Goal: Task Accomplishment & Management: Use online tool/utility

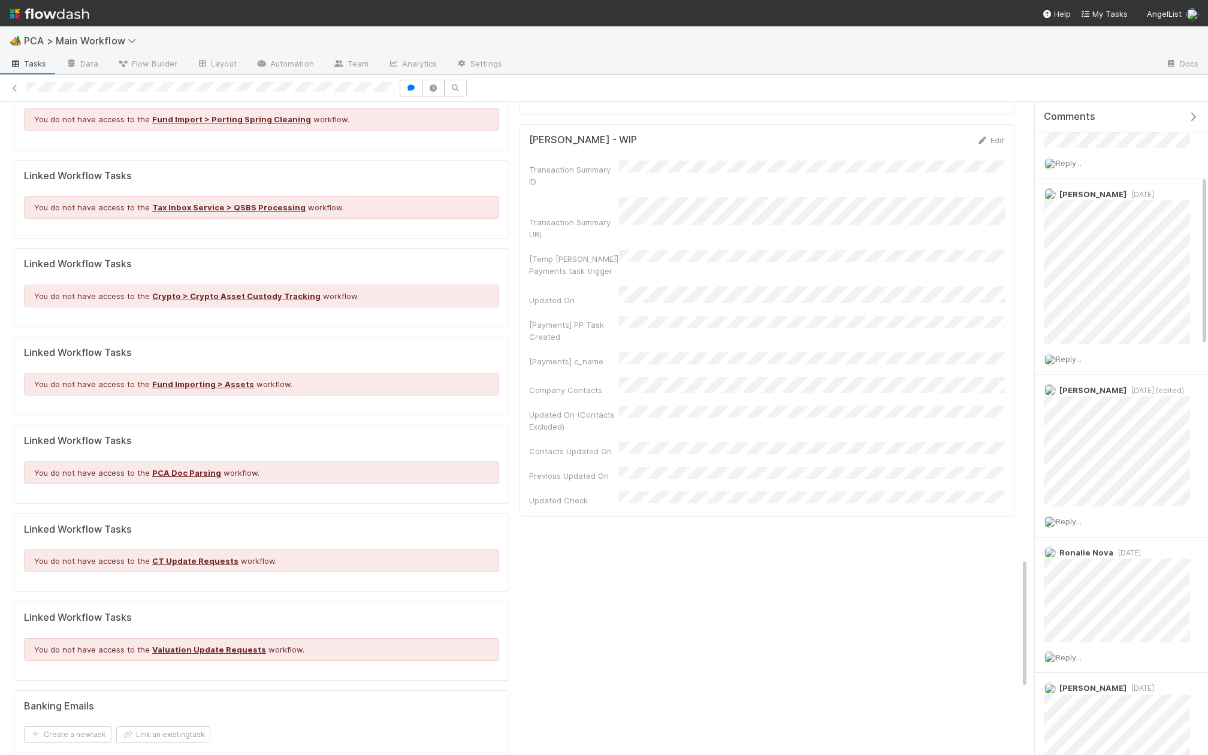
scroll to position [2619, 0]
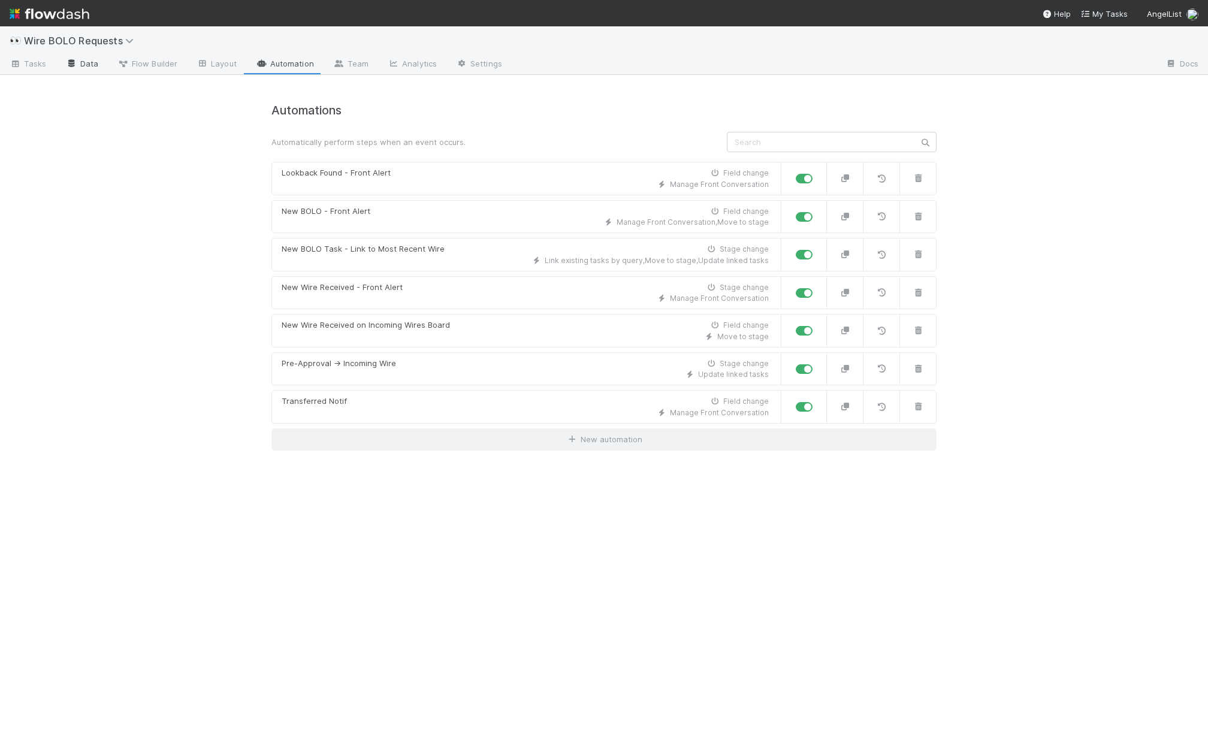
click at [83, 66] on link "Data" at bounding box center [82, 64] width 52 height 19
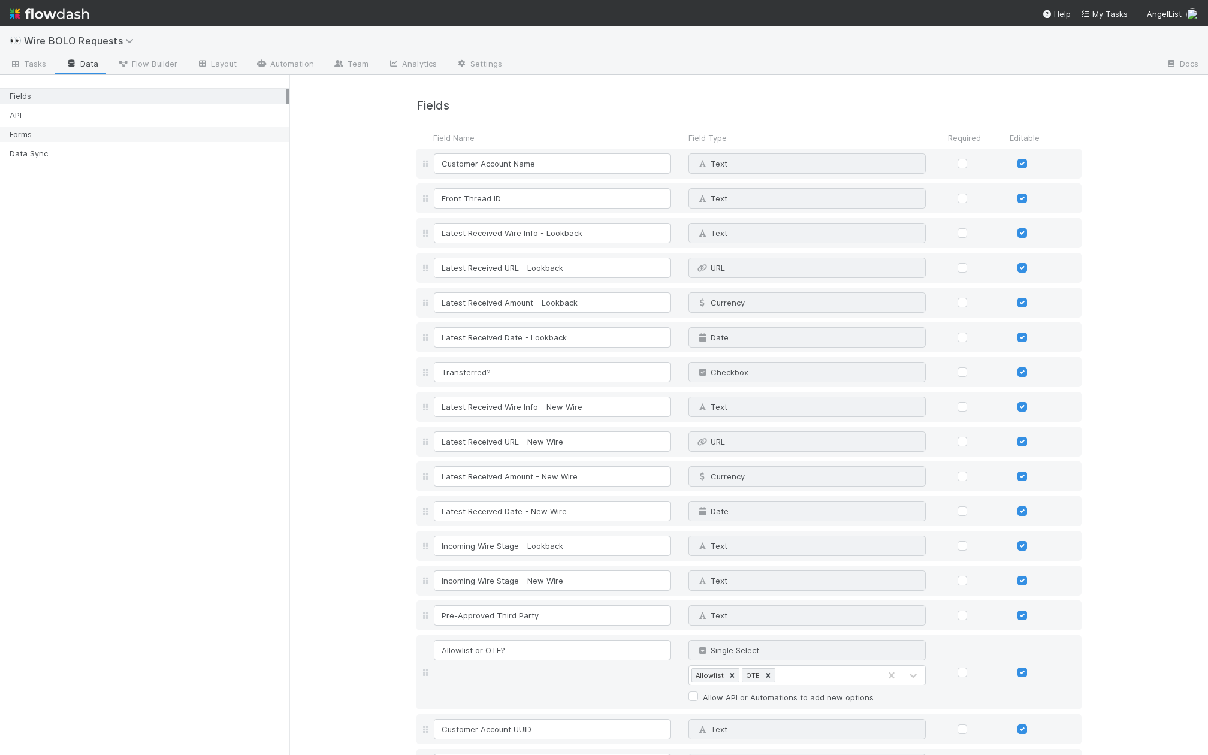
click at [119, 135] on div "Forms" at bounding box center [148, 134] width 277 height 15
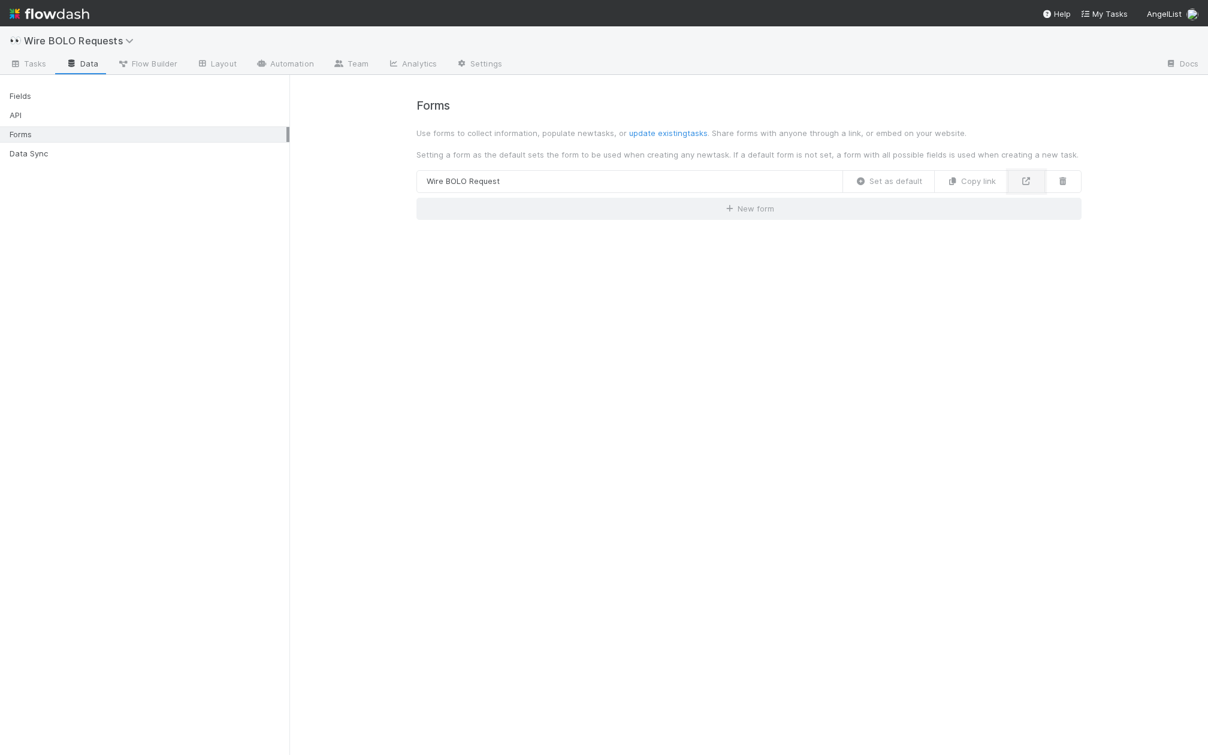
click at [1029, 175] on link at bounding box center [1026, 181] width 37 height 23
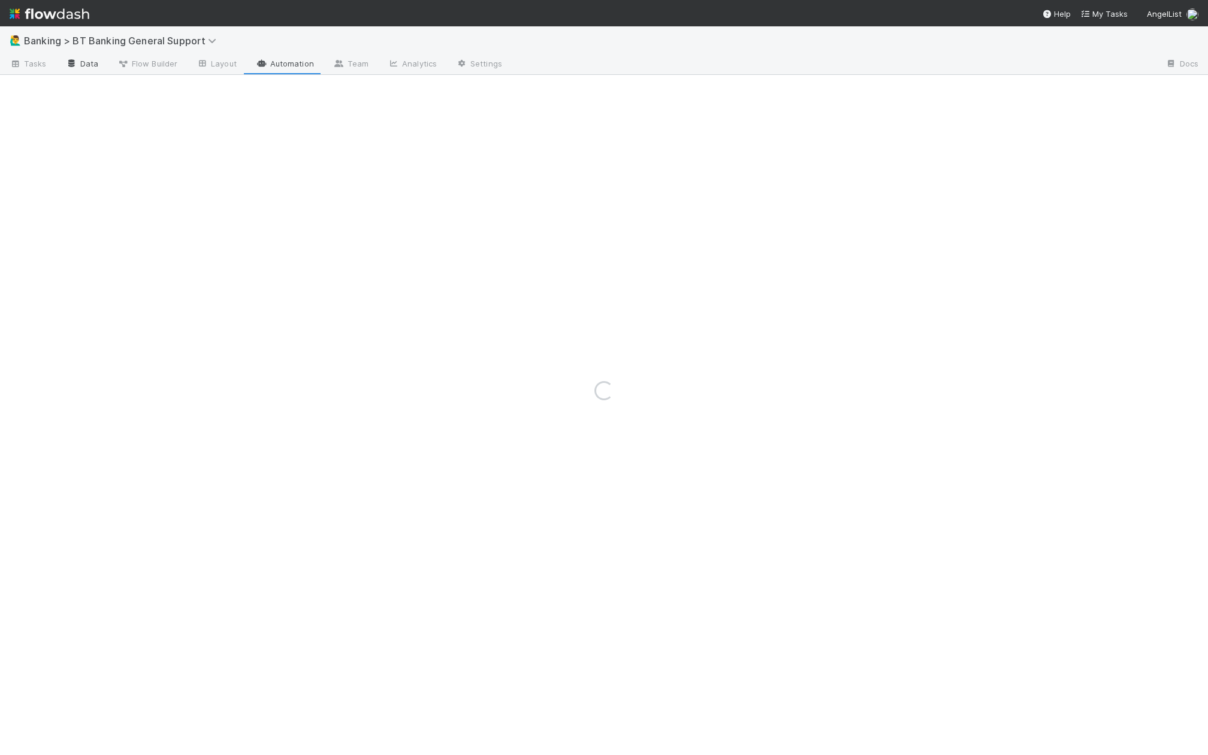
click at [81, 65] on link "Data" at bounding box center [82, 64] width 52 height 19
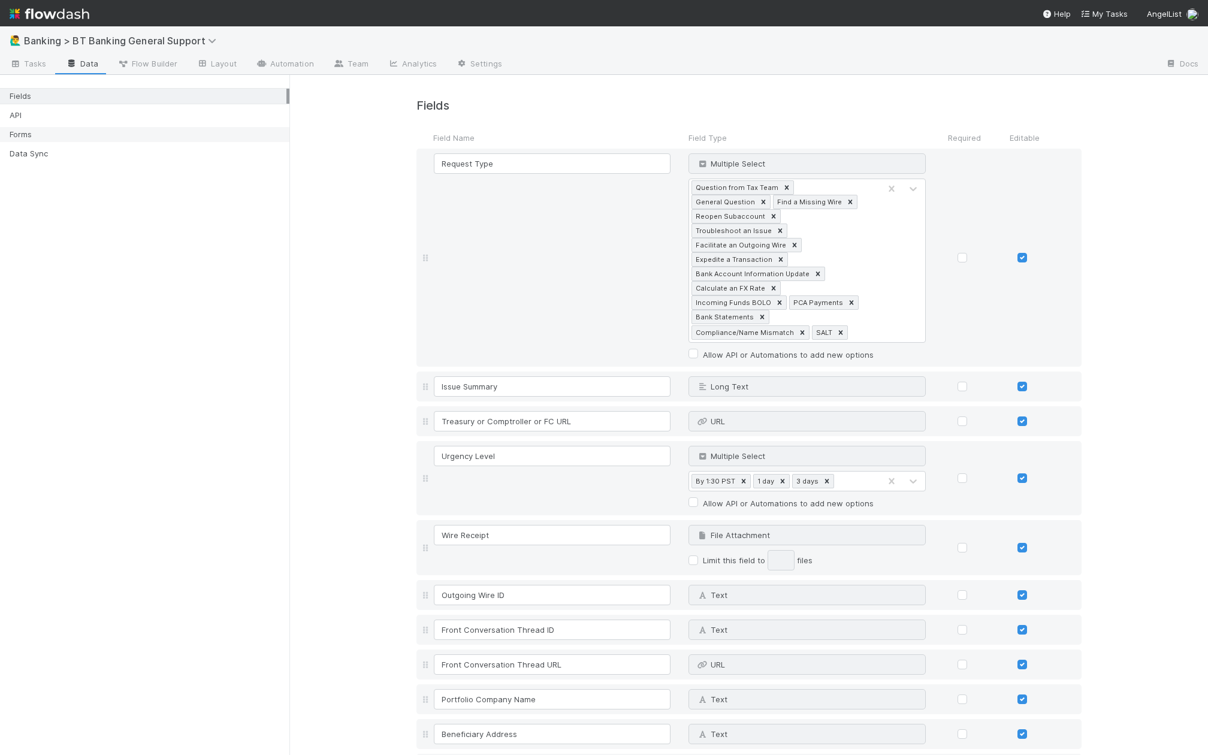
click at [80, 132] on div "Forms" at bounding box center [148, 134] width 277 height 15
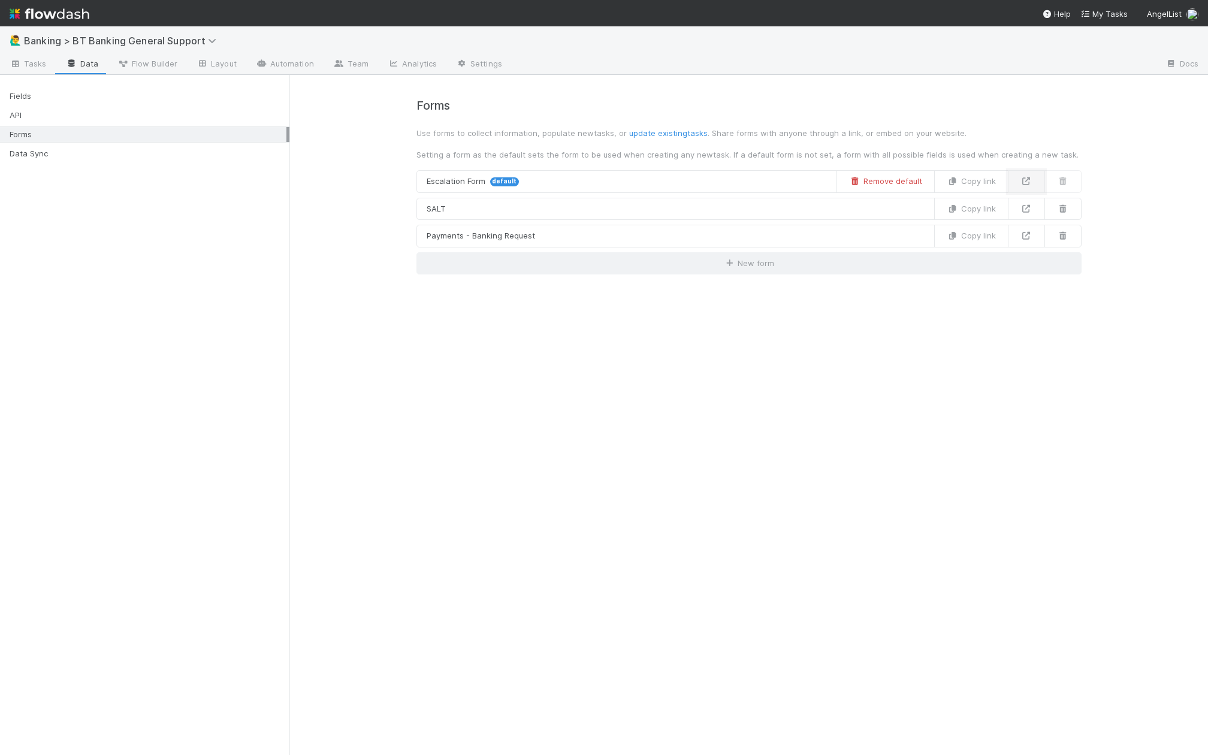
click at [1029, 174] on link at bounding box center [1026, 181] width 37 height 23
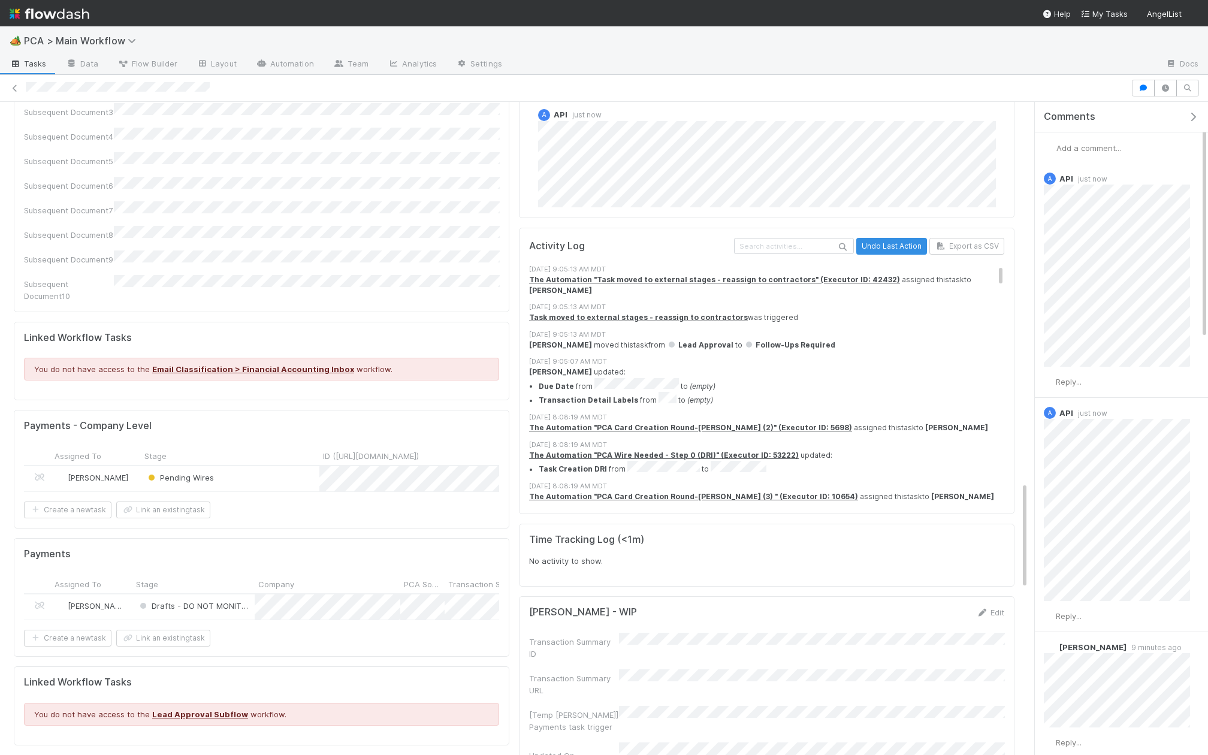
scroll to position [2062, 0]
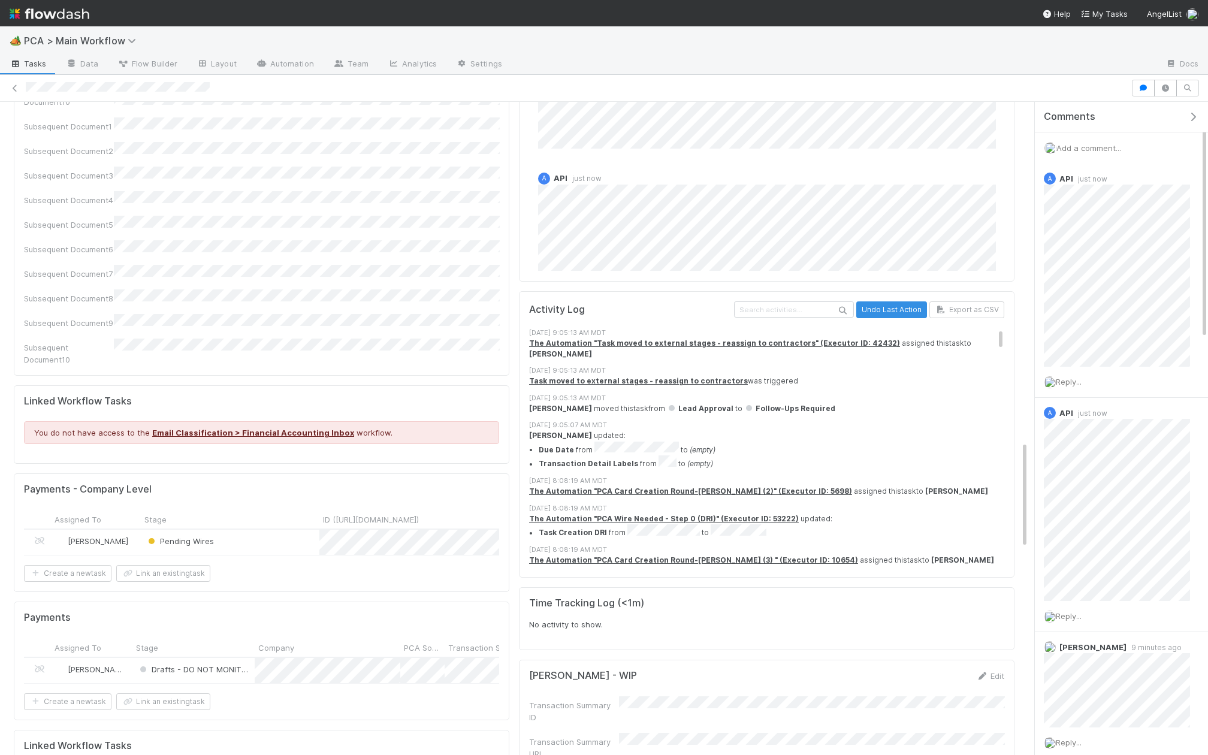
click at [280, 530] on div "Pending Wires" at bounding box center [230, 542] width 179 height 25
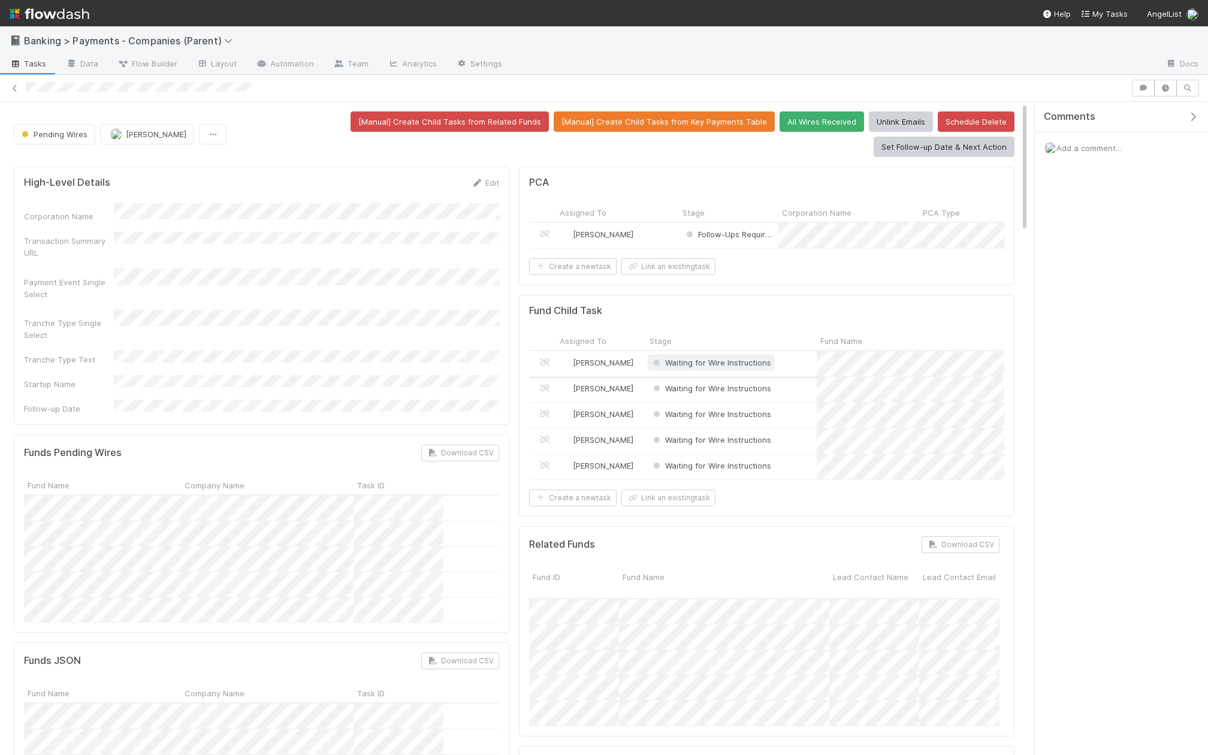
click at [675, 360] on span "Waiting for Wire Instructions" at bounding box center [711, 363] width 120 height 10
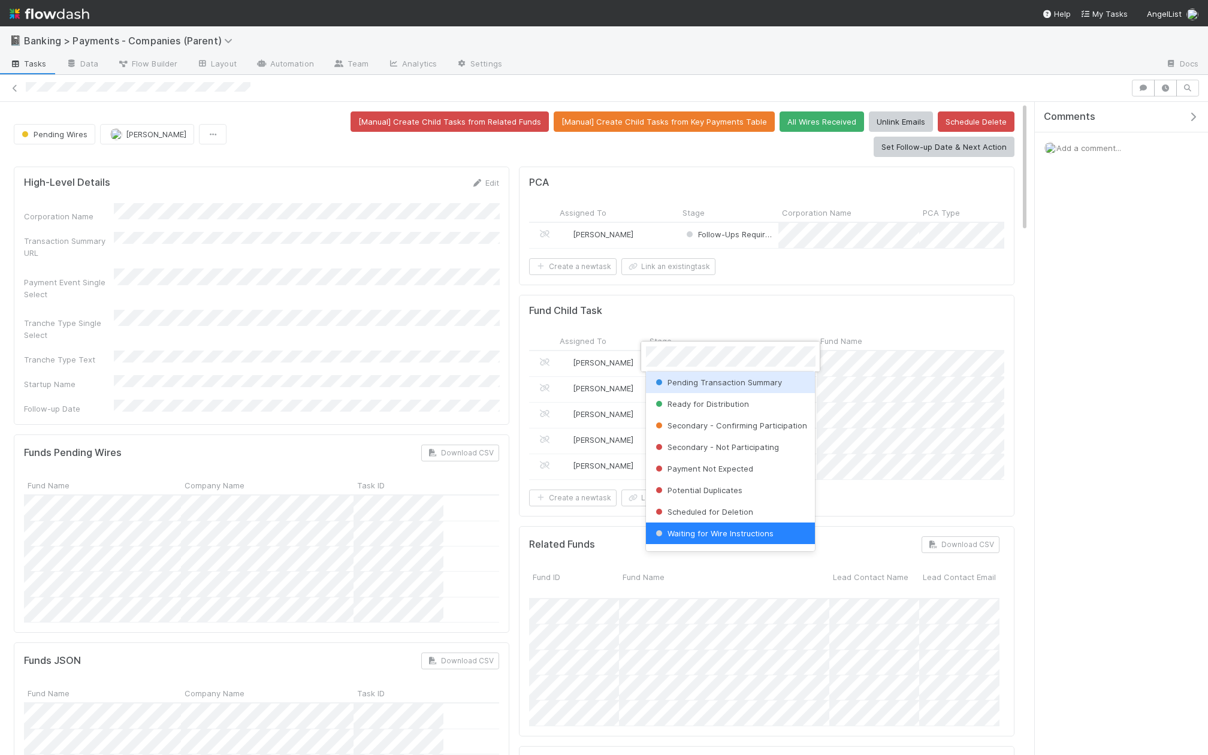
scroll to position [84, 0]
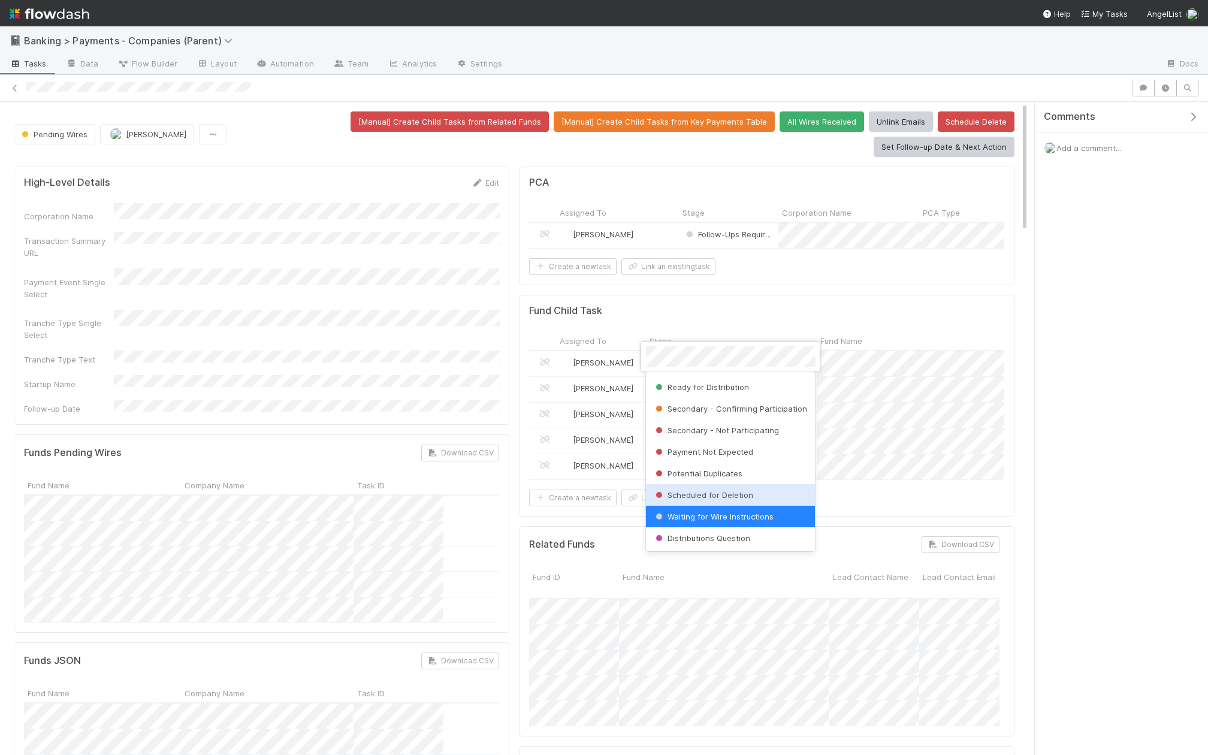
click at [723, 490] on span "Scheduled for Deletion" at bounding box center [703, 495] width 100 height 10
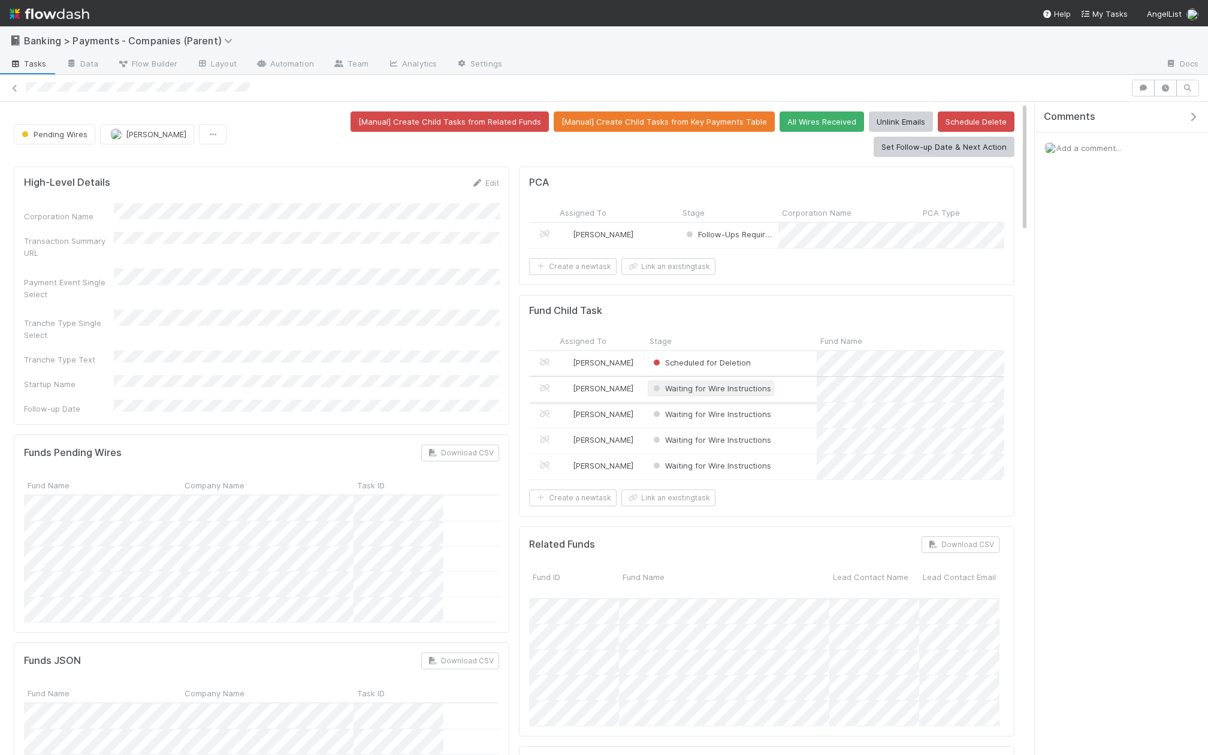
click at [707, 386] on span "Waiting for Wire Instructions" at bounding box center [711, 388] width 120 height 10
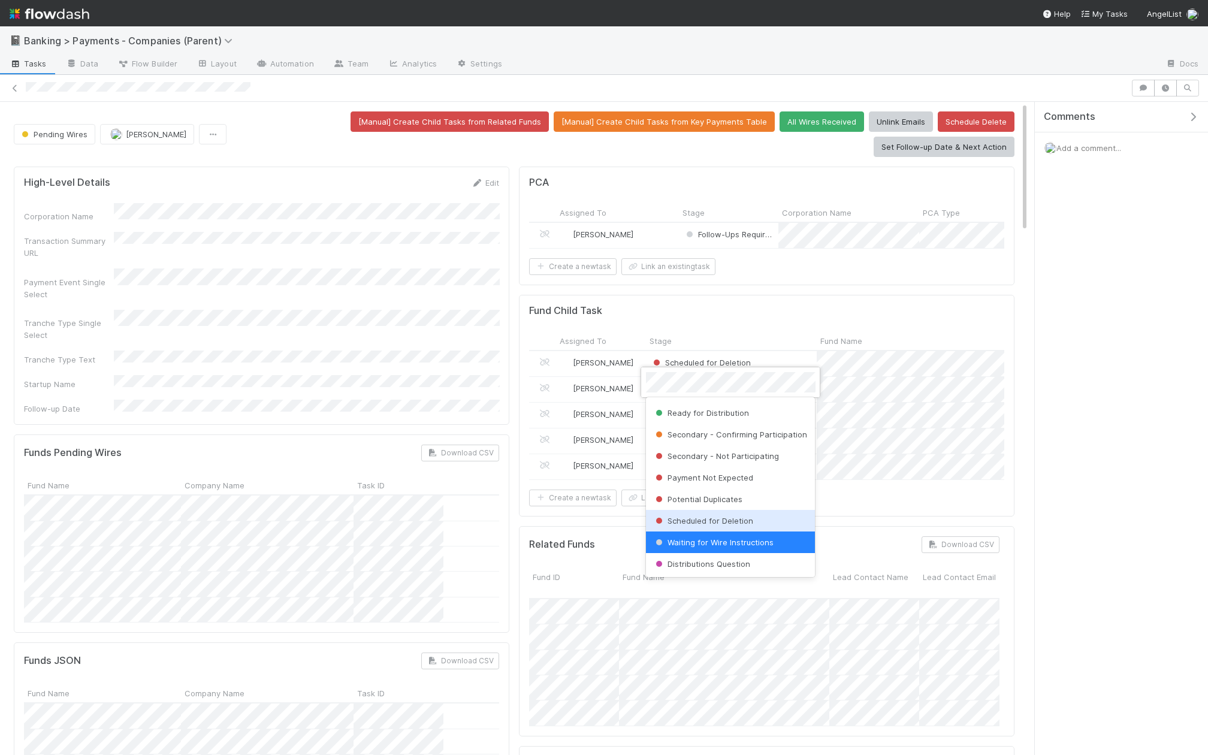
click at [725, 521] on span "Scheduled for Deletion" at bounding box center [703, 521] width 100 height 10
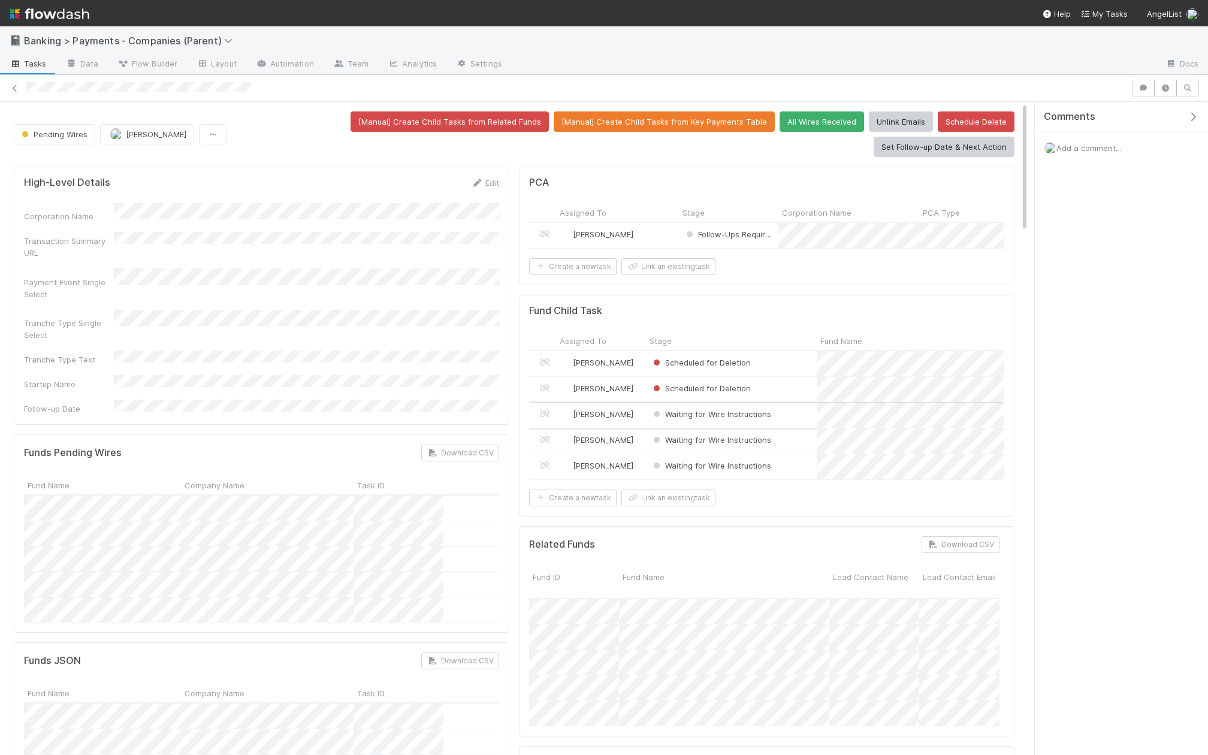
click at [735, 403] on div "Waiting for Wire Instructions" at bounding box center [731, 415] width 171 height 25
click at [720, 387] on span "Scheduled for Deletion" at bounding box center [701, 388] width 100 height 10
click at [736, 324] on div at bounding box center [604, 377] width 1208 height 755
click at [710, 415] on span "Waiting for Wire Instructions" at bounding box center [711, 414] width 120 height 10
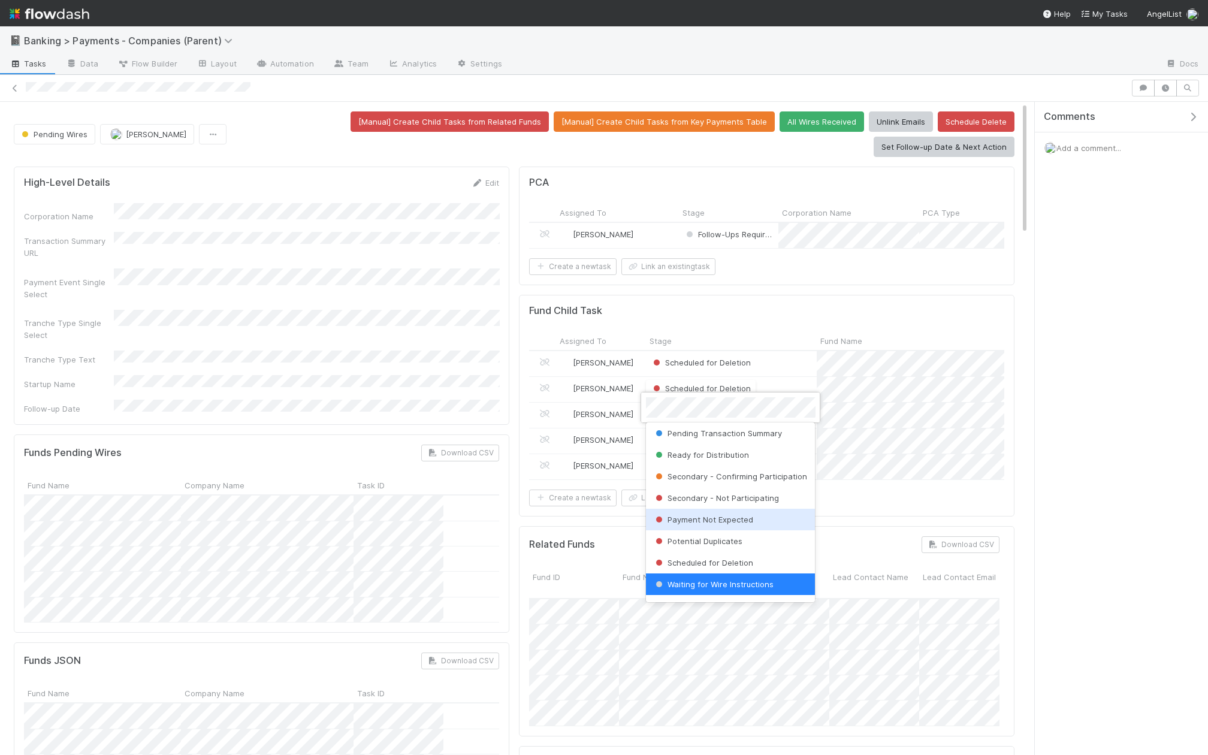
scroll to position [84, 0]
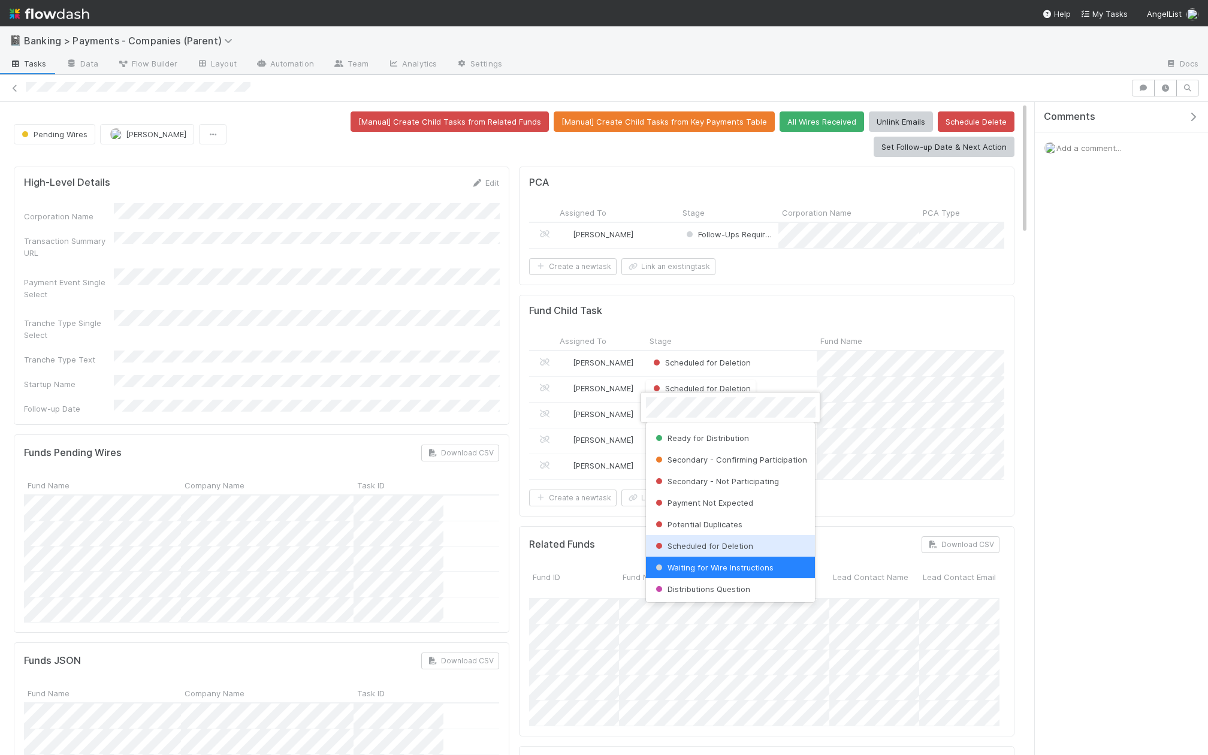
click at [738, 543] on span "Scheduled for Deletion" at bounding box center [703, 546] width 100 height 10
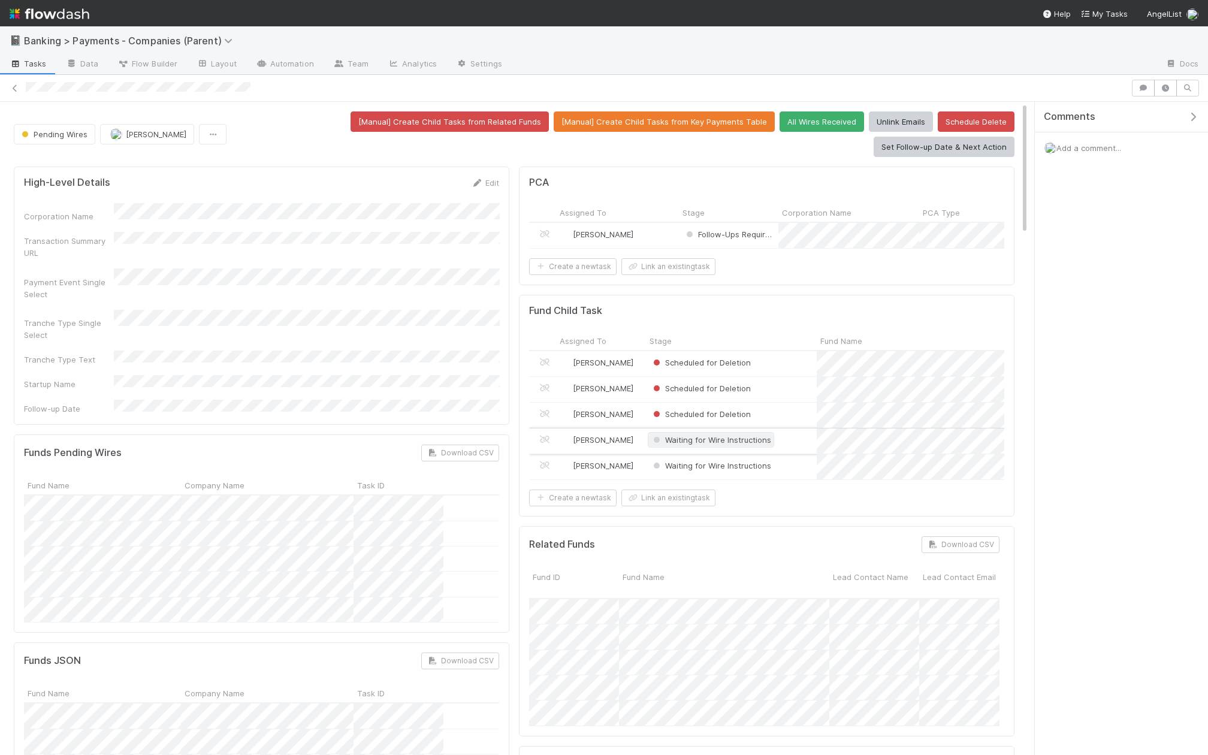
click at [716, 436] on span "Waiting for Wire Instructions" at bounding box center [711, 440] width 120 height 10
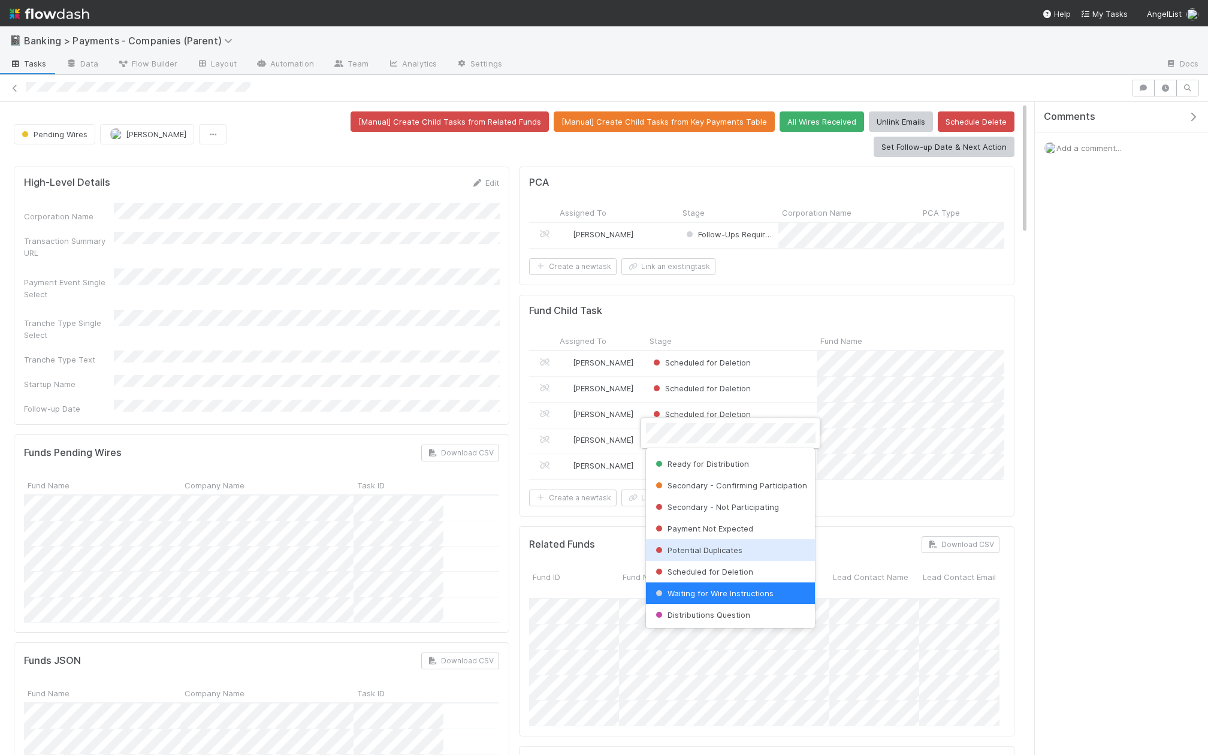
click at [723, 568] on span "Scheduled for Deletion" at bounding box center [703, 572] width 100 height 10
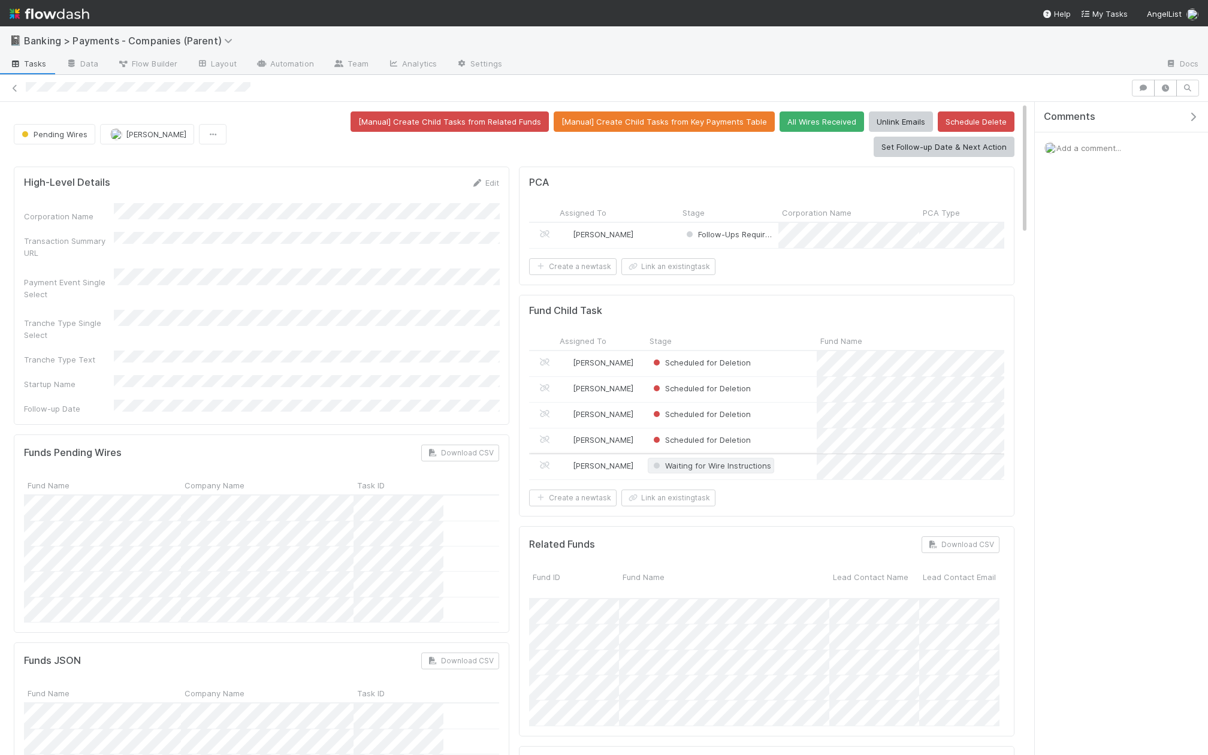
click at [725, 461] on span "Waiting for Wire Instructions" at bounding box center [711, 466] width 120 height 10
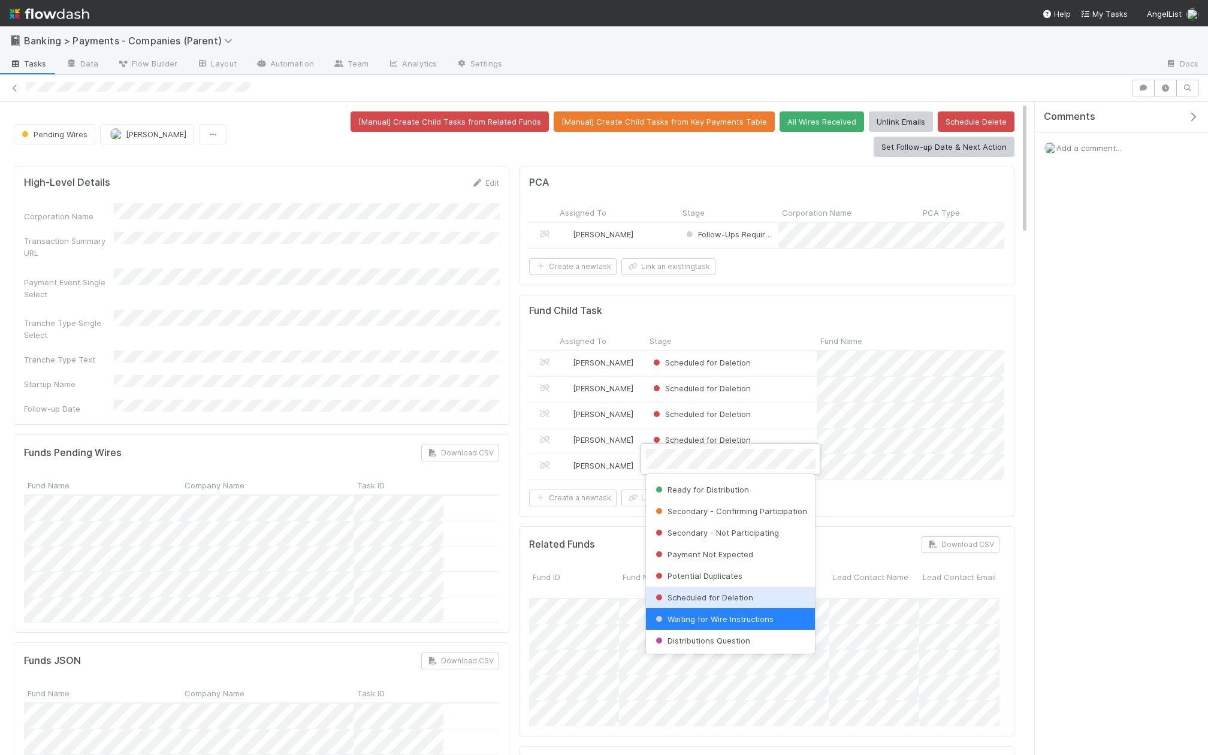
click at [732, 594] on span "Scheduled for Deletion" at bounding box center [703, 597] width 100 height 10
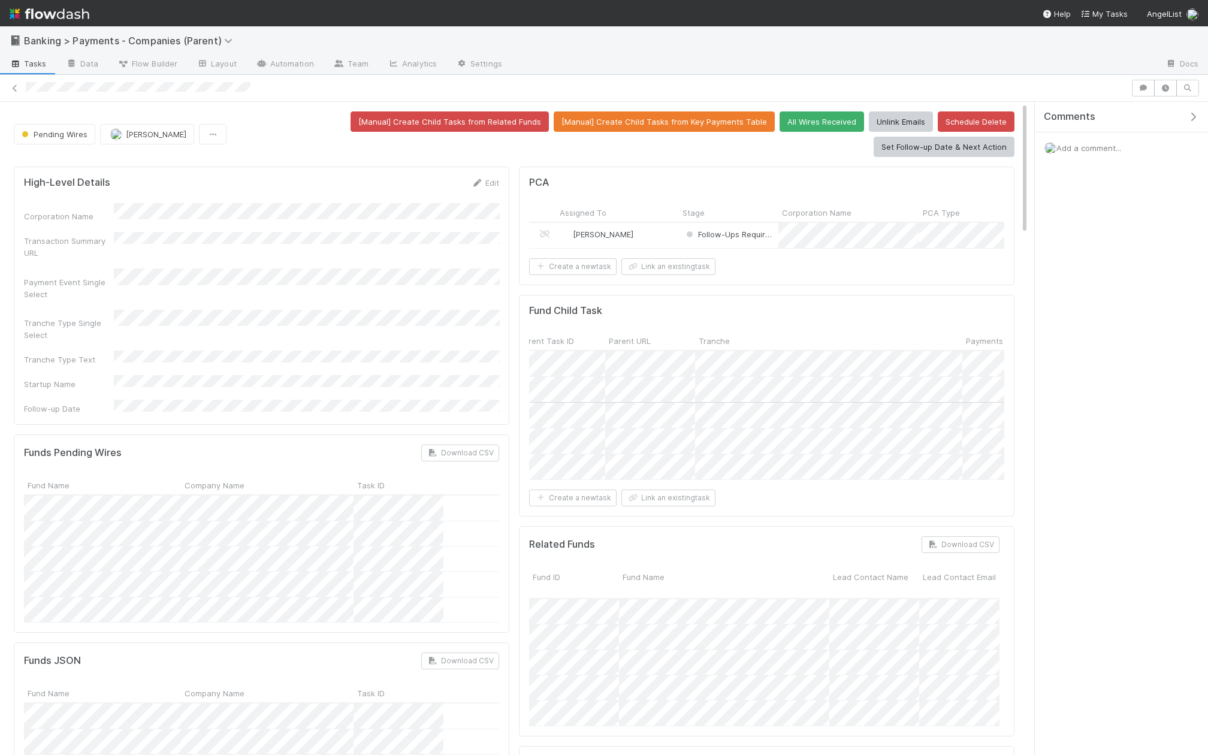
scroll to position [0, 0]
click at [716, 356] on div "Scheduled for Deletion" at bounding box center [701, 362] width 100 height 12
click at [722, 414] on div "Waiting for Wire" at bounding box center [731, 406] width 170 height 22
click at [825, 324] on div at bounding box center [604, 377] width 1208 height 755
click at [672, 311] on div at bounding box center [604, 377] width 1208 height 755
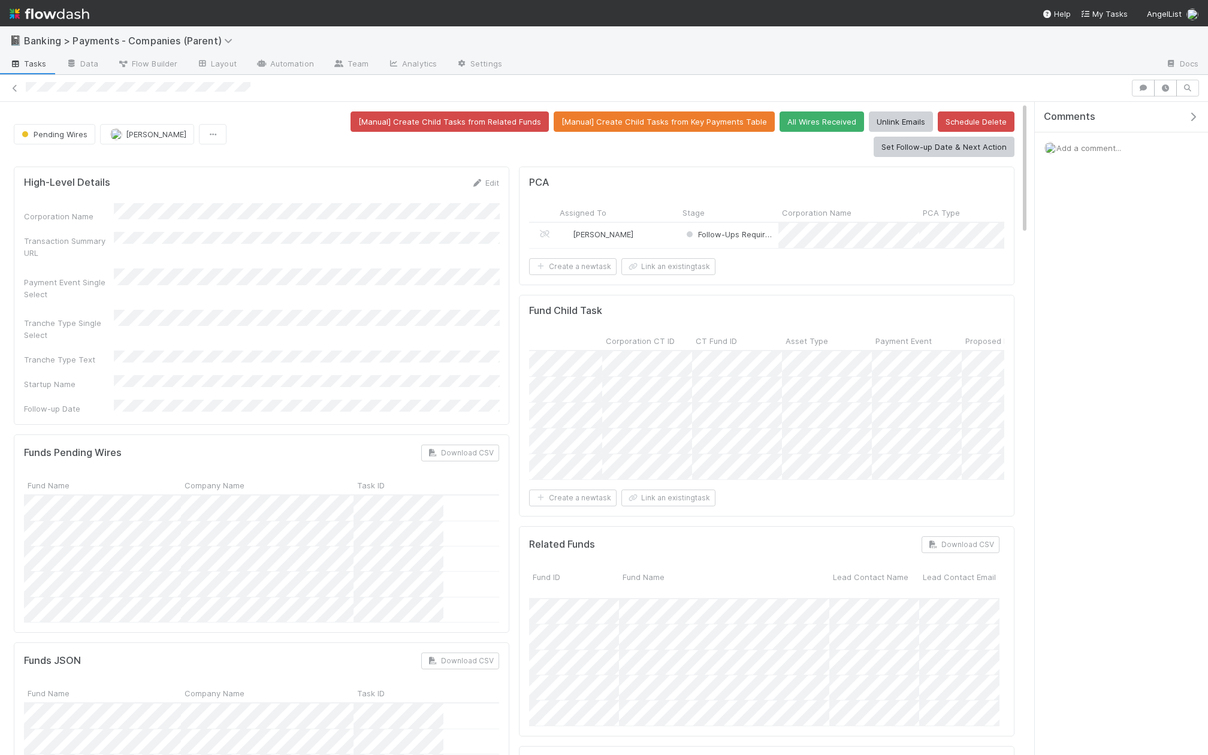
click at [731, 307] on div "Fund Child Task" at bounding box center [766, 311] width 475 height 12
drag, startPoint x: 781, startPoint y: 337, endPoint x: 898, endPoint y: 334, distance: 117.5
click at [885, 336] on div at bounding box center [884, 342] width 2 height 12
click at [817, 317] on div at bounding box center [604, 377] width 1208 height 755
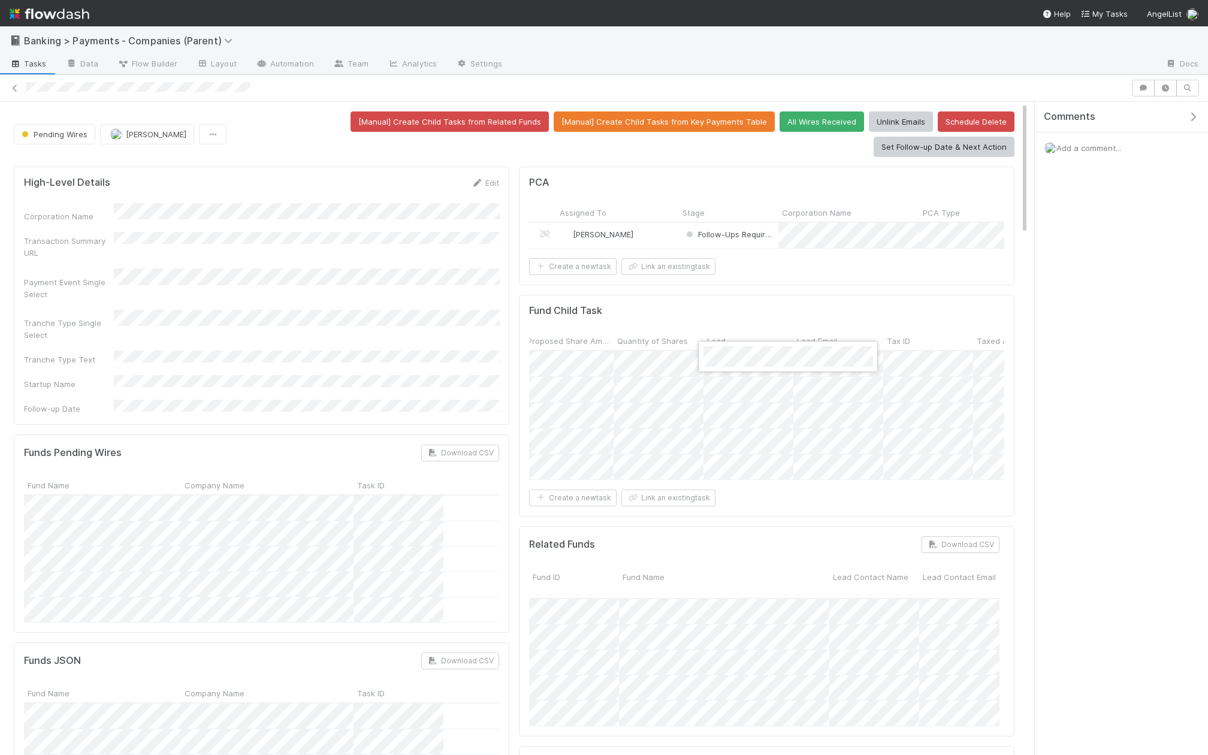
click at [780, 304] on div at bounding box center [604, 377] width 1208 height 755
click at [827, 281] on div at bounding box center [604, 377] width 1208 height 755
click at [757, 298] on div at bounding box center [604, 377] width 1208 height 755
click at [743, 273] on div at bounding box center [604, 377] width 1208 height 755
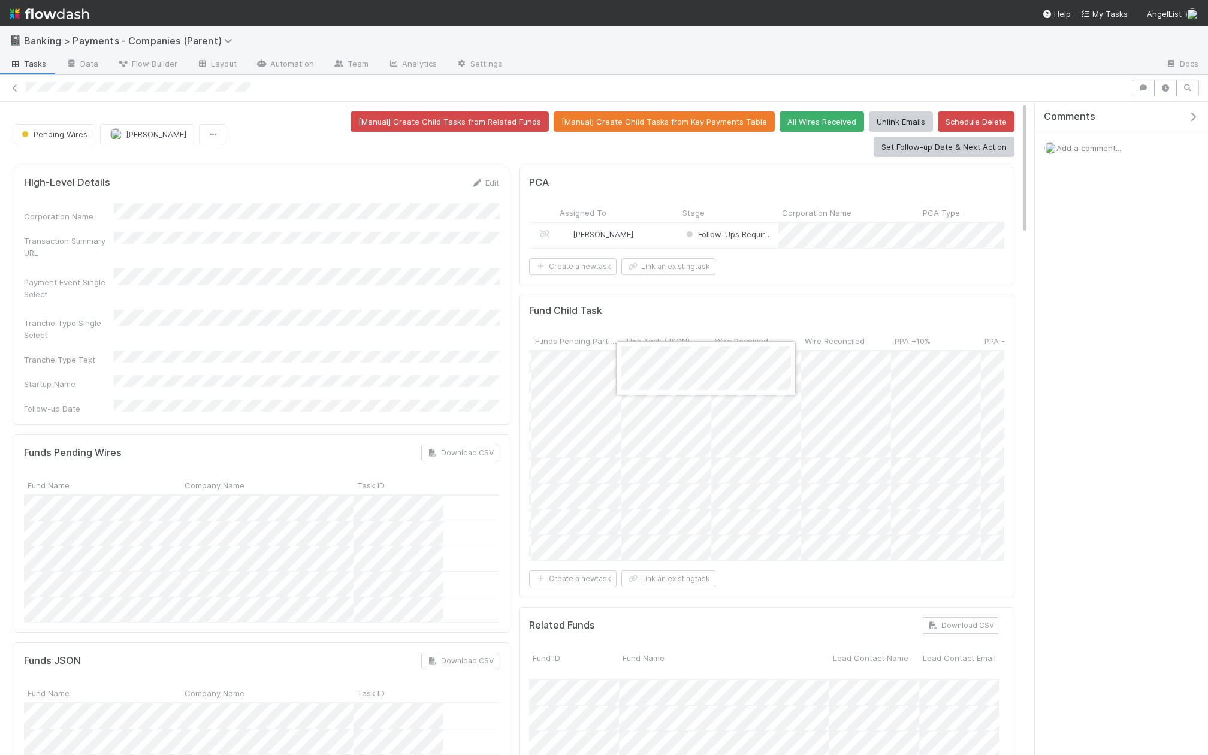
click at [710, 284] on div at bounding box center [604, 377] width 1208 height 755
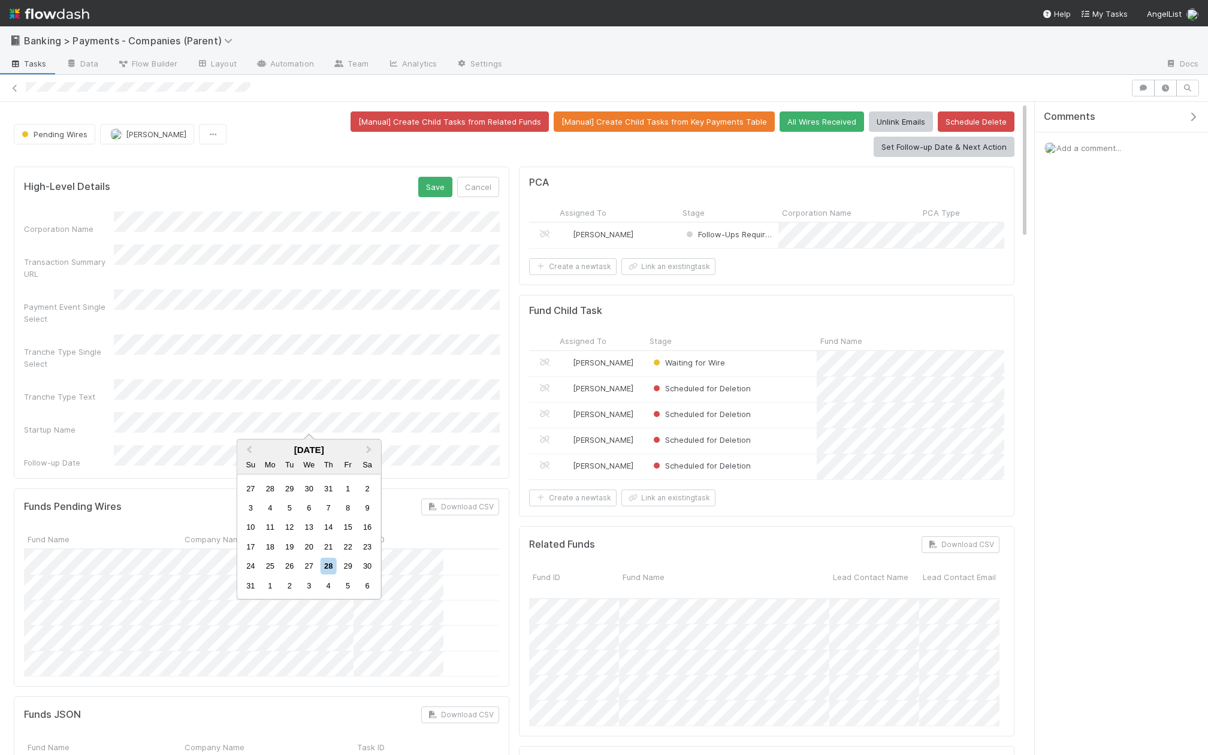
click at [488, 168] on div "High-Level Details Save Cancel Corporation Name Transaction Summary URL Payment…" at bounding box center [261, 323] width 495 height 312
click at [488, 174] on div "High-Level Details Save Cancel Corporation Name Transaction Summary URL Payment…" at bounding box center [261, 323] width 495 height 312
click at [478, 185] on button "Cancel" at bounding box center [478, 187] width 42 height 20
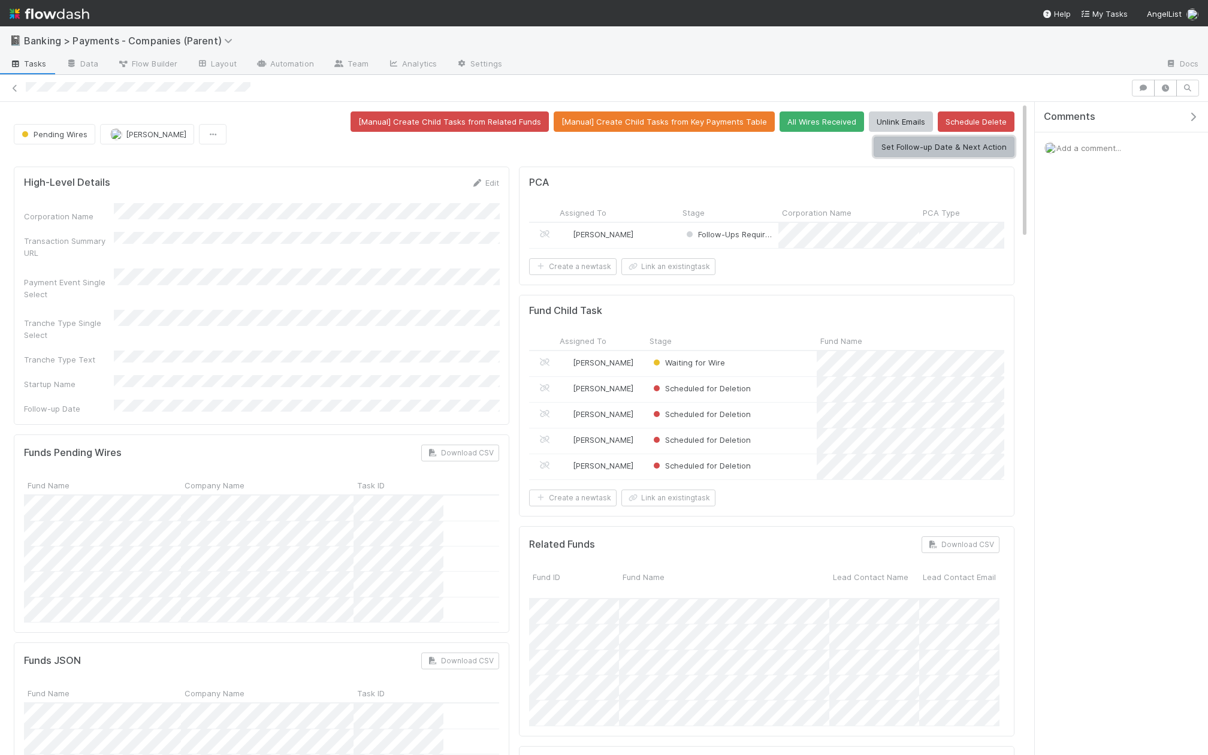
click at [950, 150] on button "Set Follow-up Date & Next Action" at bounding box center [943, 147] width 141 height 20
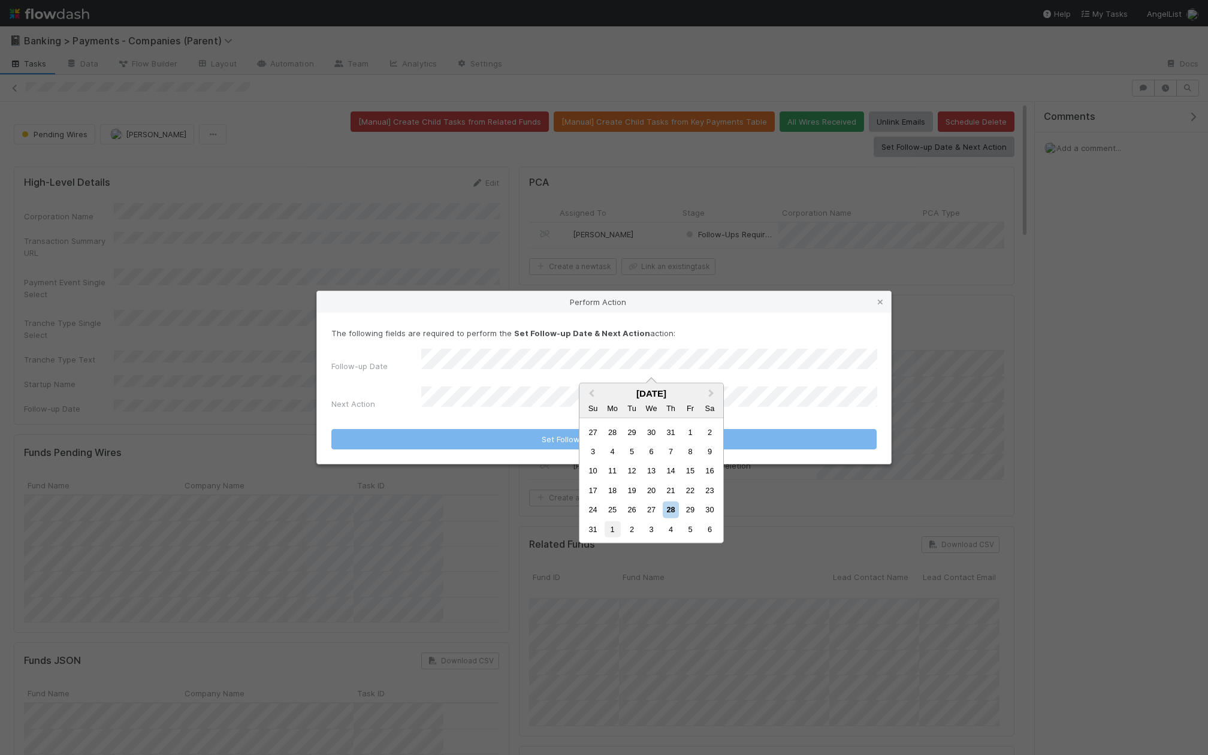
click at [612, 533] on div "1" at bounding box center [612, 529] width 16 height 16
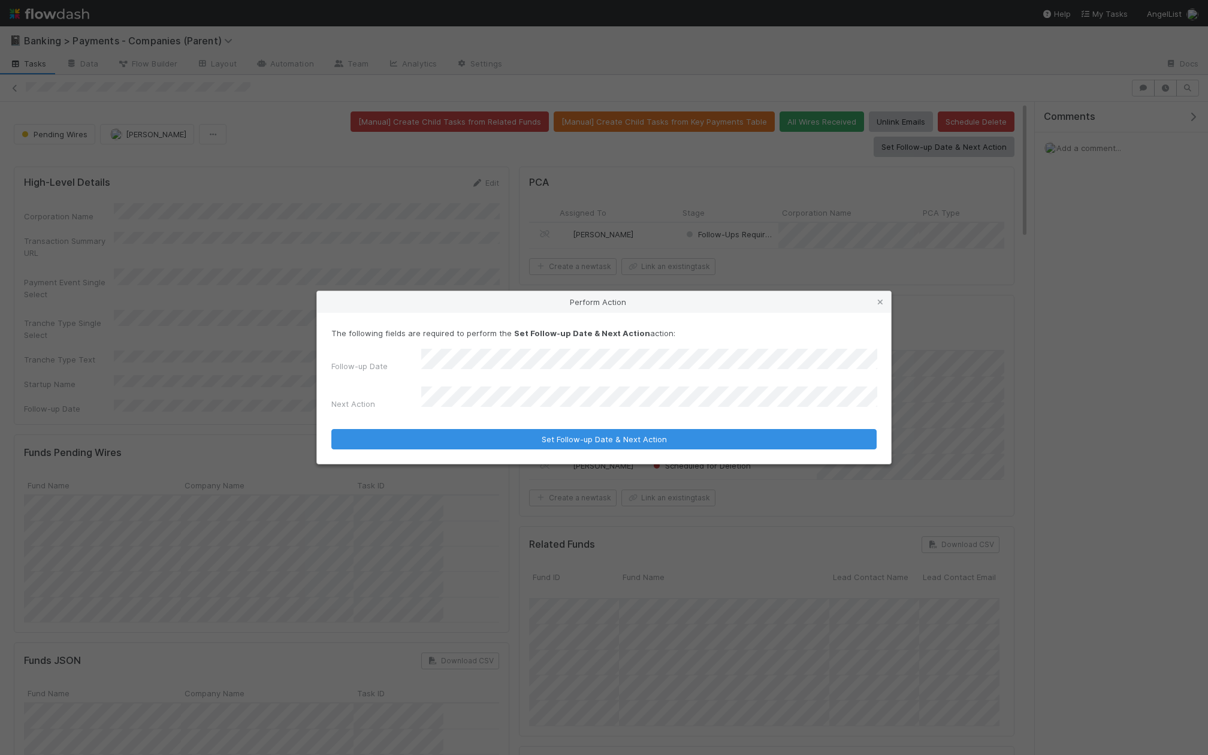
click at [615, 442] on div "The following fields are required to perform the Set Follow-up Date & Next Acti…" at bounding box center [604, 388] width 574 height 151
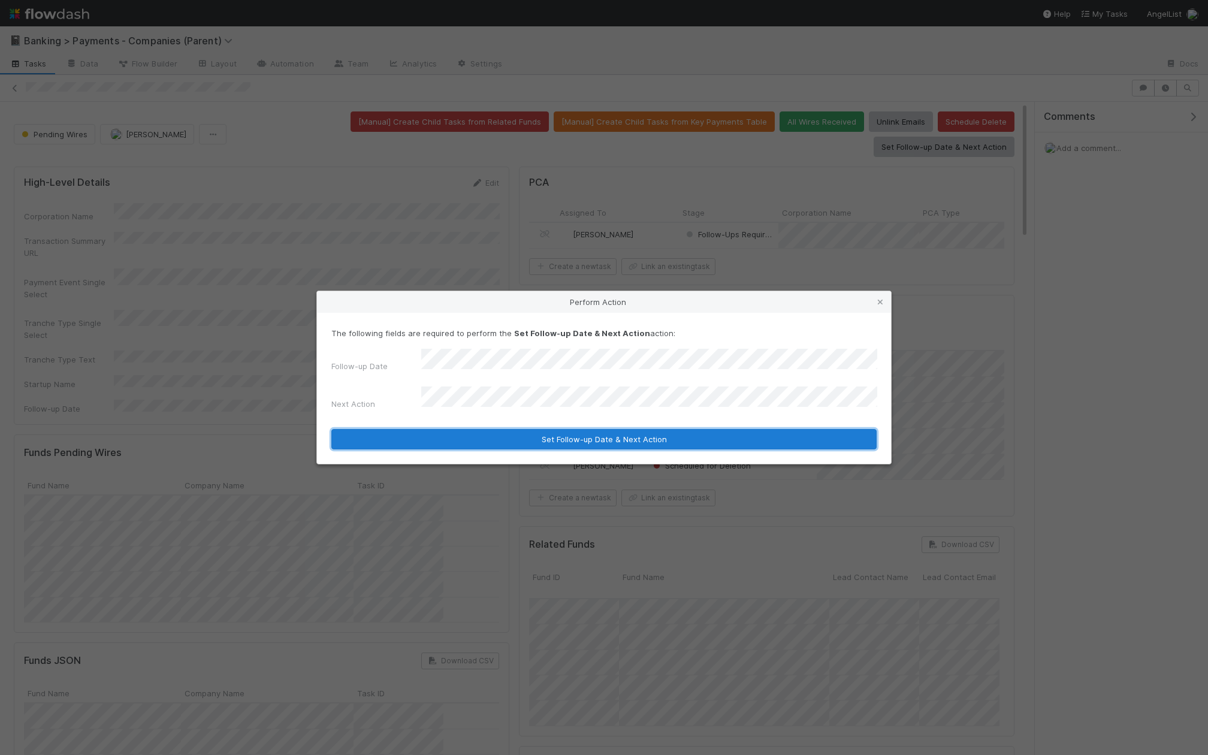
click at [616, 434] on button "Set Follow-up Date & Next Action" at bounding box center [603, 439] width 545 height 20
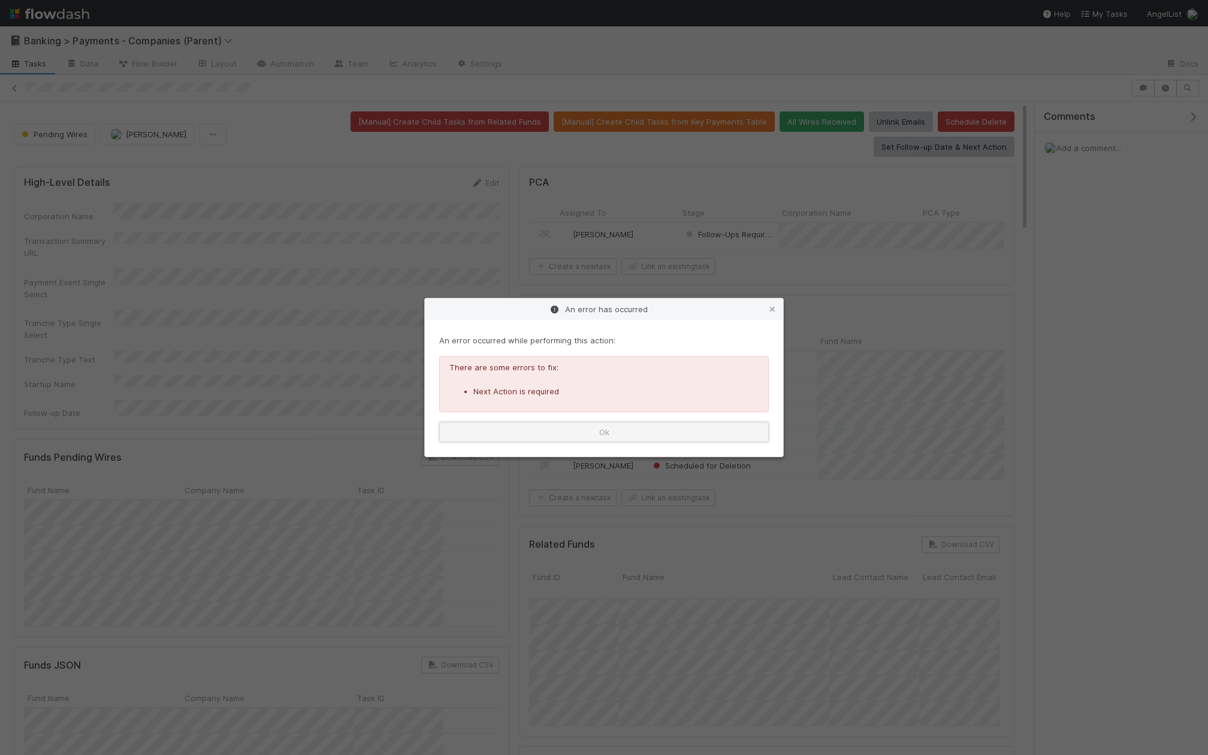
click at [588, 431] on button "Ok" at bounding box center [603, 432] width 329 height 20
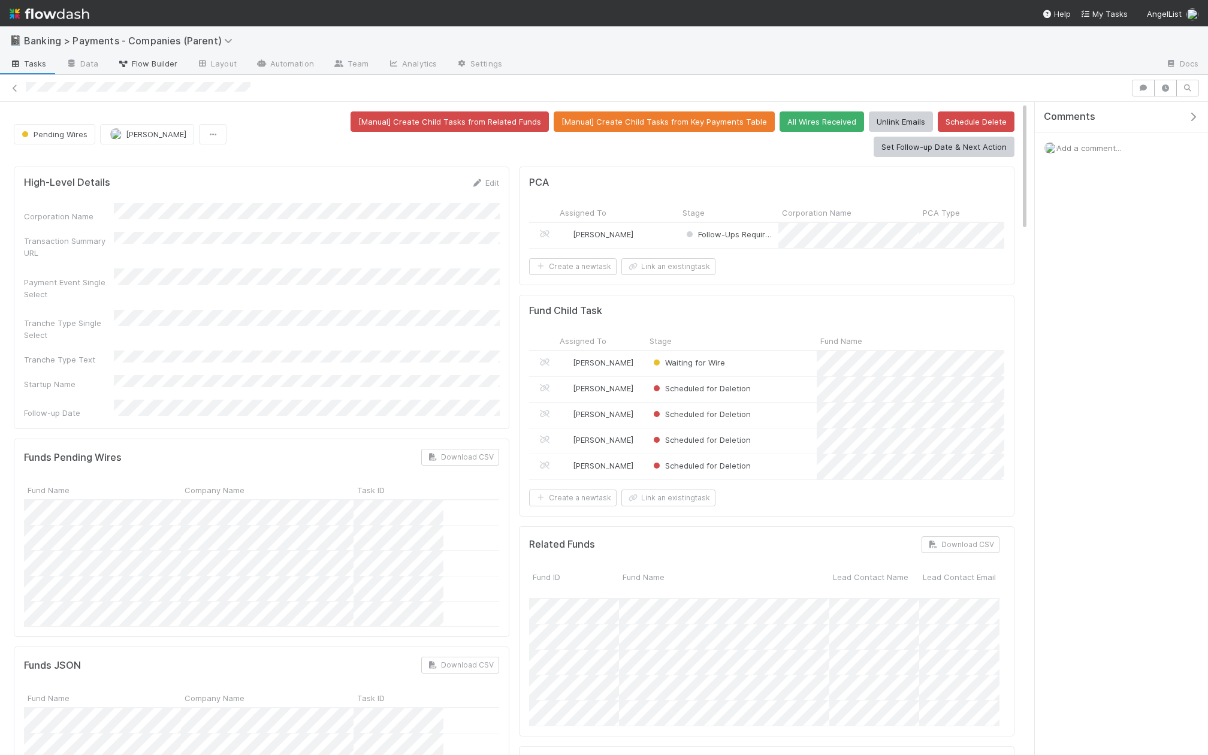
click at [146, 59] on span "Flow Builder" at bounding box center [147, 64] width 60 height 12
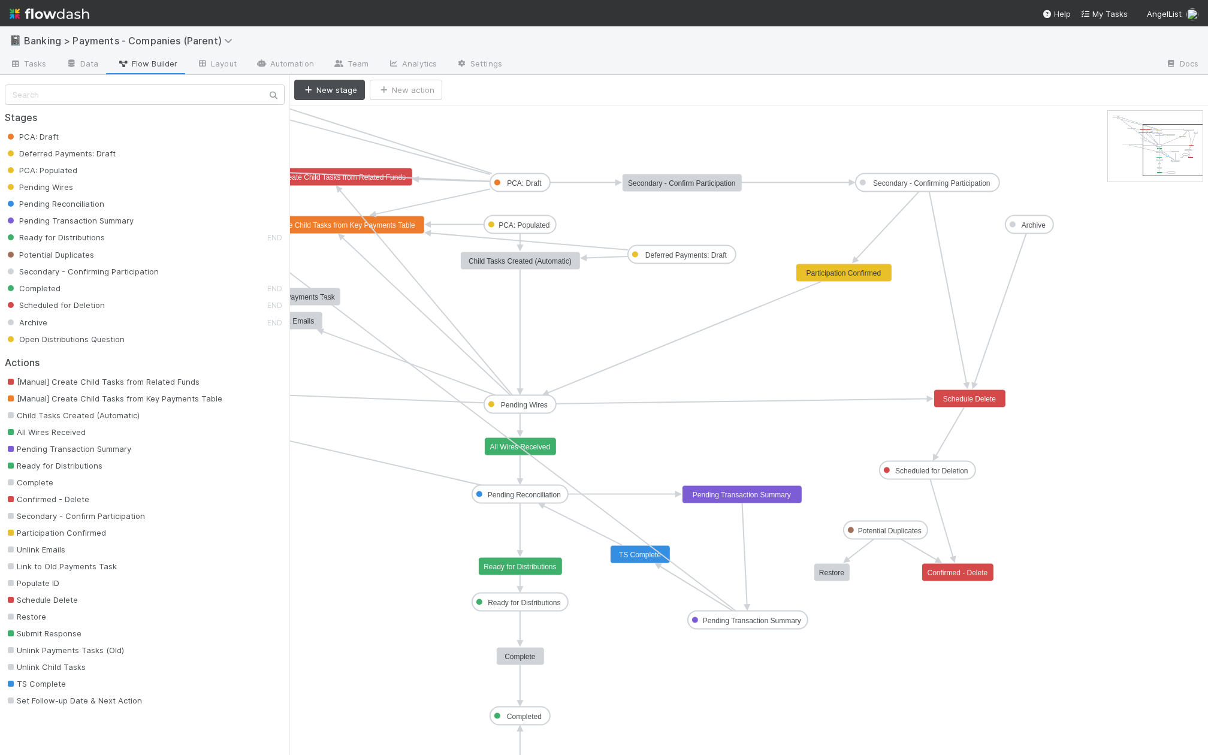
drag, startPoint x: 1151, startPoint y: 132, endPoint x: 1187, endPoint y: 145, distance: 37.7
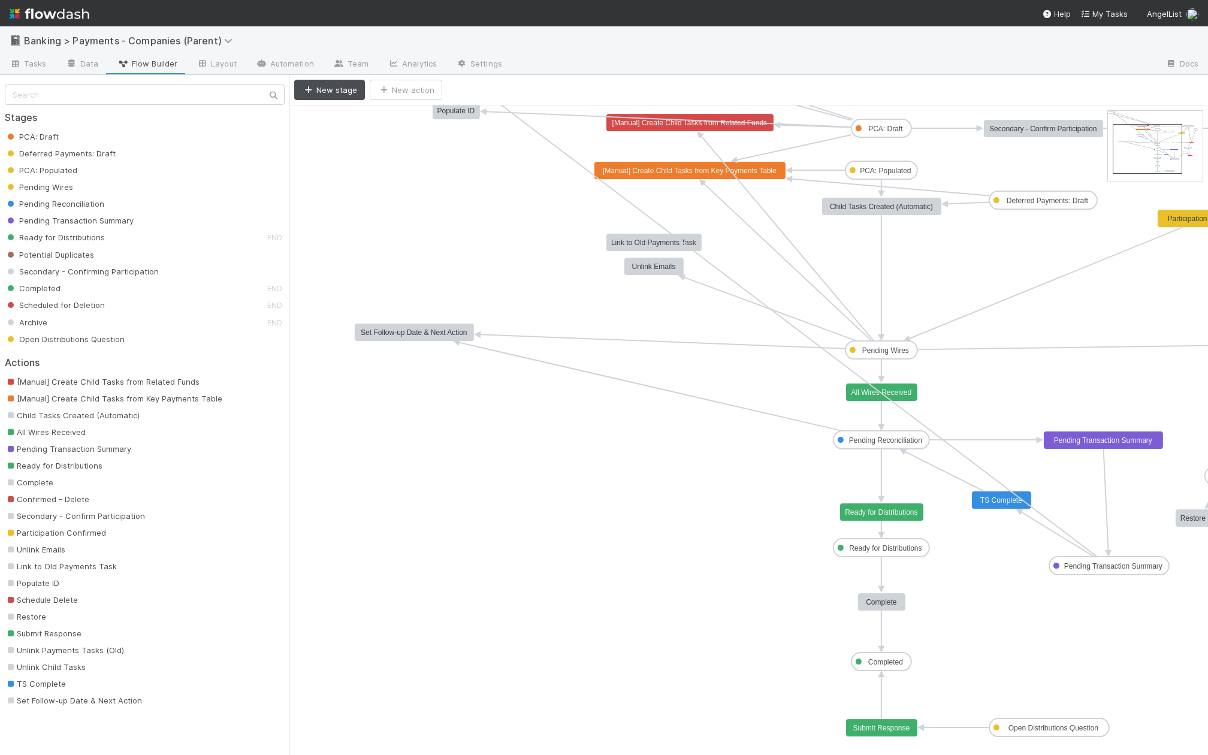
click at [456, 332] on text "Set Follow-up Date & Next Action" at bounding box center [414, 332] width 106 height 8
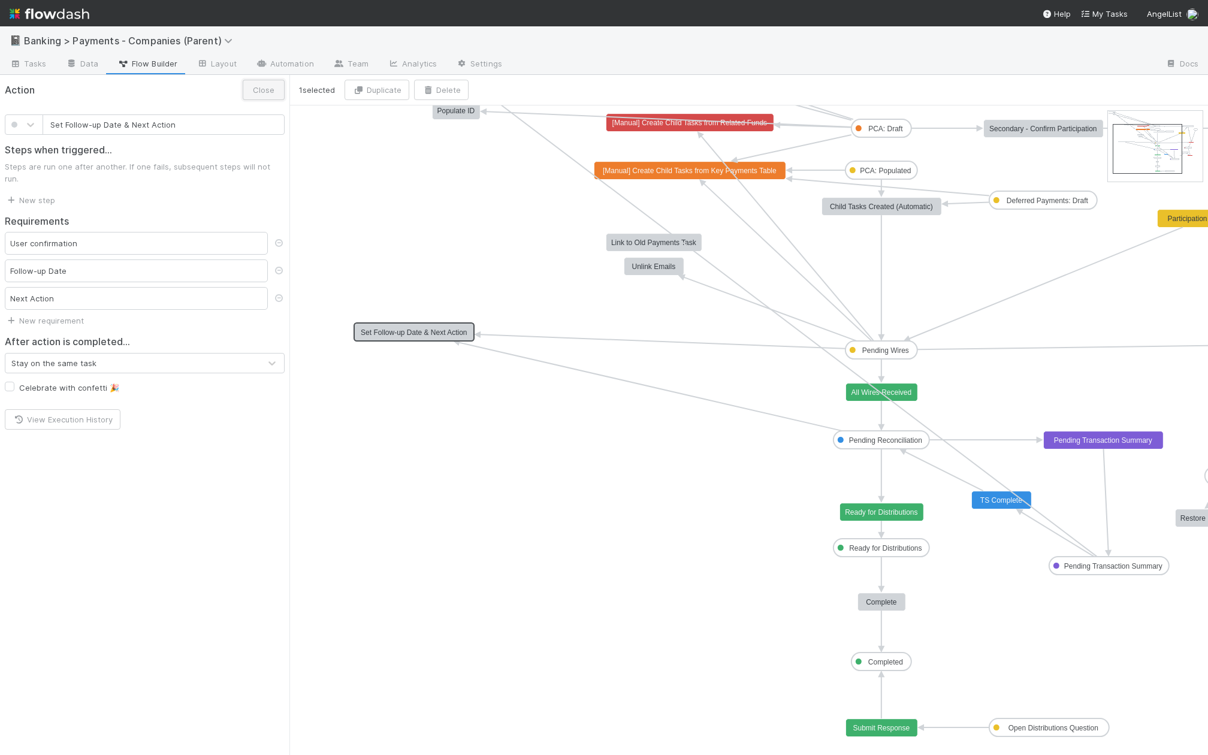
click at [264, 91] on button "Close" at bounding box center [264, 90] width 42 height 20
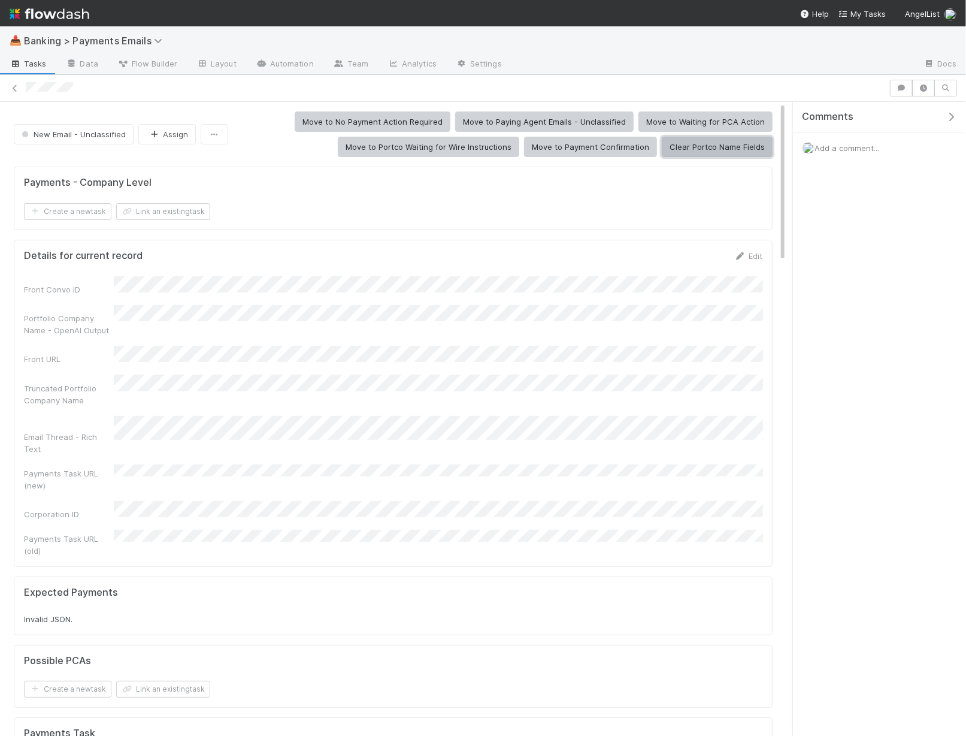
click at [734, 155] on button "Clear Portco Name Fields" at bounding box center [717, 147] width 111 height 20
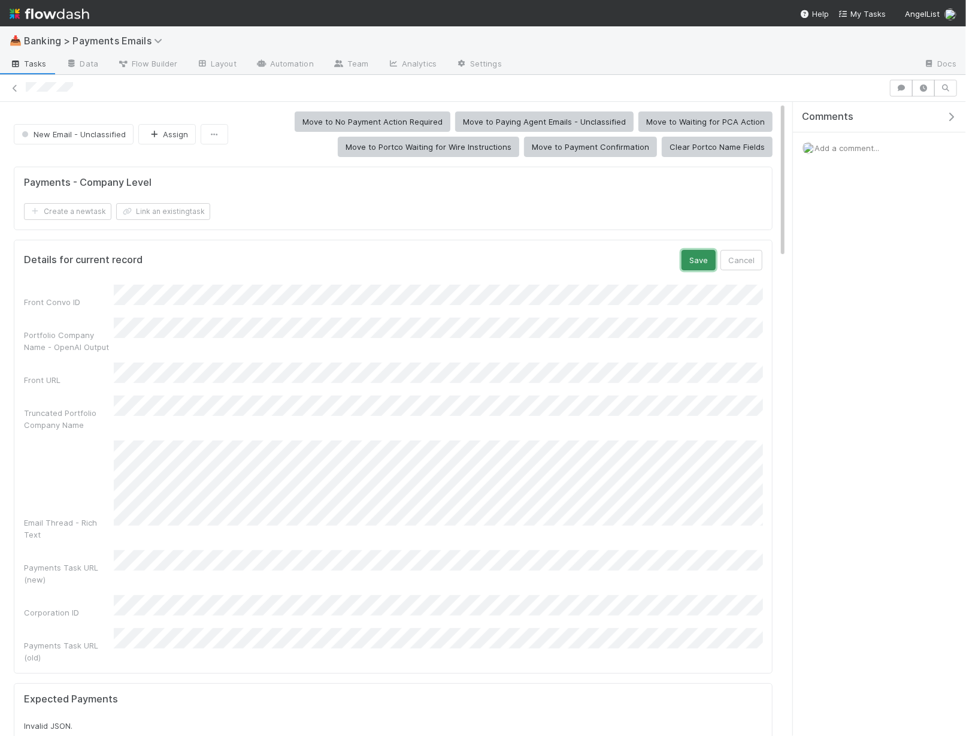
click at [716, 262] on button "Save" at bounding box center [699, 260] width 34 height 20
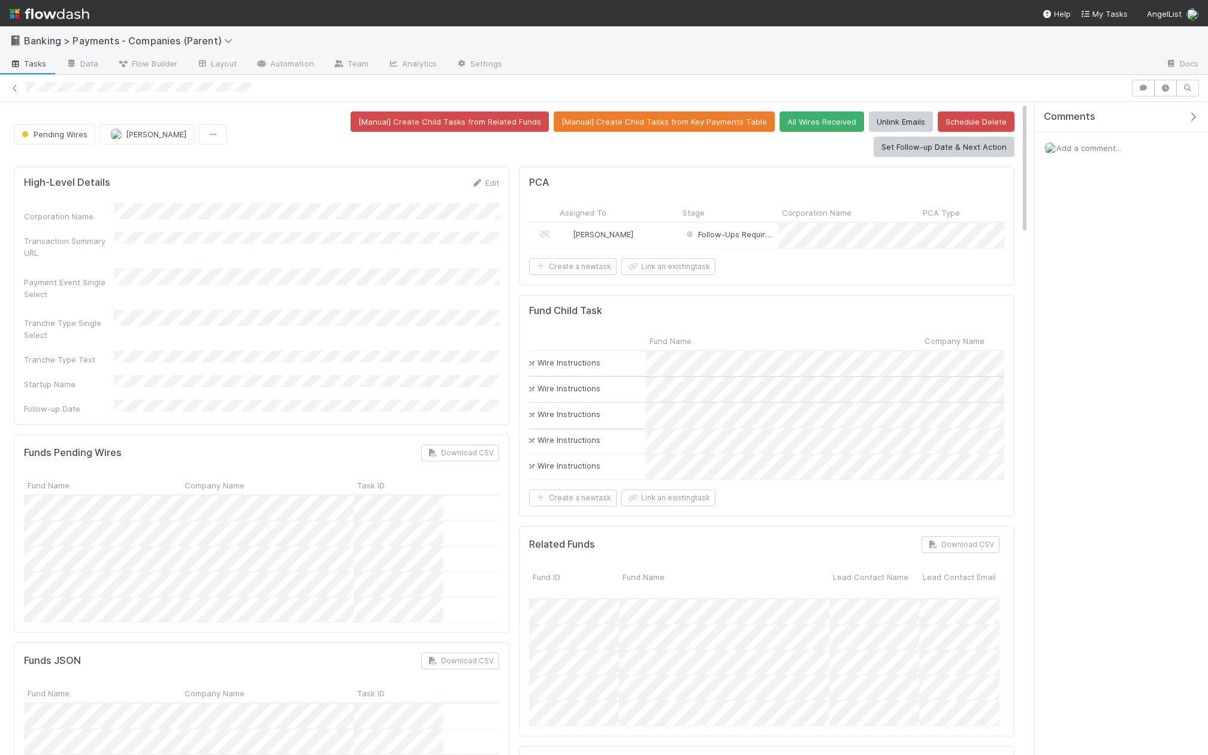
scroll to position [0, 171]
click at [622, 395] on div "Waiting for Wire Instructions" at bounding box center [560, 389] width 171 height 25
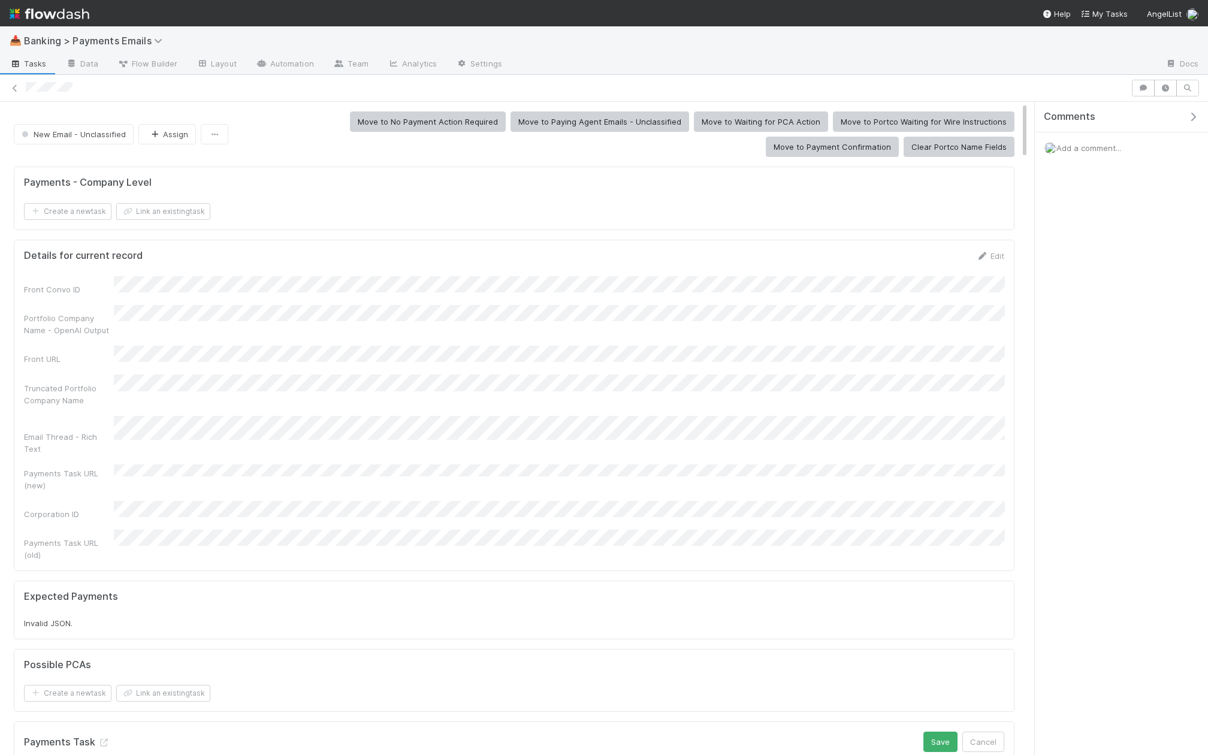
click at [260, 530] on div "Payments Task URL (old)" at bounding box center [514, 545] width 980 height 31
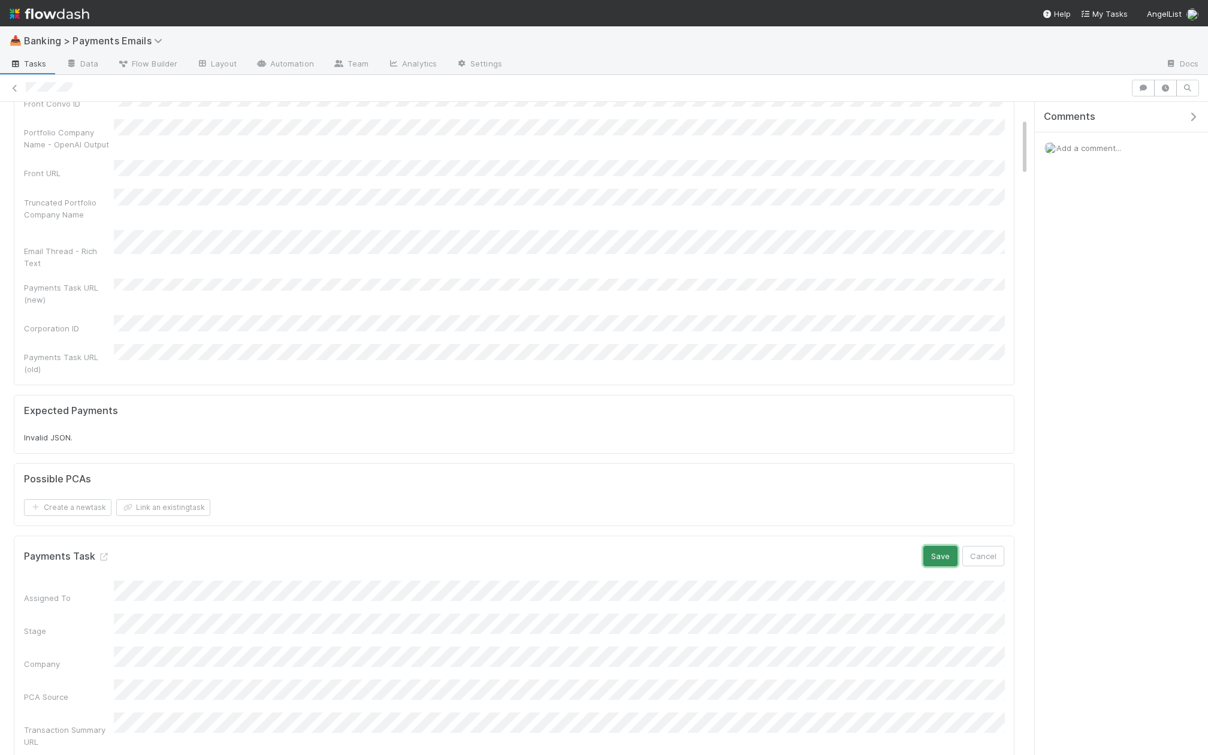
click at [939, 546] on button "Save" at bounding box center [940, 556] width 34 height 20
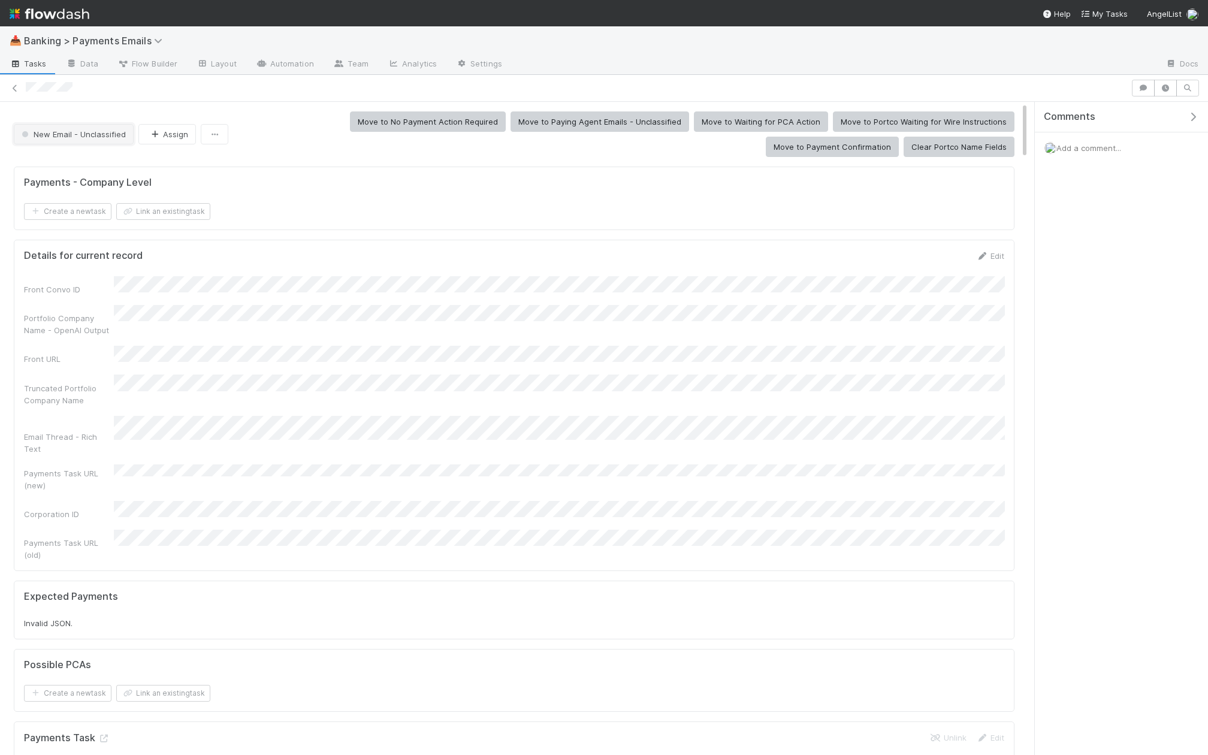
click at [76, 129] on span "New Email - Unclassified" at bounding box center [72, 134] width 107 height 10
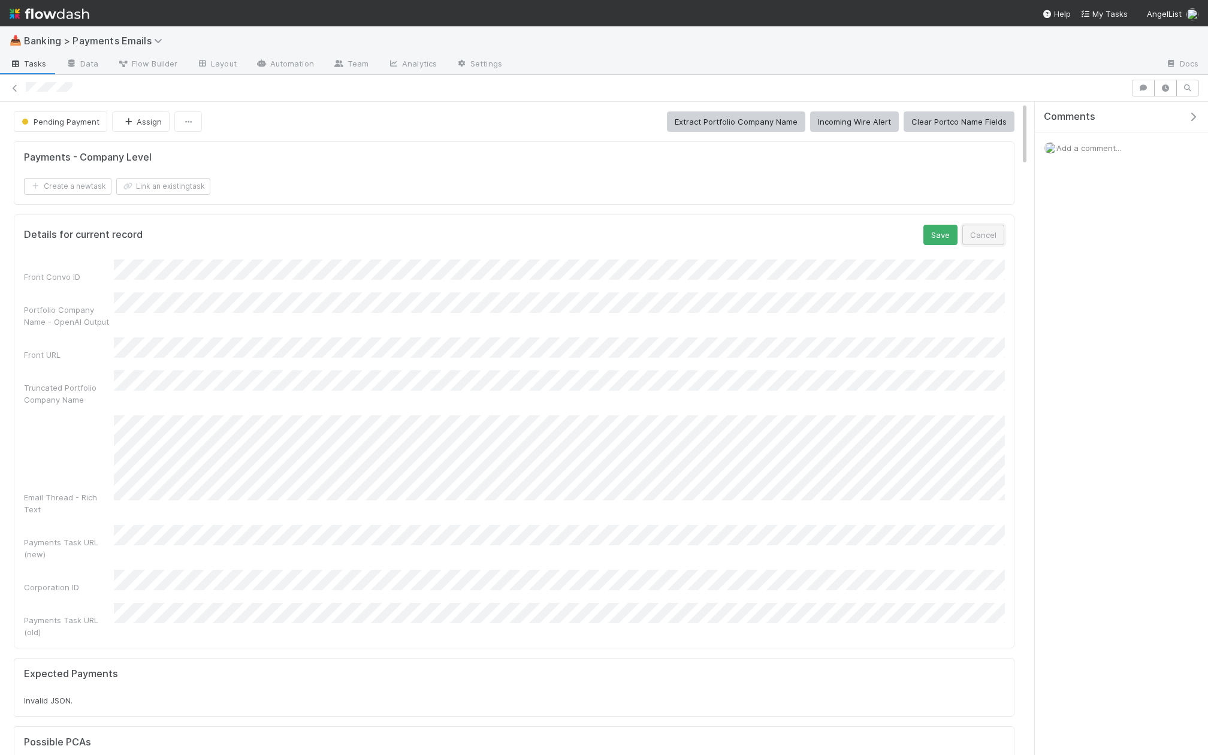
click at [991, 241] on button "Cancel" at bounding box center [983, 235] width 42 height 20
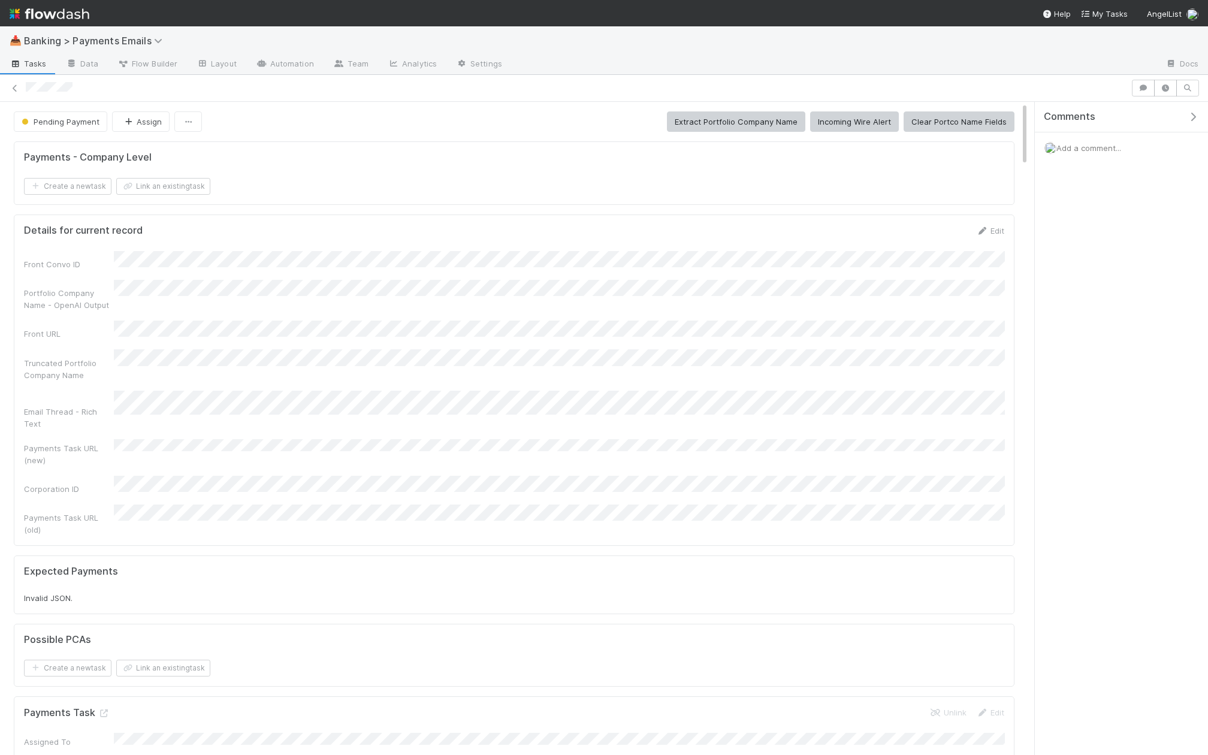
click at [165, 170] on form "Payments - Company Level Create a new task Link an existing task" at bounding box center [514, 173] width 980 height 43
click at [165, 183] on button "Link an existing task" at bounding box center [163, 186] width 94 height 17
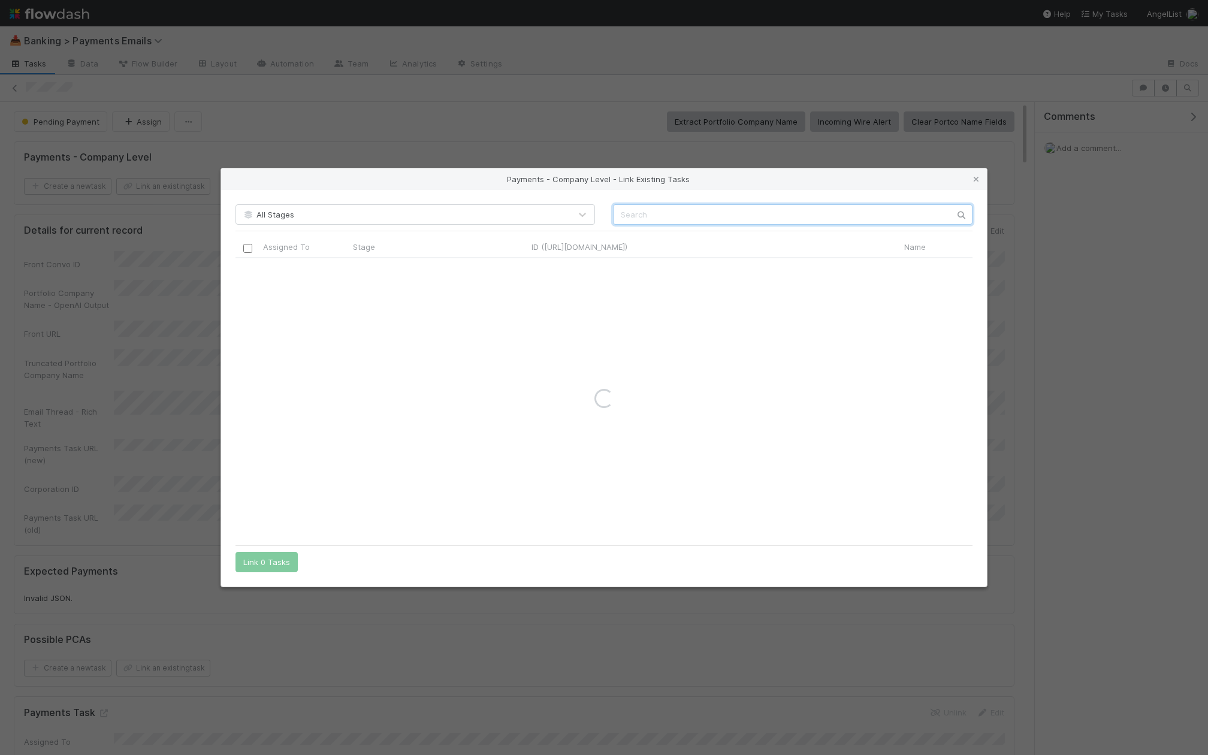
click at [751, 216] on input "text" at bounding box center [792, 214] width 359 height 20
paste input "Neosync"
type input "Neosync"
click at [978, 177] on icon at bounding box center [976, 180] width 12 height 8
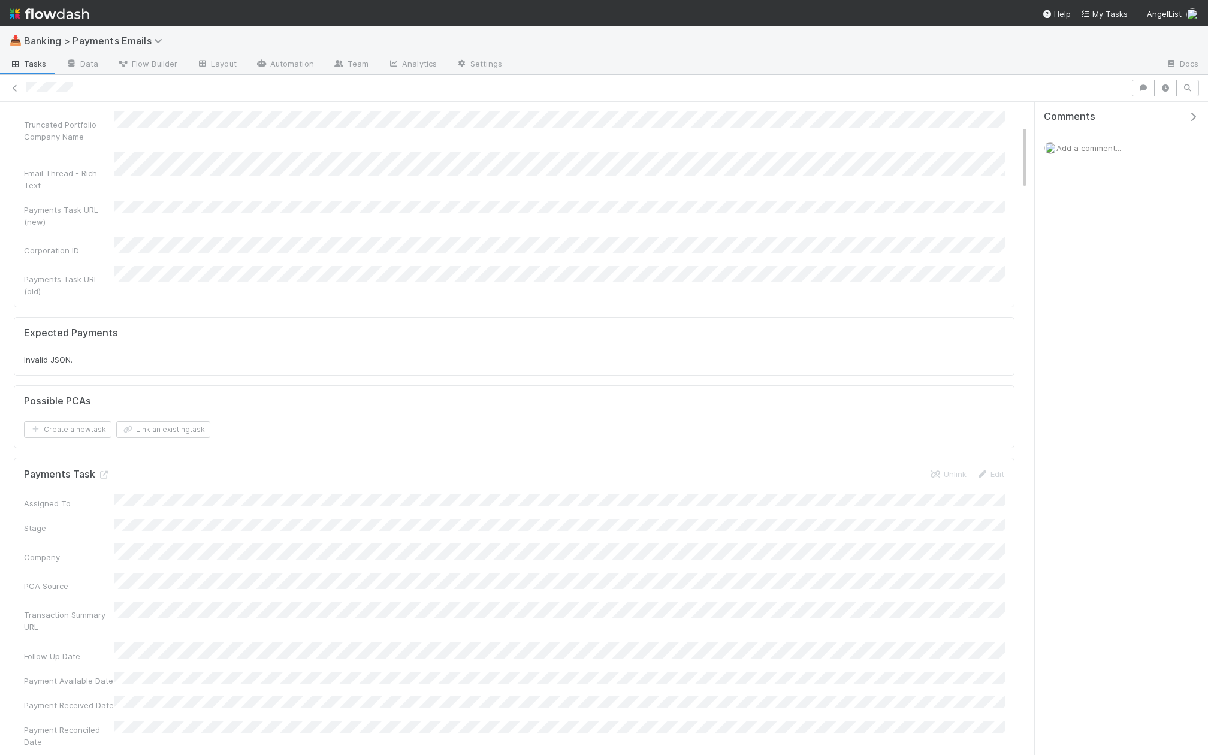
scroll to position [0, 0]
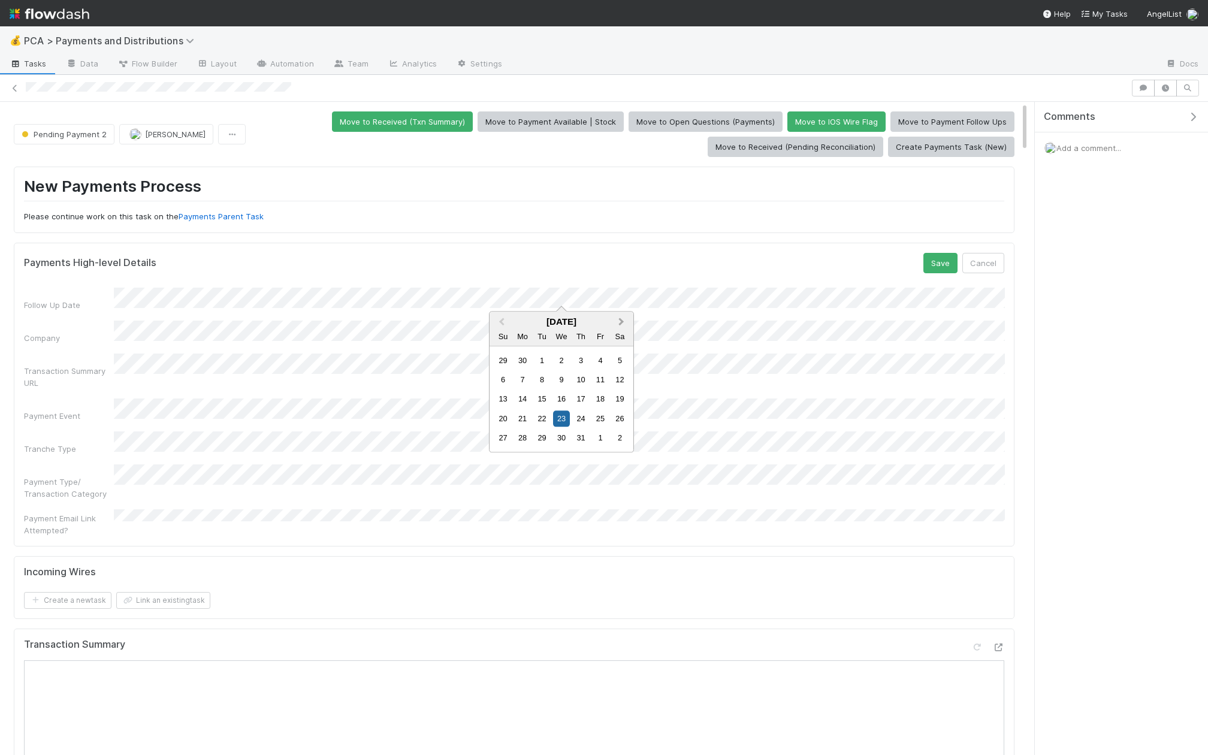
click at [622, 318] on button "Next Month" at bounding box center [622, 322] width 19 height 19
click at [621, 324] on span "Next Month" at bounding box center [621, 322] width 0 height 14
click at [519, 397] on div "15" at bounding box center [523, 399] width 16 height 16
click at [934, 266] on button "Save" at bounding box center [940, 263] width 34 height 20
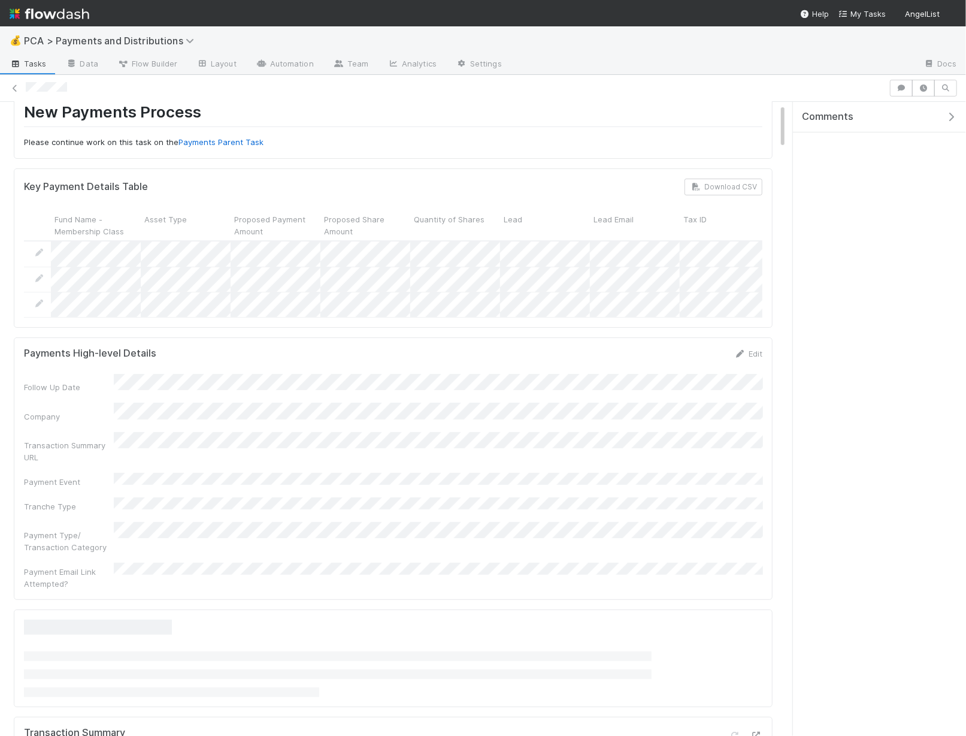
scroll to position [137, 0]
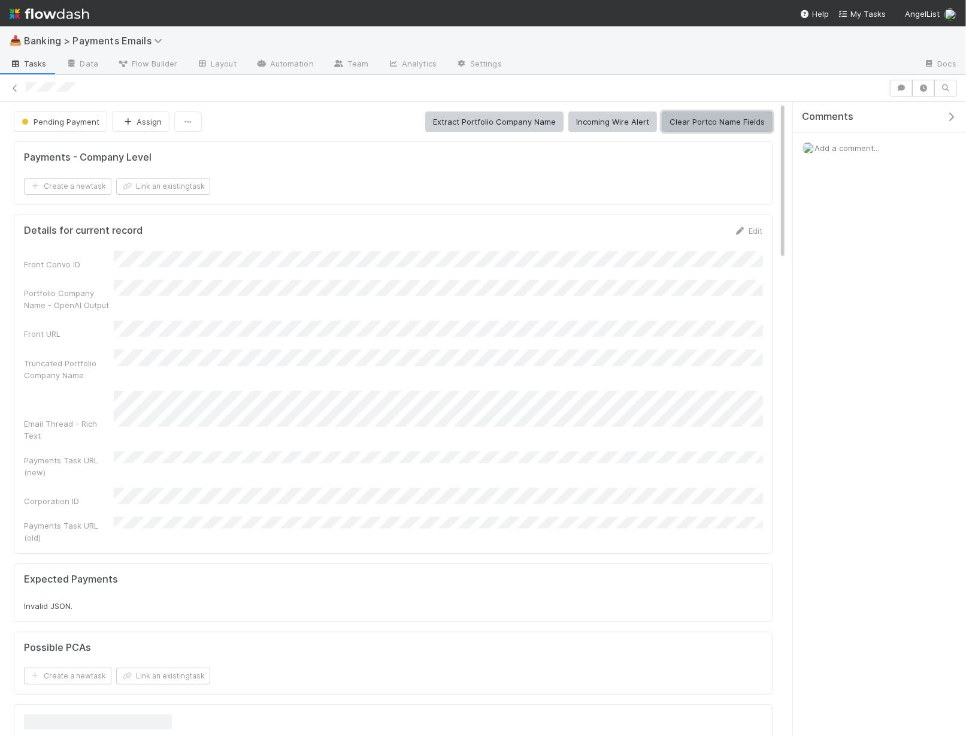
click at [732, 119] on button "Clear Portco Name Fields" at bounding box center [717, 121] width 111 height 20
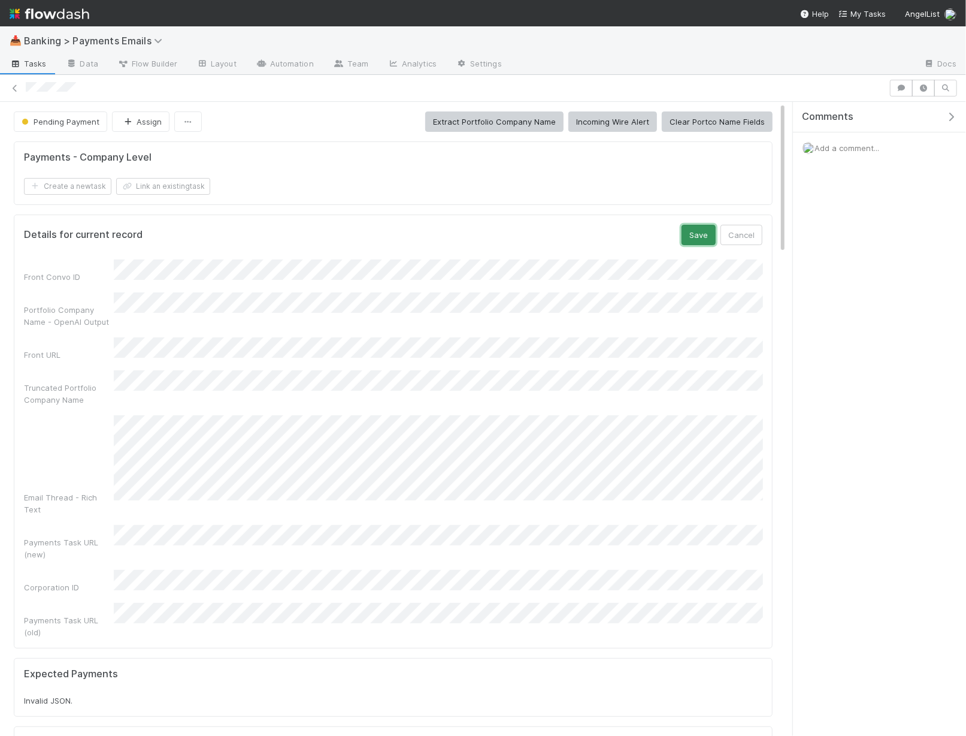
click at [699, 235] on button "Save" at bounding box center [699, 235] width 34 height 20
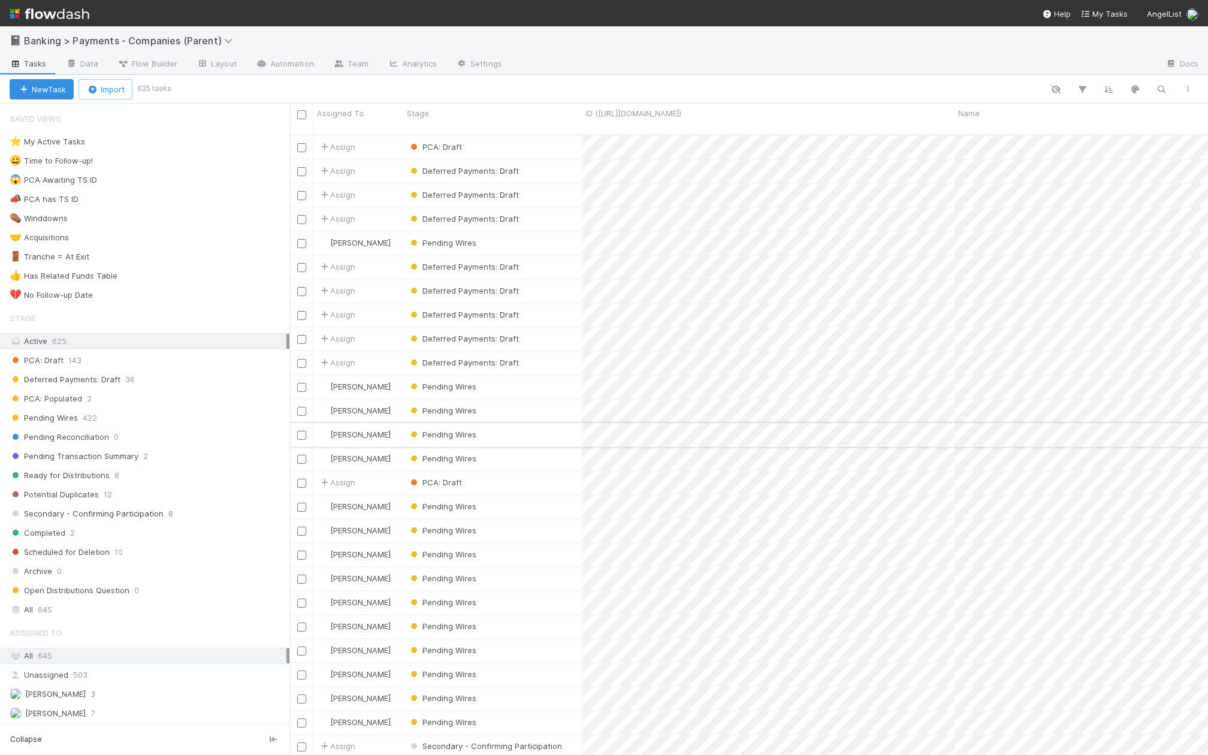
scroll to position [630, 918]
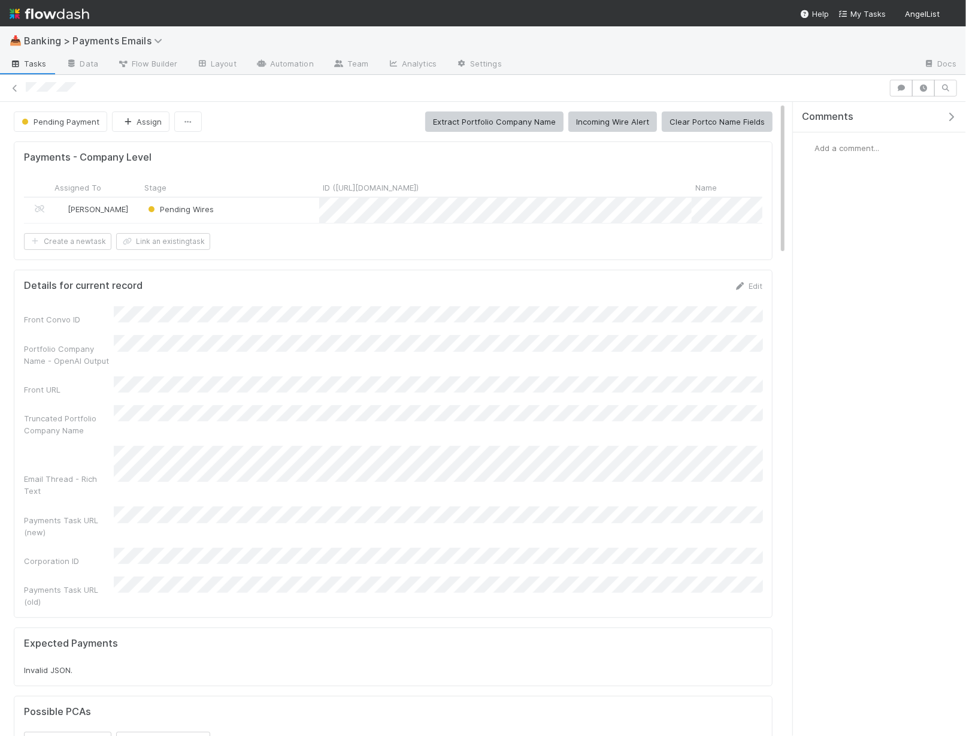
click at [760, 291] on form "Details for current record Edit Front Convo ID Portfolio Company Name - OpenAI …" at bounding box center [393, 444] width 739 height 328
click at [760, 286] on link "Edit" at bounding box center [748, 286] width 28 height 10
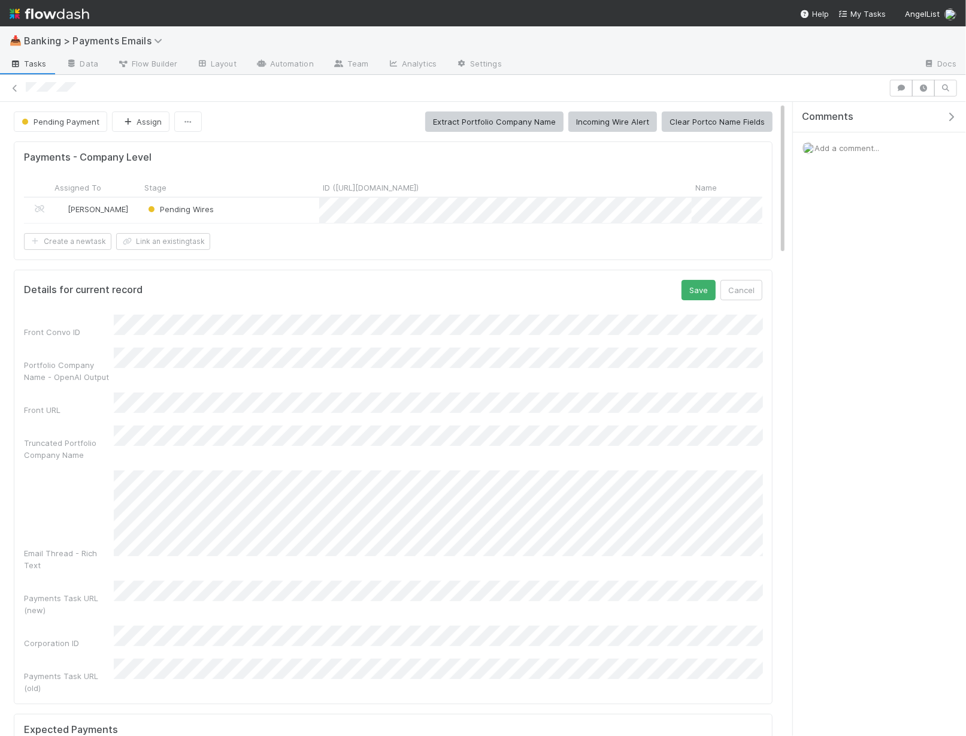
click at [388, 538] on div "Front Convo ID Portfolio Company Name - OpenAI Output Front URL Truncated Portf…" at bounding box center [393, 504] width 739 height 379
click at [709, 286] on button "Save" at bounding box center [699, 290] width 34 height 20
click at [699, 283] on button "Save" at bounding box center [699, 290] width 34 height 20
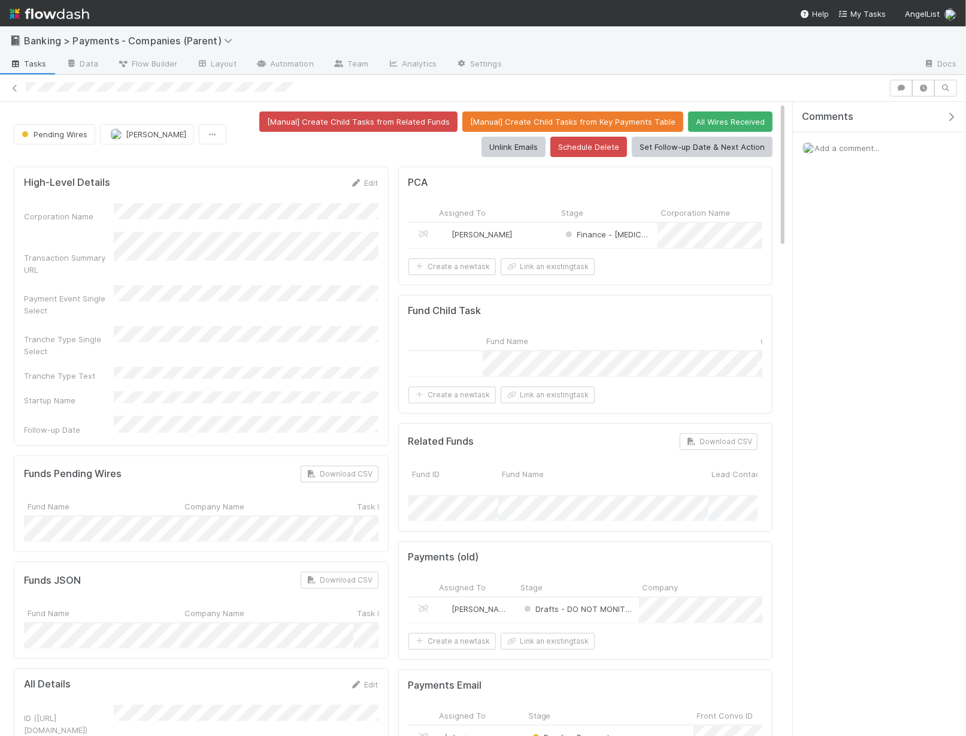
scroll to position [0, 213]
click at [702, 150] on button "Set Follow-up Date & Next Action" at bounding box center [702, 147] width 141 height 20
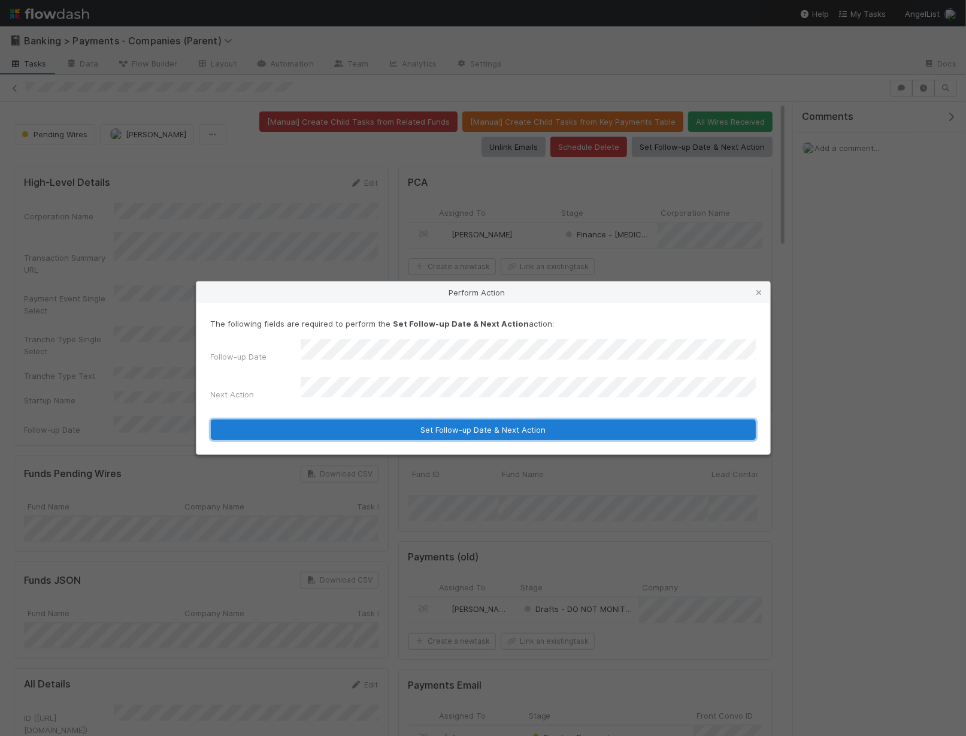
click at [369, 432] on button "Set Follow-up Date & Next Action" at bounding box center [483, 429] width 545 height 20
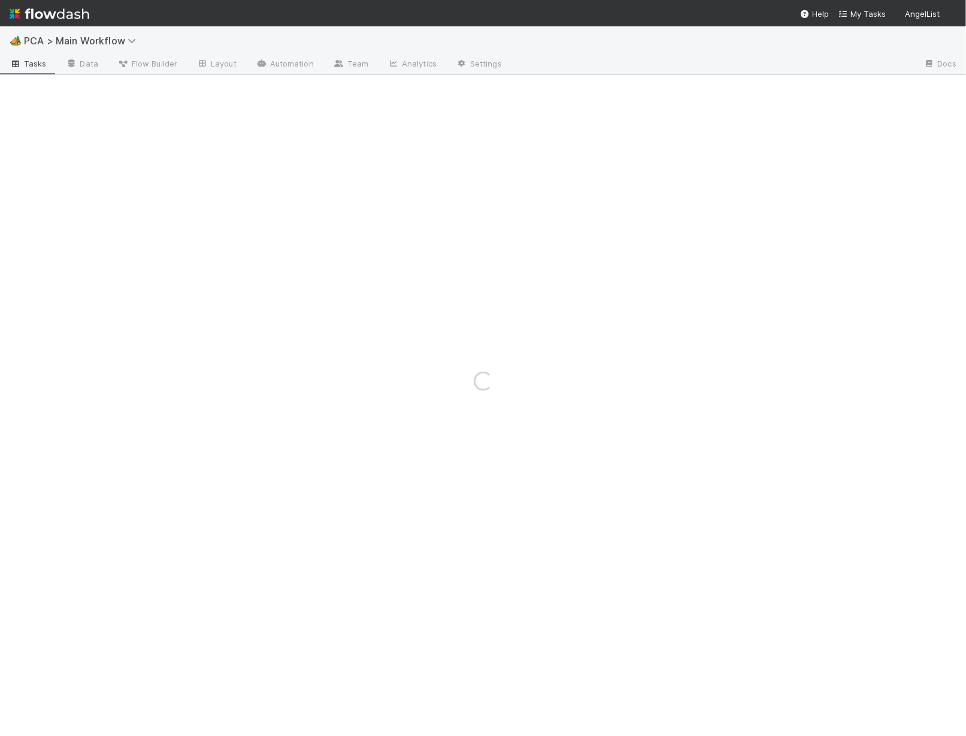
click at [439, 131] on div "Loading..." at bounding box center [483, 380] width 966 height 709
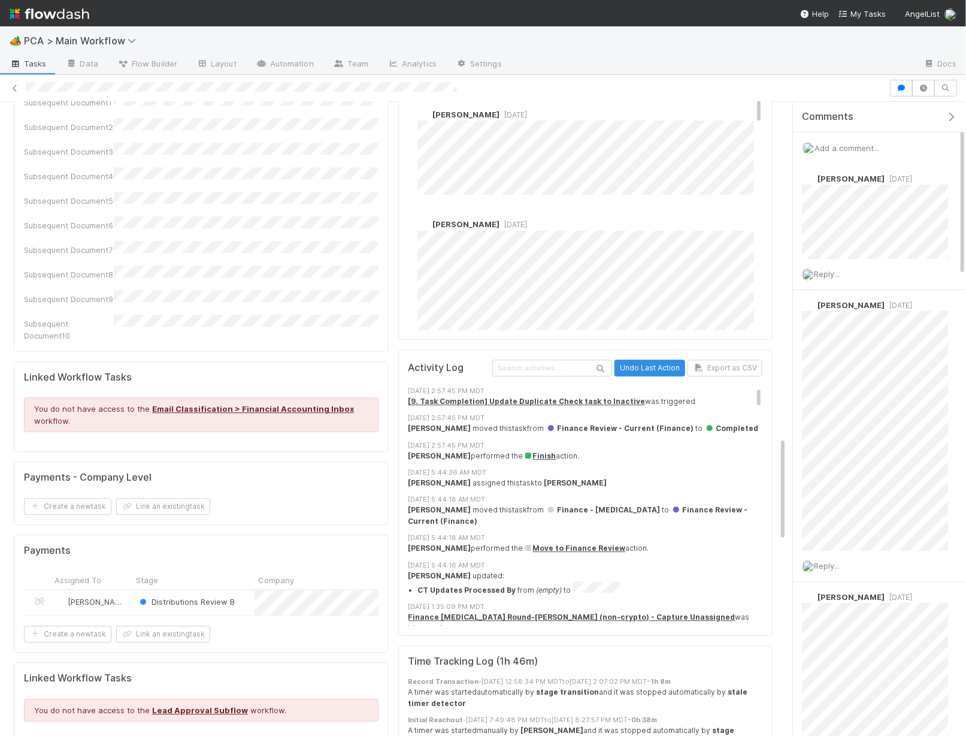
scroll to position [2110, 0]
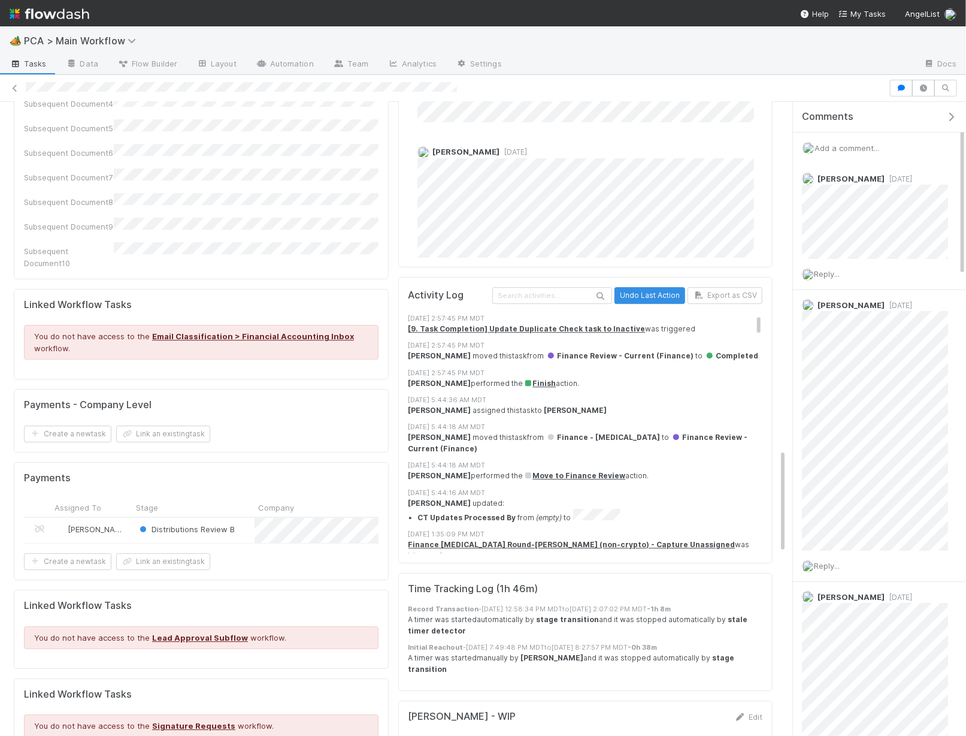
click at [250, 518] on div "Distributions Review B" at bounding box center [193, 530] width 122 height 25
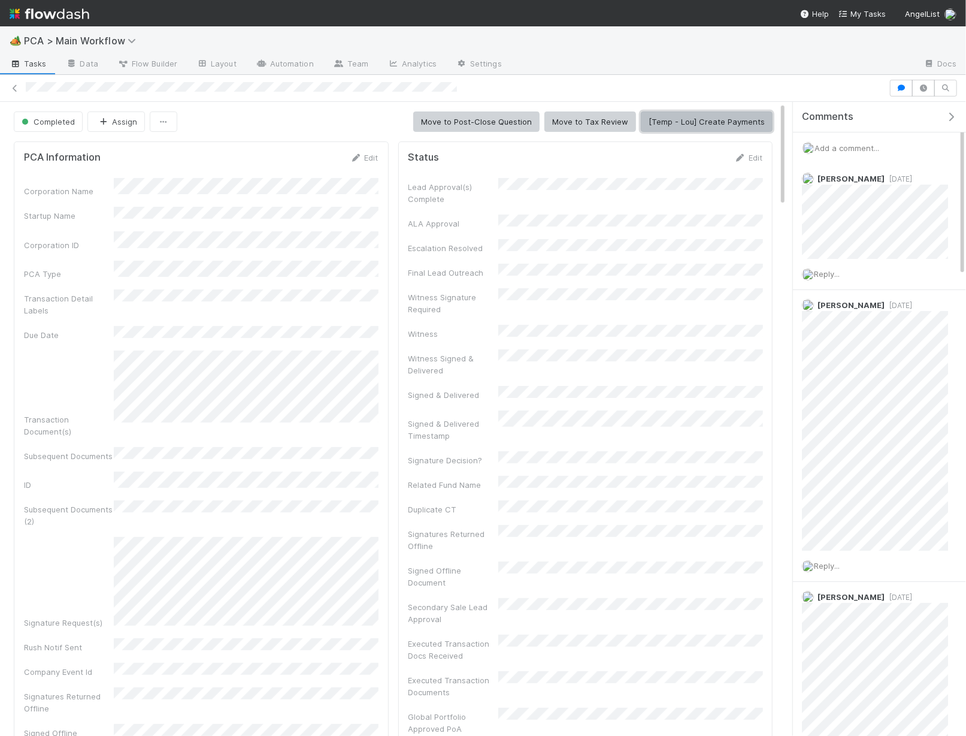
click at [703, 125] on button "[Temp - Lou] Create Payments" at bounding box center [707, 121] width 132 height 20
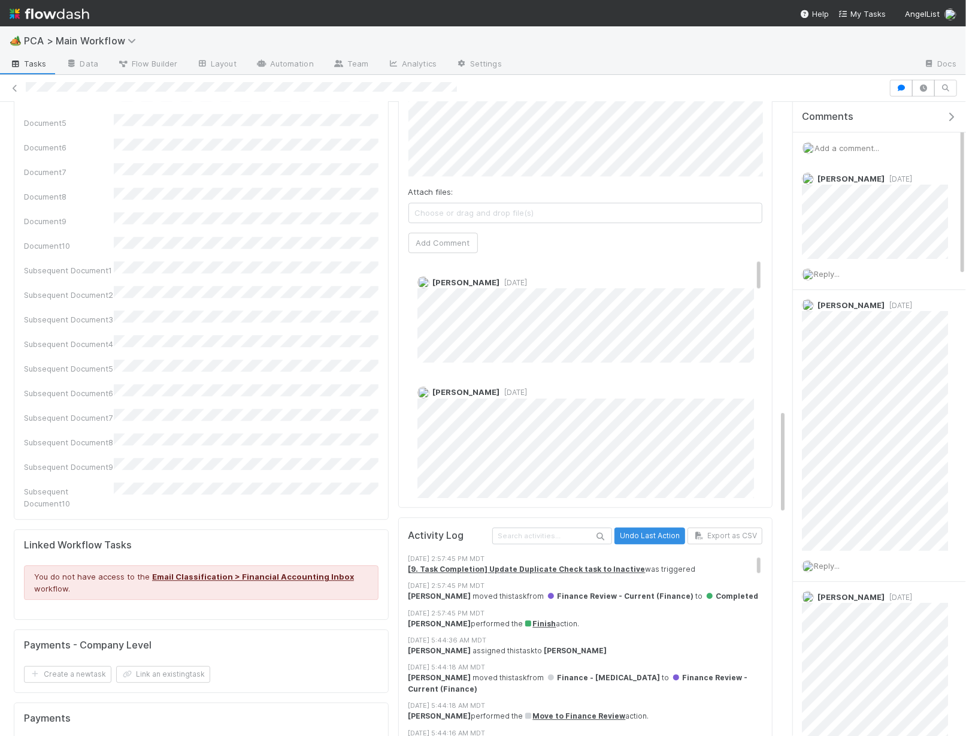
scroll to position [1872, 0]
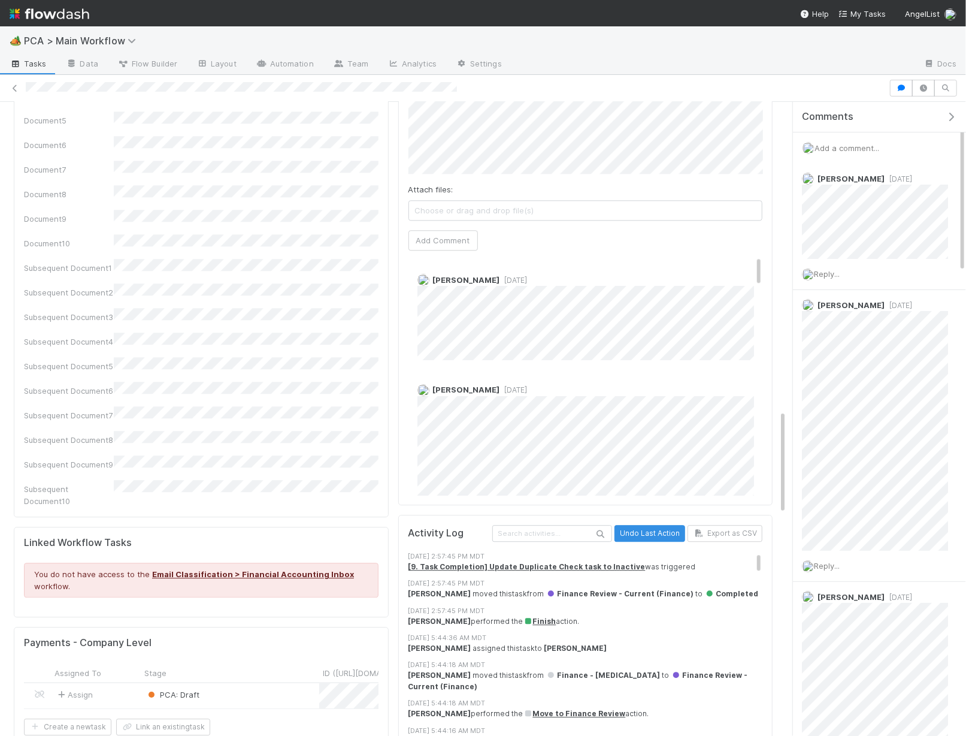
click at [252, 683] on div "PCA: Draft" at bounding box center [230, 695] width 179 height 25
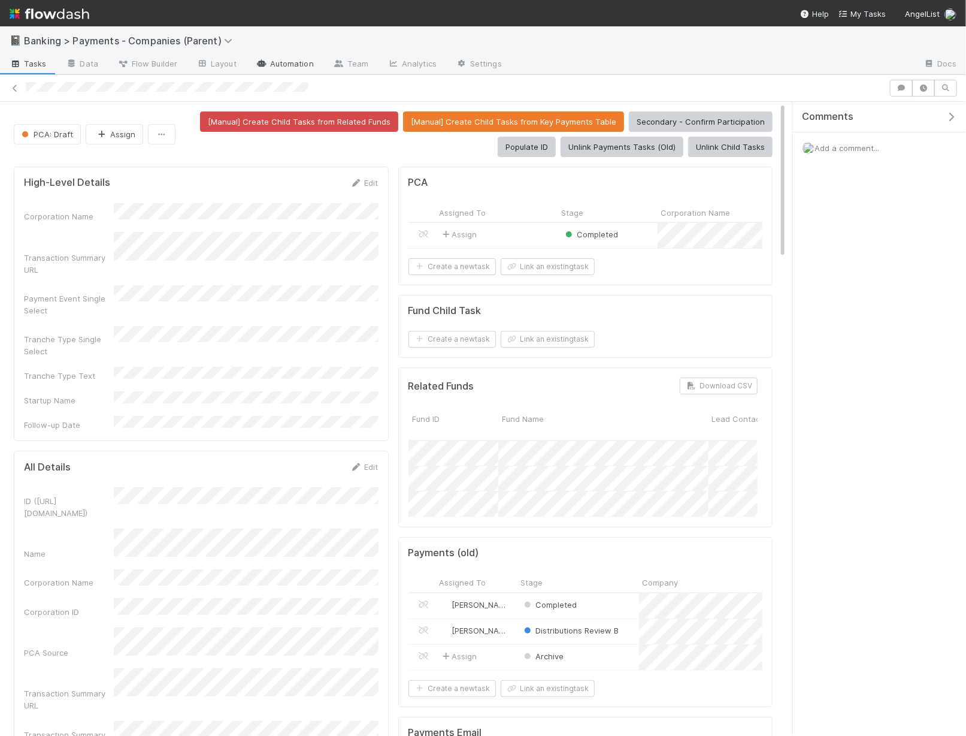
click at [300, 59] on link "Automation" at bounding box center [284, 64] width 77 height 19
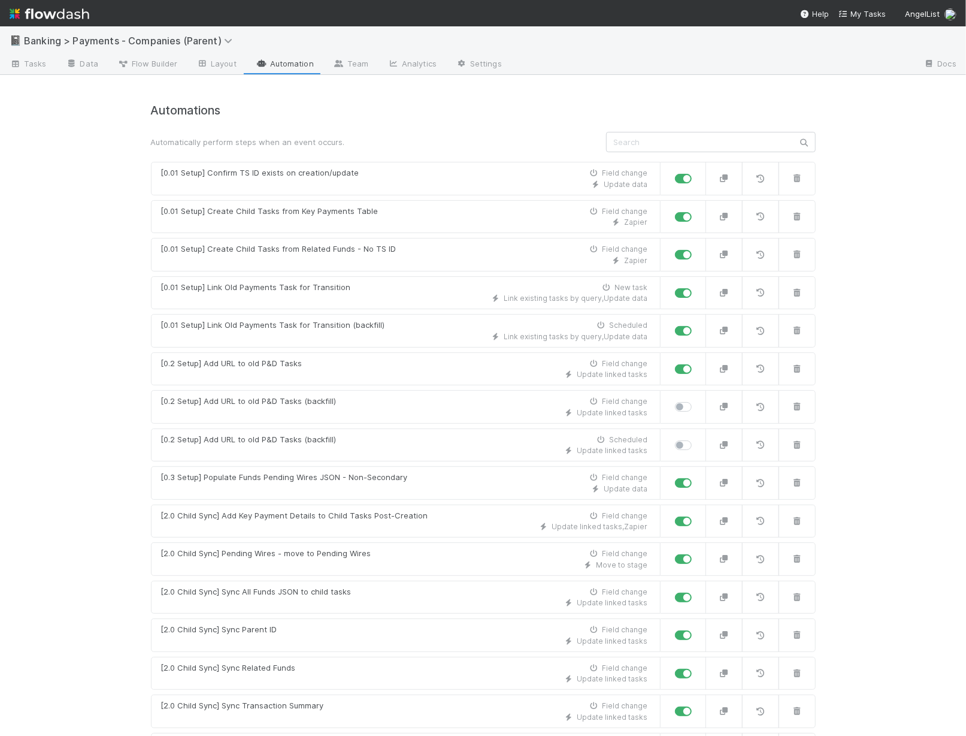
scroll to position [1180, 0]
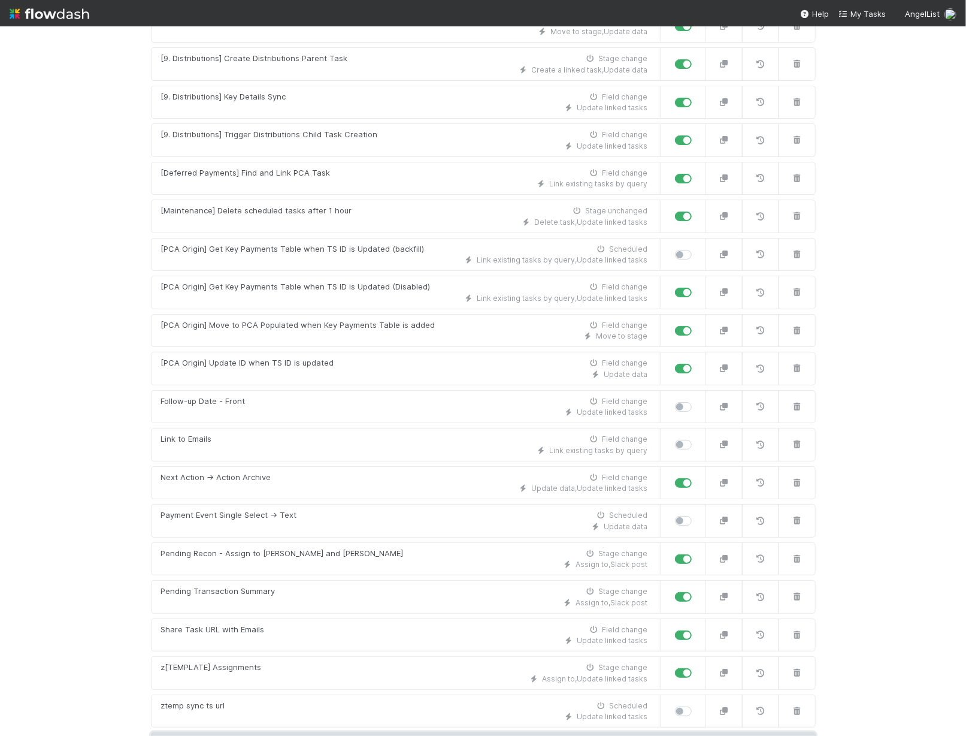
click at [493, 732] on link "New automation" at bounding box center [483, 743] width 665 height 23
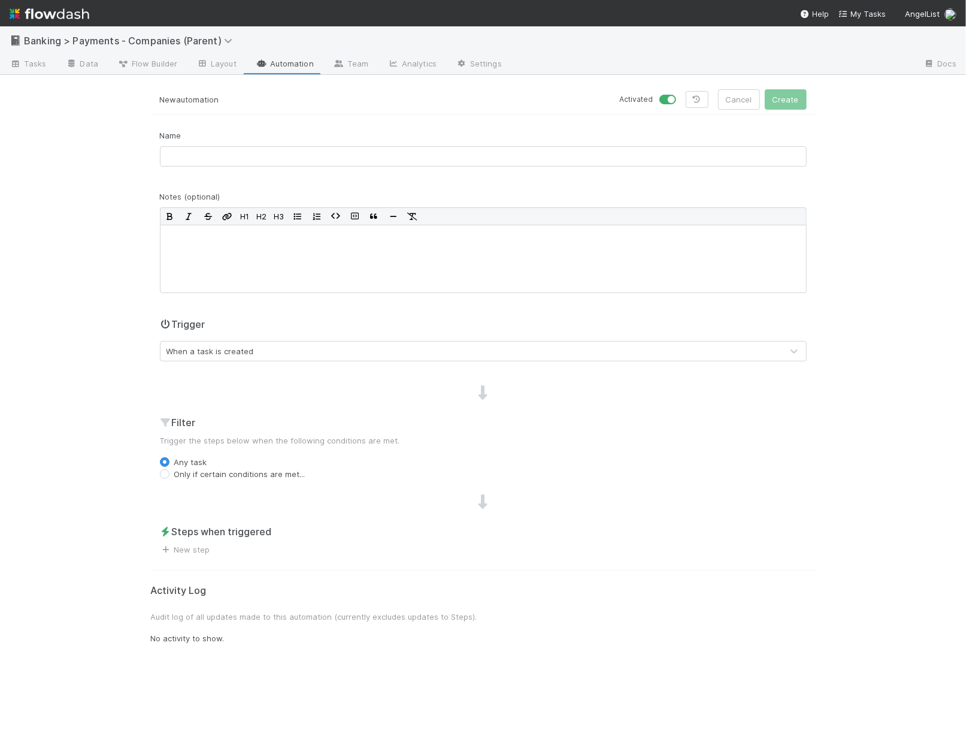
click at [249, 354] on div "When a task is created" at bounding box center [210, 351] width 87 height 12
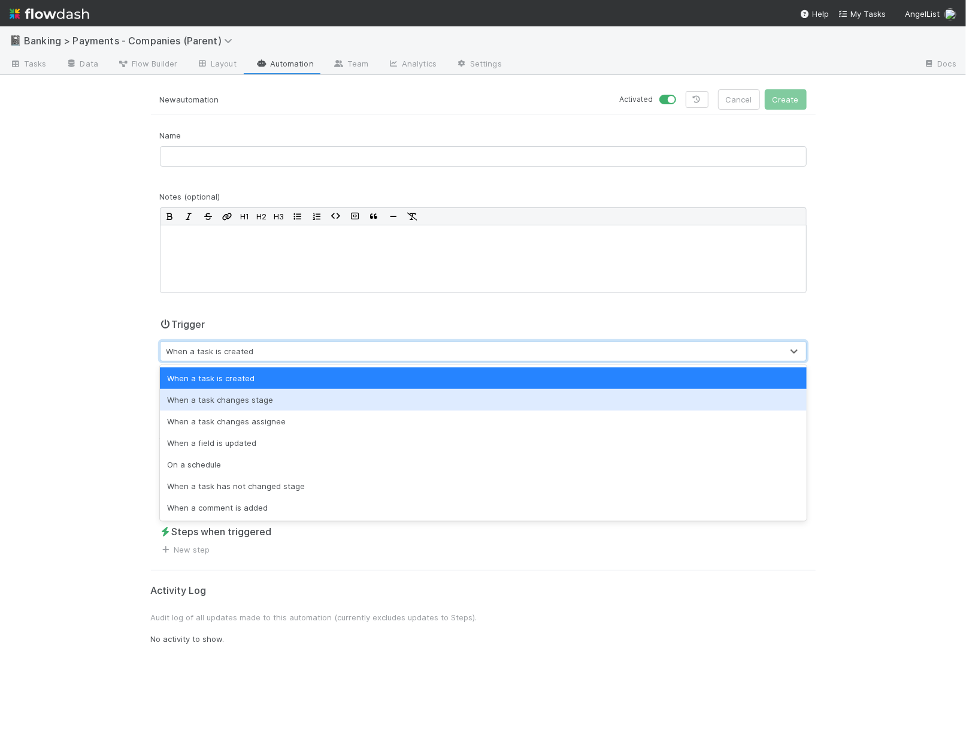
click at [266, 309] on div "Name Notes (optional) H1 H2 H3 Trigger option When a task changes stage focused…" at bounding box center [483, 342] width 665 height 426
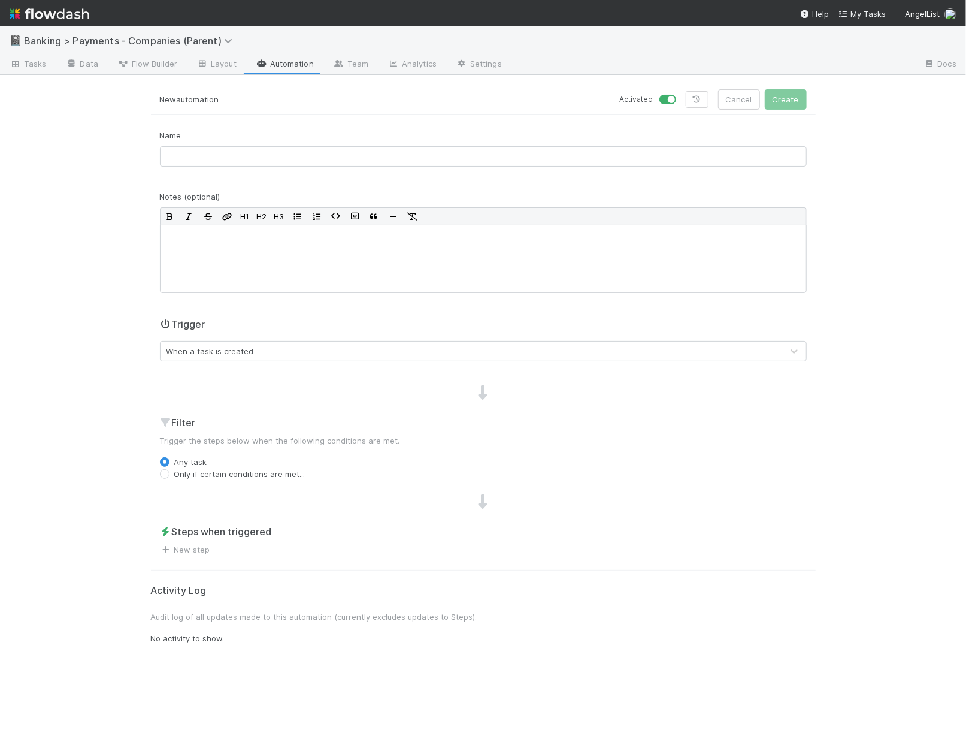
click at [237, 471] on label "Only if certain conditions are met..." at bounding box center [239, 474] width 131 height 12
click at [170, 471] on input "Only if certain conditions are met..." at bounding box center [165, 473] width 10 height 11
radio input "true"
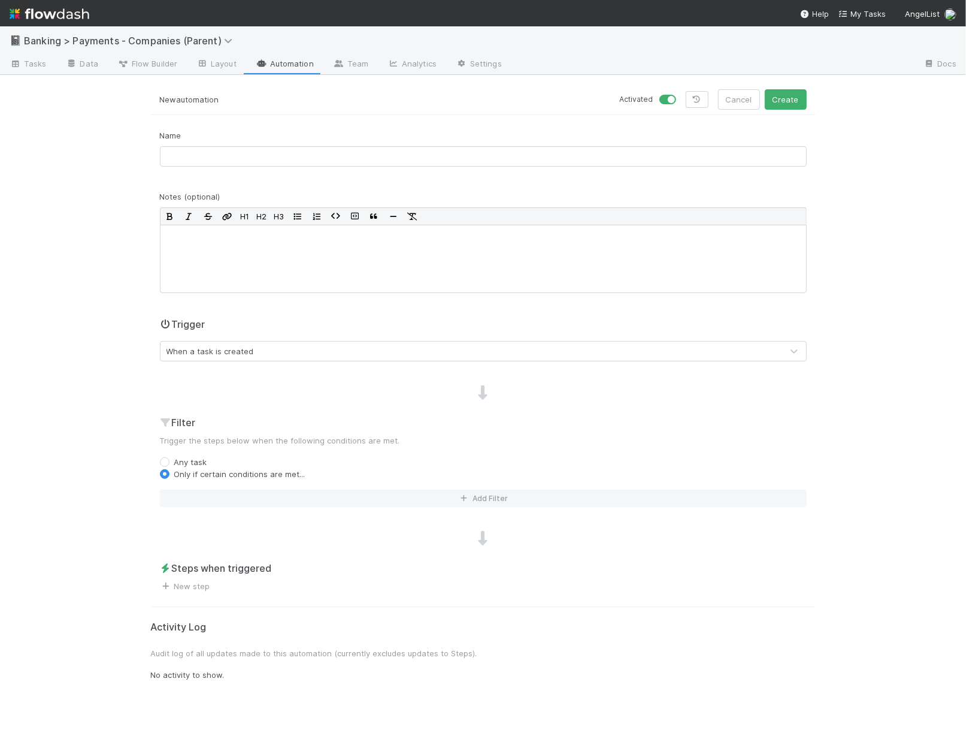
click at [274, 352] on div "When a task is created" at bounding box center [472, 350] width 622 height 19
type input "c"
type input "i"
type input "fie"
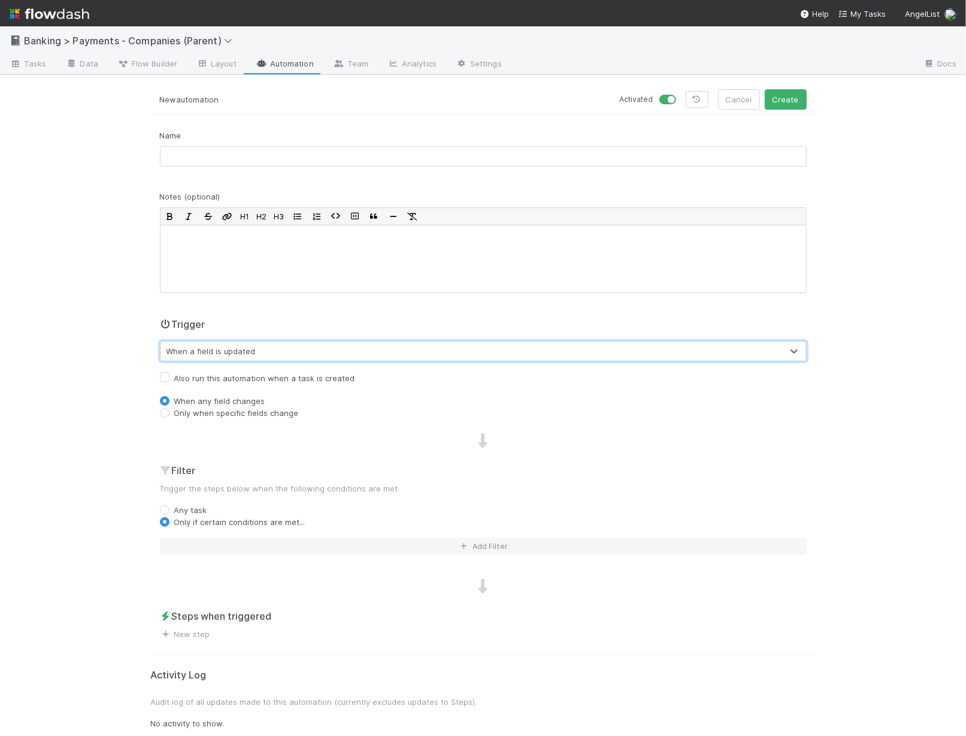
click at [245, 418] on div "Name Notes (optional) H1 H2 H3 Trigger option When a field is updated, selected…" at bounding box center [483, 384] width 665 height 510
click at [247, 415] on label "Only when specific fields change" at bounding box center [236, 413] width 125 height 12
click at [170, 415] on input "Only when specific fields change" at bounding box center [165, 412] width 10 height 11
radio input "true"
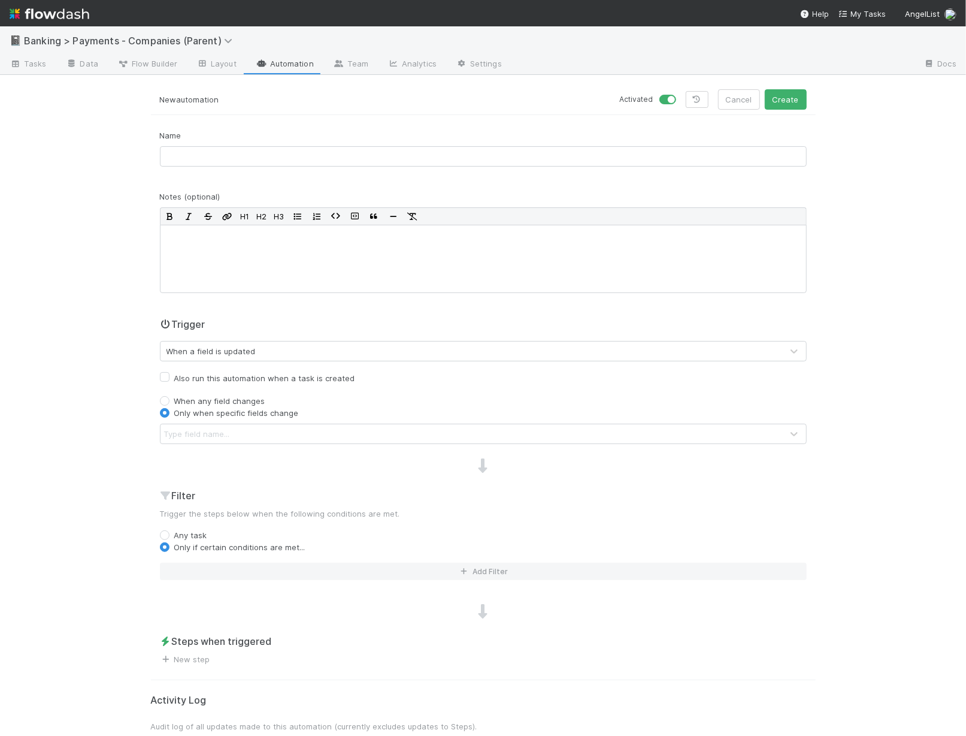
click at [246, 433] on div "Type field name..." at bounding box center [472, 433] width 622 height 19
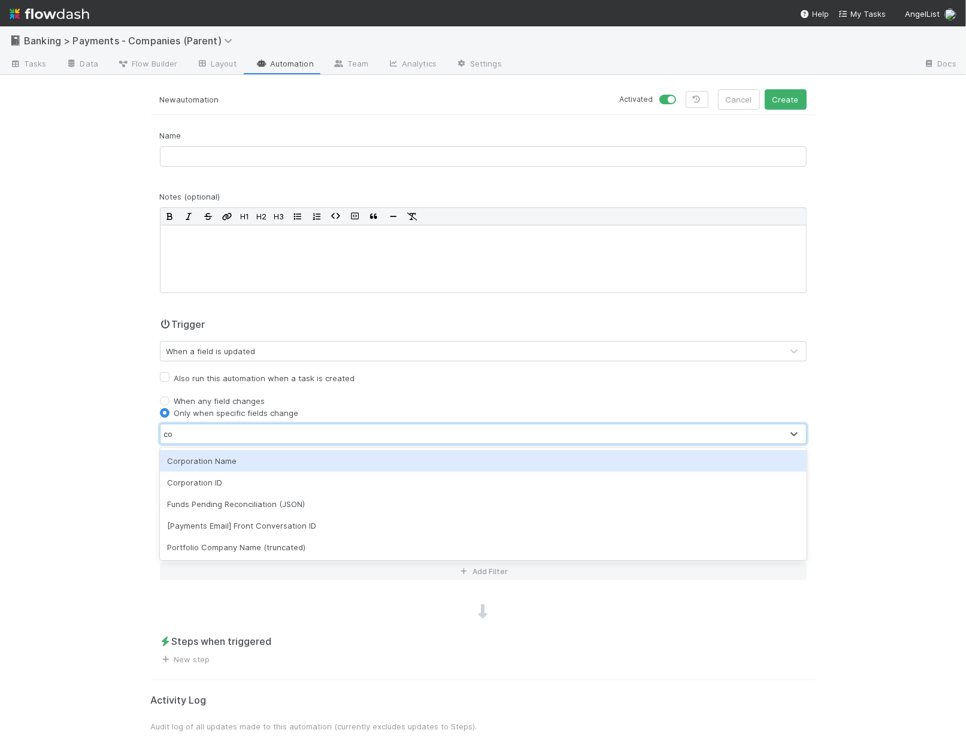
type input "cor"
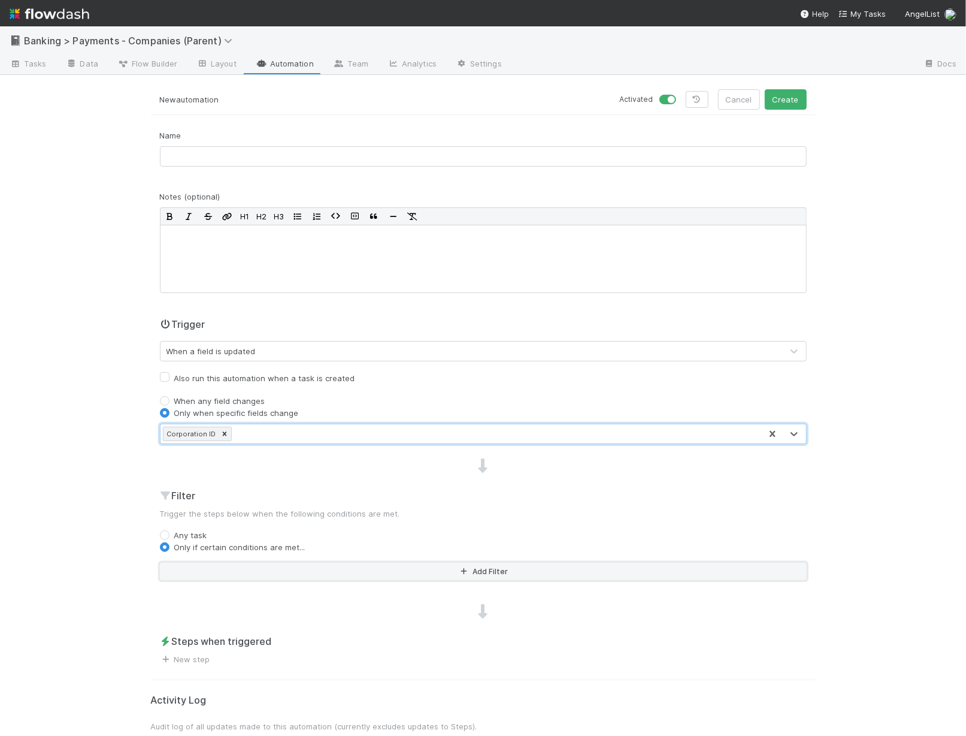
click at [220, 564] on button "Add Filter" at bounding box center [483, 571] width 647 height 17
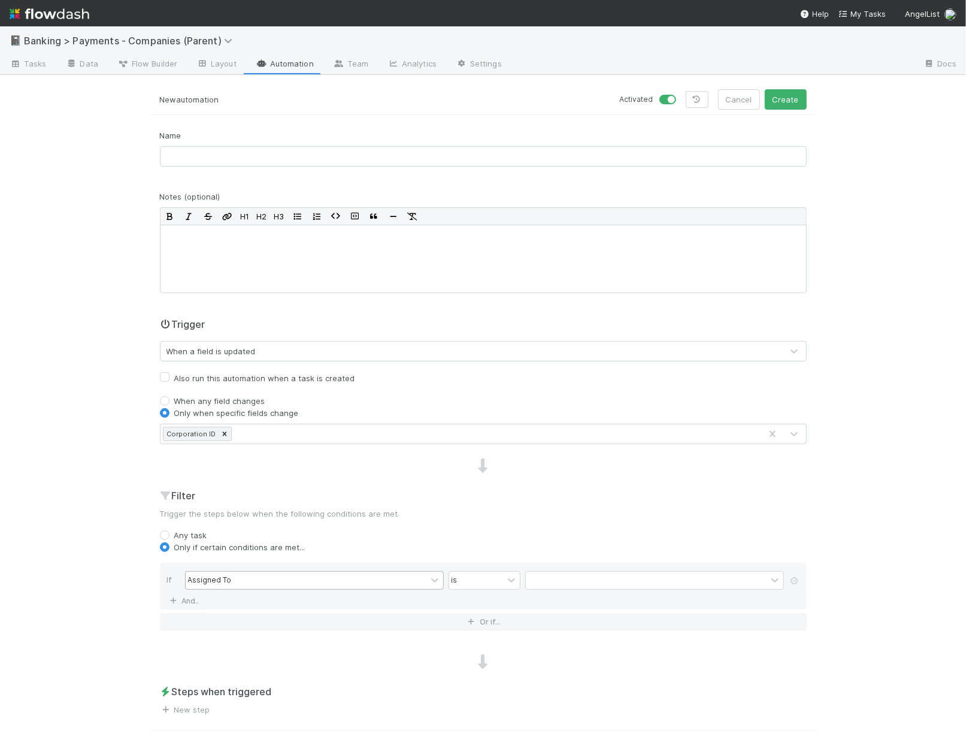
click at [229, 572] on div "Assigned To" at bounding box center [306, 580] width 241 height 17
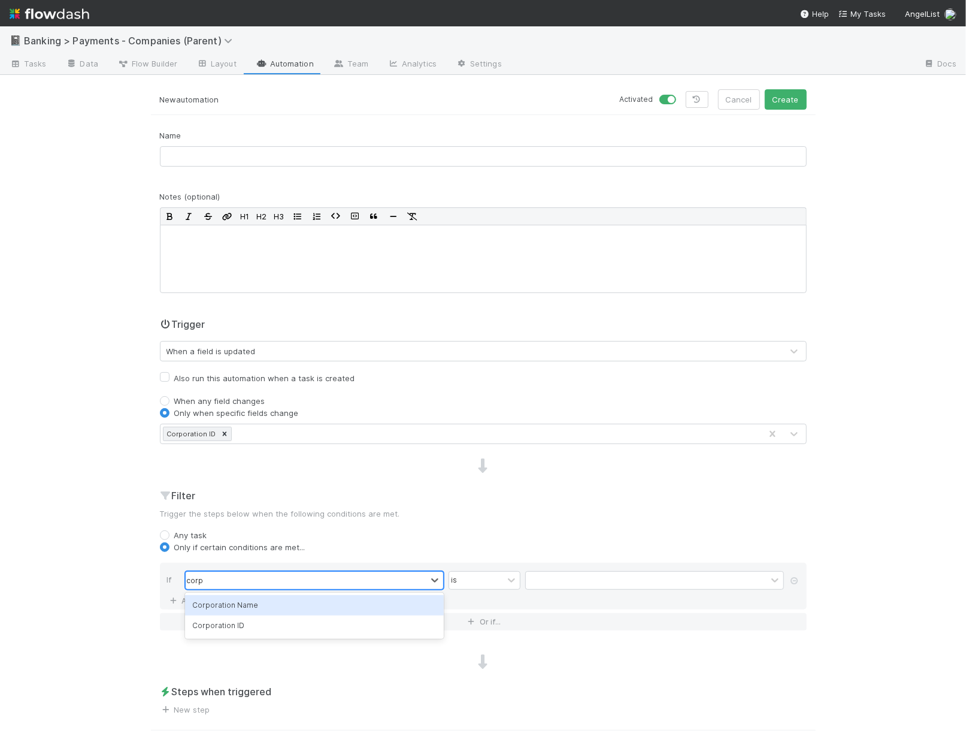
type input "corpo"
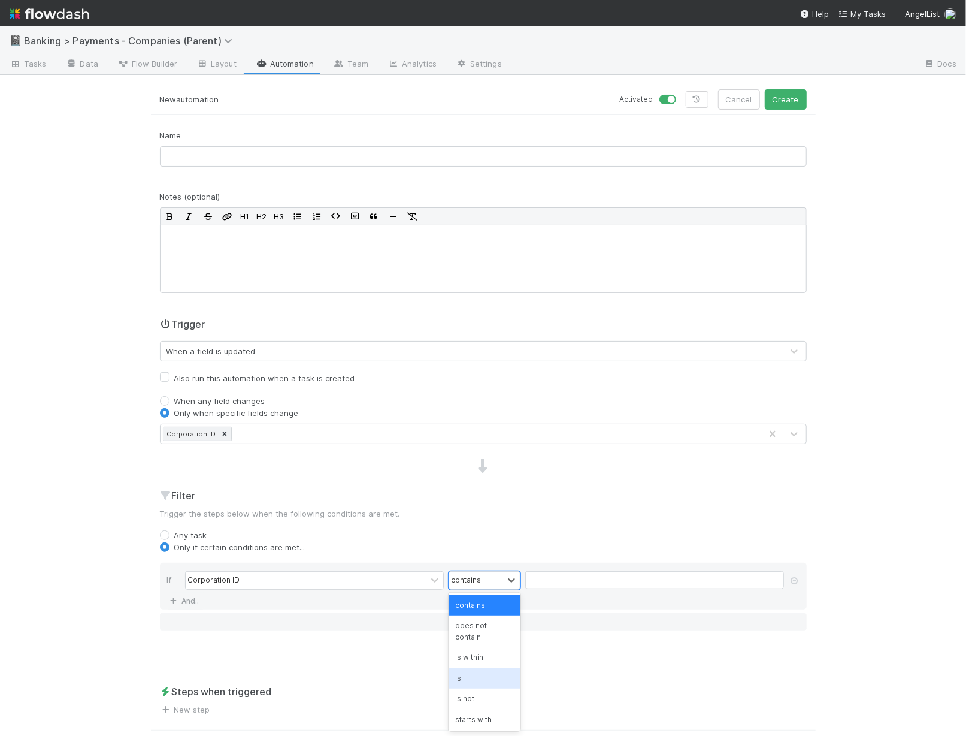
scroll to position [52, 0]
click at [489, 719] on div "is not empty" at bounding box center [485, 729] width 72 height 20
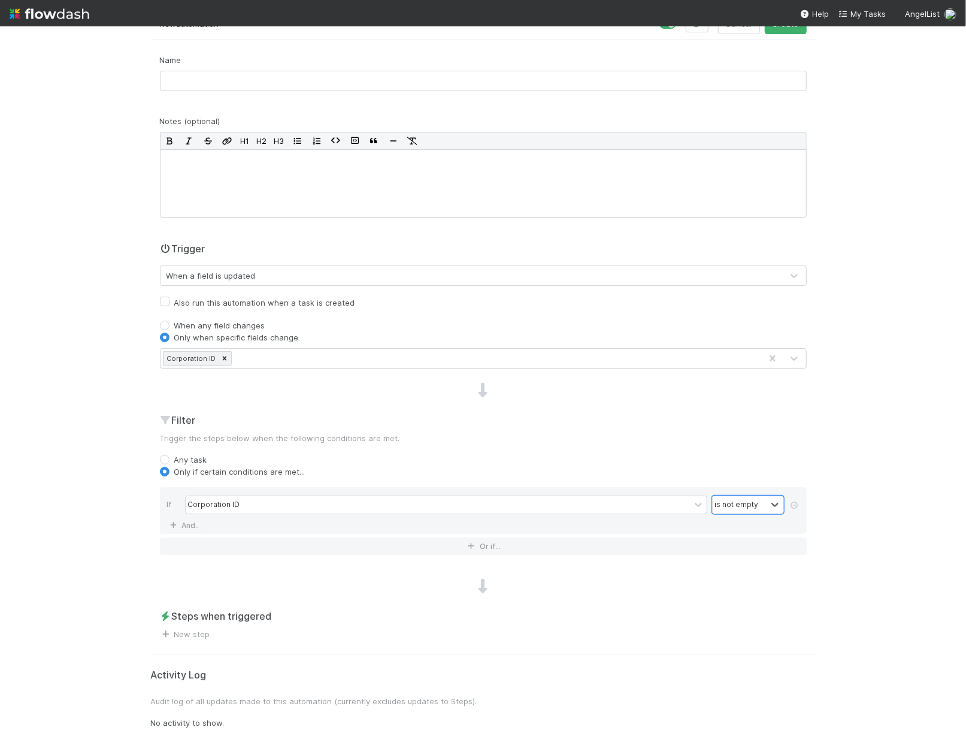
scroll to position [74, 0]
click at [199, 629] on span "New step" at bounding box center [185, 635] width 50 height 12
click at [196, 630] on link "New step" at bounding box center [185, 635] width 50 height 10
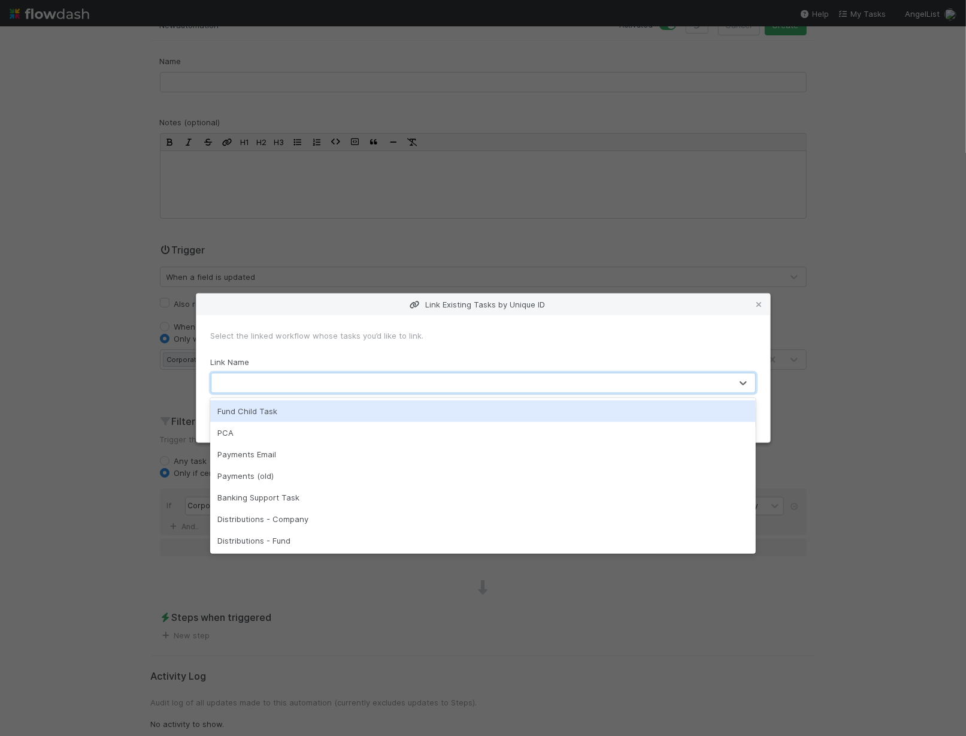
click at [346, 383] on div at bounding box center [471, 382] width 520 height 19
click at [760, 303] on icon at bounding box center [760, 305] width 12 height 8
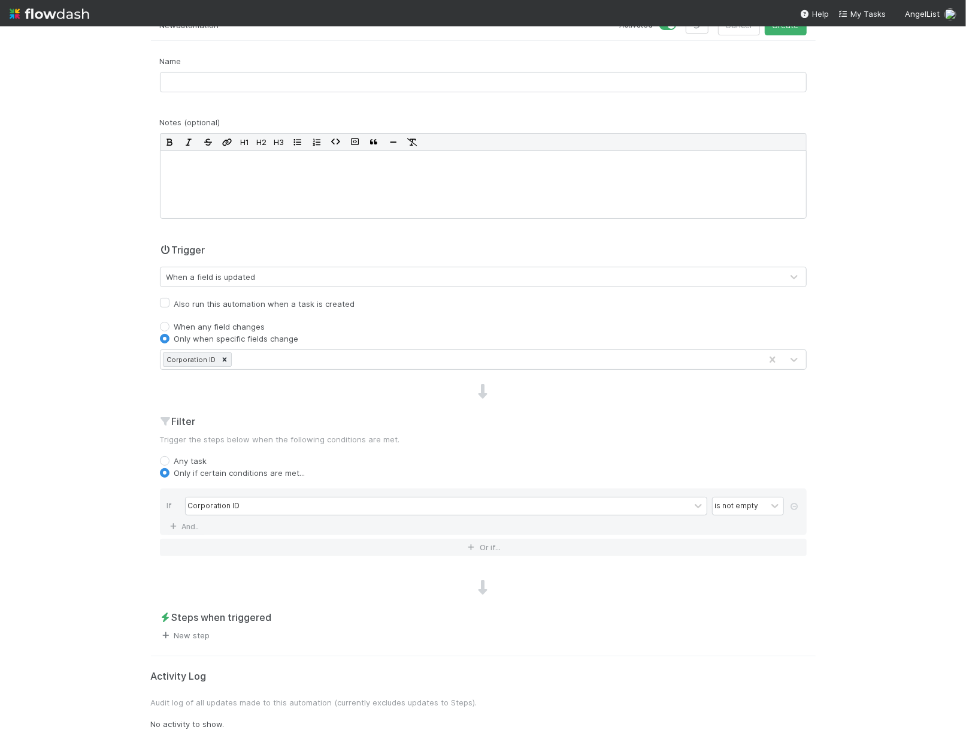
click at [186, 634] on link "New step" at bounding box center [185, 635] width 50 height 10
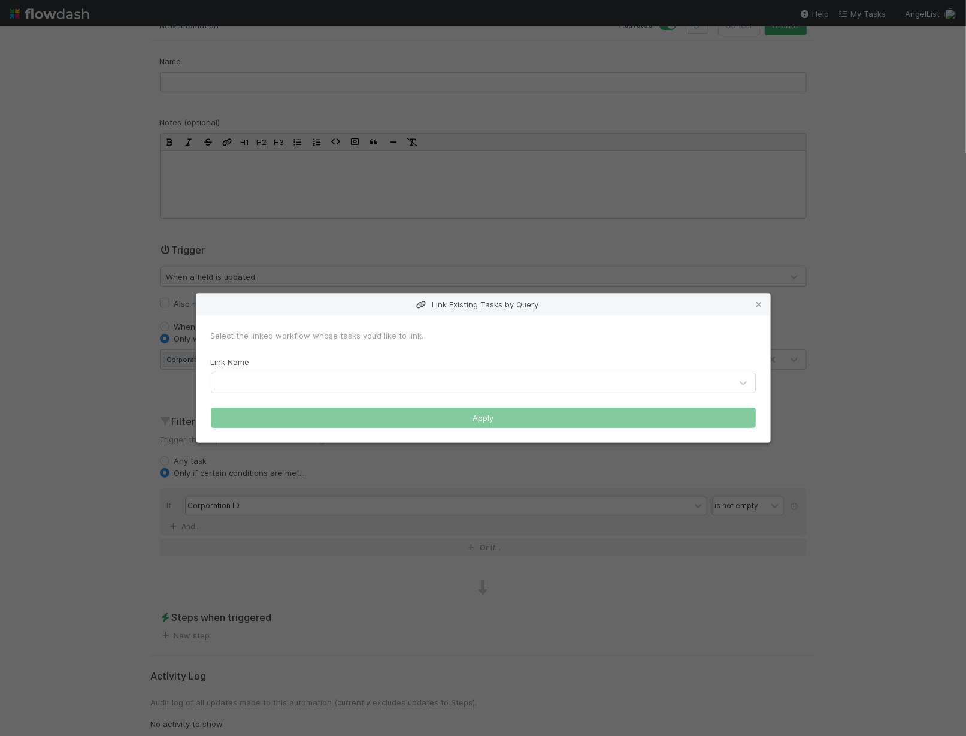
click at [304, 383] on div at bounding box center [471, 382] width 520 height 19
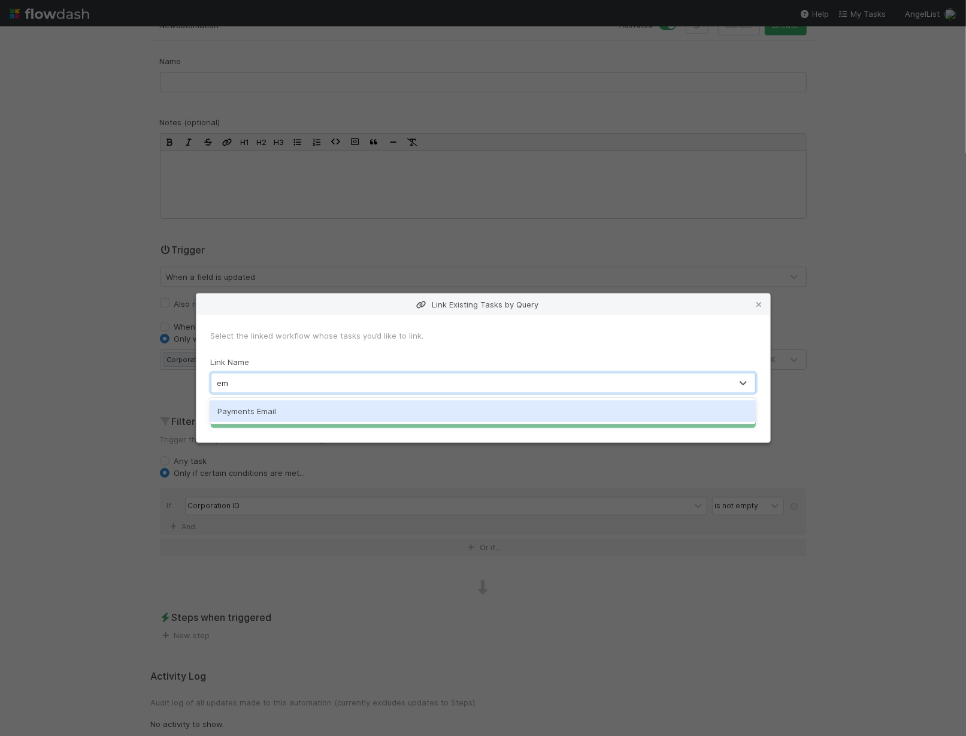
type input "ema"
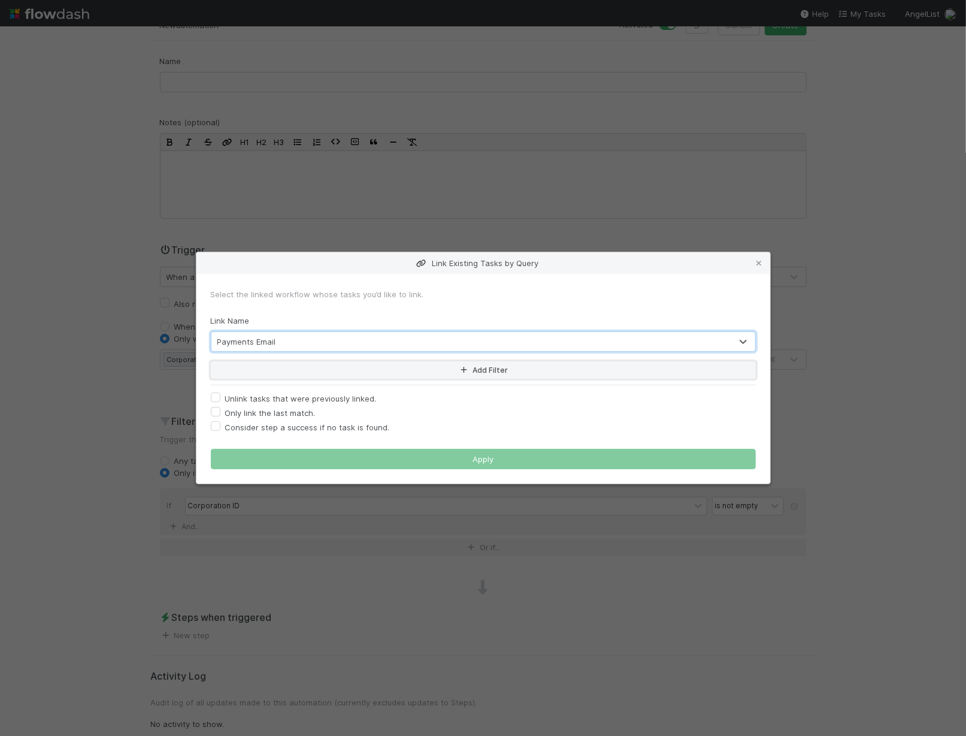
click at [294, 367] on button "Add Filter" at bounding box center [483, 369] width 545 height 17
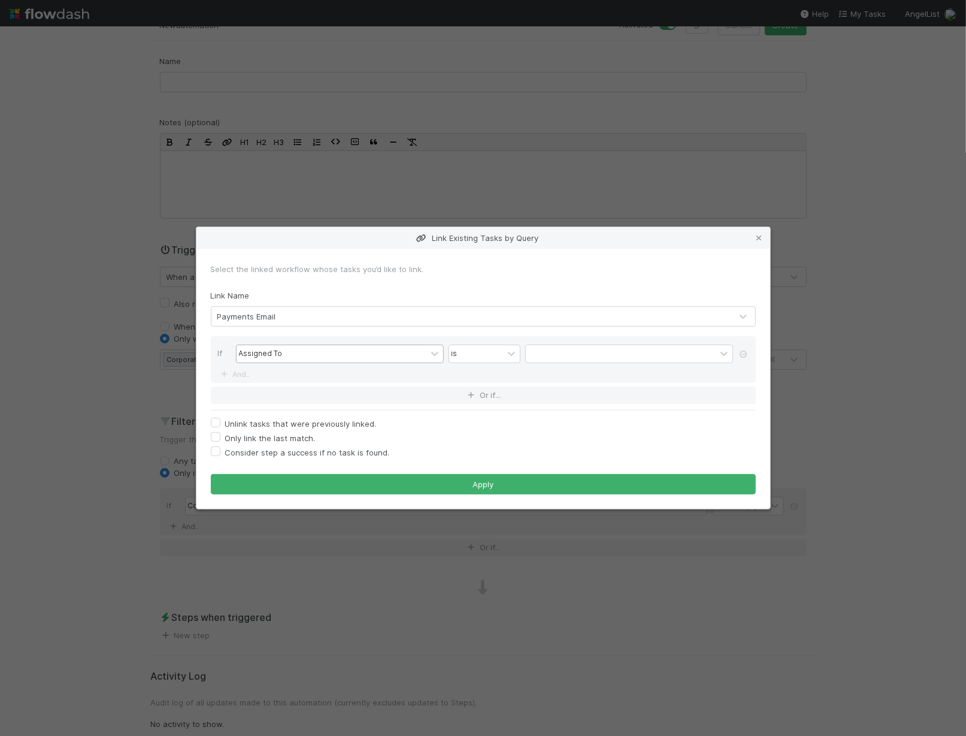
click at [304, 358] on div "Assigned To" at bounding box center [332, 353] width 190 height 17
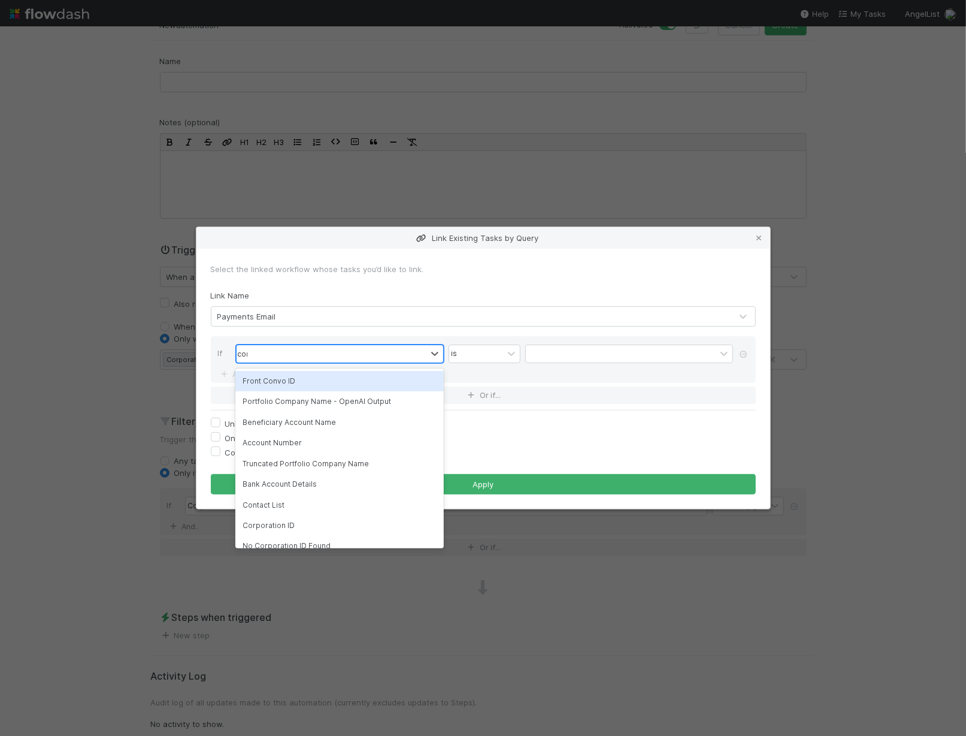
type input "corpo"
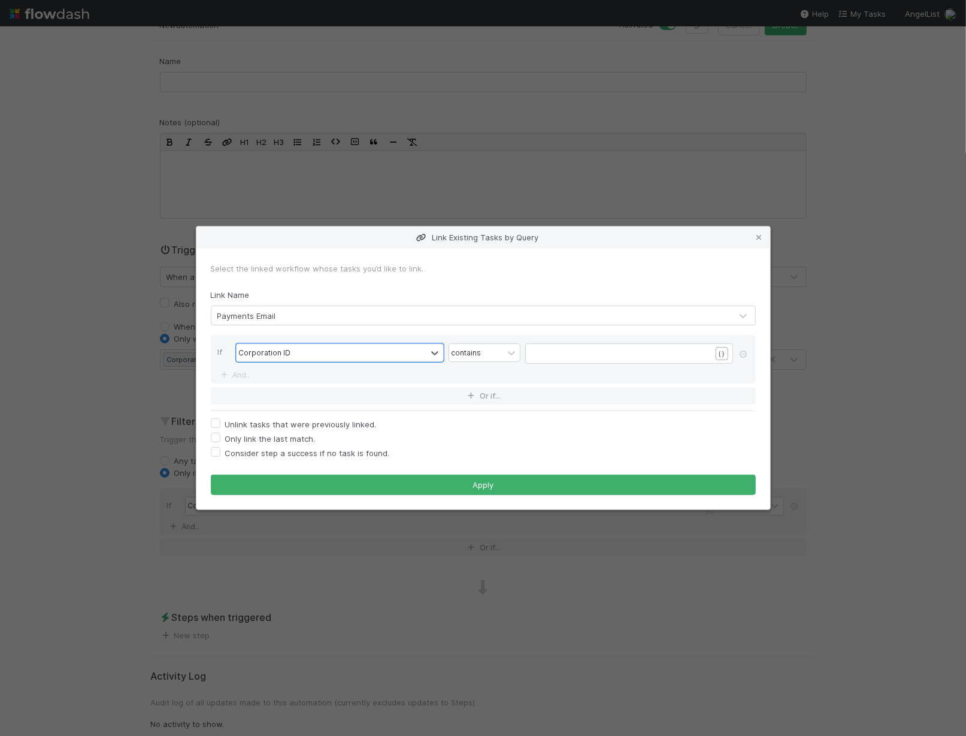
click at [604, 359] on div "​ x ​" at bounding box center [637, 368] width 208 height 42
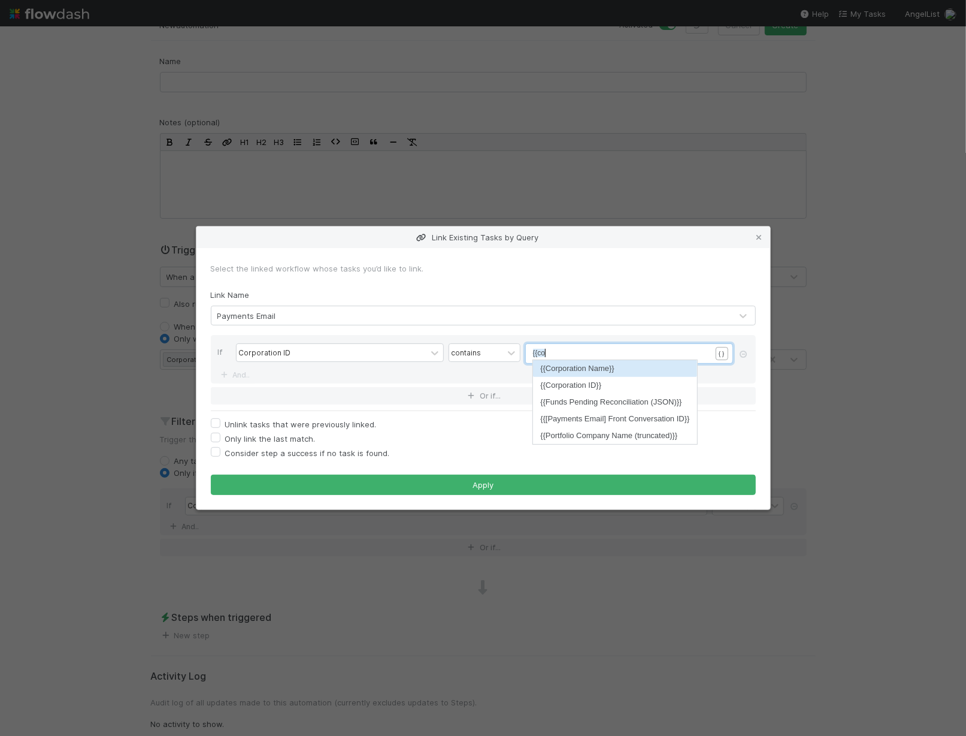
scroll to position [4, 14]
type textarea "{{cor"
click at [604, 390] on li "{{Corporation ID}}" at bounding box center [577, 385] width 89 height 17
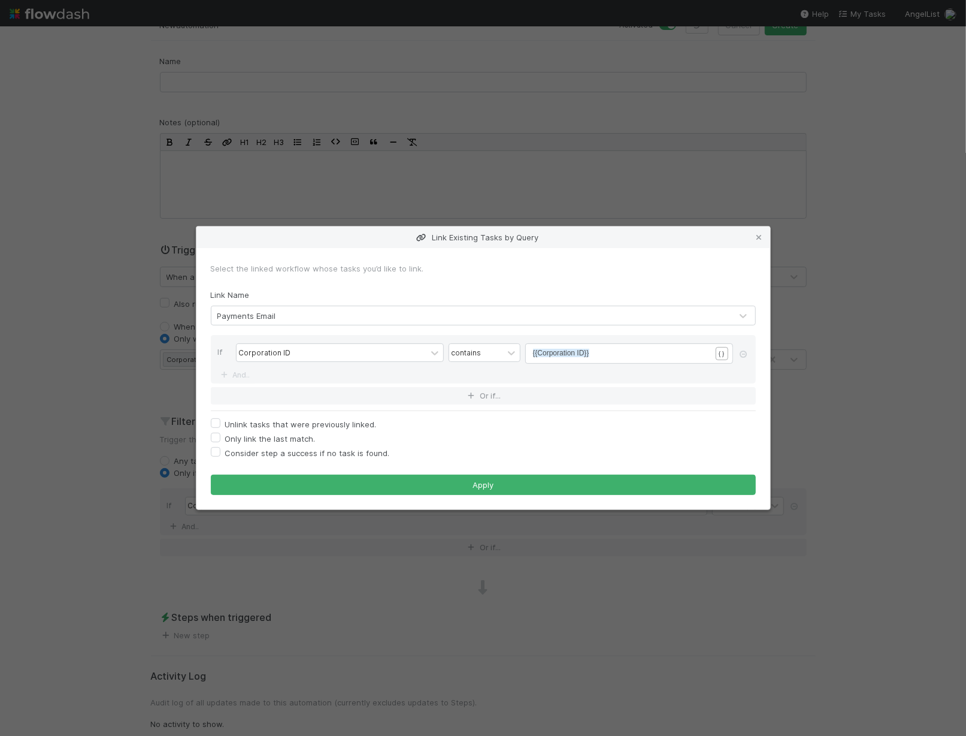
click at [225, 452] on label "Consider step a success if no task is found." at bounding box center [307, 453] width 165 height 14
click at [214, 452] on input "Consider step a success if no task is found." at bounding box center [216, 451] width 10 height 11
checkbox input "true"
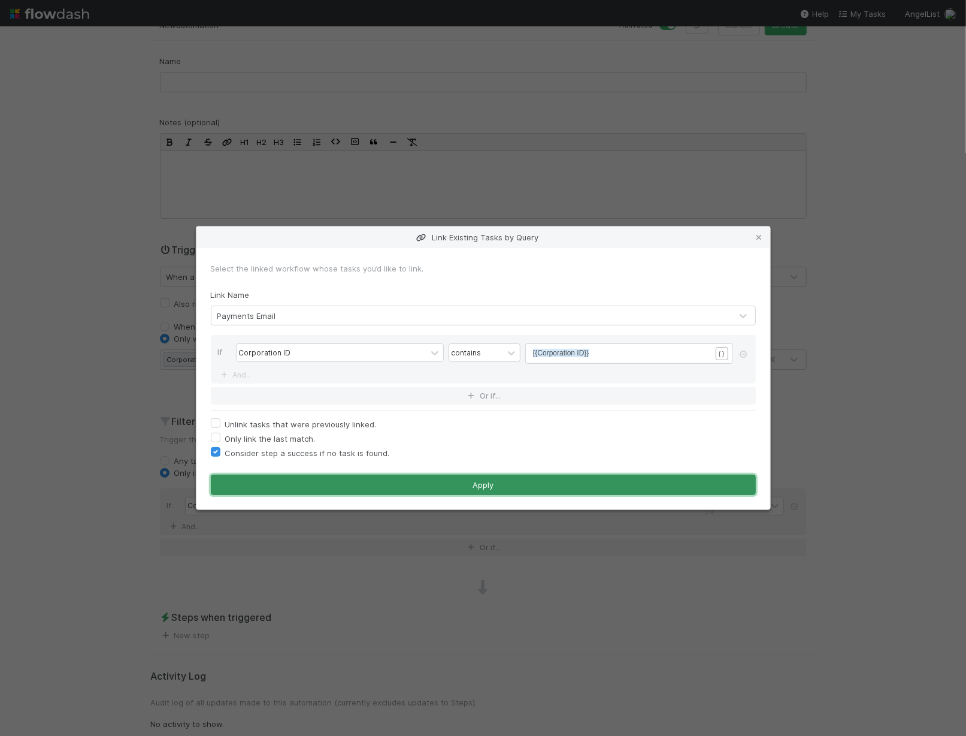
click at [490, 479] on button "Apply" at bounding box center [483, 484] width 545 height 20
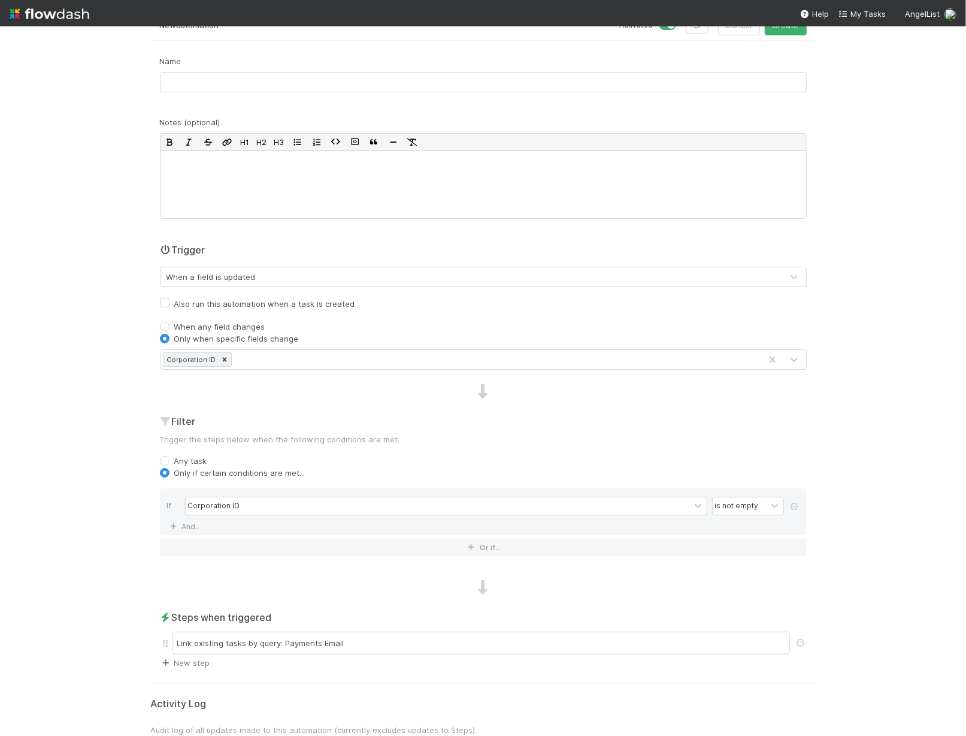
scroll to position [0, 0]
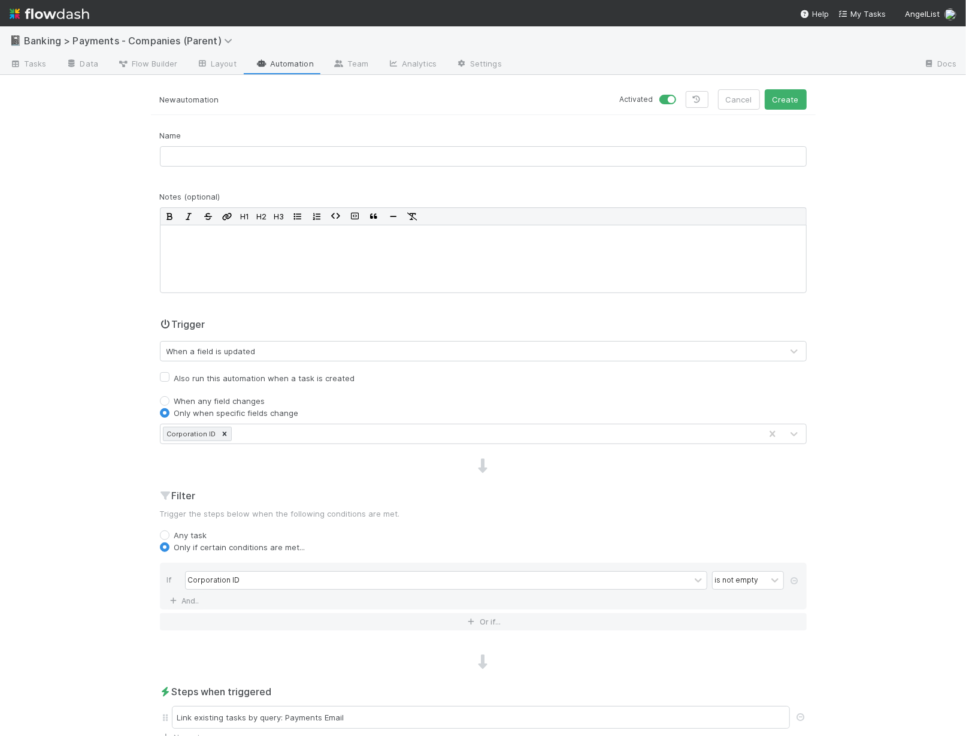
click at [434, 170] on div "Name" at bounding box center [483, 152] width 665 height 47
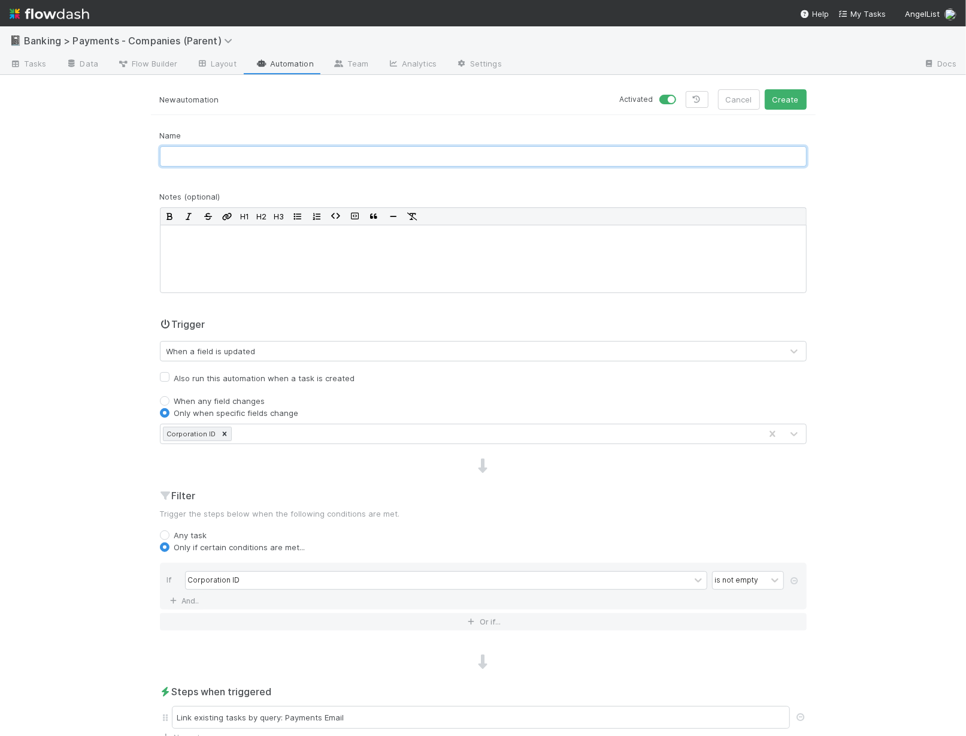
click at [440, 158] on input "text" at bounding box center [483, 156] width 647 height 20
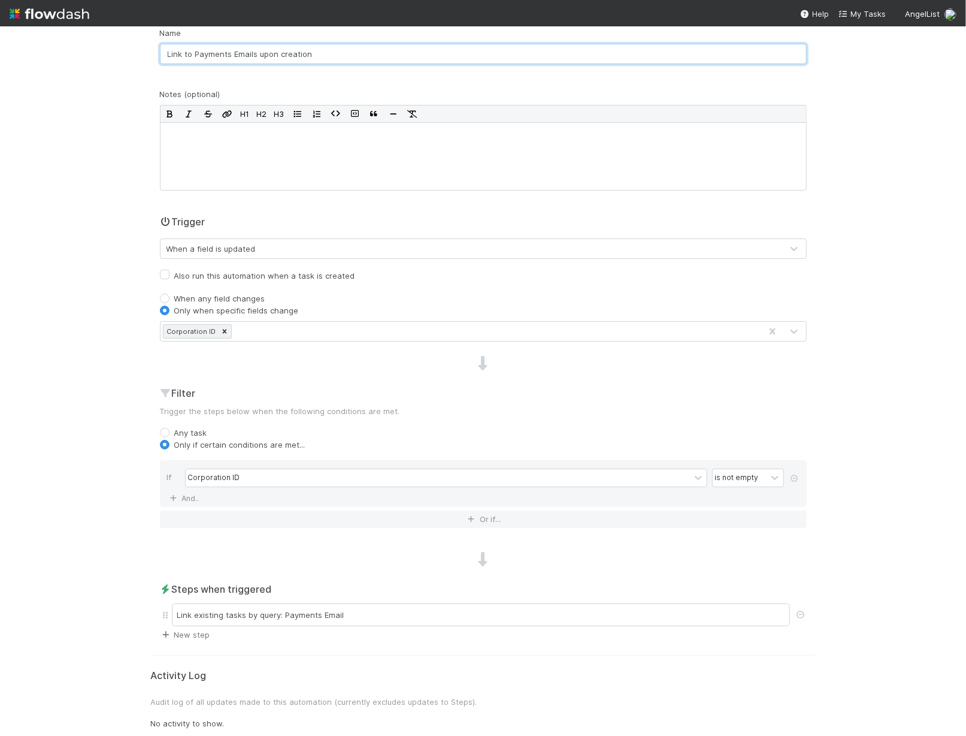
type input "Link to Payments Emails upon creation"
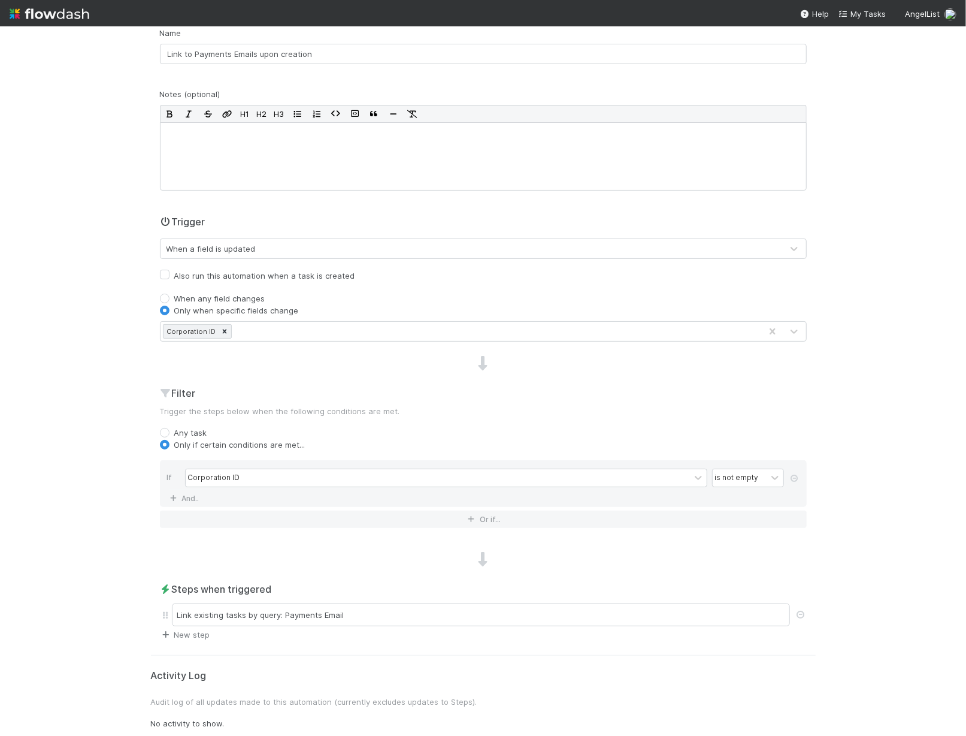
click at [185, 635] on link "New step" at bounding box center [185, 635] width 50 height 10
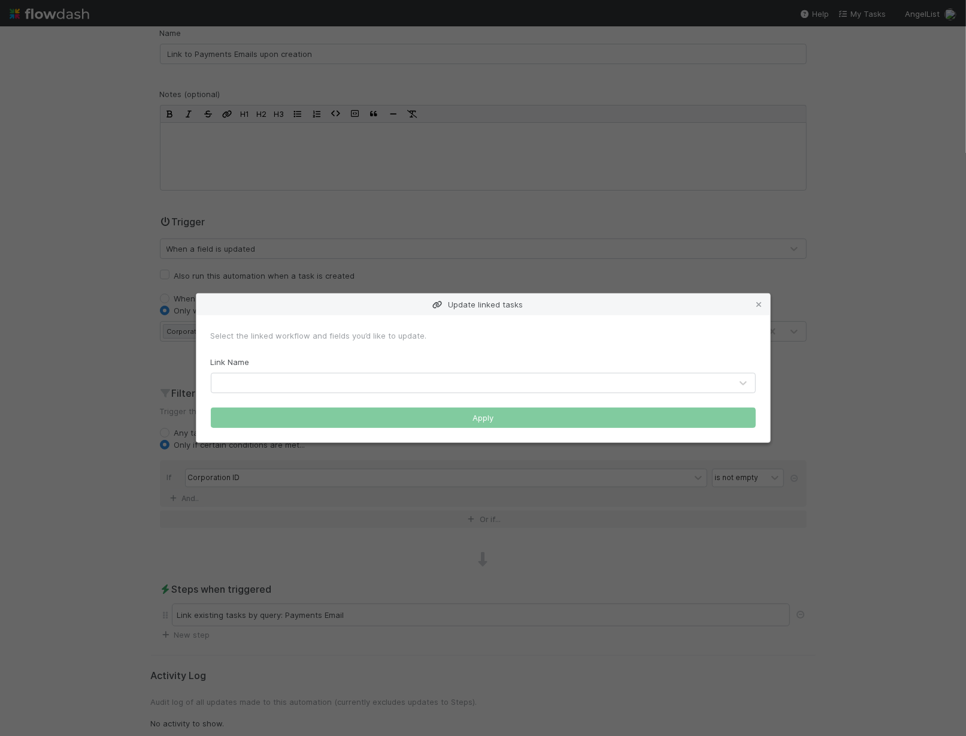
click at [398, 385] on div at bounding box center [471, 382] width 520 height 19
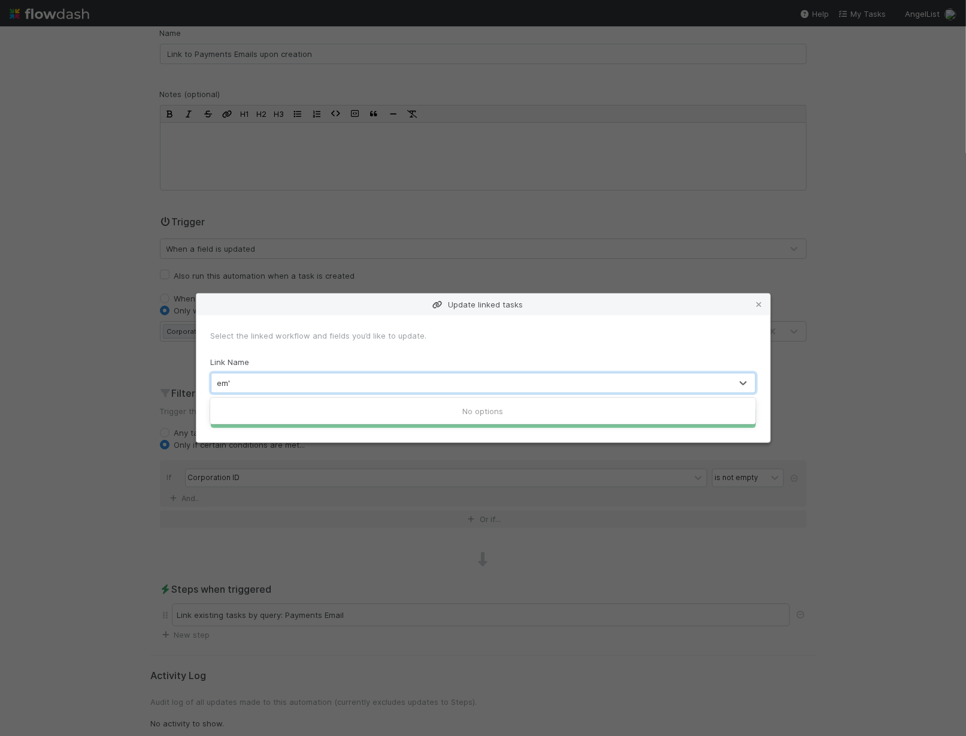
type input "em"
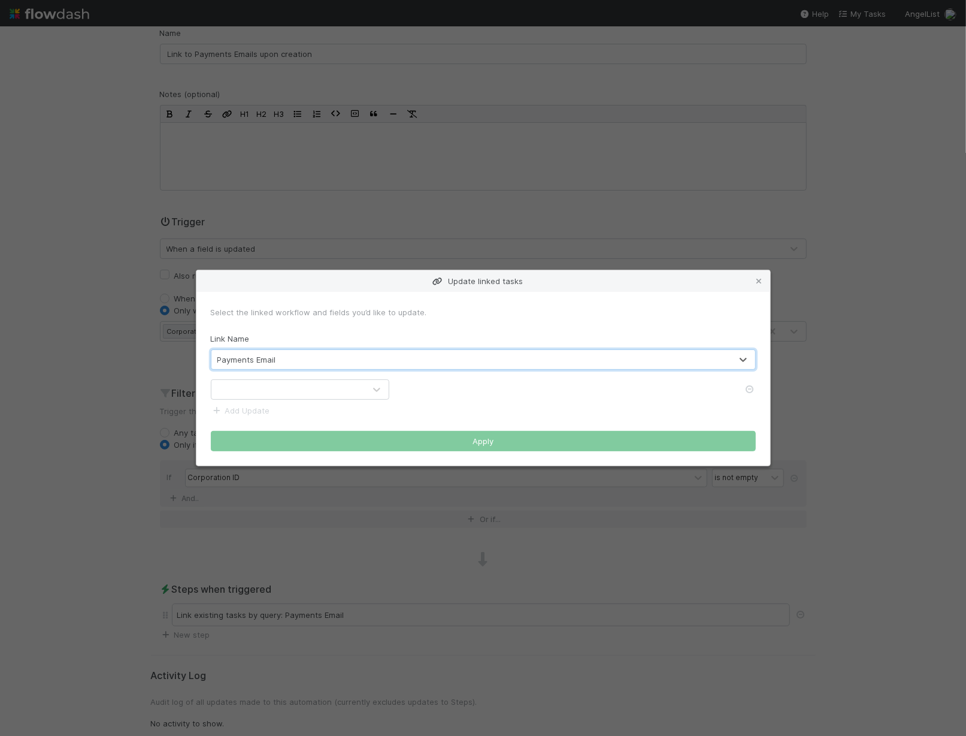
click at [389, 383] on div at bounding box center [483, 389] width 563 height 20
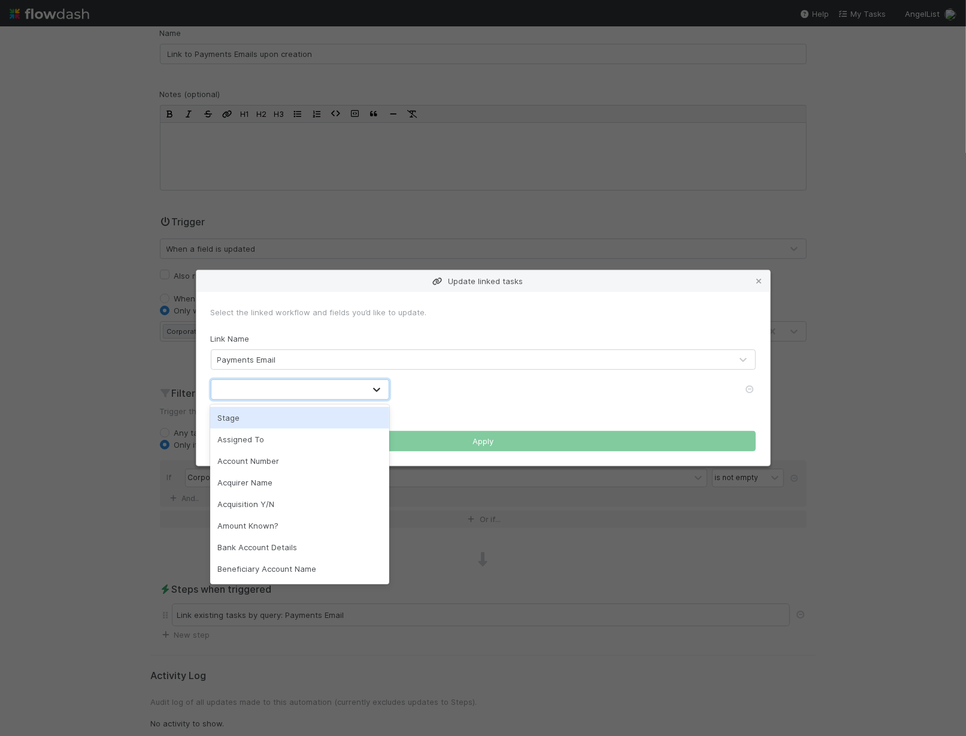
click at [374, 386] on icon at bounding box center [377, 389] width 12 height 12
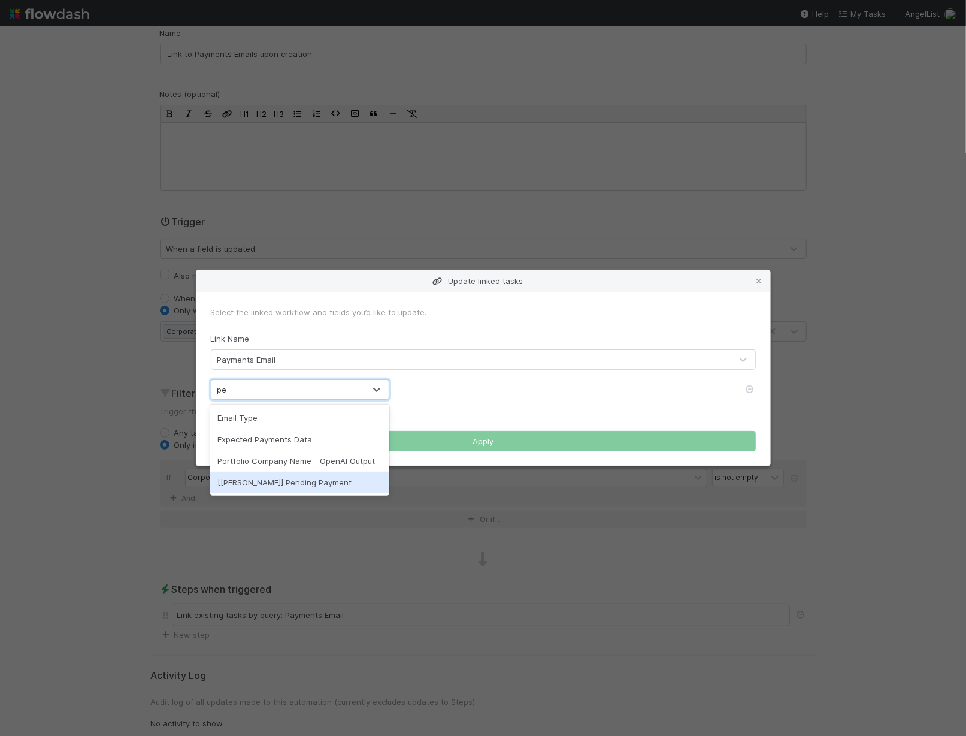
type input "p"
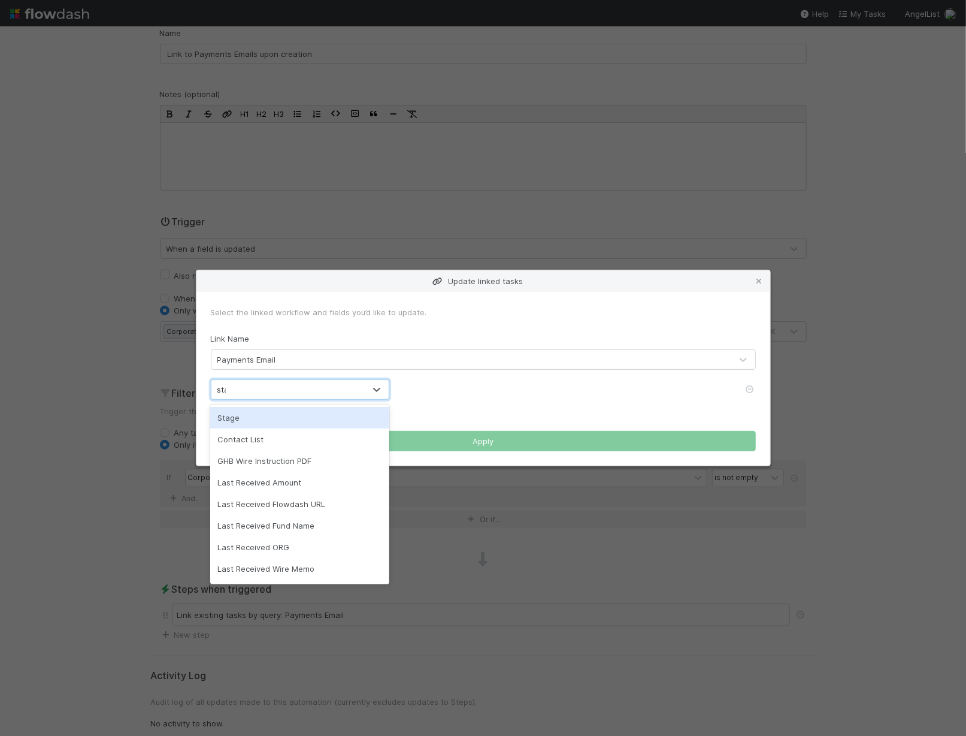
type input "stage"
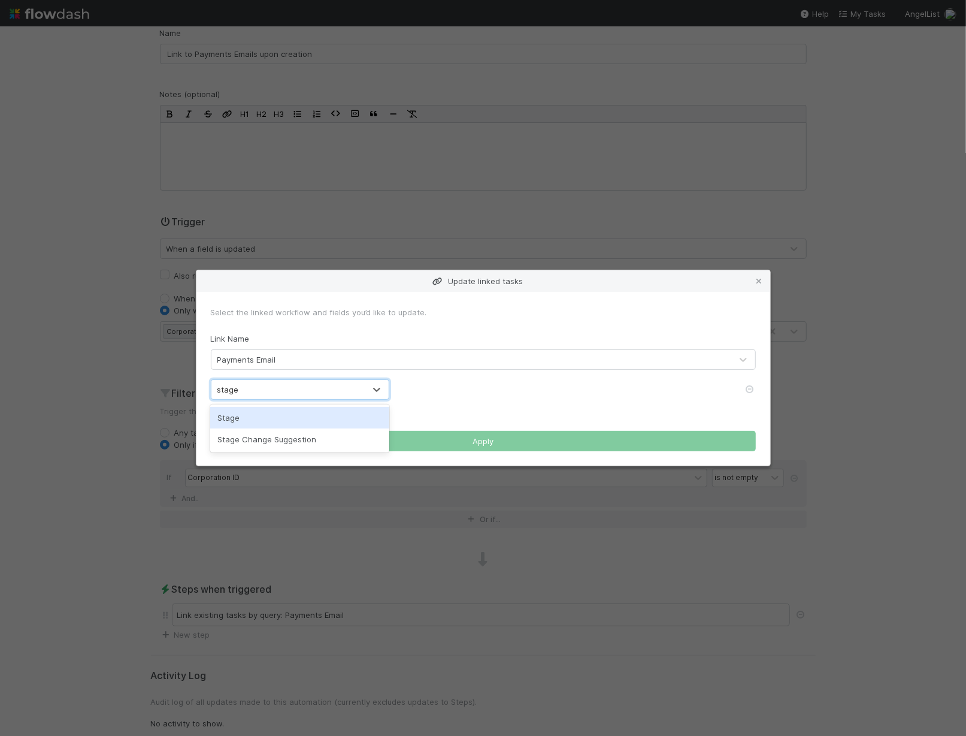
click at [371, 416] on div "Stage" at bounding box center [299, 418] width 179 height 22
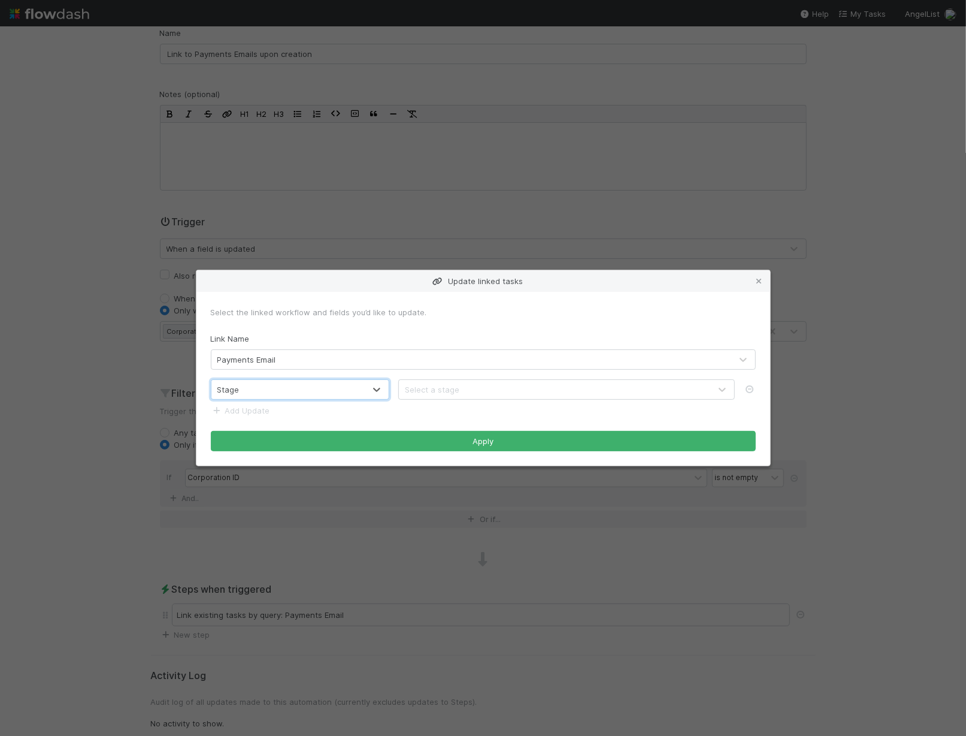
click at [454, 397] on div "Select a stage" at bounding box center [555, 389] width 312 height 19
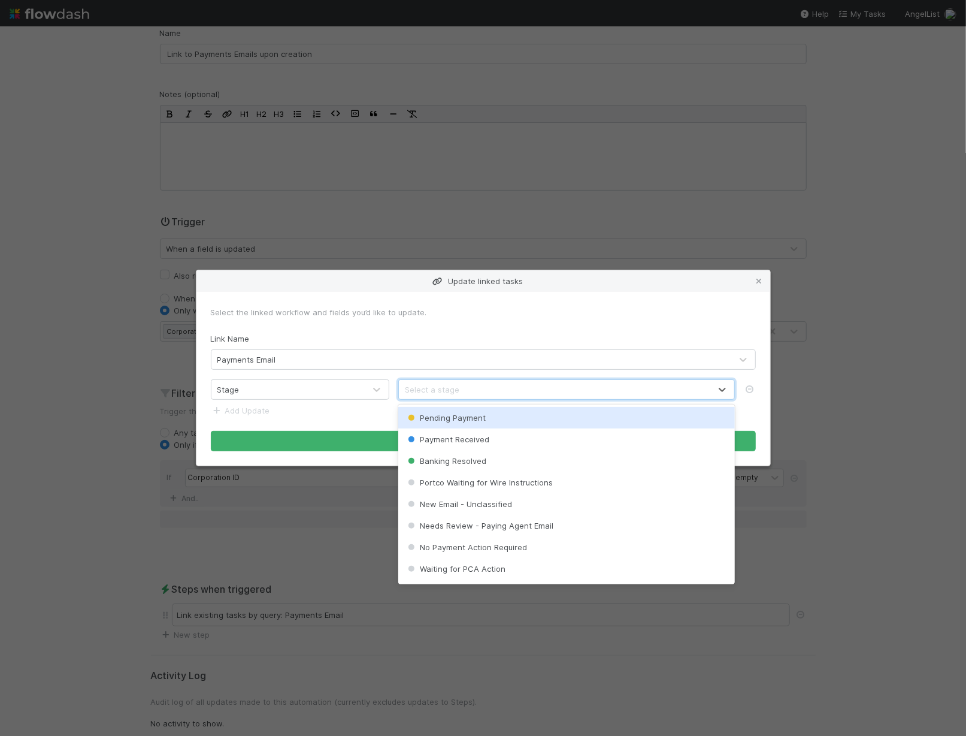
click at [463, 412] on div "Pending Payment" at bounding box center [566, 418] width 337 height 22
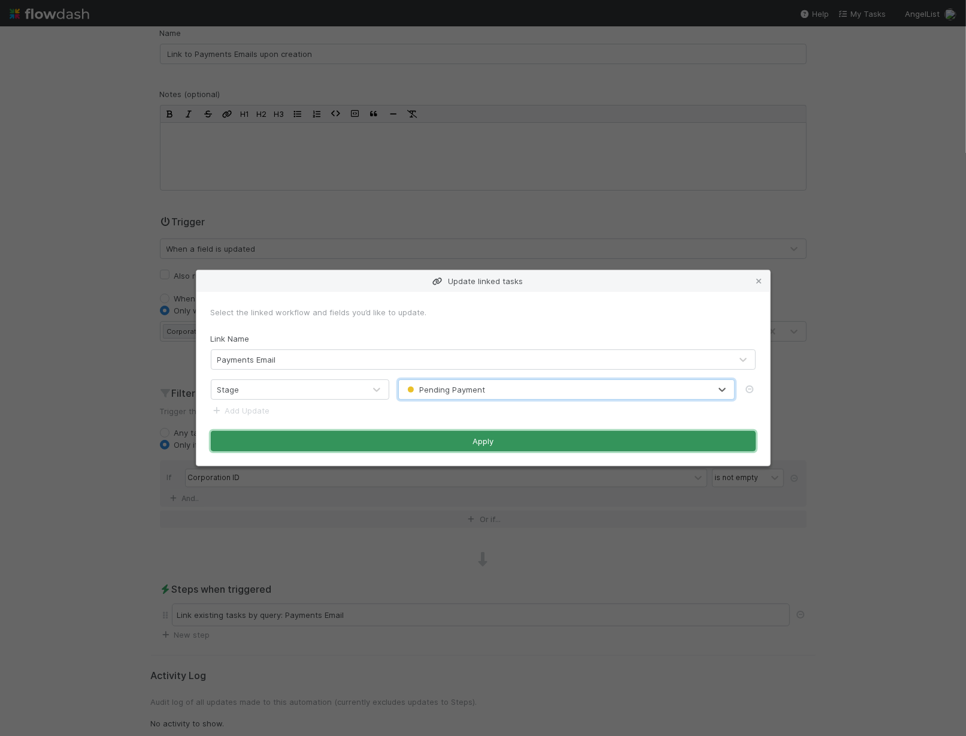
click at [482, 444] on button "Apply" at bounding box center [483, 441] width 545 height 20
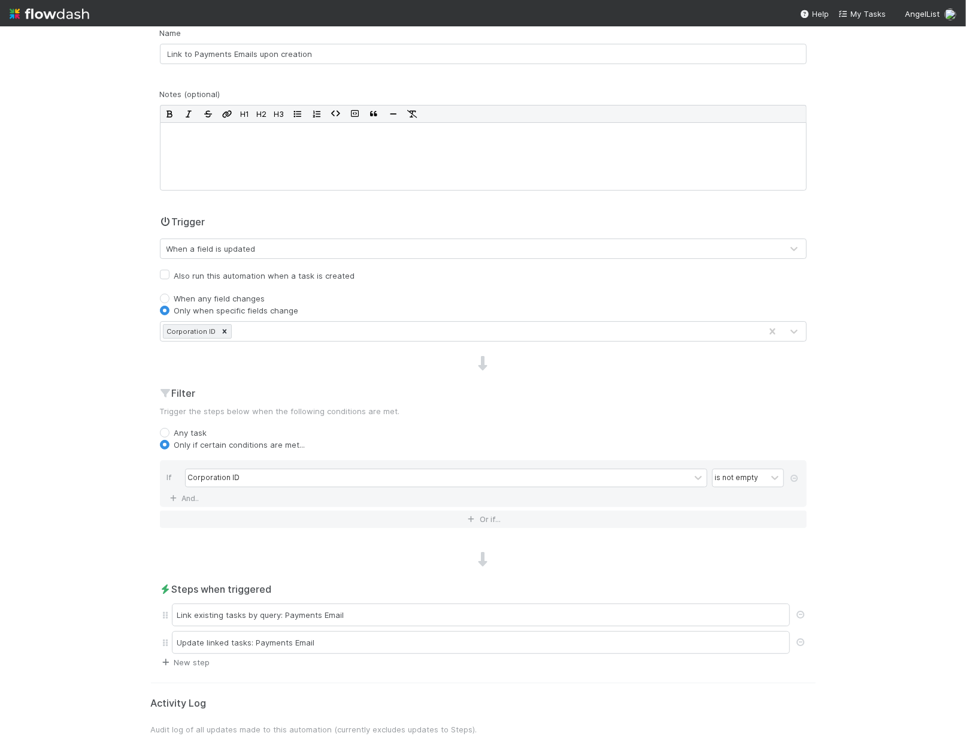
scroll to position [0, 0]
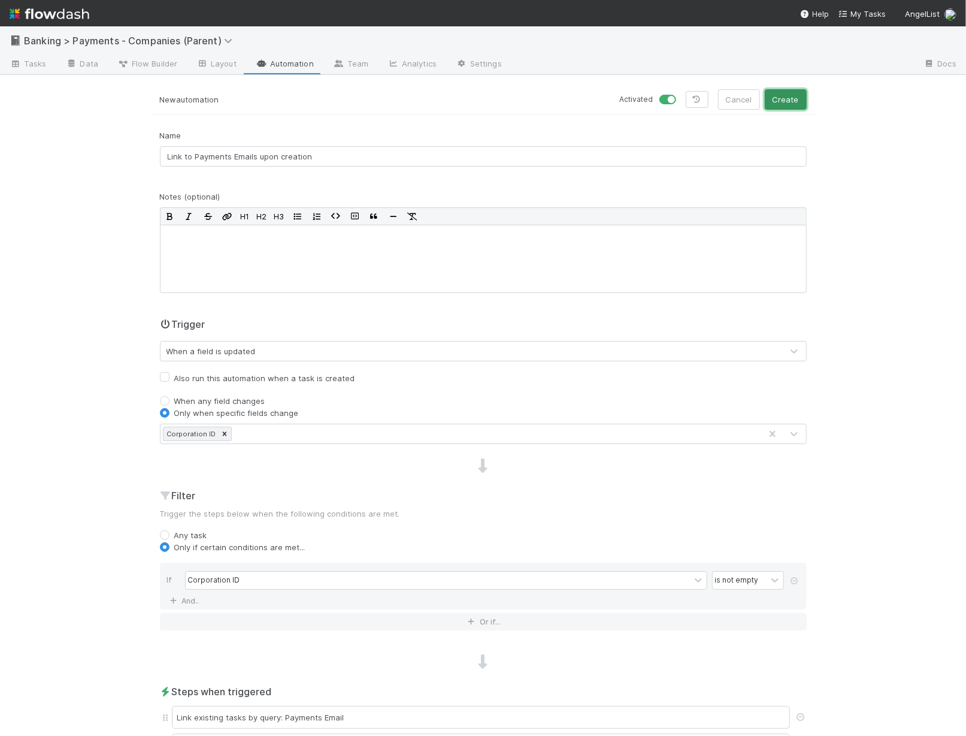
click at [787, 100] on button "Create" at bounding box center [786, 99] width 42 height 20
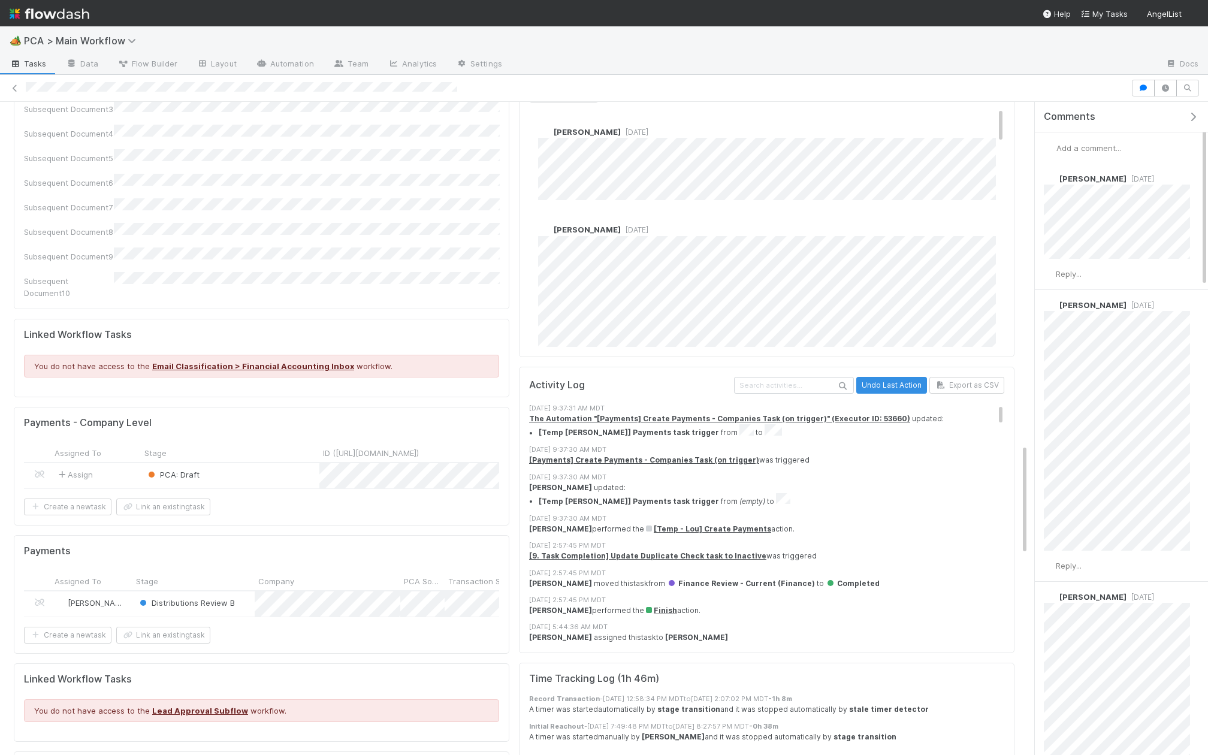
scroll to position [2009, 0]
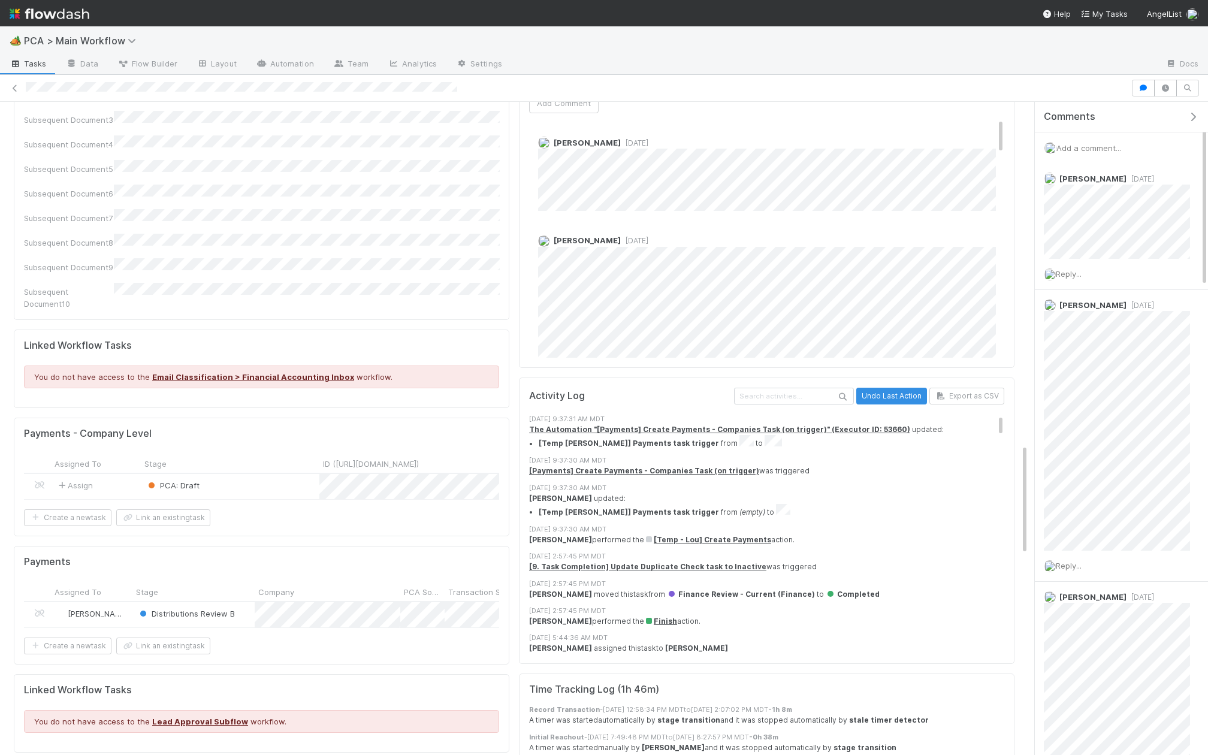
click at [244, 474] on div "PCA: Draft" at bounding box center [230, 486] width 179 height 25
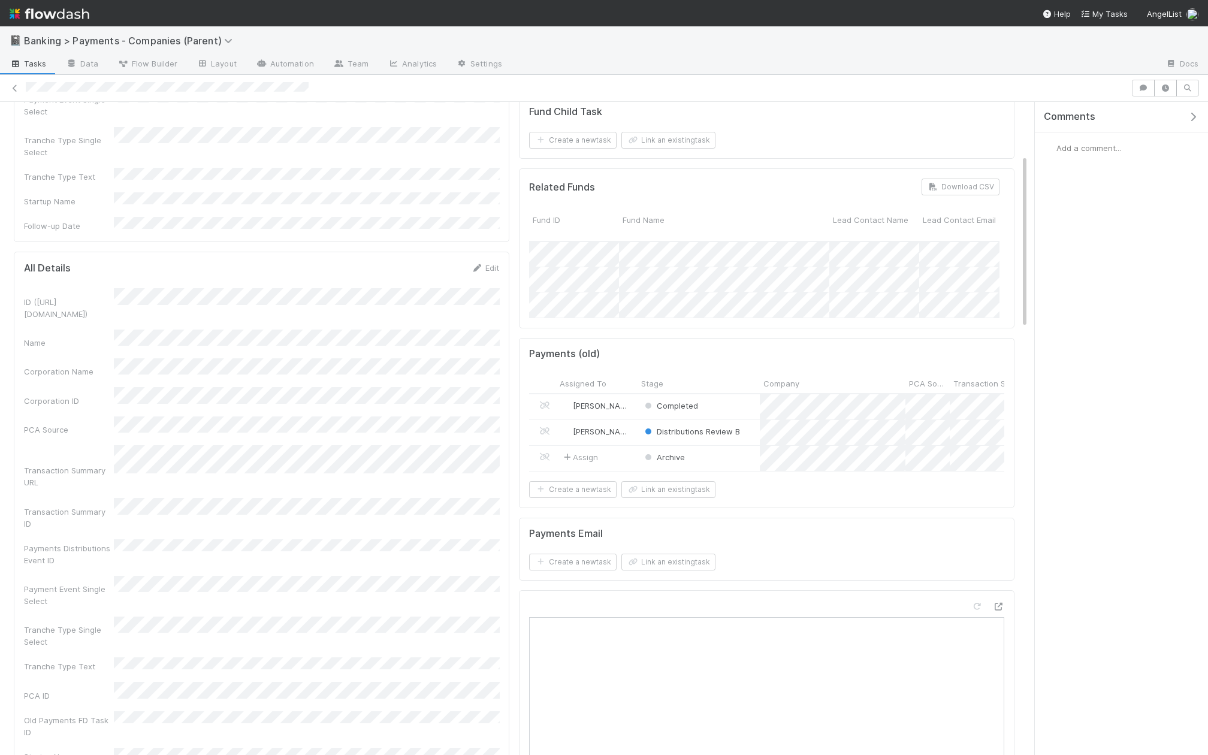
scroll to position [222, 0]
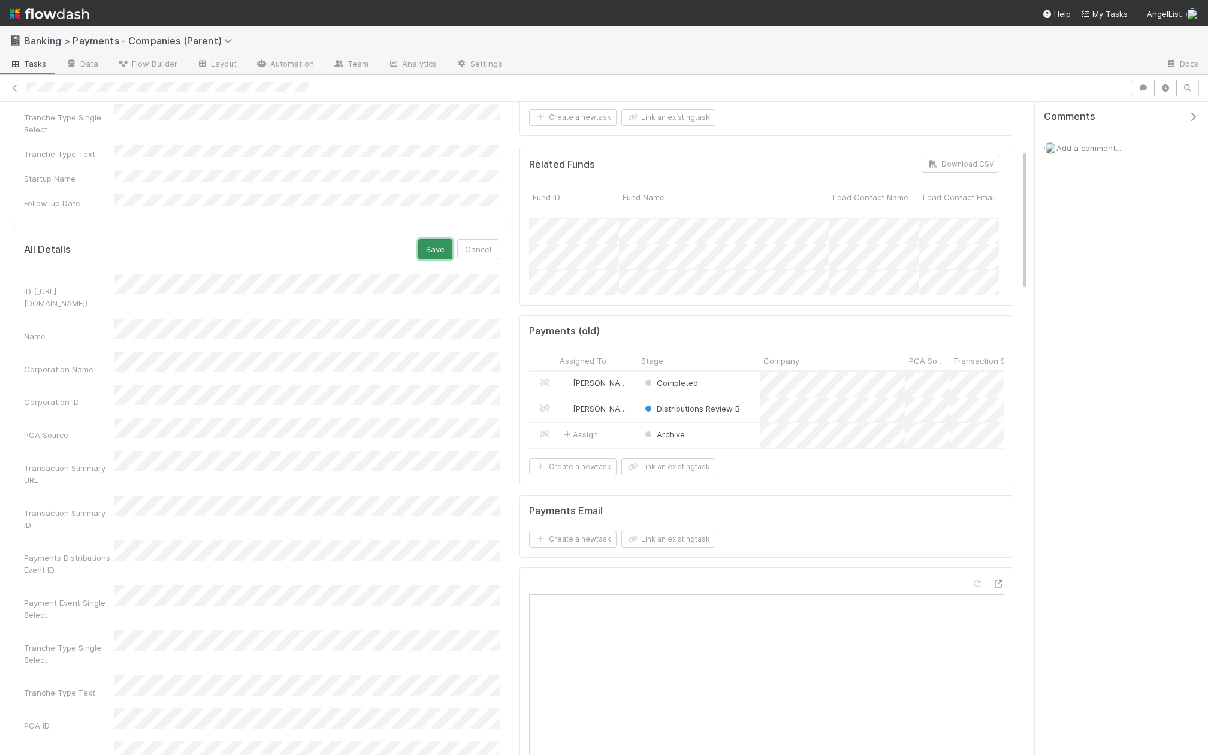
click at [446, 239] on button "Save" at bounding box center [435, 249] width 34 height 20
click at [427, 239] on button "Save" at bounding box center [435, 249] width 34 height 20
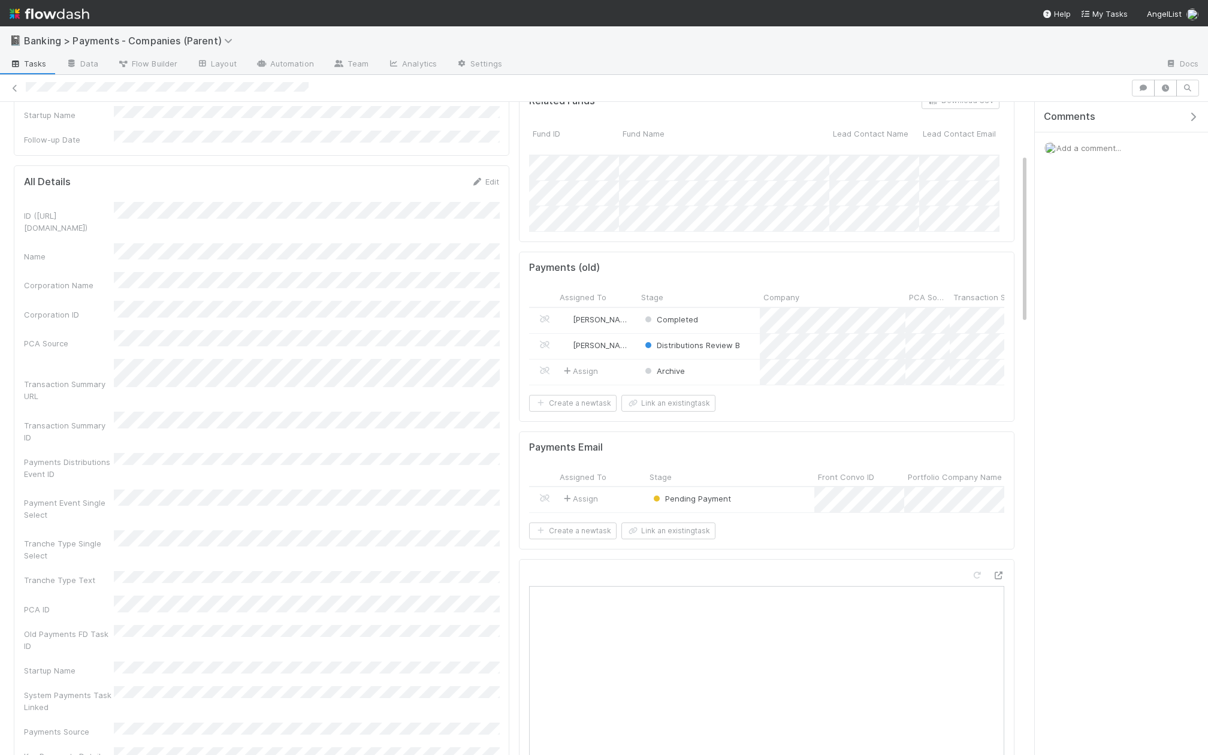
scroll to position [0, 0]
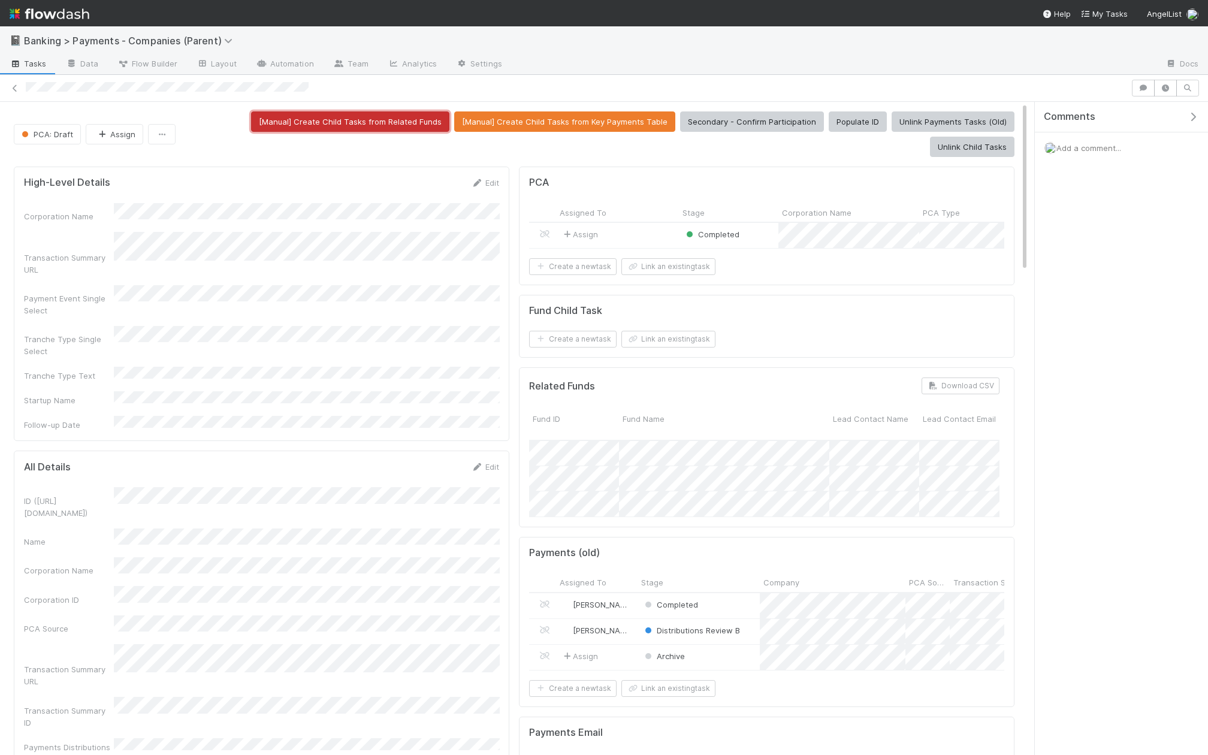
click at [292, 117] on button "[Manual] Create Child Tasks from Related Funds" at bounding box center [350, 121] width 198 height 20
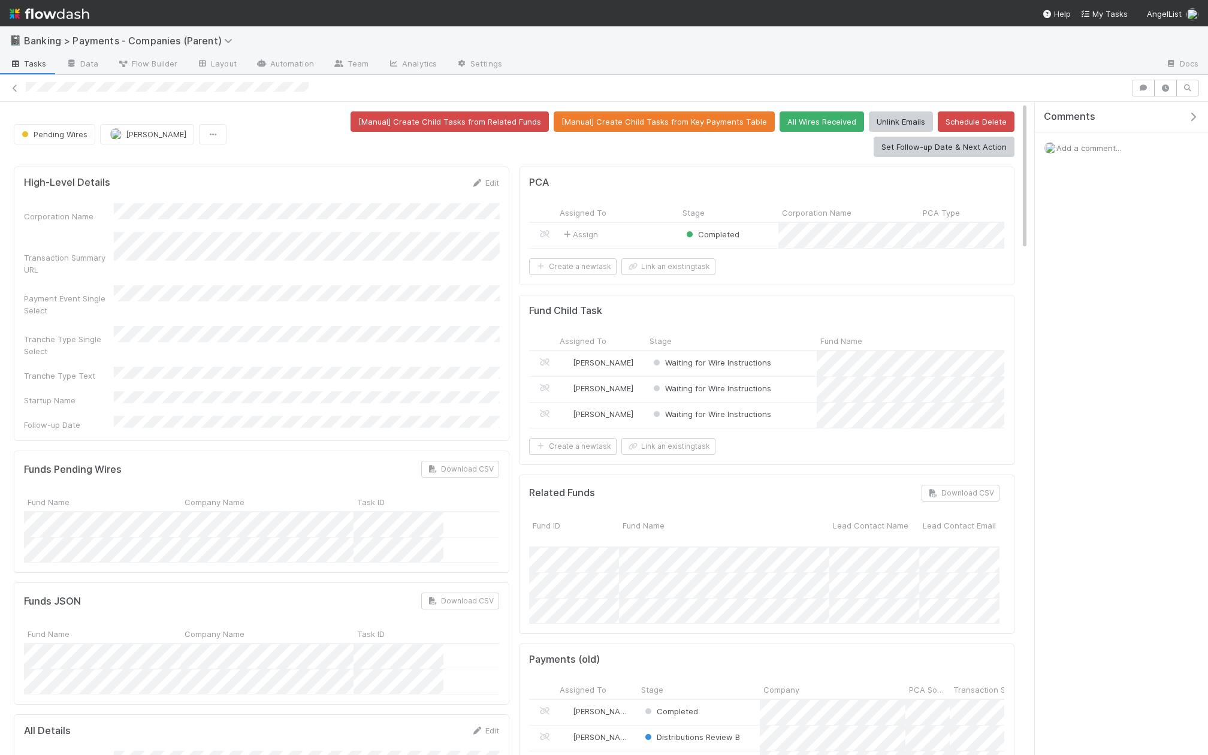
click at [966, 147] on span "Add a comment..." at bounding box center [1088, 148] width 65 height 10
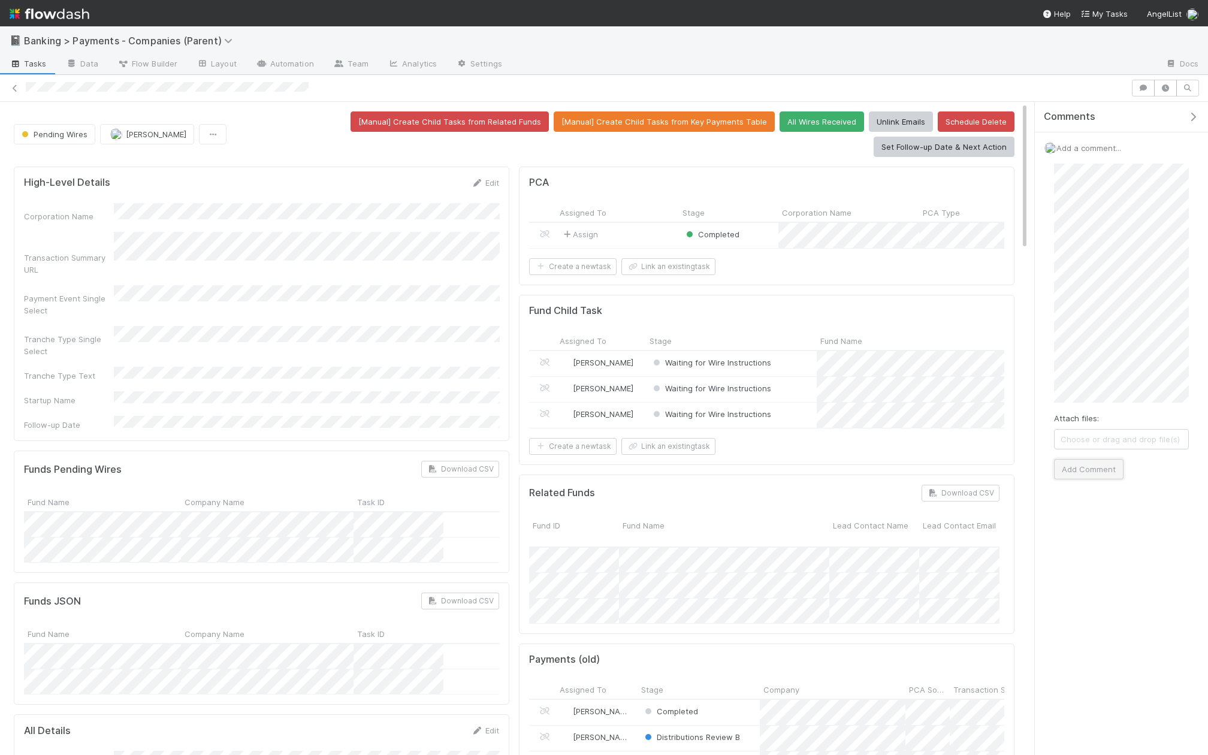
click at [966, 459] on button "Add Comment" at bounding box center [1088, 469] width 69 height 20
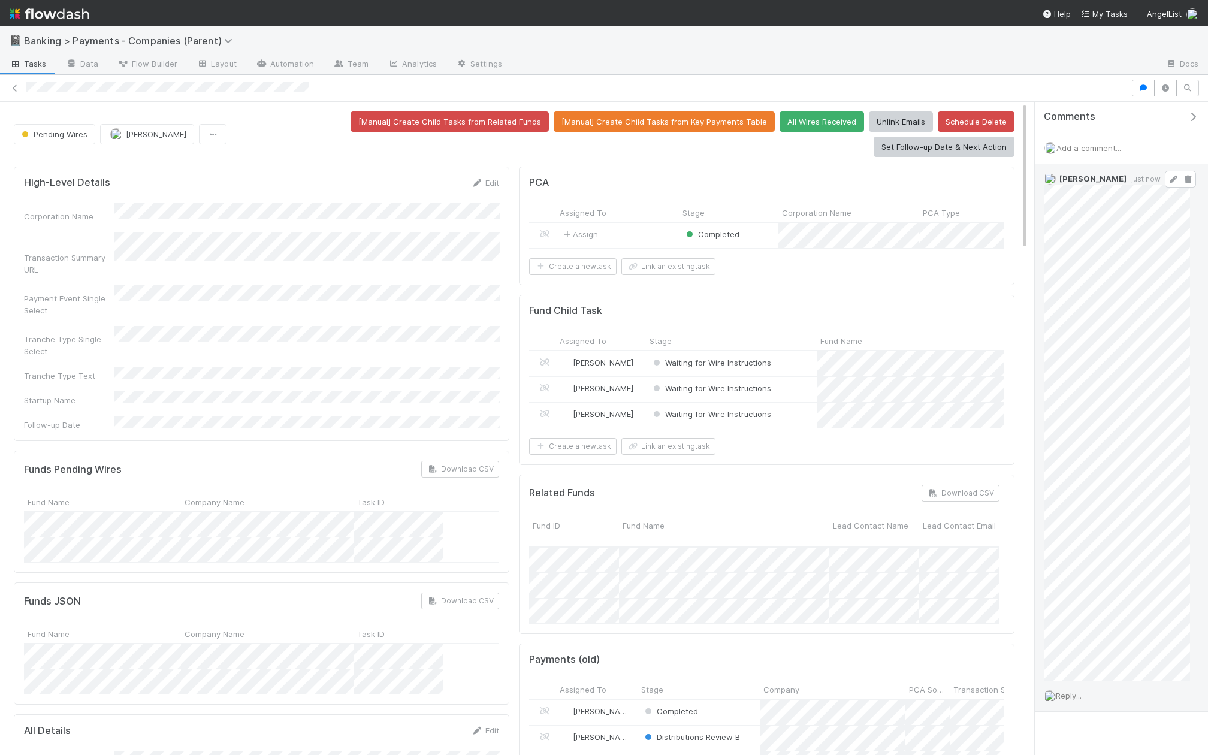
click at [966, 178] on icon at bounding box center [1173, 180] width 12 height 8
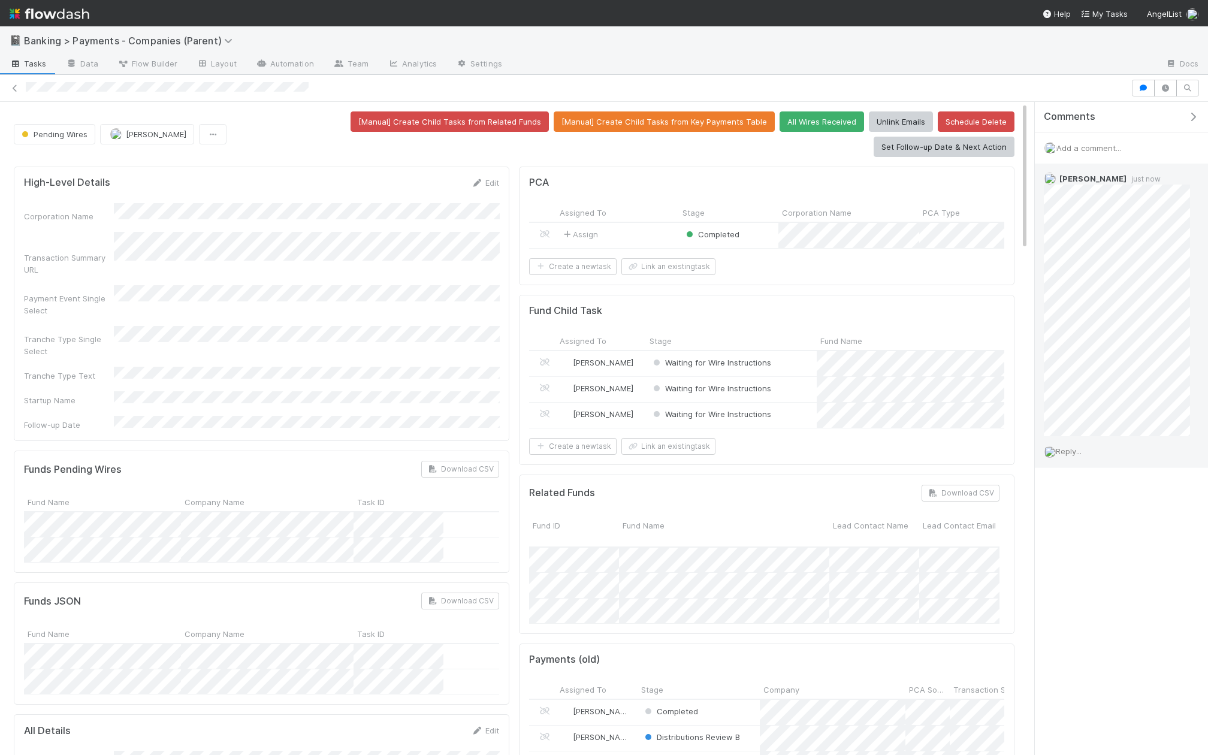
click at [966, 358] on div "Thomas Ambrosia just now" at bounding box center [1117, 300] width 164 height 273
click at [966, 437] on div "Reply..." at bounding box center [1117, 451] width 164 height 30
click at [725, 358] on span "Waiting for Wire Instructions" at bounding box center [711, 363] width 120 height 10
click at [737, 383] on span "Waiting for Wire Instructions" at bounding box center [711, 388] width 120 height 10
click at [721, 413] on span "Waiting for Wire Instructions" at bounding box center [711, 414] width 120 height 10
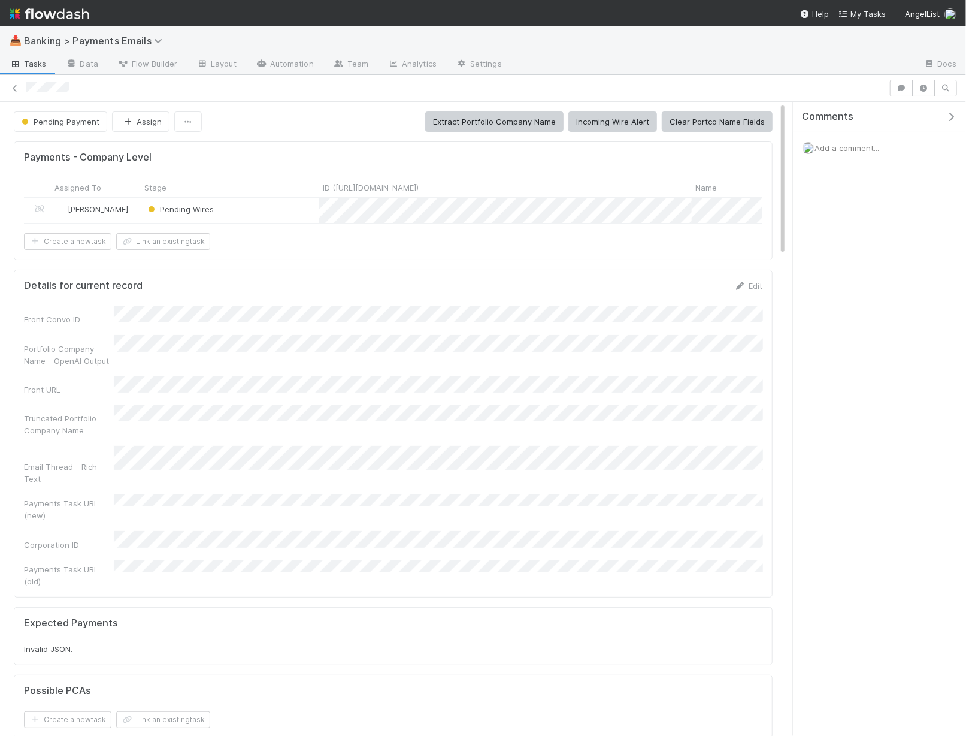
click at [293, 212] on div "Pending Wires" at bounding box center [230, 210] width 179 height 25
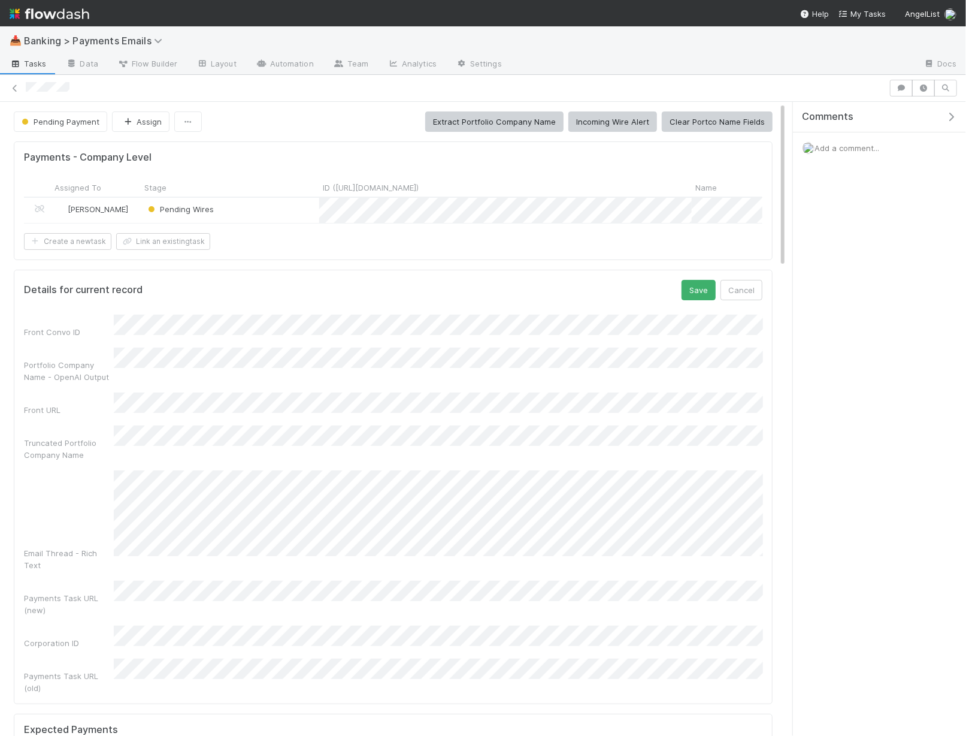
click at [182, 572] on div "Front Convo ID Portfolio Company Name - OpenAI Output Front URL Truncated Portf…" at bounding box center [393, 504] width 739 height 379
click at [707, 285] on button "Save" at bounding box center [699, 290] width 34 height 20
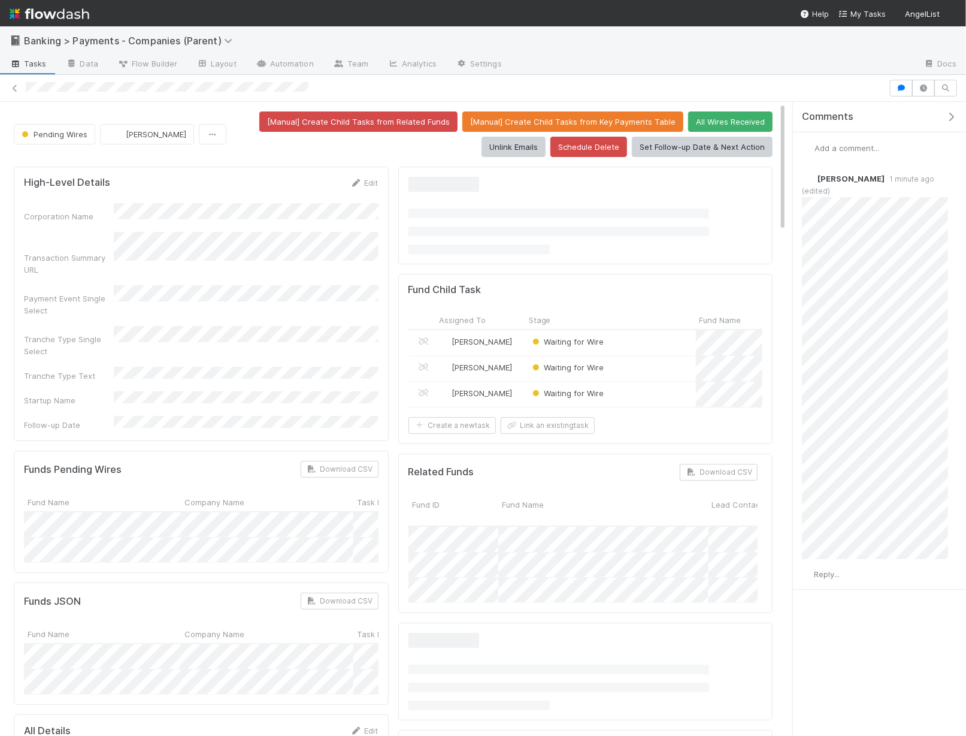
click at [290, 51] on div "📓 Banking > Payments - Companies (Parent)" at bounding box center [483, 40] width 966 height 29
click at [290, 60] on link "Automation" at bounding box center [284, 64] width 77 height 19
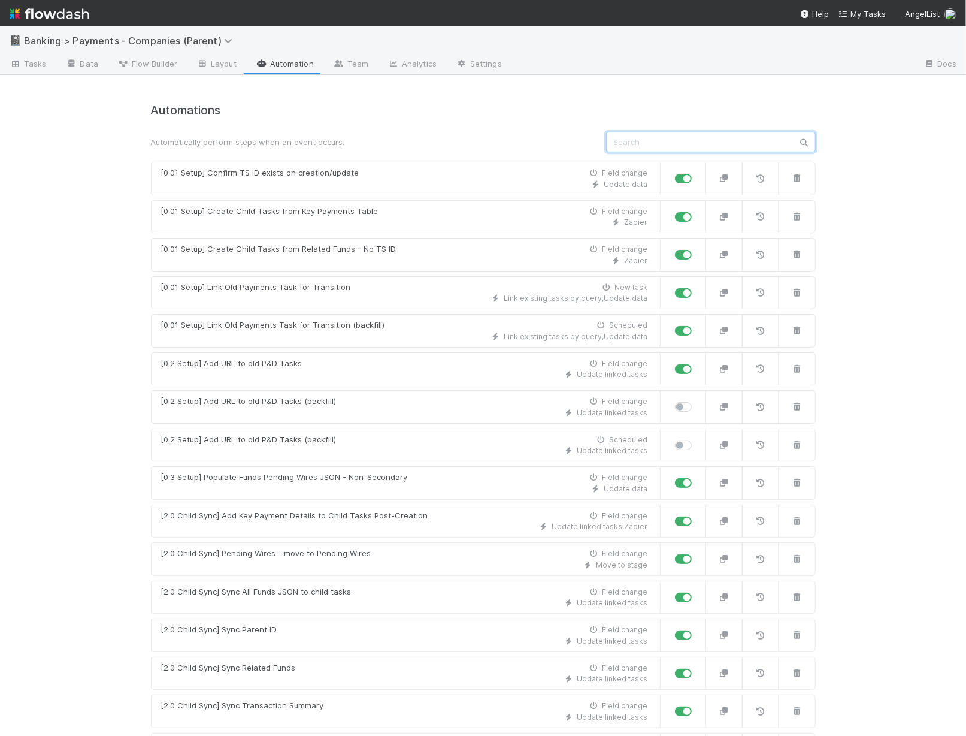
click at [710, 139] on input "text" at bounding box center [711, 142] width 210 height 20
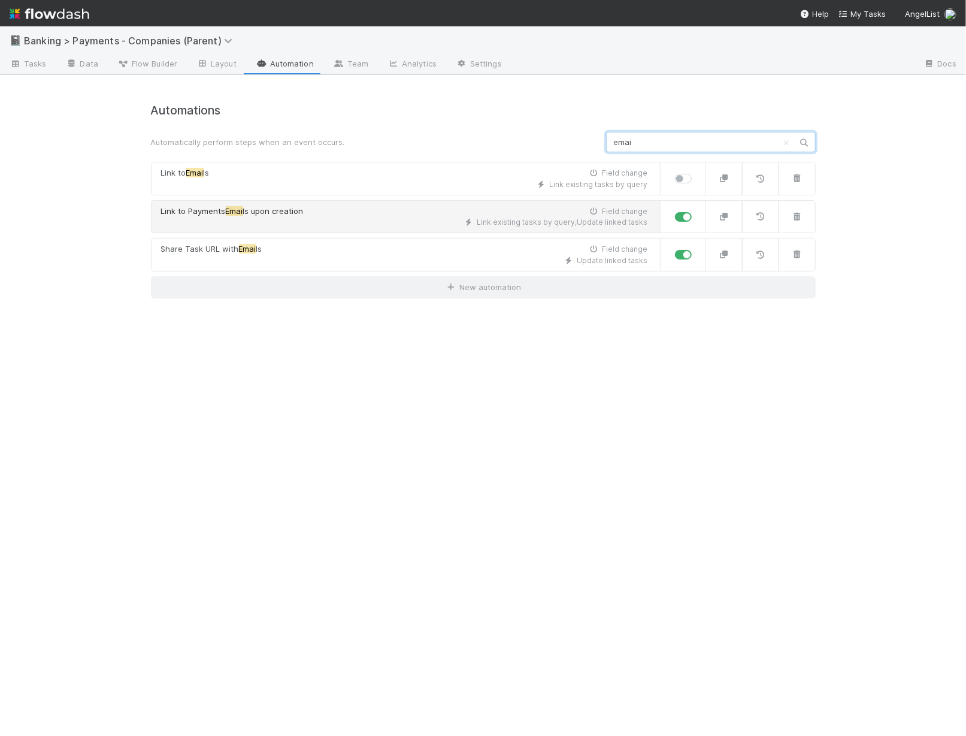
type input "emai"
click at [455, 213] on div "Link to Payments Emai ls upon creation Field change" at bounding box center [404, 211] width 487 height 12
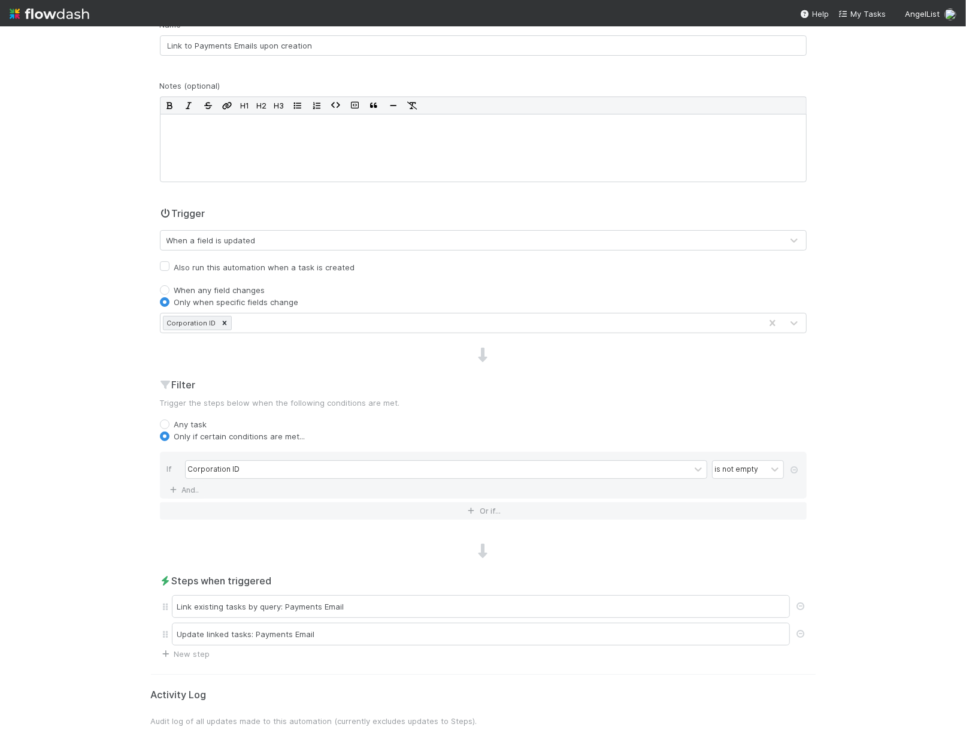
scroll to position [135, 0]
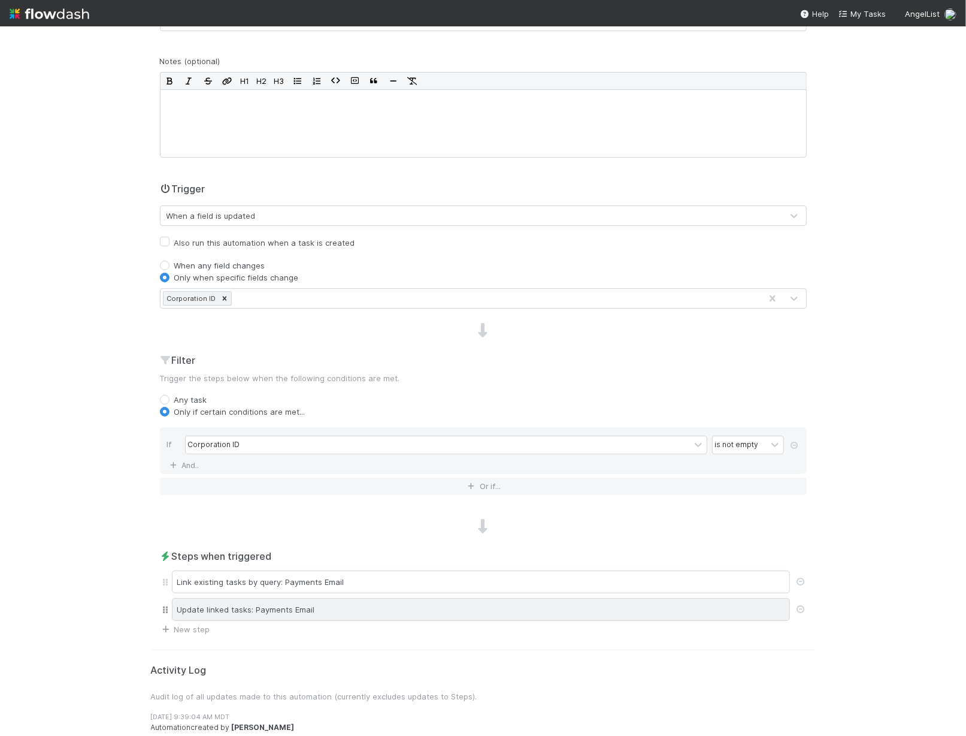
click at [214, 615] on div "Update linked tasks: Payments Email" at bounding box center [481, 609] width 618 height 23
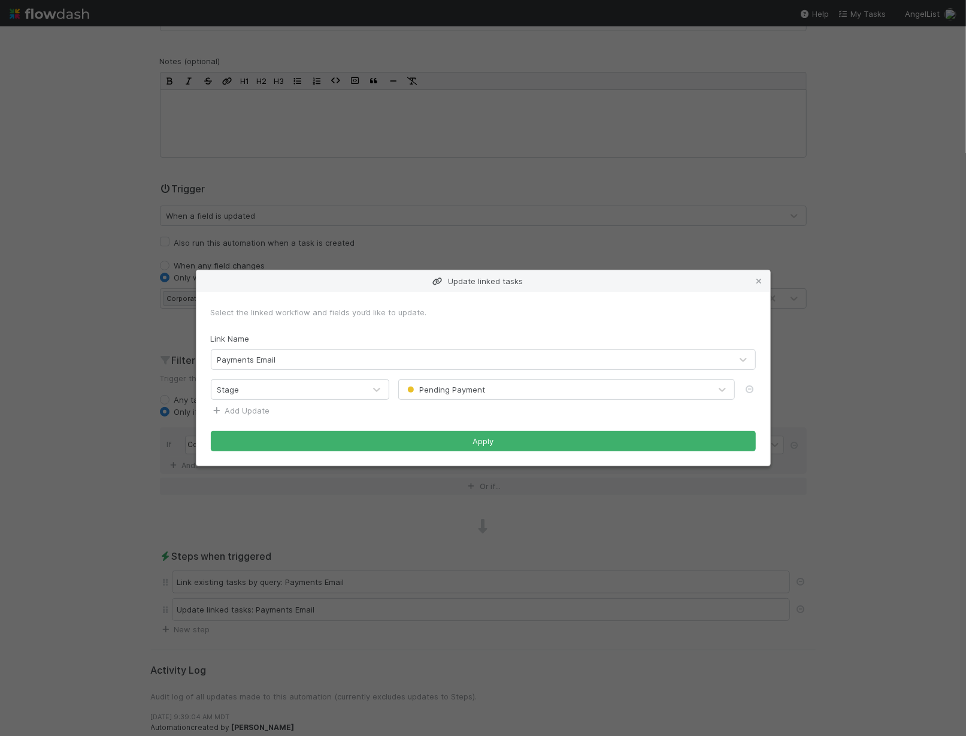
click at [231, 407] on link "Add Update" at bounding box center [240, 411] width 59 height 10
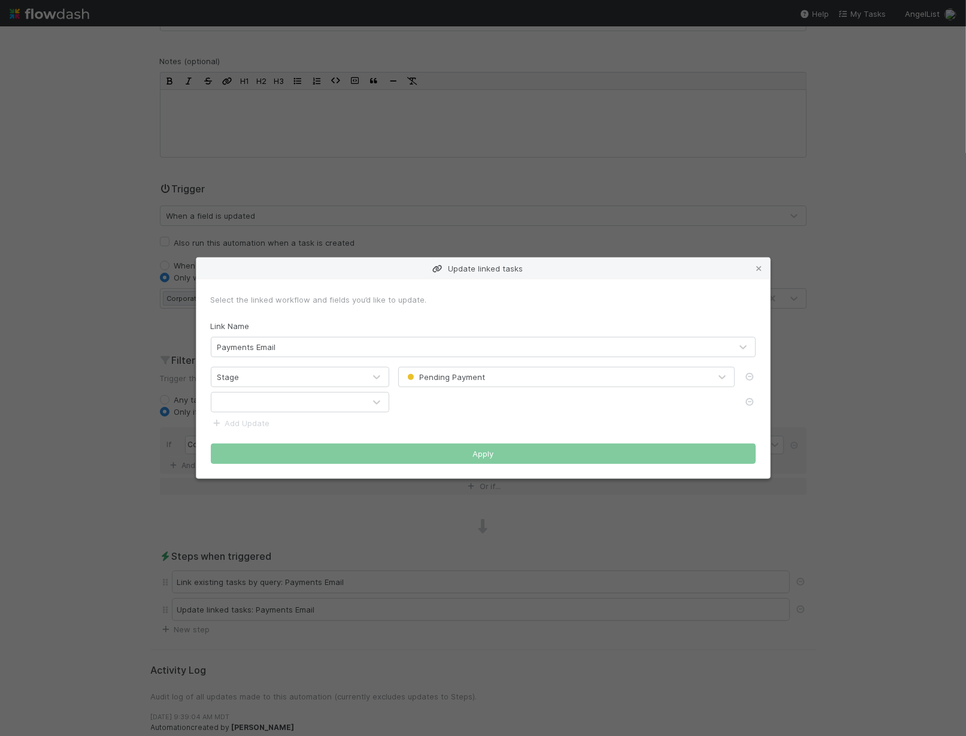
click at [259, 407] on div at bounding box center [287, 401] width 153 height 19
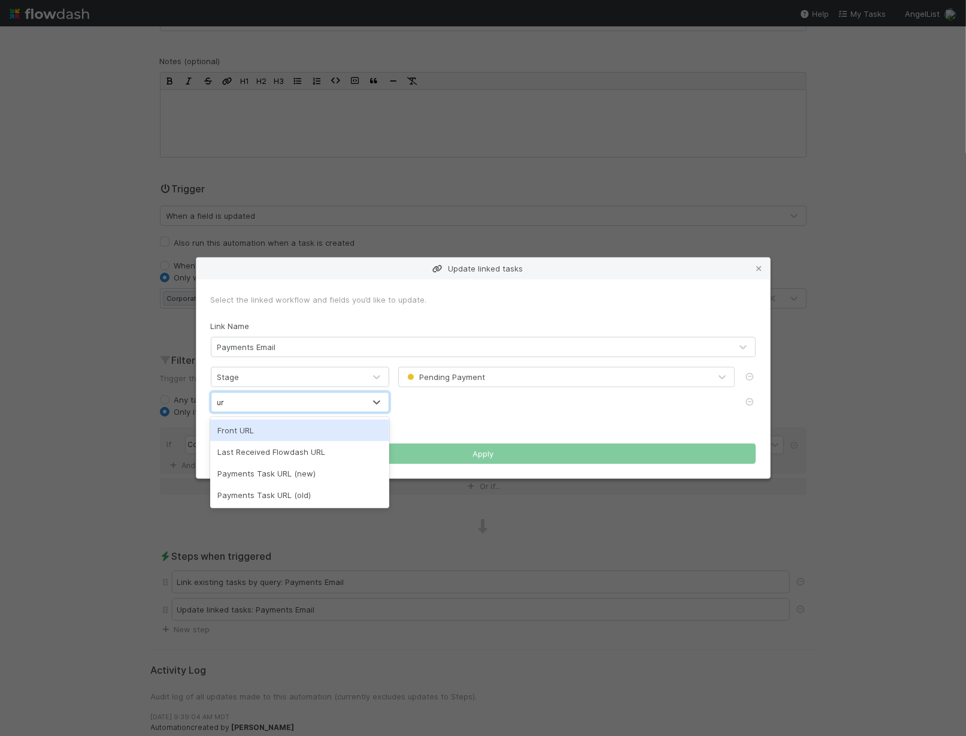
type input "url"
click at [294, 473] on div "Payments Task URL (new)" at bounding box center [299, 473] width 179 height 22
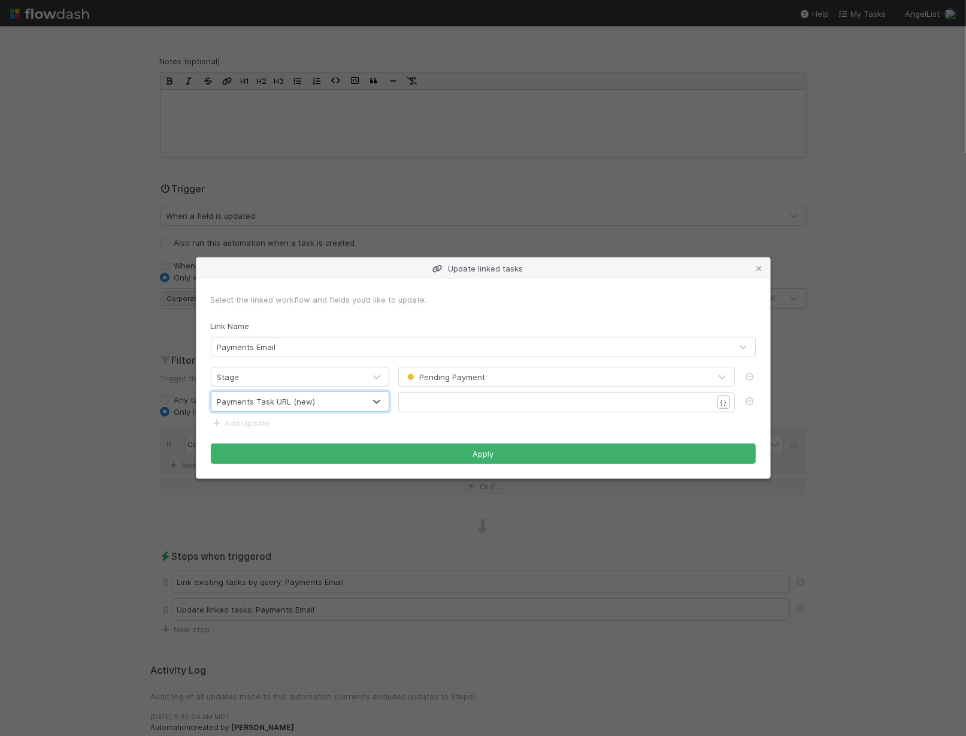
click at [440, 411] on div "​ x ​" at bounding box center [574, 417] width 337 height 42
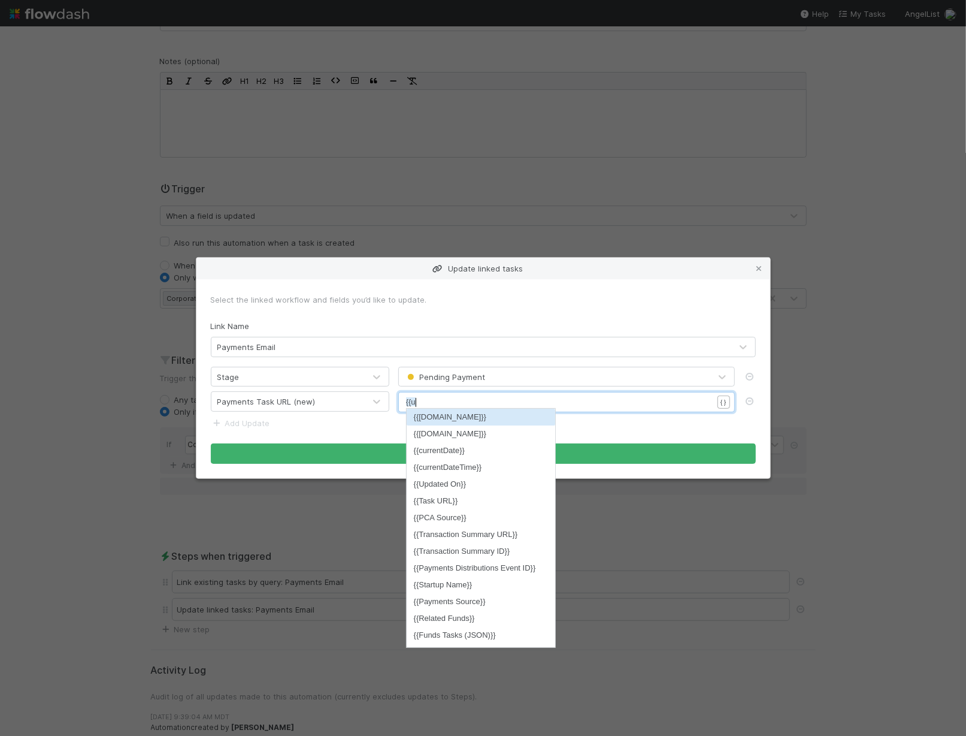
scroll to position [4, 13]
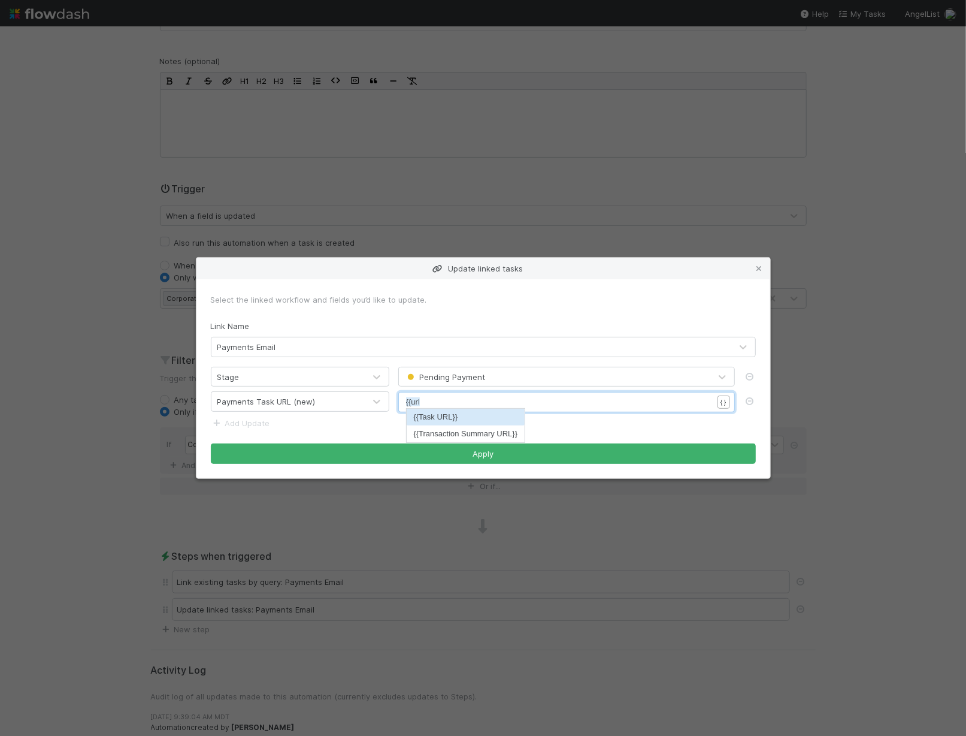
type textarea "{{url"
click at [476, 415] on li "{{Task URL}}" at bounding box center [466, 417] width 119 height 17
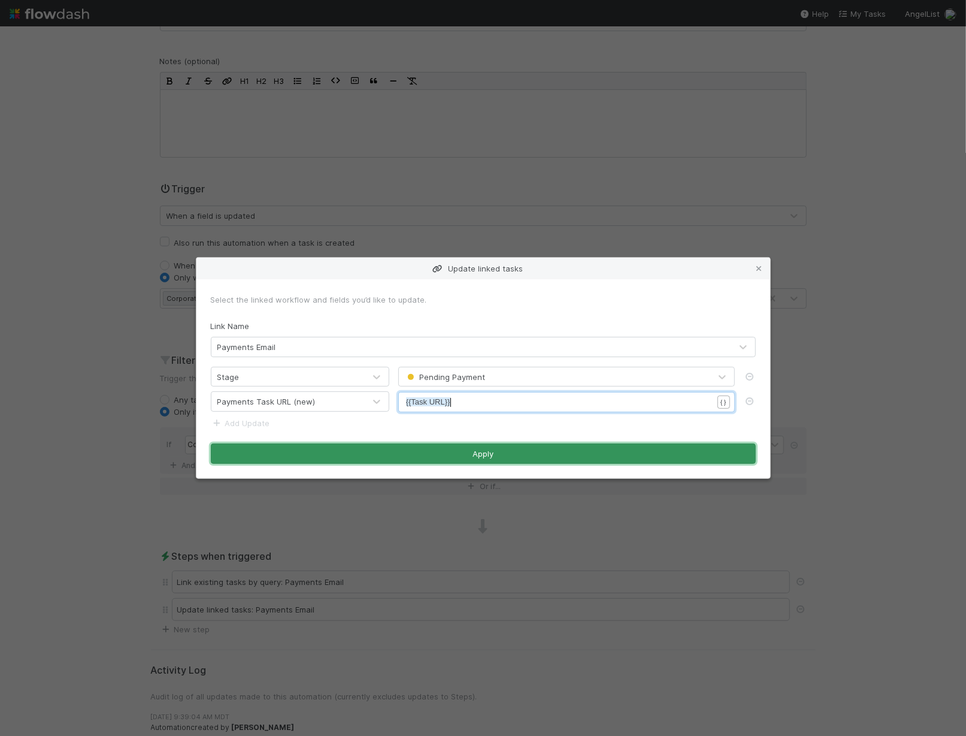
click at [486, 460] on button "Apply" at bounding box center [483, 453] width 545 height 20
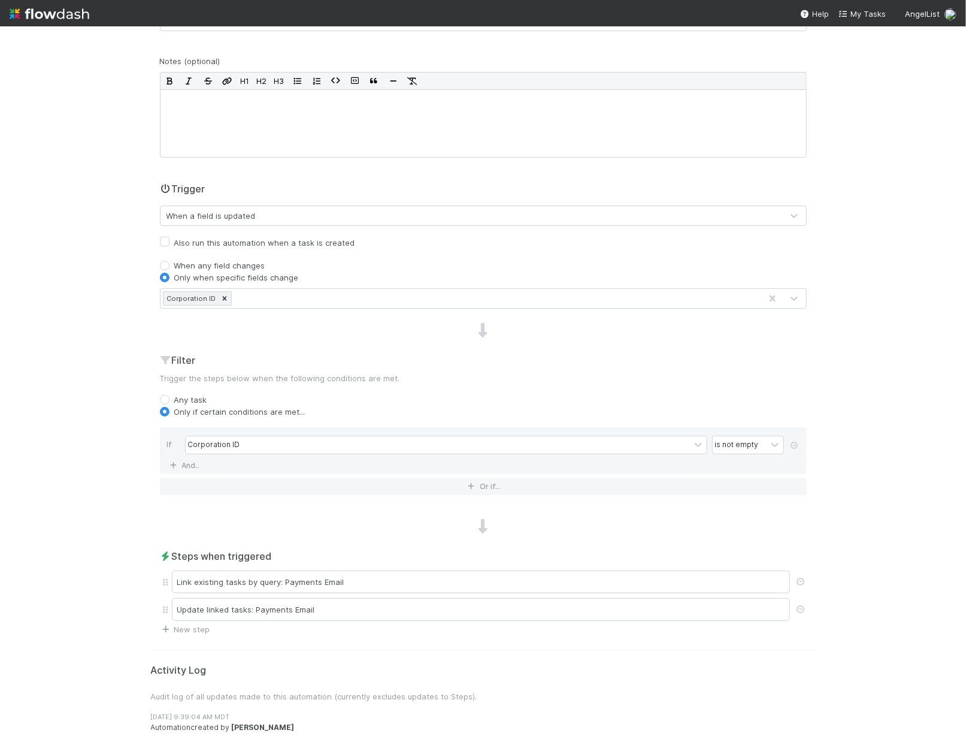
scroll to position [0, 0]
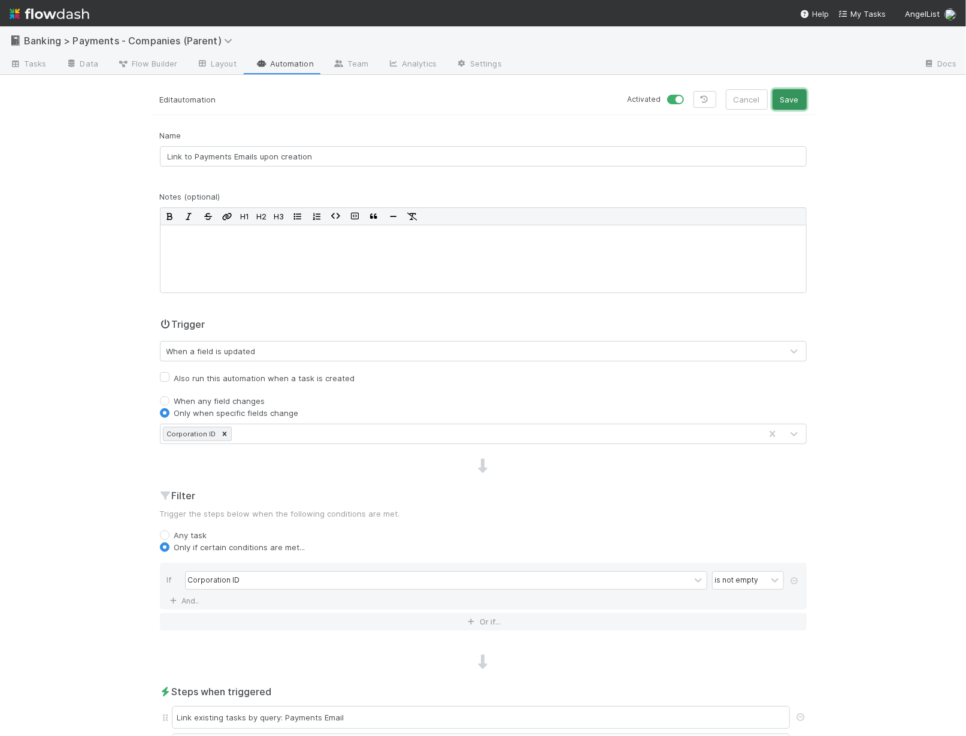
click at [784, 99] on button "Save" at bounding box center [790, 99] width 34 height 20
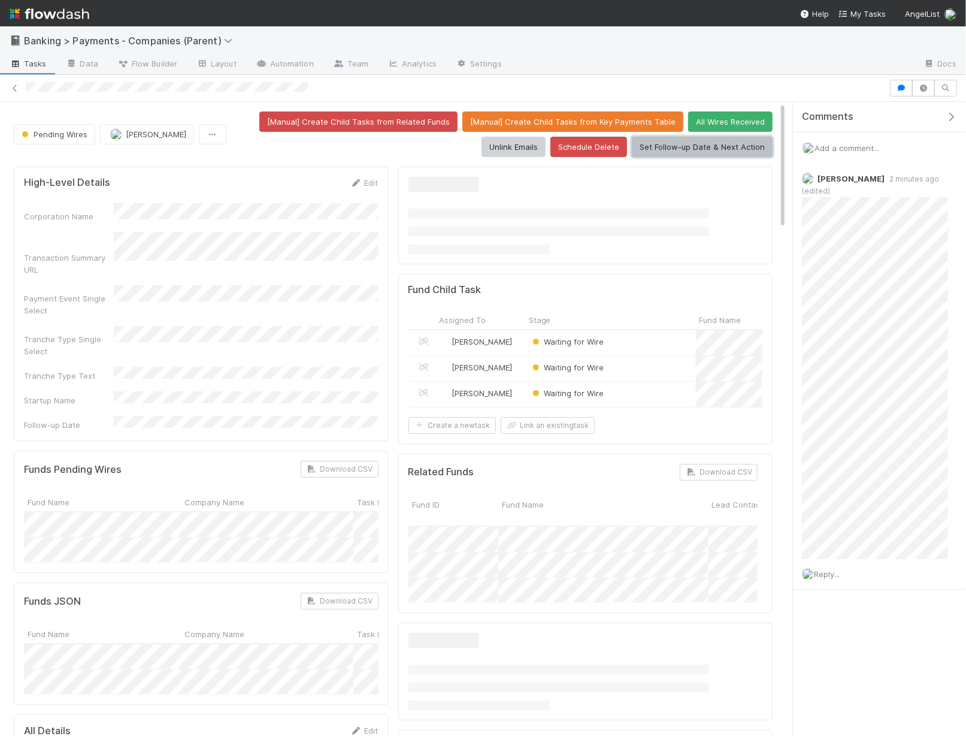
click at [703, 143] on button "Set Follow-up Date & Next Action" at bounding box center [702, 147] width 141 height 20
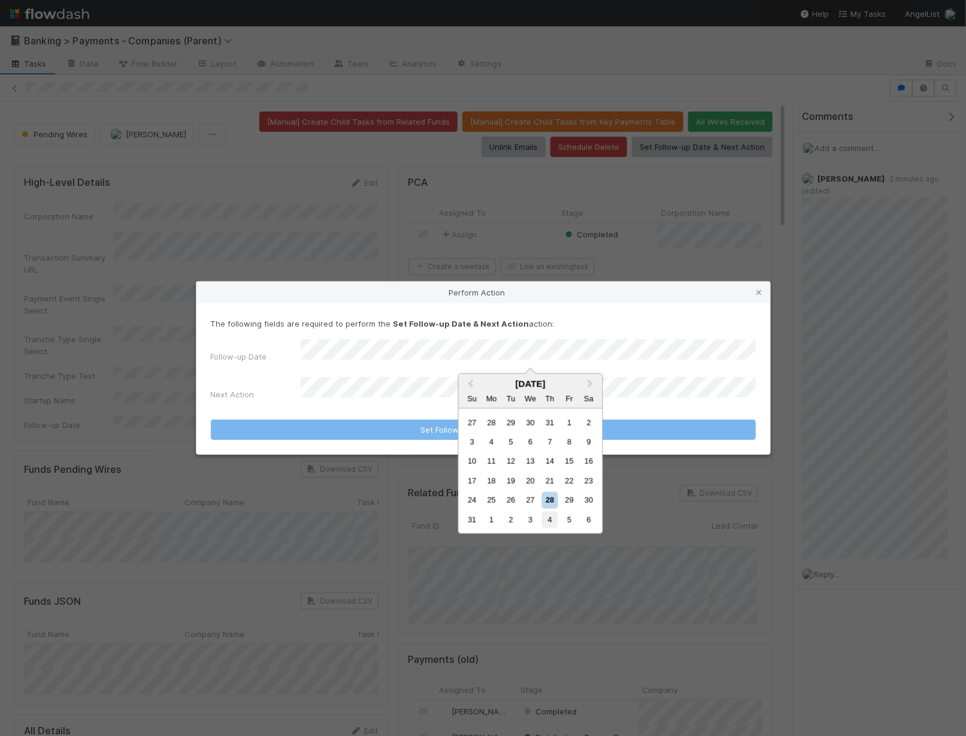
click at [546, 524] on div "4" at bounding box center [550, 520] width 16 height 16
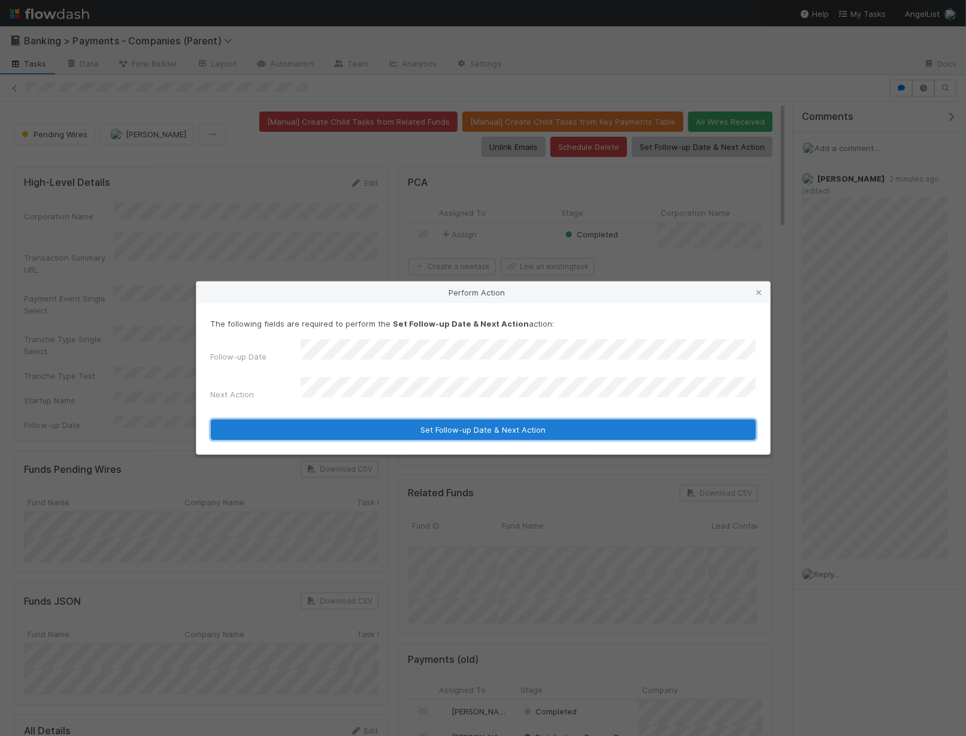
click at [503, 430] on button "Set Follow-up Date & Next Action" at bounding box center [483, 429] width 545 height 20
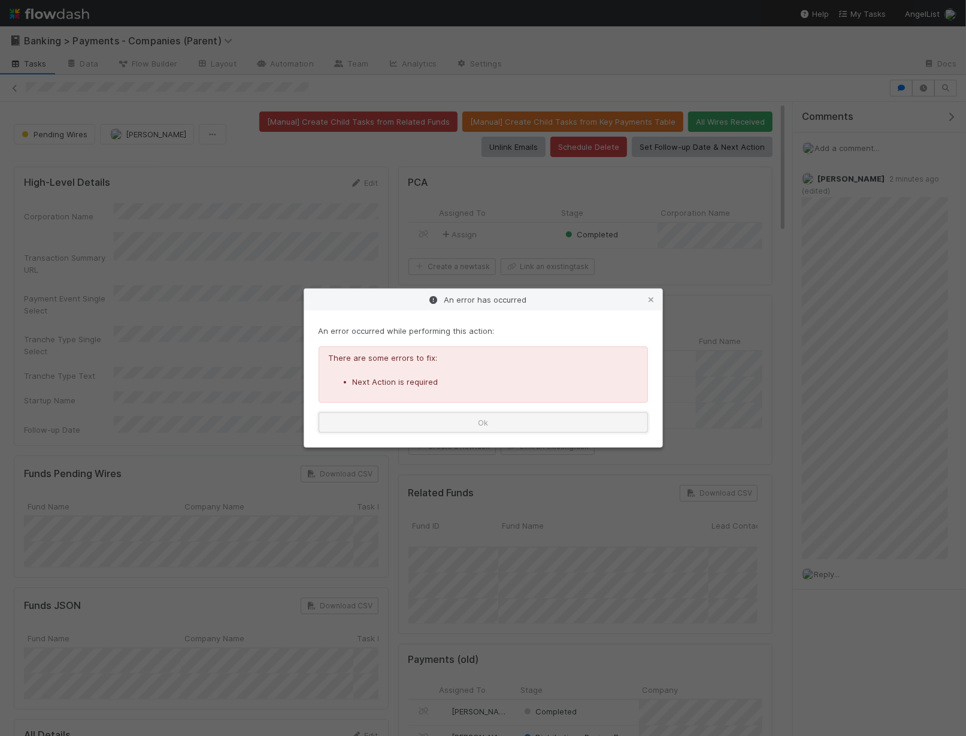
click at [491, 423] on button "Ok" at bounding box center [483, 422] width 329 height 20
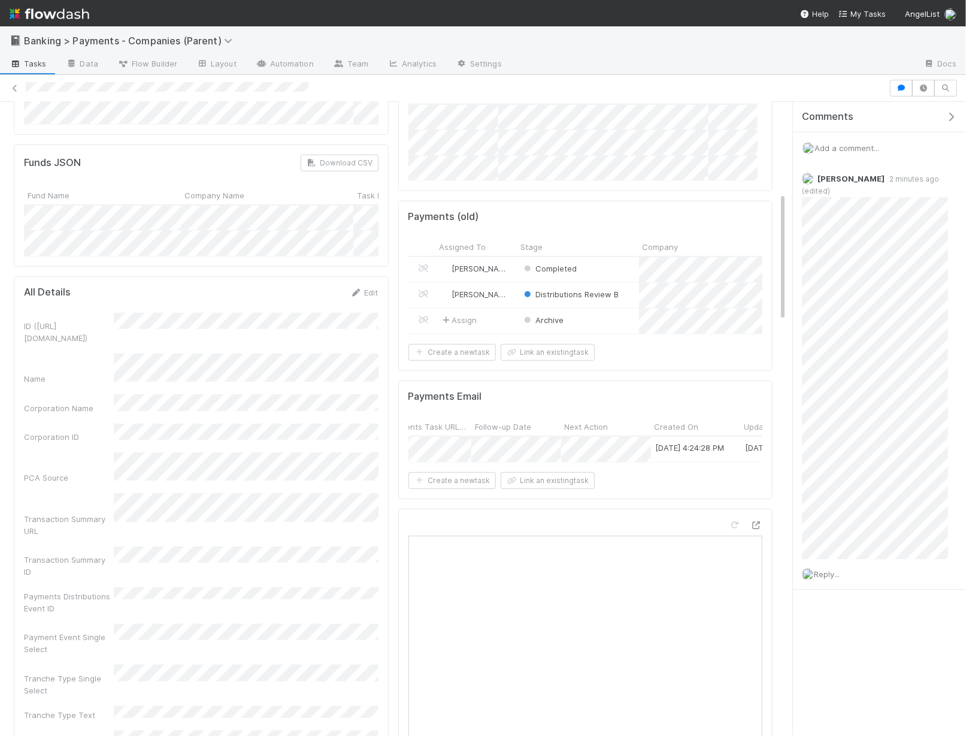
scroll to position [2480, 0]
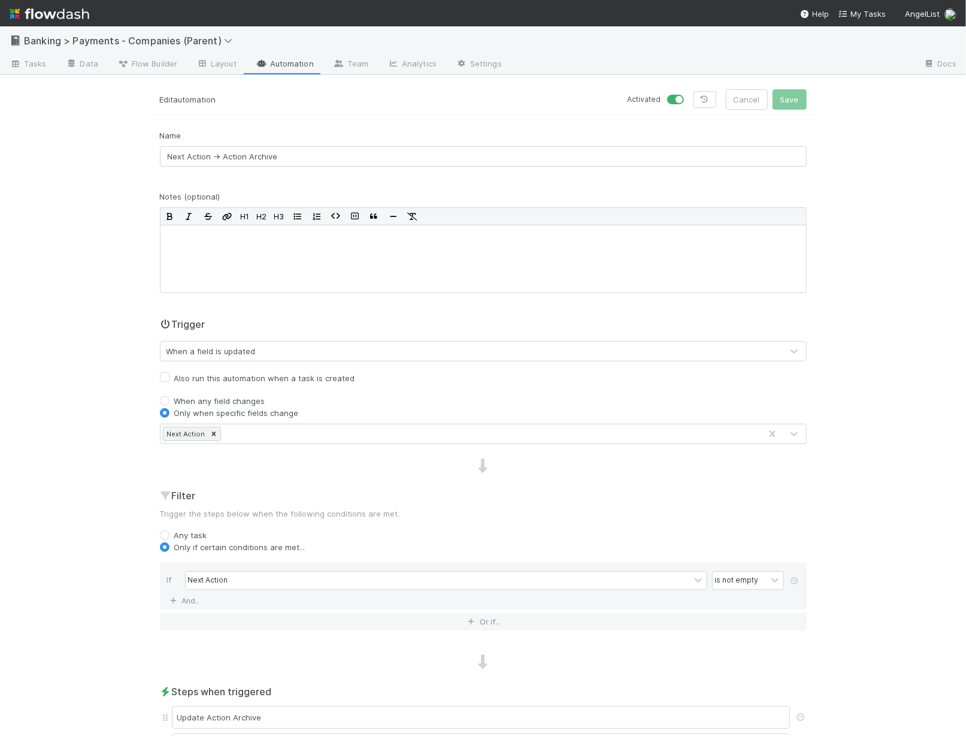
click at [198, 345] on div "When a field is updated" at bounding box center [211, 351] width 89 height 12
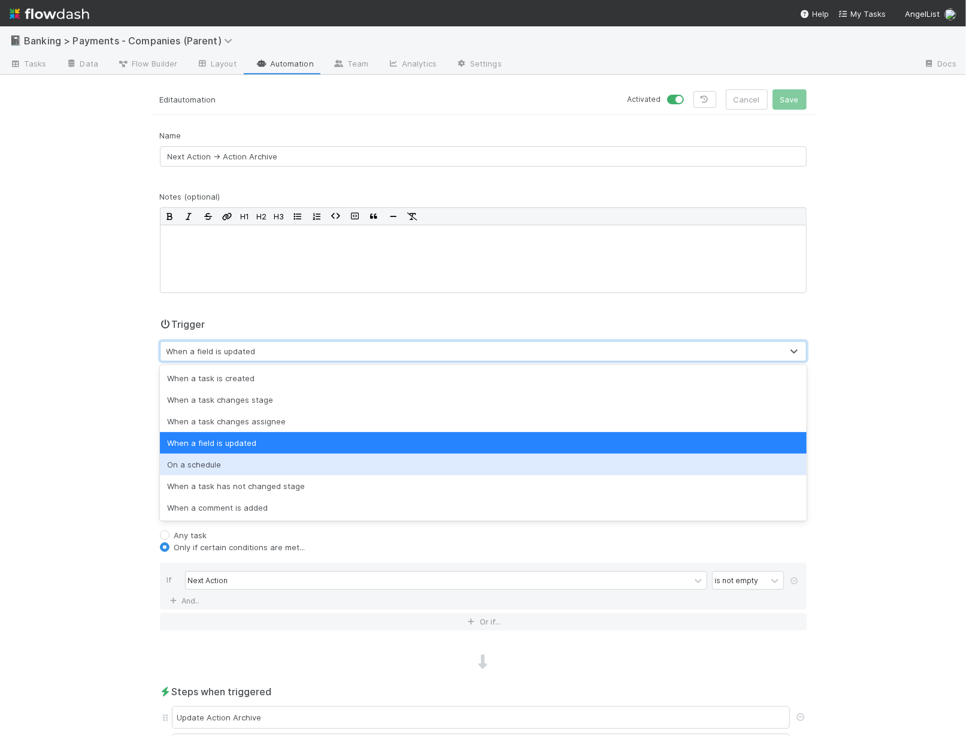
click at [258, 463] on div "On a schedule" at bounding box center [483, 464] width 647 height 22
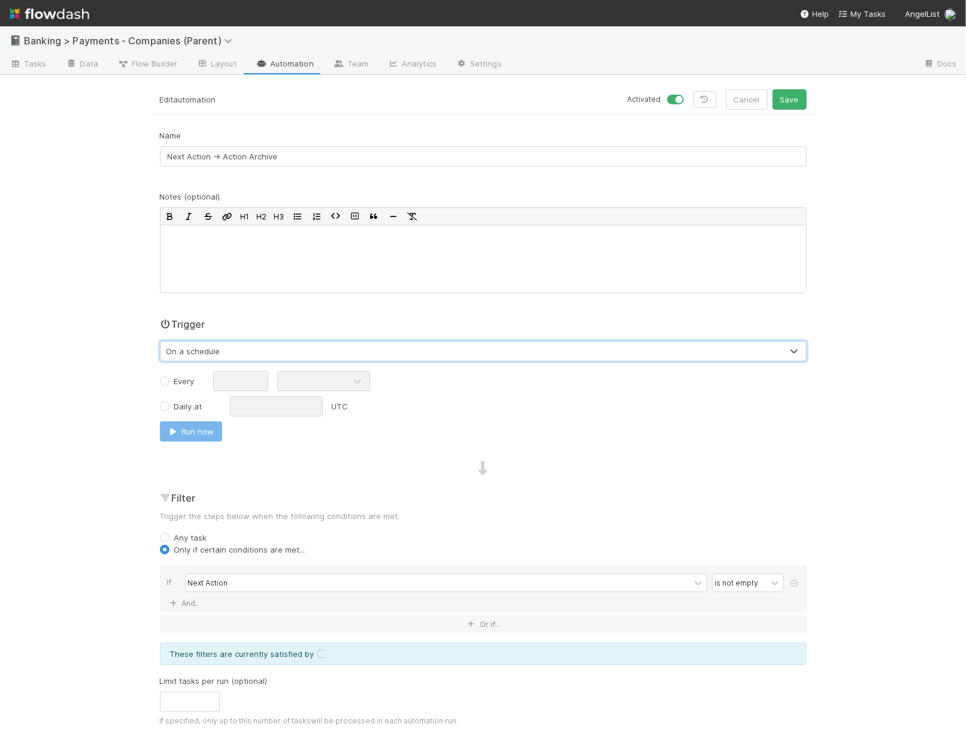
click at [170, 371] on div "Every" at bounding box center [483, 381] width 665 height 20
click at [174, 383] on label "Every" at bounding box center [184, 381] width 20 height 12
click at [167, 383] on input "Every" at bounding box center [165, 380] width 10 height 11
radio input "true"
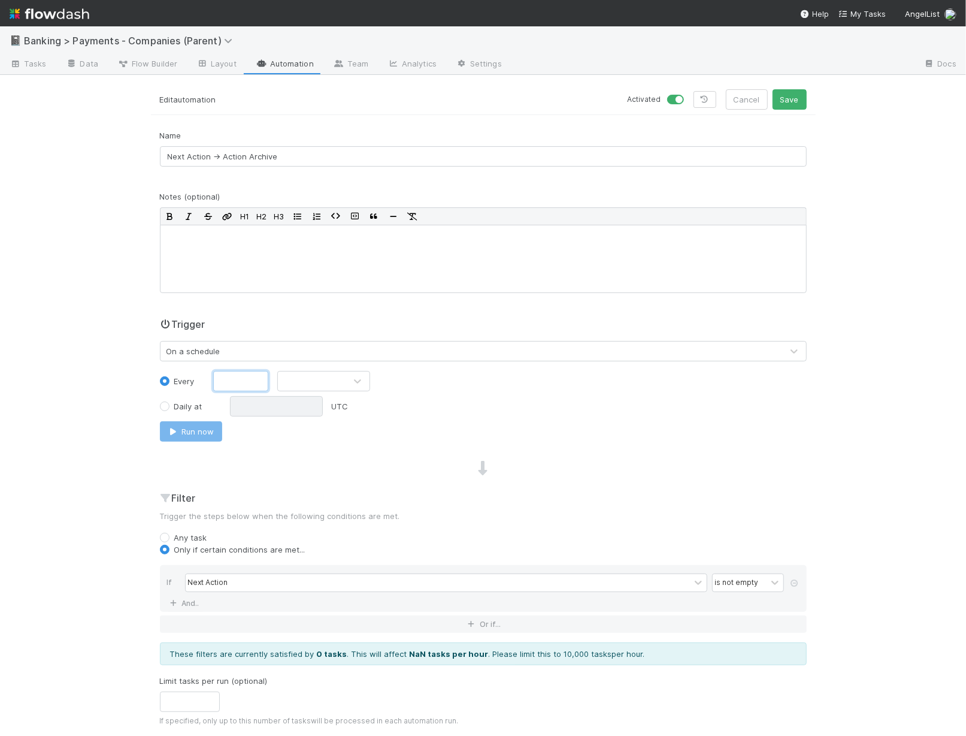
click at [241, 377] on input "text" at bounding box center [241, 381] width 56 height 20
type input "5"
click at [316, 376] on div at bounding box center [312, 380] width 68 height 19
click at [313, 406] on div "Minutes" at bounding box center [324, 408] width 93 height 22
click at [202, 350] on div "On a schedule" at bounding box center [194, 351] width 54 height 12
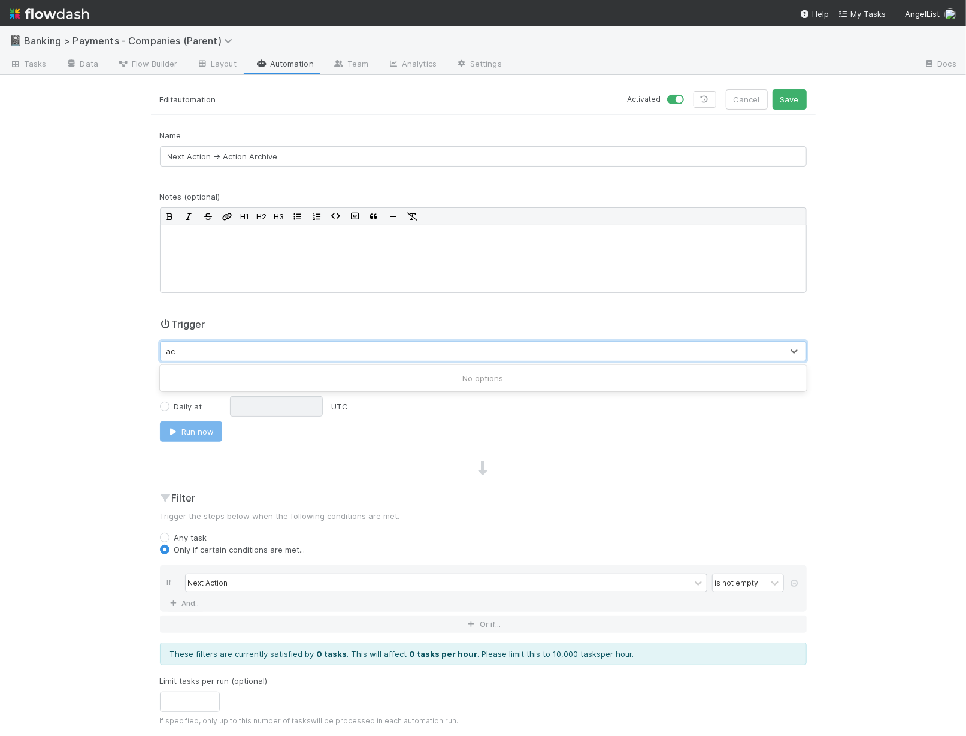
type input "a"
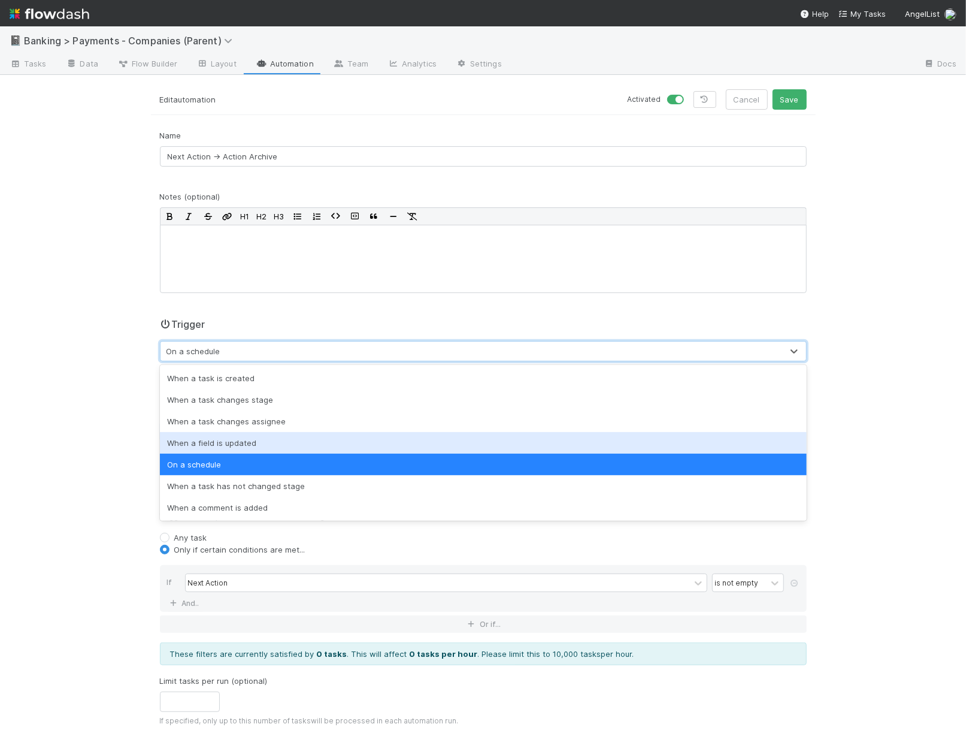
click at [217, 436] on div "When a field is updated" at bounding box center [483, 443] width 647 height 22
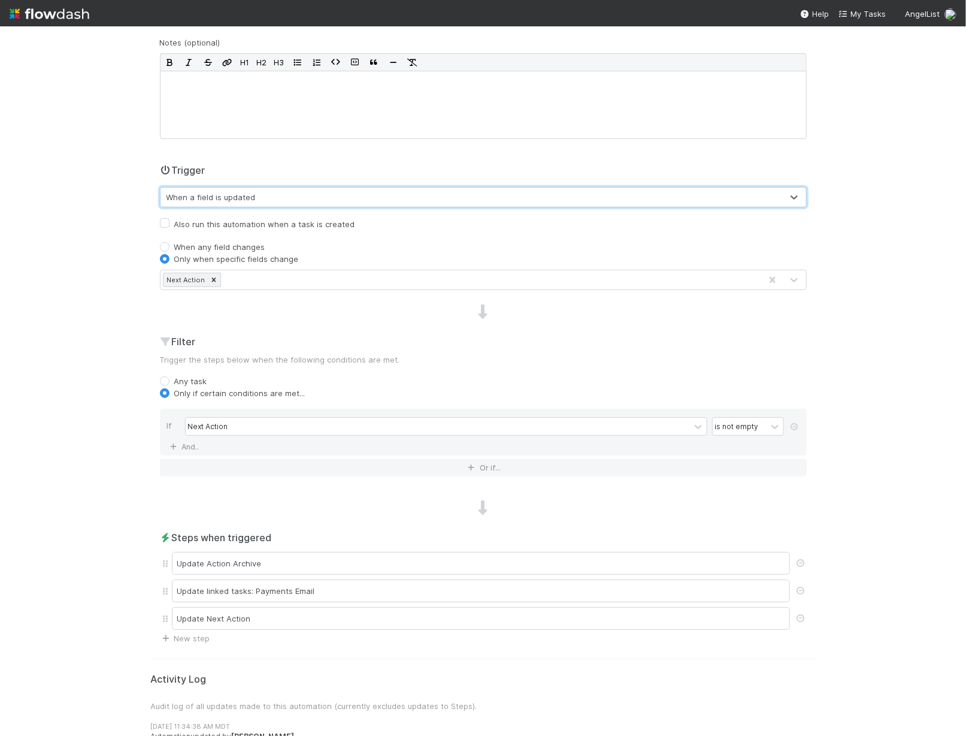
scroll to position [244, 0]
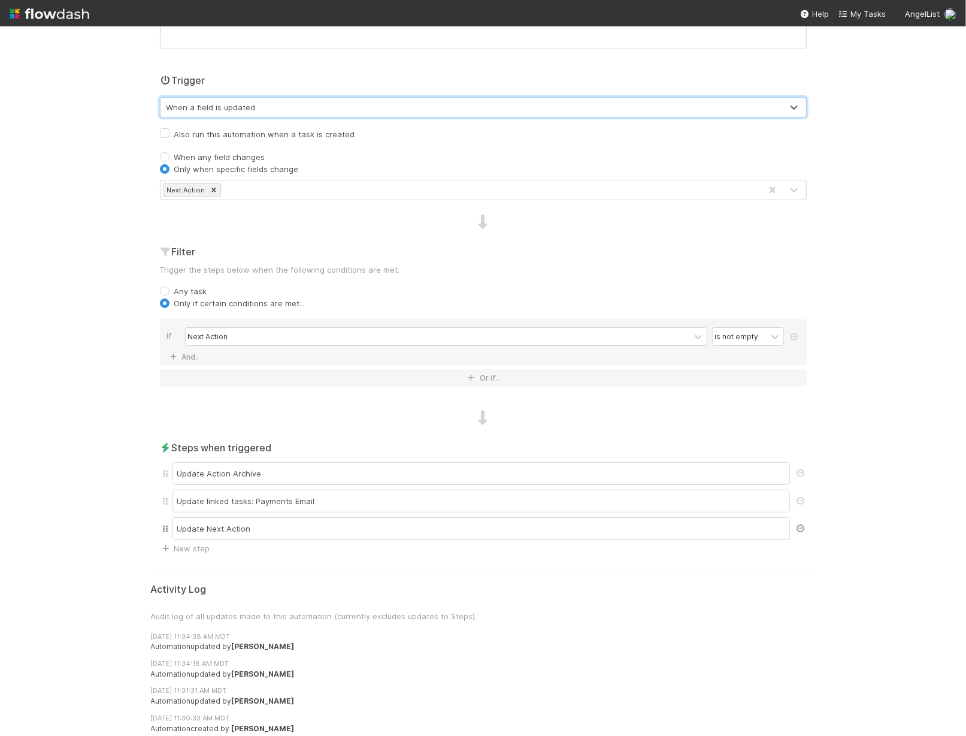
click at [797, 526] on icon at bounding box center [801, 528] width 12 height 8
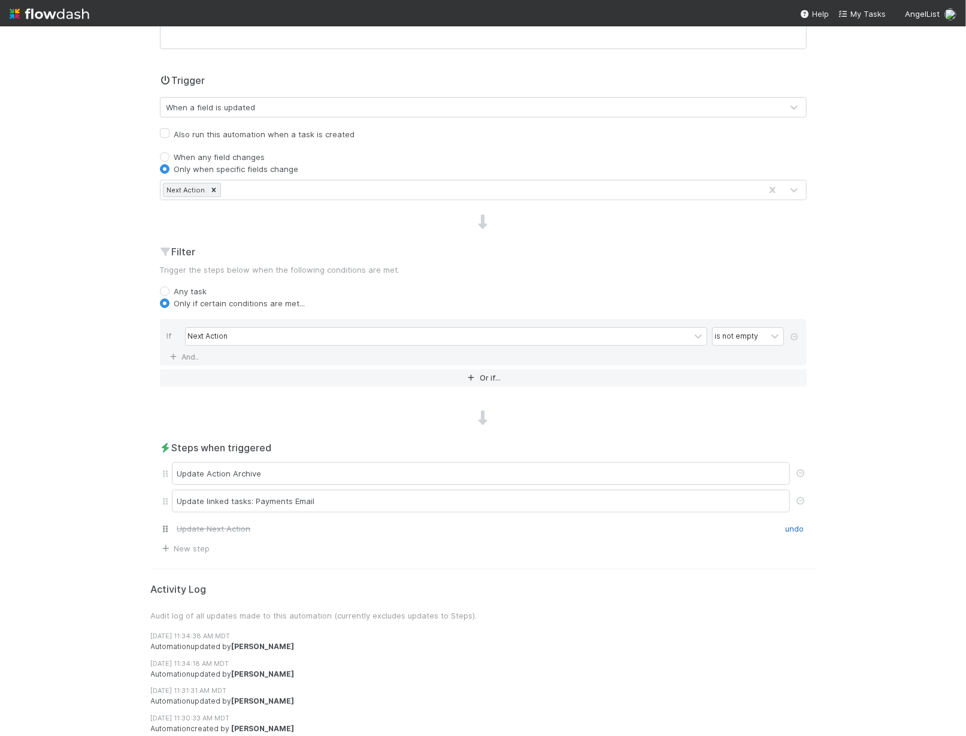
scroll to position [0, 0]
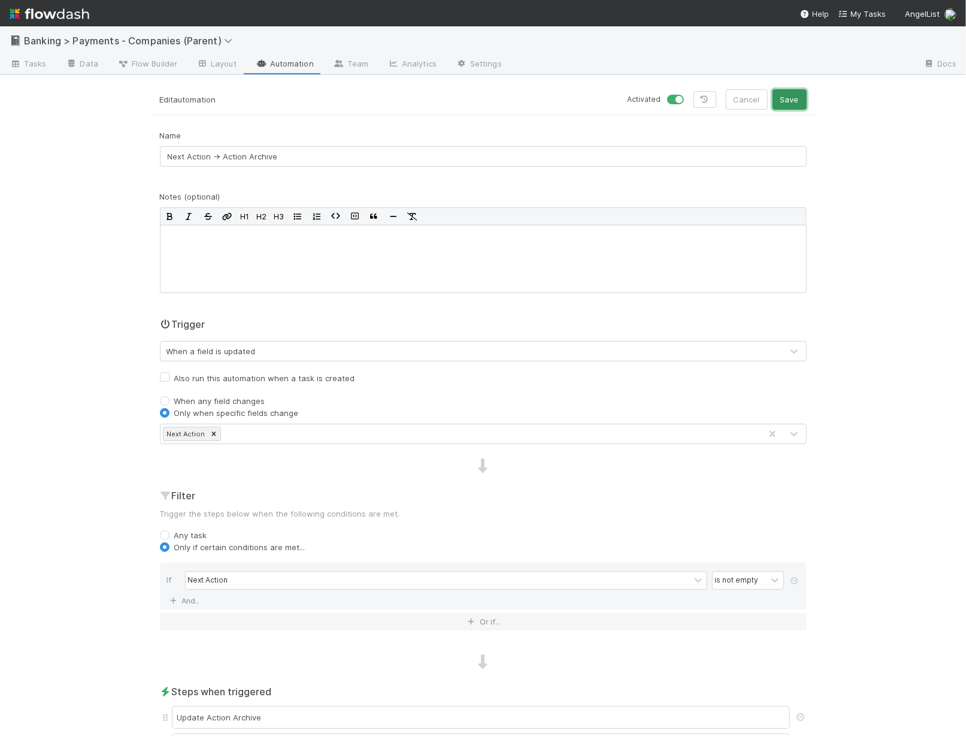
click at [788, 99] on button "Save" at bounding box center [790, 99] width 34 height 20
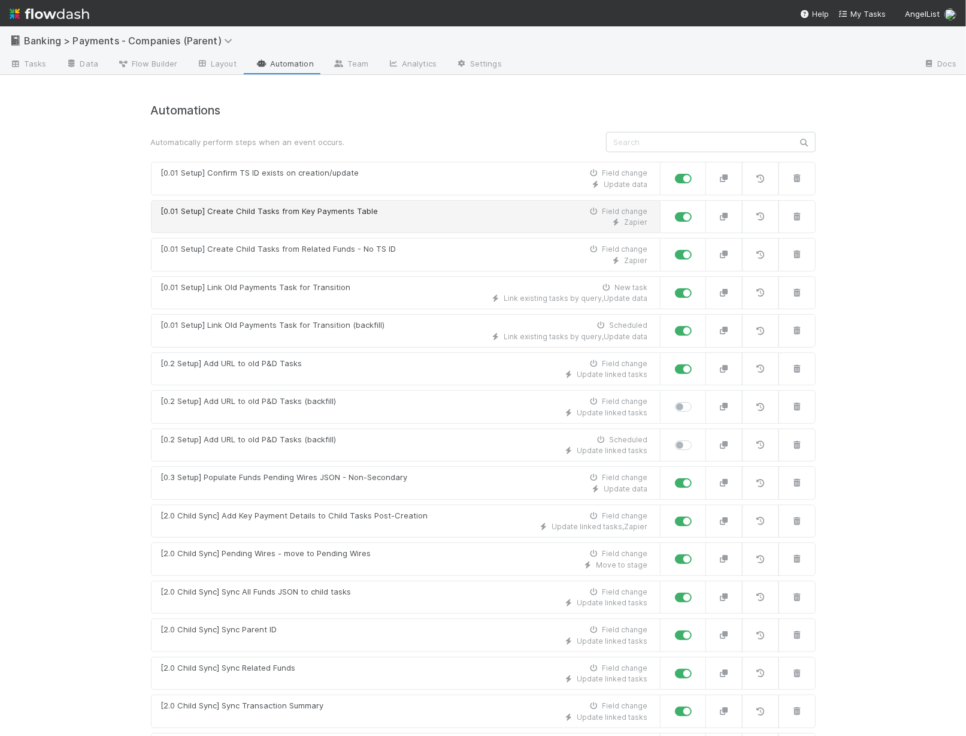
scroll to position [1217, 0]
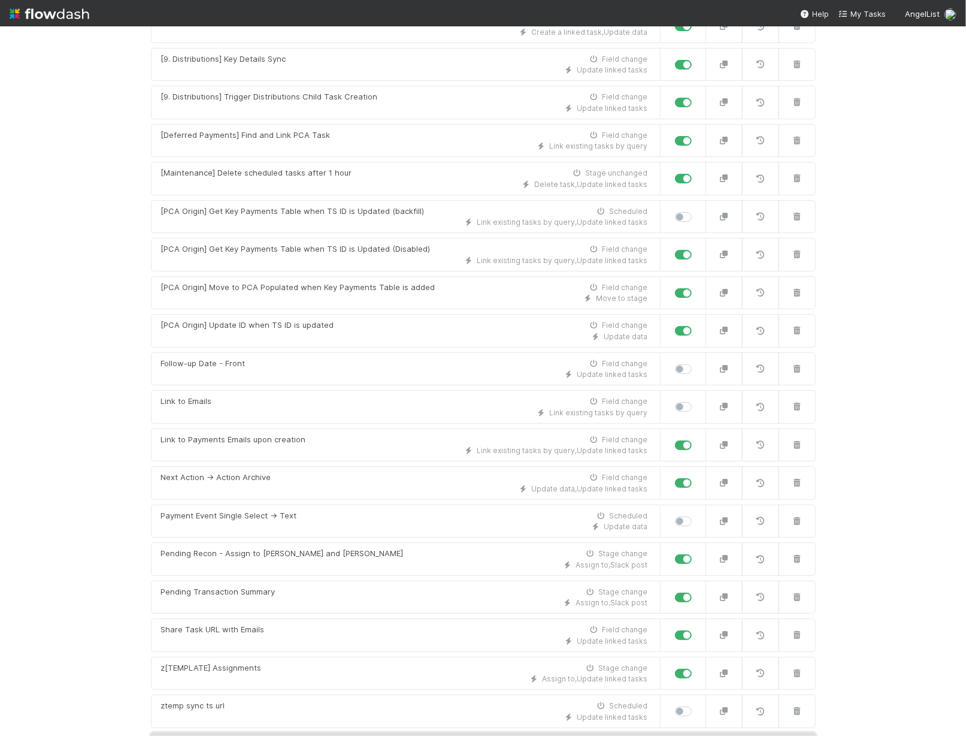
click at [473, 733] on link "New automation" at bounding box center [483, 744] width 665 height 23
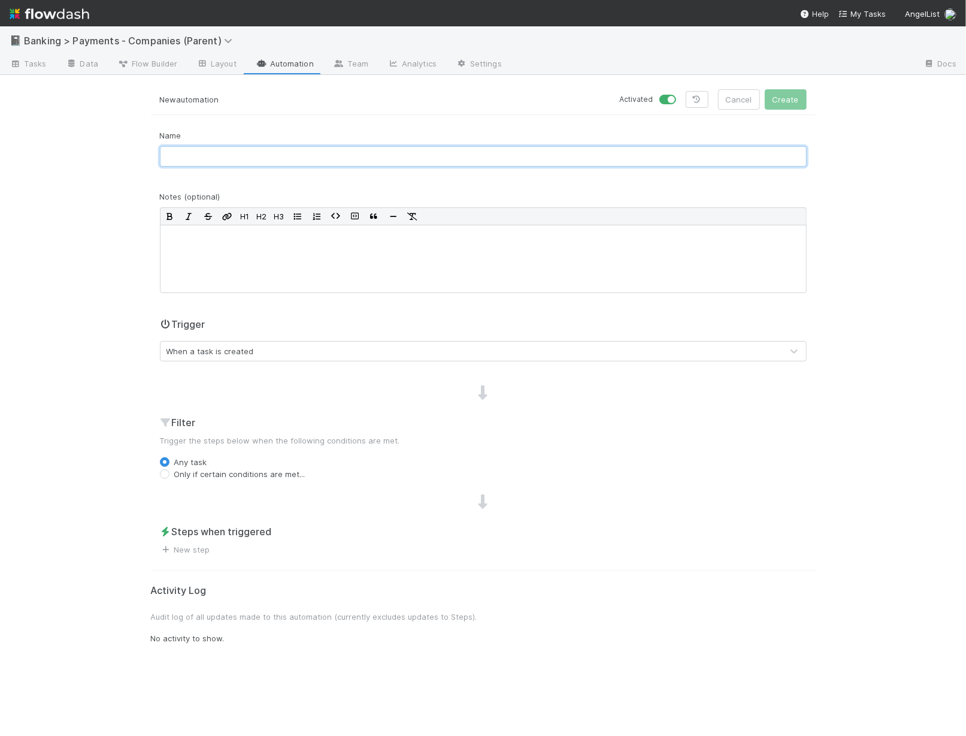
click at [297, 152] on input "text" at bounding box center [483, 156] width 647 height 20
type input "Empty Next Action"
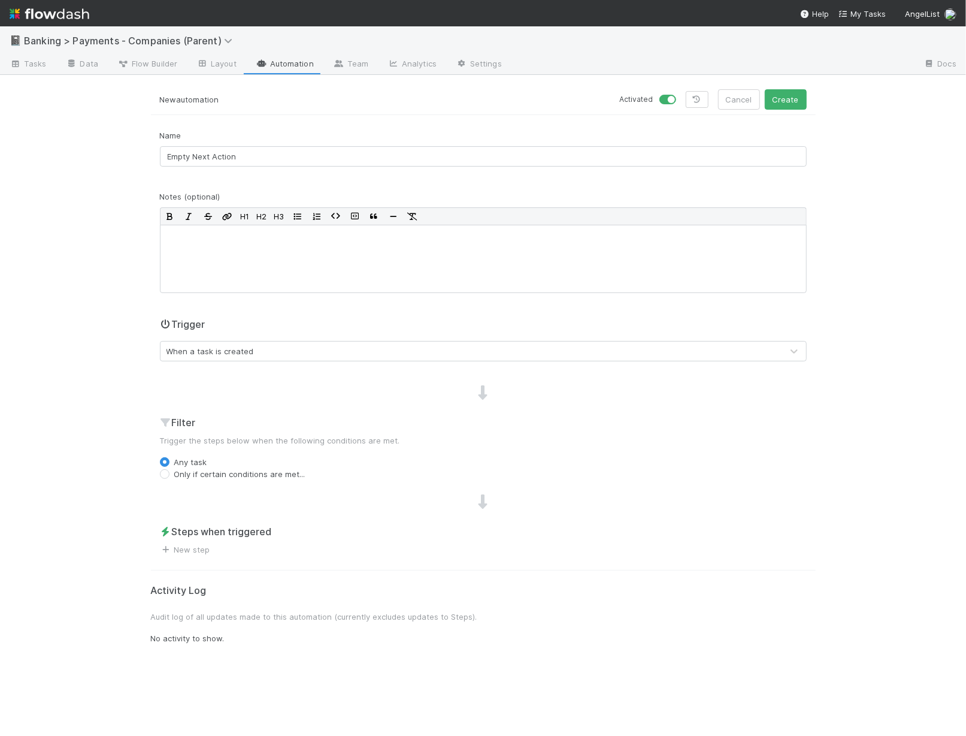
click at [274, 362] on div "Trigger When a task is created" at bounding box center [483, 344] width 665 height 54
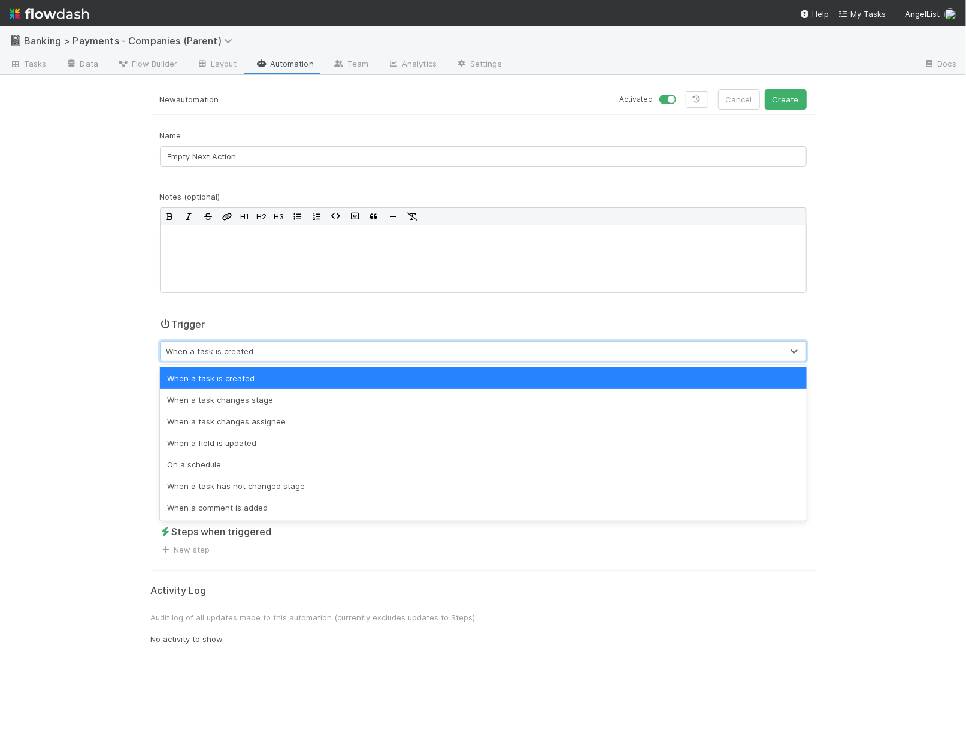
click at [278, 350] on div "When a task is created" at bounding box center [472, 350] width 622 height 19
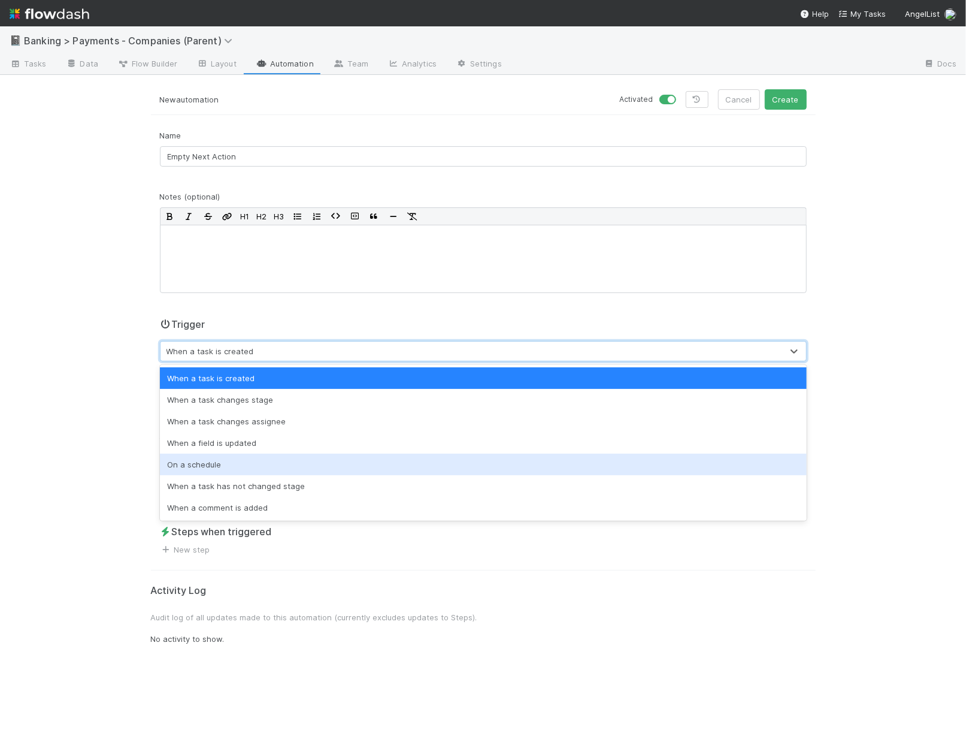
click at [246, 470] on div "On a schedule" at bounding box center [483, 464] width 647 height 22
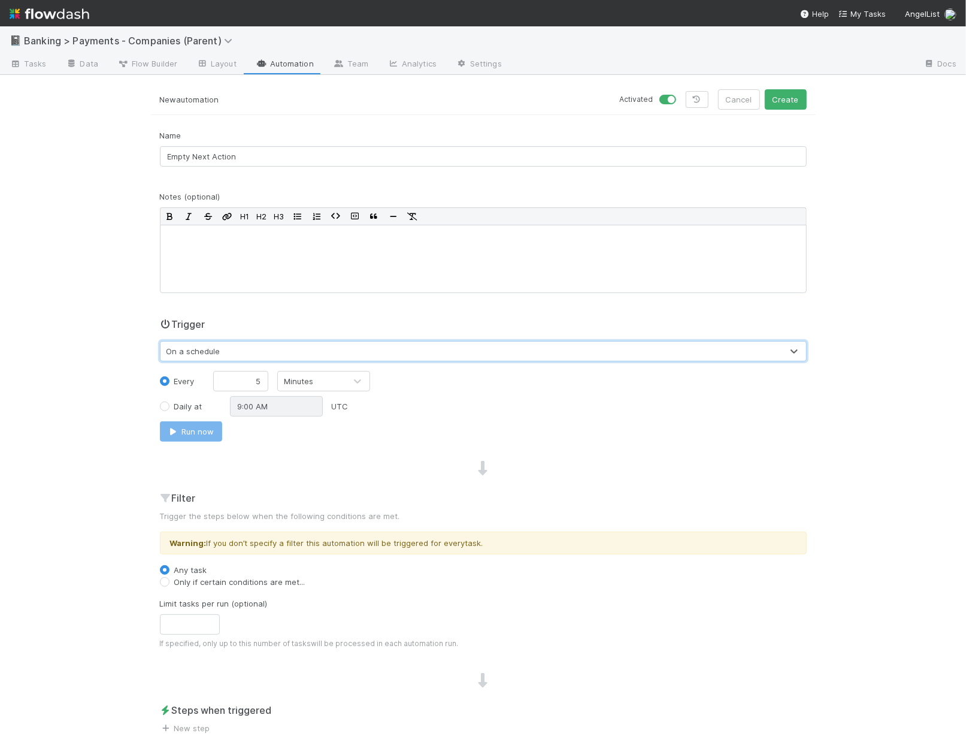
click at [192, 581] on label "Only if certain conditions are met..." at bounding box center [239, 582] width 131 height 12
click at [170, 581] on input "Only if certain conditions are met..." at bounding box center [165, 581] width 10 height 11
radio input "true"
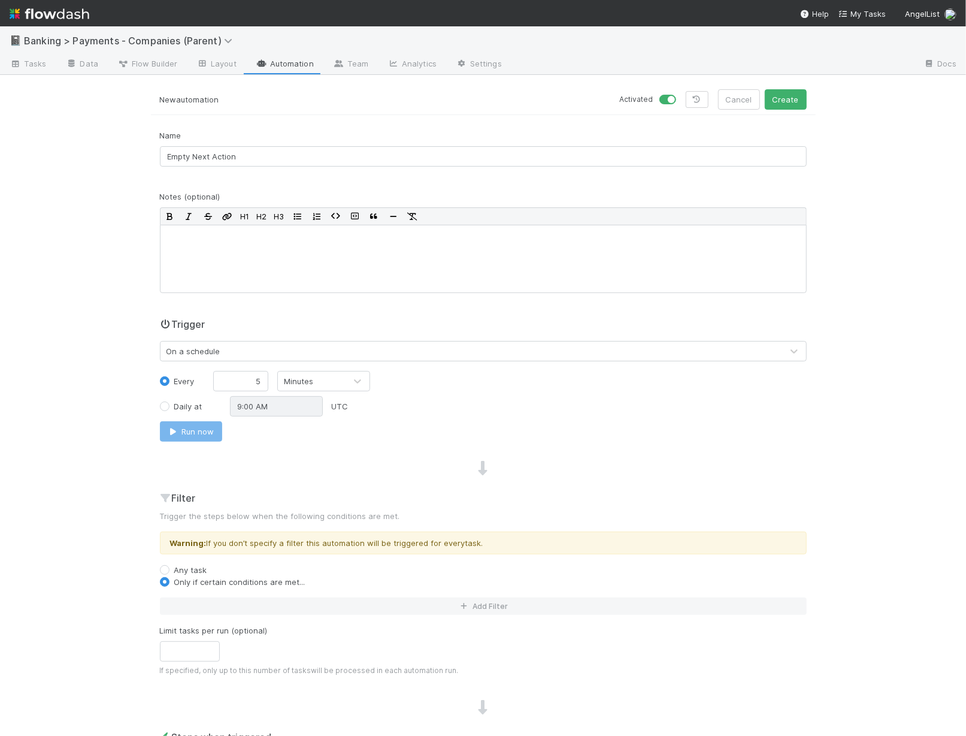
click at [225, 589] on div "Filter Trigger the steps below when the following conditions are met. Warning: …" at bounding box center [483, 588] width 665 height 195
click at [230, 597] on button "Add Filter" at bounding box center [483, 605] width 647 height 17
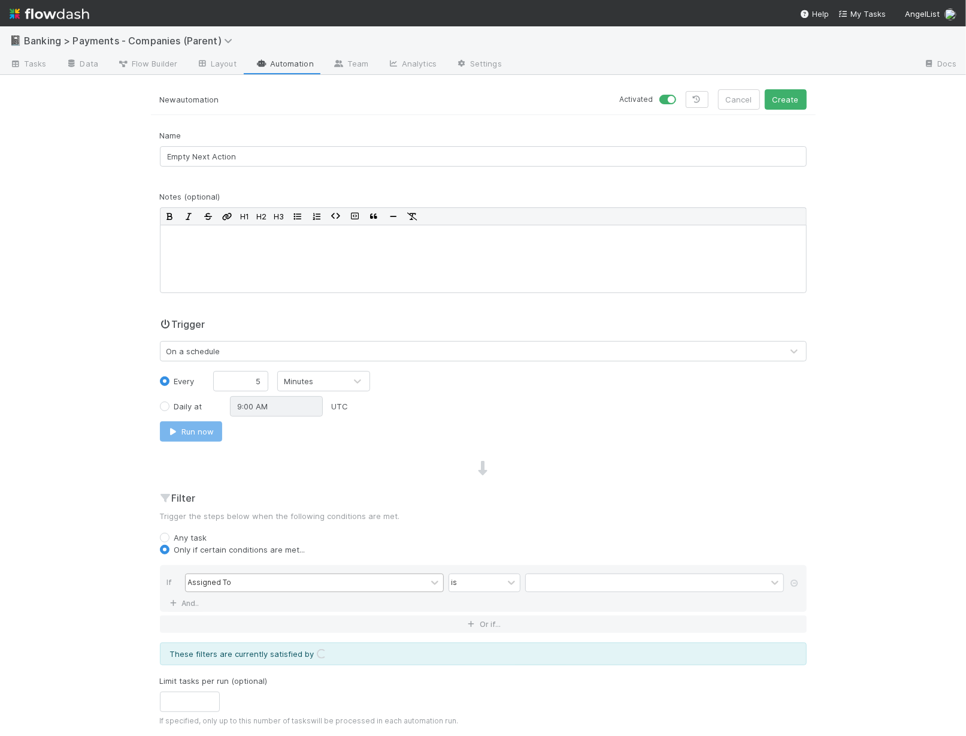
click at [246, 582] on div "Assigned To" at bounding box center [306, 582] width 241 height 17
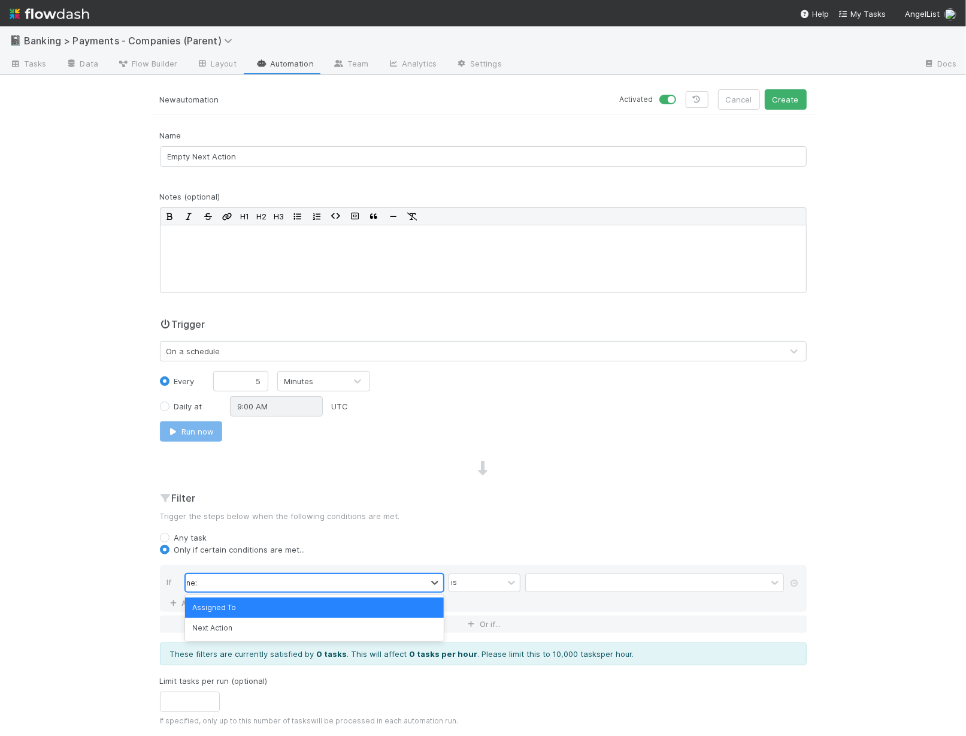
type input "next"
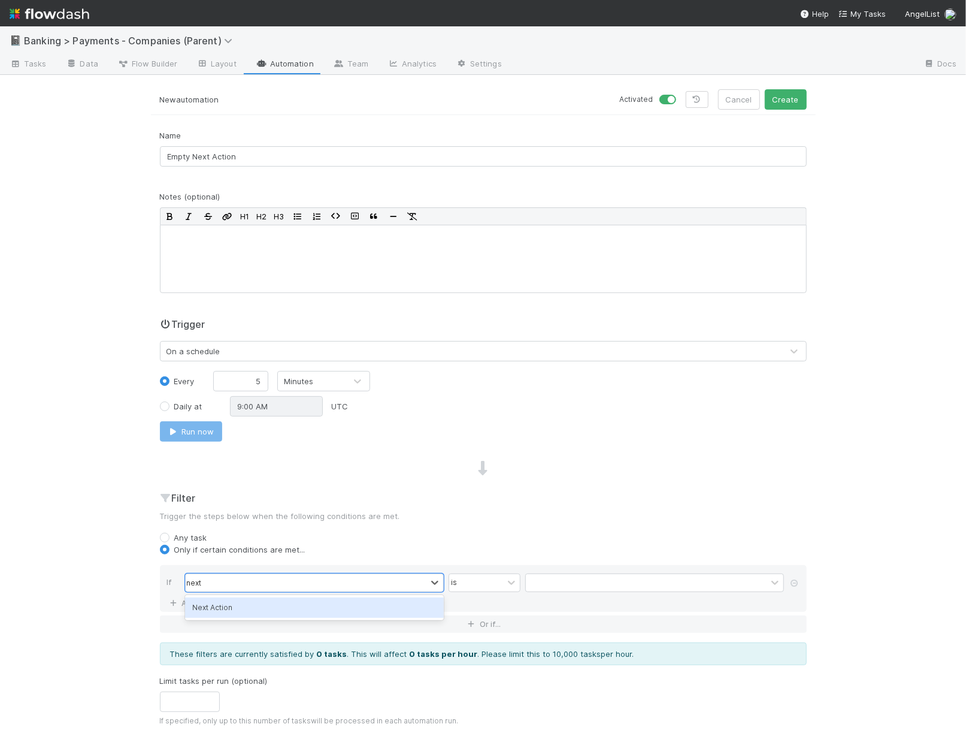
click at [259, 609] on div "Next Action" at bounding box center [314, 607] width 259 height 20
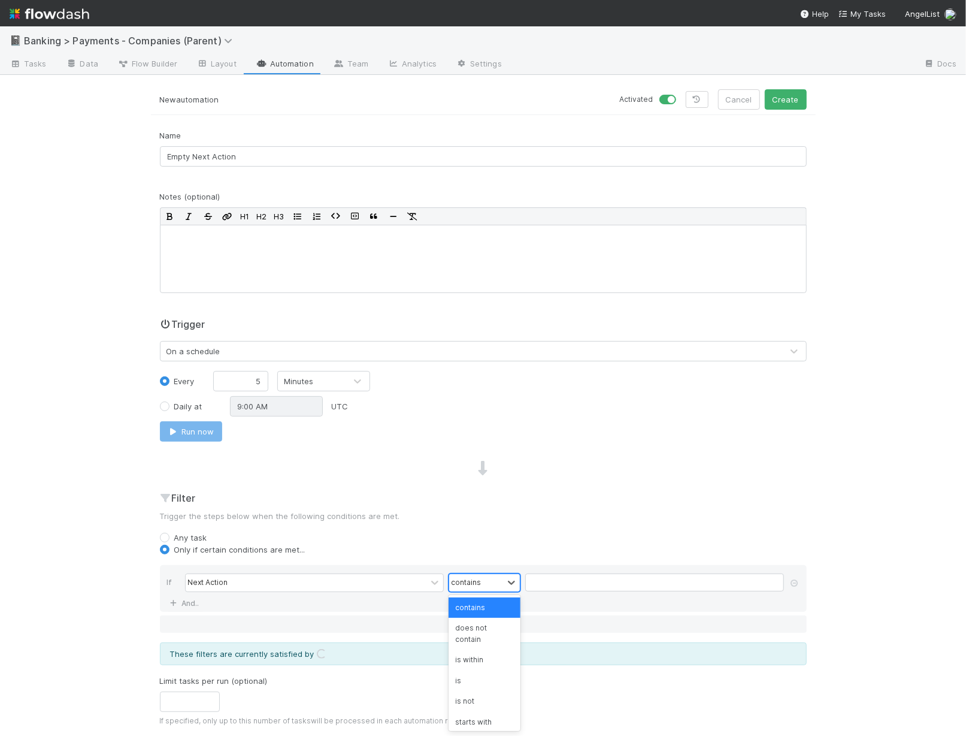
click at [480, 585] on div "contains" at bounding box center [476, 582] width 54 height 17
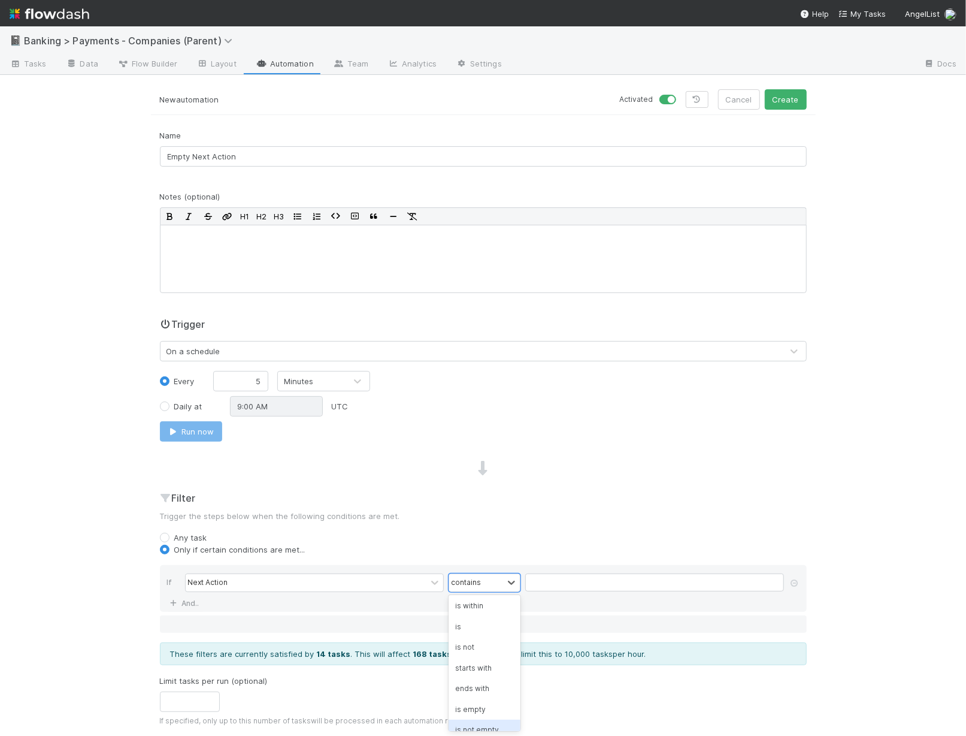
click at [490, 721] on div "is not empty" at bounding box center [485, 729] width 72 height 20
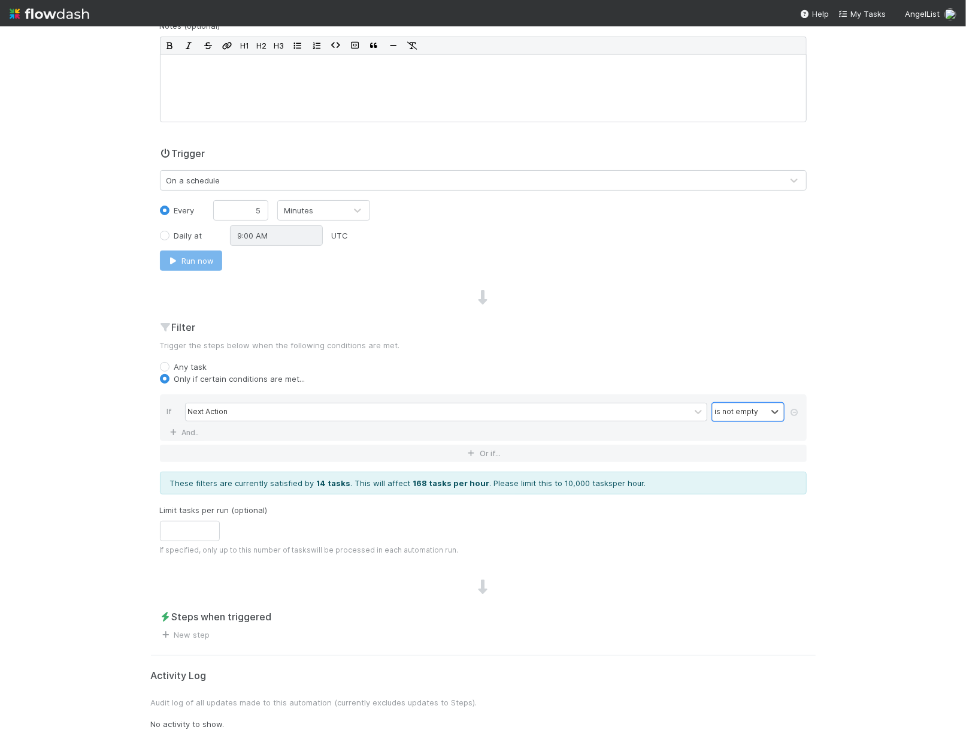
scroll to position [169, 0]
click at [193, 631] on link "New step" at bounding box center [185, 636] width 50 height 10
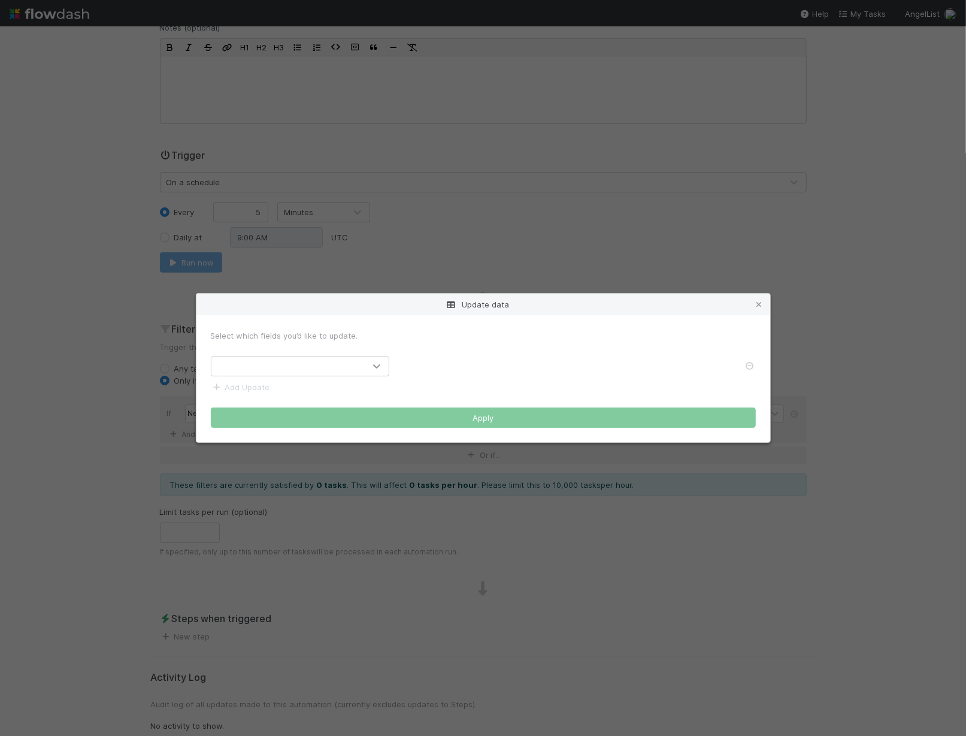
click at [375, 368] on icon at bounding box center [377, 366] width 12 height 12
type input "next"
click at [362, 390] on div "Next Action" at bounding box center [299, 394] width 179 height 22
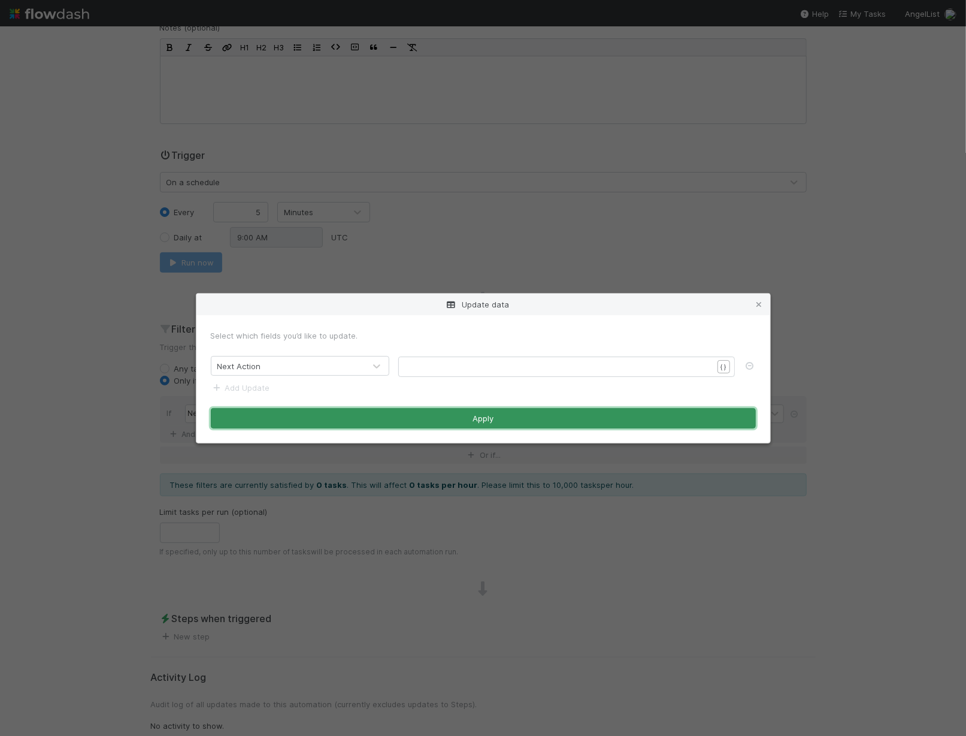
click at [571, 424] on button "Apply" at bounding box center [483, 418] width 545 height 20
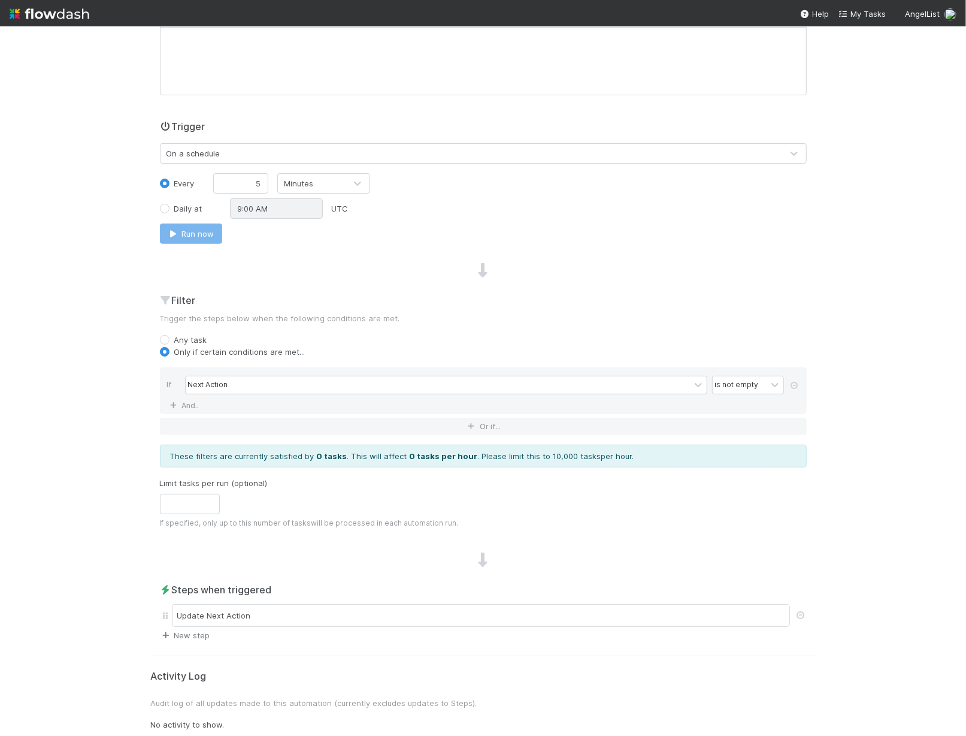
scroll to position [0, 0]
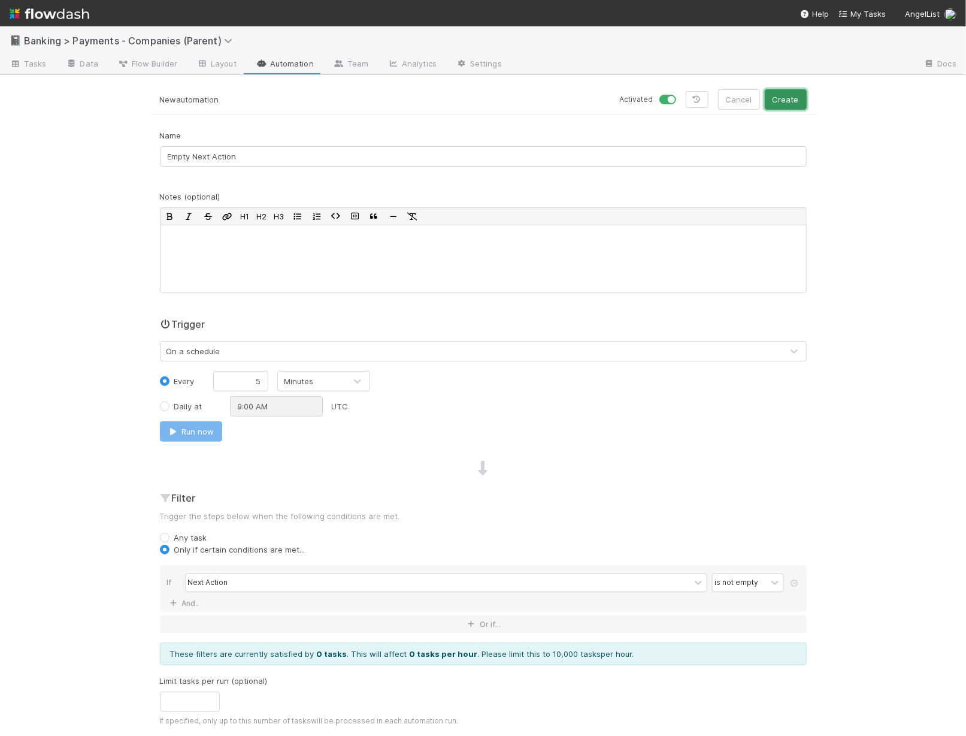
click at [790, 99] on button "Create" at bounding box center [786, 99] width 42 height 20
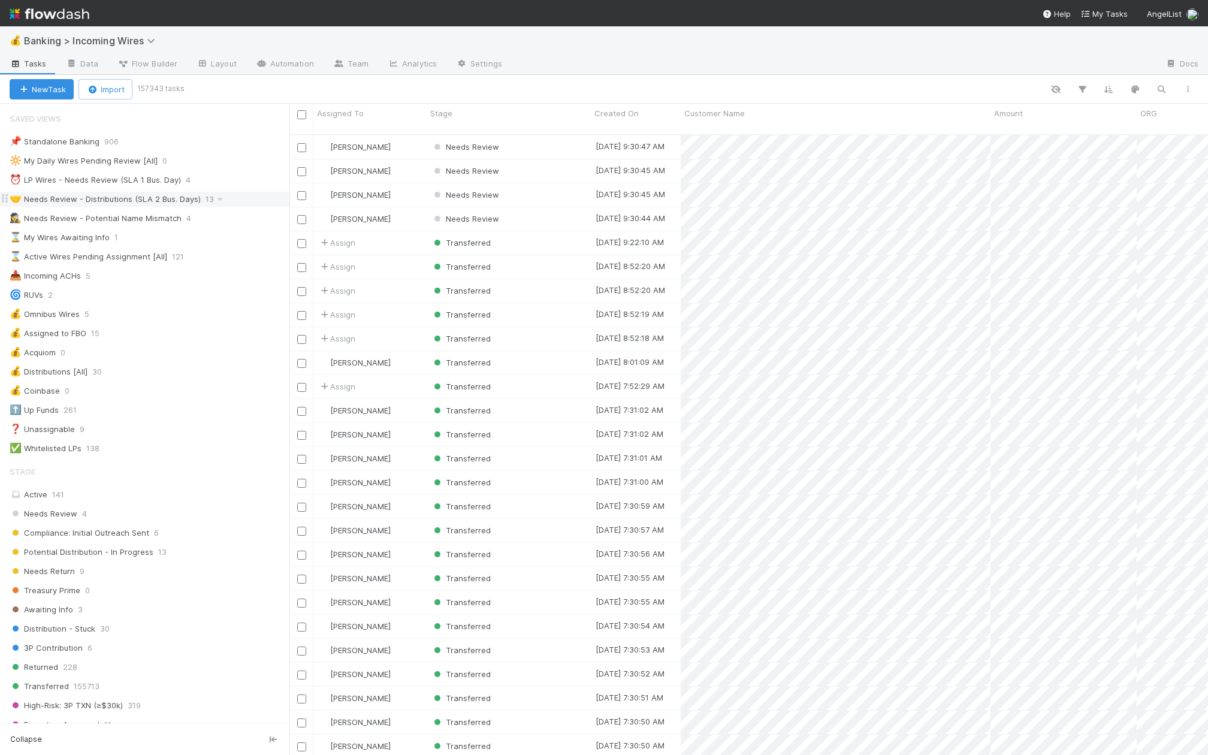
click at [129, 199] on div "🤝 Needs Review - Distributions (SLA 2 Bus. Days)" at bounding box center [105, 199] width 191 height 15
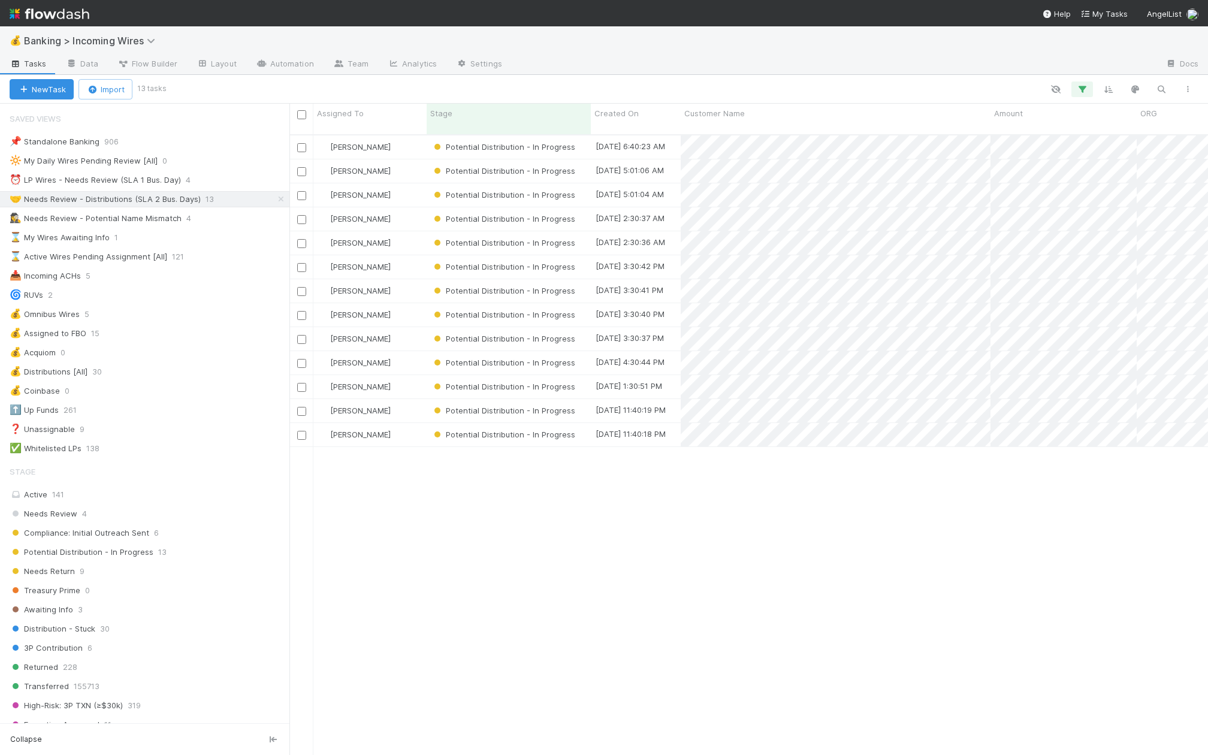
scroll to position [630, 918]
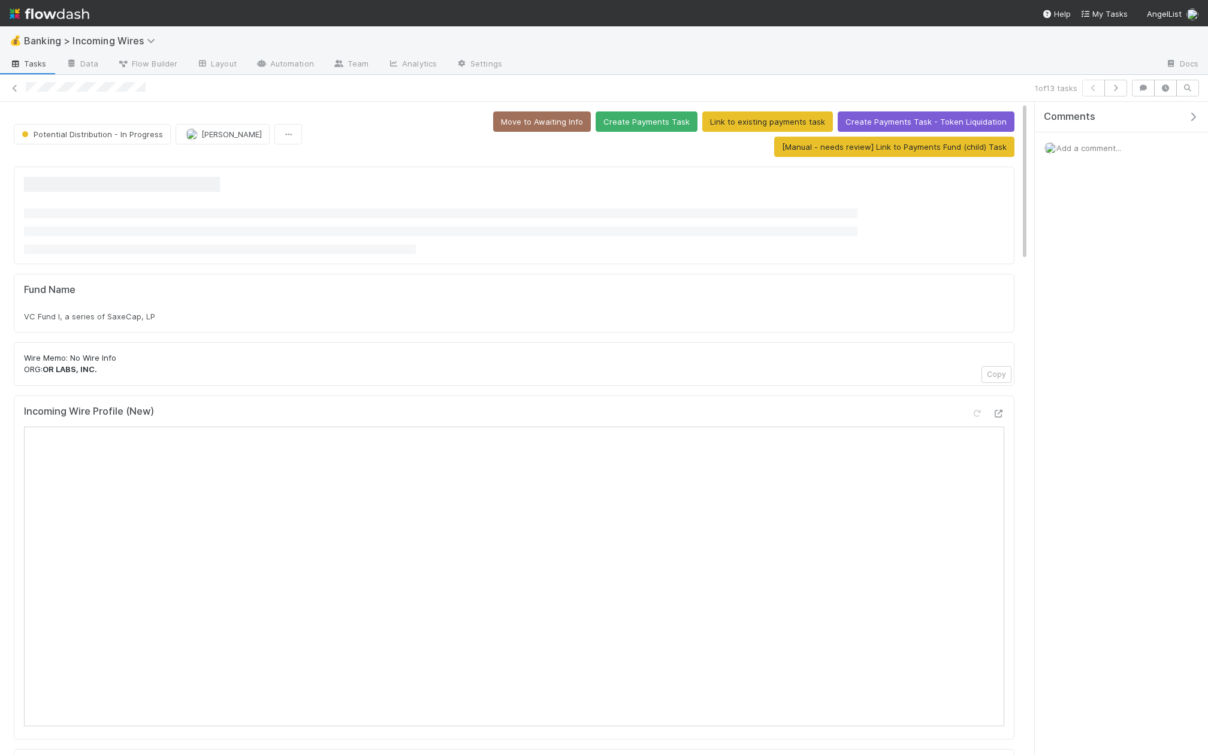
click at [102, 312] on span "VC Fund I, a series of SaxeCap, LP" at bounding box center [89, 317] width 131 height 10
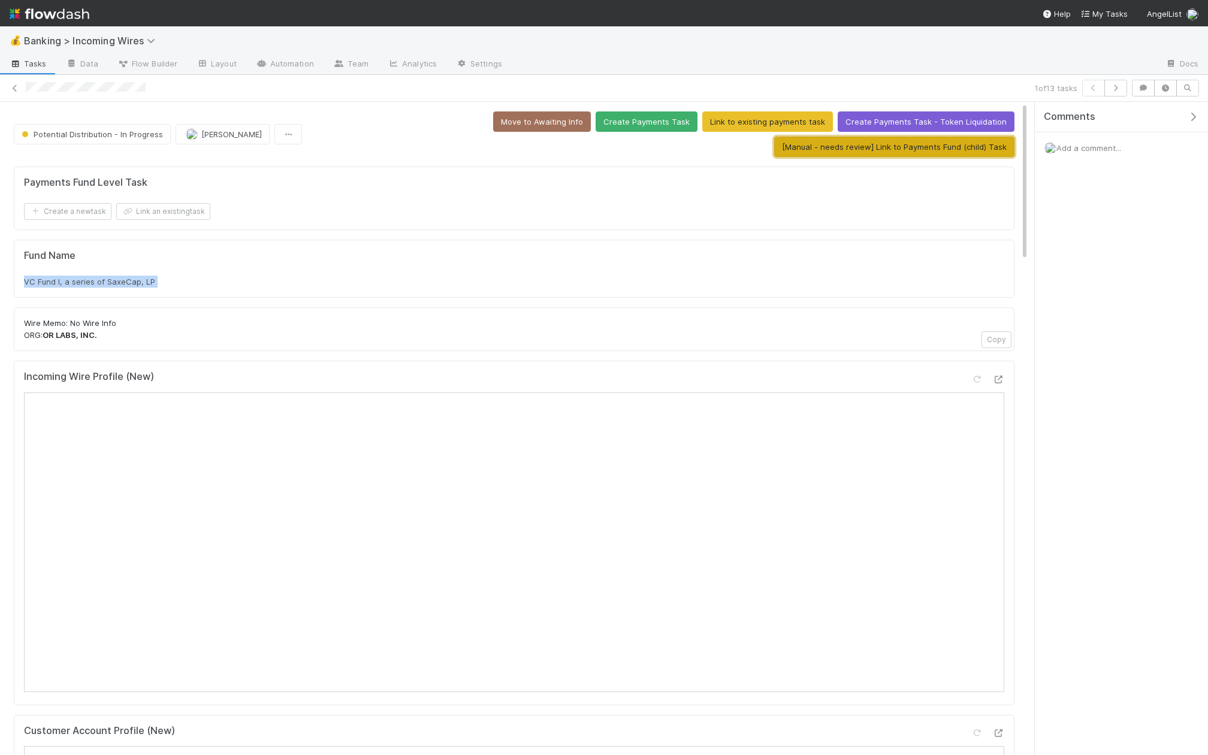
click at [874, 137] on button "[Manual - needs review] Link to Payments Fund (child) Task" at bounding box center [894, 147] width 240 height 20
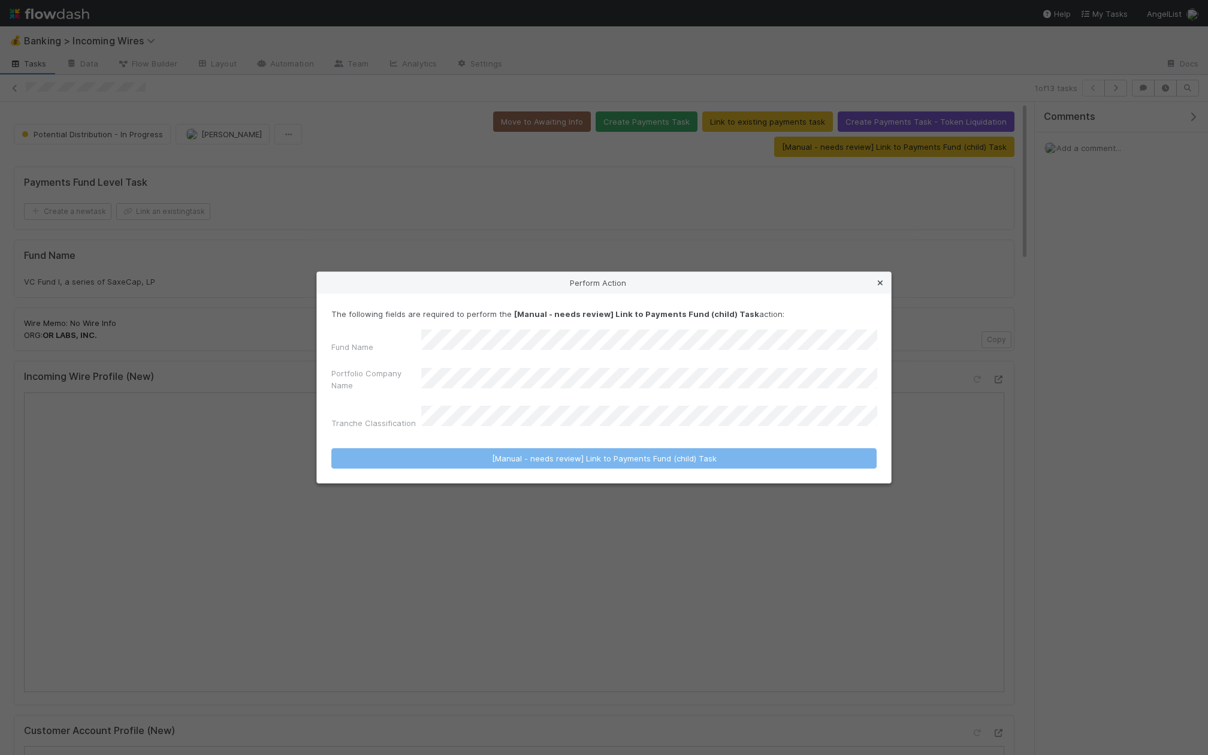
click at [879, 287] on icon at bounding box center [880, 283] width 12 height 8
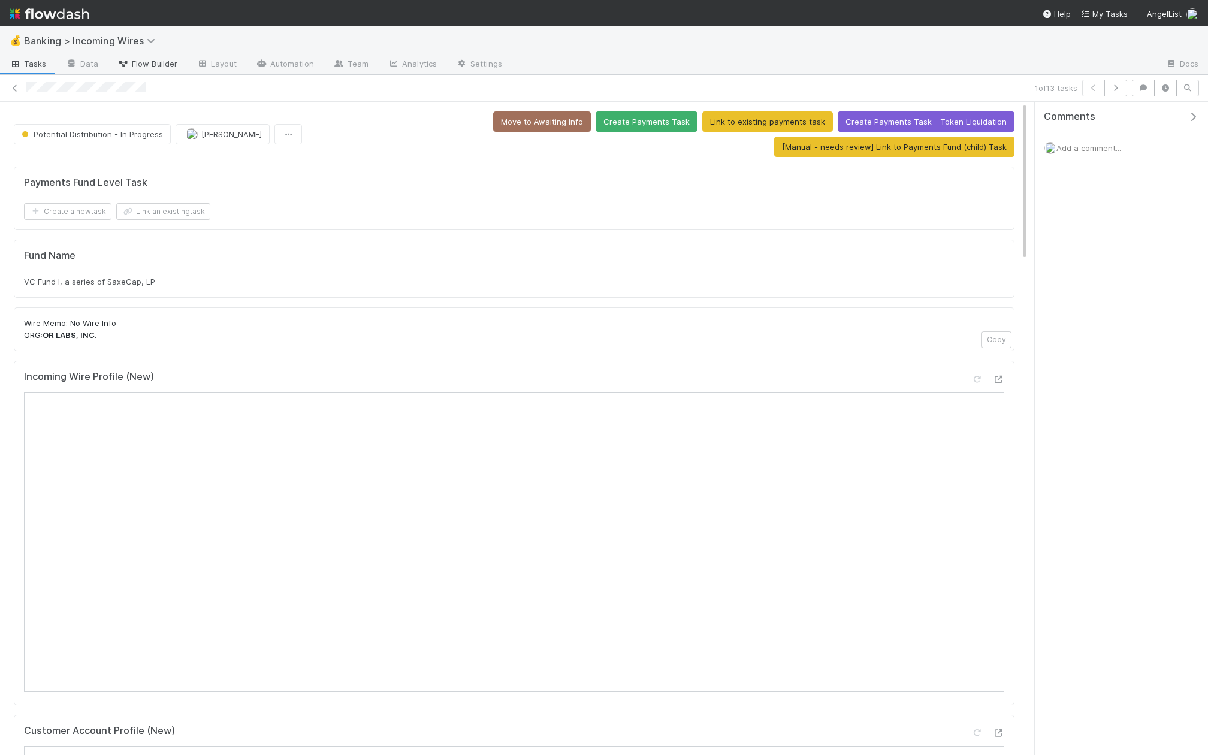
click at [159, 62] on span "Flow Builder" at bounding box center [147, 64] width 60 height 12
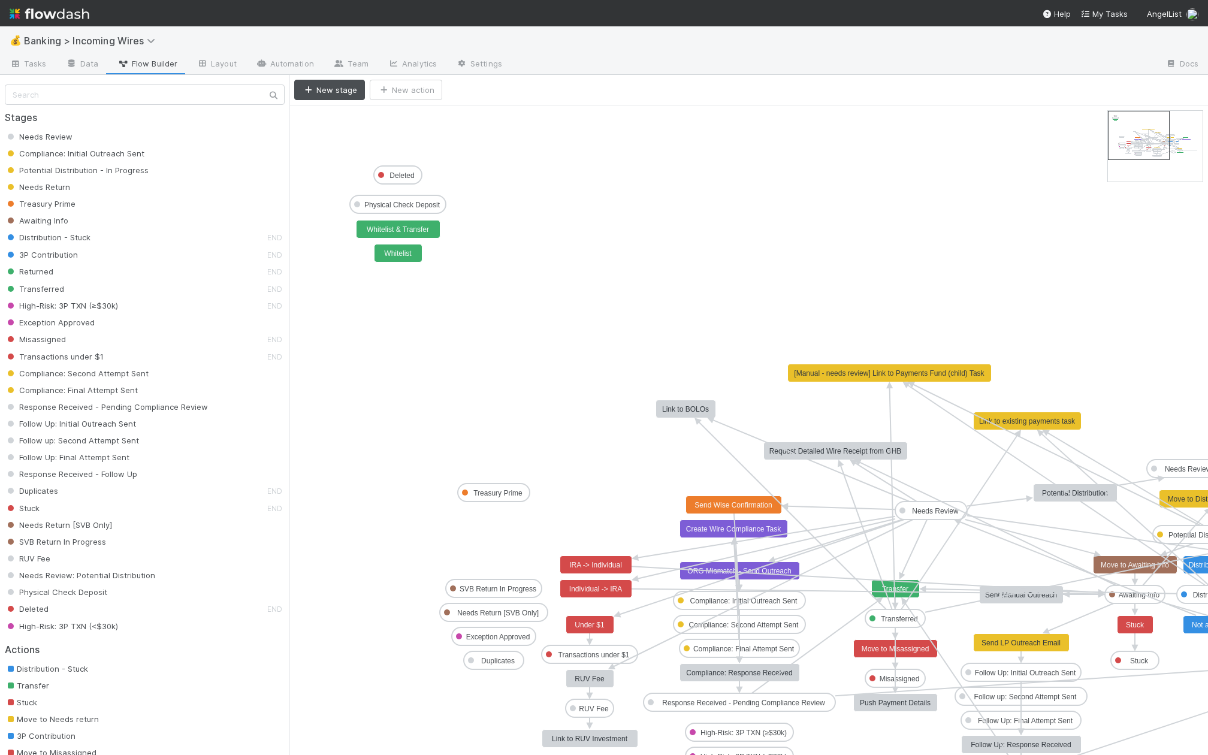
click at [929, 362] on icon "Needs Review Compliance: Initial Outreach Sent Potential Distribution - In Prog…" at bounding box center [957, 444] width 1337 height 678
click at [926, 369] on text "[Manual - needs review] Link to Payments Fund (child) Task" at bounding box center [889, 373] width 191 height 8
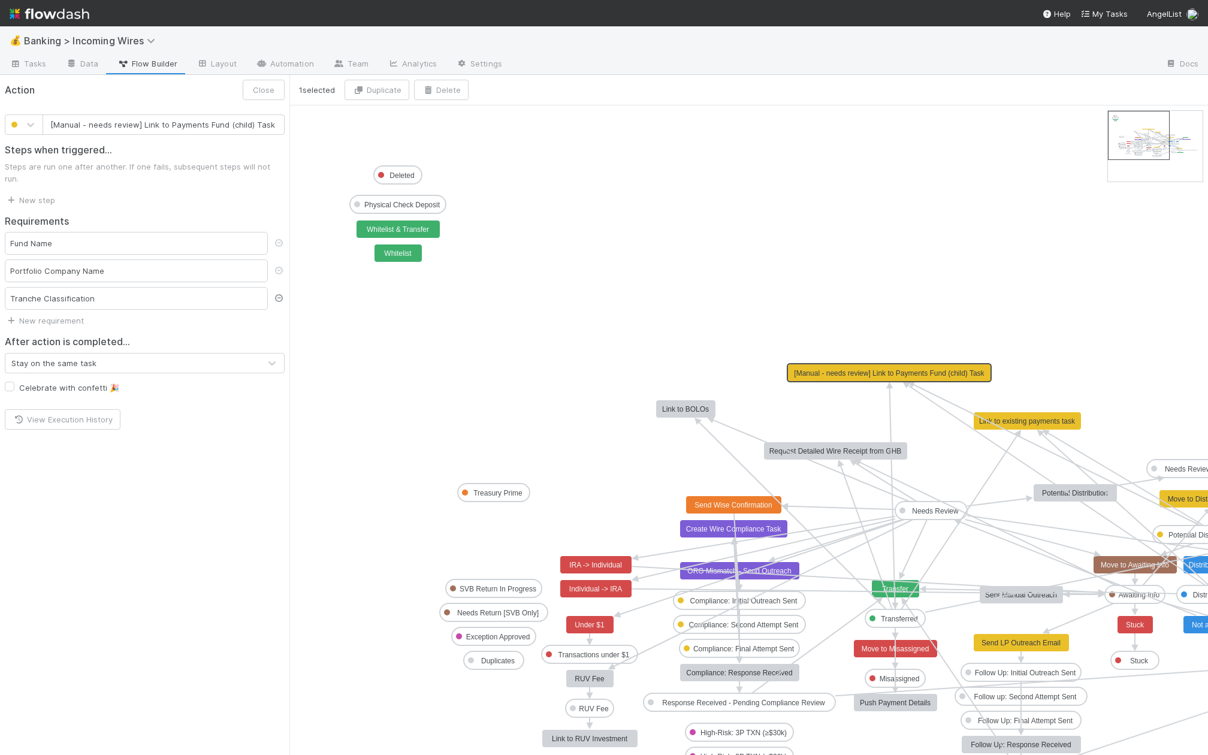
click at [280, 294] on icon at bounding box center [279, 298] width 12 height 8
click at [282, 267] on icon at bounding box center [279, 271] width 12 height 8
click at [43, 195] on link "New step" at bounding box center [30, 200] width 50 height 10
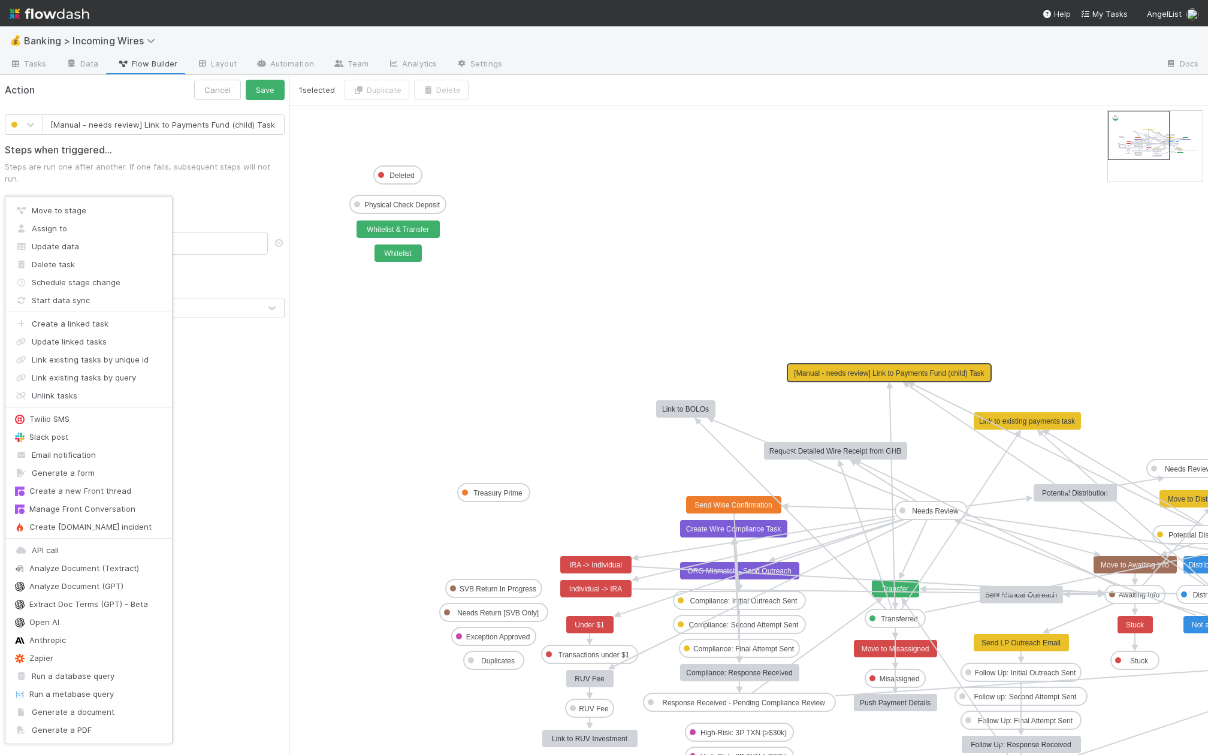
click at [210, 199] on div "Move to stage Assign to Update data Delete task Schedule stage change Start dat…" at bounding box center [604, 377] width 1208 height 755
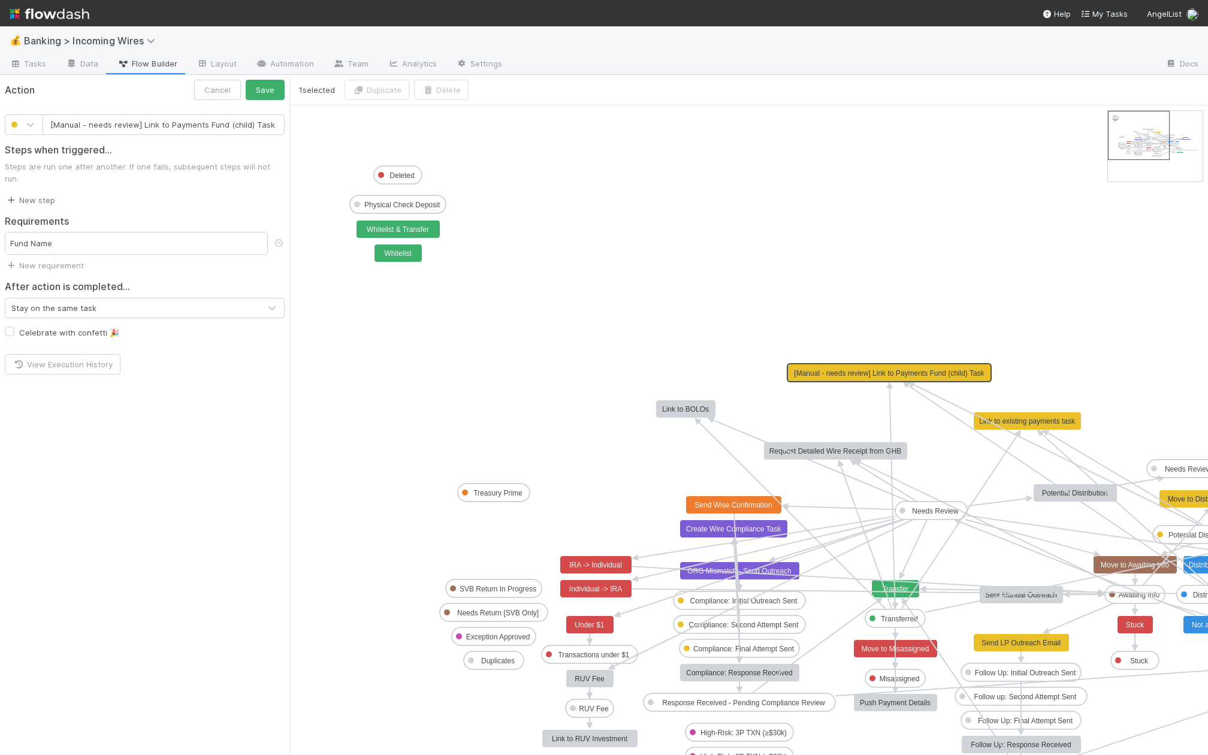
click at [46, 195] on link "New step" at bounding box center [30, 200] width 50 height 10
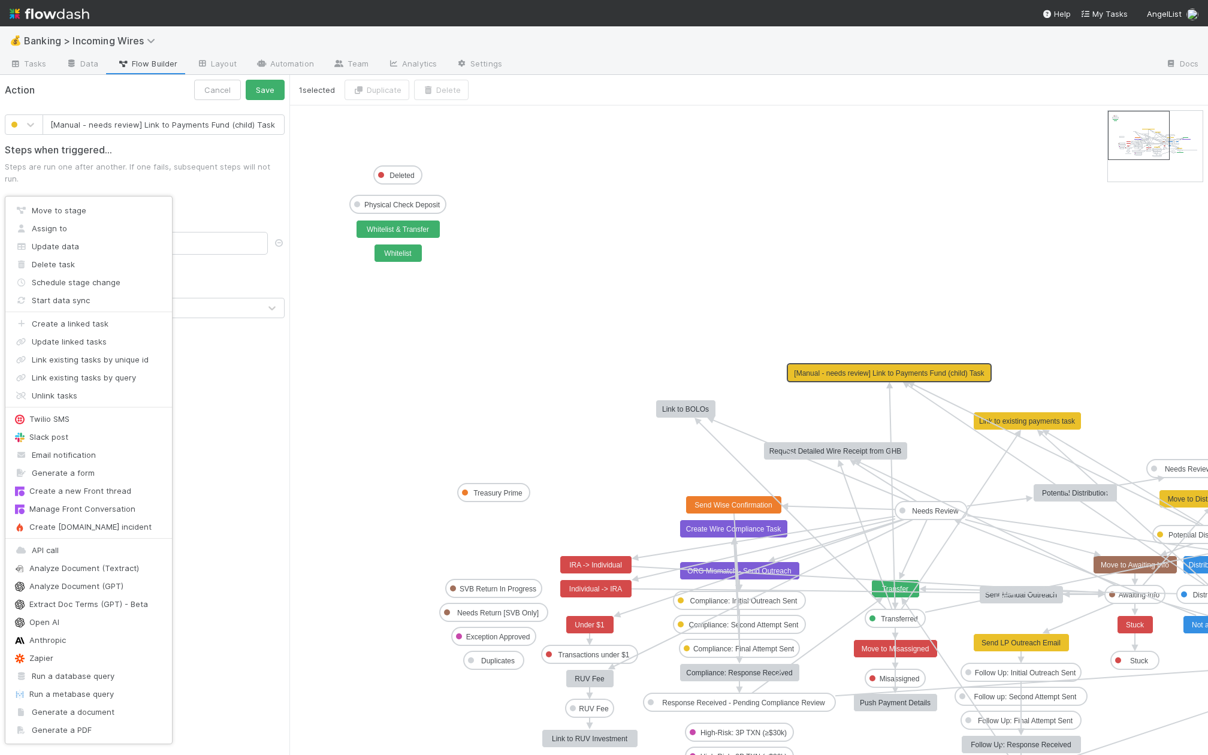
click at [219, 219] on div "Move to stage Assign to Update data Delete task Schedule stage change Start dat…" at bounding box center [604, 377] width 1208 height 755
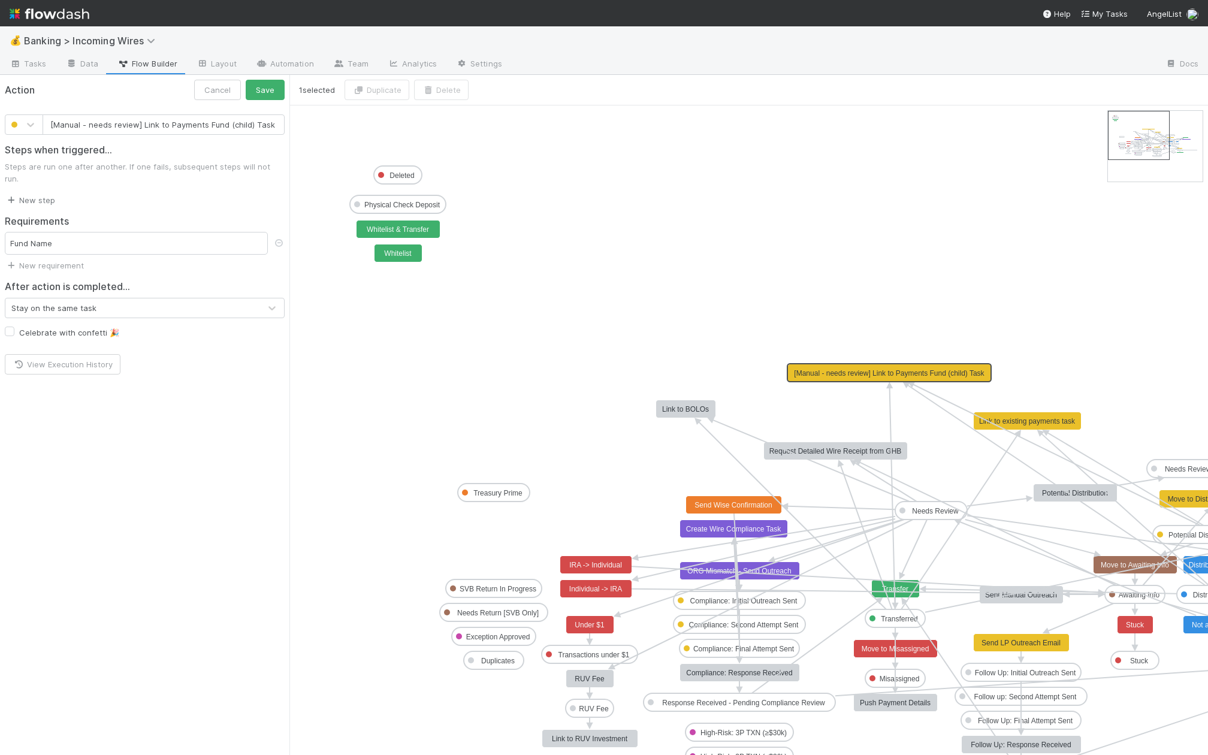
click at [46, 195] on link "New step" at bounding box center [30, 200] width 50 height 10
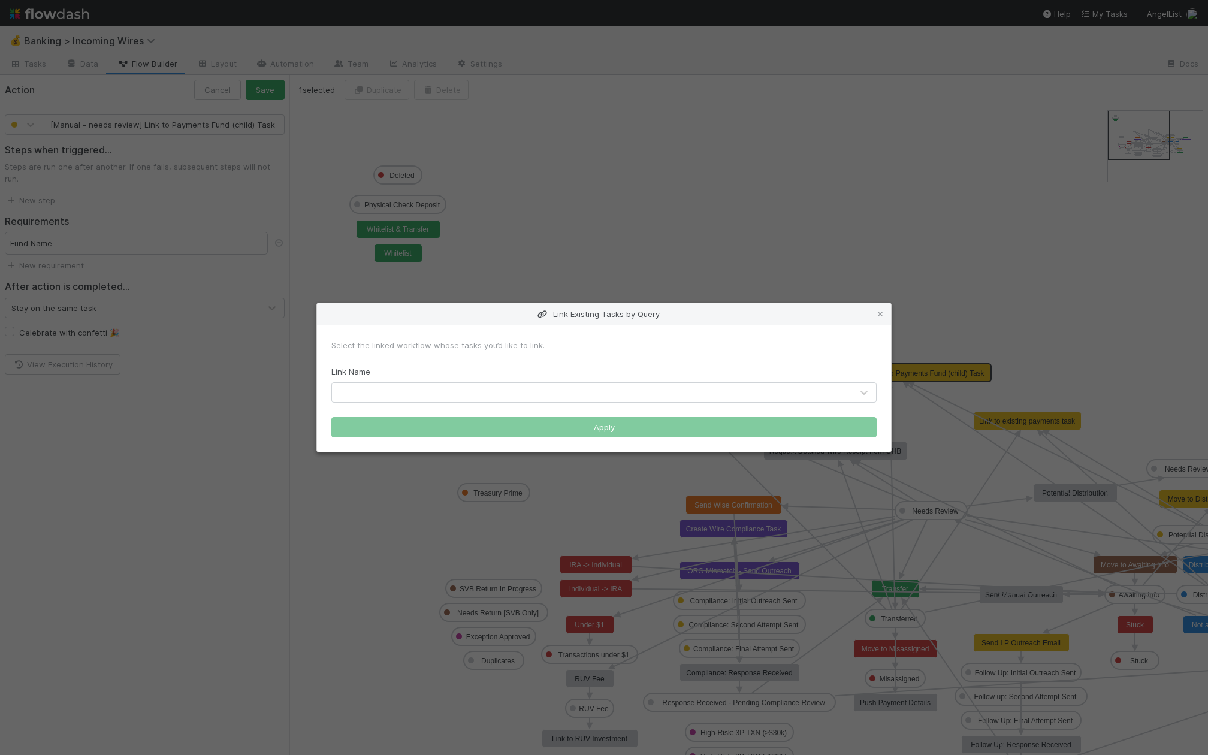
click at [369, 377] on label "Link Name" at bounding box center [350, 371] width 39 height 12
click at [367, 391] on div at bounding box center [592, 392] width 520 height 19
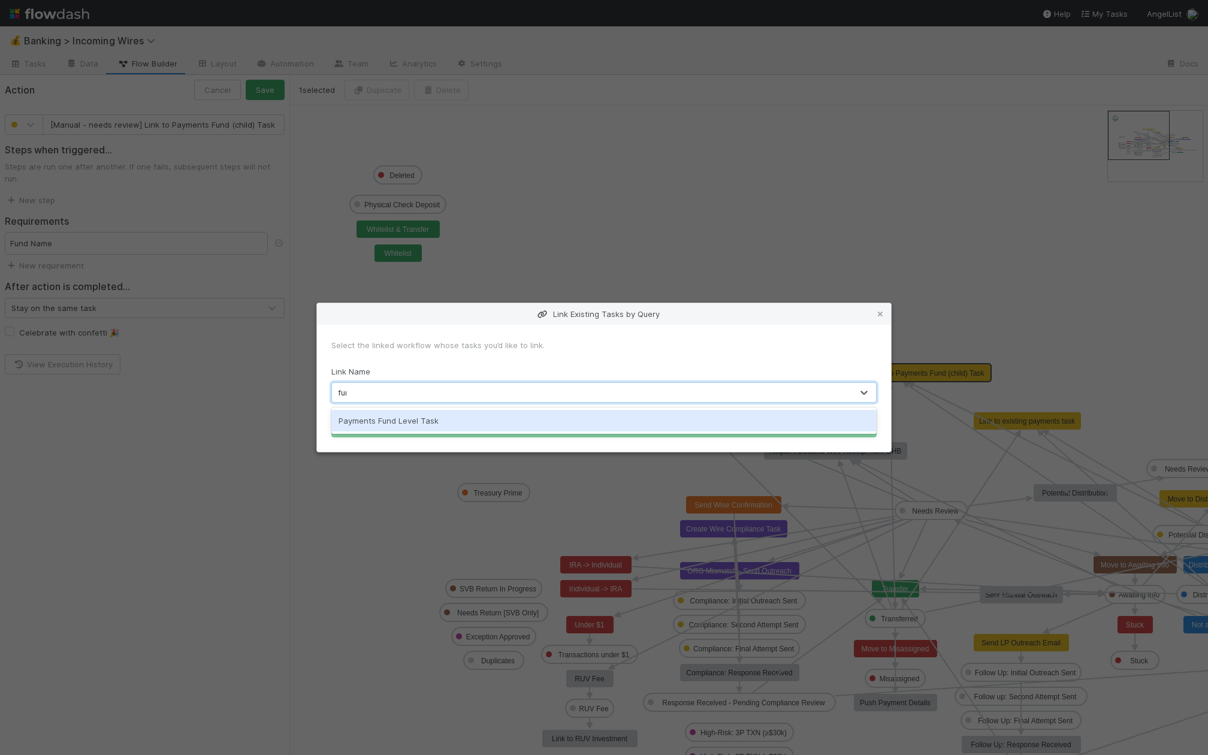
type input "fund"
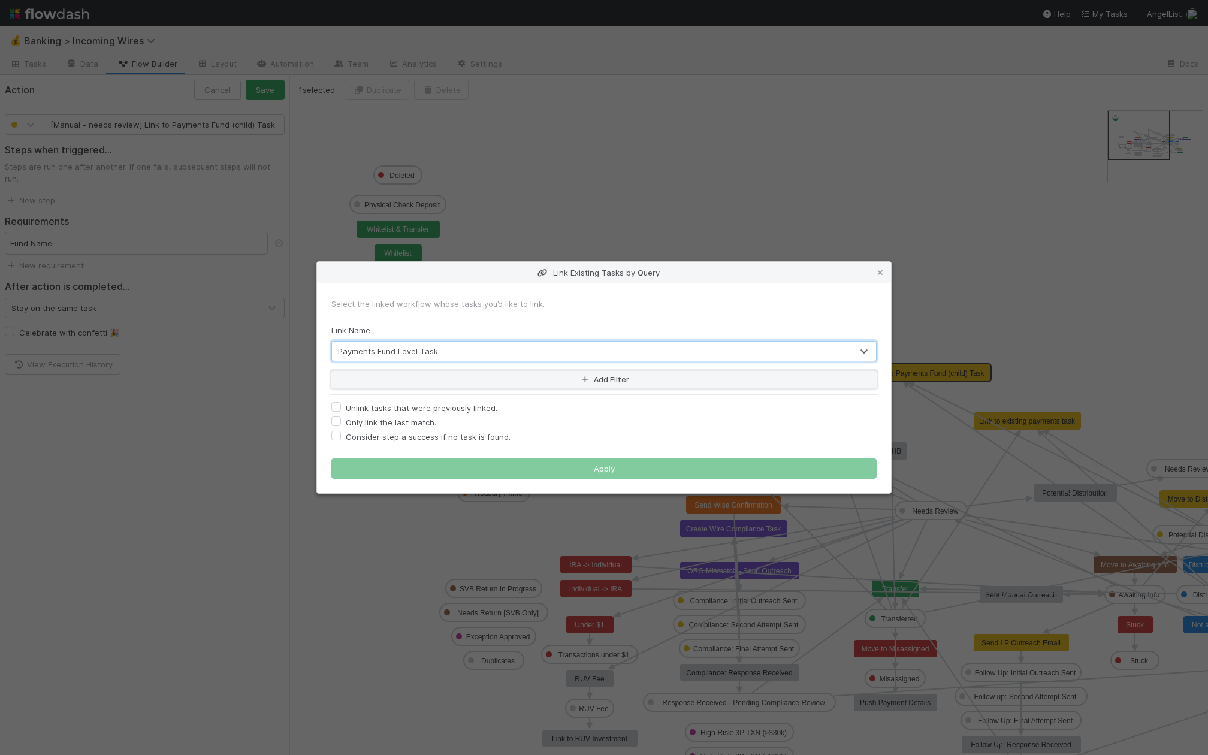
click at [407, 377] on button "Add Filter" at bounding box center [603, 379] width 545 height 17
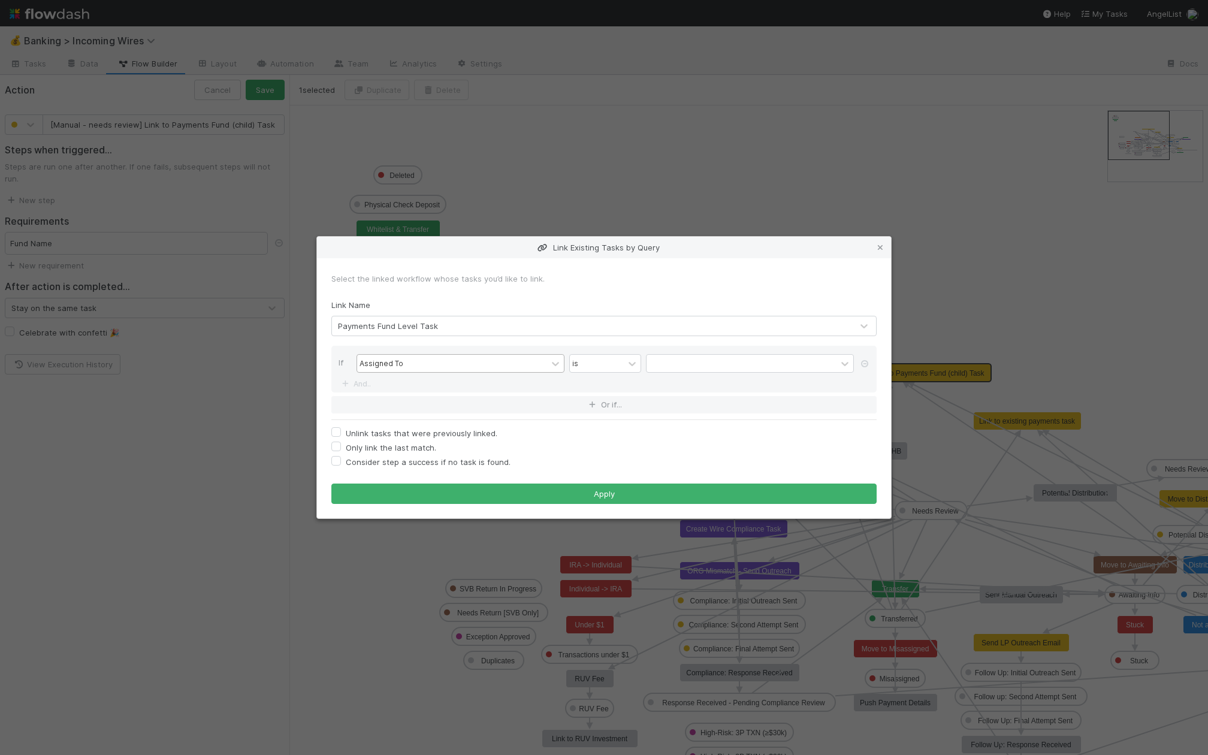
click at [414, 366] on div "Assigned To" at bounding box center [452, 363] width 190 height 17
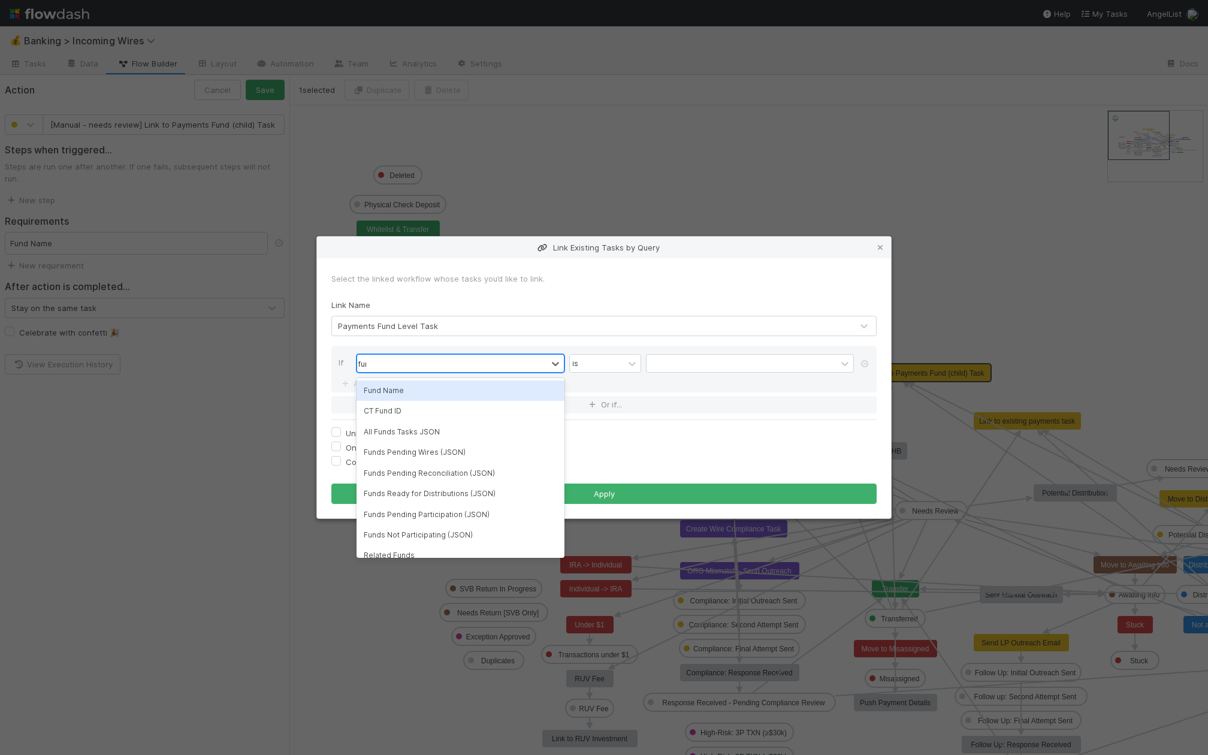
type input "fund"
click at [435, 394] on div "Fund Name" at bounding box center [460, 390] width 208 height 20
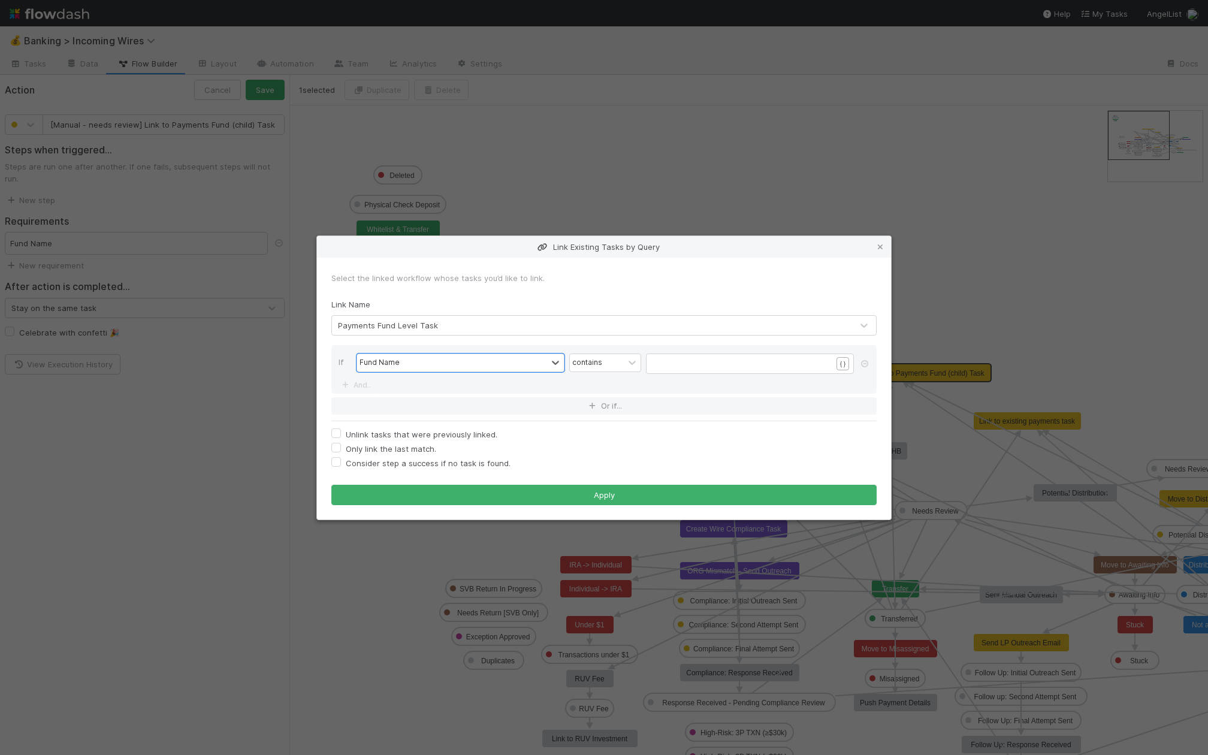
scroll to position [4, 0]
click at [654, 361] on span "​" at bounding box center [654, 363] width 0 height 8
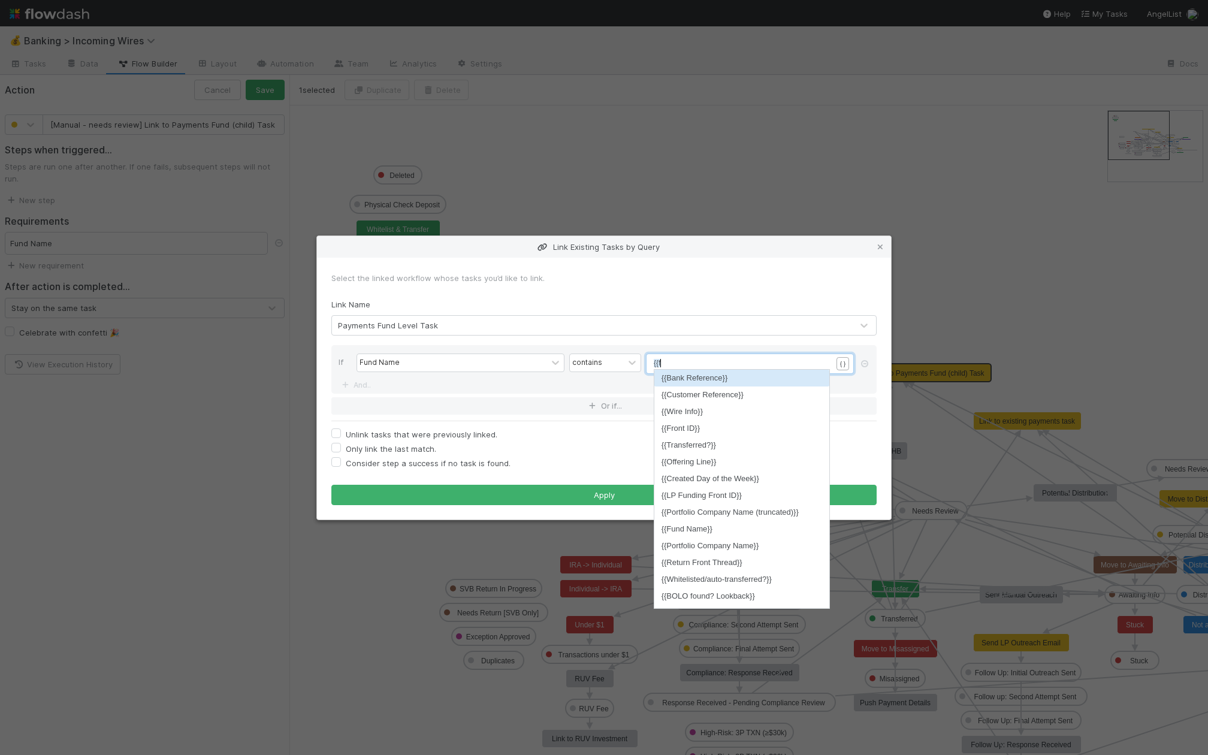
type textarea "{{fy"
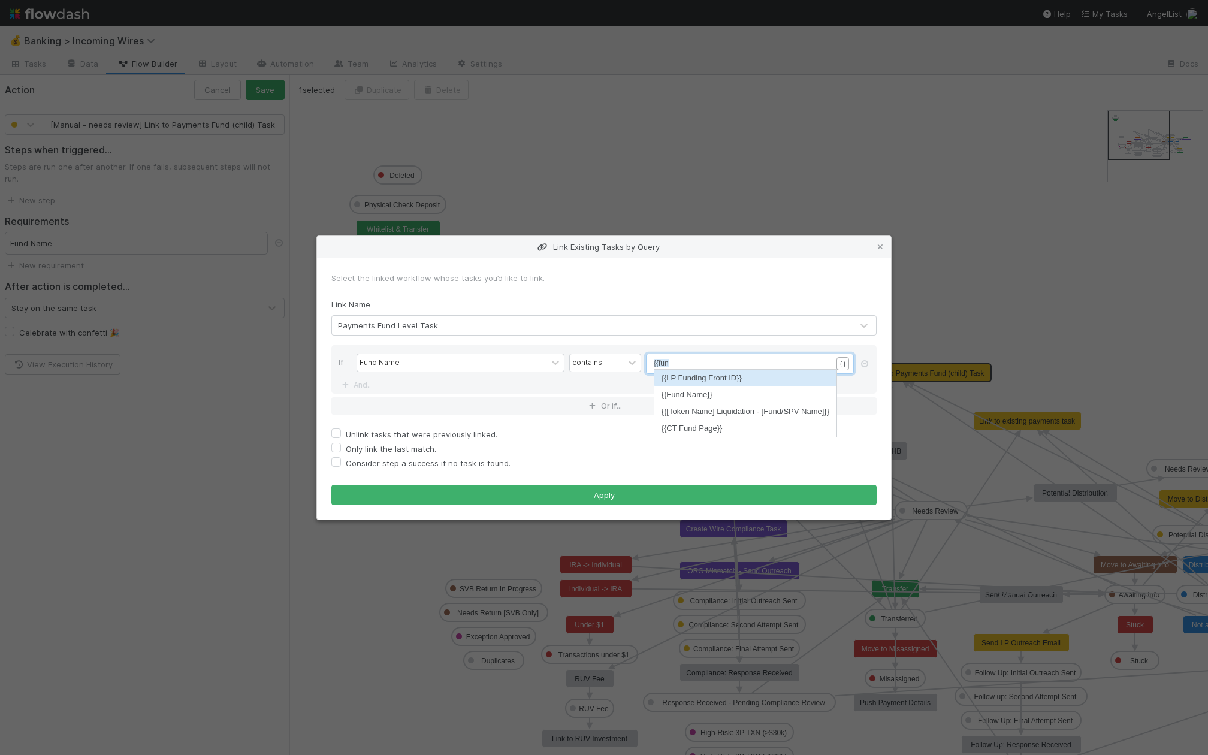
scroll to position [4, 7]
type textarea "un"
click at [745, 392] on li "{{Fund Name}}" at bounding box center [745, 394] width 182 height 17
click at [369, 387] on link "And.." at bounding box center [357, 384] width 38 height 17
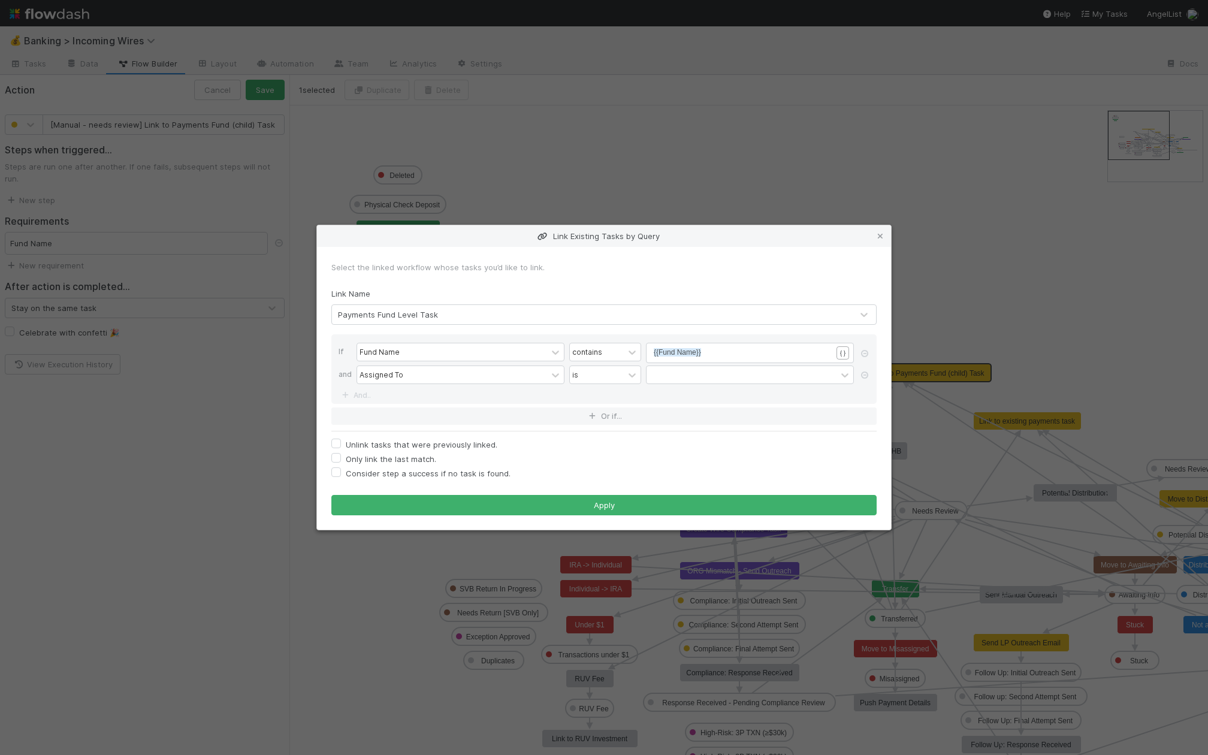
click at [407, 387] on div "If Fund Name contains xxxxxxxxxx {{Fund Name}} { } and Assigned To is And.." at bounding box center [603, 368] width 545 height 69
click at [419, 381] on div "Assigned To" at bounding box center [452, 374] width 190 height 17
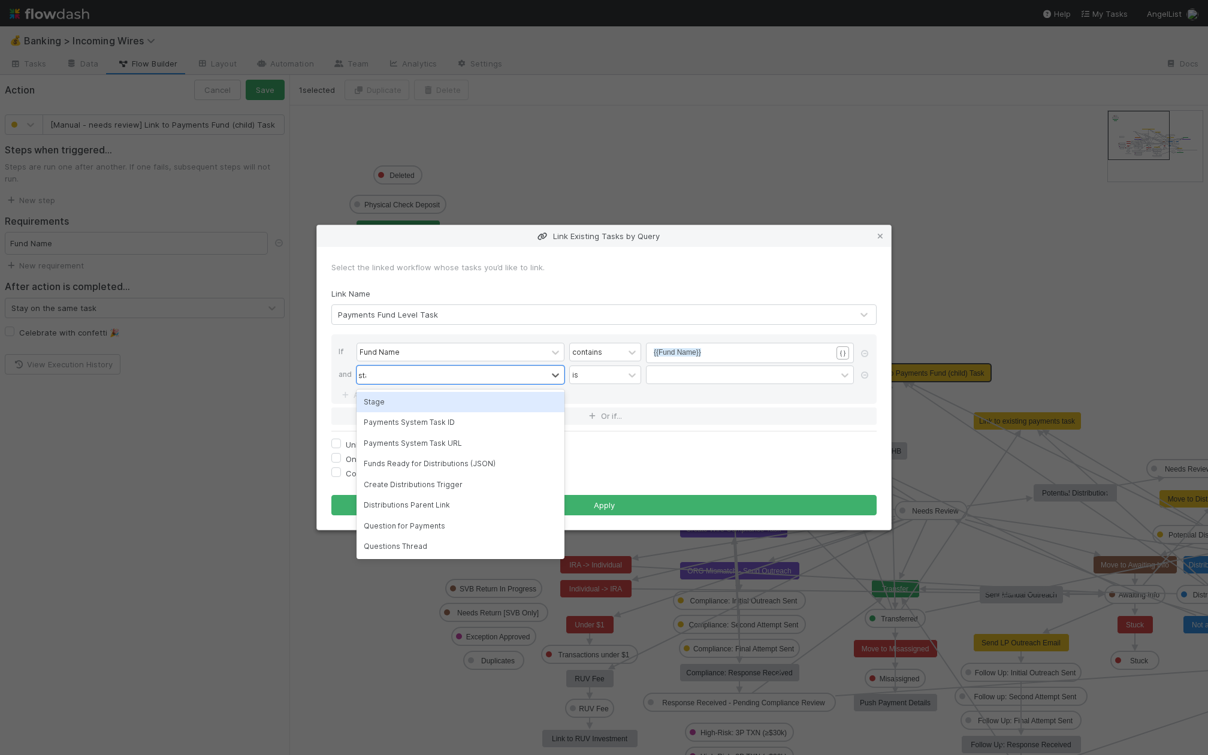
type input "stage"
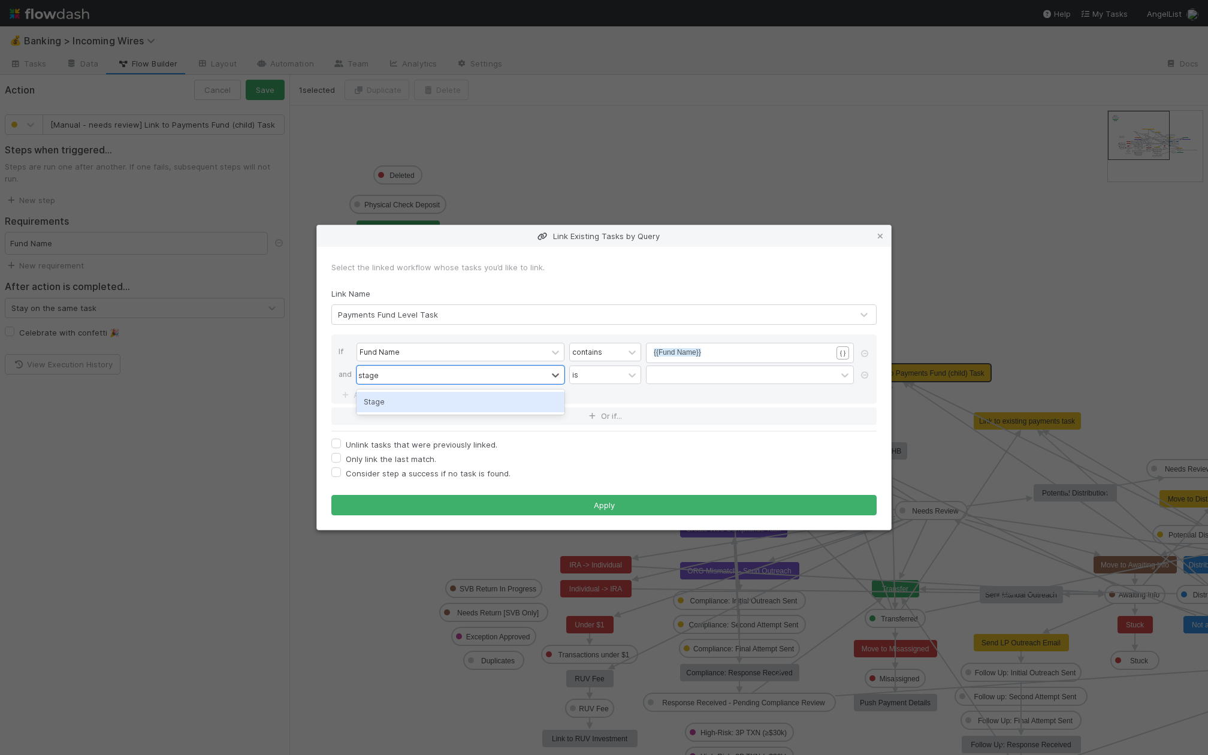
click at [421, 401] on div "Stage" at bounding box center [460, 402] width 208 height 20
click at [671, 372] on div at bounding box center [741, 374] width 190 height 17
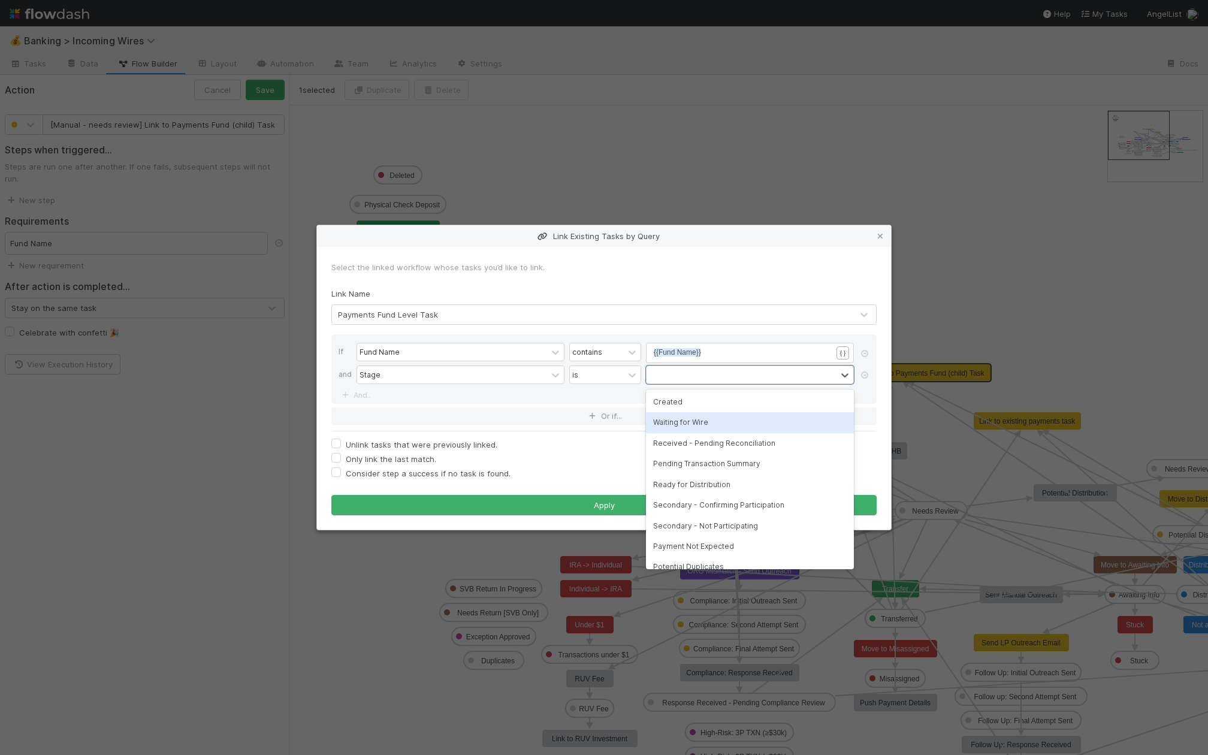
click at [683, 419] on div "Waiting for Wire" at bounding box center [750, 422] width 208 height 20
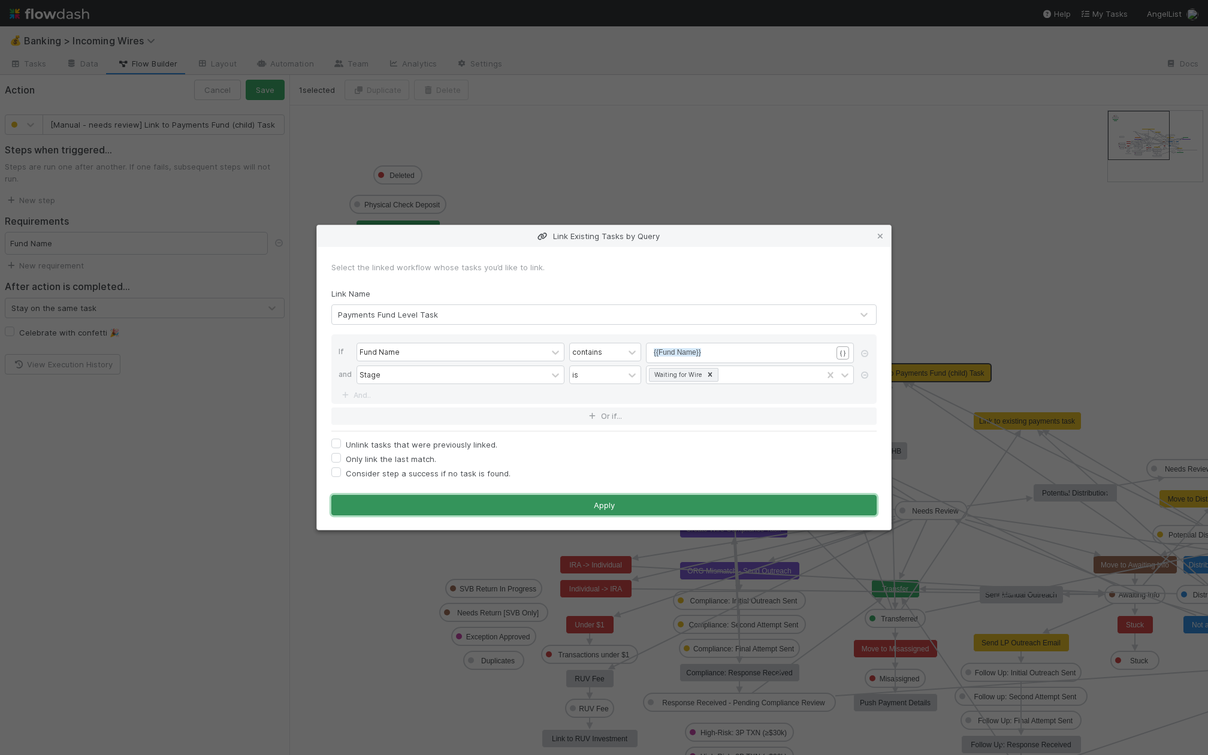
click at [603, 509] on button "Apply" at bounding box center [603, 505] width 545 height 20
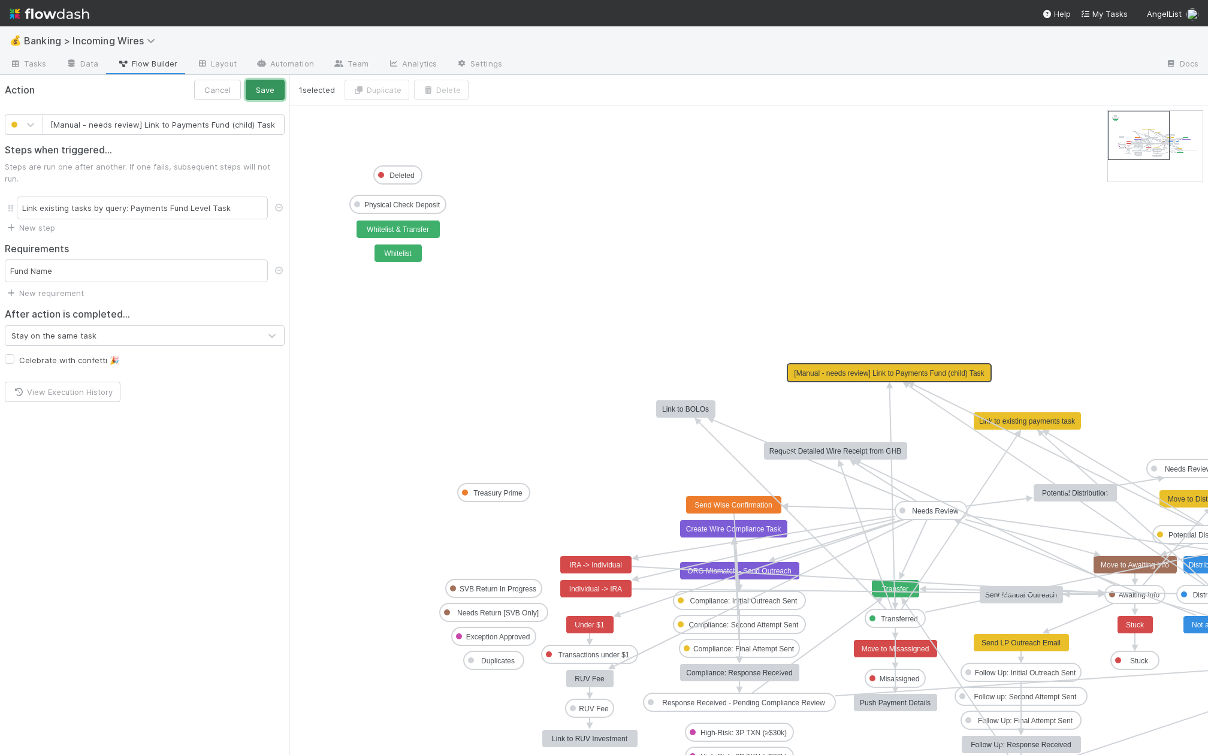
click at [264, 93] on button "Save" at bounding box center [265, 90] width 39 height 20
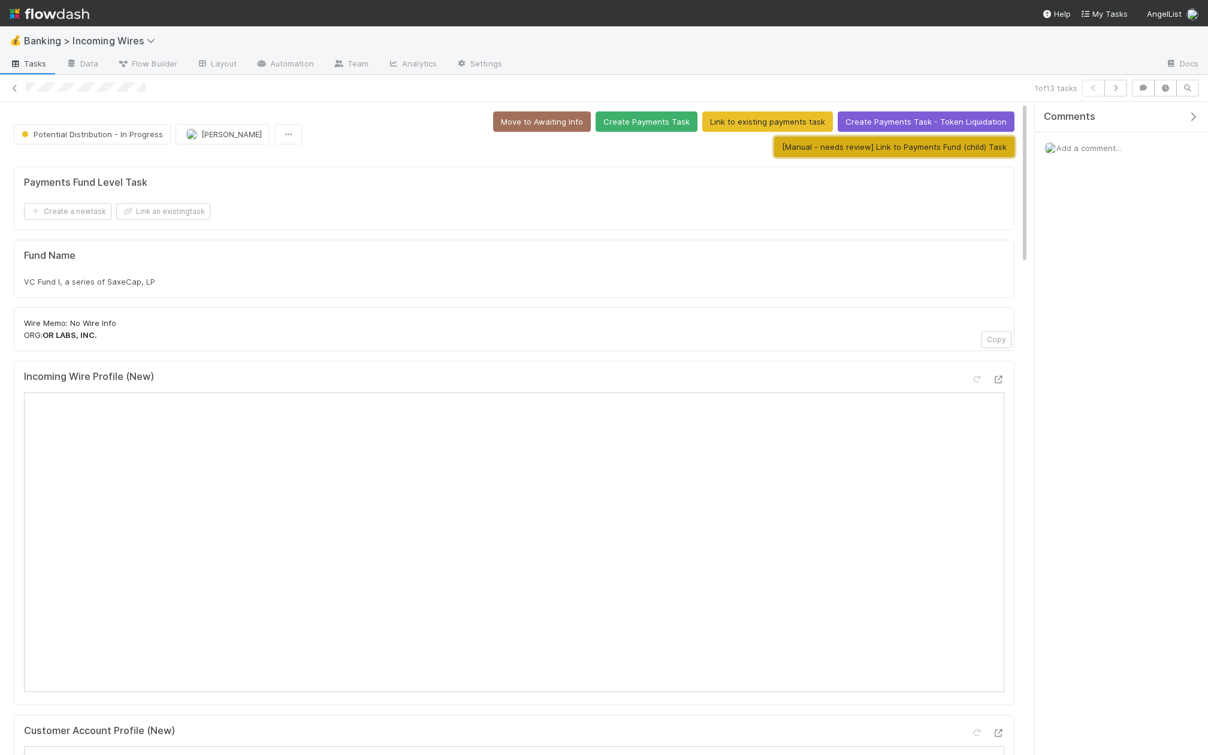
click at [882, 150] on button "[Manual - needs review] Link to Payments Fund (child) Task" at bounding box center [894, 147] width 240 height 20
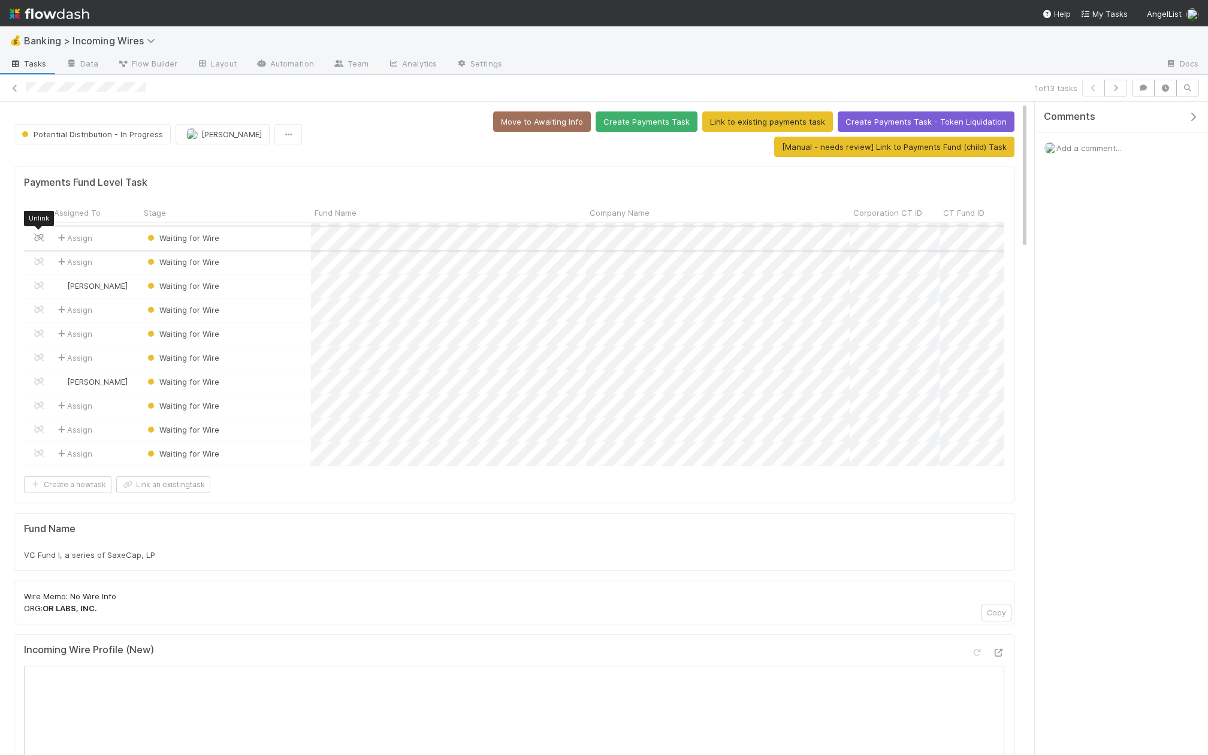
click at [41, 235] on icon at bounding box center [39, 238] width 12 height 8
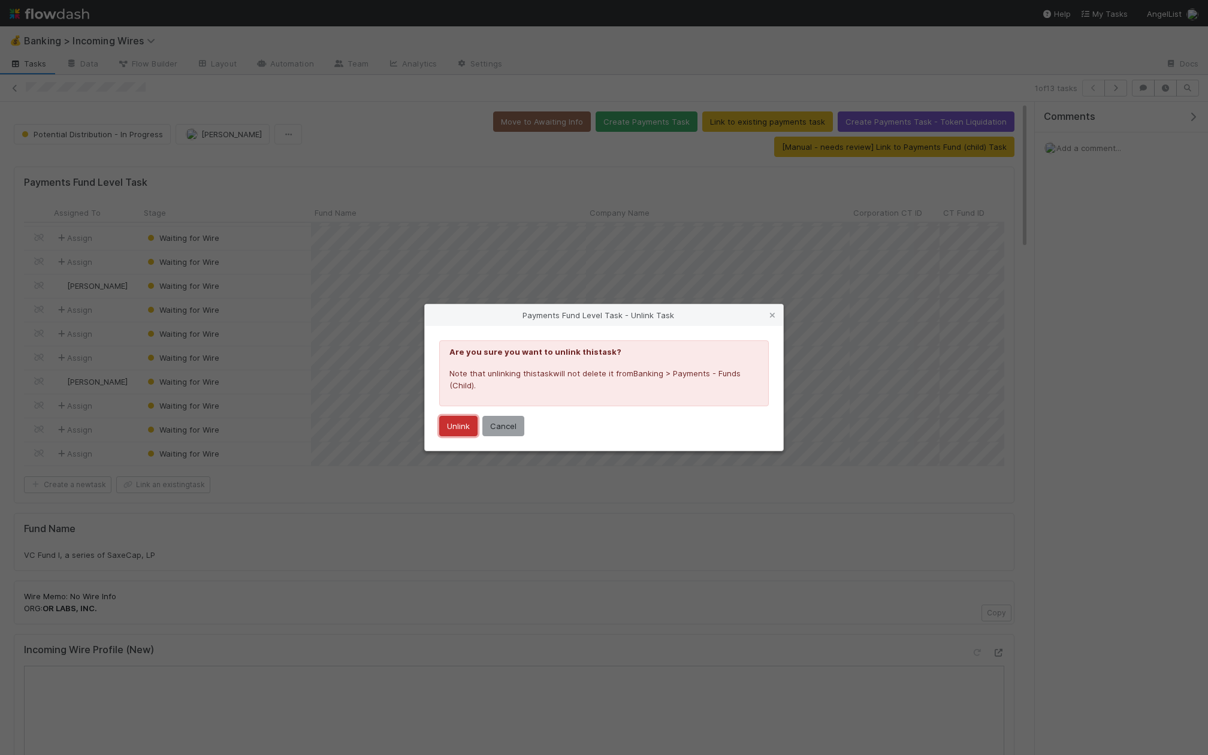
click at [466, 425] on button "Unlink" at bounding box center [458, 426] width 38 height 20
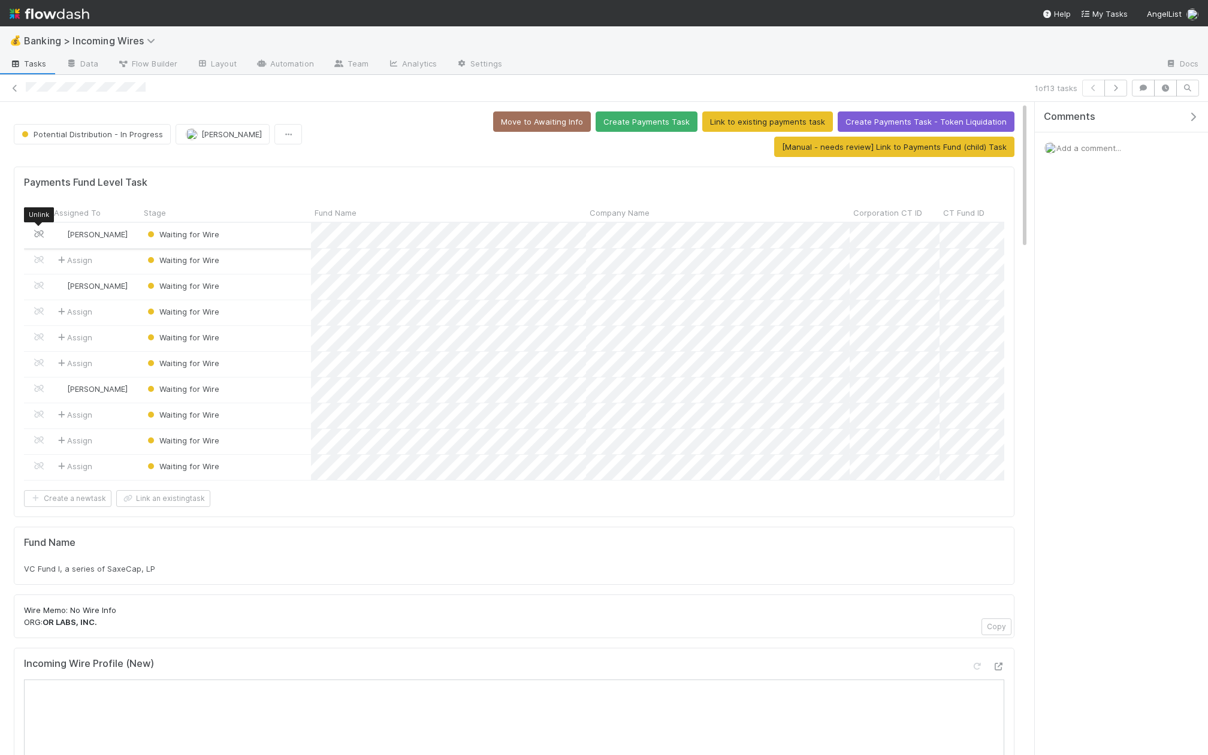
click at [39, 230] on icon at bounding box center [39, 234] width 12 height 8
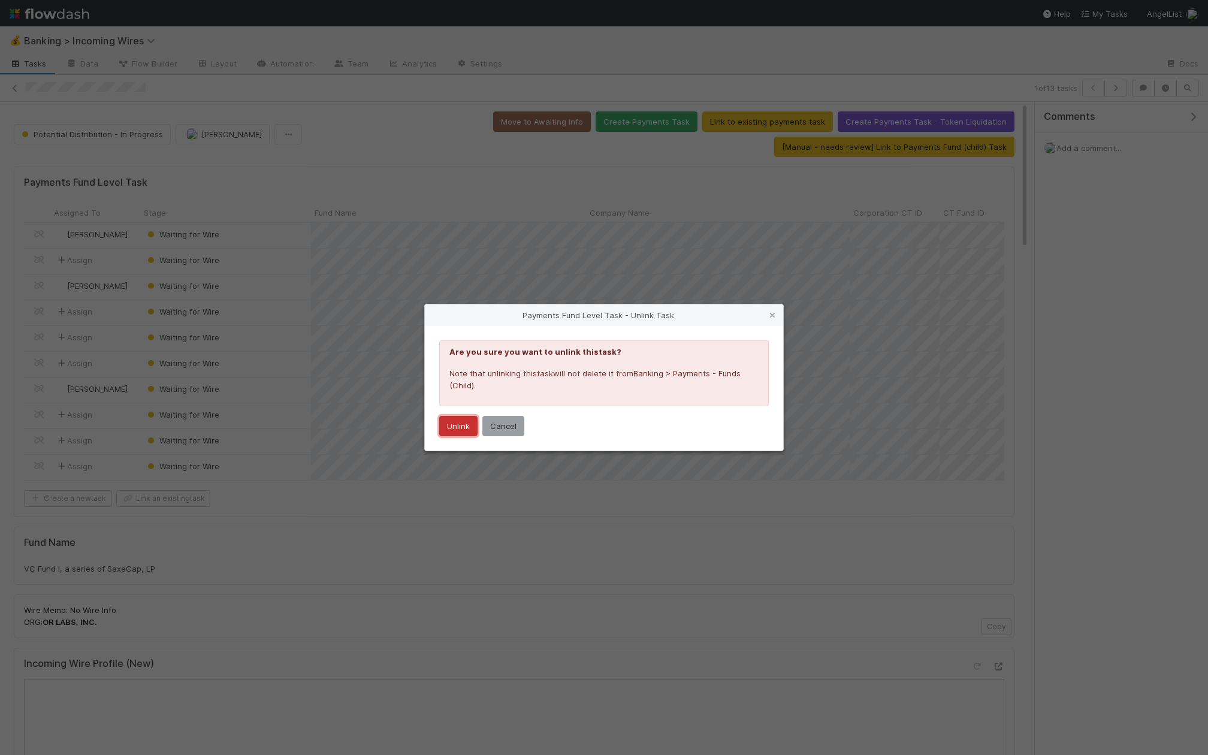
click at [449, 426] on button "Unlink" at bounding box center [458, 426] width 38 height 20
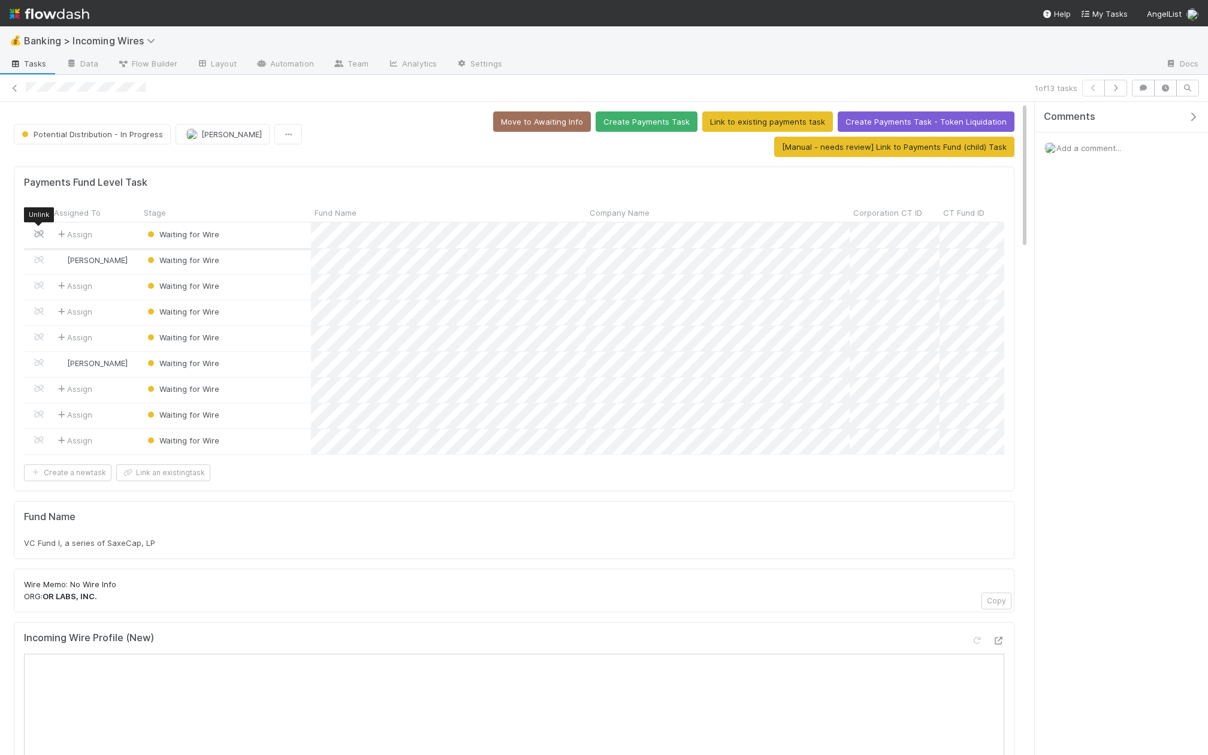
click at [40, 230] on icon at bounding box center [39, 234] width 12 height 8
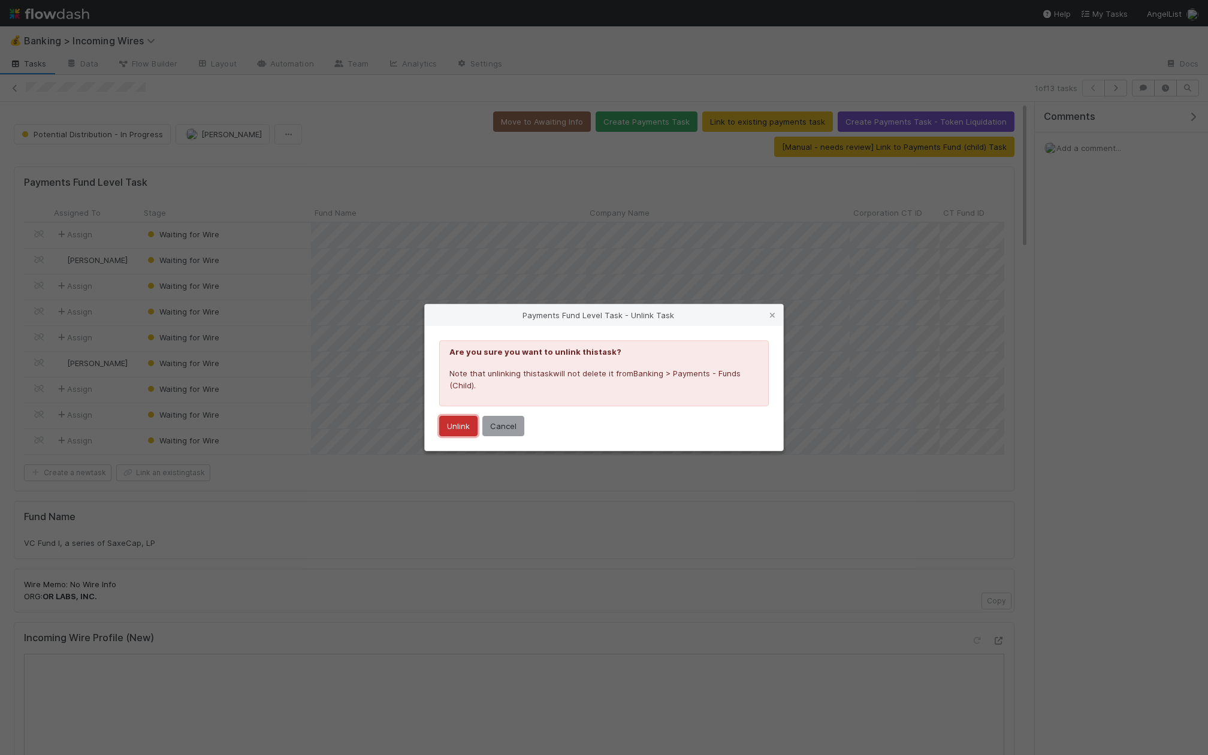
click at [453, 424] on button "Unlink" at bounding box center [458, 426] width 38 height 20
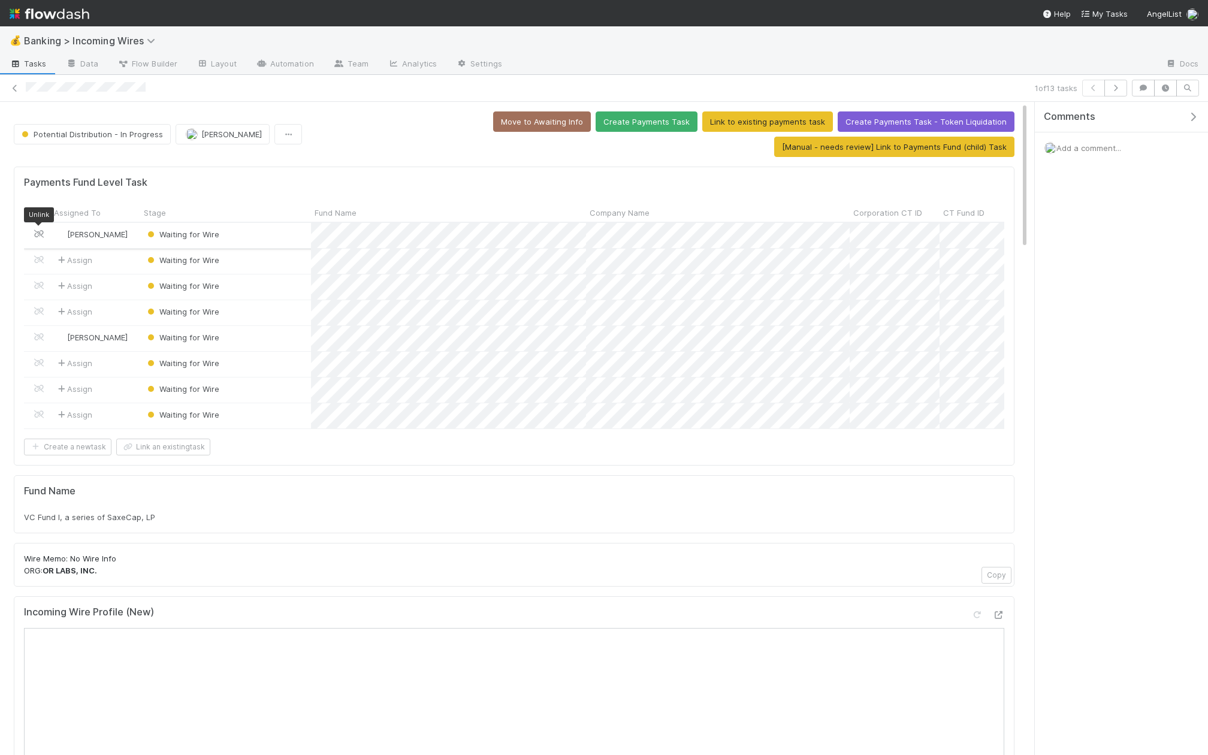
click at [38, 231] on icon at bounding box center [39, 234] width 12 height 8
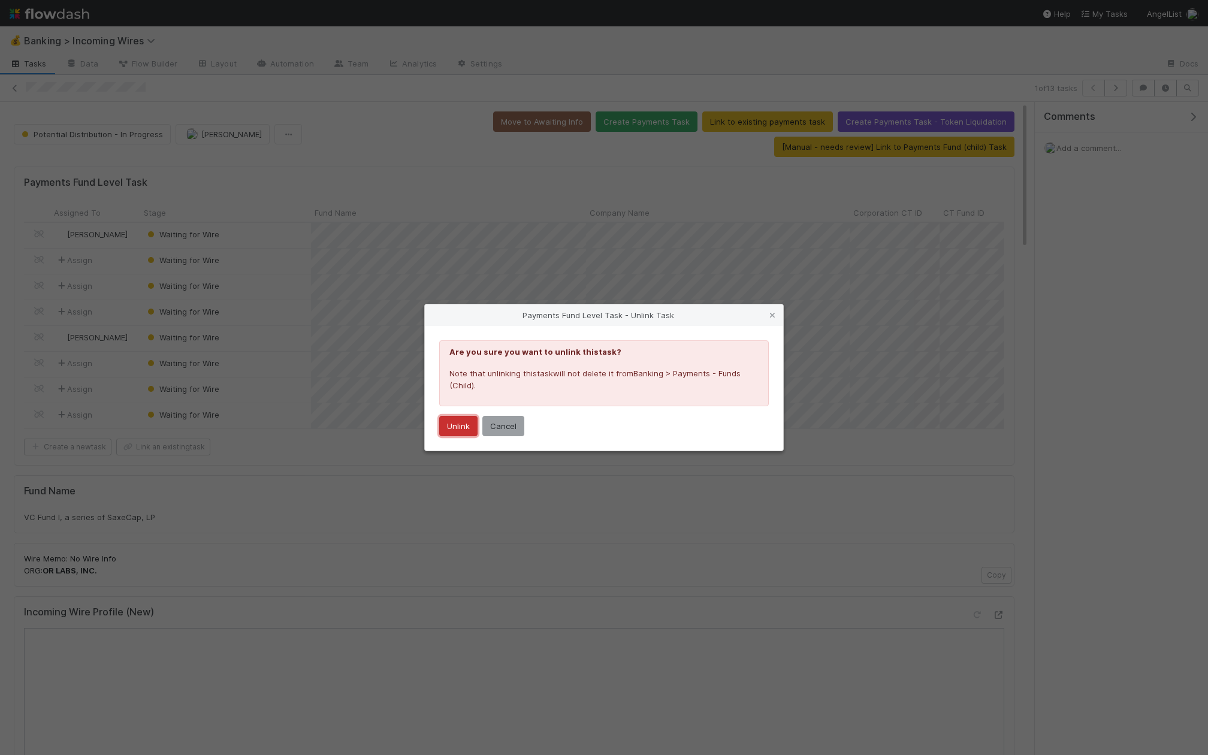
click at [456, 425] on button "Unlink" at bounding box center [458, 426] width 38 height 20
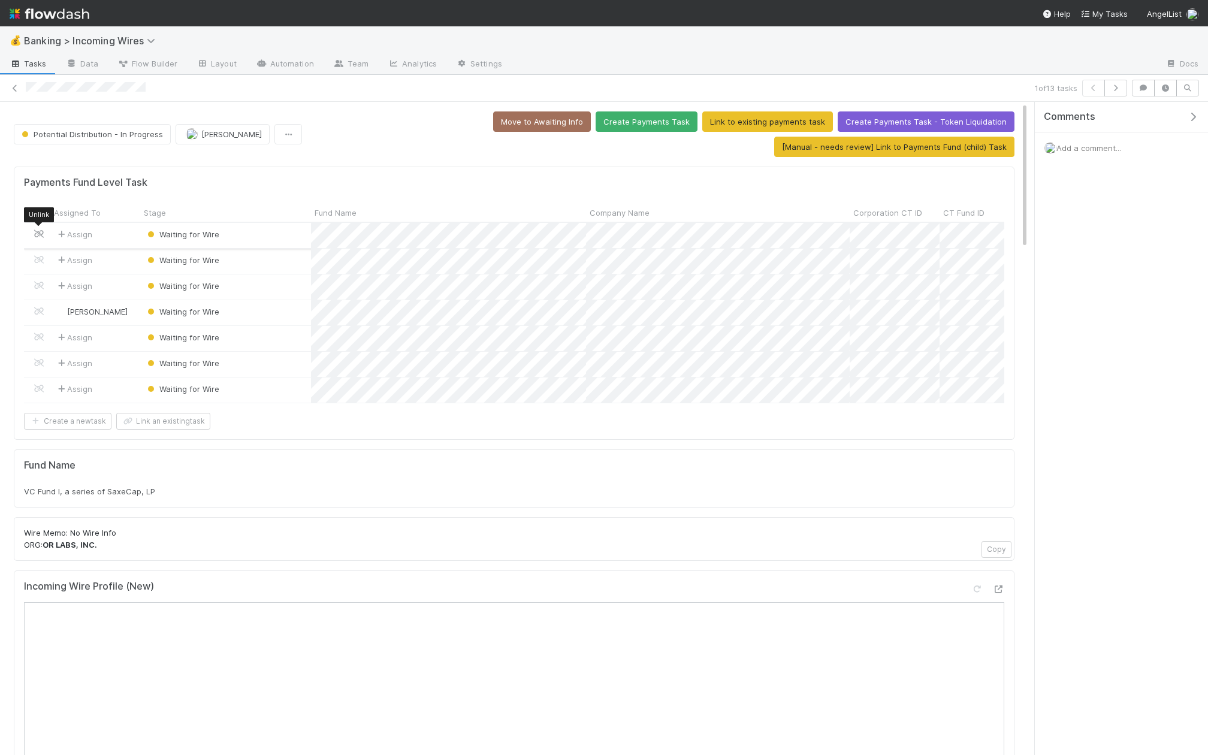
click at [40, 234] on icon at bounding box center [39, 234] width 12 height 8
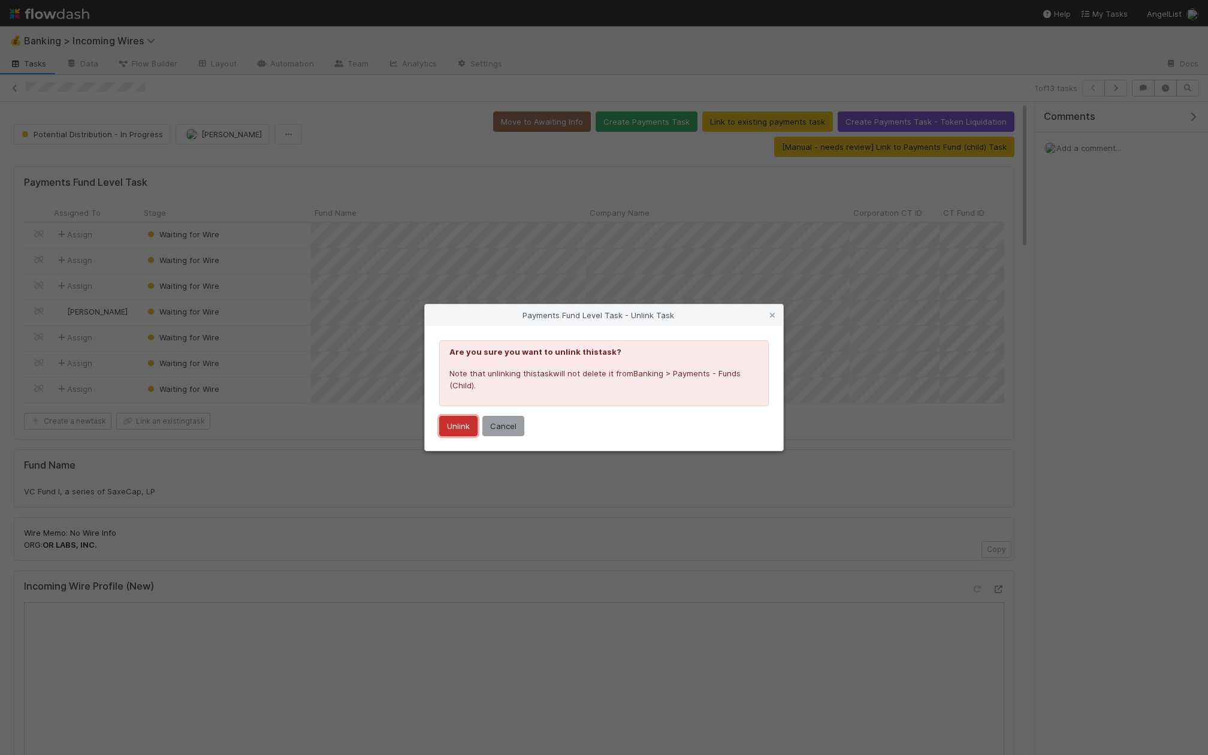
click at [460, 431] on button "Unlink" at bounding box center [458, 426] width 38 height 20
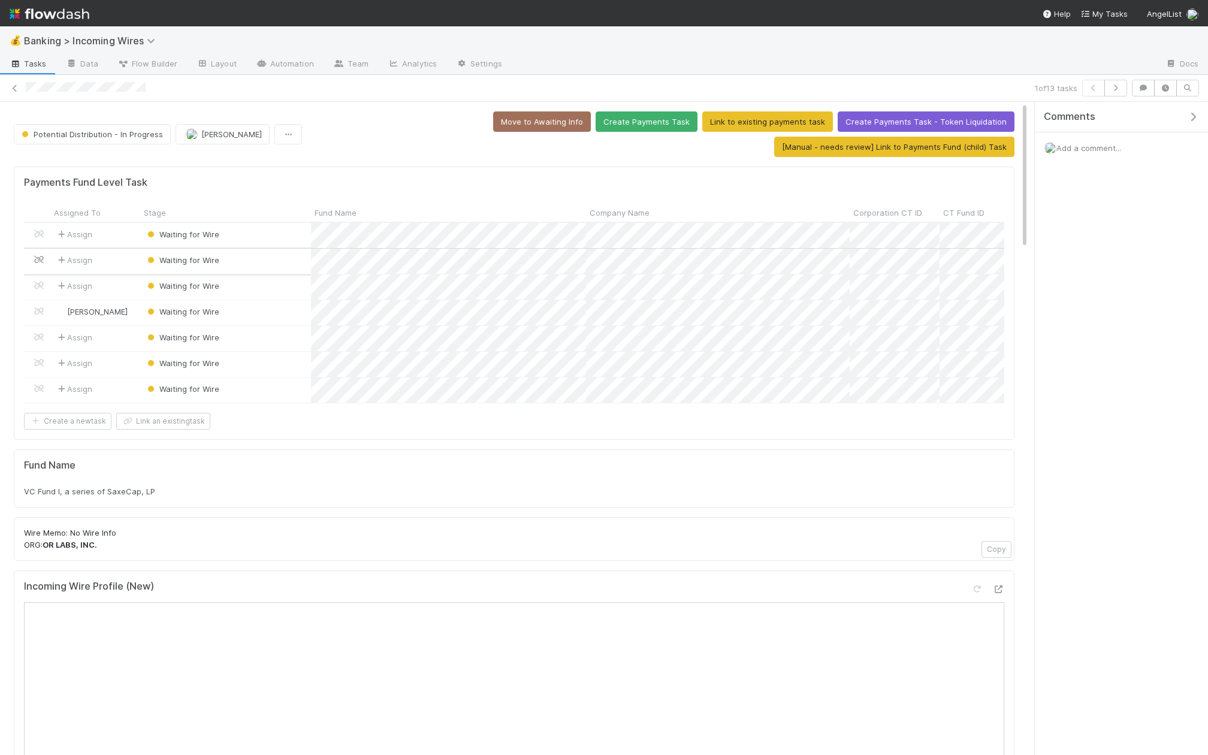
click at [35, 256] on icon at bounding box center [39, 260] width 12 height 8
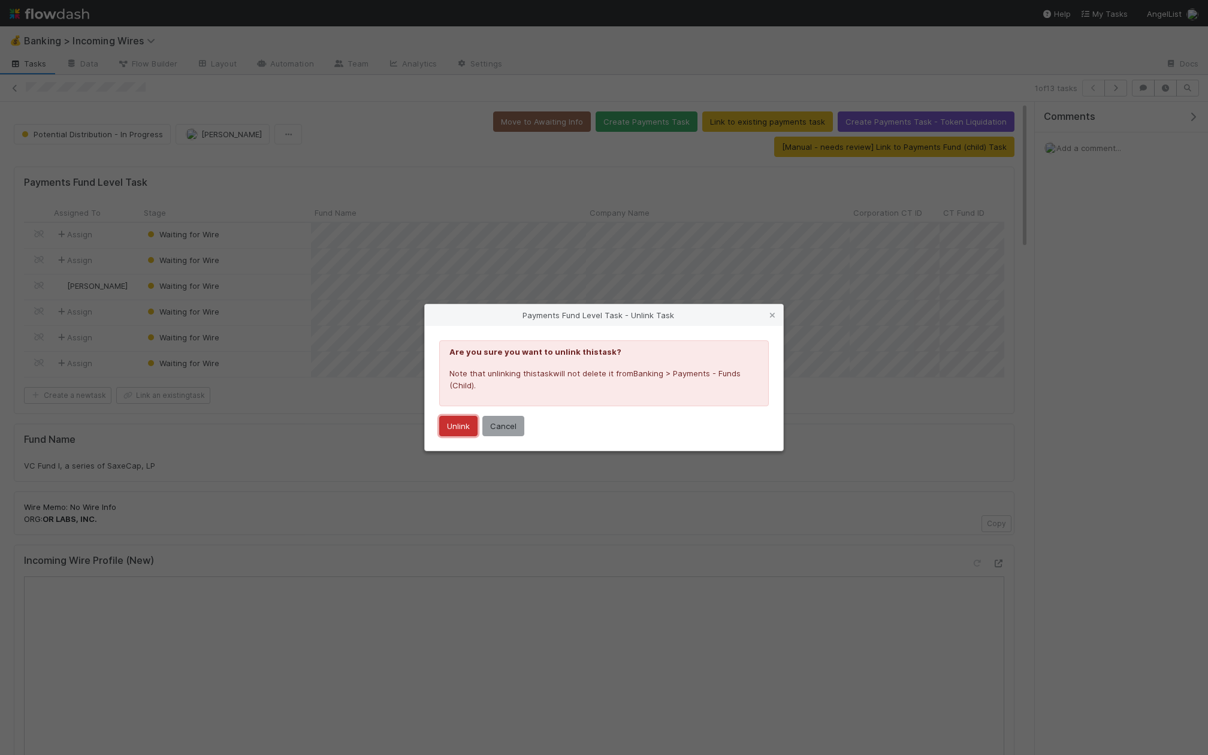
click at [464, 425] on button "Unlink" at bounding box center [458, 426] width 38 height 20
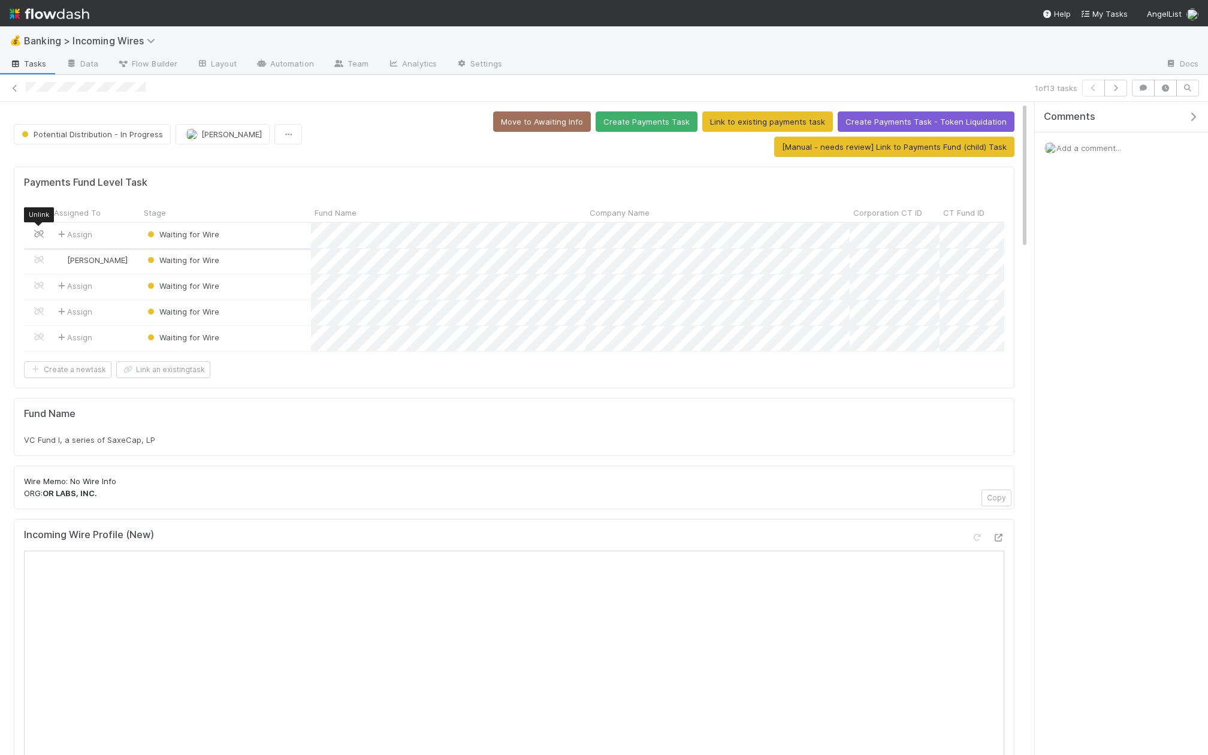
click at [39, 233] on icon at bounding box center [39, 234] width 12 height 8
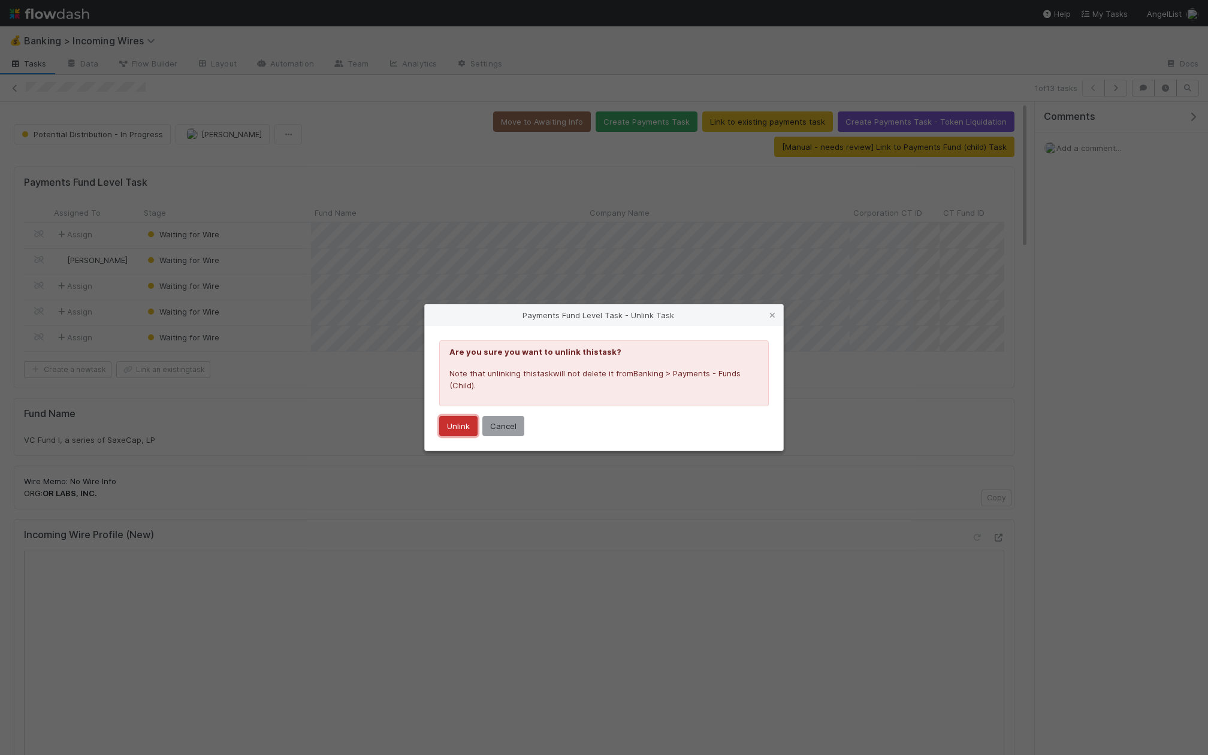
click at [454, 425] on button "Unlink" at bounding box center [458, 426] width 38 height 20
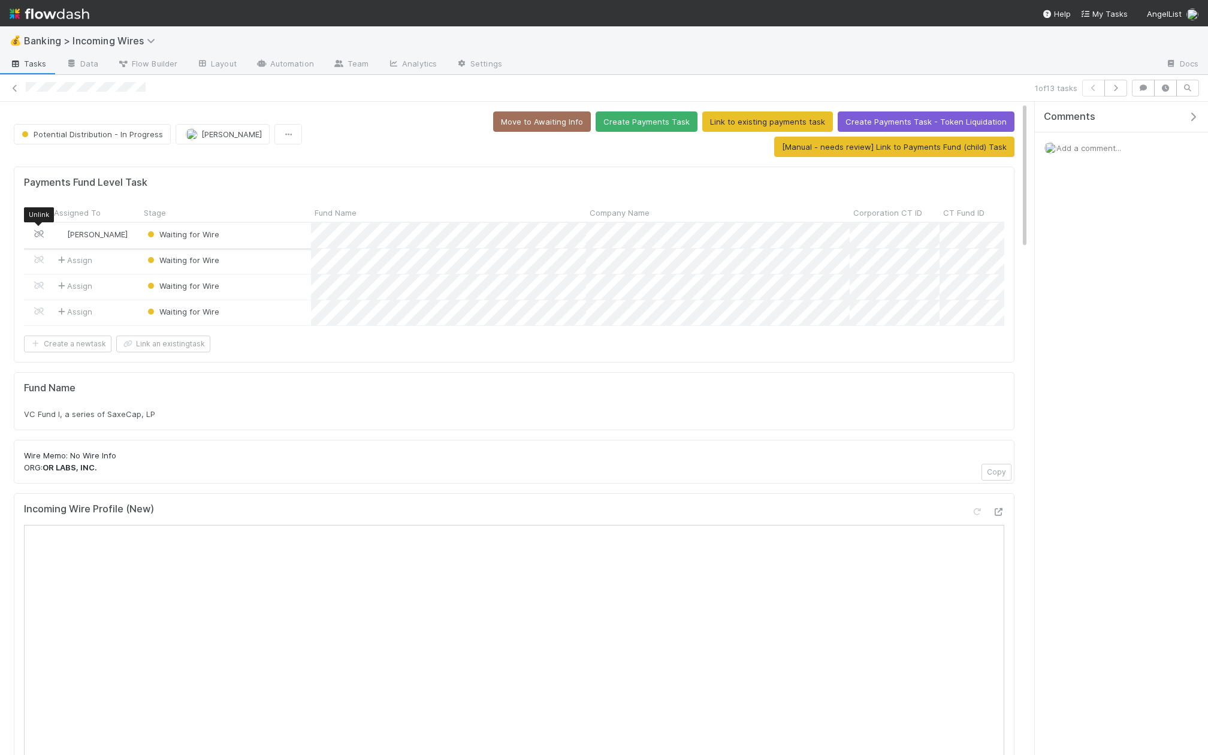
click at [39, 233] on icon at bounding box center [39, 234] width 12 height 8
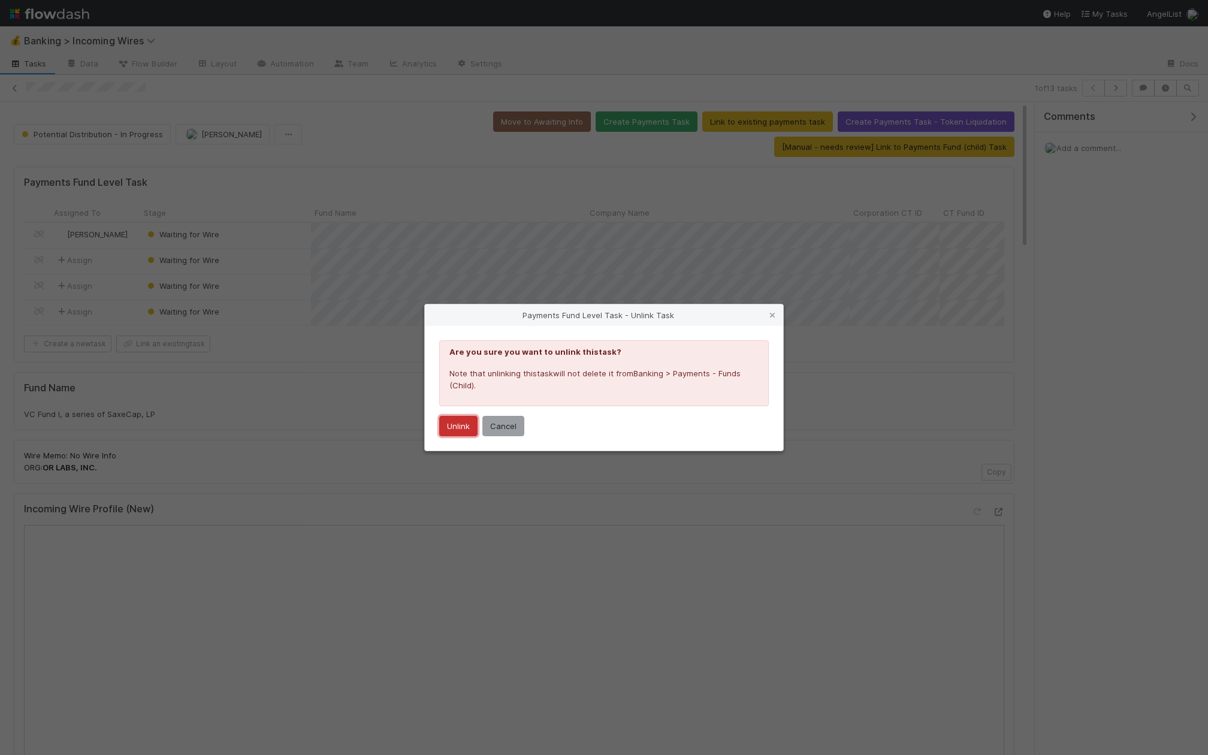
click at [451, 432] on button "Unlink" at bounding box center [458, 426] width 38 height 20
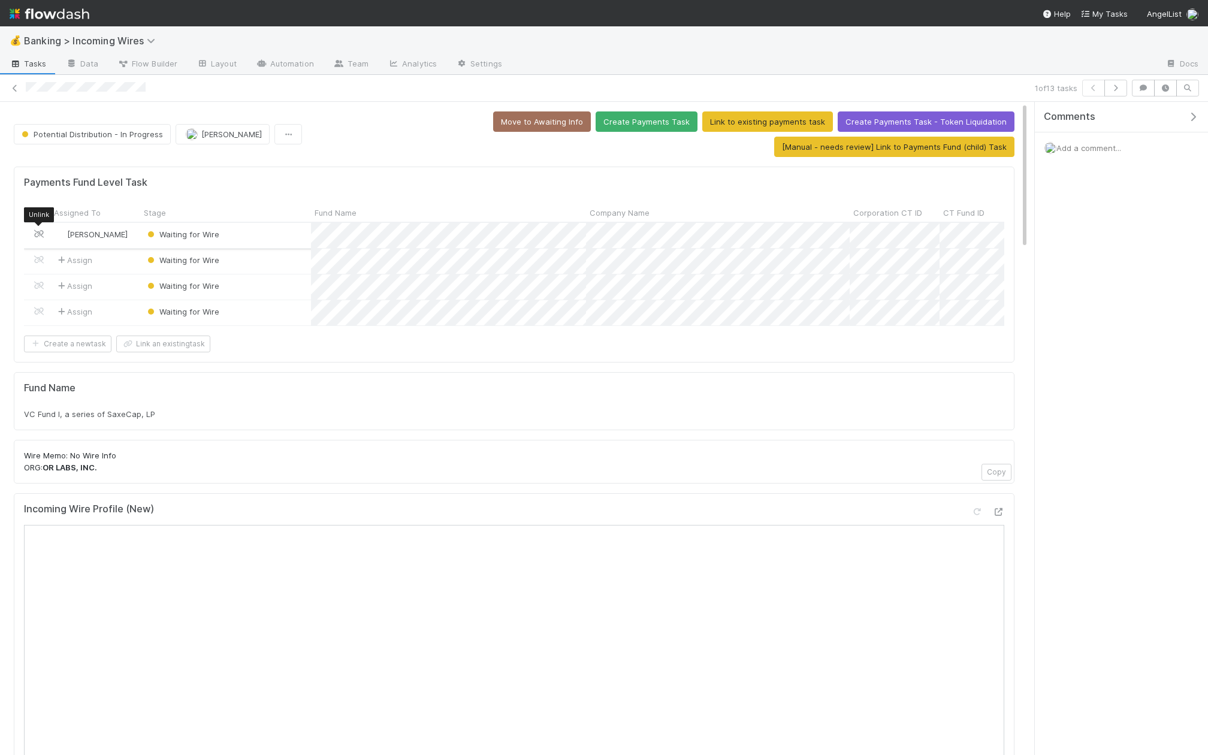
click at [38, 234] on icon at bounding box center [39, 234] width 12 height 8
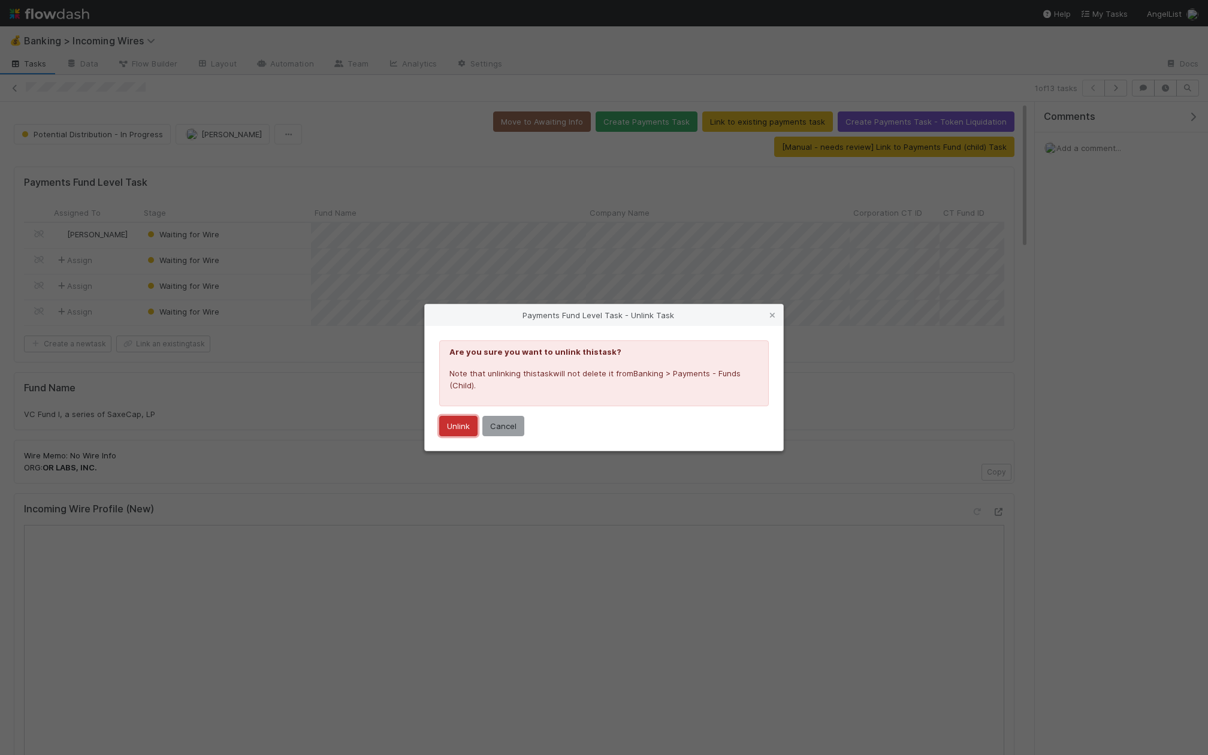
click at [458, 424] on button "Unlink" at bounding box center [458, 426] width 38 height 20
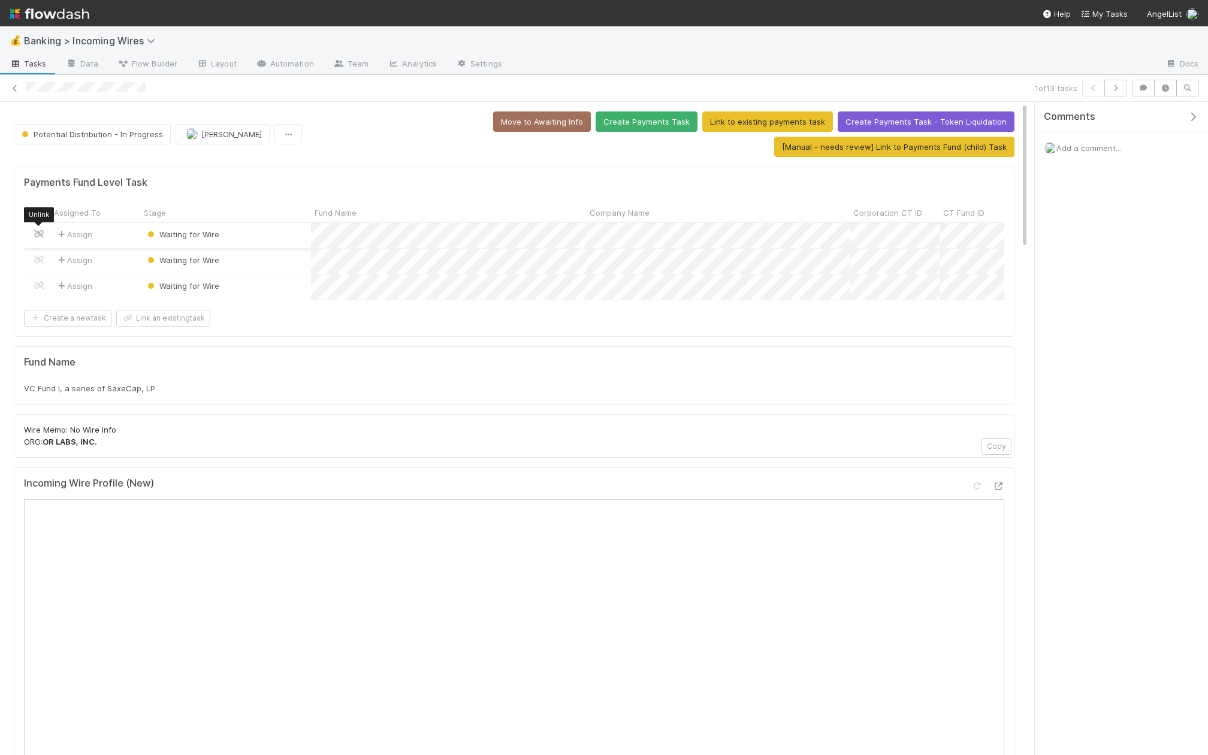
click at [35, 234] on icon at bounding box center [39, 234] width 12 height 8
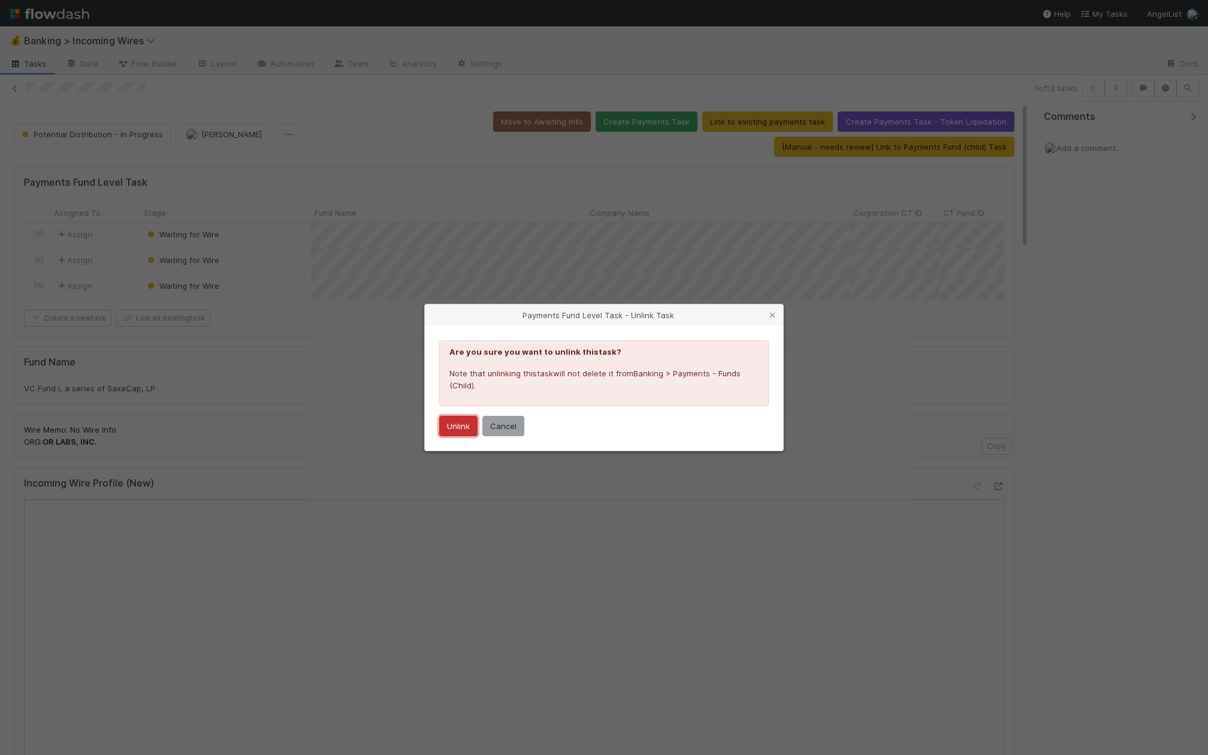
click at [474, 434] on button "Unlink" at bounding box center [458, 426] width 38 height 20
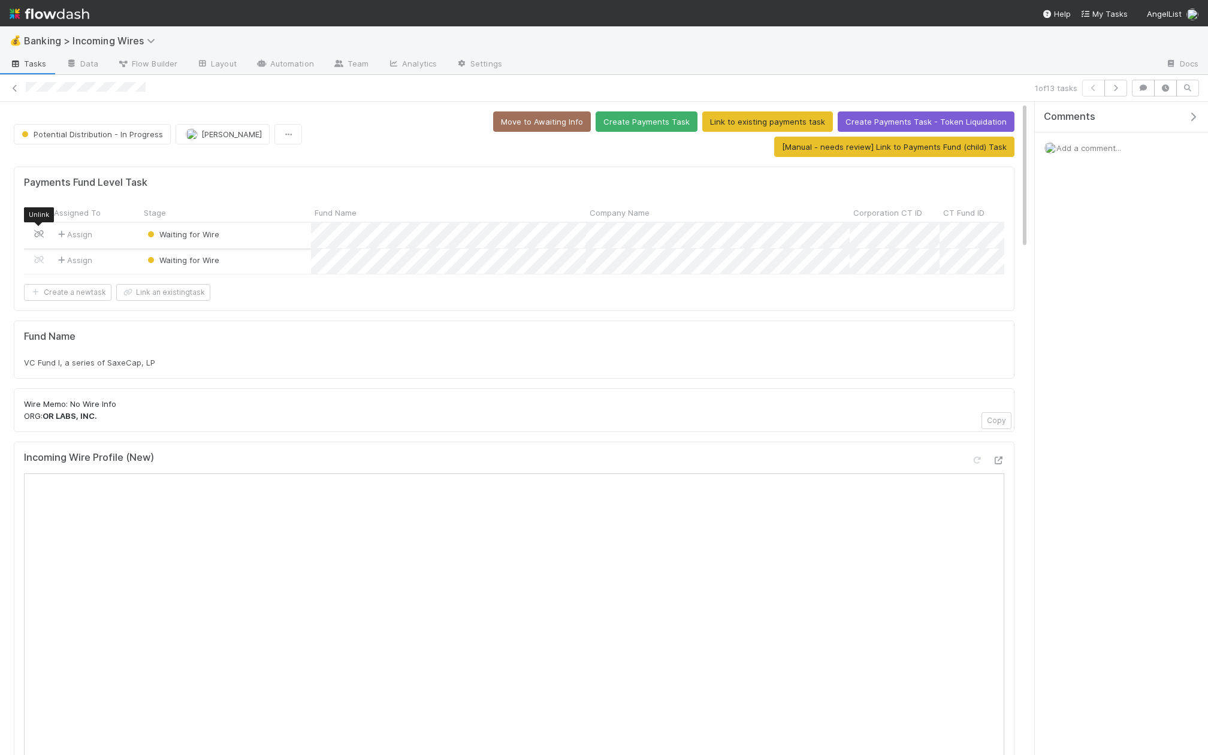
click at [40, 231] on icon at bounding box center [39, 234] width 12 height 8
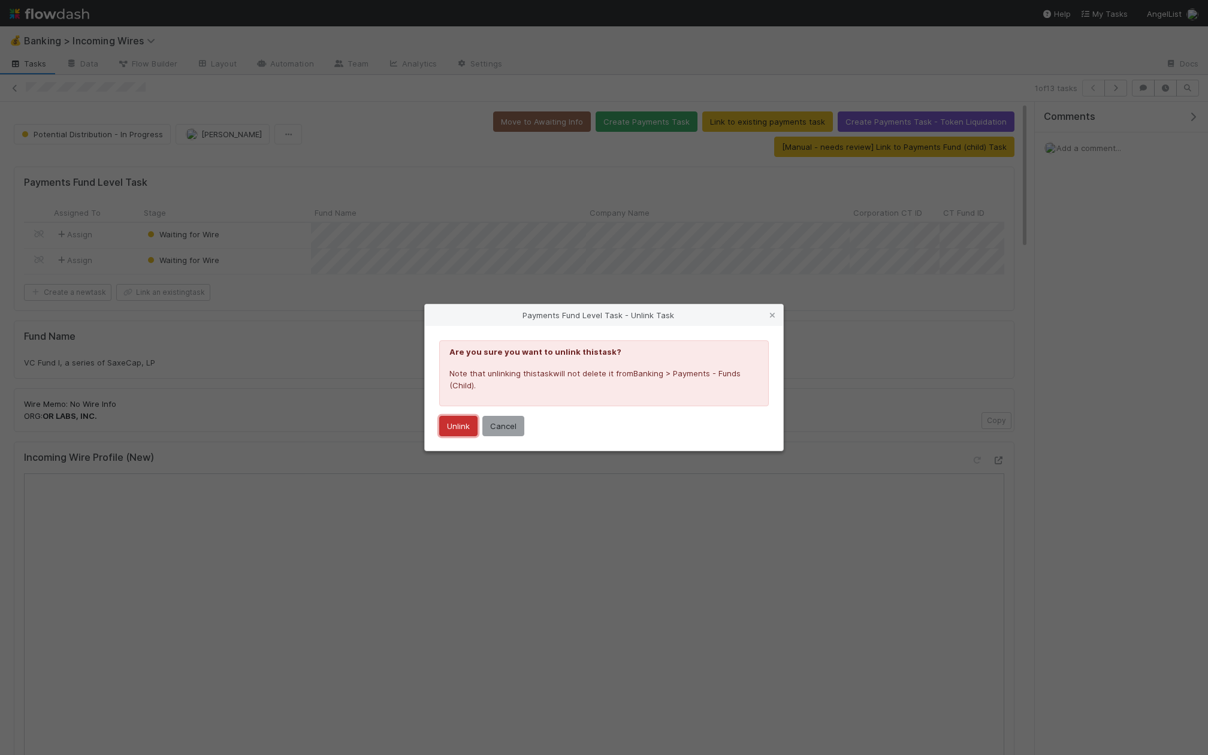
click at [452, 426] on button "Unlink" at bounding box center [458, 426] width 38 height 20
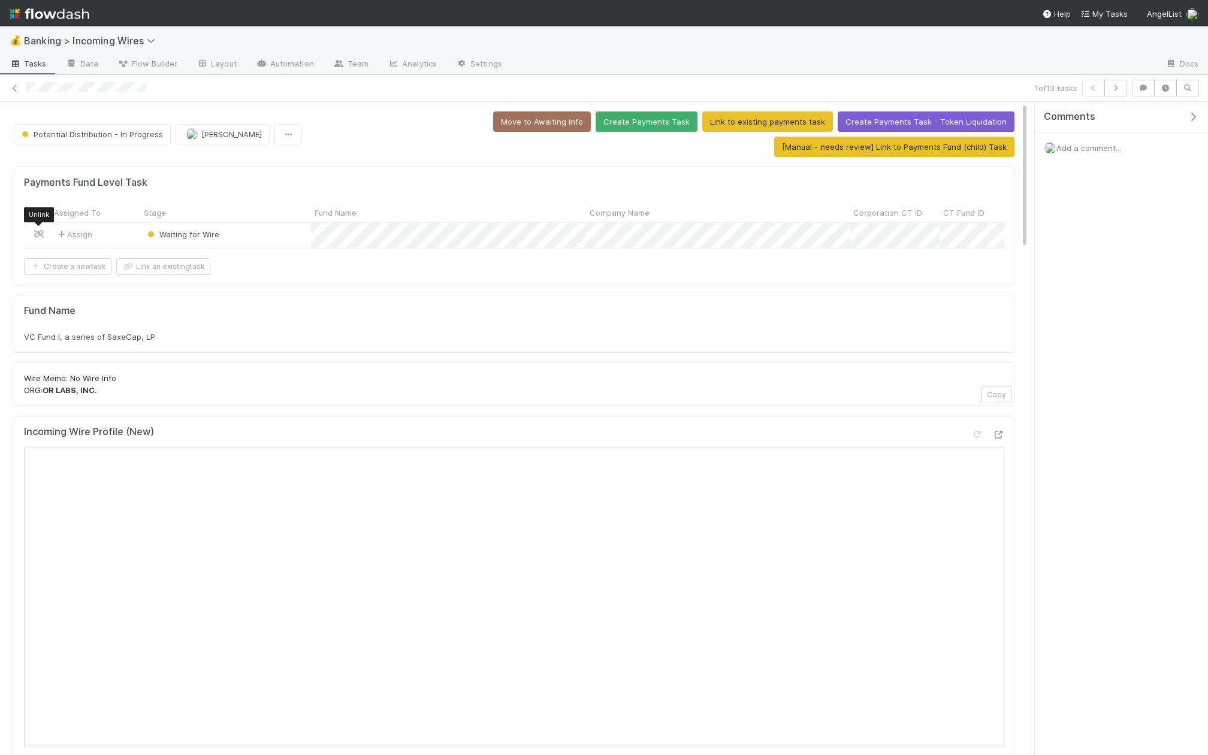
click at [40, 230] on icon at bounding box center [39, 234] width 12 height 8
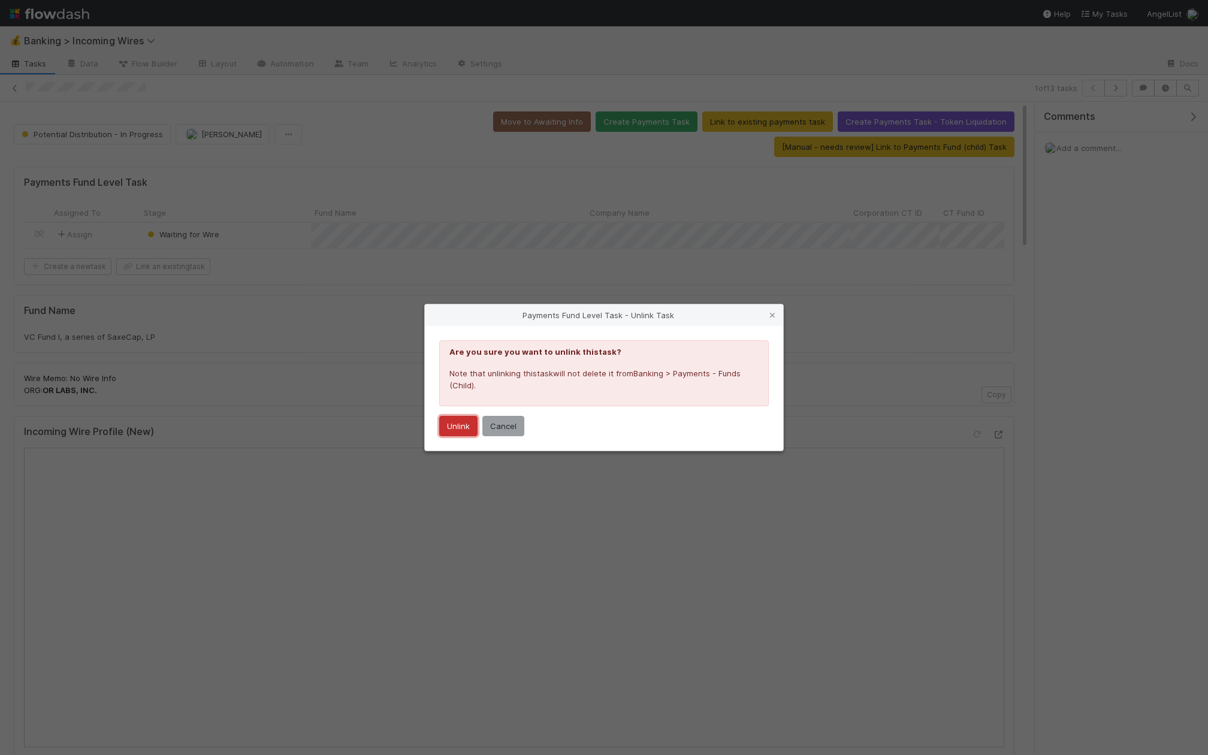
click at [449, 421] on button "Unlink" at bounding box center [458, 426] width 38 height 20
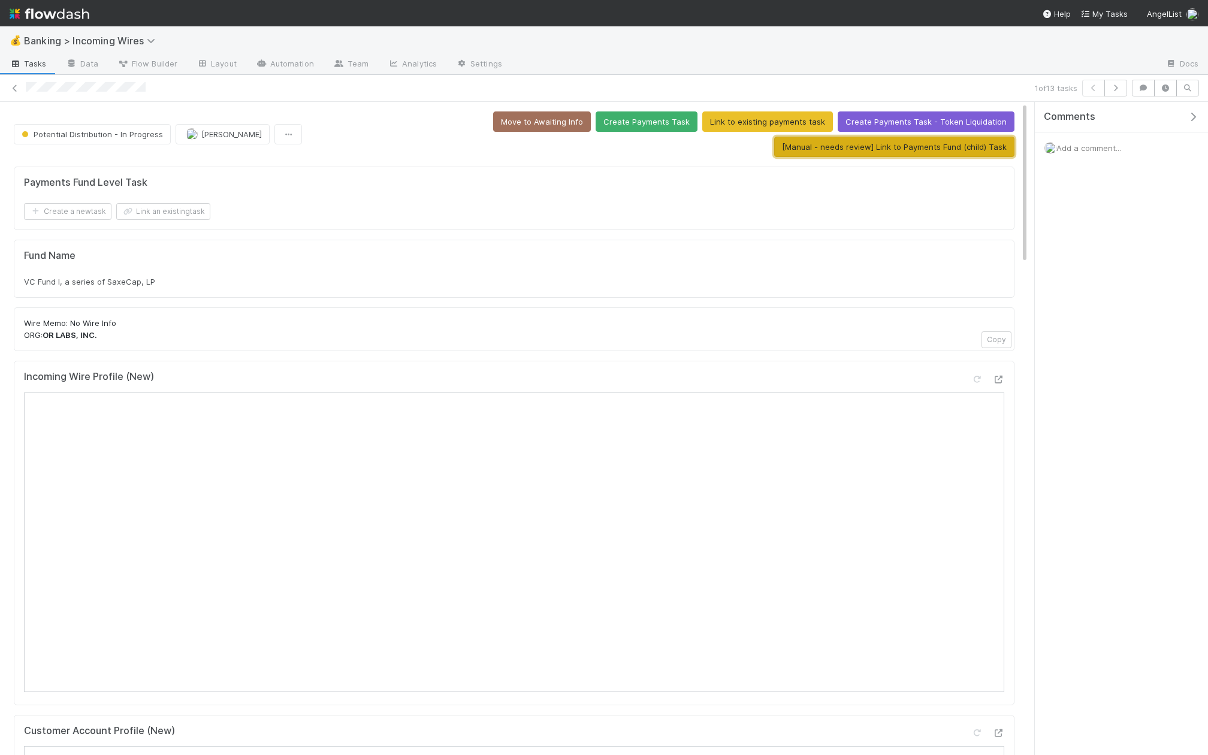
click at [876, 154] on button "[Manual - needs review] Link to Payments Fund (child) Task" at bounding box center [894, 147] width 240 height 20
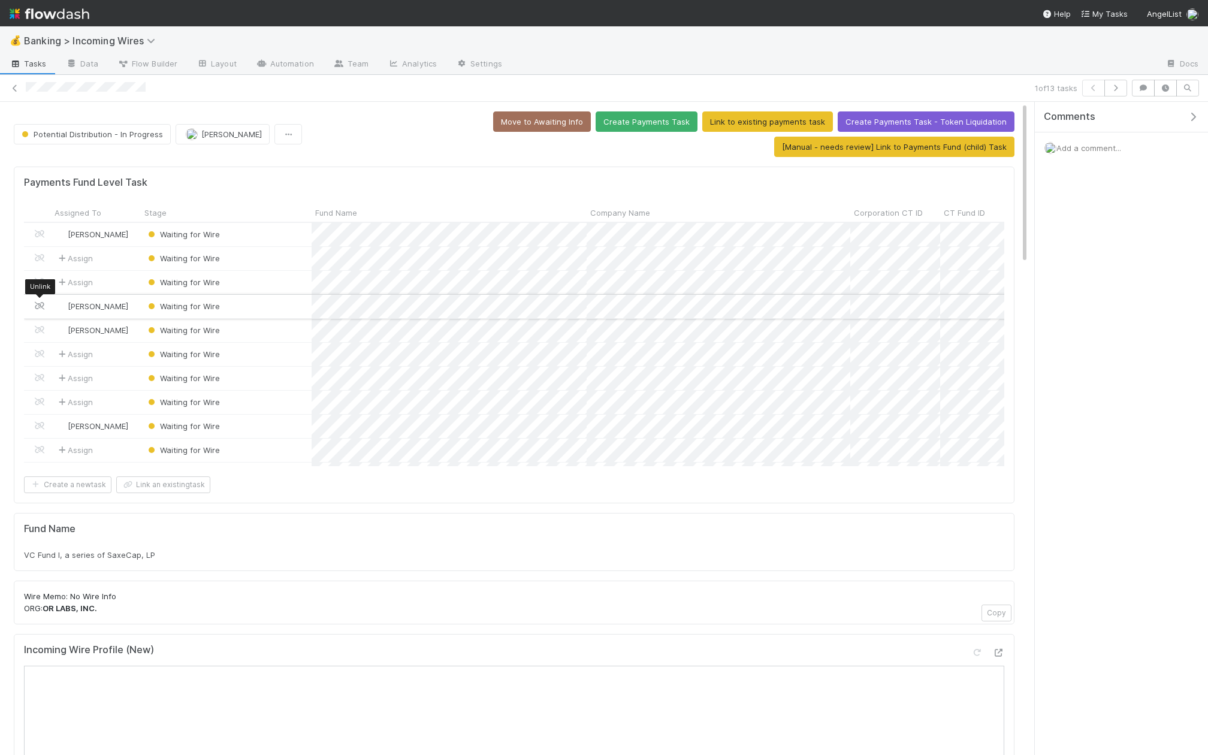
click at [38, 305] on icon at bounding box center [40, 306] width 12 height 8
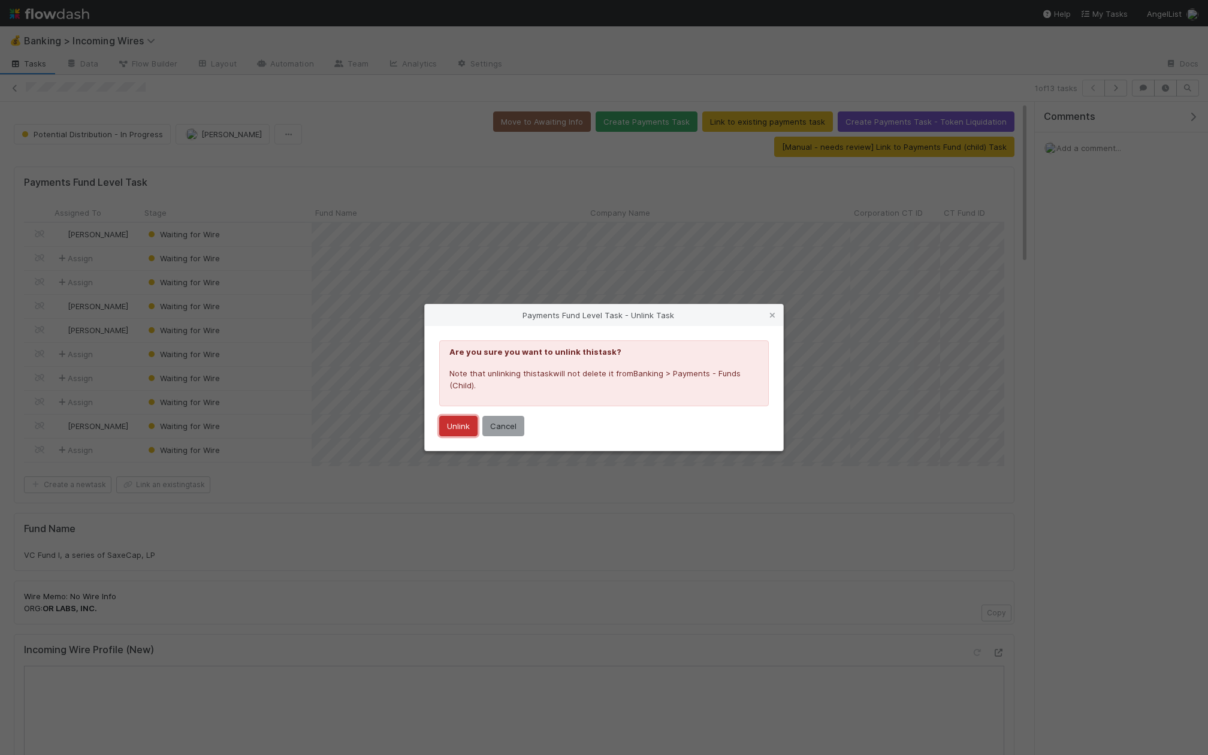
click at [448, 421] on button "Unlink" at bounding box center [458, 426] width 38 height 20
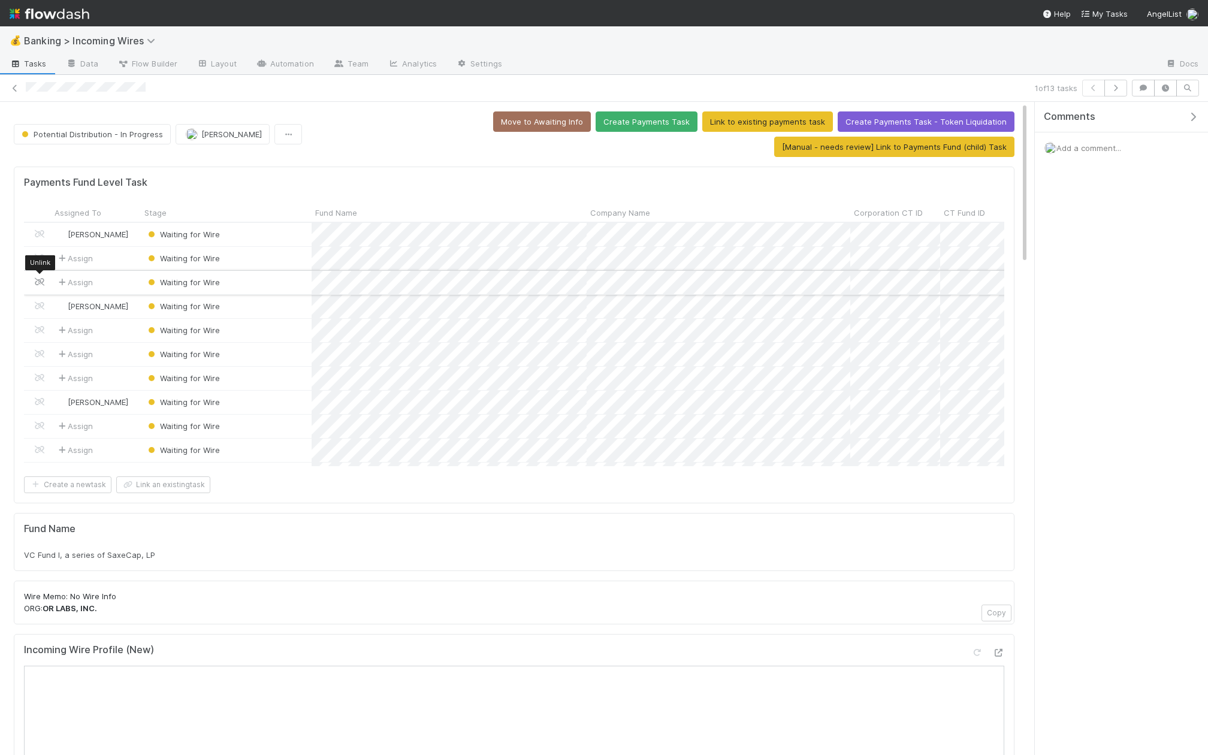
click at [43, 278] on icon at bounding box center [40, 282] width 12 height 8
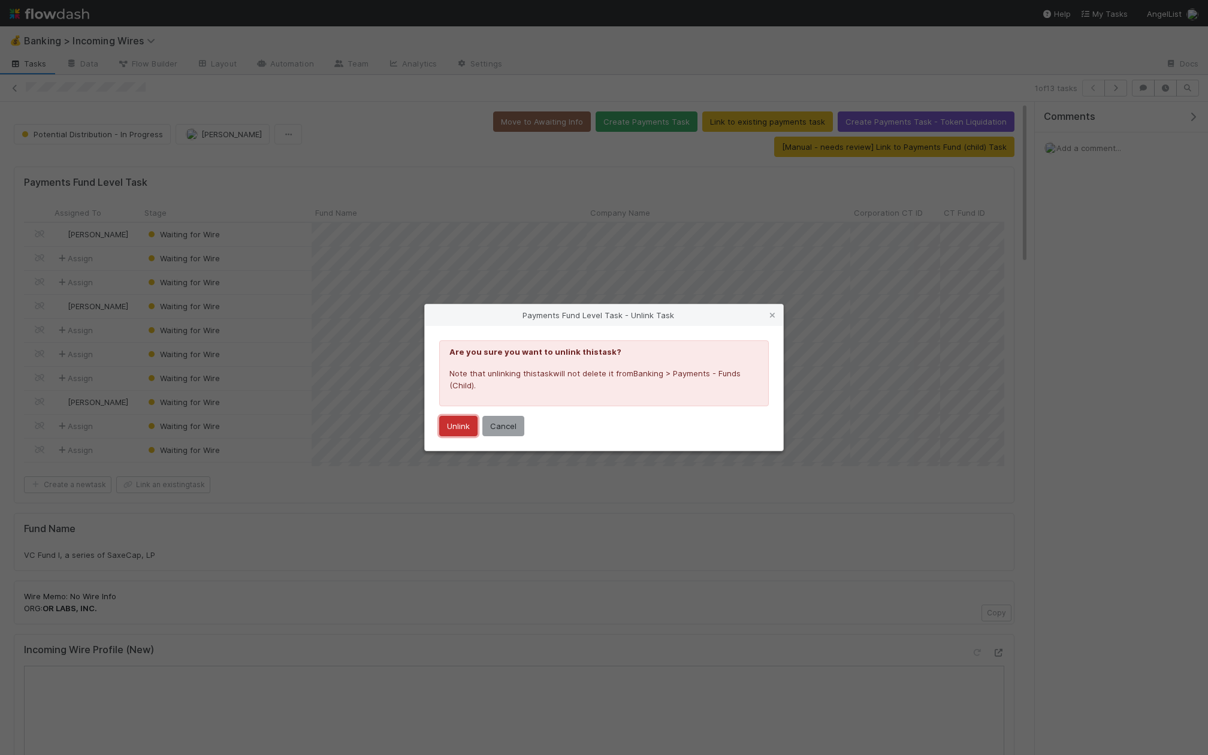
click at [470, 427] on button "Unlink" at bounding box center [458, 426] width 38 height 20
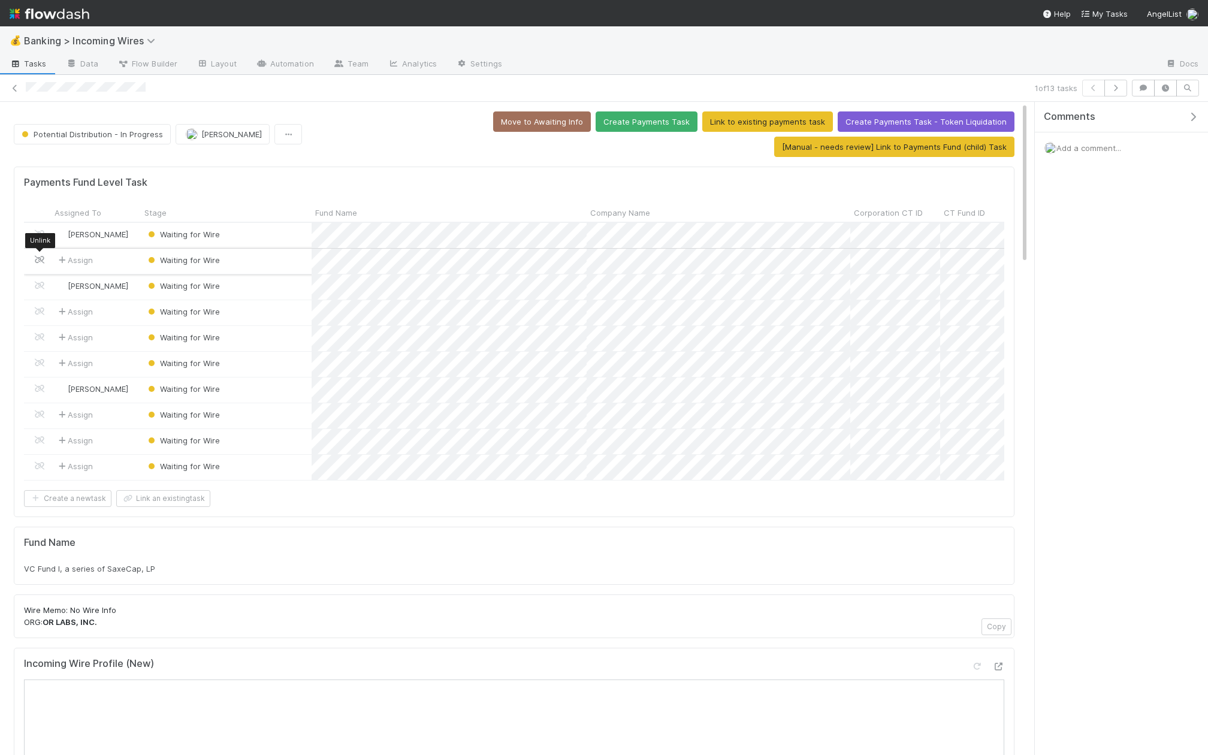
click at [42, 256] on icon at bounding box center [40, 260] width 12 height 8
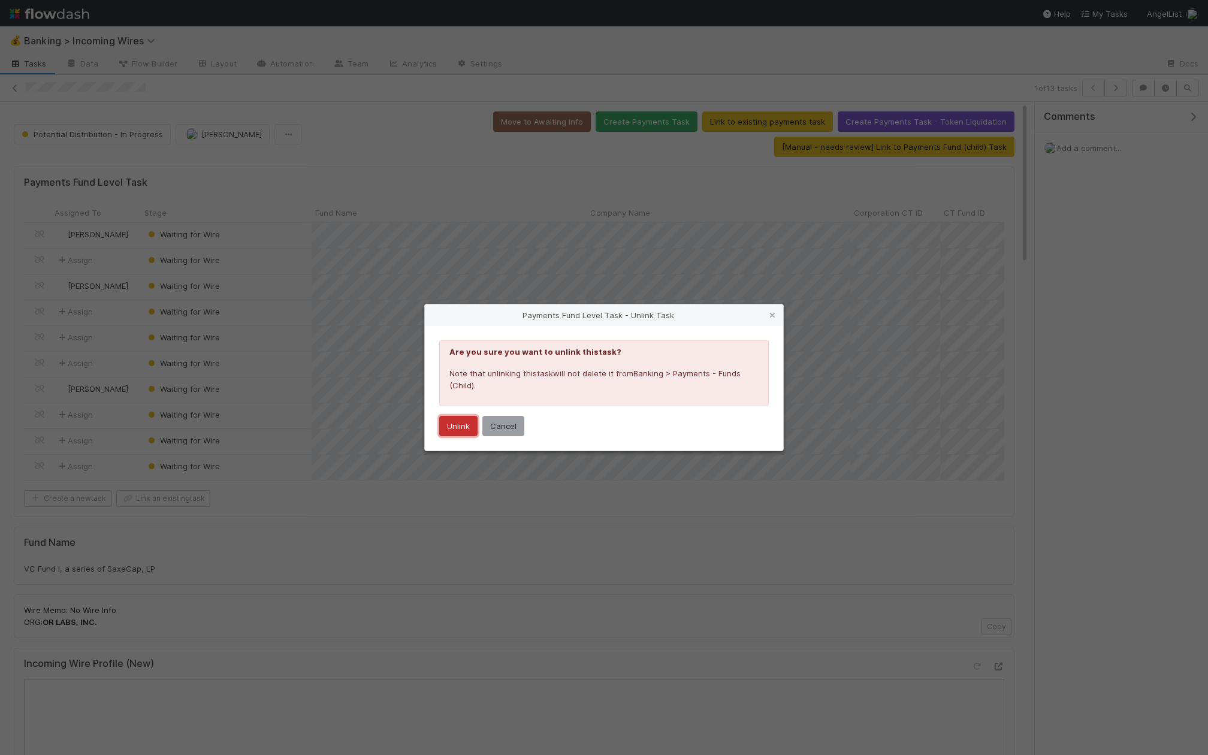
click at [460, 426] on button "Unlink" at bounding box center [458, 426] width 38 height 20
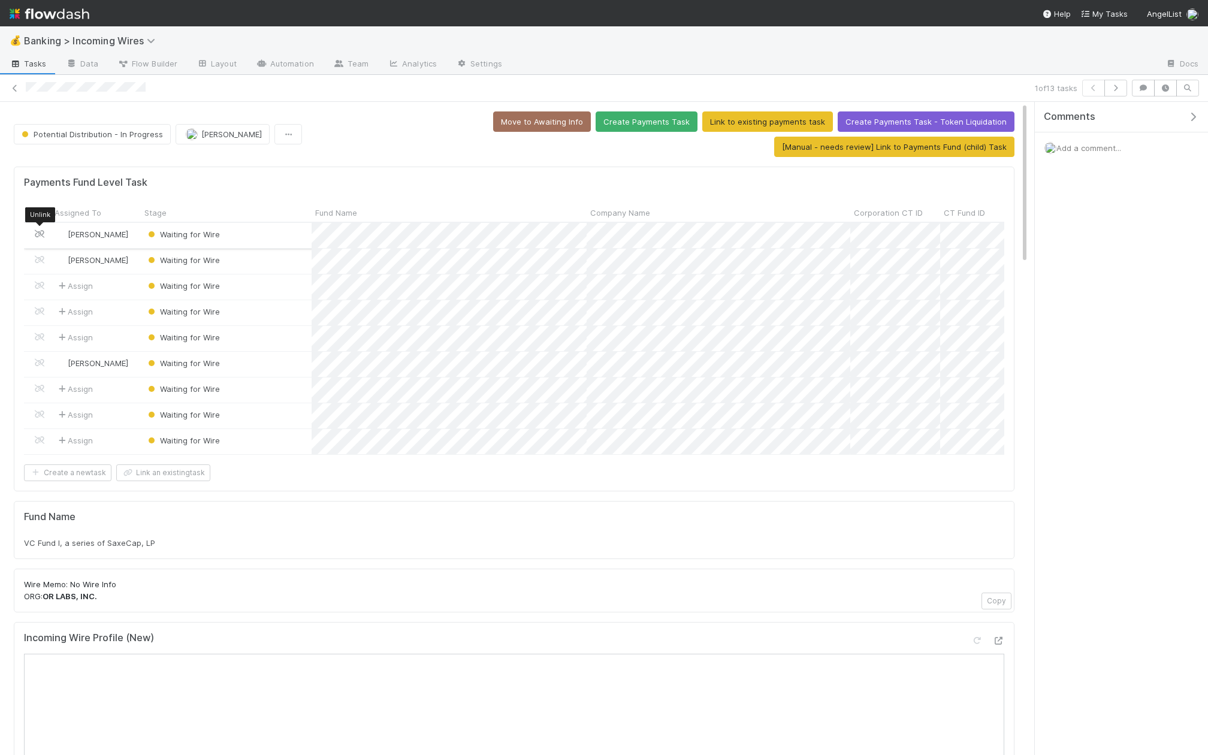
click at [37, 231] on icon at bounding box center [40, 234] width 12 height 8
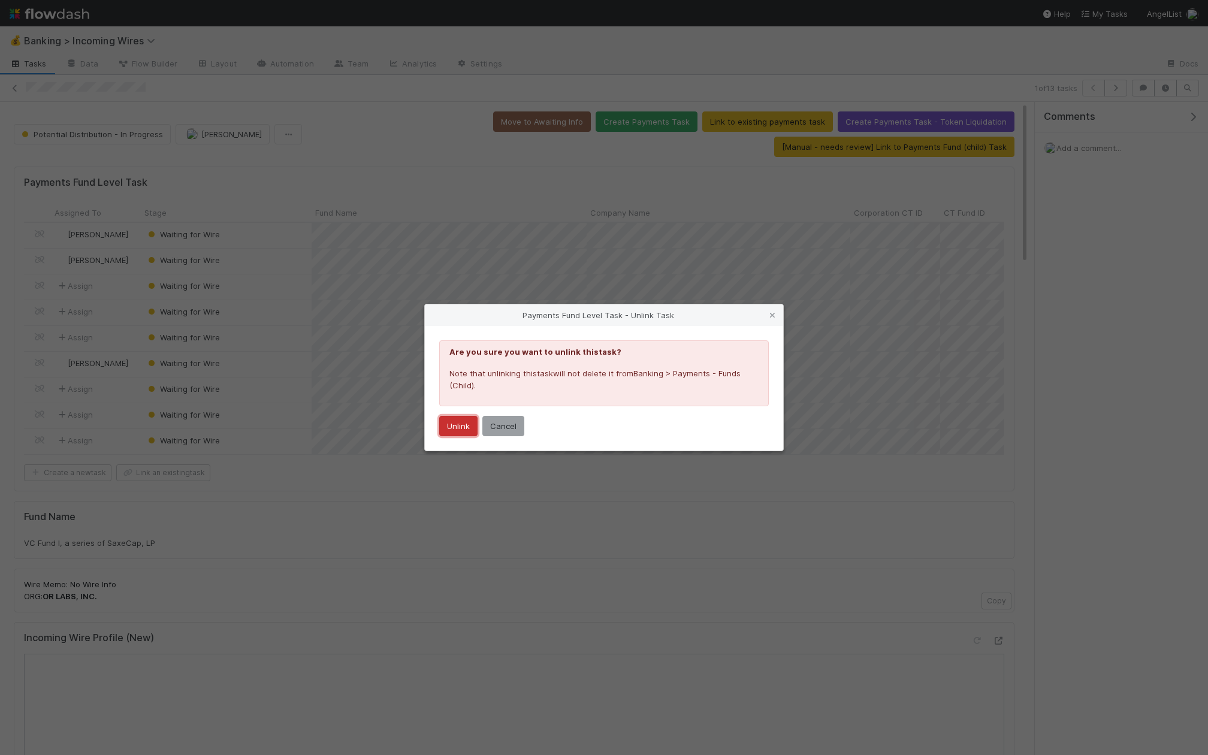
click at [440, 419] on button "Unlink" at bounding box center [458, 426] width 38 height 20
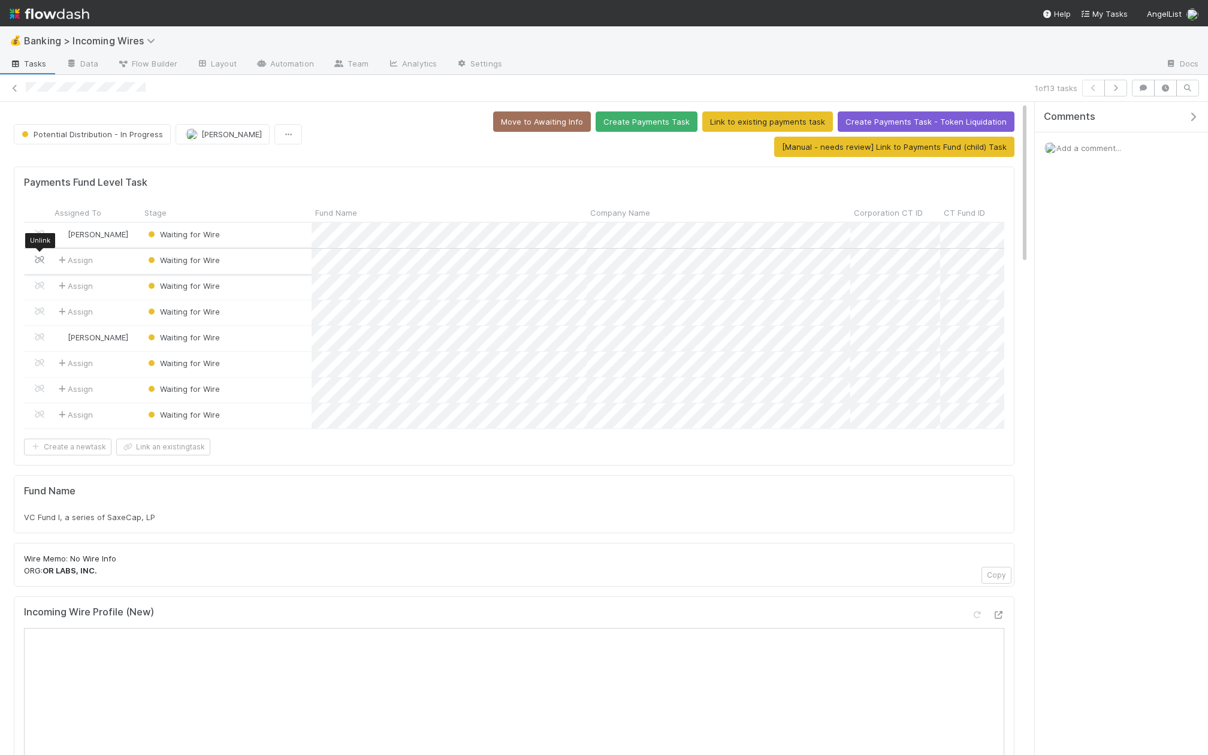
click at [38, 259] on icon at bounding box center [40, 260] width 12 height 8
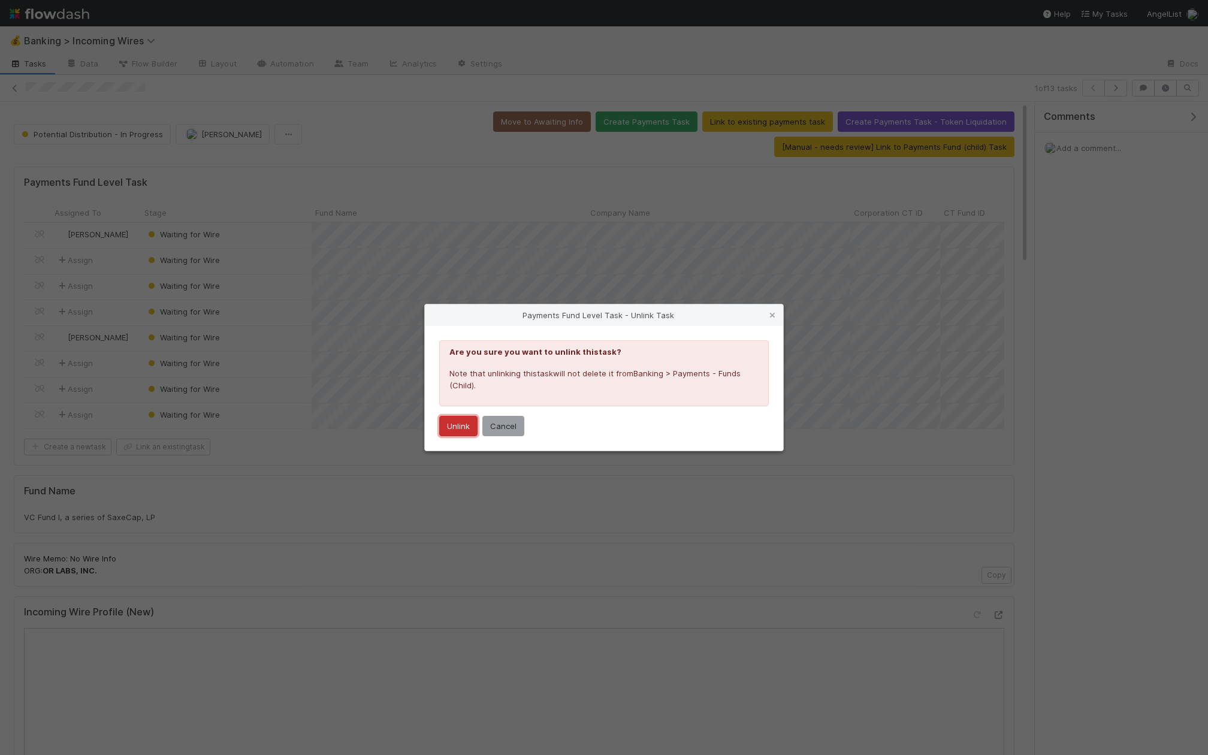
click at [453, 420] on button "Unlink" at bounding box center [458, 426] width 38 height 20
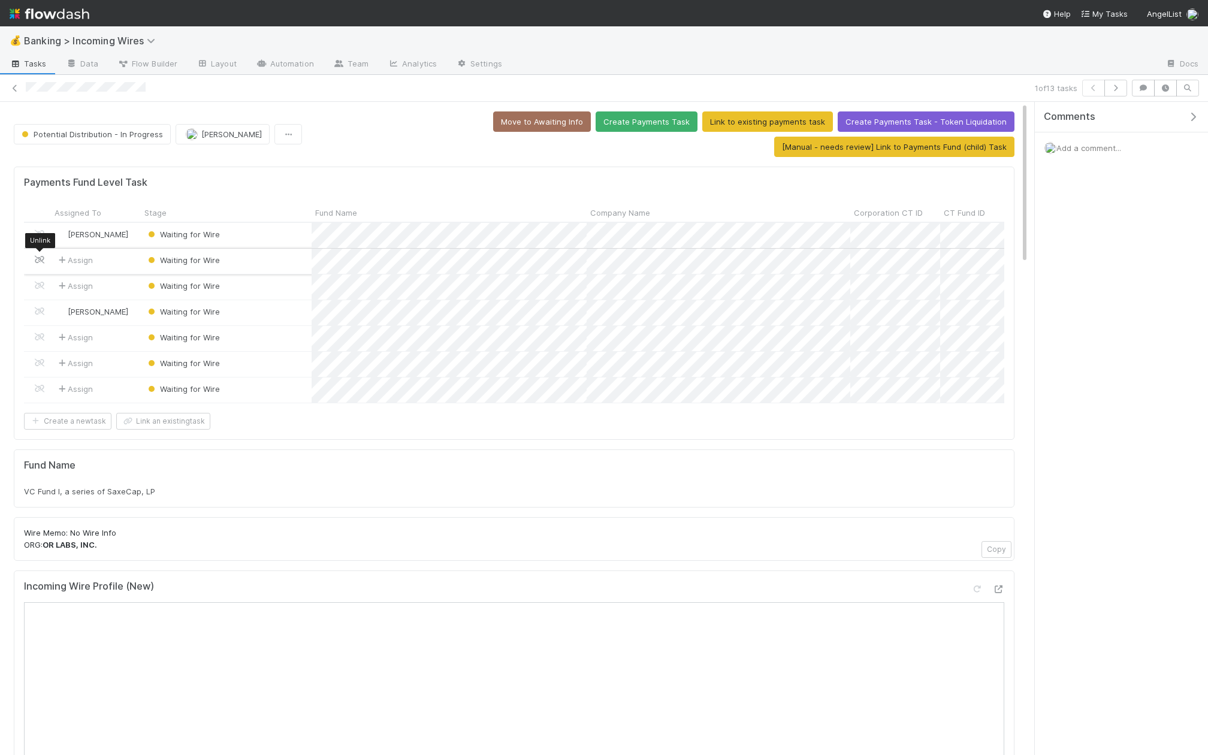
click at [41, 260] on icon at bounding box center [40, 260] width 12 height 8
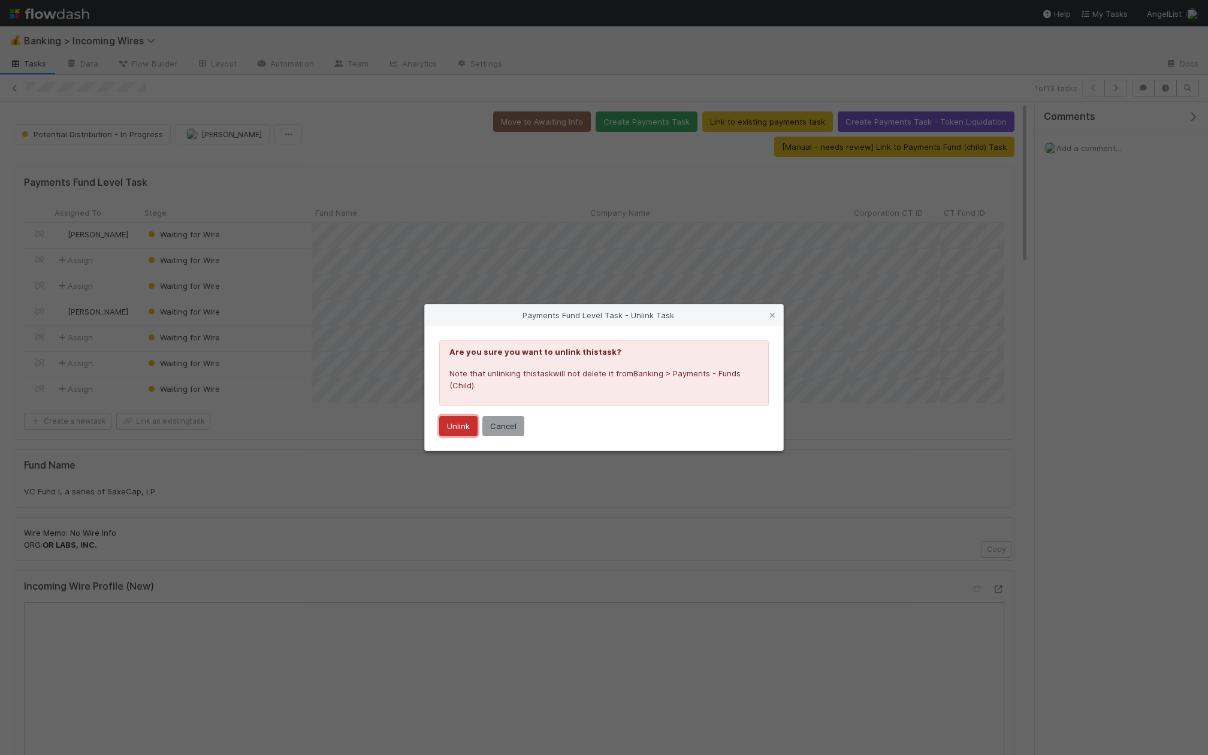
click at [452, 423] on button "Unlink" at bounding box center [458, 426] width 38 height 20
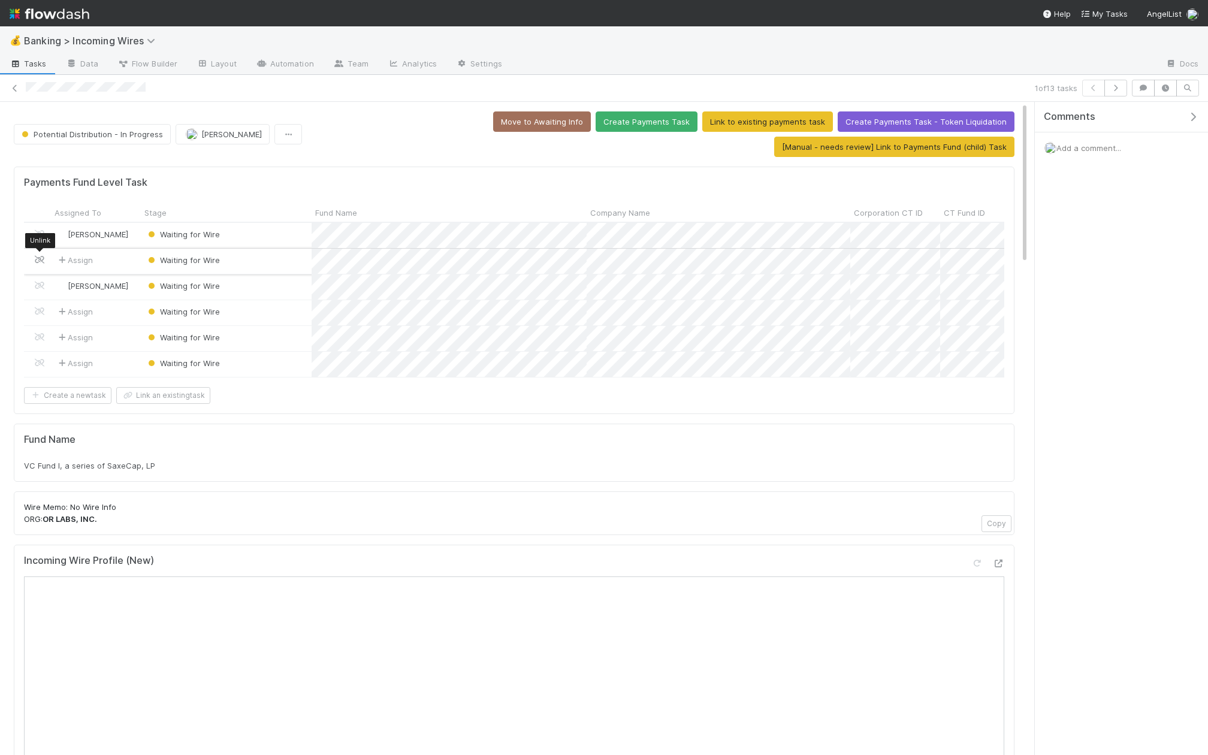
click at [40, 256] on icon at bounding box center [40, 260] width 12 height 8
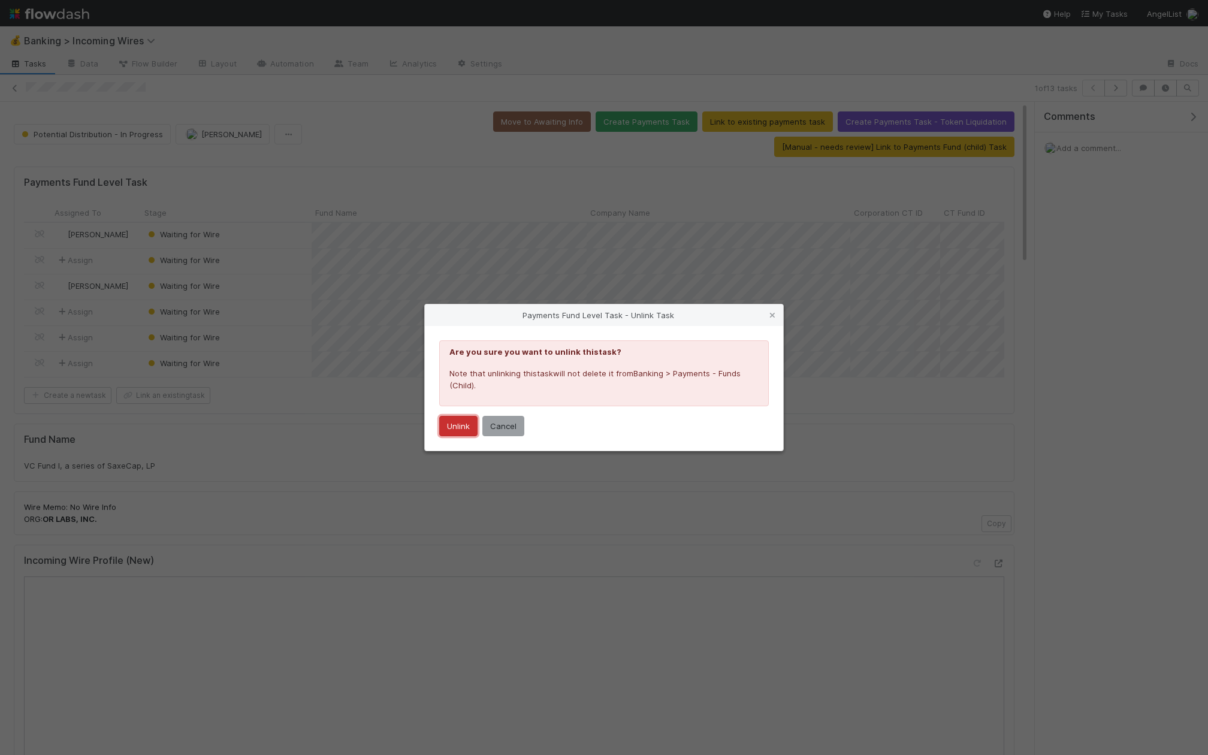
click at [450, 421] on button "Unlink" at bounding box center [458, 426] width 38 height 20
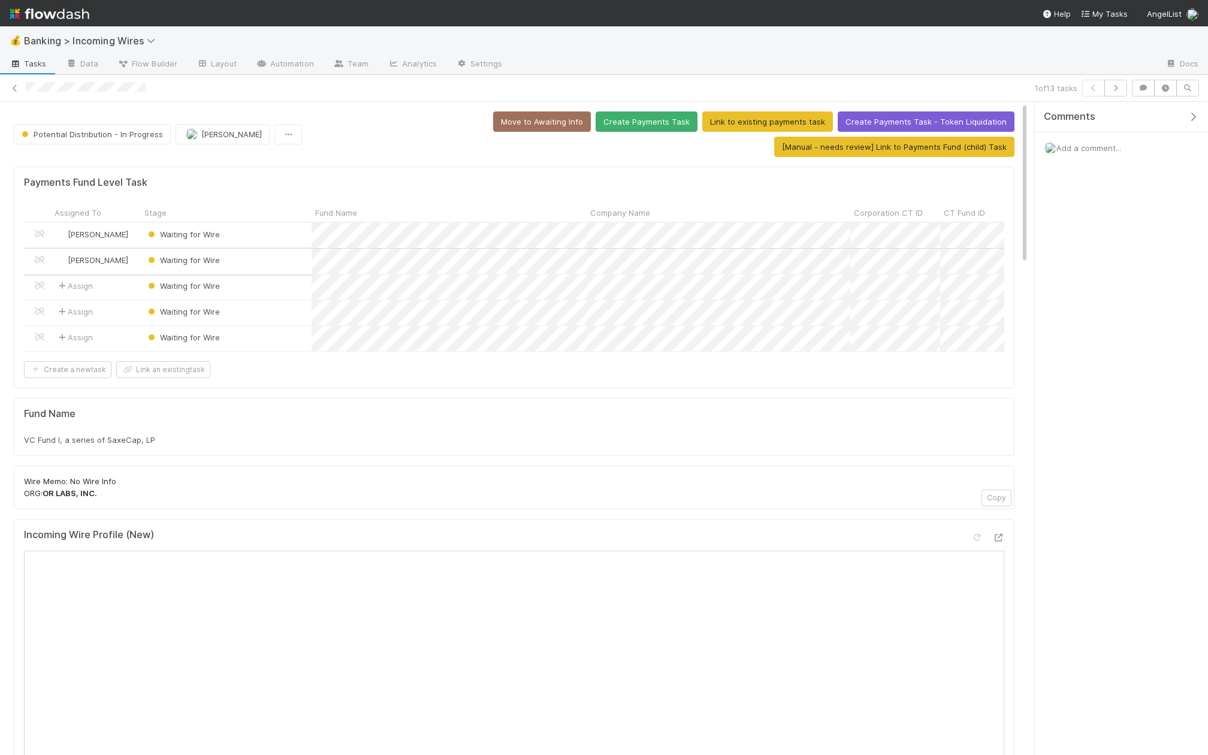
click at [40, 251] on div at bounding box center [37, 261] width 27 height 25
click at [37, 285] on icon at bounding box center [40, 286] width 12 height 8
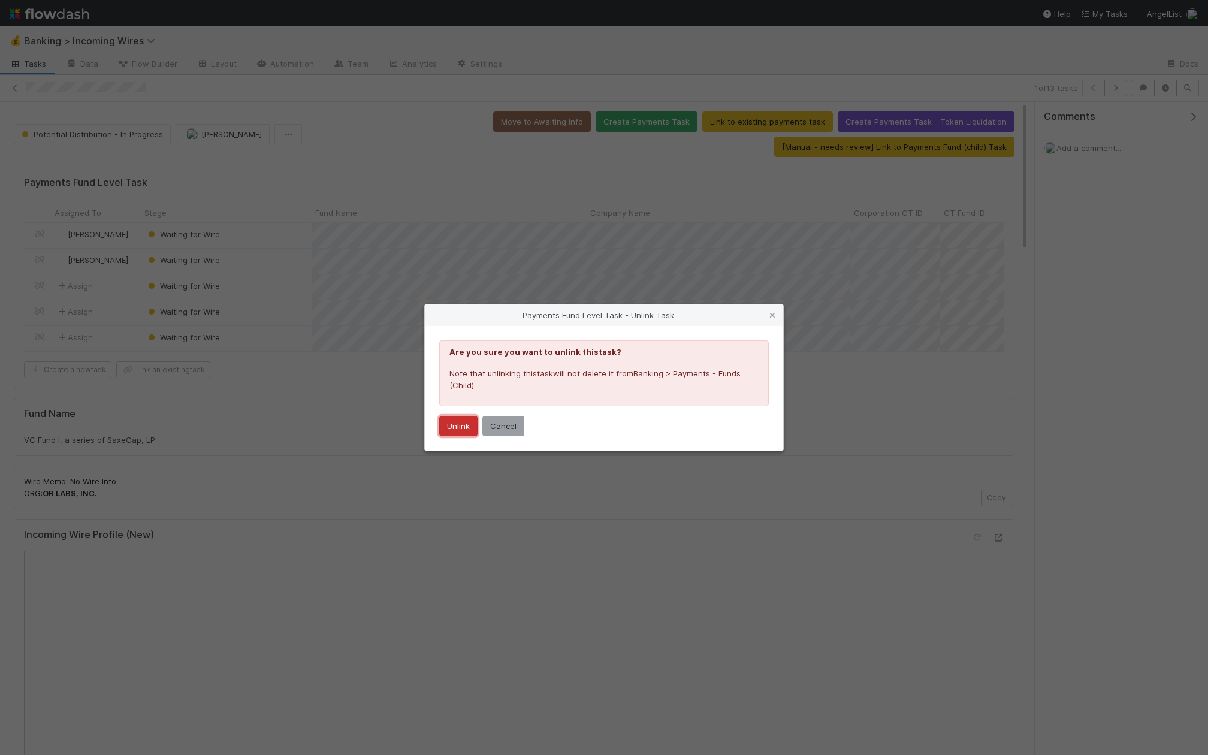
click at [456, 433] on button "Unlink" at bounding box center [458, 426] width 38 height 20
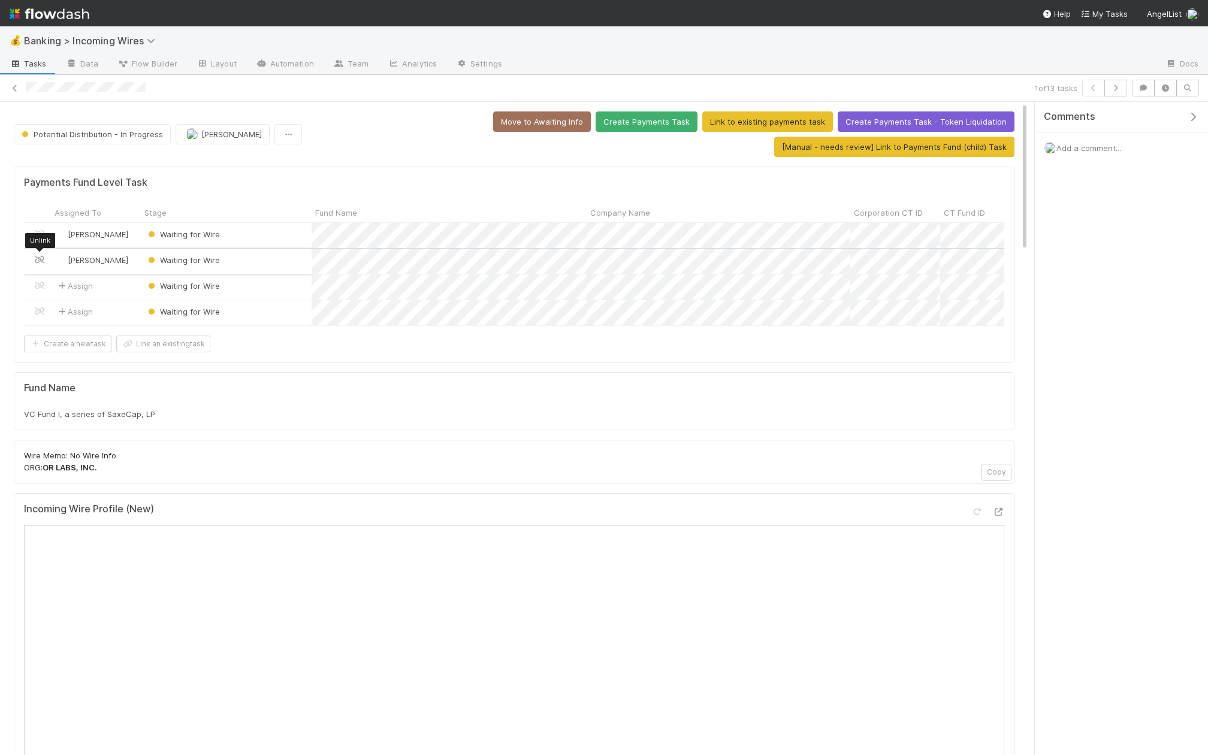
click at [37, 258] on icon at bounding box center [40, 260] width 12 height 8
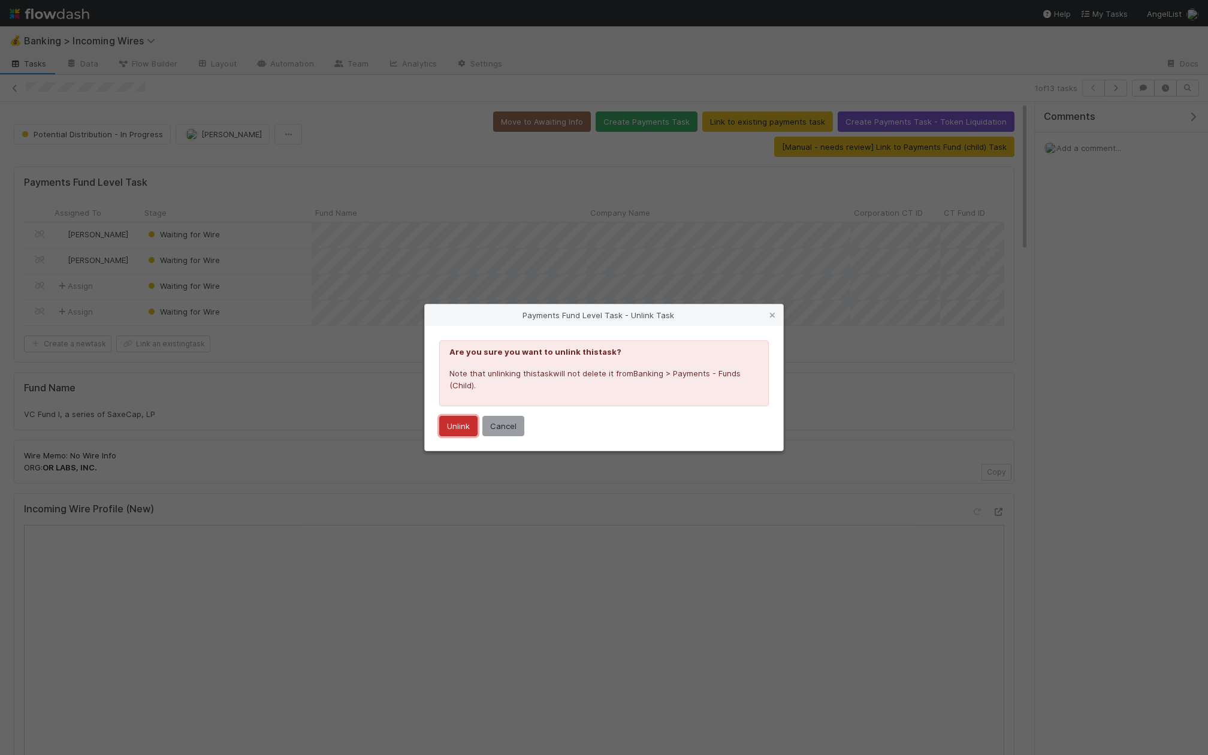
click at [465, 425] on button "Unlink" at bounding box center [458, 426] width 38 height 20
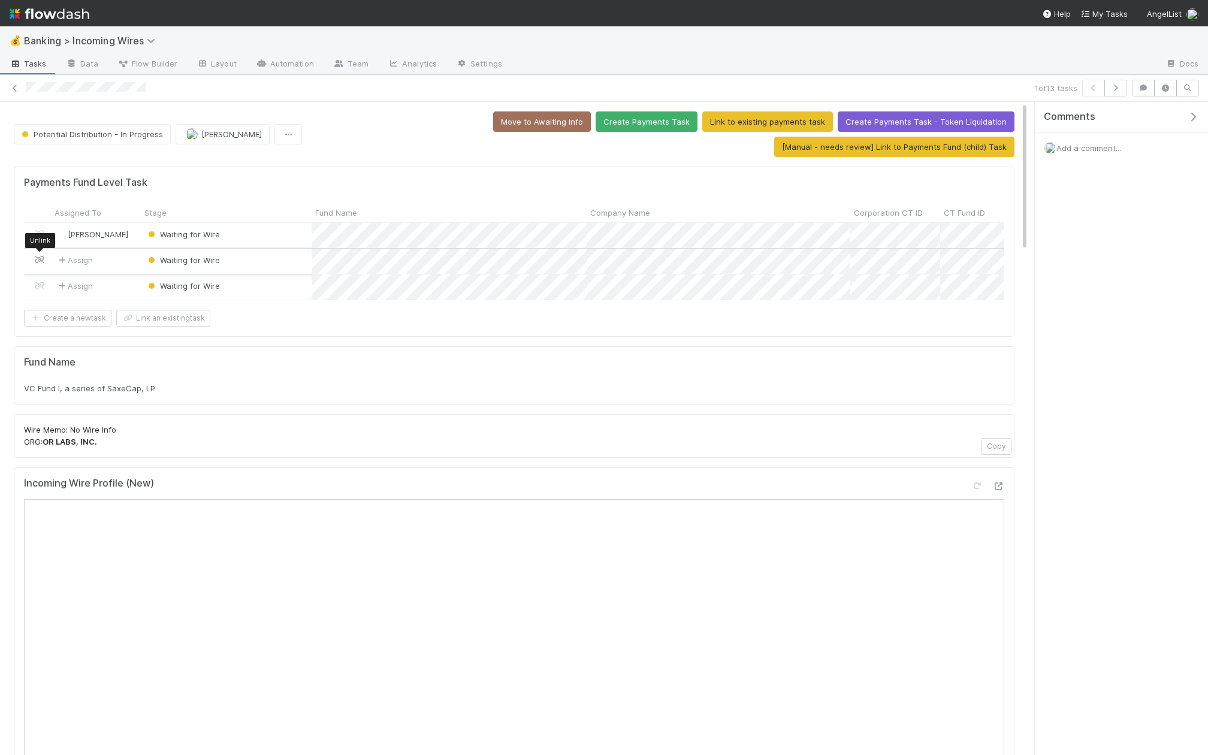
click at [36, 258] on icon at bounding box center [40, 260] width 12 height 8
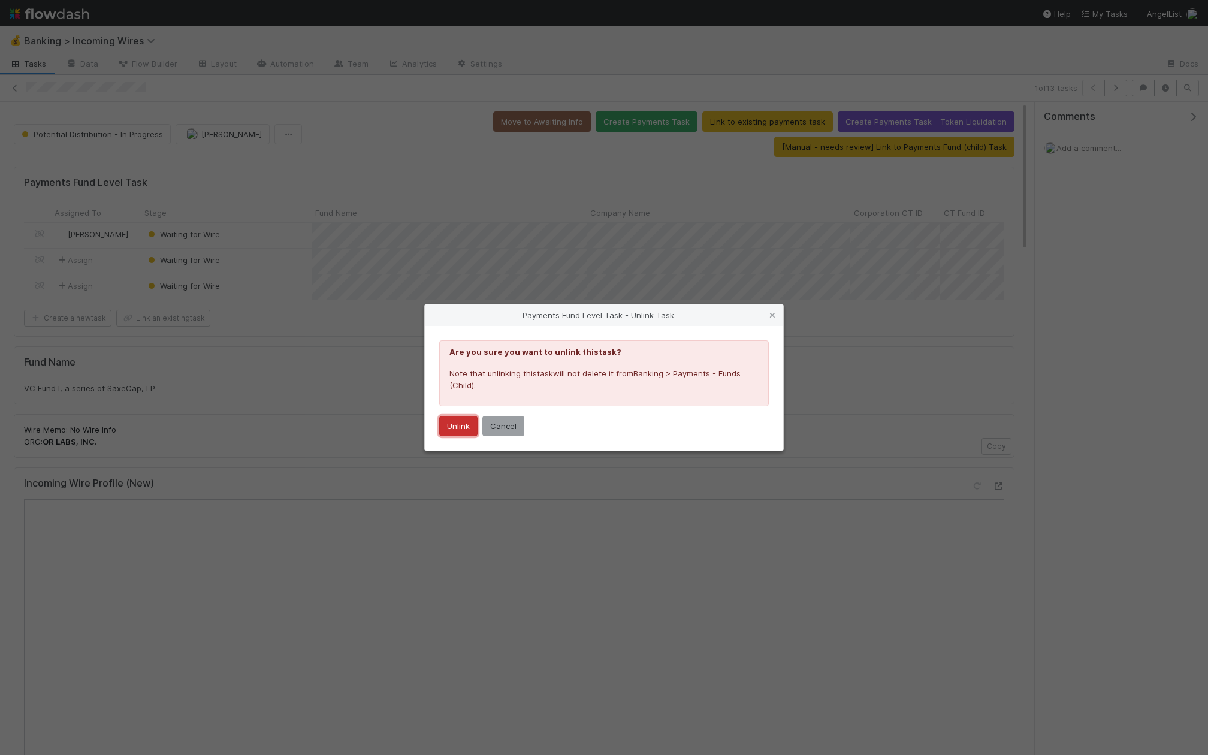
click at [459, 423] on button "Unlink" at bounding box center [458, 426] width 38 height 20
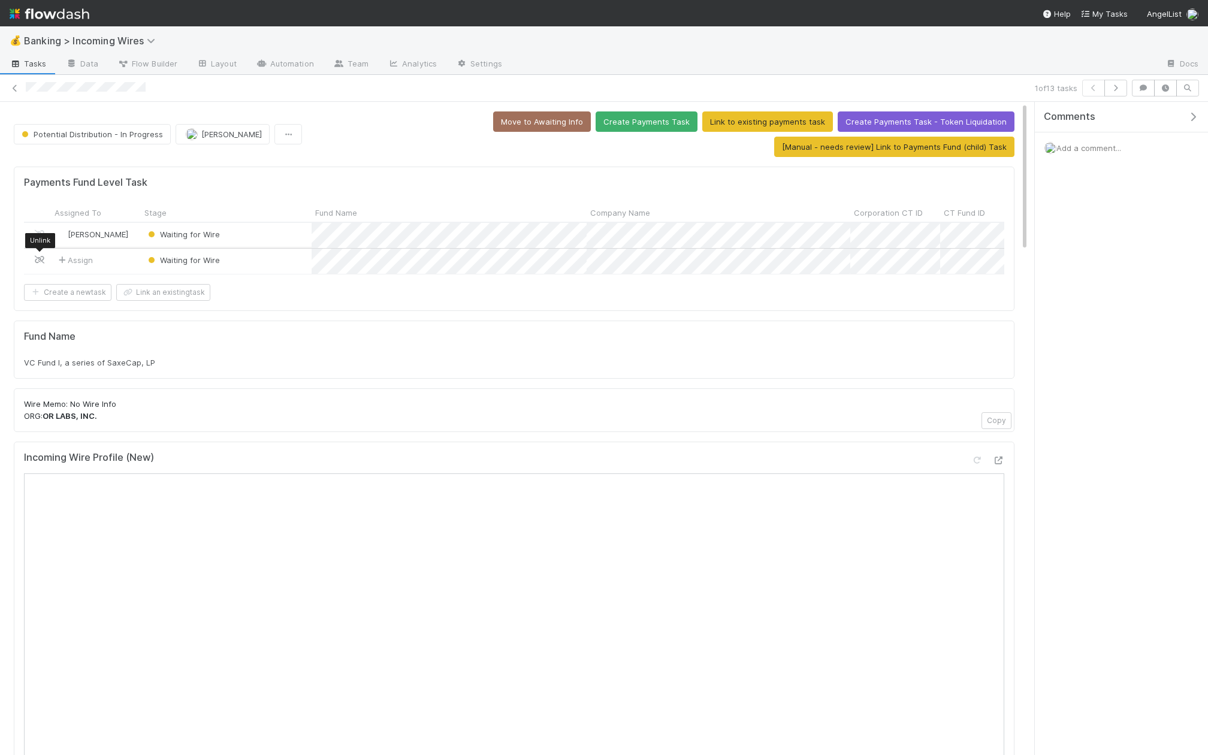
click at [39, 256] on icon at bounding box center [40, 260] width 12 height 8
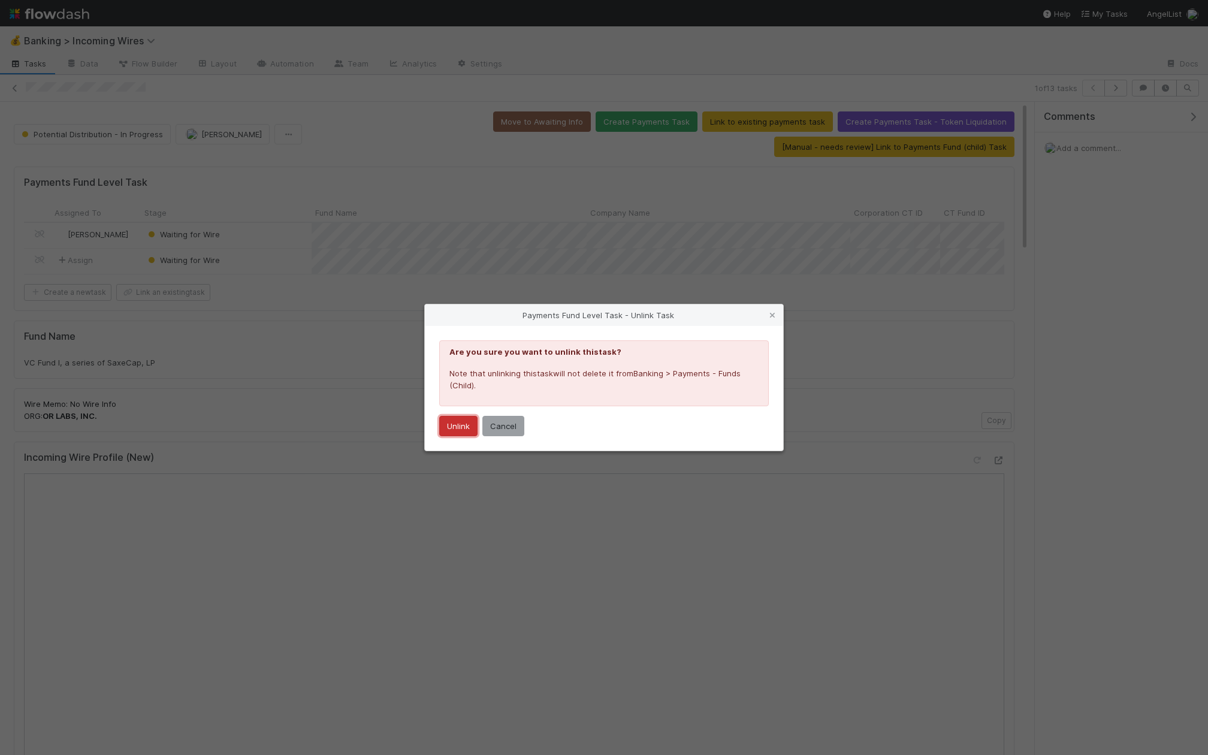
click at [459, 424] on button "Unlink" at bounding box center [458, 426] width 38 height 20
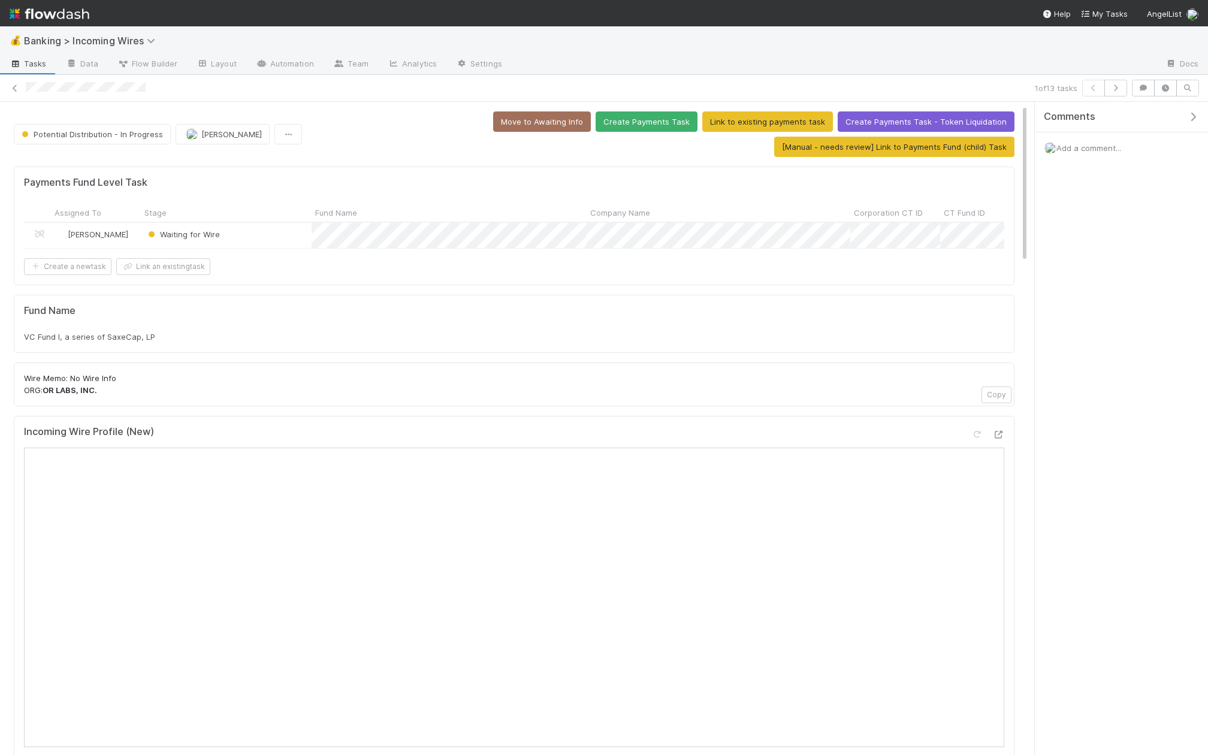
scroll to position [8, 0]
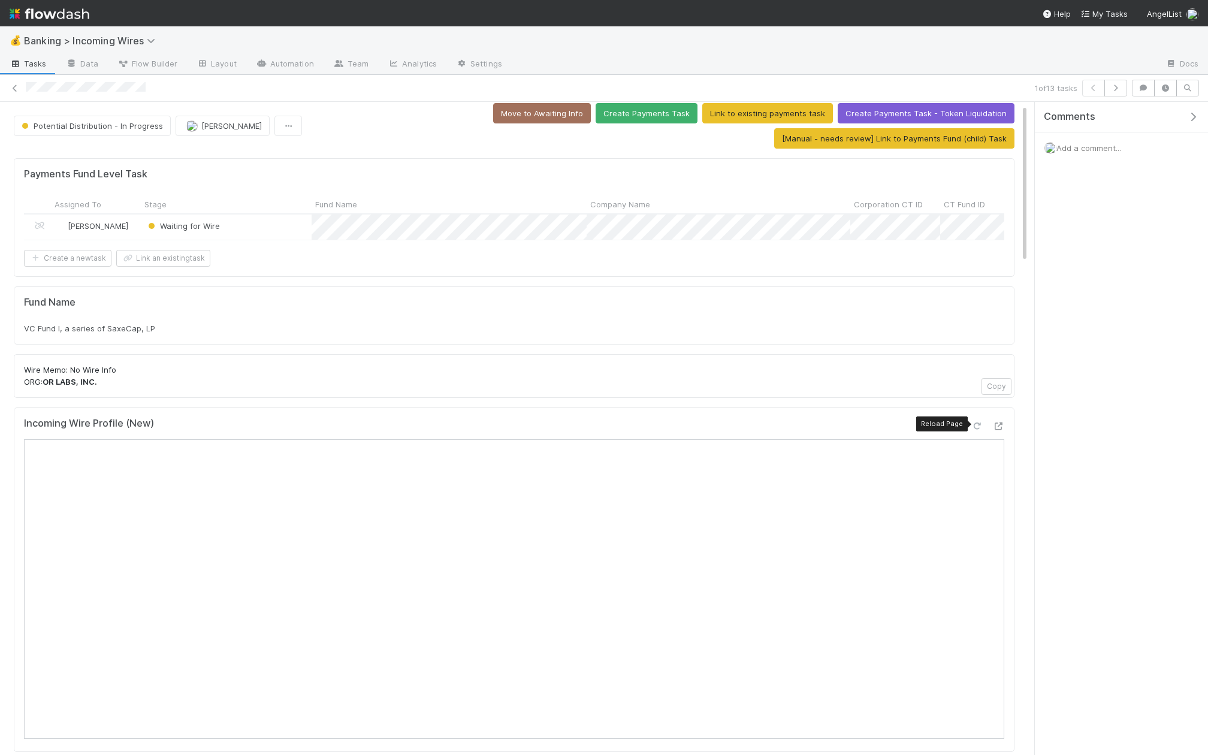
click at [976, 422] on icon at bounding box center [976, 426] width 12 height 8
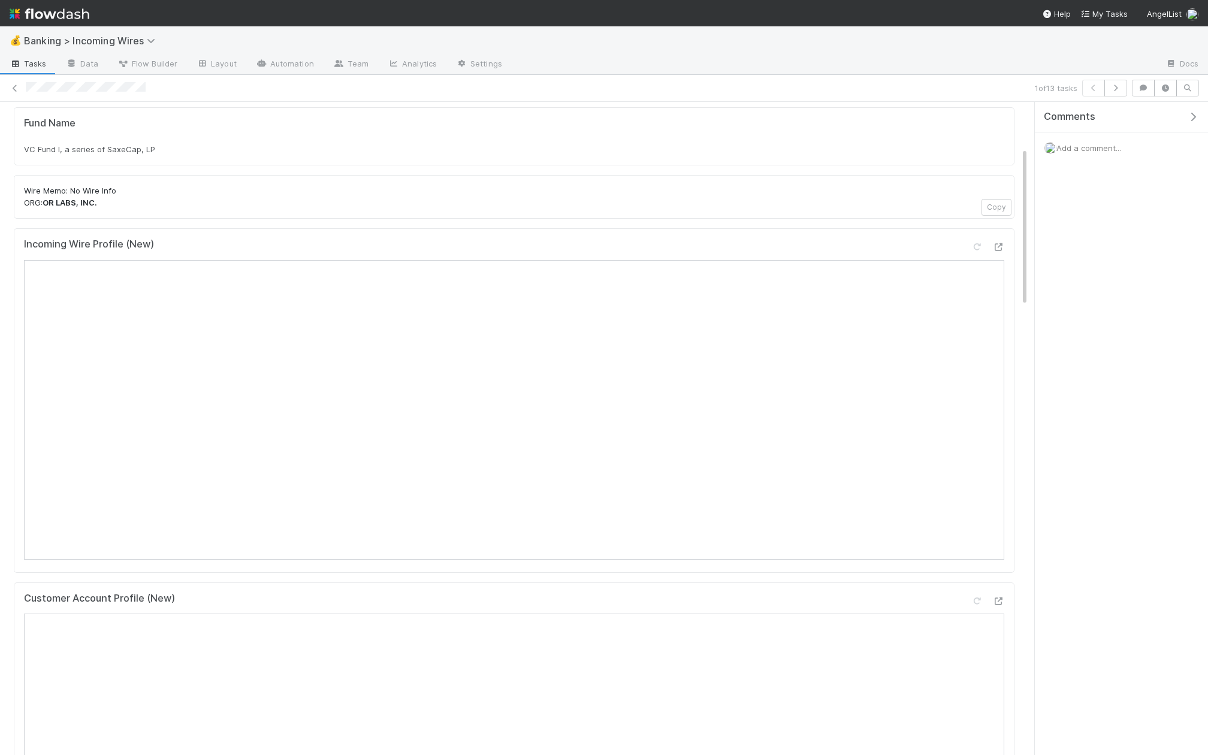
scroll to position [0, 0]
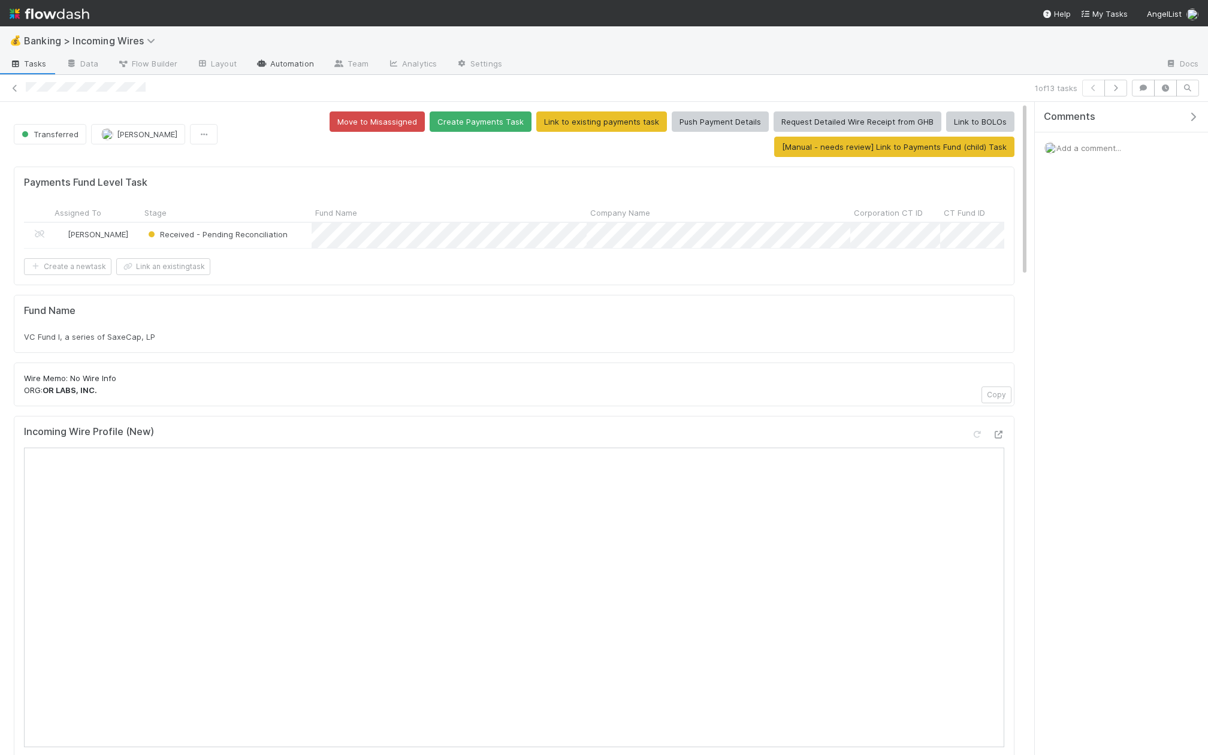
click at [274, 69] on link "Automation" at bounding box center [284, 64] width 77 height 19
click at [1114, 93] on button "button" at bounding box center [1115, 88] width 23 height 17
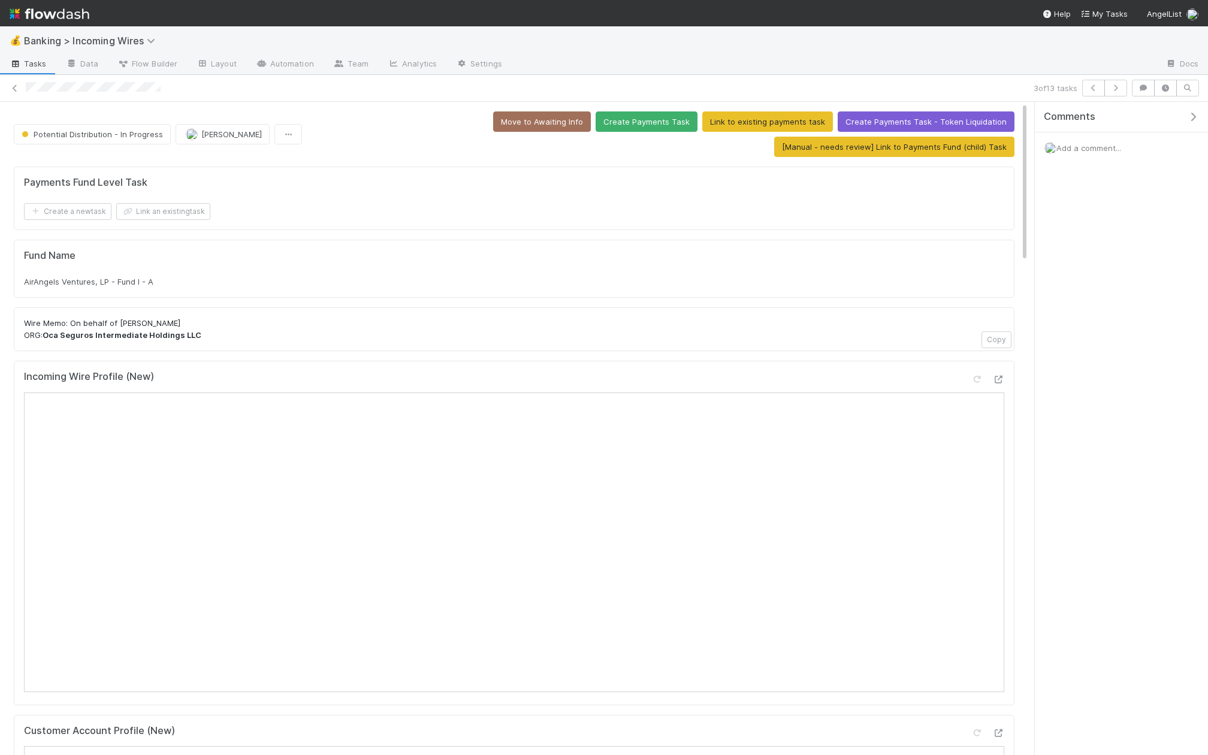
click at [44, 333] on strong "Oca Seguros Intermediate Holdings LLC" at bounding box center [122, 335] width 159 height 10
click at [864, 150] on button "[Manual - needs review] Link to Payments Fund (child) Task" at bounding box center [894, 147] width 240 height 20
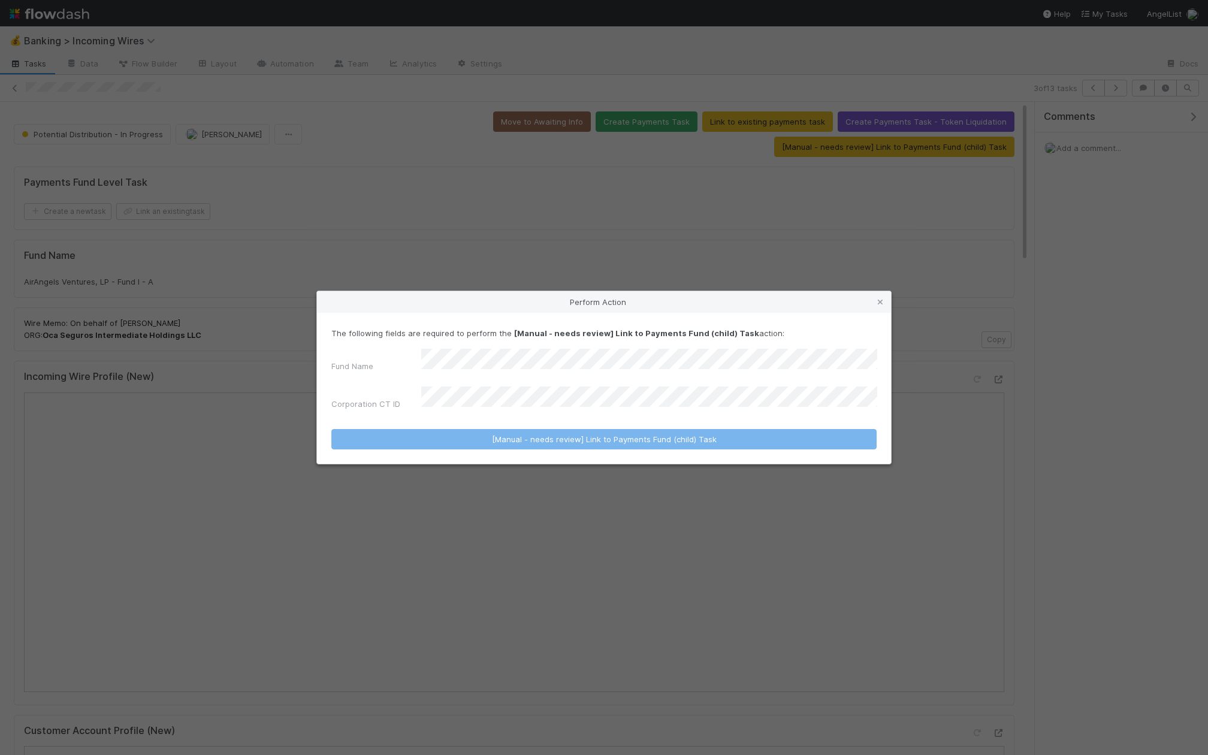
click at [539, 231] on div "Perform Action The following fields are required to perform the [Manual - needs…" at bounding box center [604, 377] width 1208 height 755
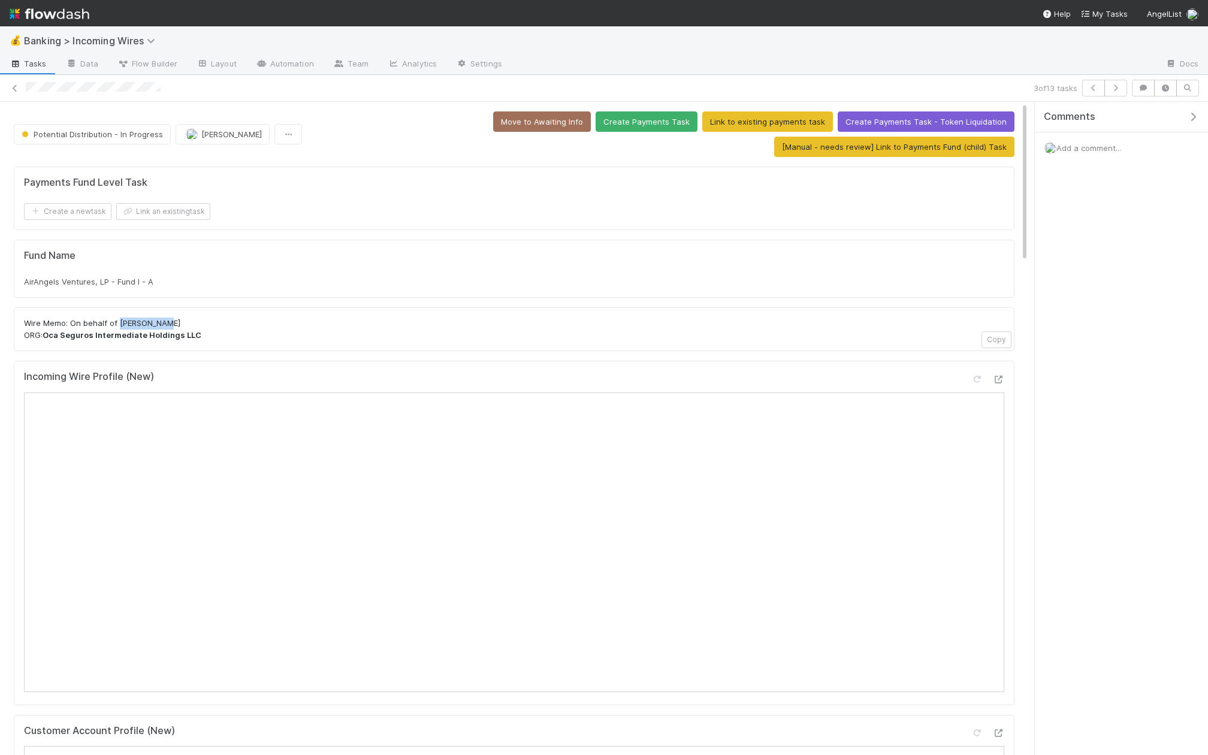
drag, startPoint x: 119, startPoint y: 319, endPoint x: 183, endPoint y: 320, distance: 63.5
click at [183, 320] on p "Wire Memo: On behalf of Oca Seguros ORG: Oca Seguros Intermediate Holdings LLC" at bounding box center [514, 329] width 980 height 23
copy p "Oca Seguros"
click at [909, 150] on button "[Manual - needs review] Link to Payments Fund (child) Task" at bounding box center [894, 147] width 240 height 20
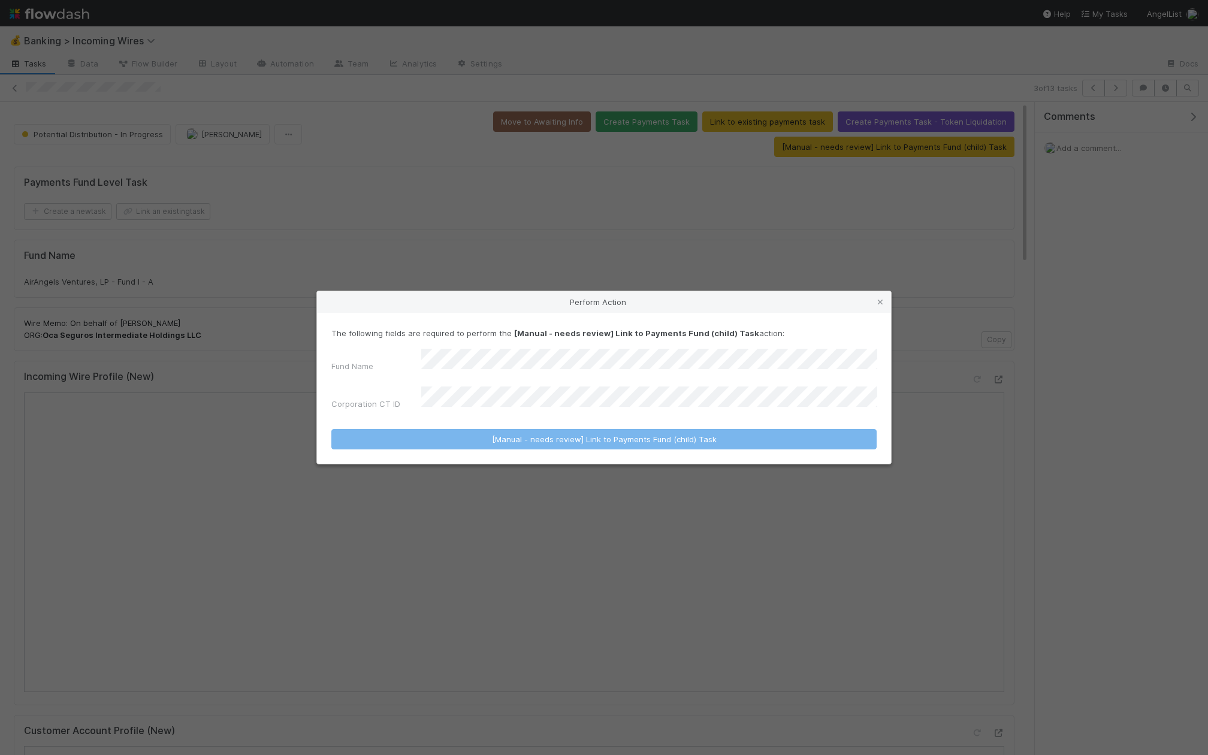
click at [520, 407] on div "Corporation CT ID" at bounding box center [603, 400] width 545 height 28
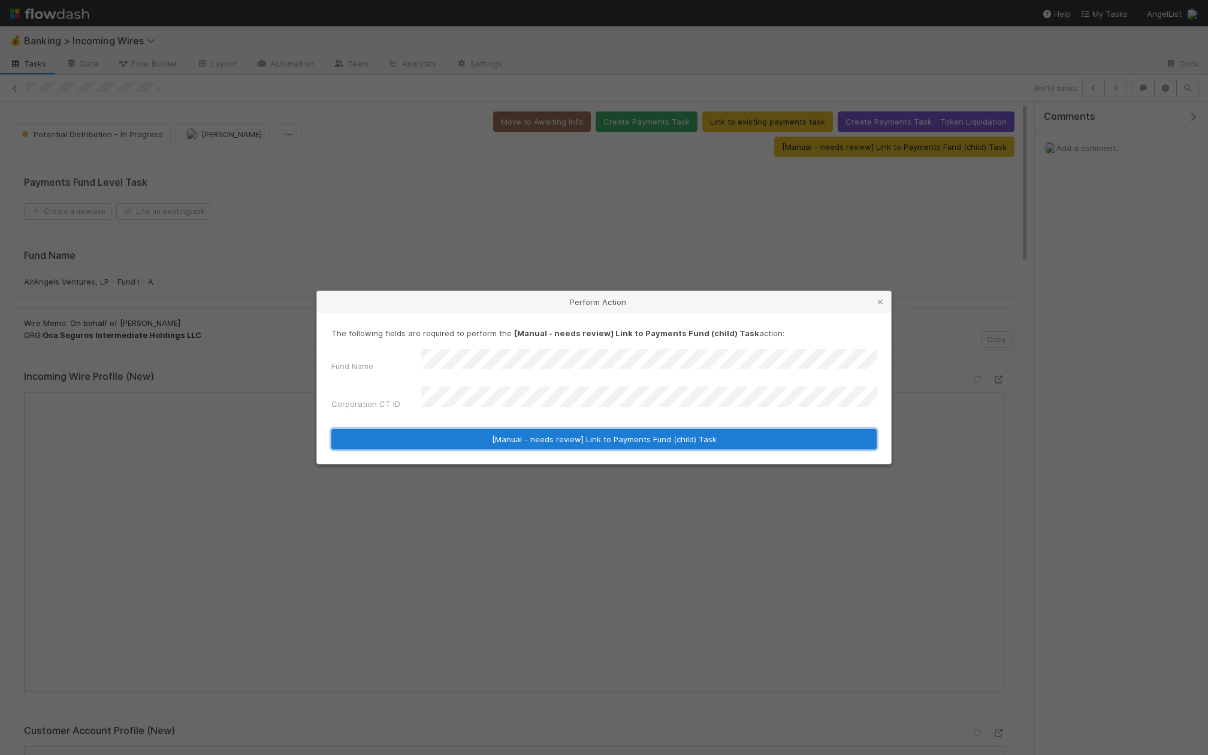
click at [524, 430] on button "[Manual - needs review] Link to Payments Fund (child) Task" at bounding box center [603, 439] width 545 height 20
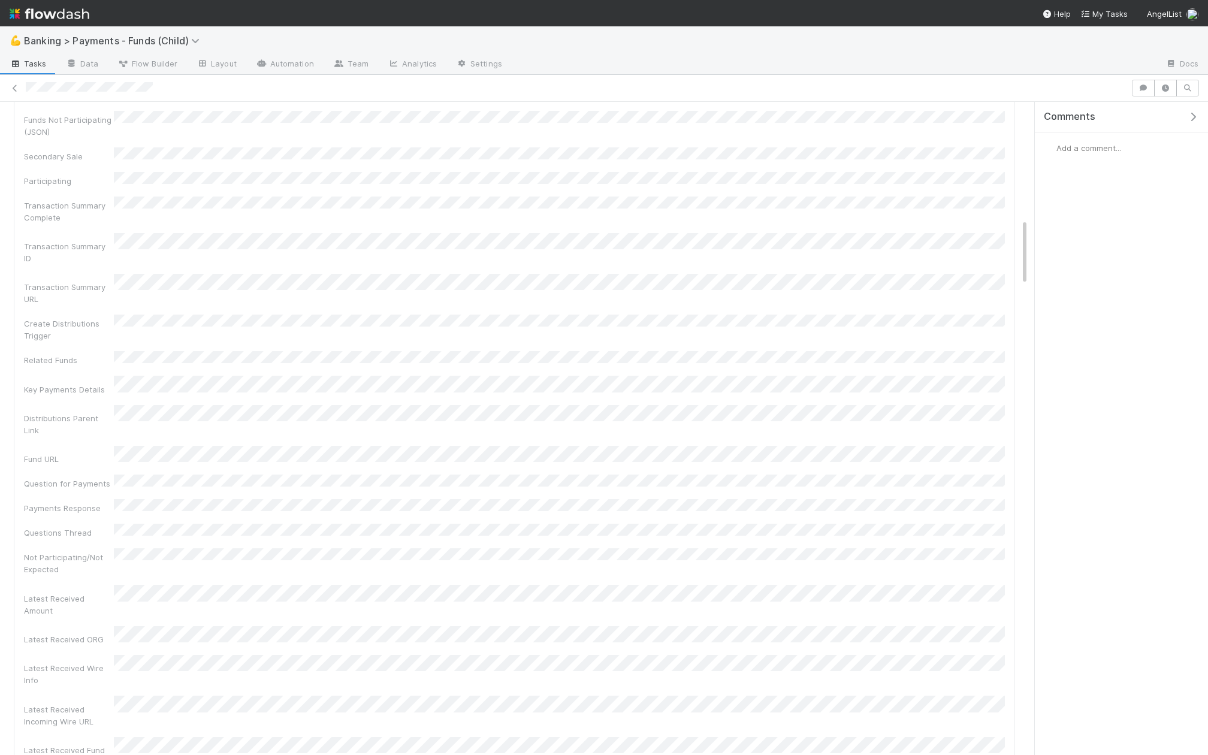
scroll to position [1650, 0]
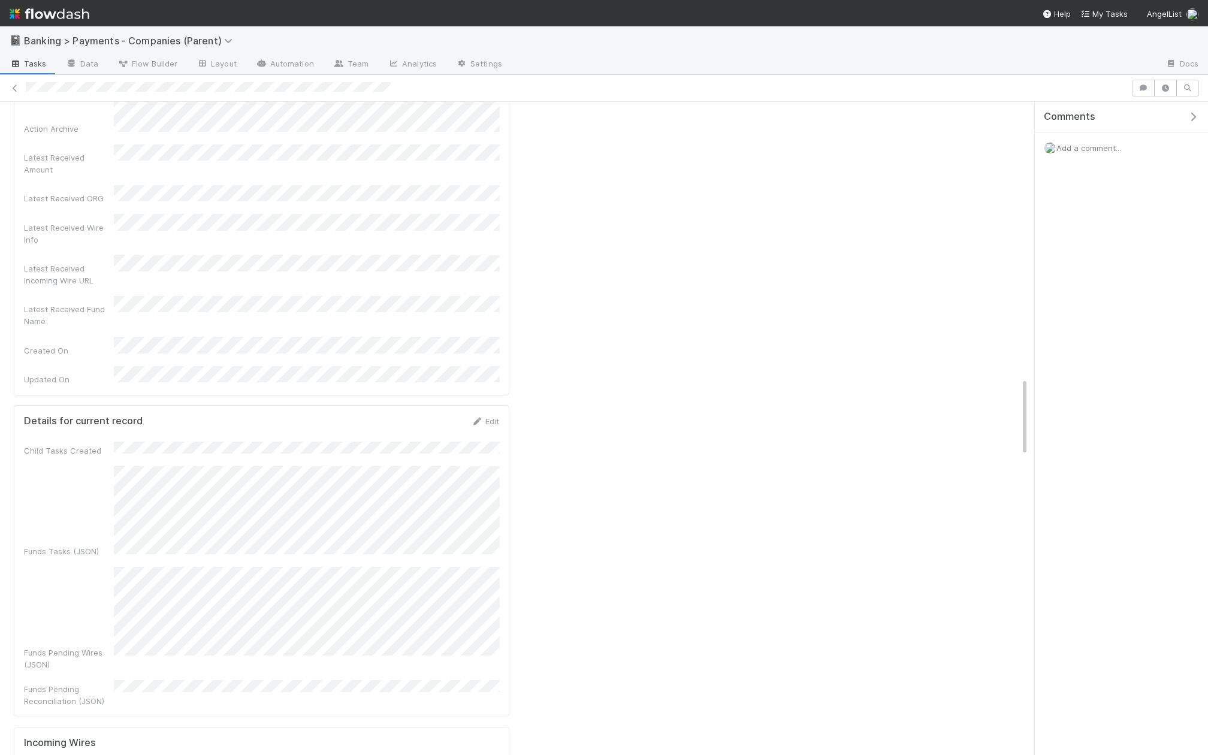
scroll to position [2754, 0]
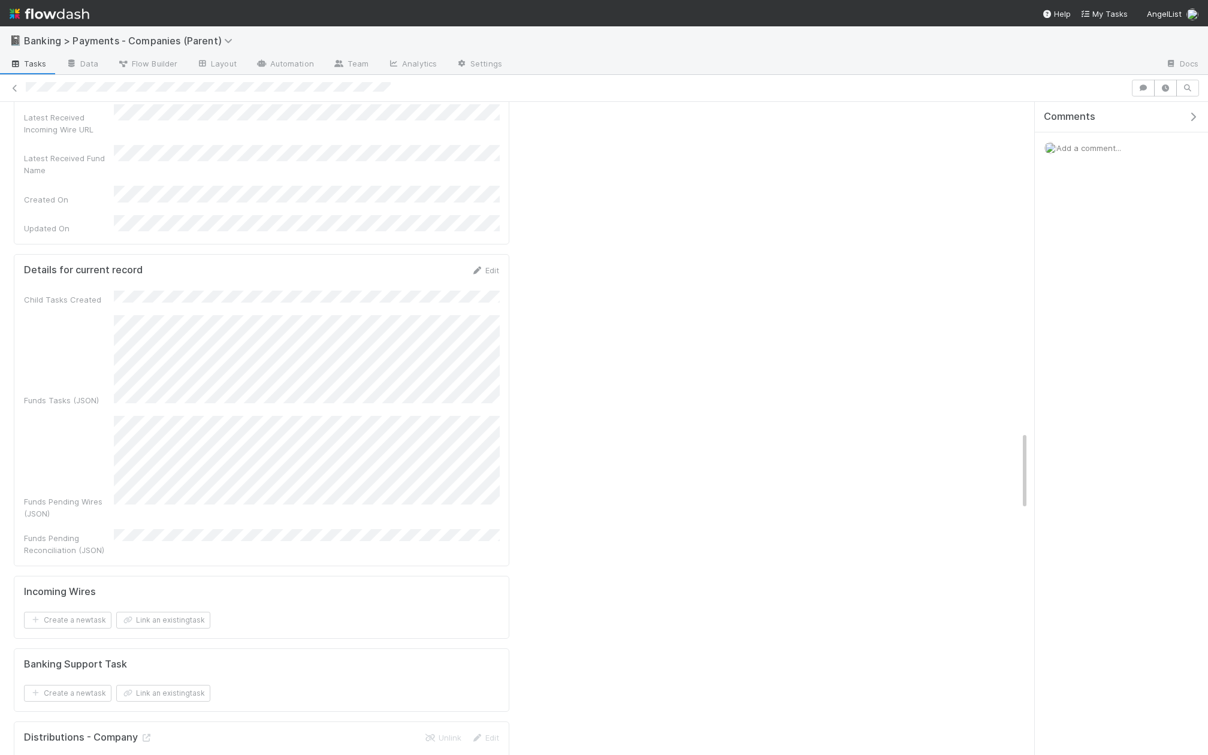
click at [155, 731] on div "Distributions - Company Unlink Edit" at bounding box center [261, 737] width 475 height 12
click at [145, 734] on icon at bounding box center [146, 738] width 12 height 8
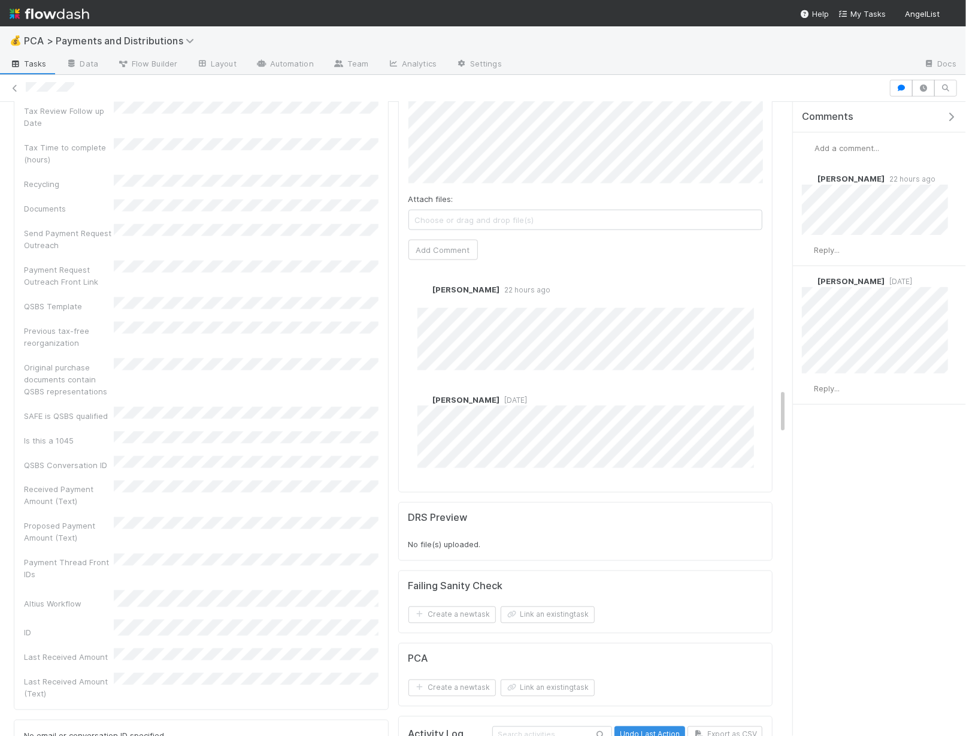
scroll to position [3983, 0]
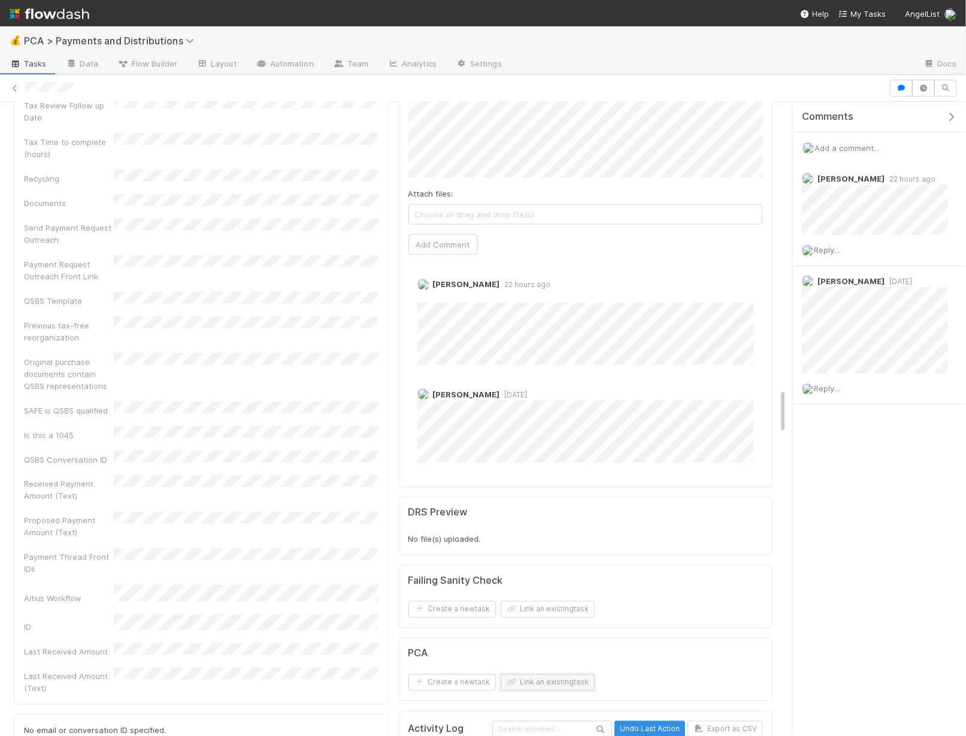
click at [543, 674] on button "Link an existing task" at bounding box center [548, 682] width 94 height 17
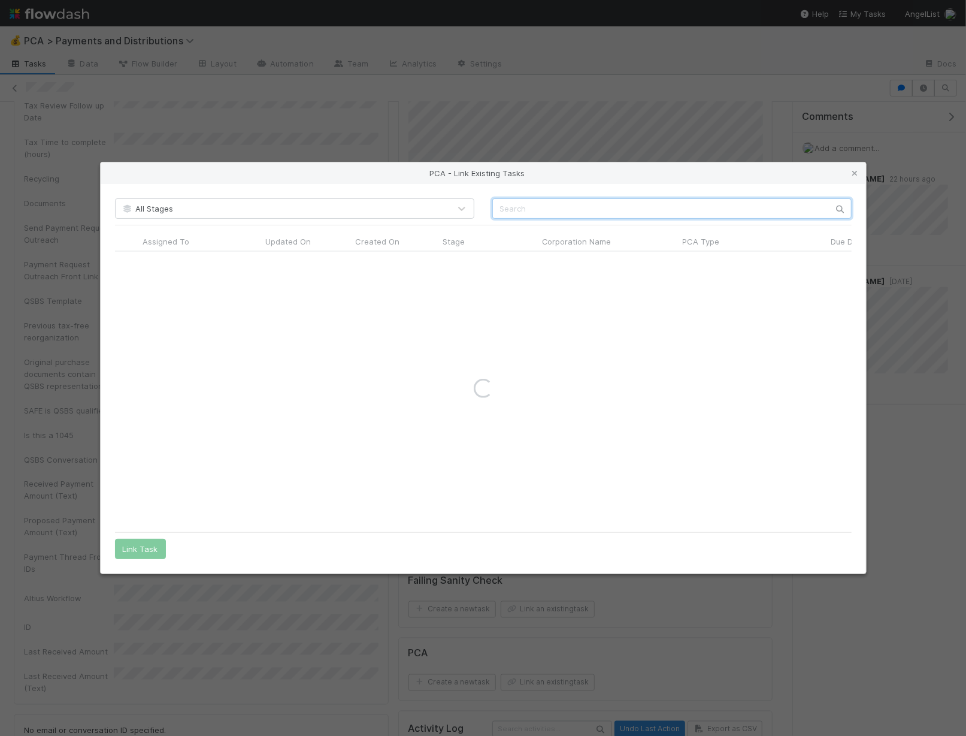
click at [569, 202] on input "text" at bounding box center [671, 208] width 359 height 20
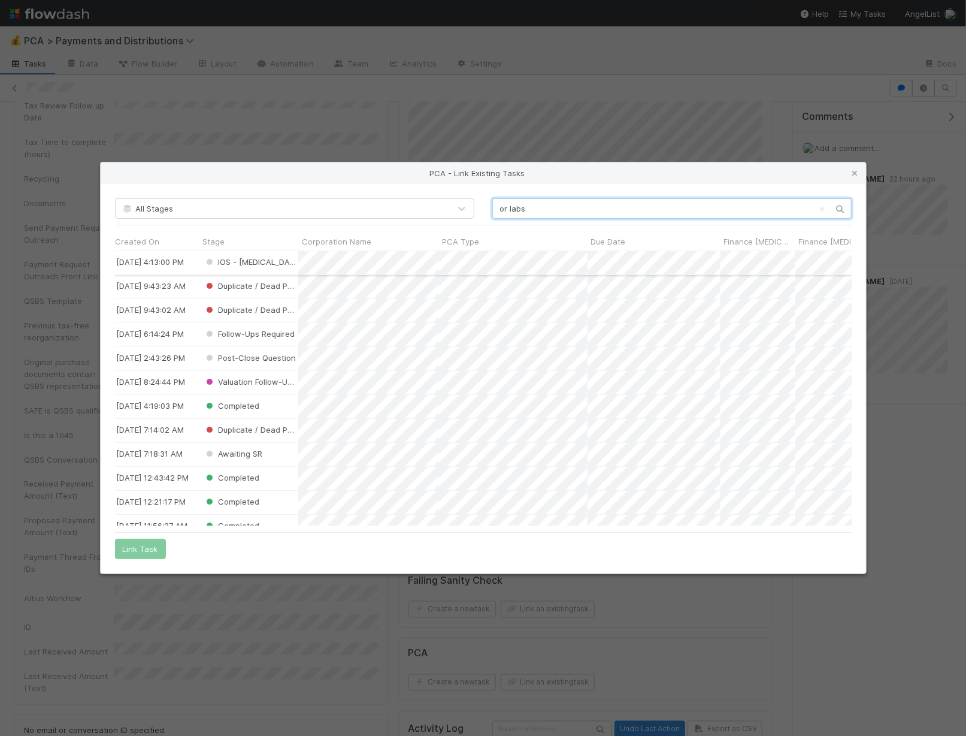
scroll to position [1, 236]
type input "or labs"
click at [343, 244] on span "Corporation Name" at bounding box center [340, 241] width 69 height 12
click at [356, 258] on div "Sort A → Z" at bounding box center [374, 264] width 137 height 18
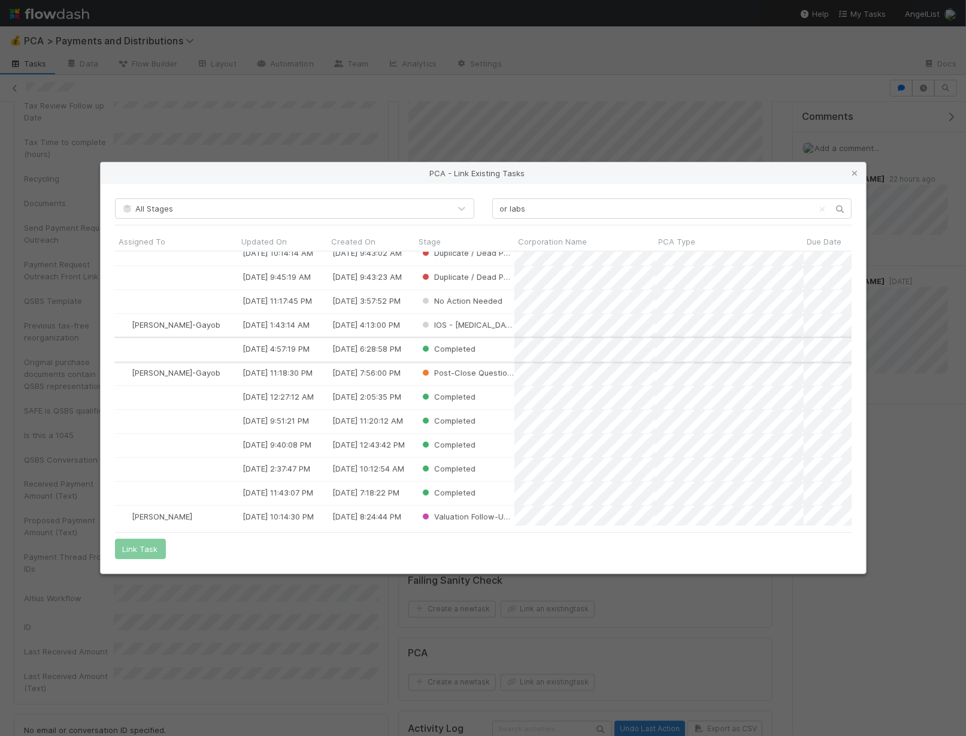
scroll to position [0, 0]
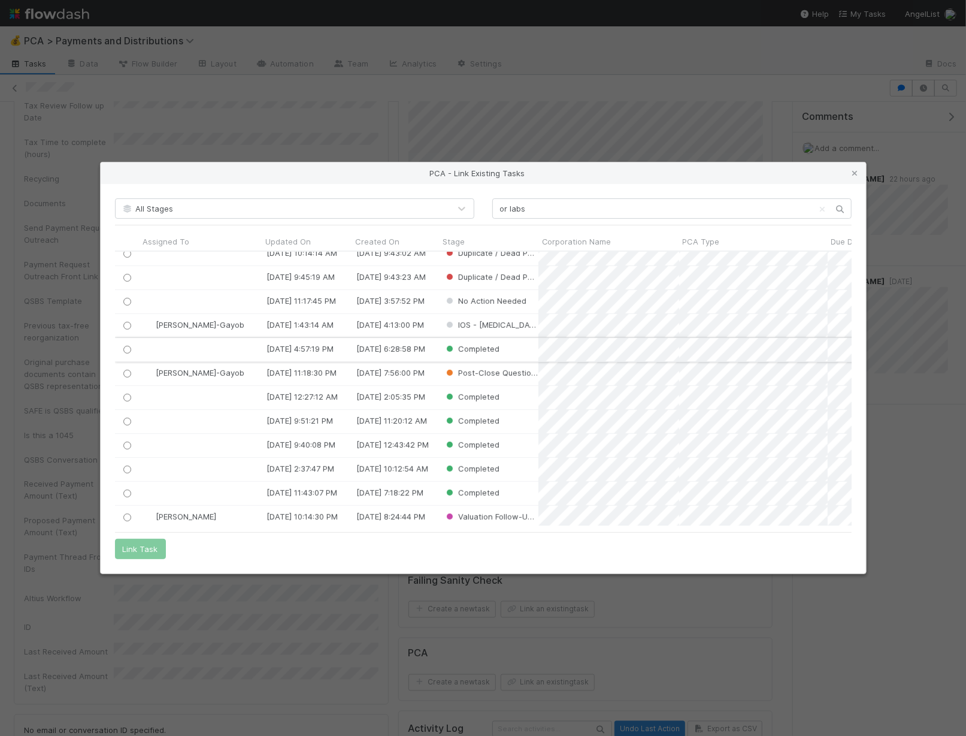
click at [124, 349] on input "radio" at bounding box center [127, 350] width 8 height 8
click at [149, 556] on button "Link Task" at bounding box center [140, 549] width 51 height 20
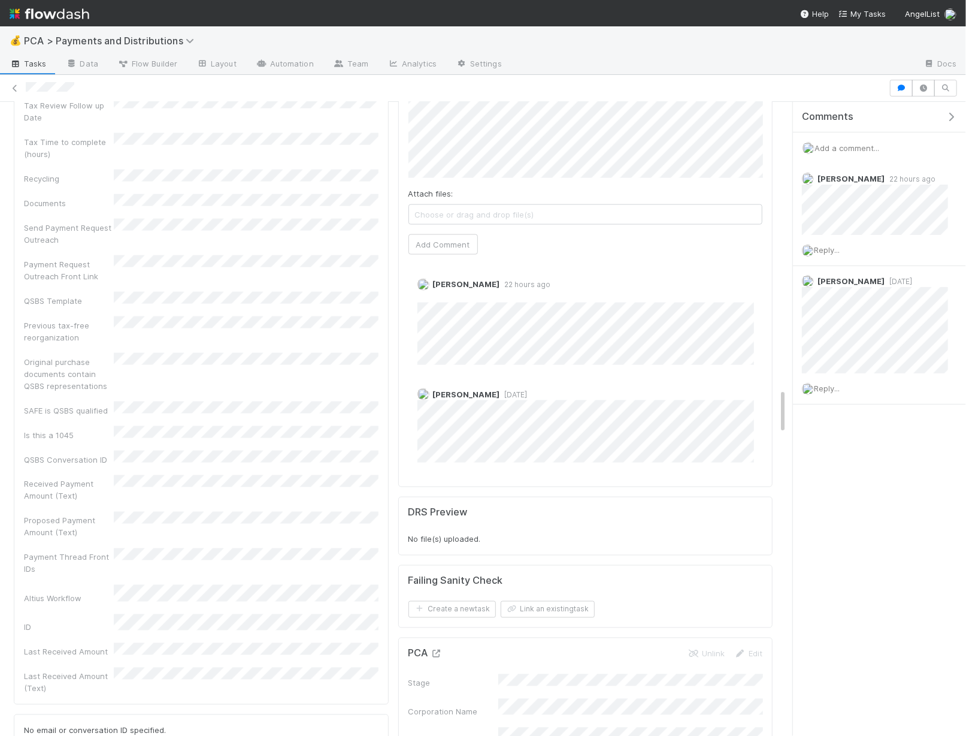
click at [438, 650] on icon at bounding box center [437, 654] width 12 height 8
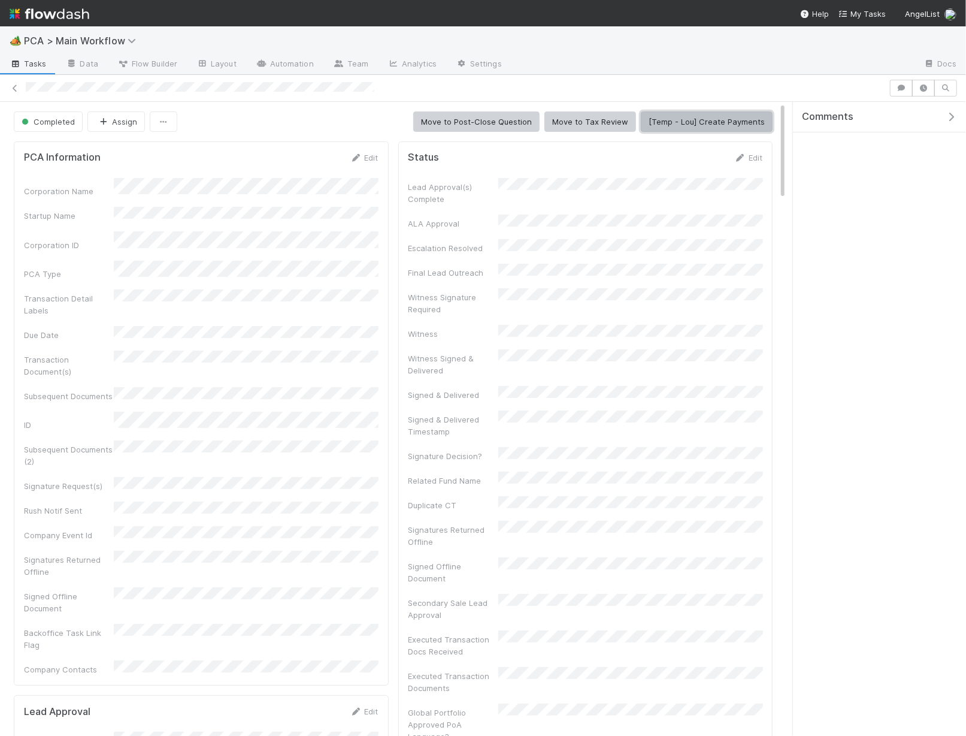
click at [706, 122] on button "[Temp - Lou] Create Payments" at bounding box center [707, 121] width 132 height 20
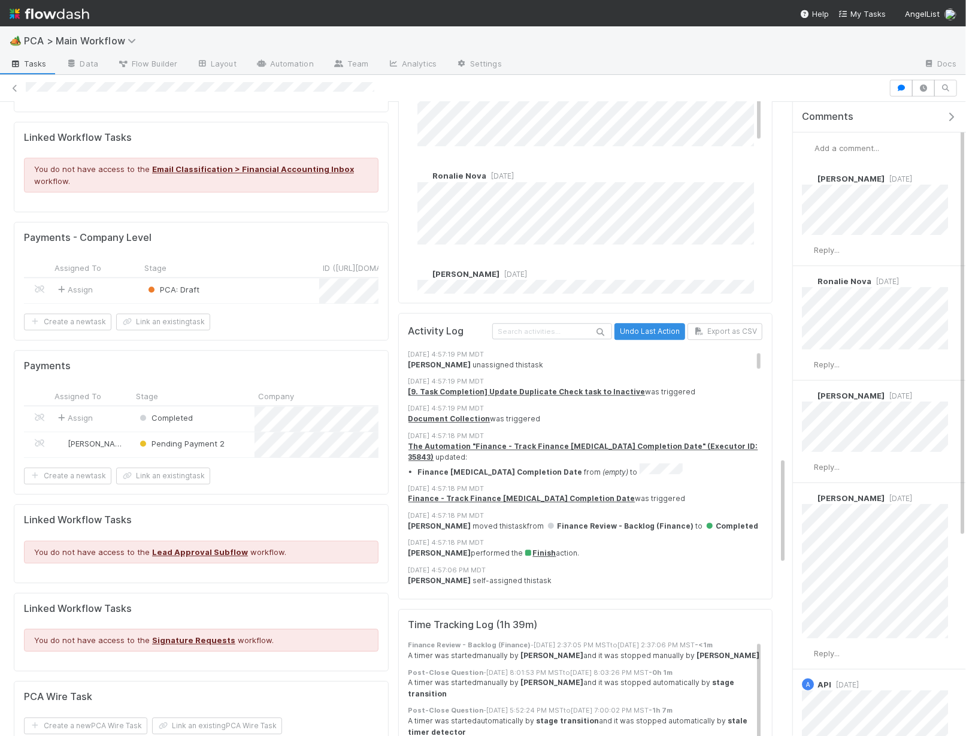
scroll to position [1913, 0]
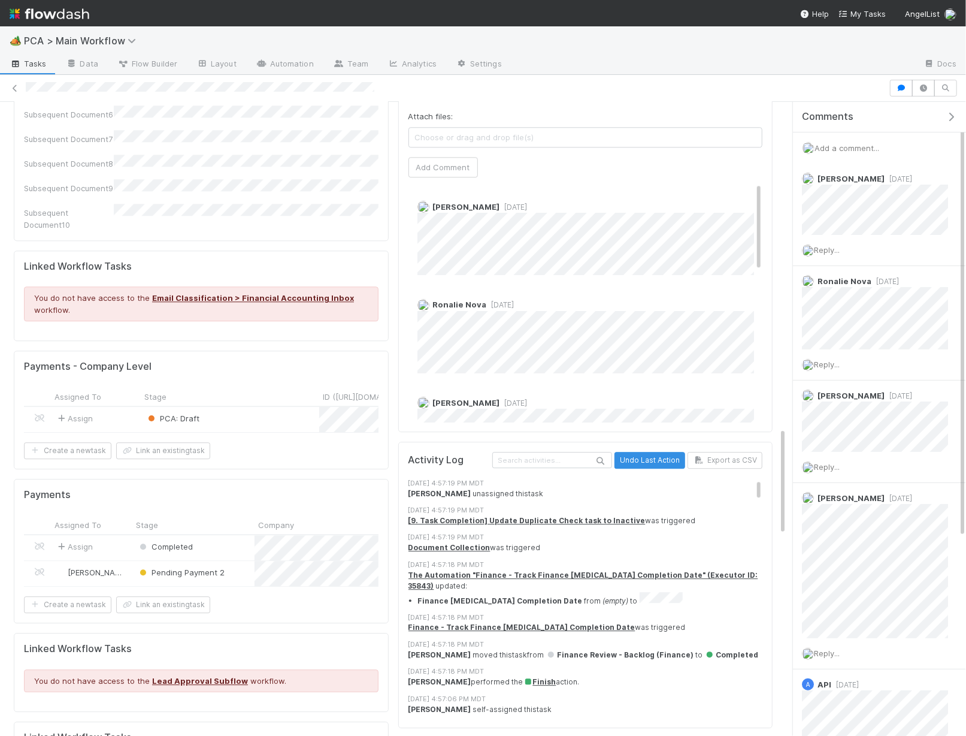
click at [267, 407] on div "PCA: Draft" at bounding box center [230, 419] width 179 height 25
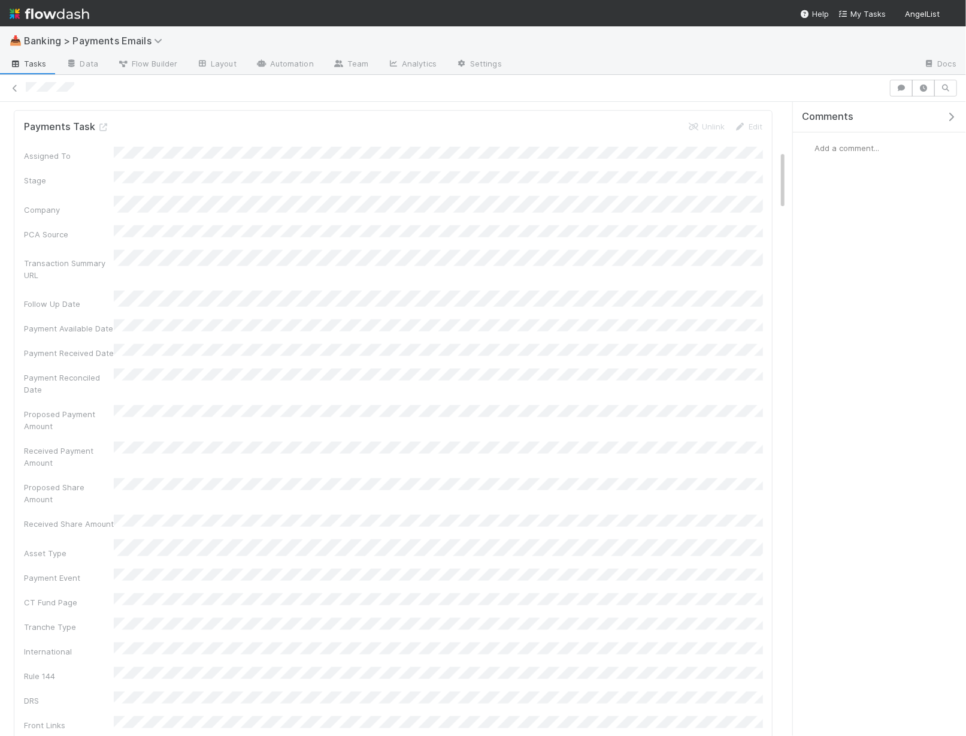
scroll to position [361, 0]
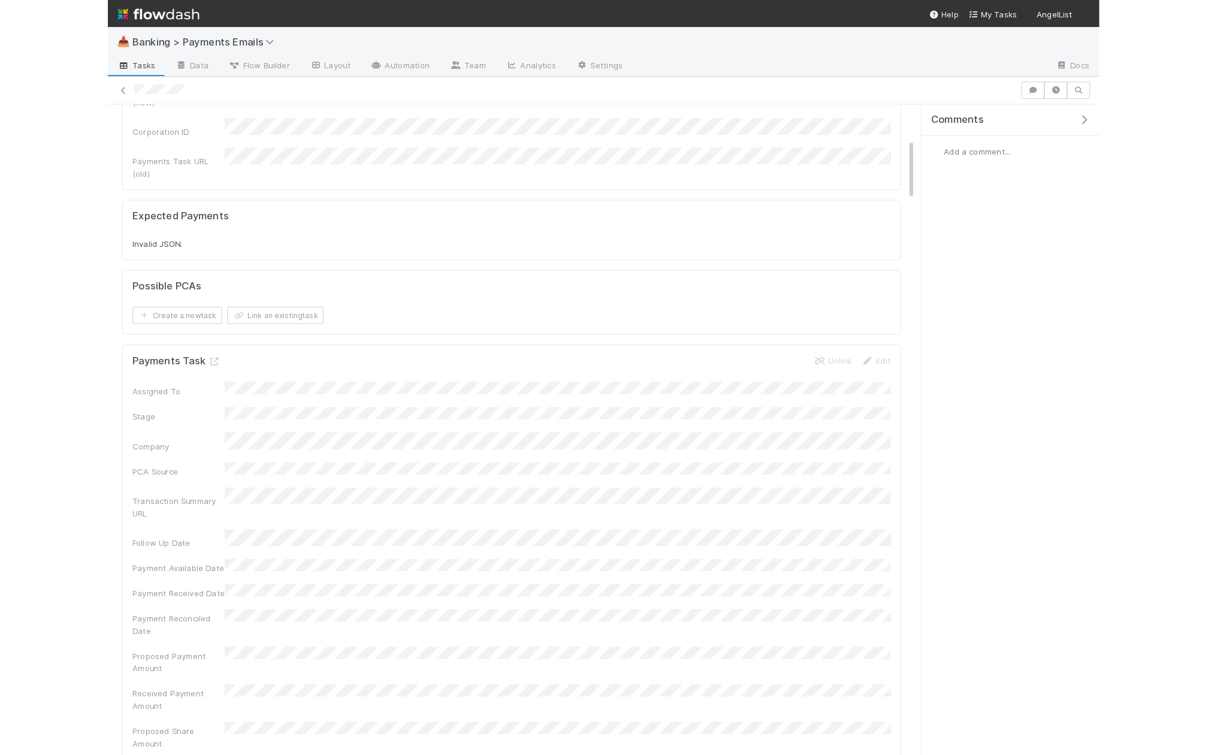
scroll to position [0, 0]
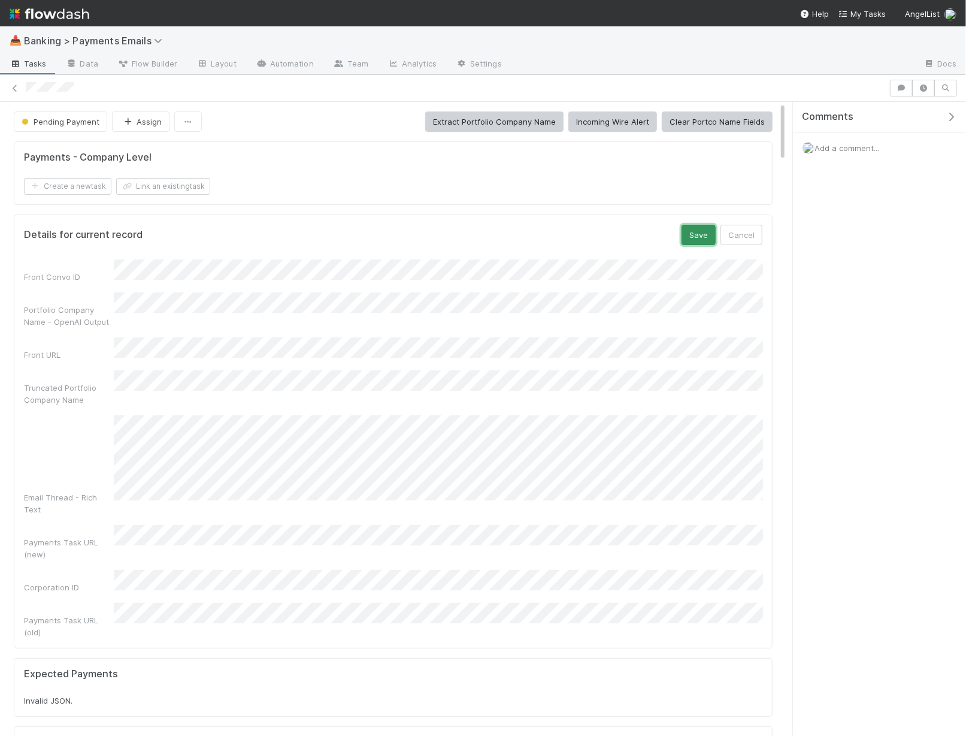
click at [700, 231] on button "Save" at bounding box center [699, 235] width 34 height 20
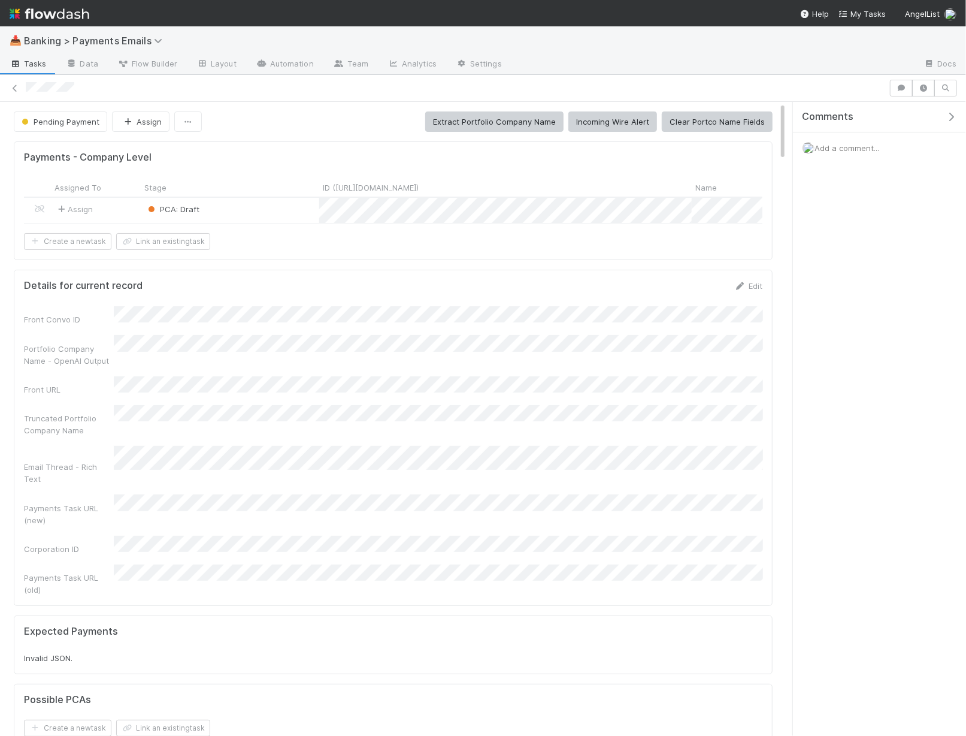
click at [258, 205] on div "PCA: Draft" at bounding box center [230, 210] width 179 height 25
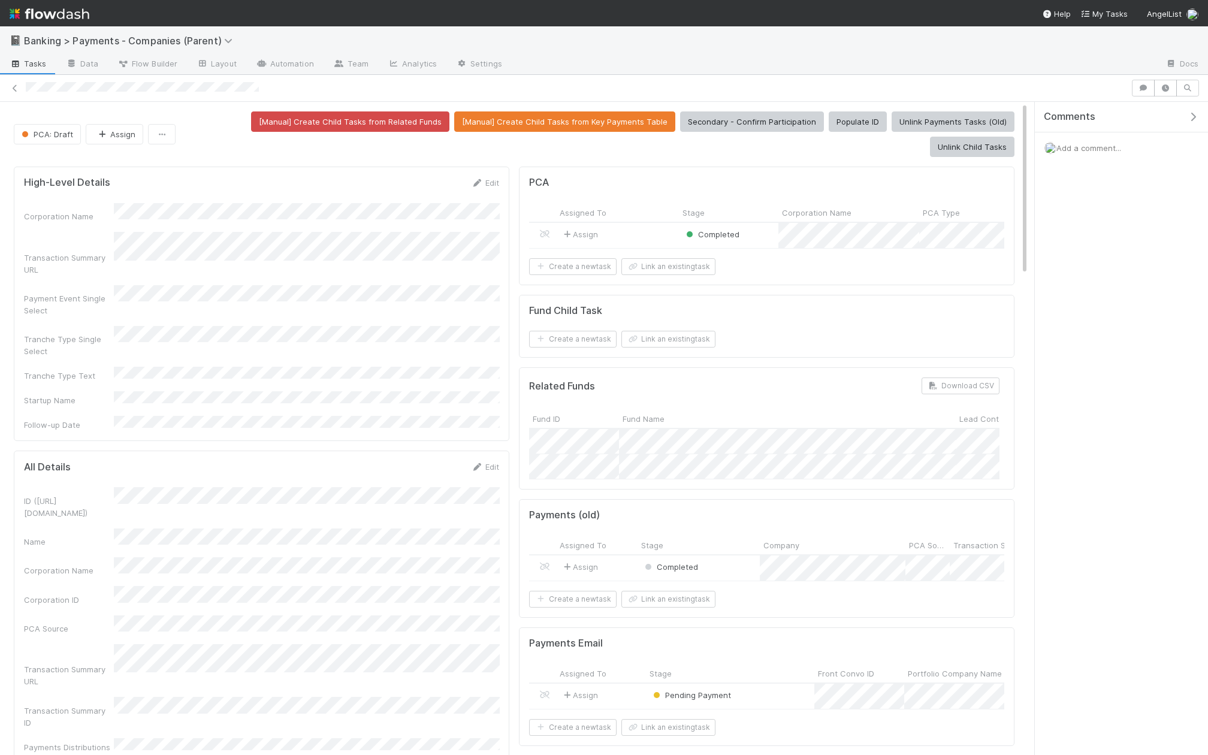
click at [966, 147] on span "Add a comment..." at bounding box center [1088, 148] width 65 height 10
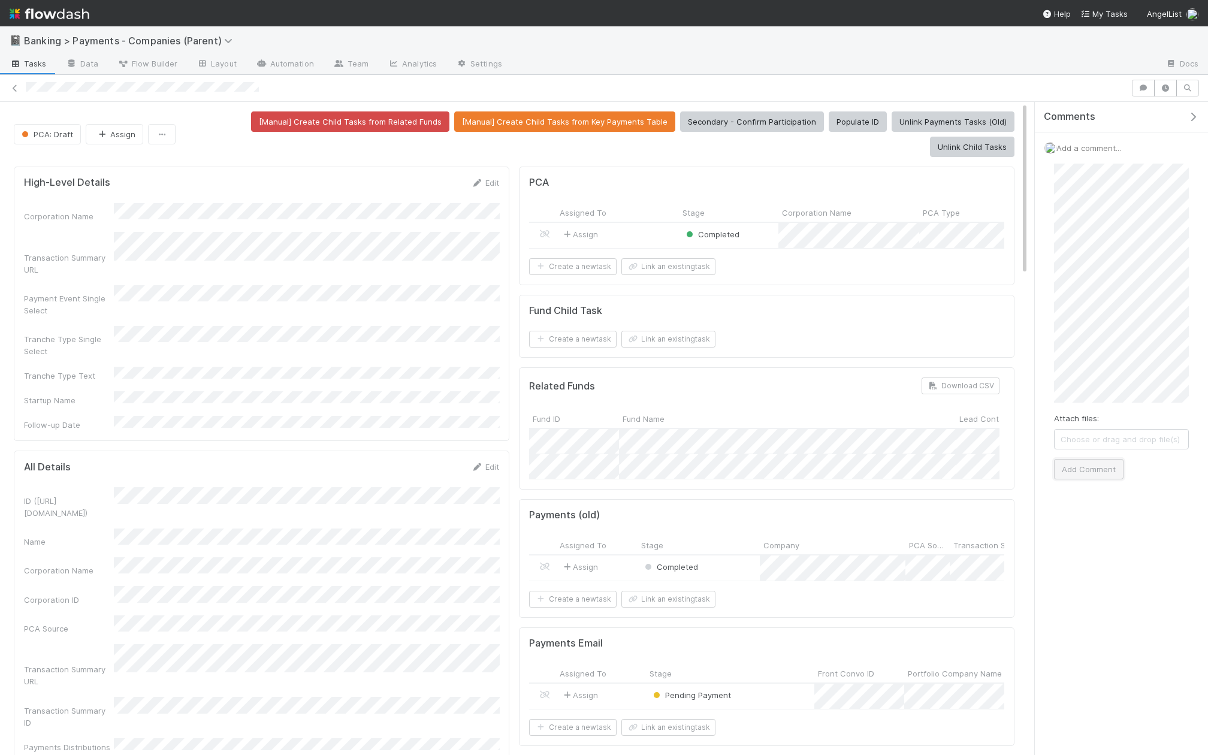
click at [966, 464] on button "Add Comment" at bounding box center [1088, 469] width 69 height 20
click at [343, 120] on button "[Manual] Create Child Tasks from Related Funds" at bounding box center [350, 121] width 198 height 20
click at [34, 127] on button "PCA: Draft" at bounding box center [47, 134] width 67 height 20
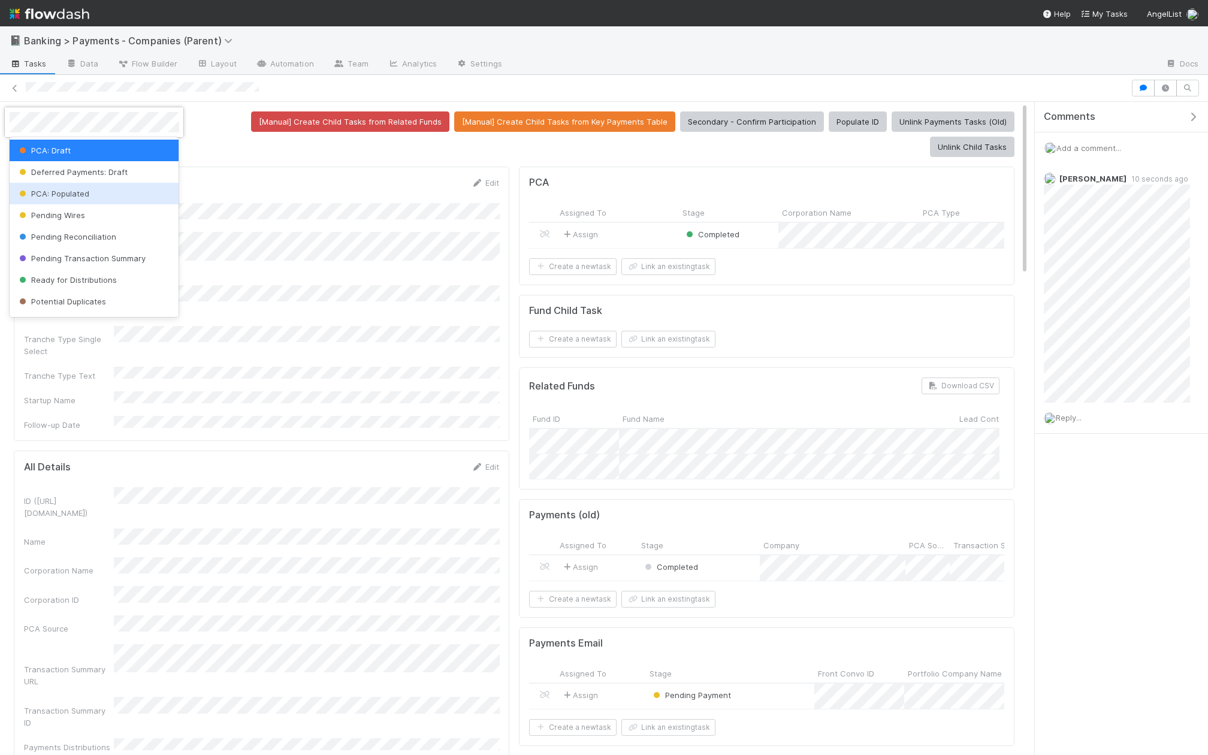
click at [69, 208] on div "Pending Wires" at bounding box center [95, 215] width 170 height 22
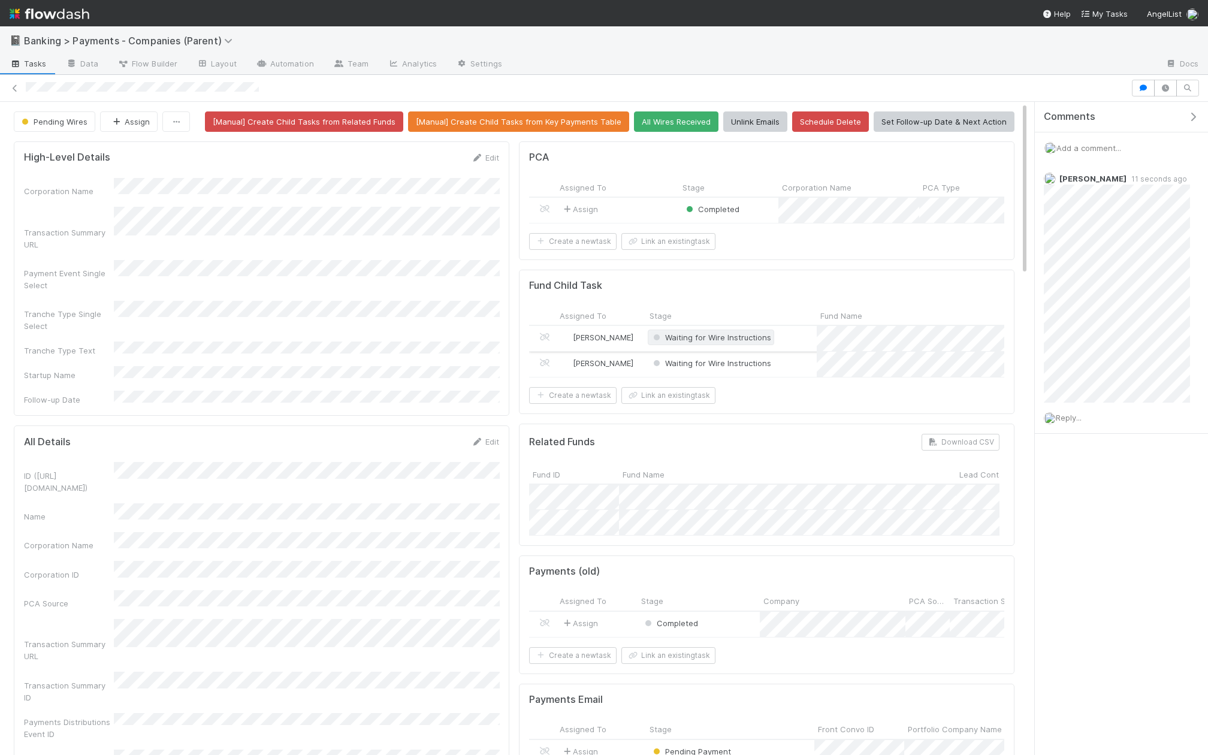
click at [748, 335] on span "Waiting for Wire Instructions" at bounding box center [711, 337] width 120 height 10
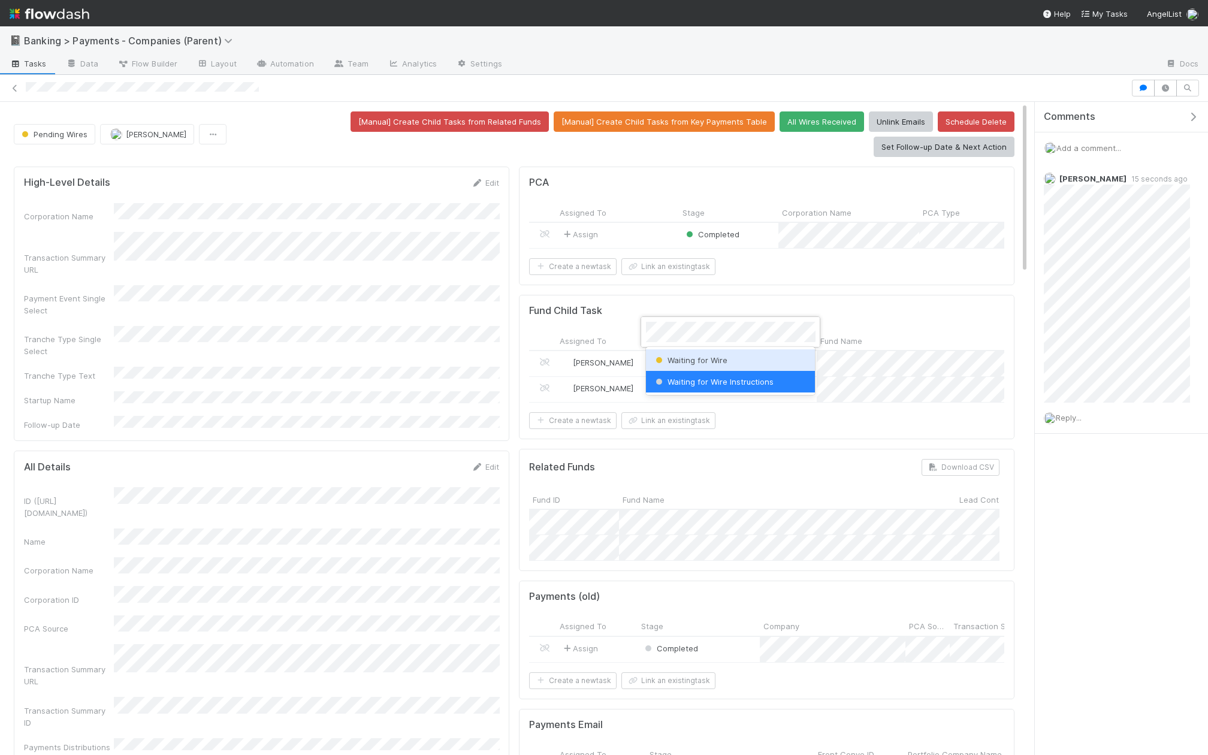
click at [755, 353] on div "Waiting for Wire" at bounding box center [731, 360] width 170 height 22
click at [692, 383] on span "Waiting for Wire Instructions" at bounding box center [711, 388] width 120 height 10
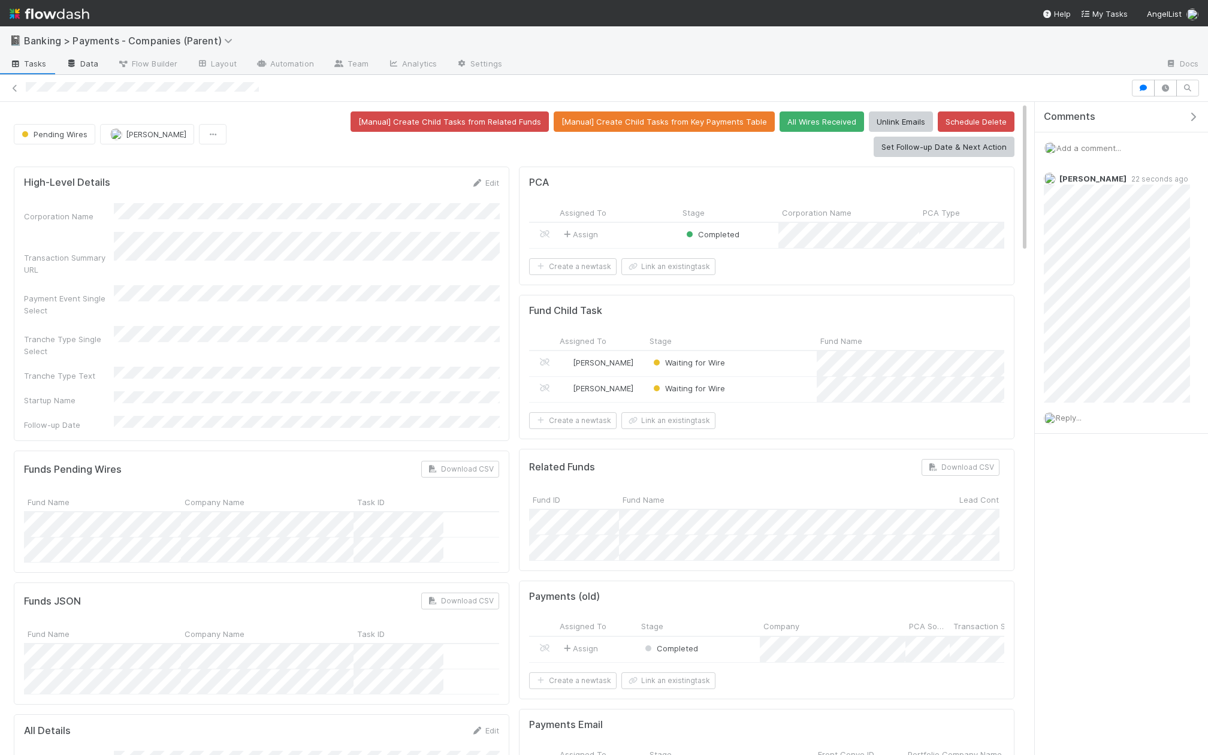
click at [90, 64] on link "Data" at bounding box center [82, 64] width 52 height 19
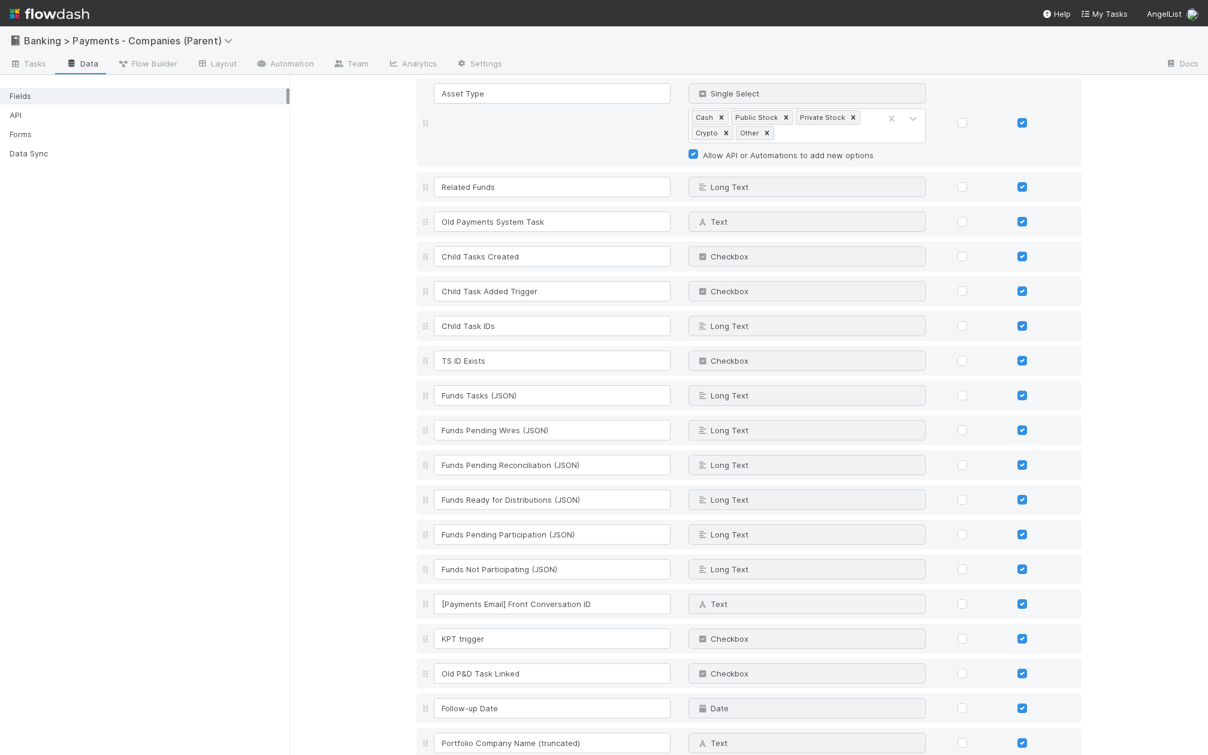
scroll to position [1885, 0]
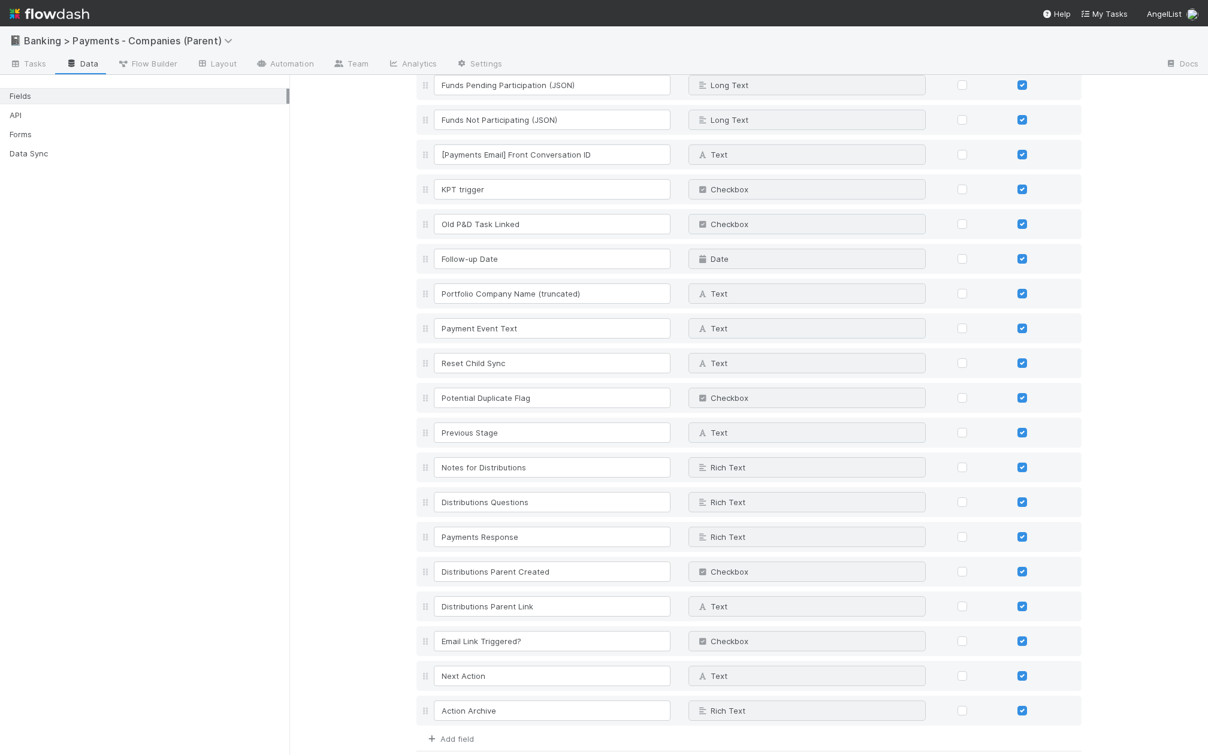
click at [455, 734] on link "Add field" at bounding box center [450, 739] width 48 height 10
type input "Latest Received Amount"
click at [464, 734] on link "Add field" at bounding box center [450, 739] width 48 height 10
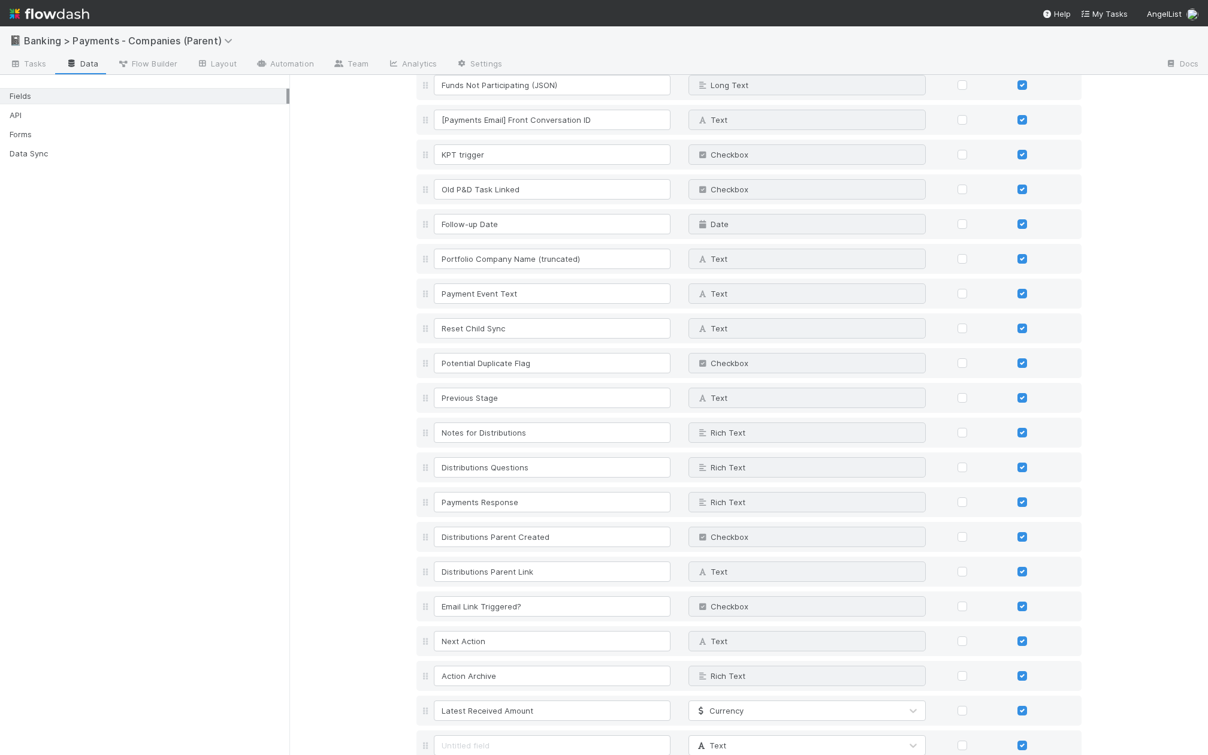
click at [464, 735] on input at bounding box center [552, 745] width 237 height 20
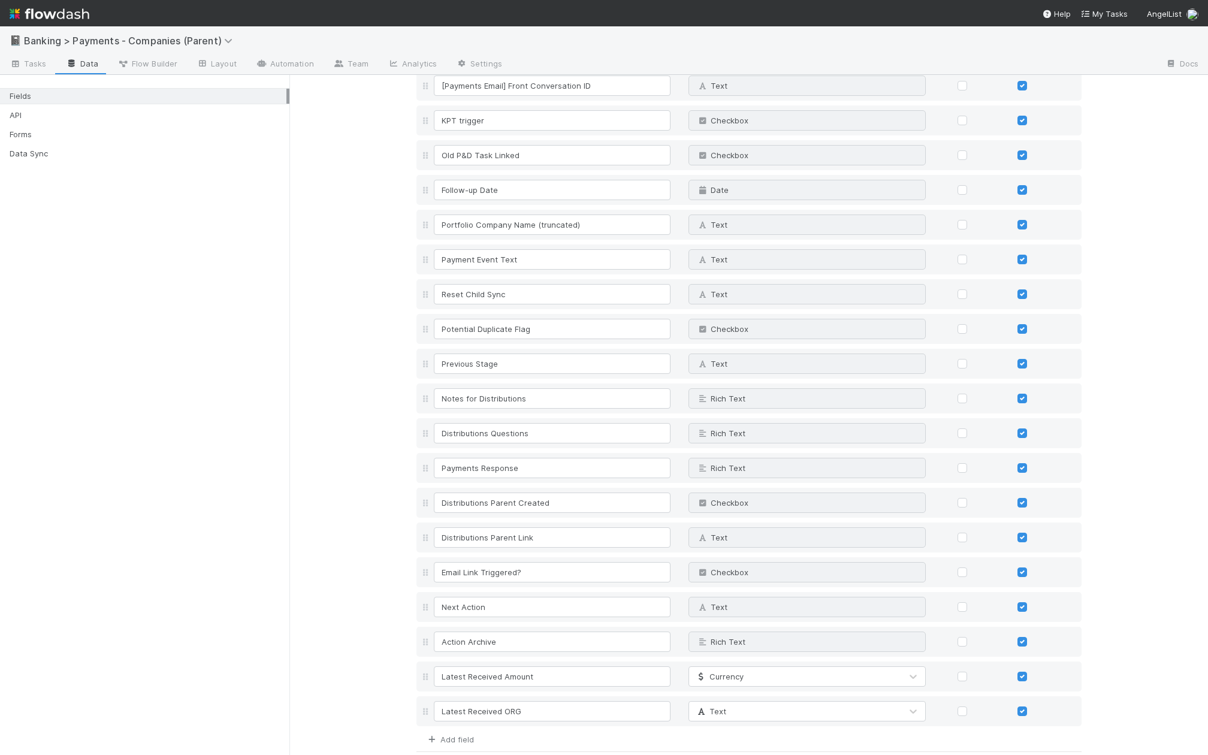
scroll to position [1955, 0]
type input "Latest Received ORG"
click at [454, 734] on link "Add field" at bounding box center [450, 739] width 48 height 10
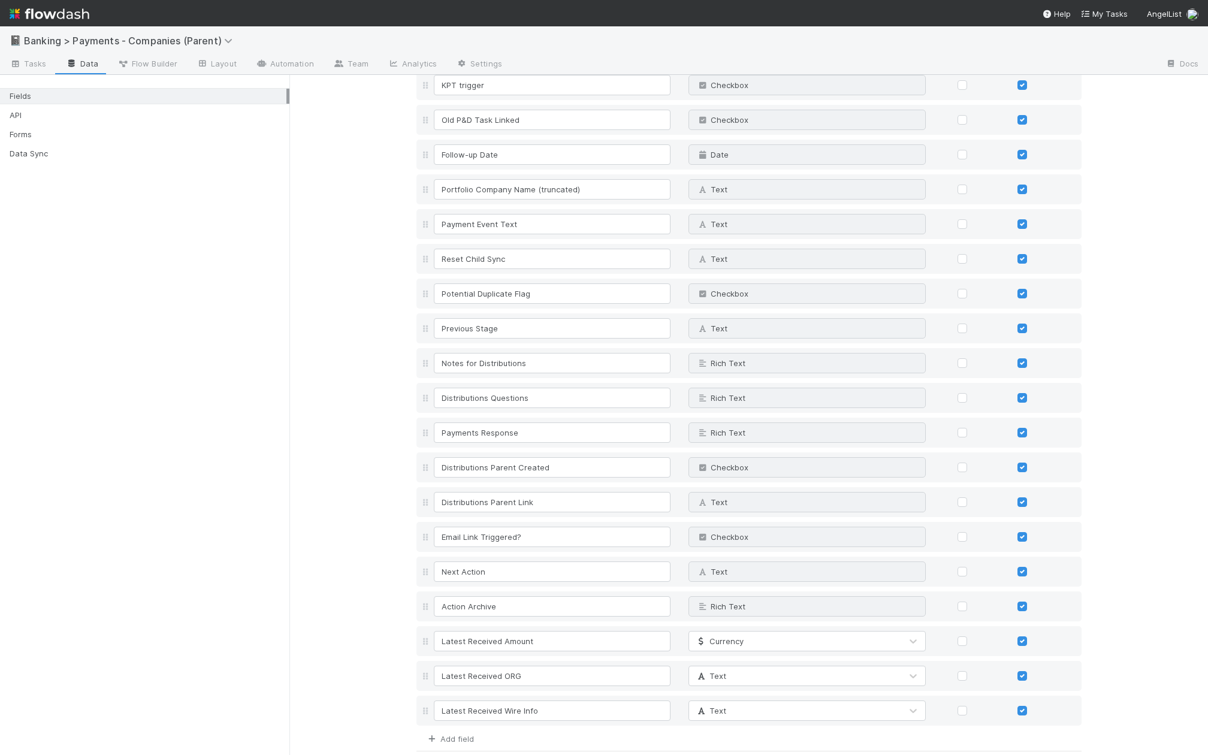
type input "Latest Received Wire Info"
click at [459, 734] on link "Add field" at bounding box center [450, 739] width 48 height 10
type input "Latest Received Incoming Wire URL"
click at [470, 734] on link "Add field" at bounding box center [450, 739] width 48 height 10
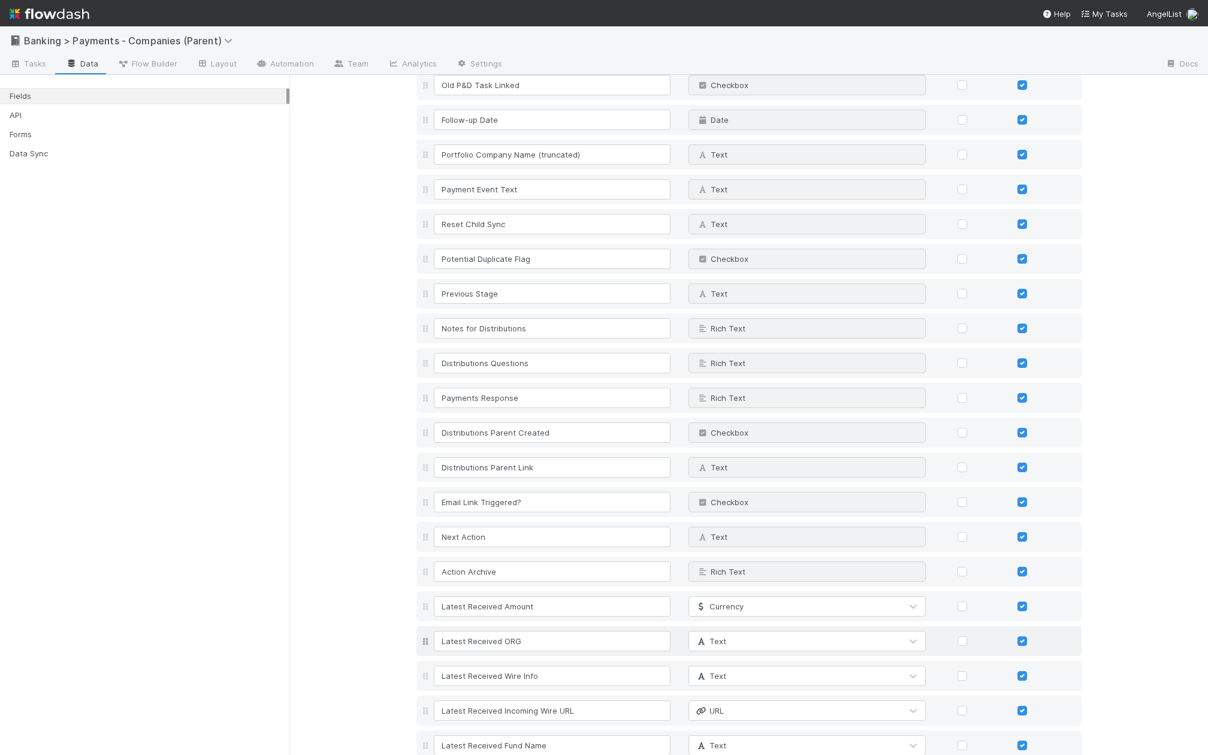
scroll to position [2059, 0]
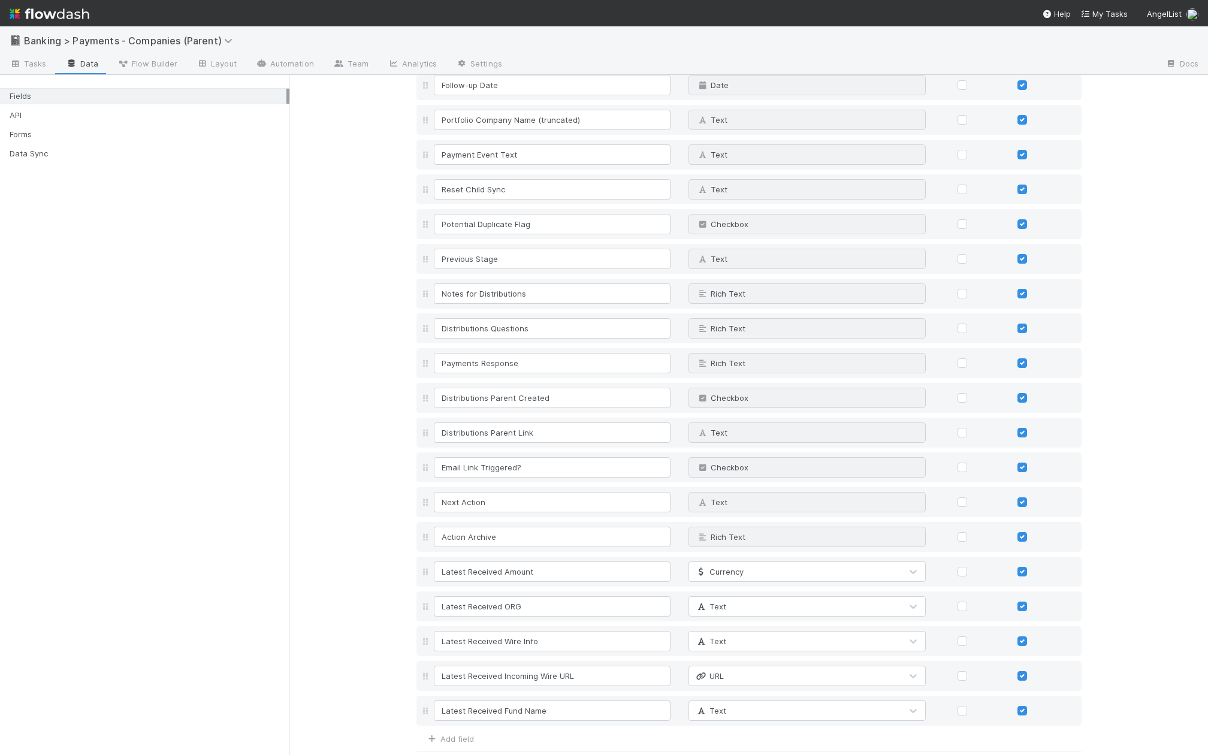
type input "Latest Received Fund Name"
click at [461, 735] on button "Save Changes" at bounding box center [451, 767] width 71 height 20
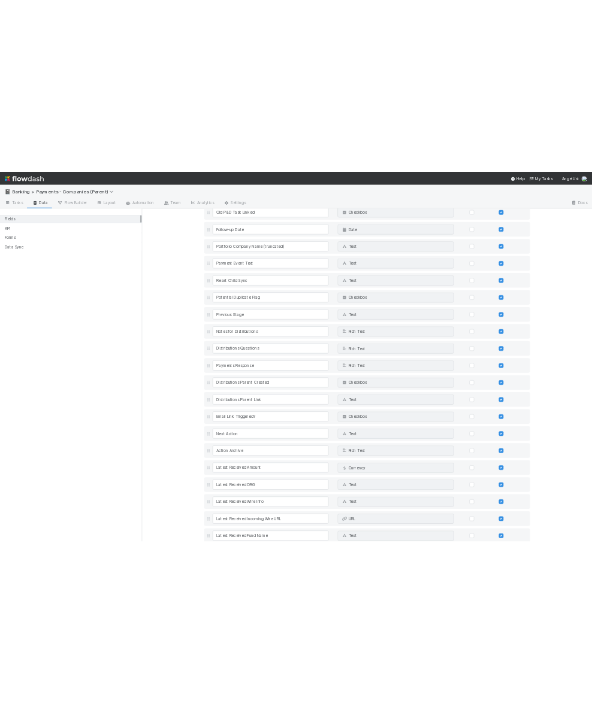
scroll to position [2091, 0]
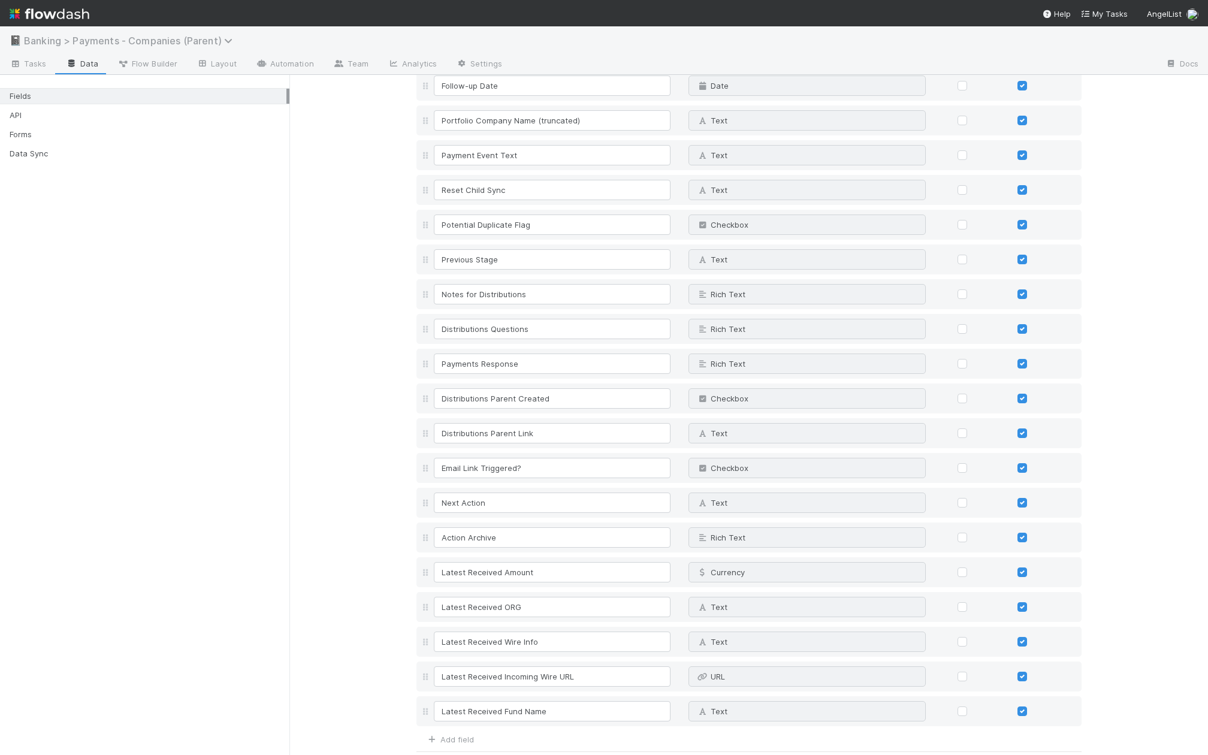
click at [225, 36] on icon at bounding box center [230, 41] width 12 height 10
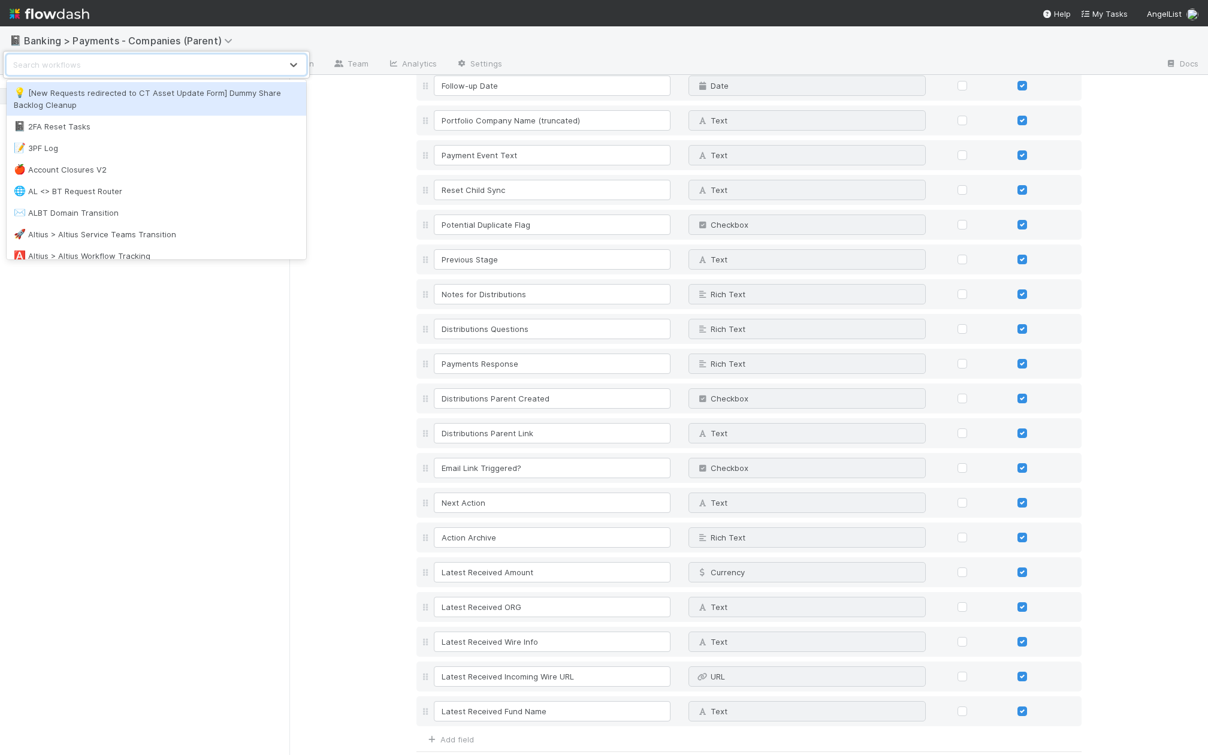
click at [212, 68] on div "Search workflows" at bounding box center [144, 64] width 274 height 19
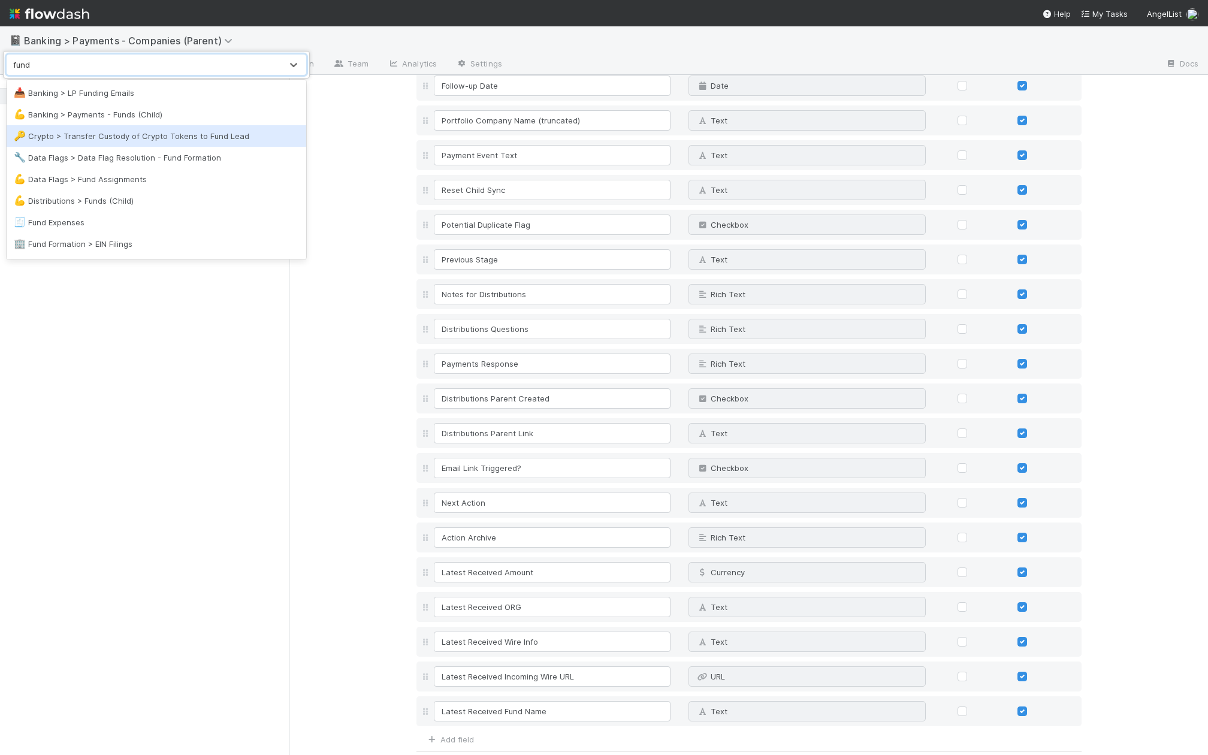
type input "fund"
click at [346, 335] on div "option Crypto > Transfer Custody of Crypto Tokens to Fund Lead focused, 35 of 1…" at bounding box center [604, 377] width 1208 height 755
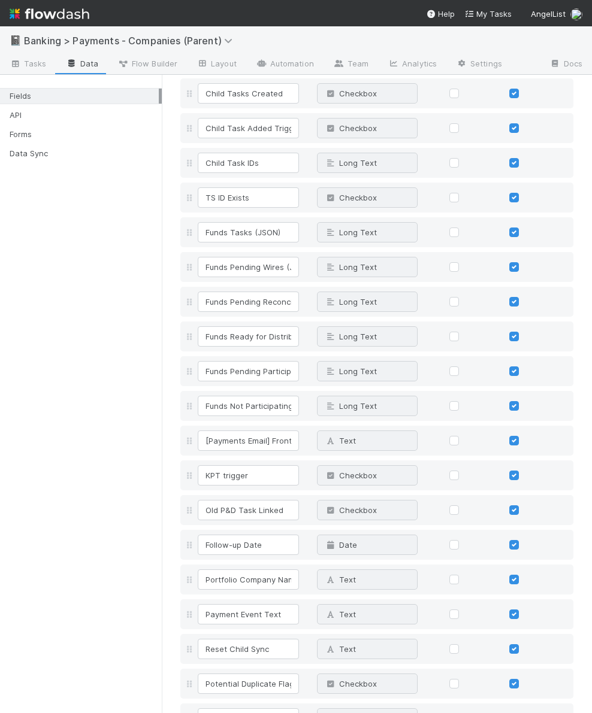
drag, startPoint x: 290, startPoint y: 119, endPoint x: -8, endPoint y: 147, distance: 299.7
click at [0, 147] on html "📓 Banking > Payments - Companies (Parent) Tasks Data Flow Builder Layout Automa…" at bounding box center [296, 356] width 592 height 713
click at [102, 426] on div "Fields API Forms Data Sync" at bounding box center [81, 394] width 162 height 639
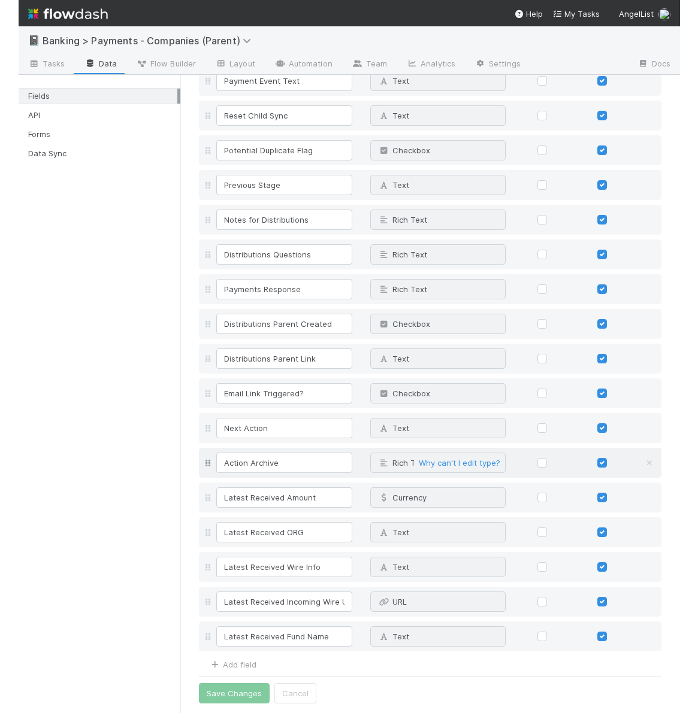
scroll to position [2233, 0]
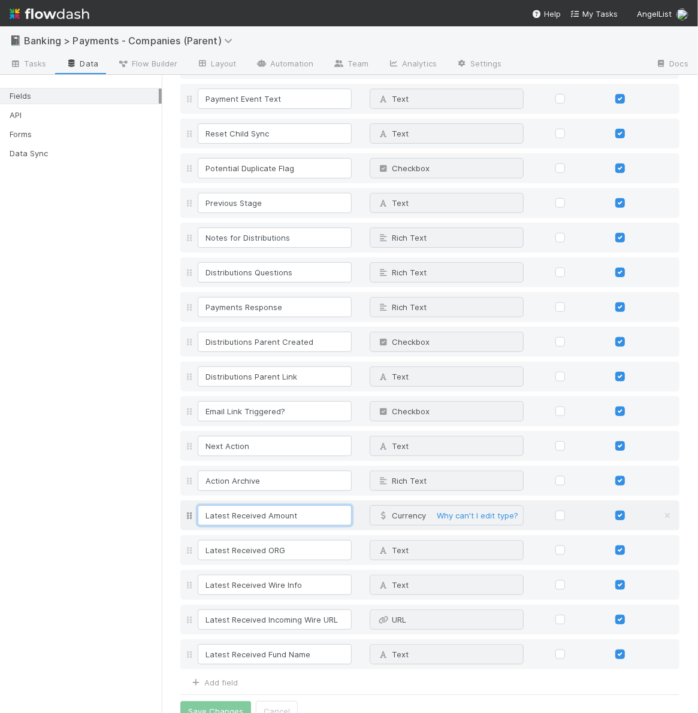
click at [273, 506] on input "Latest Received Amount" at bounding box center [275, 516] width 154 height 20
click at [252, 540] on input "Latest Received ORG" at bounding box center [275, 550] width 154 height 20
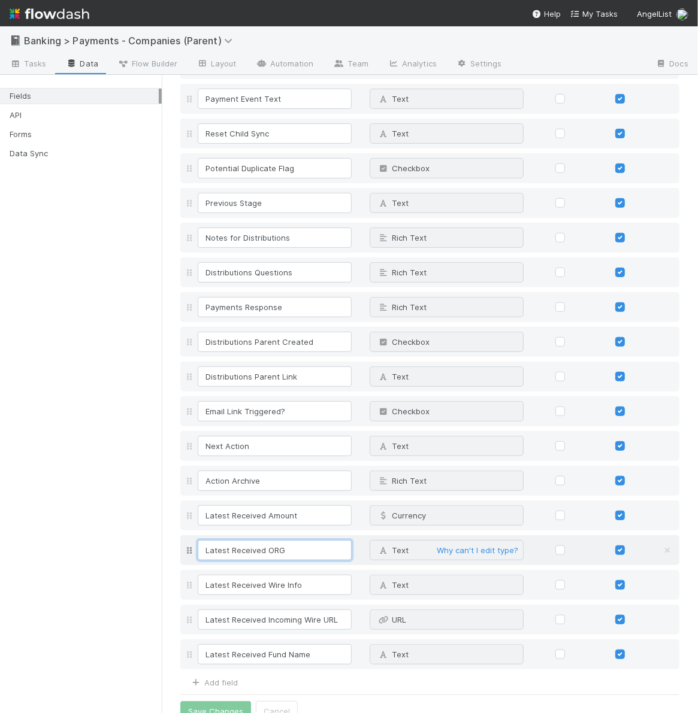
click at [252, 540] on input "Latest Received ORG" at bounding box center [275, 550] width 154 height 20
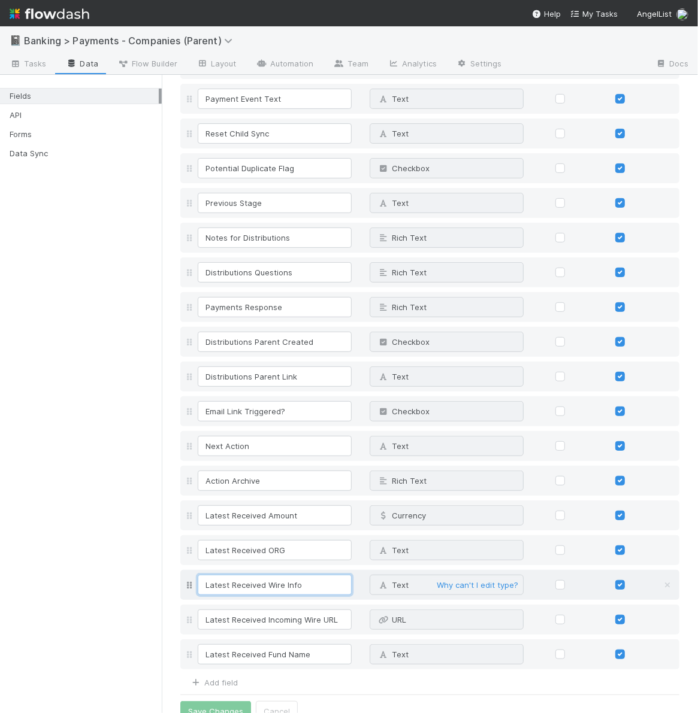
click at [242, 575] on input "Latest Received Wire Info" at bounding box center [275, 585] width 154 height 20
click at [285, 610] on input "Latest Received Incoming Wire URL" at bounding box center [275, 620] width 154 height 20
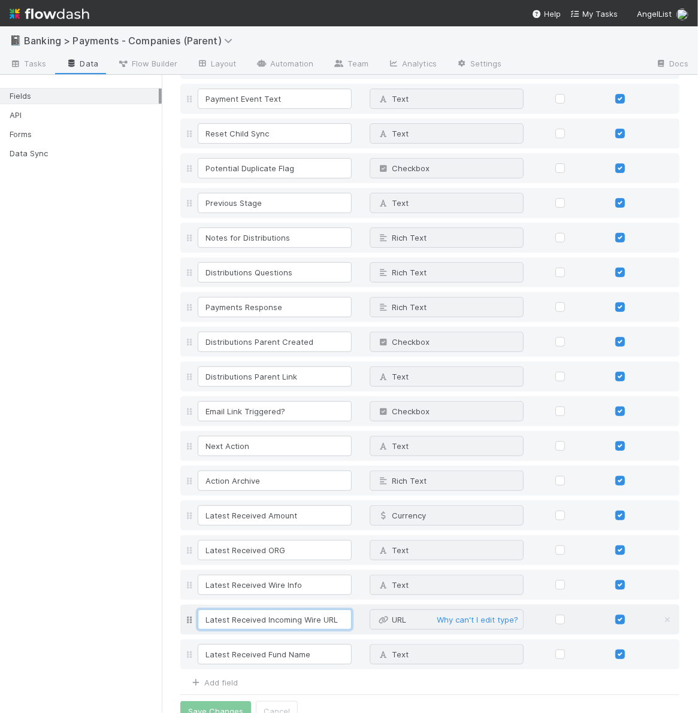
click at [285, 610] on input "Latest Received Incoming Wire URL" at bounding box center [275, 620] width 154 height 20
click at [265, 645] on input "Latest Received Fund Name" at bounding box center [275, 655] width 154 height 20
click at [134, 189] on div "Fields API Forms Data Sync" at bounding box center [81, 394] width 162 height 639
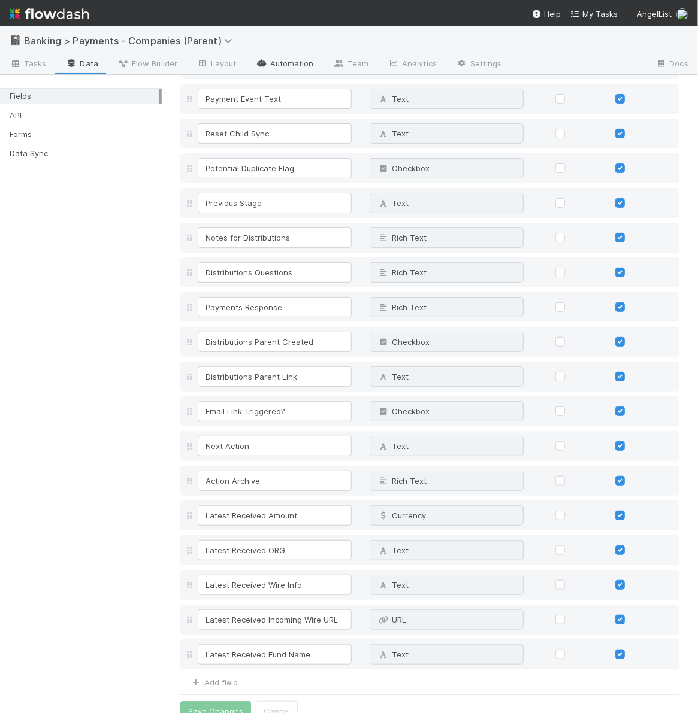
click at [285, 67] on link "Automation" at bounding box center [284, 64] width 77 height 19
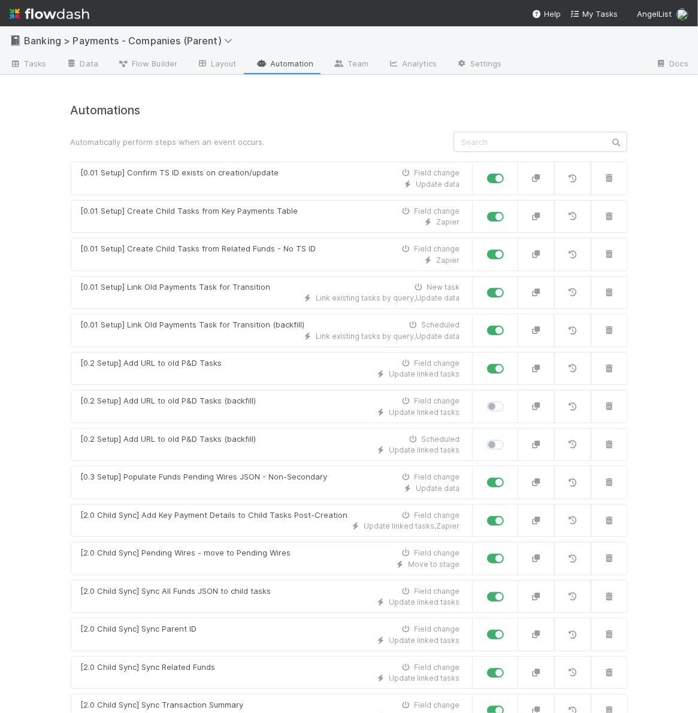
scroll to position [1289, 0]
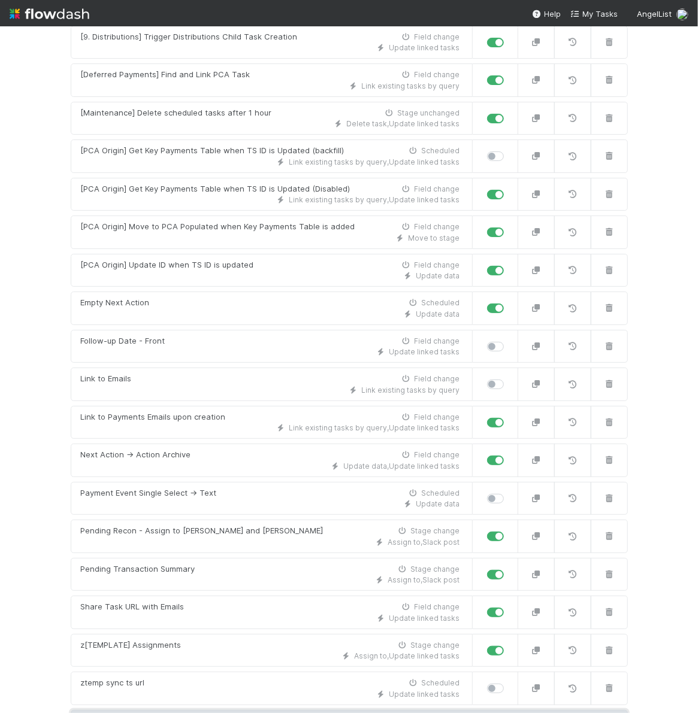
click at [371, 710] on link "New automation" at bounding box center [349, 721] width 557 height 23
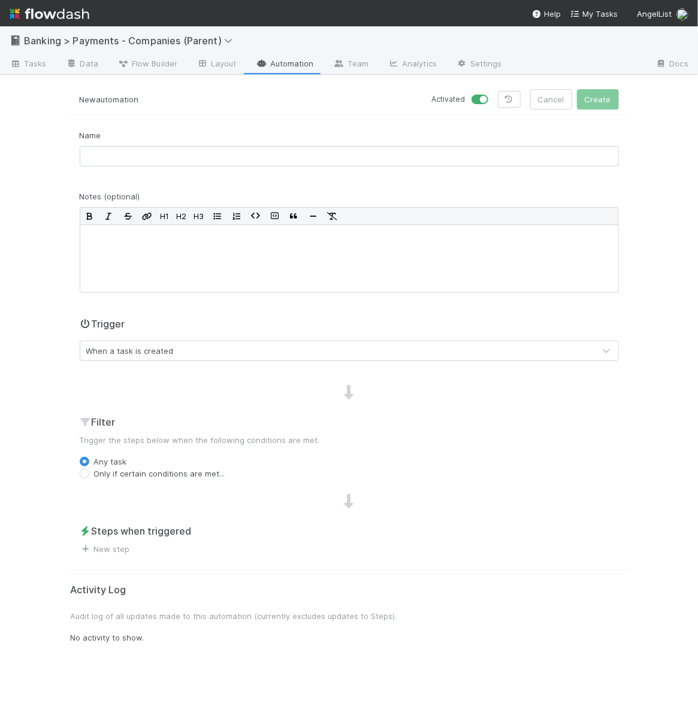
click at [294, 168] on div "Name" at bounding box center [349, 152] width 557 height 47
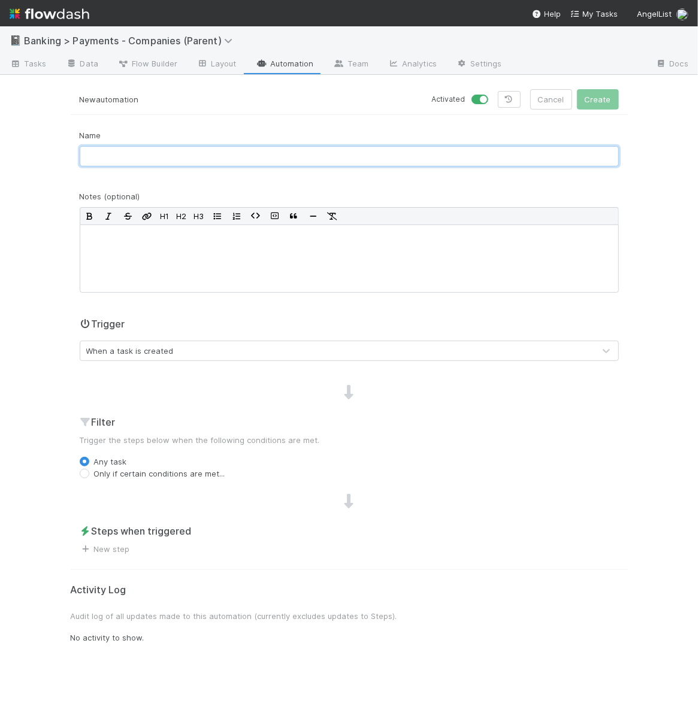
click at [298, 162] on input "text" at bounding box center [349, 156] width 539 height 20
type input "Latest Received -> Payments Emails"
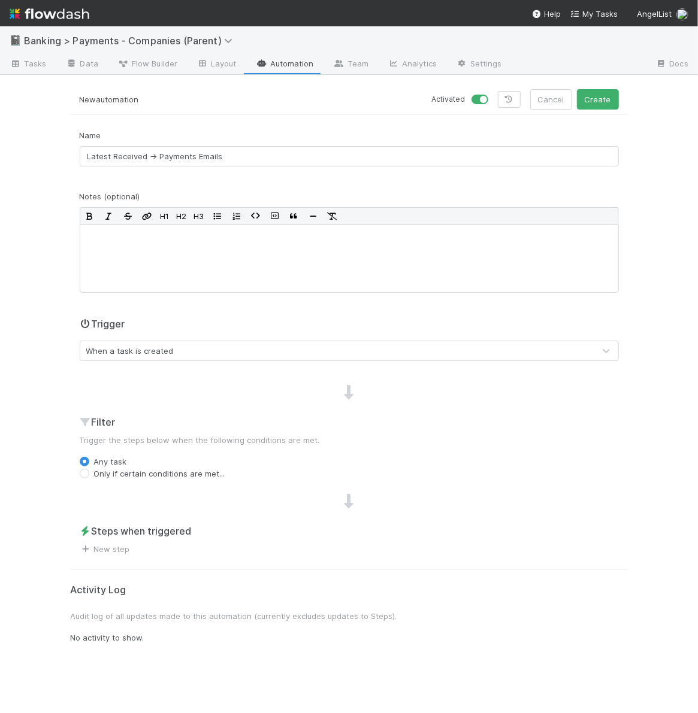
click at [253, 350] on div "When a task is created" at bounding box center [337, 350] width 514 height 19
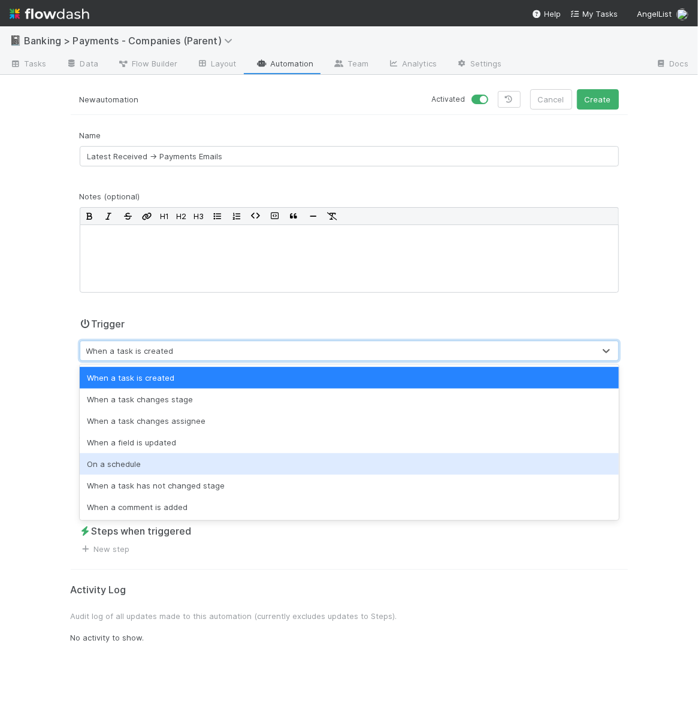
click at [250, 445] on div "When a field is updated" at bounding box center [349, 443] width 539 height 22
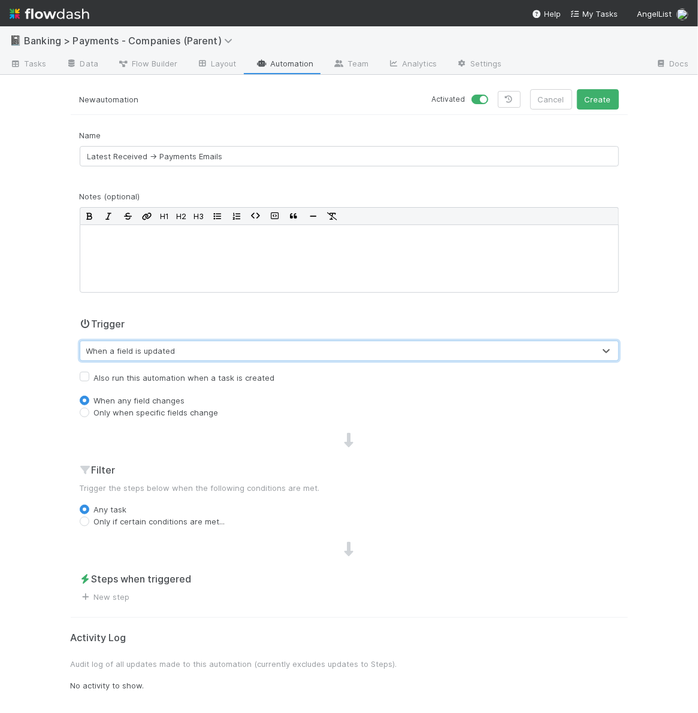
click at [196, 409] on label "Only when specific fields change" at bounding box center [156, 413] width 125 height 12
click at [89, 409] on input "Only when specific fields change" at bounding box center [85, 412] width 10 height 11
radio input "true"
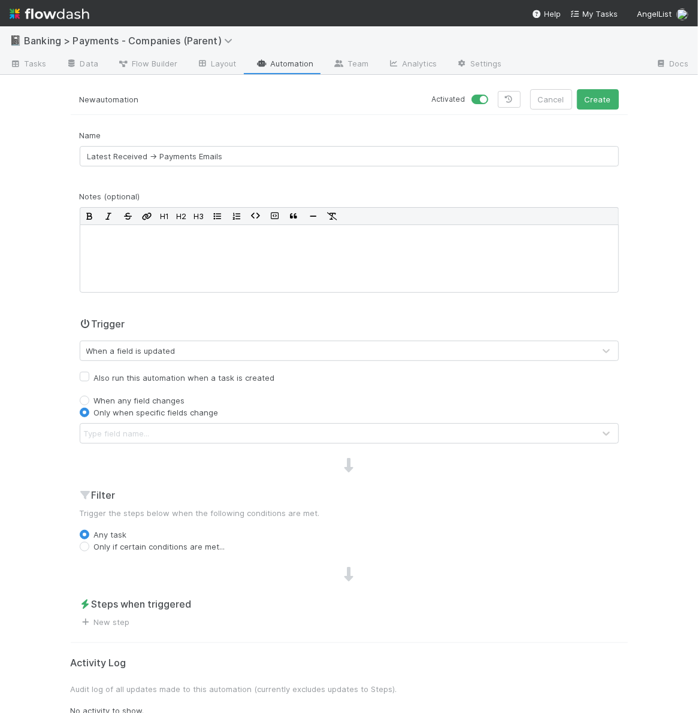
click at [196, 419] on div "Trigger When a field is updated Also run this automation when a task is created…" at bounding box center [349, 380] width 557 height 127
click at [196, 425] on div "Type field name..." at bounding box center [337, 433] width 514 height 19
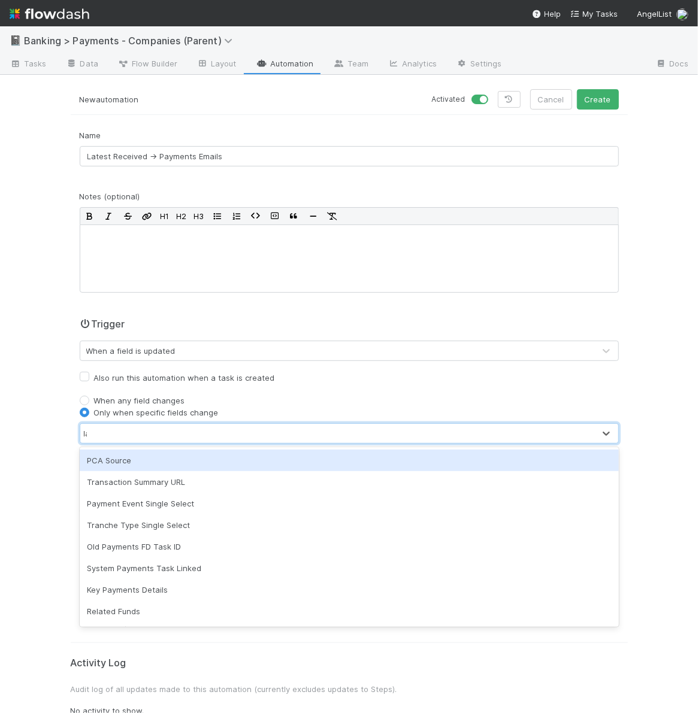
type input "late"
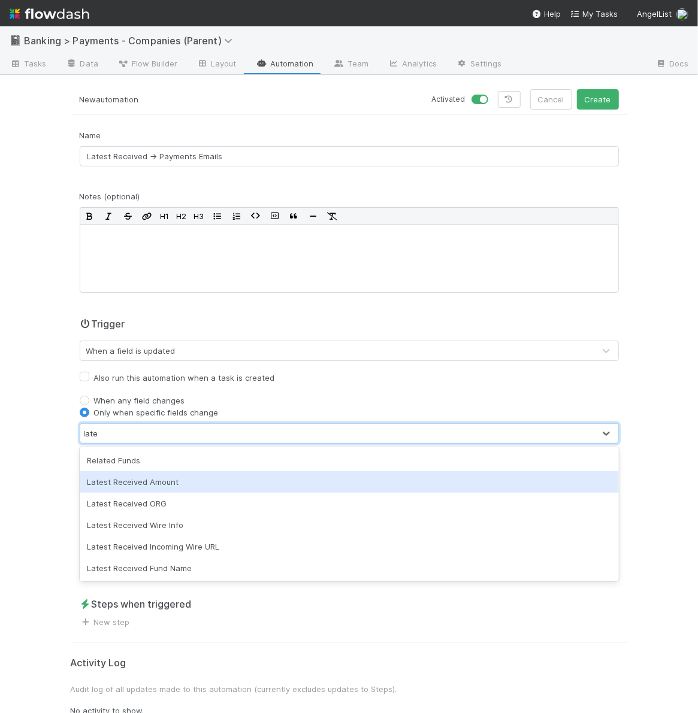
click at [188, 479] on div "Latest Received Amount" at bounding box center [349, 482] width 539 height 22
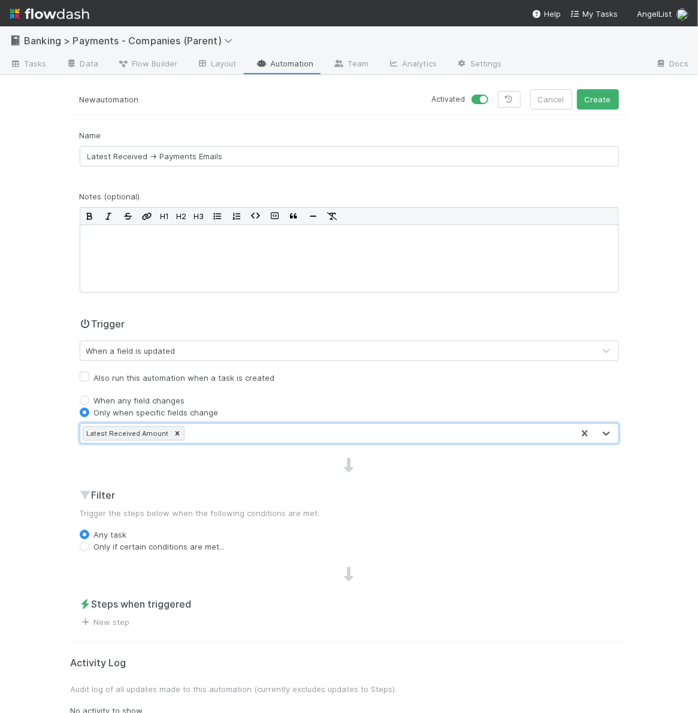
click at [233, 443] on div "Name Latest Received -> Payments Emails Notes (optional) H1 H2 H3 Trigger When …" at bounding box center [349, 378] width 557 height 499
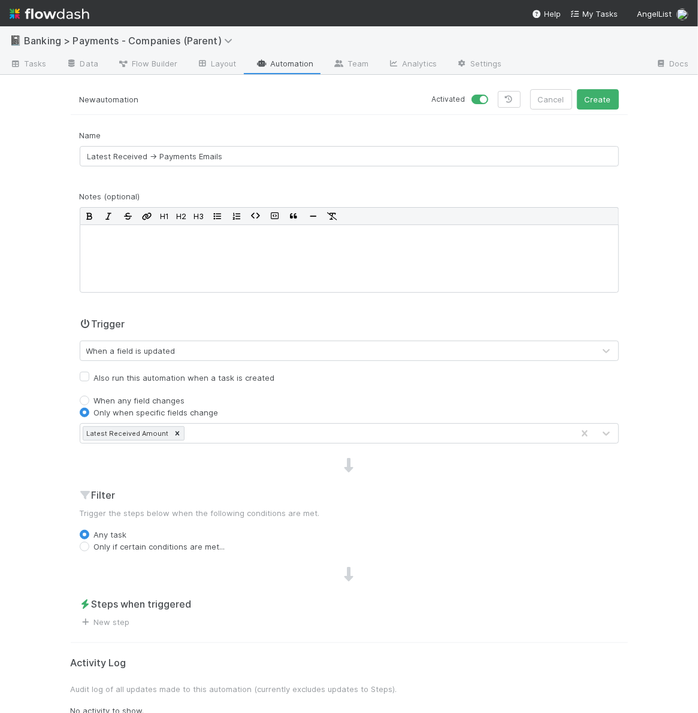
click at [242, 430] on div "Latest Received Amount" at bounding box center [326, 433] width 492 height 19
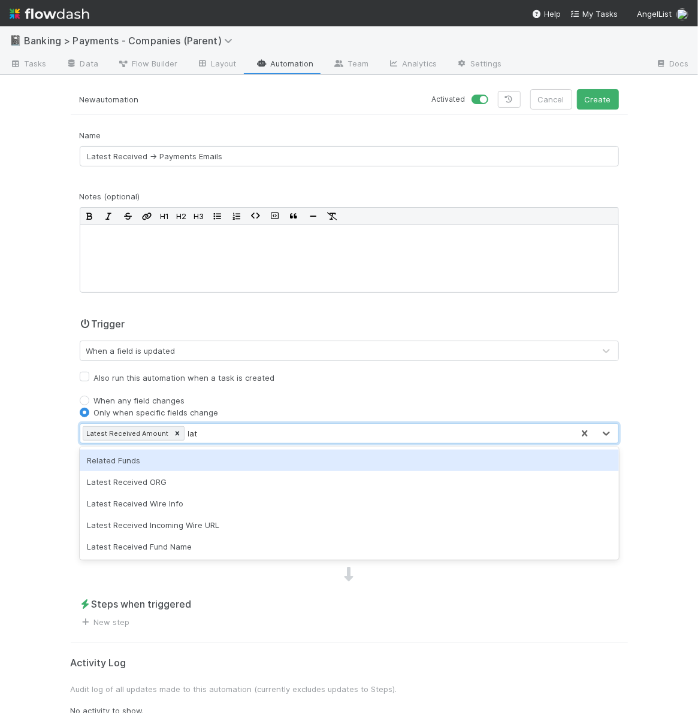
type input "late"
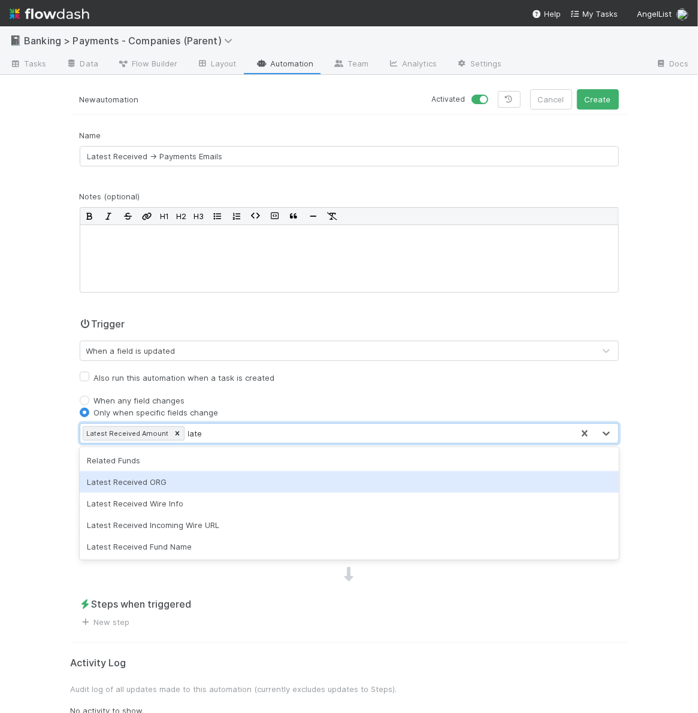
click at [219, 480] on div "Latest Received ORG" at bounding box center [349, 482] width 539 height 22
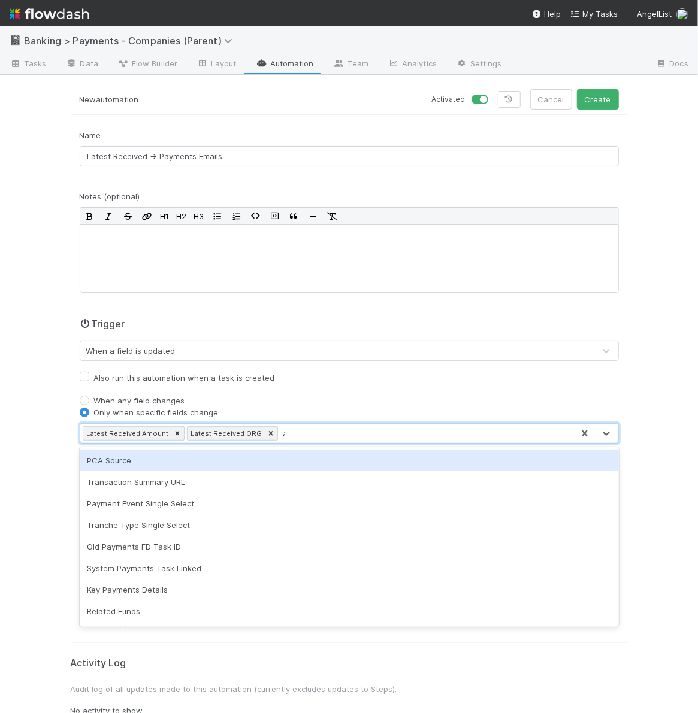
type input "late"
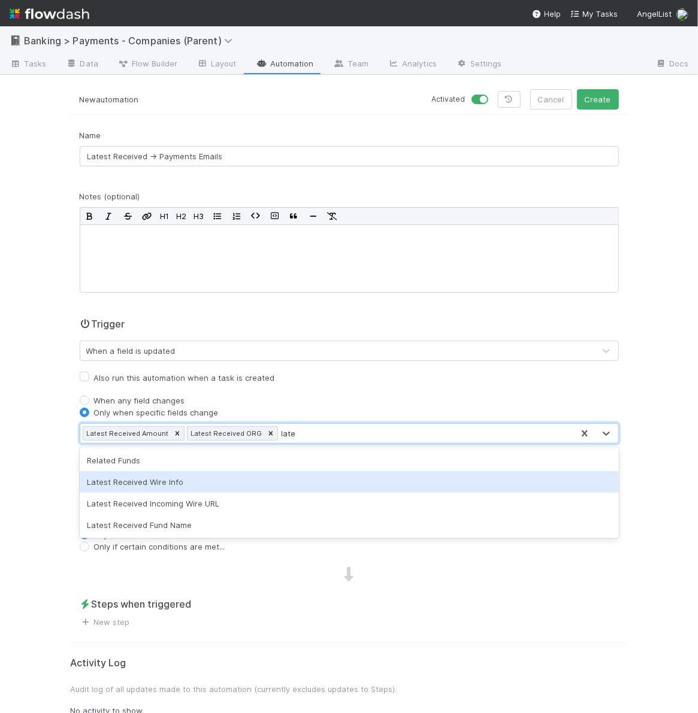
click at [268, 481] on div "Latest Received Wire Info" at bounding box center [349, 482] width 539 height 22
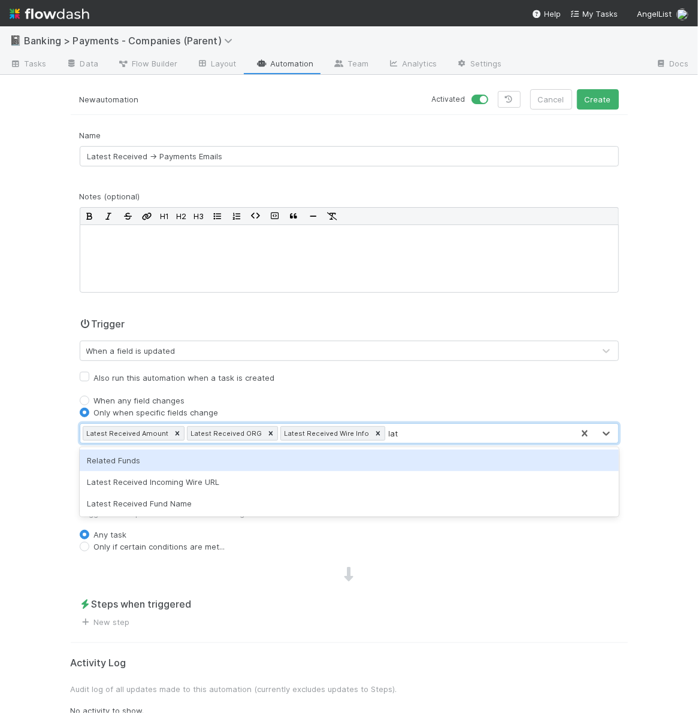
type input "late"
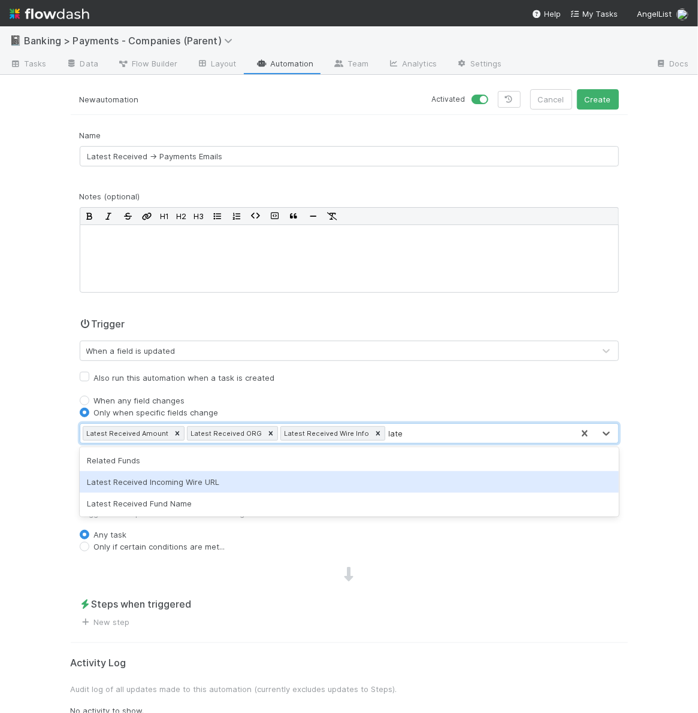
click at [359, 479] on div "Latest Received Incoming Wire URL" at bounding box center [349, 482] width 539 height 22
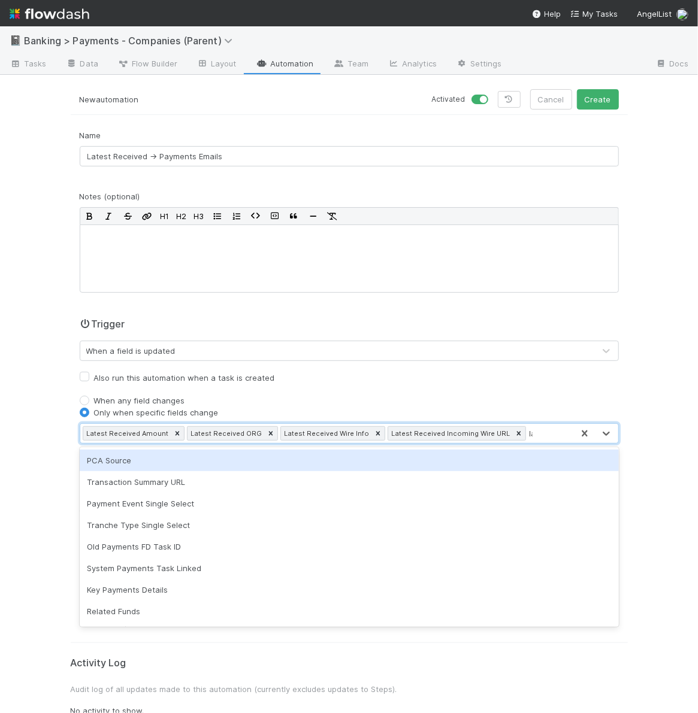
type input "late"
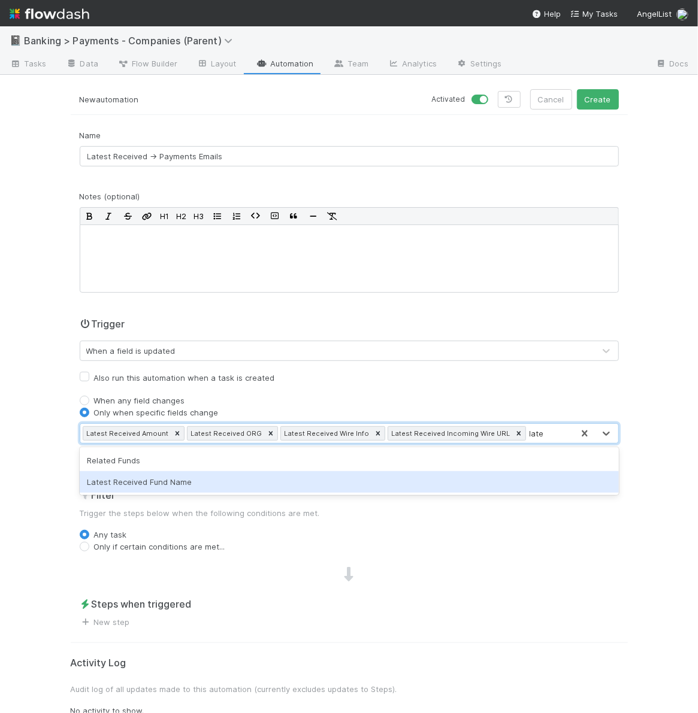
click at [451, 488] on div "Latest Received Fund Name" at bounding box center [349, 482] width 539 height 22
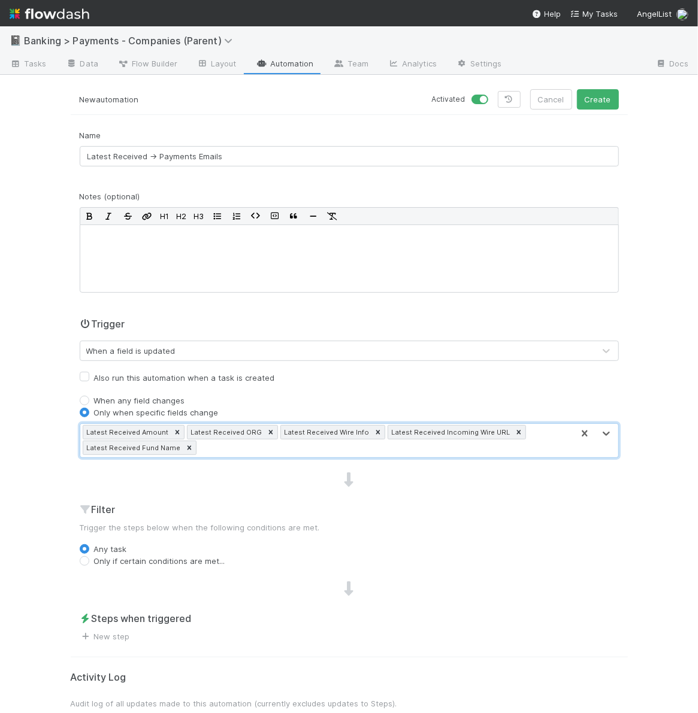
scroll to position [26, 0]
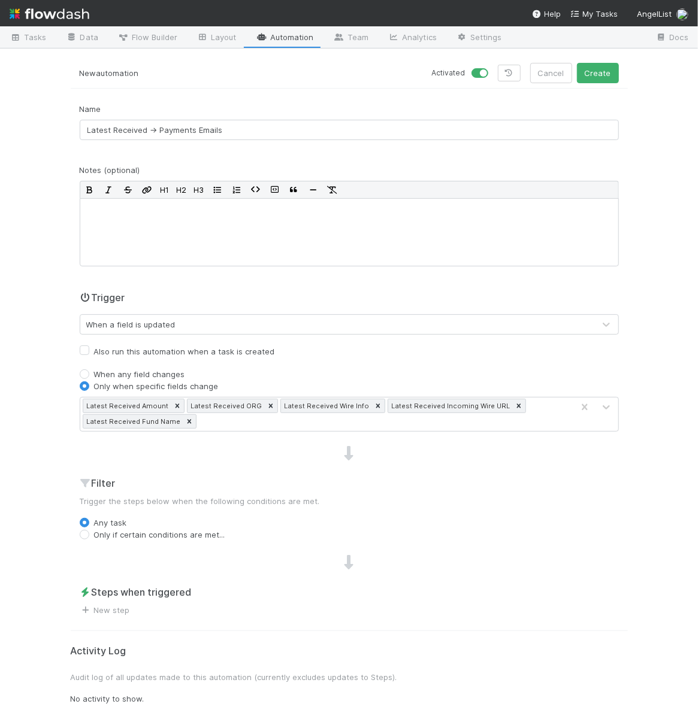
click at [179, 541] on div "Name Latest Received -> Payments Emails Notes (optional) H1 H2 H3 Trigger When …" at bounding box center [349, 359] width 557 height 513
click at [187, 536] on label "Only if certain conditions are met..." at bounding box center [159, 535] width 131 height 12
click at [89, 536] on input "Only if certain conditions are met..." at bounding box center [85, 534] width 10 height 11
radio input "true"
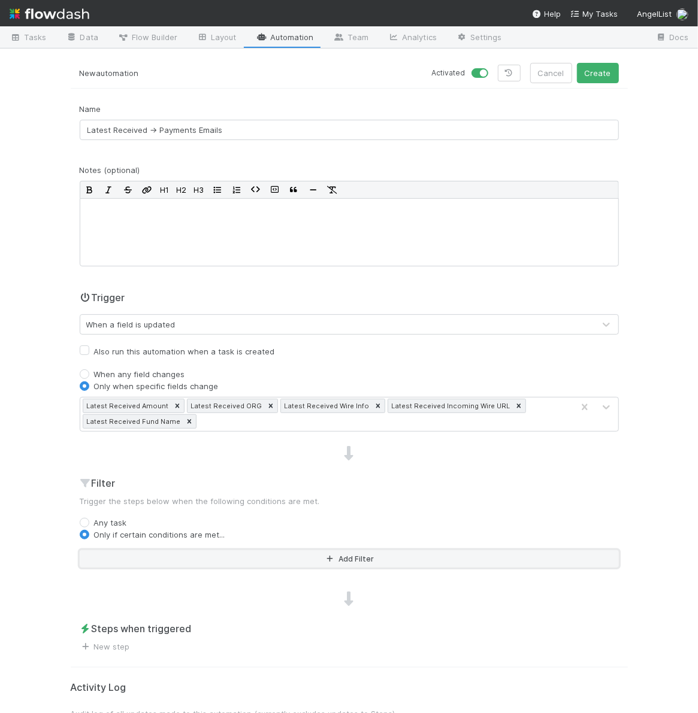
click at [187, 557] on button "Add Filter" at bounding box center [349, 559] width 539 height 17
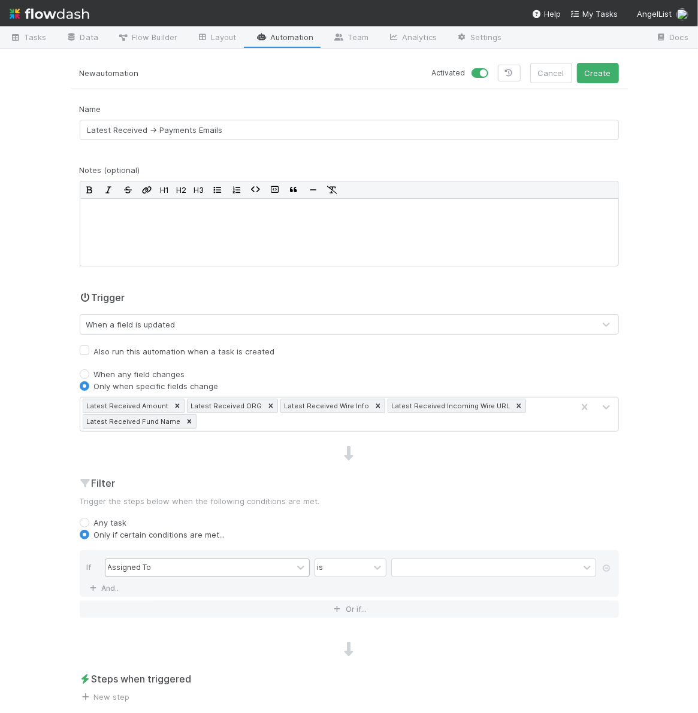
click at [187, 561] on div "Assigned To" at bounding box center [198, 568] width 187 height 17
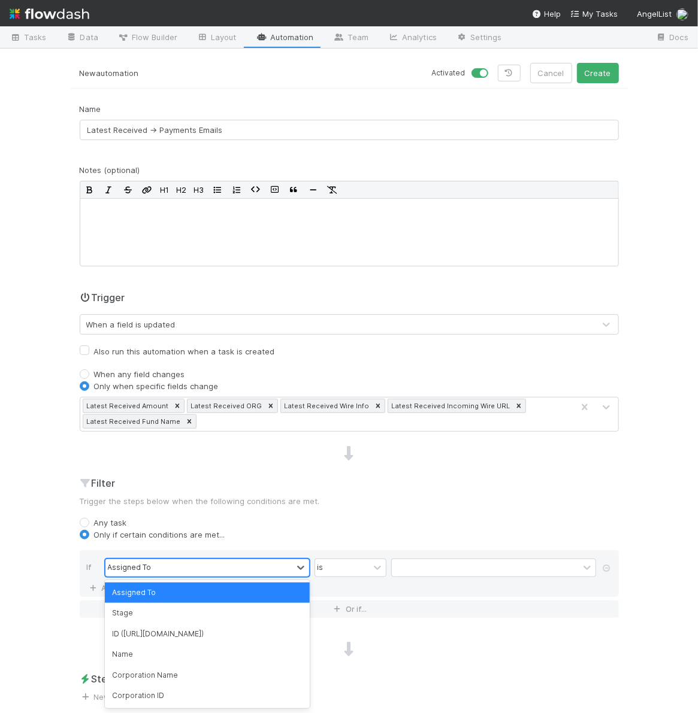
type input "a"
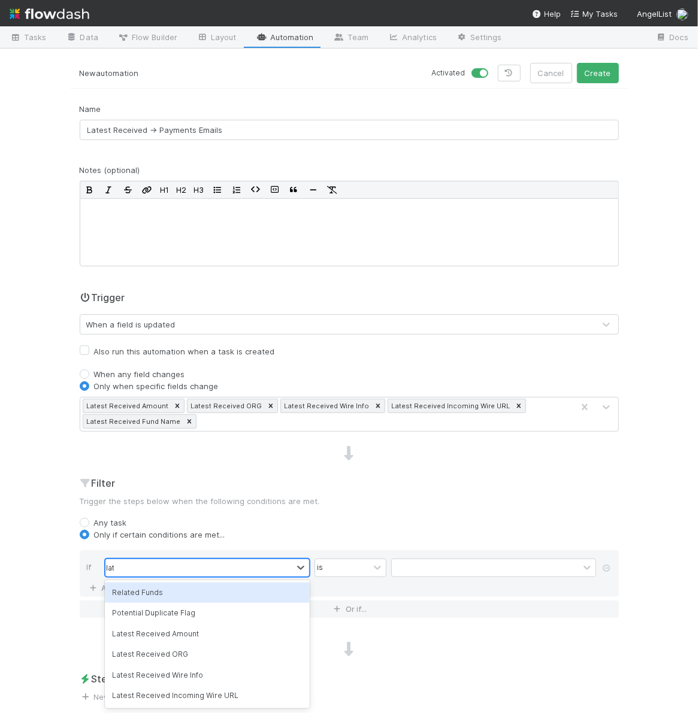
type input "late"
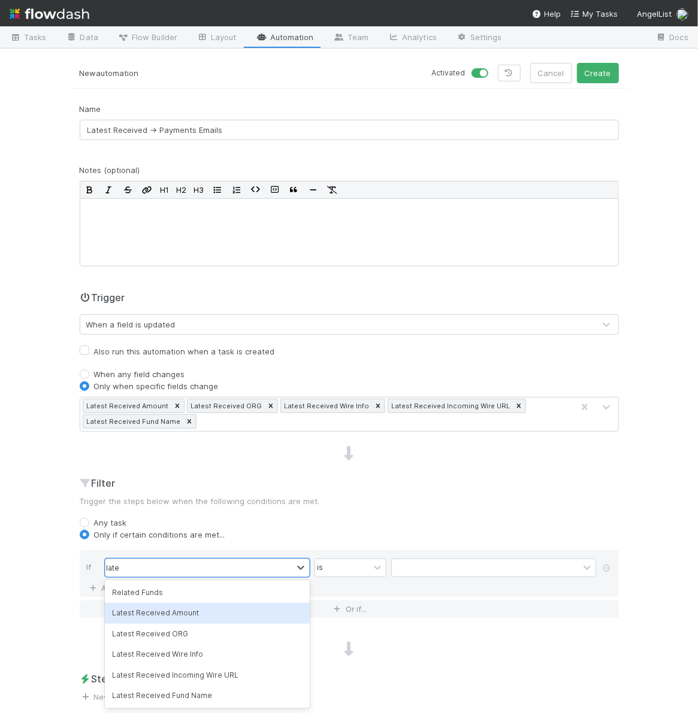
scroll to position [0, 0]
click at [196, 615] on div "Latest Received Amount" at bounding box center [207, 613] width 205 height 20
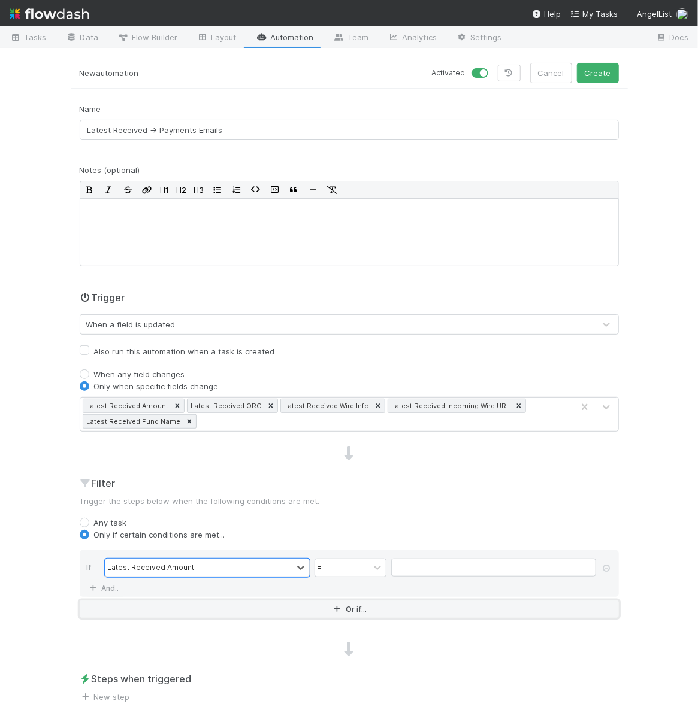
click at [117, 611] on button "Or if..." at bounding box center [349, 609] width 539 height 17
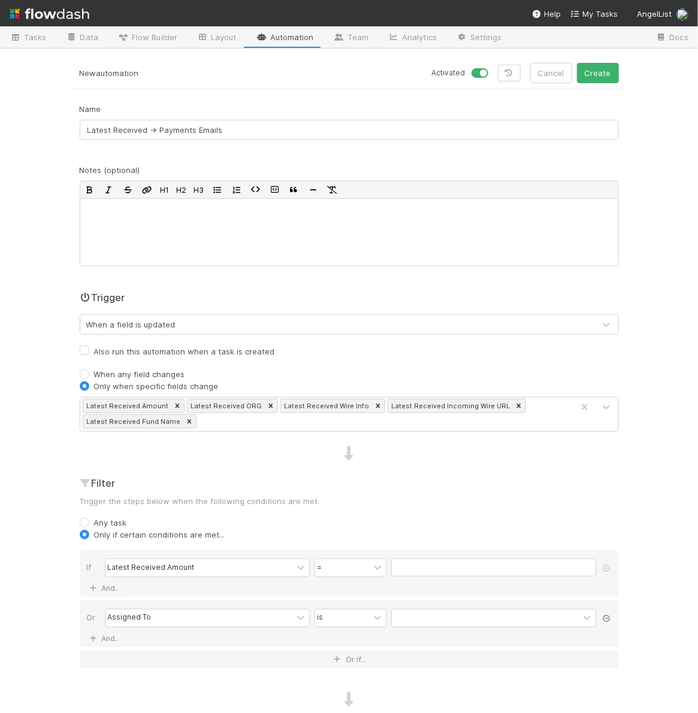
click at [607, 618] on icon at bounding box center [607, 618] width 12 height 7
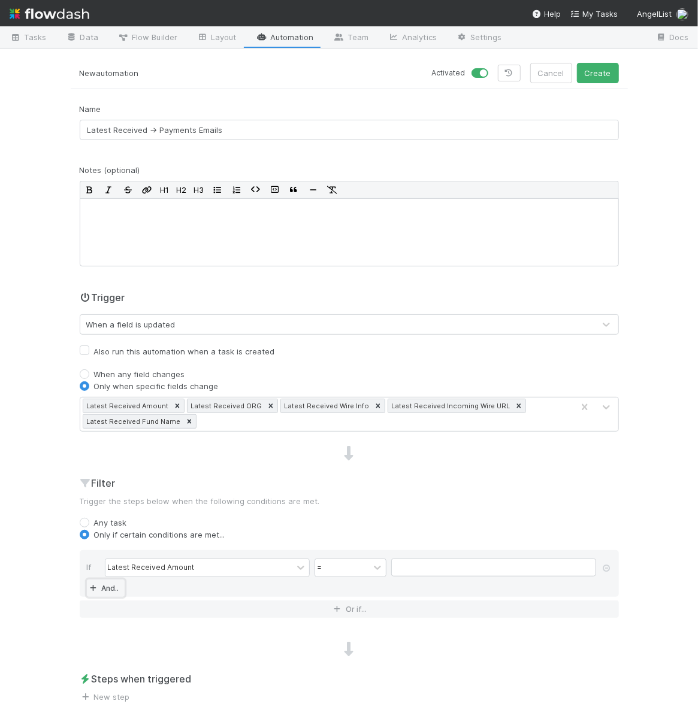
click at [117, 586] on link "And.." at bounding box center [106, 588] width 38 height 17
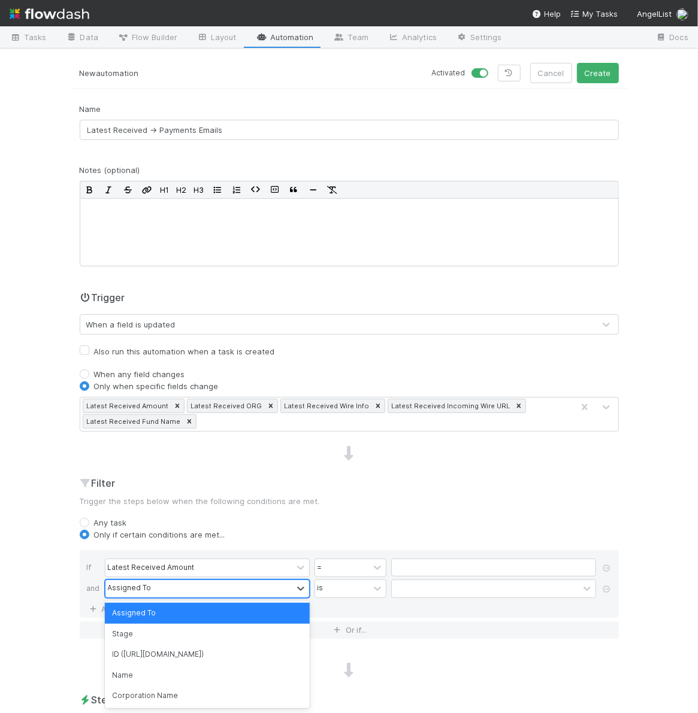
click at [175, 586] on div "Assigned To" at bounding box center [198, 588] width 187 height 17
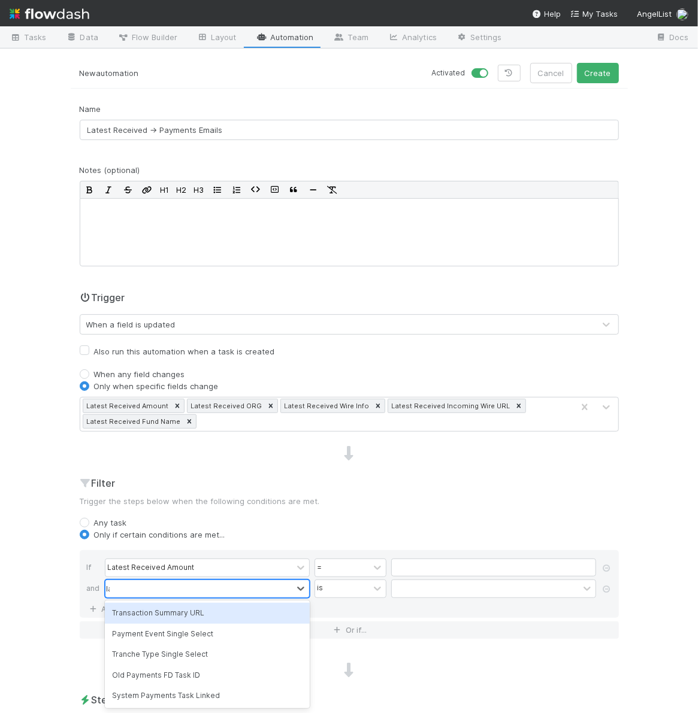
type input "late"
click at [179, 633] on div "Latest Received Amount" at bounding box center [207, 634] width 205 height 20
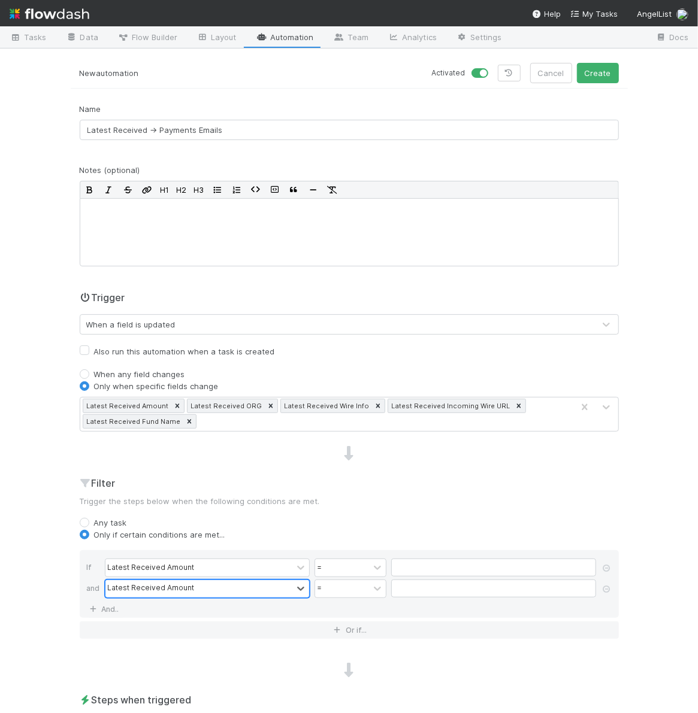
click at [228, 595] on div "Latest Received Amount" at bounding box center [198, 588] width 187 height 17
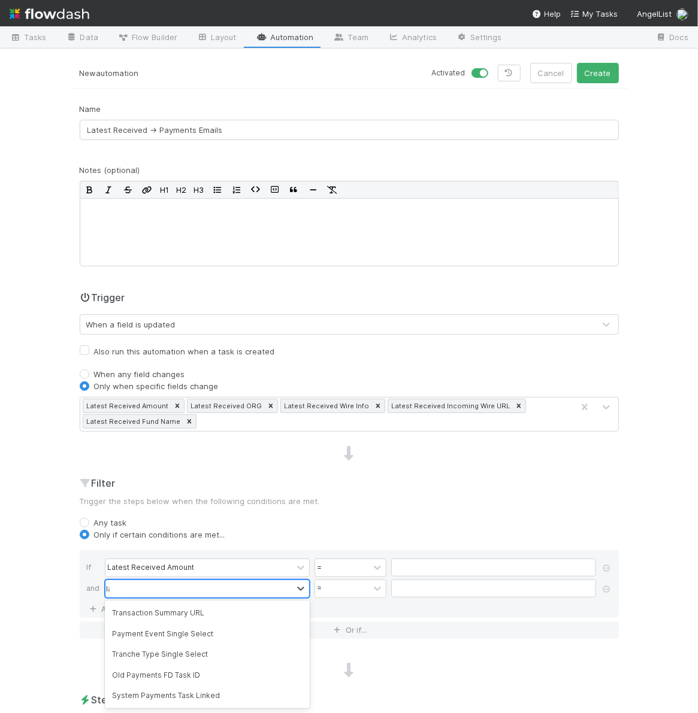
type input "late"
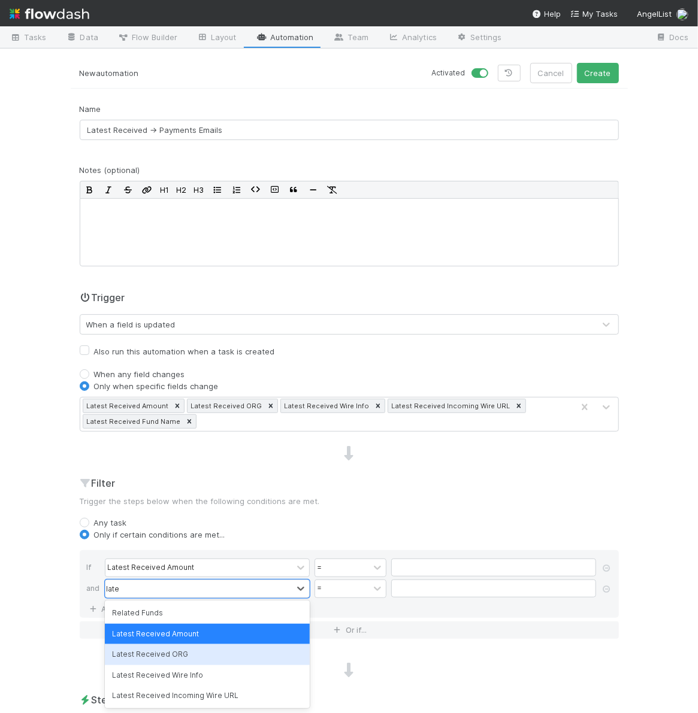
click at [219, 652] on div "Latest Received ORG" at bounding box center [207, 655] width 205 height 20
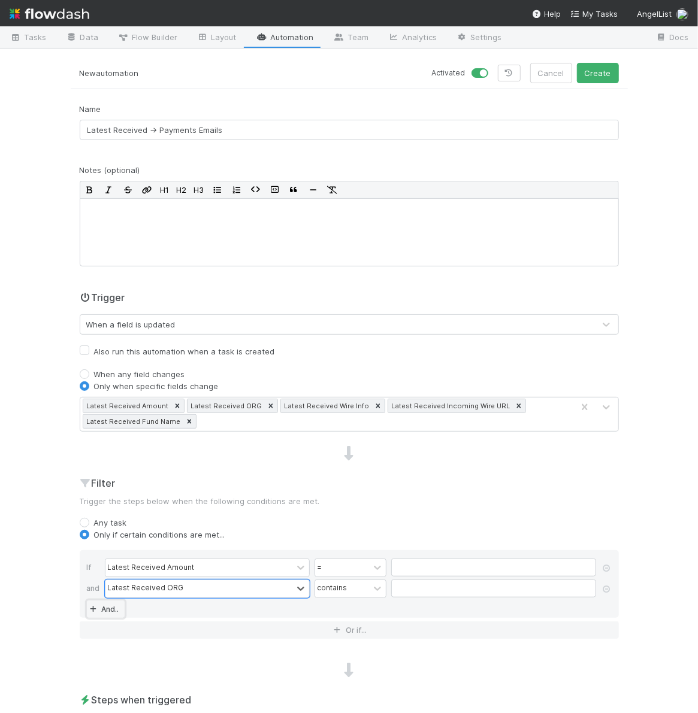
click at [108, 606] on link "And.." at bounding box center [106, 609] width 38 height 17
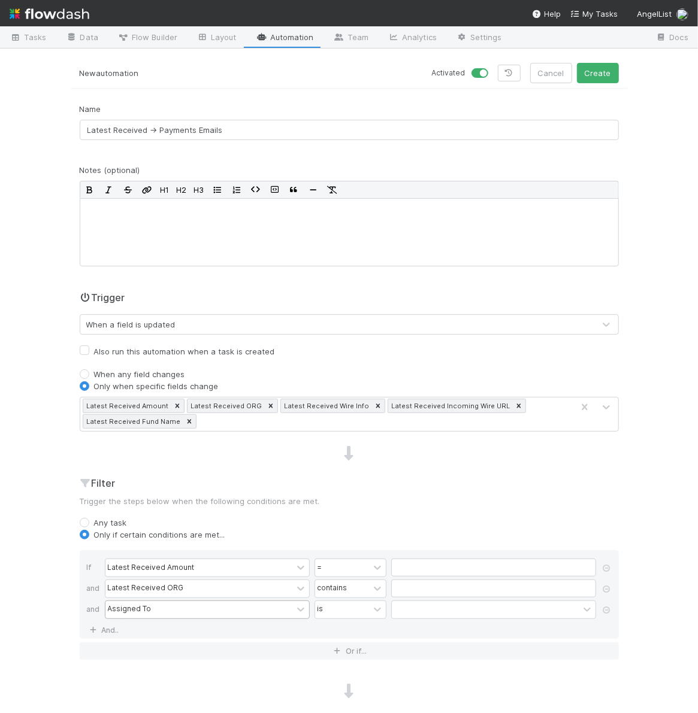
click at [157, 606] on div "Assigned To" at bounding box center [198, 609] width 187 height 17
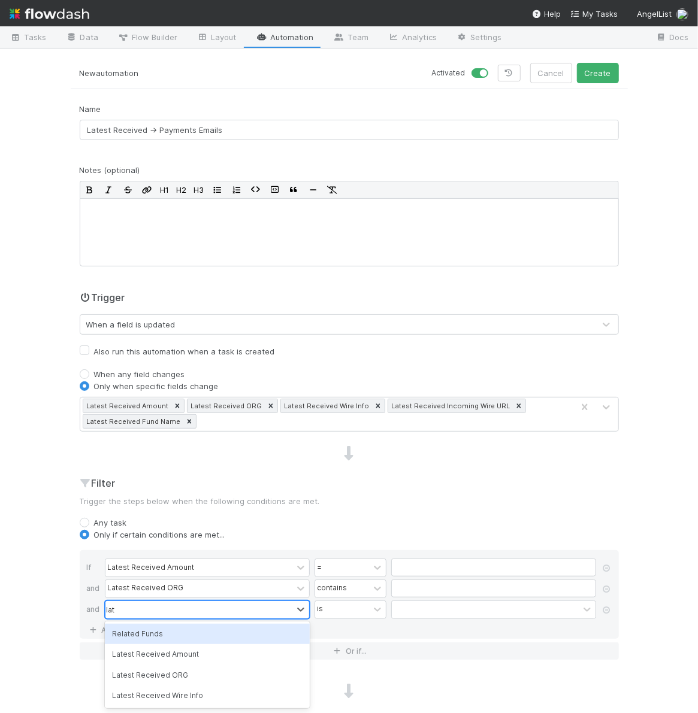
type input "late"
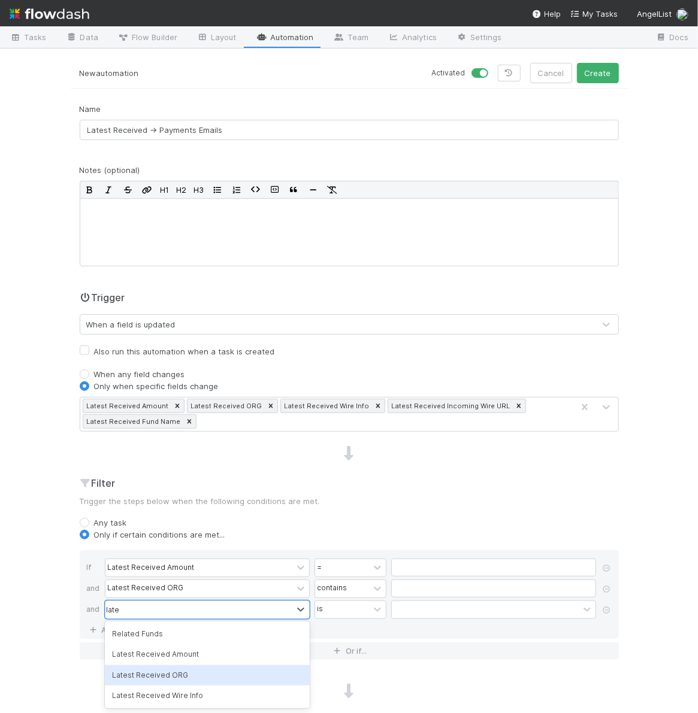
click at [184, 677] on div "Latest Received ORG" at bounding box center [207, 676] width 205 height 20
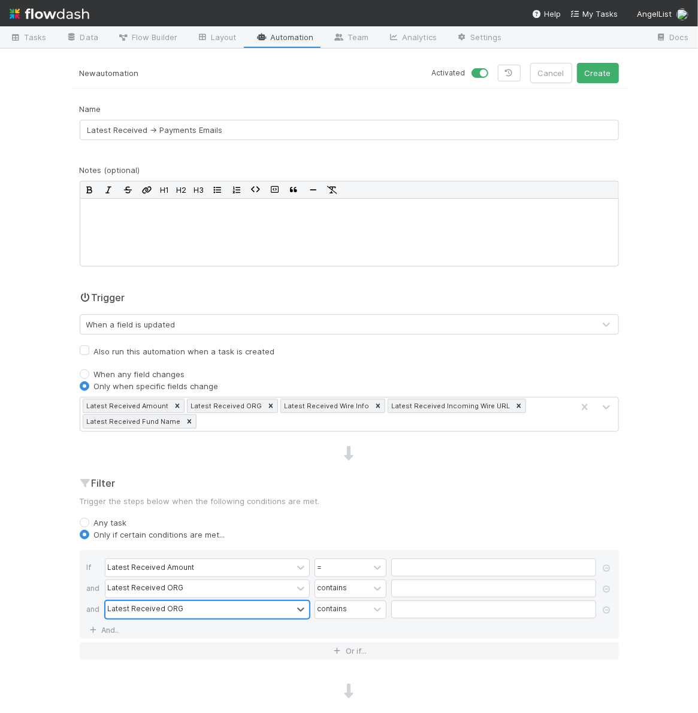
click at [277, 603] on div "Latest Received ORG" at bounding box center [198, 609] width 187 height 17
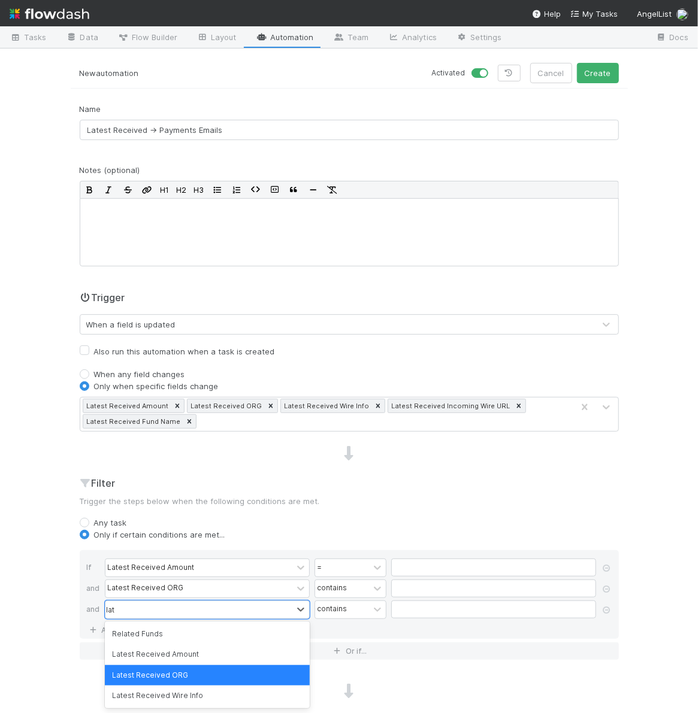
type input "late"
click at [261, 691] on div "Latest Received Wire Info" at bounding box center [207, 696] width 205 height 20
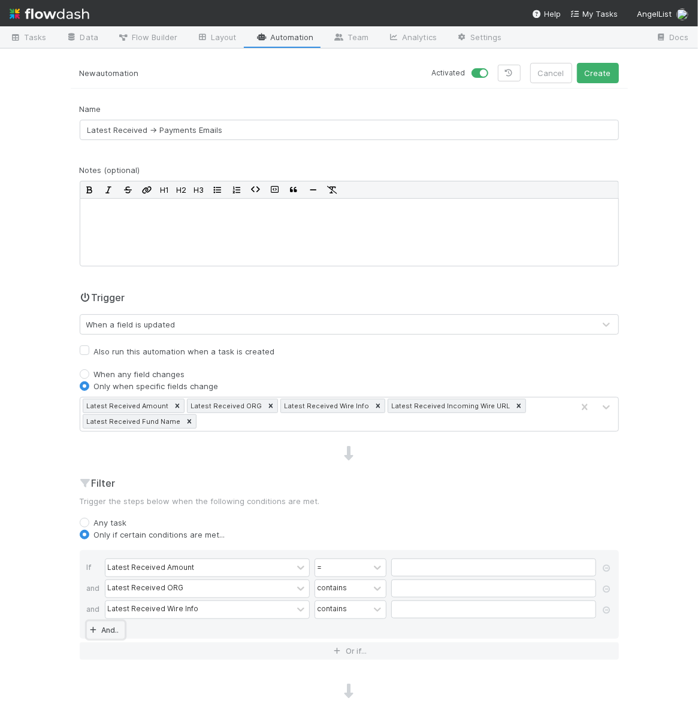
click at [107, 623] on link "And.." at bounding box center [106, 630] width 38 height 17
click at [178, 624] on div "Assigned To" at bounding box center [198, 630] width 187 height 17
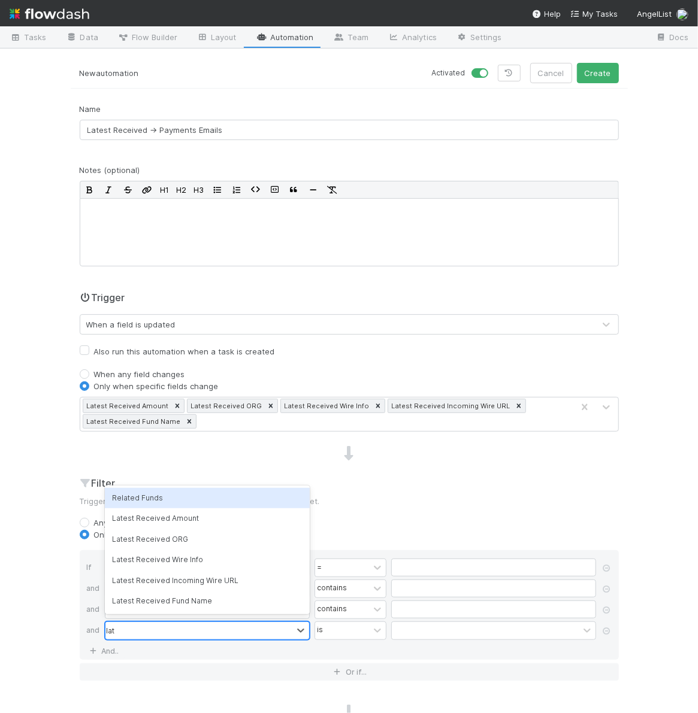
type input "late"
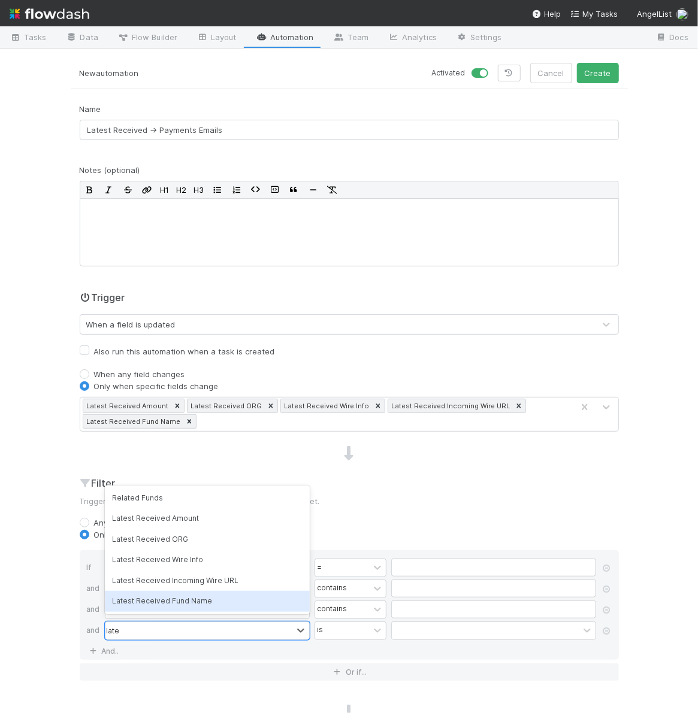
click at [218, 603] on div "Latest Received Fund Name" at bounding box center [207, 601] width 205 height 20
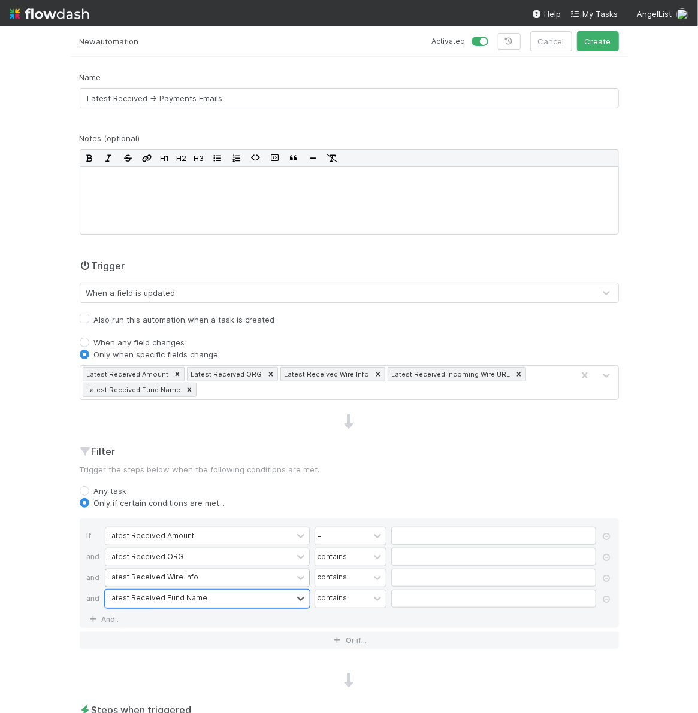
scroll to position [72, 0]
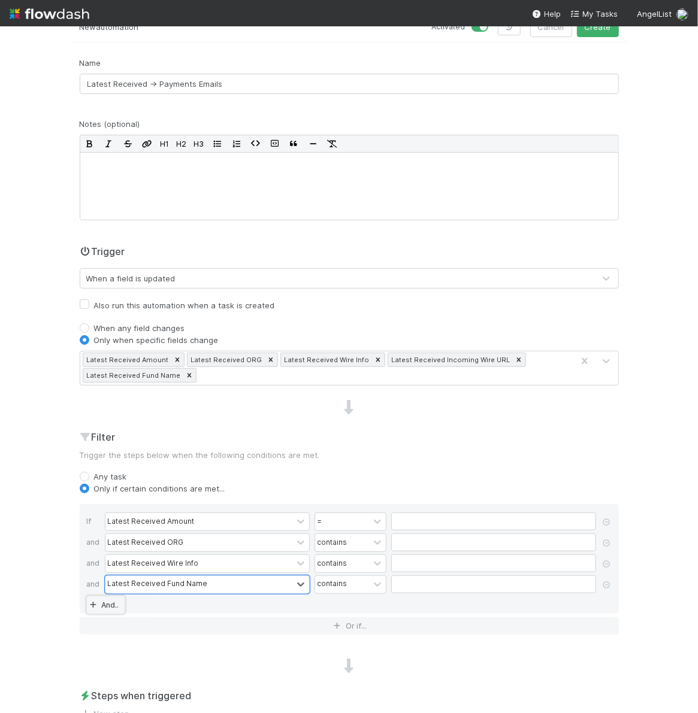
click at [113, 604] on link "And.." at bounding box center [106, 605] width 38 height 17
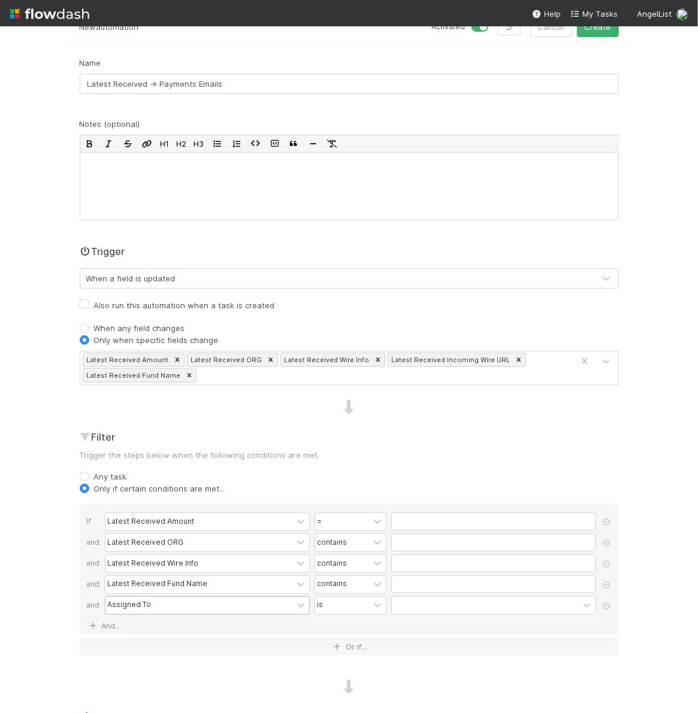
click at [142, 604] on div "Assigned To" at bounding box center [130, 605] width 44 height 11
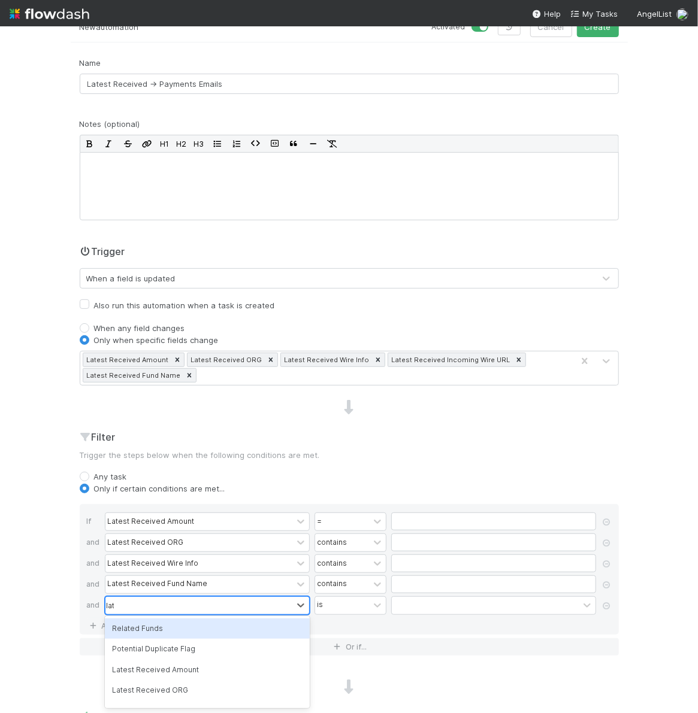
type input "late"
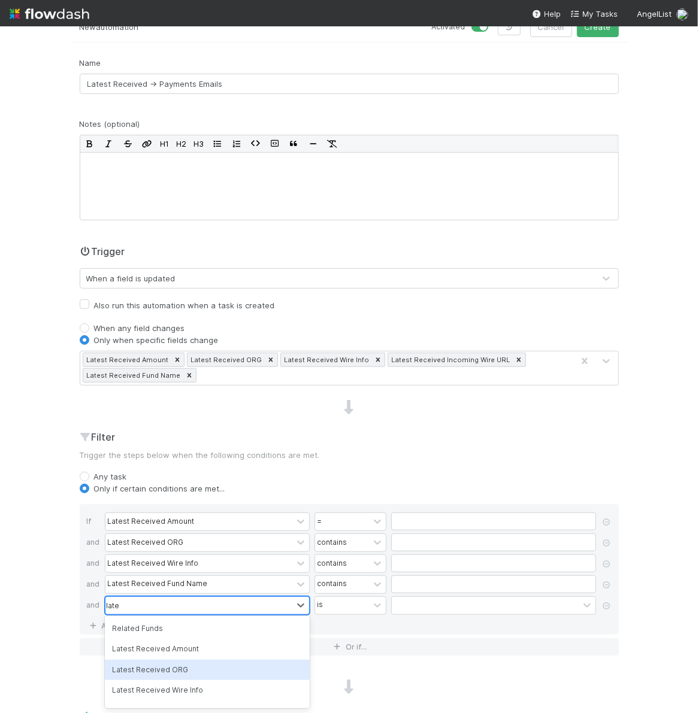
scroll to position [36, 0]
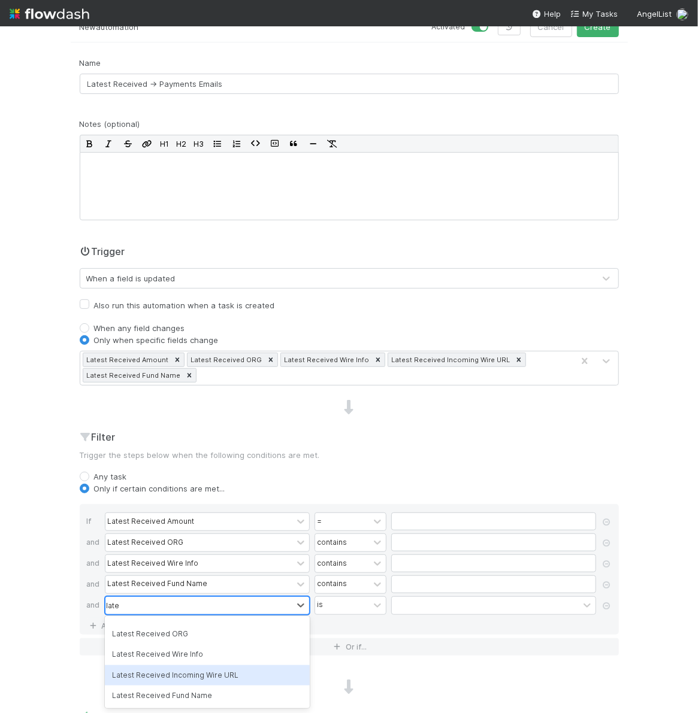
click at [190, 678] on div "Latest Received Incoming Wire URL" at bounding box center [207, 676] width 205 height 20
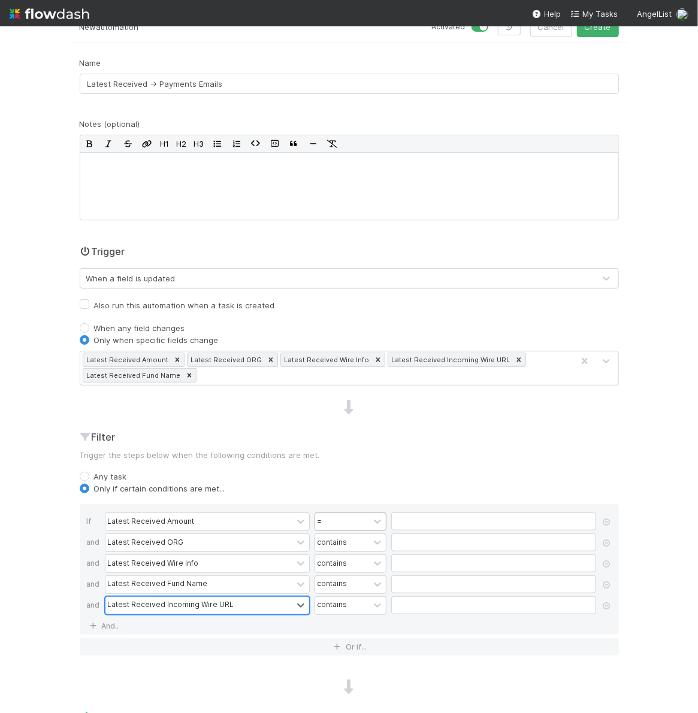
click at [361, 525] on div "=" at bounding box center [342, 521] width 54 height 17
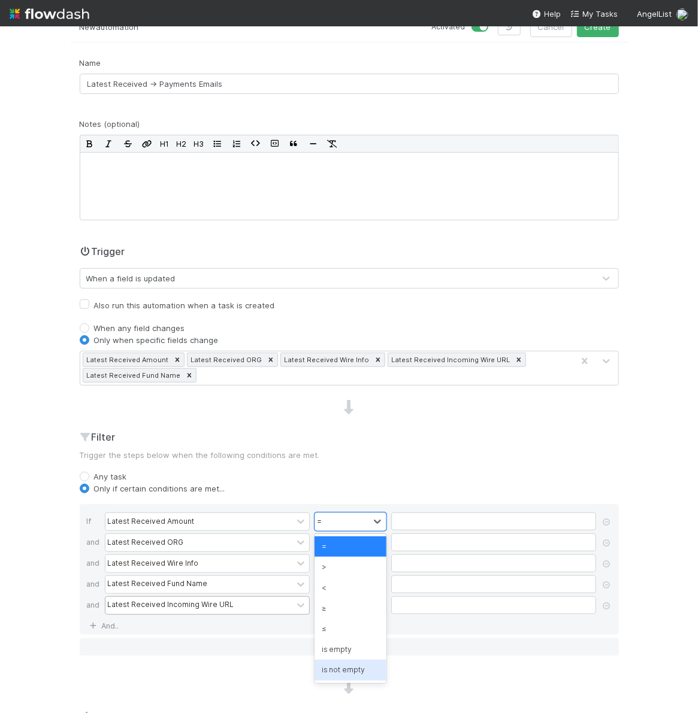
click at [352, 667] on div "is not empty" at bounding box center [351, 670] width 72 height 20
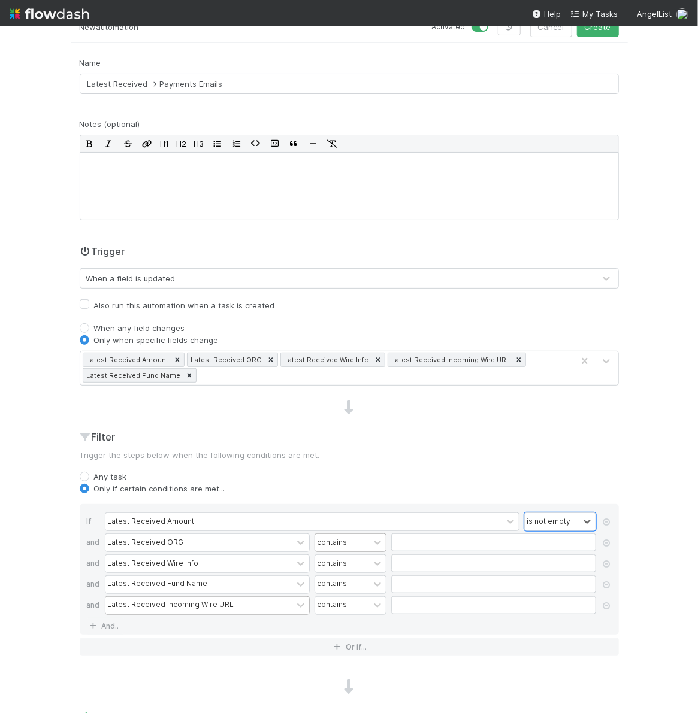
click at [359, 545] on div "contains" at bounding box center [342, 542] width 54 height 17
click at [359, 697] on div "is not empty" at bounding box center [351, 707] width 72 height 20
click at [349, 555] on div "contains" at bounding box center [342, 563] width 54 height 17
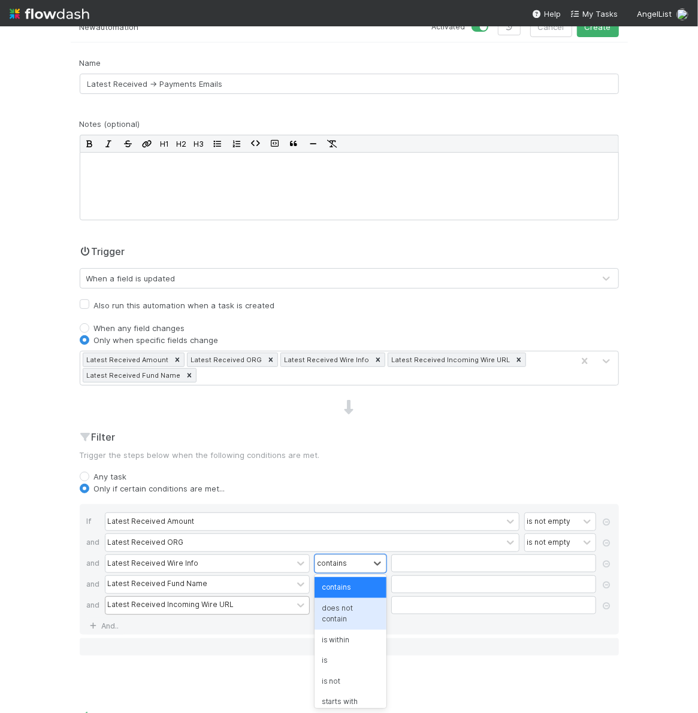
scroll to position [57, 0]
click at [342, 697] on div "is not empty" at bounding box center [351, 707] width 72 height 20
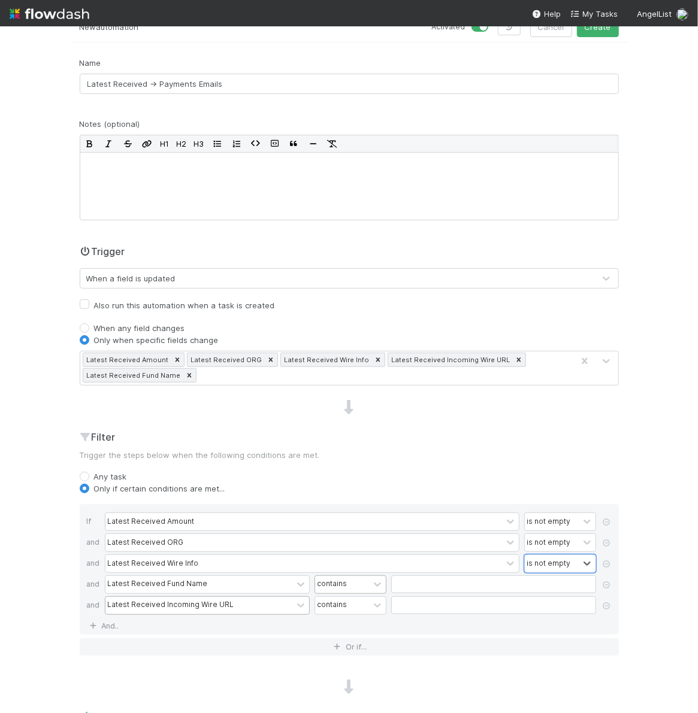
click at [352, 582] on div "contains" at bounding box center [342, 584] width 54 height 17
click at [353, 700] on div "is not empty" at bounding box center [351, 707] width 72 height 20
click at [353, 605] on div "contains" at bounding box center [342, 605] width 54 height 17
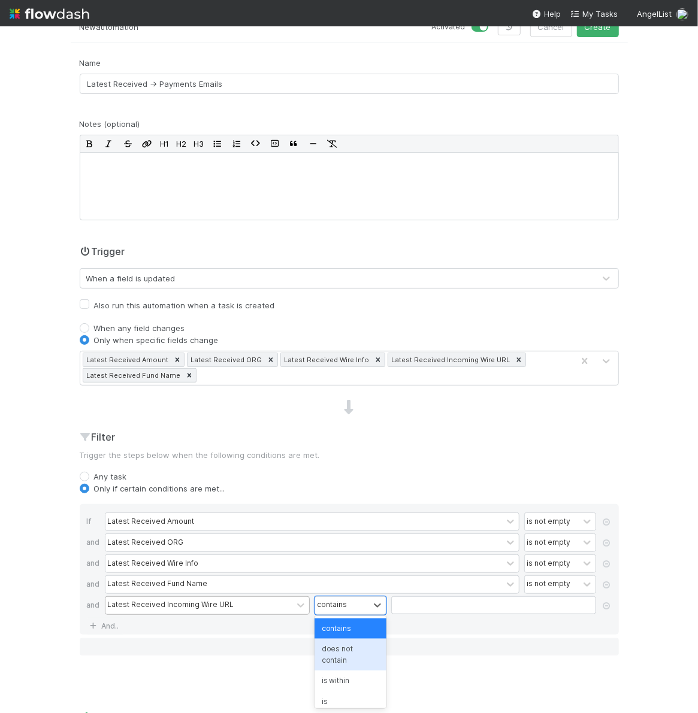
scroll to position [98, 0]
click at [353, 697] on div "is not empty" at bounding box center [351, 707] width 72 height 20
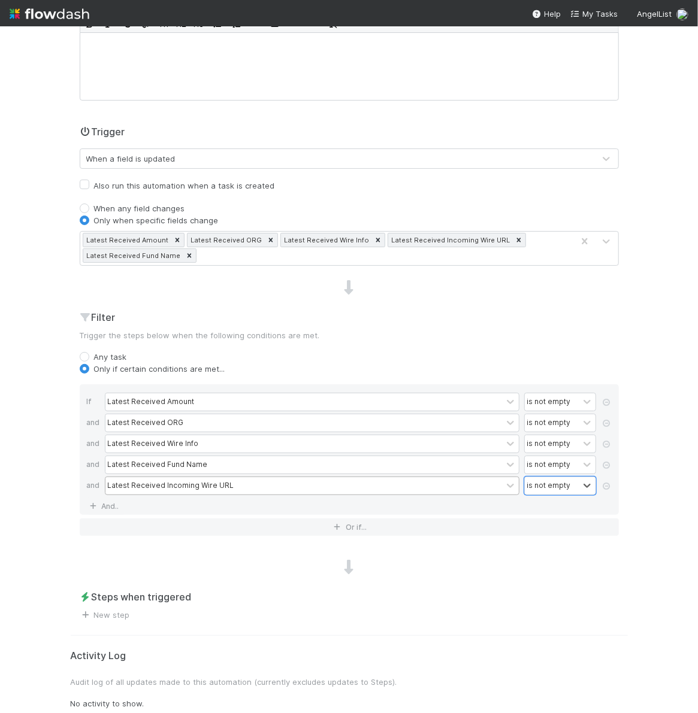
scroll to position [194, 0]
click at [121, 609] on link "New step" at bounding box center [105, 614] width 50 height 10
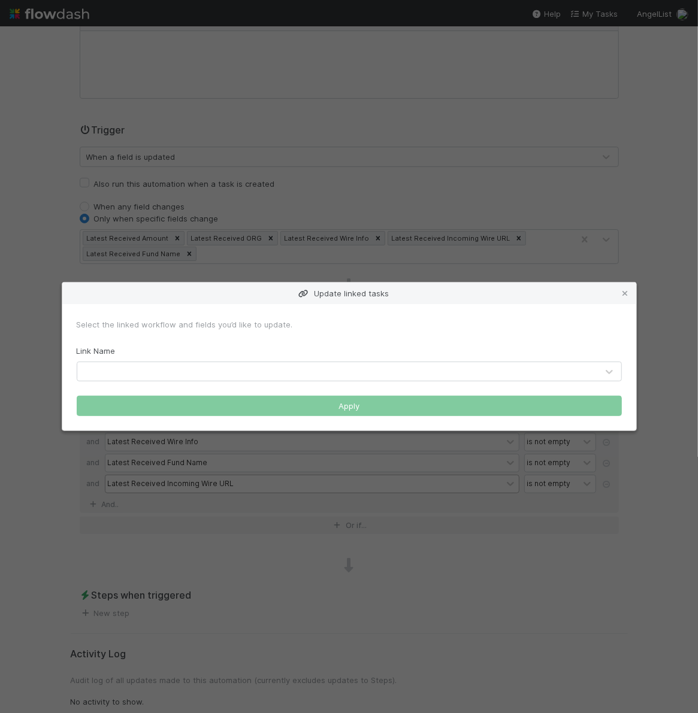
click at [272, 381] on div at bounding box center [349, 372] width 545 height 20
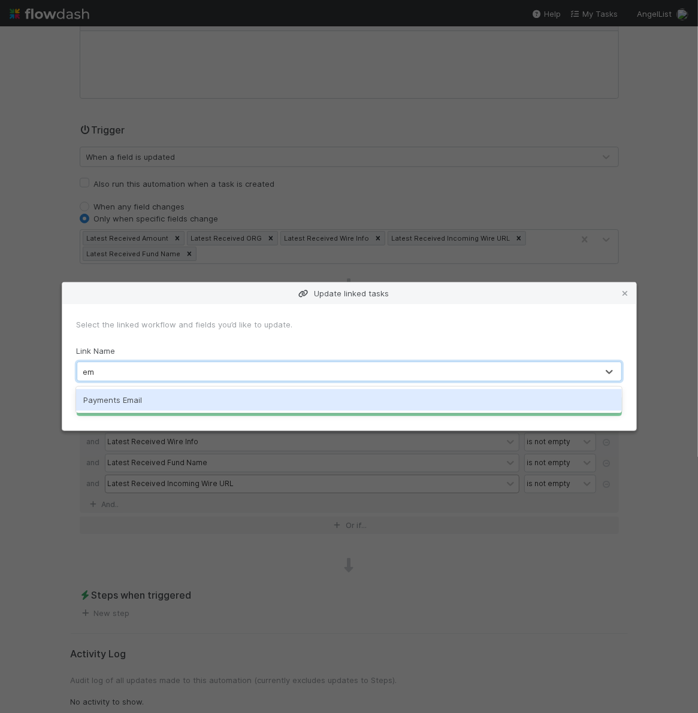
type input "ema"
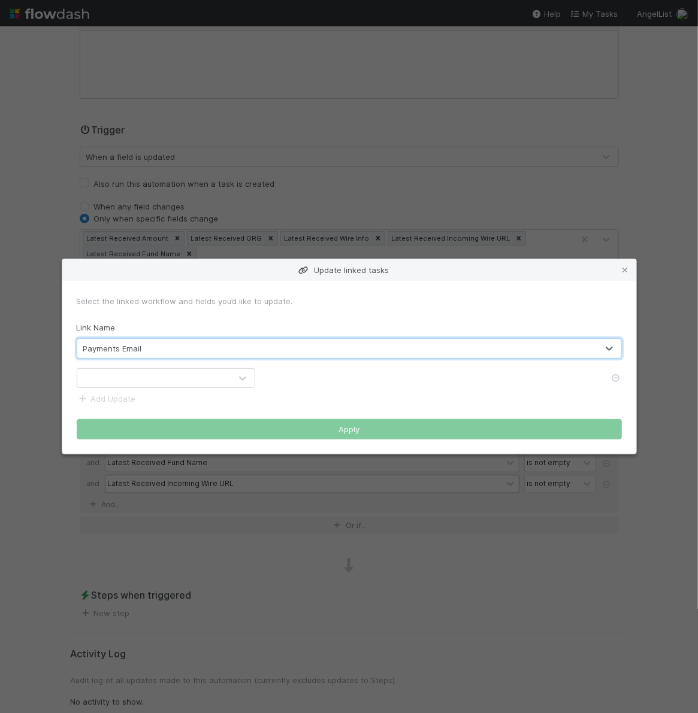
click at [168, 383] on div at bounding box center [153, 378] width 153 height 19
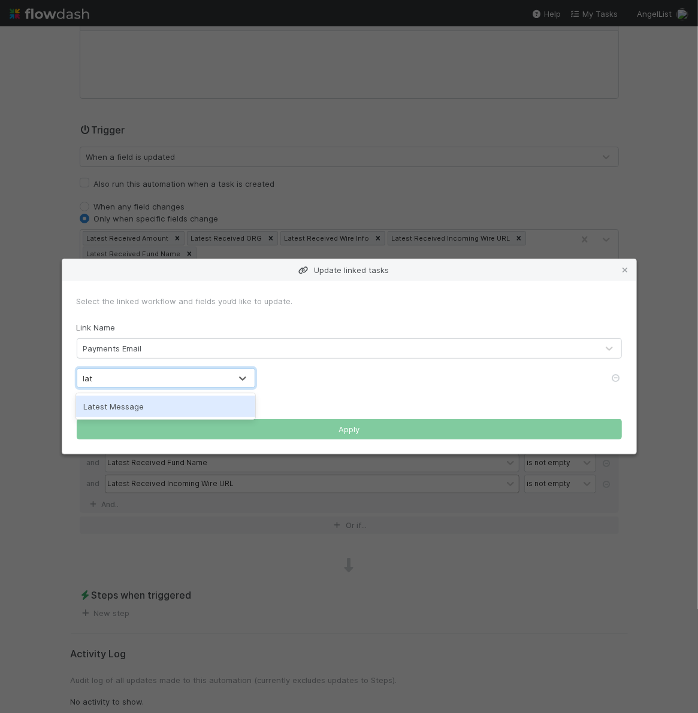
type input "la"
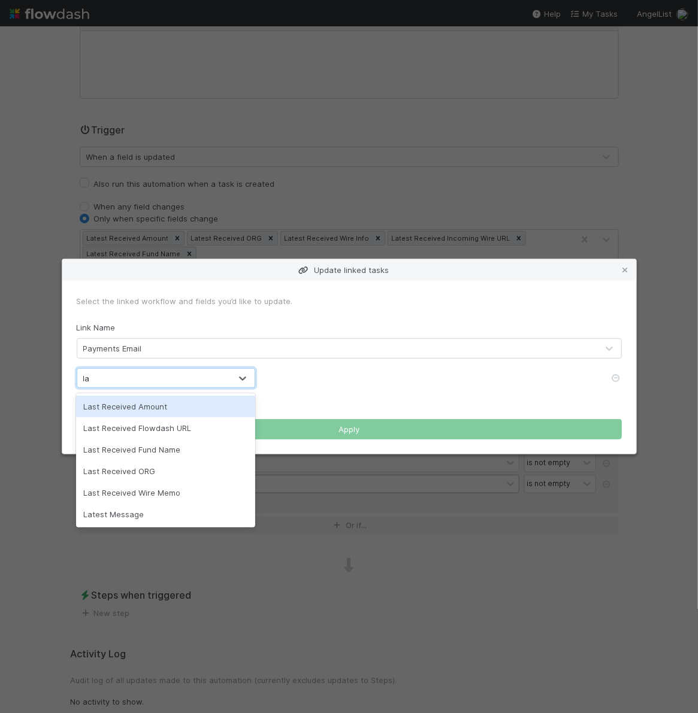
click at [176, 409] on div "Last Received Amount" at bounding box center [165, 407] width 179 height 22
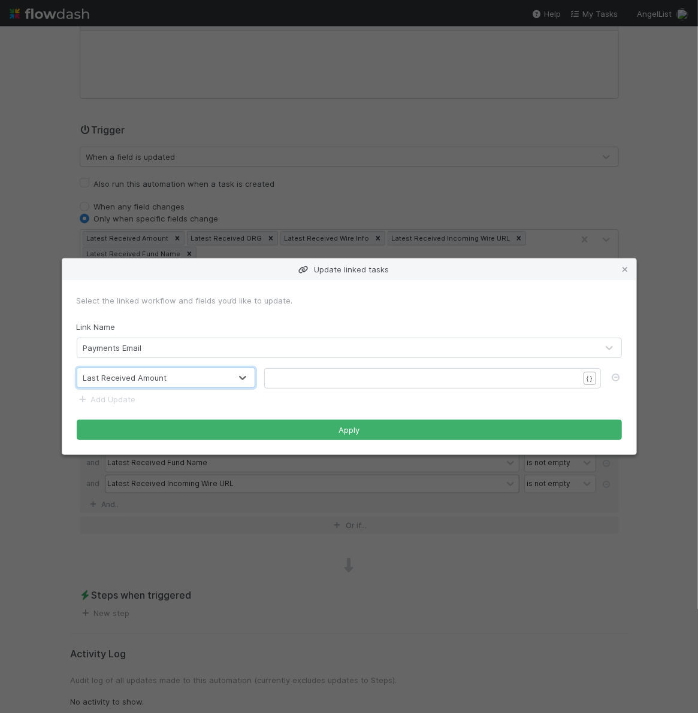
click at [283, 379] on pre "​" at bounding box center [425, 379] width 307 height 12
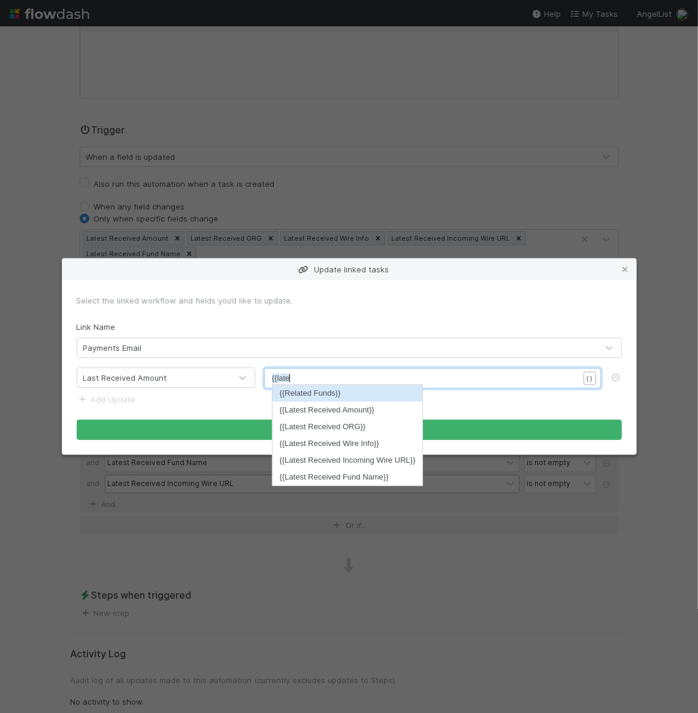
scroll to position [4, 17]
type textarea "{{late"
click at [303, 409] on li "{{Latest Received Amount}}" at bounding box center [348, 410] width 150 height 17
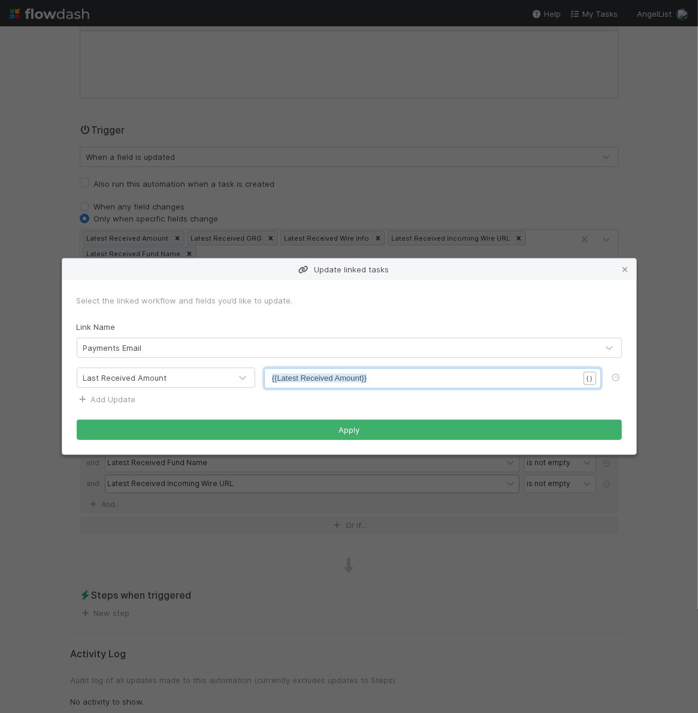
click at [116, 397] on link "Add Update" at bounding box center [106, 400] width 59 height 10
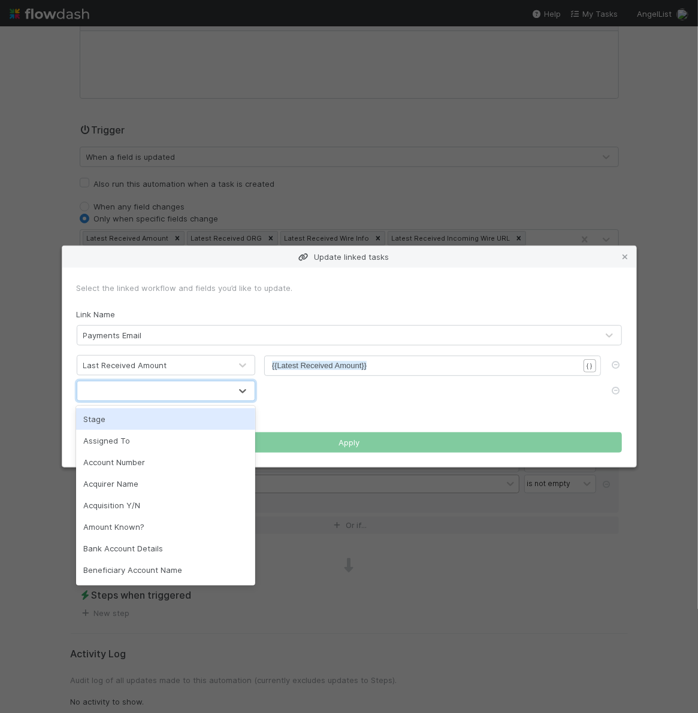
click at [136, 396] on div at bounding box center [153, 391] width 153 height 19
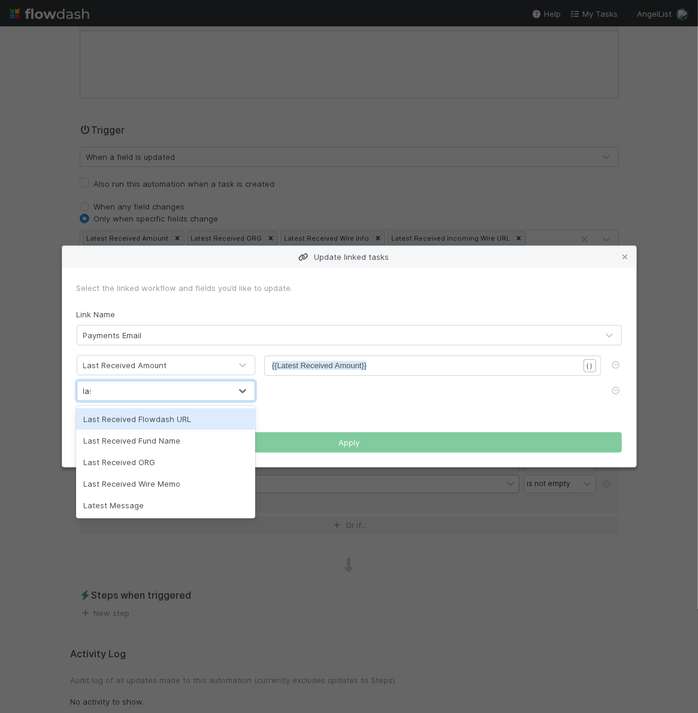
type input "last"
click at [140, 421] on div "Last Received Flowdash URL" at bounding box center [165, 420] width 179 height 22
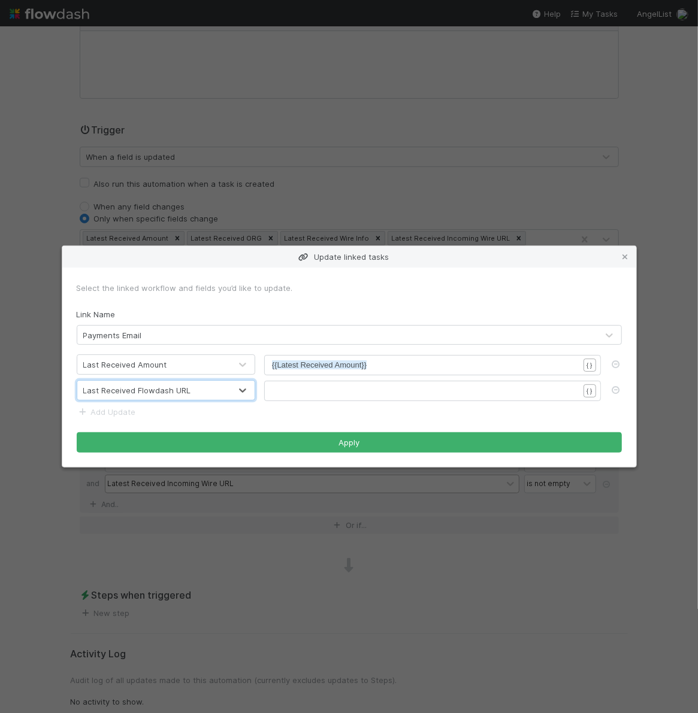
click at [350, 388] on pre "​" at bounding box center [425, 391] width 307 height 12
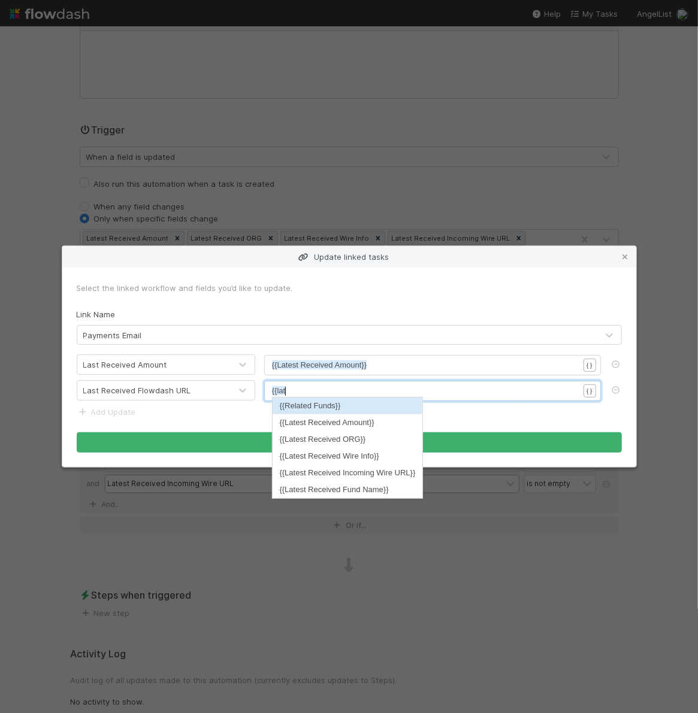
scroll to position [4, 13]
type textarea "{{lat"
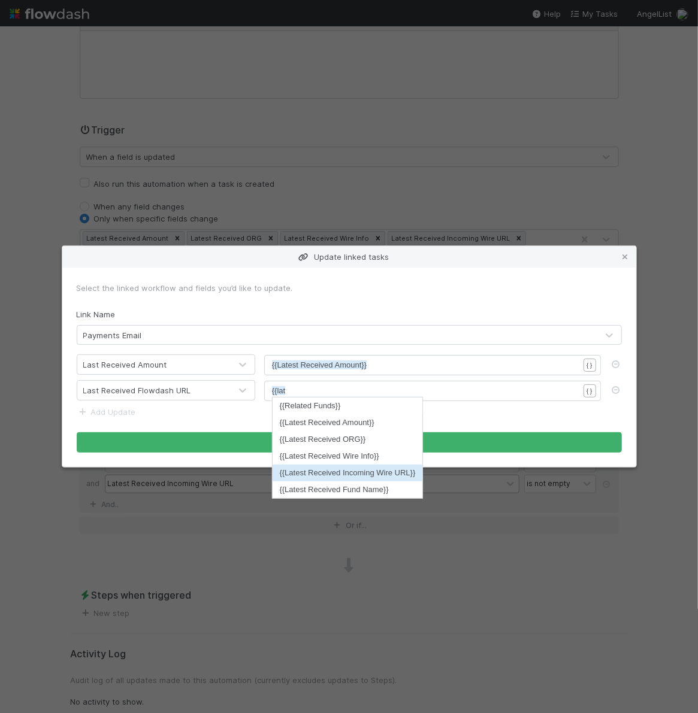
click at [352, 474] on li "{{Latest Received Incoming Wire URL}}" at bounding box center [348, 473] width 150 height 17
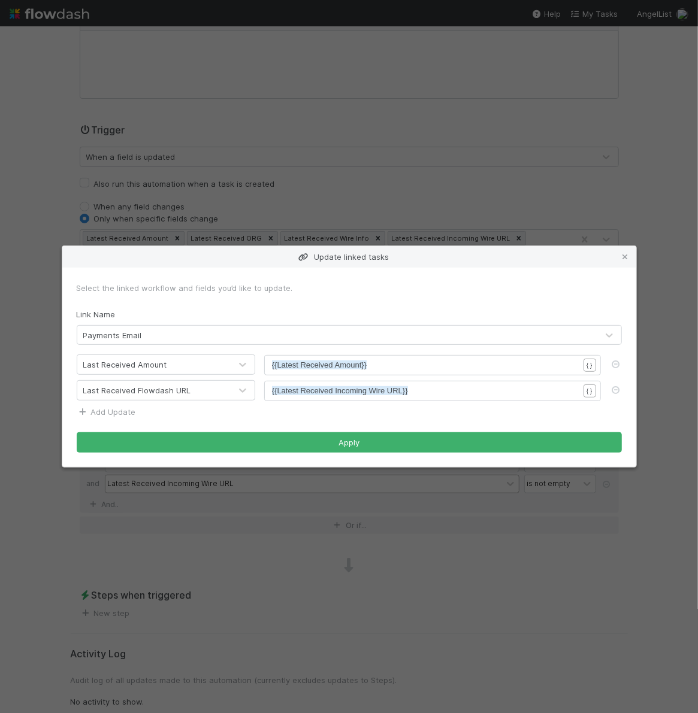
click at [116, 413] on link "Add Update" at bounding box center [106, 412] width 59 height 10
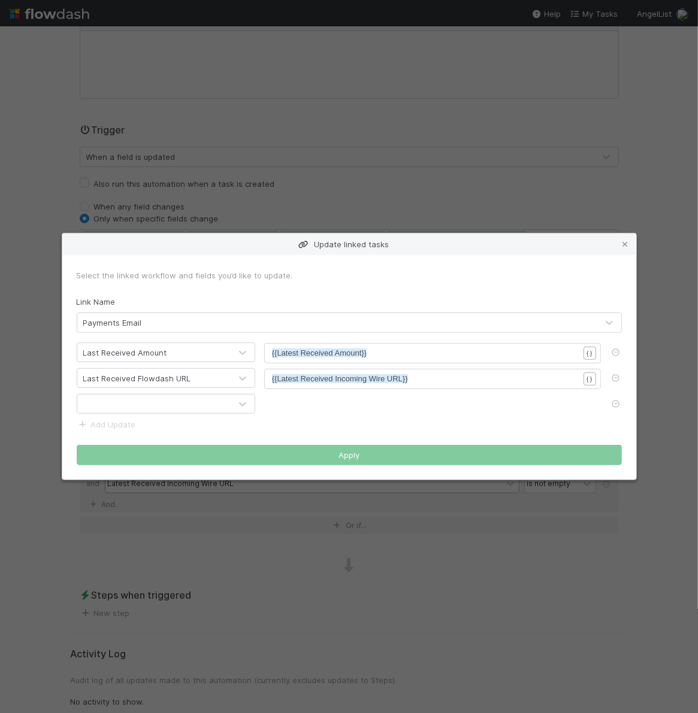
click at [157, 412] on div at bounding box center [153, 404] width 153 height 19
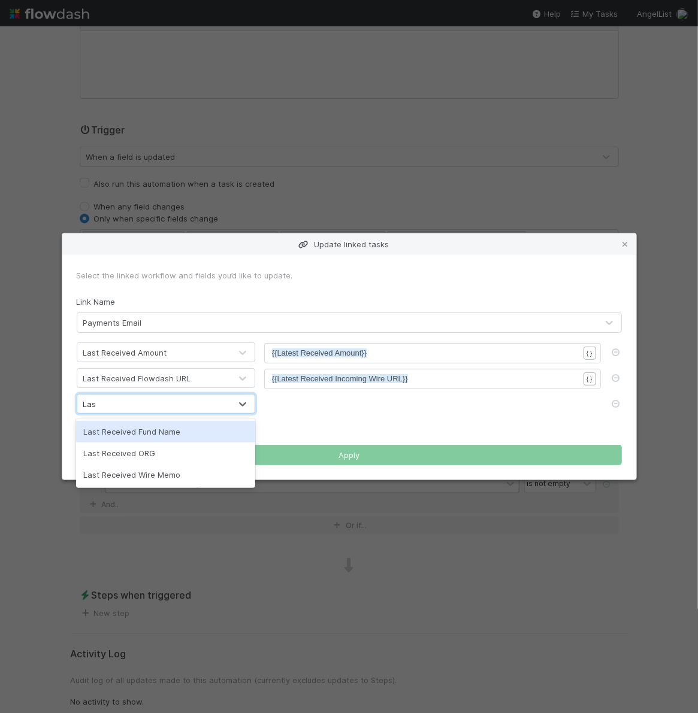
type input "Last"
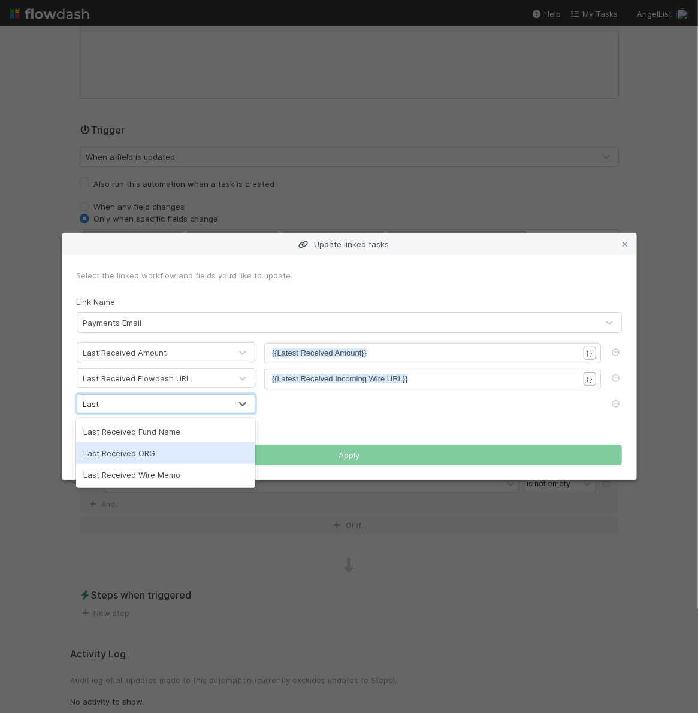
click at [158, 453] on div "Last Received ORG" at bounding box center [165, 454] width 179 height 22
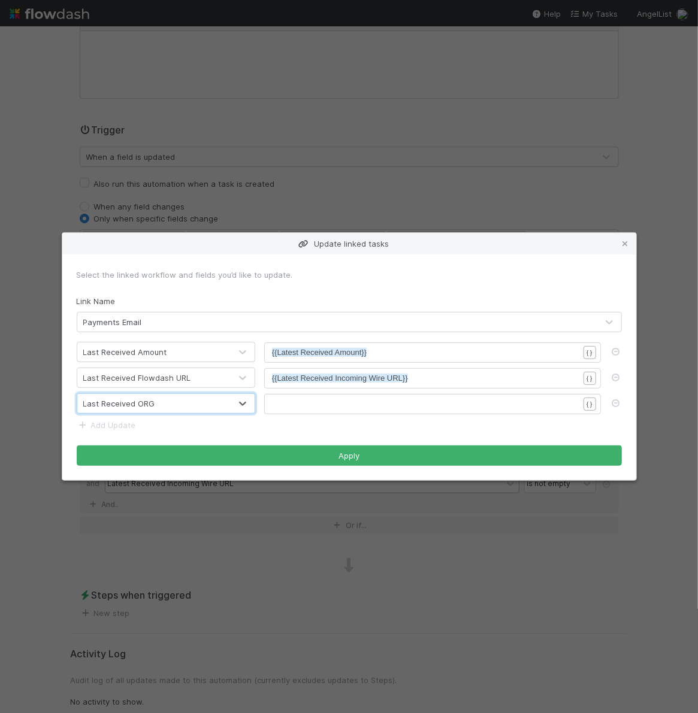
scroll to position [4, 0]
click at [323, 385] on div "xxxxxxxxxx {{Latest Received Incoming Wire URL}}" at bounding box center [440, 394] width 337 height 42
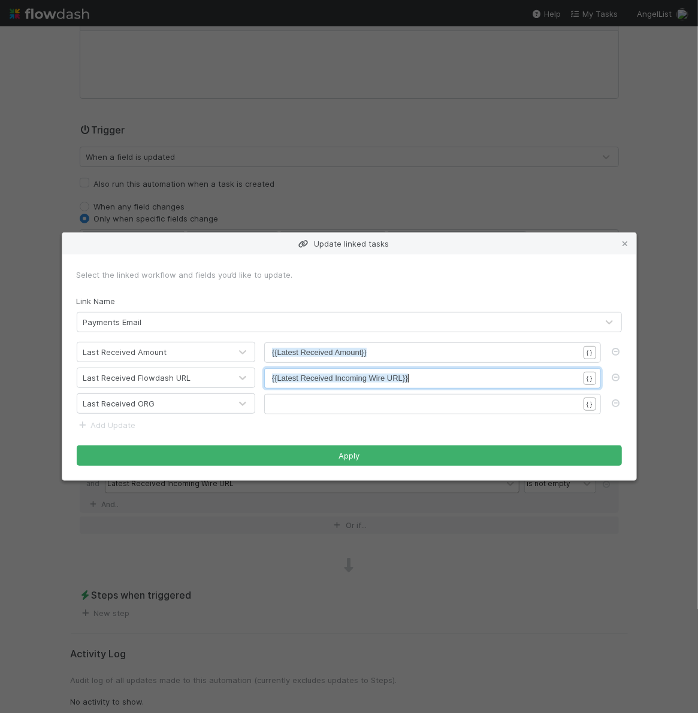
click at [321, 402] on pre "​" at bounding box center [425, 404] width 307 height 12
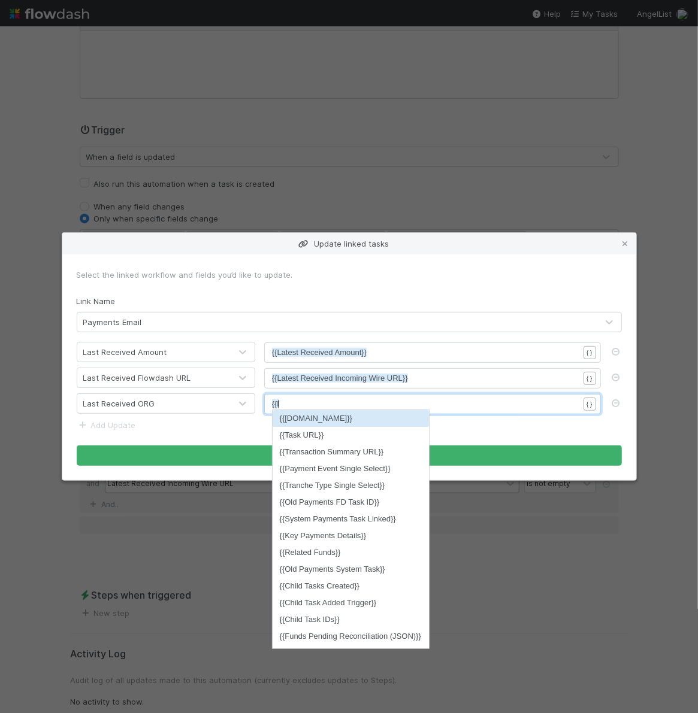
scroll to position [4, 13]
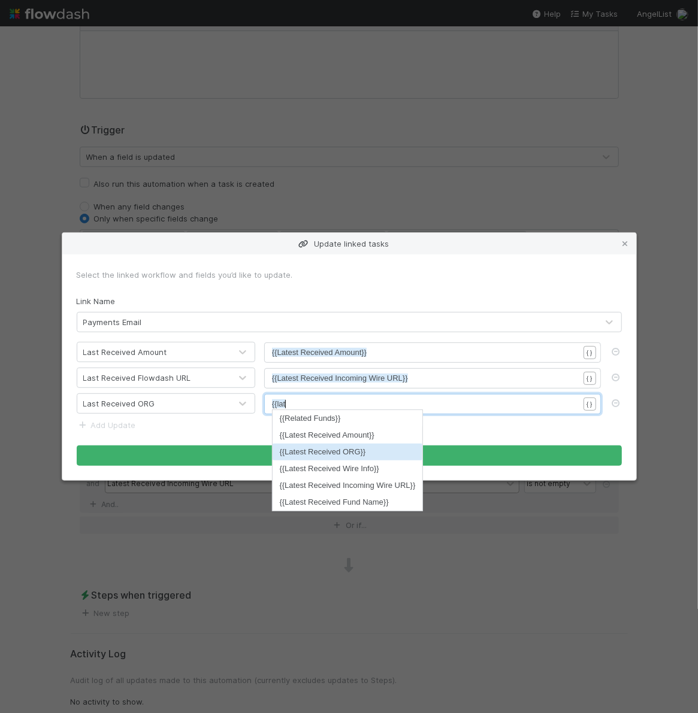
type textarea "{{lat"
click at [321, 445] on li "{{Latest Received ORG}}" at bounding box center [348, 452] width 150 height 17
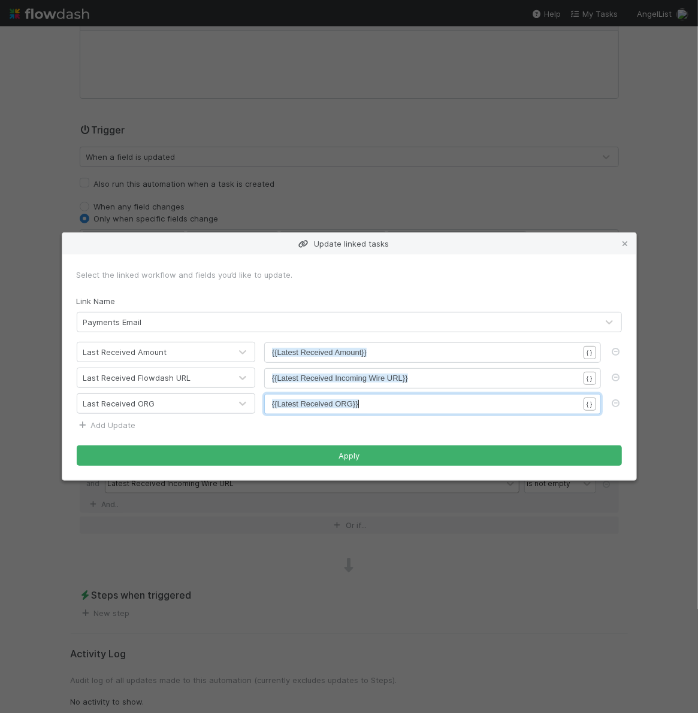
click at [83, 424] on icon at bounding box center [83, 426] width 12 height 8
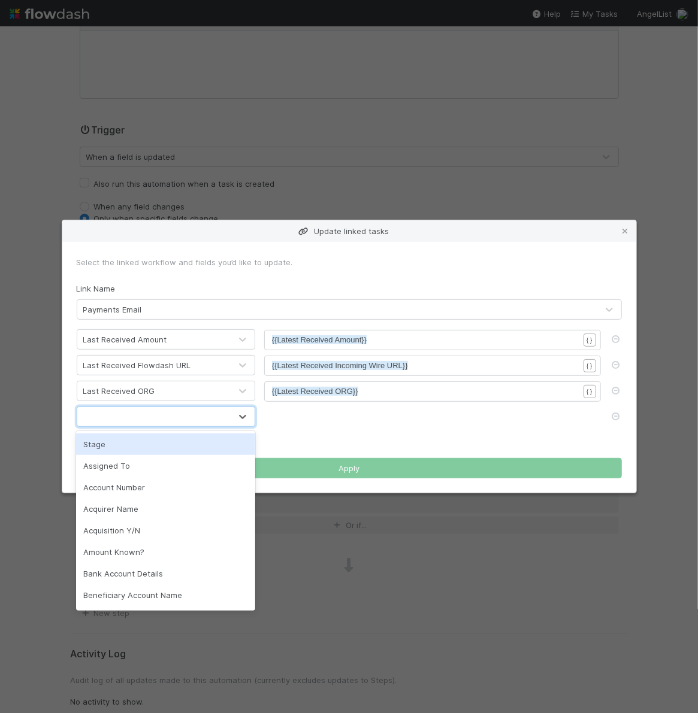
click at [171, 424] on div at bounding box center [153, 416] width 153 height 19
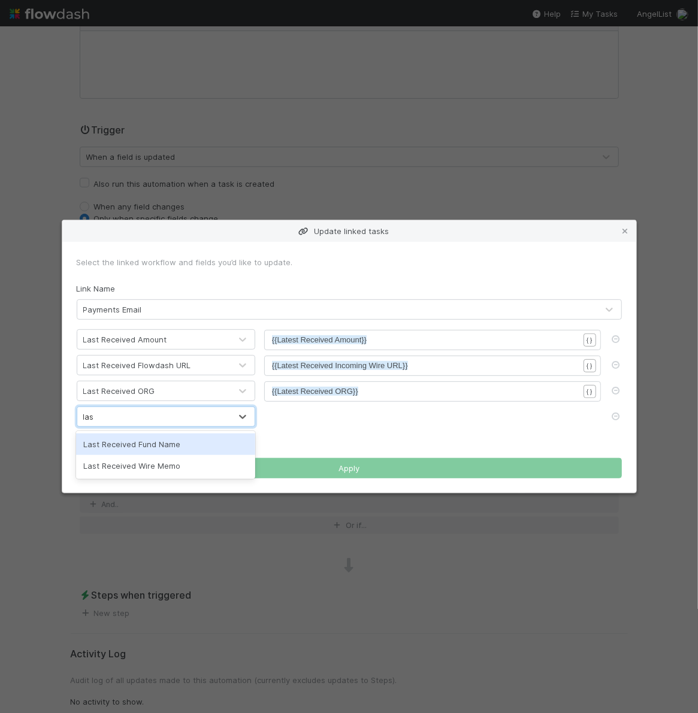
type input "last"
click at [201, 443] on div "Last Received Fund Name" at bounding box center [165, 445] width 179 height 22
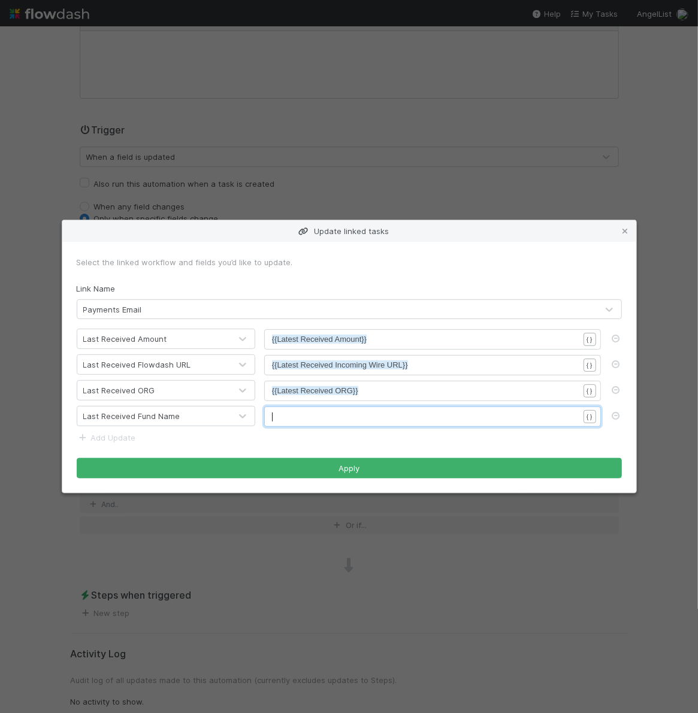
click at [341, 411] on pre "​" at bounding box center [425, 417] width 307 height 12
type textarea "{{;"
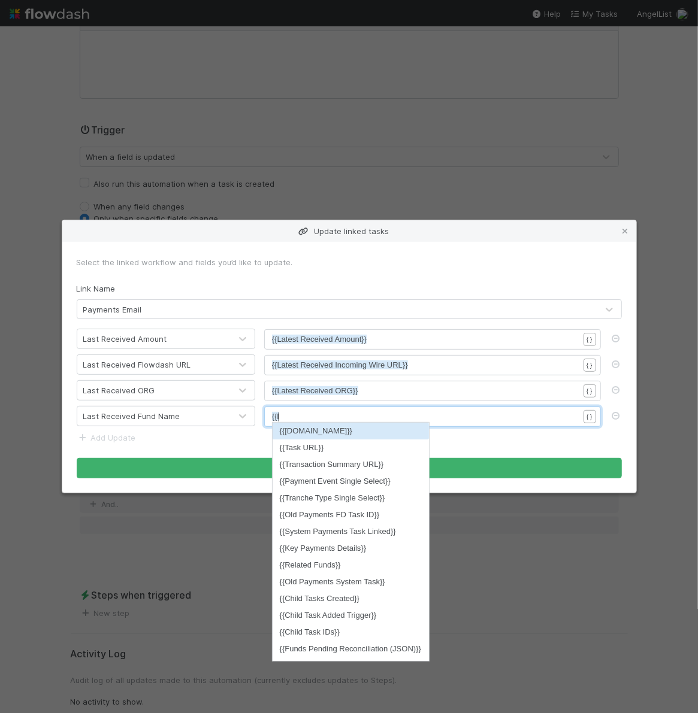
type textarea "last"
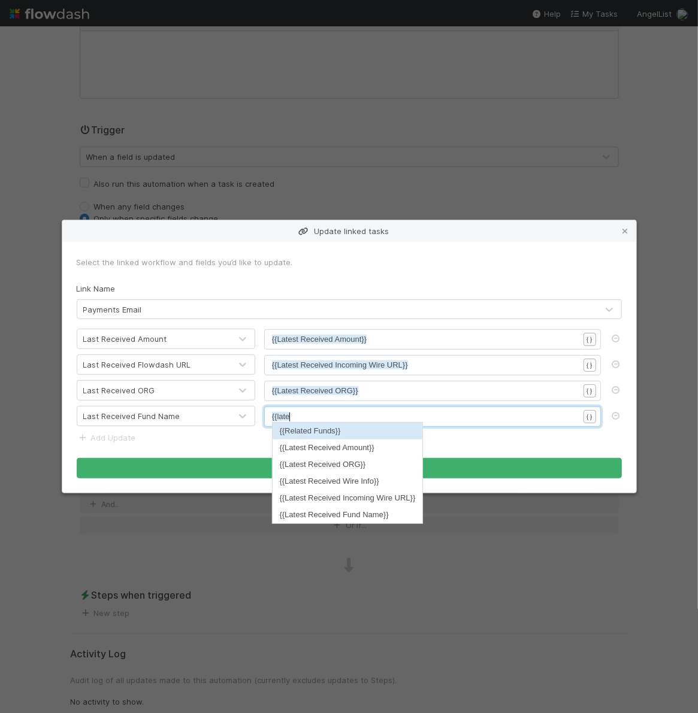
scroll to position [4, 10]
type textarea "ate"
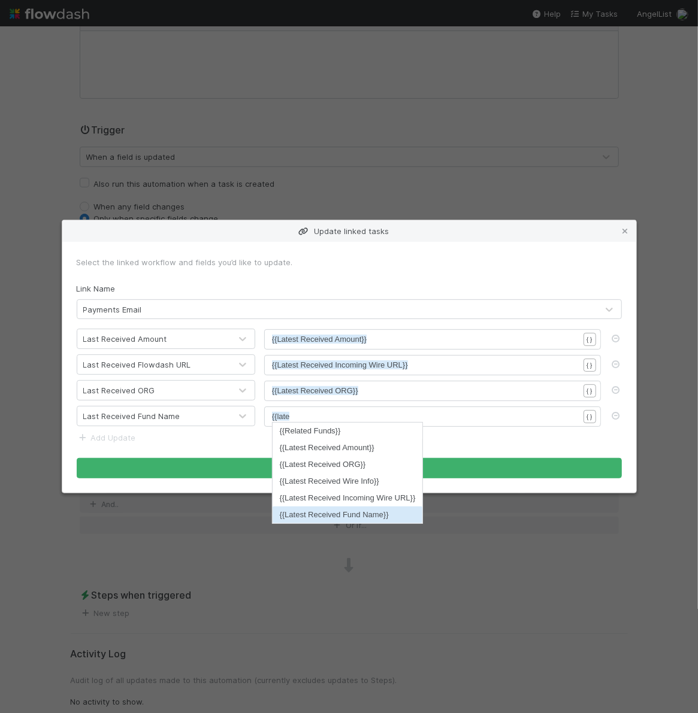
click at [358, 513] on li "{{Latest Received Fund Name}}" at bounding box center [348, 515] width 150 height 17
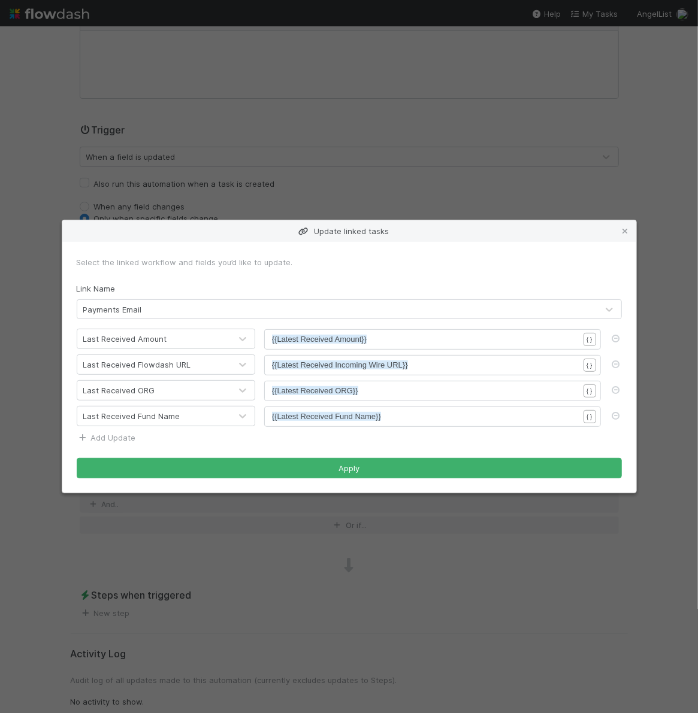
click at [116, 435] on link "Add Update" at bounding box center [106, 438] width 59 height 10
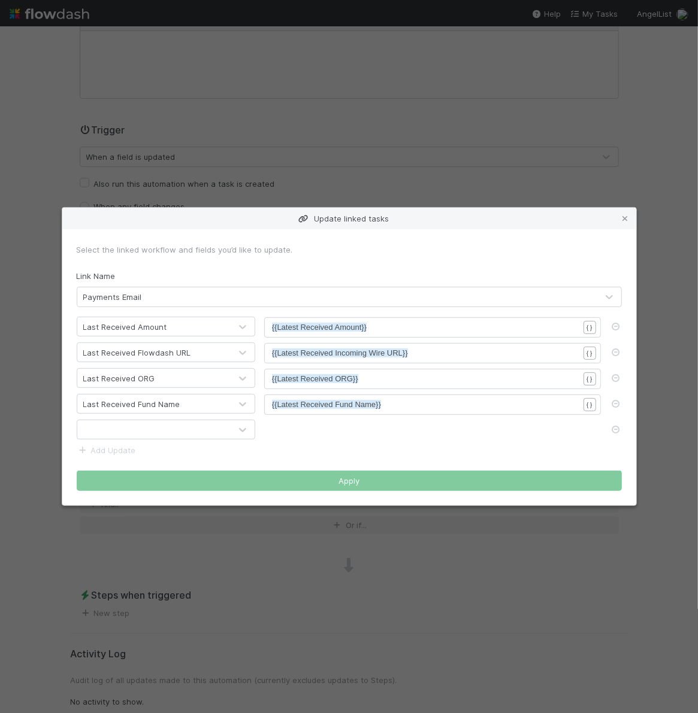
click at [135, 435] on div at bounding box center [153, 430] width 153 height 19
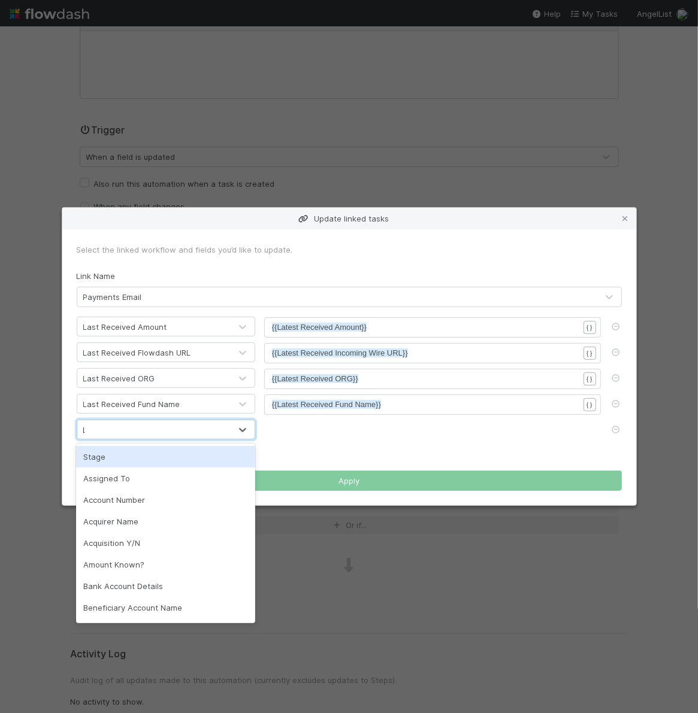
type input "La"
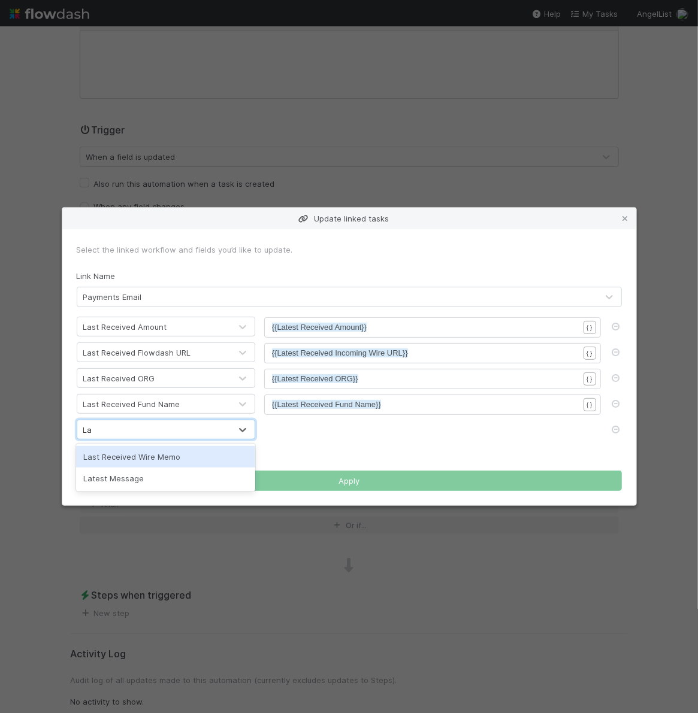
click at [158, 462] on div "Last Received Wire Memo" at bounding box center [165, 457] width 179 height 22
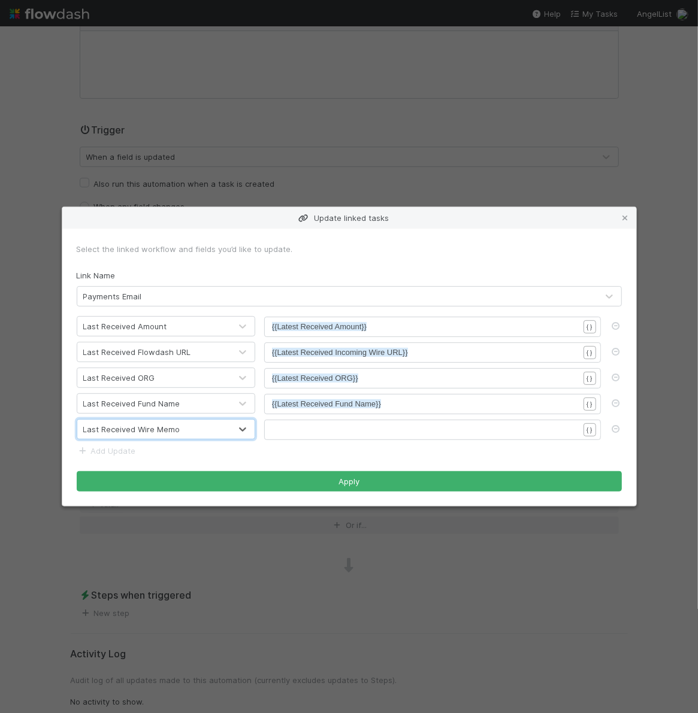
click at [319, 421] on div "​" at bounding box center [432, 430] width 337 height 20
click at [320, 430] on pre "​" at bounding box center [425, 430] width 307 height 12
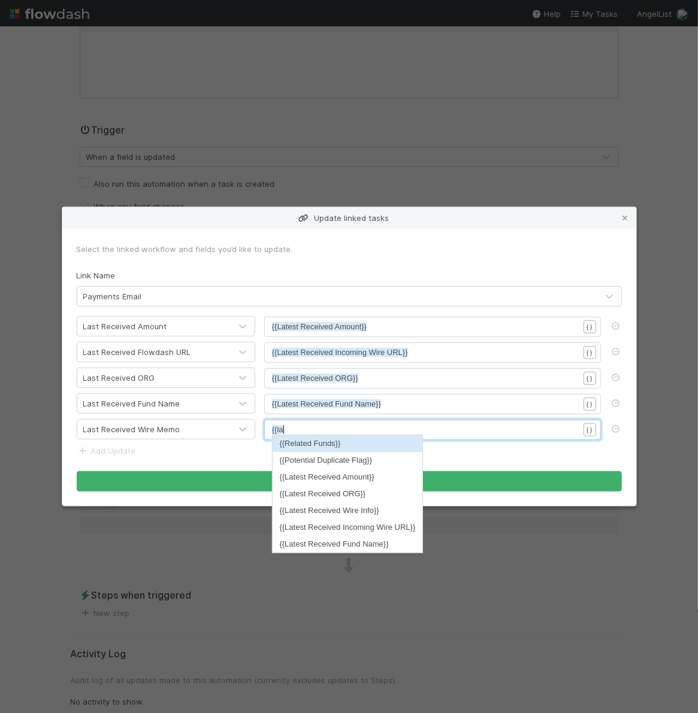
scroll to position [4, 10]
type textarea "{{la"
click at [325, 509] on li "{{Latest Received Wire Info}}" at bounding box center [348, 511] width 150 height 17
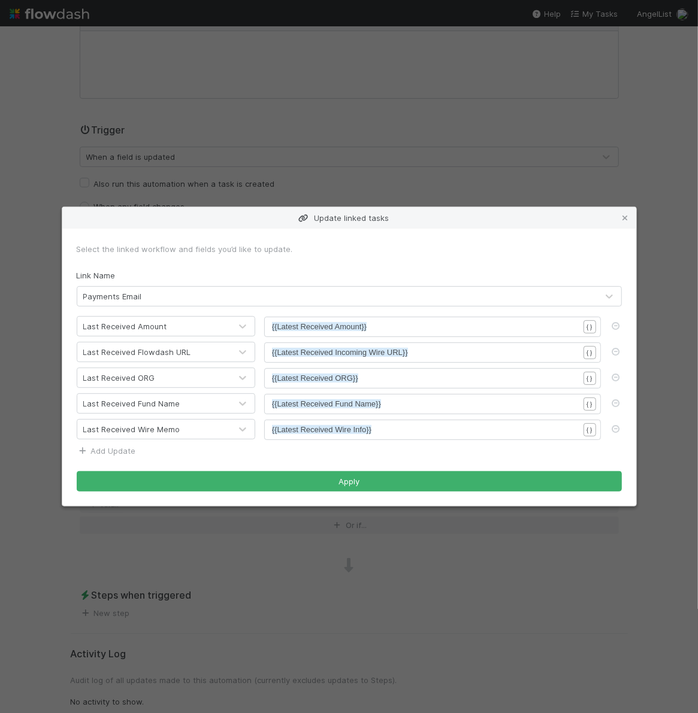
click at [116, 448] on link "Add Update" at bounding box center [106, 451] width 59 height 10
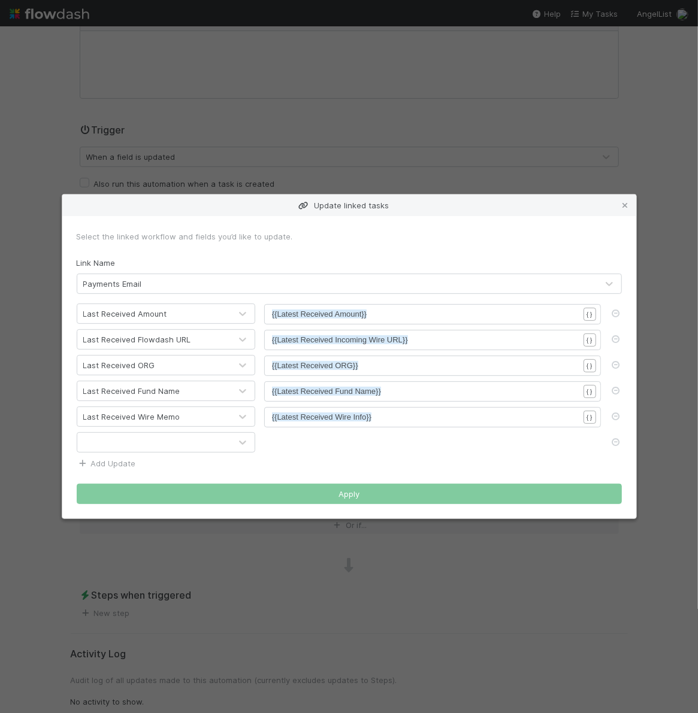
click at [116, 448] on div at bounding box center [153, 442] width 153 height 19
type input "last"
click at [607, 440] on div "0 results available for search term last. Use Up and Down to choose options, pr…" at bounding box center [349, 443] width 563 height 20
click at [614, 440] on icon at bounding box center [616, 443] width 12 height 8
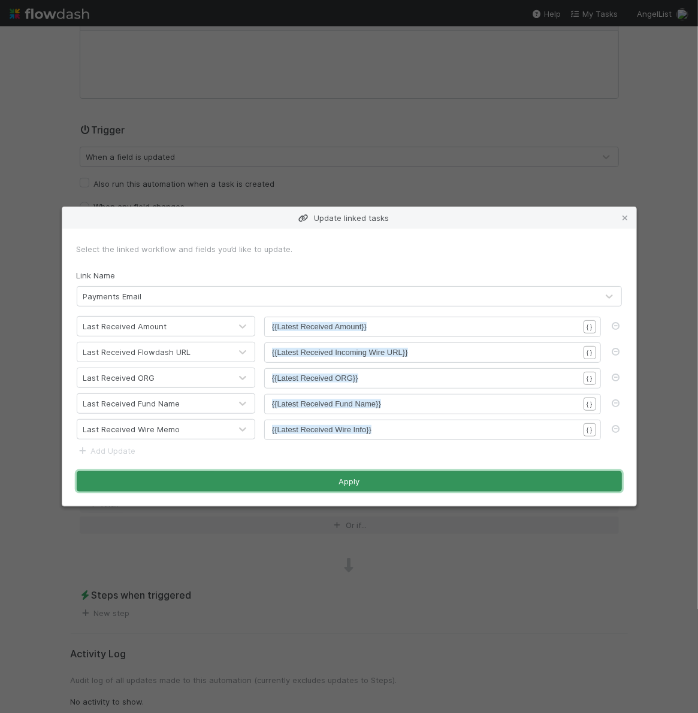
click at [358, 481] on button "Apply" at bounding box center [349, 481] width 545 height 20
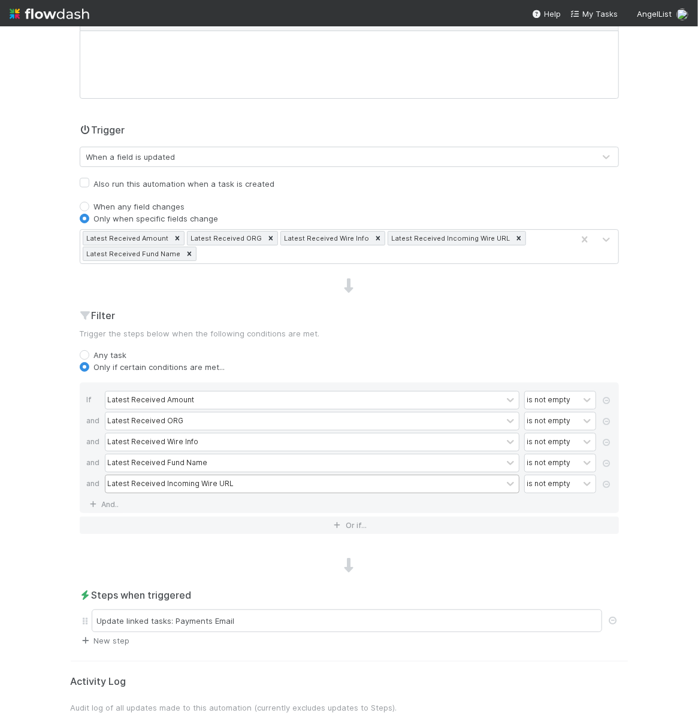
scroll to position [0, 0]
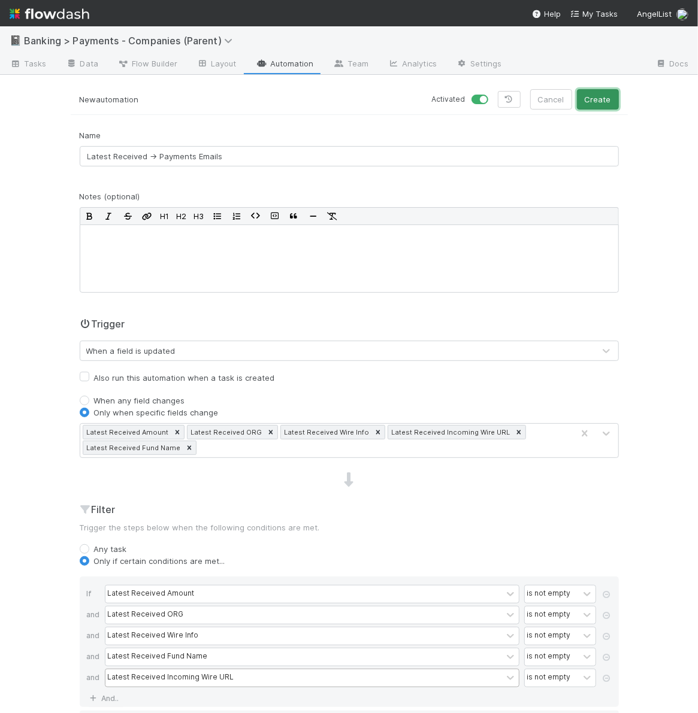
click at [595, 98] on button "Create" at bounding box center [598, 99] width 42 height 20
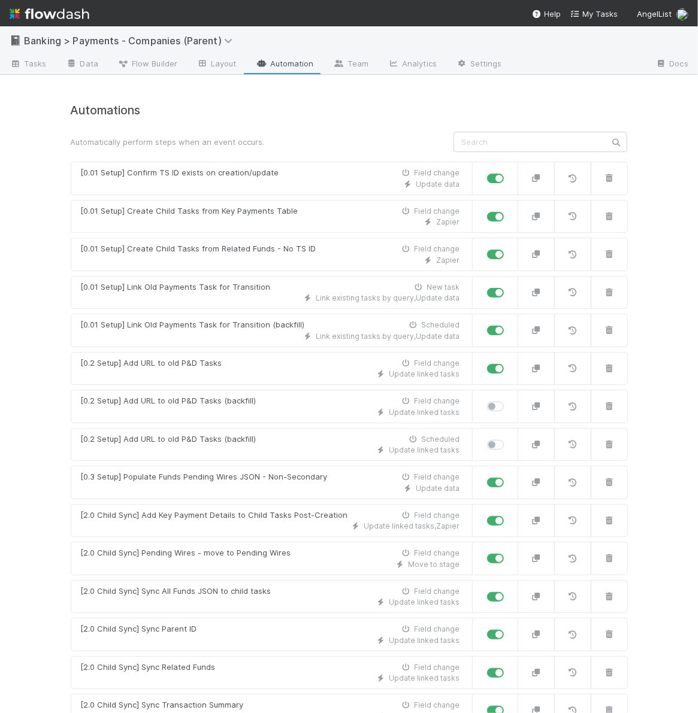
click at [575, 104] on h4 "Automations" at bounding box center [349, 111] width 557 height 14
click at [572, 104] on h4 "Automations" at bounding box center [349, 111] width 557 height 14
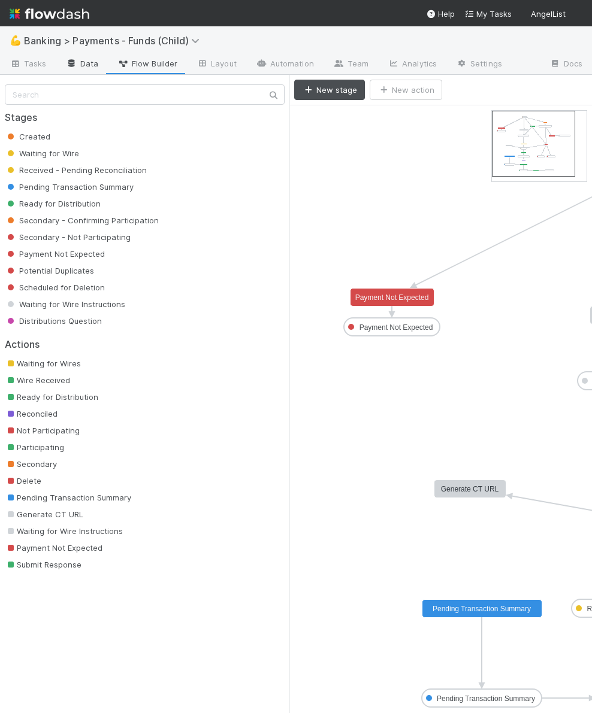
click at [81, 69] on link "Data" at bounding box center [82, 64] width 52 height 19
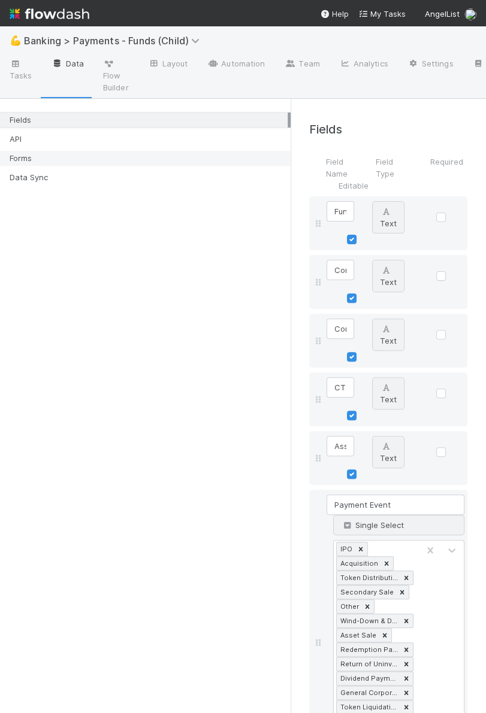
drag, startPoint x: 291, startPoint y: 156, endPoint x: 1, endPoint y: 164, distance: 290.1
click at [1, 164] on div "Fields API Forms Data Sync" at bounding box center [145, 406] width 291 height 615
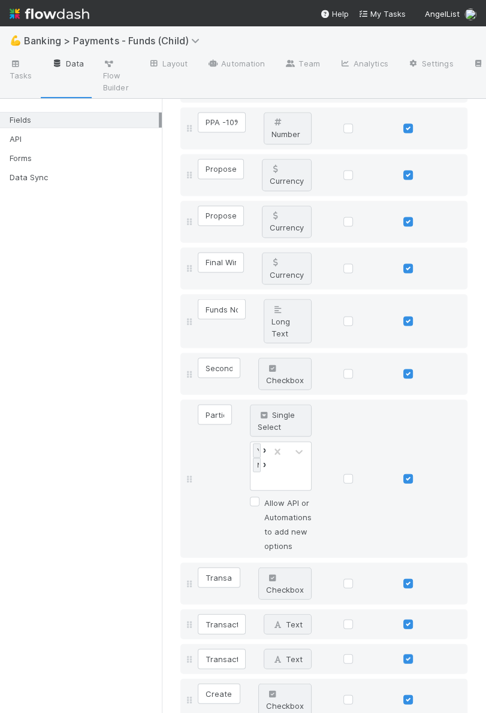
scroll to position [2528, 0]
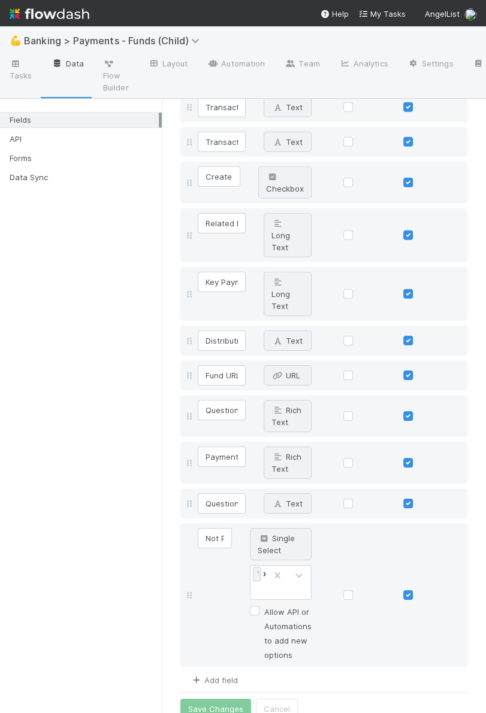
click at [225, 676] on link "Add field" at bounding box center [214, 681] width 48 height 10
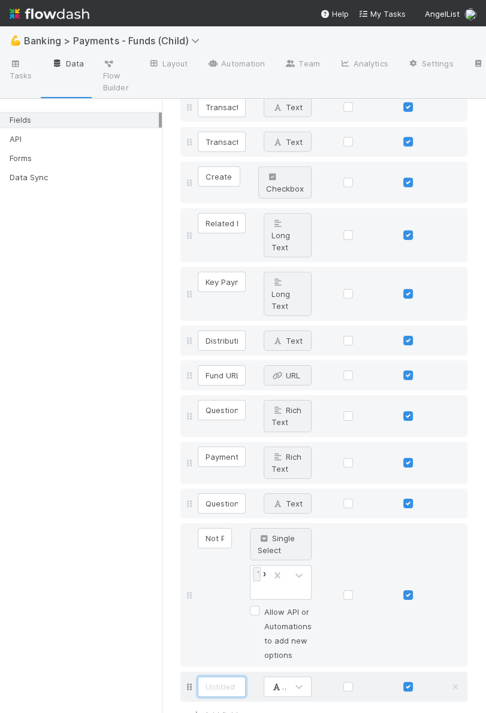
click at [220, 677] on input at bounding box center [222, 687] width 48 height 20
paste input "Latest Received Amount"
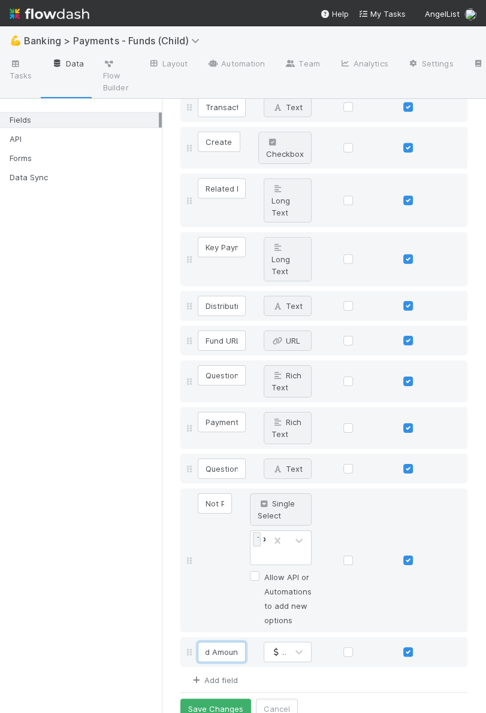
type input "Latest Received Amount"
click at [218, 676] on link "Add field" at bounding box center [214, 681] width 48 height 10
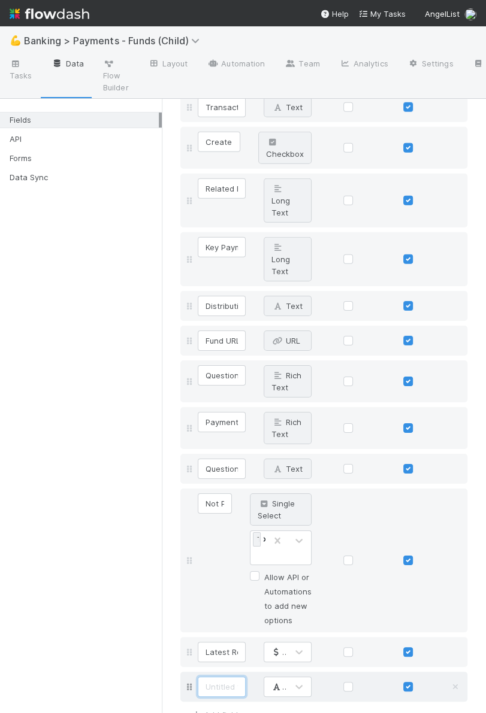
click at [225, 677] on input at bounding box center [222, 687] width 48 height 20
paste input "Latest Received ORG"
type input "Latest Received ORG"
click at [226, 710] on link "Add field" at bounding box center [214, 715] width 48 height 10
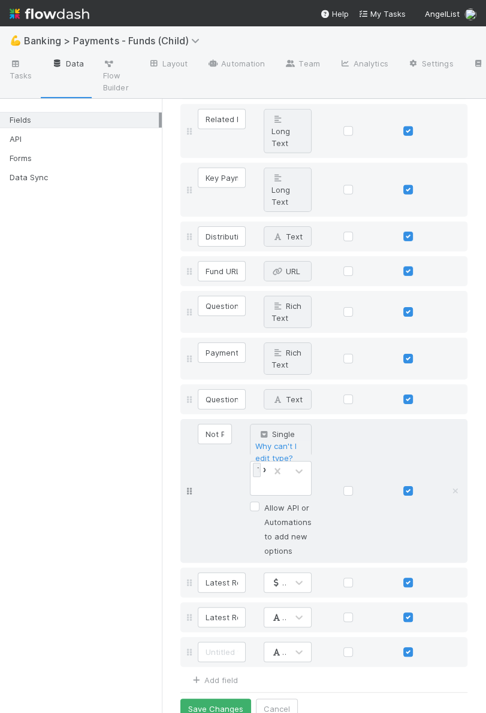
scroll to position [2632, 0]
click at [234, 644] on input at bounding box center [222, 653] width 48 height 20
paste input "Latest Received Wire Info"
type input "Latest Received Wire Info"
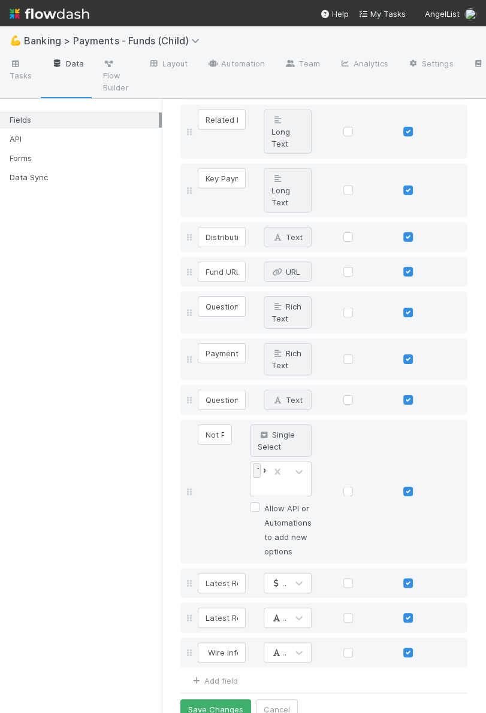
click at [223, 673] on div "Add field" at bounding box center [209, 680] width 58 height 14
click at [227, 676] on link "Add field" at bounding box center [214, 681] width 48 height 10
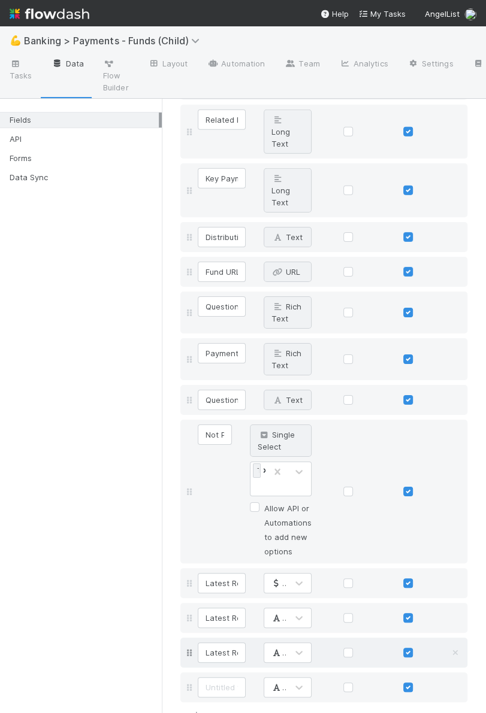
scroll to position [2667, 0]
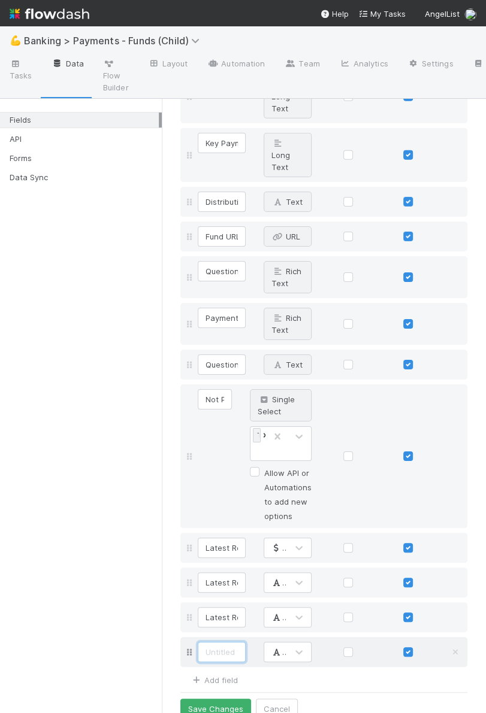
click at [222, 646] on input at bounding box center [222, 652] width 48 height 20
paste input "Latest Received Incoming Wire URL"
type input "Latest Received Incoming Wire URL"
click at [219, 676] on link "Add field" at bounding box center [214, 681] width 48 height 10
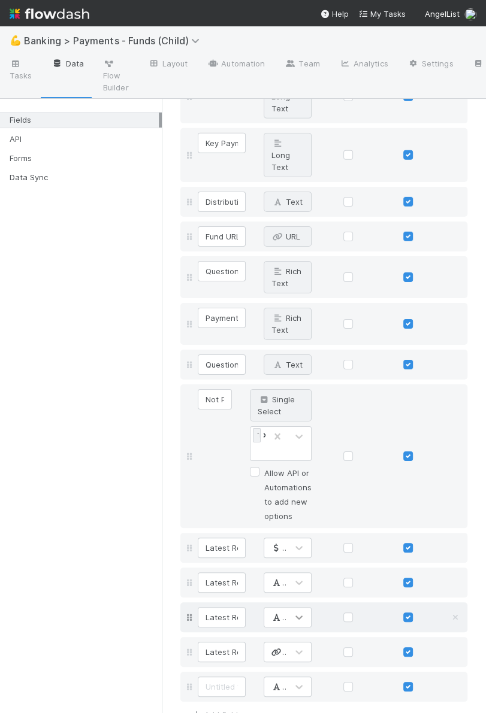
scroll to position [2702, 0]
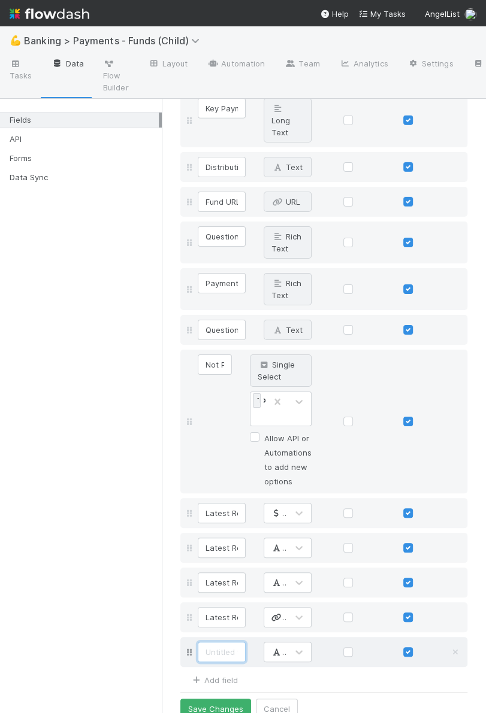
click at [213, 643] on input at bounding box center [222, 652] width 48 height 20
paste input "Latest Received Fund Name"
type input "Latest Received Fund Name"
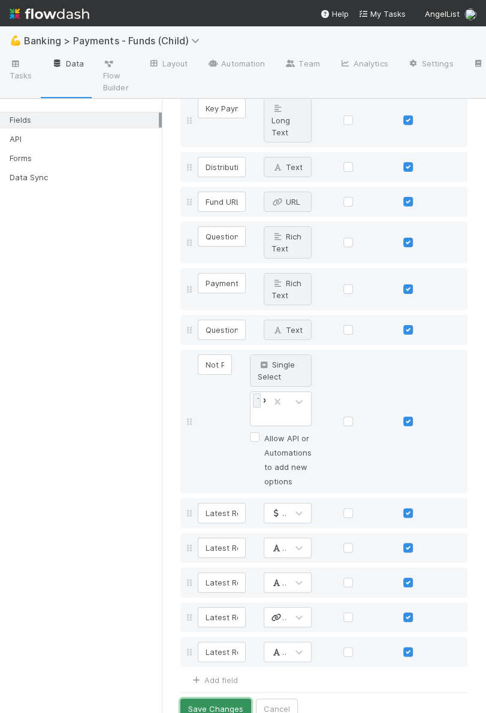
click at [218, 699] on button "Save Changes" at bounding box center [215, 709] width 71 height 20
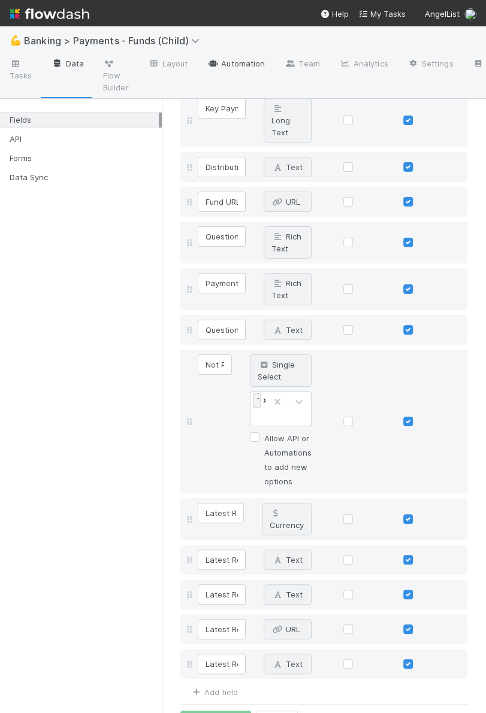
click at [241, 65] on link "Automation" at bounding box center [235, 64] width 77 height 19
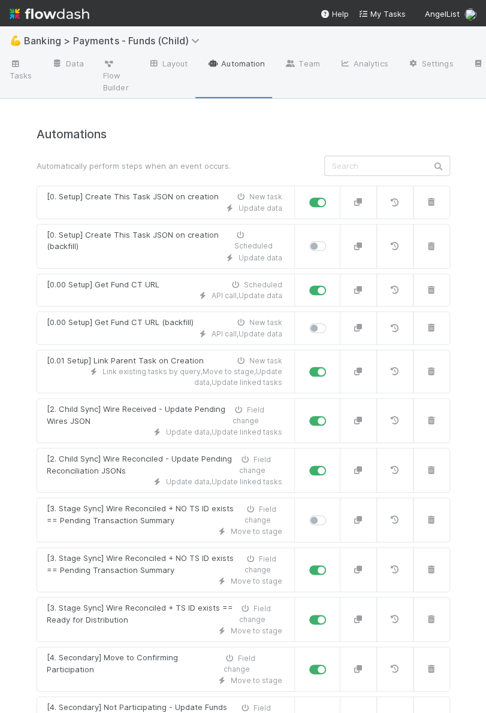
scroll to position [462, 0]
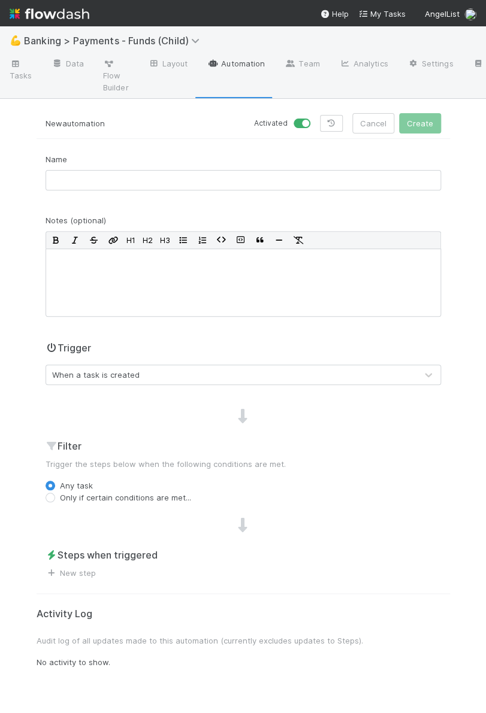
click at [130, 375] on div "When a task is created" at bounding box center [95, 375] width 87 height 12
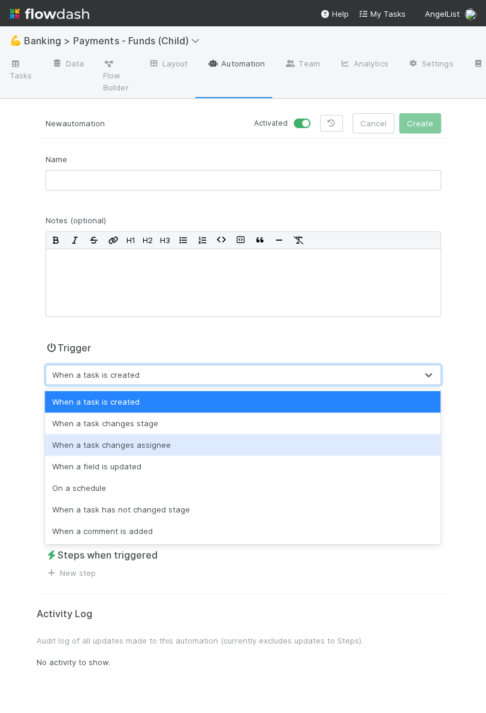
click at [120, 462] on div "When a field is updated" at bounding box center [242, 467] width 395 height 22
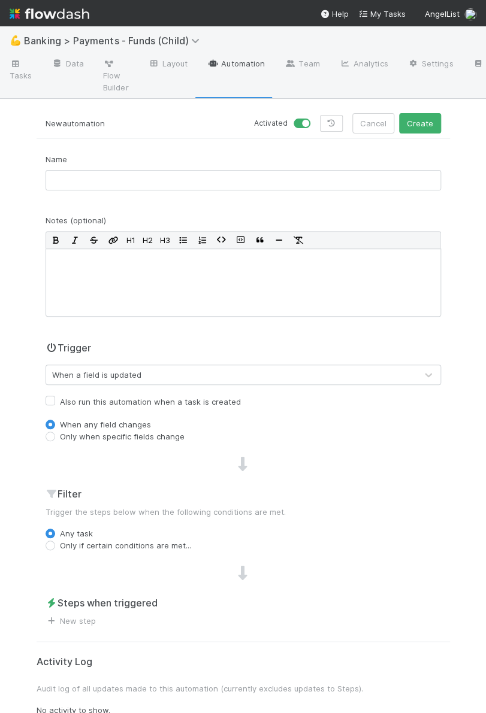
click at [123, 432] on label "Only when specific fields change" at bounding box center [122, 437] width 125 height 12
click at [55, 432] on input "Only when specific fields change" at bounding box center [51, 436] width 10 height 11
radio input "true"
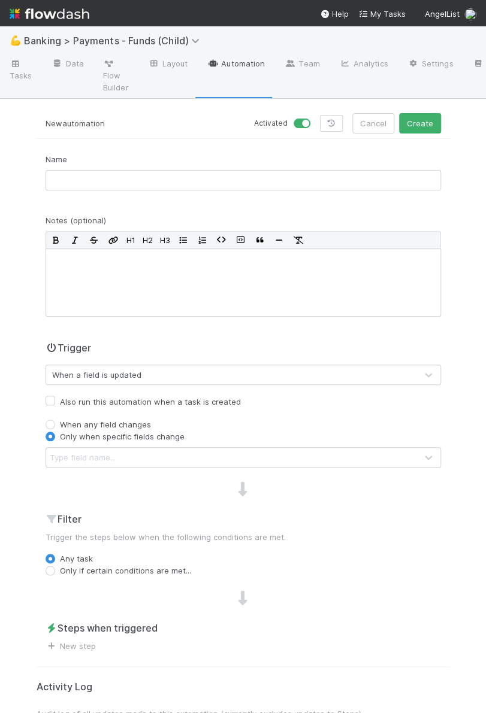
click at [137, 448] on div "Type field name..." at bounding box center [231, 457] width 370 height 19
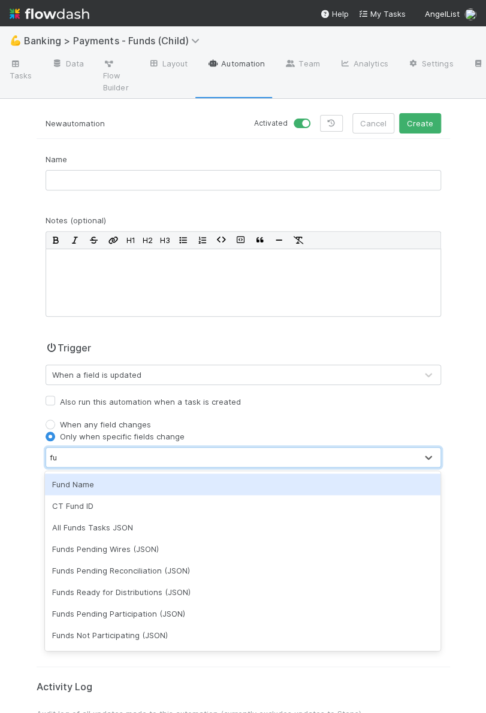
type input "f"
type input "late"
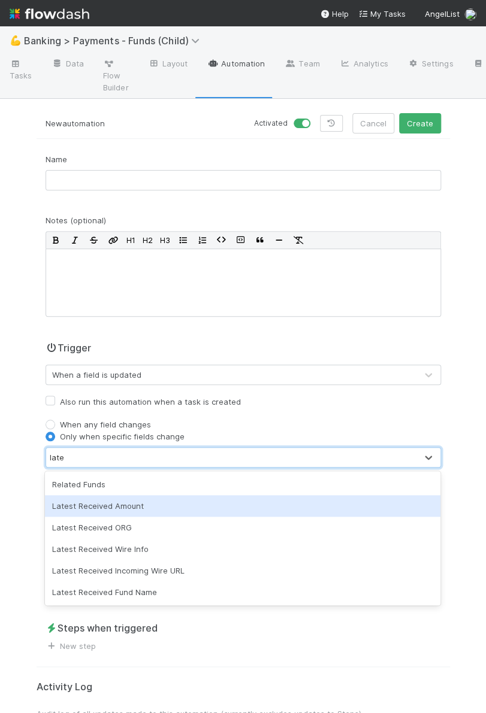
click at [101, 506] on div "Latest Received Amount" at bounding box center [242, 506] width 395 height 22
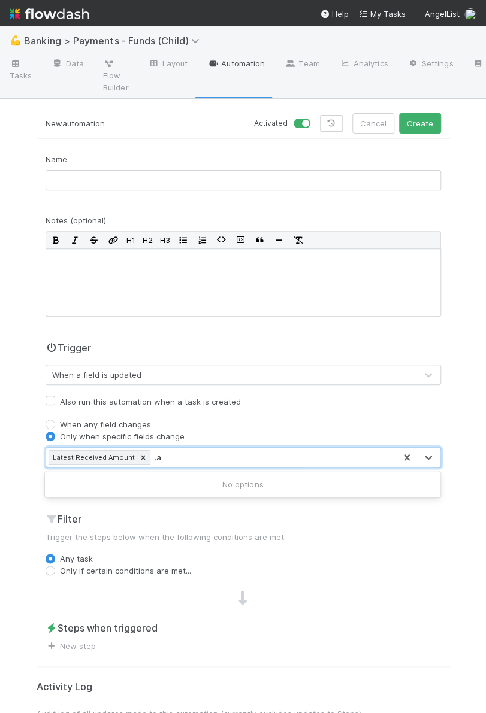
type input ","
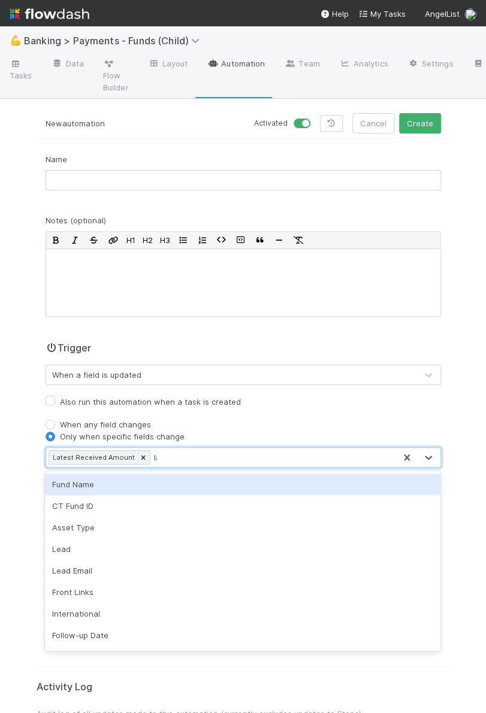
type input "late"
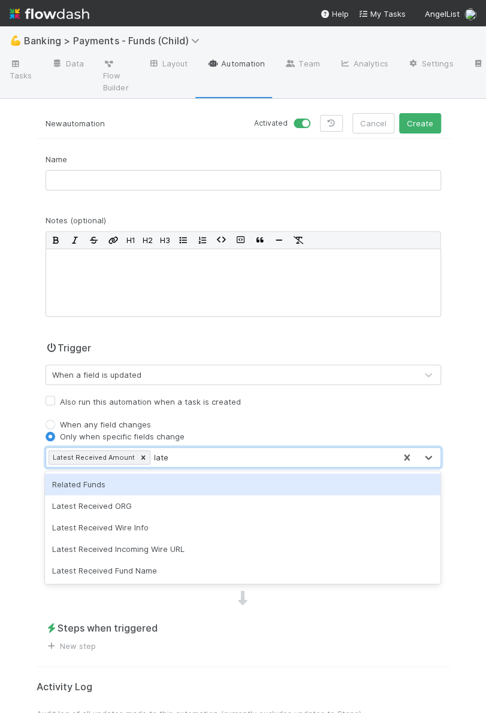
click at [137, 506] on div "Latest Received ORG" at bounding box center [242, 506] width 395 height 22
type input "late"
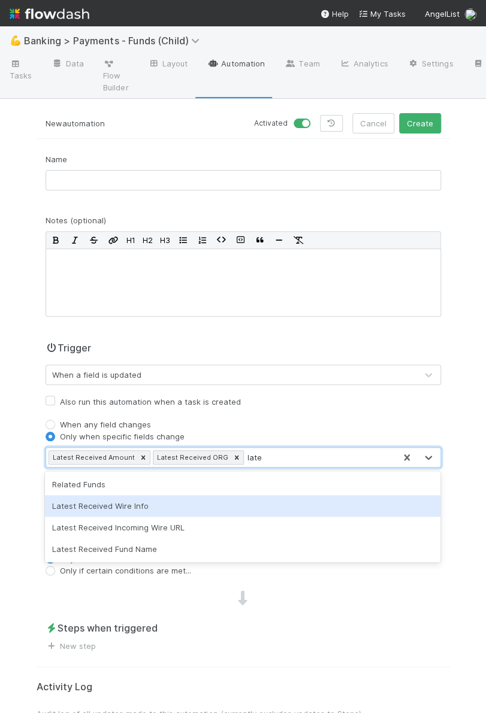
click at [198, 509] on div "Latest Received Wire Info" at bounding box center [242, 506] width 395 height 22
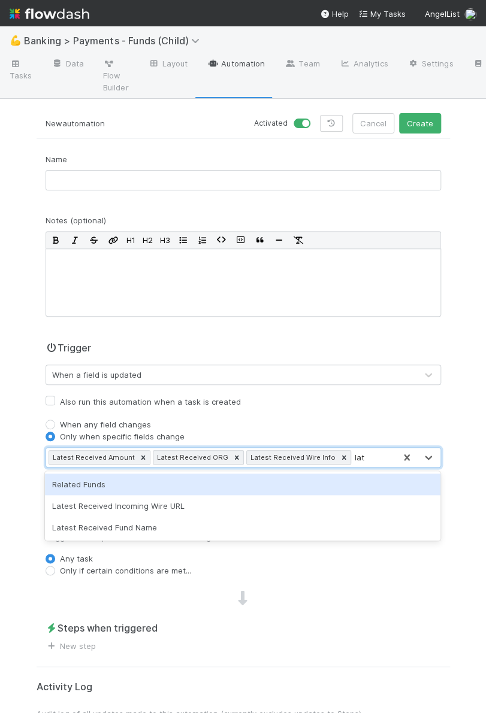
type input "late"
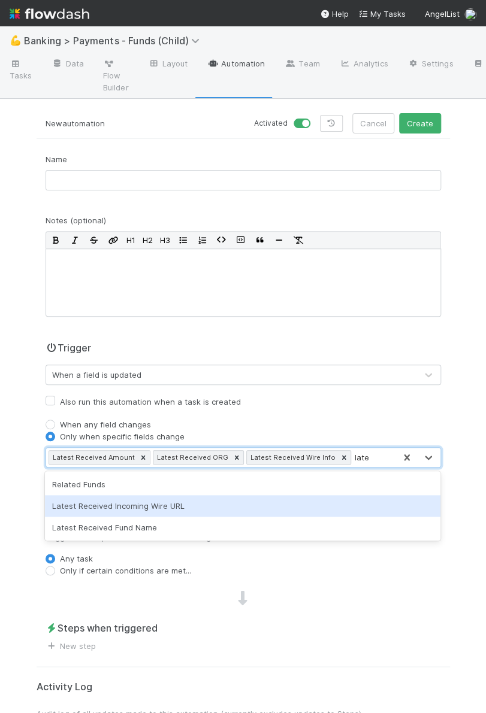
click at [197, 501] on div "Latest Received Incoming Wire URL" at bounding box center [242, 506] width 395 height 22
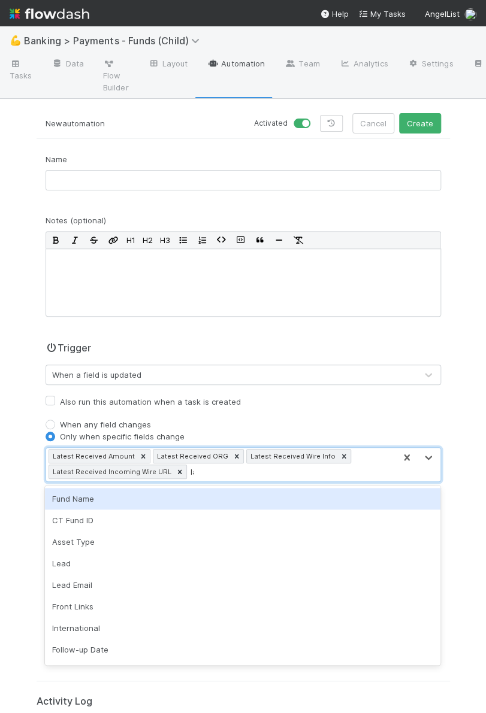
type input "late"
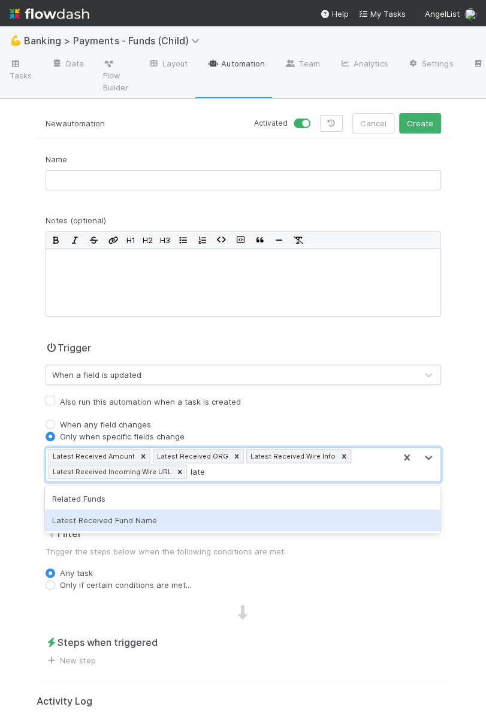
click at [244, 527] on div "Latest Received Fund Name" at bounding box center [242, 521] width 395 height 22
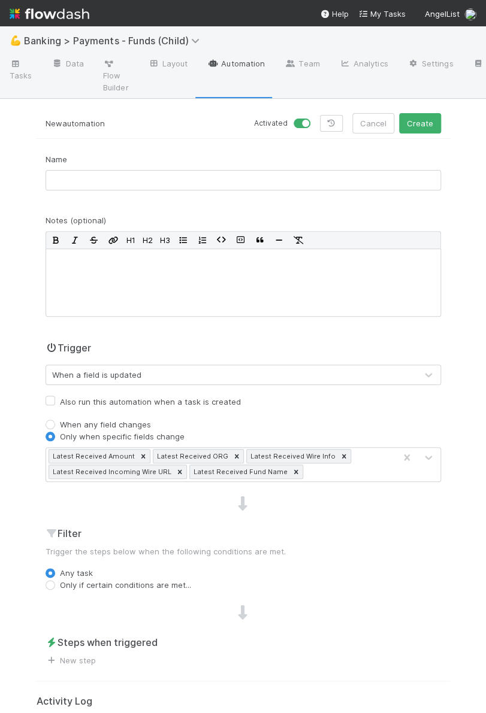
click at [88, 577] on label "Any task" at bounding box center [76, 573] width 33 height 12
click at [55, 577] on input "Any task" at bounding box center [51, 572] width 10 height 11
click at [92, 583] on label "Only if certain conditions are met..." at bounding box center [125, 585] width 131 height 12
click at [55, 583] on input "Only if certain conditions are met..." at bounding box center [51, 584] width 10 height 11
radio input "true"
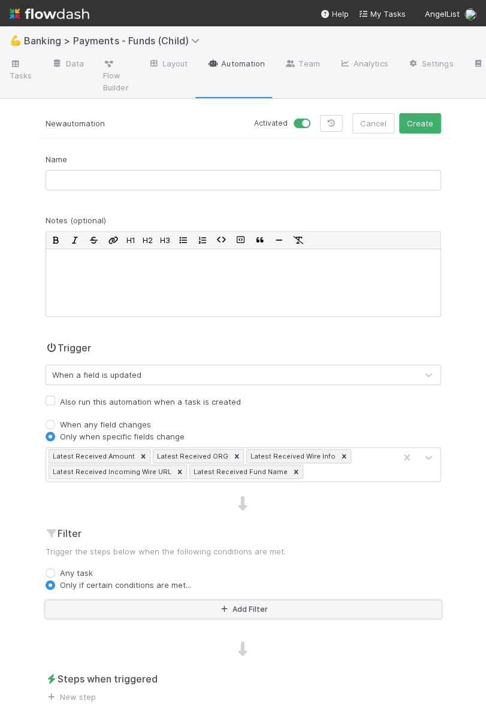
click at [93, 601] on button "Add Filter" at bounding box center [243, 609] width 395 height 17
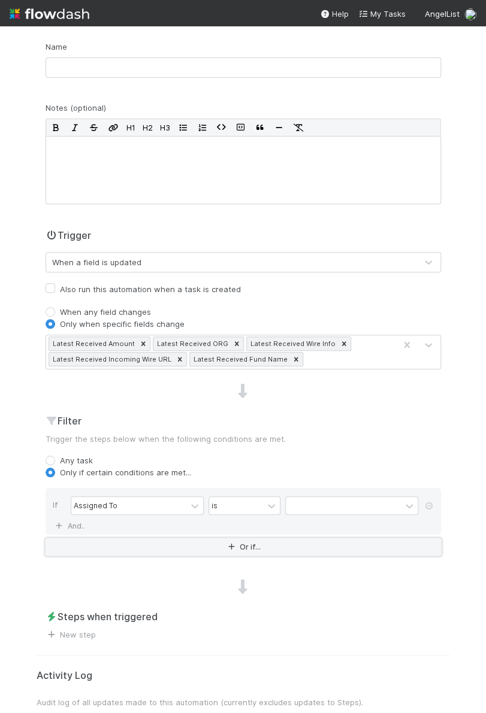
scroll to position [116, 0]
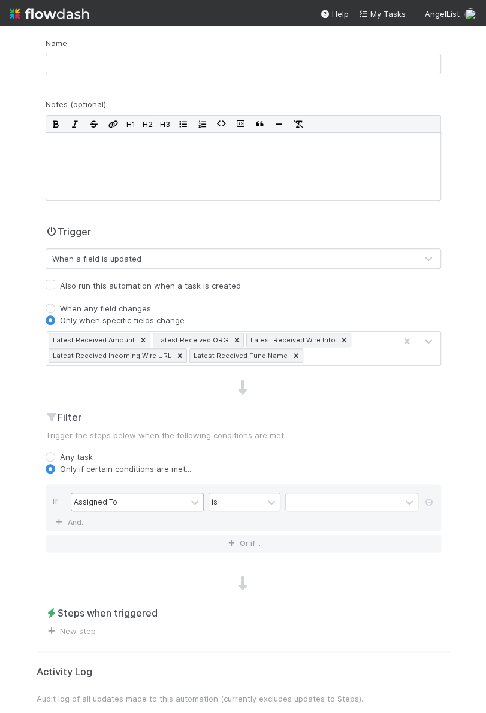
click at [136, 506] on div "Assigned To" at bounding box center [128, 502] width 115 height 17
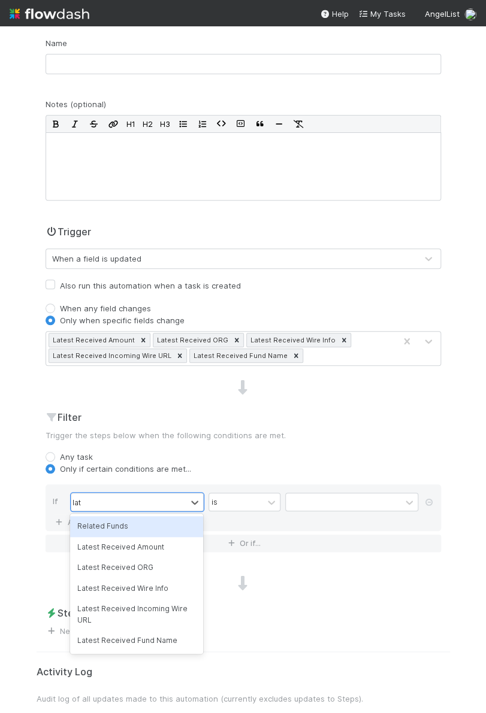
type input "late"
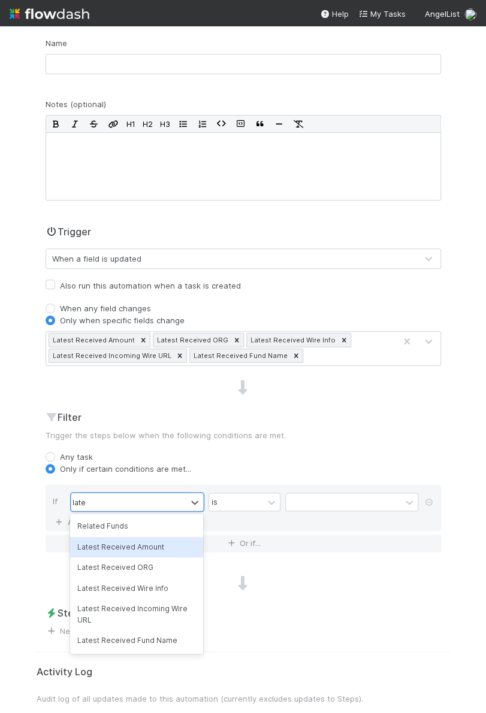
click at [135, 542] on div "Latest Received Amount" at bounding box center [136, 547] width 133 height 20
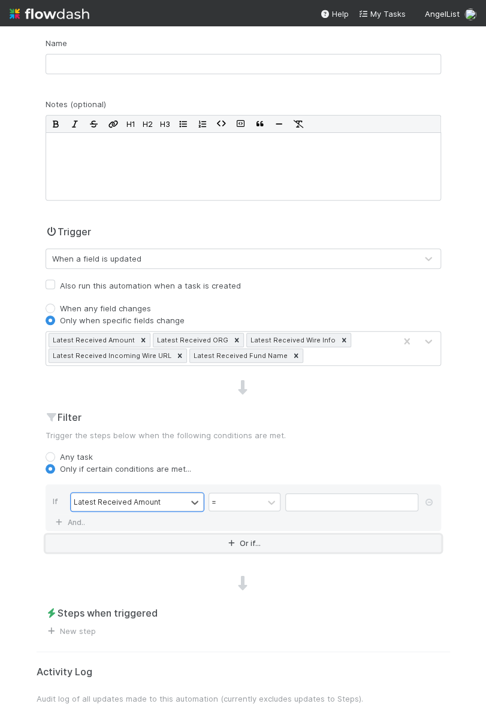
click at [91, 540] on button "Or if..." at bounding box center [243, 543] width 395 height 17
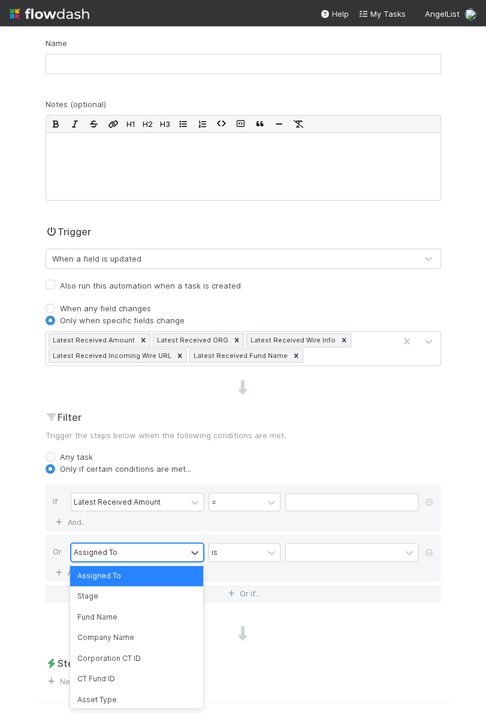
click at [99, 548] on div "Assigned To" at bounding box center [96, 552] width 44 height 11
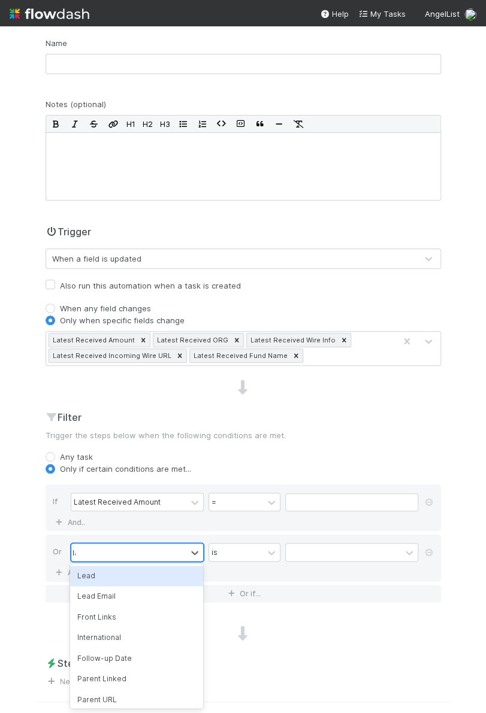
type input "late"
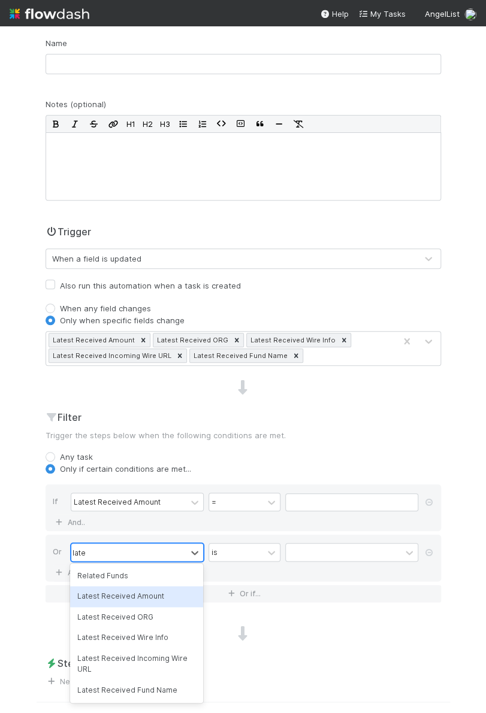
click at [102, 594] on div "Latest Received Amount" at bounding box center [136, 596] width 133 height 20
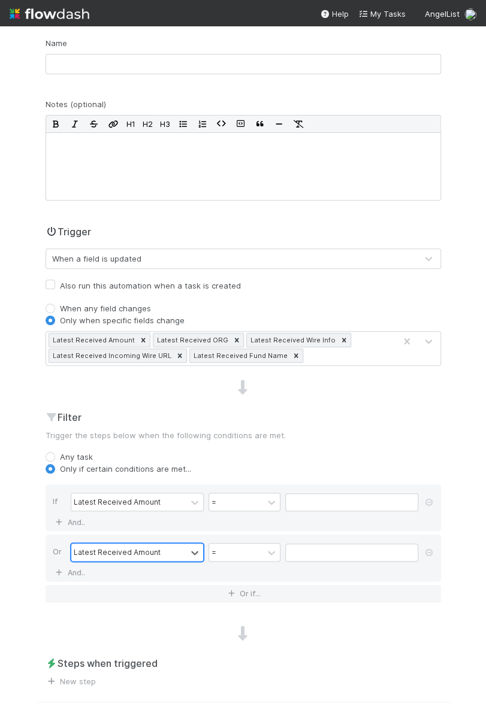
click at [147, 544] on div "Latest Received Amount" at bounding box center [128, 552] width 115 height 17
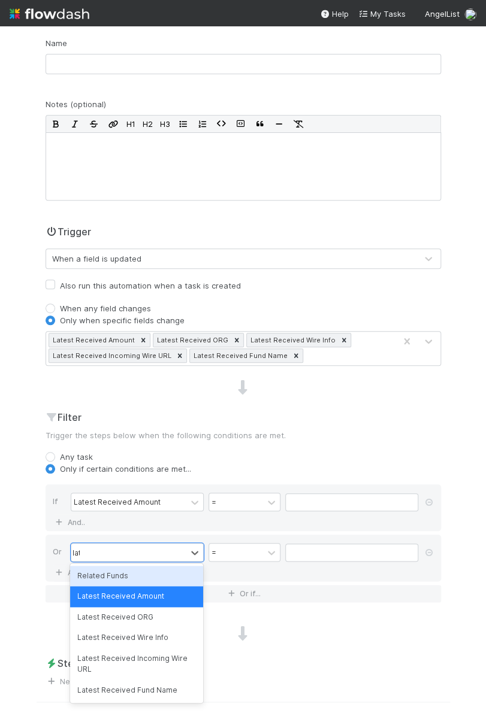
scroll to position [0, 0]
type input "late"
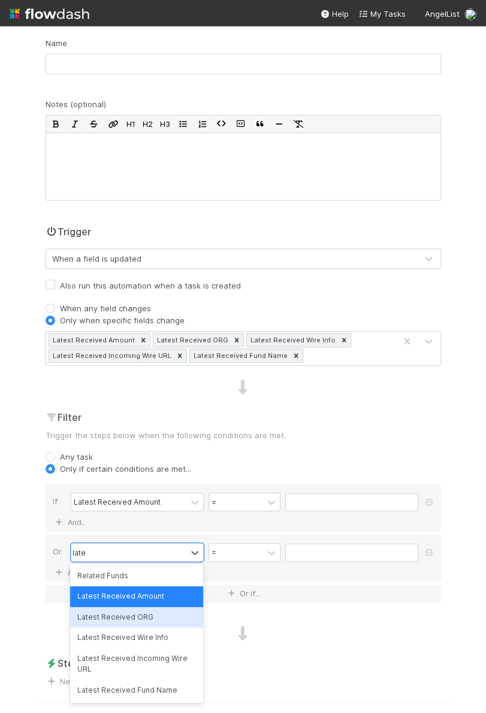
click at [135, 624] on div "Latest Received ORG" at bounding box center [136, 617] width 133 height 20
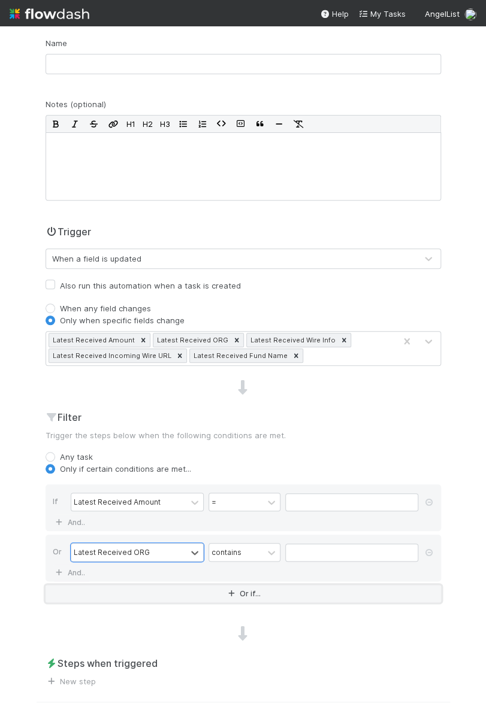
click at [150, 595] on button "Or if..." at bounding box center [243, 593] width 395 height 17
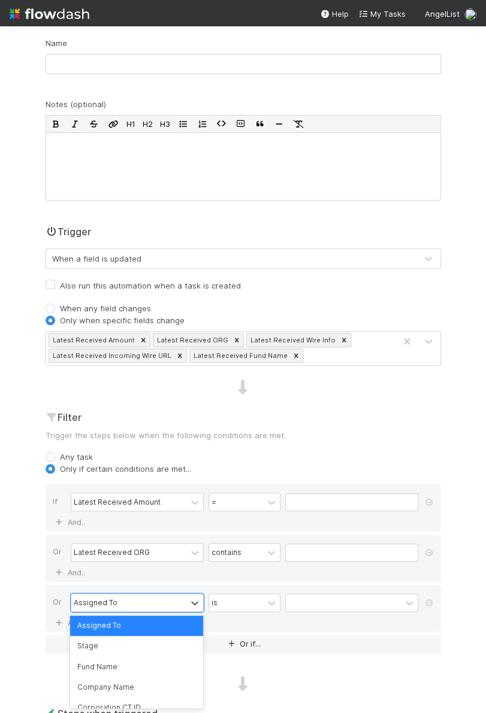
click at [150, 595] on div "Assigned To" at bounding box center [128, 602] width 115 height 17
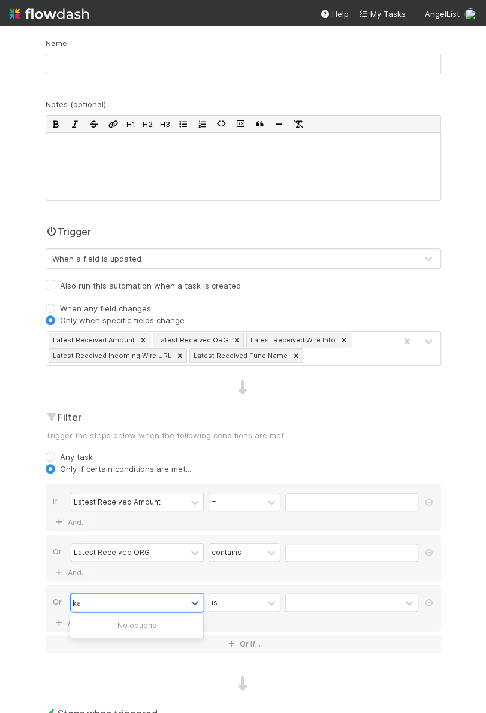
type input "k"
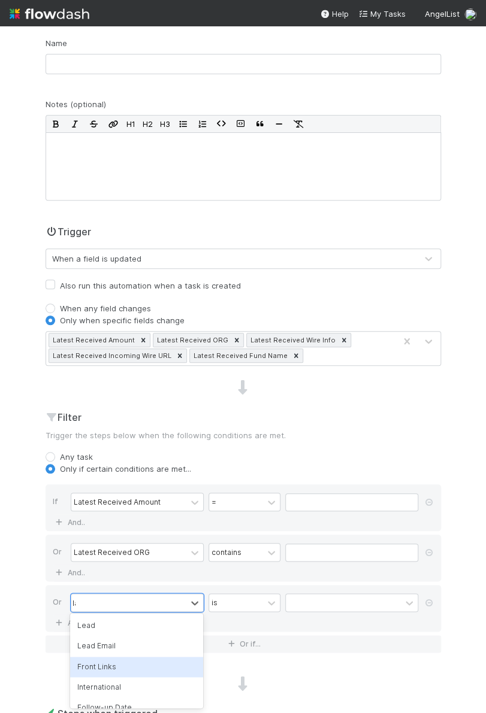
type input "late"
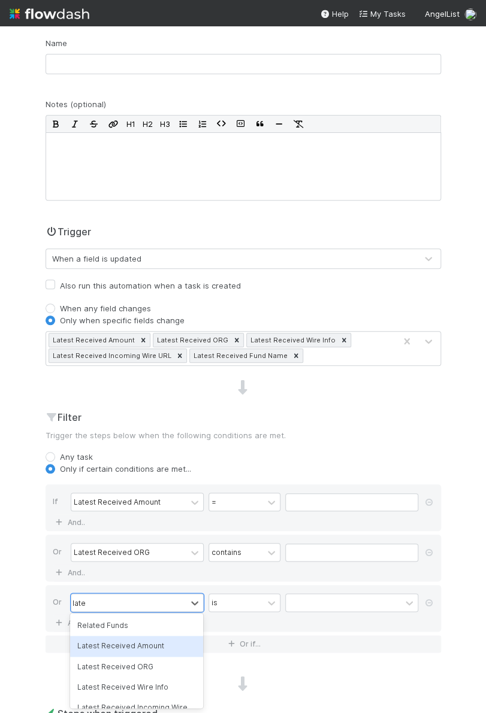
scroll to position [20, 0]
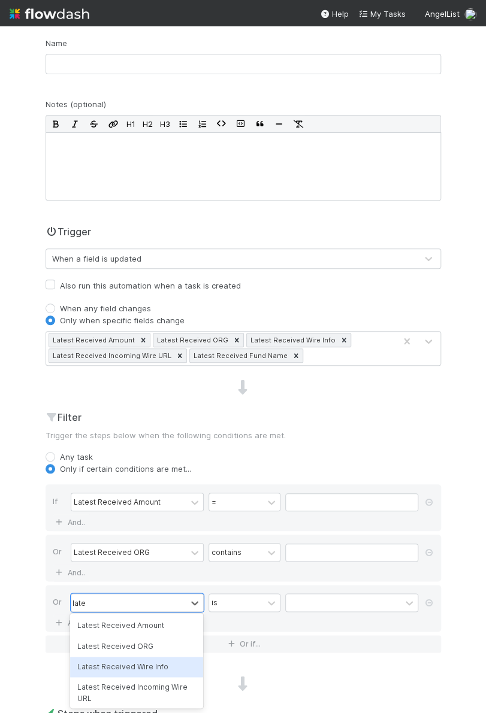
click at [154, 660] on div "Latest Received Wire Info" at bounding box center [136, 667] width 133 height 20
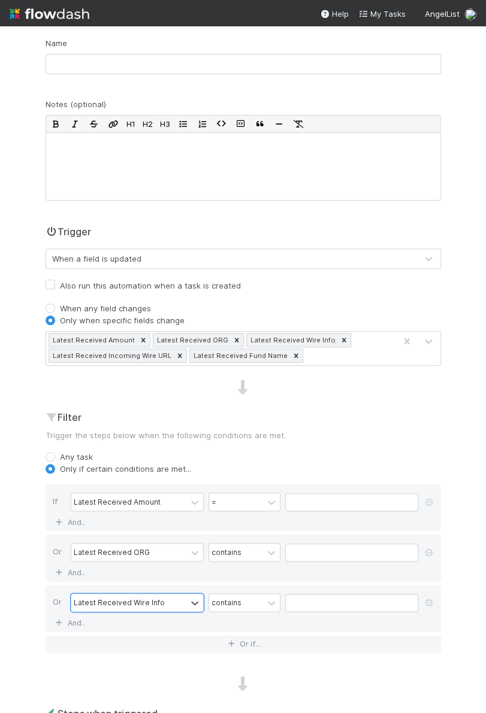
click at [142, 630] on div "If Latest Received Amount = And.. Or Latest Received ORG contains And.. Or opti…" at bounding box center [243, 569] width 395 height 168
click at [141, 636] on button "Or if..." at bounding box center [243, 644] width 395 height 17
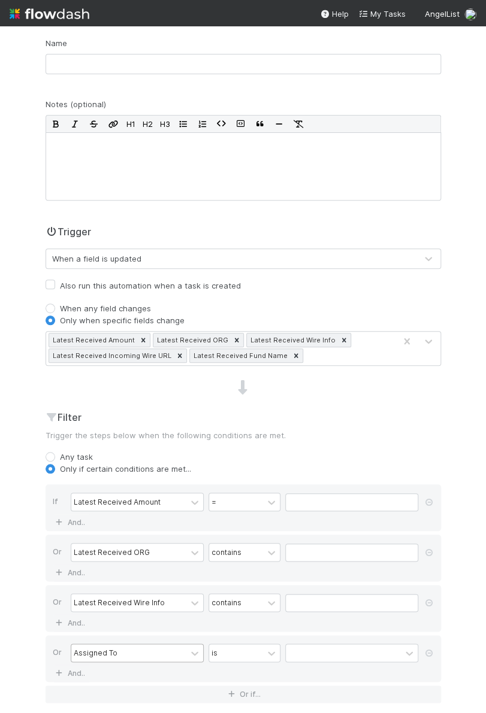
click at [141, 645] on div "Assigned To" at bounding box center [128, 653] width 115 height 17
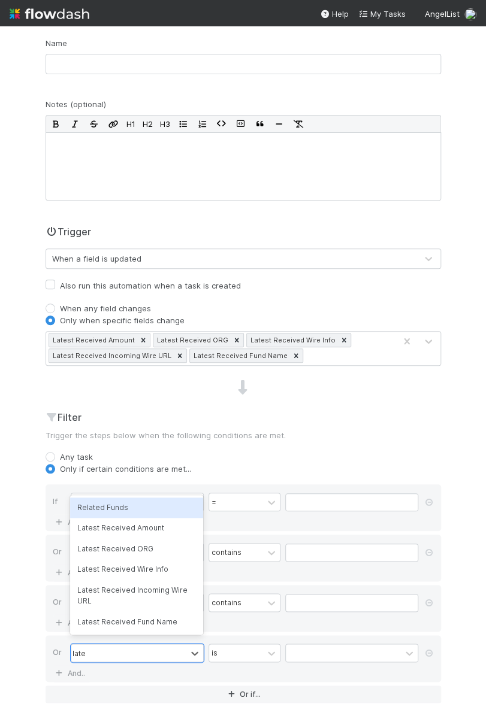
scroll to position [156, 0]
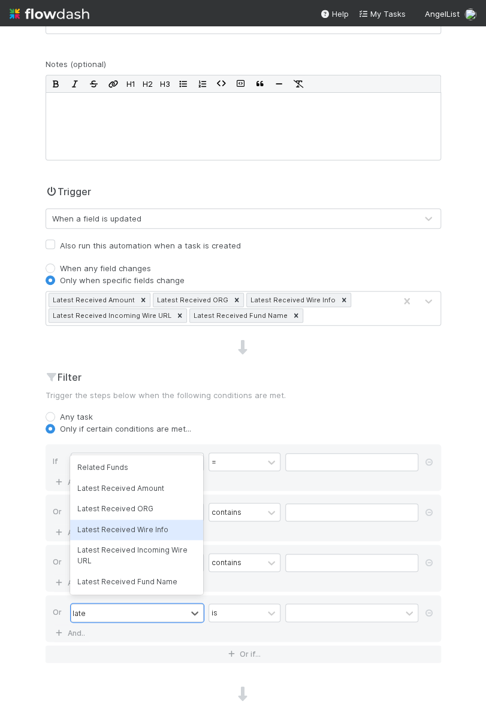
type input "late"
click at [449, 551] on div "Filter Trigger the steps below when the following conditions are met. Any task …" at bounding box center [243, 521] width 413 height 303
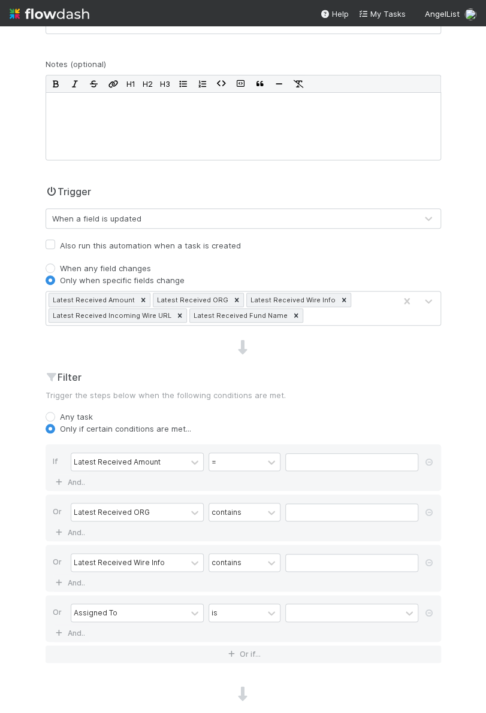
click at [435, 564] on div "Or Latest Received Wire Info contains And.." at bounding box center [243, 568] width 395 height 47
click at [431, 562] on icon at bounding box center [429, 563] width 12 height 7
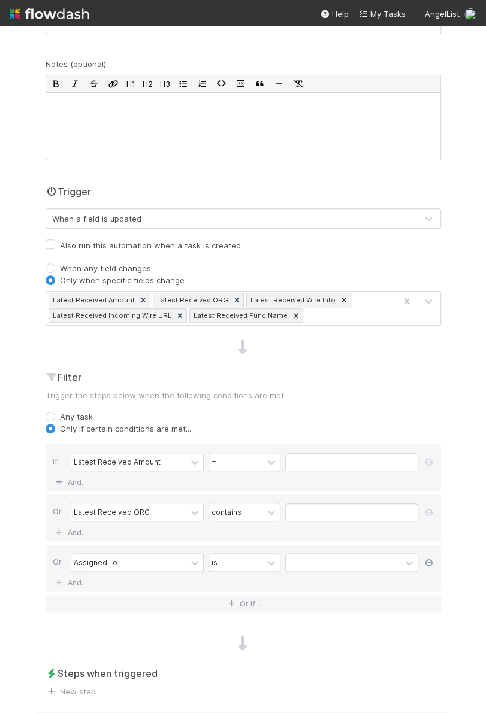
click at [431, 562] on icon at bounding box center [429, 563] width 12 height 7
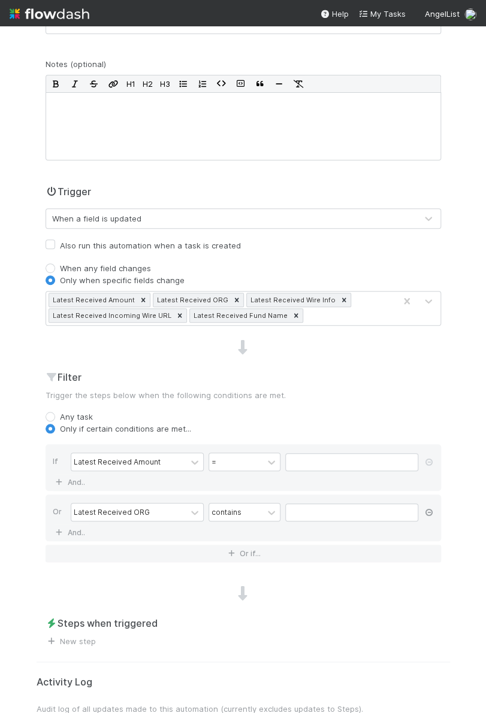
click at [423, 509] on icon at bounding box center [429, 512] width 12 height 7
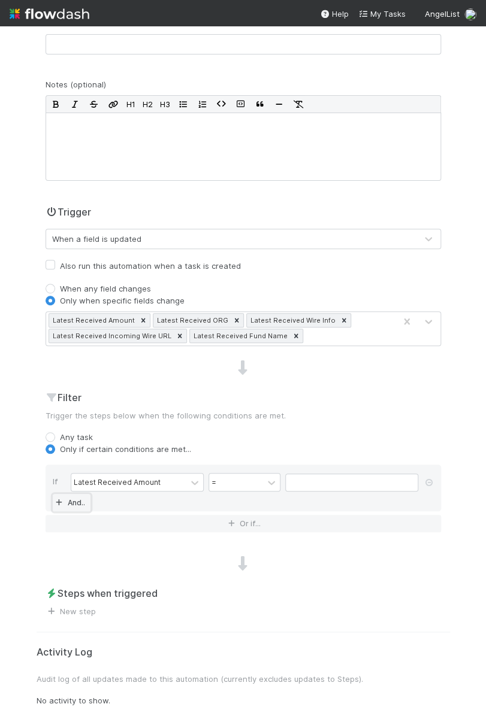
click at [78, 503] on link "And.." at bounding box center [72, 502] width 38 height 17
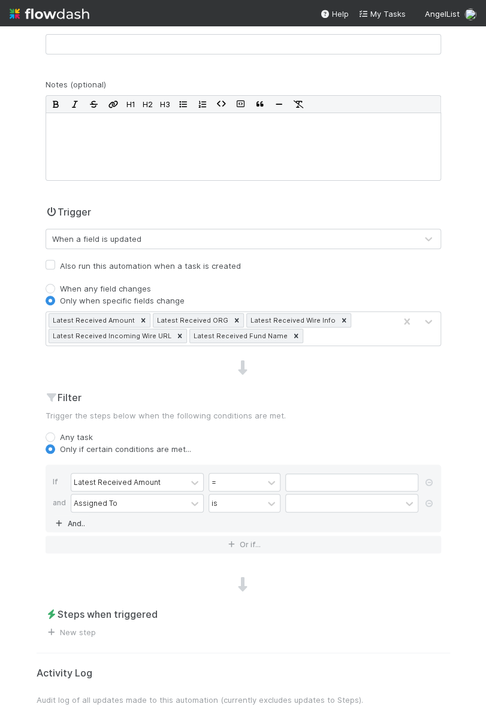
click at [87, 504] on div "Assigned To" at bounding box center [96, 503] width 44 height 11
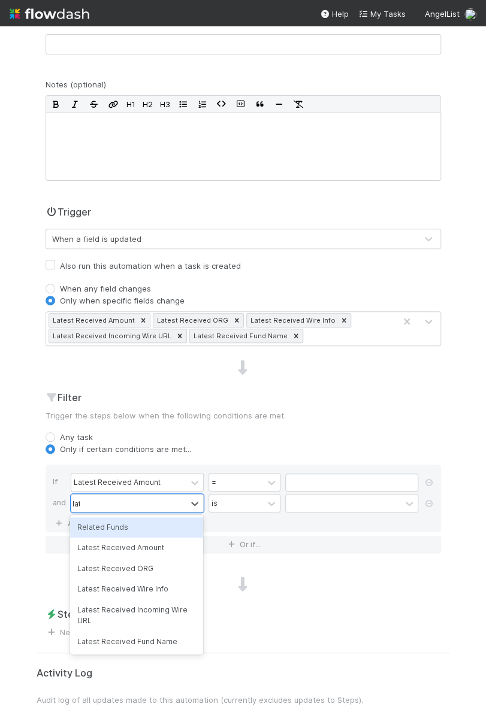
type input "late"
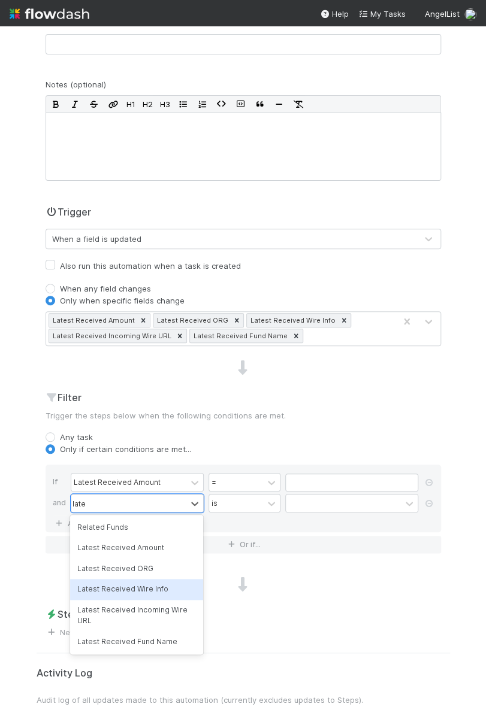
click at [108, 598] on div "Latest Received Wire Info" at bounding box center [136, 589] width 133 height 20
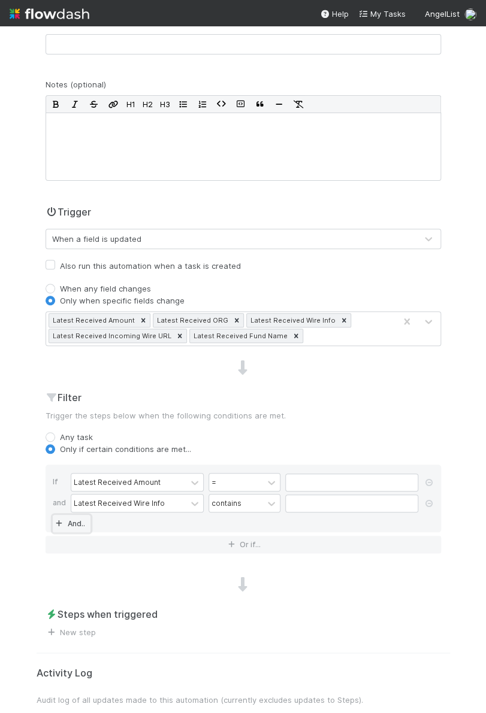
click at [76, 518] on link "And.." at bounding box center [72, 523] width 38 height 17
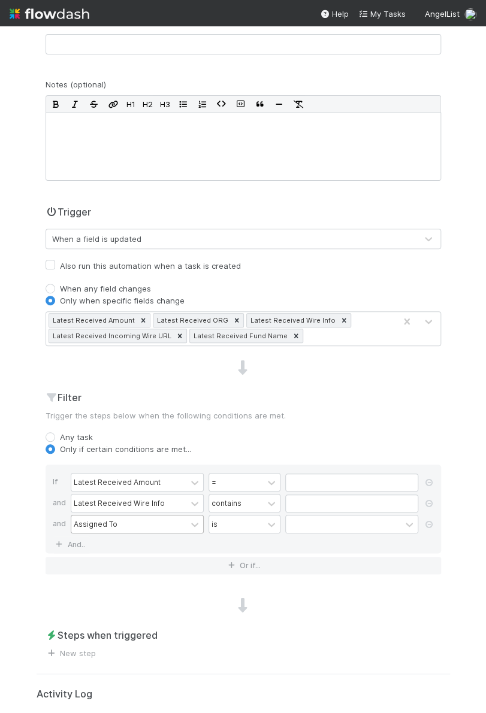
click at [87, 527] on div "Assigned To" at bounding box center [128, 524] width 115 height 17
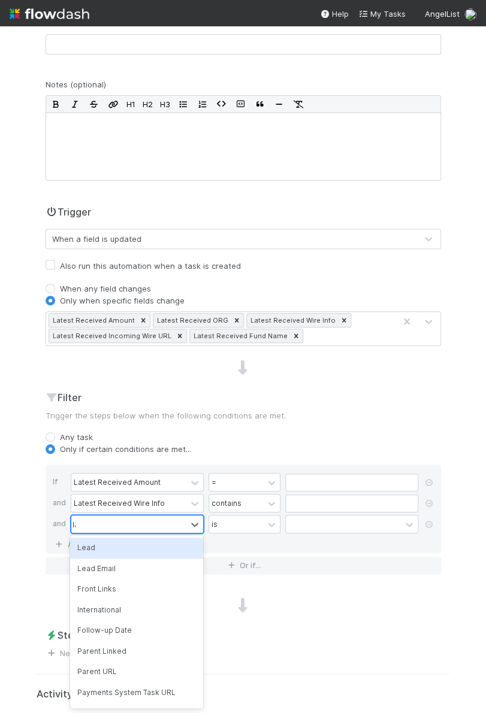
type input "late"
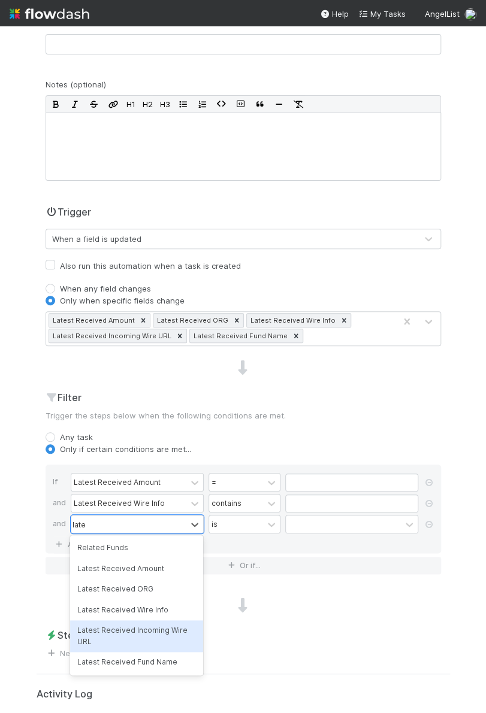
click at [103, 624] on div "Latest Received Incoming Wire URL" at bounding box center [136, 637] width 133 height 32
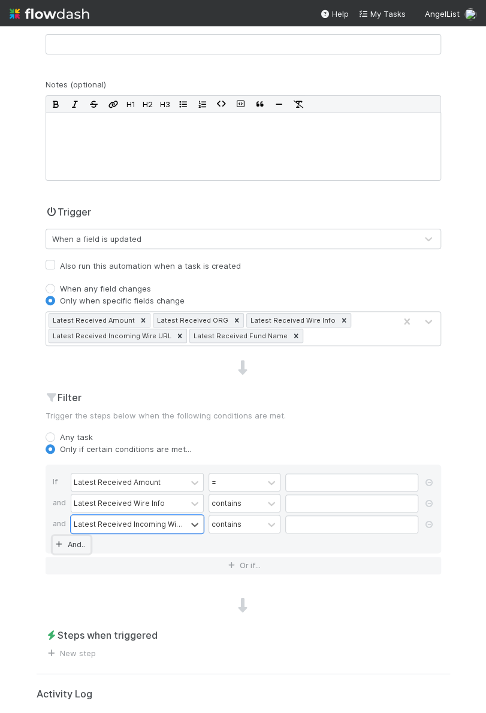
click at [82, 536] on link "And.." at bounding box center [72, 544] width 38 height 17
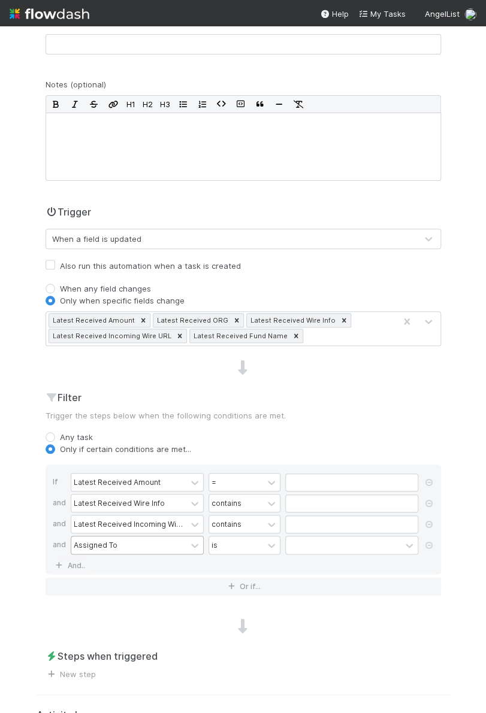
click at [100, 545] on div "Assigned To" at bounding box center [96, 545] width 44 height 11
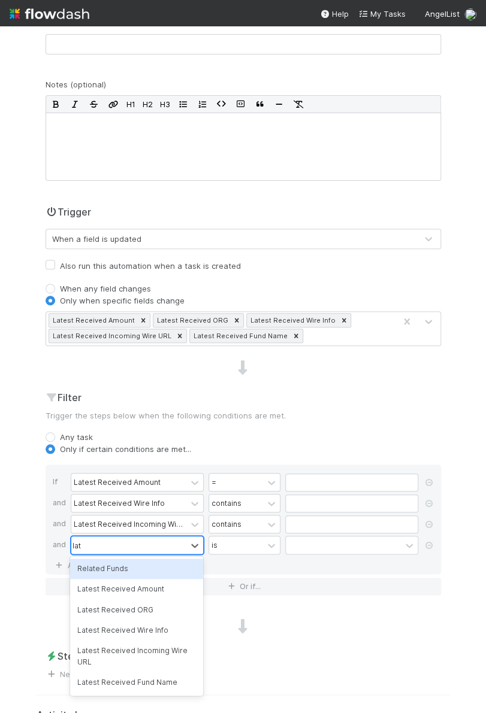
type input "late"
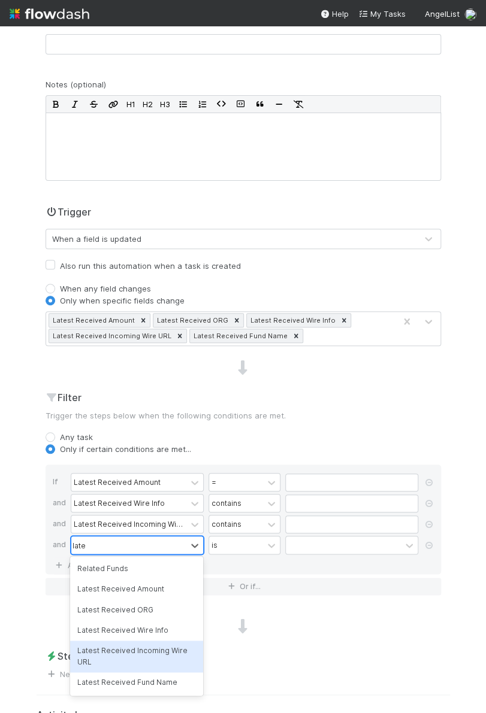
click at [132, 691] on div "Latest Received Fund Name" at bounding box center [136, 683] width 133 height 20
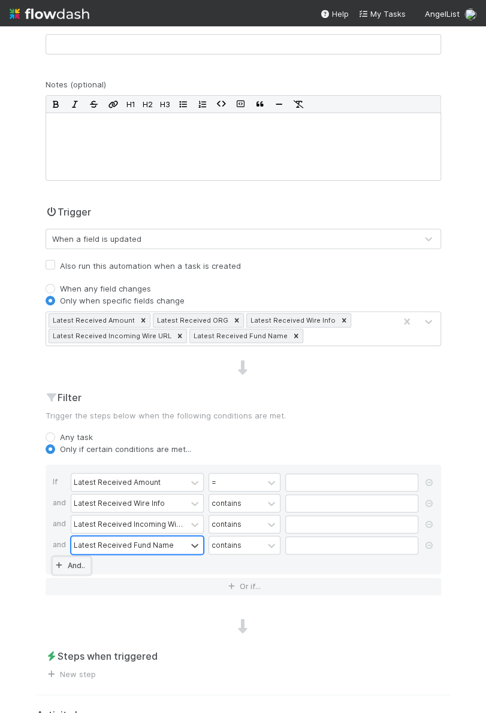
click at [79, 565] on link "And.." at bounding box center [72, 565] width 38 height 17
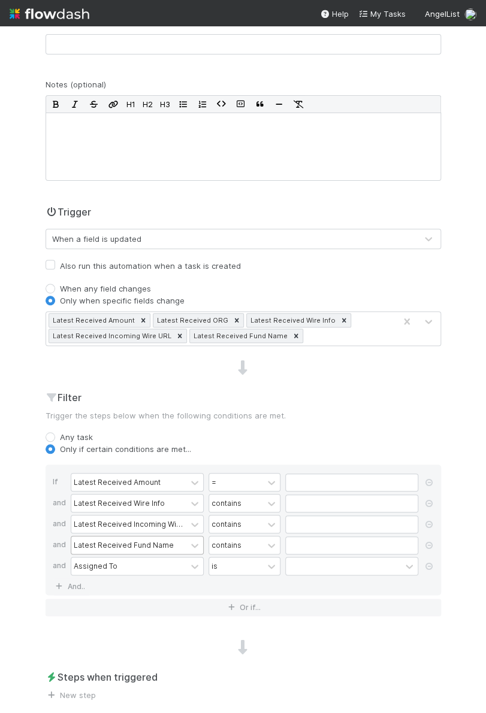
click at [101, 575] on div "If Latest Received Amount = and Latest Received Wire Info contains and Latest R…" at bounding box center [243, 530] width 395 height 131
click at [108, 564] on div "Assigned To" at bounding box center [96, 566] width 44 height 11
type input "k"
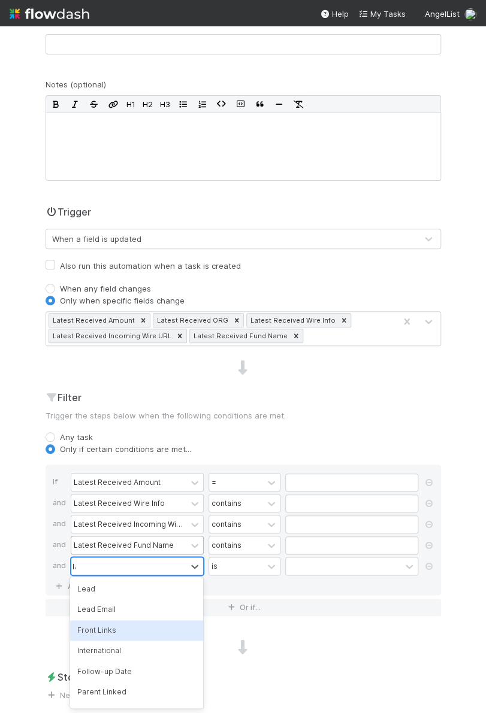
type input "late"
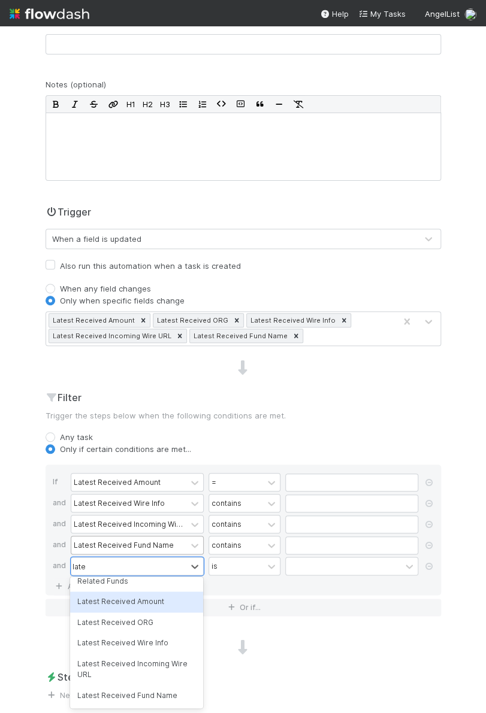
scroll to position [8, 0]
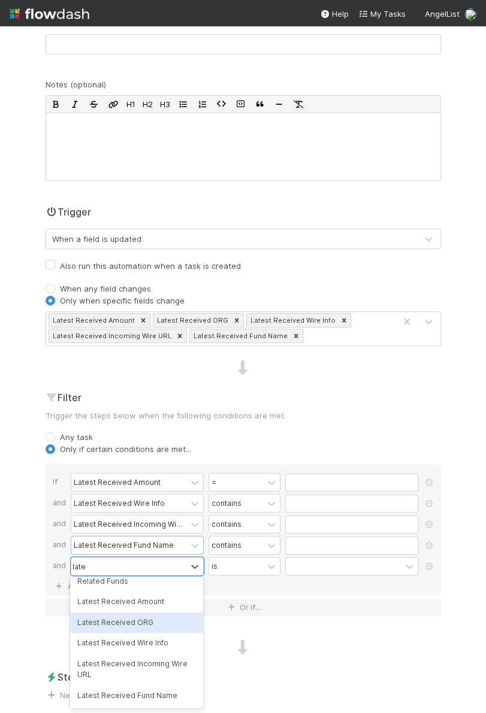
click at [145, 622] on div "Latest Received ORG" at bounding box center [136, 623] width 133 height 20
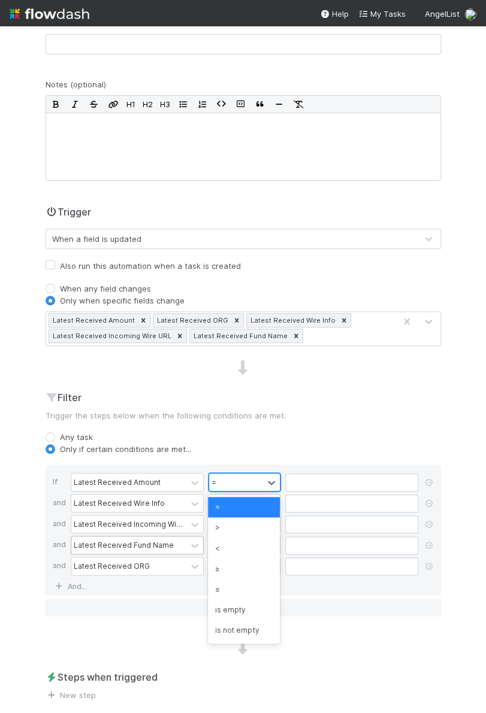
click at [225, 480] on div "=" at bounding box center [236, 482] width 54 height 17
click at [244, 621] on div "is not empty" at bounding box center [244, 631] width 72 height 20
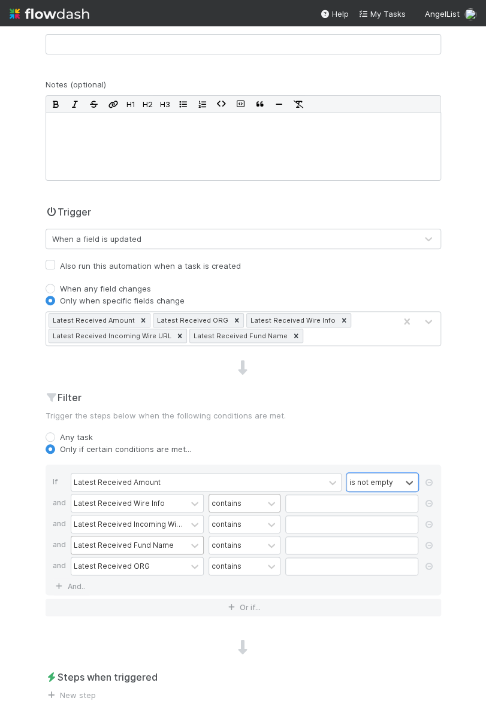
click at [244, 506] on div "contains" at bounding box center [236, 503] width 54 height 17
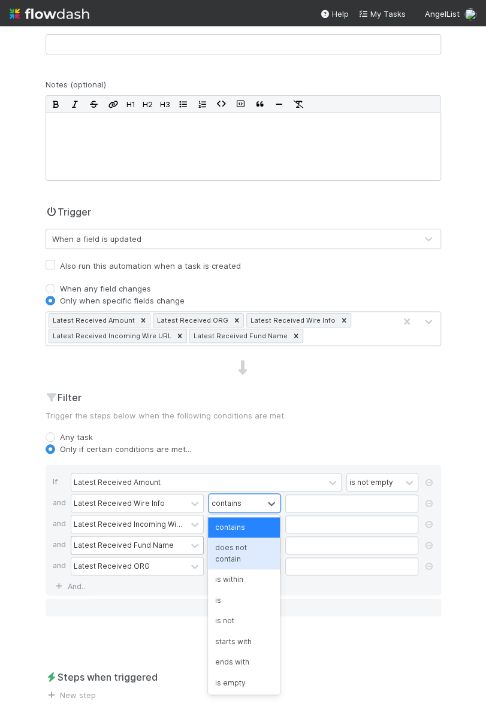
scroll to position [11, 0]
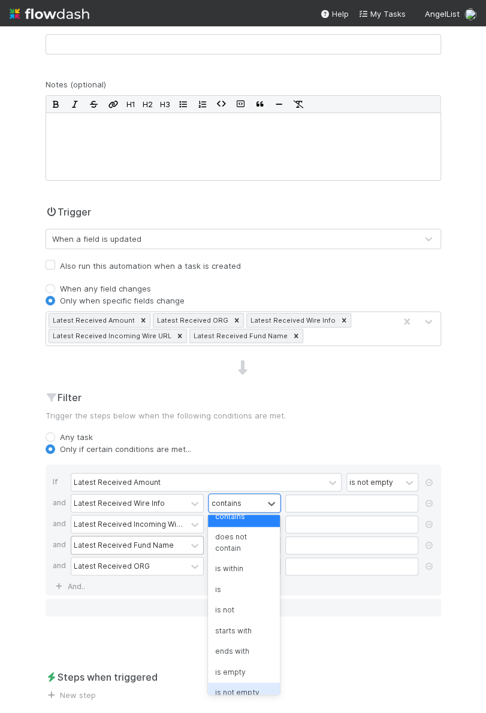
click at [249, 689] on div "is not empty" at bounding box center [244, 693] width 72 height 20
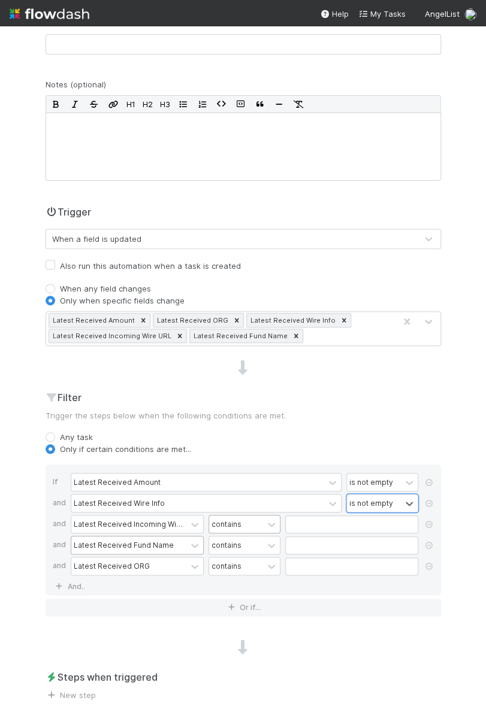
click at [251, 523] on div "contains" at bounding box center [236, 524] width 54 height 17
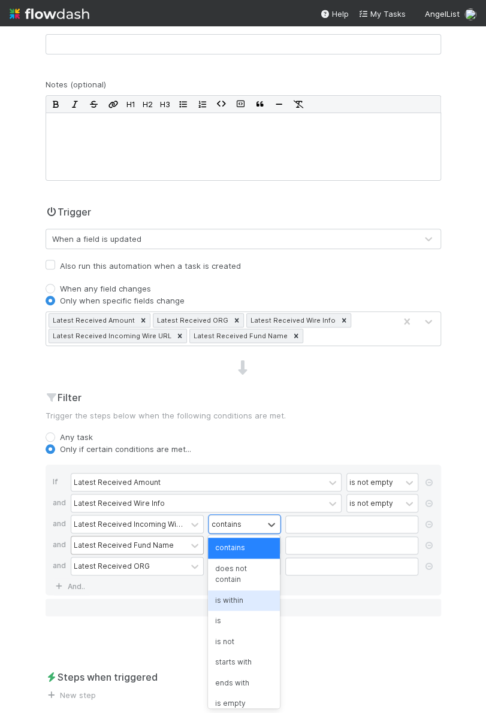
scroll to position [17, 0]
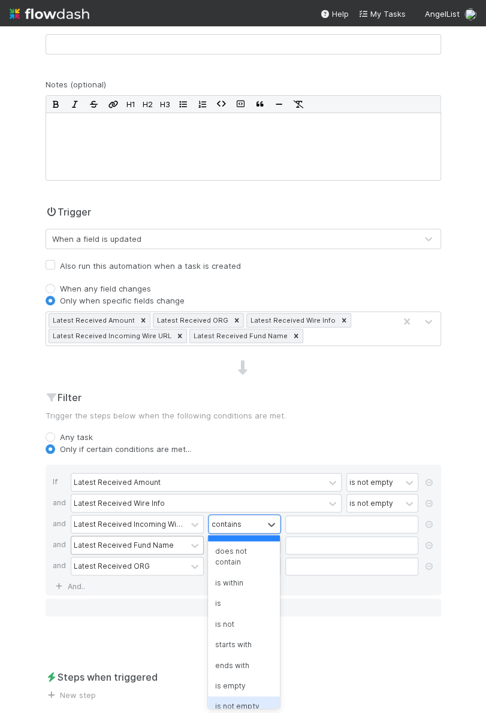
click at [253, 700] on div "is not empty" at bounding box center [244, 707] width 72 height 20
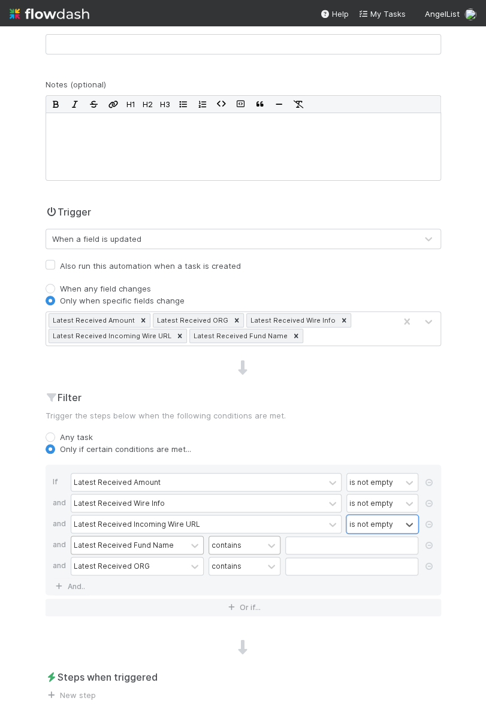
click at [250, 541] on div "contains" at bounding box center [236, 545] width 54 height 17
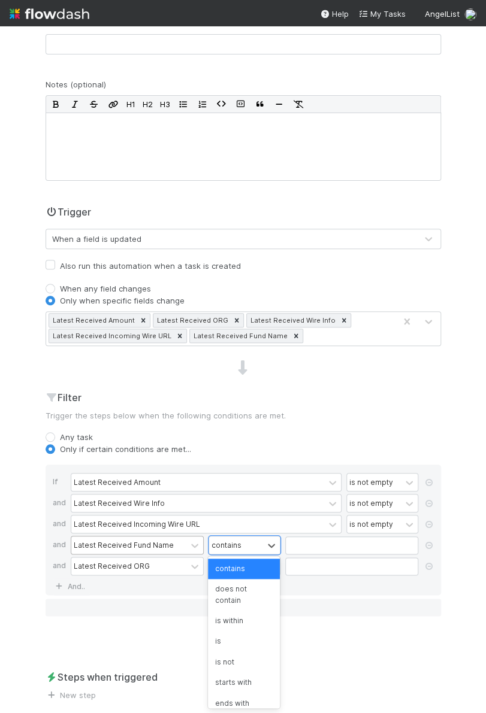
scroll to position [38, 0]
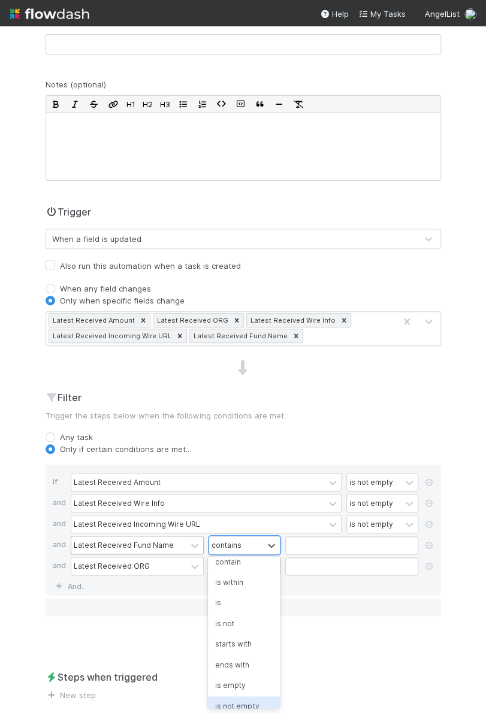
click at [249, 697] on div "is not empty" at bounding box center [244, 707] width 72 height 20
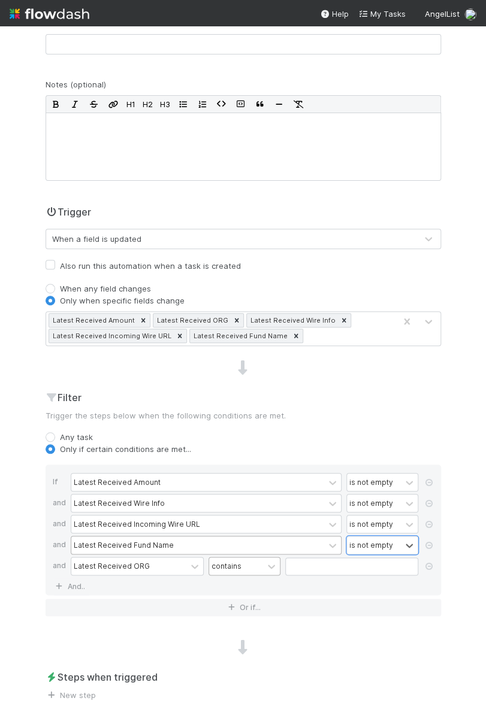
click at [249, 563] on div "contains" at bounding box center [236, 566] width 54 height 17
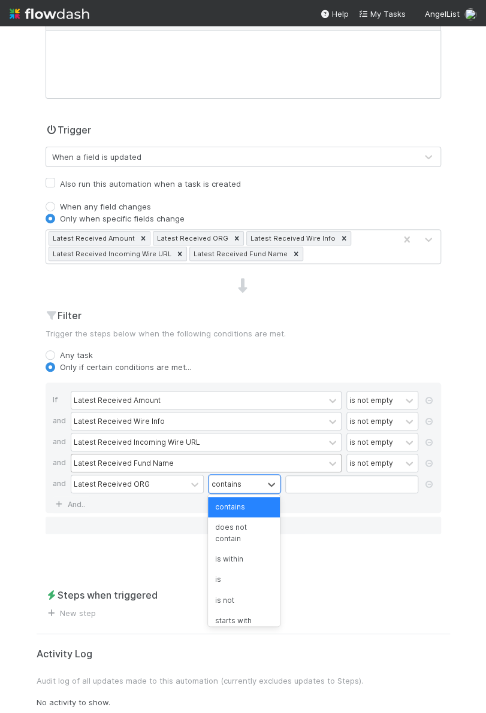
scroll to position [59, 0]
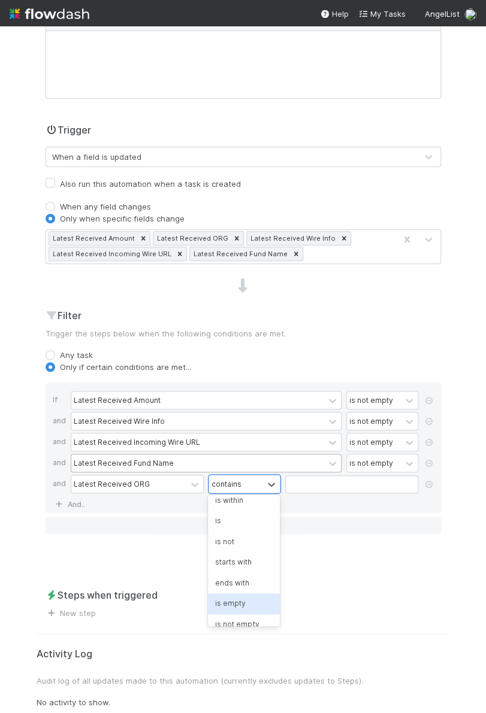
click at [247, 615] on div "is not empty" at bounding box center [244, 625] width 72 height 20
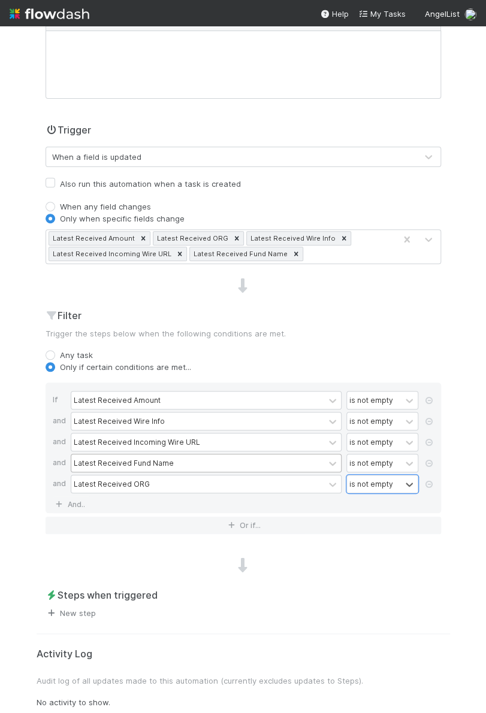
click at [84, 613] on link "New step" at bounding box center [71, 614] width 50 height 10
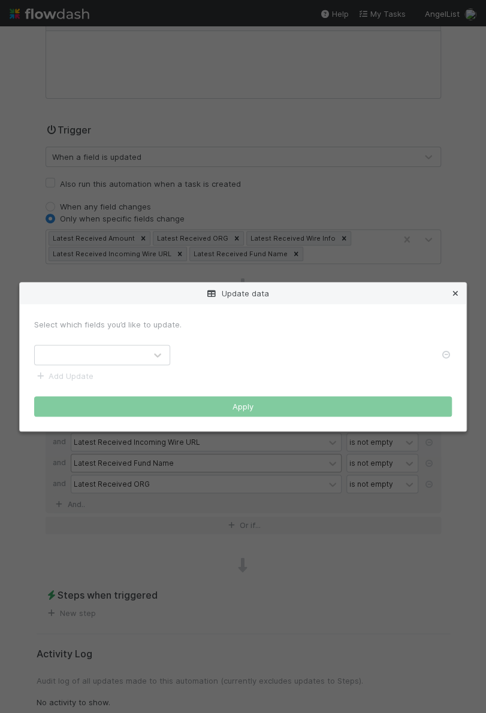
click at [453, 291] on icon at bounding box center [455, 294] width 12 height 8
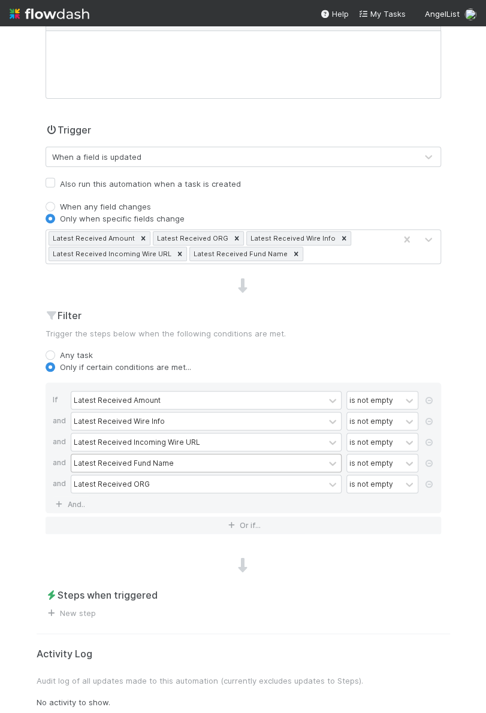
click at [70, 617] on div "New automation Activated Cancel Create Name Notes (optional) H1 H2 H3 Trigger W…" at bounding box center [243, 306] width 431 height 823
click at [74, 609] on link "New step" at bounding box center [71, 614] width 50 height 10
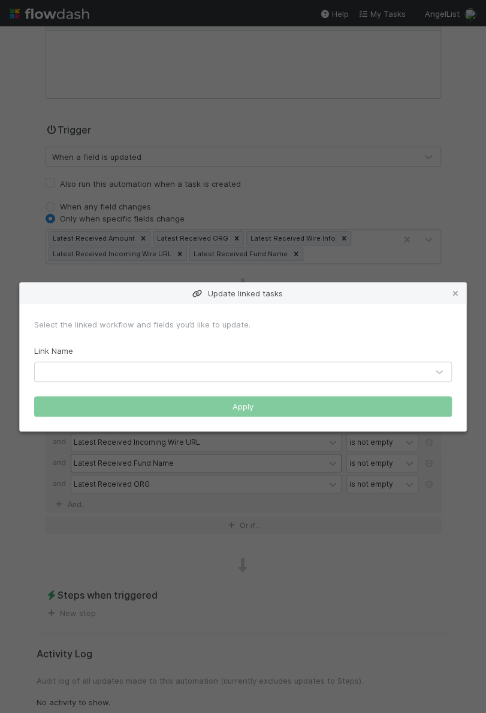
click at [155, 373] on div at bounding box center [231, 371] width 392 height 19
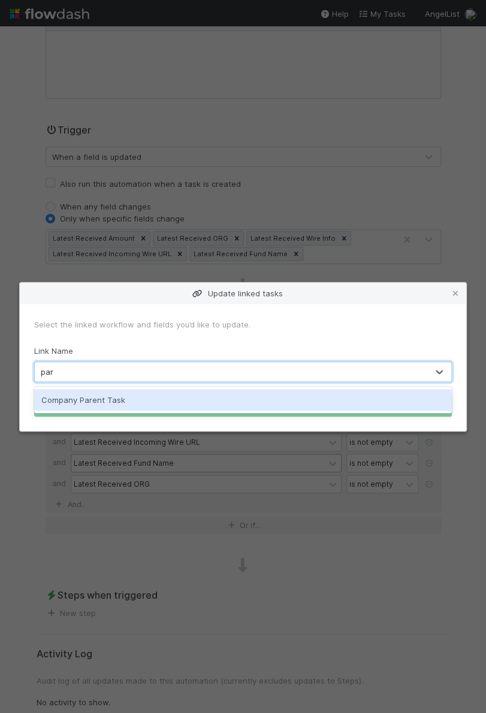
type input "pare"
click at [126, 409] on div "Company Parent Task" at bounding box center [243, 400] width 418 height 22
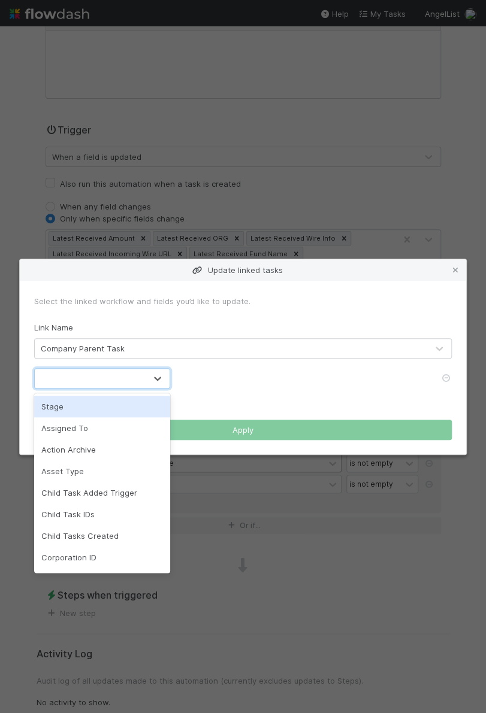
click at [116, 373] on div at bounding box center [90, 378] width 111 height 19
type input "late"
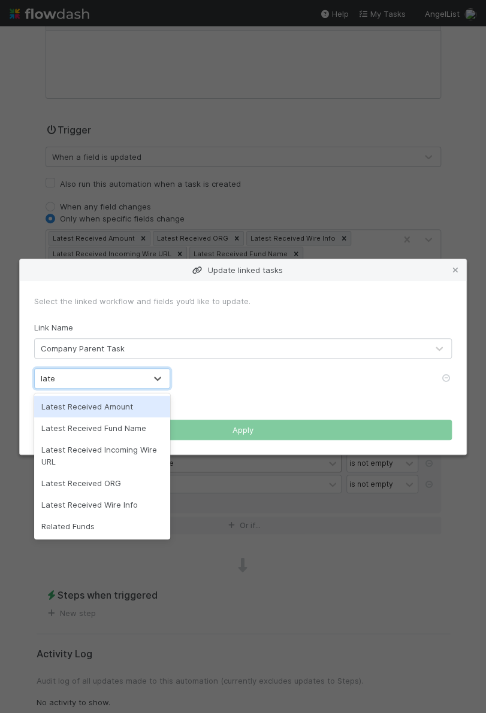
click at [117, 403] on div "Latest Received Amount" at bounding box center [102, 407] width 136 height 22
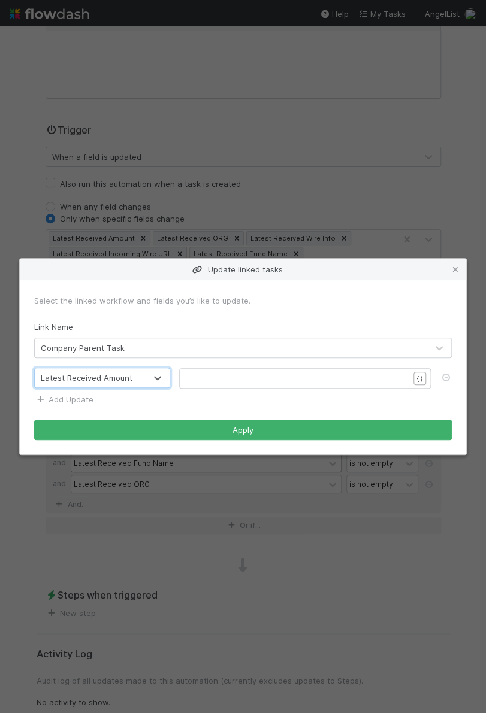
click at [80, 398] on link "Add Update" at bounding box center [63, 400] width 59 height 10
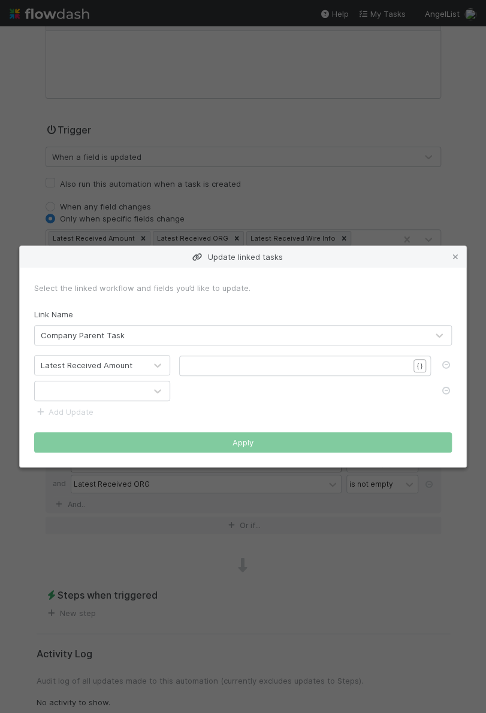
click at [84, 393] on div at bounding box center [90, 391] width 111 height 19
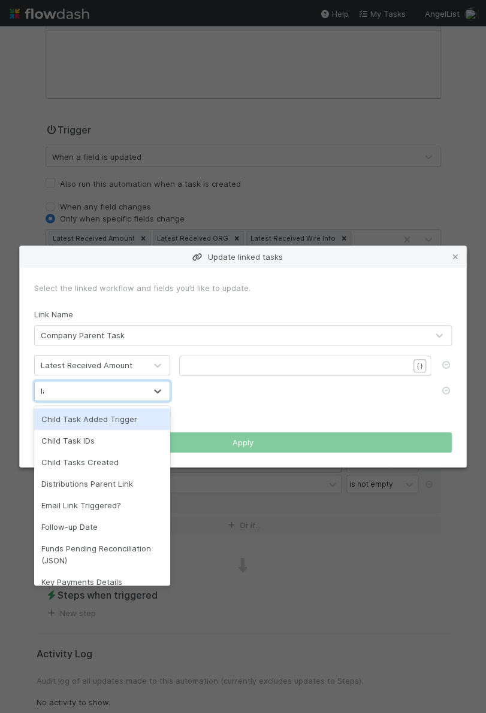
type input "late"
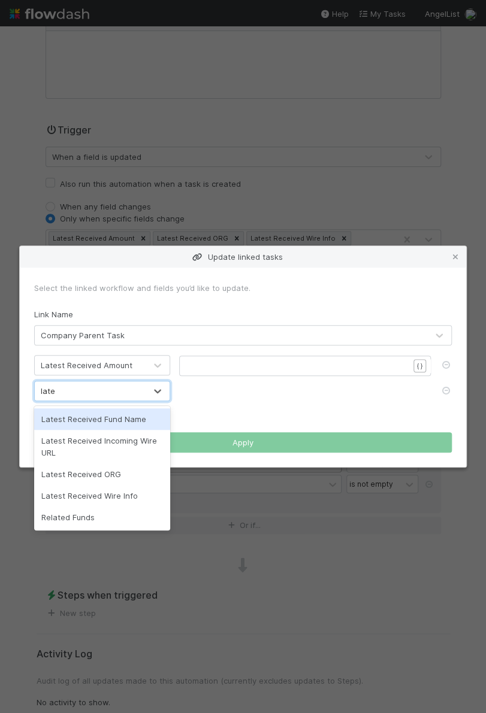
click at [101, 415] on div "Latest Received Fund Name" at bounding box center [102, 420] width 136 height 22
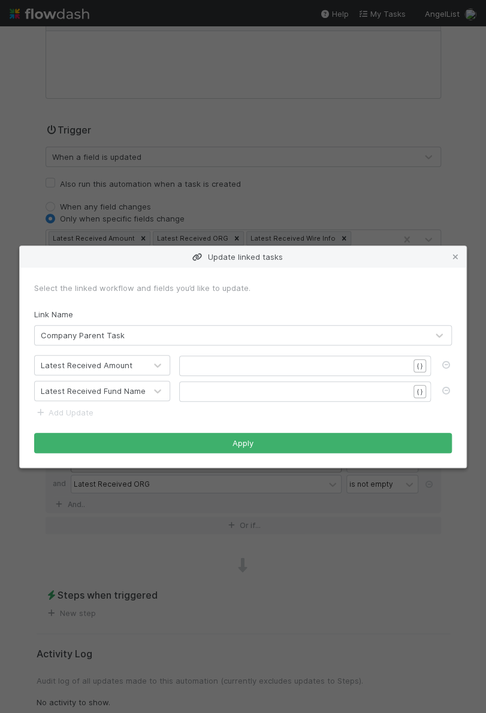
click at [72, 405] on form "Select the linked workflow and fields you’d like to update. Link Name Company P…" at bounding box center [243, 367] width 418 height 171
click at [72, 408] on link "Add Update" at bounding box center [63, 413] width 59 height 10
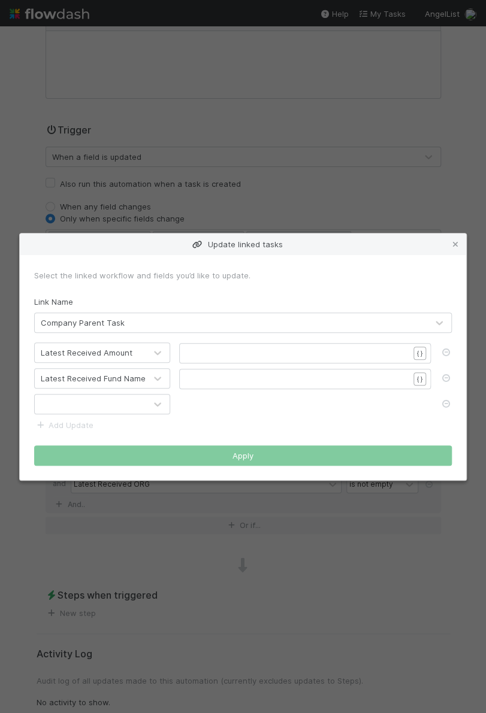
click at [92, 406] on div at bounding box center [90, 404] width 111 height 19
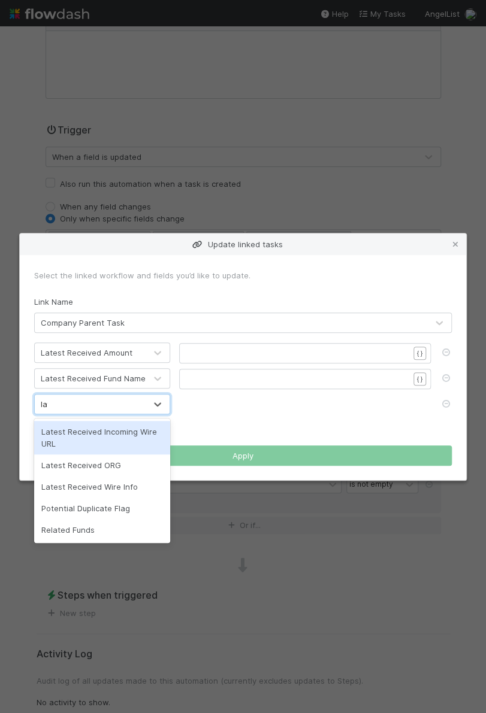
type input "late"
click at [102, 436] on div "Latest Received Incoming Wire URL" at bounding box center [102, 438] width 136 height 34
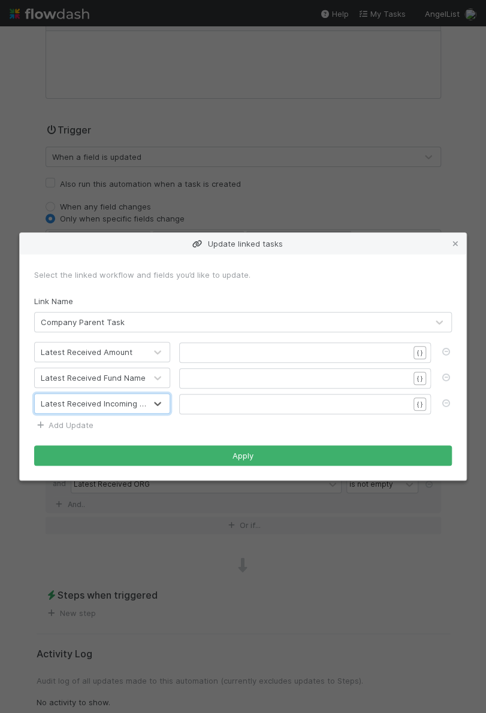
click at [73, 425] on link "Add Update" at bounding box center [63, 426] width 59 height 10
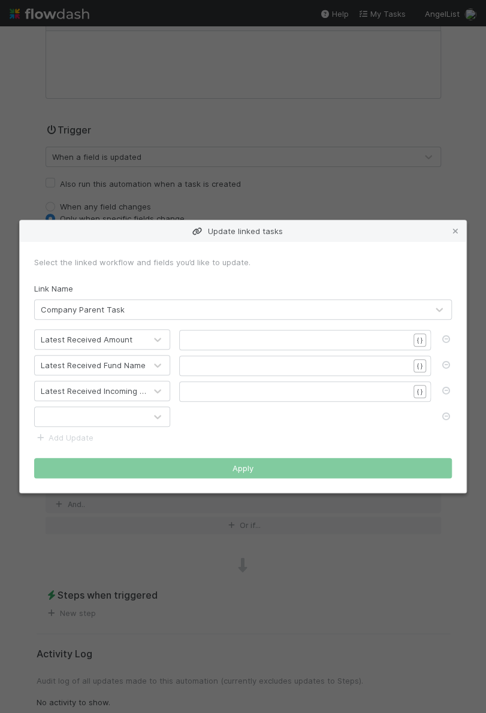
click at [89, 415] on div at bounding box center [90, 416] width 111 height 19
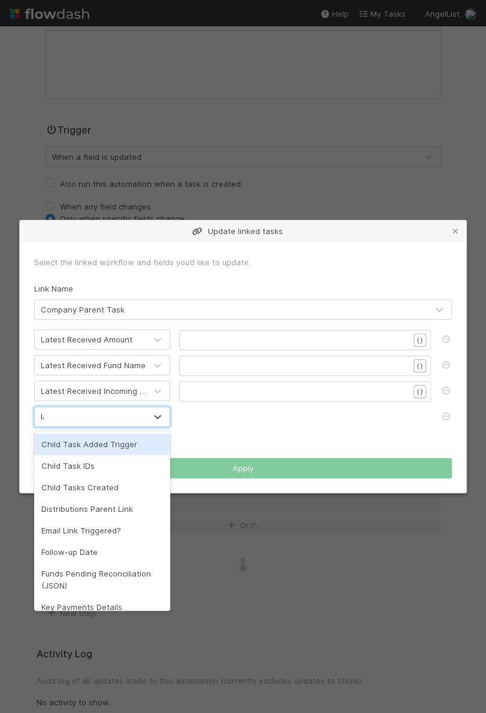
type input "late"
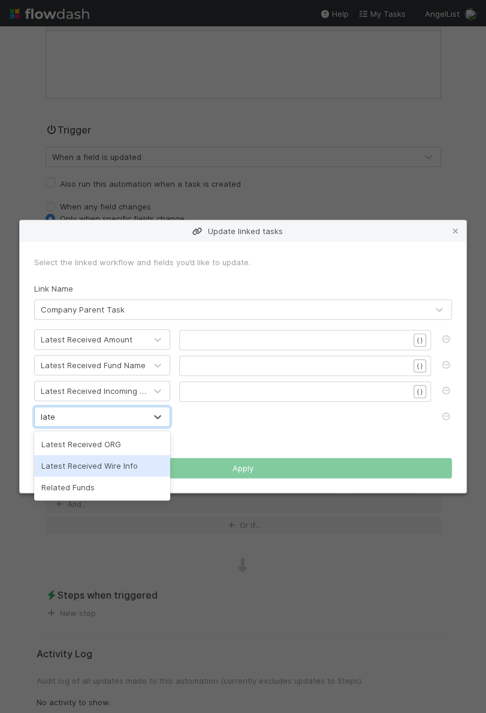
click at [98, 465] on div "Latest Received Wire Info" at bounding box center [102, 466] width 136 height 22
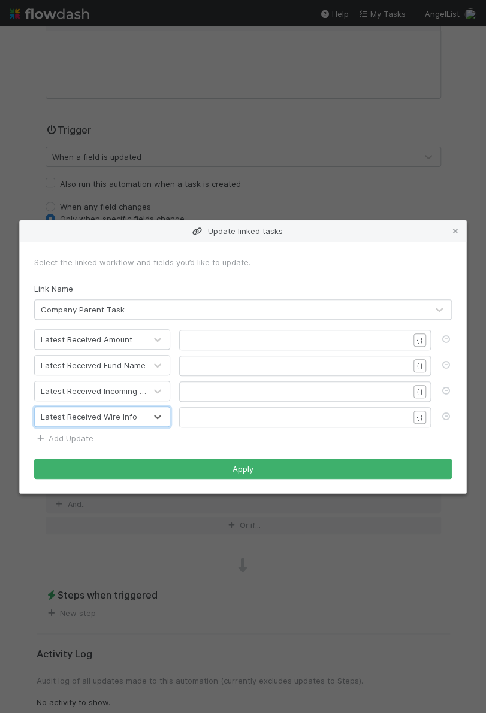
click at [78, 434] on link "Add Update" at bounding box center [63, 439] width 59 height 10
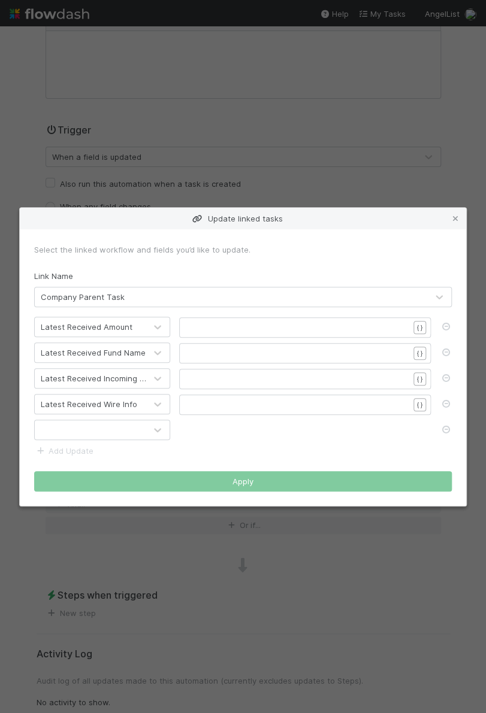
click at [99, 428] on div at bounding box center [90, 430] width 111 height 19
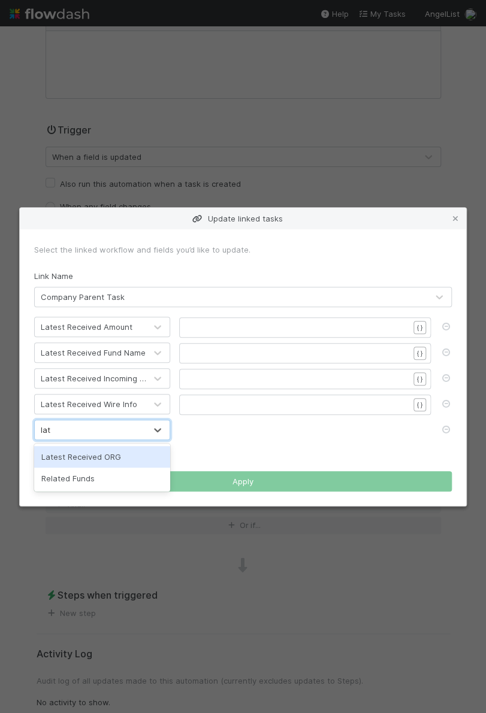
type input "late"
click at [97, 451] on div "Latest Received ORG" at bounding box center [102, 457] width 136 height 22
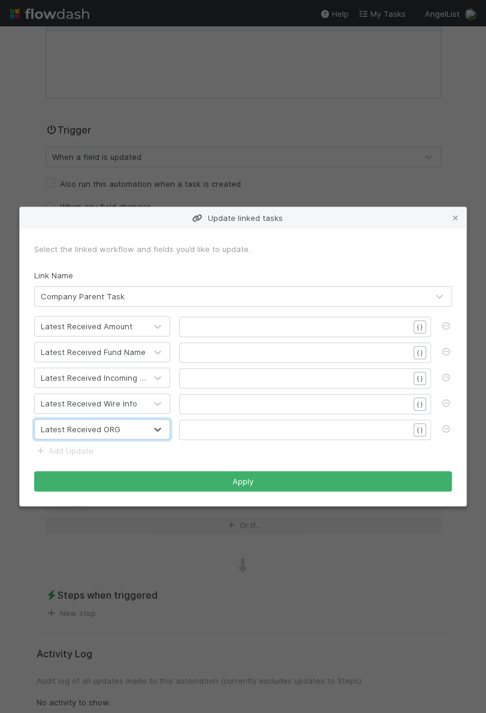
click at [261, 320] on div "​ x ​" at bounding box center [305, 327] width 252 height 20
click at [257, 339] on form "Select the linked workflow and fields you’d like to update. Link Name Company P…" at bounding box center [243, 367] width 418 height 249
click at [258, 338] on form "Select the linked workflow and fields you’d like to update. Link Name Company P…" at bounding box center [243, 367] width 418 height 249
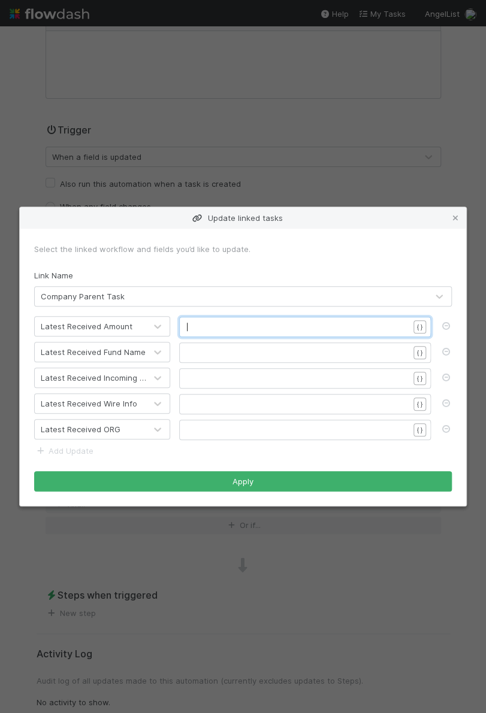
scroll to position [4, 0]
click at [260, 331] on pre "​" at bounding box center [298, 327] width 222 height 12
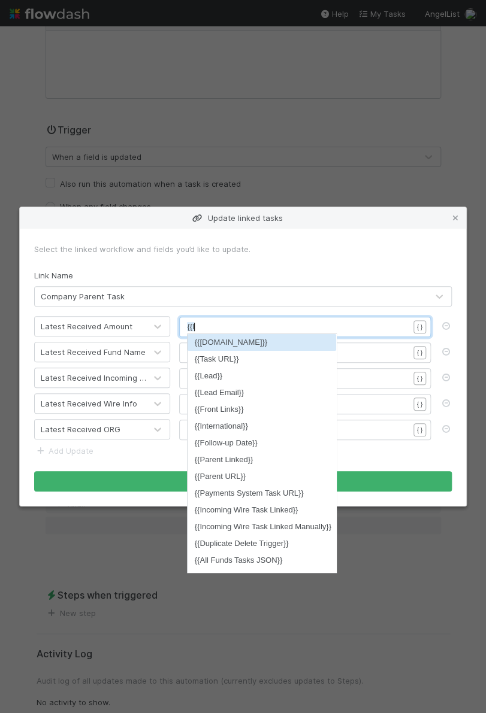
scroll to position [4, 17]
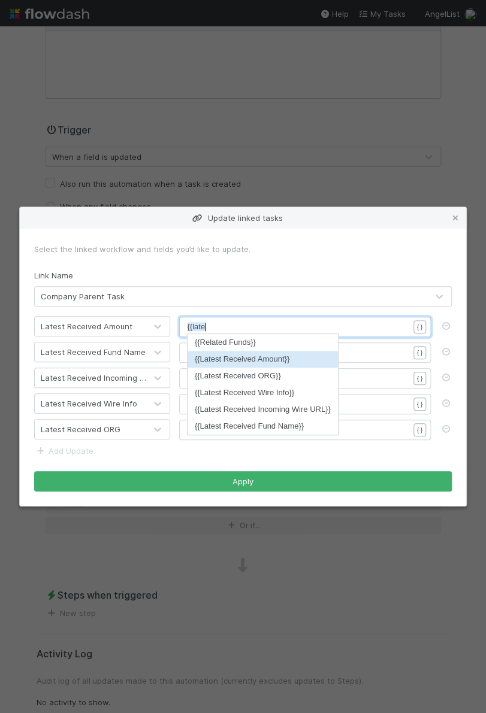
type textarea "{{late"
click at [254, 358] on li "{{Latest Received Amount}}" at bounding box center [263, 359] width 150 height 17
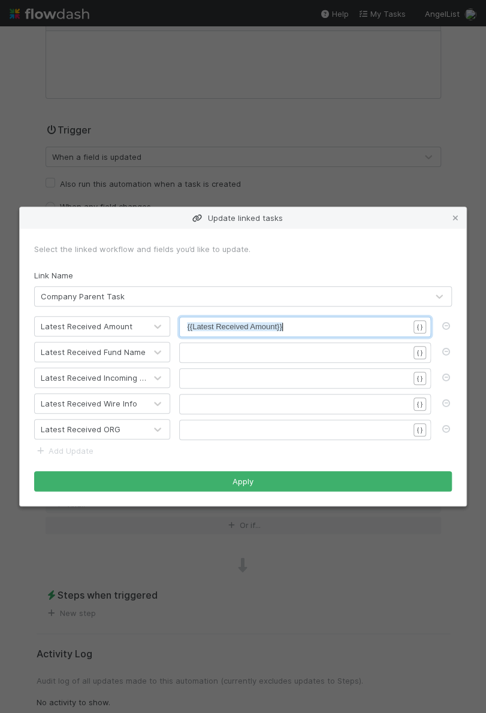
click at [247, 356] on pre "​" at bounding box center [298, 353] width 222 height 12
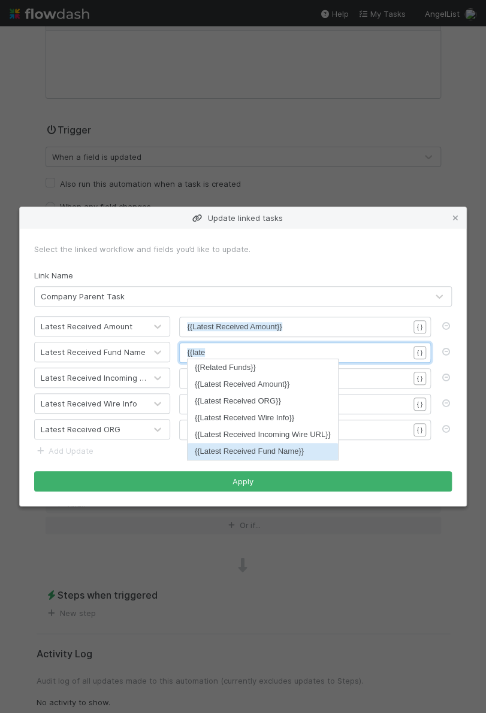
type textarea "{{late"
click at [264, 449] on li "{{Latest Received Fund Name}}" at bounding box center [263, 451] width 150 height 17
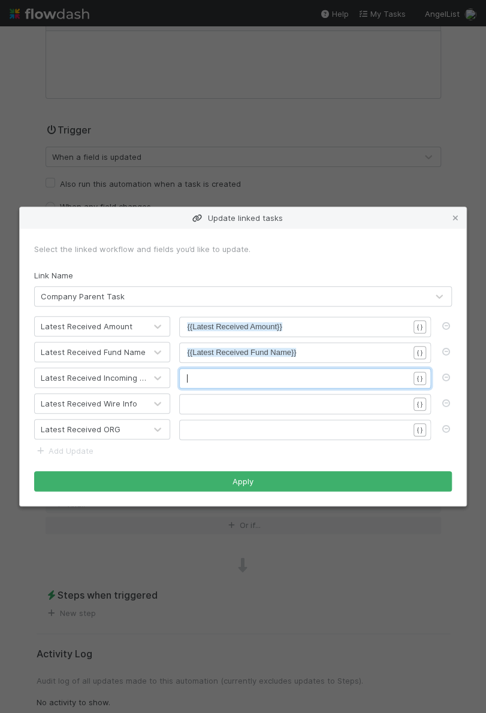
click at [240, 383] on pre "​" at bounding box center [298, 379] width 222 height 12
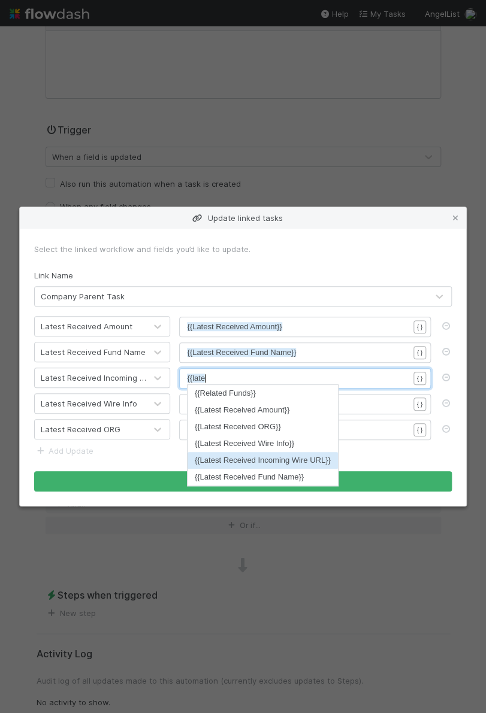
type textarea "{{late"
click at [257, 453] on li "{{Latest Received Incoming Wire URL}}" at bounding box center [263, 460] width 150 height 17
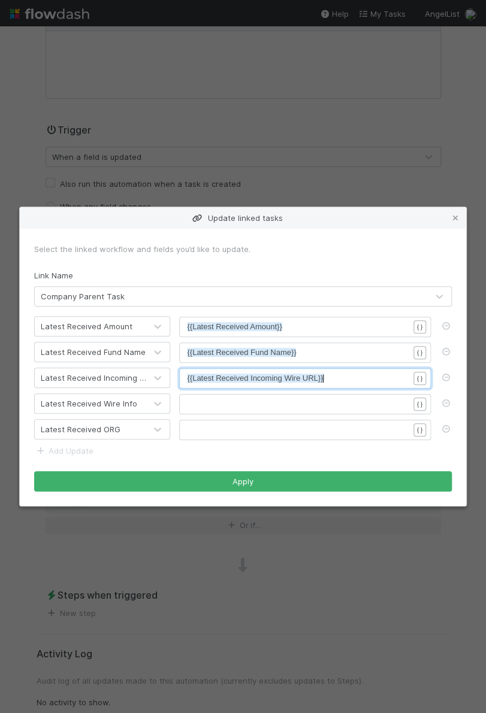
click at [251, 409] on pre "​" at bounding box center [298, 404] width 222 height 12
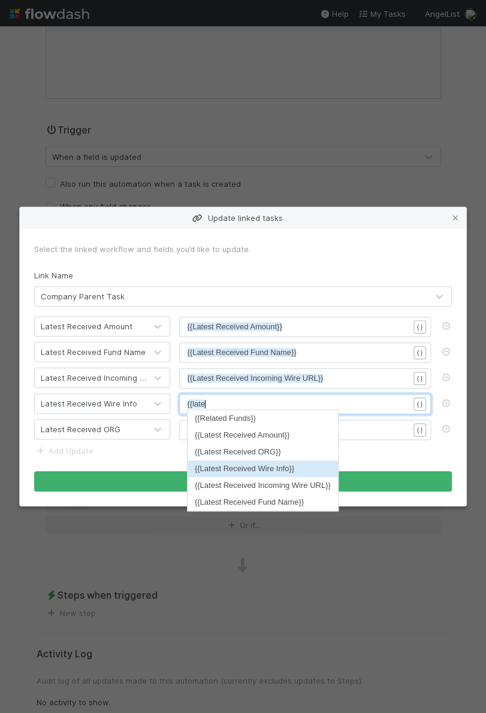
type textarea "{{late"
click at [248, 471] on li "{{Latest Received Wire Info}}" at bounding box center [263, 469] width 150 height 17
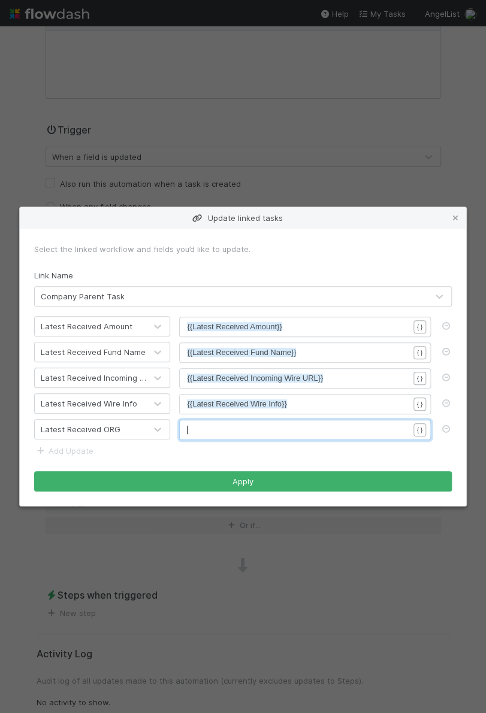
click at [249, 424] on pre "​" at bounding box center [298, 430] width 222 height 12
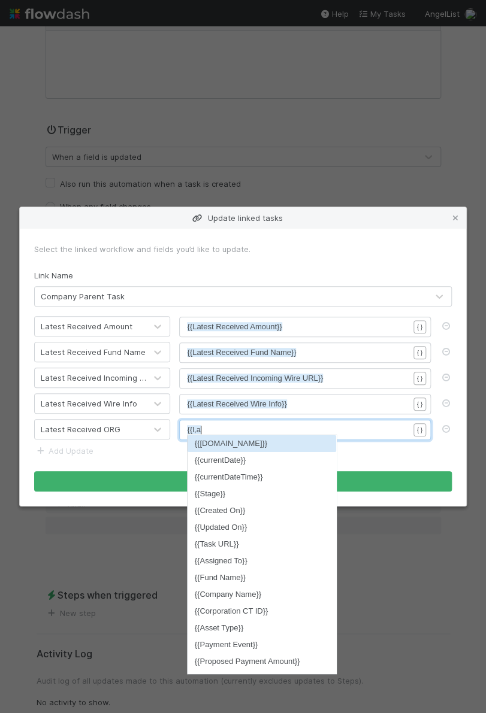
type textarea "{{l,ate"
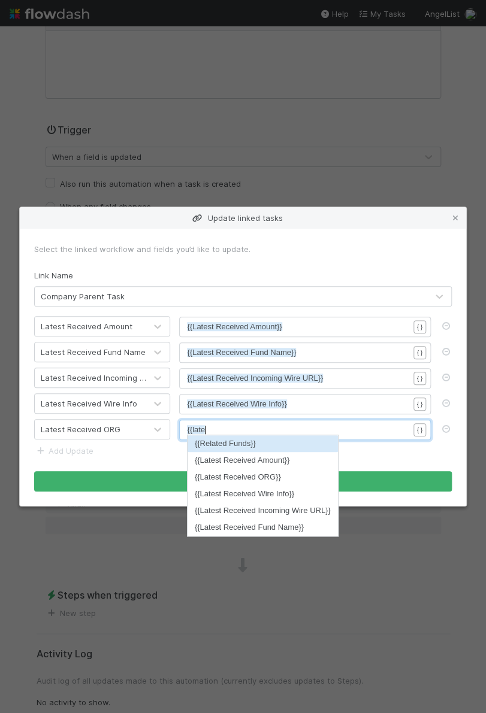
scroll to position [4, 10]
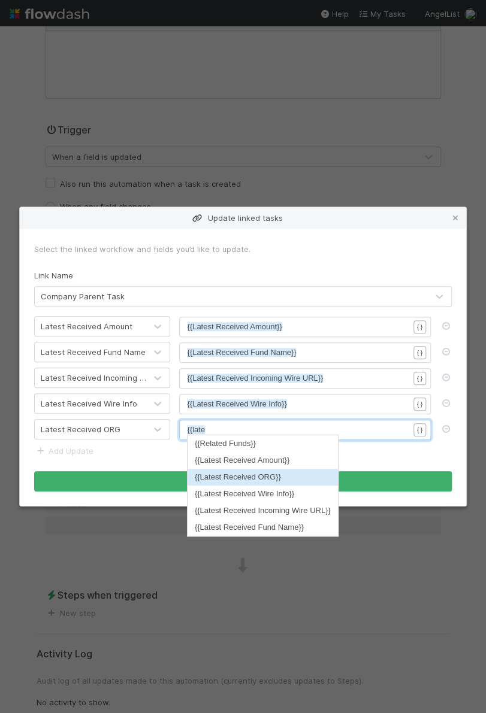
type textarea "ate"
click at [262, 472] on li "{{Latest Received ORG}}" at bounding box center [263, 477] width 150 height 17
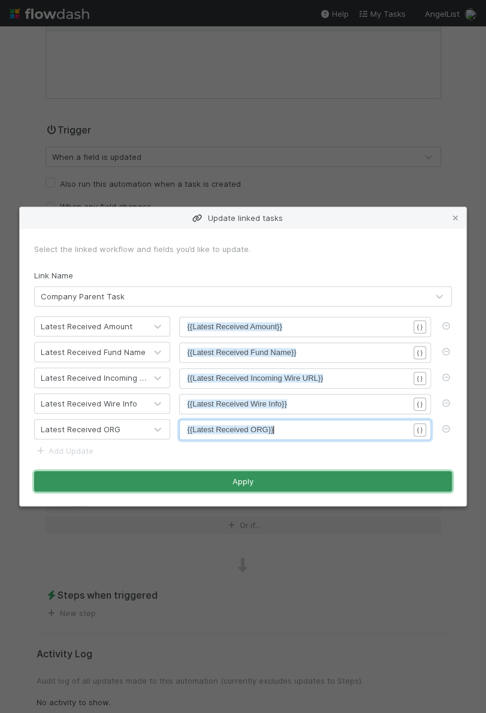
click at [235, 476] on button "Apply" at bounding box center [243, 481] width 418 height 20
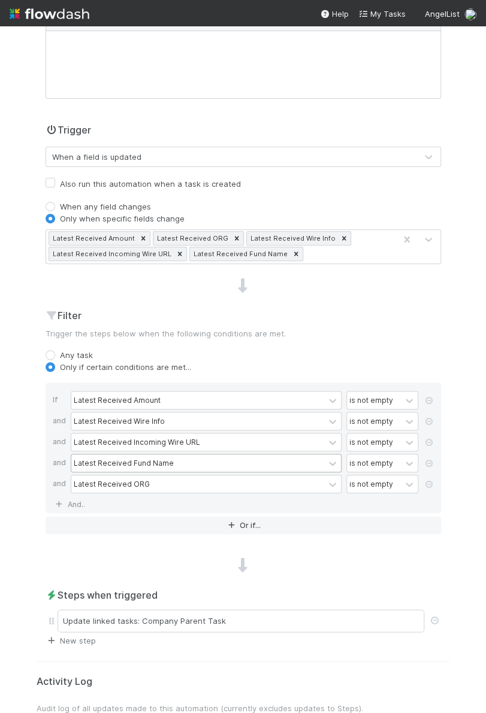
scroll to position [0, 0]
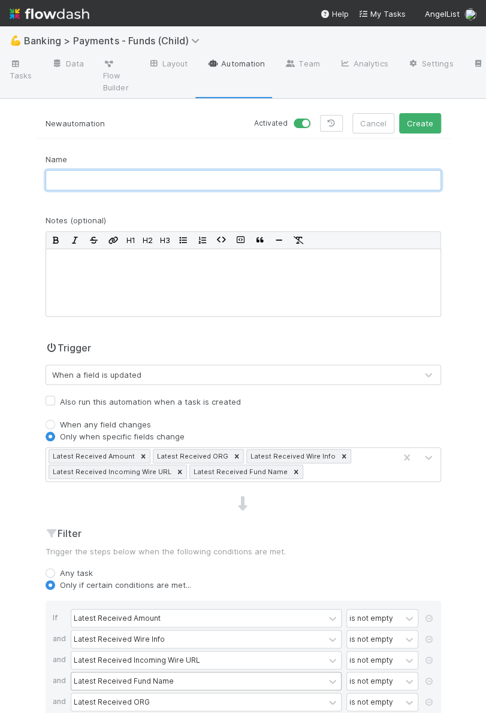
click at [205, 179] on input "text" at bounding box center [243, 180] width 395 height 20
type input "Latest Received Fund Level -> Parent"
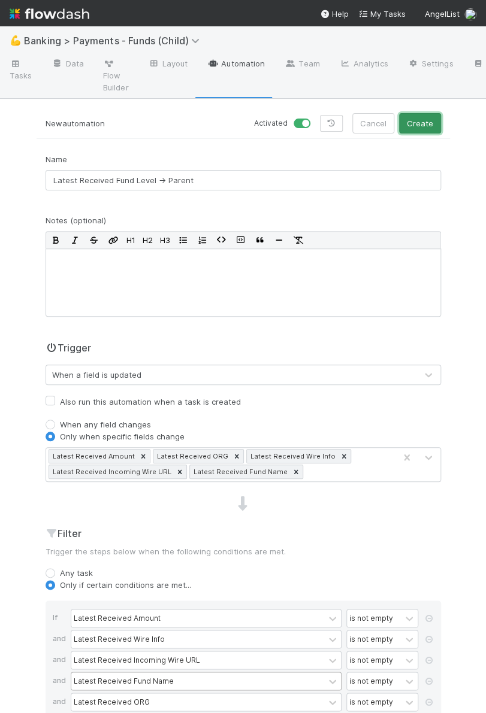
click at [408, 131] on button "Create" at bounding box center [420, 123] width 42 height 20
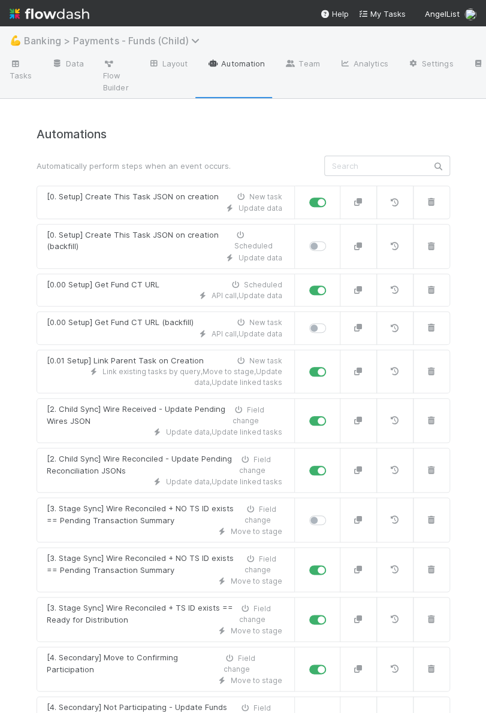
click at [147, 41] on span "Banking > Payments - Funds (Child)" at bounding box center [115, 41] width 182 height 12
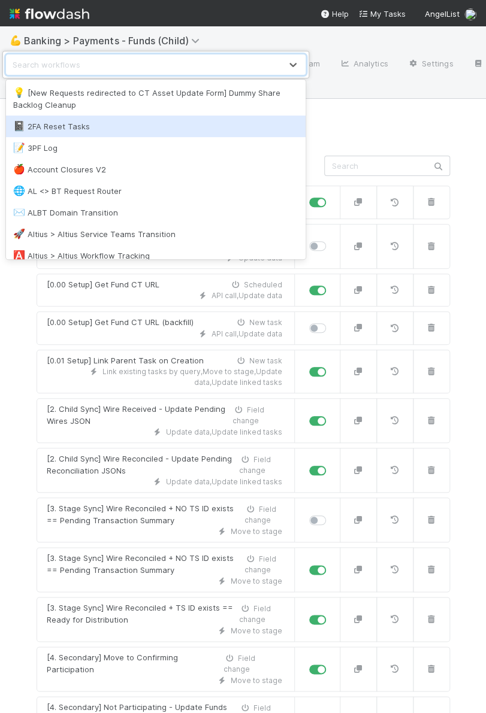
click at [371, 102] on div "option 2FA Reset Tasks focused, 2 of 101. 101 results available. Use Up and Dow…" at bounding box center [243, 356] width 486 height 713
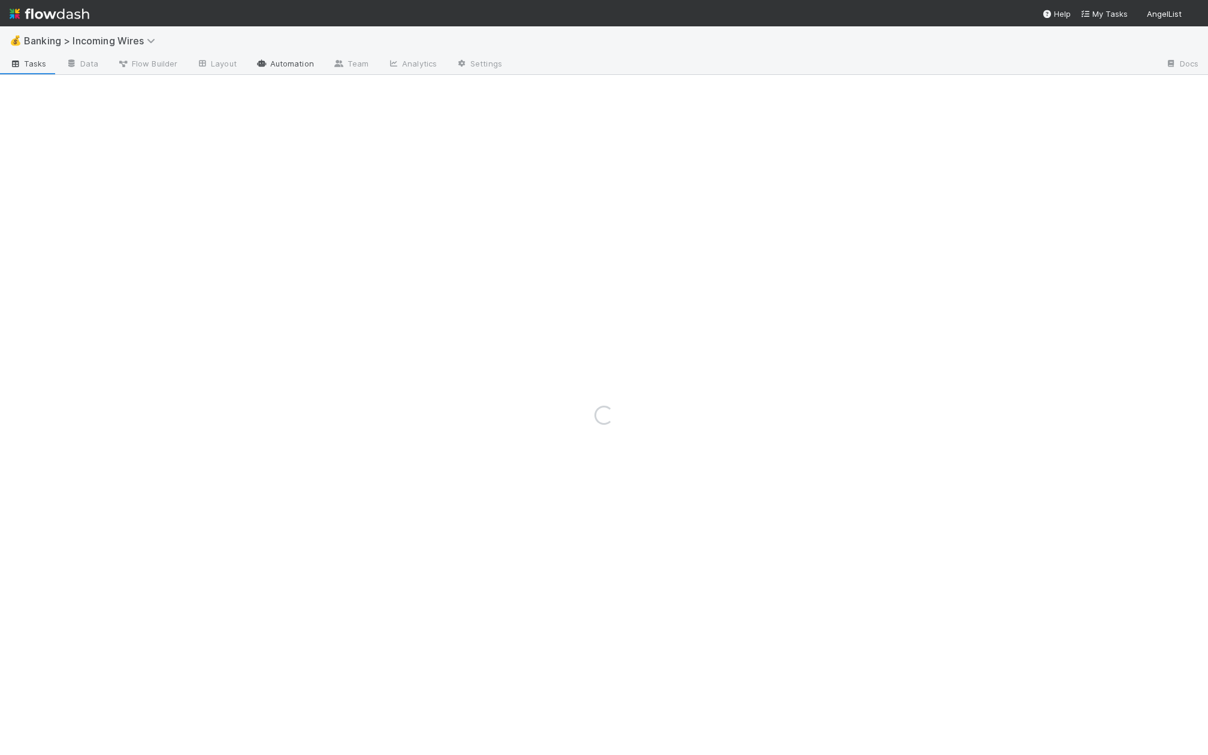
click at [289, 64] on link "Automation" at bounding box center [284, 64] width 77 height 19
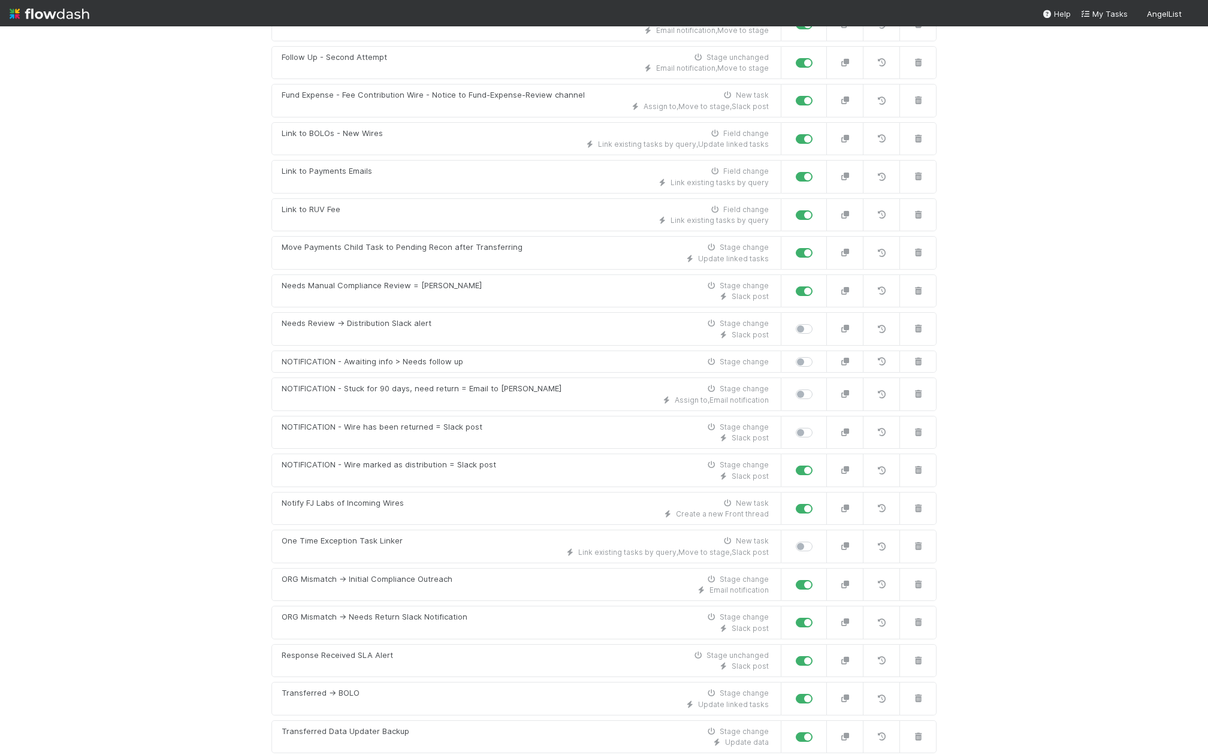
scroll to position [1704, 0]
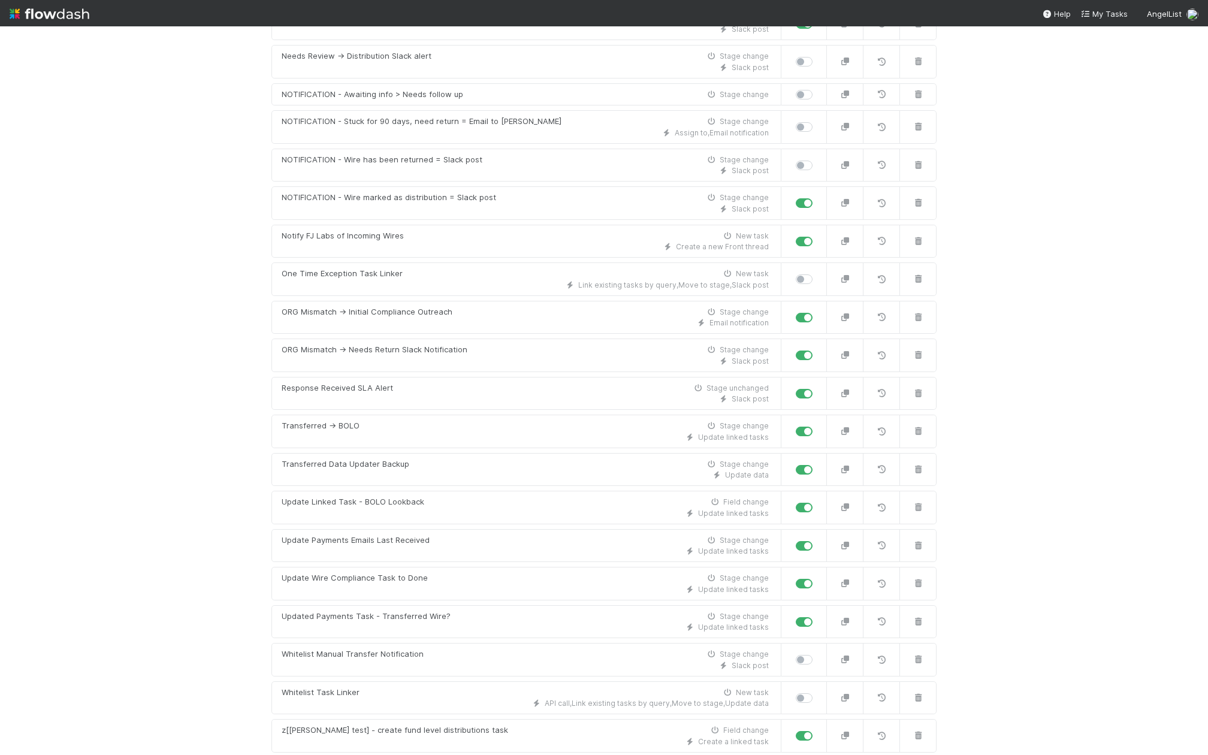
click at [608, 754] on link "New automation" at bounding box center [603, 768] width 665 height 23
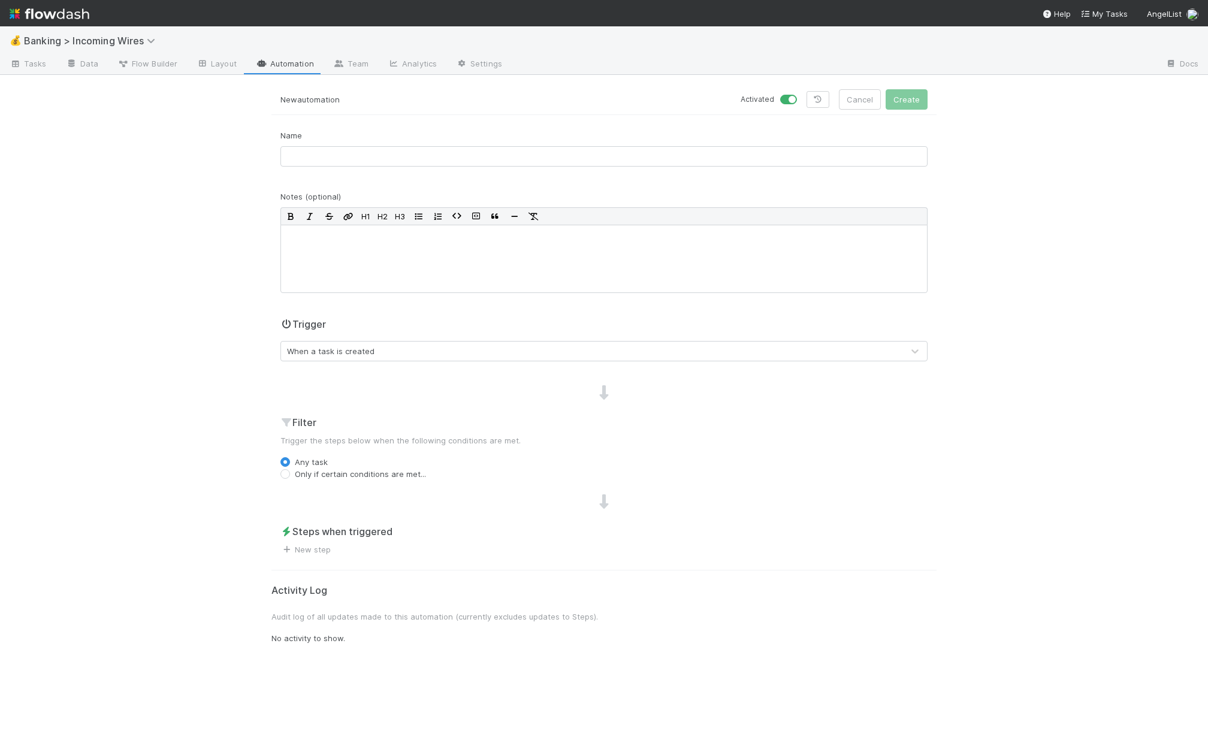
click at [345, 365] on div "Trigger When a task is created" at bounding box center [603, 344] width 665 height 54
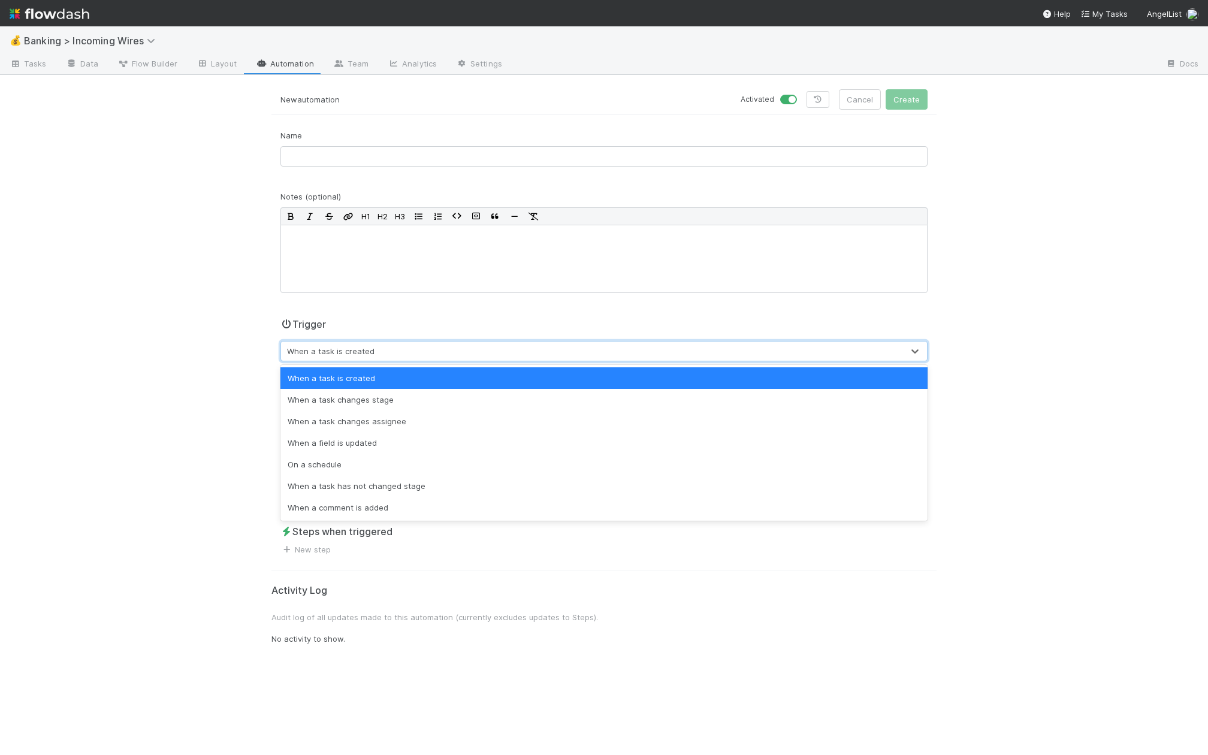
click at [374, 347] on div "When a task is created" at bounding box center [592, 350] width 622 height 19
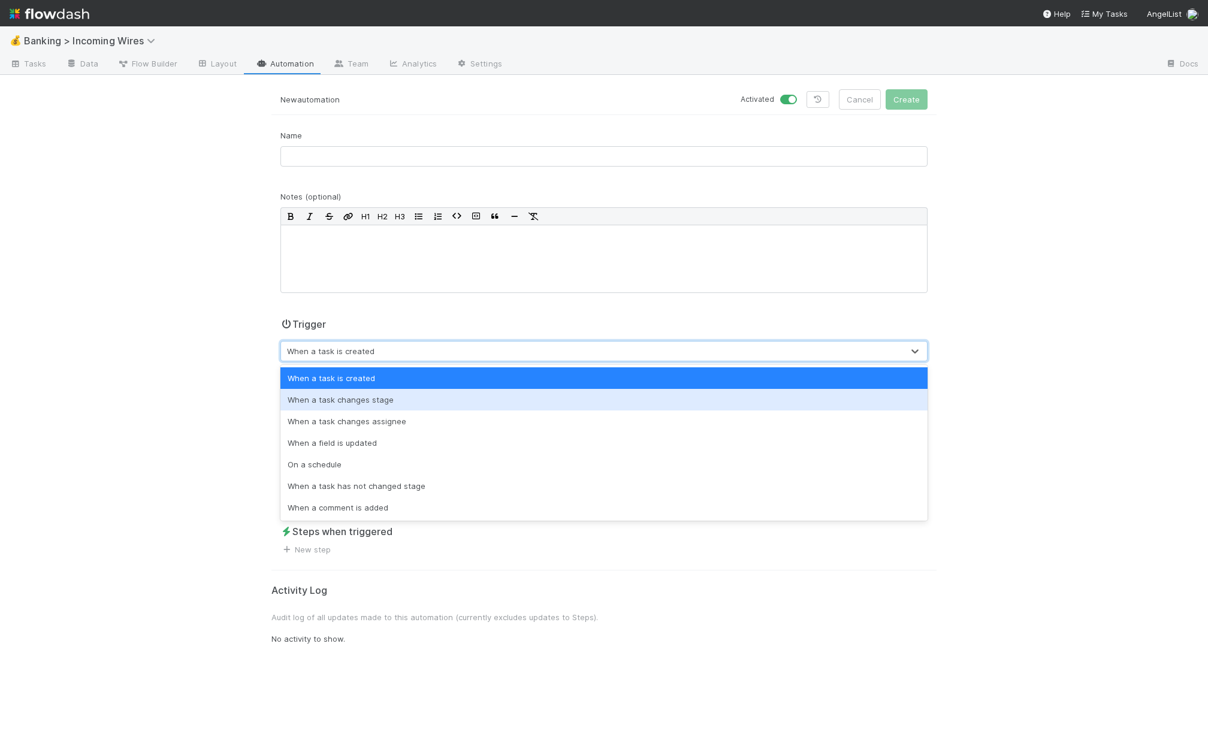
click at [400, 402] on div "When a task changes stage" at bounding box center [603, 400] width 647 height 22
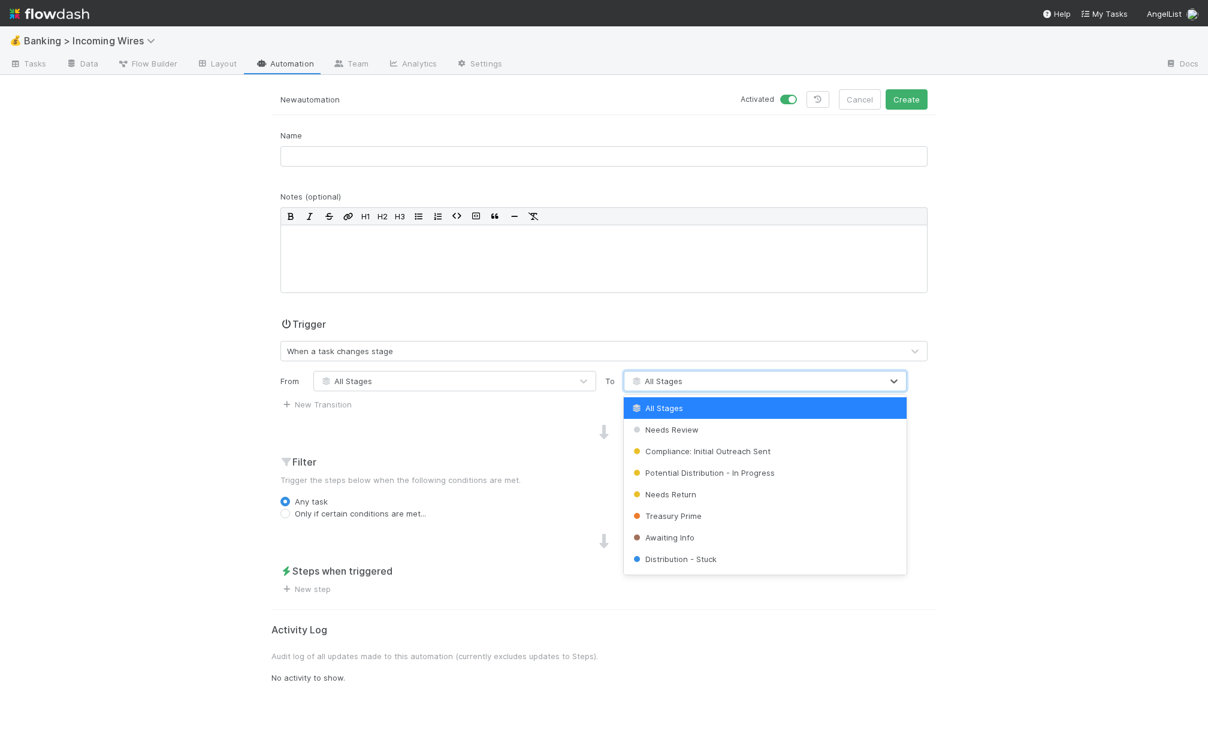
click at [704, 385] on div "All Stages" at bounding box center [753, 380] width 258 height 19
type input "tra"
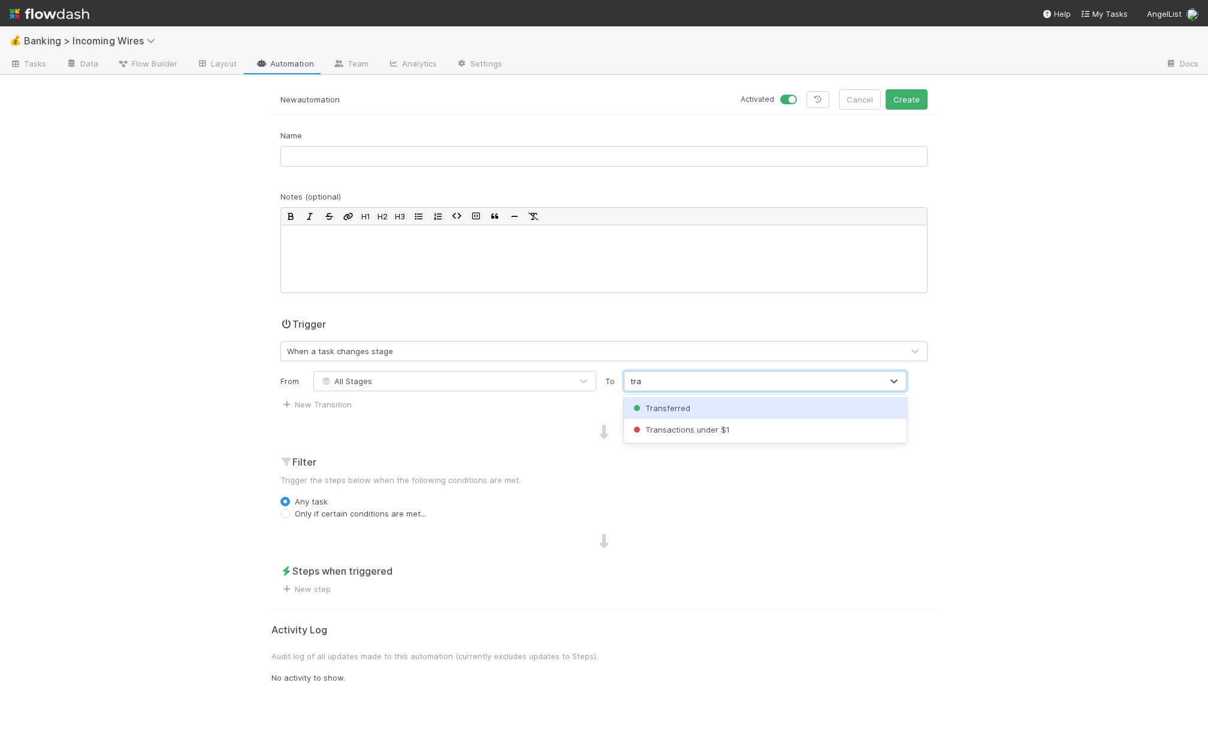
click at [699, 410] on div "Transferred" at bounding box center [765, 408] width 283 height 22
click at [562, 380] on div "All Stages" at bounding box center [443, 380] width 258 height 19
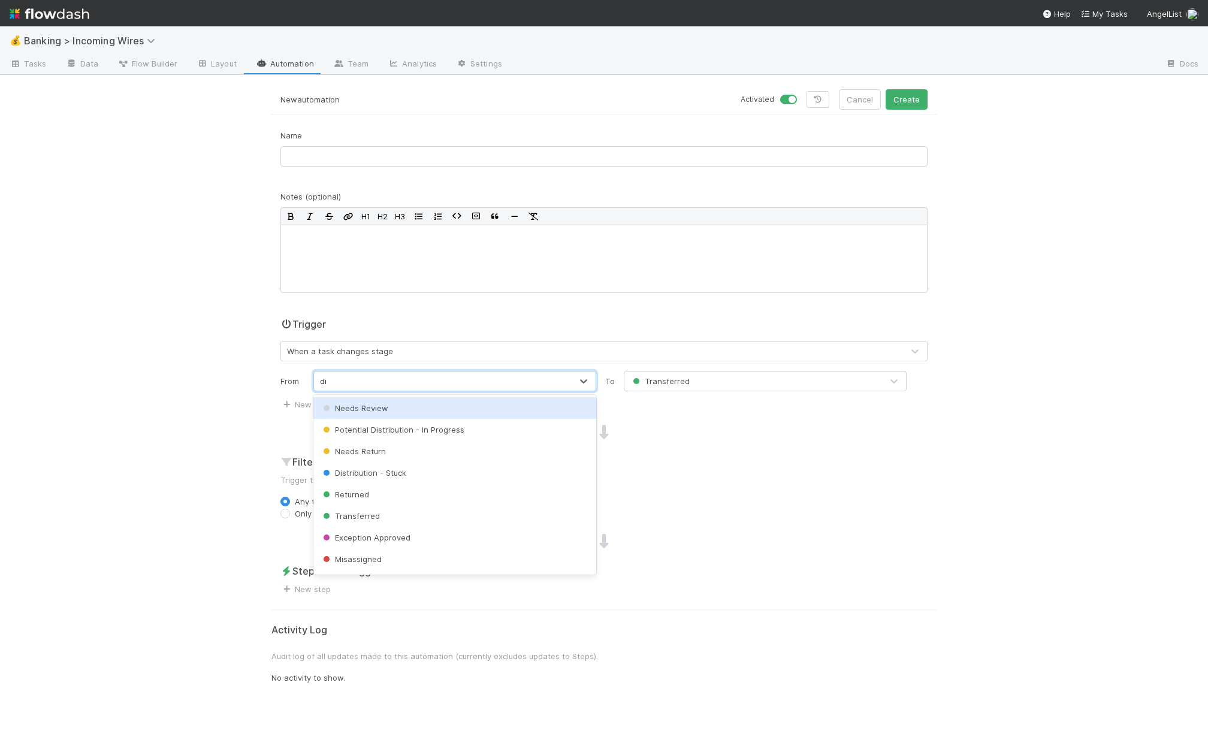
type input "dist"
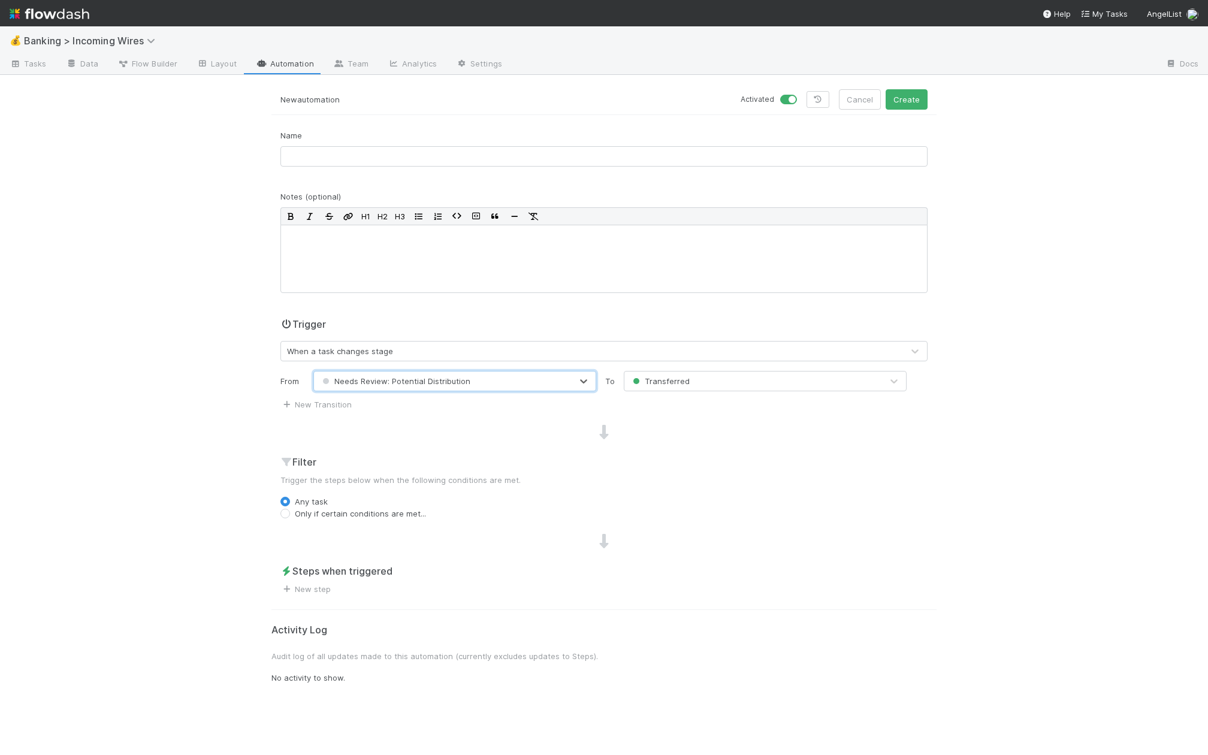
click at [673, 437] on div at bounding box center [603, 433] width 665 height 16
click at [325, 512] on label "Only if certain conditions are met..." at bounding box center [360, 513] width 131 height 12
click at [290, 512] on input "Only if certain conditions are met..." at bounding box center [285, 512] width 10 height 11
radio input "true"
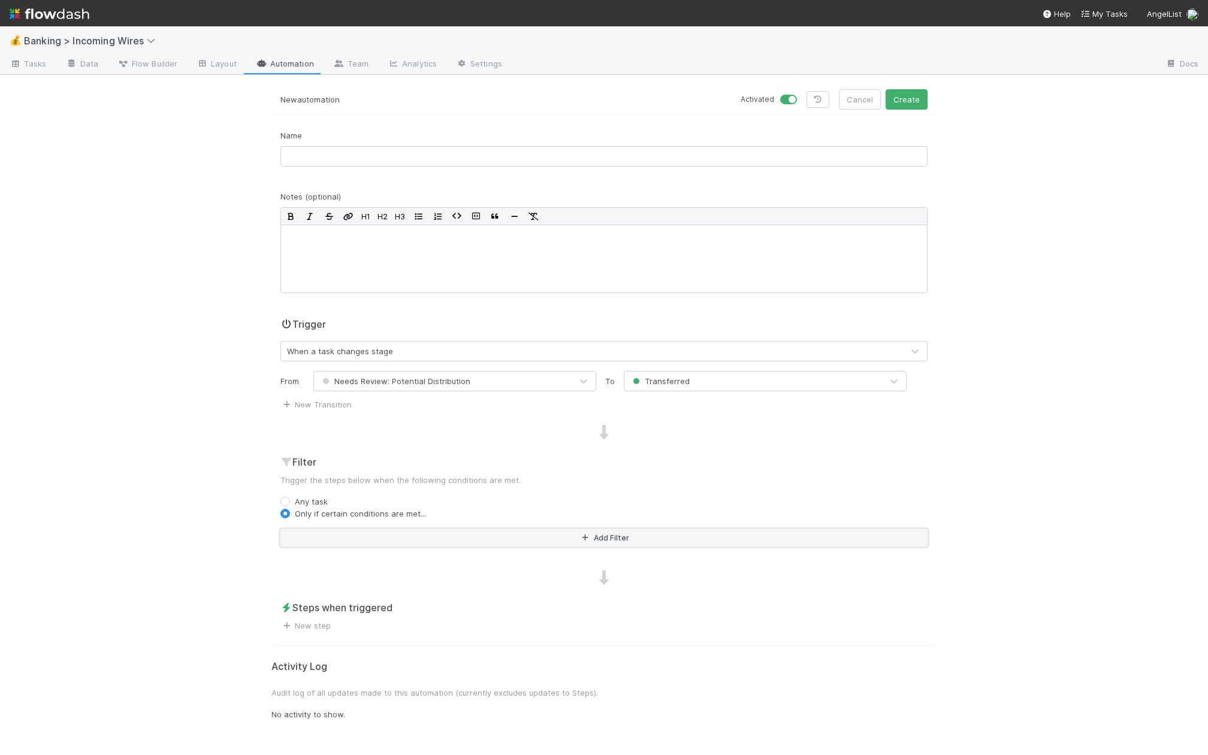
click at [364, 533] on button "Add Filter" at bounding box center [603, 537] width 647 height 17
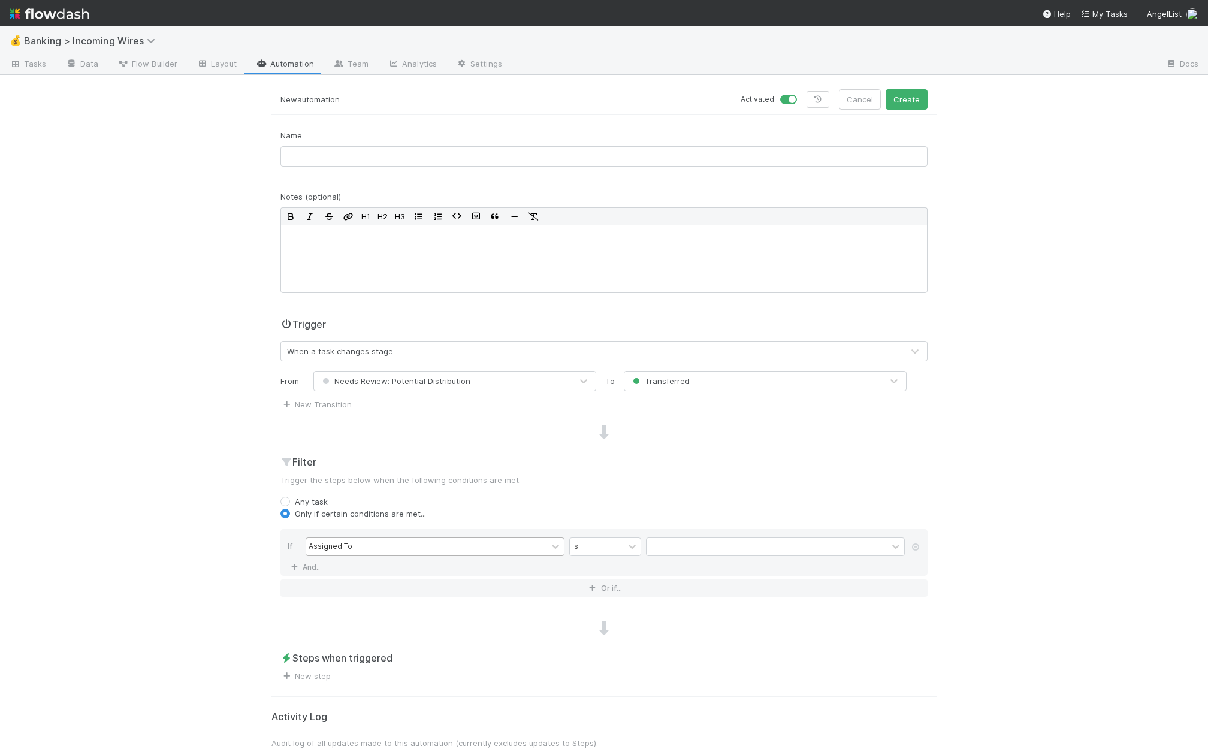
click at [381, 546] on div "Assigned To" at bounding box center [426, 546] width 241 height 17
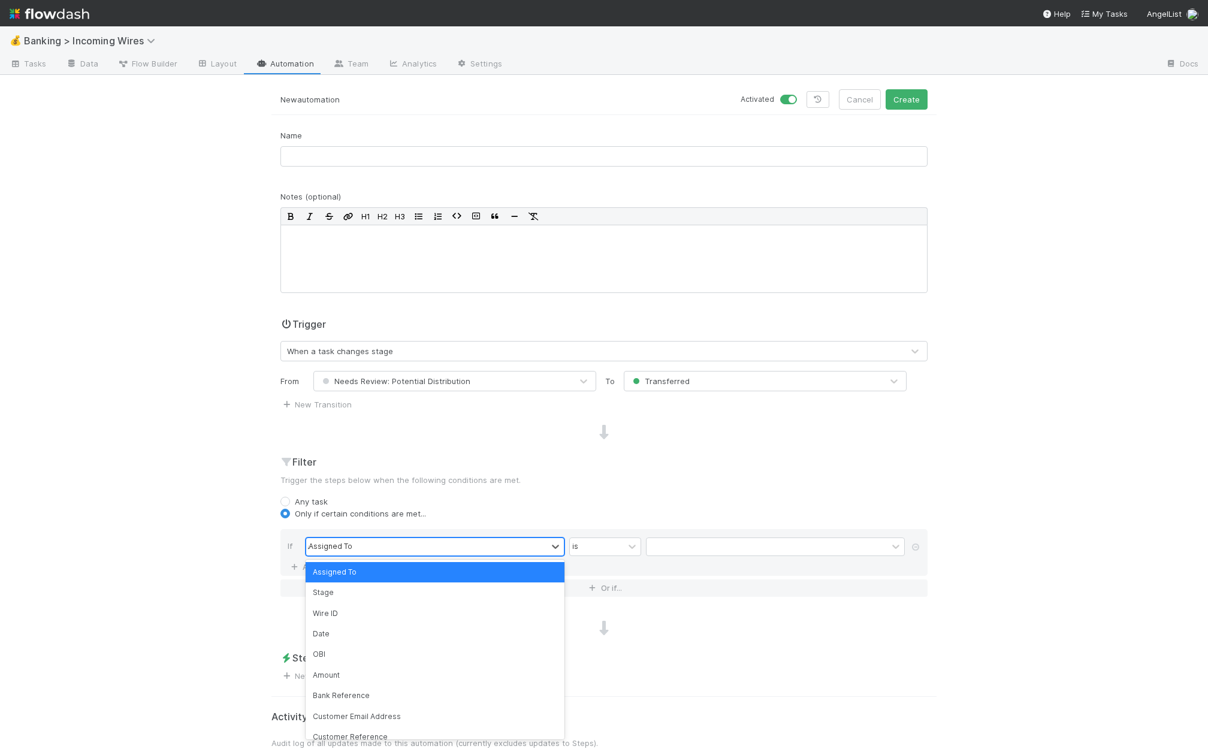
type input "am"
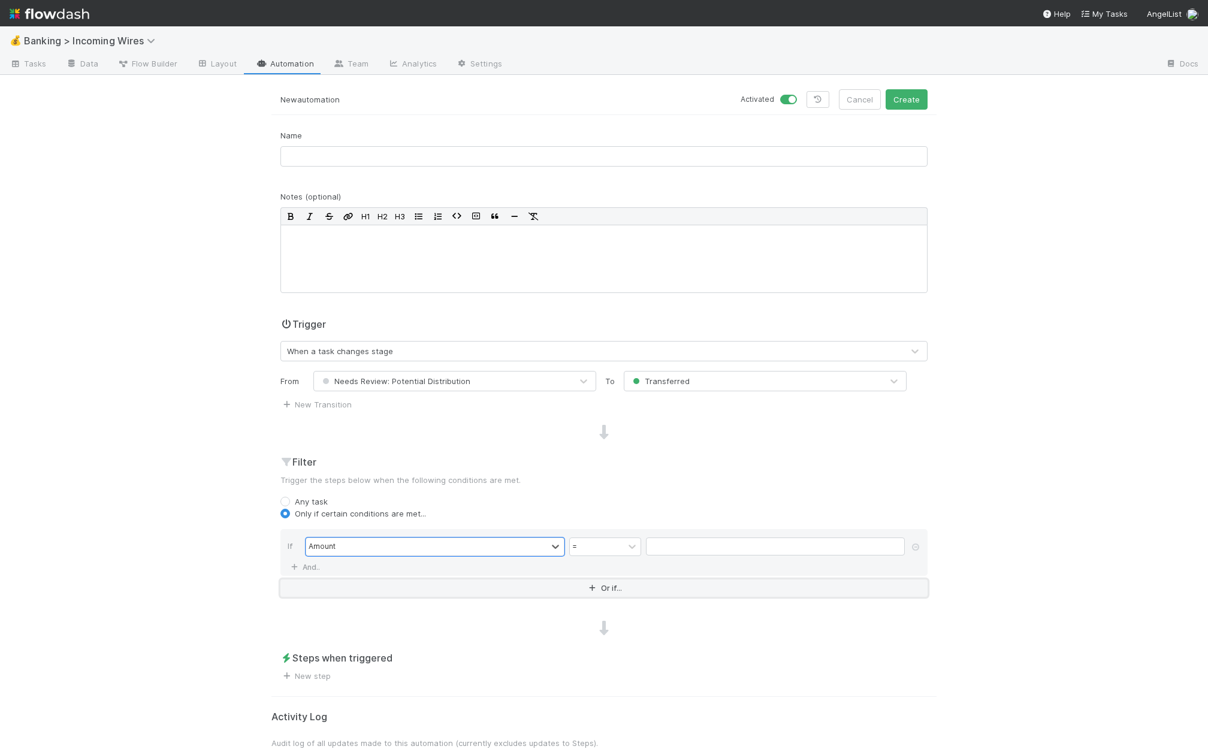
click at [326, 589] on button "Or if..." at bounding box center [603, 587] width 647 height 17
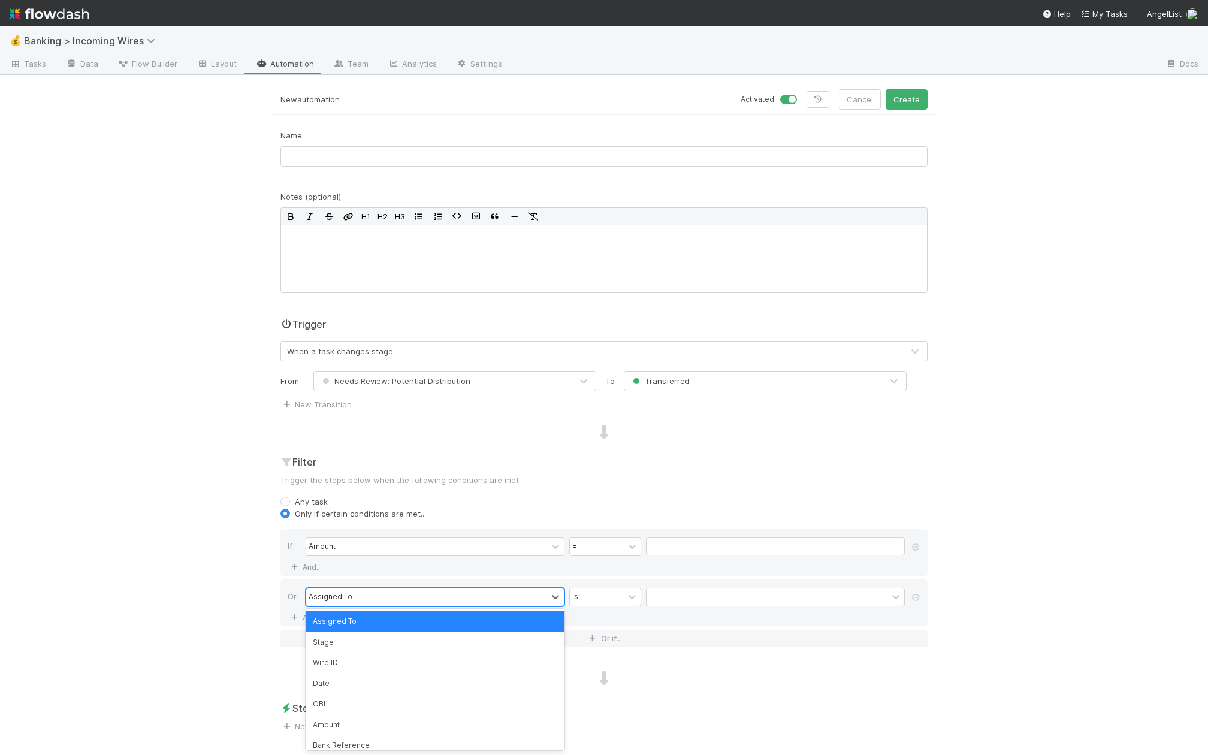
click at [359, 594] on div "Assigned To" at bounding box center [426, 596] width 241 height 17
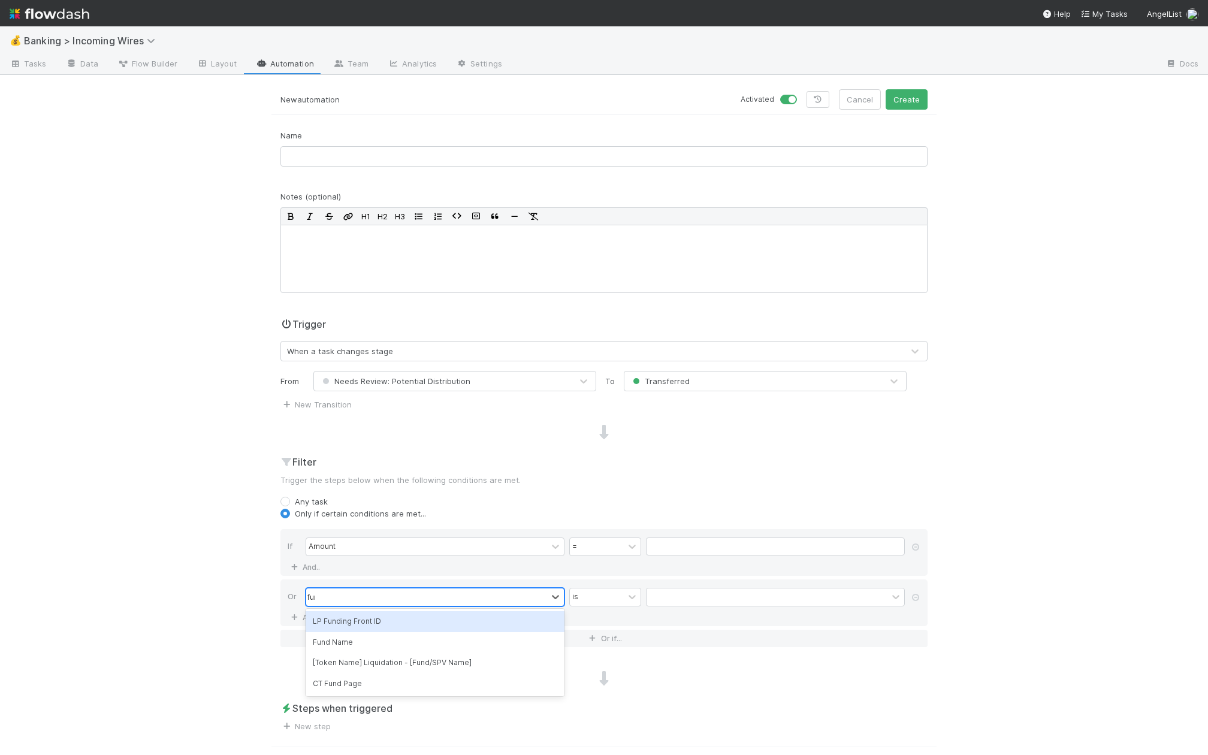
type input "fund"
click at [346, 634] on button "Or if..." at bounding box center [603, 638] width 647 height 17
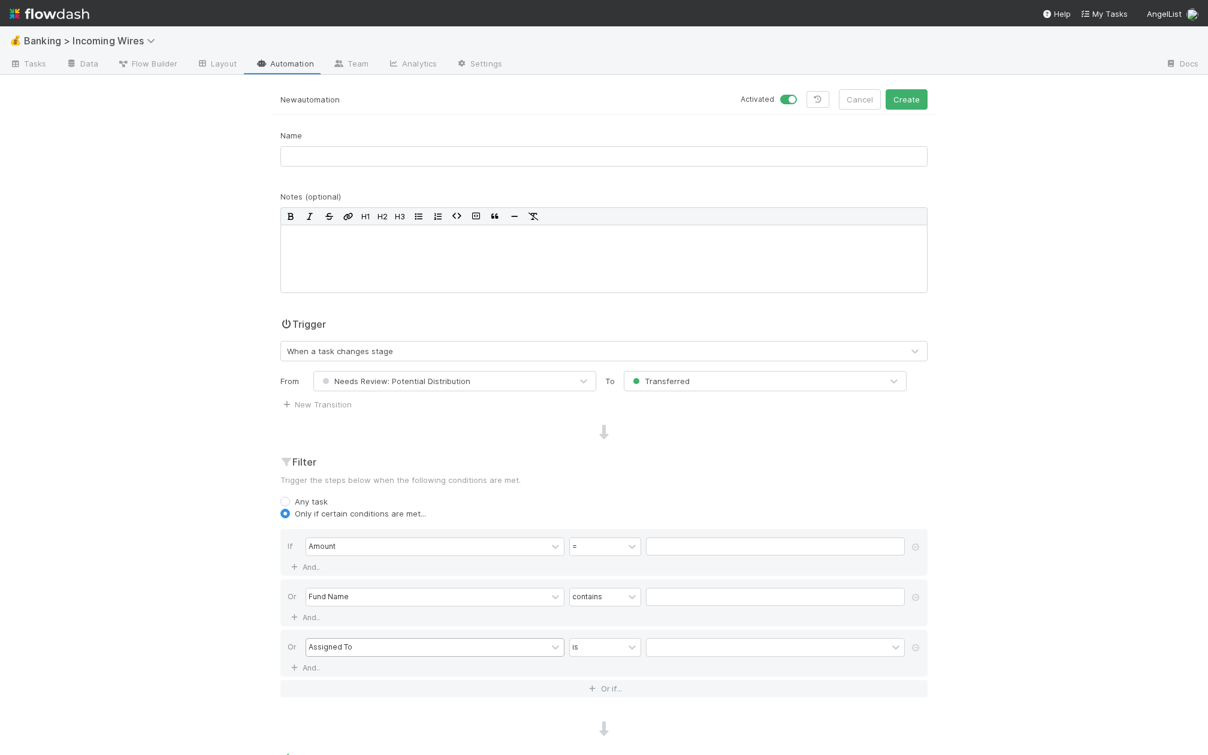
click at [345, 643] on div "Assigned To" at bounding box center [331, 647] width 44 height 11
click at [915, 644] on icon at bounding box center [915, 647] width 12 height 7
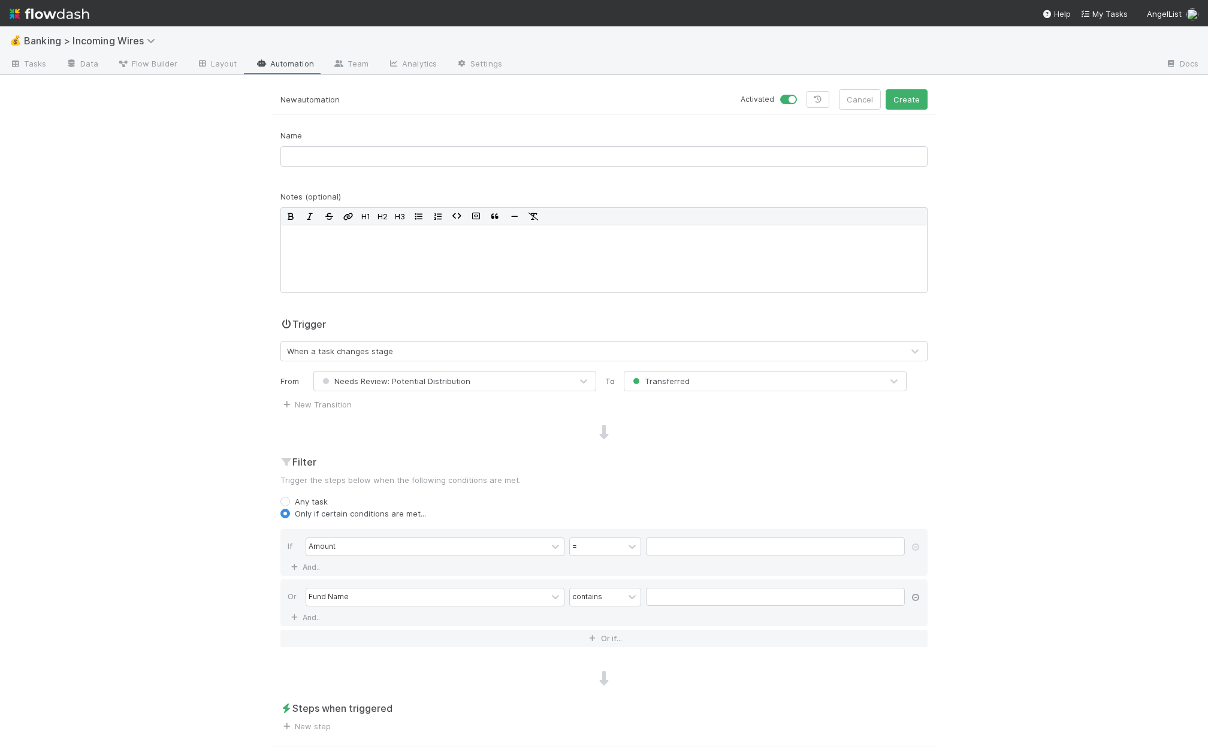
click at [909, 595] on icon at bounding box center [915, 597] width 12 height 7
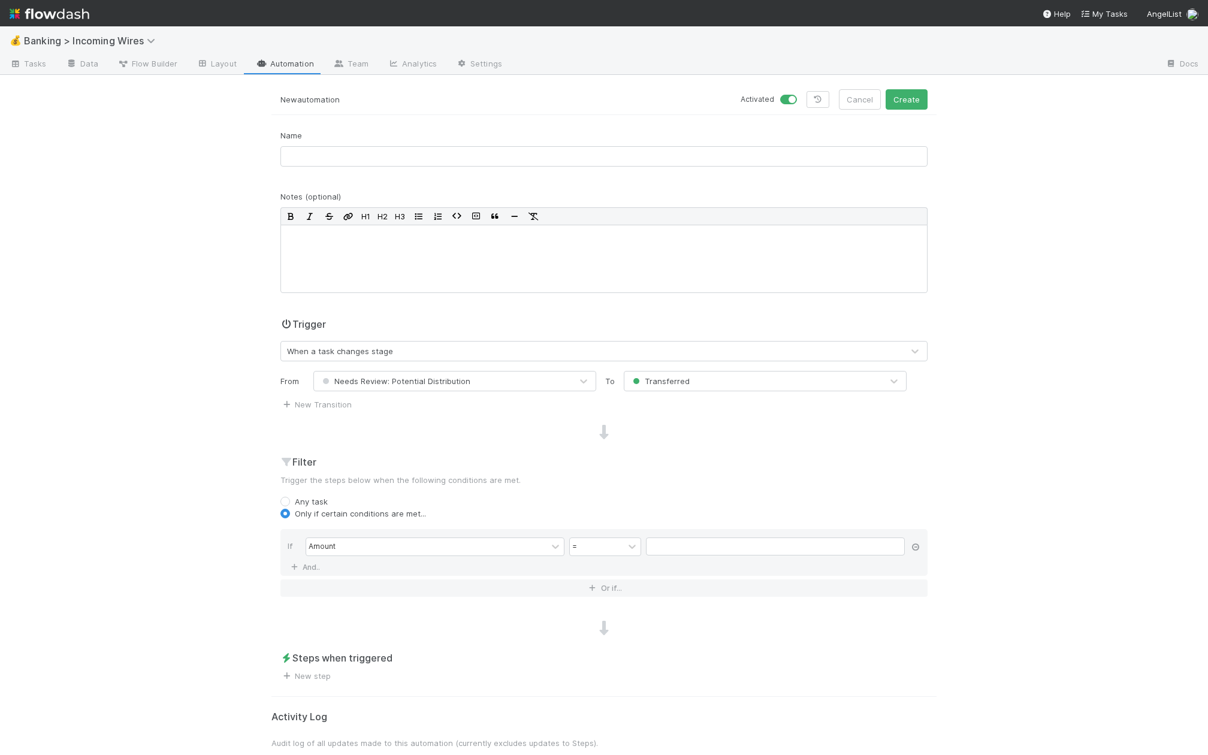
click at [912, 547] on icon at bounding box center [915, 546] width 12 height 7
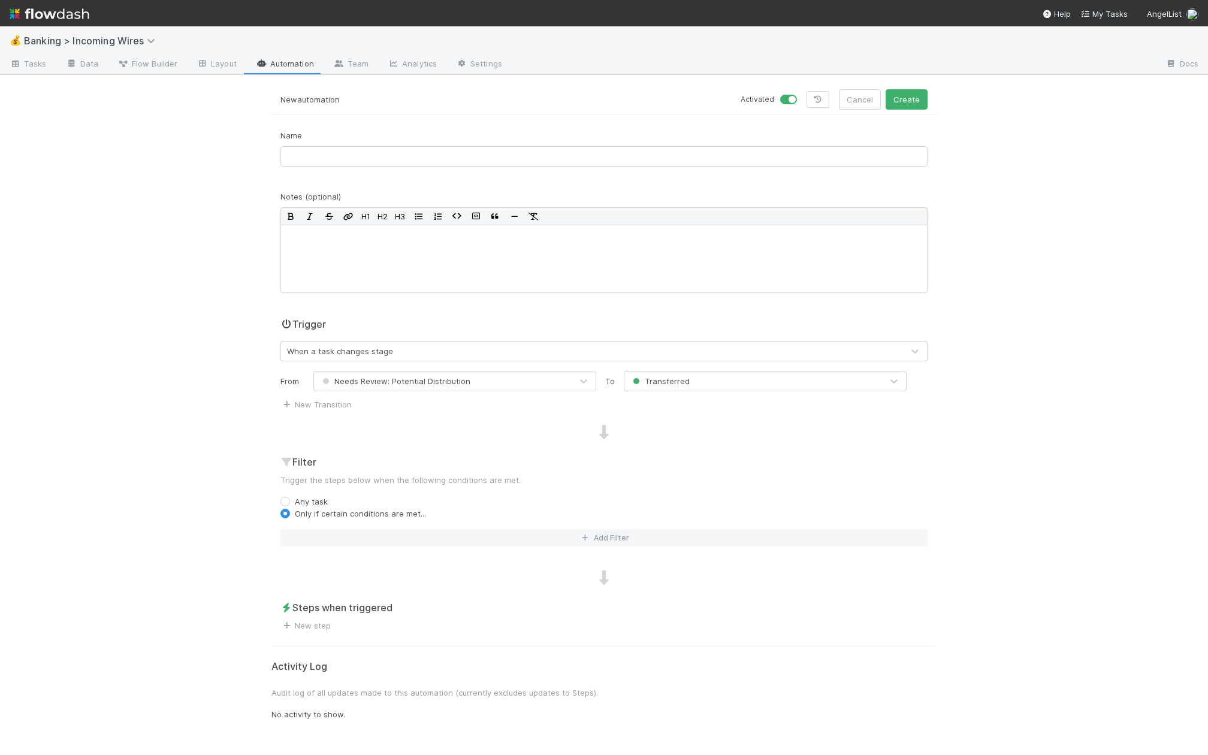
click at [295, 497] on label "Any task" at bounding box center [311, 501] width 33 height 12
click at [281, 497] on input "Any task" at bounding box center [285, 500] width 10 height 11
radio input "true"
click at [315, 590] on link "New step" at bounding box center [305, 589] width 50 height 10
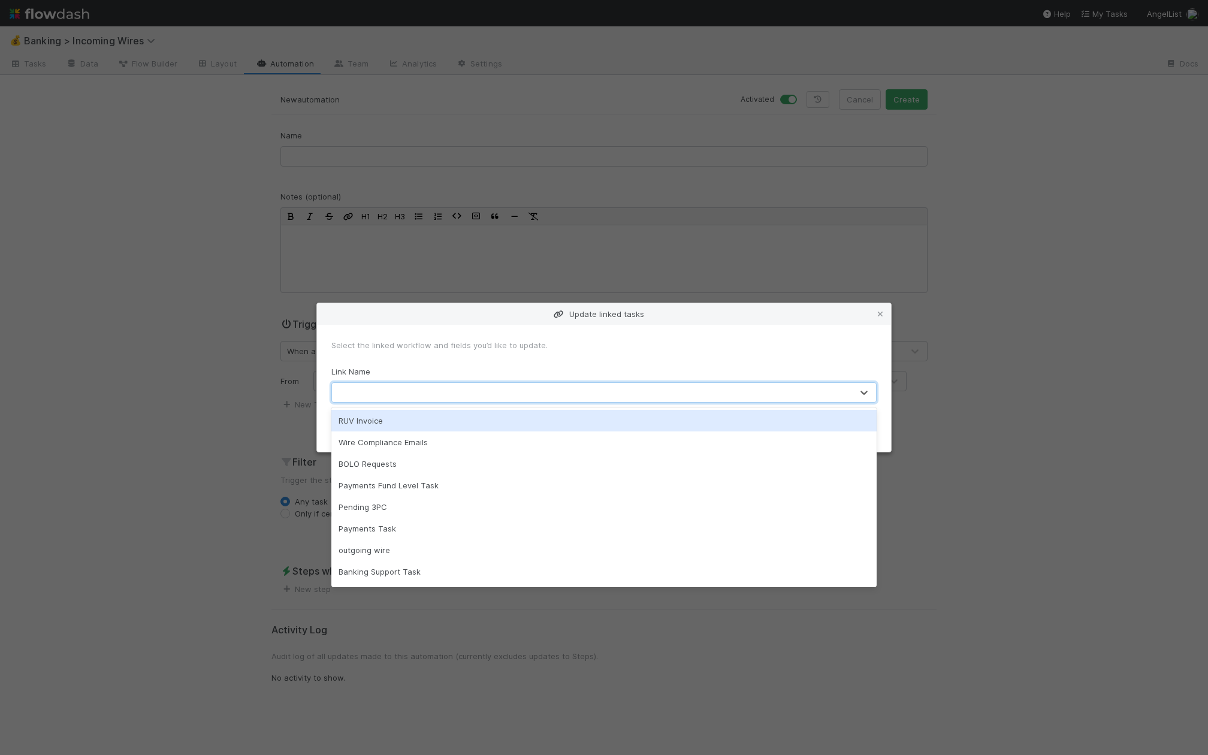
click at [423, 396] on div at bounding box center [592, 392] width 520 height 19
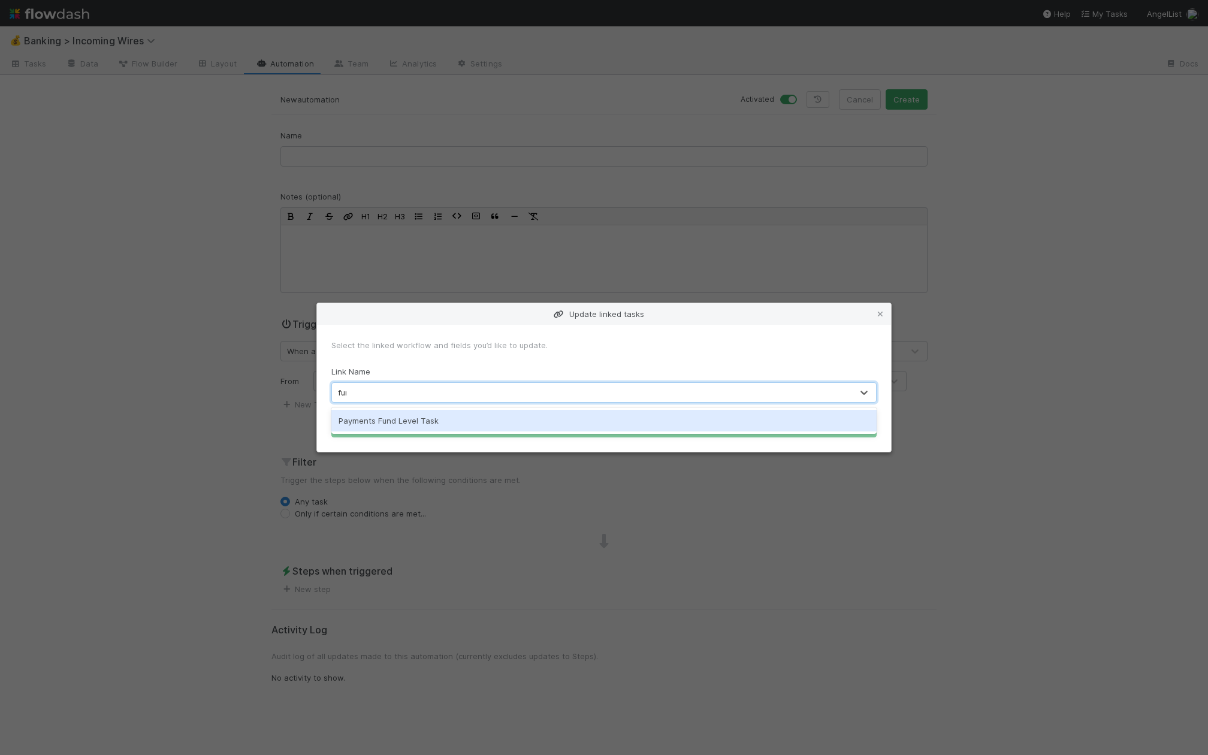
type input "fund"
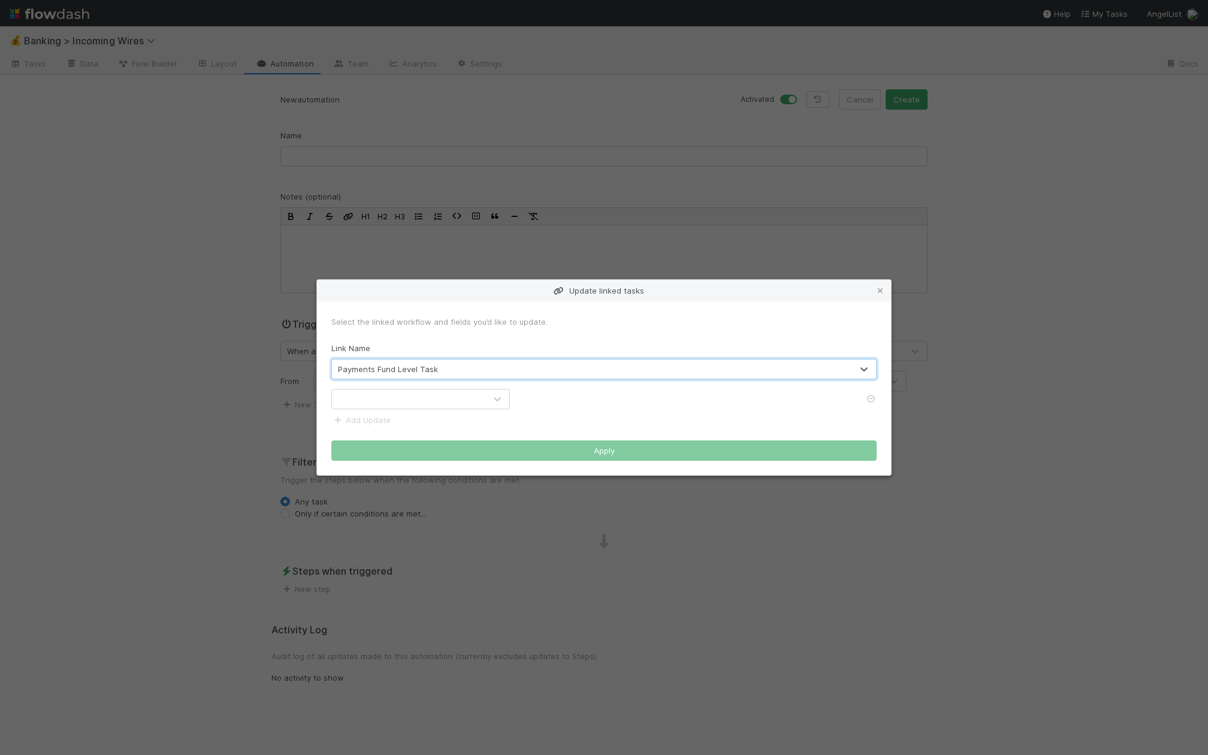
click at [430, 400] on div at bounding box center [408, 398] width 153 height 19
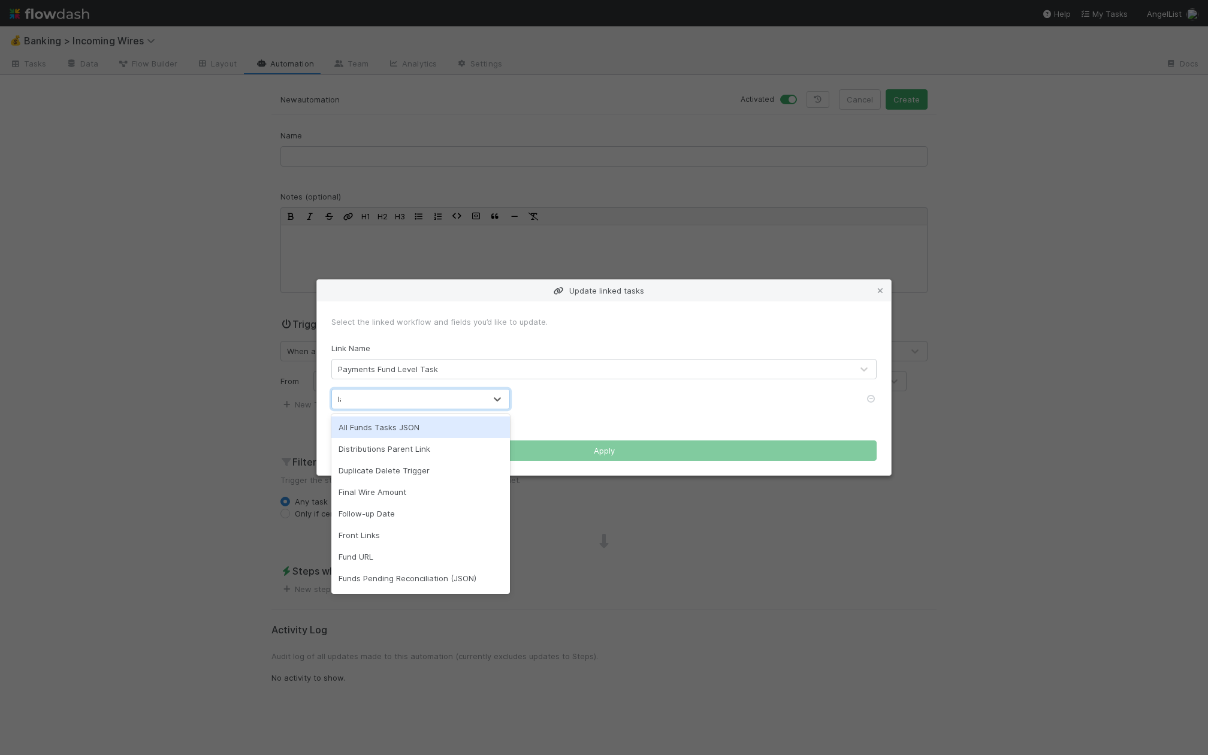
type input "late"
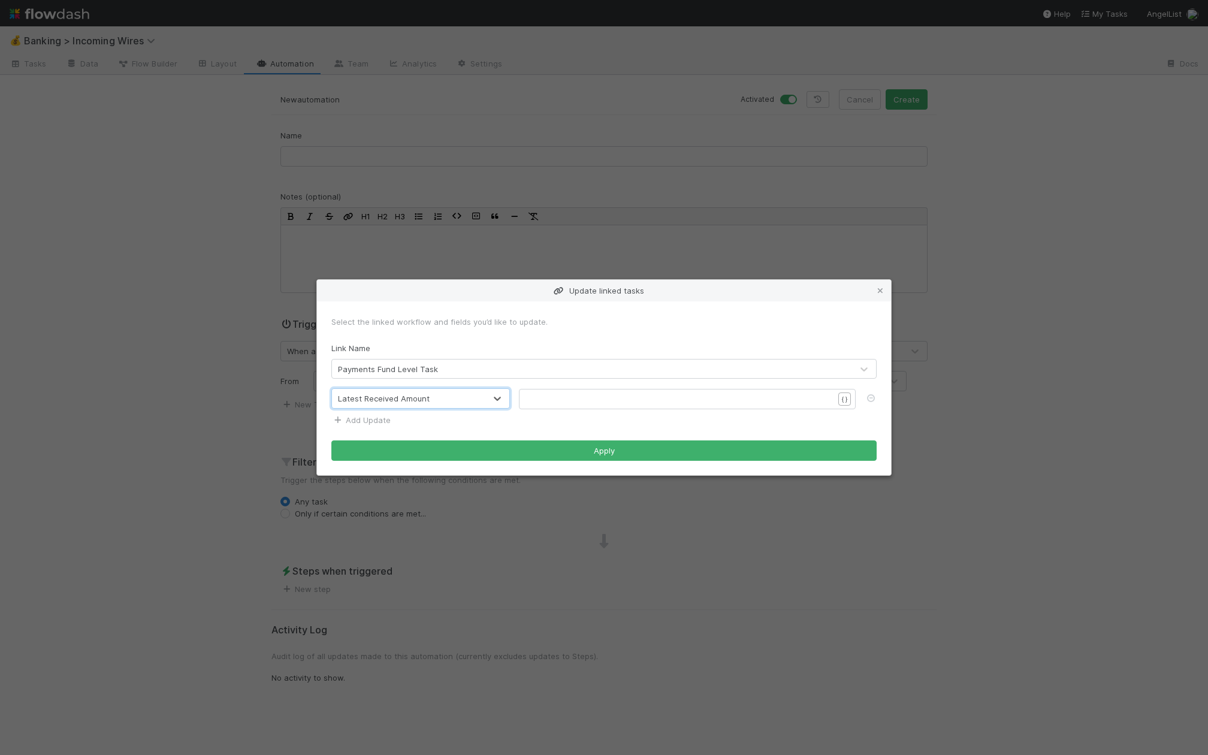
click at [380, 418] on link "Add Update" at bounding box center [360, 420] width 59 height 10
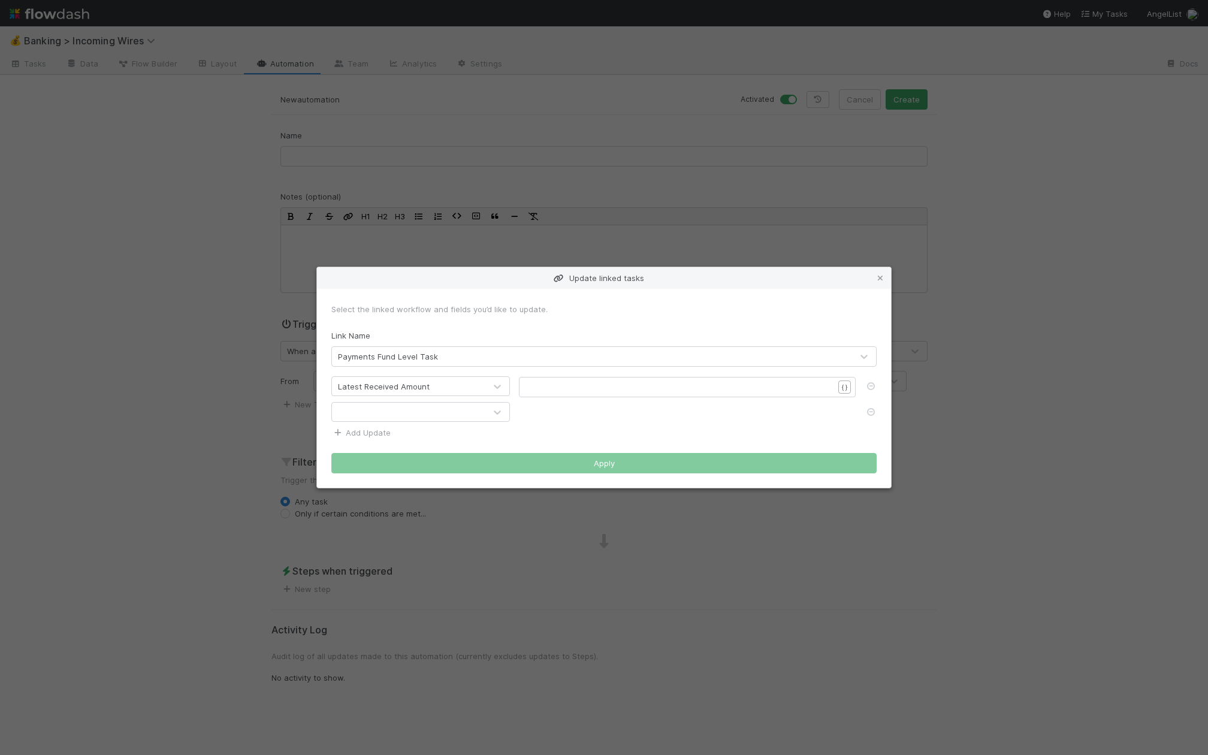
click at [380, 418] on div at bounding box center [408, 412] width 153 height 19
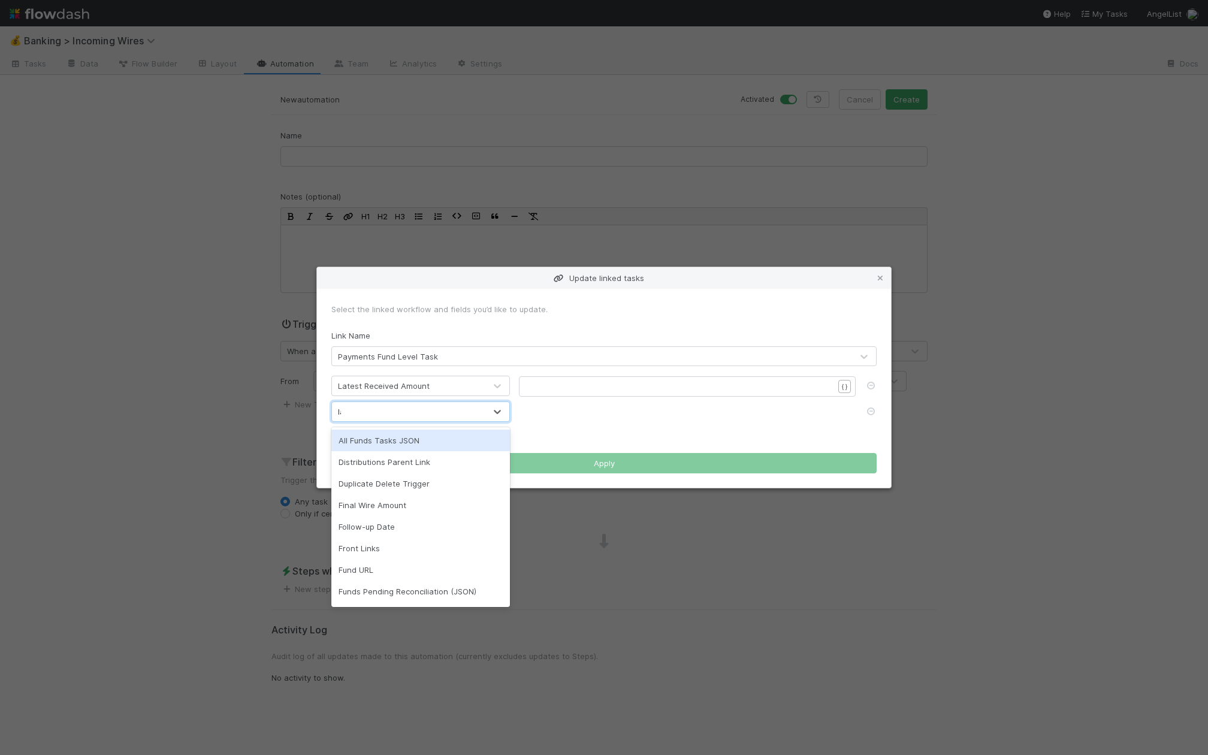
type input "late"
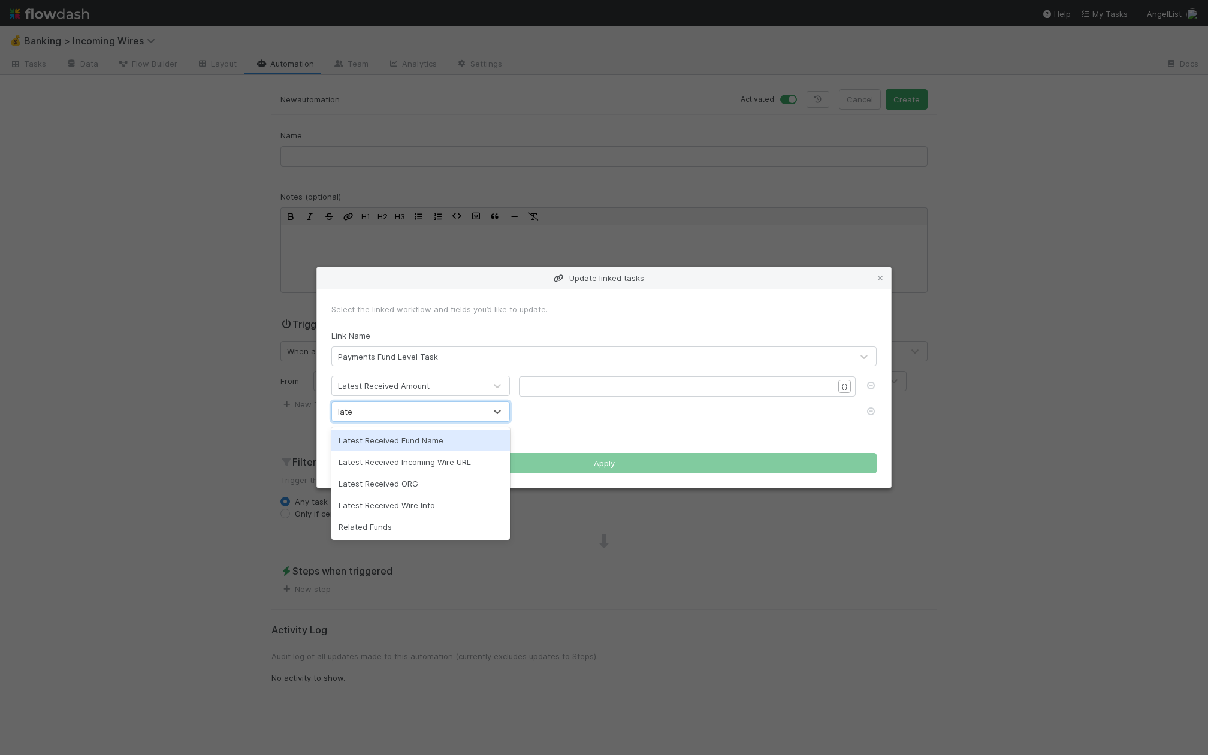
click at [382, 443] on div "Latest Received Fund Name" at bounding box center [420, 441] width 179 height 22
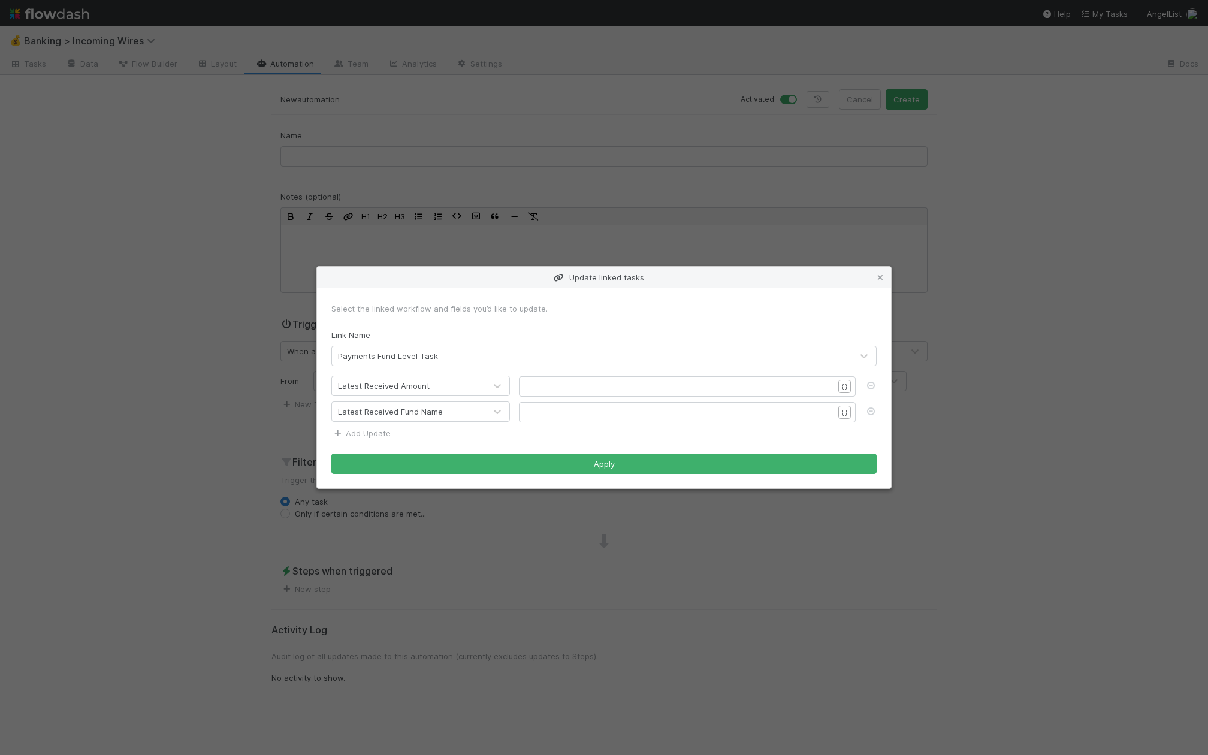
click at [366, 433] on link "Add Update" at bounding box center [360, 433] width 59 height 10
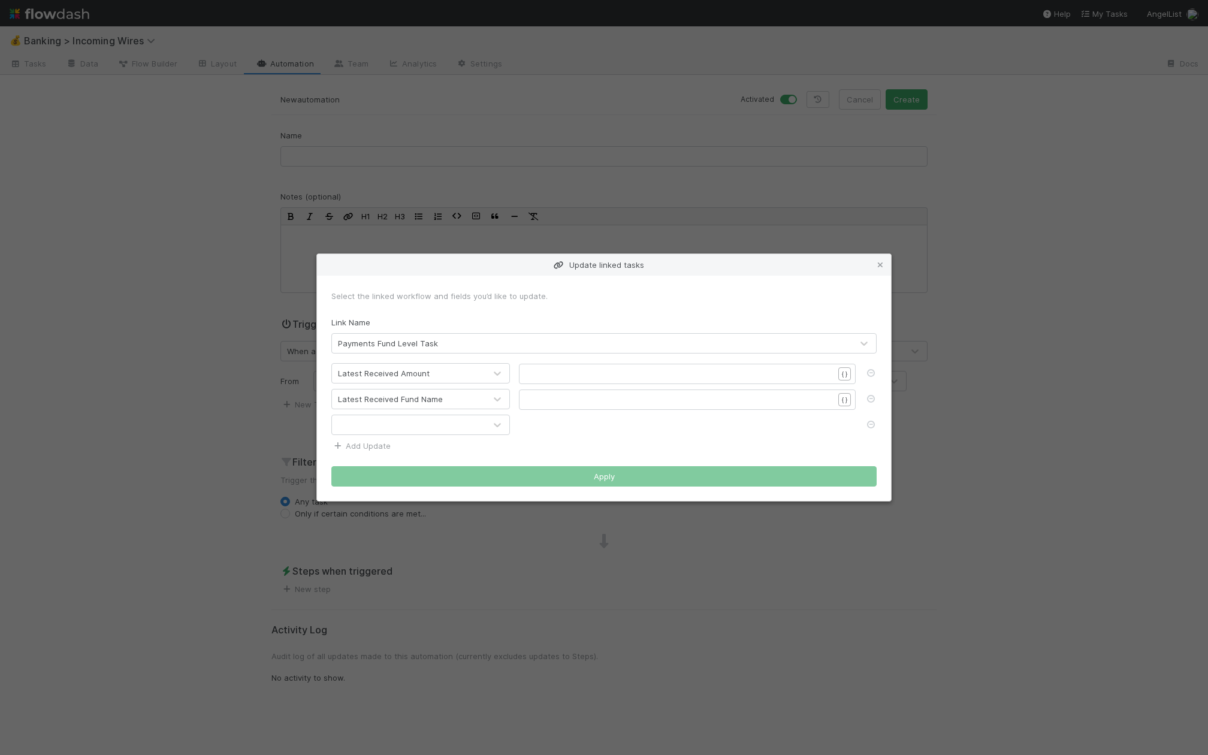
click at [366, 428] on div at bounding box center [408, 424] width 153 height 19
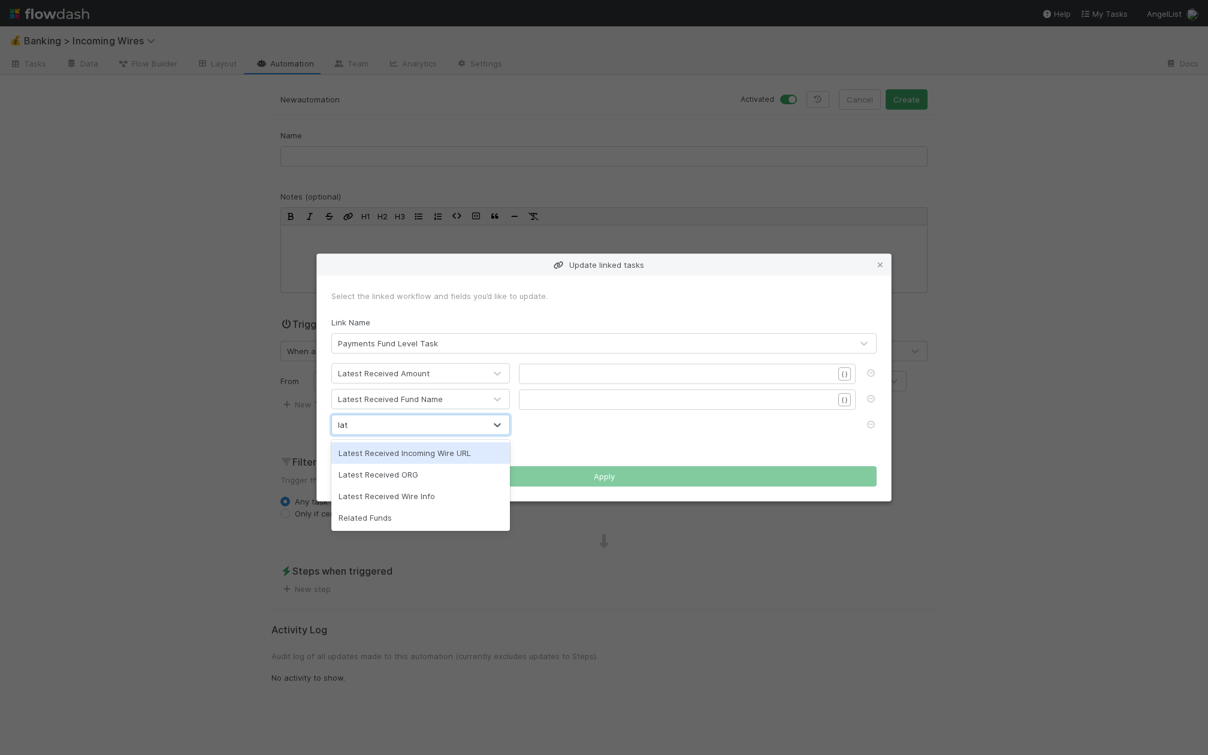
type input "late"
click at [386, 446] on div "Latest Received Incoming Wire URL" at bounding box center [420, 453] width 179 height 22
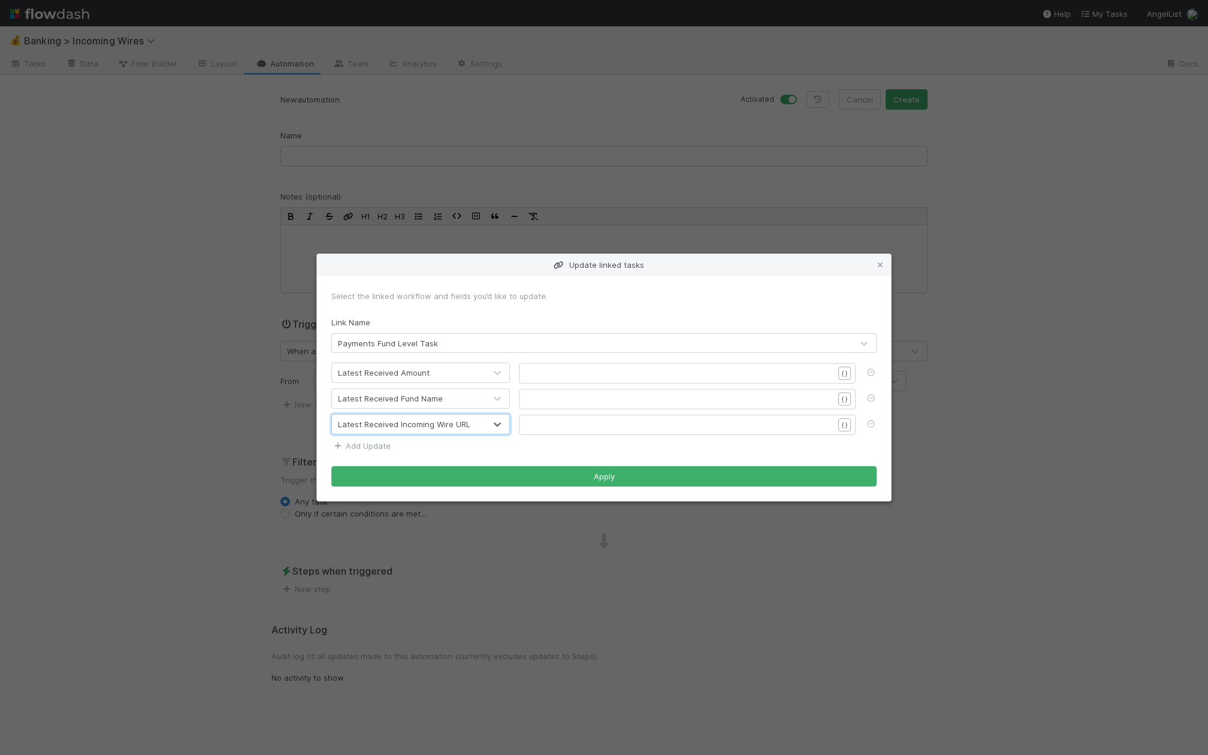
click at [373, 446] on link "Add Update" at bounding box center [360, 446] width 59 height 10
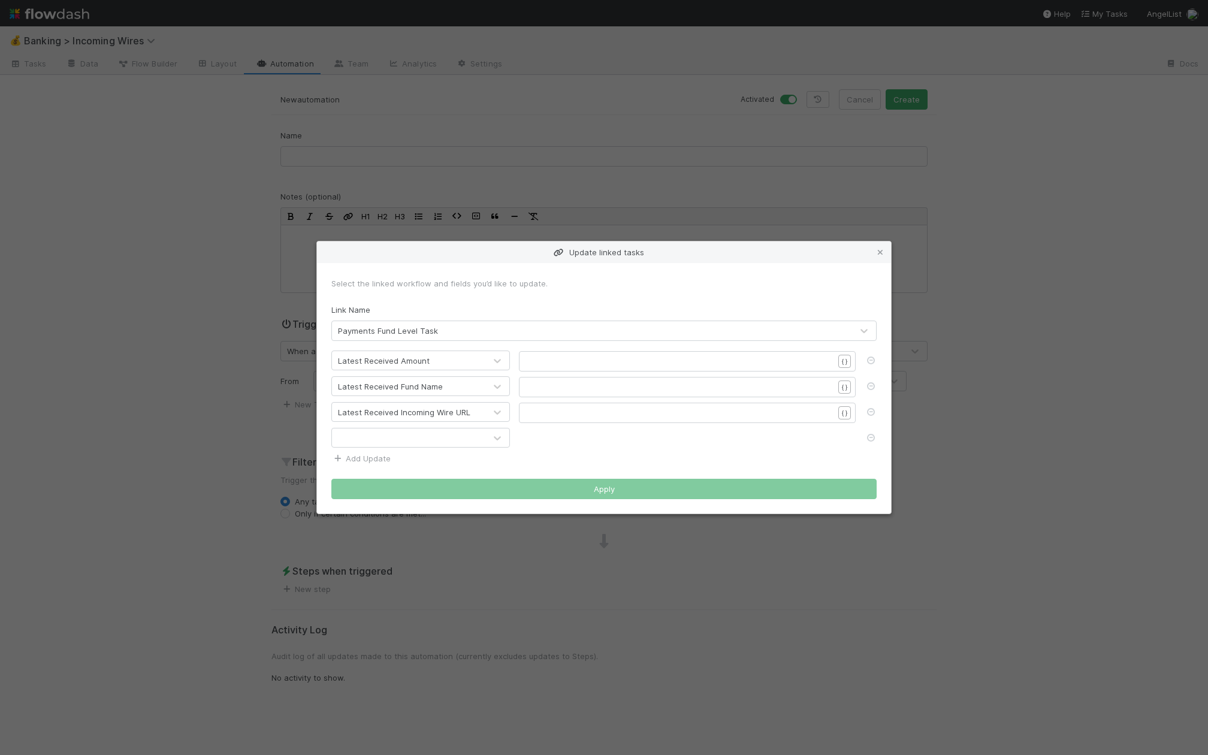
click at [373, 446] on div at bounding box center [420, 438] width 179 height 20
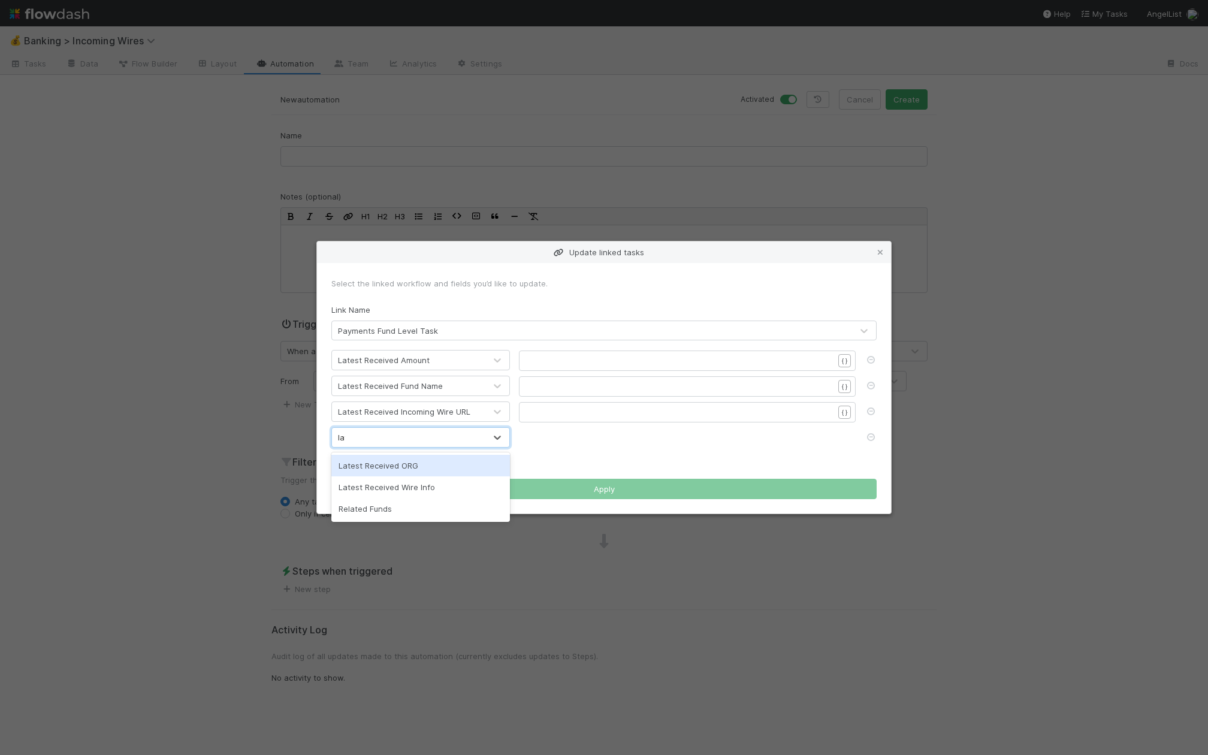
type input "late"
click at [384, 474] on div "Latest Received ORG" at bounding box center [420, 466] width 179 height 22
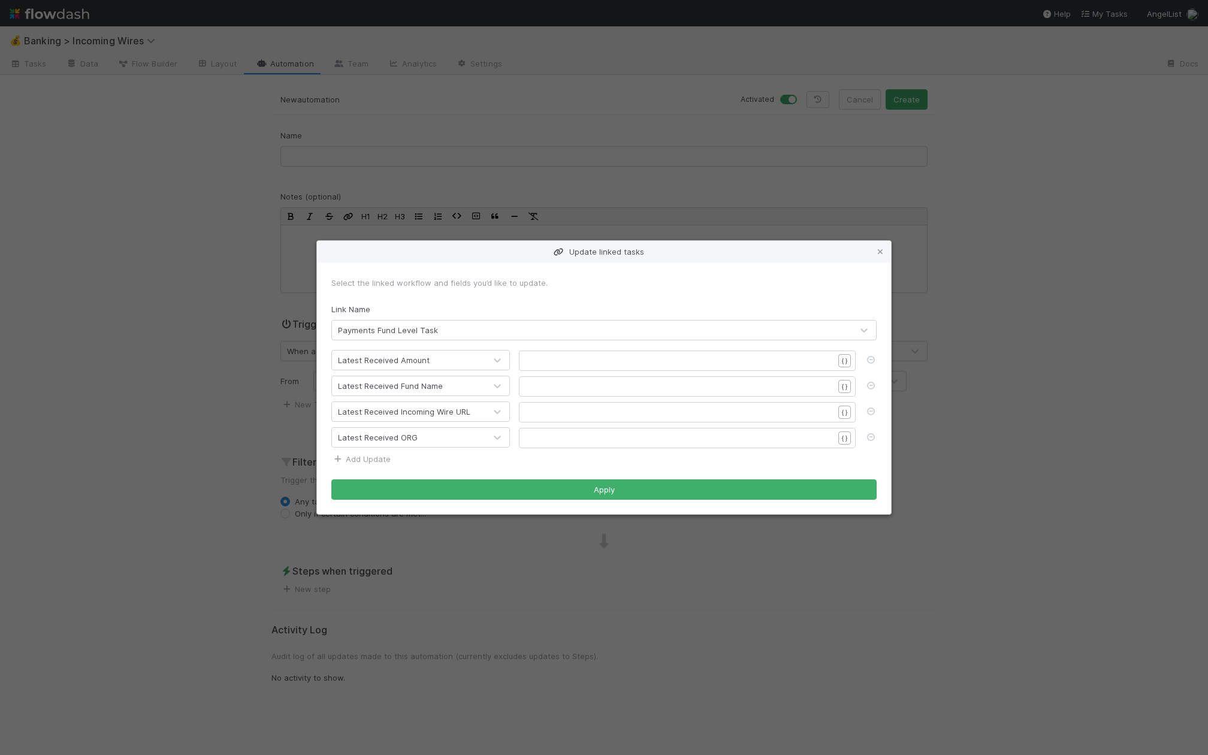
click at [380, 459] on link "Add Update" at bounding box center [360, 459] width 59 height 10
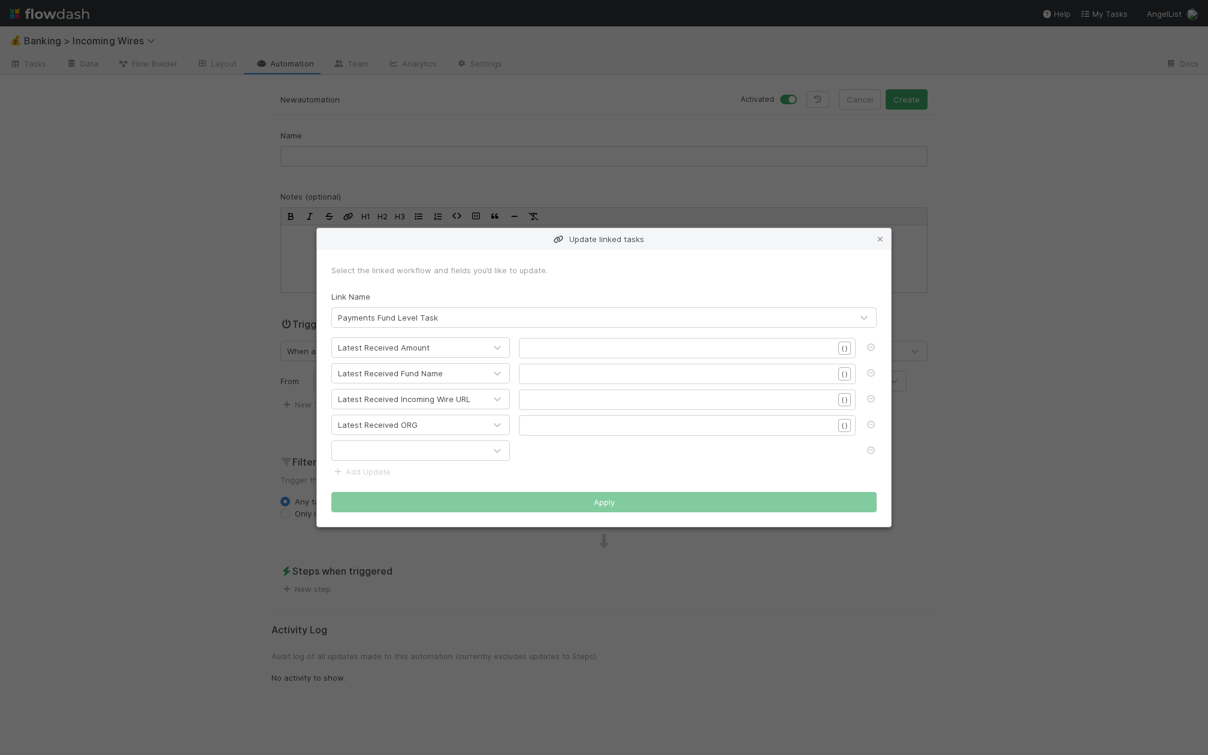
click at [394, 459] on div at bounding box center [408, 450] width 153 height 19
type input "late"
click at [404, 475] on div "Latest Received Wire Info" at bounding box center [420, 478] width 179 height 22
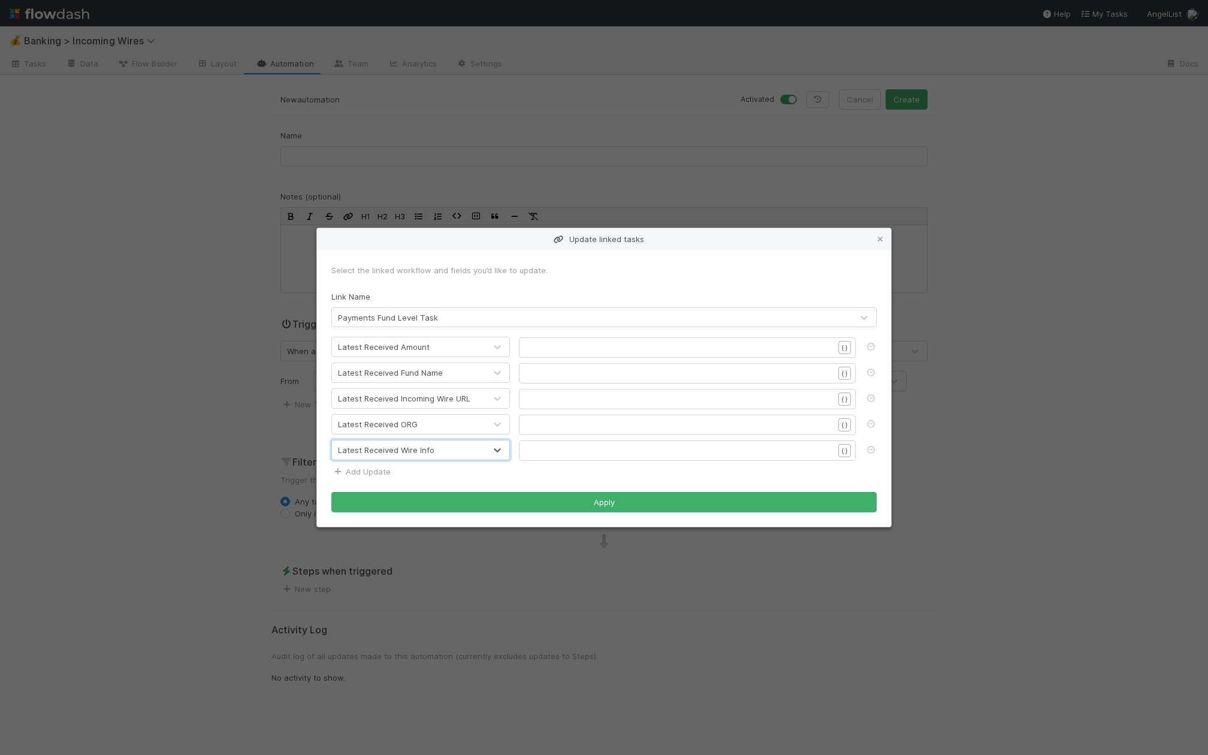
click at [377, 471] on link "Add Update" at bounding box center [360, 472] width 59 height 10
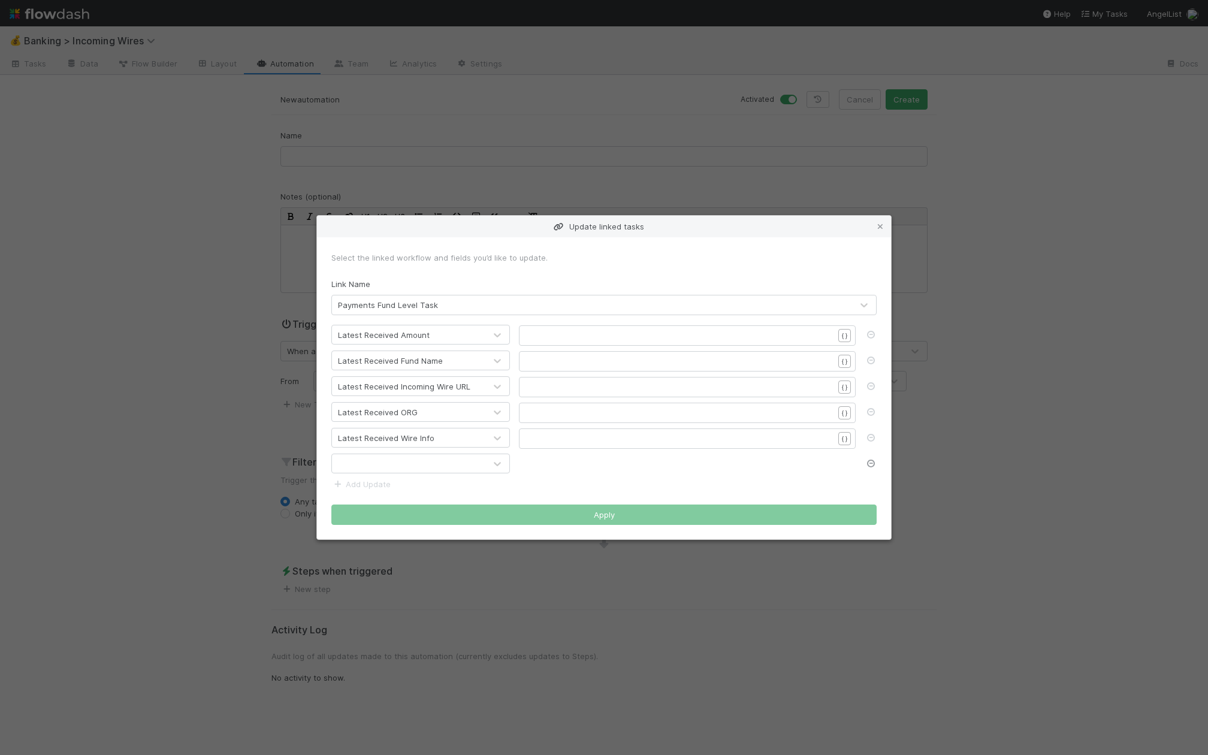
click at [872, 459] on icon at bounding box center [870, 463] width 12 height 8
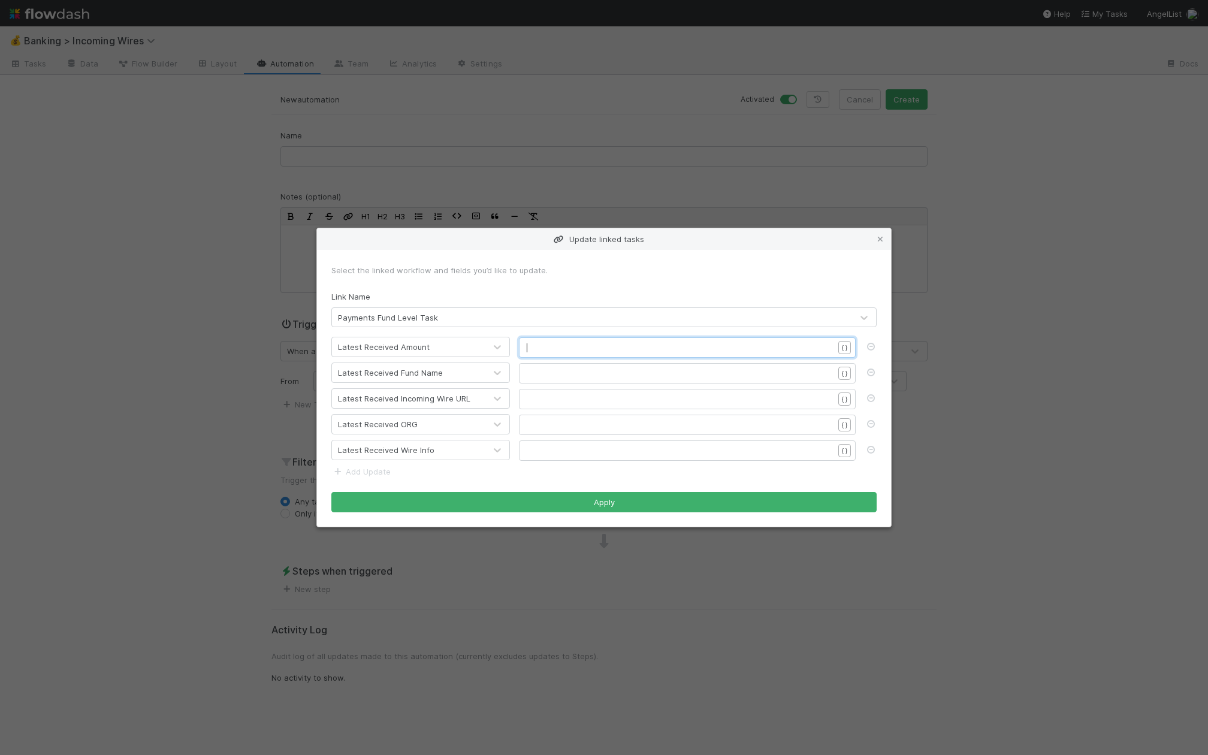
click at [727, 350] on pre "​" at bounding box center [680, 347] width 307 height 12
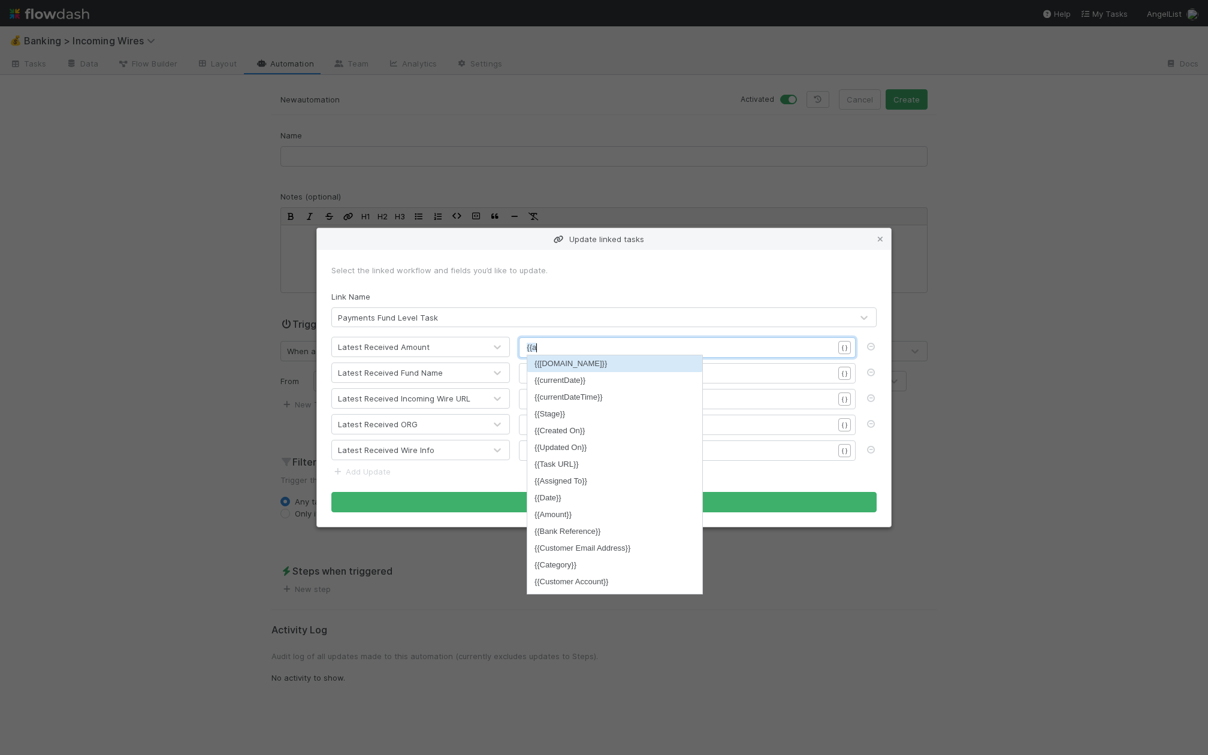
scroll to position [4, 15]
type textarea "{{am"
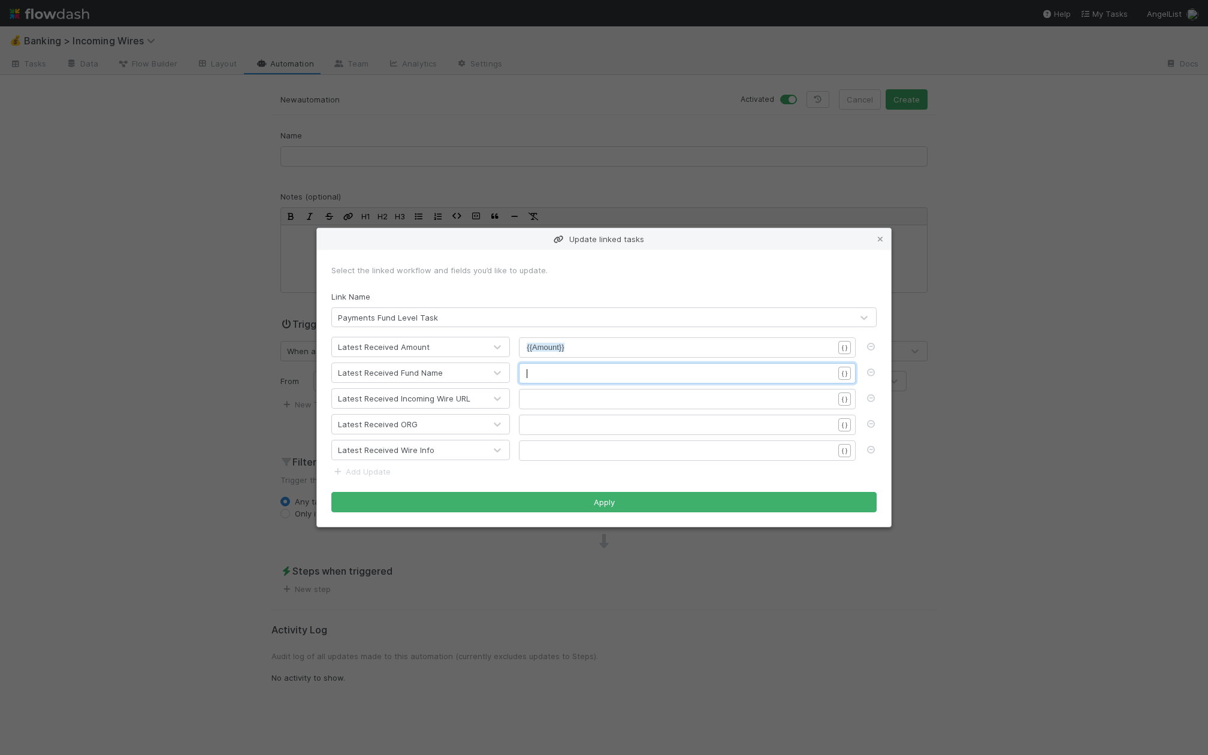
scroll to position [4, 0]
click at [699, 374] on pre "​" at bounding box center [680, 373] width 307 height 12
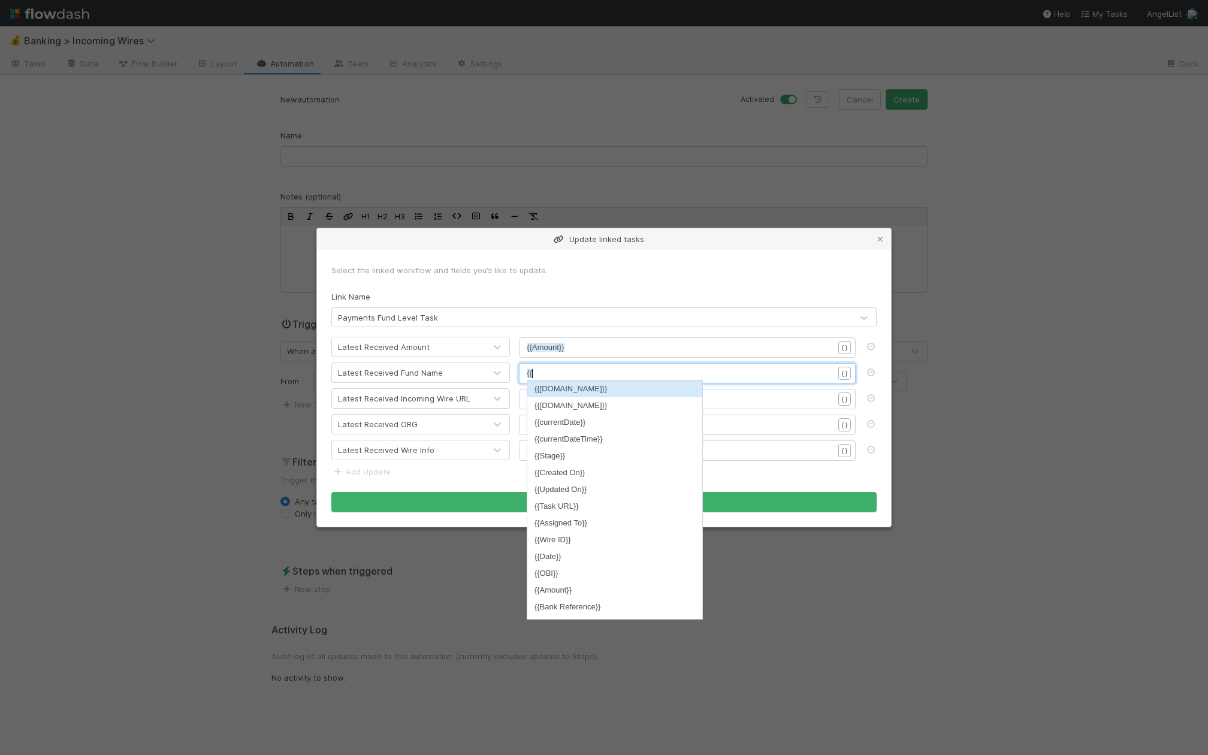
scroll to position [4, 4]
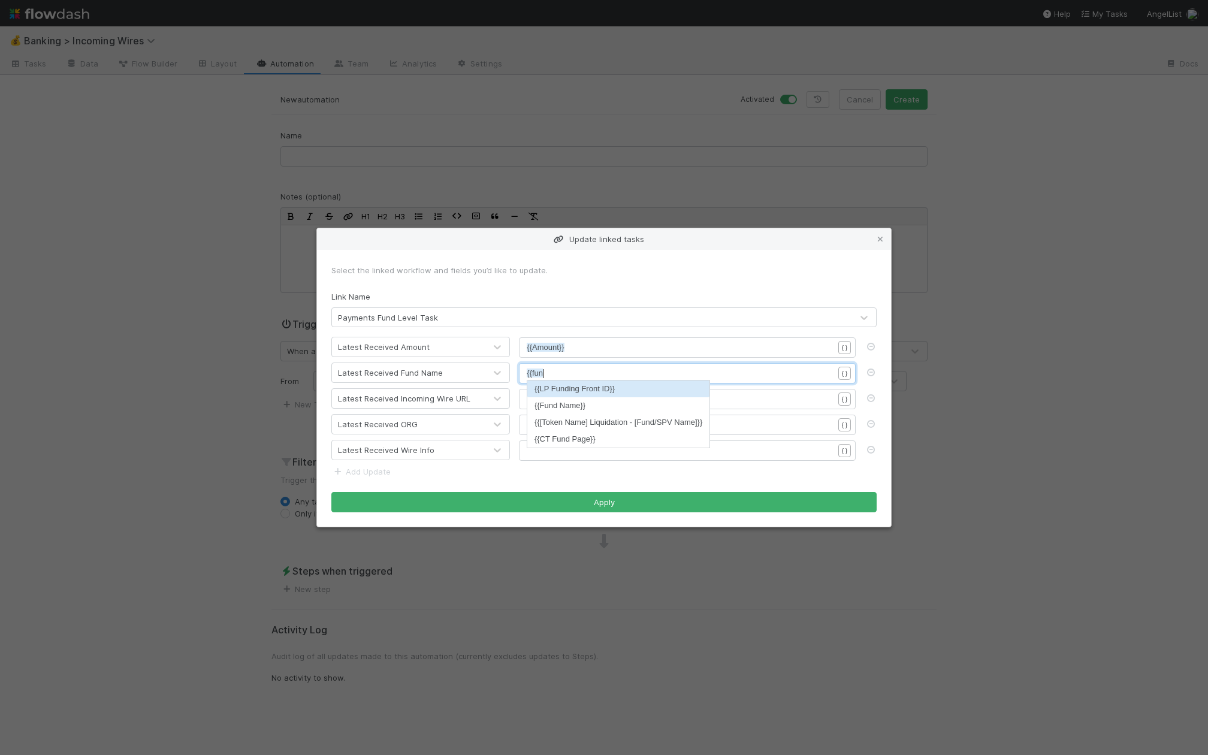
type textarea "{{fund"
click at [678, 410] on form "Select the linked workflow and fields you’d like to update. Link Name Payments …" at bounding box center [603, 388] width 545 height 249
click at [694, 395] on pre "​" at bounding box center [680, 399] width 307 height 12
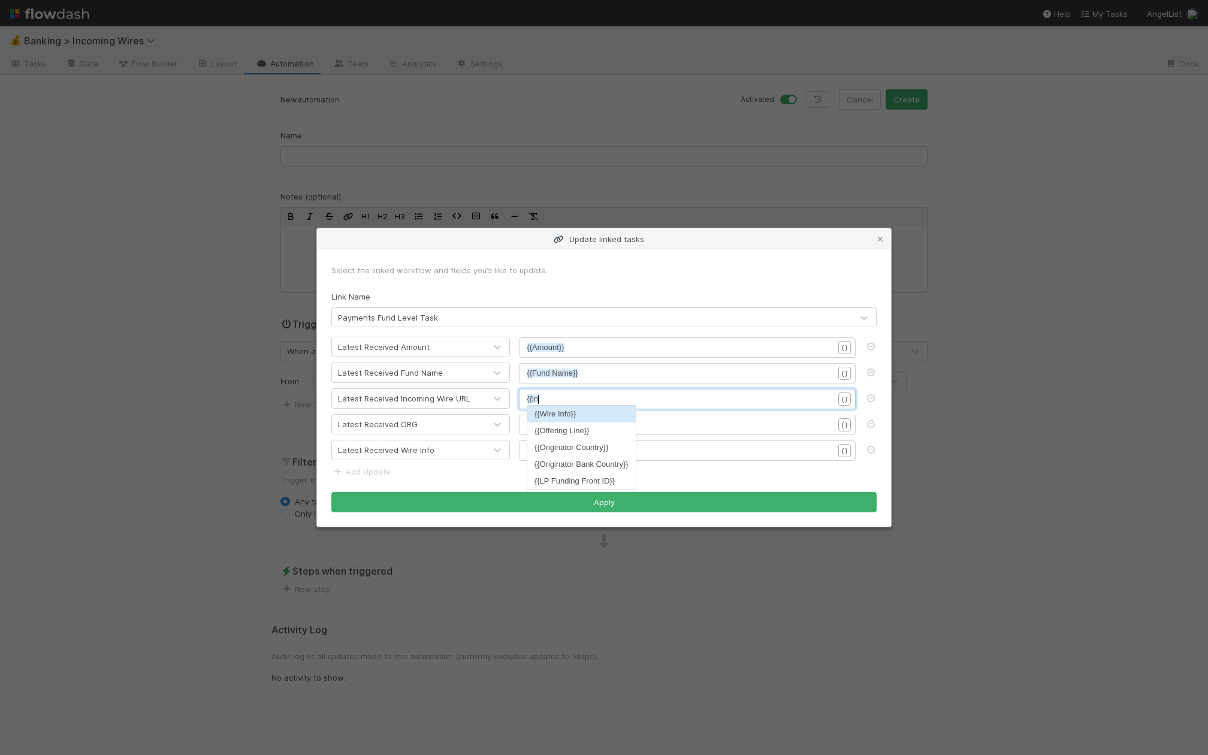
scroll to position [4, 25]
type textarea "{{incom"
type textarea "n"
type textarea "com"
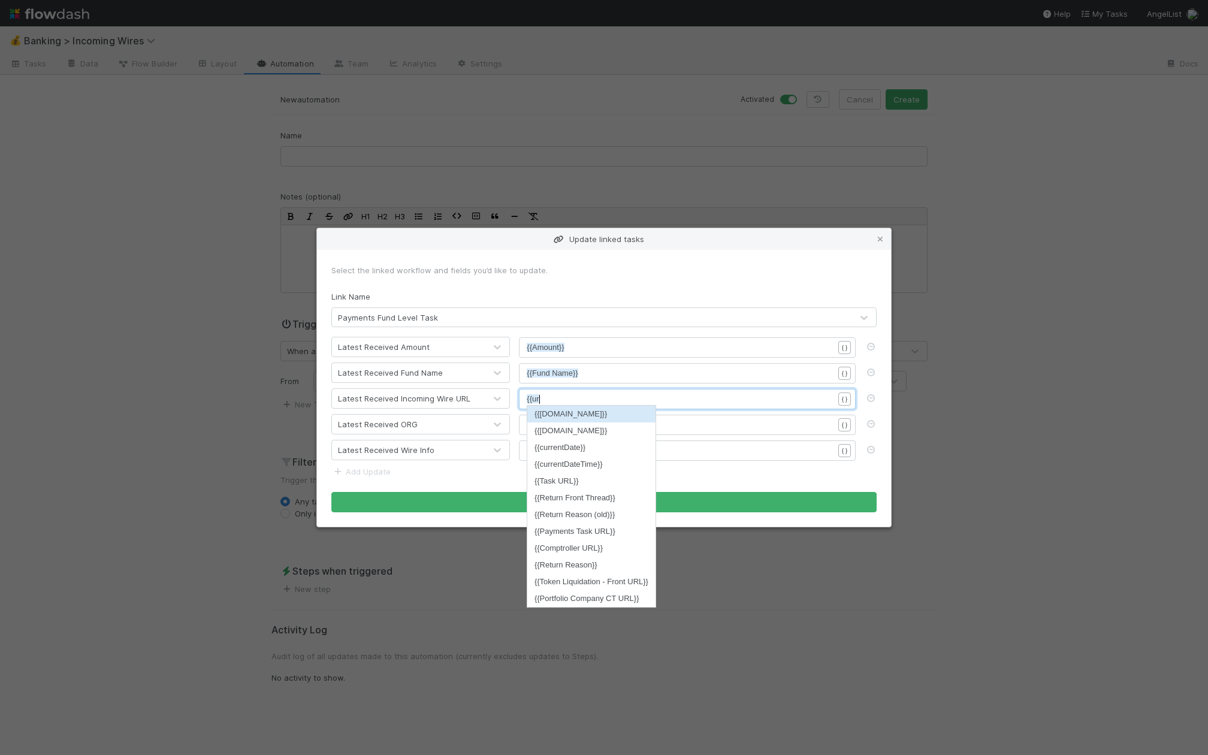
type textarea "url"
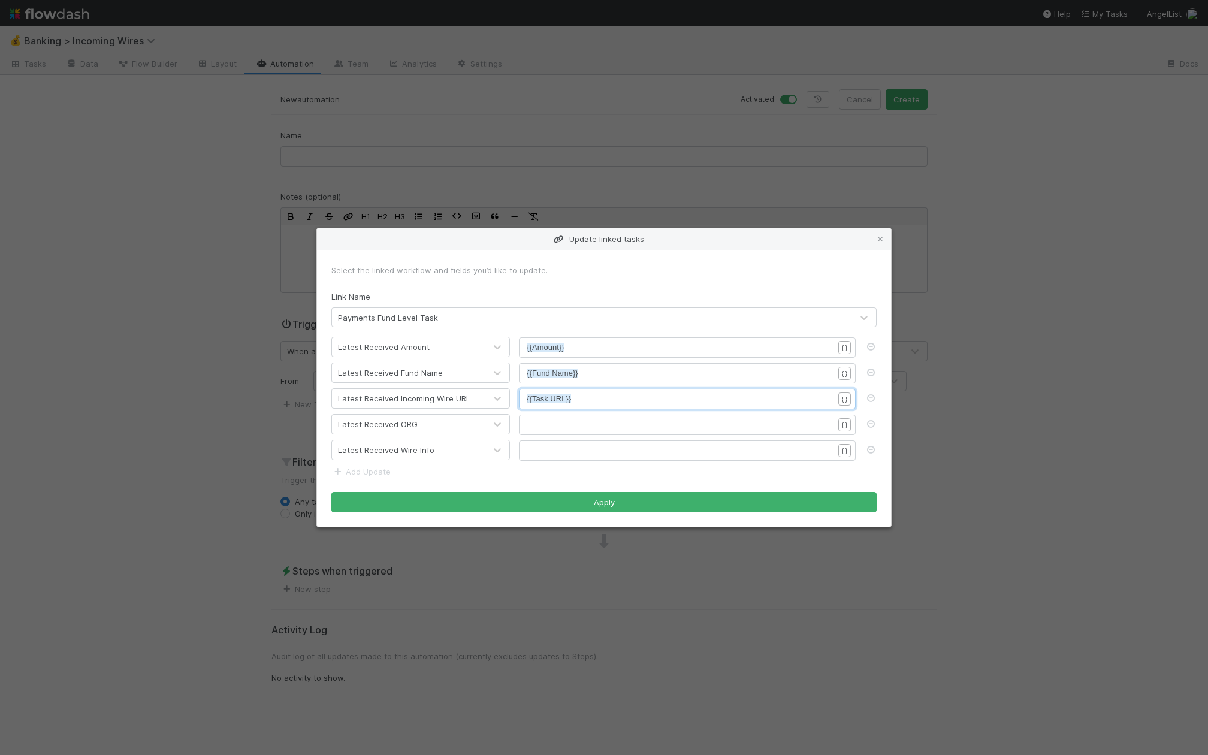
click at [683, 426] on pre "​" at bounding box center [680, 425] width 307 height 12
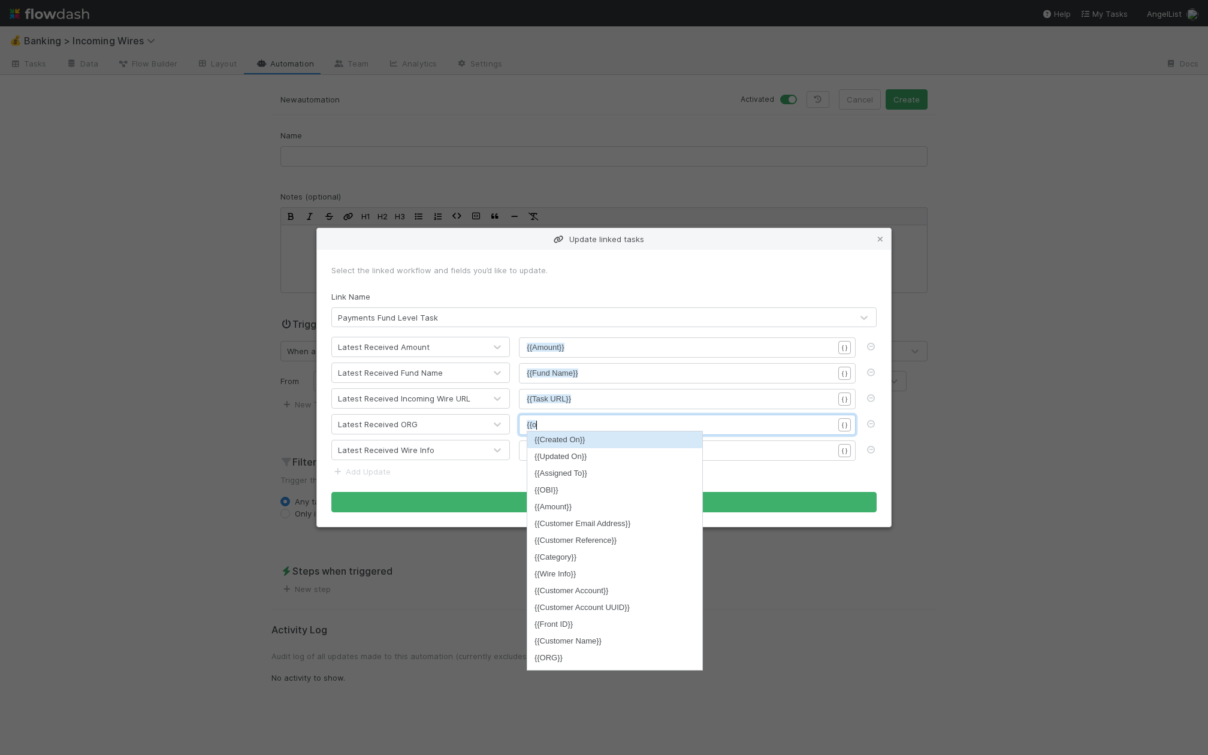
type textarea "{{or"
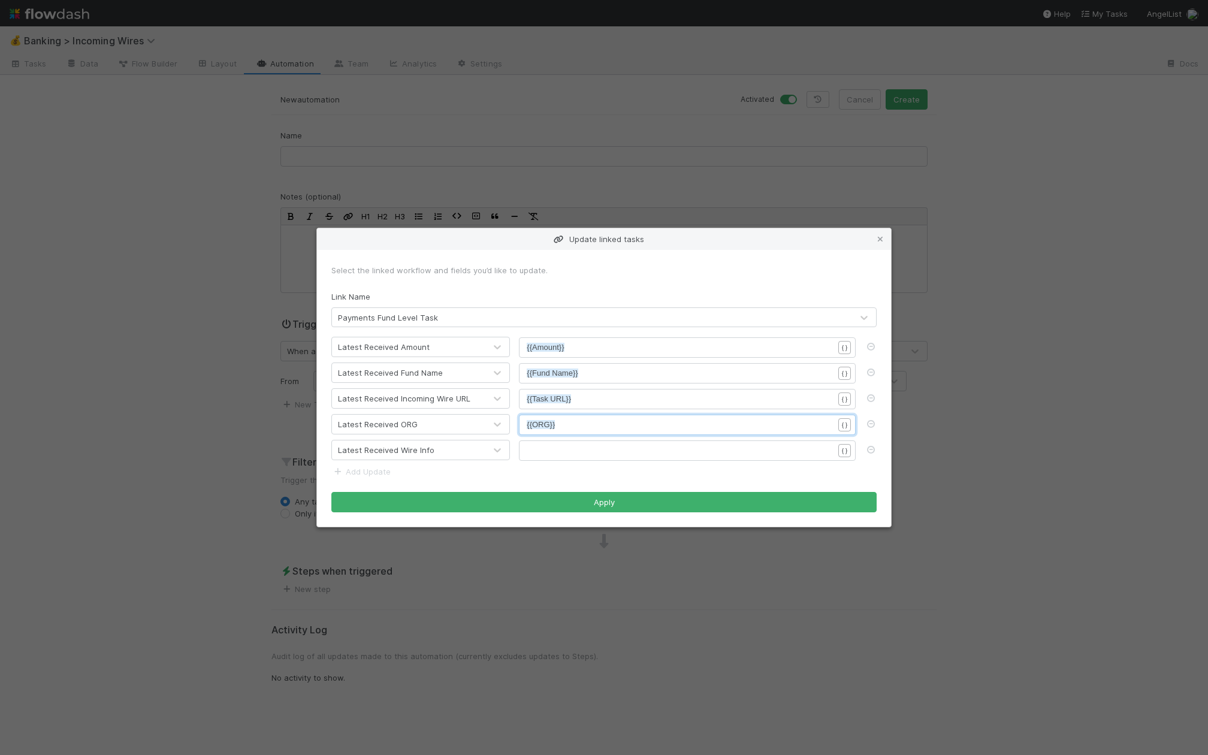
click at [676, 446] on pre "​" at bounding box center [680, 451] width 307 height 12
type textarea "{{info"
click at [556, 463] on li "{{Wire Info}}" at bounding box center [555, 464] width 56 height 17
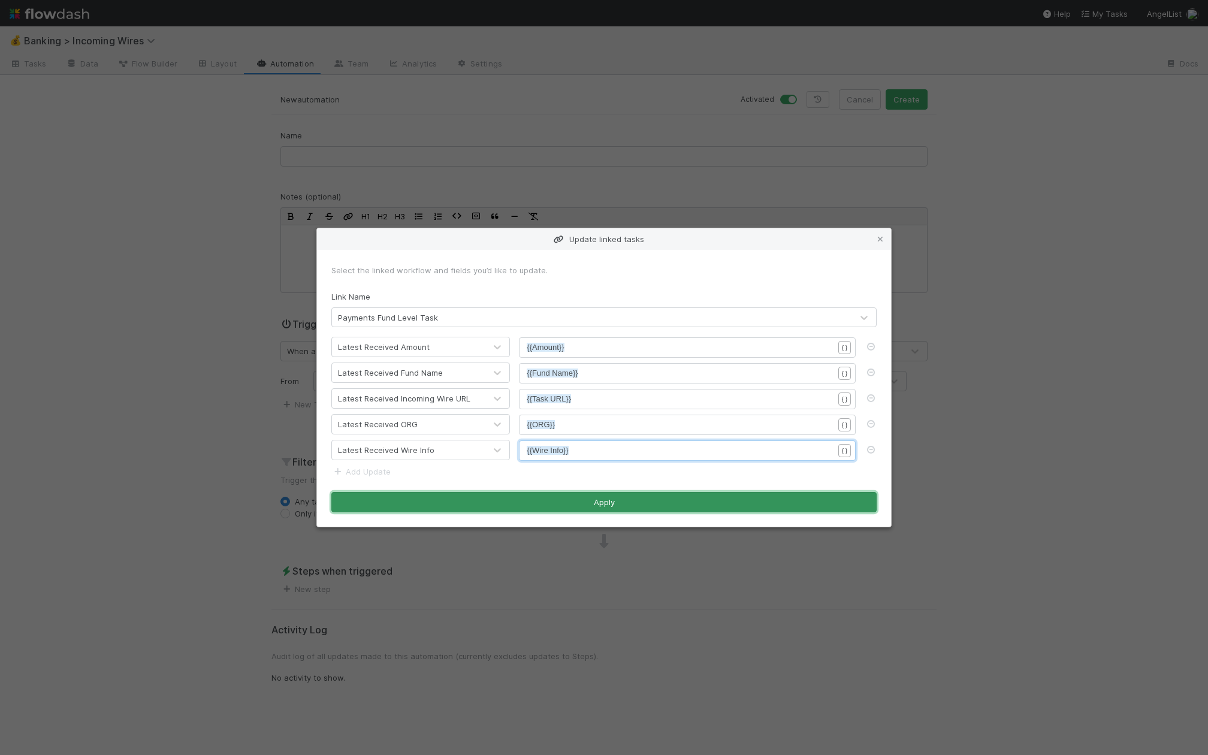
click at [603, 499] on button "Apply" at bounding box center [603, 502] width 545 height 20
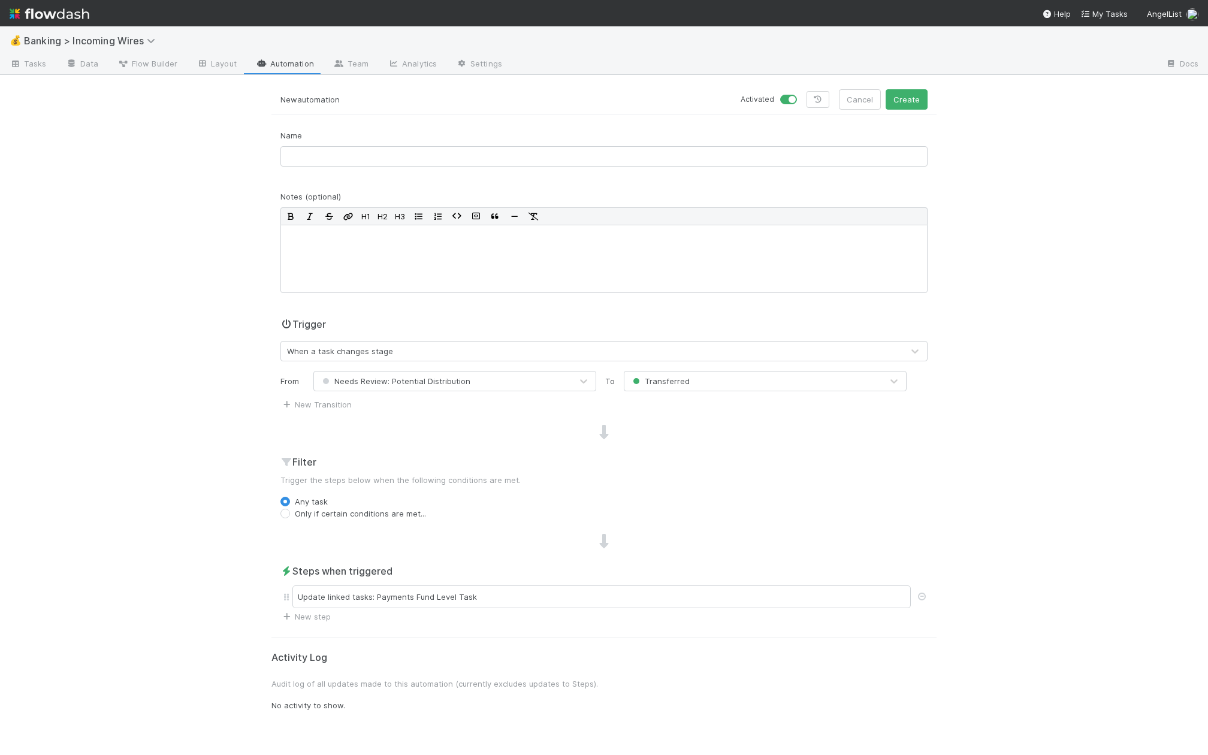
click at [482, 168] on div "Name" at bounding box center [603, 152] width 665 height 47
click at [489, 158] on input "text" at bounding box center [603, 156] width 647 height 20
click at [401, 161] on input "Latest Received -> Fund Level Task" at bounding box center [603, 156] width 647 height 20
type input "Latest Received -> Fund Level Payments Task"
click at [918, 100] on button "Create" at bounding box center [906, 99] width 42 height 20
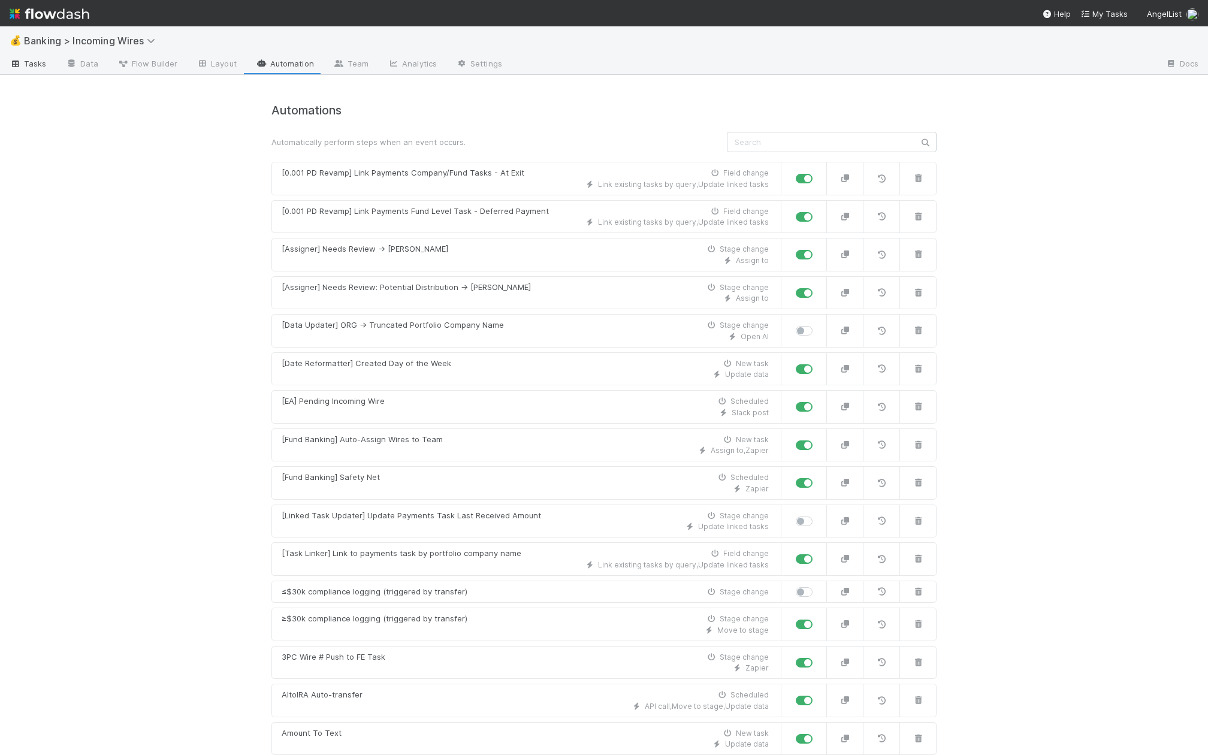
click at [40, 61] on span "Tasks" at bounding box center [28, 64] width 37 height 12
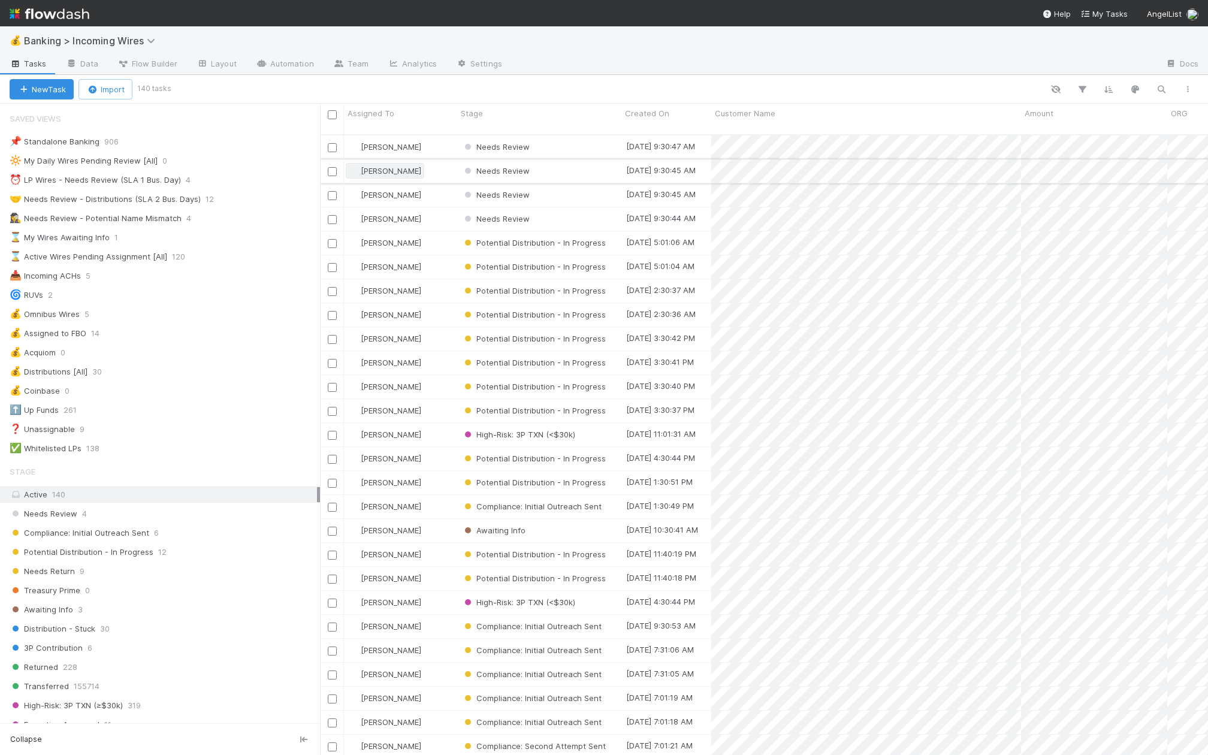
scroll to position [0, 1]
drag, startPoint x: 164, startPoint y: 140, endPoint x: 320, endPoint y: 155, distance: 157.1
click at [320, 155] on div at bounding box center [320, 429] width 1 height 651
click at [144, 199] on div "🤝 Needs Review - Distributions (SLA 2 Bus. Days)" at bounding box center [105, 199] width 191 height 15
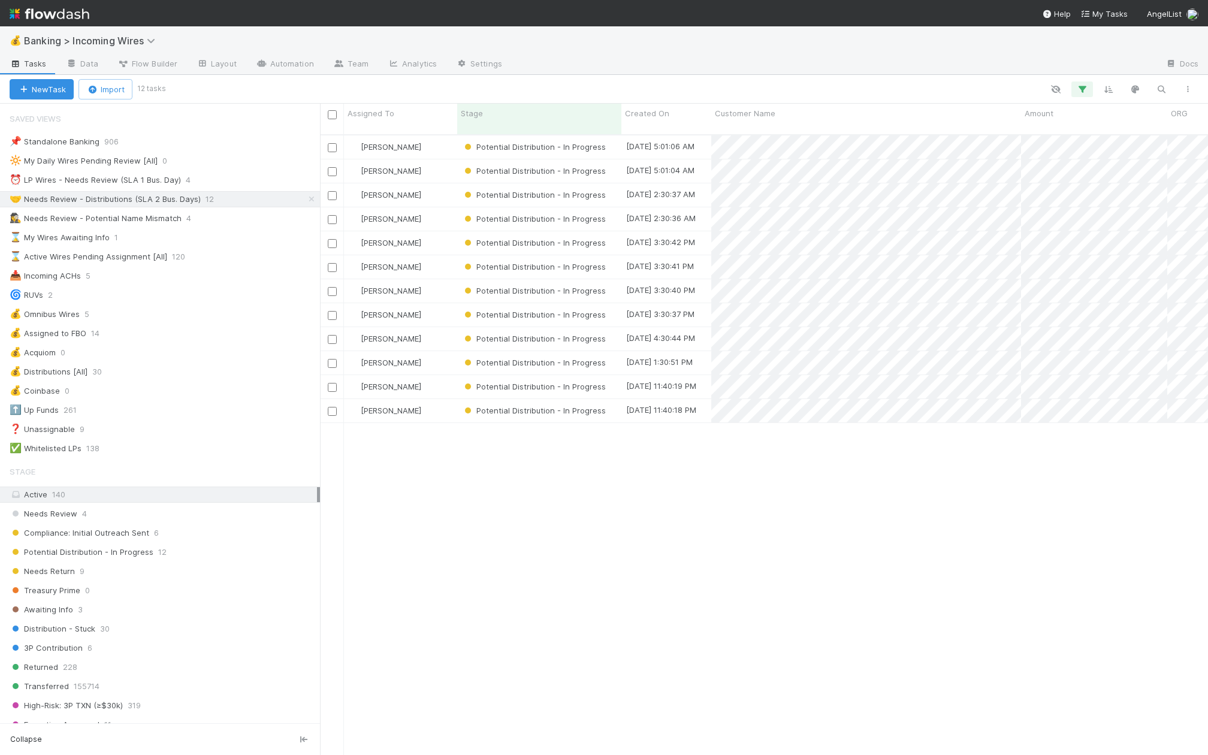
scroll to position [630, 888]
click at [444, 135] on div "[PERSON_NAME]" at bounding box center [400, 146] width 113 height 23
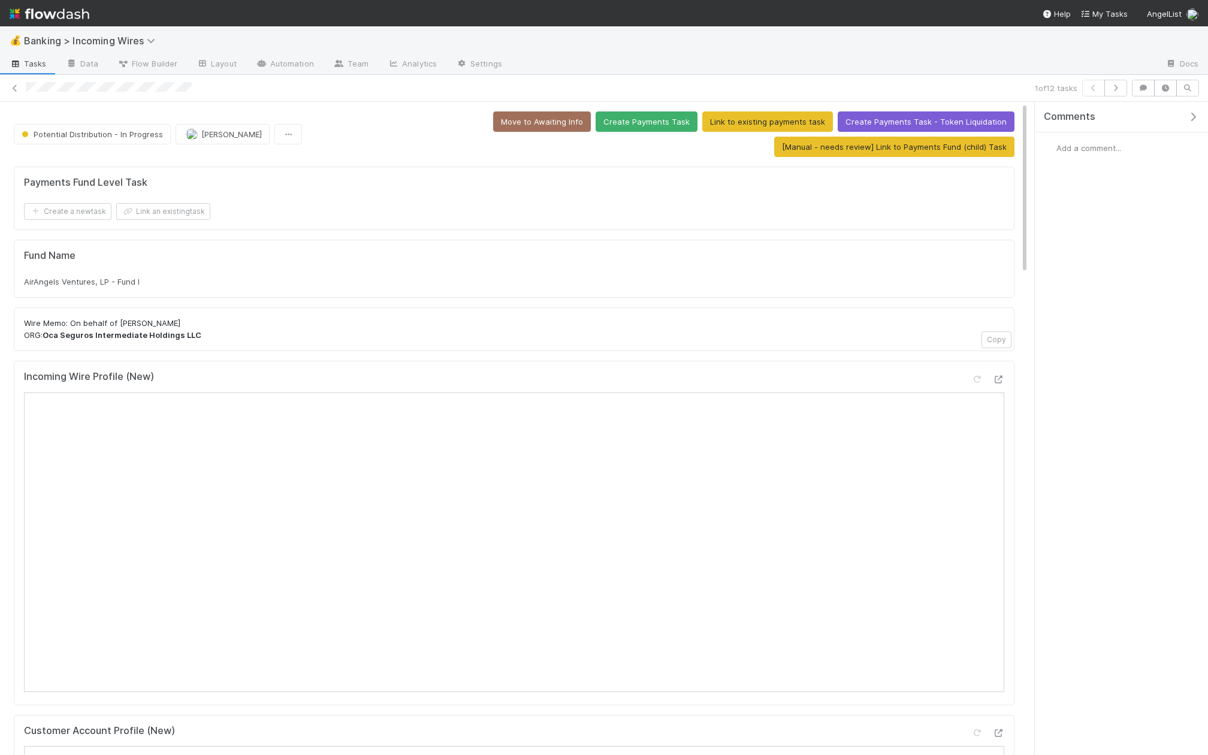
click at [76, 330] on strong "Oca Seguros Intermediate Holdings LLC" at bounding box center [122, 335] width 159 height 10
drag, startPoint x: 46, startPoint y: 329, endPoint x: 92, endPoint y: 330, distance: 45.5
click at [92, 330] on strong "Oca Seguros Intermediate Holdings LLC" at bounding box center [122, 335] width 159 height 10
copy strong "Oca Seguros"
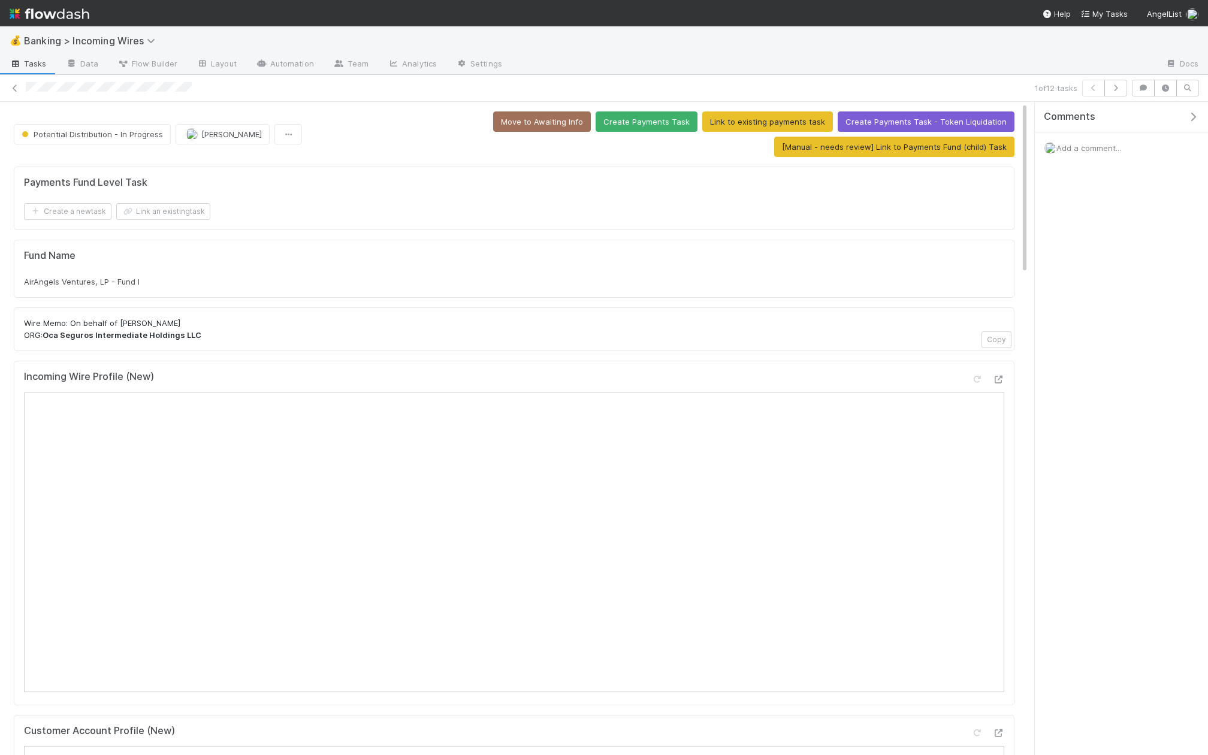
click at [345, 309] on div "Wire Memo: On behalf of Oca Seguros ORG: Oca Seguros Intermediate Holdings LLC …" at bounding box center [514, 329] width 1000 height 44
click at [887, 143] on button "[Manual - needs review] Link to Payments Fund (child) Task" at bounding box center [894, 147] width 240 height 20
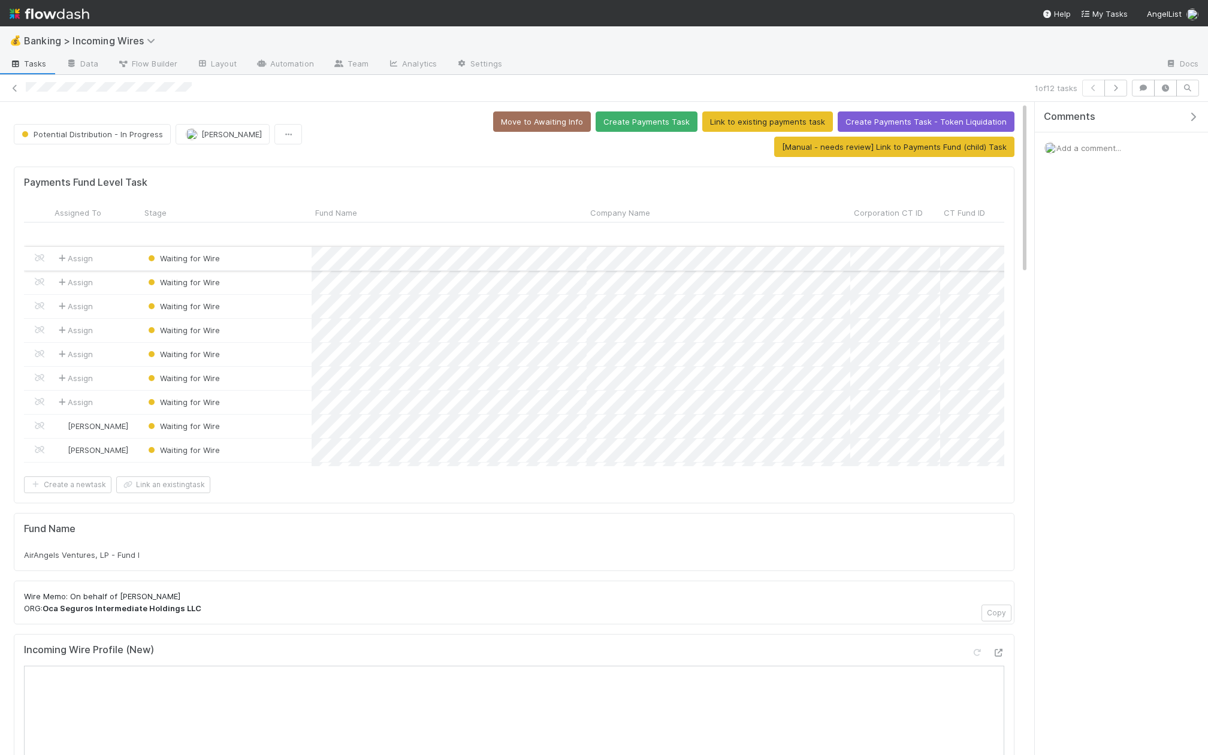
scroll to position [63, 0]
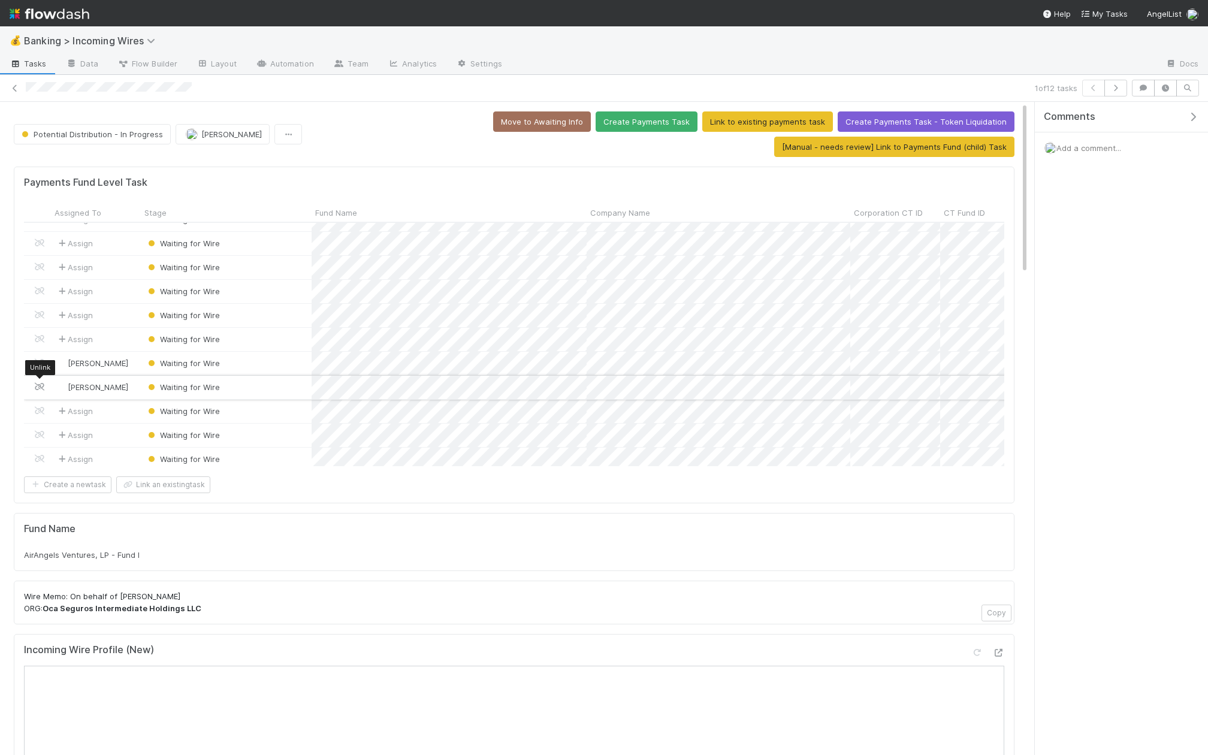
click at [38, 387] on icon at bounding box center [40, 387] width 12 height 8
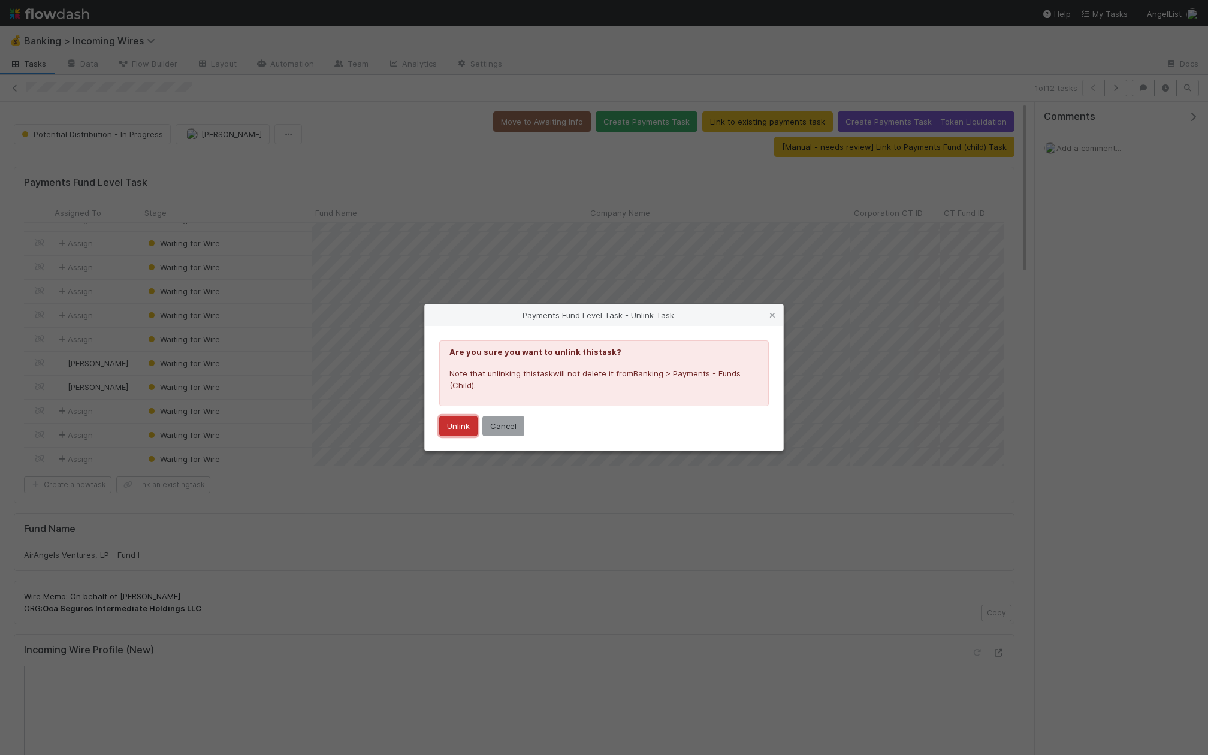
click at [459, 425] on button "Unlink" at bounding box center [458, 426] width 38 height 20
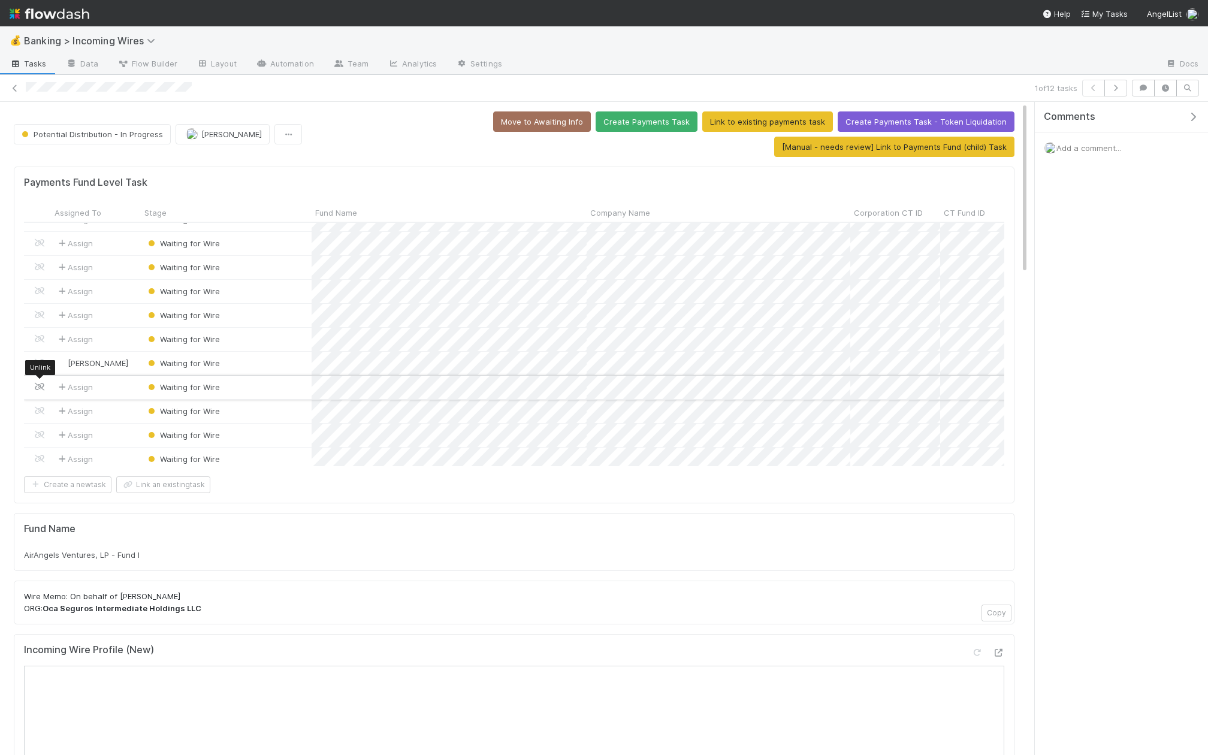
click at [40, 386] on icon at bounding box center [40, 387] width 12 height 8
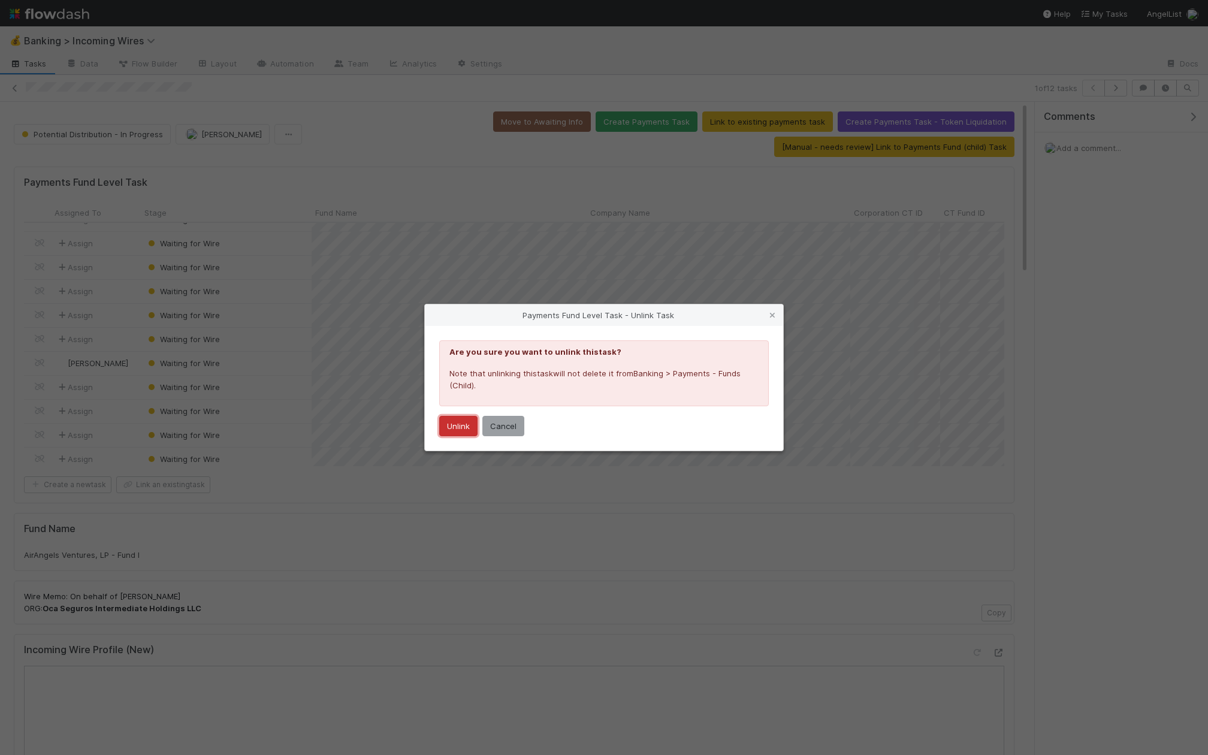
click at [452, 430] on button "Unlink" at bounding box center [458, 426] width 38 height 20
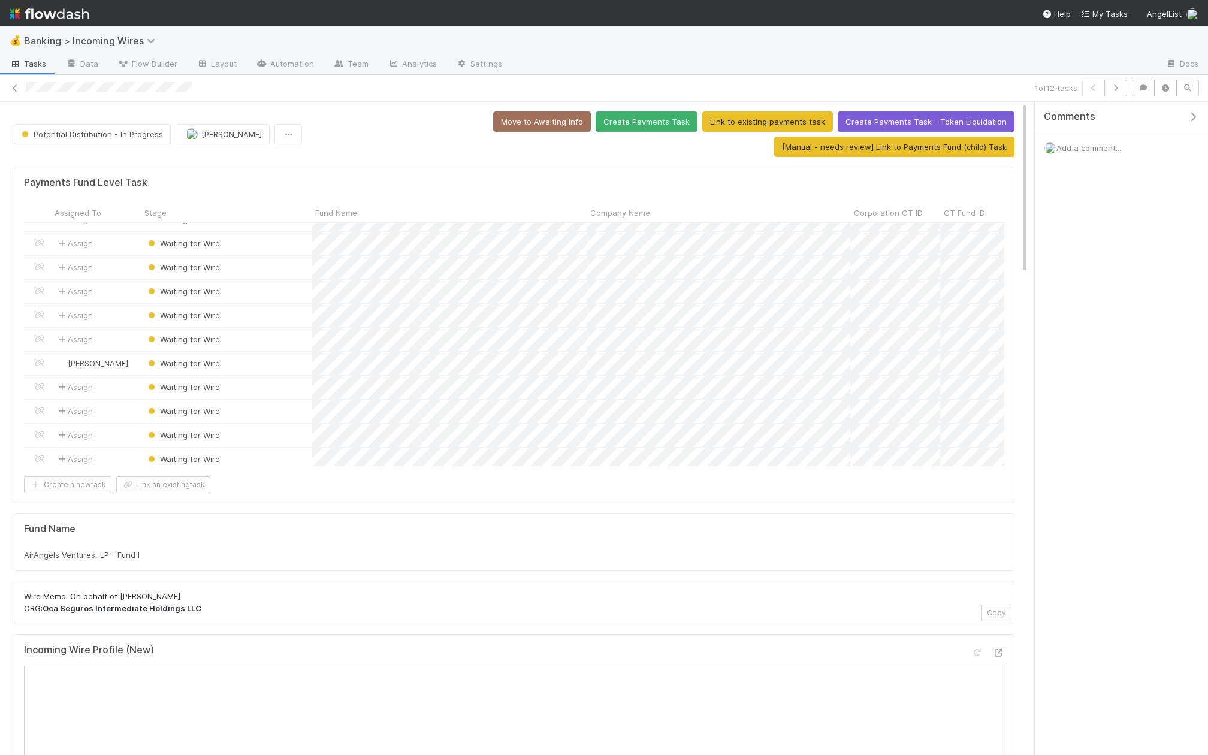
scroll to position [44, 0]
click at [42, 401] on icon at bounding box center [40, 405] width 12 height 8
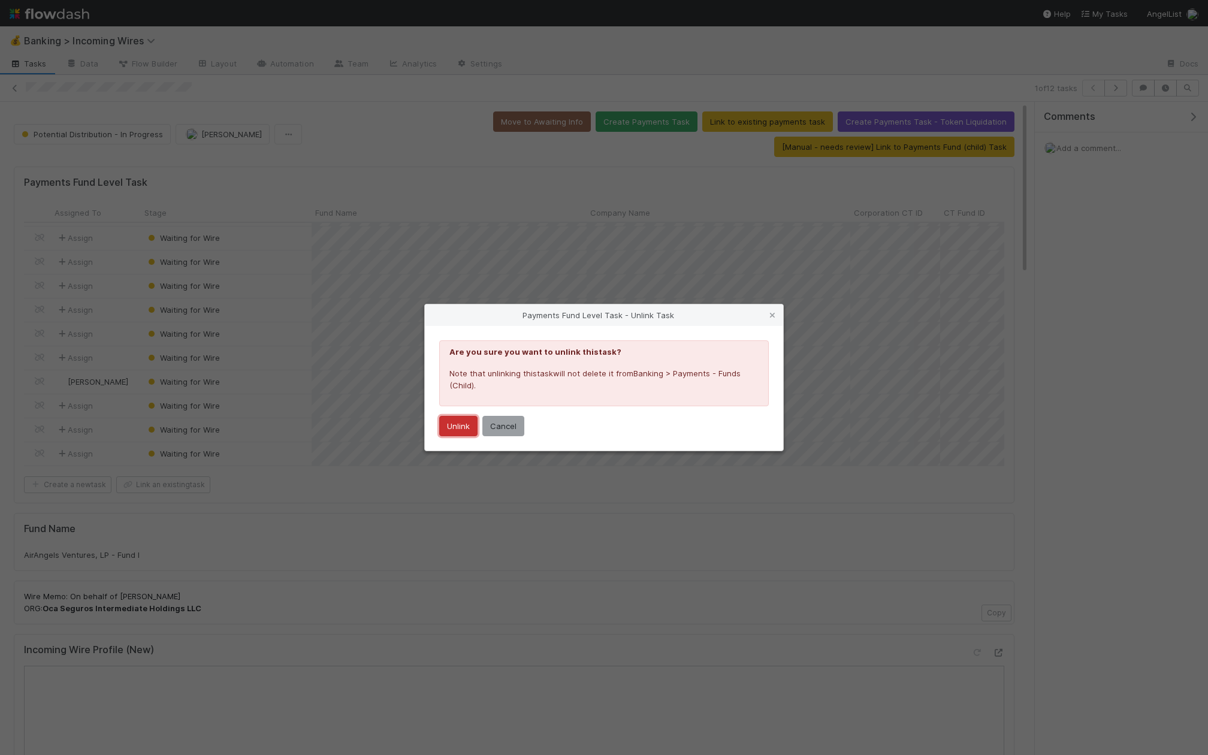
click at [445, 433] on button "Unlink" at bounding box center [458, 426] width 38 height 20
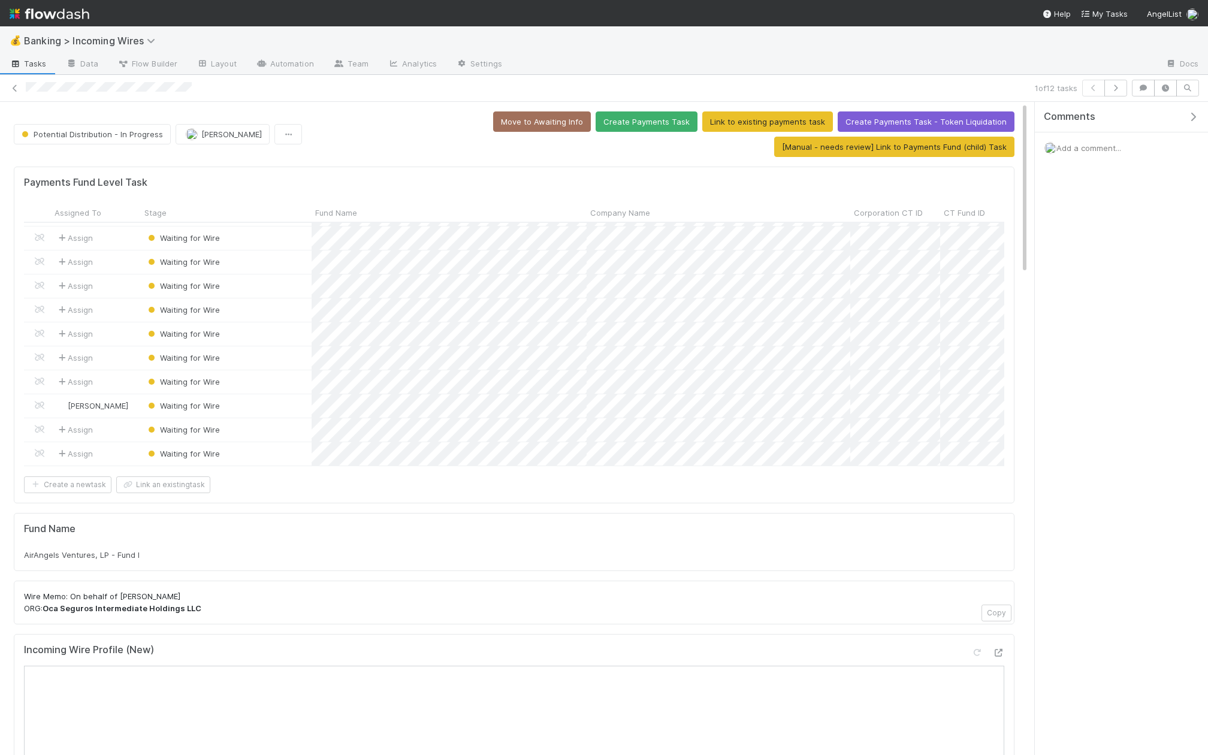
scroll to position [20, 0]
click at [40, 430] on icon at bounding box center [40, 429] width 12 height 8
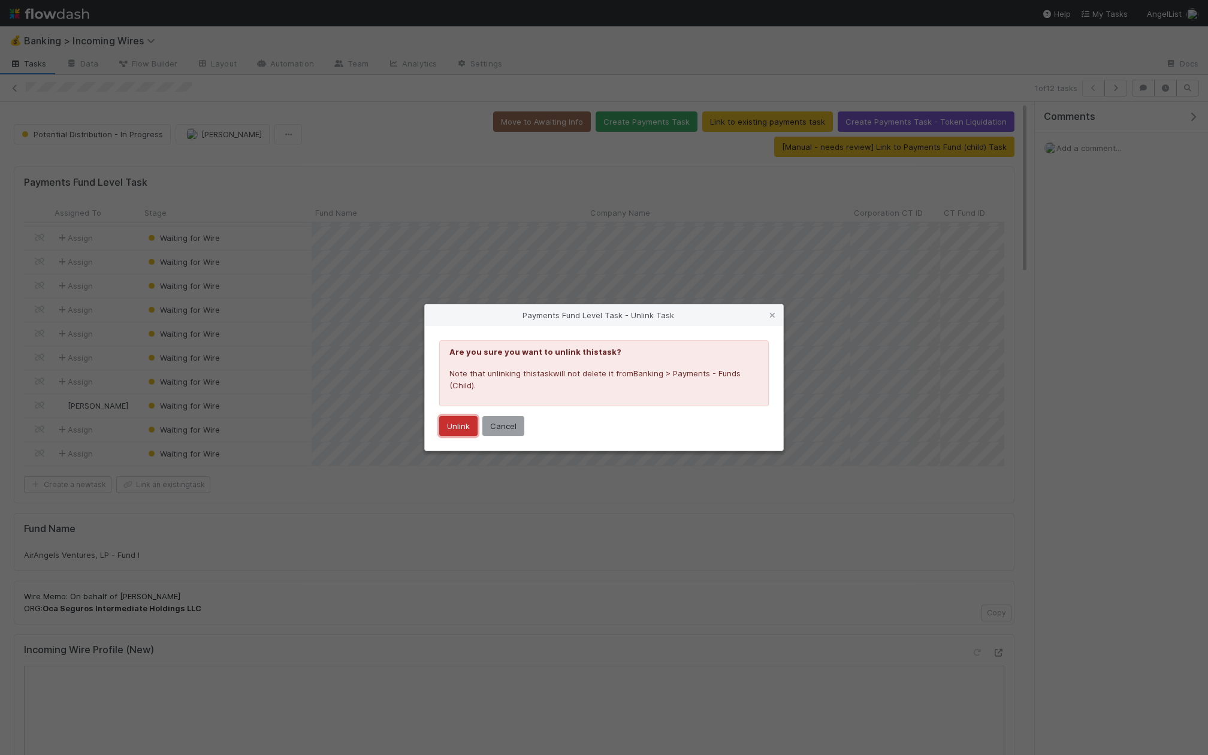
click at [464, 427] on button "Unlink" at bounding box center [458, 426] width 38 height 20
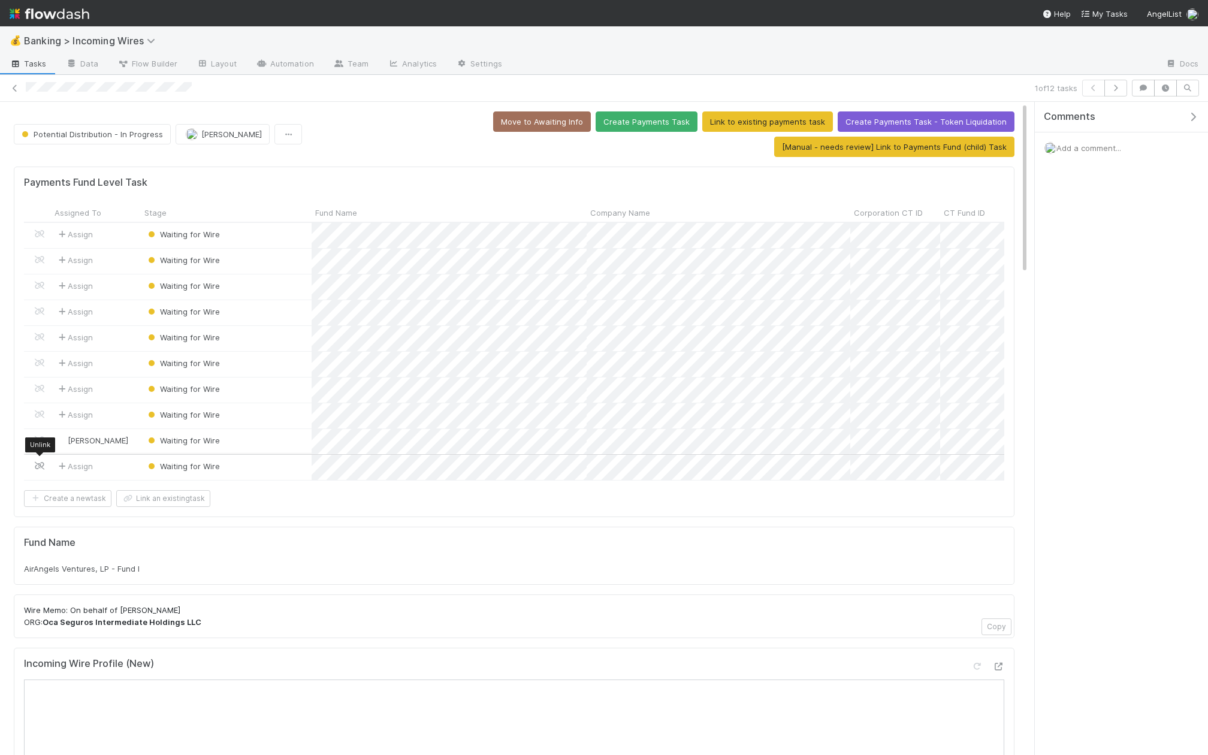
click at [39, 462] on icon at bounding box center [40, 466] width 12 height 8
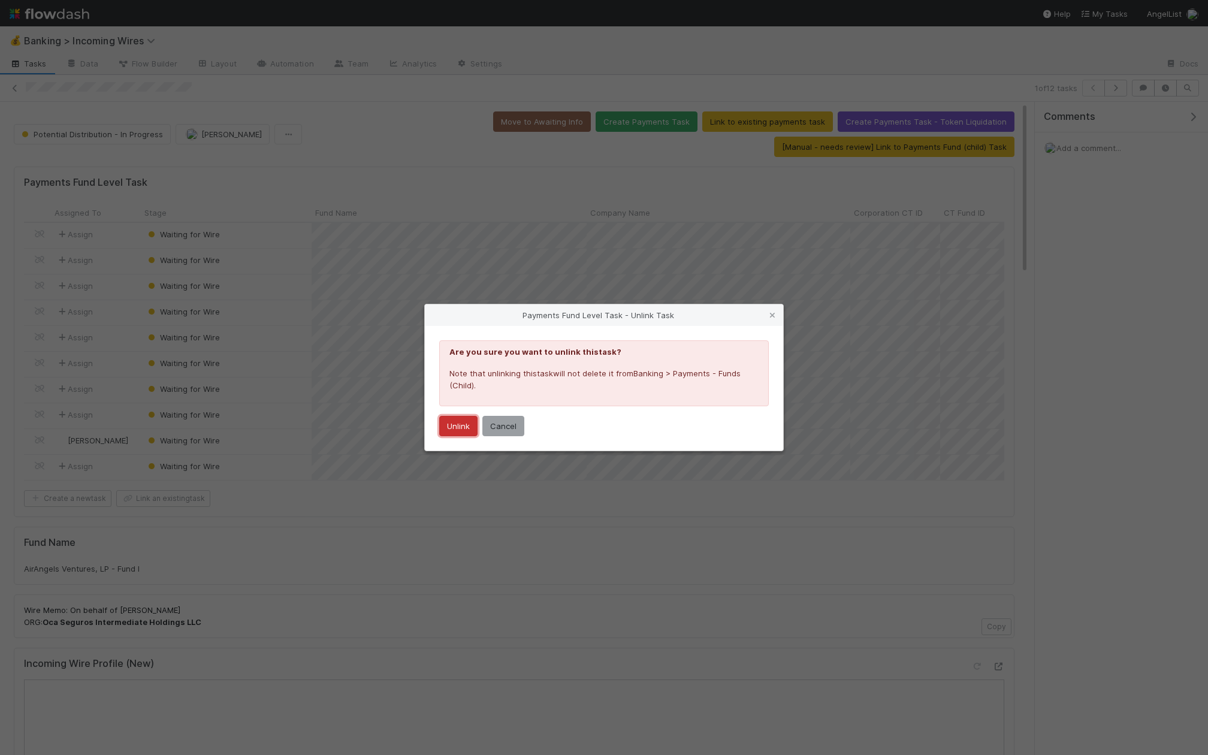
click at [461, 424] on button "Unlink" at bounding box center [458, 426] width 38 height 20
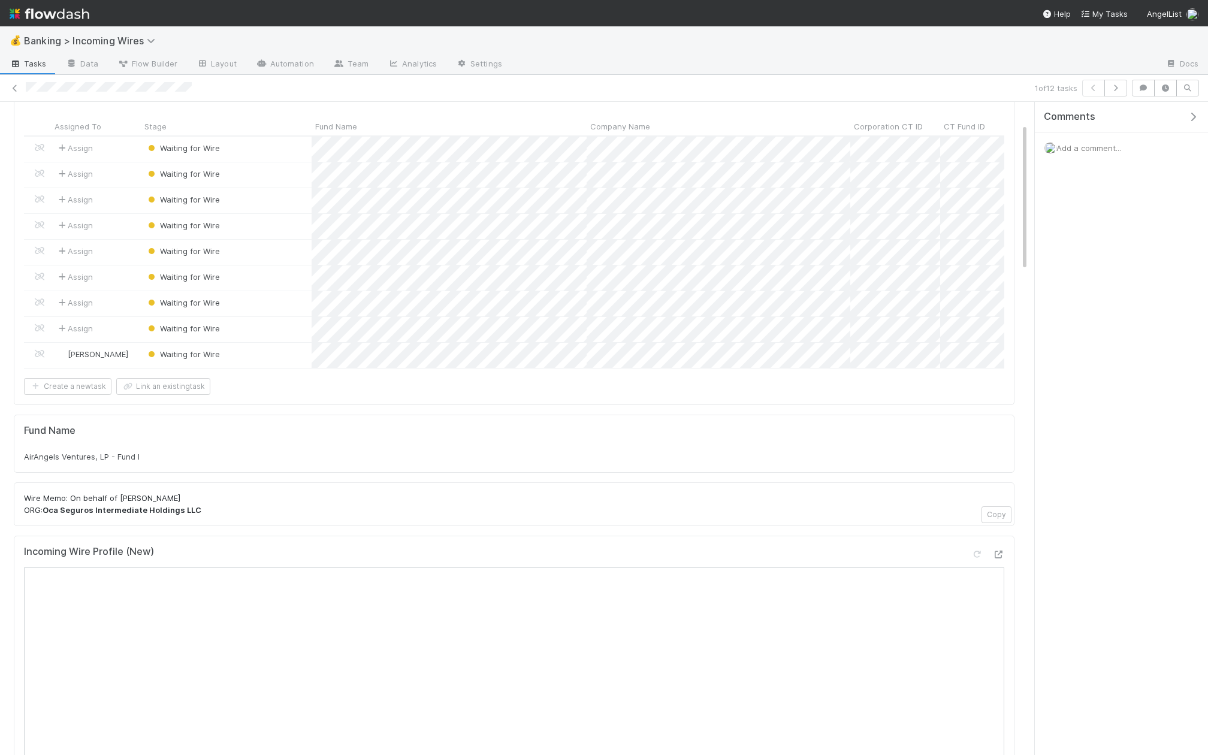
scroll to position [96, 0]
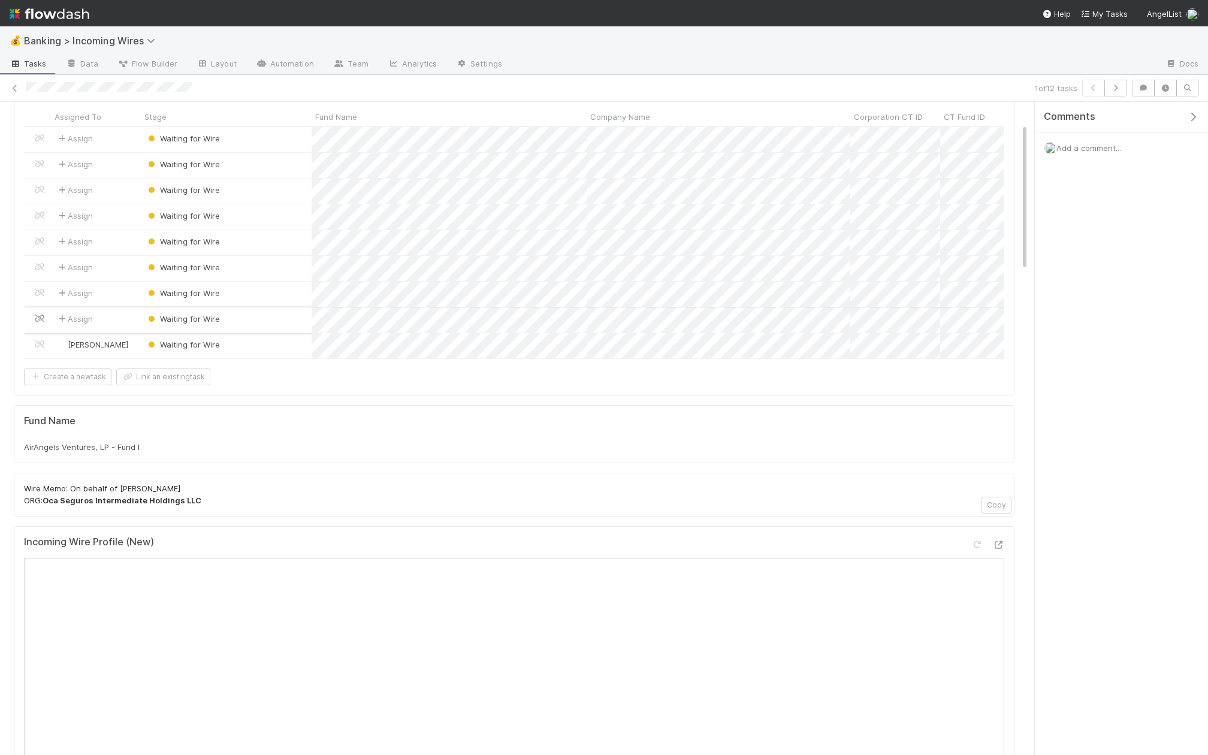
click at [43, 315] on icon at bounding box center [40, 319] width 12 height 8
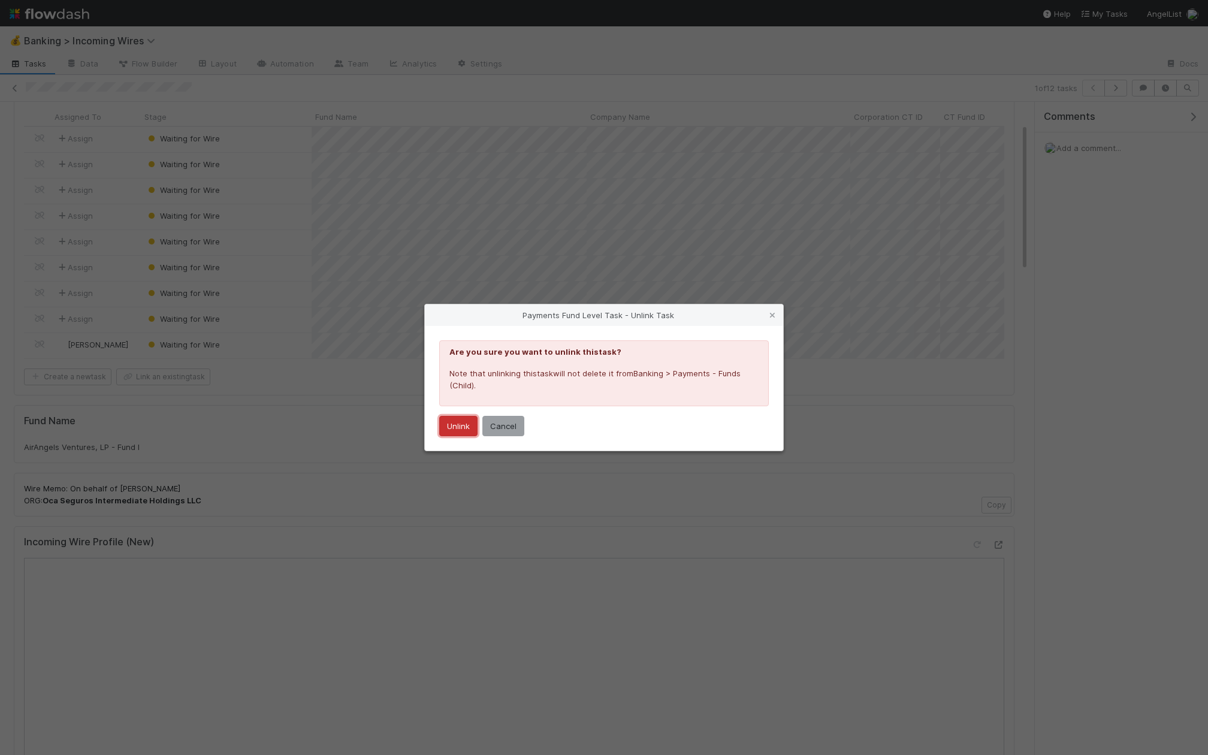
click at [456, 425] on button "Unlink" at bounding box center [458, 426] width 38 height 20
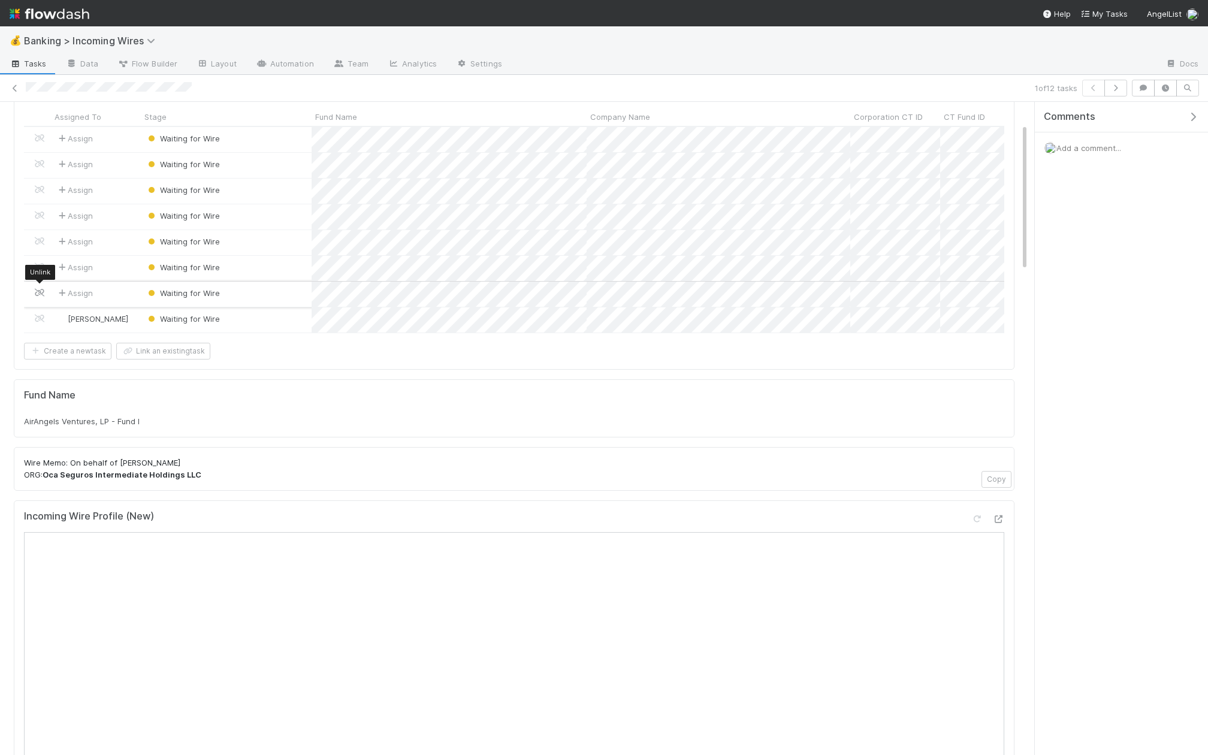
click at [37, 289] on icon at bounding box center [40, 293] width 12 height 8
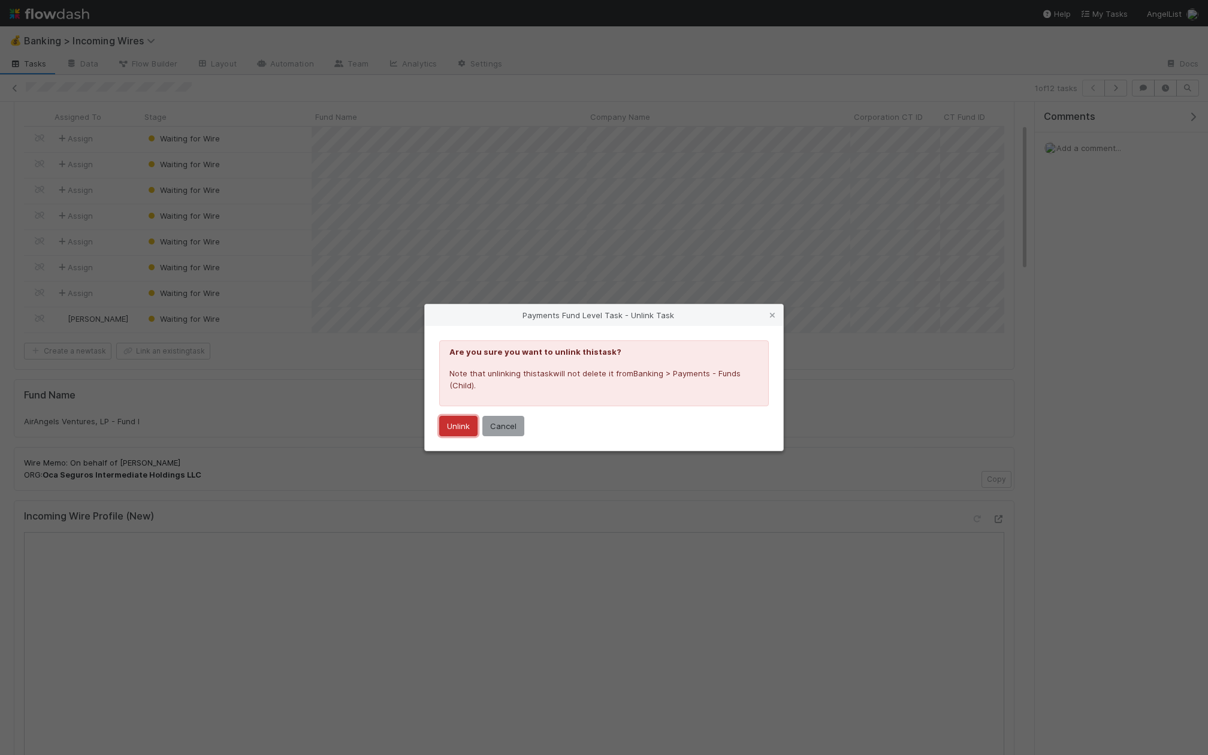
click at [455, 417] on button "Unlink" at bounding box center [458, 426] width 38 height 20
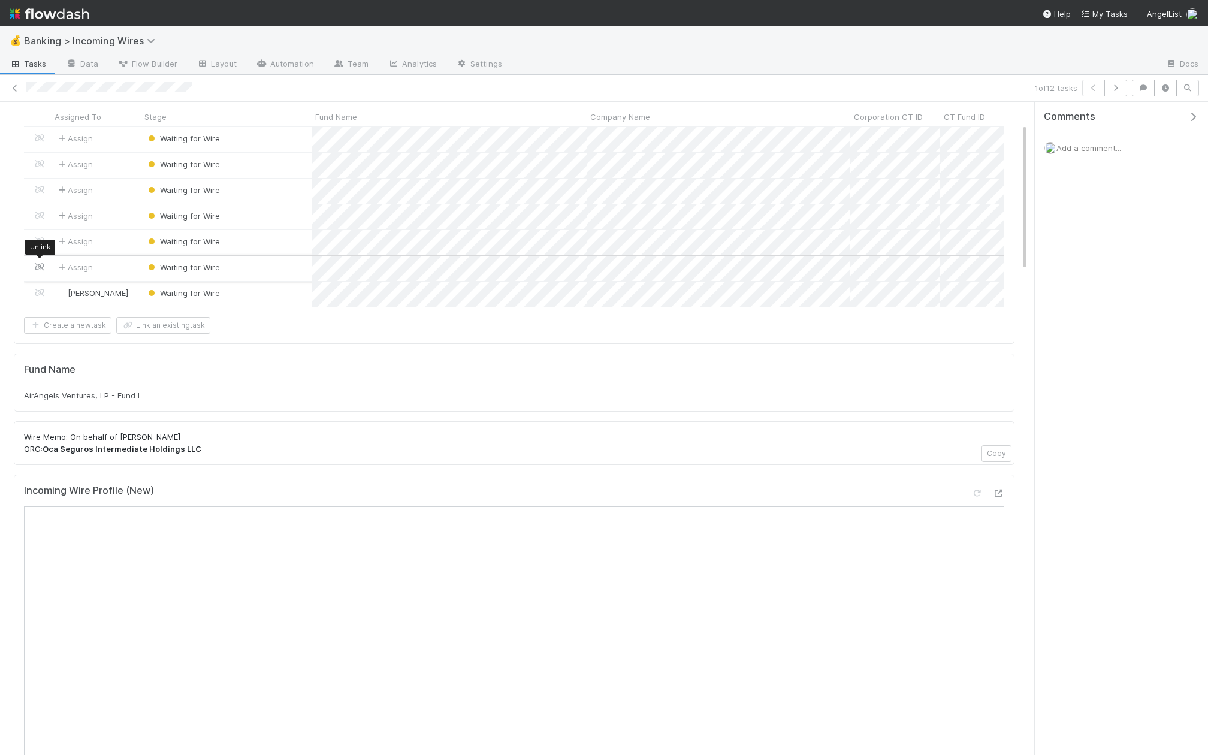
click at [40, 264] on icon at bounding box center [40, 267] width 12 height 8
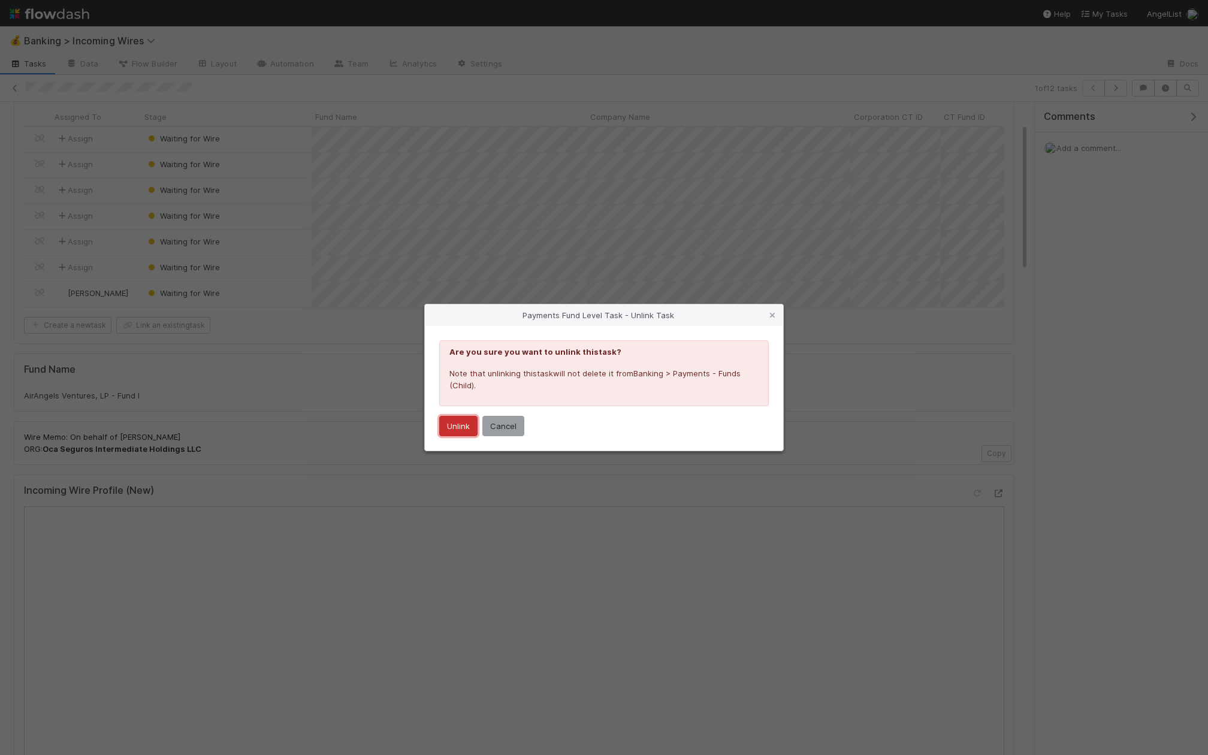
click at [468, 426] on button "Unlink" at bounding box center [458, 426] width 38 height 20
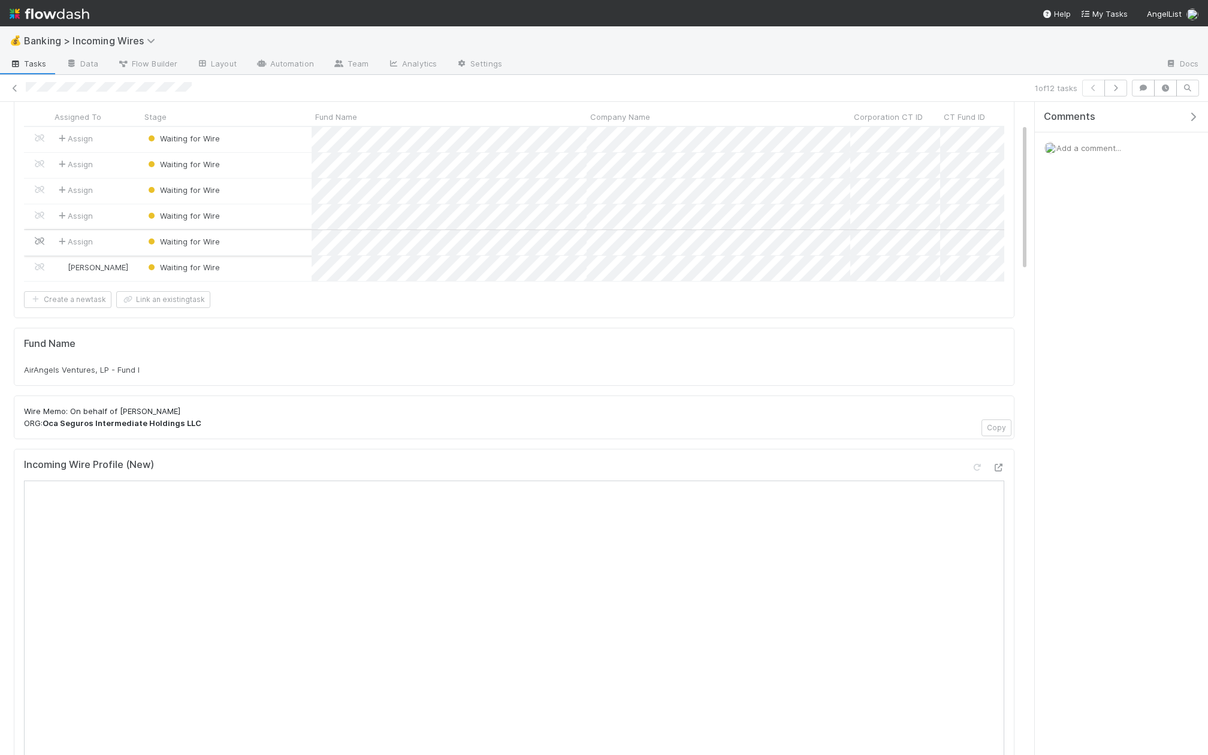
click at [37, 237] on icon at bounding box center [40, 241] width 12 height 8
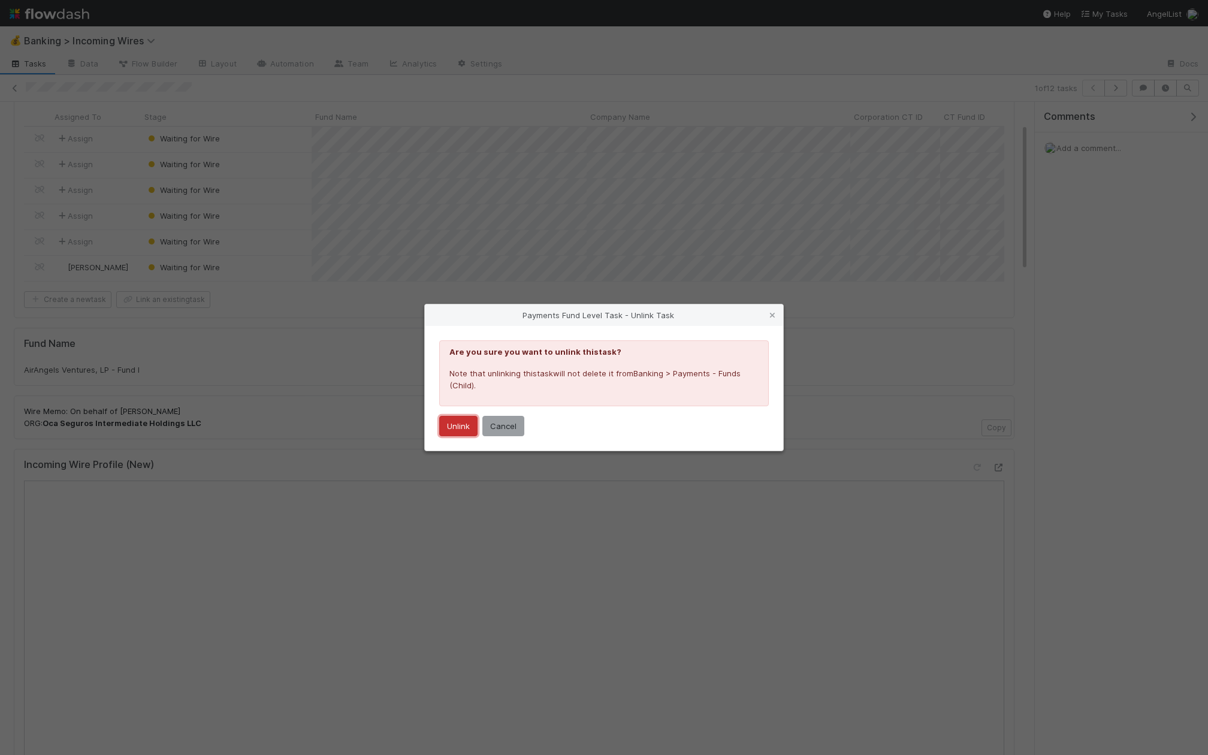
click at [469, 427] on button "Unlink" at bounding box center [458, 426] width 38 height 20
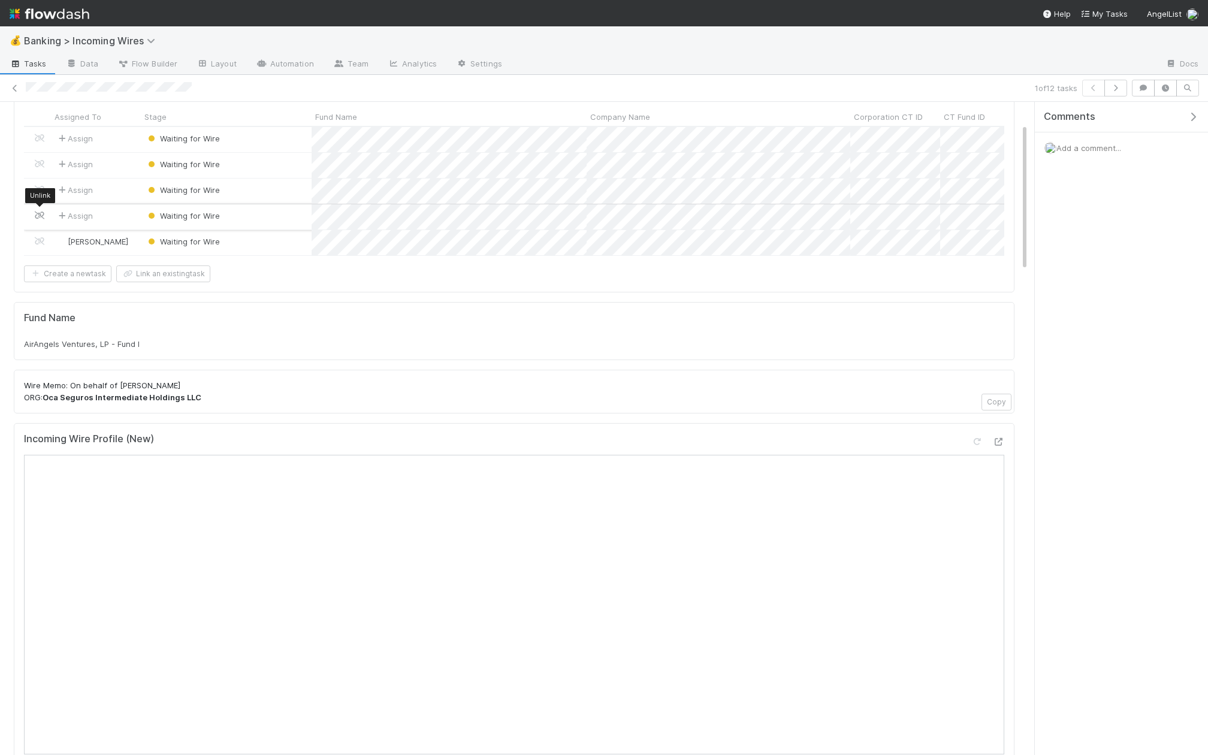
click at [40, 212] on icon at bounding box center [40, 215] width 12 height 8
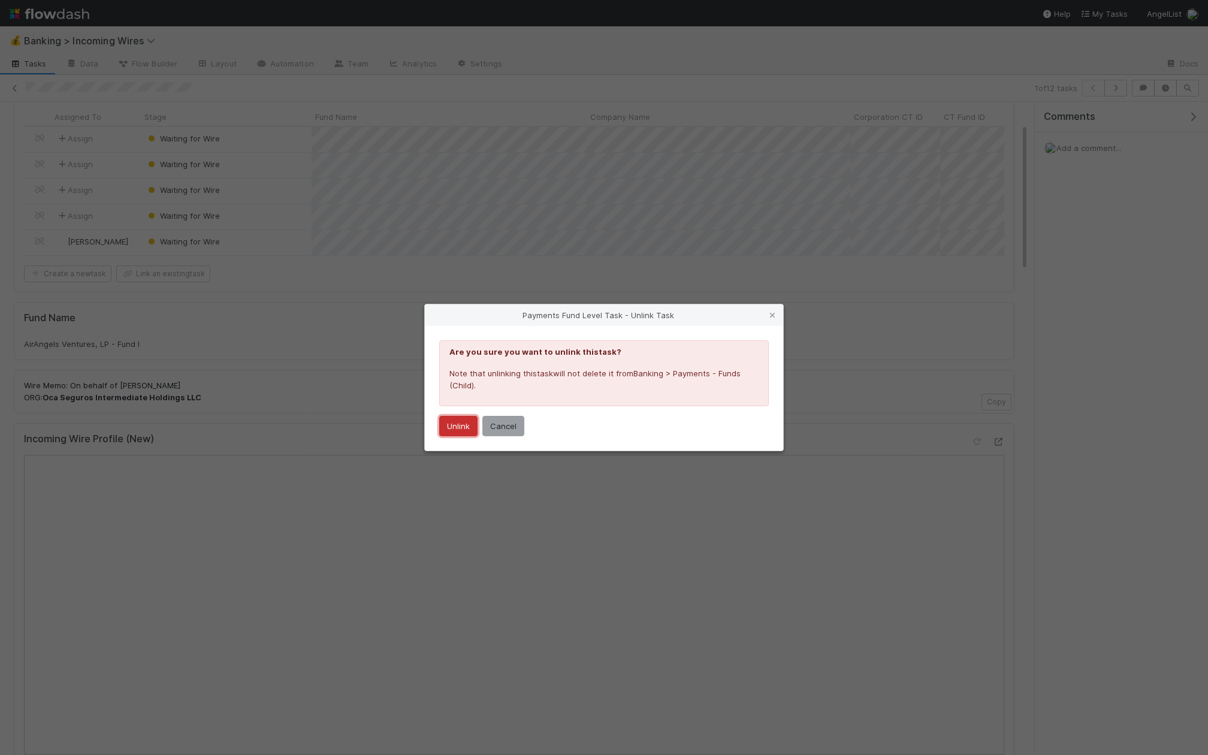
click at [453, 422] on button "Unlink" at bounding box center [458, 426] width 38 height 20
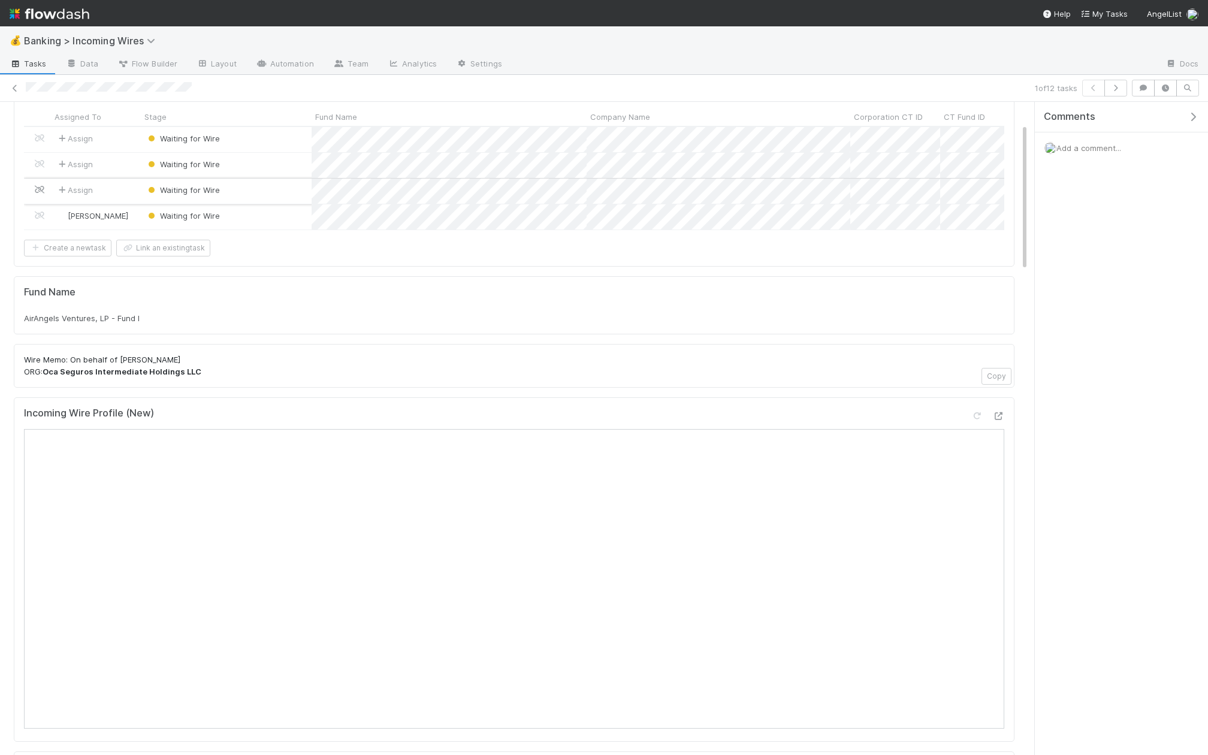
click at [39, 186] on icon at bounding box center [40, 190] width 12 height 8
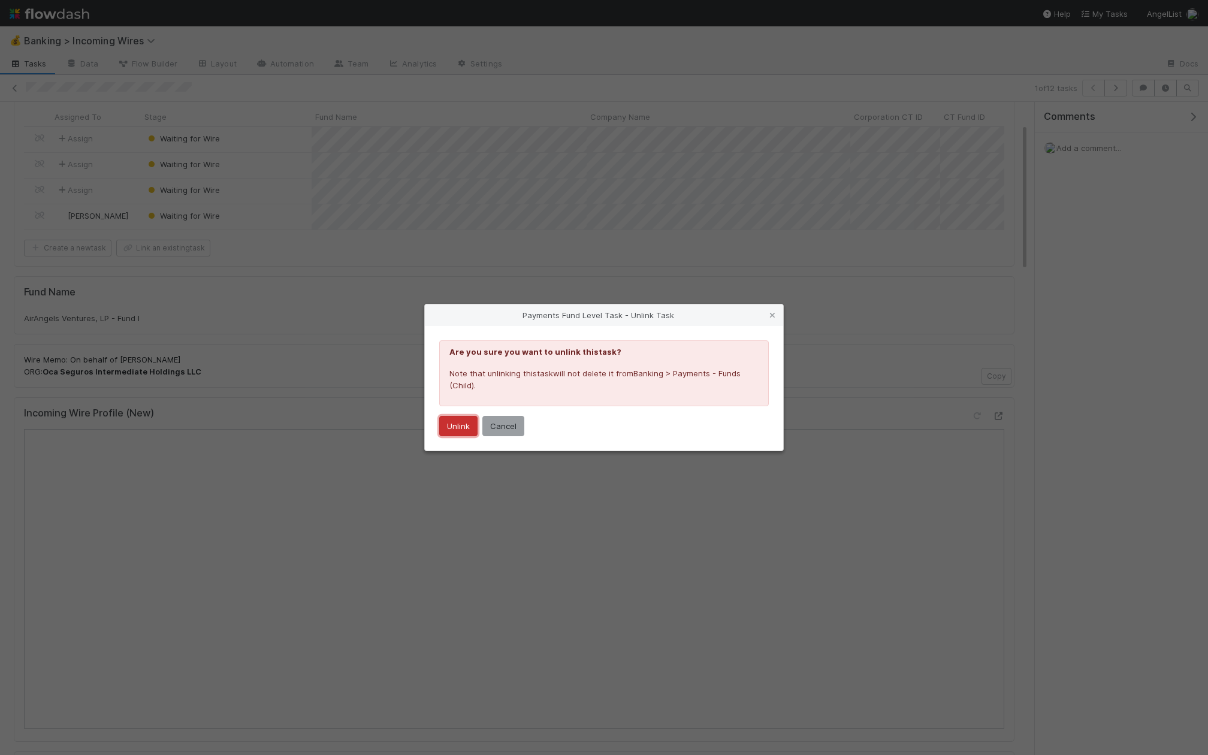
click at [453, 418] on button "Unlink" at bounding box center [458, 426] width 38 height 20
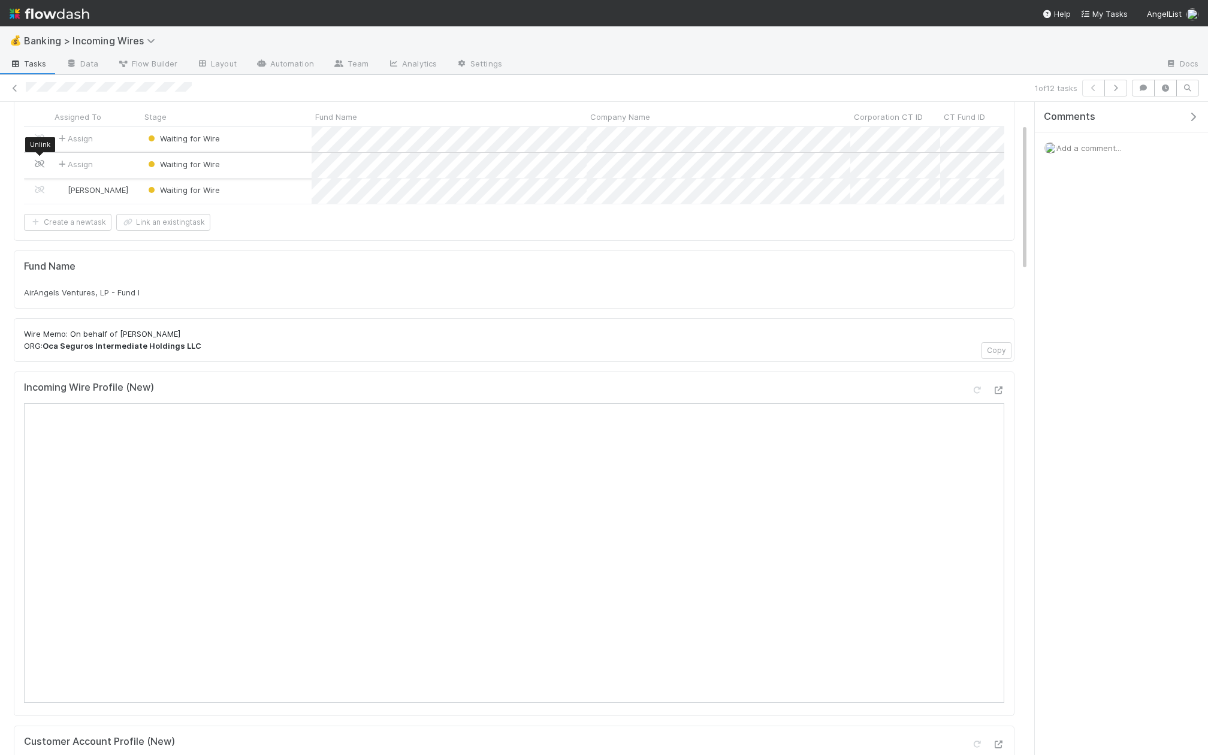
click at [35, 160] on icon at bounding box center [40, 164] width 12 height 8
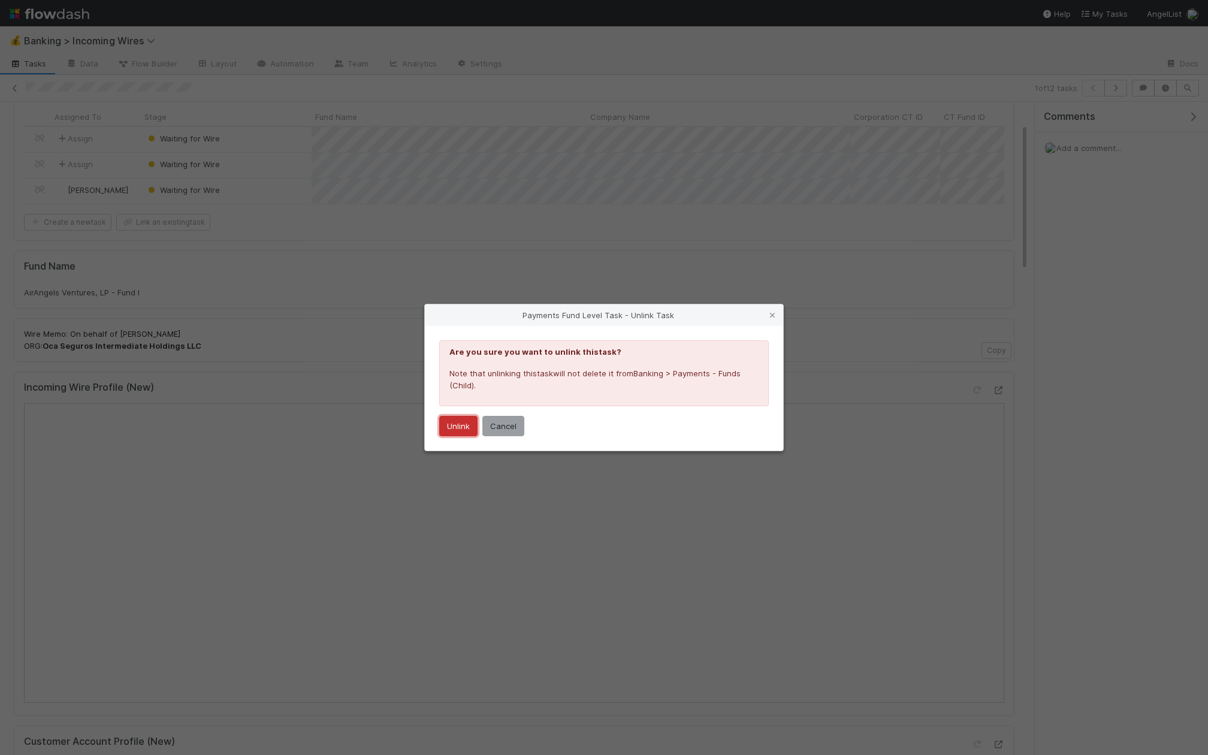
click at [468, 425] on button "Unlink" at bounding box center [458, 426] width 38 height 20
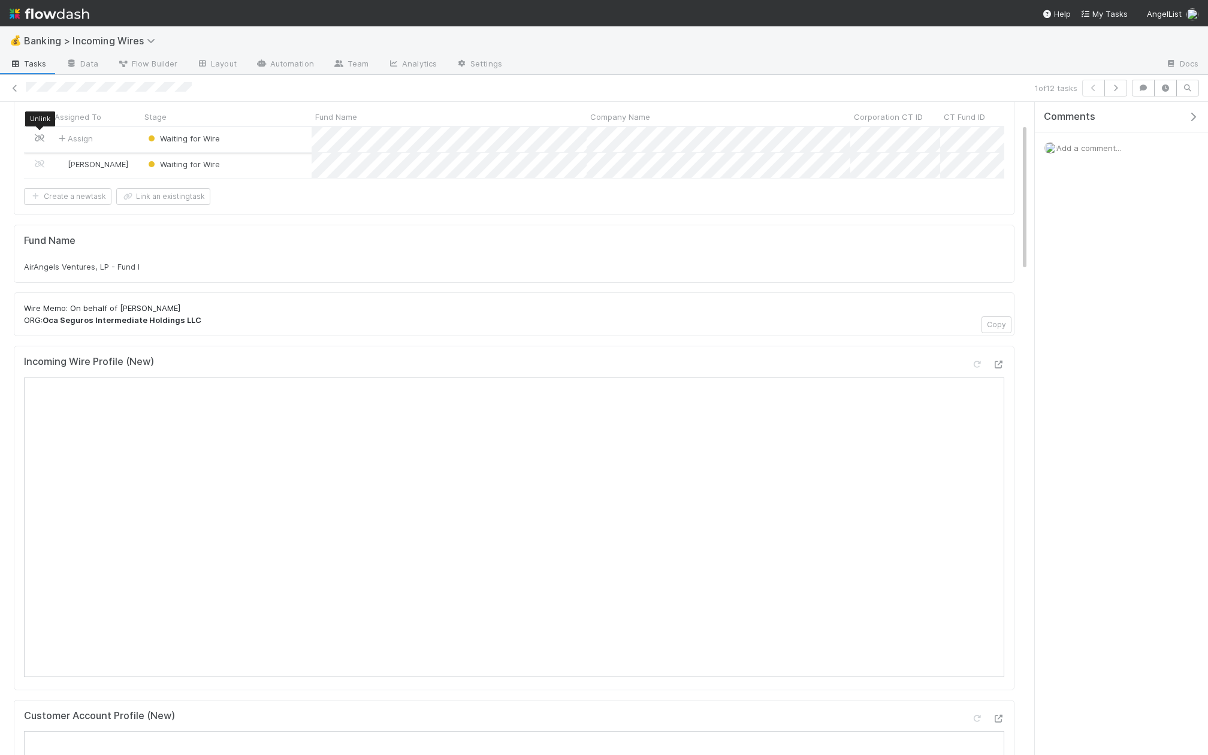
click at [41, 134] on icon at bounding box center [40, 138] width 12 height 8
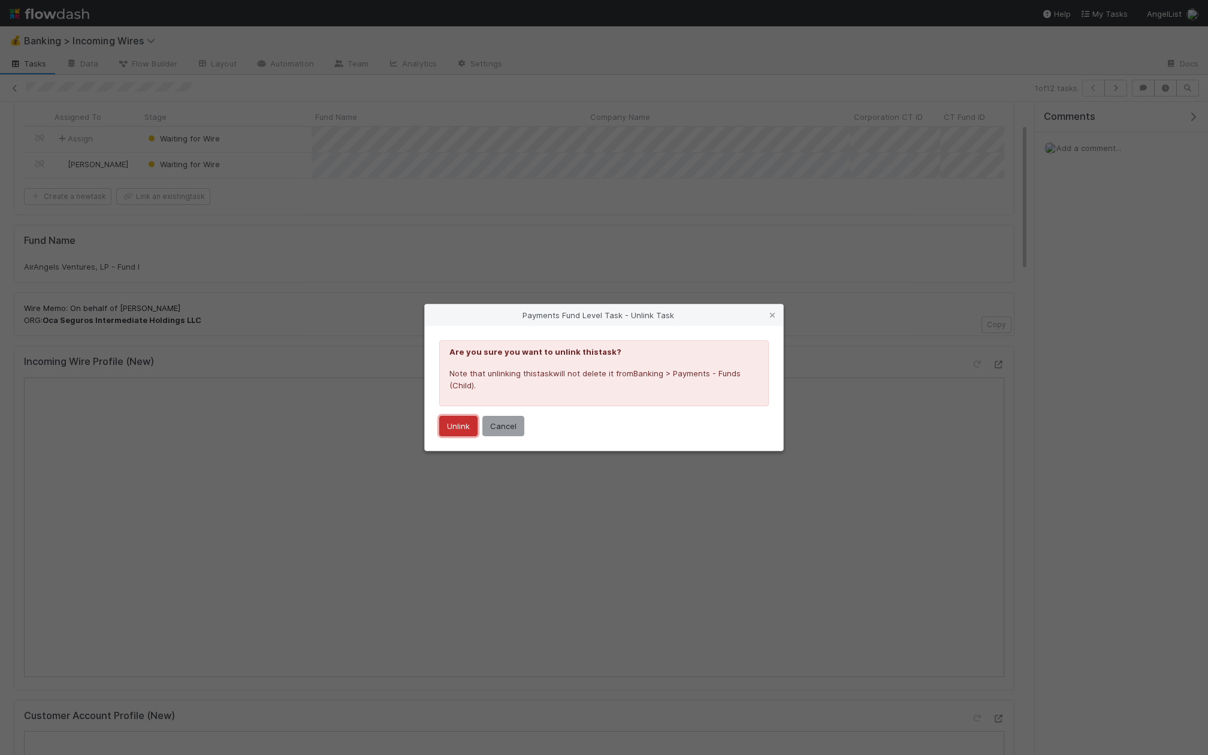
click at [461, 417] on button "Unlink" at bounding box center [458, 426] width 38 height 20
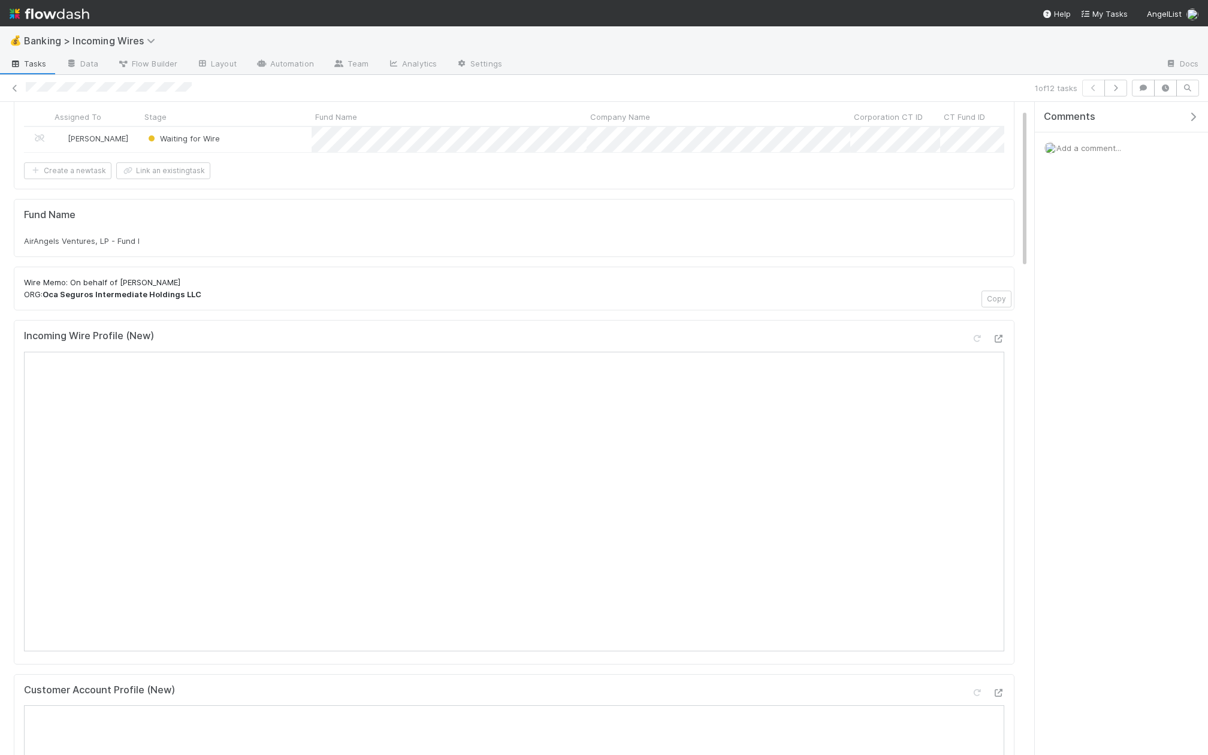
scroll to position [0, 0]
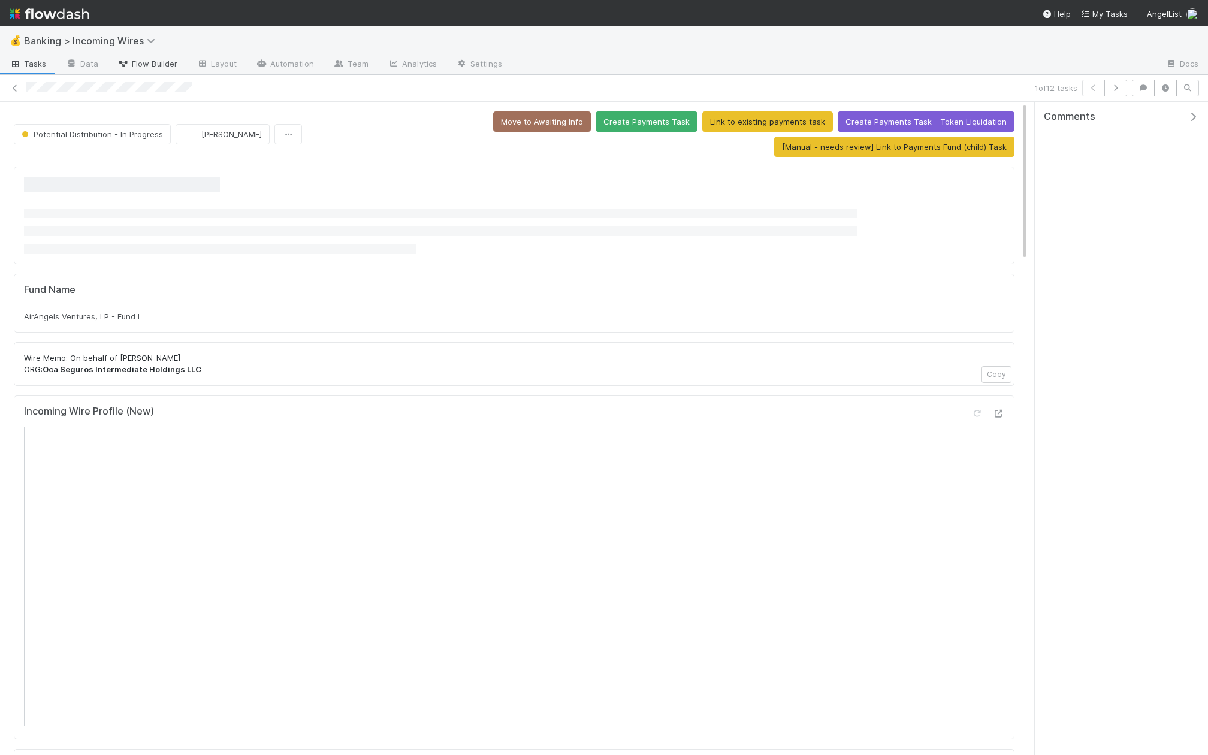
click at [140, 63] on span "Flow Builder" at bounding box center [147, 64] width 60 height 12
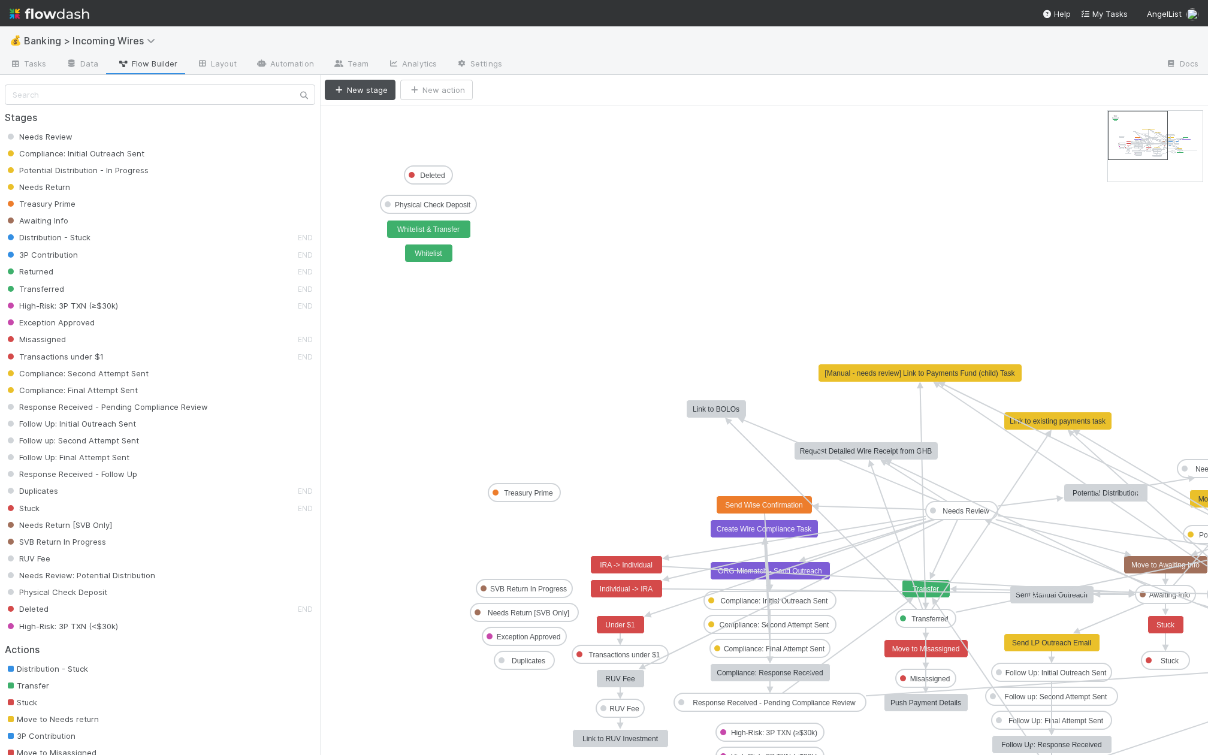
click at [987, 370] on text "[Manual - needs review] Link to Payments Fund (child) Task" at bounding box center [919, 373] width 191 height 8
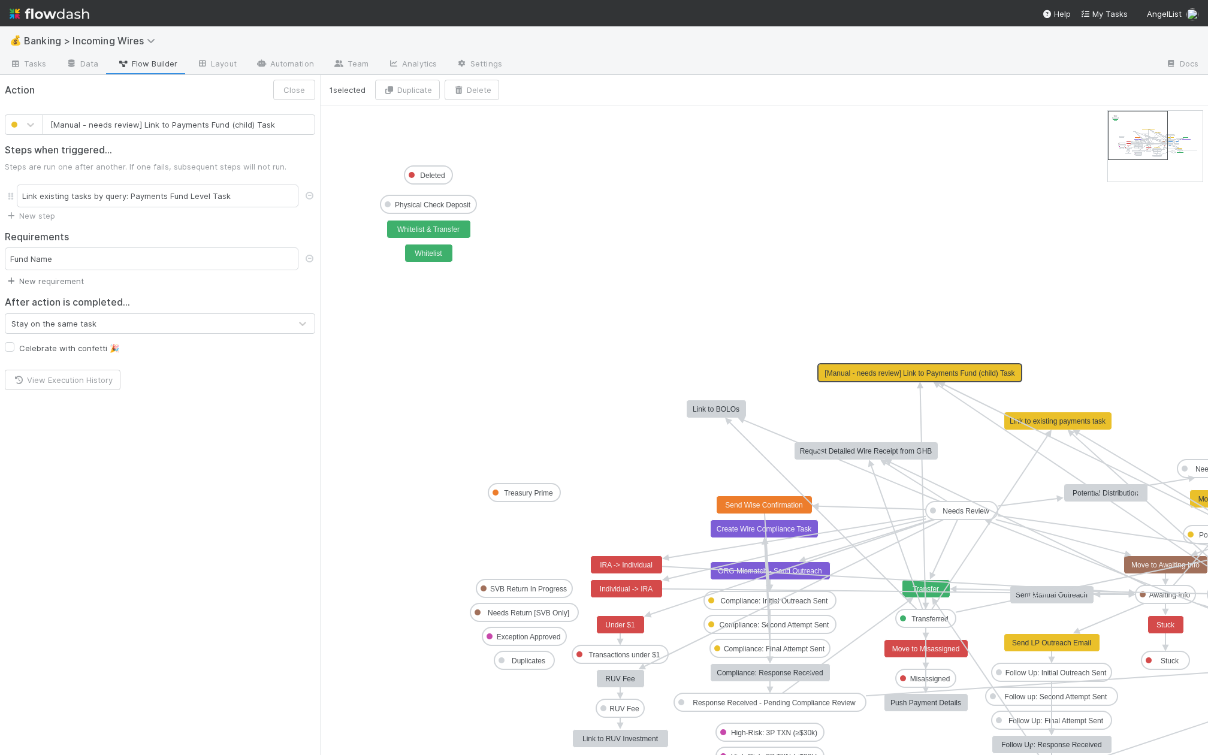
click at [51, 276] on link "New requirement" at bounding box center [44, 281] width 79 height 10
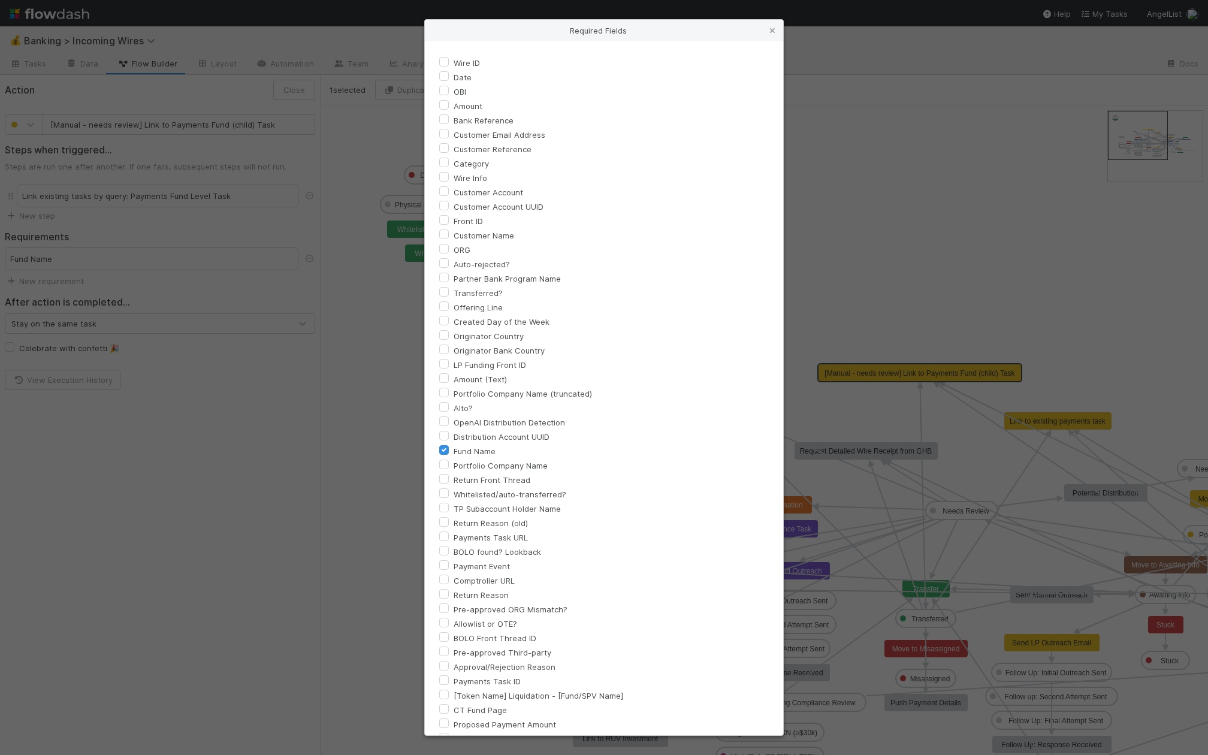
scroll to position [191, 0]
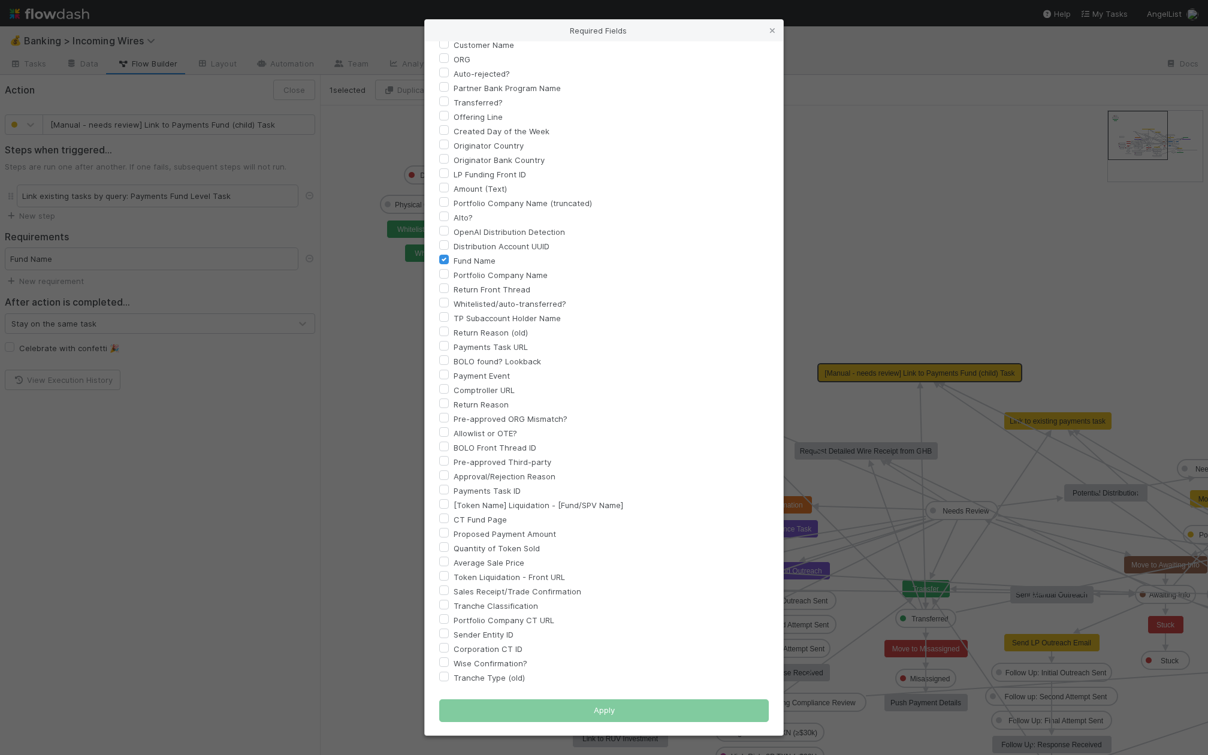
click at [453, 649] on label "Corporation CT ID" at bounding box center [487, 649] width 69 height 14
click at [446, 649] on input "Corporation CT ID" at bounding box center [444, 647] width 10 height 11
checkbox input "true"
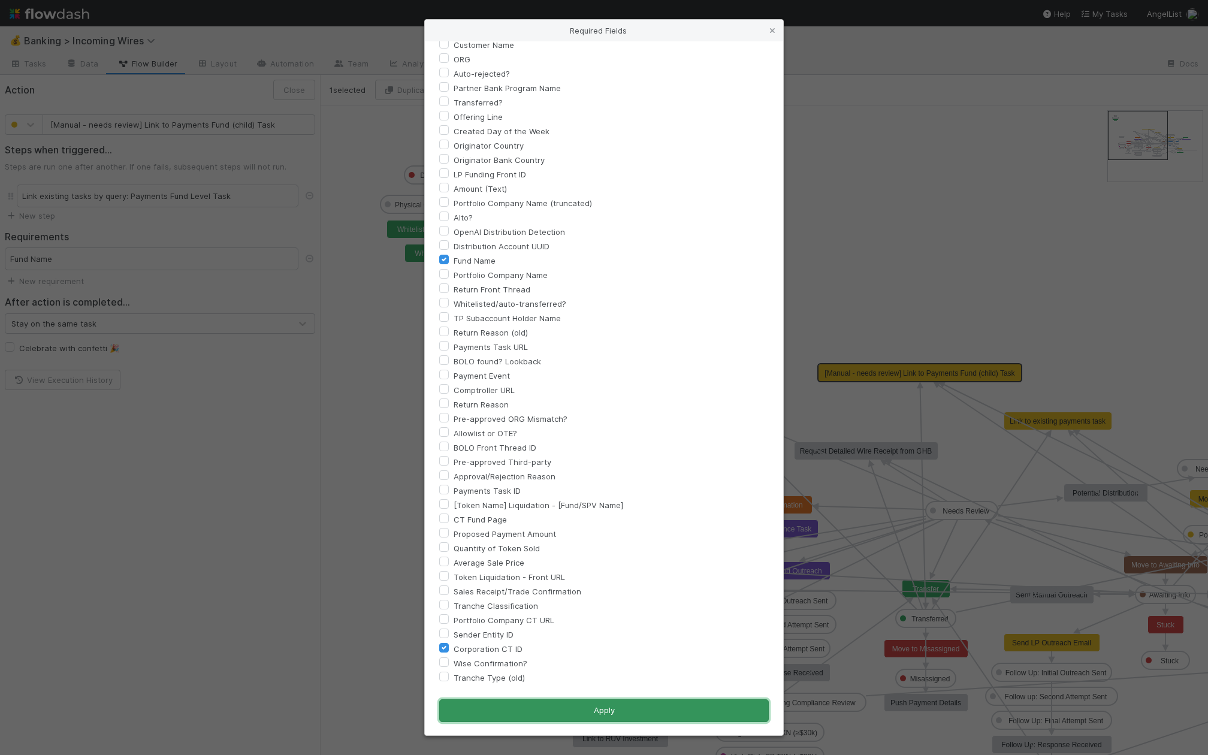
click at [615, 709] on button "Apply" at bounding box center [603, 710] width 329 height 23
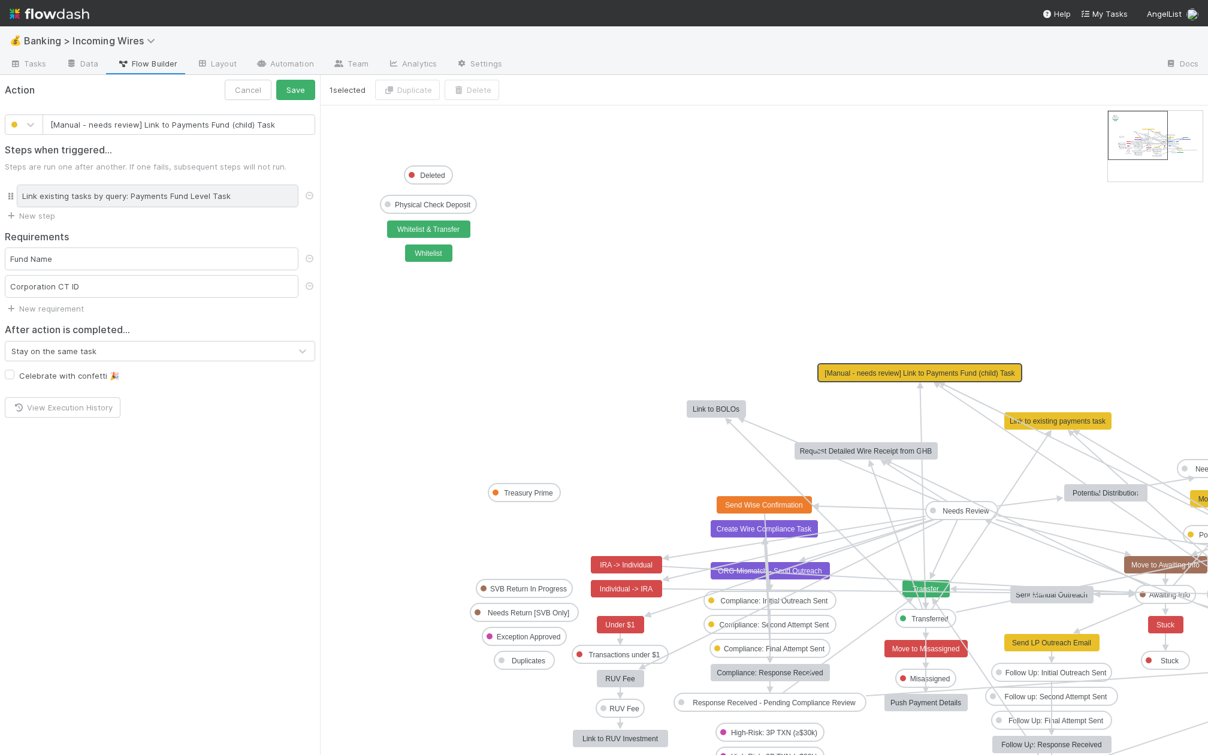
click at [214, 196] on div "Link existing tasks by query: Payments Fund Level Task" at bounding box center [158, 196] width 282 height 23
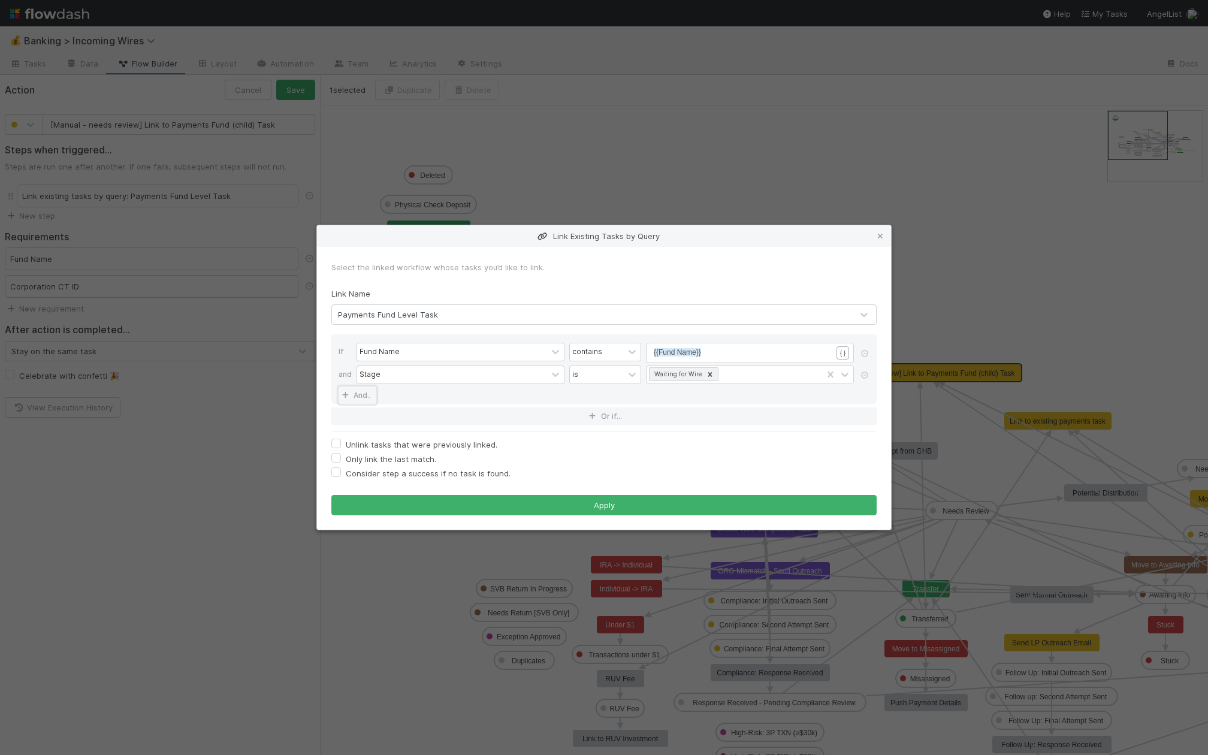
click at [365, 394] on link "And.." at bounding box center [357, 394] width 38 height 17
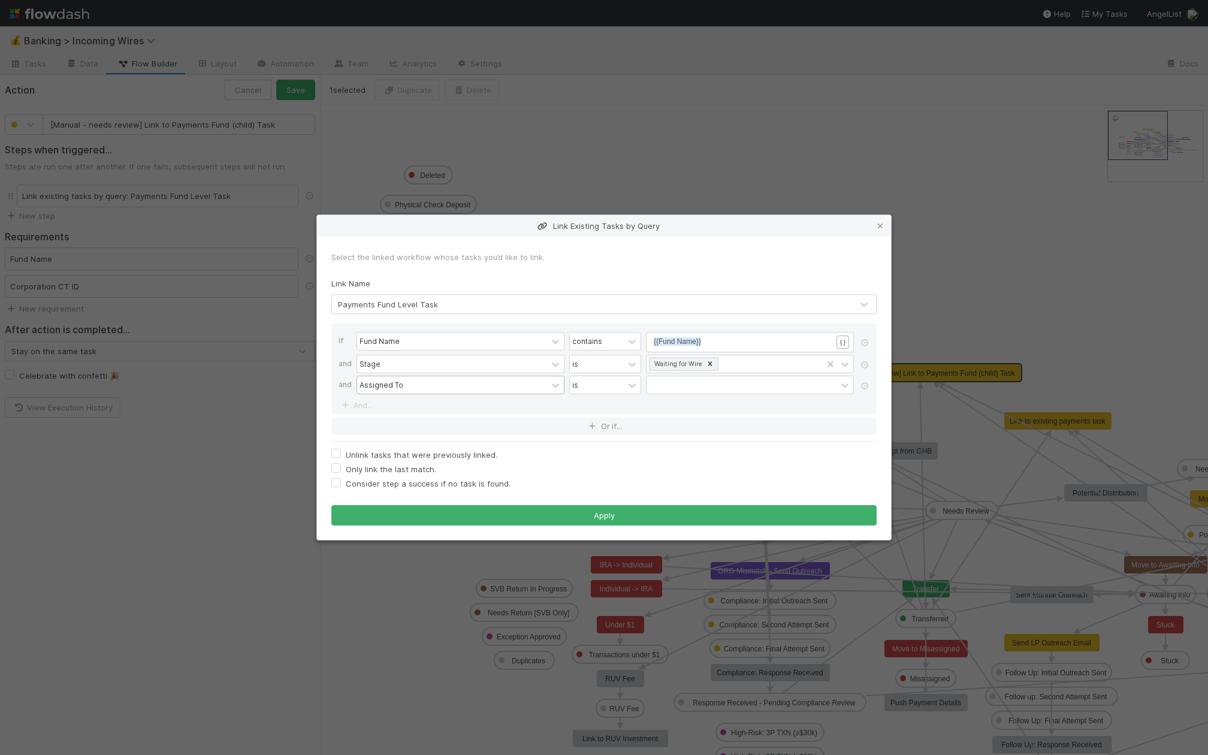
click at [410, 388] on div "Assigned To" at bounding box center [452, 384] width 190 height 17
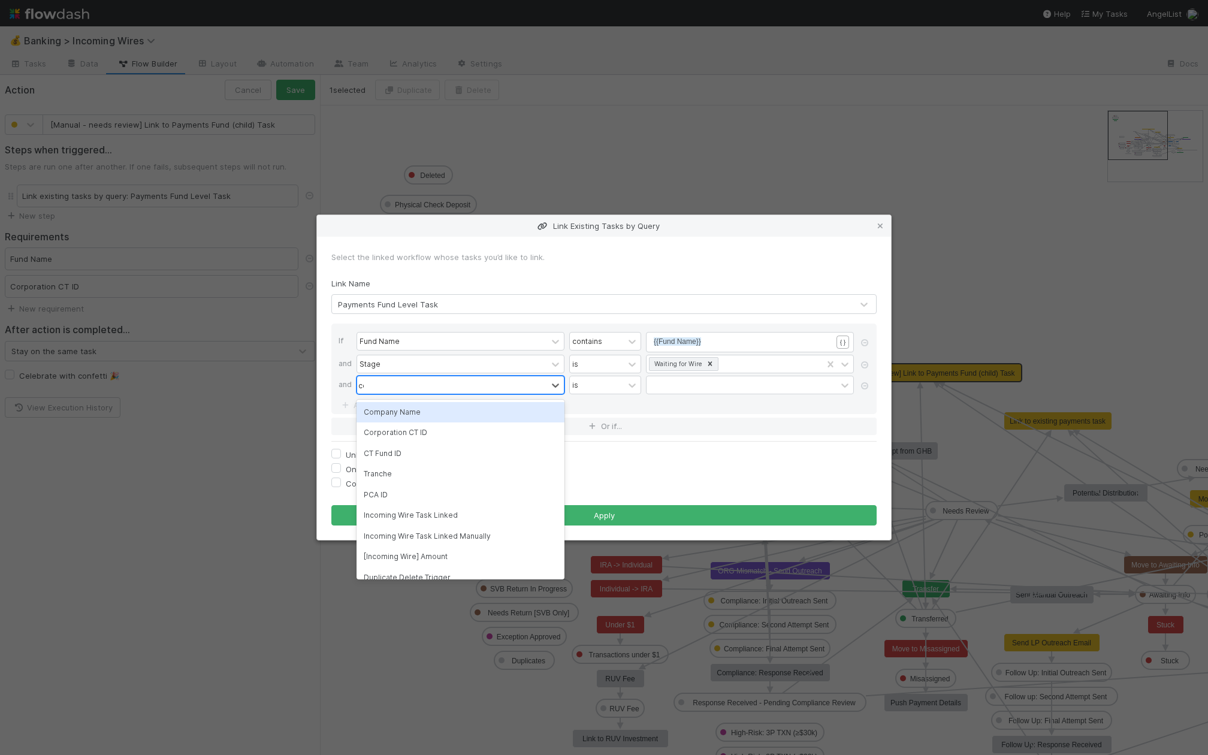
type input "cor"
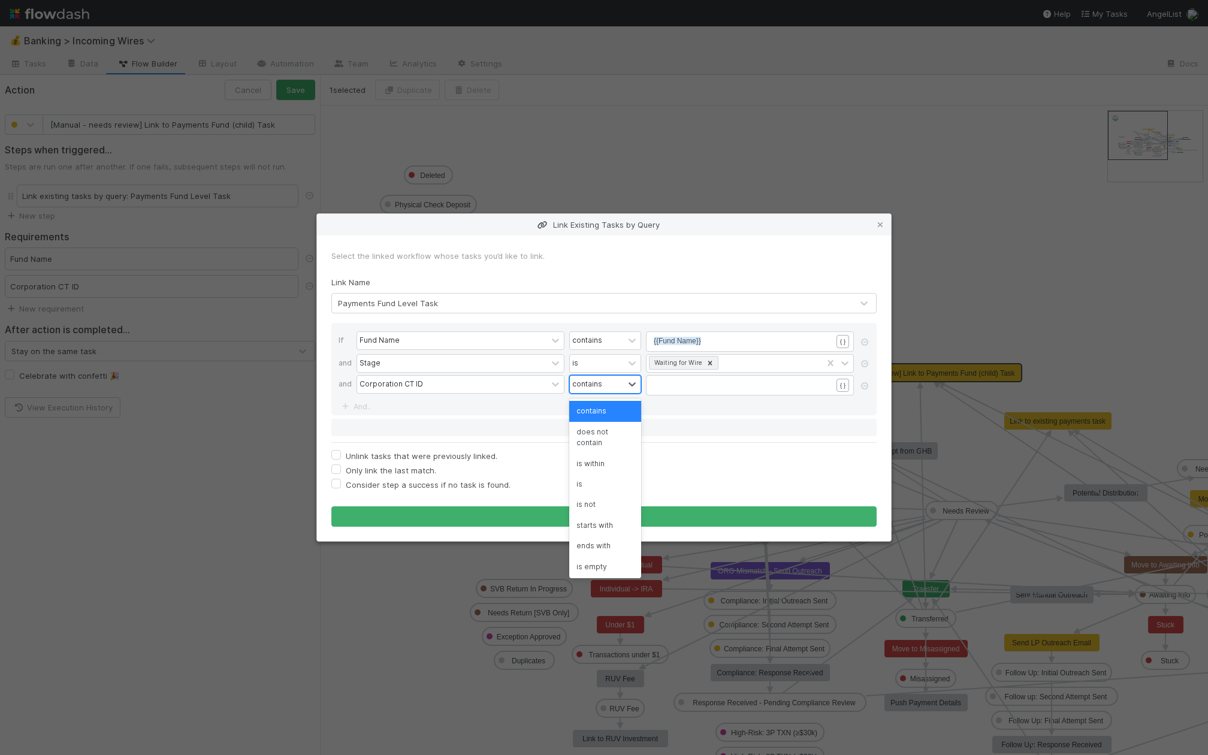
click at [616, 379] on div "contains" at bounding box center [597, 384] width 54 height 17
click at [677, 386] on pre "​" at bounding box center [743, 384] width 178 height 11
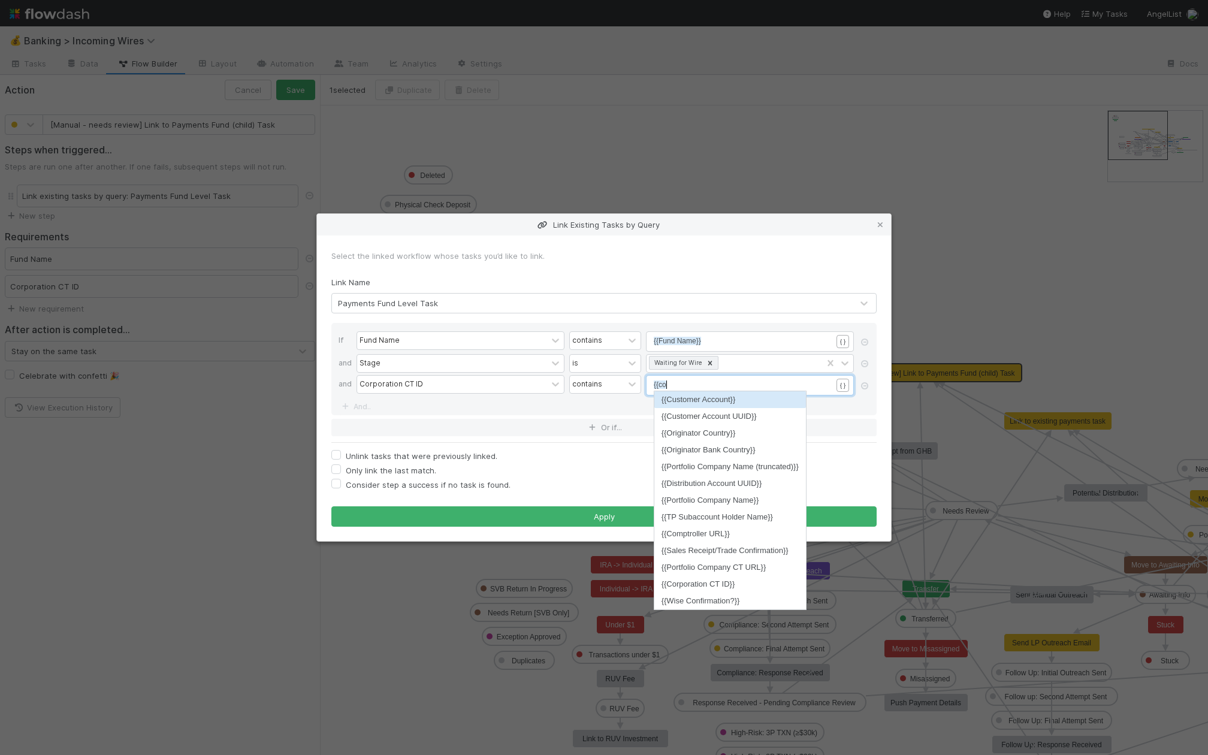
type textarea "{{cor"
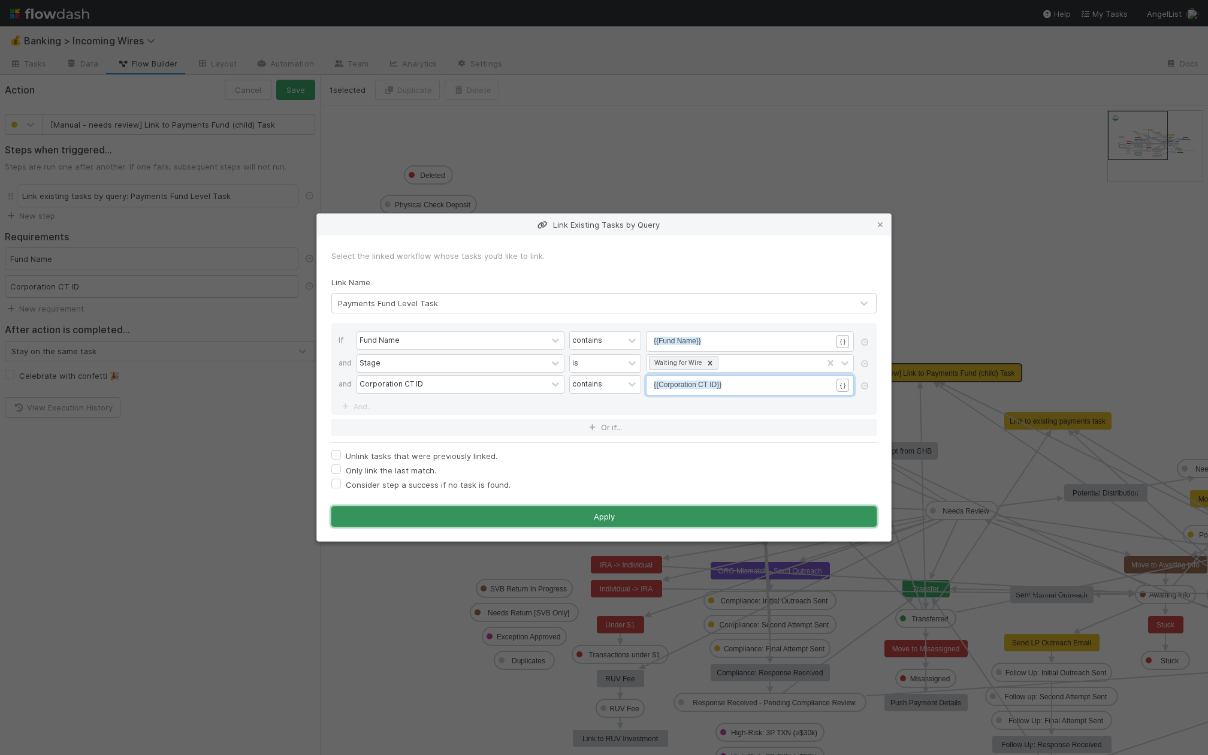
click at [617, 516] on button "Apply" at bounding box center [603, 516] width 545 height 20
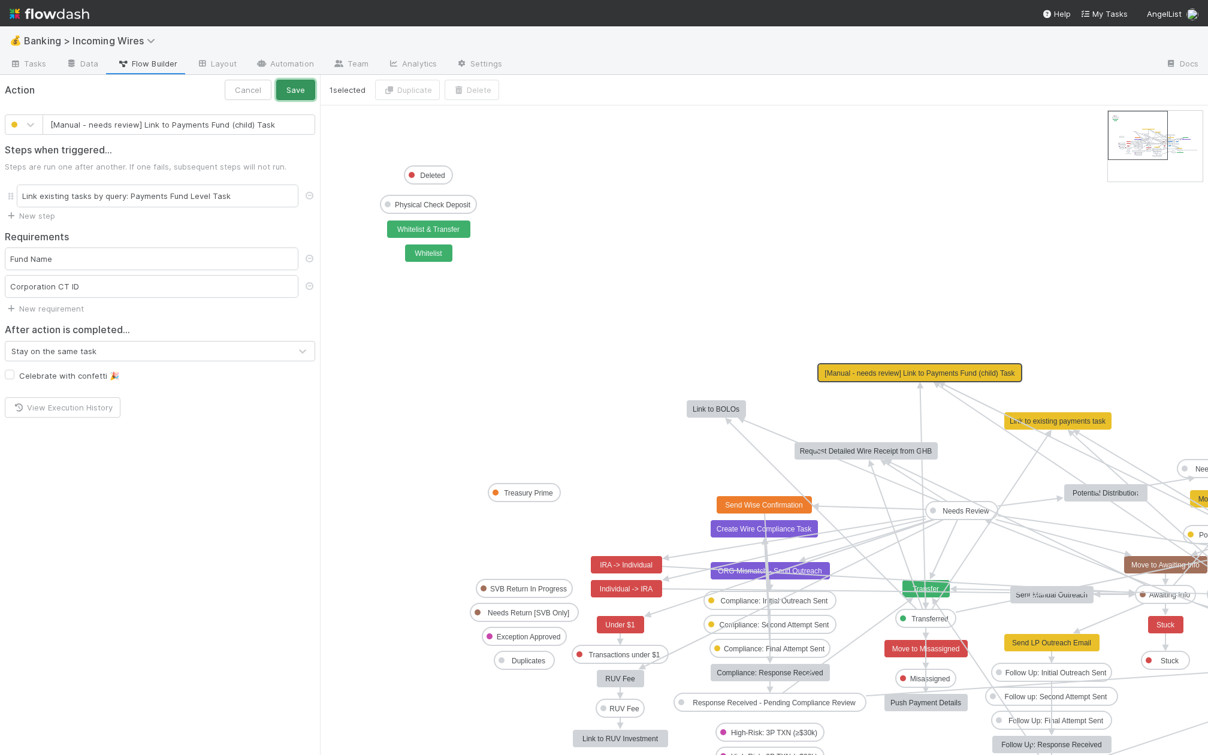
click at [298, 86] on button "Save" at bounding box center [295, 90] width 39 height 20
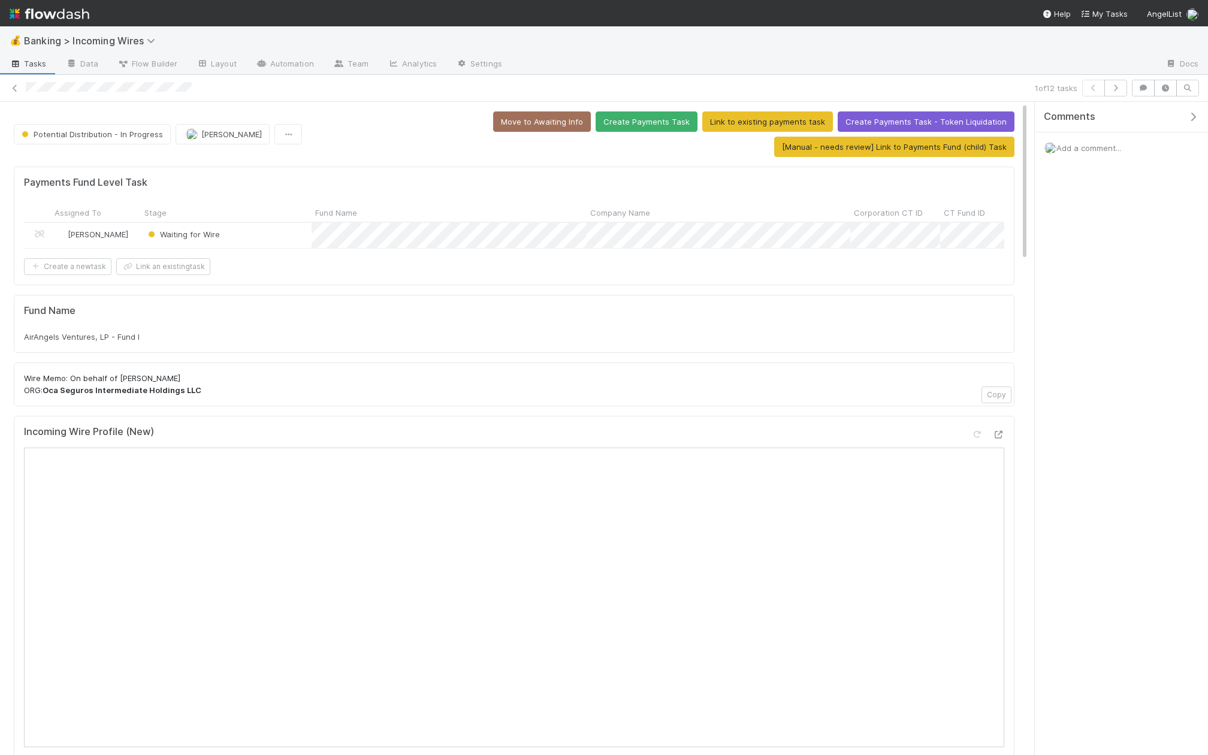
click at [288, 77] on div "1 of 12 tasks" at bounding box center [604, 88] width 1208 height 27
click at [294, 66] on link "Automation" at bounding box center [284, 64] width 77 height 19
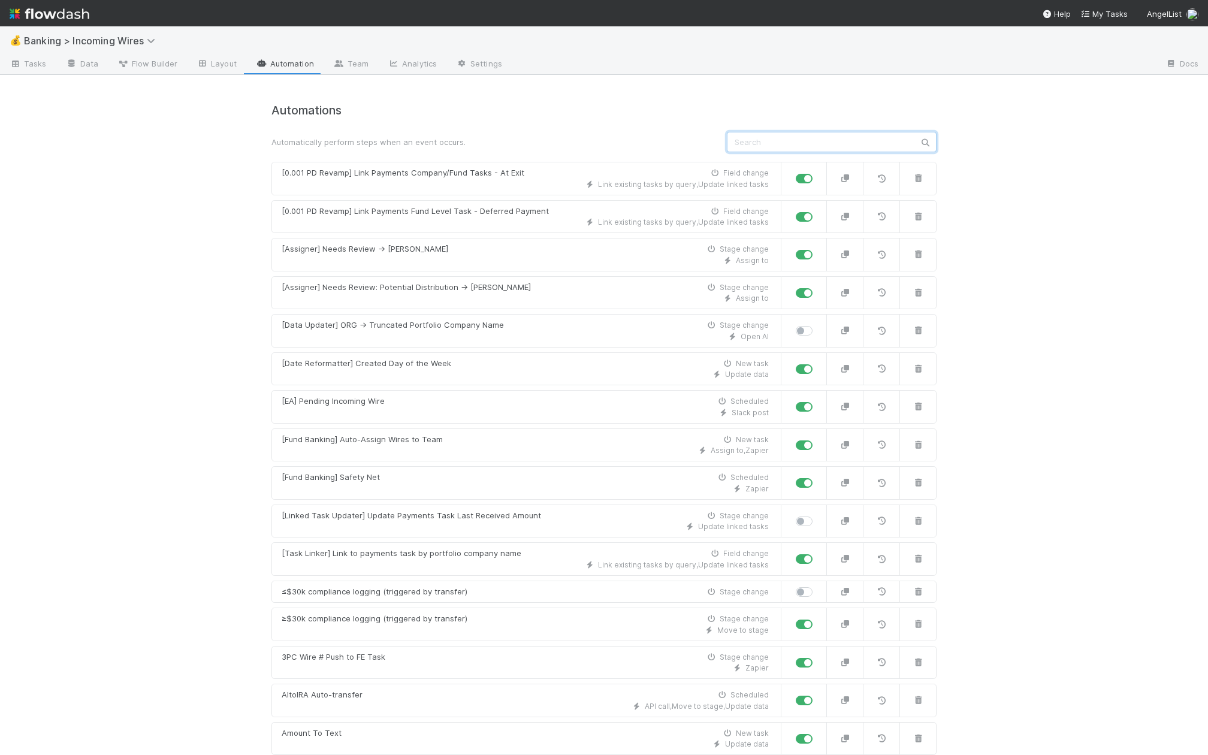
click at [758, 144] on input "text" at bounding box center [832, 142] width 210 height 20
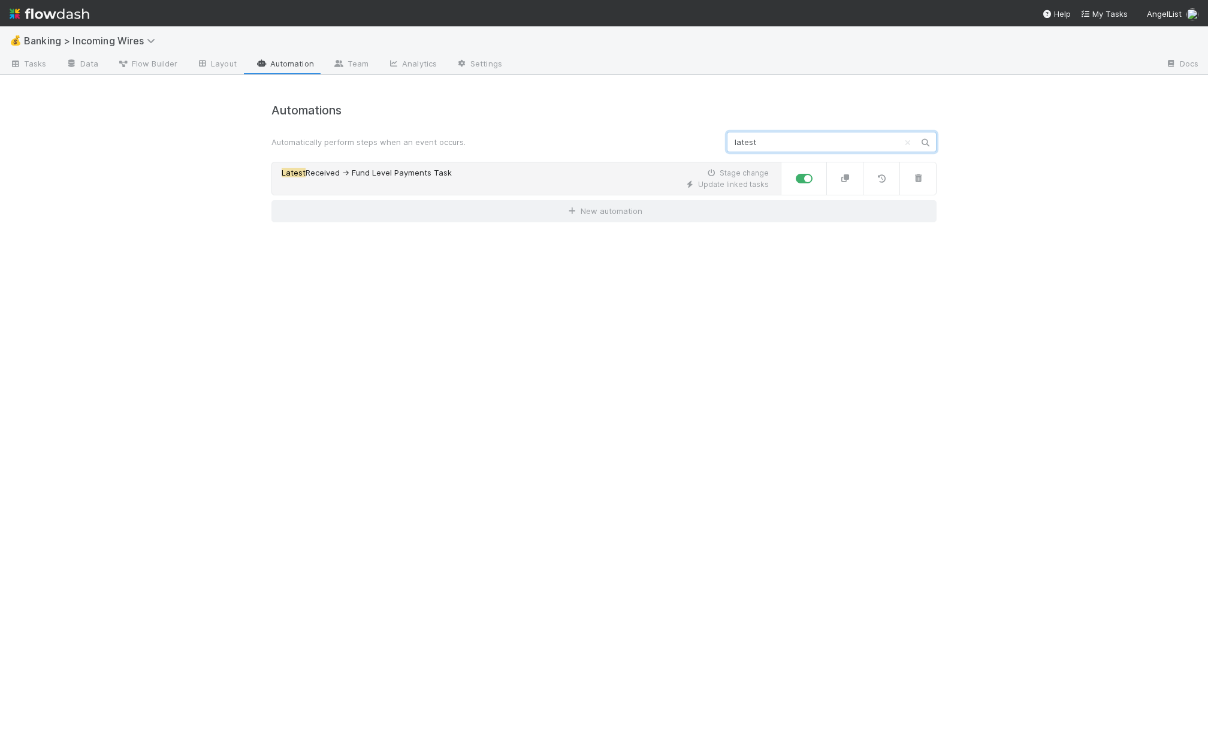
type input "latest"
click at [636, 165] on link "Latest Received -> Fund Level Payments Task Stage change Update linked tasks" at bounding box center [526, 179] width 510 height 34
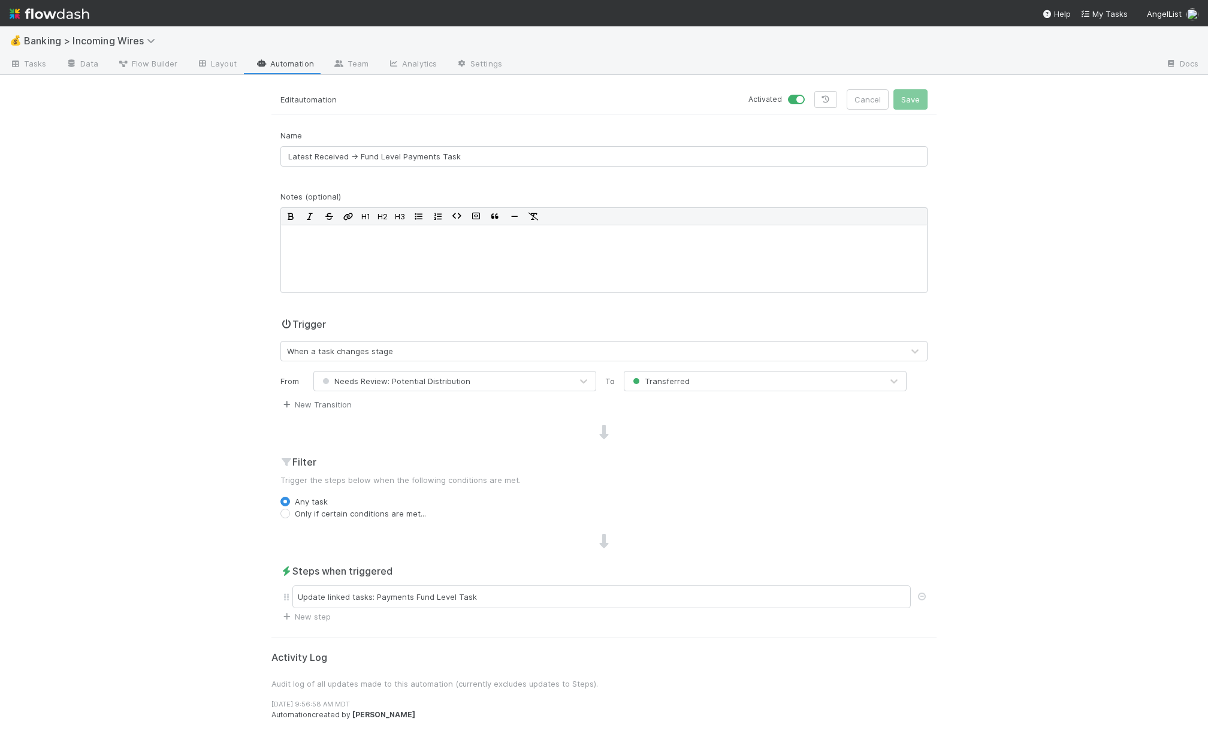
click at [341, 402] on link "New Transition" at bounding box center [315, 405] width 71 height 10
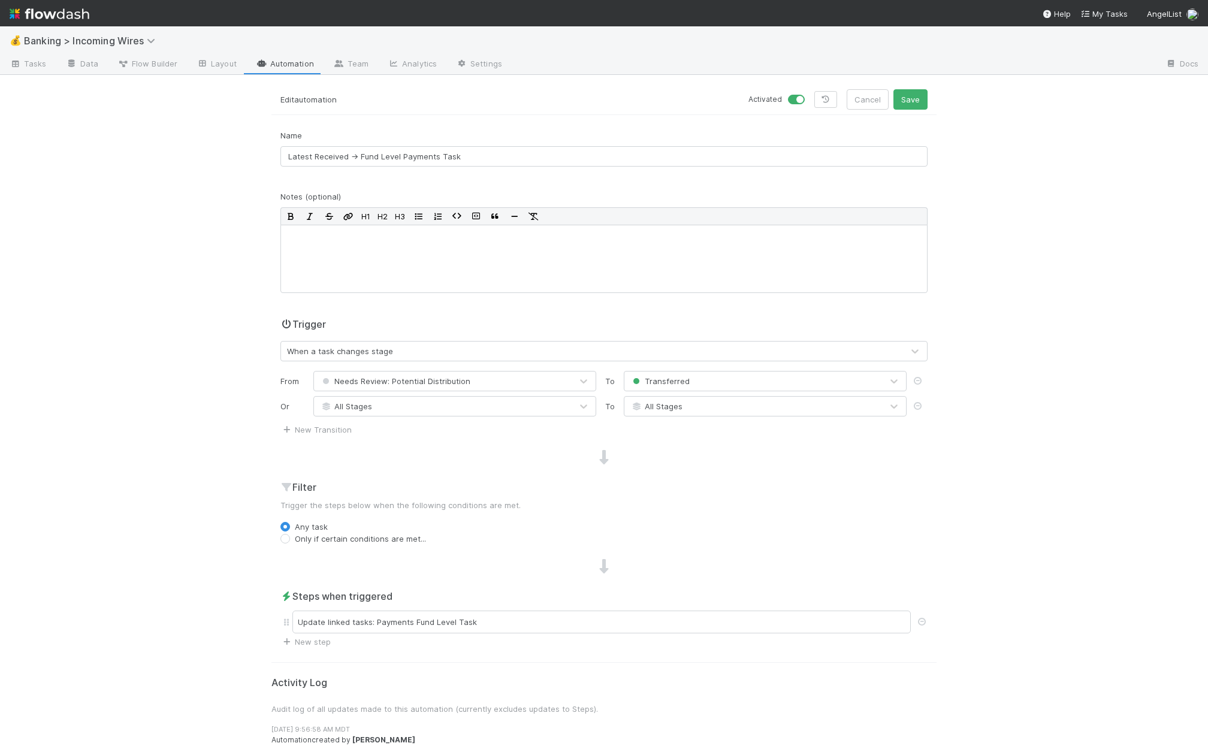
click at [363, 402] on span "All Stages" at bounding box center [346, 406] width 52 height 10
type input "in pr"
click at [478, 434] on div "Potential Distribution - In Progress" at bounding box center [454, 433] width 283 height 22
click at [658, 406] on span "All Stages" at bounding box center [656, 406] width 52 height 10
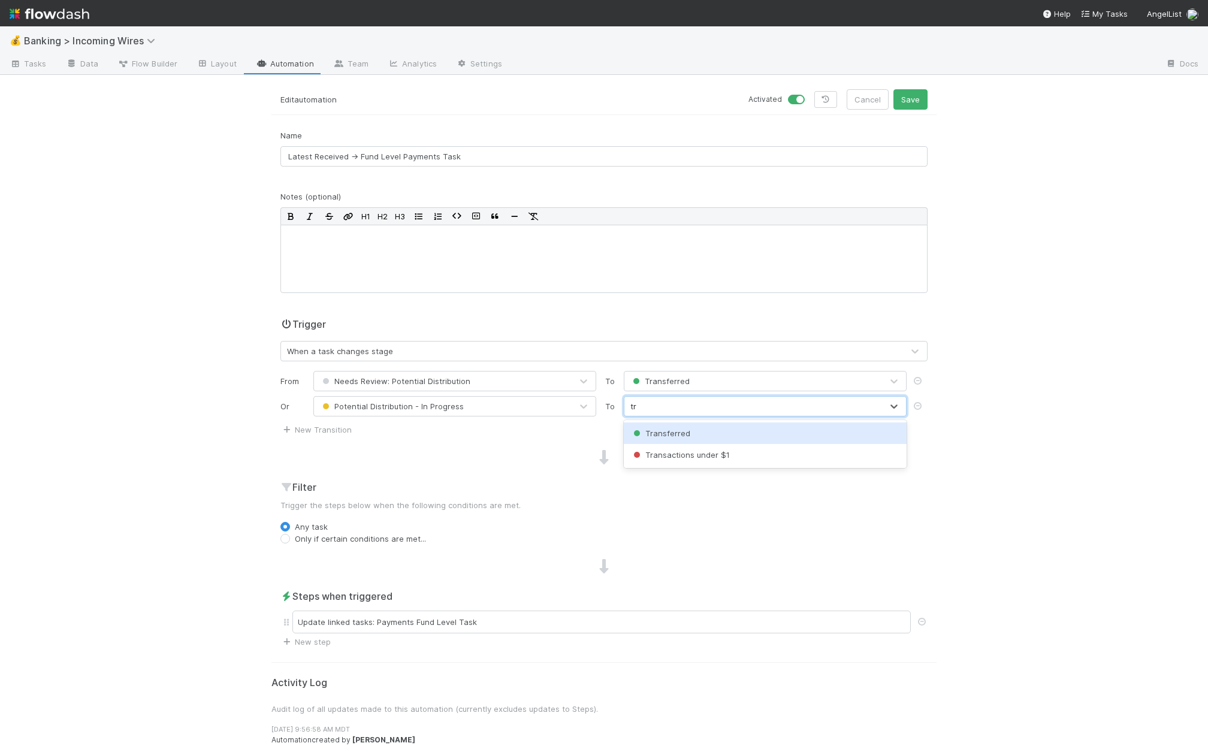
type input "tra"
click at [675, 436] on span "Transferred" at bounding box center [660, 433] width 59 height 10
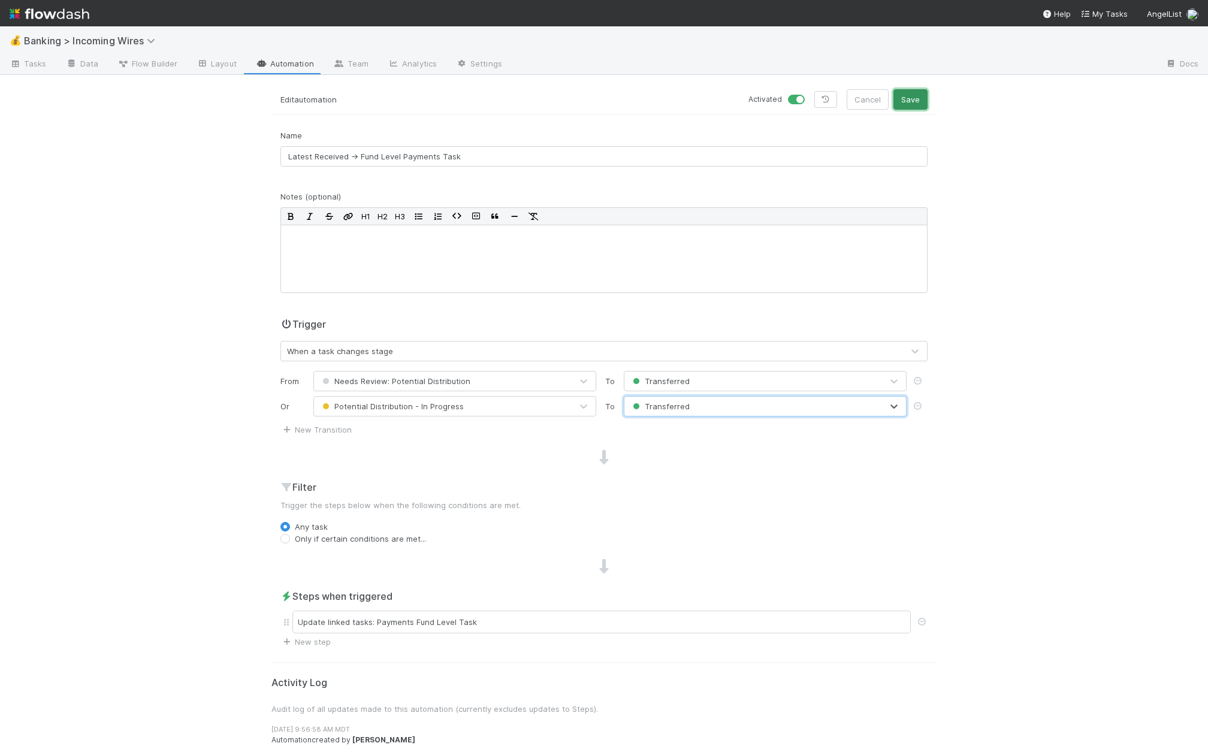
click at [902, 101] on button "Save" at bounding box center [910, 99] width 34 height 20
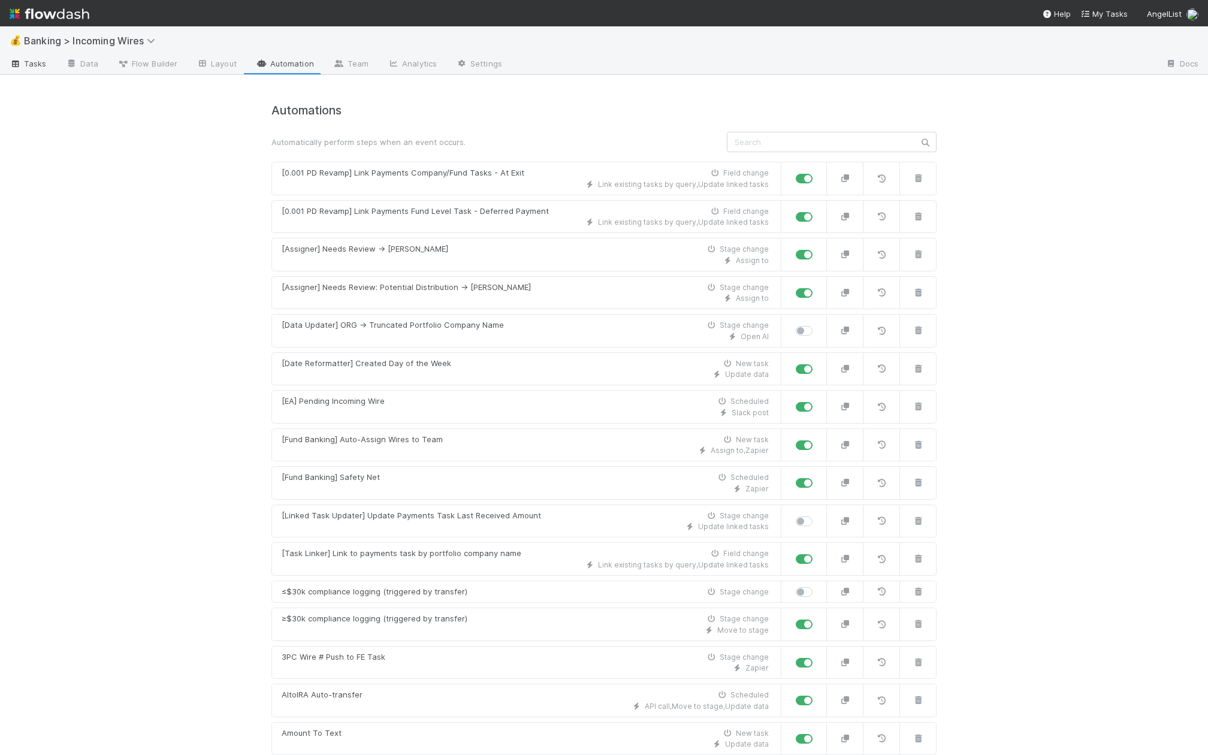
click at [23, 71] on link "Tasks" at bounding box center [28, 64] width 56 height 19
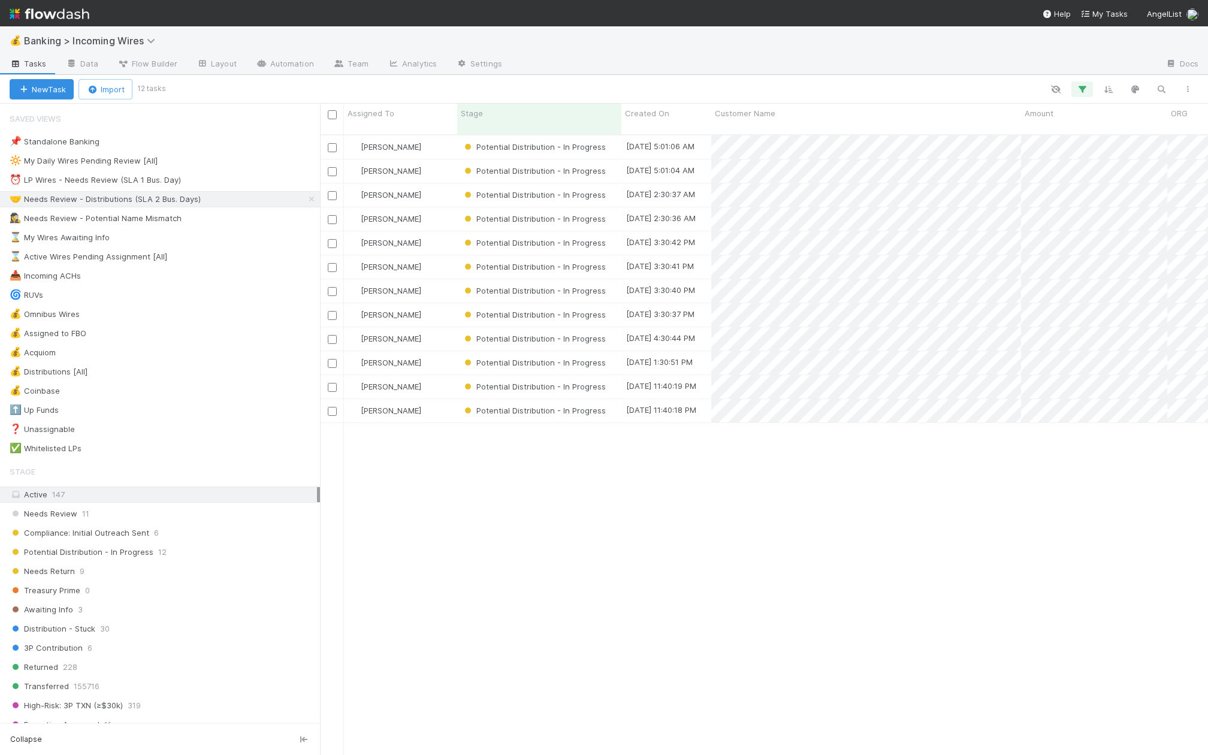
scroll to position [0, 1]
click at [440, 135] on div "Nate Eisenstein" at bounding box center [400, 146] width 113 height 23
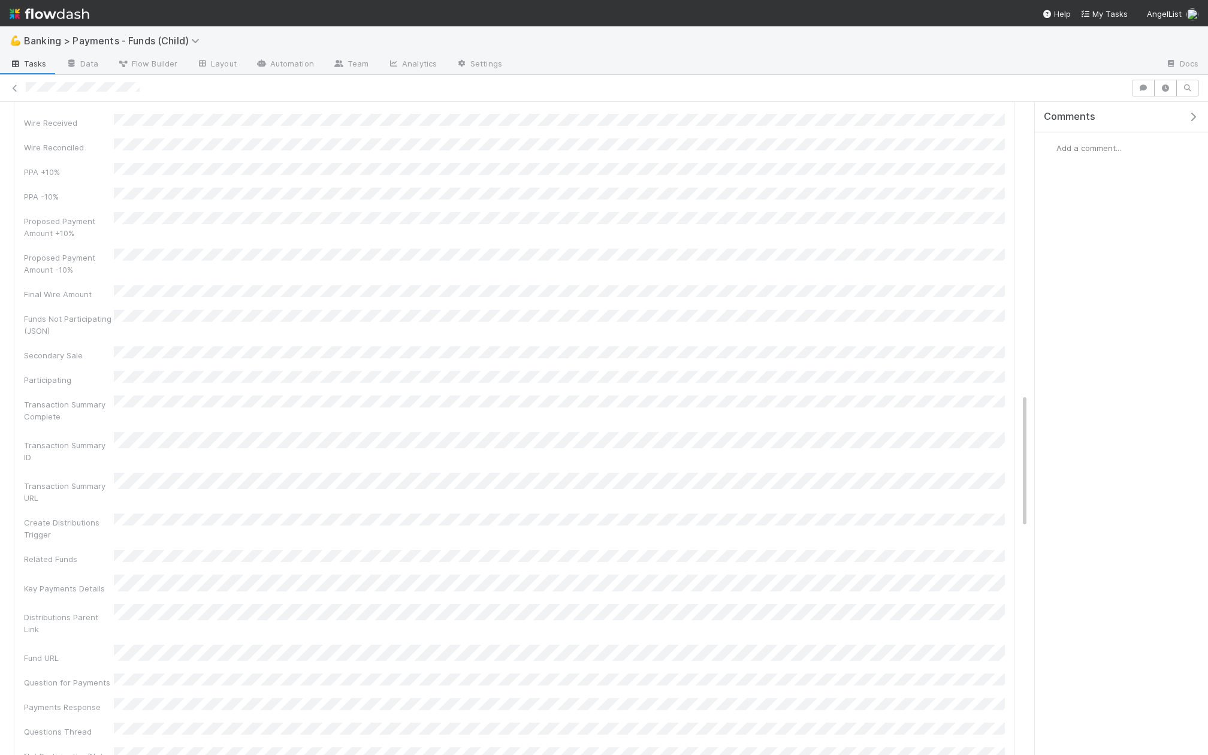
scroll to position [1619, 0]
drag, startPoint x: 22, startPoint y: 651, endPoint x: 436, endPoint y: 649, distance: 414.0
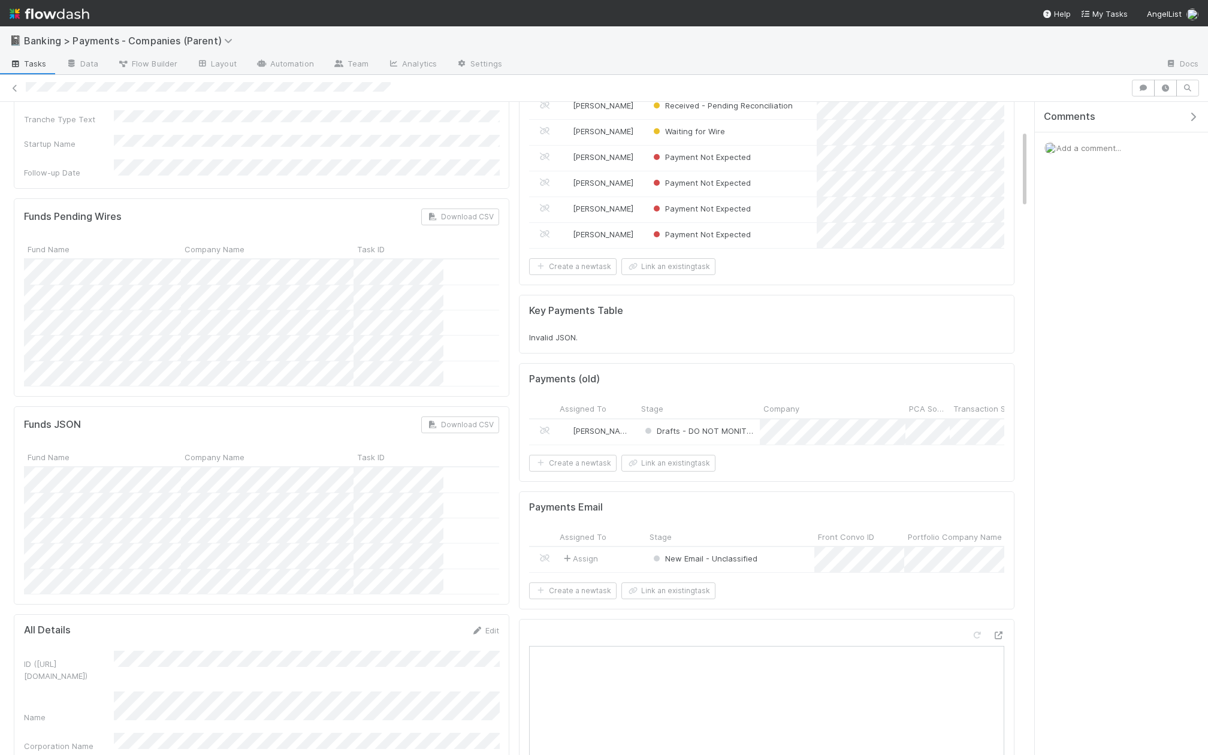
scroll to position [227, 0]
click at [622, 556] on div "Assign" at bounding box center [601, 564] width 90 height 25
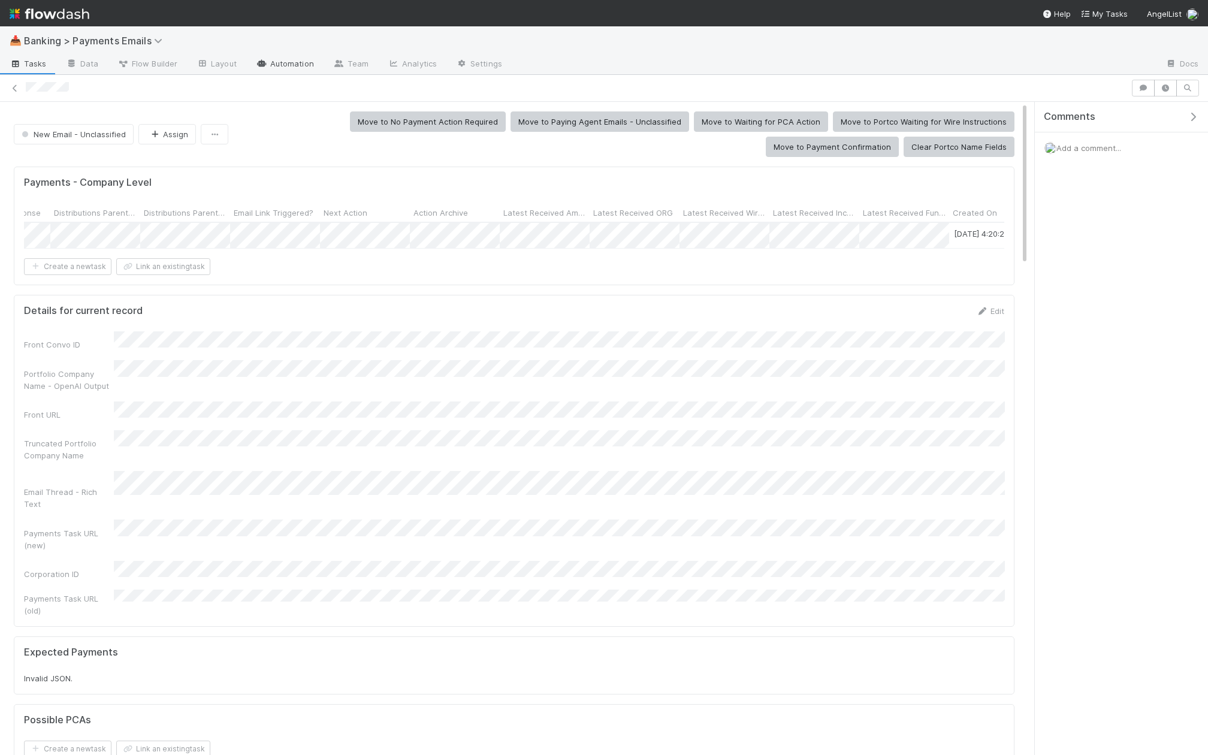
click at [286, 62] on link "Automation" at bounding box center [284, 64] width 77 height 19
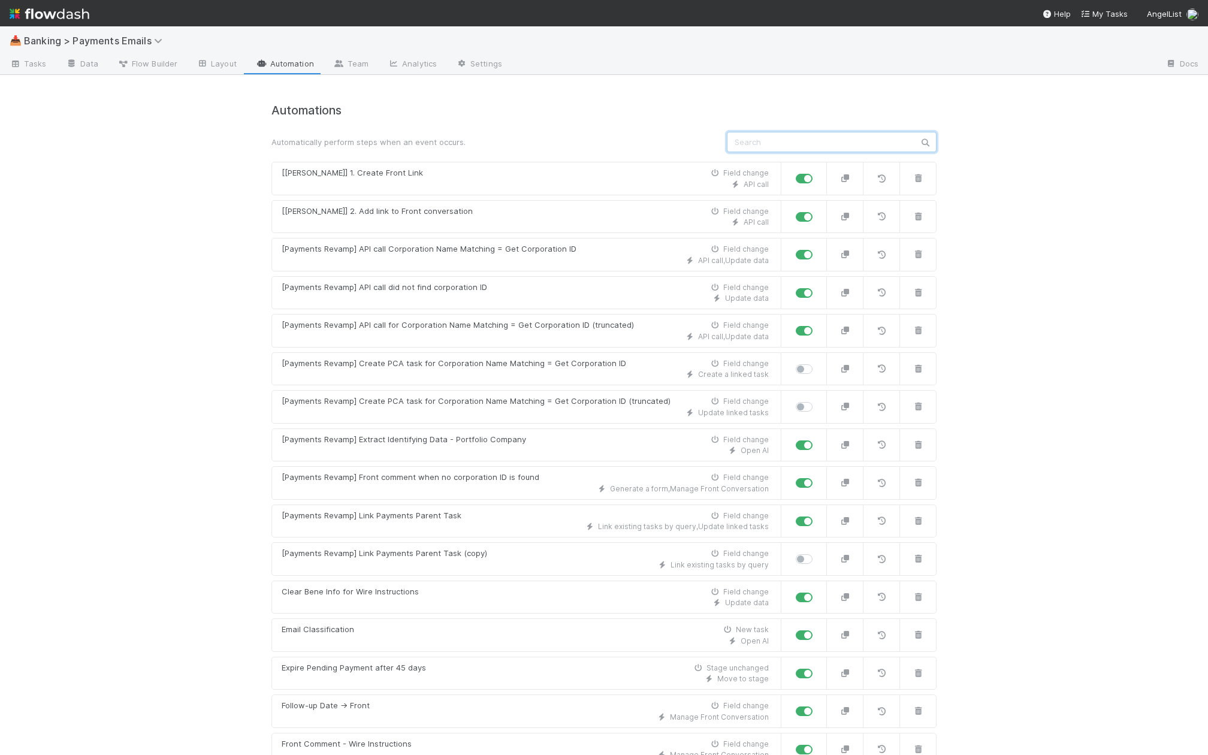
click at [809, 139] on input "text" at bounding box center [832, 142] width 210 height 20
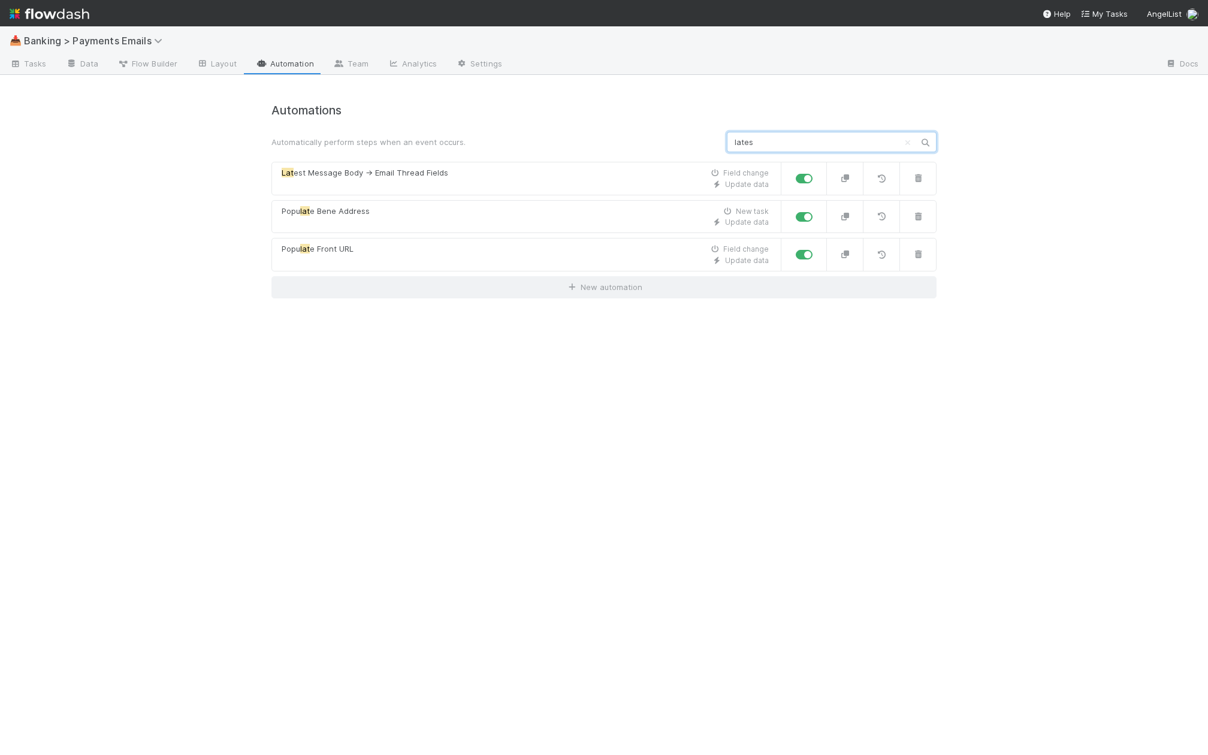
type input "latest"
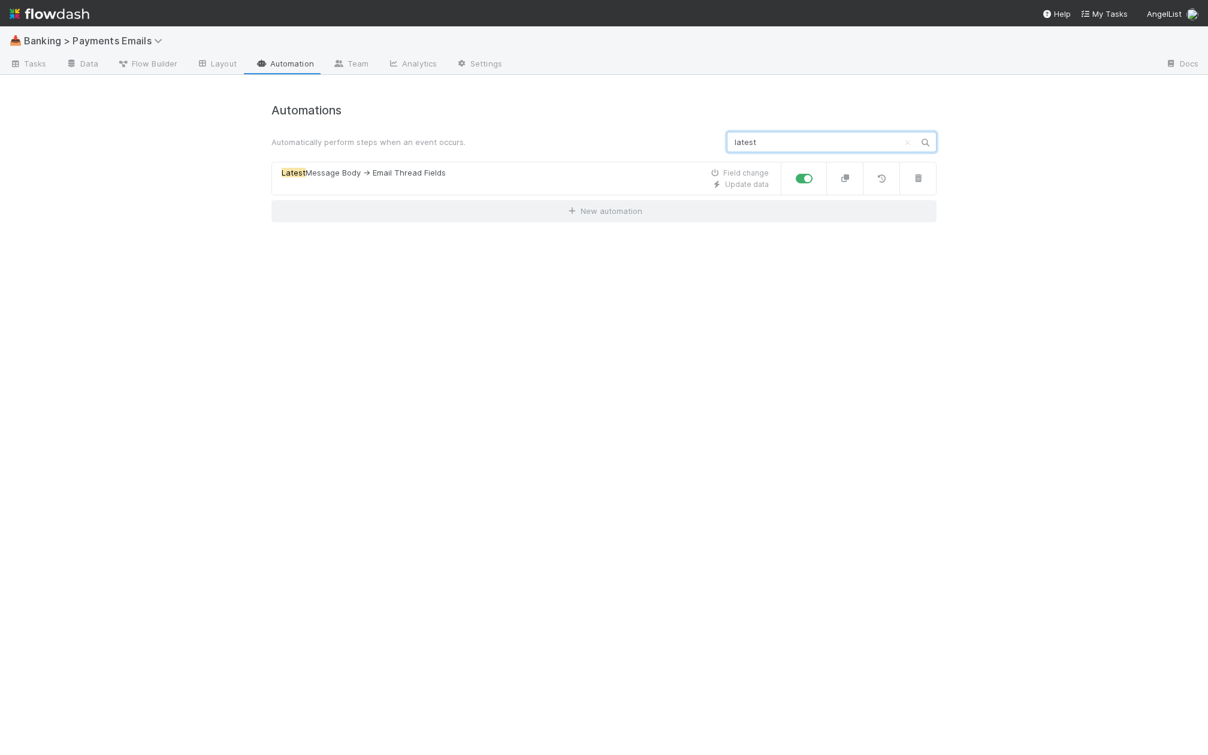
click at [750, 143] on input "latest" at bounding box center [832, 142] width 210 height 20
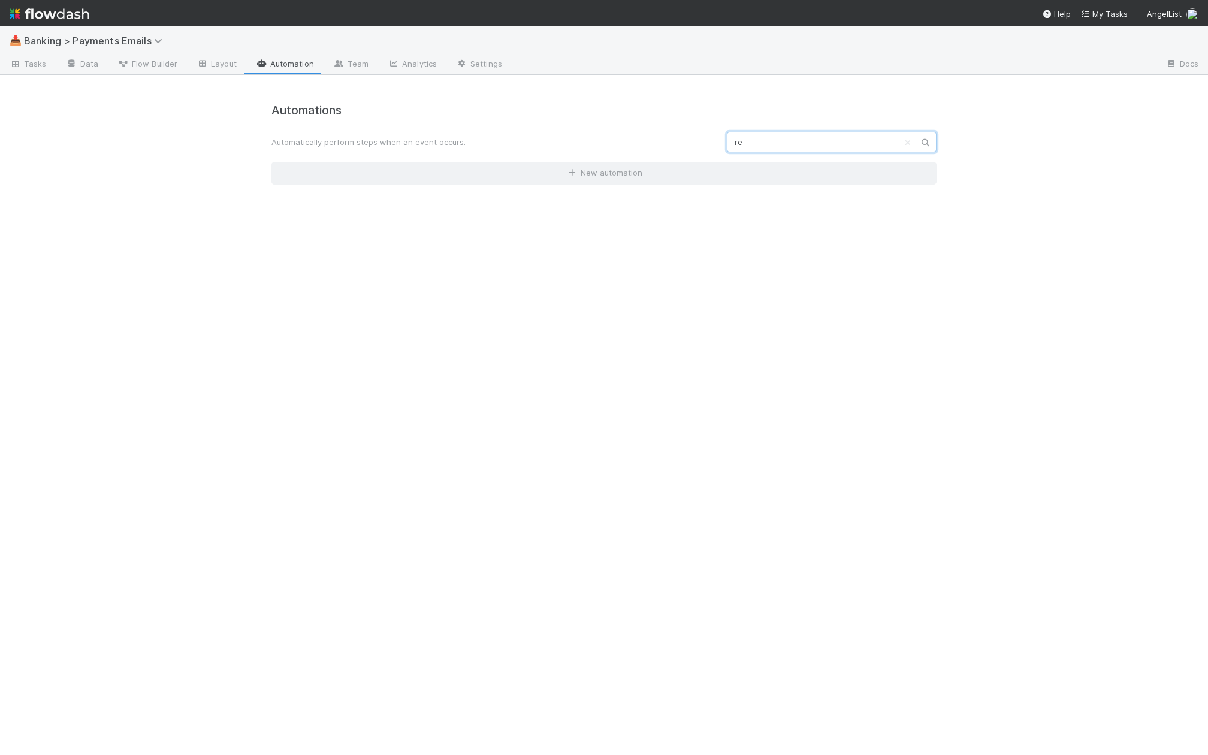
type input "r"
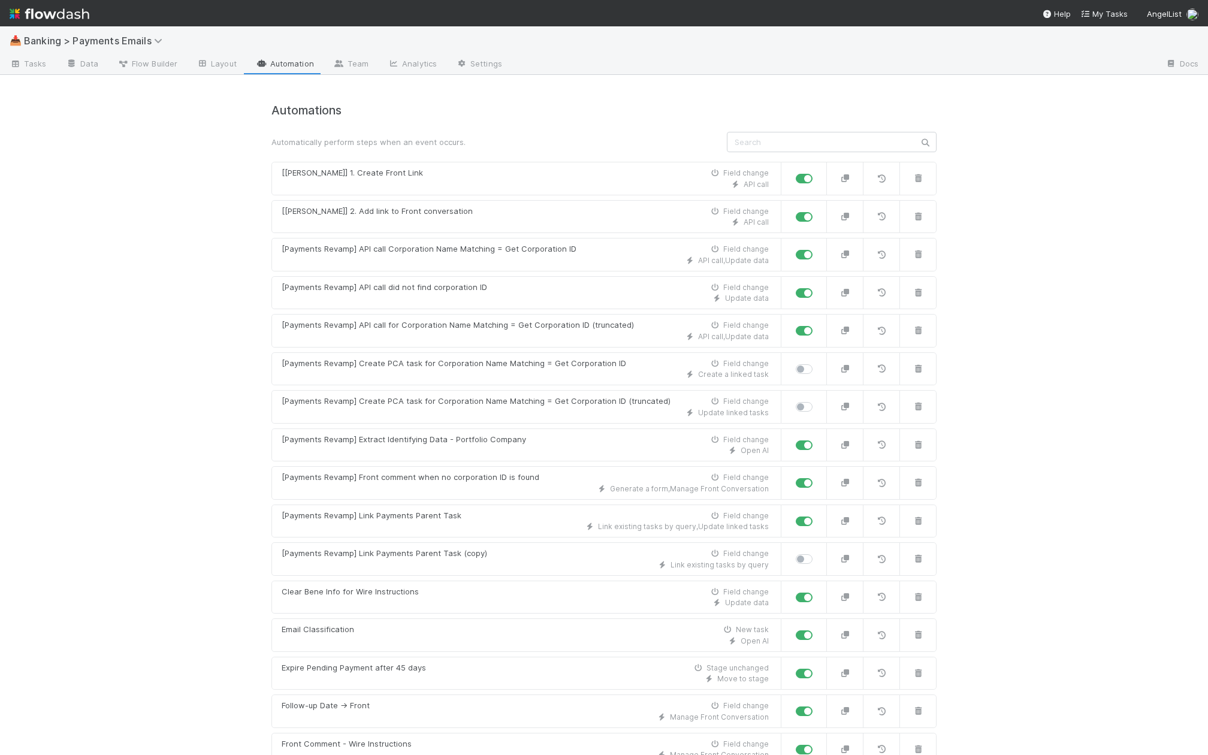
click at [580, 149] on div "Automatically perform steps when an event occurs." at bounding box center [603, 142] width 683 height 20
click at [803, 147] on input "text" at bounding box center [832, 142] width 210 height 20
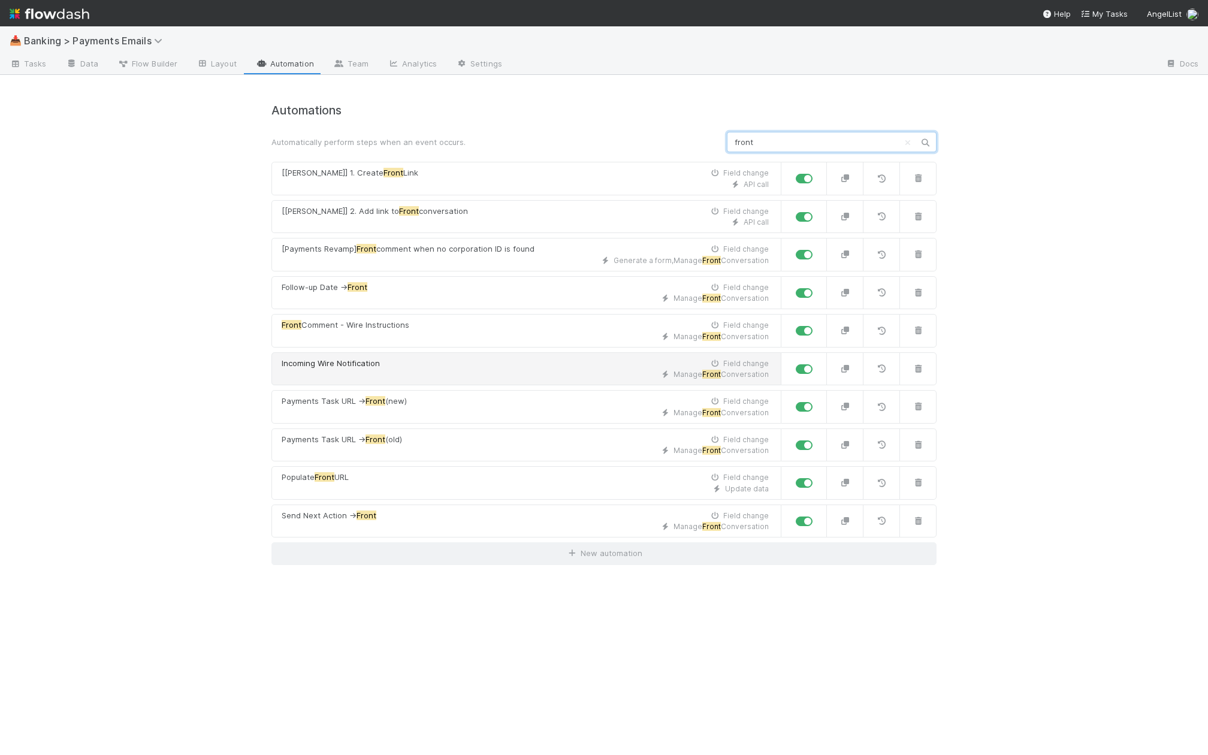
type input "front"
click at [516, 358] on div "Incoming Wire Notification Field change" at bounding box center [525, 364] width 487 height 12
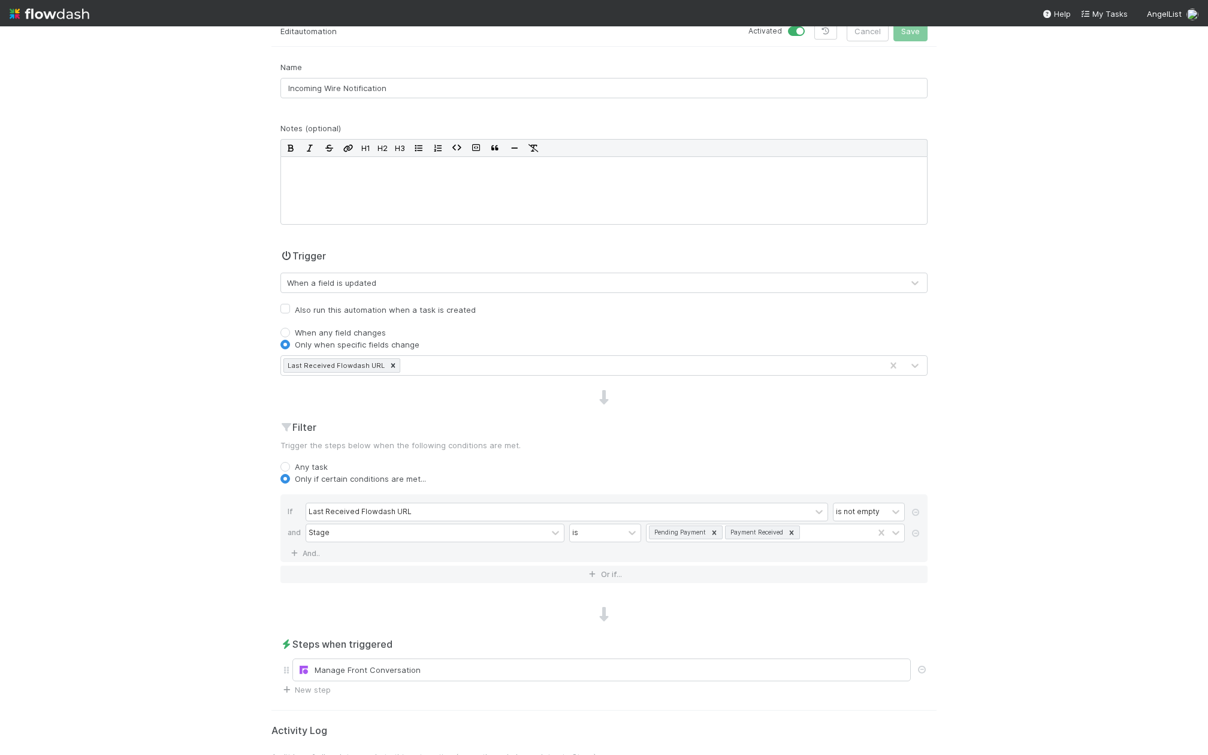
scroll to position [125, 0]
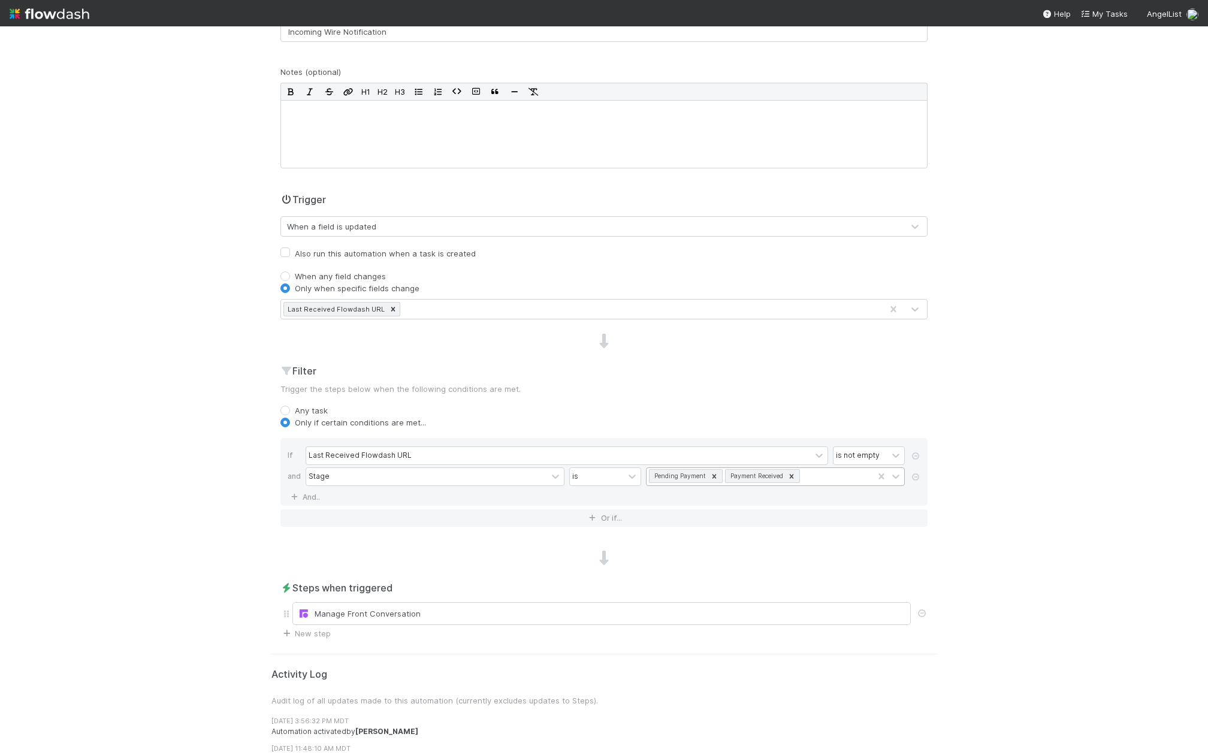
click at [837, 474] on div "Pending Payment Payment Received" at bounding box center [759, 476] width 226 height 17
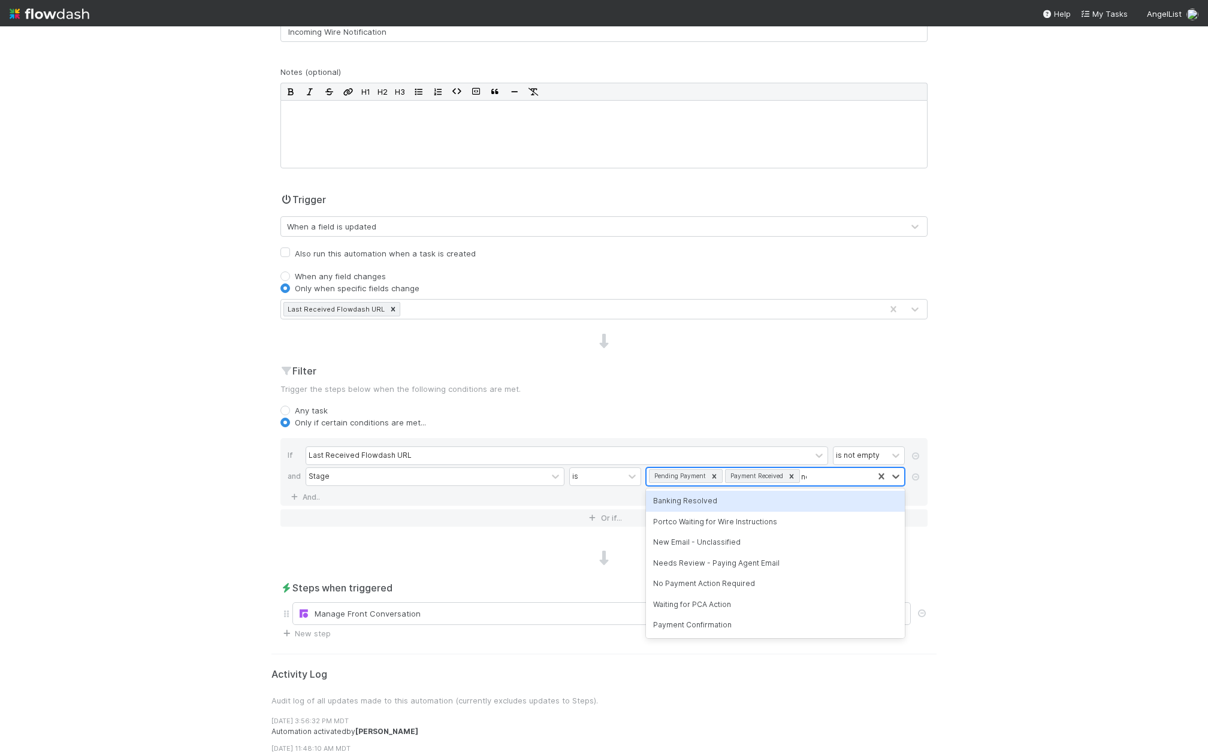
type input "new"
click at [795, 500] on div "New Email - Unclassified" at bounding box center [775, 501] width 259 height 20
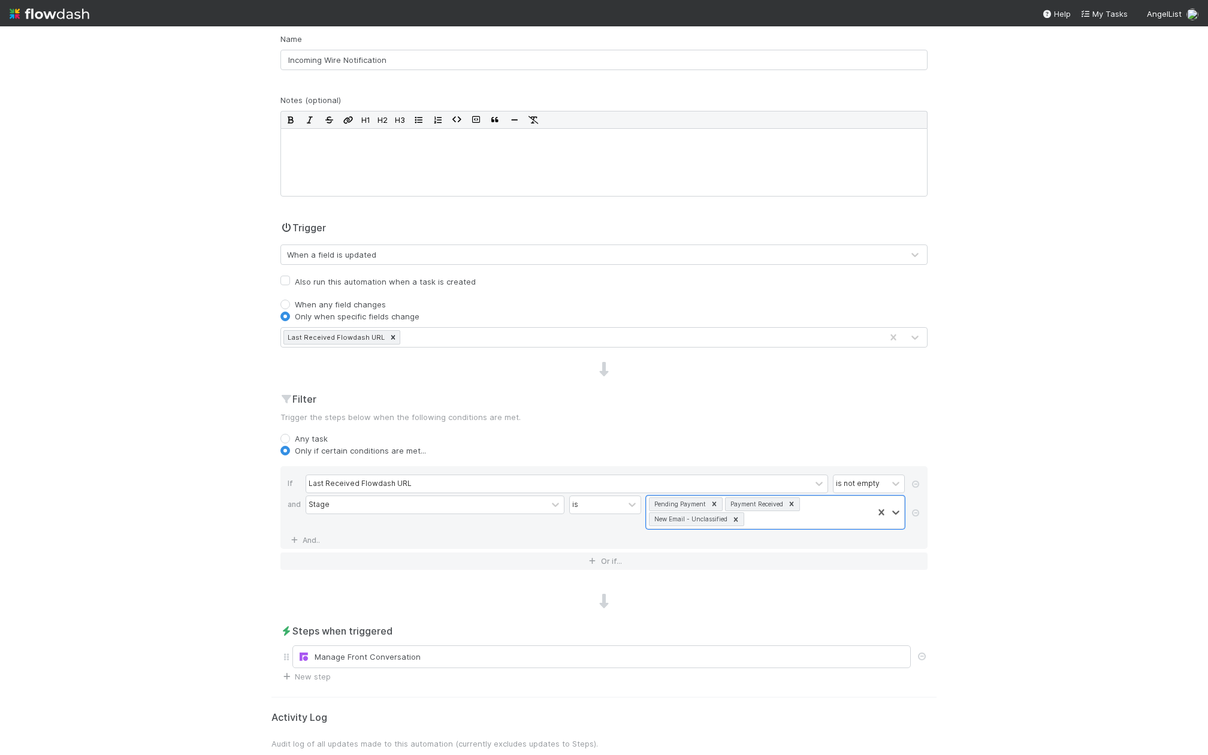
scroll to position [91, 0]
click at [479, 338] on div "Last Received Flowdash URL" at bounding box center [581, 342] width 600 height 19
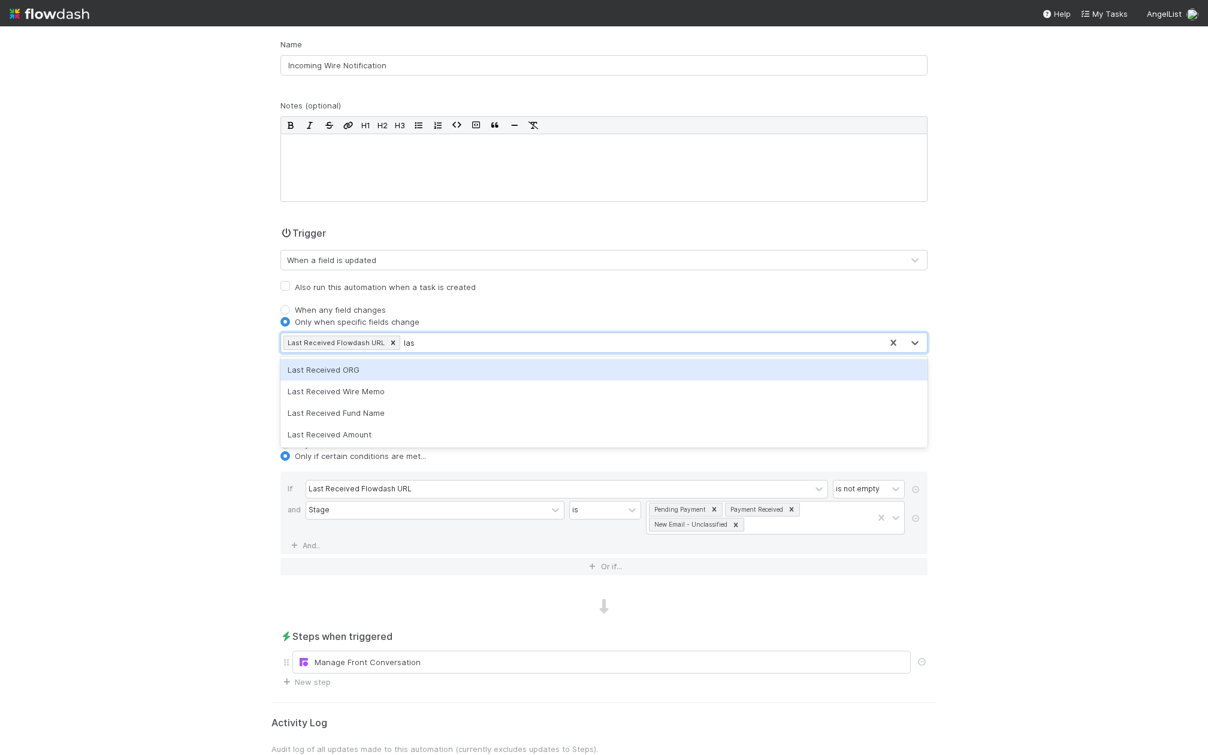
type input "last"
click at [442, 368] on div "Last Received ORG" at bounding box center [603, 370] width 647 height 22
type input "last"
click at [472, 370] on div "Last Received Wire Memo" at bounding box center [603, 370] width 647 height 22
type input "last"
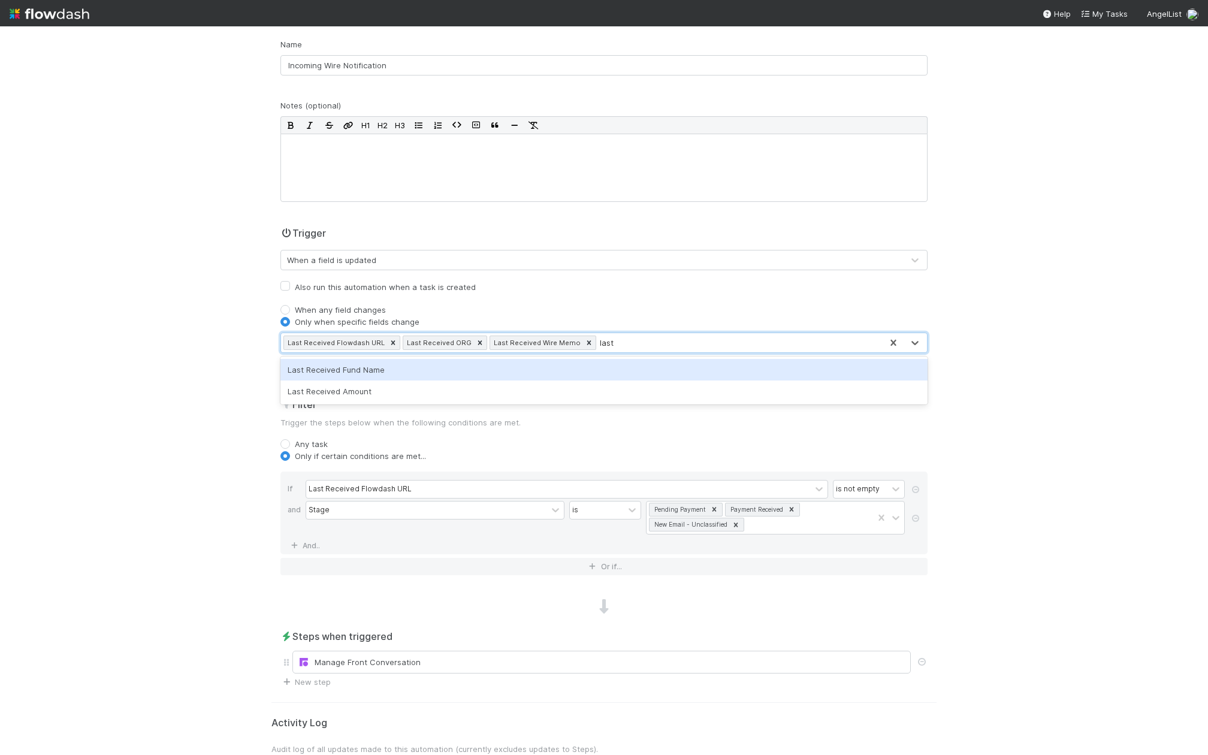
click at [563, 371] on div "Last Received Fund Name" at bounding box center [603, 370] width 647 height 22
type input "last"
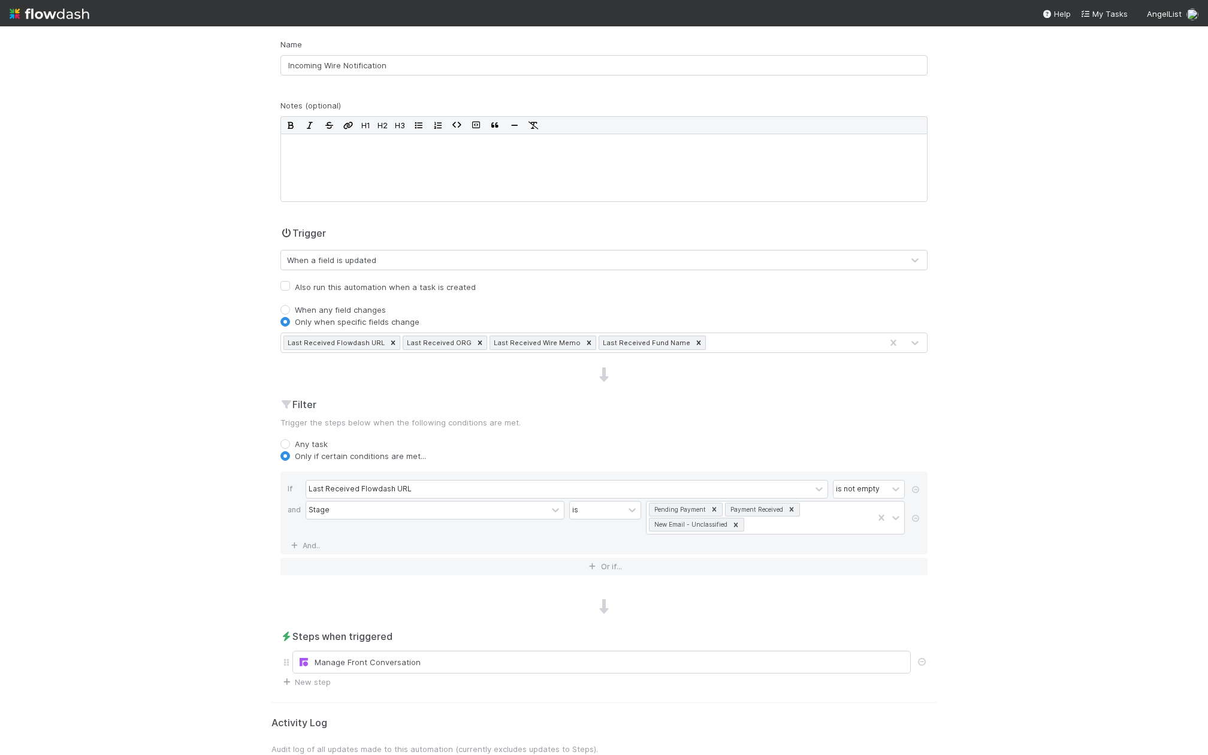
click at [632, 355] on div "Name Incoming Wire Notification Notes (optional) H1 H2 H3 Trigger When a field …" at bounding box center [603, 362] width 665 height 649
click at [745, 353] on div "Name Incoming Wire Notification Notes (optional) H1 H2 H3 Trigger When a field …" at bounding box center [603, 362] width 665 height 649
click at [745, 341] on div "Last Received Flowdash URL Last Received ORG Last Received Wire Memo Last Recei…" at bounding box center [581, 342] width 600 height 19
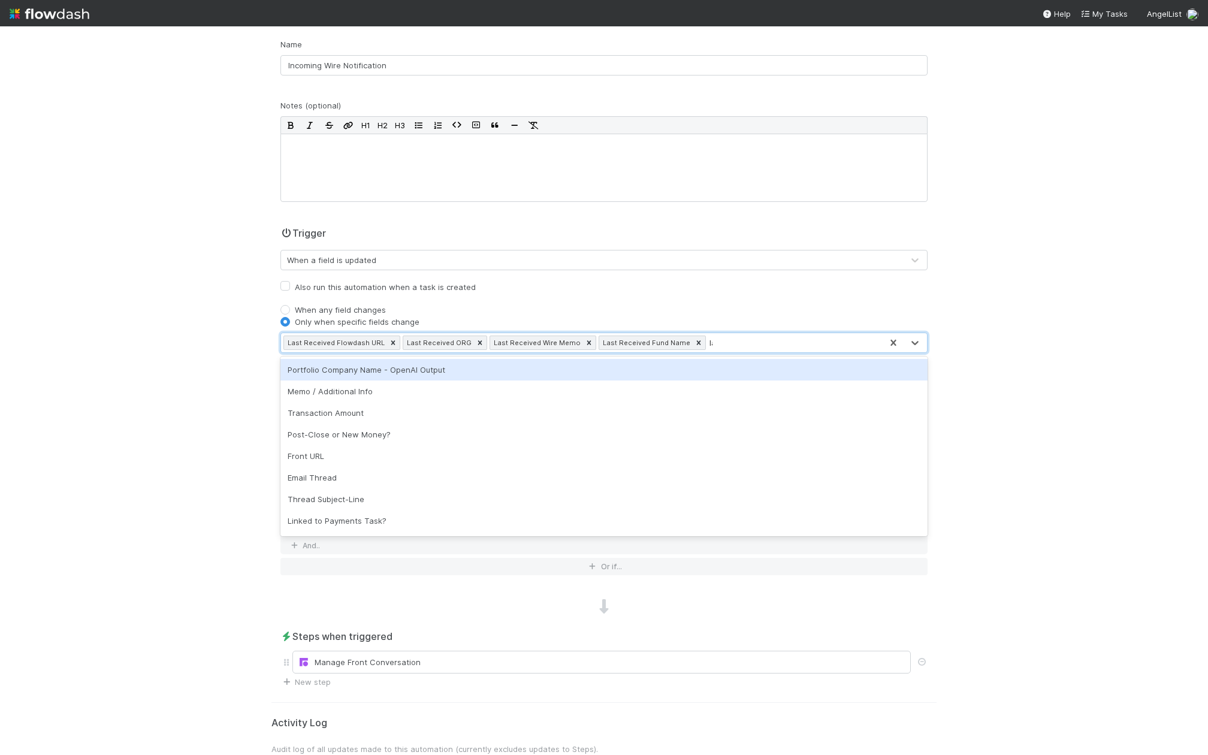
type input "last"
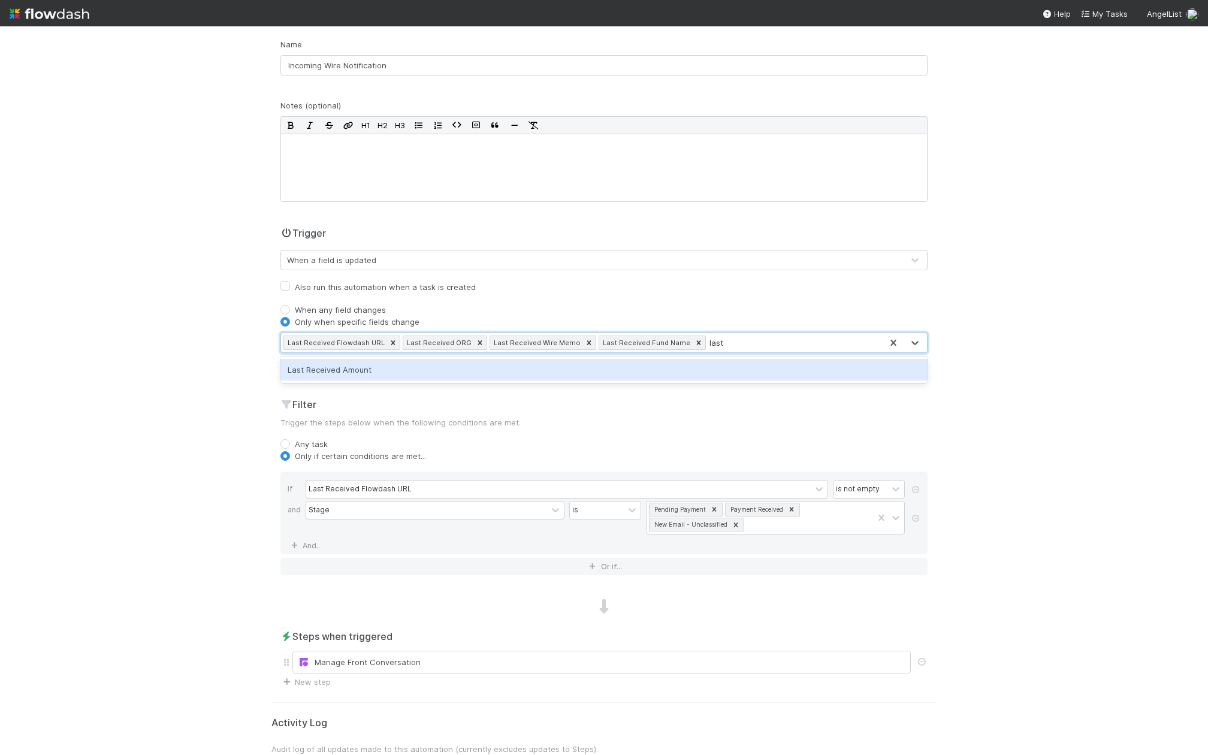
click at [631, 373] on div "Last Received Amount" at bounding box center [603, 370] width 647 height 22
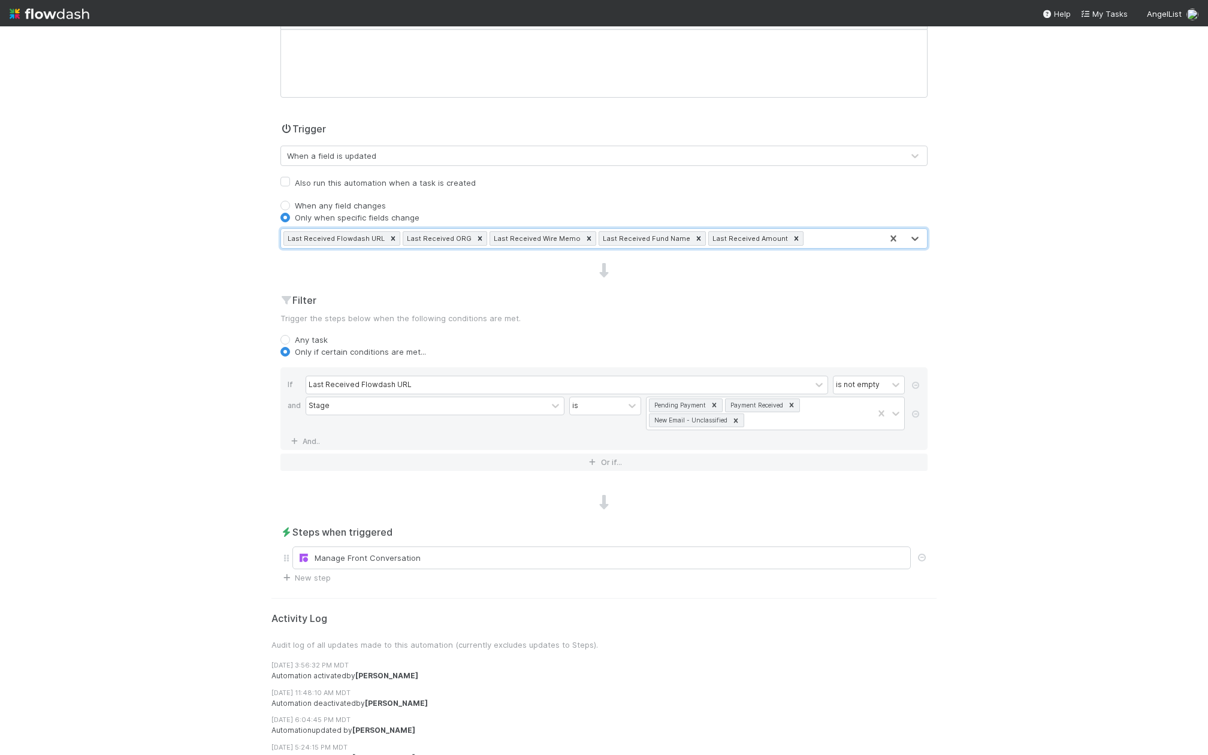
scroll to position [205, 0]
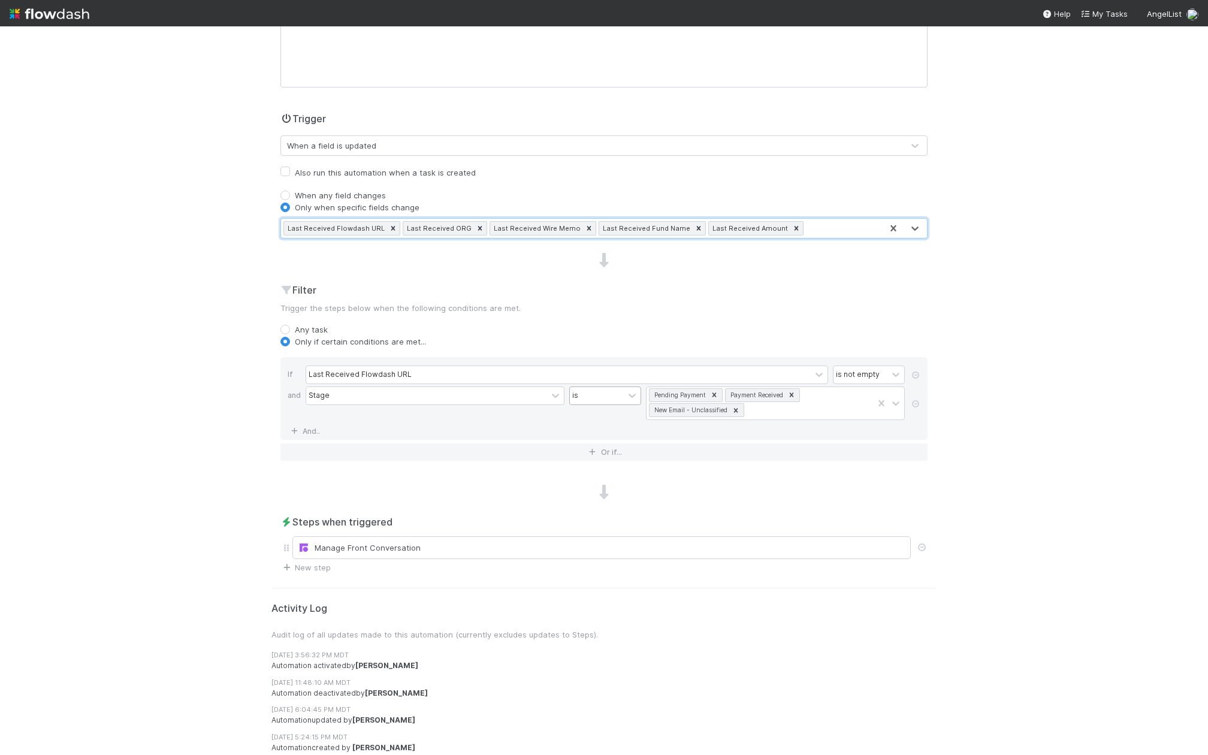
click at [587, 396] on div "is" at bounding box center [597, 395] width 54 height 17
click at [592, 430] on div "is not" at bounding box center [605, 440] width 72 height 20
click at [787, 394] on icon at bounding box center [791, 395] width 8 height 8
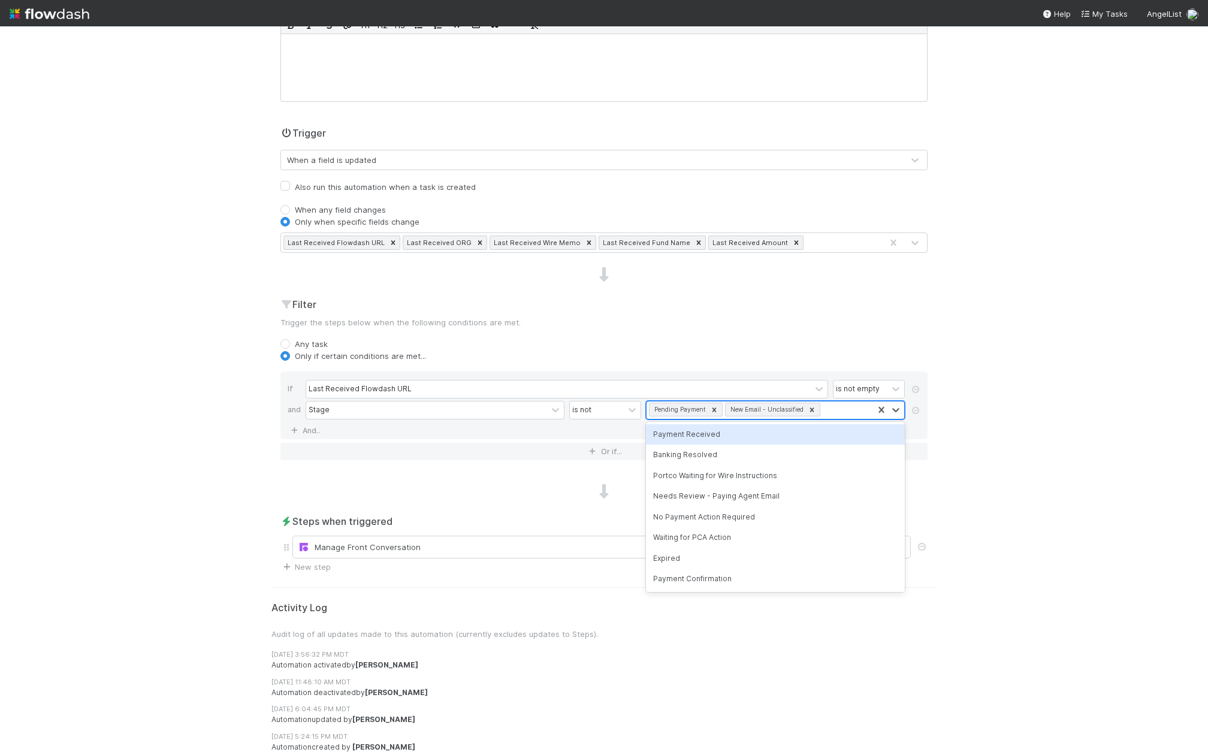
click at [714, 410] on icon at bounding box center [714, 410] width 8 height 8
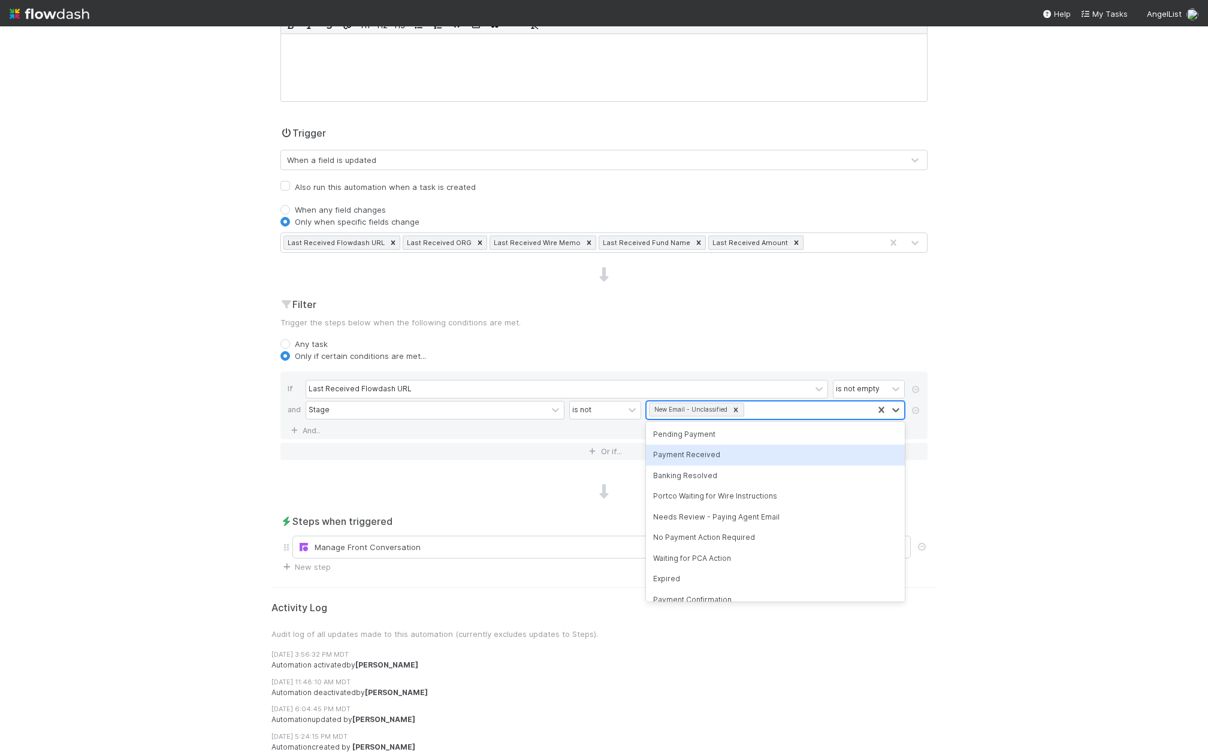
click at [731, 408] on icon at bounding box center [735, 410] width 8 height 8
type input "res"
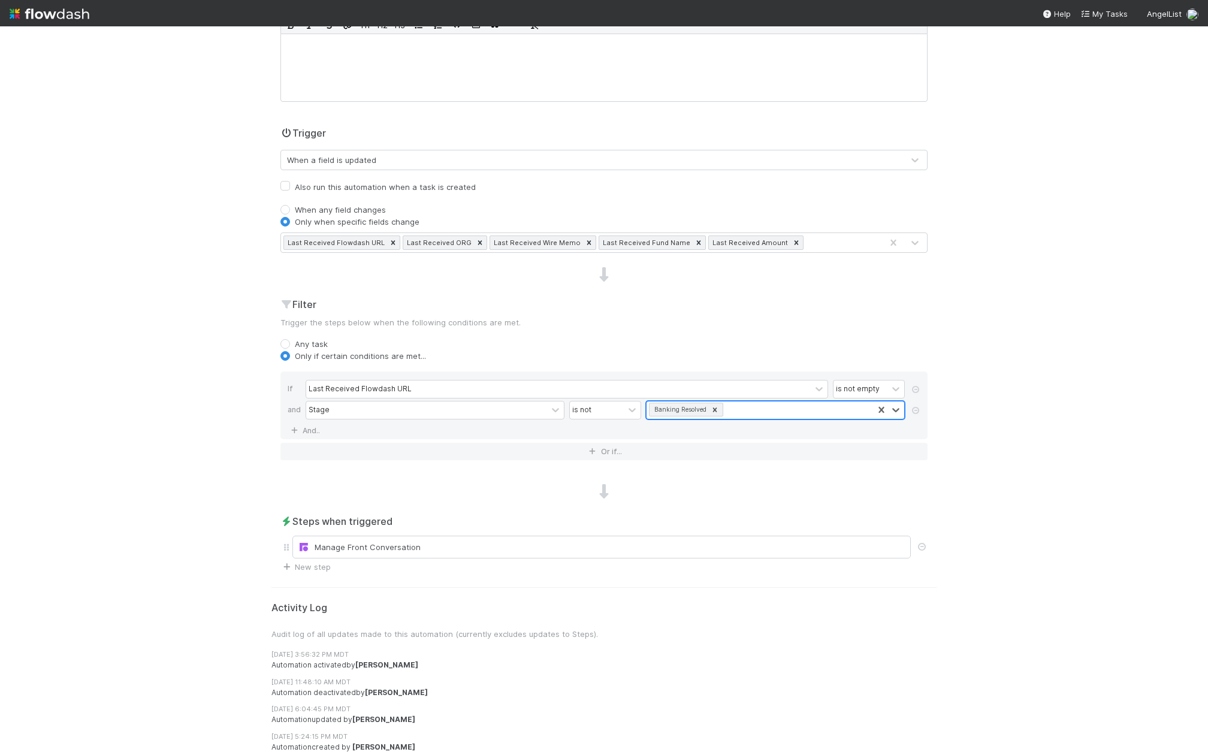
click at [575, 504] on div "Name Incoming Wire Notification Notes (optional) H1 H2 H3 Trigger When a field …" at bounding box center [603, 255] width 665 height 634
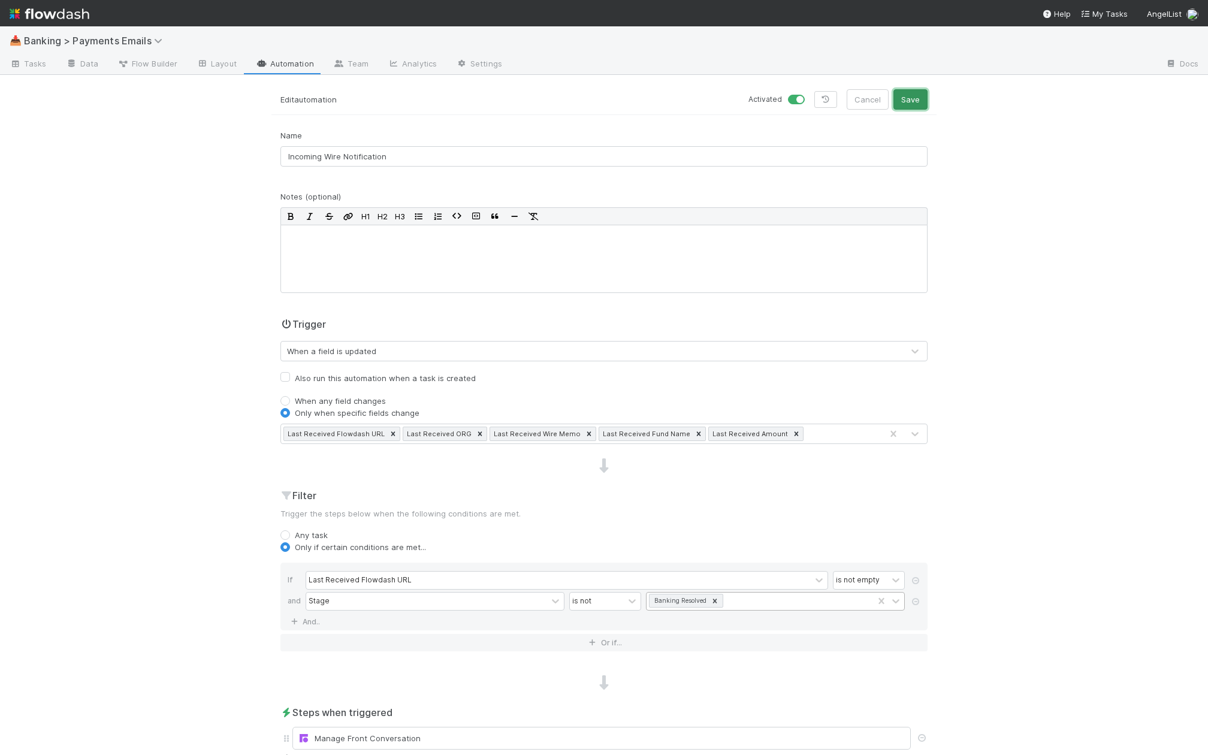
click at [907, 98] on button "Save" at bounding box center [910, 99] width 34 height 20
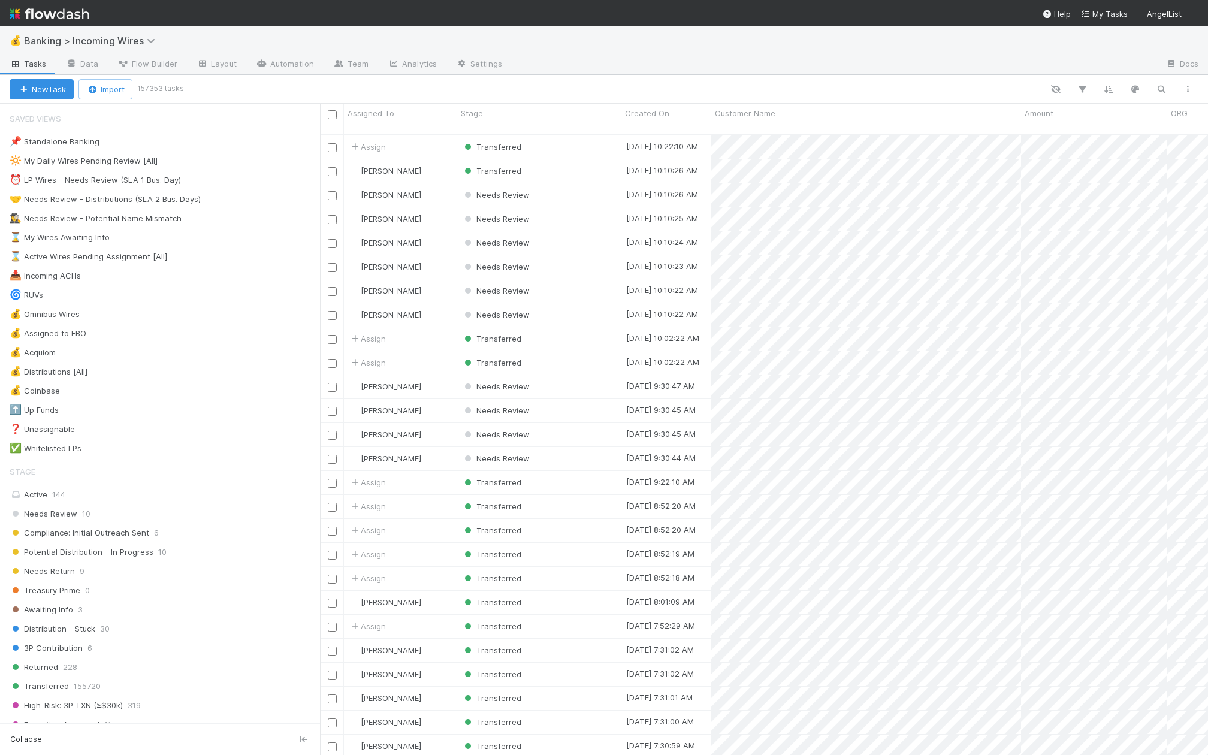
scroll to position [0, 1]
click at [195, 132] on div "Saved Views 📌 Standalone Banking 906 🔆 My Daily Wires Pending Review [All] 0 ⏰ …" at bounding box center [160, 282] width 320 height 350
click at [256, 193] on div "🤝 Needs Review - Distributions (SLA 2 Bus. Days) 10" at bounding box center [165, 199] width 310 height 15
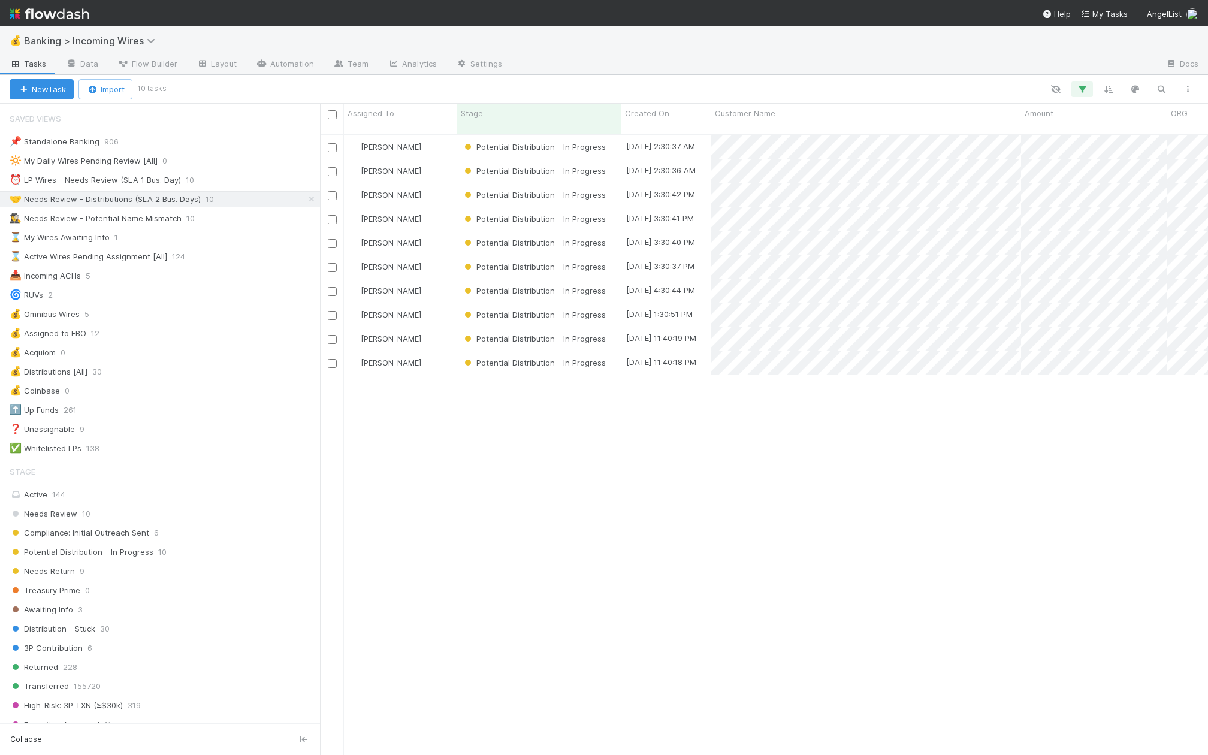
scroll to position [630, 888]
click at [438, 135] on div "[PERSON_NAME]" at bounding box center [400, 146] width 113 height 23
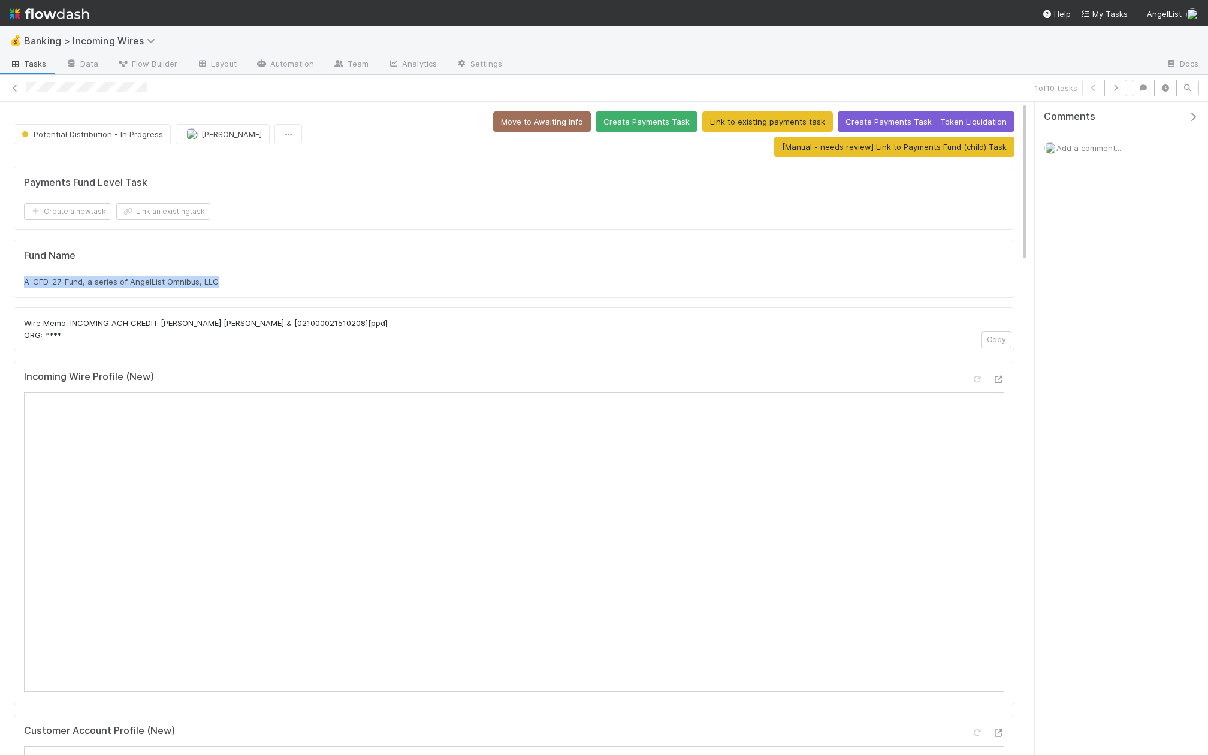
drag, startPoint x: 220, startPoint y: 276, endPoint x: 22, endPoint y: 274, distance: 198.3
click at [22, 274] on div "Fund Name A-CFD-27-Fund, a series of AngelList Omnibus, LLC" at bounding box center [514, 269] width 1000 height 59
click at [183, 207] on button "Link an existing task" at bounding box center [163, 211] width 94 height 17
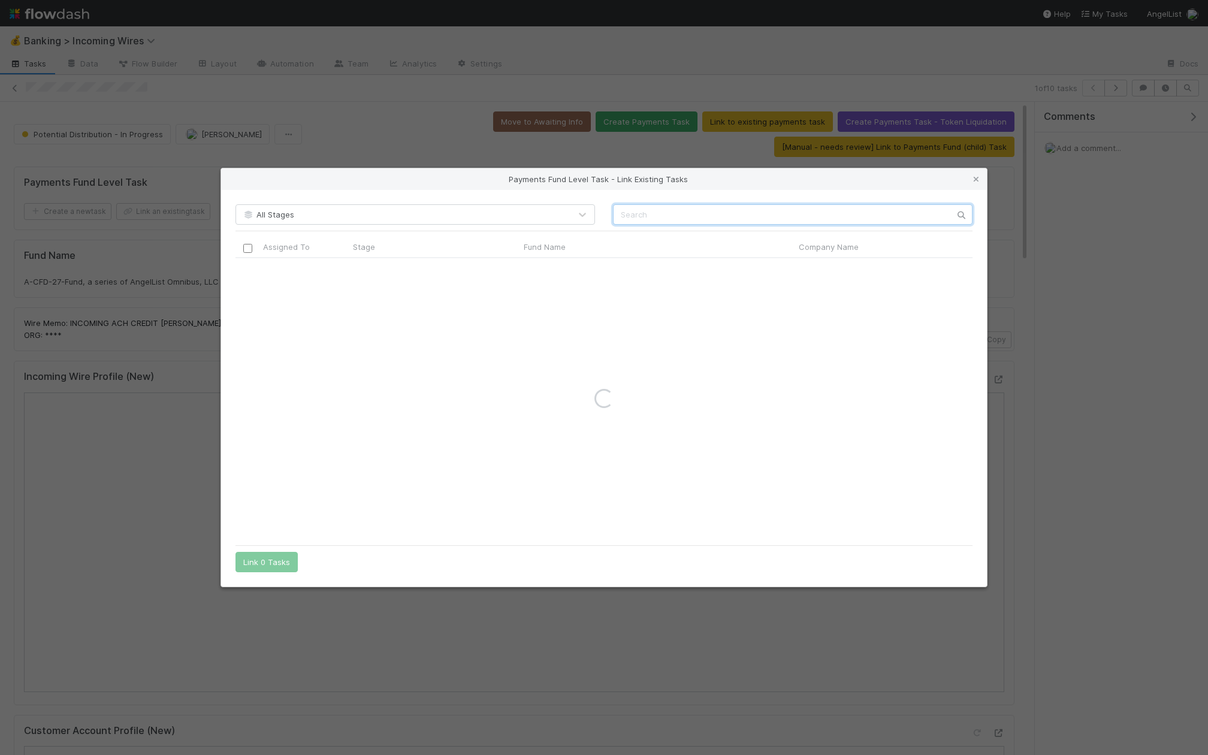
click at [772, 220] on input "text" at bounding box center [792, 214] width 359 height 20
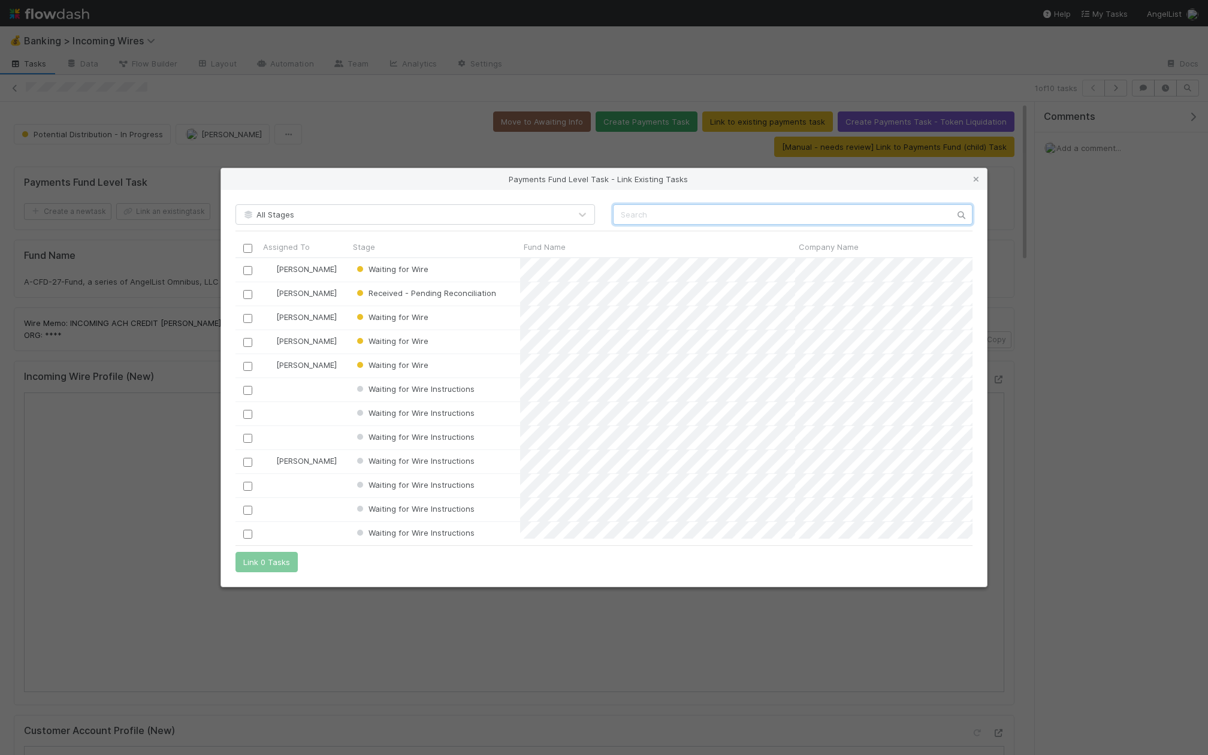
scroll to position [280, 737]
paste input "e3b68fcde91d445da56e20c51462887a"
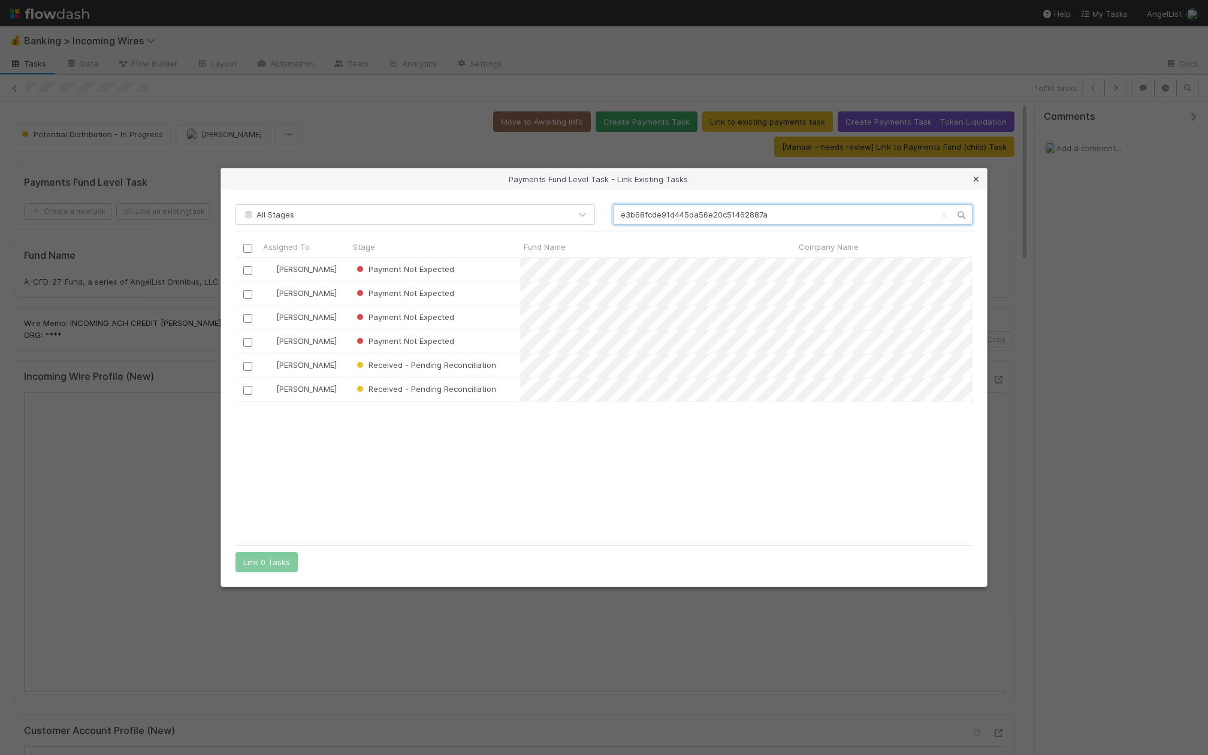
type input "e3b68fcde91d445da56e20c51462887a"
click at [977, 181] on icon at bounding box center [976, 180] width 12 height 8
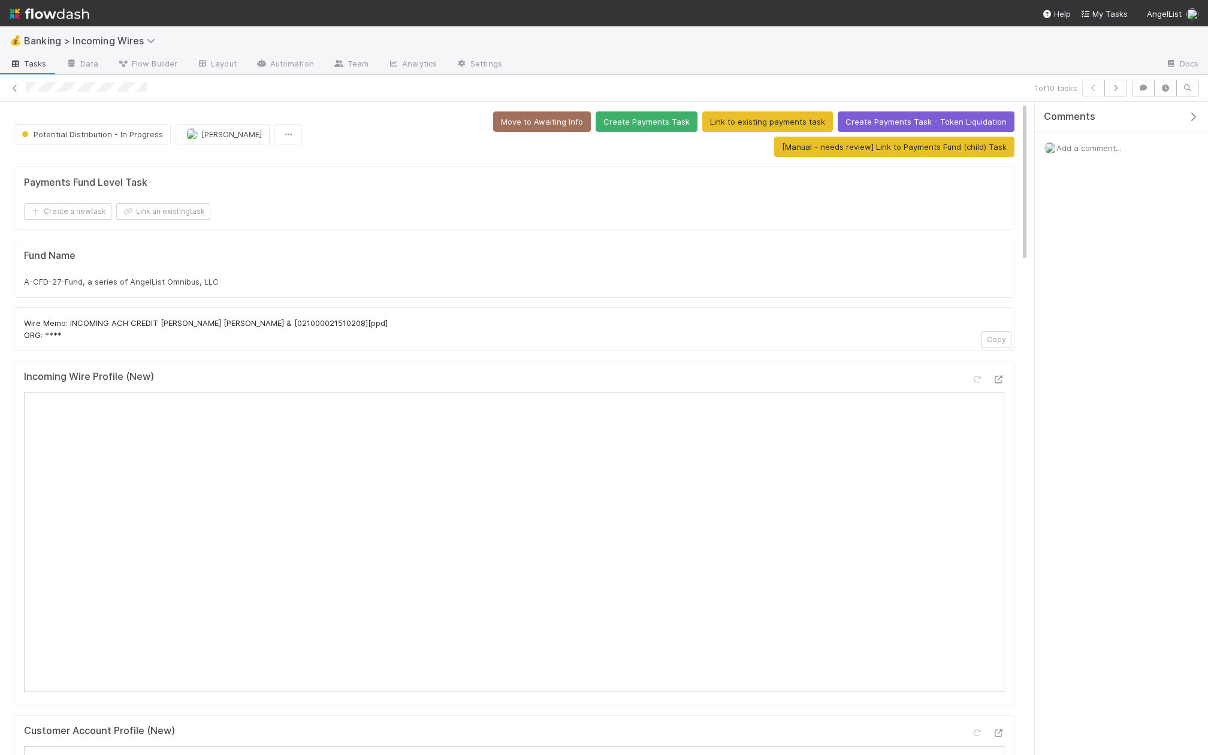
click at [219, 276] on div "A-CFD-27-Fund, a series of AngelList Omnibus, LLC" at bounding box center [514, 282] width 980 height 12
drag, startPoint x: 225, startPoint y: 279, endPoint x: 0, endPoint y: 278, distance: 224.7
copy span "A-CFD-27-Fund, a series of AngelList Omnibus, LLC"
click at [171, 211] on button "Link an existing task" at bounding box center [163, 211] width 94 height 17
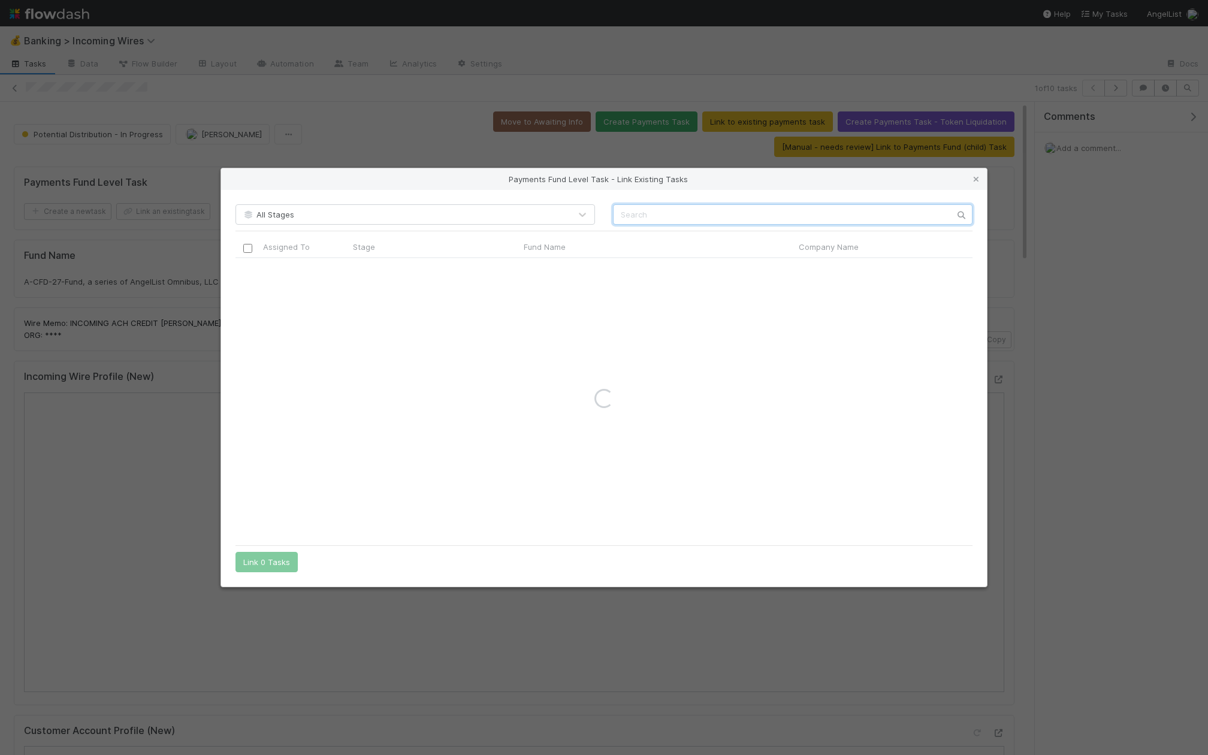
click at [703, 210] on input "text" at bounding box center [792, 214] width 359 height 20
paste input "A-CFD-27-Fund, a series of AngelList Omnibus, LLC"
type input "A-CFD-27-Fund, a series of AngelList Omnibus, LLC"
click at [978, 176] on icon at bounding box center [976, 180] width 12 height 8
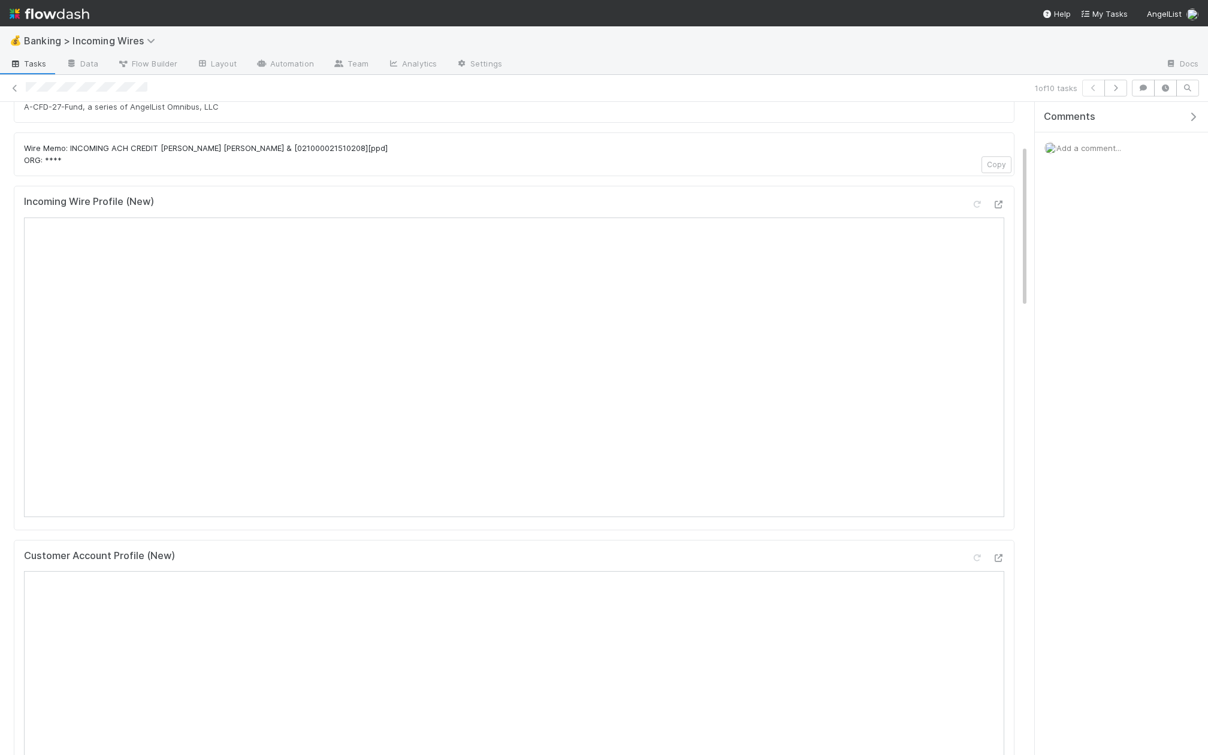
scroll to position [0, 0]
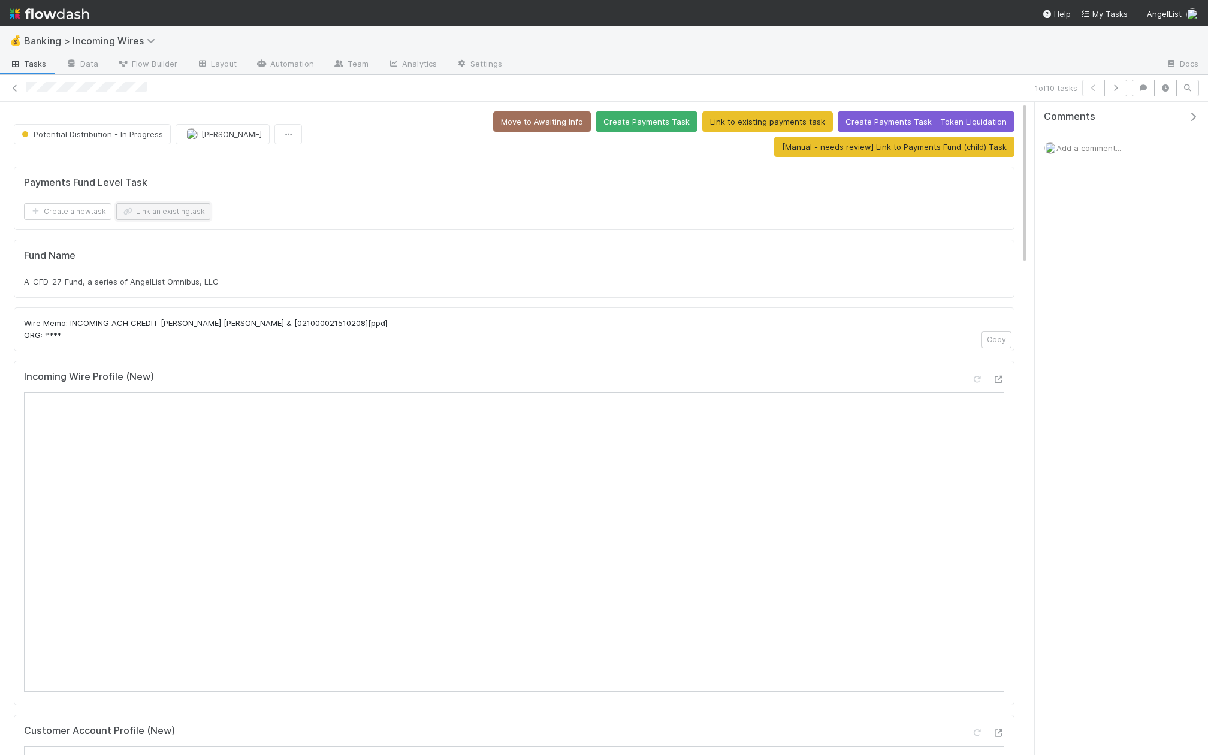
click at [183, 203] on button "Link an existing task" at bounding box center [163, 211] width 94 height 17
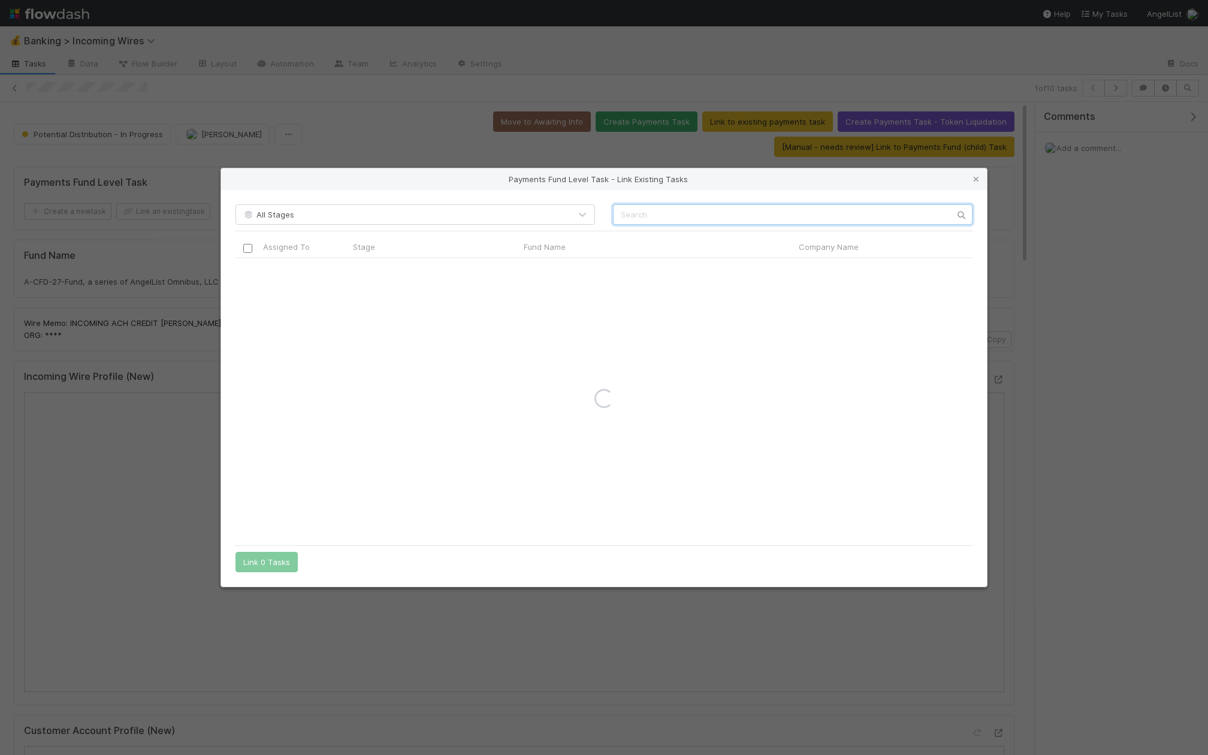
click at [657, 219] on input "text" at bounding box center [792, 214] width 359 height 20
paste input "Cloudastructure"
type input "Cloudastructure"
click at [107, 171] on div "Payments Fund Level Task - Link Existing Tasks All Stages Cloudastructure Assig…" at bounding box center [604, 377] width 1208 height 755
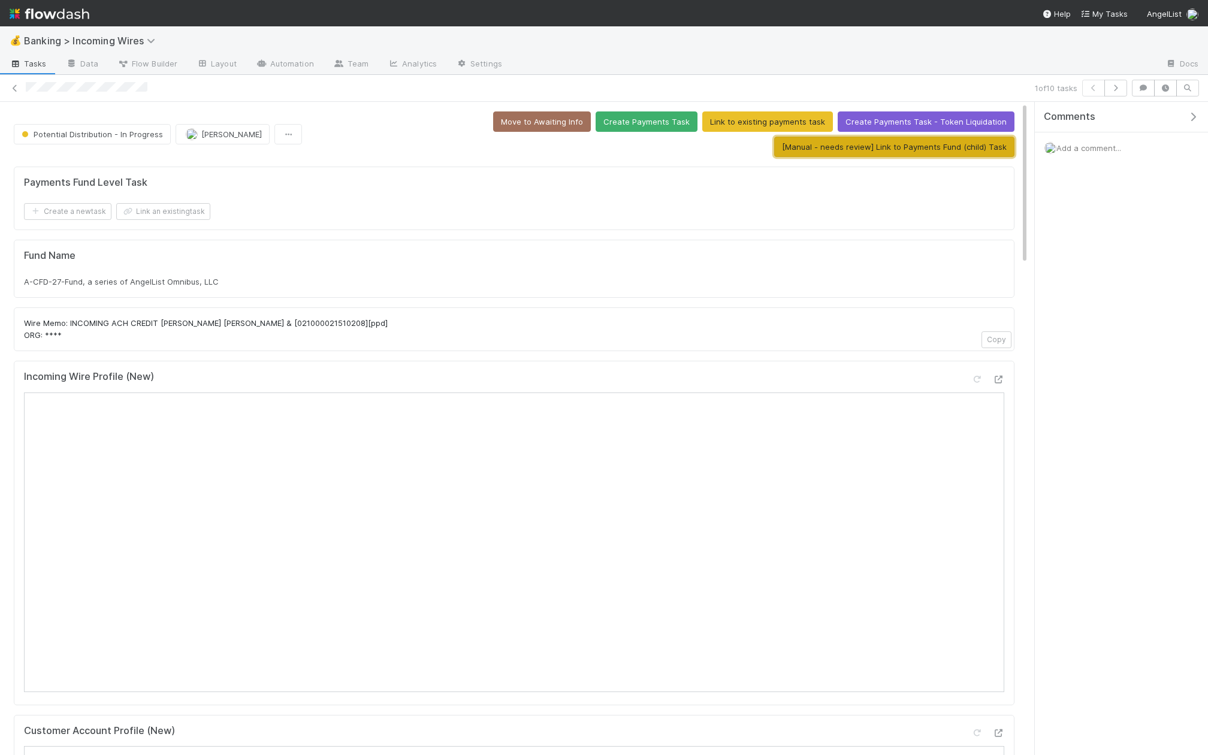
click at [906, 149] on button "[Manual - needs review] Link to Payments Fund (child) Task" at bounding box center [894, 147] width 240 height 20
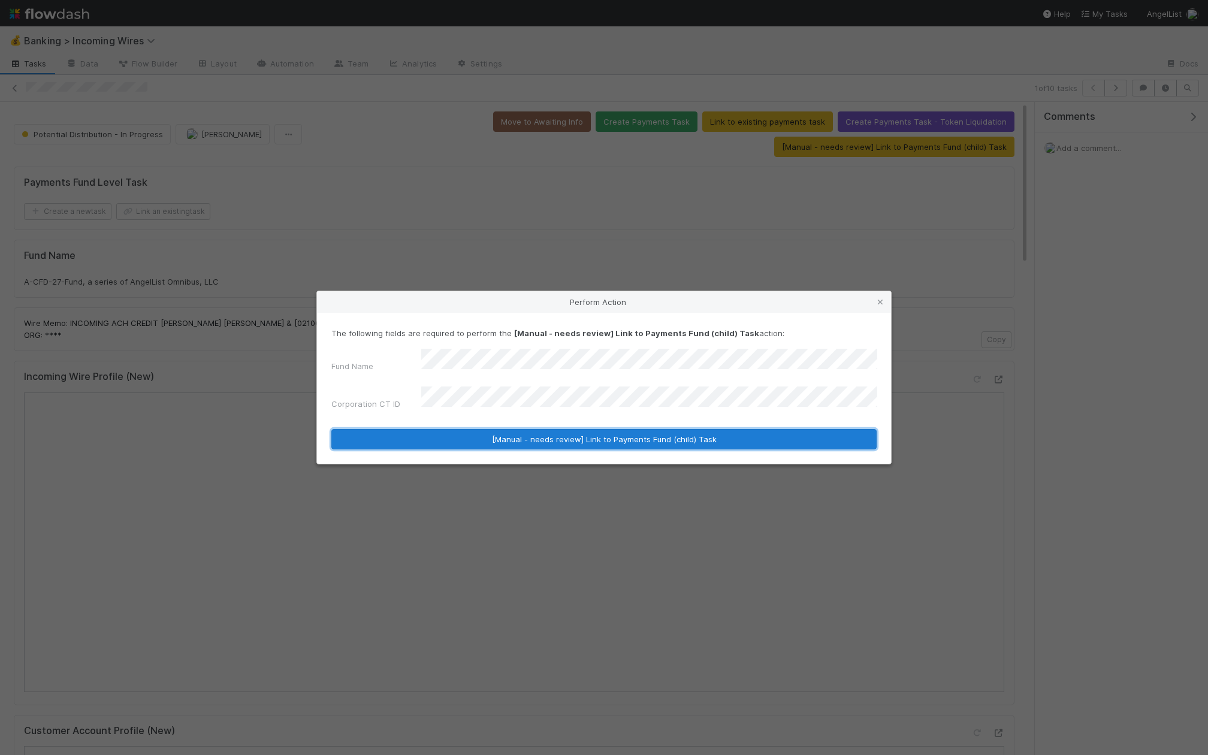
click at [590, 440] on button "[Manual - needs review] Link to Payments Fund (child) Task" at bounding box center [603, 439] width 545 height 20
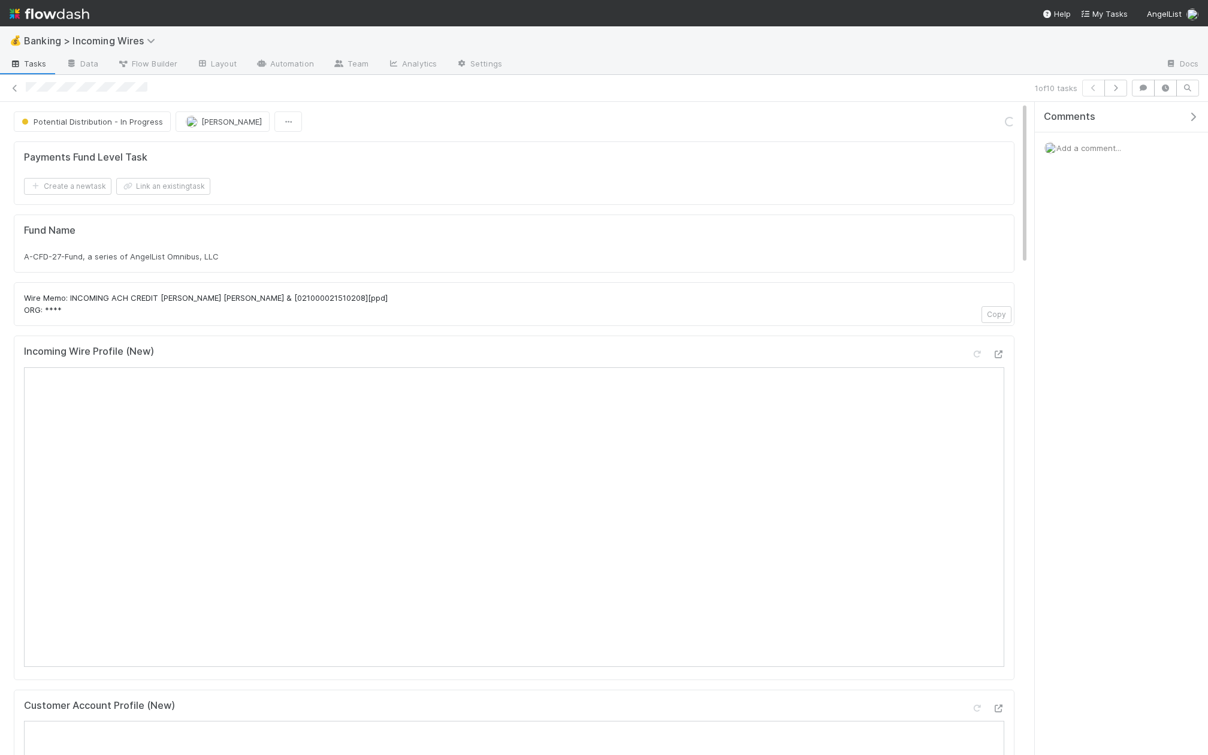
click at [919, 8] on nav "Help My Tasks AngelList" at bounding box center [604, 13] width 1208 height 26
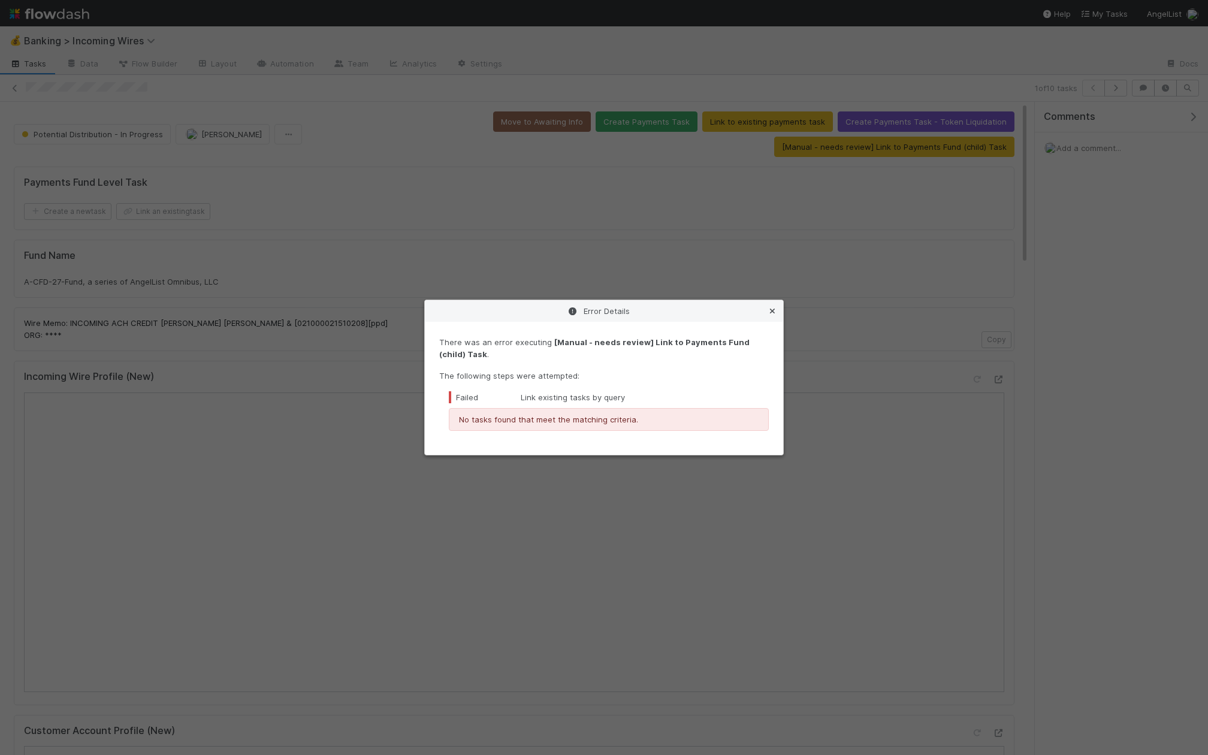
click at [776, 306] on link at bounding box center [772, 311] width 12 height 12
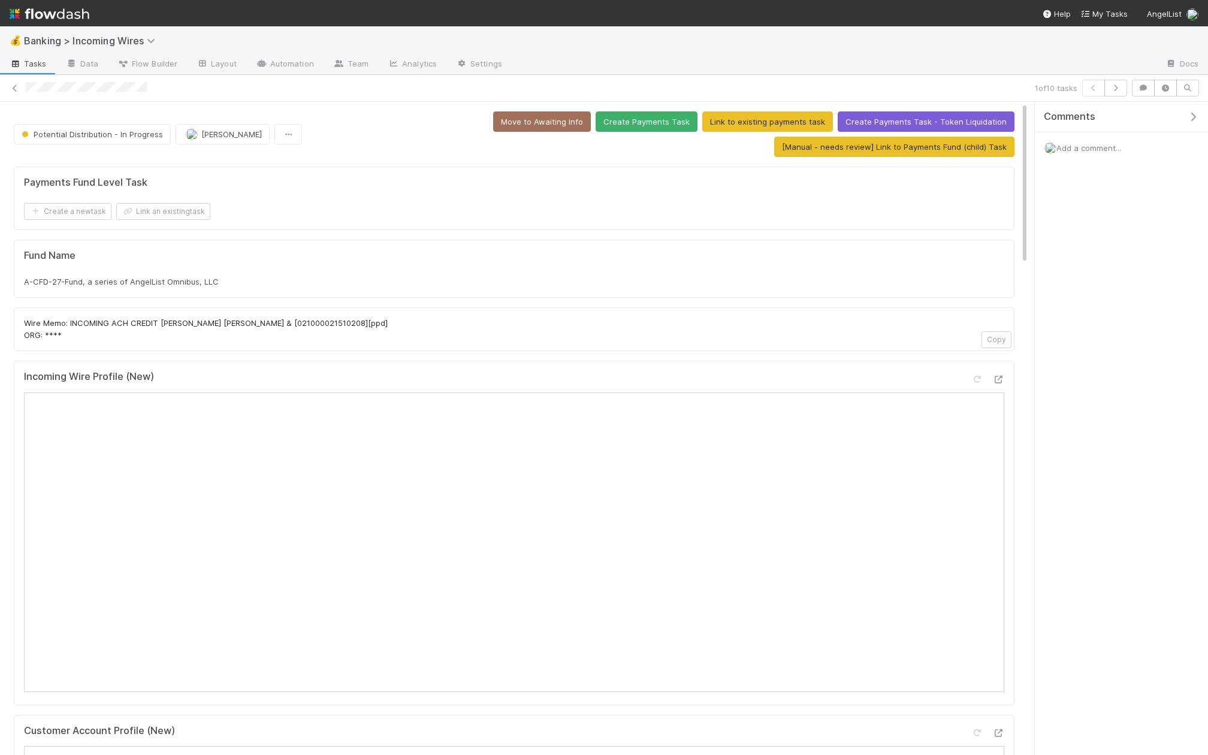
click at [175, 222] on div "Payments Fund Level Task Create a new task Link an existing task" at bounding box center [514, 199] width 1000 height 64
click at [175, 216] on button "Link an existing task" at bounding box center [163, 211] width 94 height 17
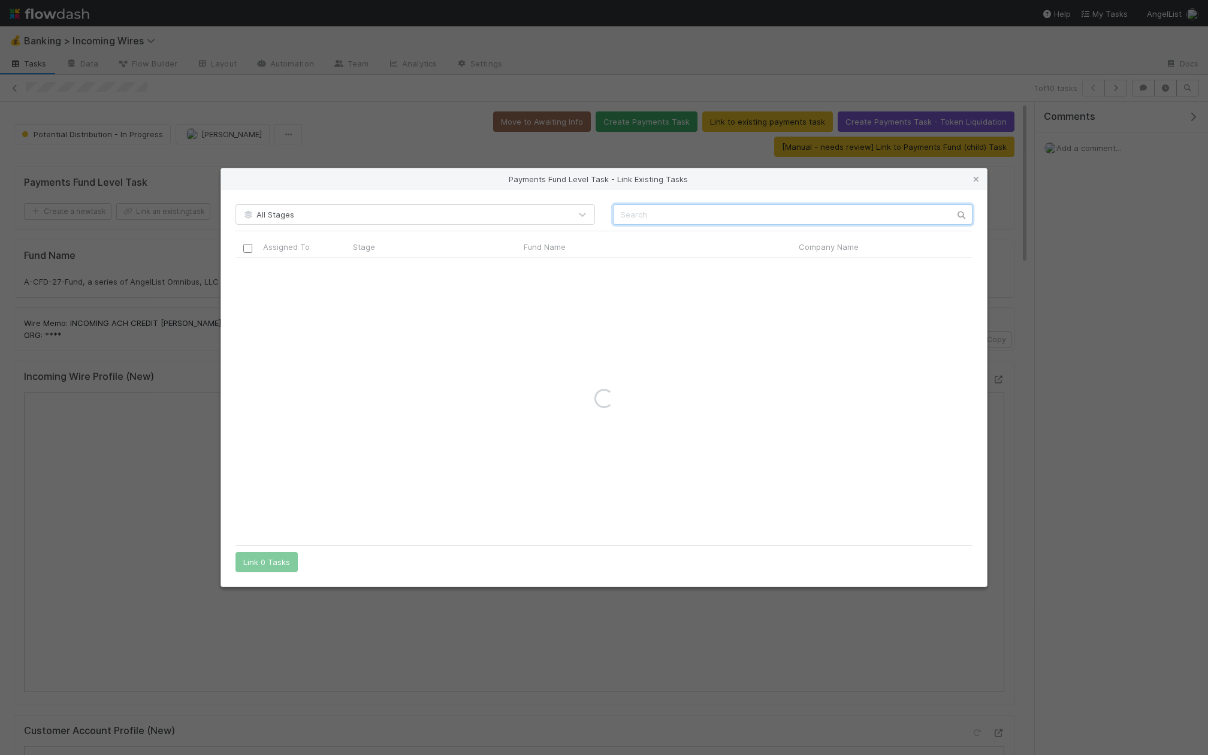
click at [669, 212] on input "text" at bounding box center [792, 214] width 359 height 20
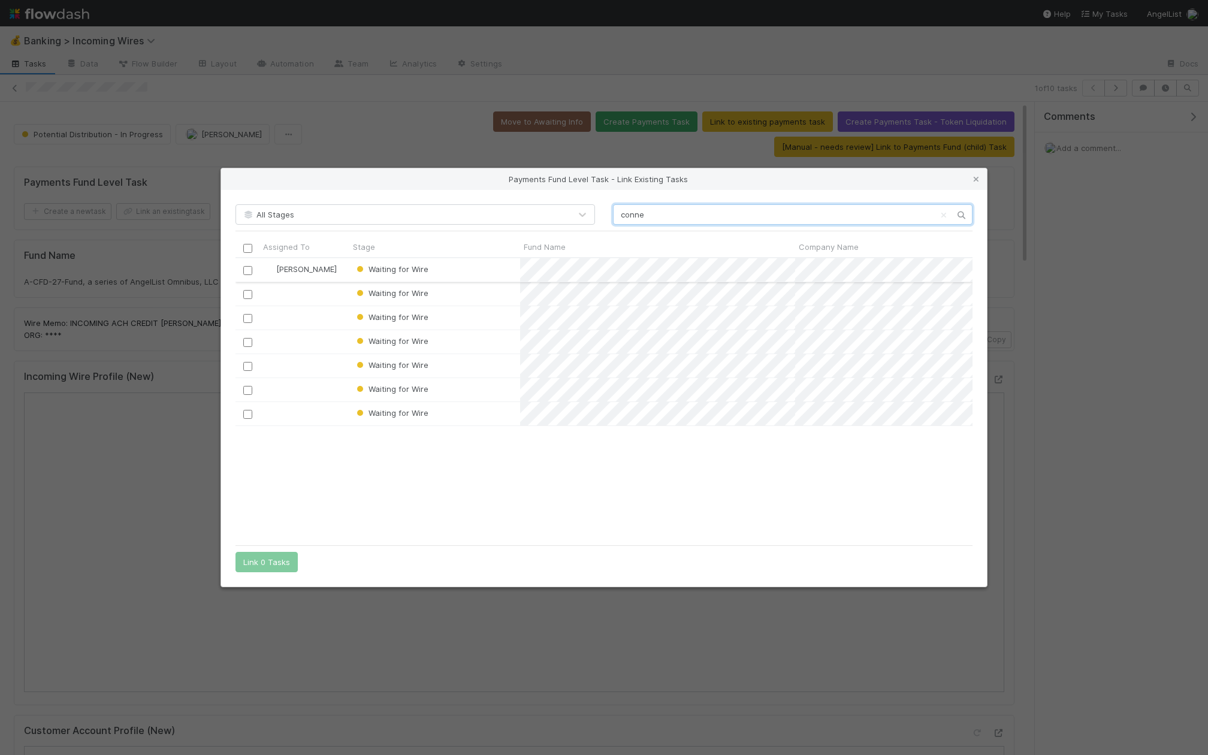
type input "conne"
click at [247, 270] on input "checkbox" at bounding box center [247, 270] width 9 height 9
click at [269, 557] on button "Link 1 Task" at bounding box center [263, 562] width 57 height 20
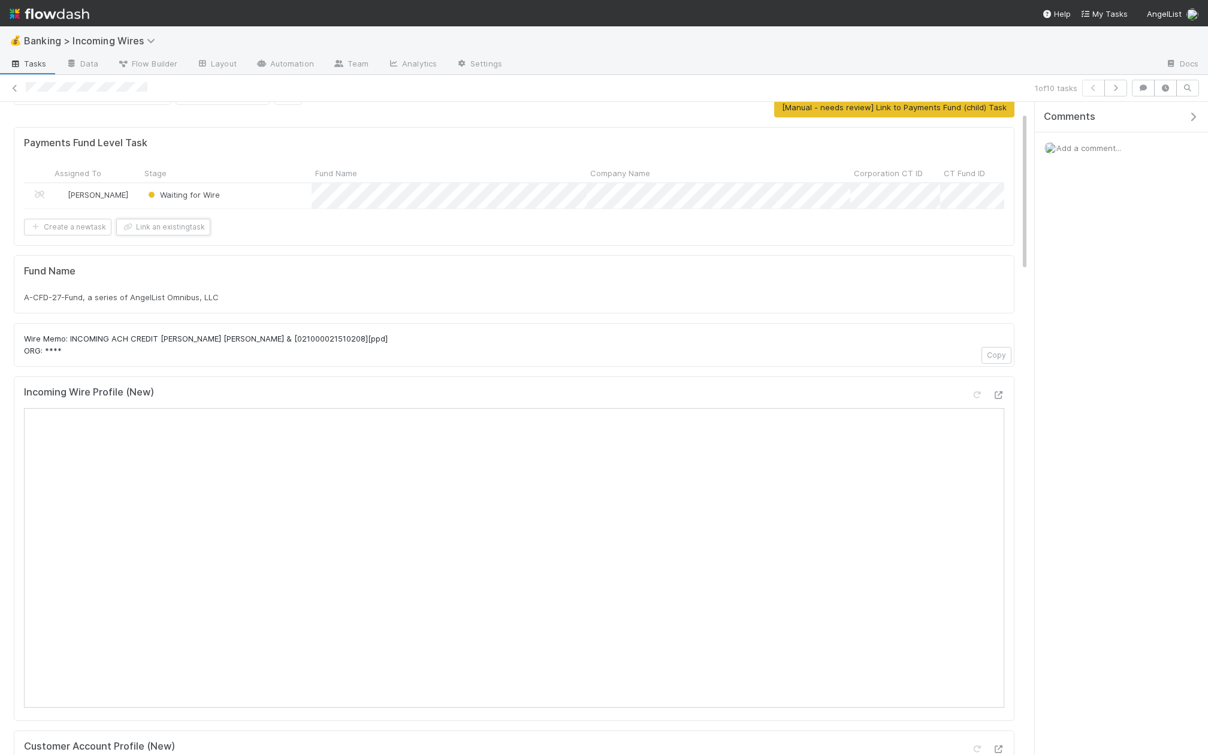
scroll to position [41, 0]
click at [1107, 97] on div "1 of 10 tasks" at bounding box center [604, 88] width 1208 height 27
click at [1121, 92] on button "button" at bounding box center [1115, 88] width 23 height 17
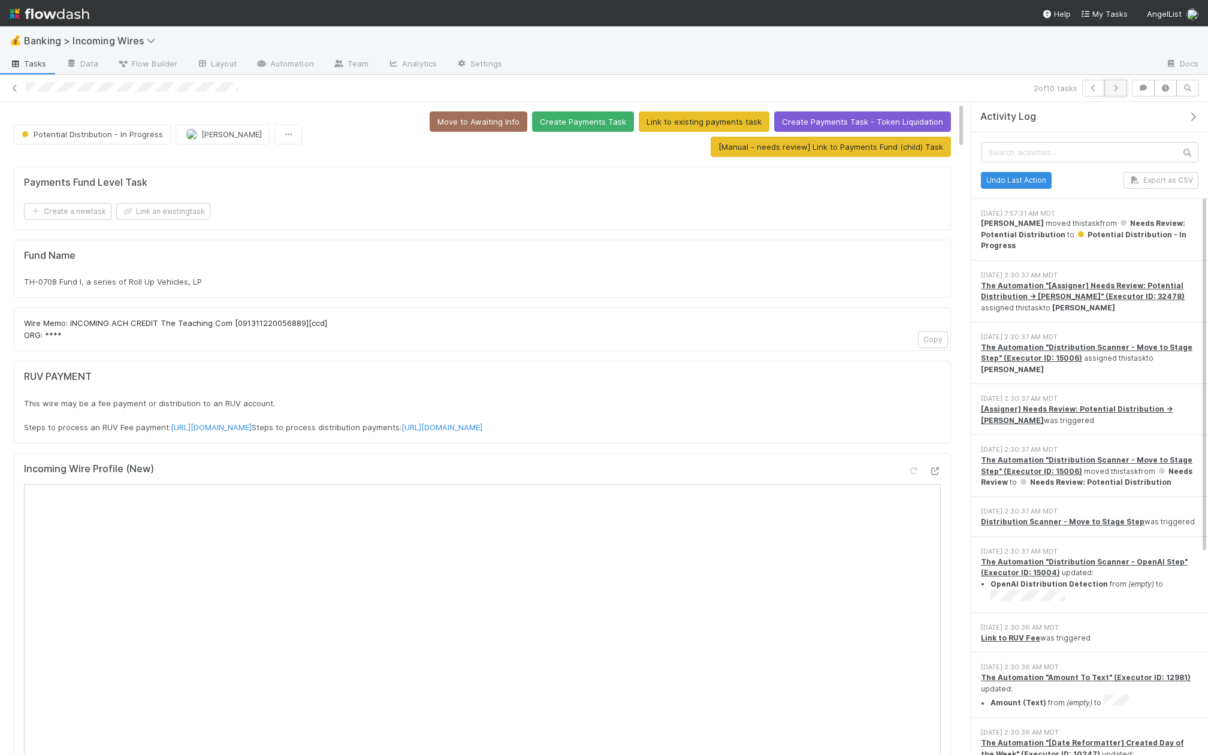
click at [1117, 93] on button "button" at bounding box center [1115, 88] width 23 height 17
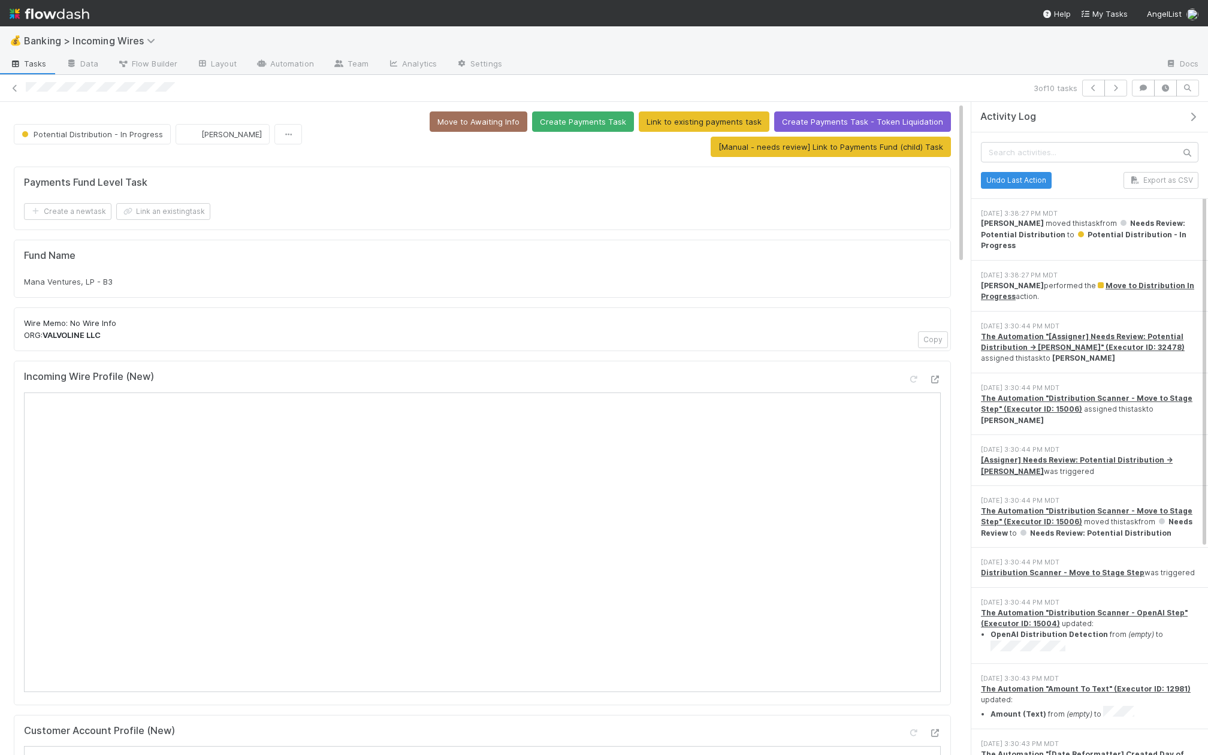
drag, startPoint x: 47, startPoint y: 331, endPoint x: 82, endPoint y: 331, distance: 34.8
click at [82, 331] on strong "VALVOLINE LLC" at bounding box center [72, 335] width 58 height 10
click at [74, 334] on strong "VALVOLINE LLC" at bounding box center [72, 335] width 58 height 10
copy strong "VALVOLINE"
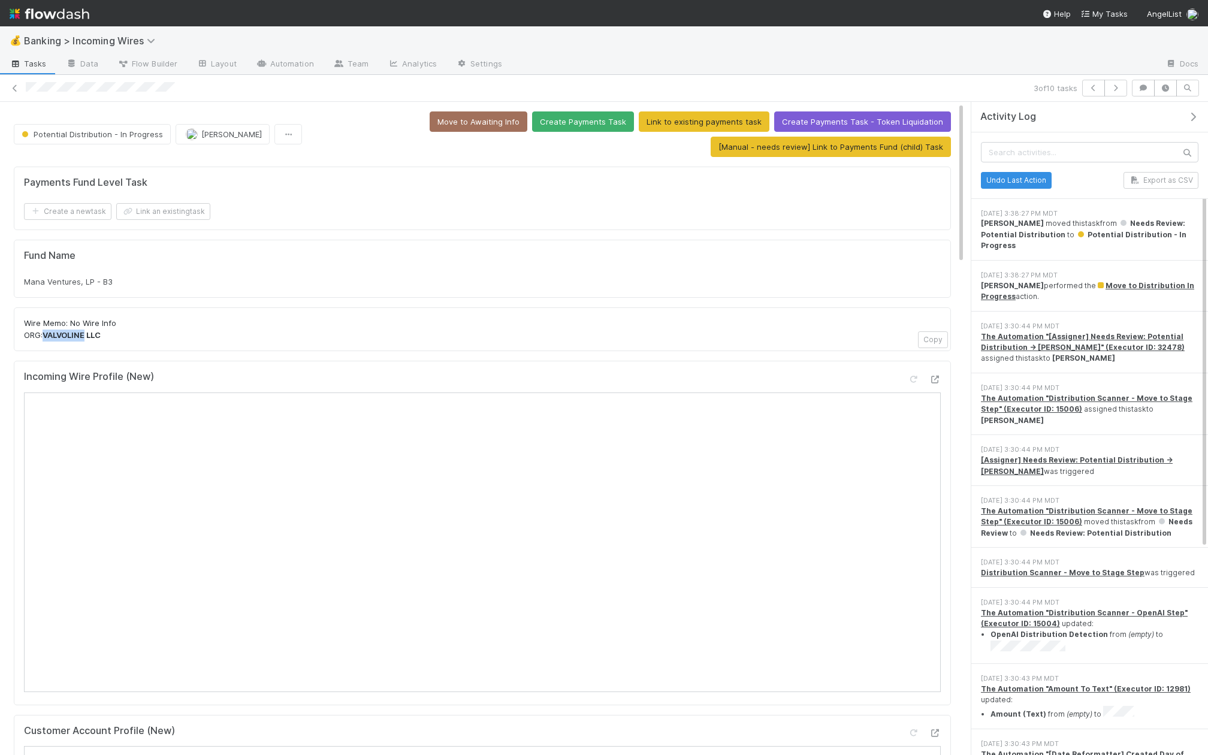
scroll to position [85, 0]
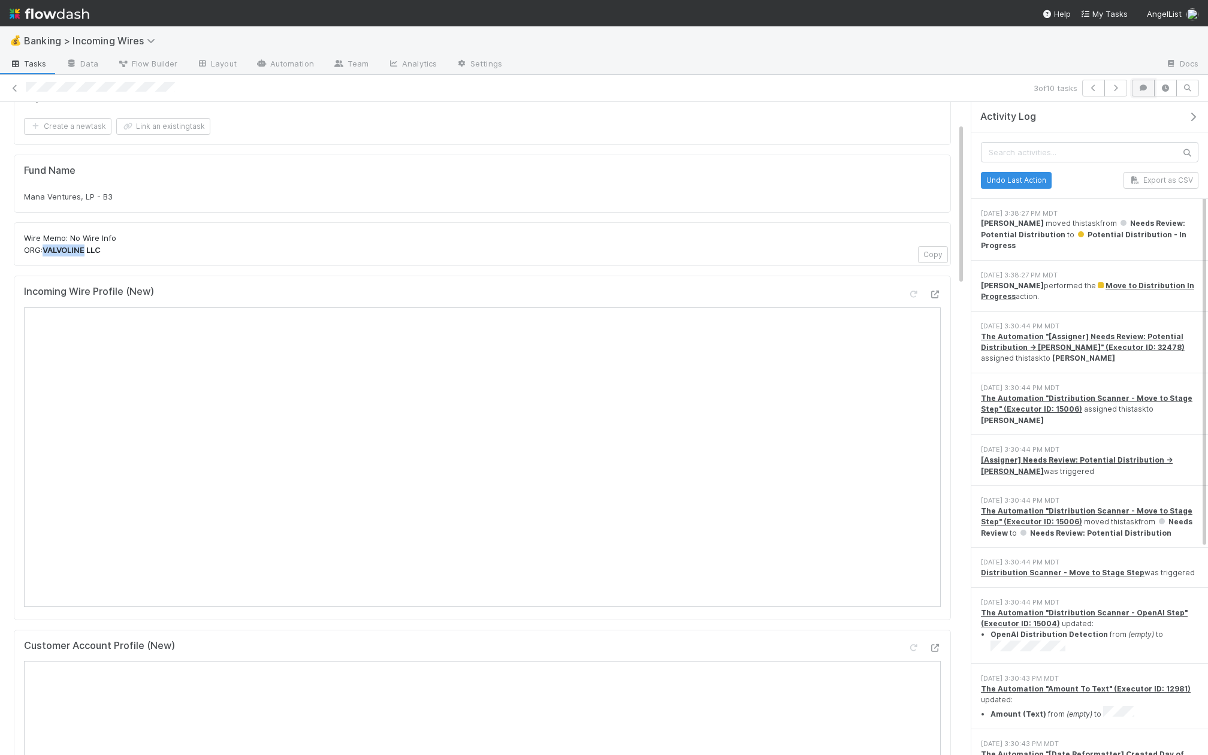
click at [1144, 86] on icon "button" at bounding box center [1143, 87] width 12 height 7
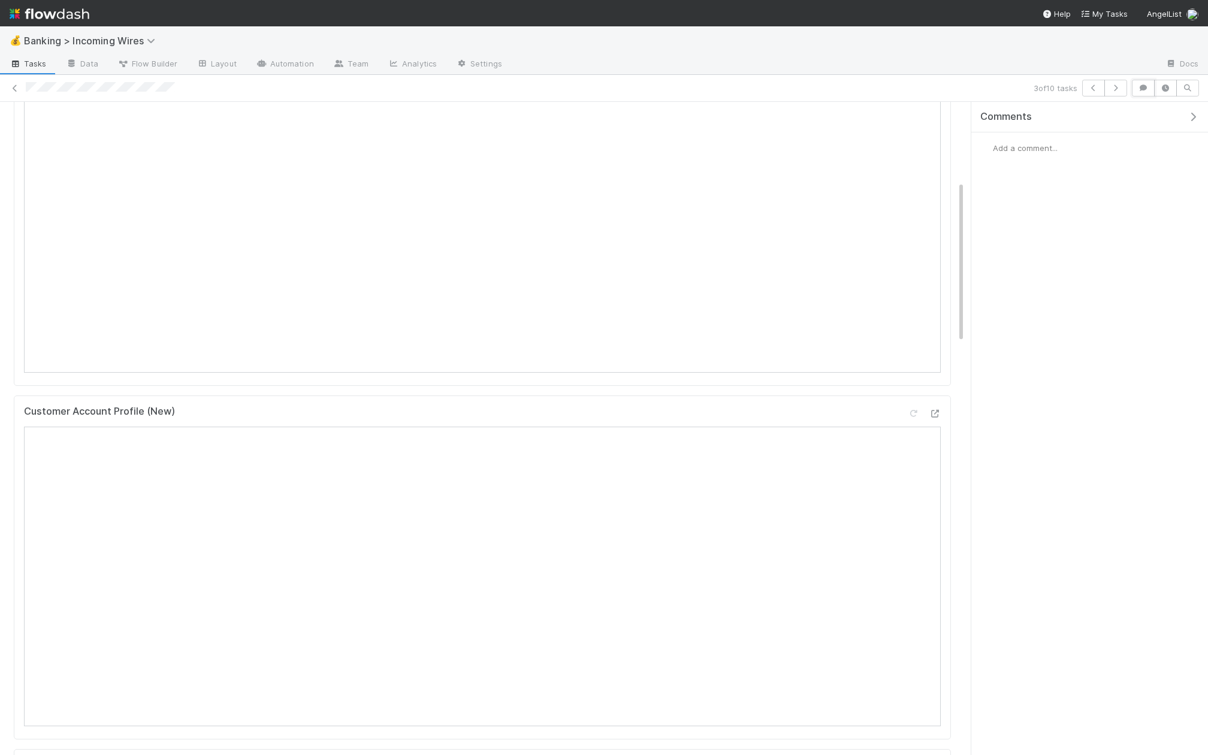
scroll to position [0, 0]
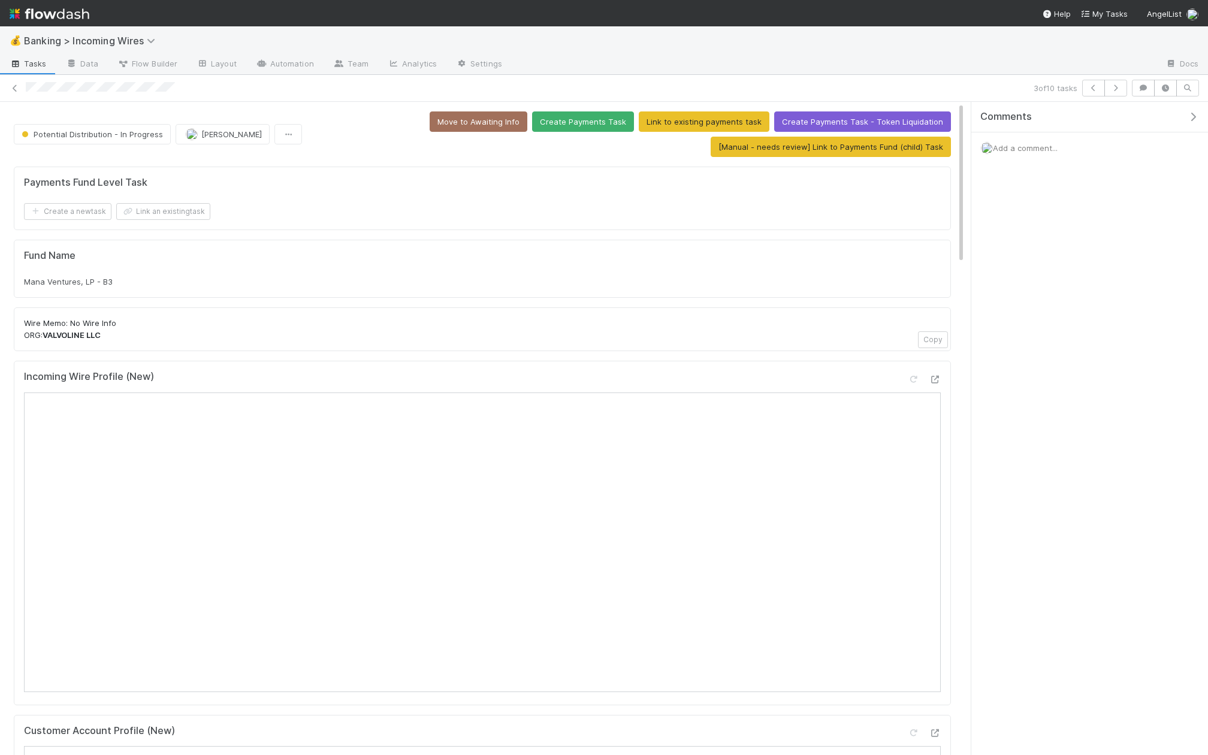
click at [74, 277] on span "Mana Ventures, LP - B3" at bounding box center [68, 282] width 89 height 10
copy div "Mana Ventures, LP - B3"
click at [176, 211] on button "Link an existing task" at bounding box center [163, 211] width 94 height 17
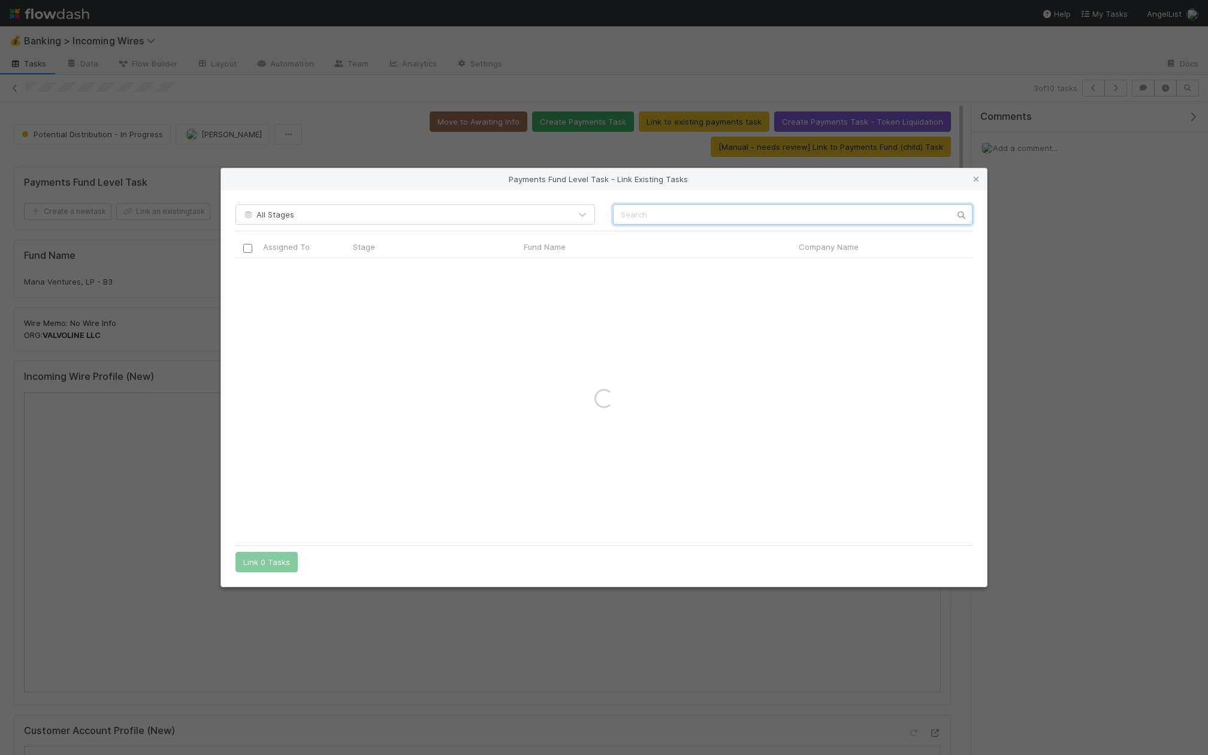
click at [649, 207] on input "text" at bounding box center [792, 214] width 359 height 20
paste input "Mana Ventures, LP - B3"
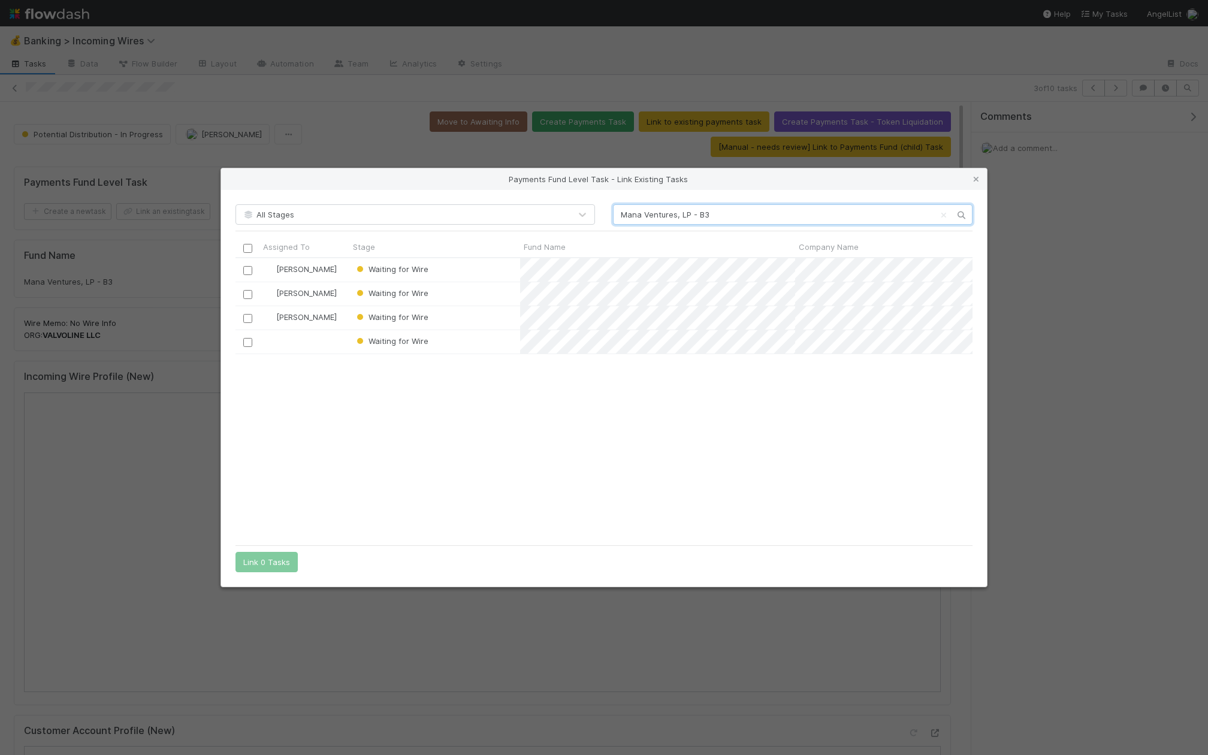
scroll to position [280, 737]
type input "Mana Ventures, LP - B3"
click at [431, 114] on div "Payments Fund Level Task - Link Existing Tasks All Stages Mana Ventures, LP - B…" at bounding box center [604, 377] width 1208 height 755
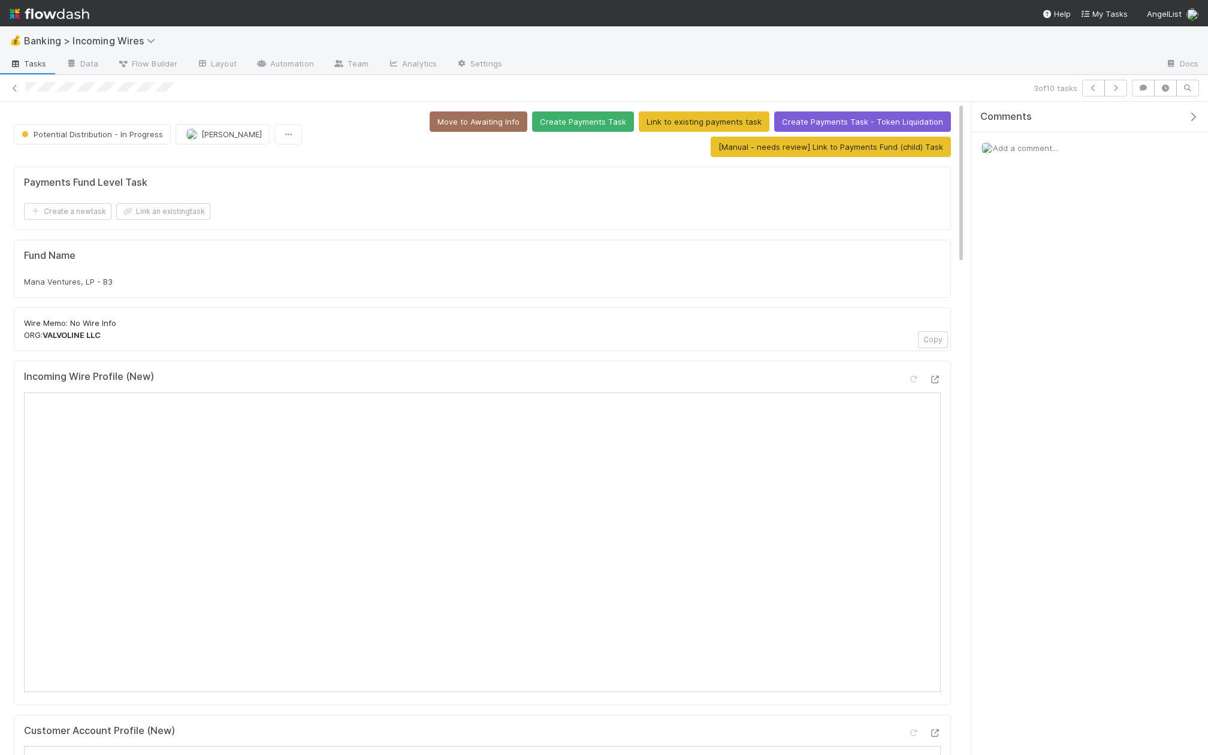
click at [1116, 67] on div at bounding box center [834, 64] width 644 height 19
click at [1116, 90] on icon "button" at bounding box center [1115, 87] width 12 height 7
click at [1095, 92] on button "button" at bounding box center [1093, 88] width 23 height 17
click at [791, 139] on button "[Manual - needs review] Link to Payments Fund (child) Task" at bounding box center [830, 147] width 240 height 20
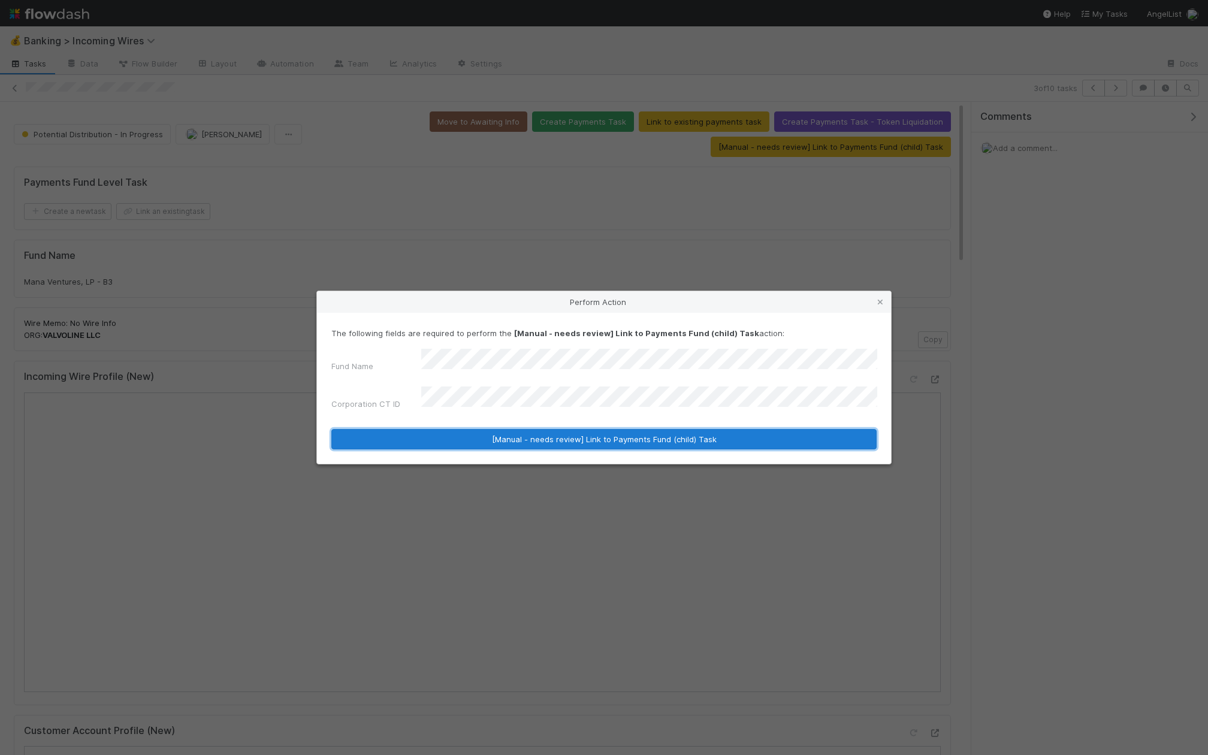
click at [525, 436] on button "[Manual - needs review] Link to Payments Fund (child) Task" at bounding box center [603, 439] width 545 height 20
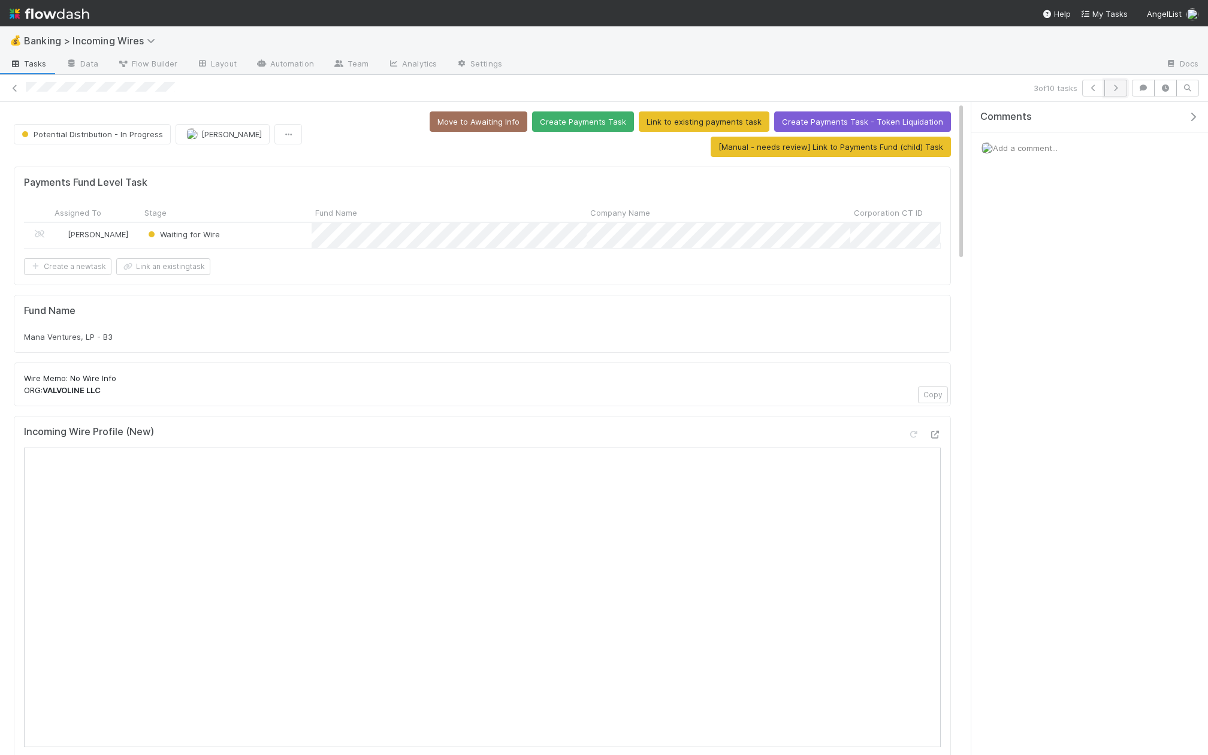
click at [1118, 90] on icon "button" at bounding box center [1115, 87] width 12 height 7
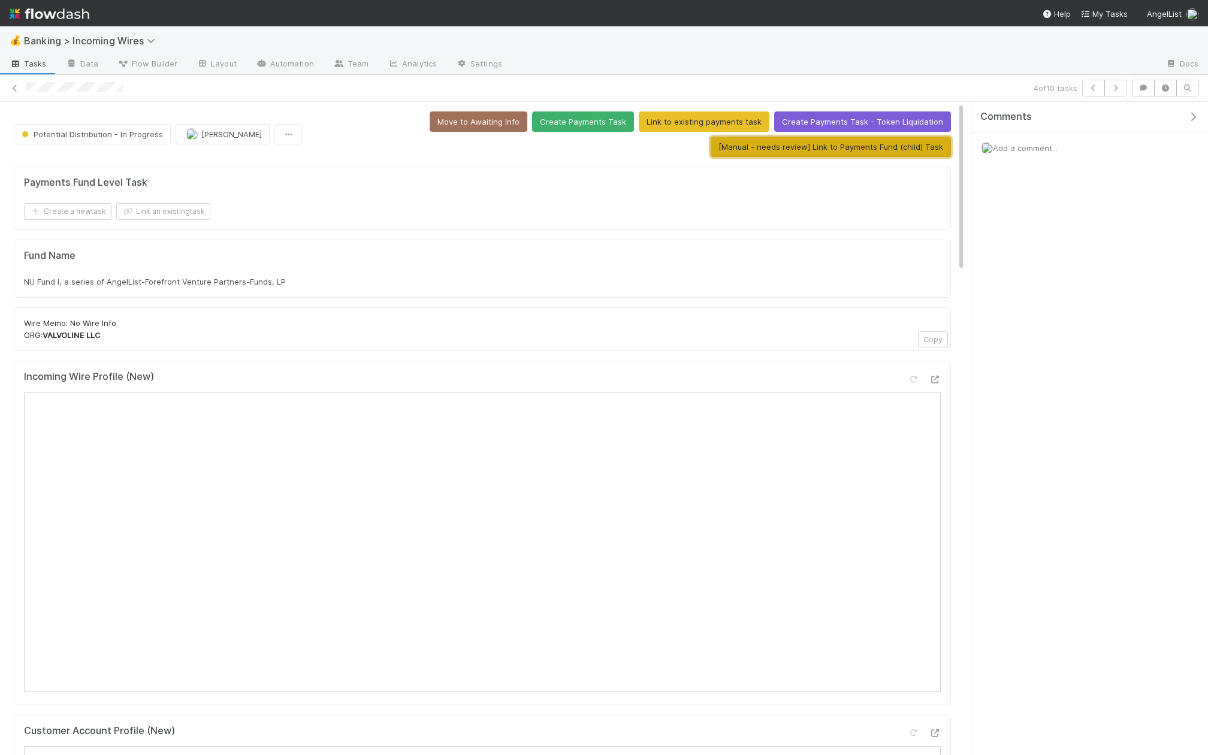
click at [810, 148] on button "[Manual - needs review] Link to Payments Fund (child) Task" at bounding box center [830, 147] width 240 height 20
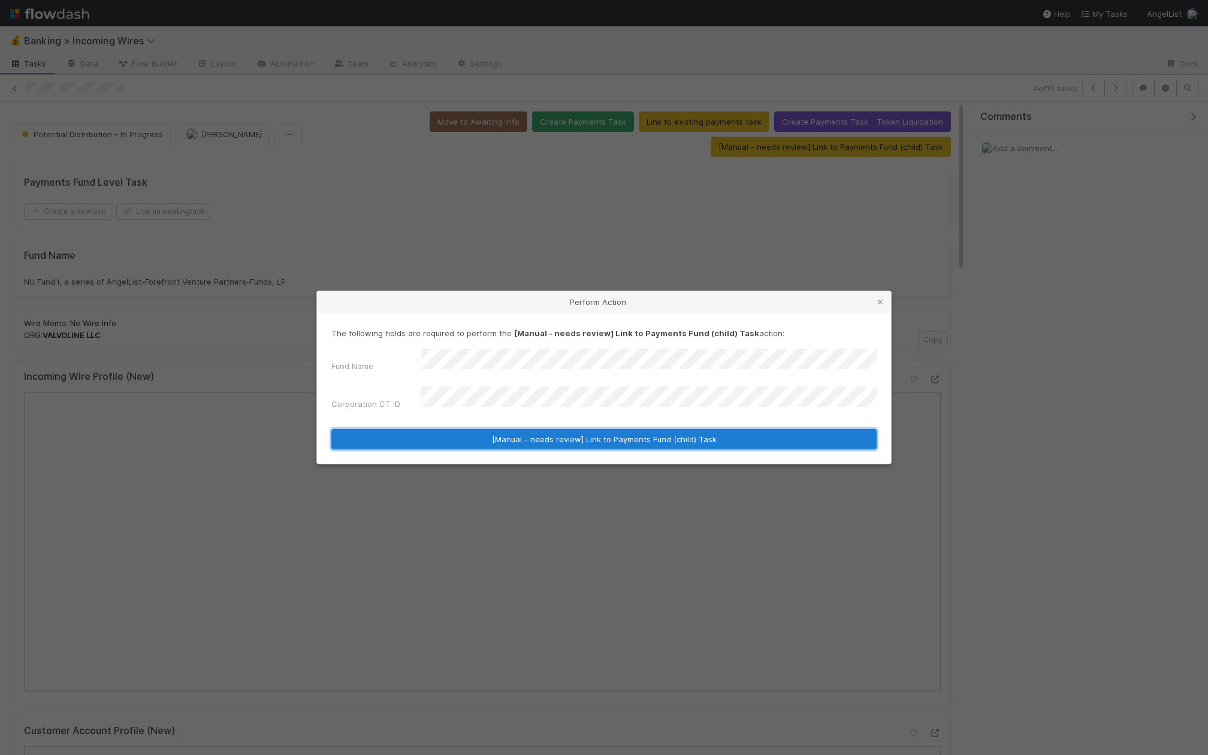
click at [497, 434] on button "[Manual - needs review] Link to Payments Fund (child) Task" at bounding box center [603, 439] width 545 height 20
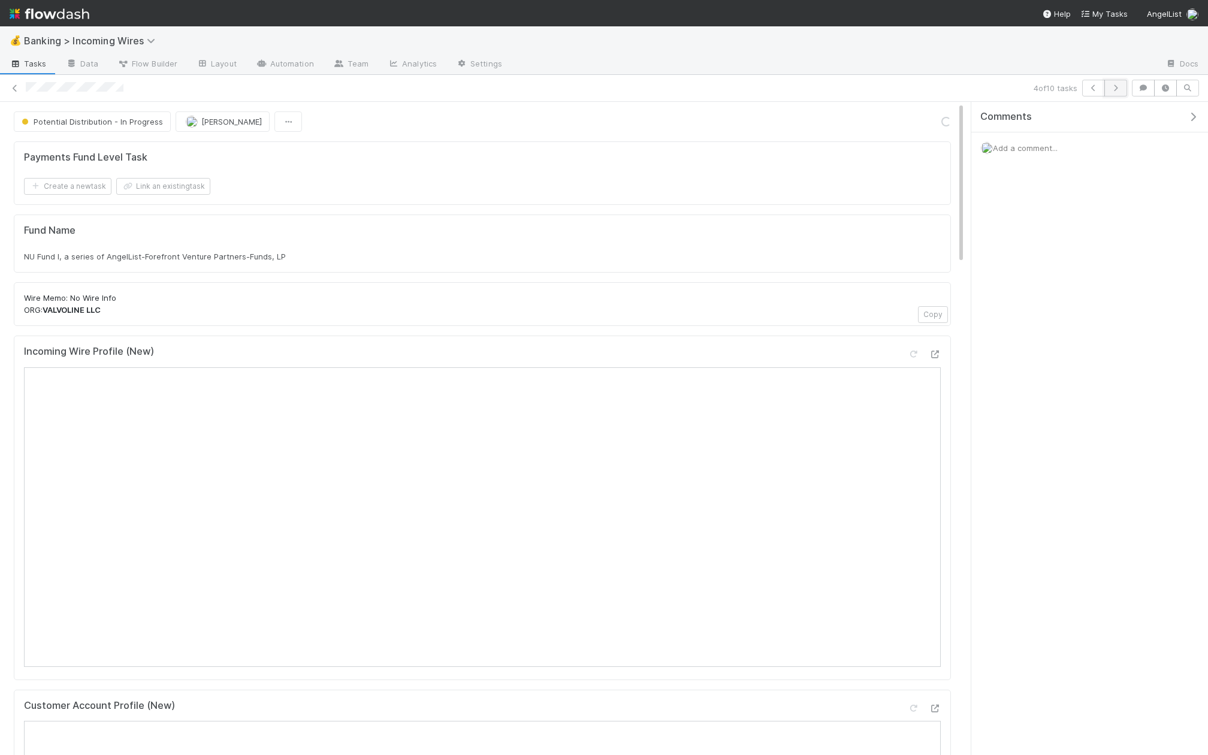
click at [1118, 89] on icon "button" at bounding box center [1115, 87] width 12 height 7
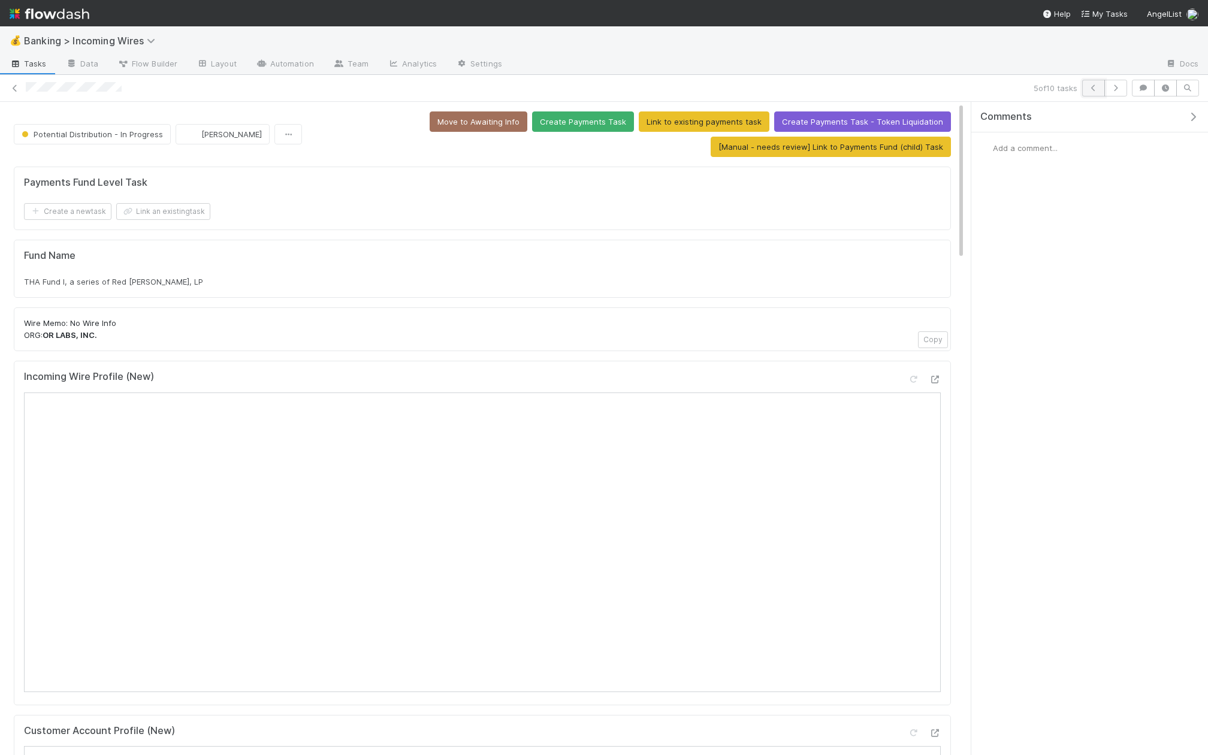
click at [1091, 89] on icon "button" at bounding box center [1093, 87] width 12 height 7
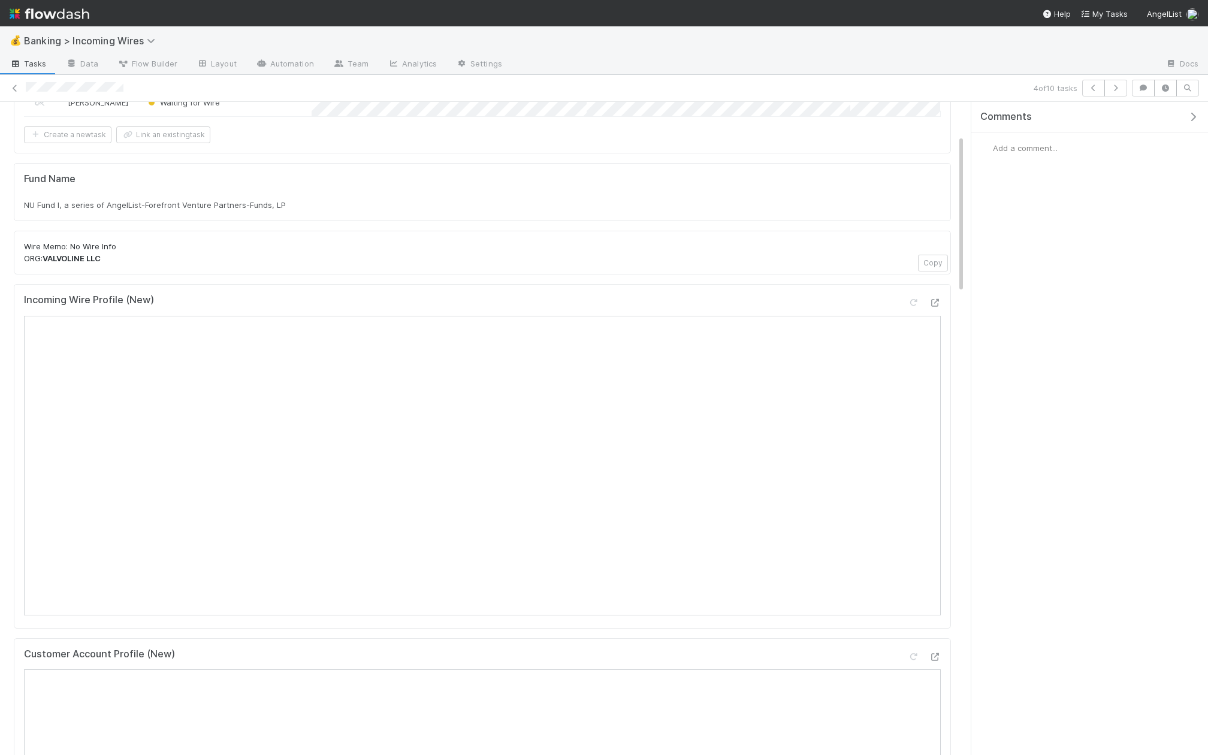
scroll to position [135, 0]
click at [1081, 88] on div "4 of 10 tasks" at bounding box center [604, 88] width 1208 height 17
click at [1096, 87] on icon "button" at bounding box center [1093, 87] width 12 height 7
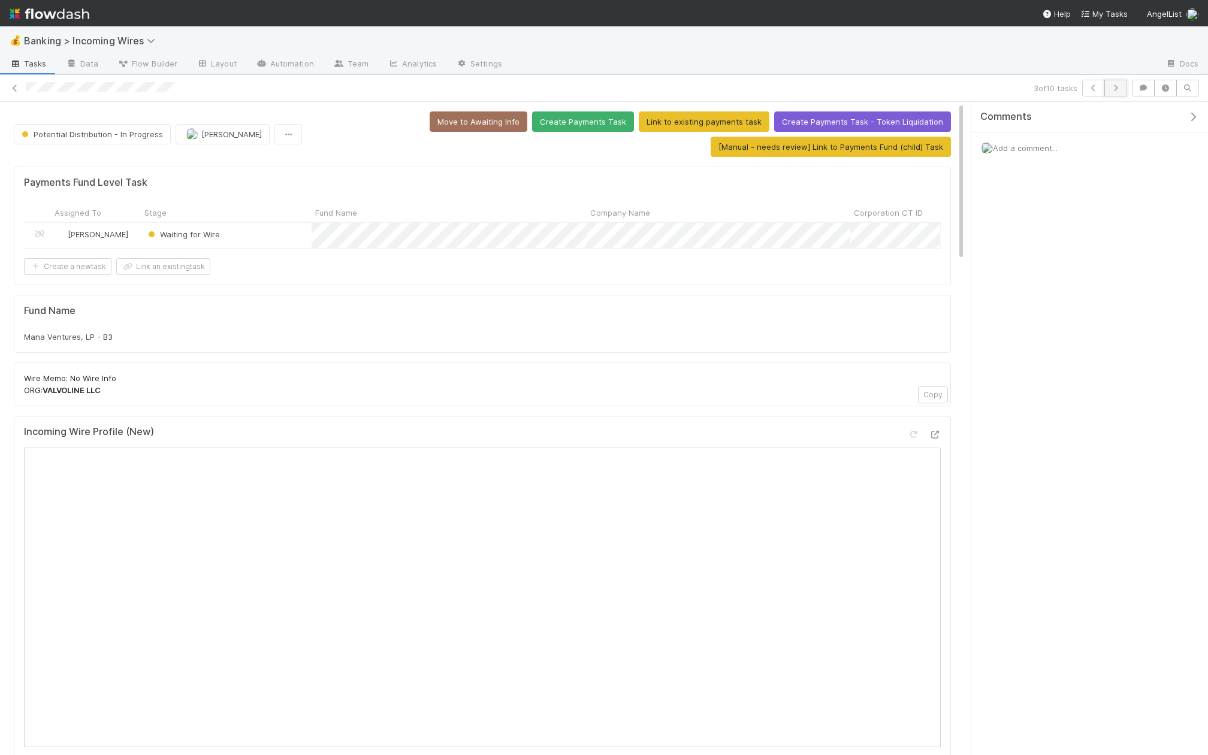
click at [1123, 90] on button "button" at bounding box center [1115, 88] width 23 height 17
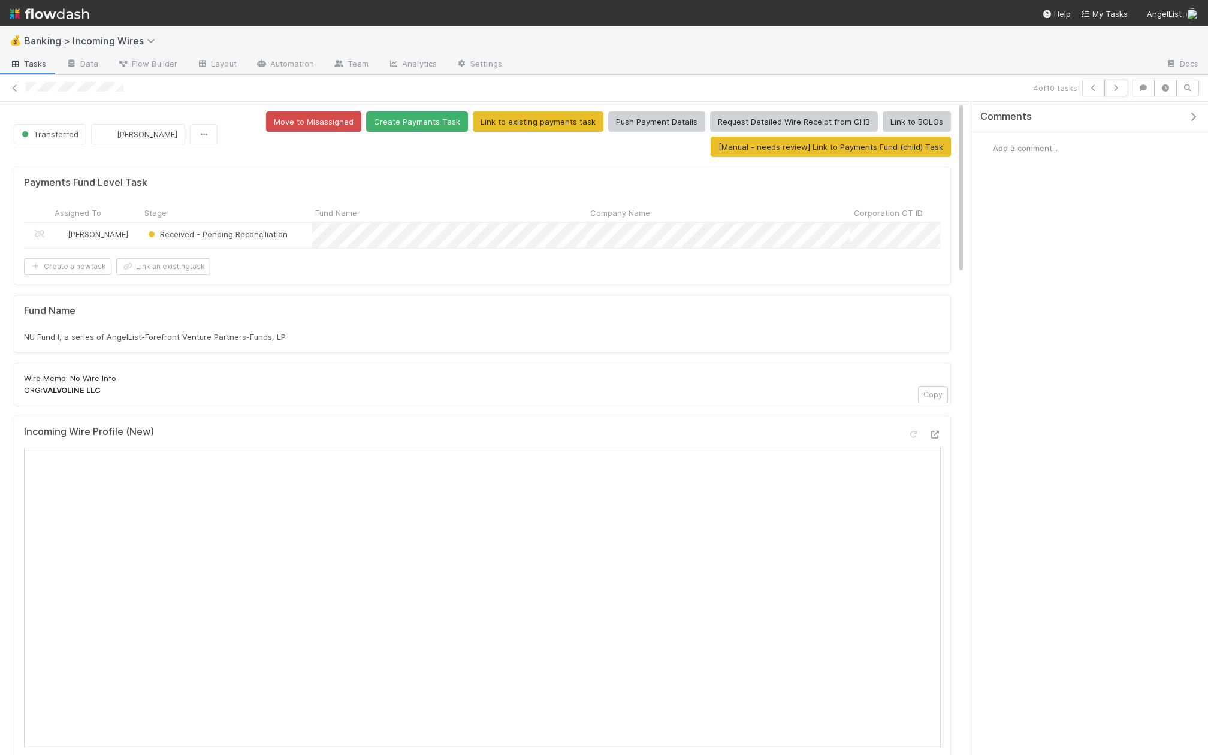
click at [1123, 90] on button "button" at bounding box center [1115, 88] width 23 height 17
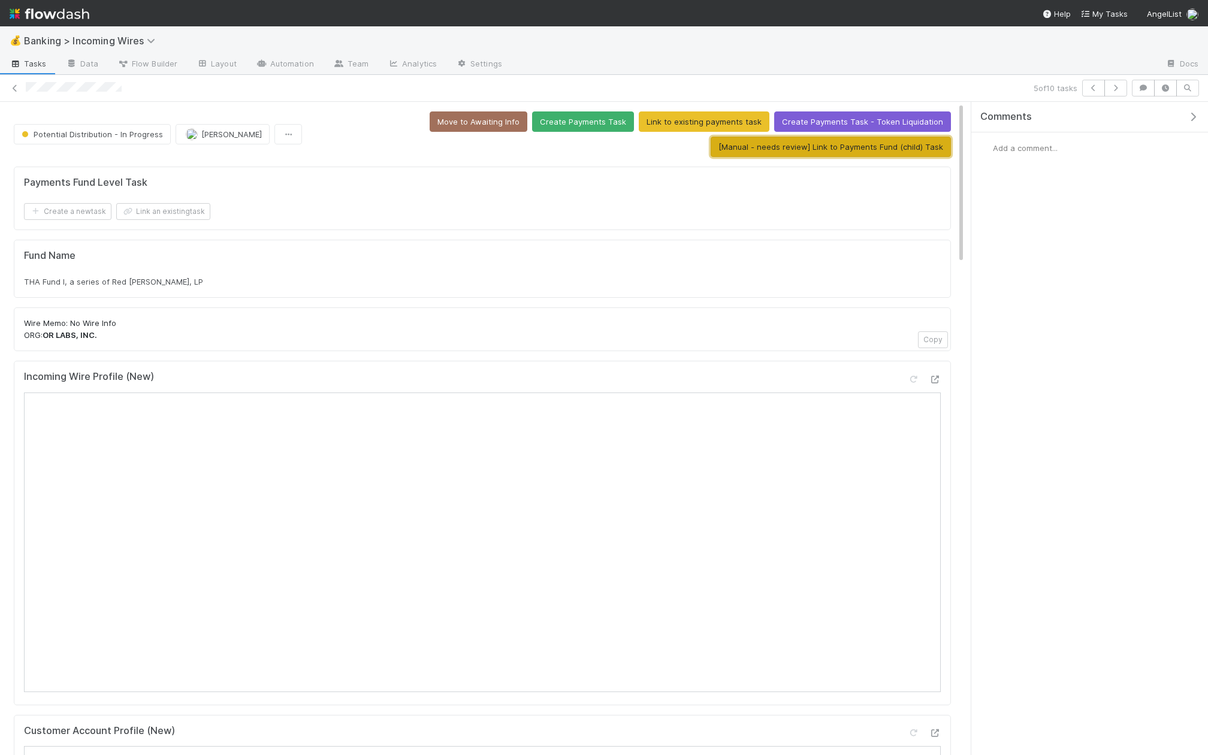
click at [861, 147] on button "[Manual - needs review] Link to Payments Fund (child) Task" at bounding box center [830, 147] width 240 height 20
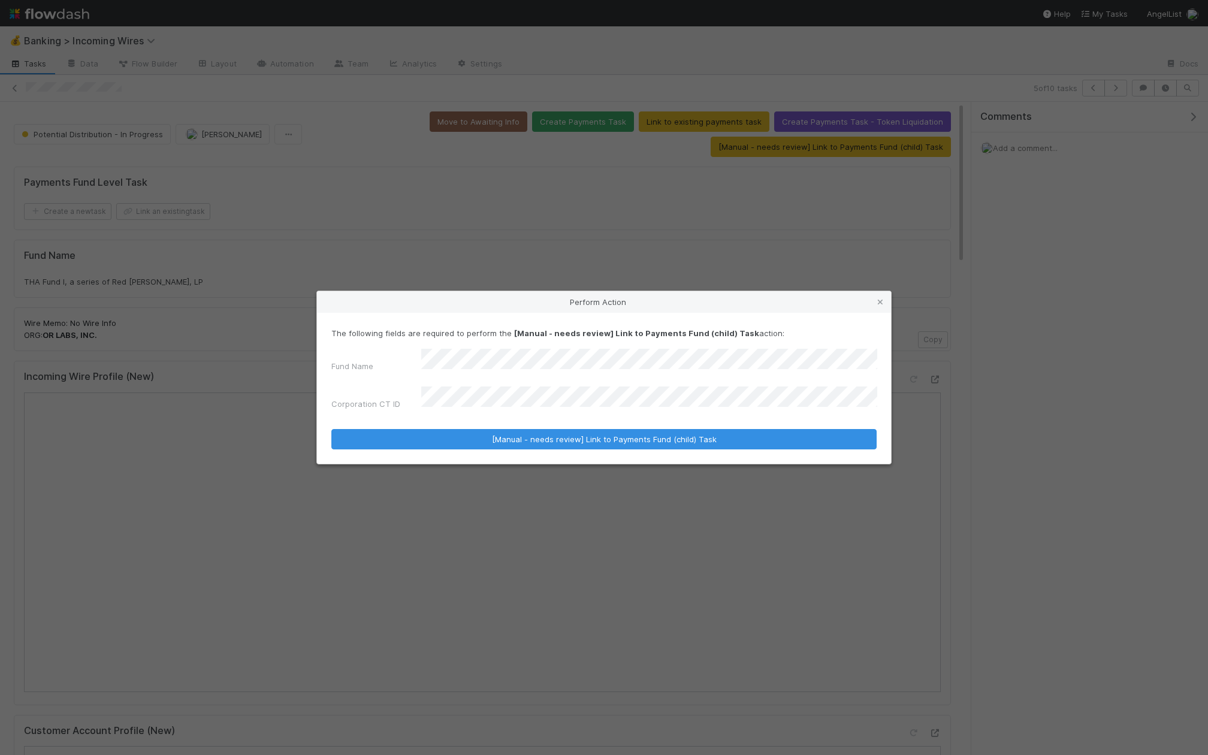
click at [496, 418] on form "The following fields are required to perform the [Manual - needs review] Link t…" at bounding box center [603, 388] width 545 height 122
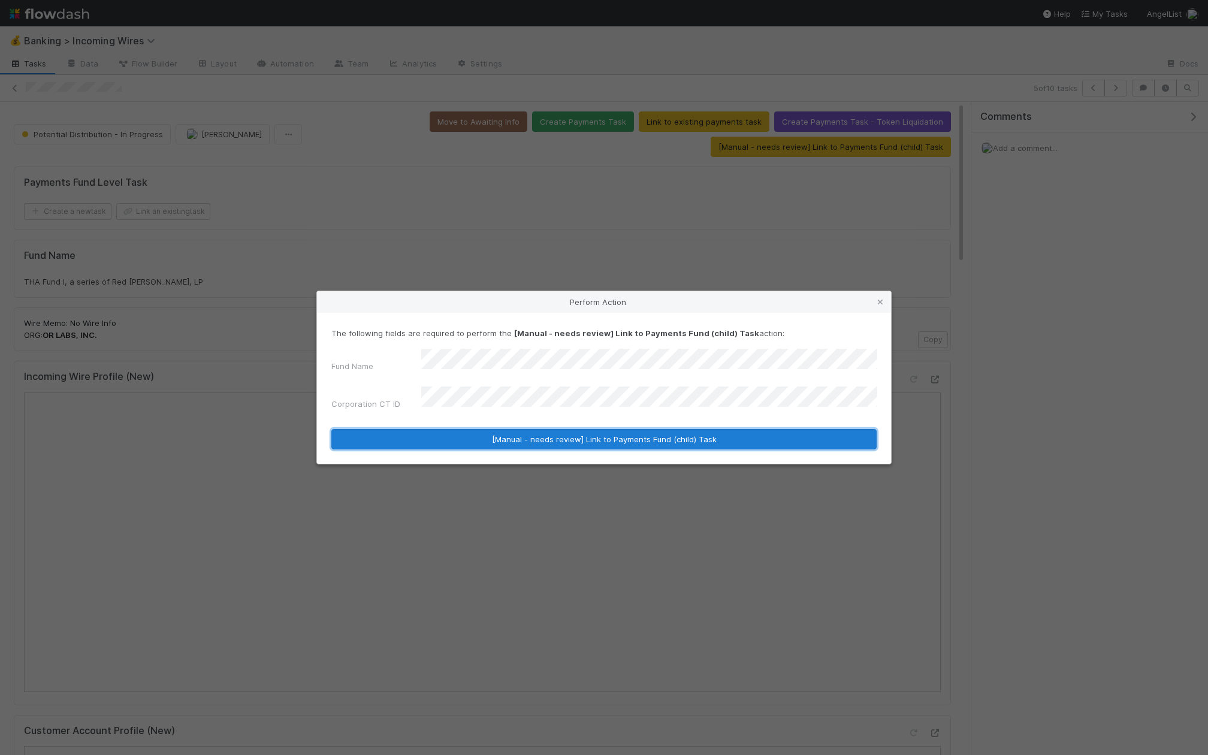
click at [496, 429] on button "[Manual - needs review] Link to Payments Fund (child) Task" at bounding box center [603, 439] width 545 height 20
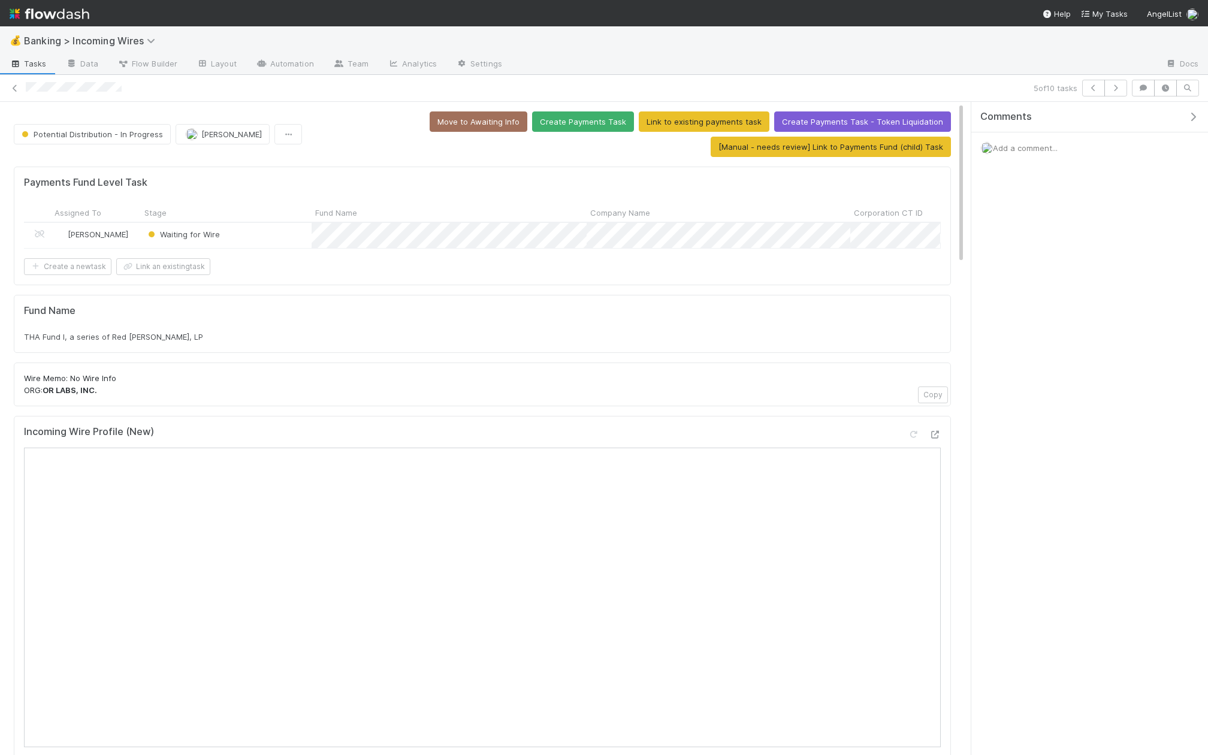
scroll to position [110, 0]
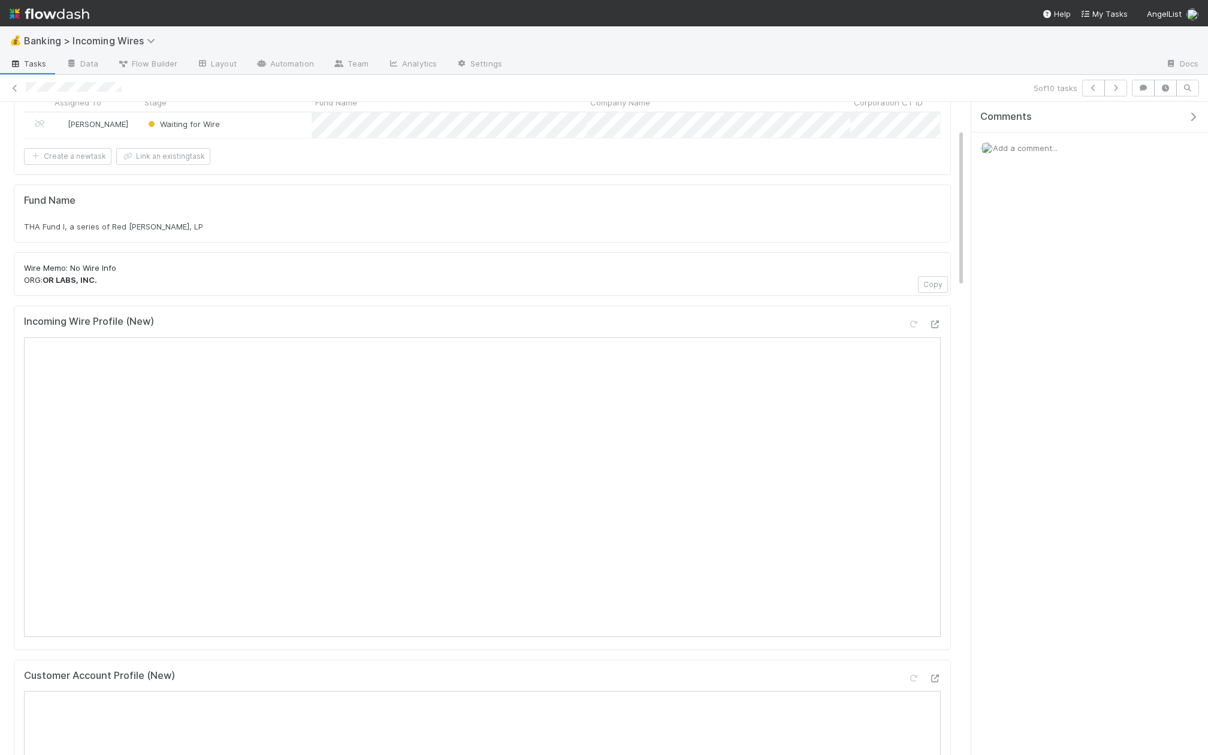
click at [1114, 75] on div "5 of 10 tasks" at bounding box center [604, 88] width 1208 height 27
click at [1117, 92] on button "button" at bounding box center [1115, 88] width 23 height 17
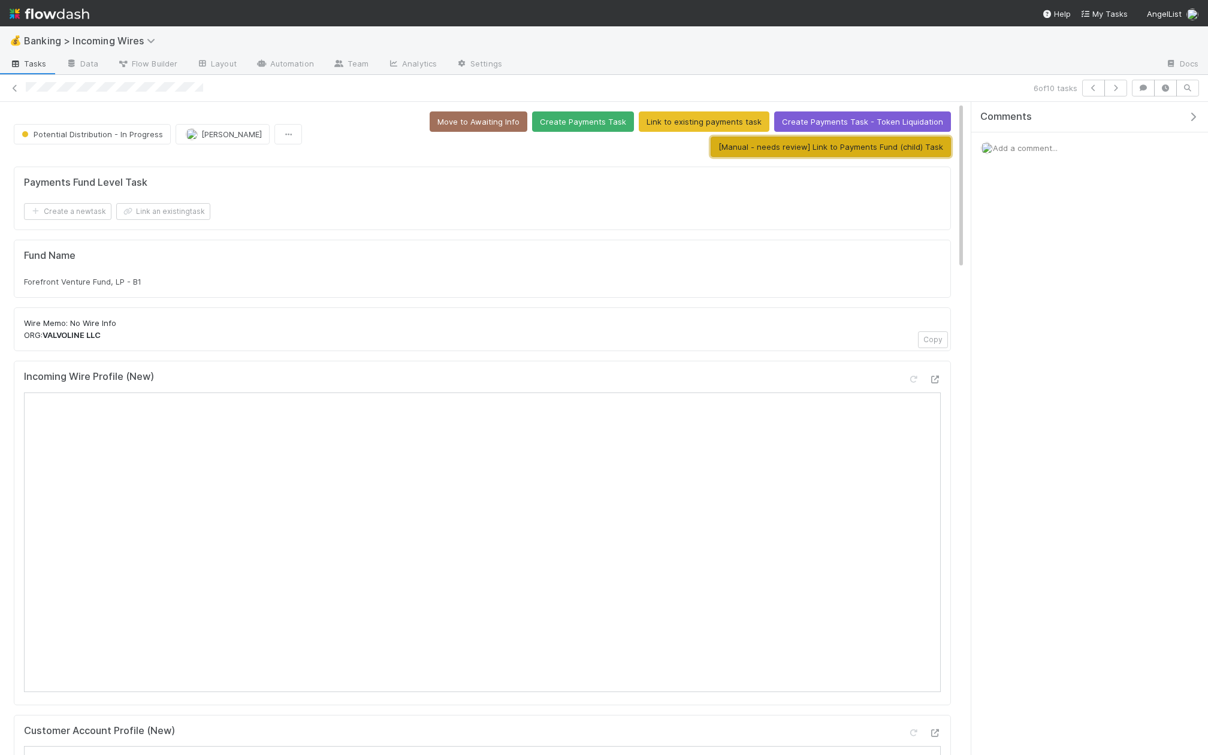
click at [836, 147] on button "[Manual - needs review] Link to Payments Fund (child) Task" at bounding box center [830, 147] width 240 height 20
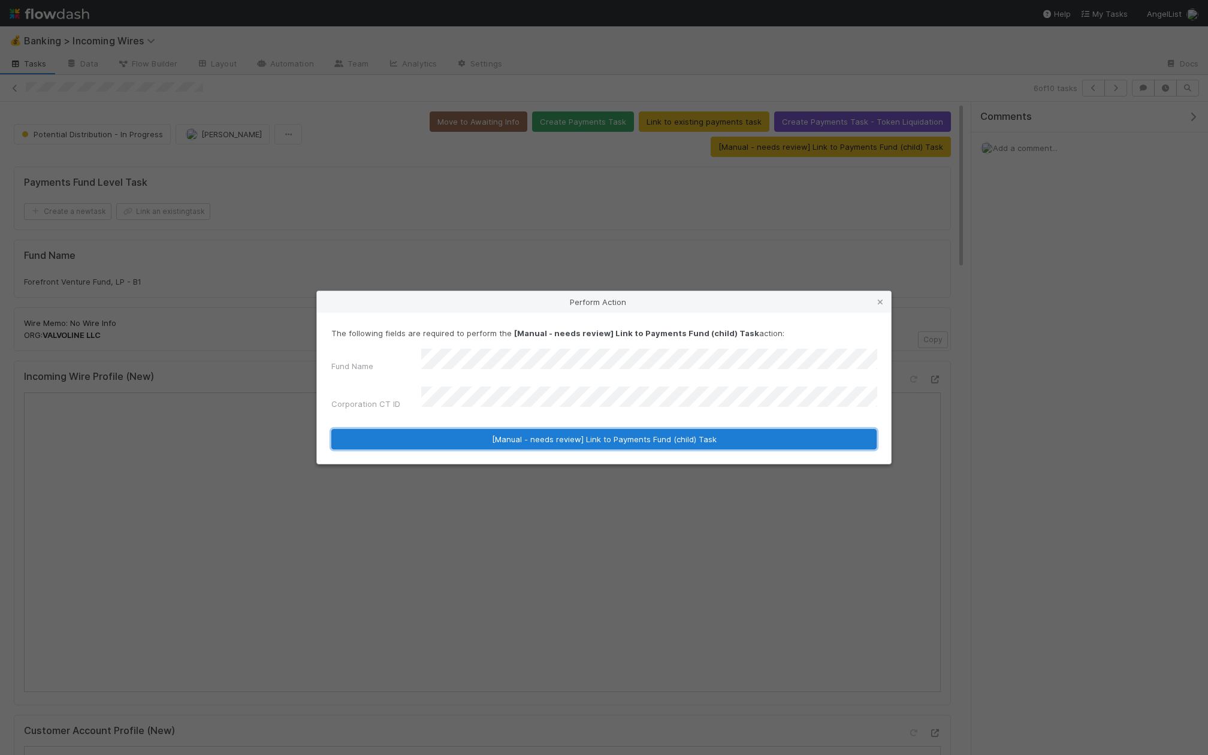
click at [527, 434] on button "[Manual - needs review] Link to Payments Fund (child) Task" at bounding box center [603, 439] width 545 height 20
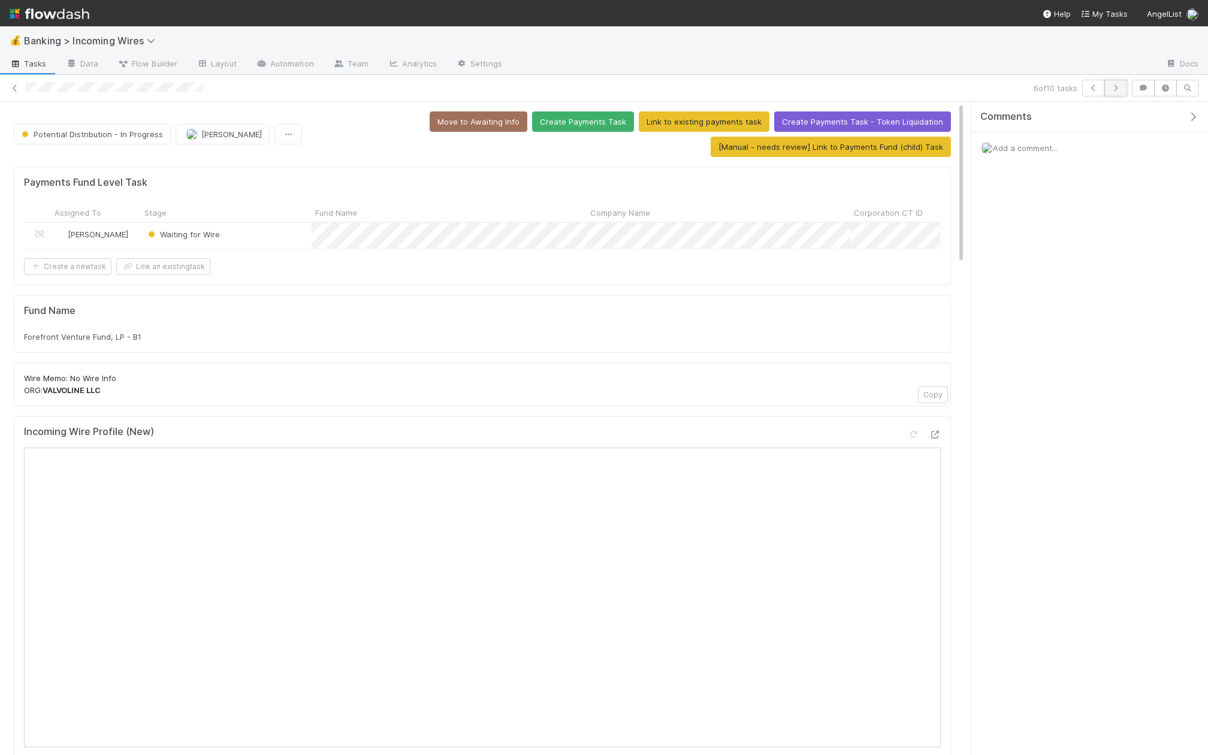
click at [1117, 84] on icon "button" at bounding box center [1115, 87] width 12 height 7
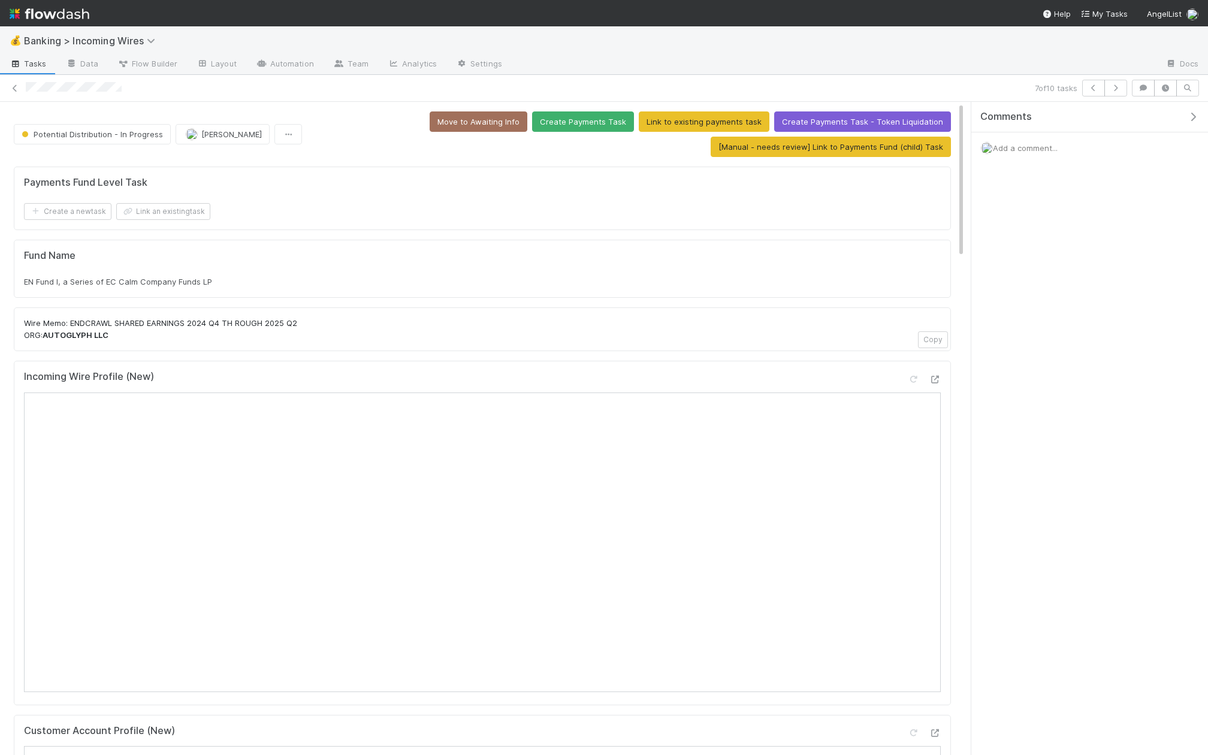
scroll to position [67, 0]
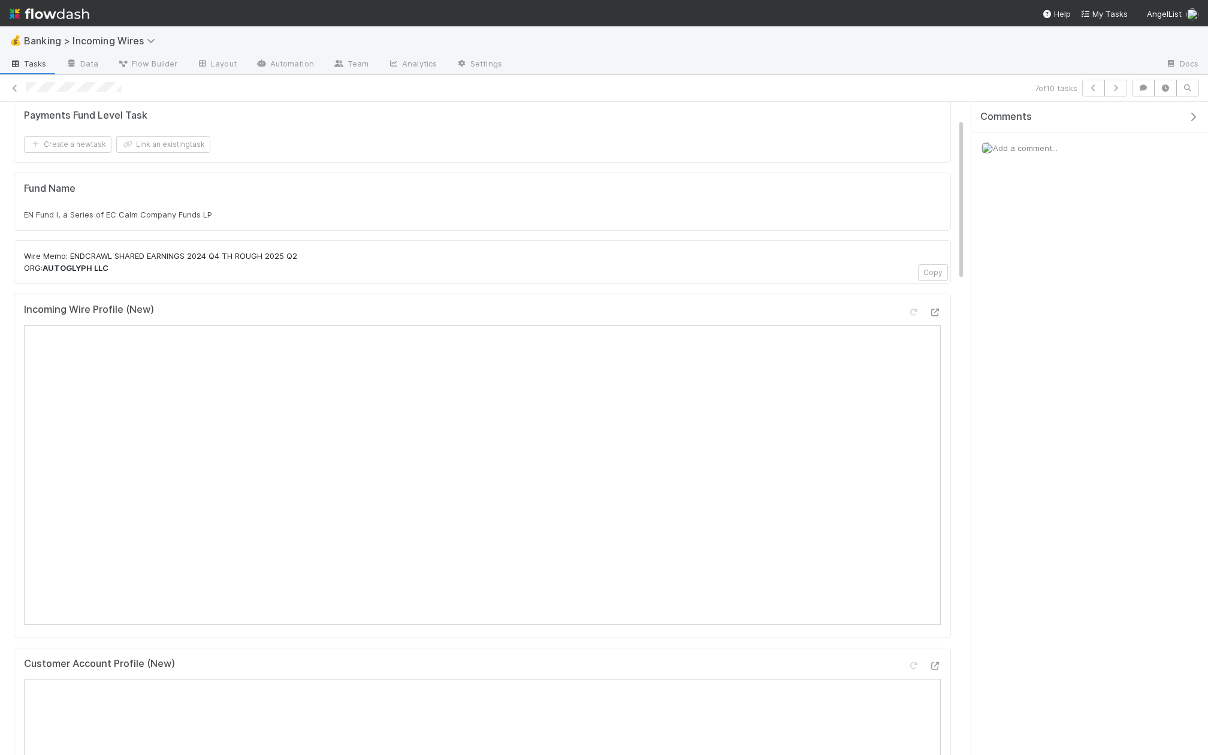
click at [69, 271] on div "Wire Memo: ENDCRAWL SHARED EARNINGS 2024 Q4 TH ROUGH 2025 Q2 ORG: AUTOGLYPH LLC…" at bounding box center [482, 262] width 937 height 44
click at [70, 268] on strong "AUTOGLYPH LLC" at bounding box center [76, 268] width 66 height 10
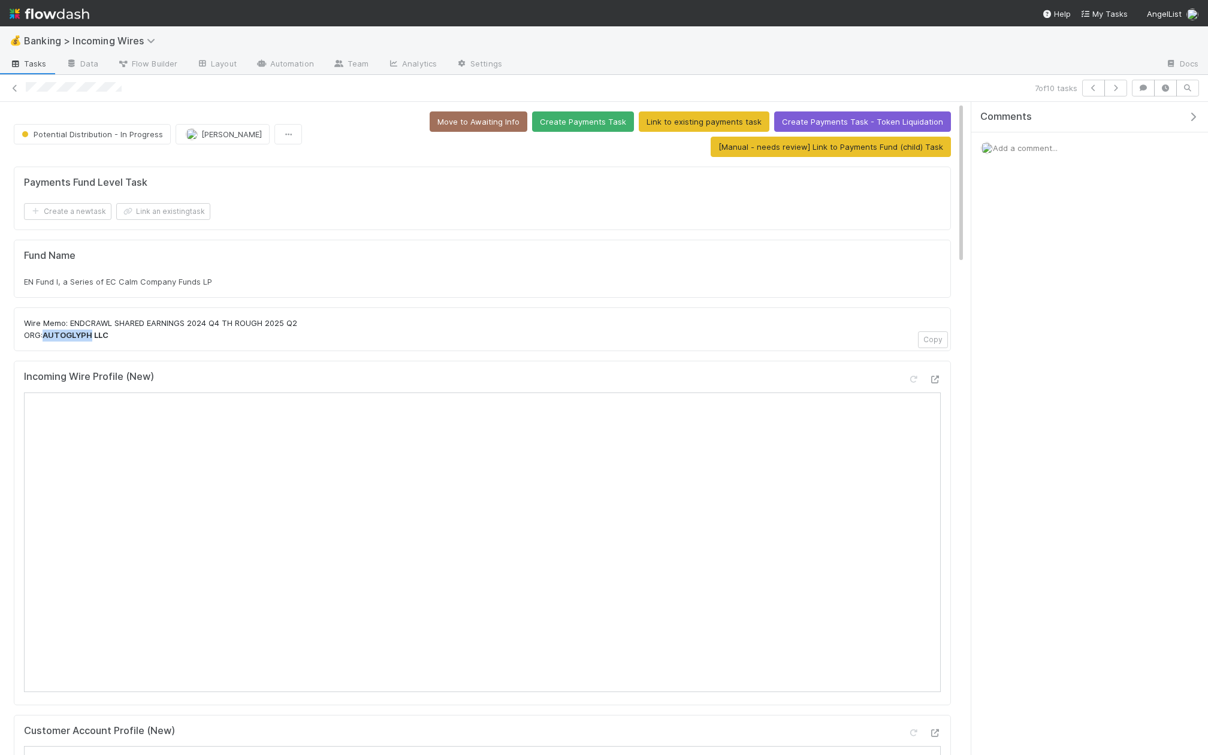
scroll to position [1, 0]
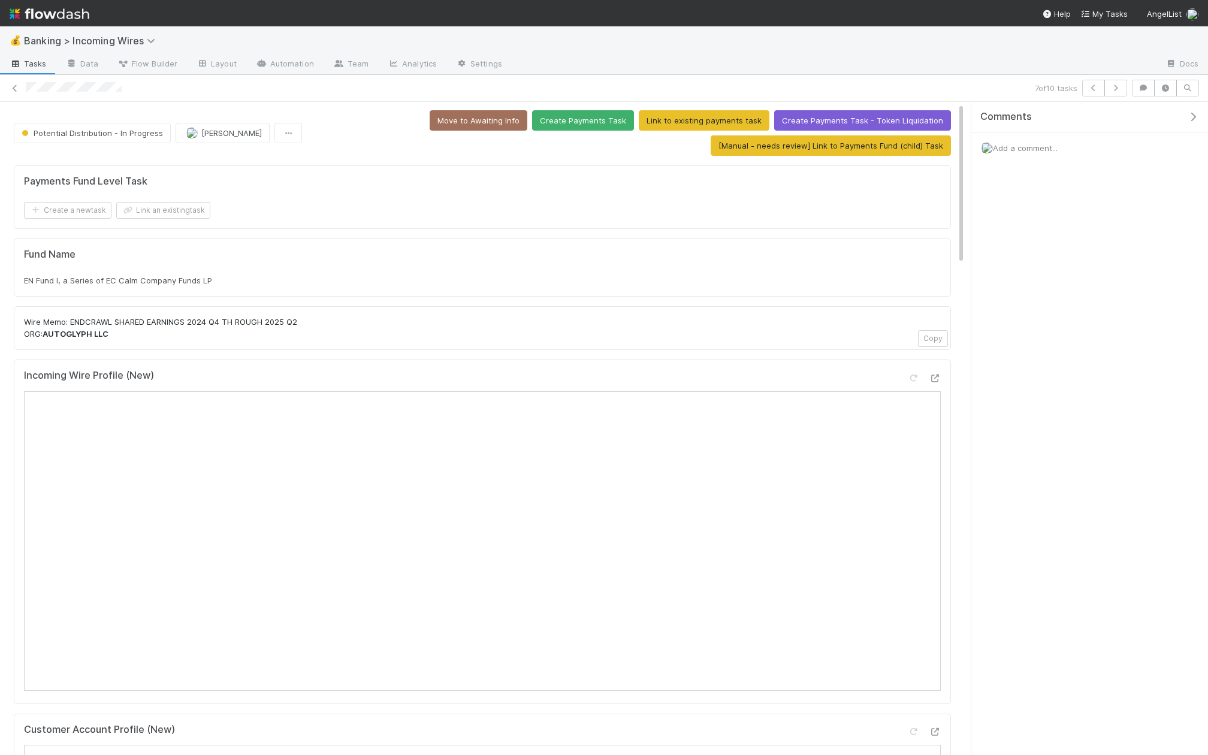
click at [141, 276] on span "EN Fund I, a Series of EC Calm Company Funds LP" at bounding box center [118, 281] width 188 height 10
copy div "EN Fund I, a Series of EC Calm Company Funds LP"
click at [192, 209] on button "Link an existing task" at bounding box center [163, 210] width 94 height 17
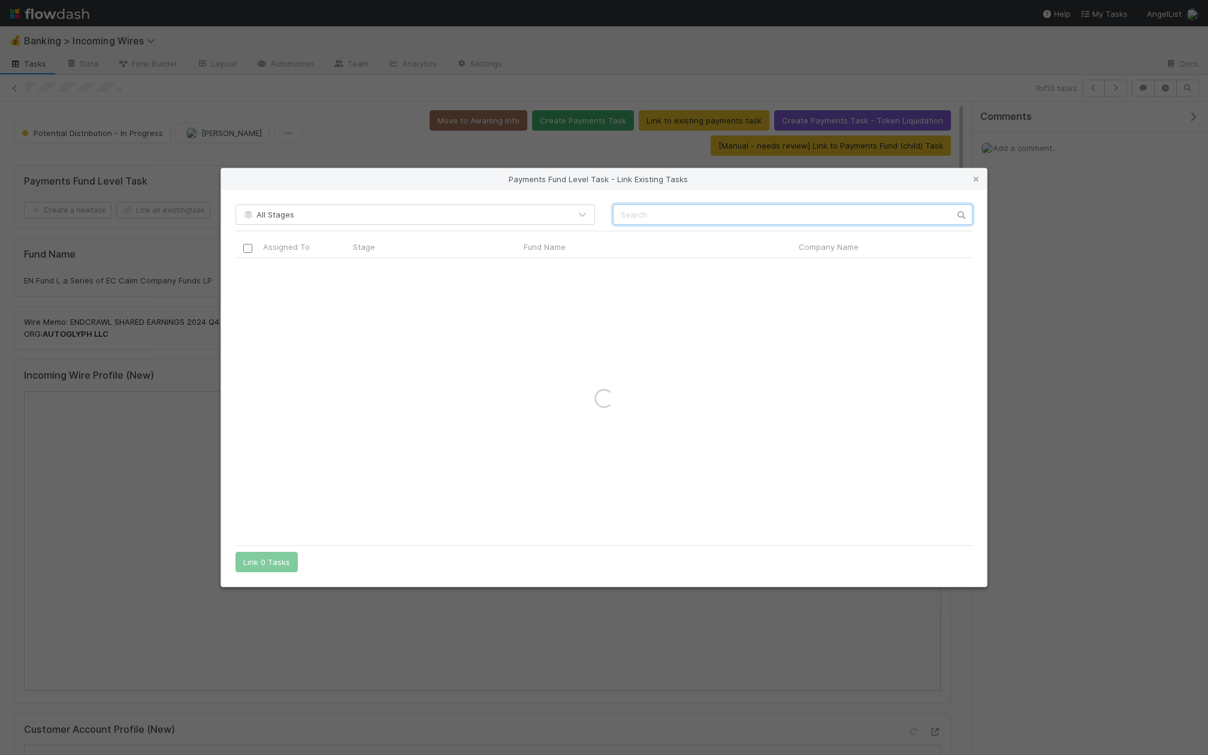
click at [758, 223] on input "text" at bounding box center [792, 214] width 359 height 20
paste input "EN Fund I, a Series of EC Calm Company Funds LP"
type input "EN Fund I, a Series of EC Calm Company Funds LP"
click at [977, 180] on icon at bounding box center [976, 180] width 12 height 8
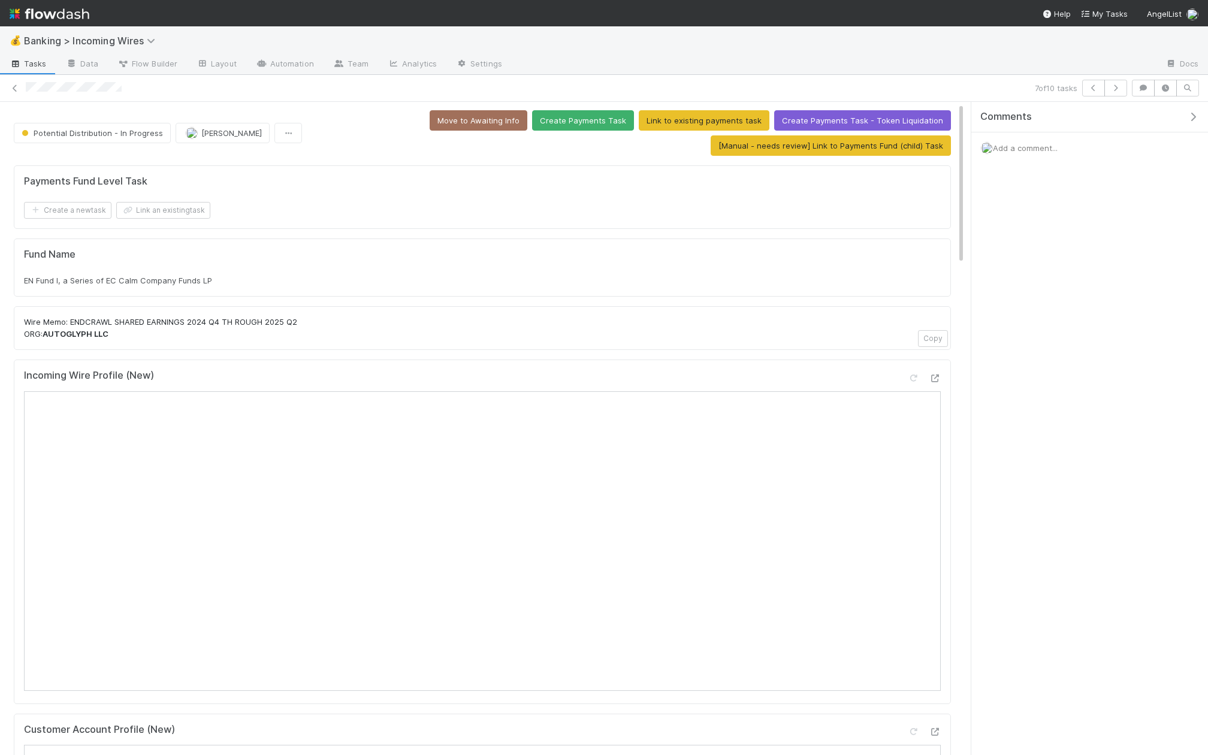
click at [78, 329] on strong "AUTOGLYPH LLC" at bounding box center [76, 334] width 66 height 10
click at [77, 316] on p "Wire Memo: ENDCRAWL SHARED EARNINGS 2024 Q4 TH ROUGH 2025 Q2 ORG: AUTOGLYPH LLC" at bounding box center [482, 327] width 917 height 23
copy p "ENDCRAWL"
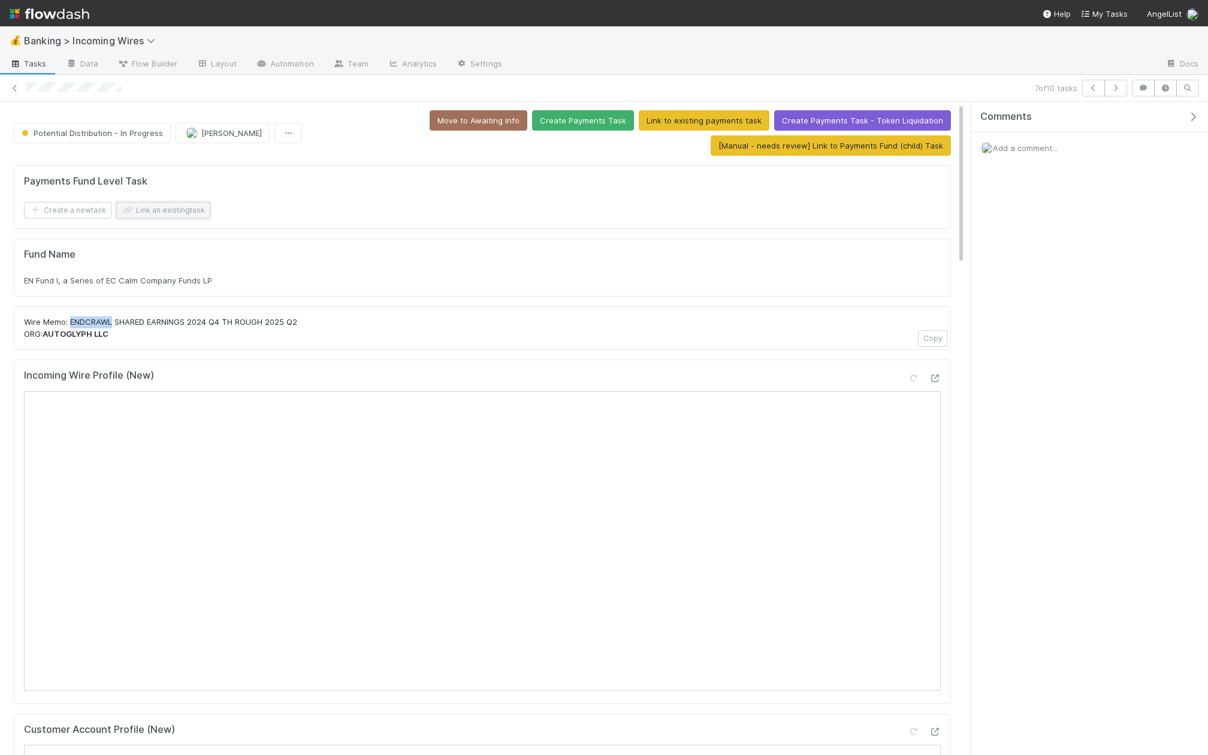
click at [184, 210] on button "Link an existing task" at bounding box center [163, 210] width 94 height 17
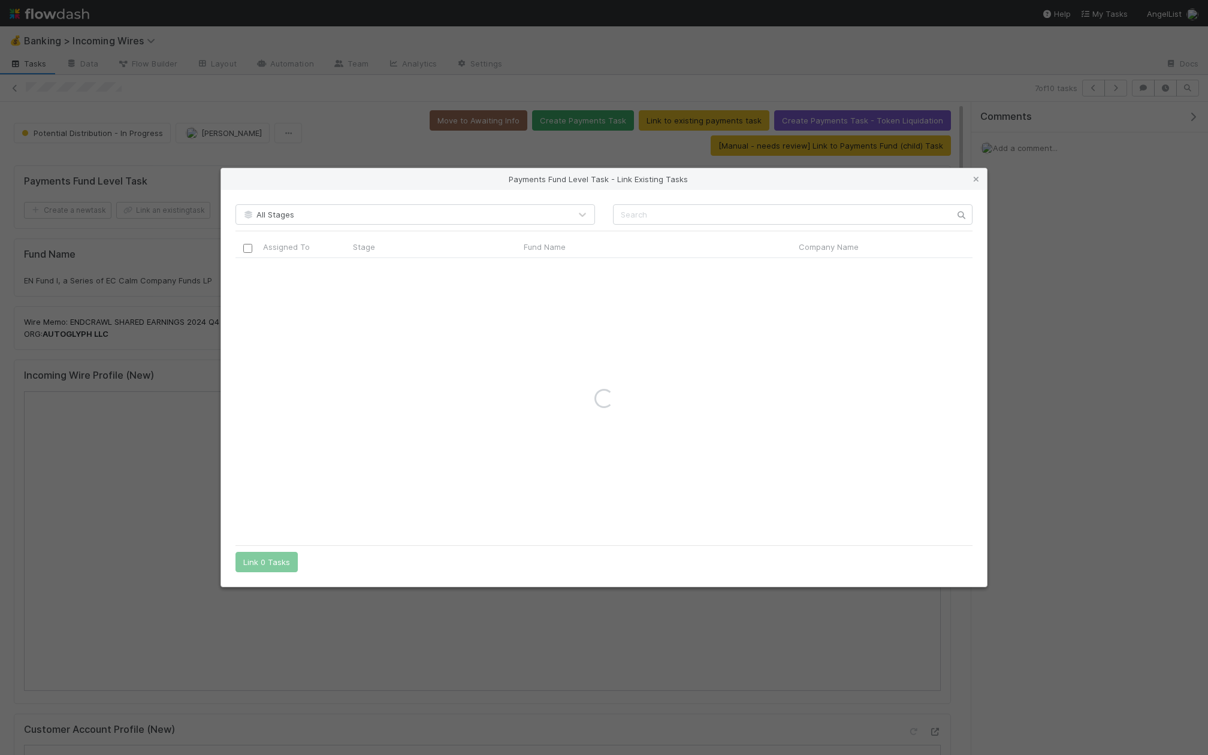
click at [700, 234] on div "All Stages Assigned To Stage Fund Name Company Name Corporation CT ID CT Fund I…" at bounding box center [604, 388] width 766 height 397
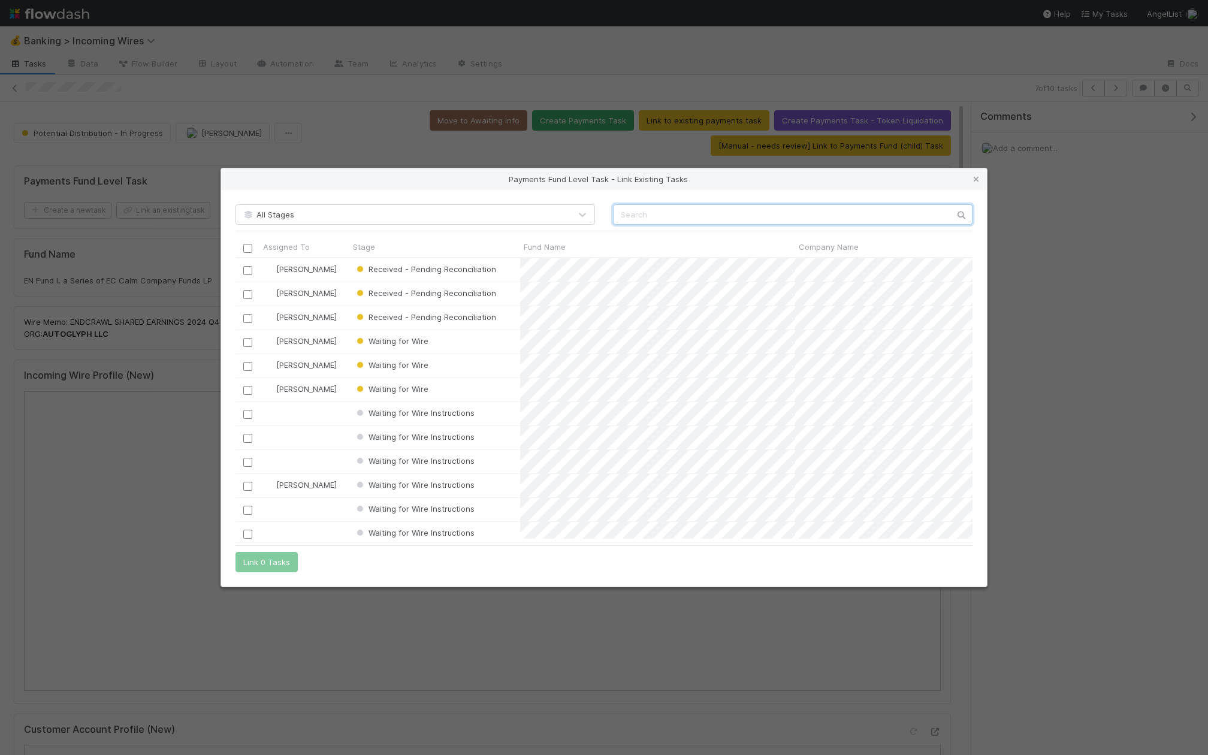
click at [713, 221] on input "text" at bounding box center [792, 214] width 359 height 20
paste input "ENDCRAWL"
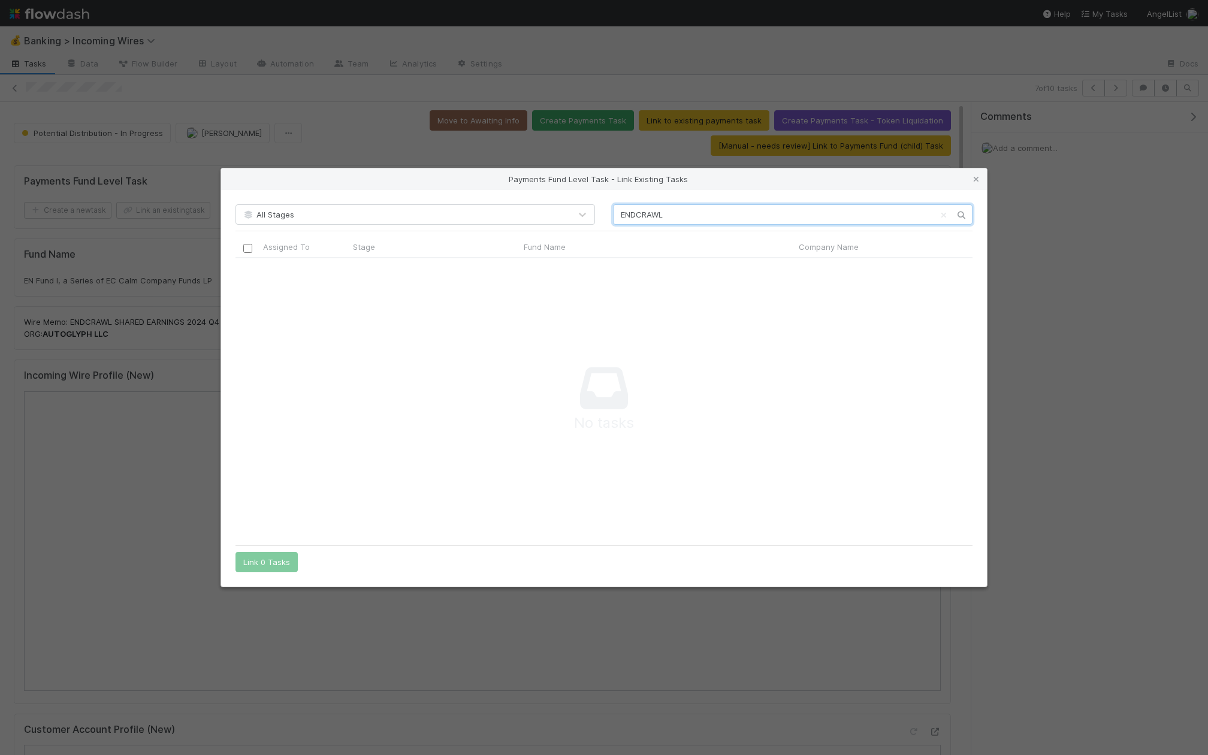
type input "ENDCRAWL"
click at [969, 176] on div "Payments Fund Level Task - Link Existing Tasks" at bounding box center [604, 179] width 766 height 22
click at [974, 177] on icon at bounding box center [976, 180] width 12 height 8
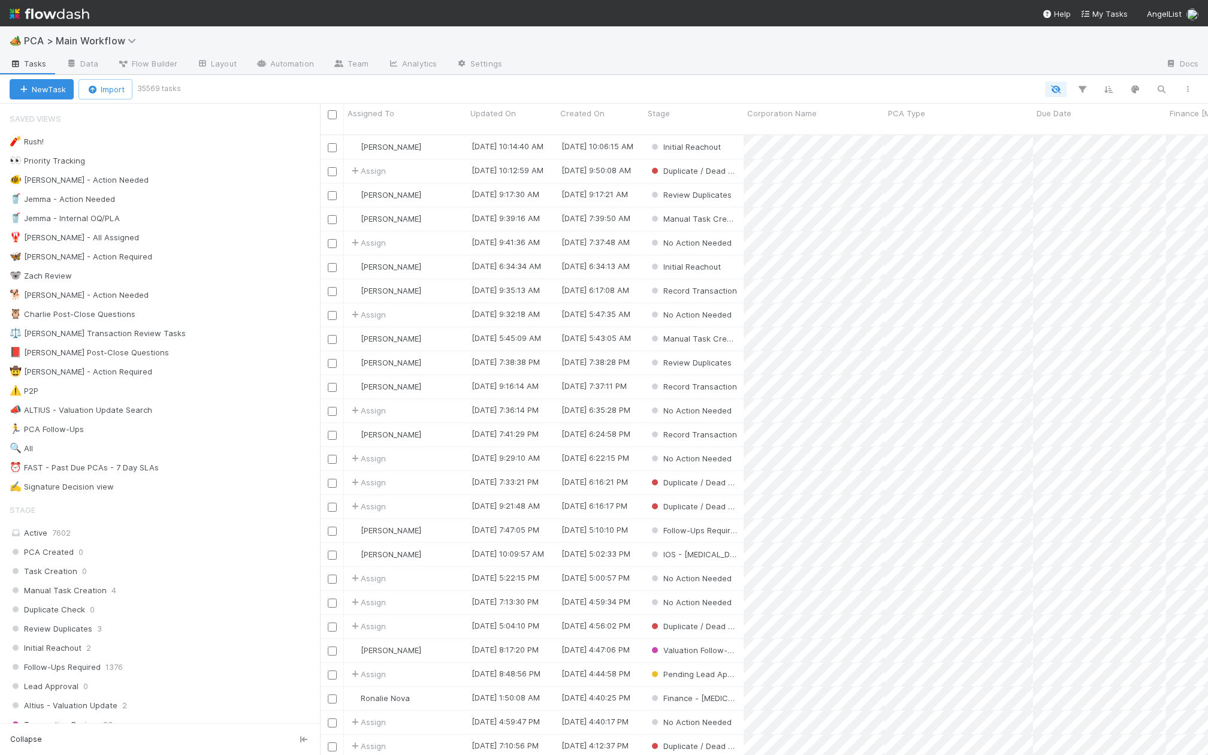
scroll to position [630, 888]
click at [1165, 90] on icon "button" at bounding box center [1161, 89] width 12 height 11
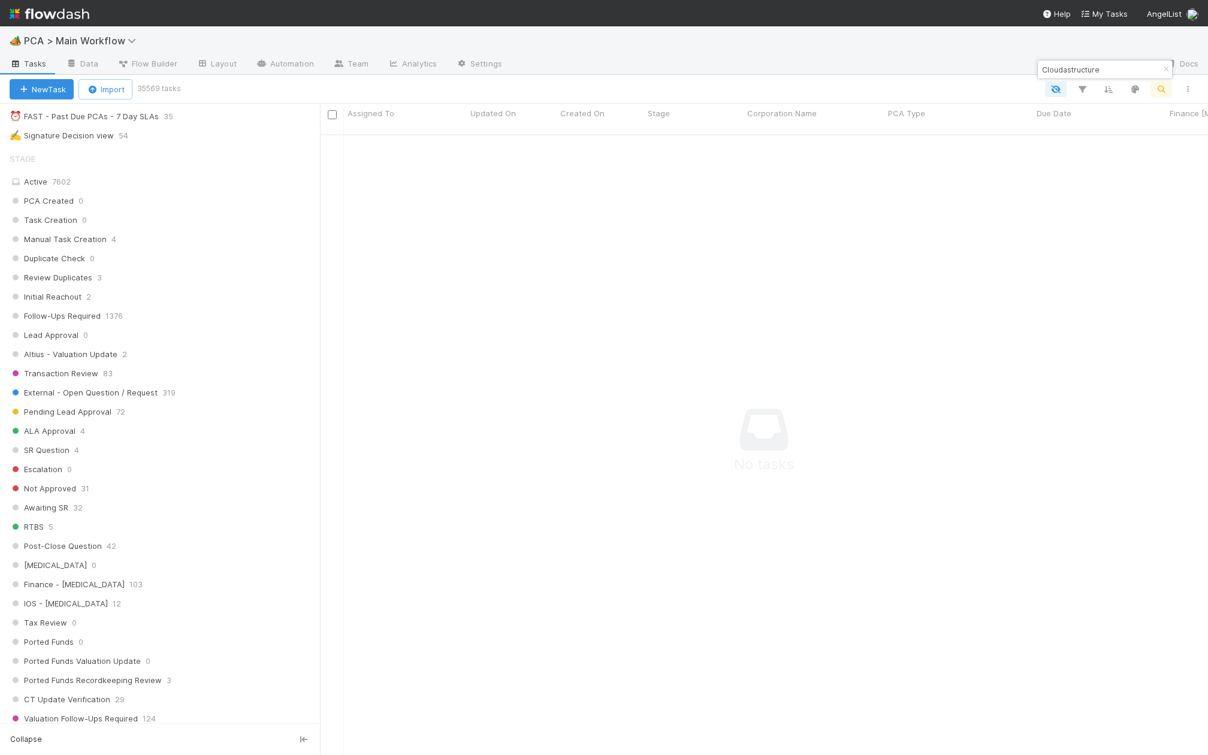
scroll to position [0, 0]
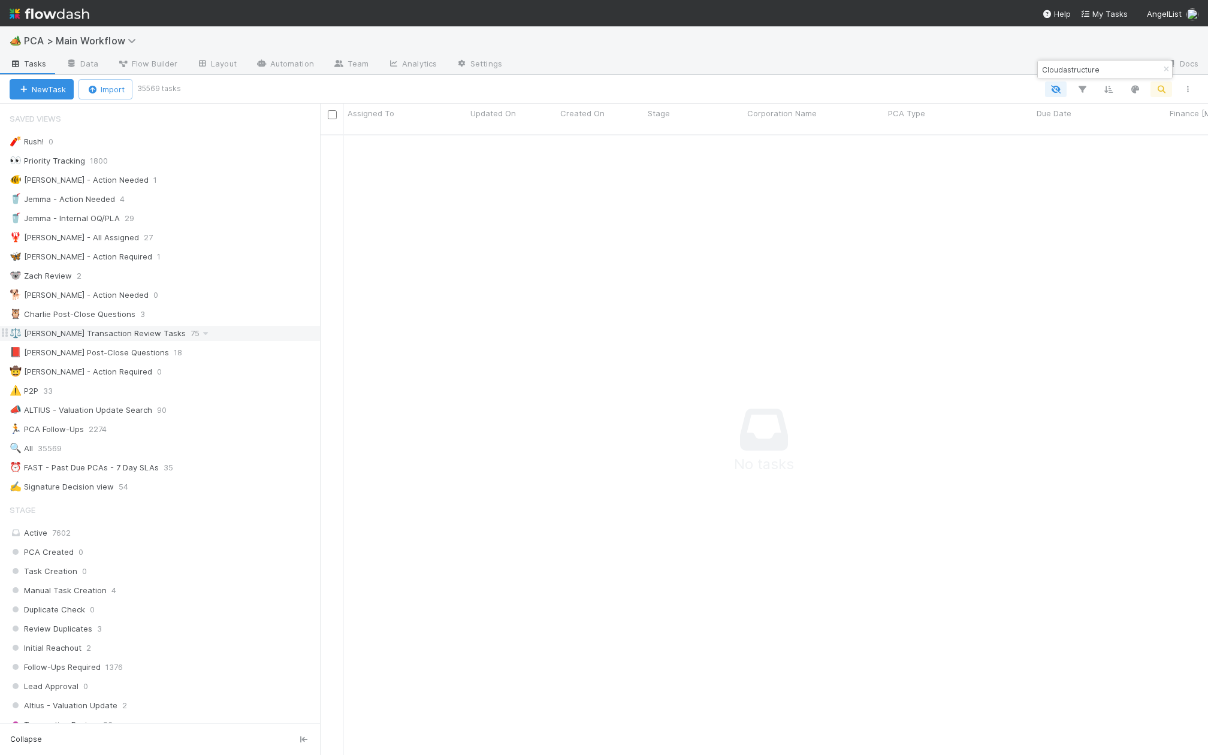
type input "Cloudastructure"
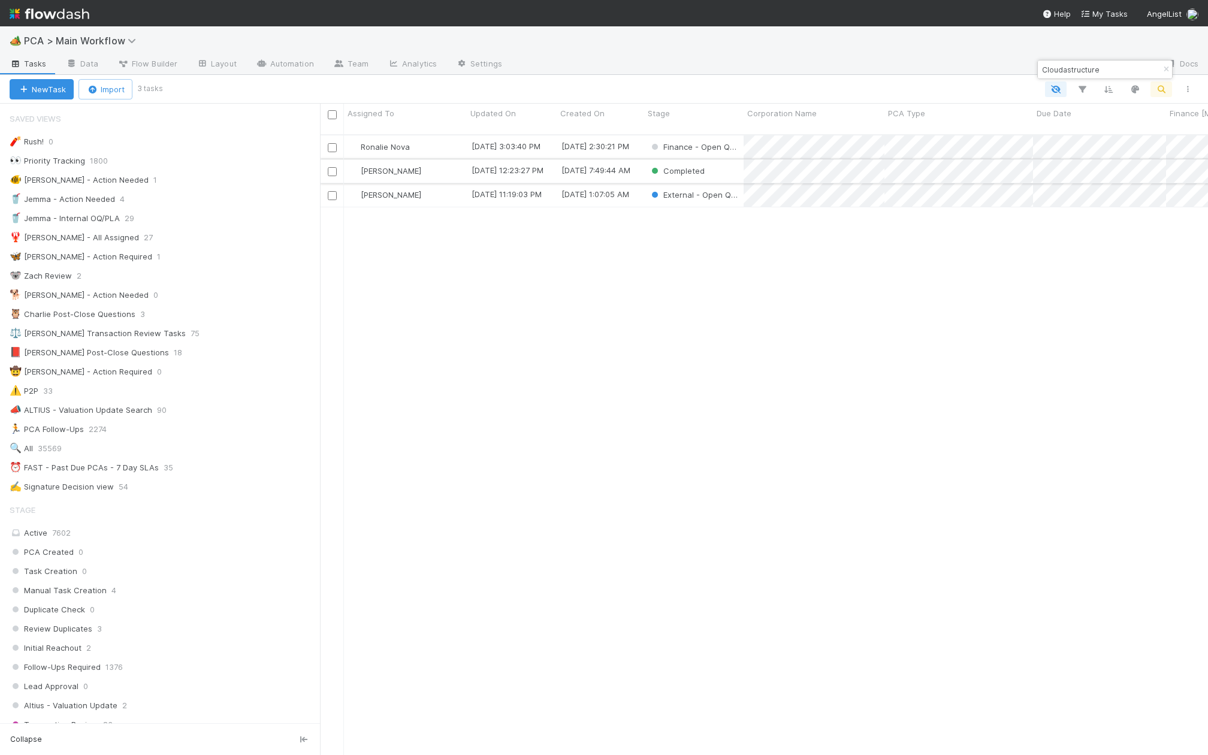
click at [434, 159] on div "[PERSON_NAME]" at bounding box center [405, 170] width 123 height 23
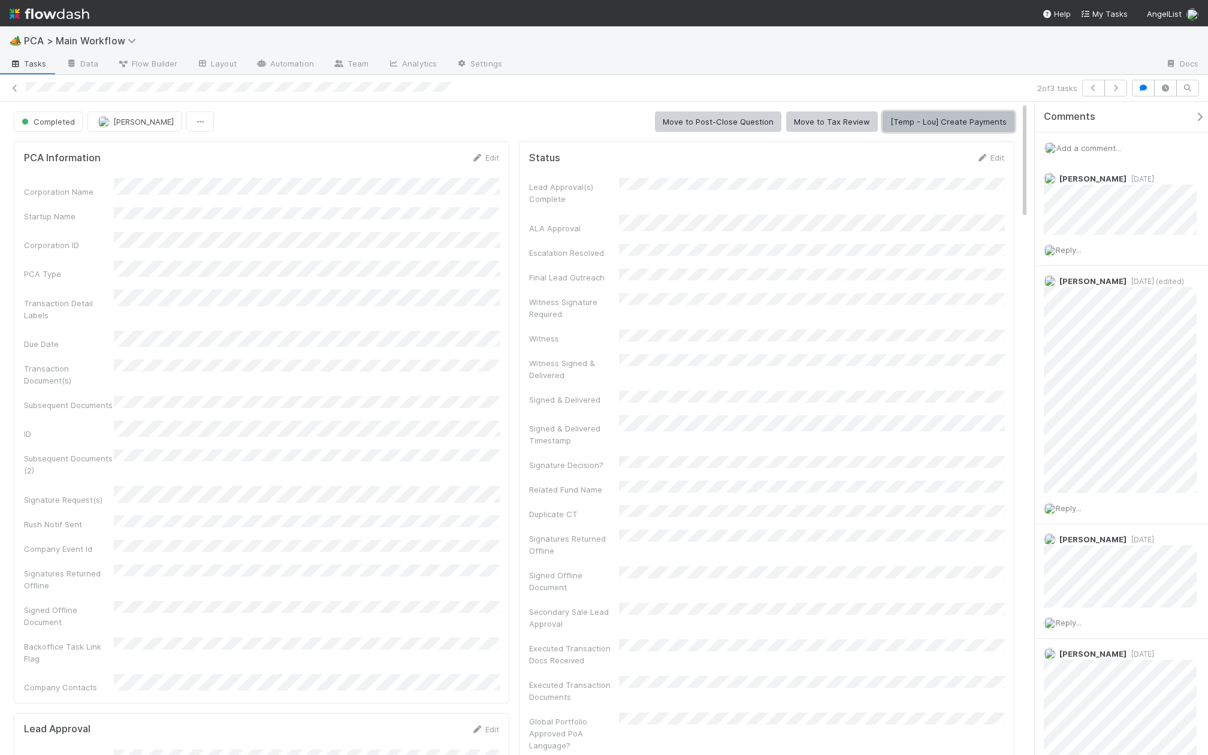
click at [965, 122] on button "[Temp - Lou] Create Payments" at bounding box center [948, 121] width 132 height 20
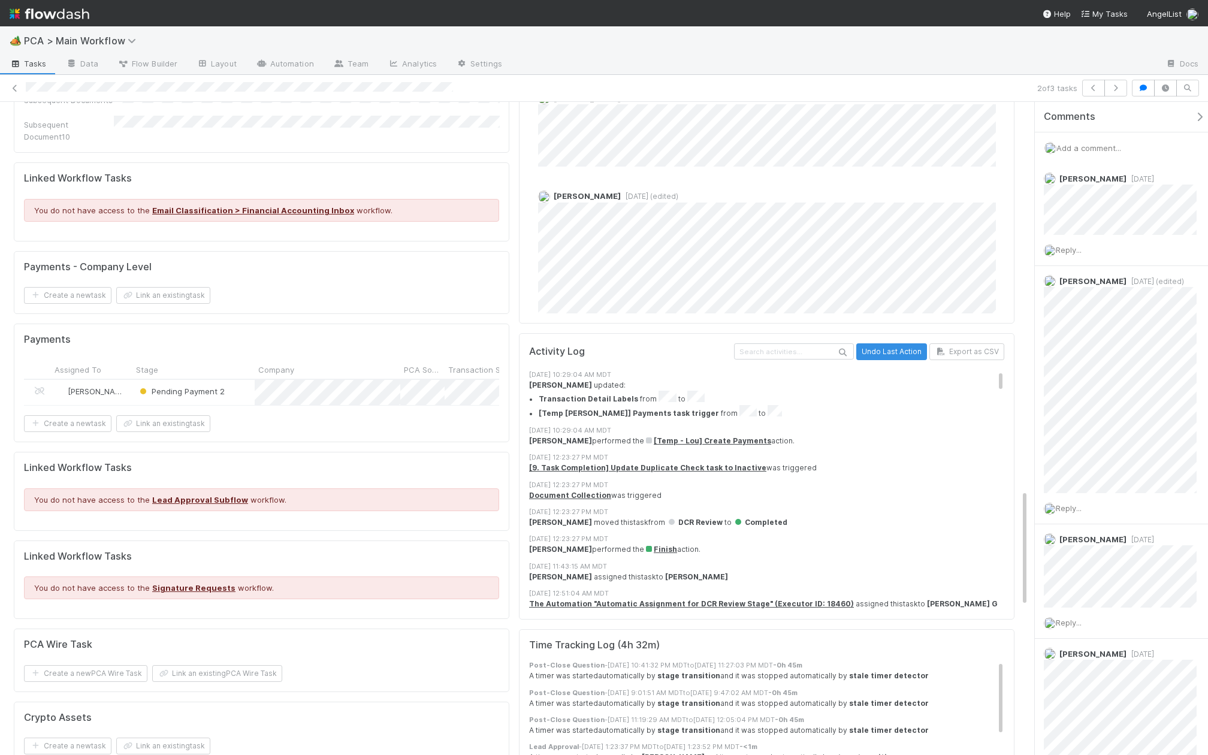
scroll to position [1957, 0]
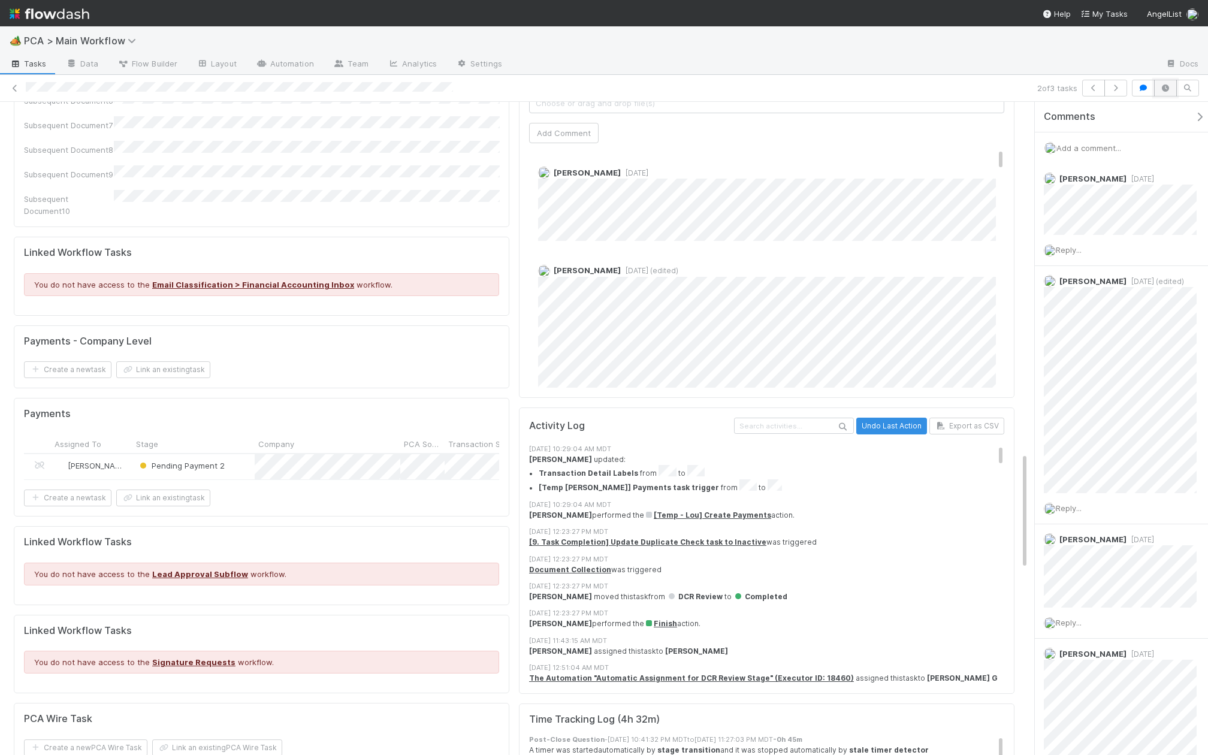
click at [1169, 90] on icon "button" at bounding box center [1165, 87] width 12 height 7
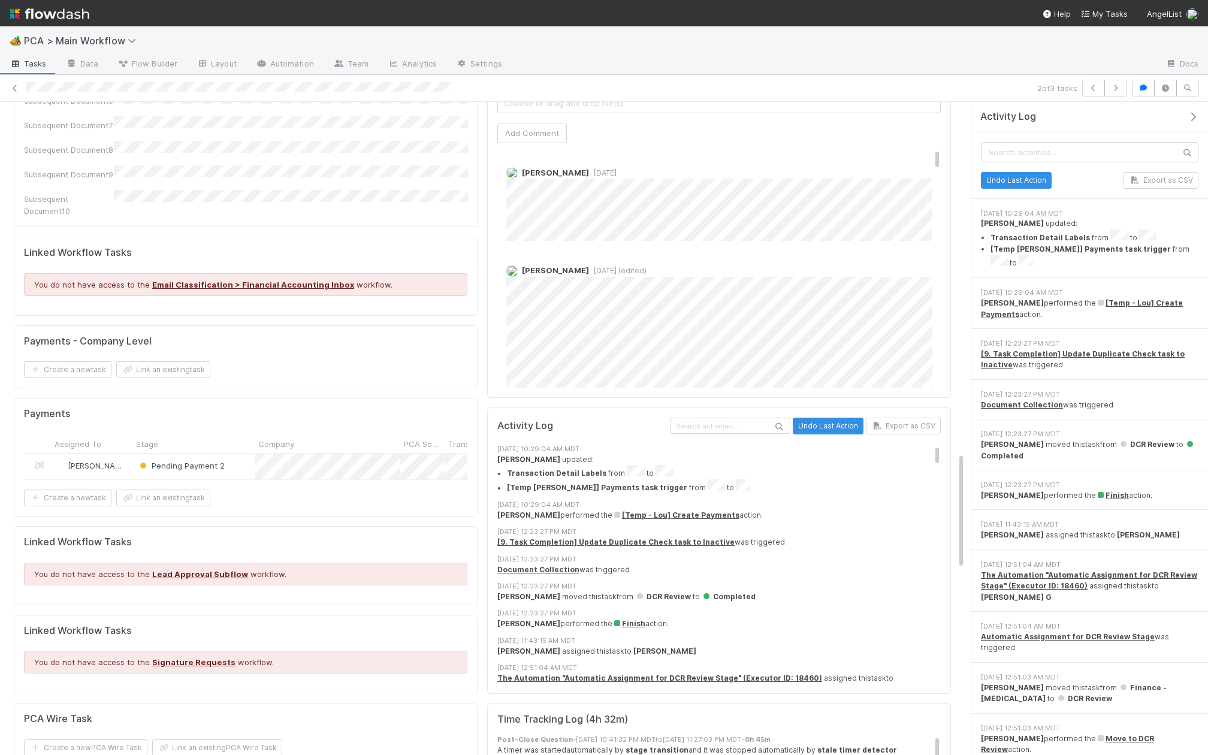
drag, startPoint x: 1035, startPoint y: 180, endPoint x: 965, endPoint y: 180, distance: 70.7
click at [965, 180] on div "Activity Log Undo Last Action Export as CSV [DATE] 10:29:04 AM MDT [PERSON_NAME…" at bounding box center [1086, 429] width 243 height 654
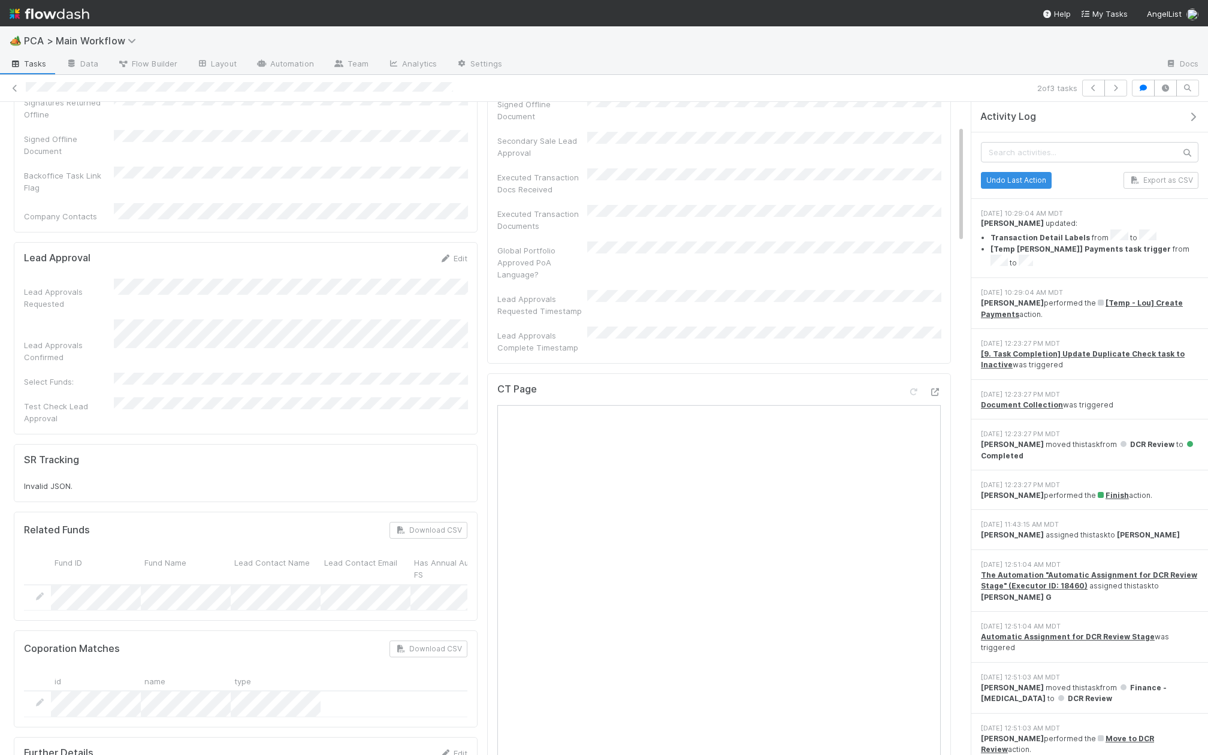
scroll to position [0, 0]
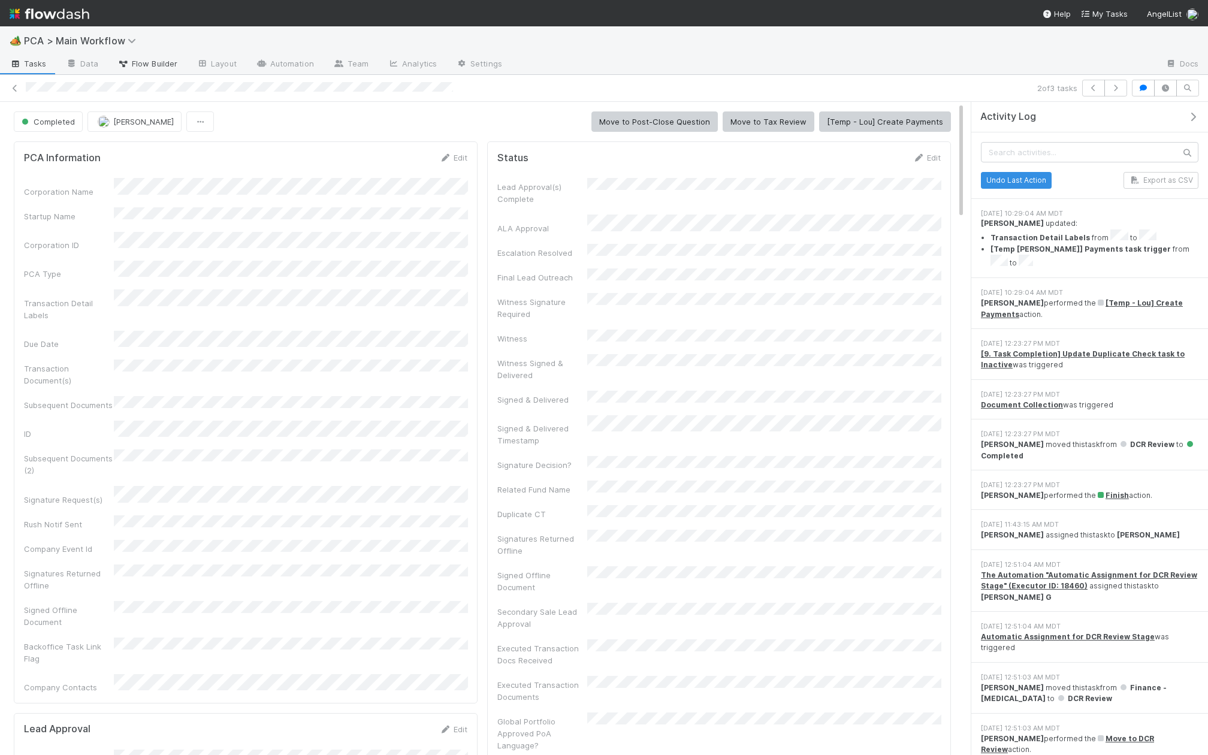
click at [158, 61] on span "Flow Builder" at bounding box center [147, 64] width 60 height 12
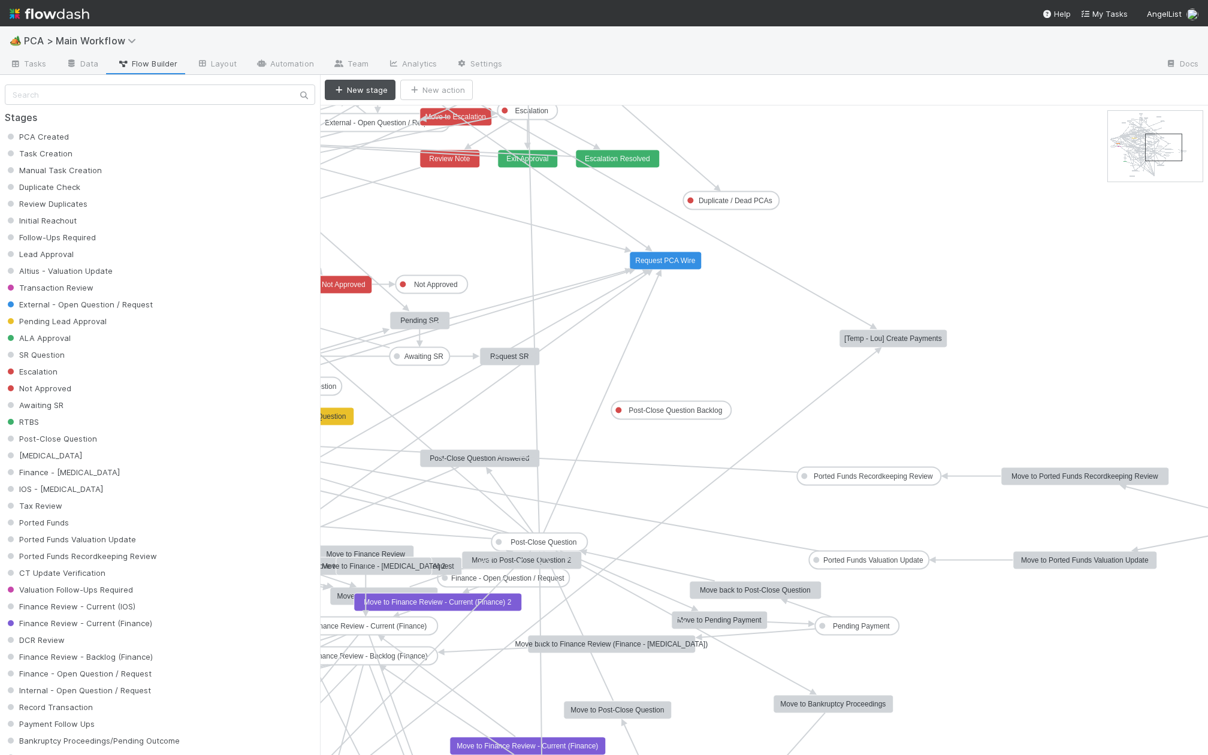
drag, startPoint x: 1141, startPoint y: 130, endPoint x: 1169, endPoint y: 153, distance: 36.2
click at [926, 337] on text "[Temp - Lou] Create Payments" at bounding box center [893, 338] width 98 height 8
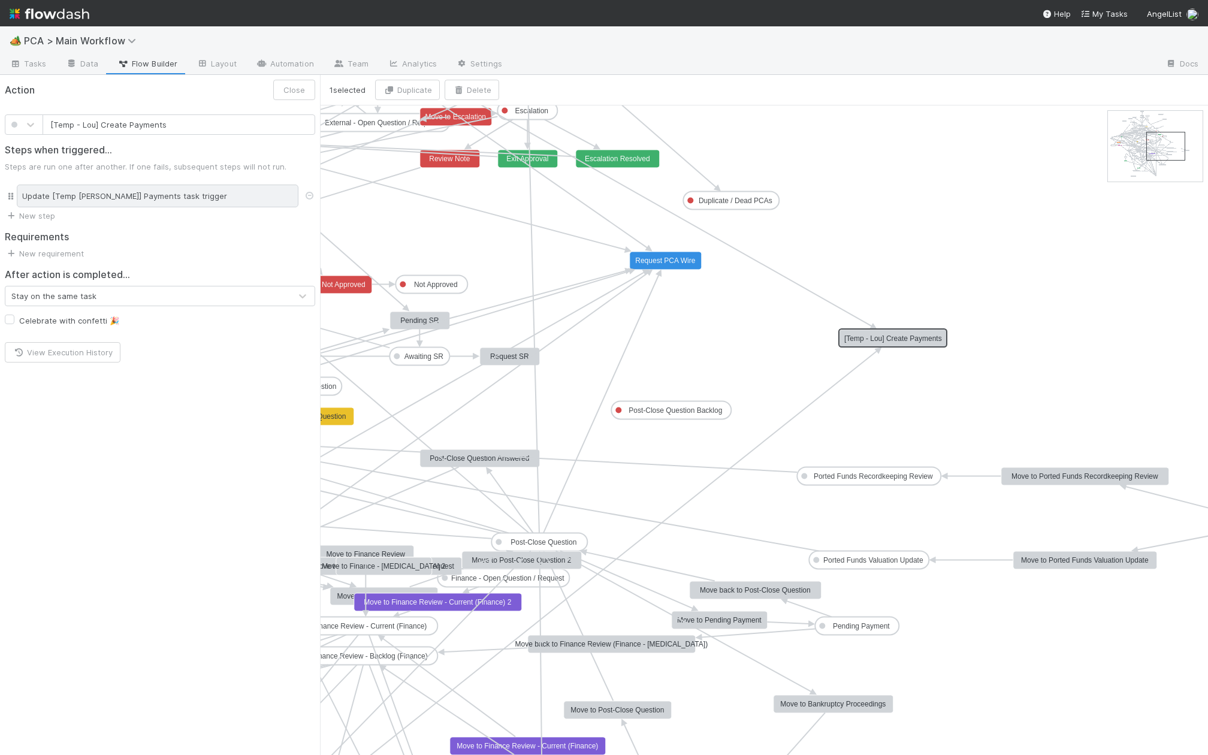
click at [180, 197] on div "Update [Temp Lou] Payments task trigger" at bounding box center [158, 196] width 282 height 23
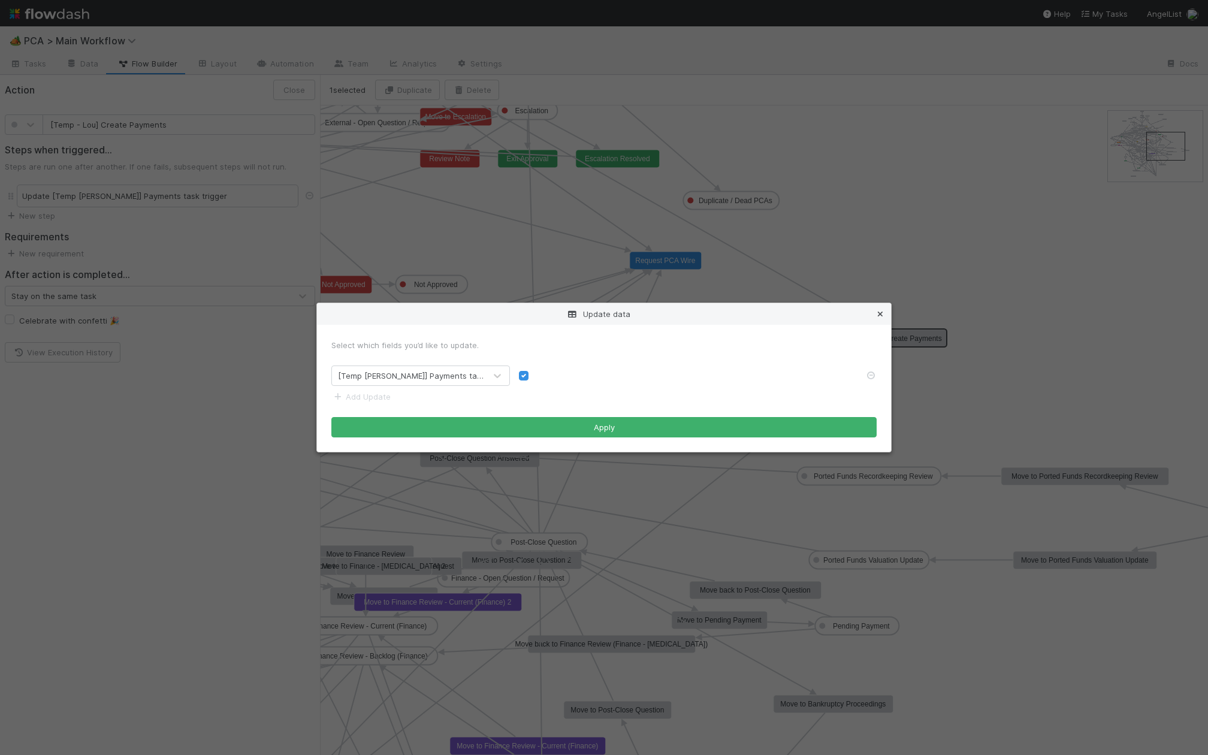
click at [881, 317] on icon at bounding box center [880, 314] width 12 height 8
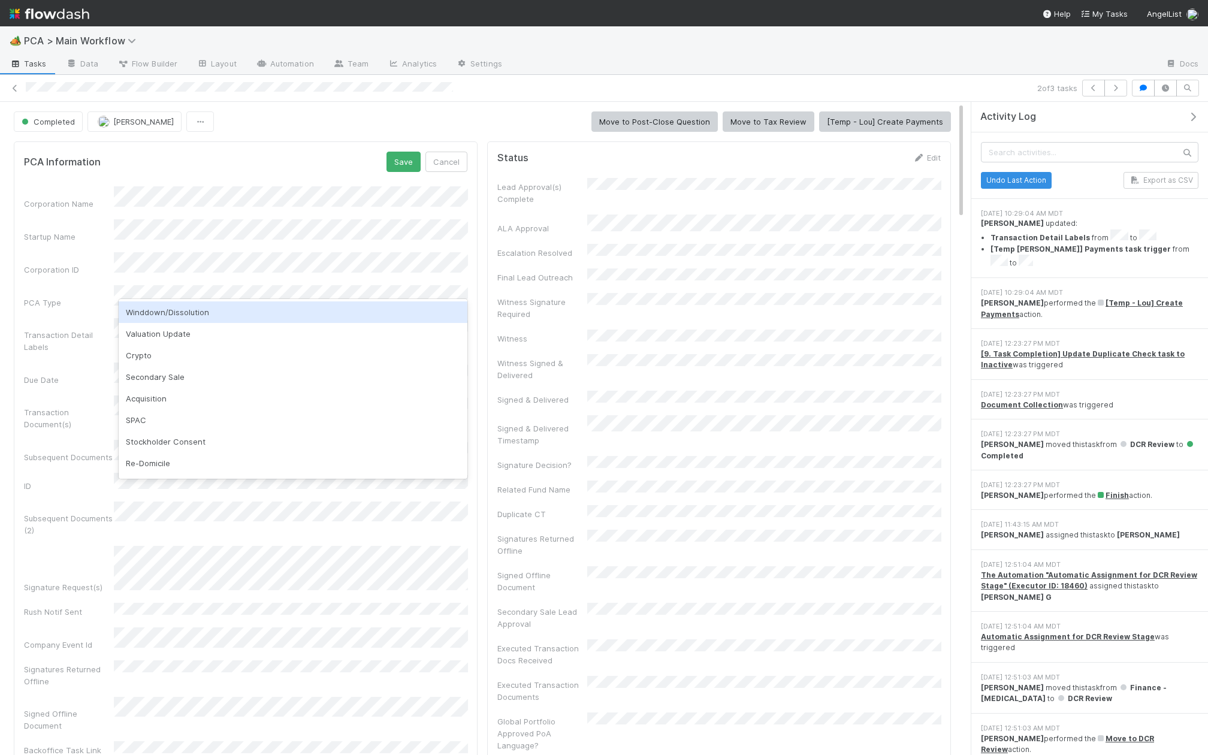
click at [225, 309] on div "Winddown/Dissolution" at bounding box center [293, 312] width 349 height 22
click at [389, 159] on button "Save" at bounding box center [403, 162] width 34 height 20
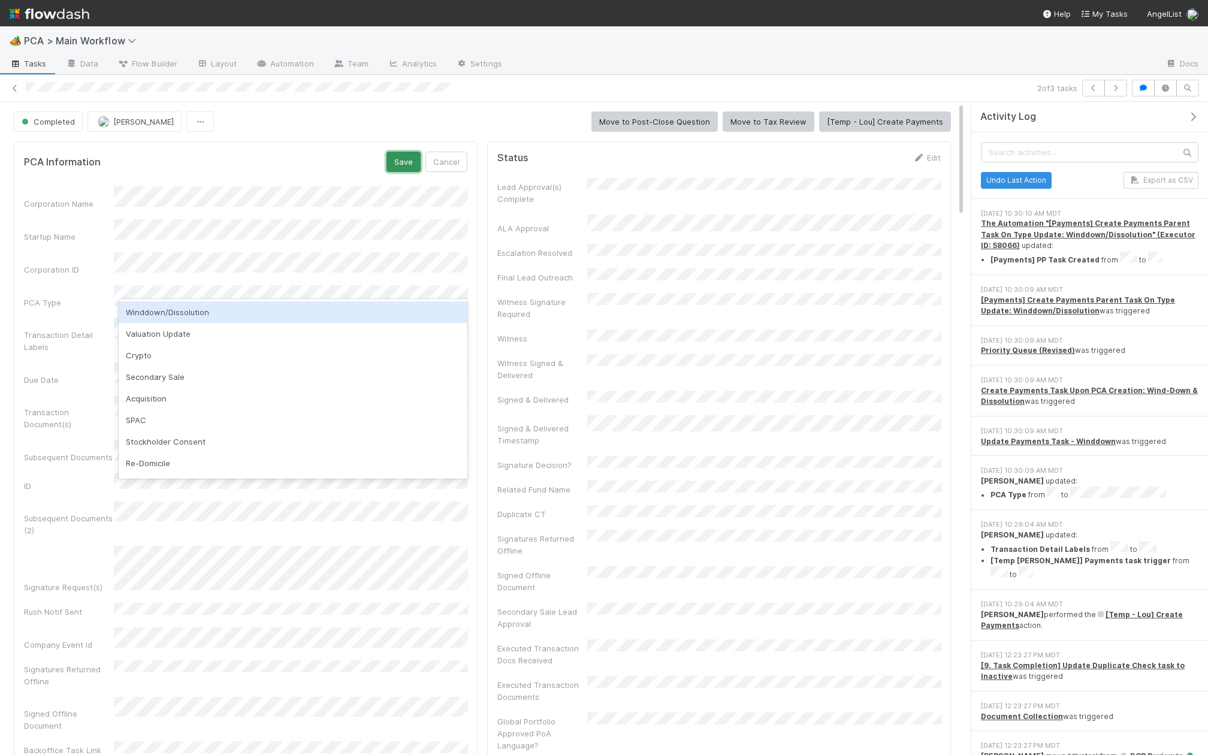
click at [413, 153] on button "Save" at bounding box center [403, 162] width 34 height 20
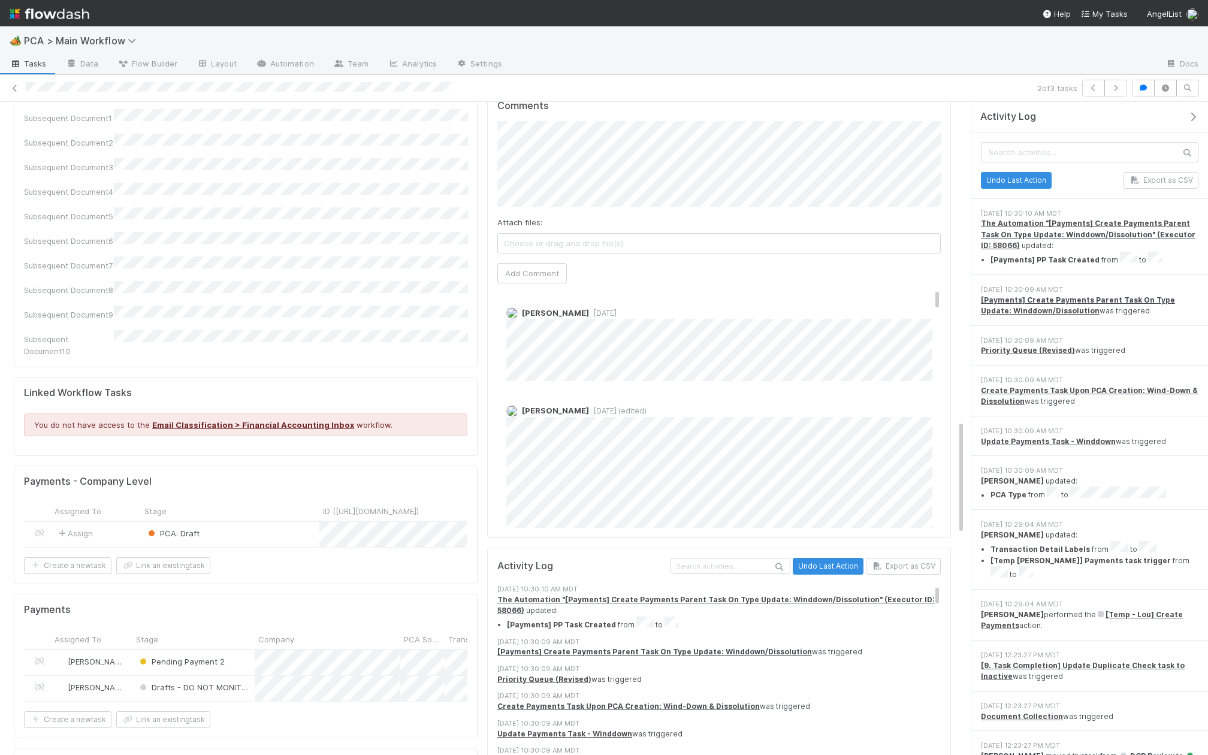
click at [238, 522] on div "PCA: Draft" at bounding box center [230, 534] width 179 height 25
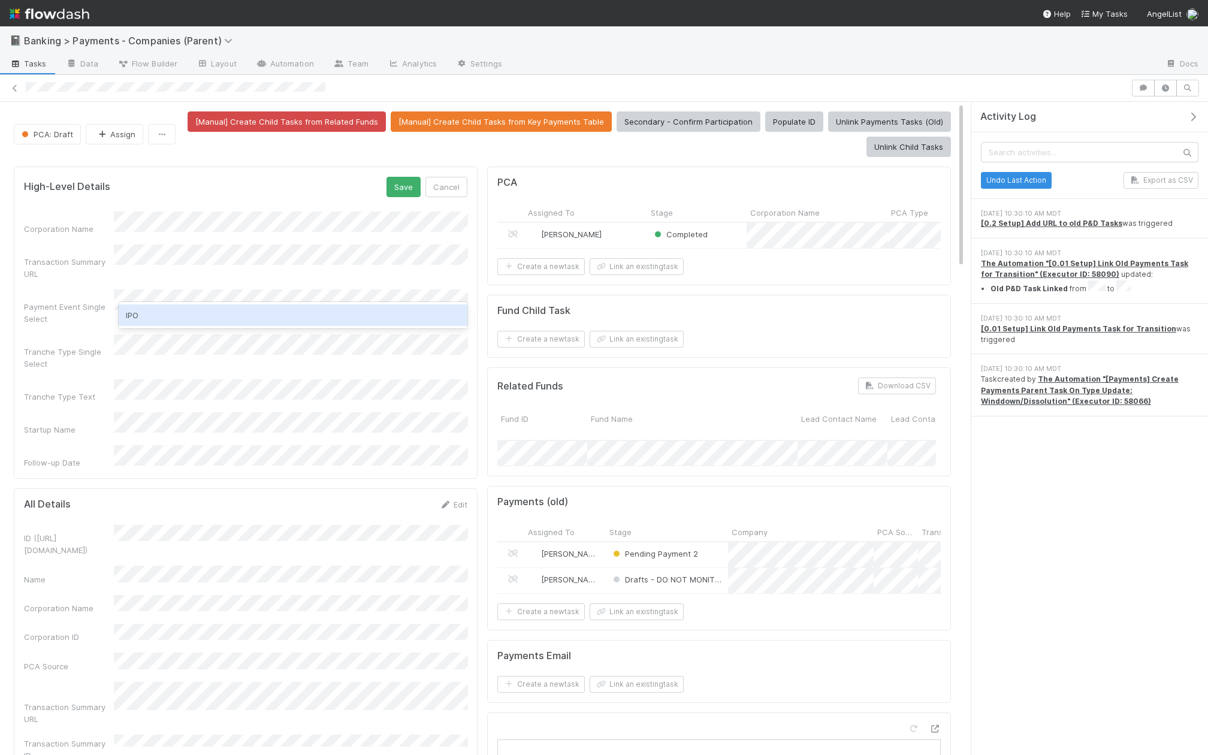
click at [219, 319] on div "IPO" at bounding box center [293, 315] width 349 height 22
click at [407, 183] on button "Save" at bounding box center [403, 187] width 34 height 20
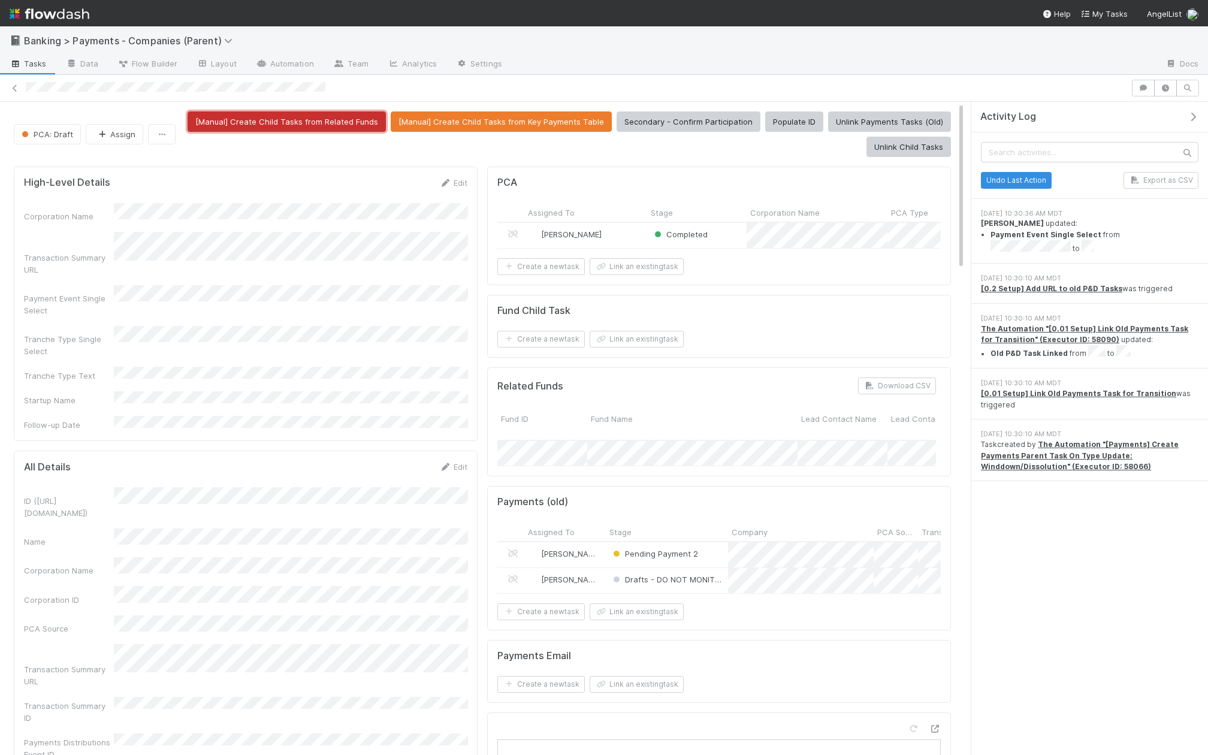
click at [335, 117] on button "[Manual] Create Child Tasks from Related Funds" at bounding box center [287, 121] width 198 height 20
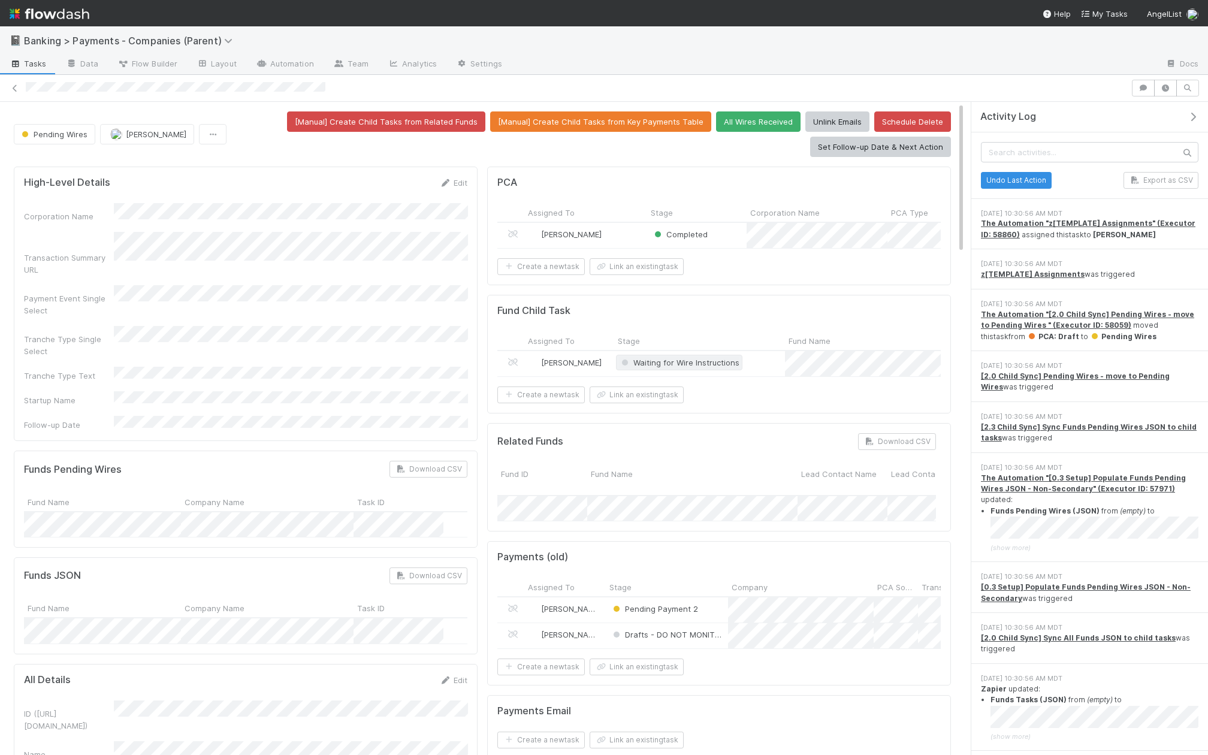
click at [667, 358] on span "Waiting for Wire Instructions" at bounding box center [679, 363] width 120 height 10
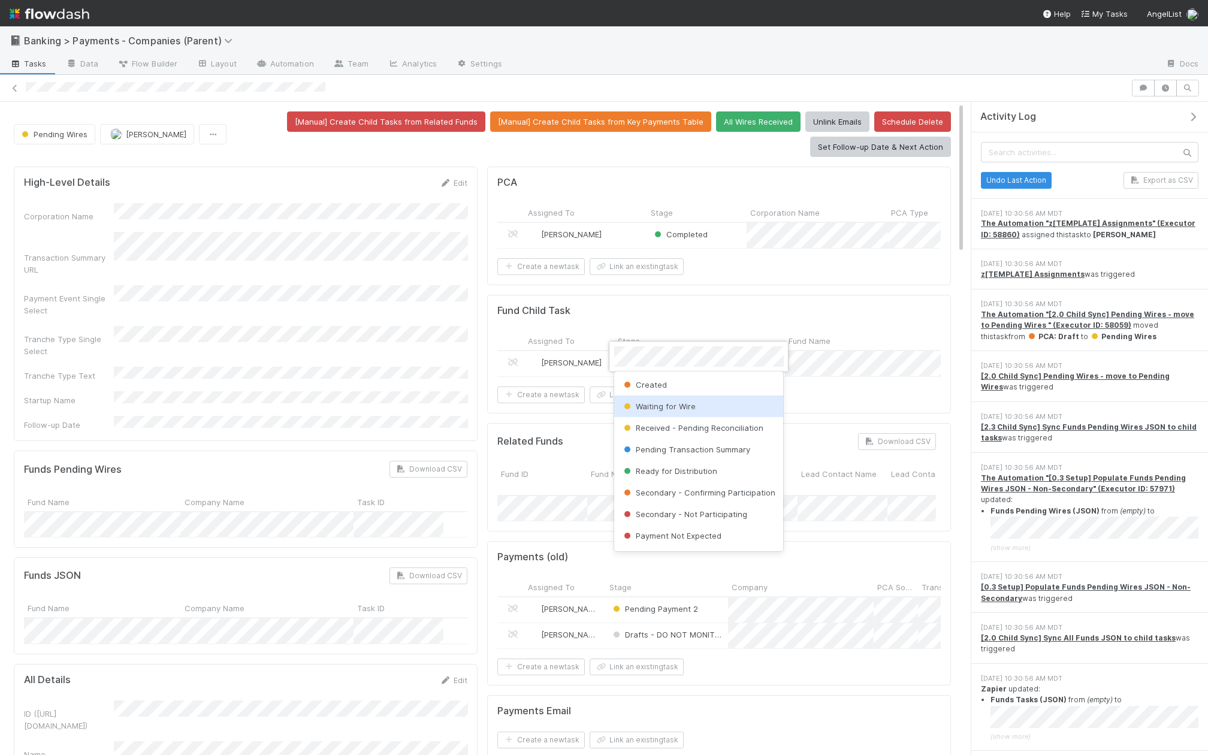
click at [675, 402] on span "Waiting for Wire" at bounding box center [658, 406] width 74 height 10
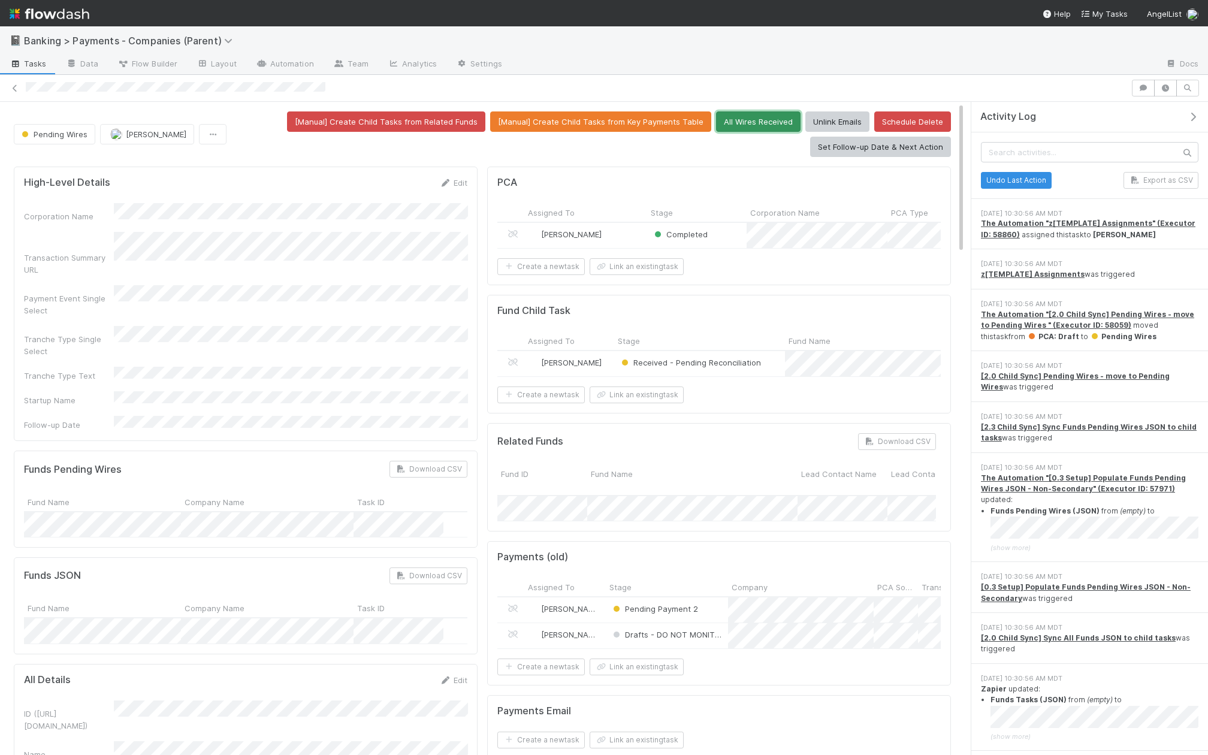
click at [767, 127] on button "All Wires Received" at bounding box center [758, 121] width 84 height 20
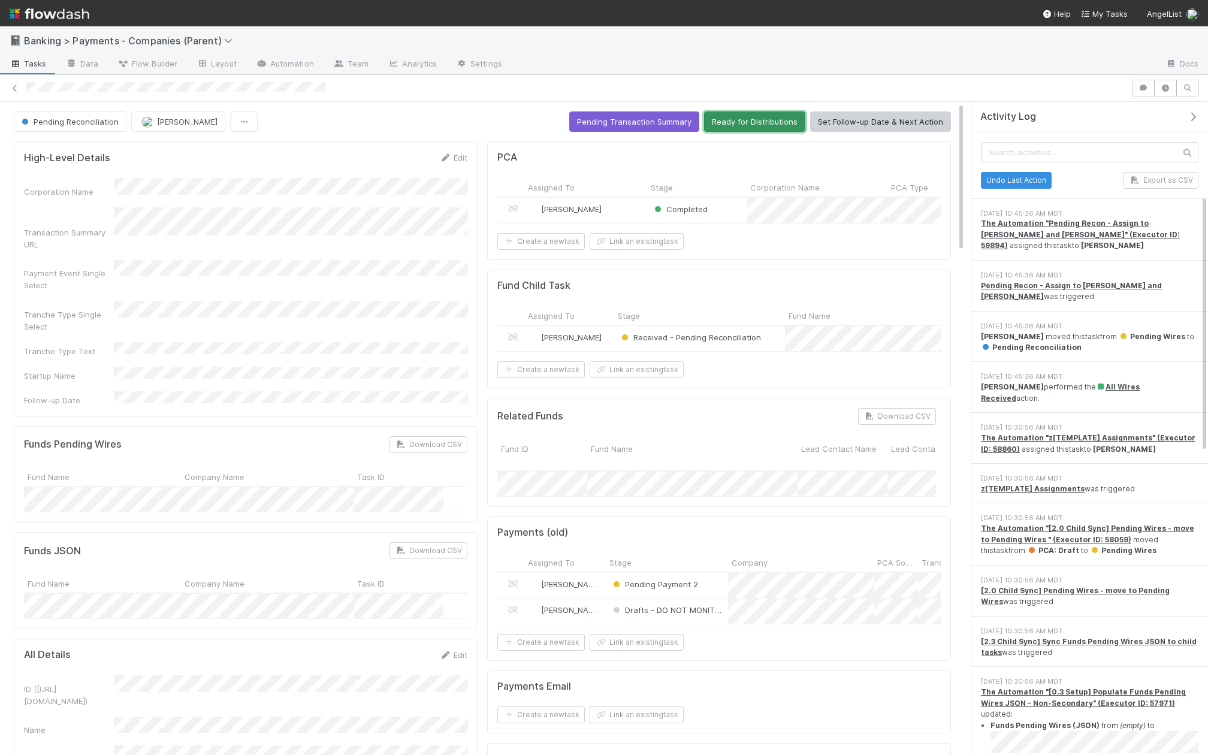
click at [770, 118] on button "Ready for Distributions" at bounding box center [754, 121] width 101 height 20
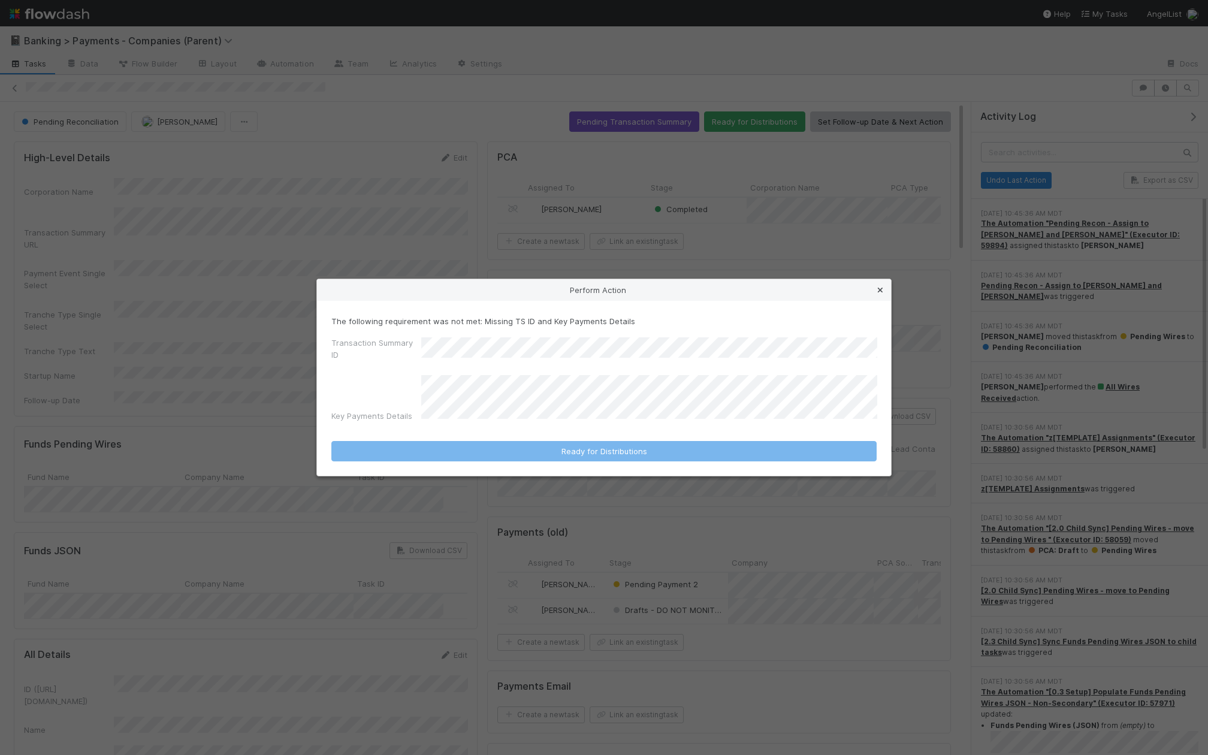
click at [876, 294] on icon at bounding box center [880, 290] width 12 height 8
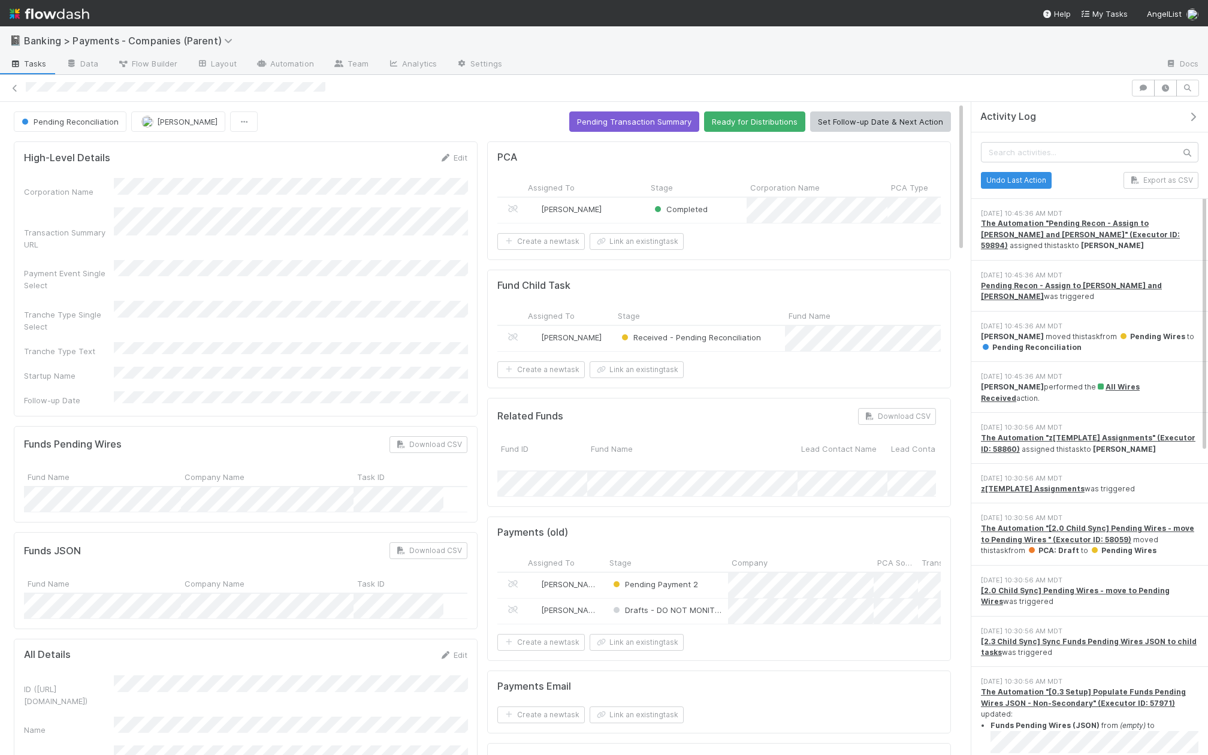
click at [621, 210] on div "[PERSON_NAME]" at bounding box center [585, 210] width 123 height 25
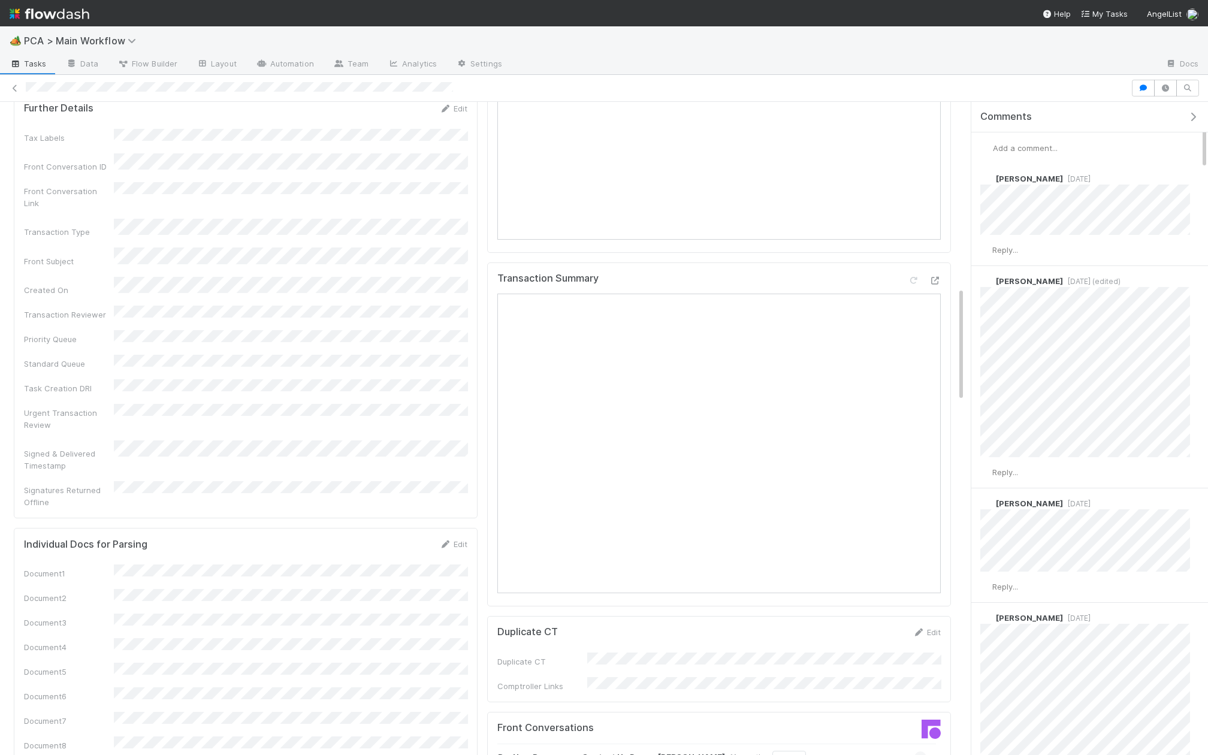
scroll to position [1050, 0]
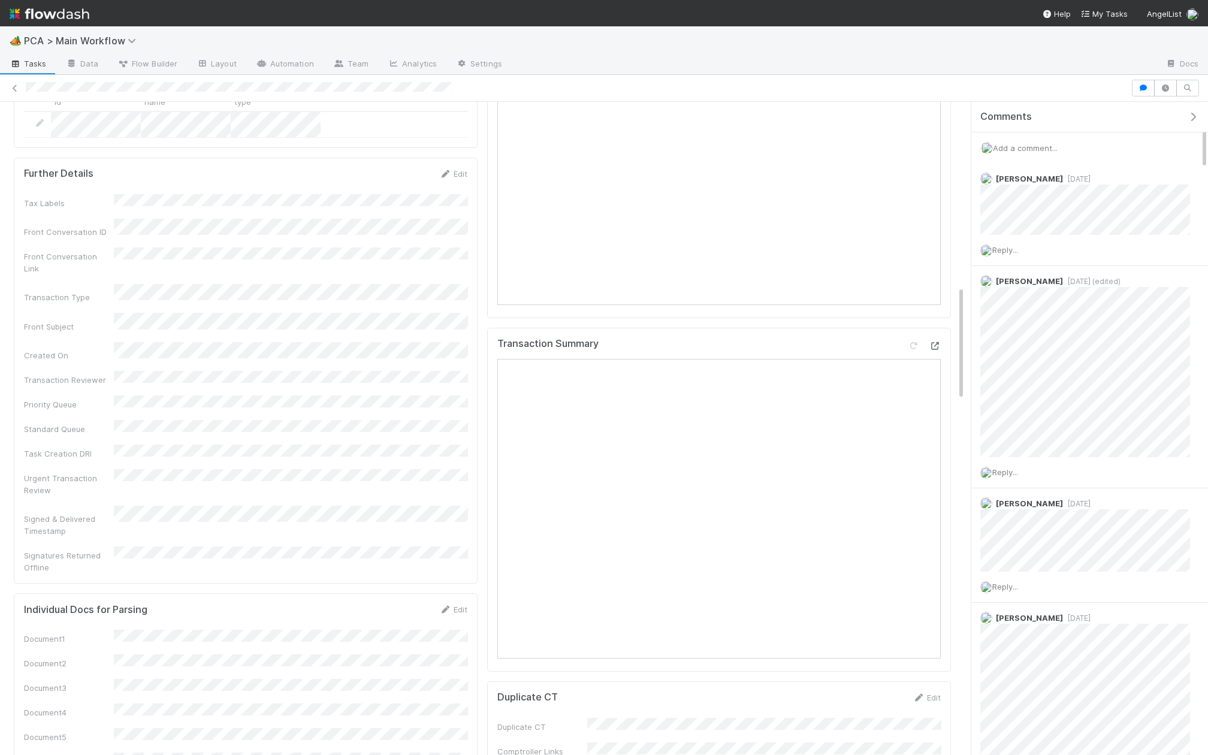
click at [939, 342] on icon at bounding box center [935, 346] width 12 height 8
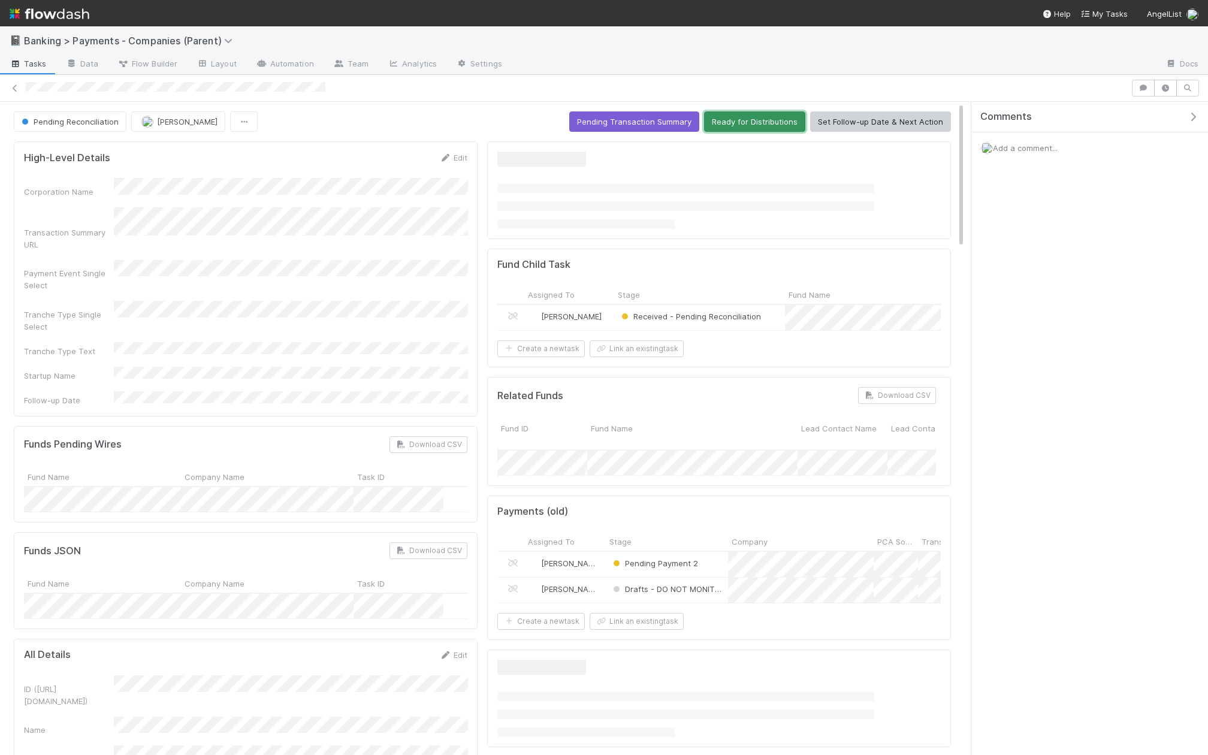
click at [784, 120] on button "Ready for Distributions" at bounding box center [754, 121] width 101 height 20
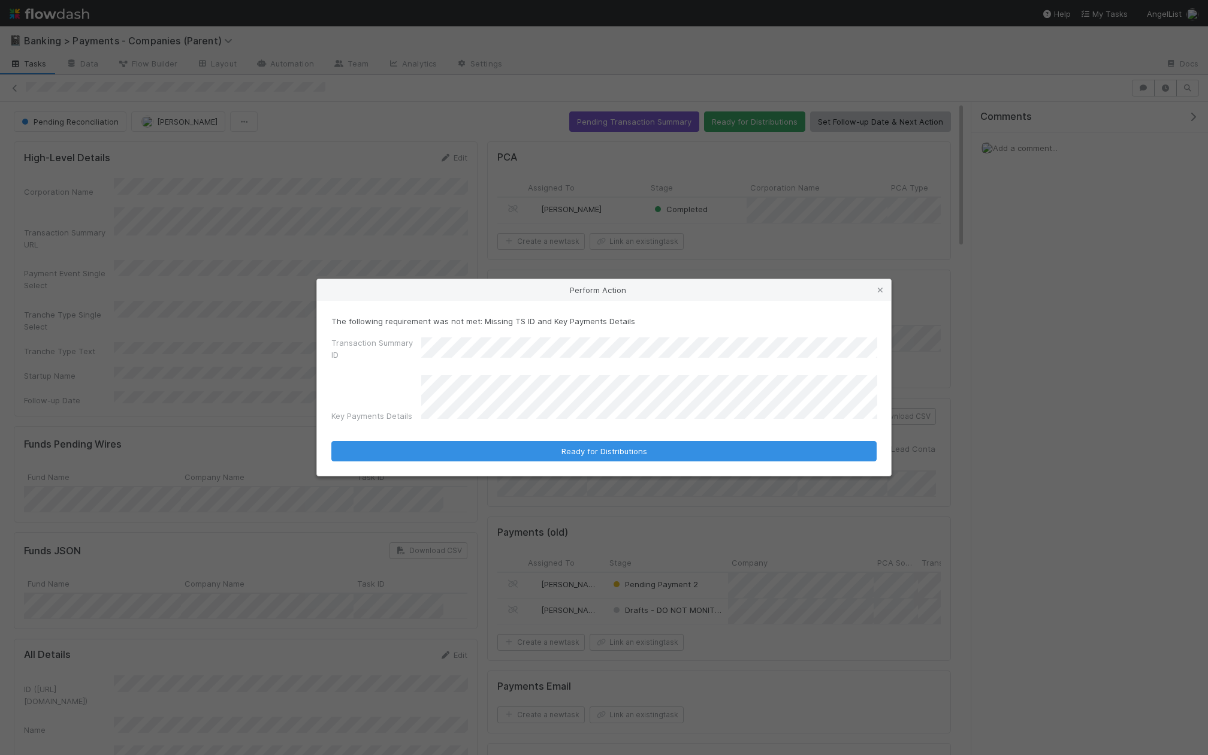
click at [388, 355] on div "Transaction Summary ID" at bounding box center [603, 351] width 545 height 29
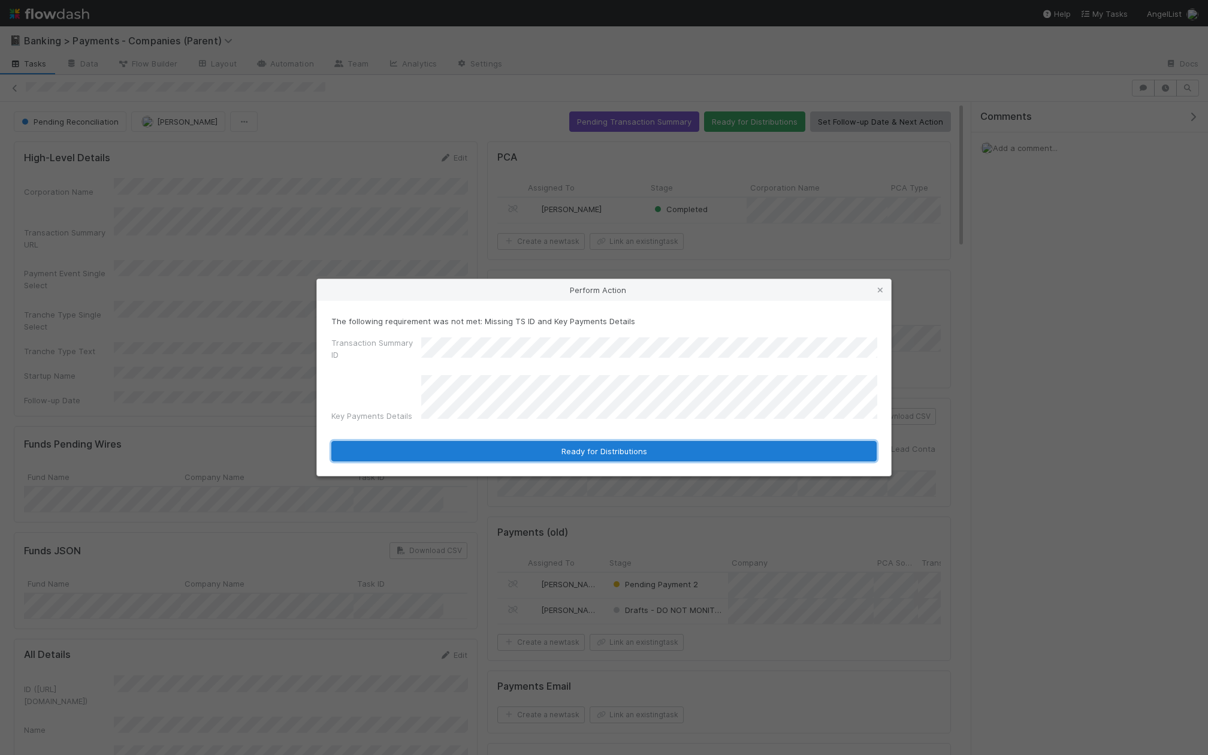
click at [609, 450] on button "Ready for Distributions" at bounding box center [603, 451] width 545 height 20
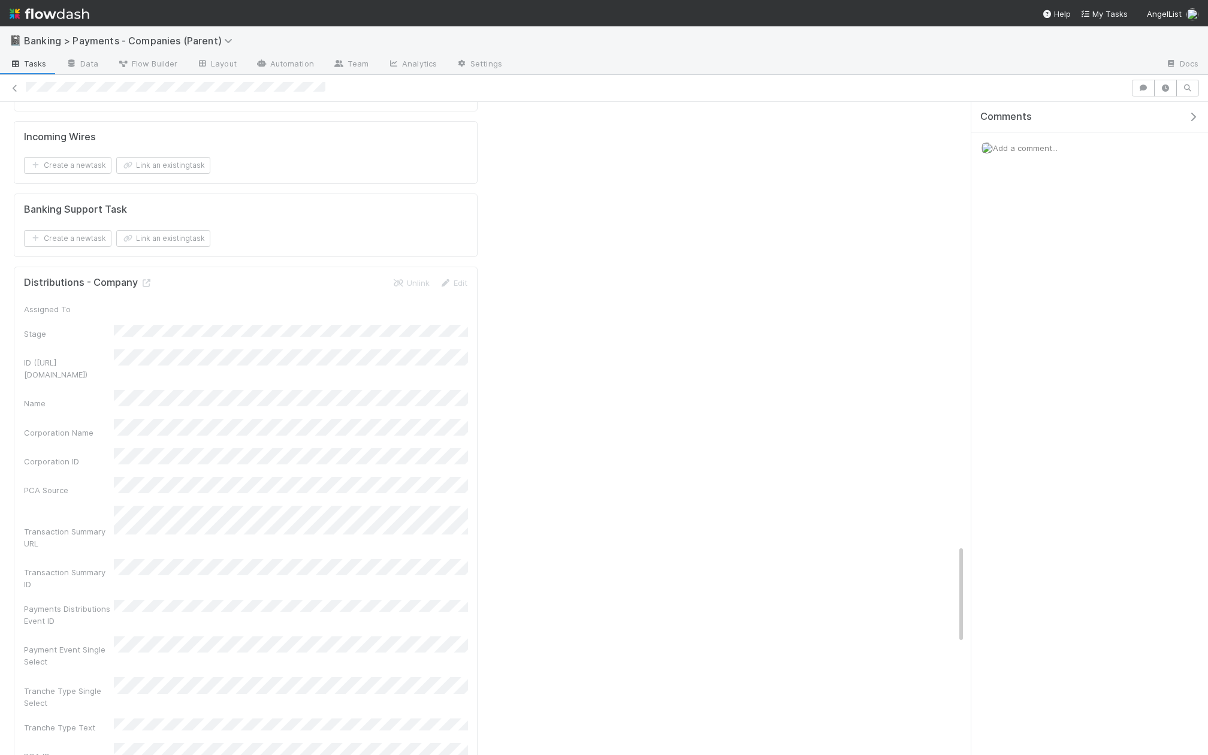
scroll to position [2327, 0]
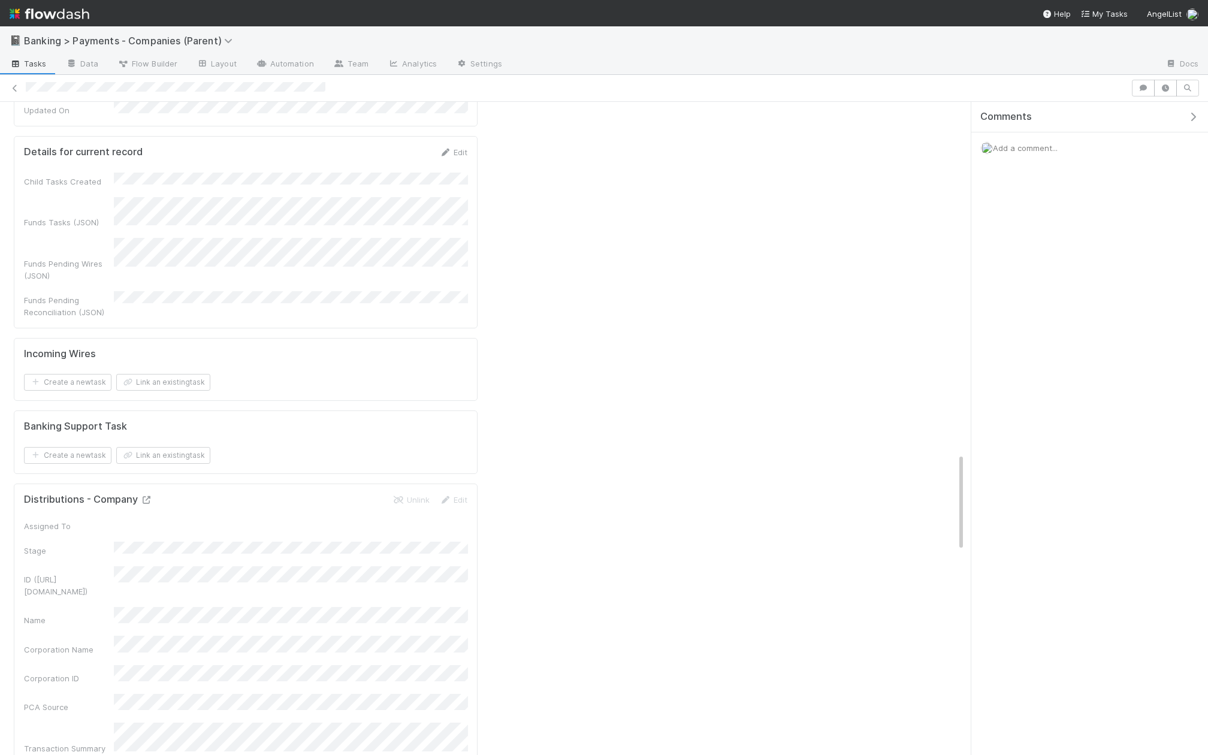
click at [151, 496] on icon at bounding box center [146, 500] width 12 height 8
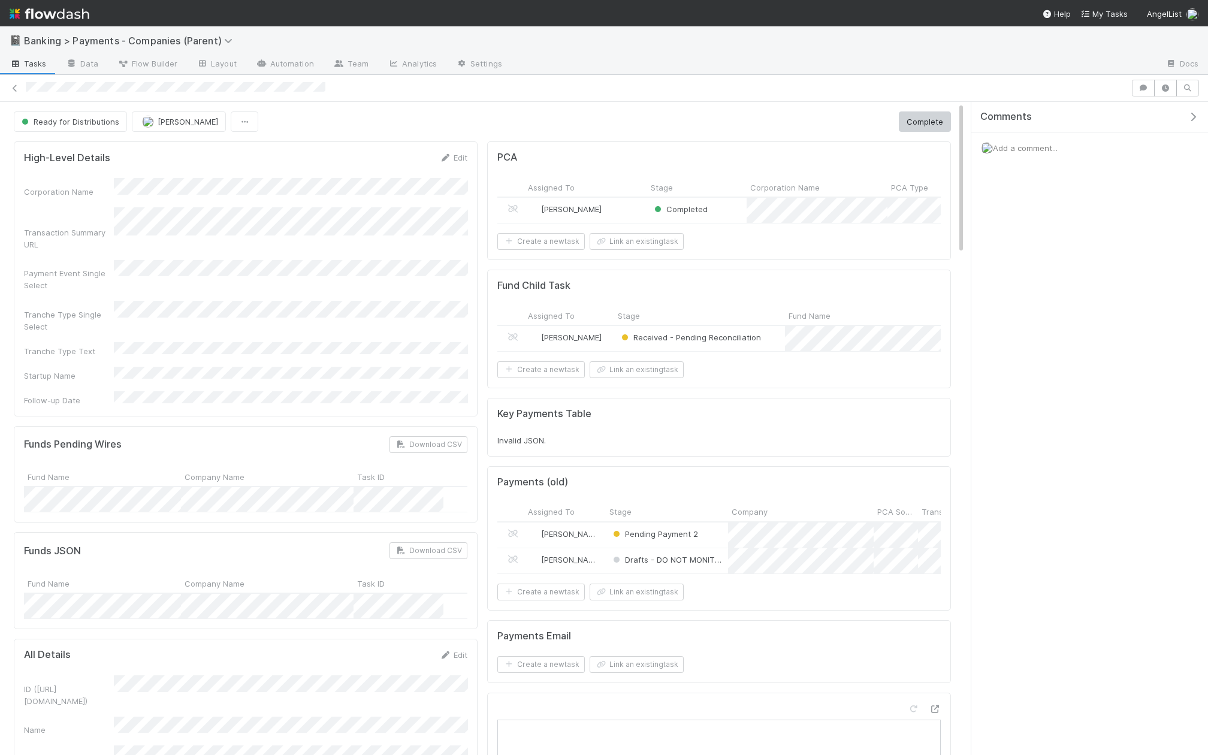
click at [622, 202] on div "Jacob Weiss" at bounding box center [585, 210] width 123 height 25
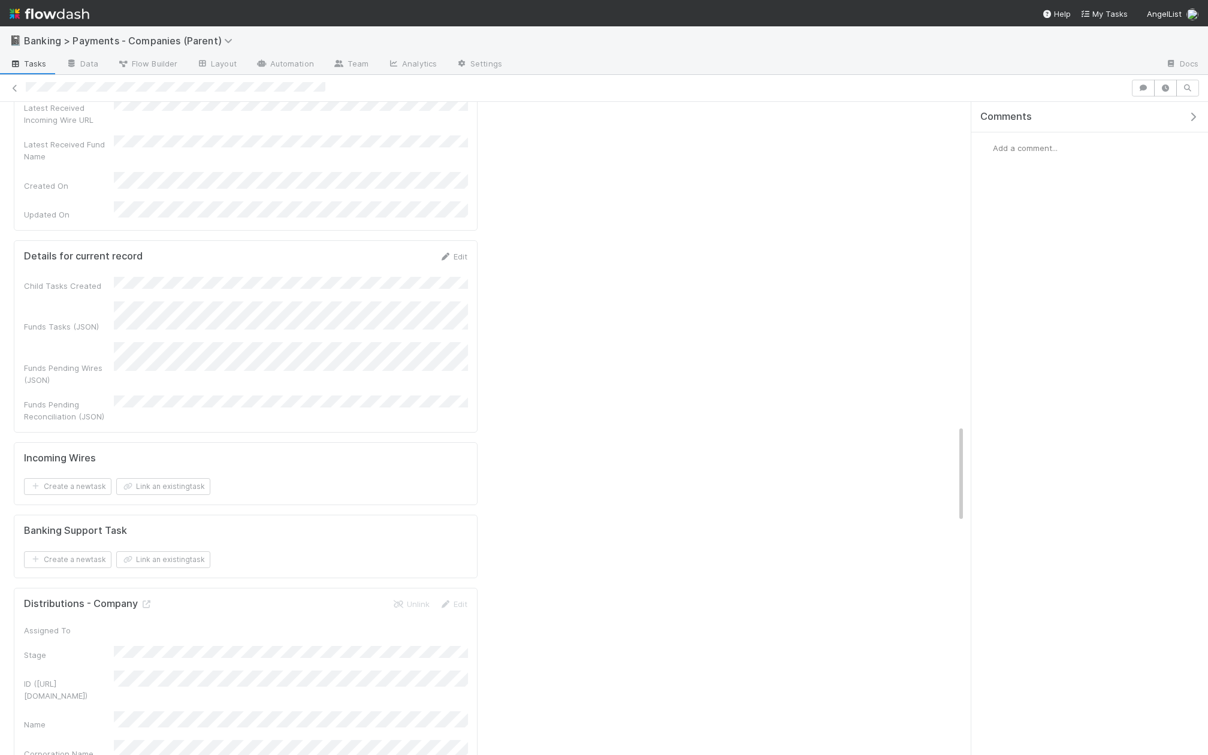
scroll to position [2039, 0]
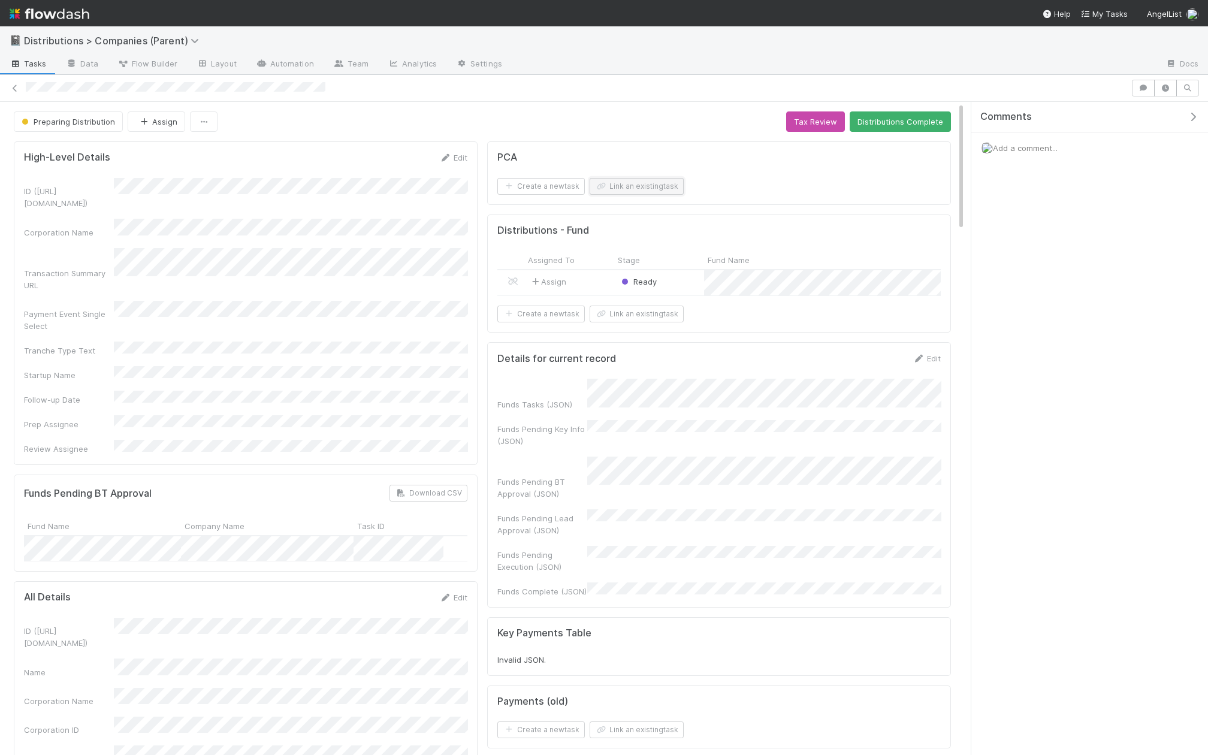
click at [664, 188] on button "Link an existing task" at bounding box center [636, 186] width 94 height 17
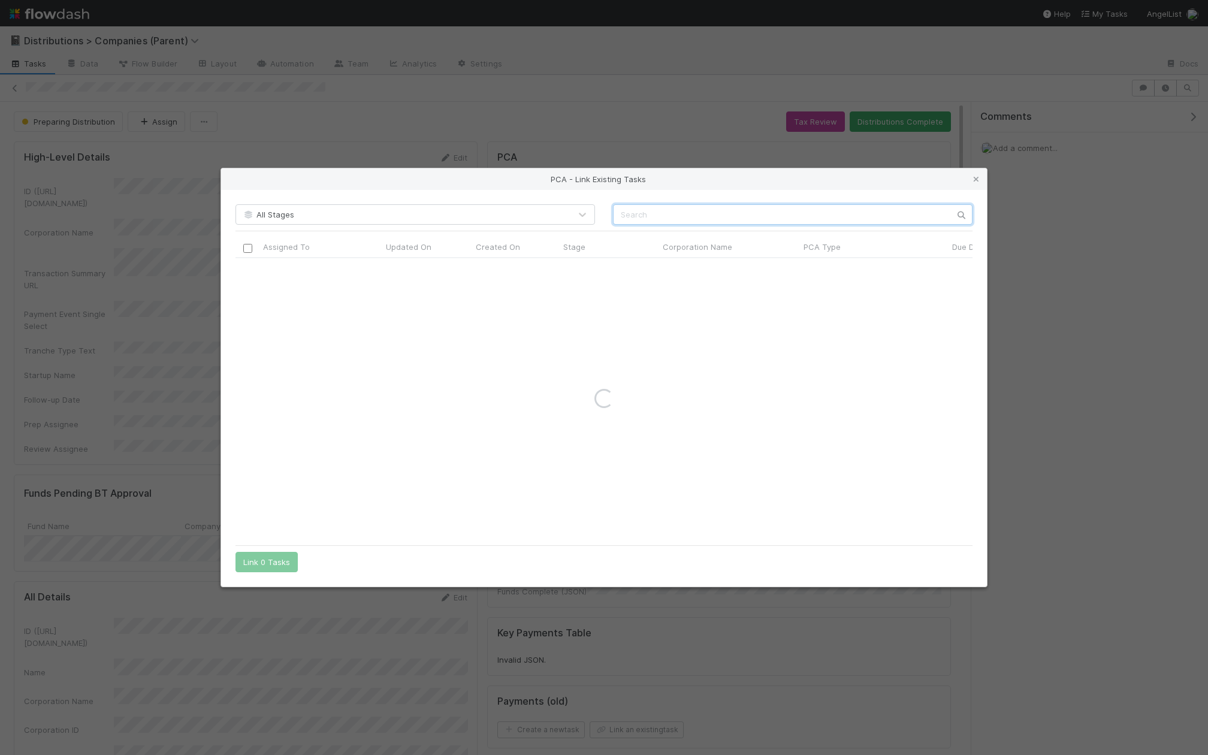
click at [684, 211] on input "text" at bounding box center [792, 214] width 359 height 20
paste input "https://flowdash.internal.angellist.com/workflows/BmIppY/tasks/y0s8P6d3"
type input "https://flowdash.internal.angellist.com/workflows/BmIppY/tasks/y0s8P6d3"
click at [249, 271] on input "checkbox" at bounding box center [247, 270] width 9 height 9
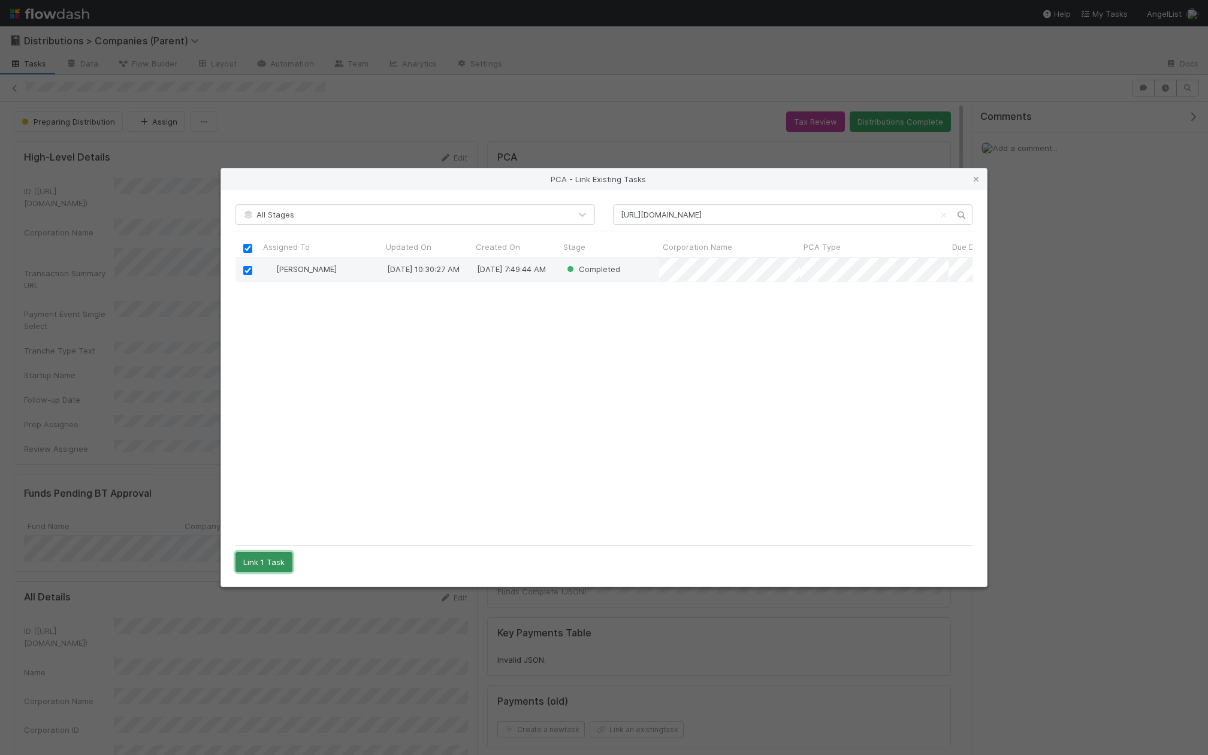
click at [270, 558] on button "Link 1 Task" at bounding box center [263, 562] width 57 height 20
click at [267, 555] on button "Link 1 Task" at bounding box center [263, 562] width 57 height 20
click at [981, 176] on icon at bounding box center [976, 180] width 12 height 8
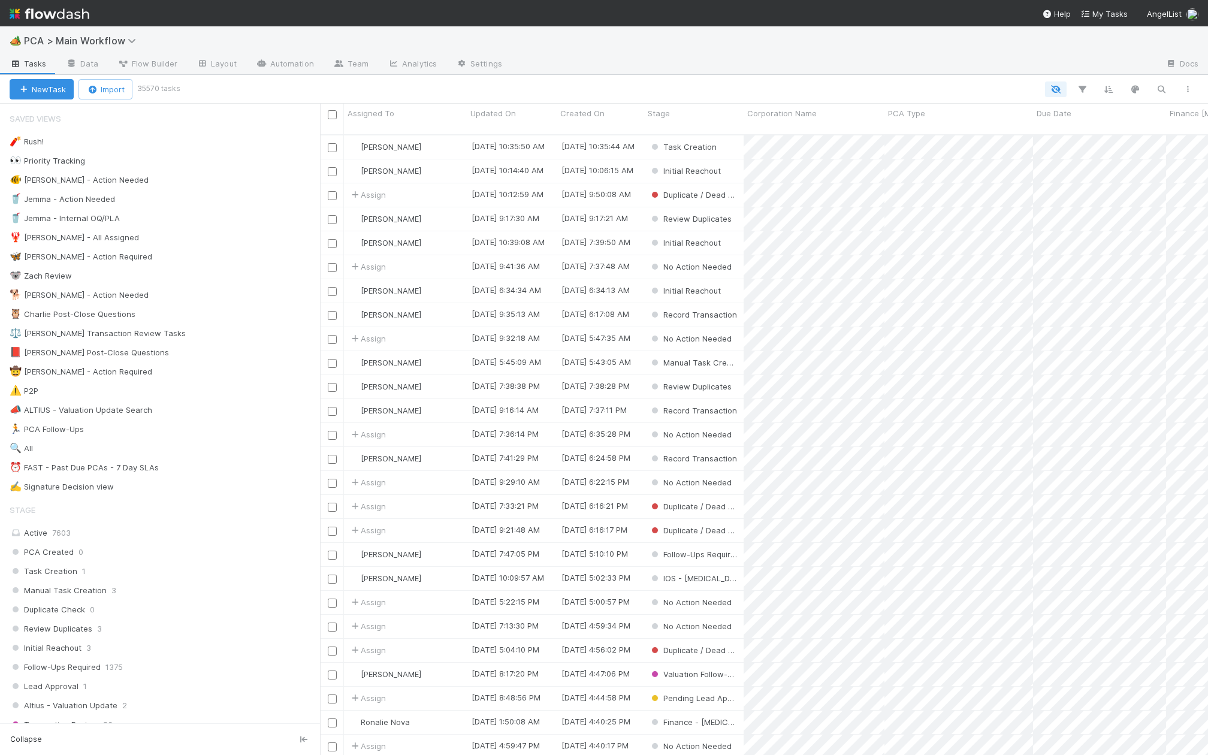
scroll to position [630, 888]
click at [1148, 83] on div "Row Color Row Color Row Color Row Color Row Color" at bounding box center [689, 89] width 1023 height 16
click at [1157, 84] on icon "button" at bounding box center [1161, 89] width 12 height 11
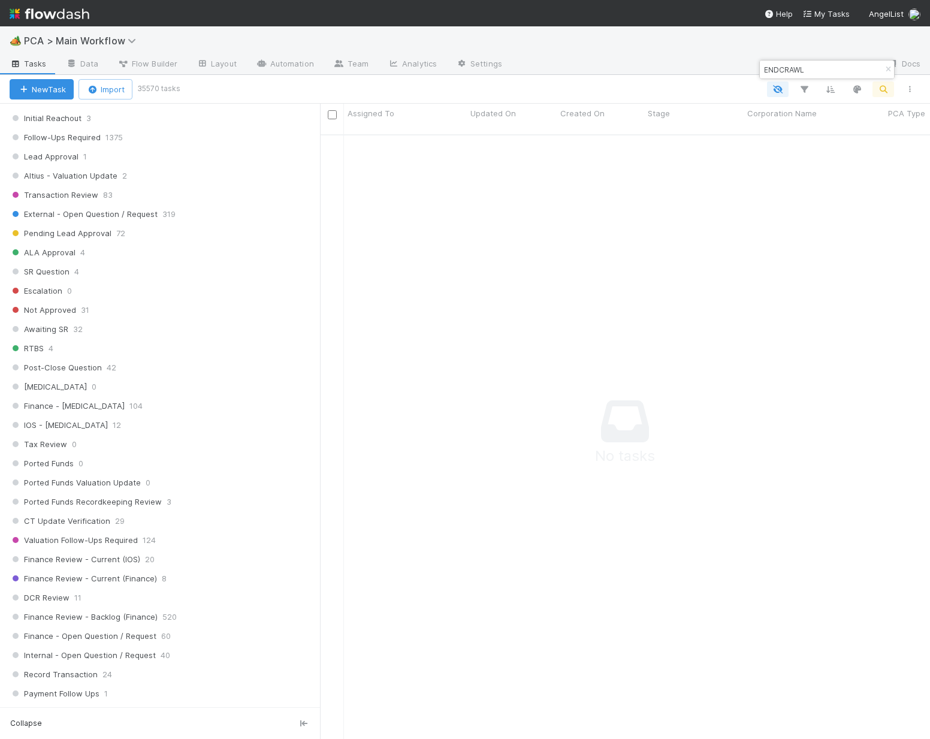
scroll to position [0, 0]
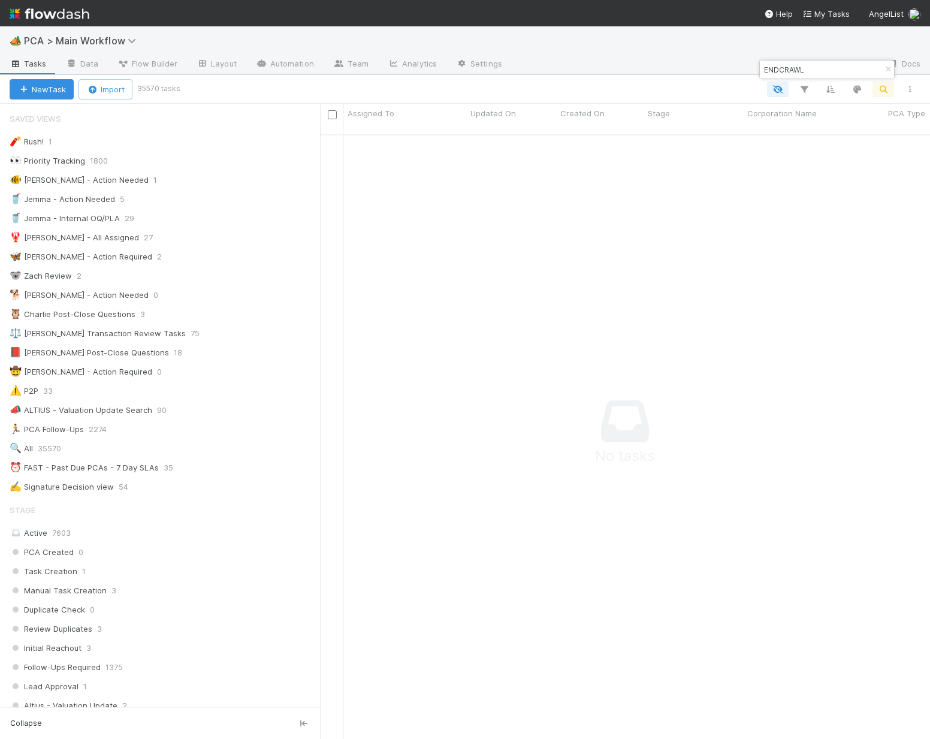
click at [800, 74] on input "ENDCRAWL" at bounding box center [821, 69] width 120 height 14
type input "ENDCRAWL"
click at [725, 143] on div "Completed" at bounding box center [693, 146] width 99 height 23
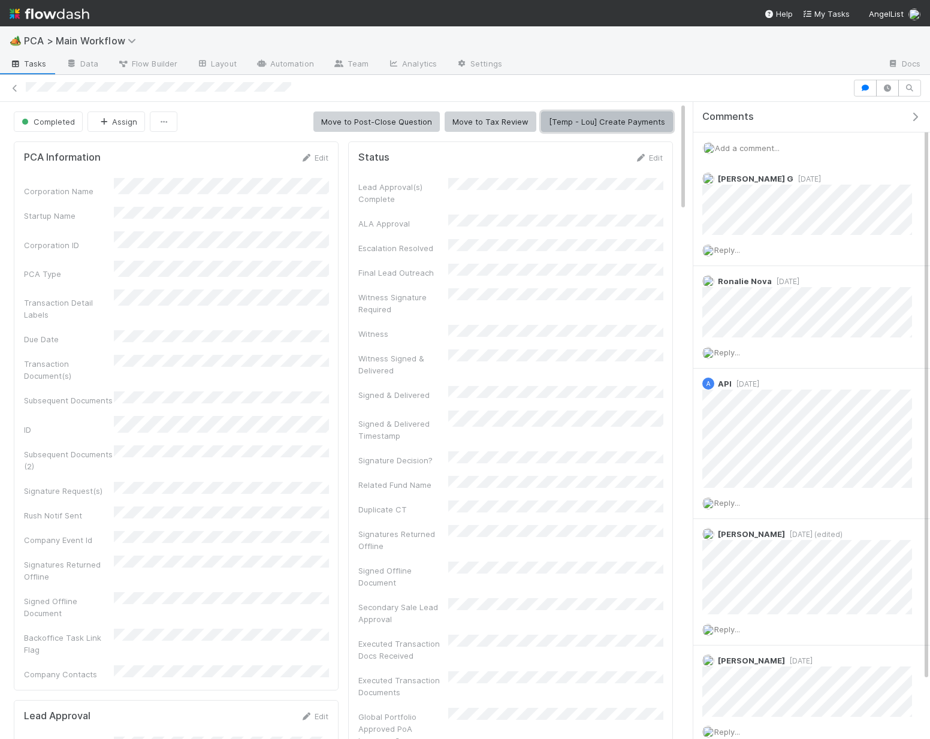
click at [616, 121] on button "[Temp - Lou] Create Payments" at bounding box center [607, 121] width 132 height 20
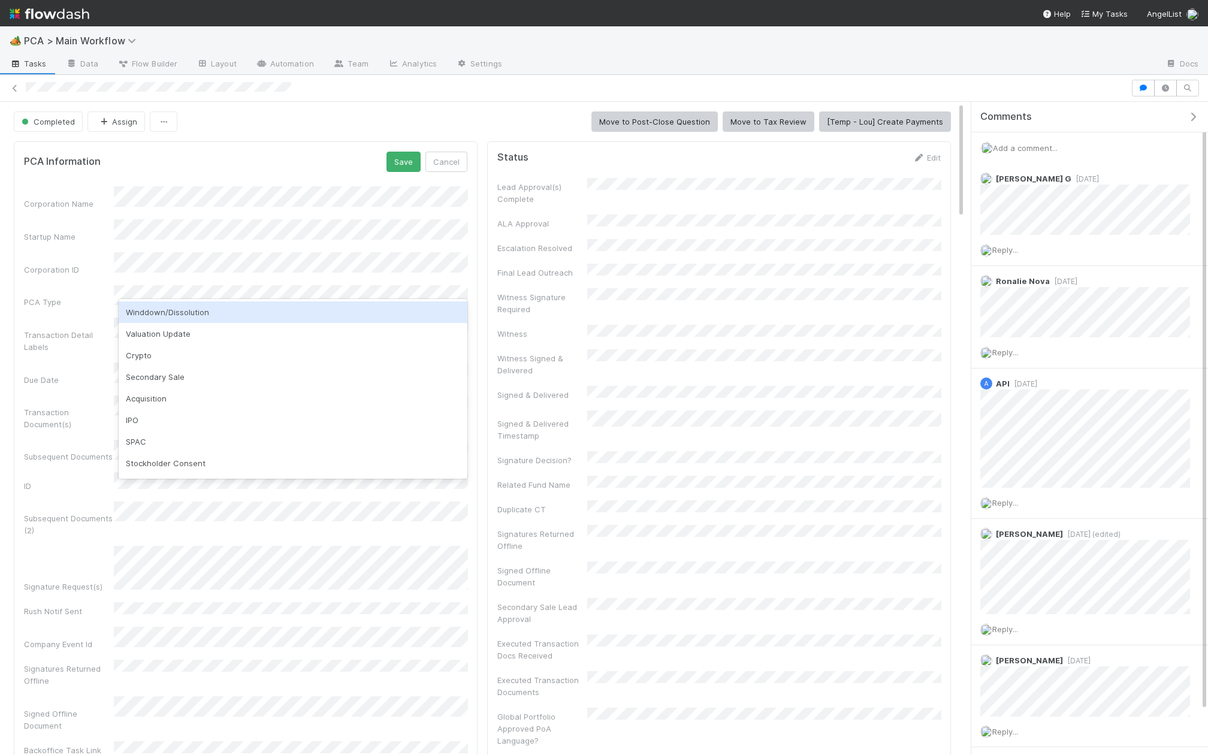
click at [245, 312] on div "Winddown/Dissolution" at bounding box center [293, 312] width 349 height 22
click at [401, 149] on div "PCA Information Save Cancel Corporation Name Startup Name Corporation ID PCA Ty…" at bounding box center [246, 476] width 464 height 670
click at [398, 161] on button "Save" at bounding box center [403, 162] width 34 height 20
click at [410, 153] on button "Save" at bounding box center [403, 162] width 34 height 20
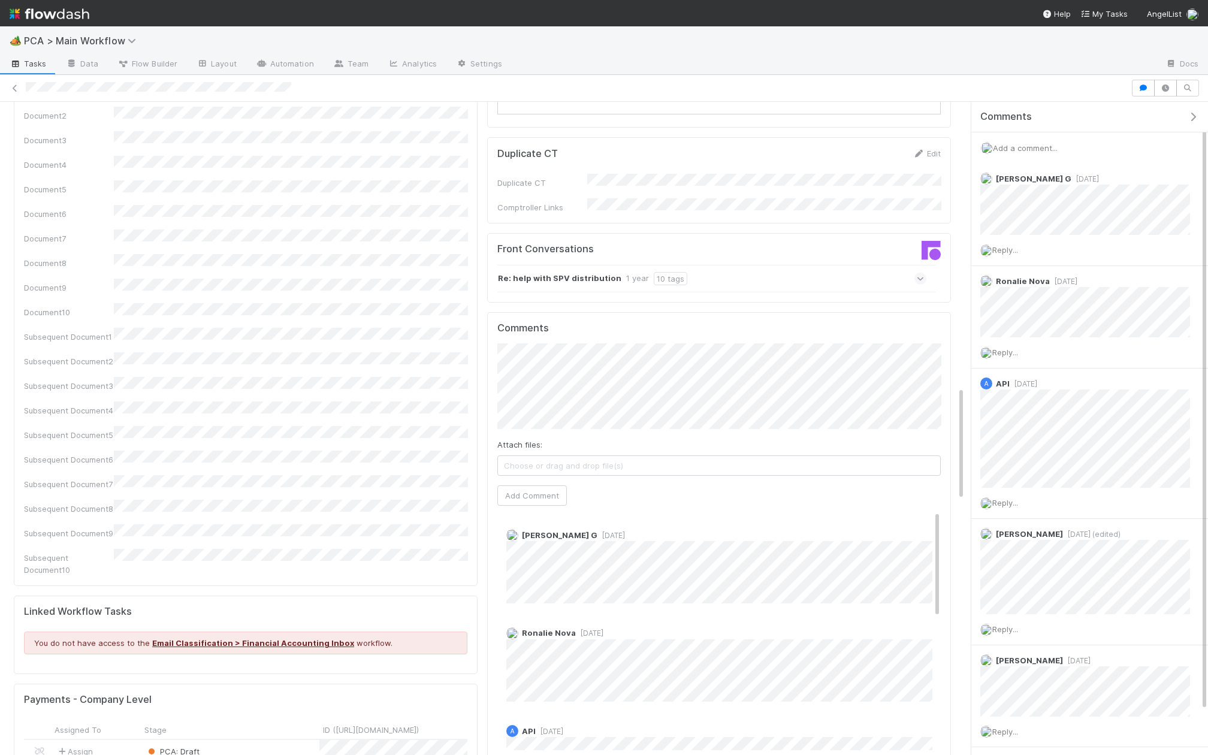
scroll to position [1767, 0]
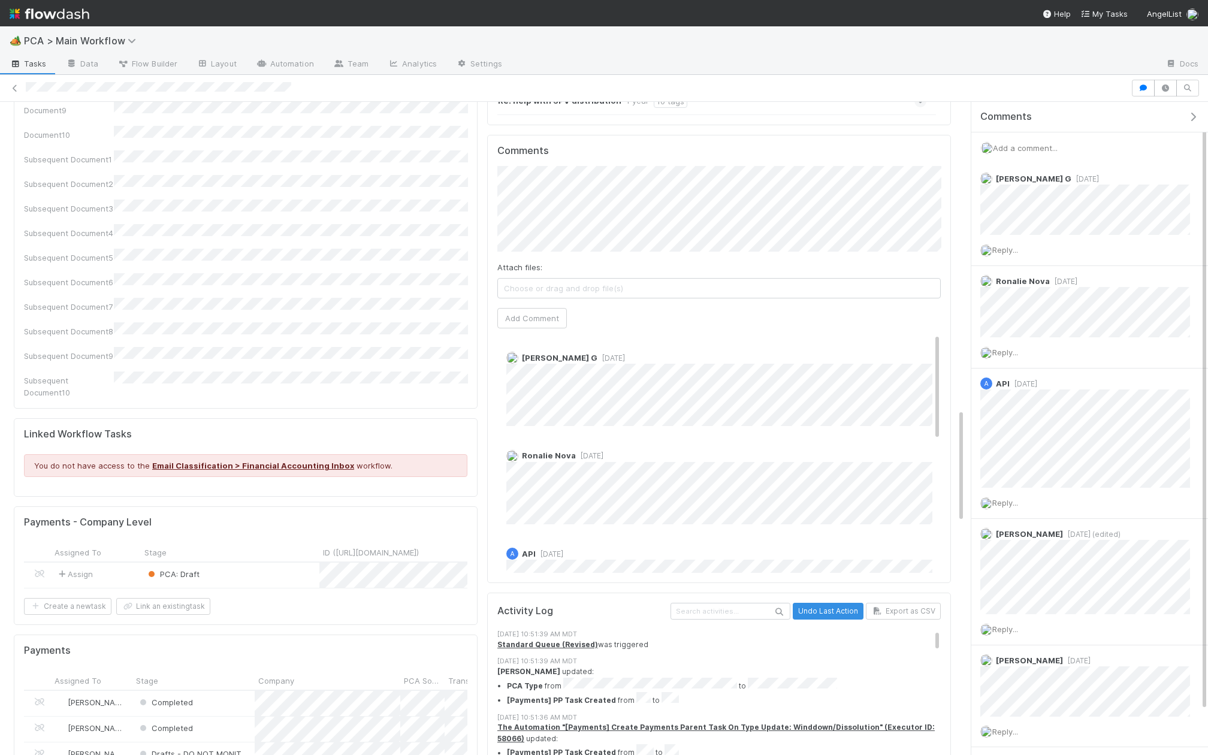
click at [234, 563] on div "PCA: Draft" at bounding box center [230, 575] width 179 height 25
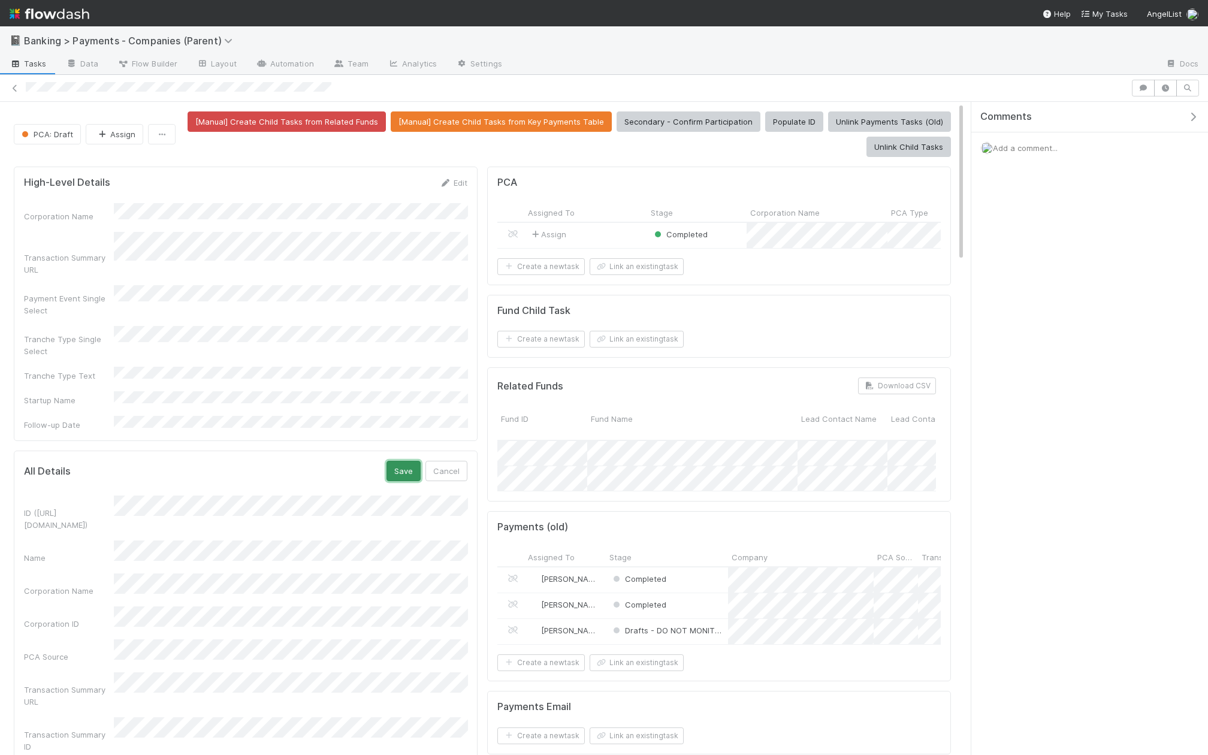
click at [407, 461] on button "Save" at bounding box center [403, 471] width 34 height 20
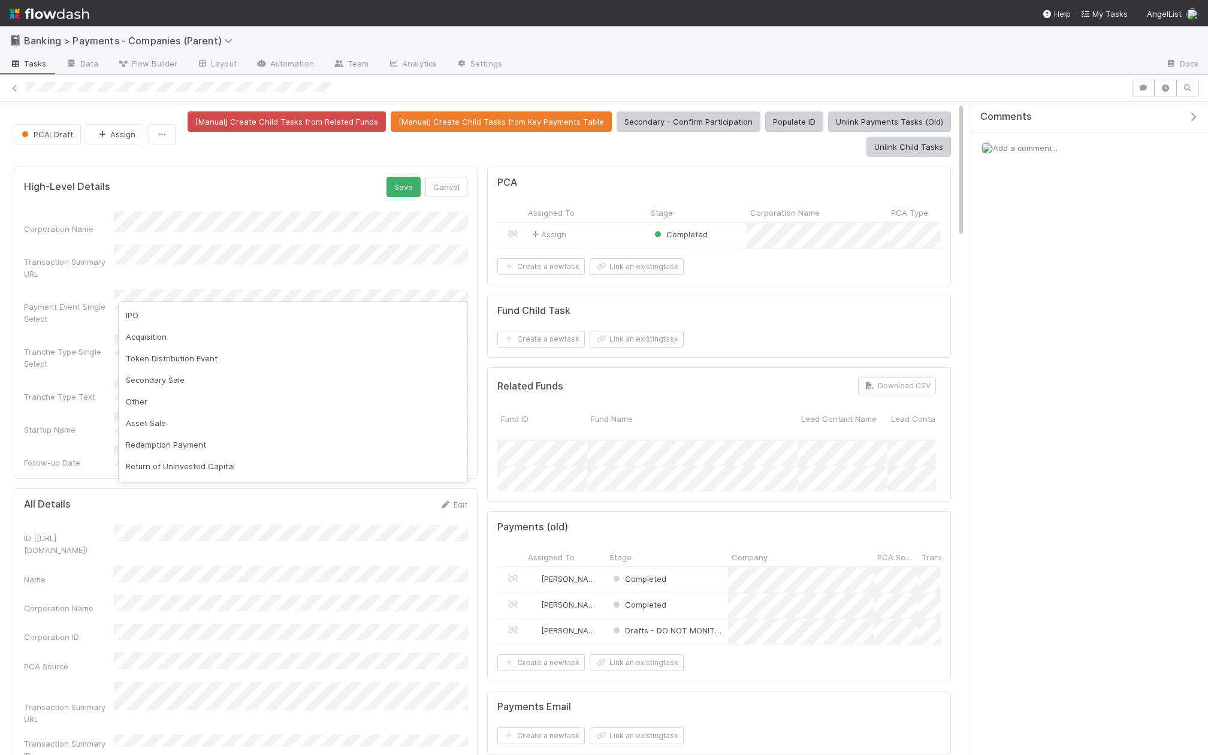
scroll to position [89, 0]
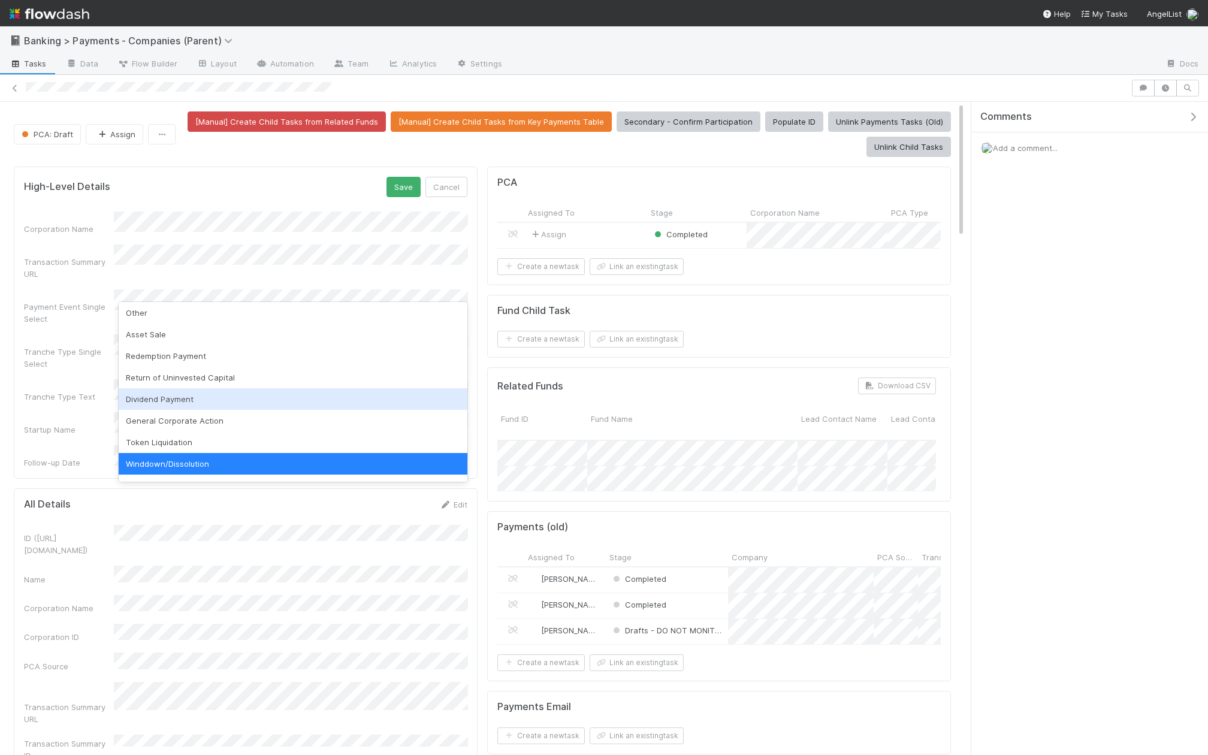
click at [180, 392] on div "Dividend Payment" at bounding box center [293, 399] width 349 height 22
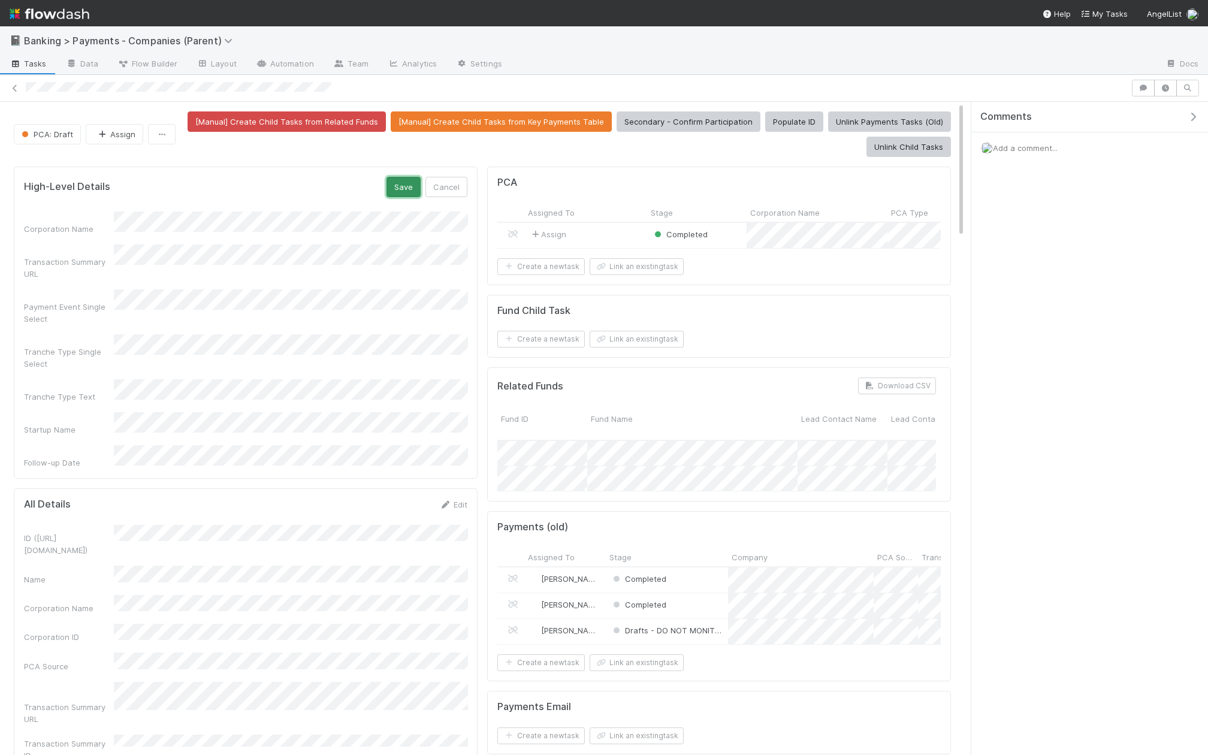
click at [401, 177] on button "Save" at bounding box center [403, 187] width 34 height 20
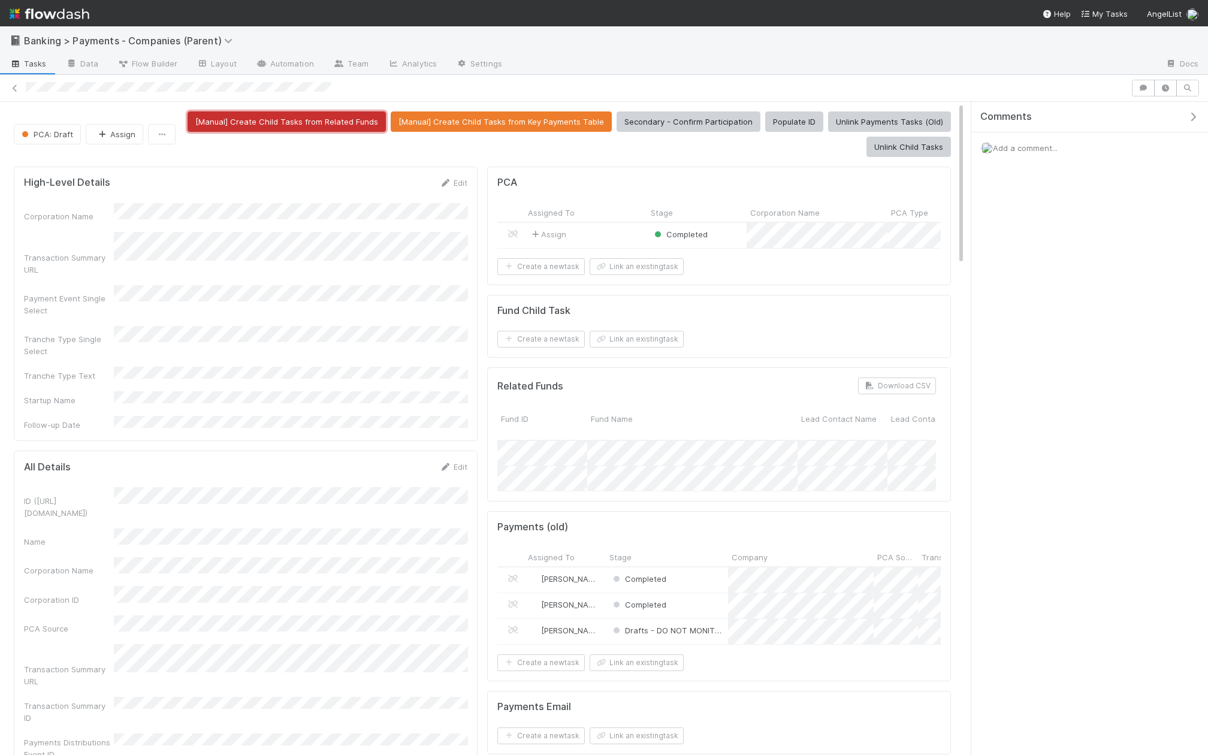
click at [307, 119] on button "[Manual] Create Child Tasks from Related Funds" at bounding box center [287, 121] width 198 height 20
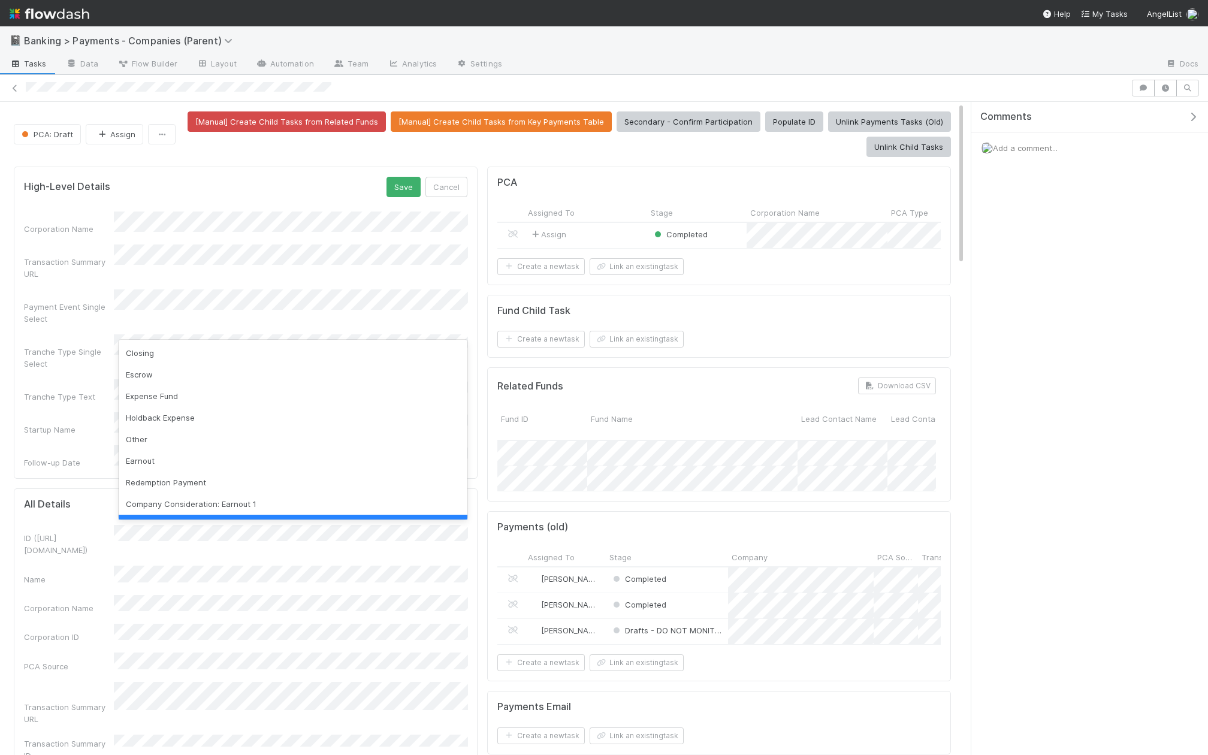
scroll to position [24, 0]
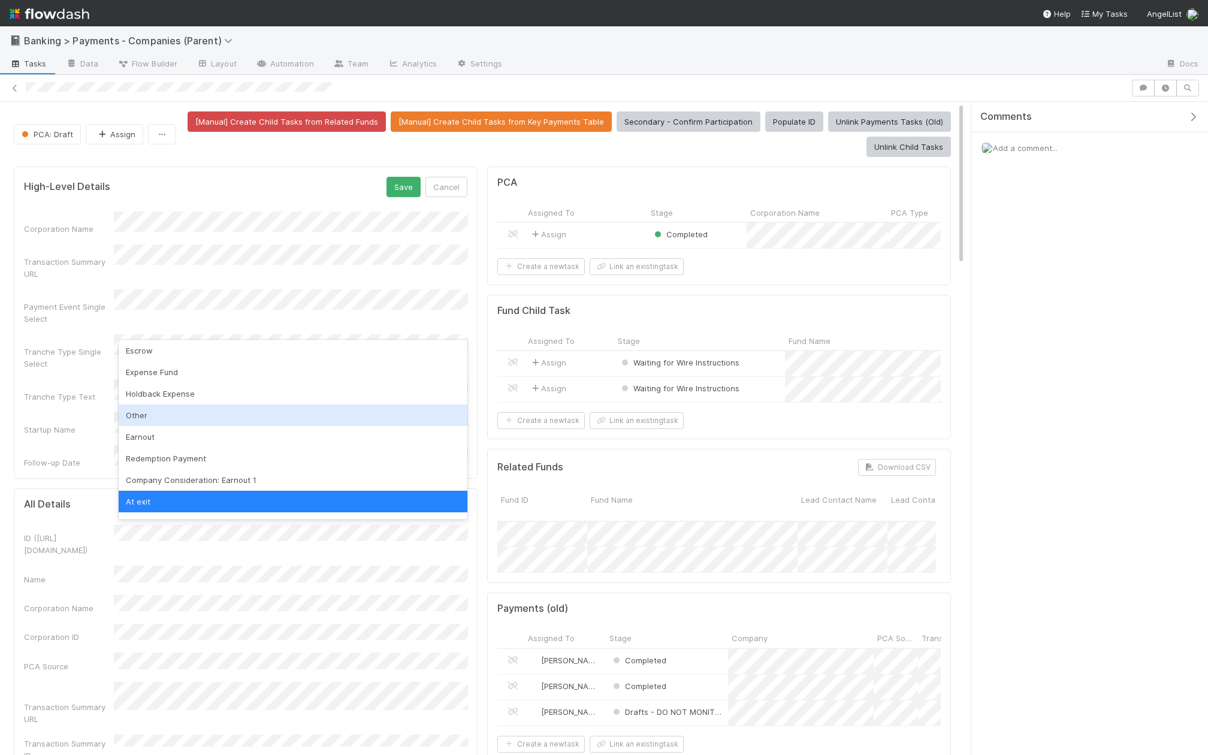
click at [168, 419] on div "Other" at bounding box center [293, 415] width 349 height 22
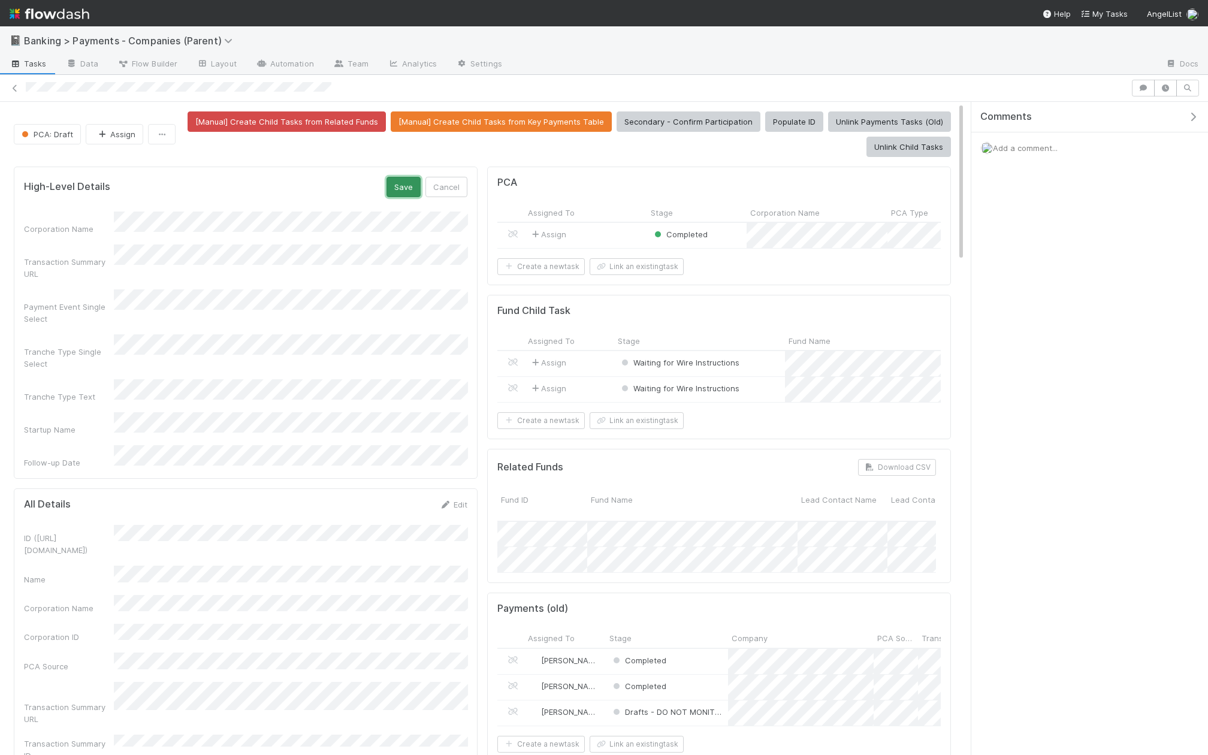
click at [410, 180] on button "Save" at bounding box center [403, 187] width 34 height 20
click at [702, 358] on span "Waiting for Wire Instructions" at bounding box center [679, 363] width 120 height 10
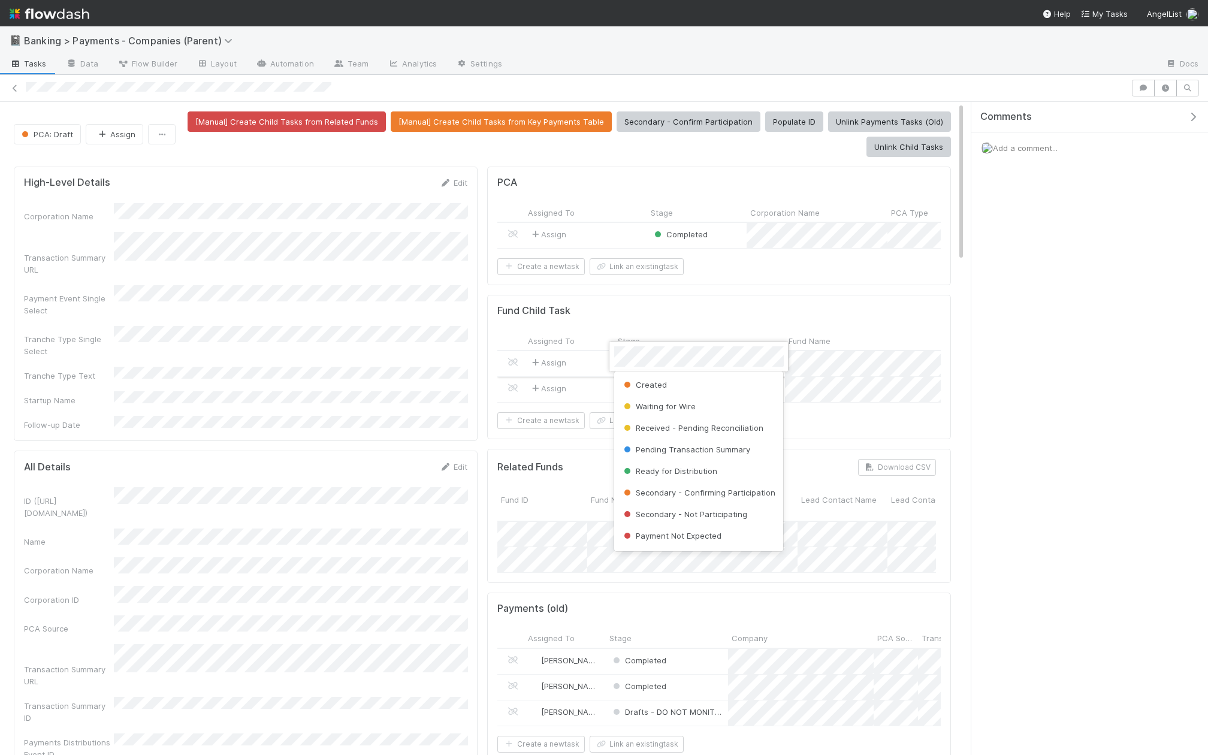
scroll to position [67, 0]
click at [702, 306] on div at bounding box center [604, 377] width 1208 height 755
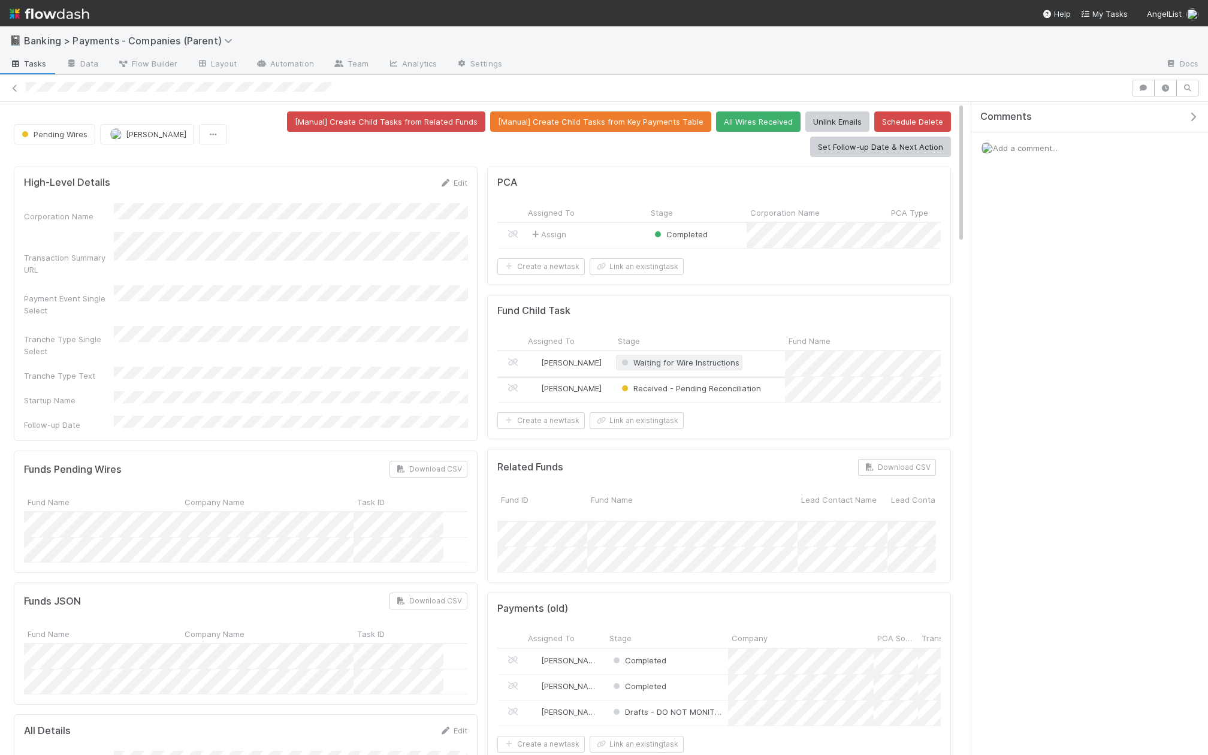
click at [669, 361] on span "Waiting for Wire Instructions" at bounding box center [679, 363] width 120 height 10
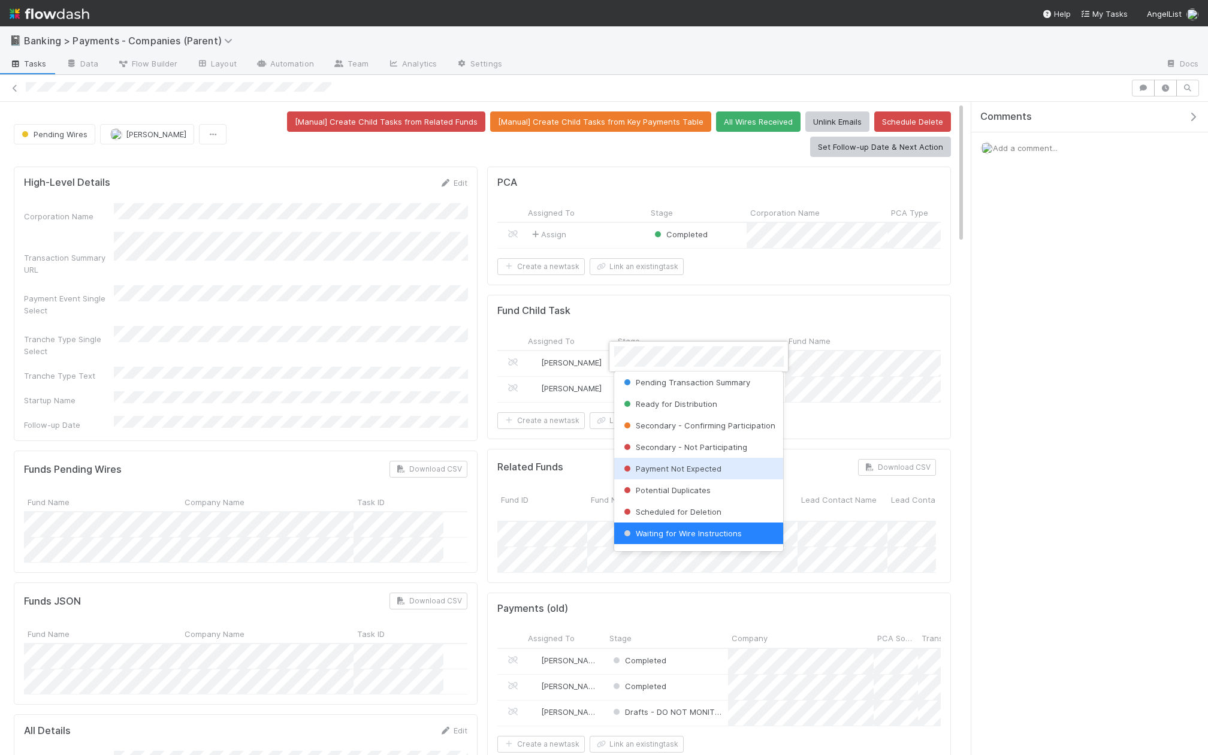
scroll to position [0, 0]
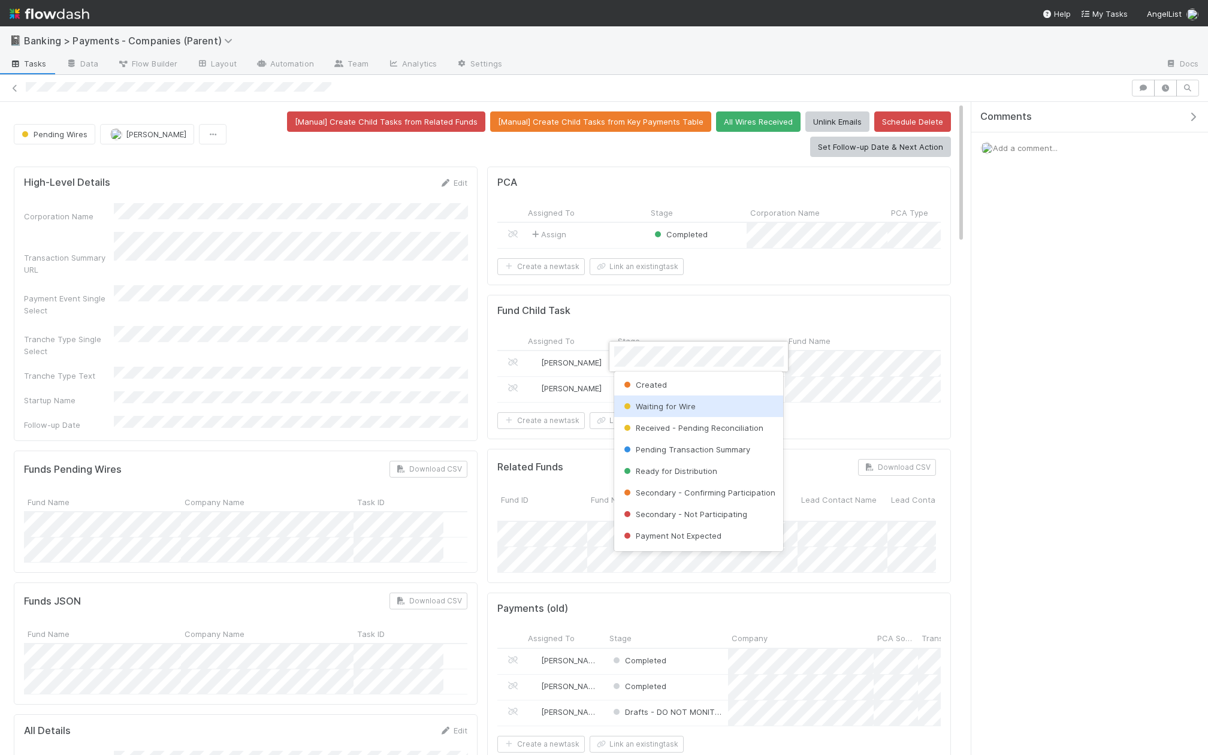
click at [679, 412] on div "Waiting for Wire" at bounding box center [699, 406] width 170 height 22
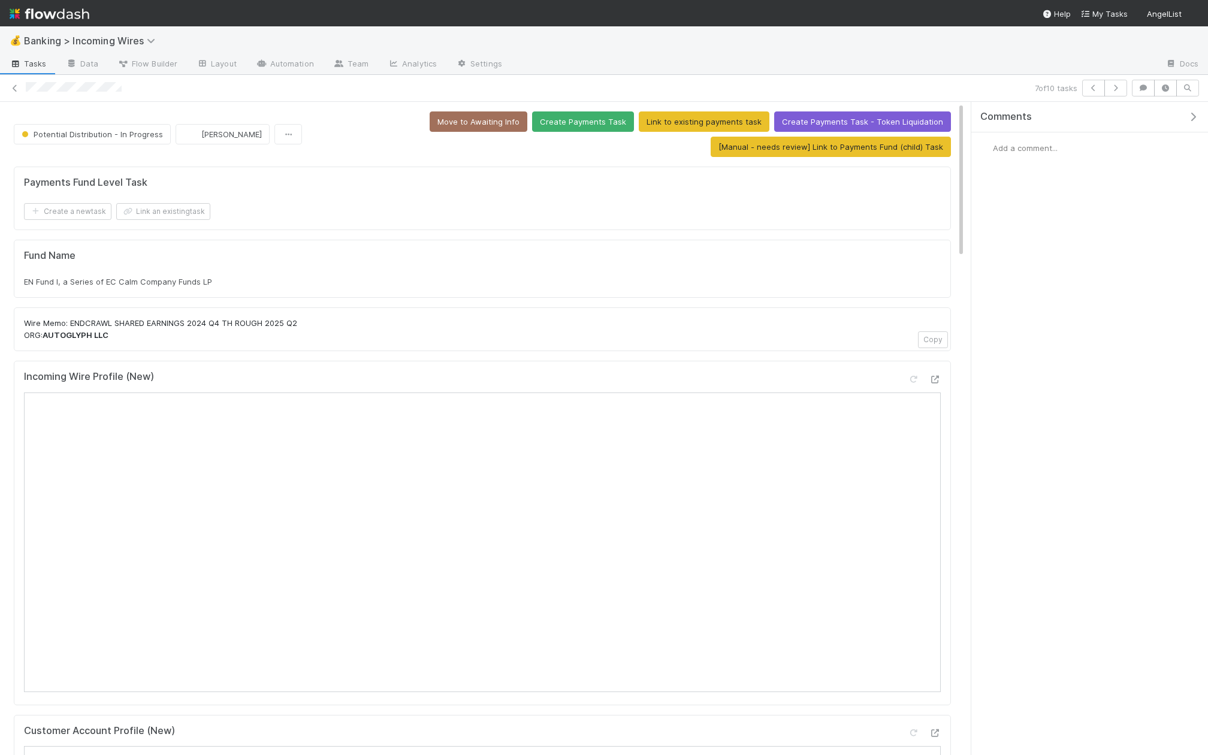
click at [72, 337] on p "Wire Memo: ENDCRAWL SHARED EARNINGS 2024 Q4 TH ROUGH 2025 Q2 ORG: AUTOGLYPH LLC" at bounding box center [482, 329] width 917 height 23
copy strong "AUTOGLYPH"
click at [249, 250] on h5 "Fund Name" at bounding box center [482, 256] width 917 height 12
click at [834, 147] on button "[Manual - needs review] Link to Payments Fund (child) Task" at bounding box center [830, 147] width 240 height 20
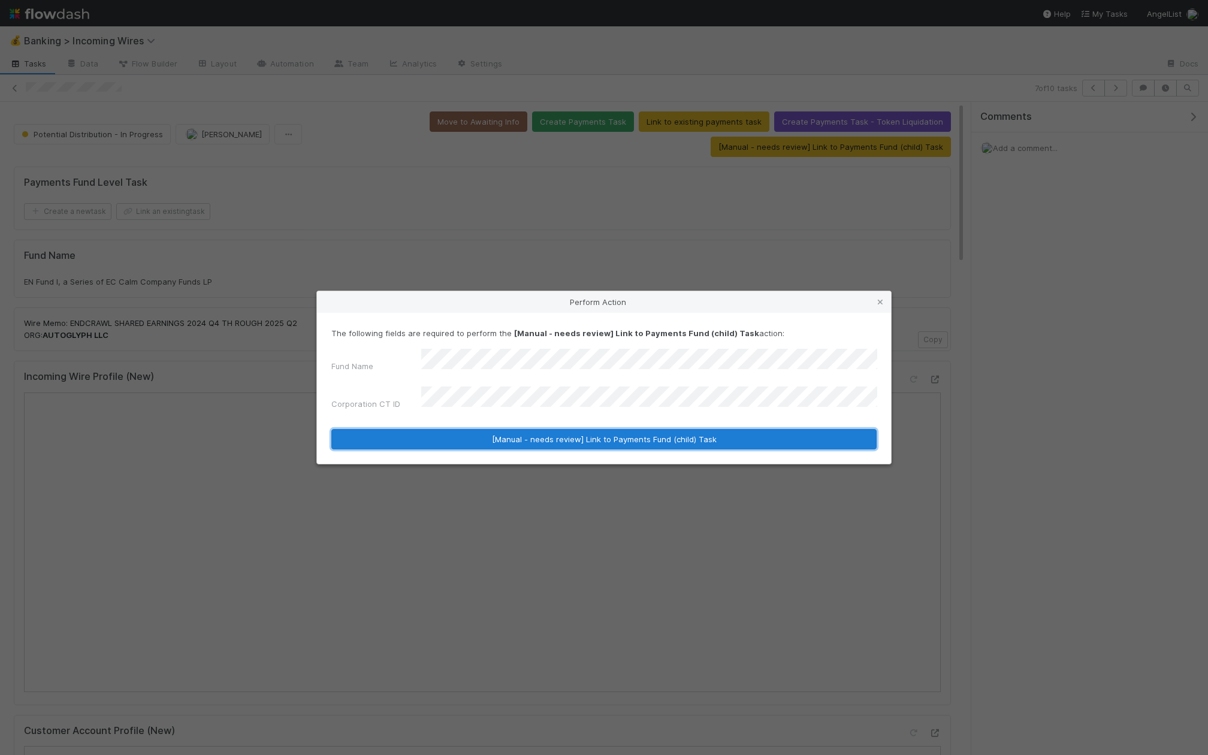
click at [529, 440] on button "[Manual - needs review] Link to Payments Fund (child) Task" at bounding box center [603, 439] width 545 height 20
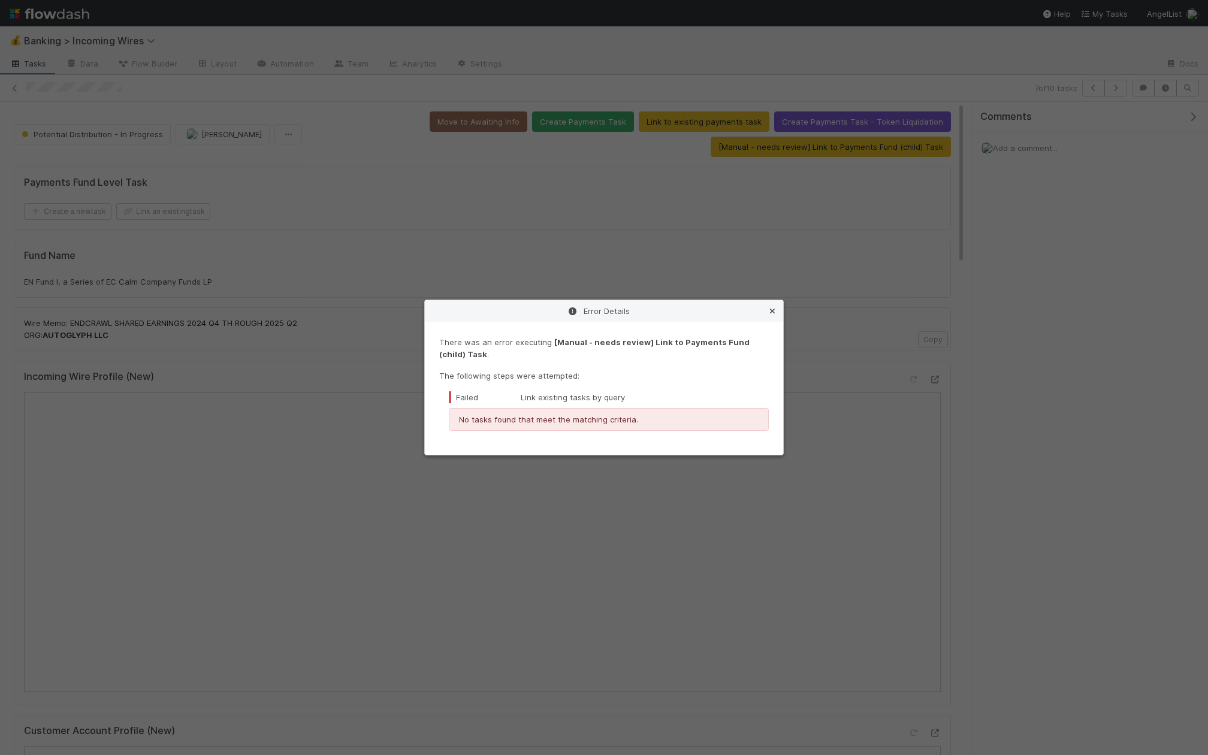
click at [768, 310] on icon at bounding box center [772, 311] width 12 height 8
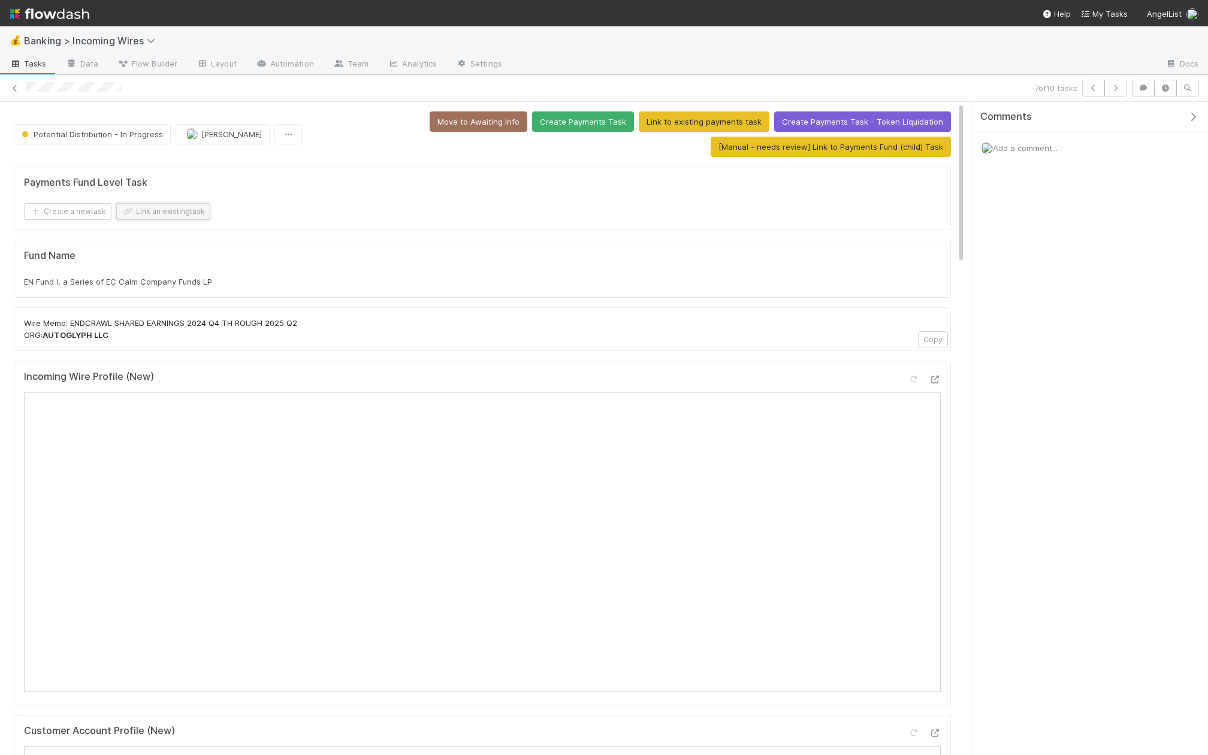
click at [177, 207] on button "Link an existing task" at bounding box center [163, 211] width 94 height 17
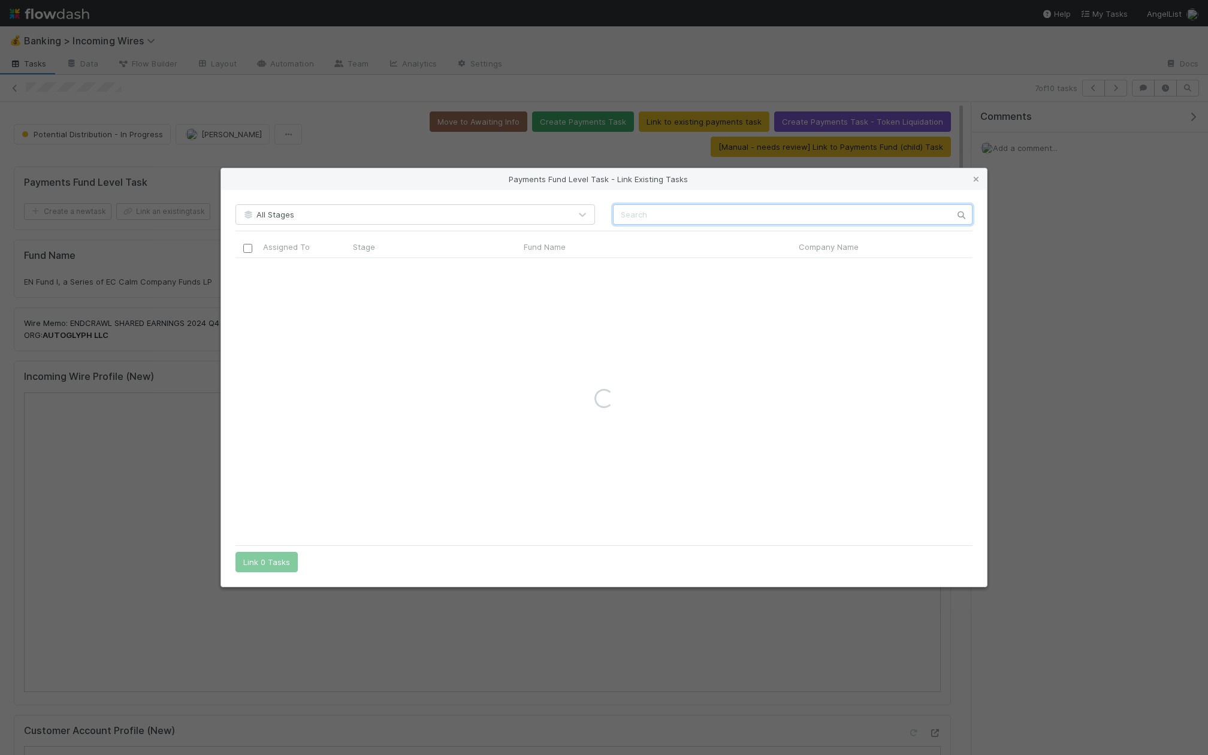
click at [641, 214] on input "text" at bounding box center [792, 214] width 359 height 20
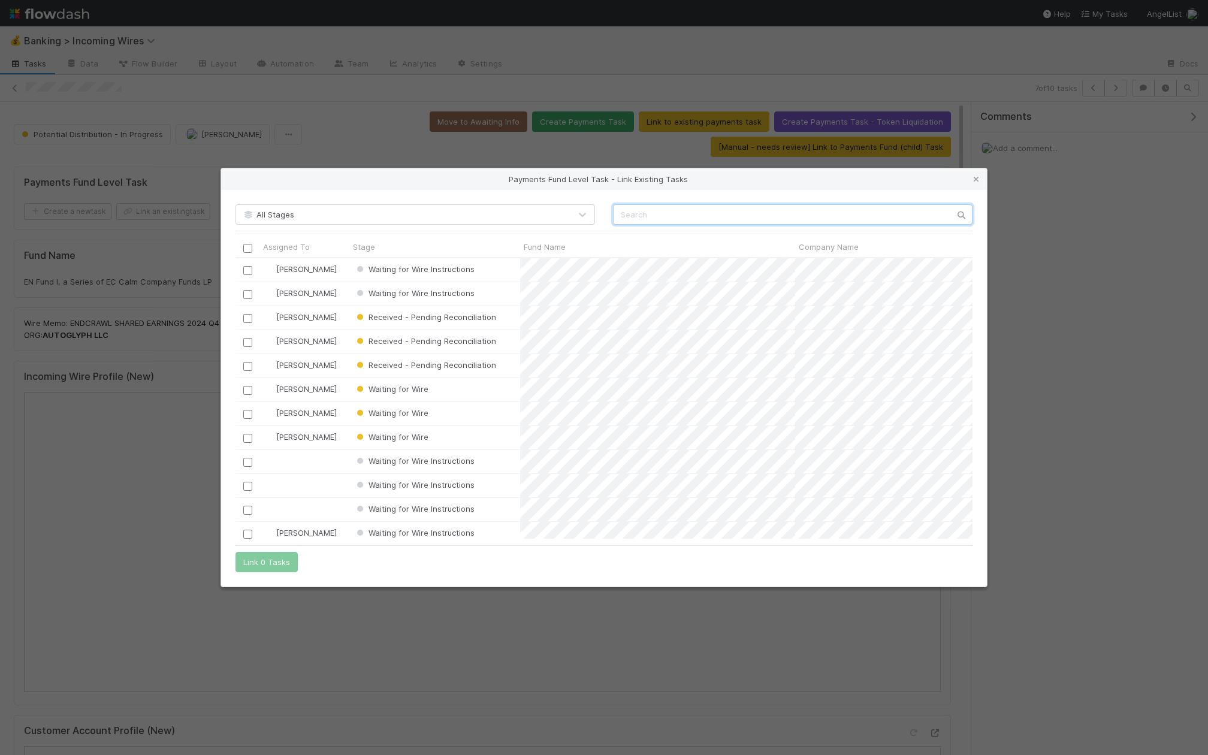
scroll to position [280, 737]
paste input "4b27ffe31ac2463cb88a0259d1c5940b"
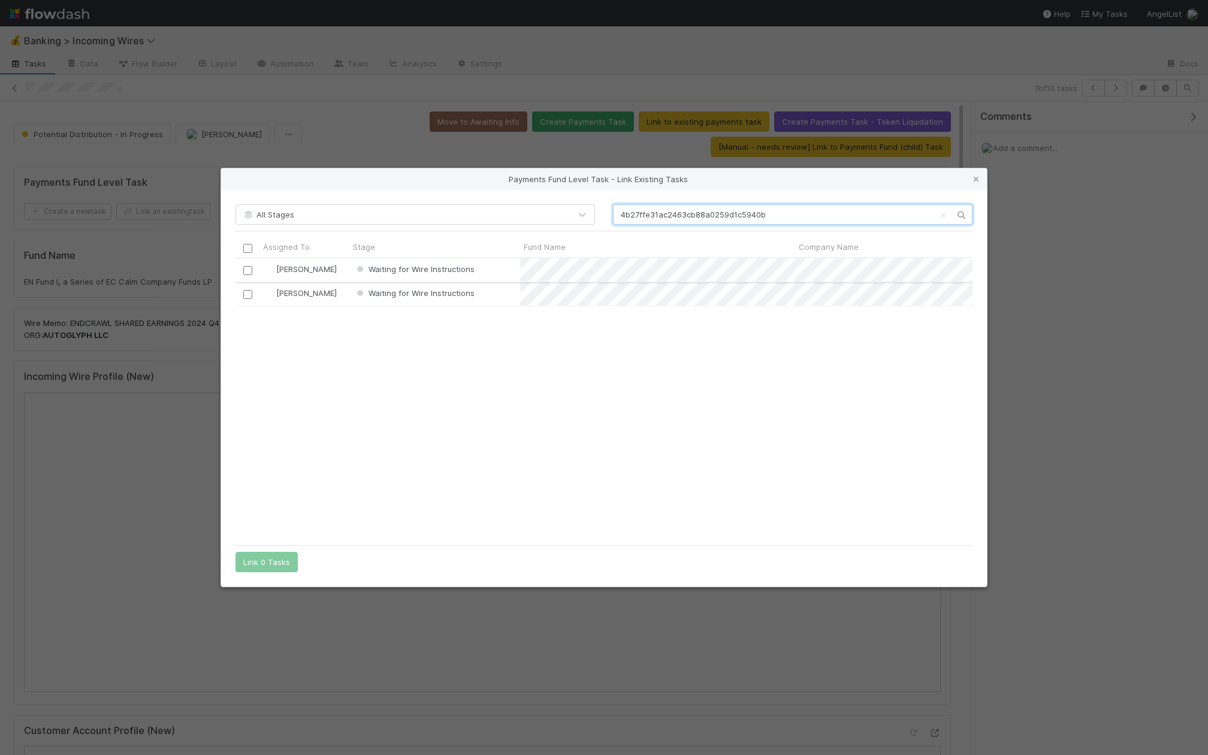
type input "4b27ffe31ac2463cb88a0259d1c5940b"
click at [246, 270] on input "checkbox" at bounding box center [247, 270] width 9 height 9
click at [249, 572] on div "All Stages 4b27ffe31ac2463cb88a0259d1c5940b Assigned To Stage Fund Name Company…" at bounding box center [604, 388] width 766 height 397
click at [263, 556] on button "Link 1 Task" at bounding box center [263, 562] width 57 height 20
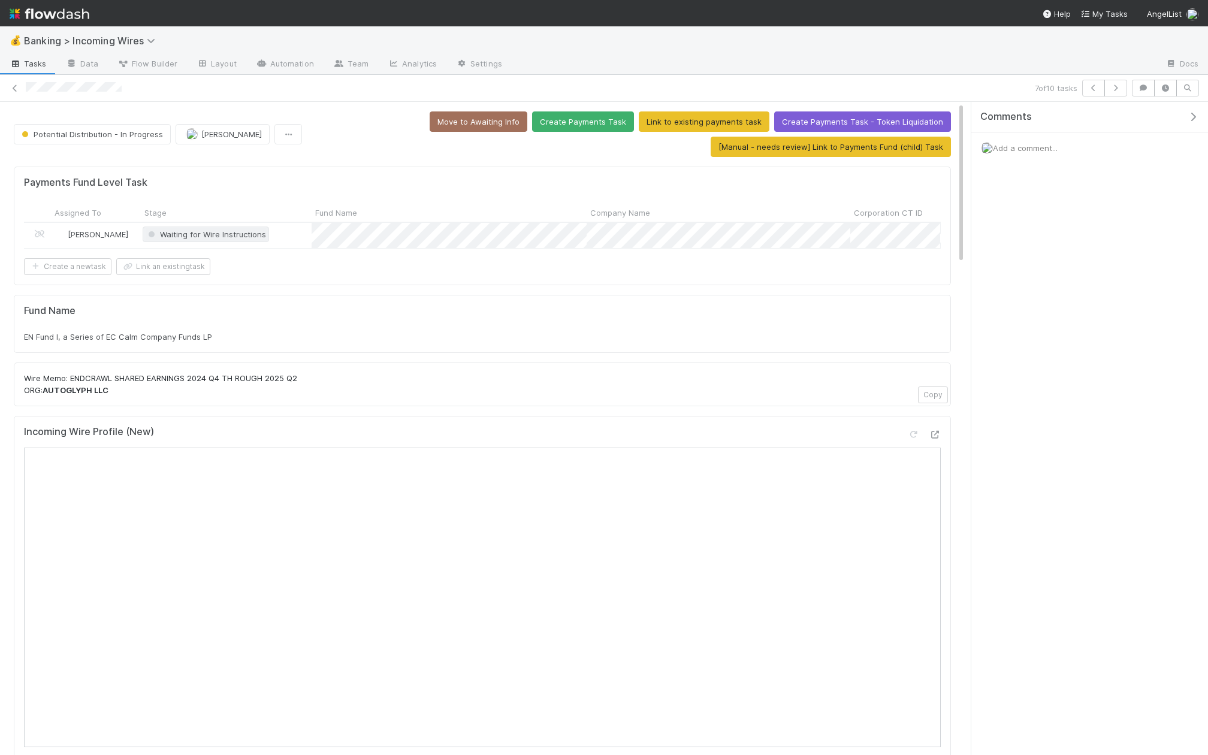
click at [211, 232] on span "Waiting for Wire Instructions" at bounding box center [206, 234] width 120 height 10
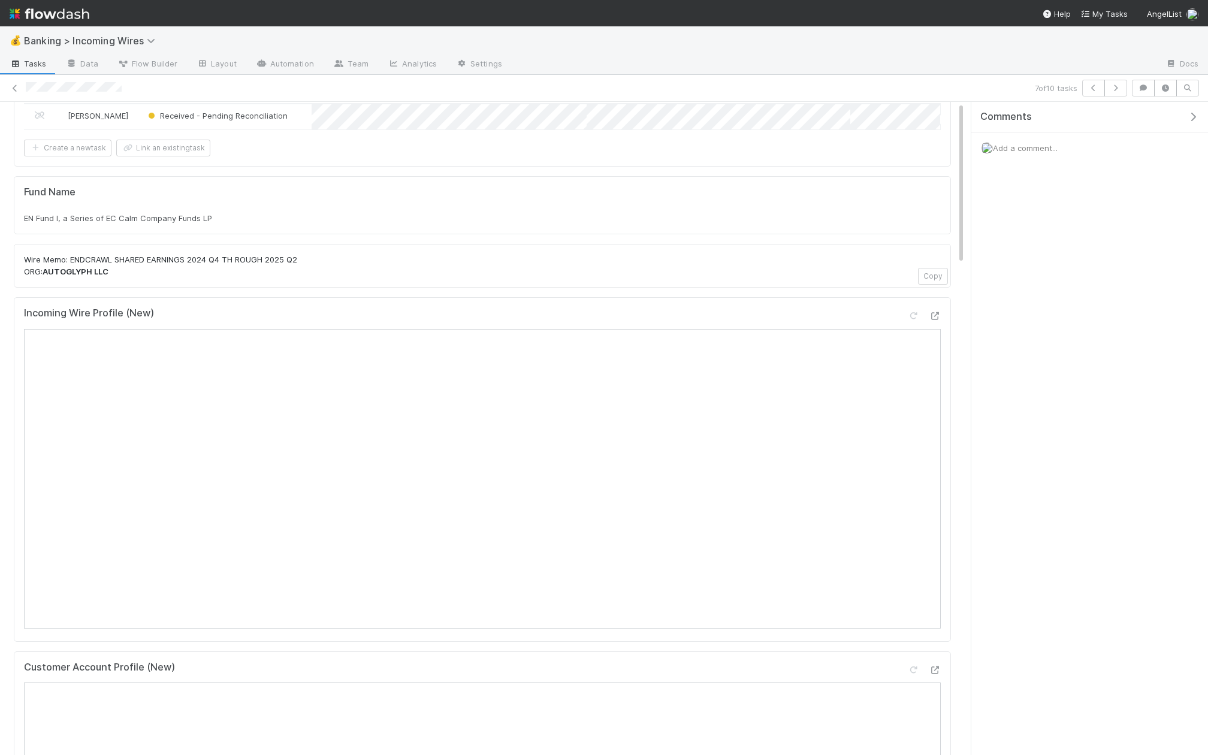
scroll to position [123, 0]
click at [572, 210] on div "EN Fund I, a Series of EC Calm Company Funds LP" at bounding box center [482, 214] width 917 height 12
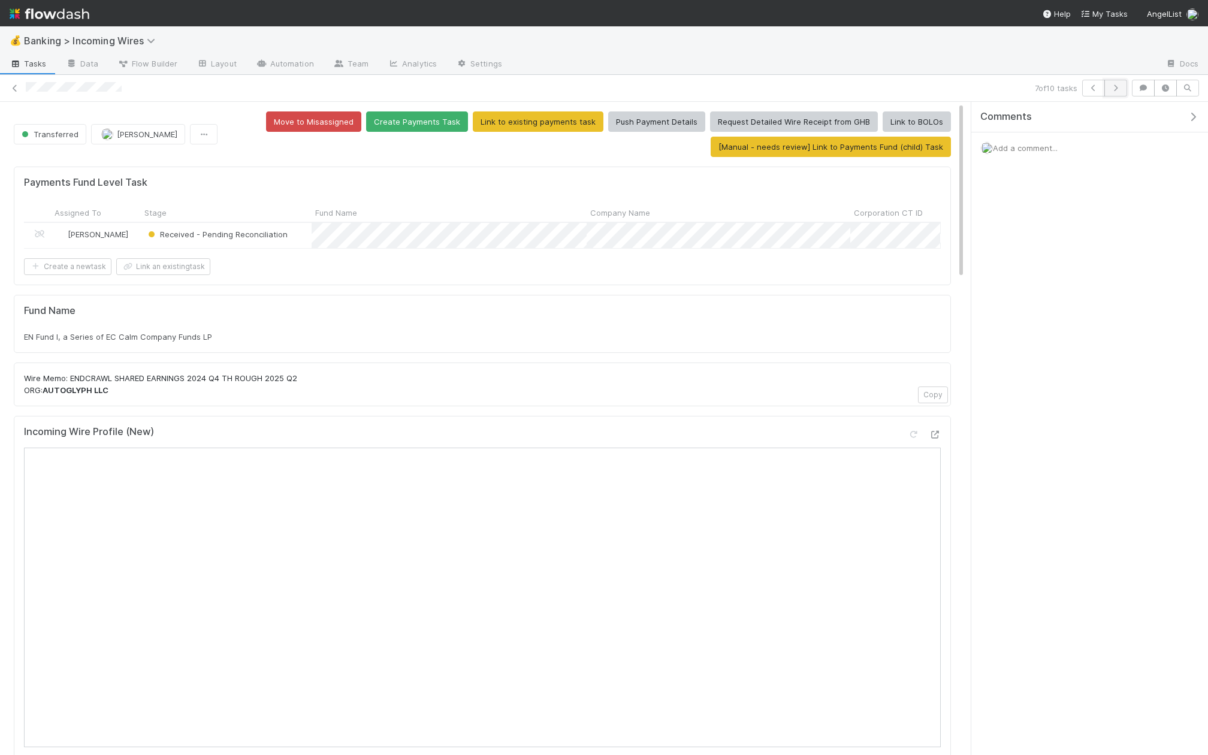
click at [1122, 93] on button "button" at bounding box center [1115, 88] width 23 height 17
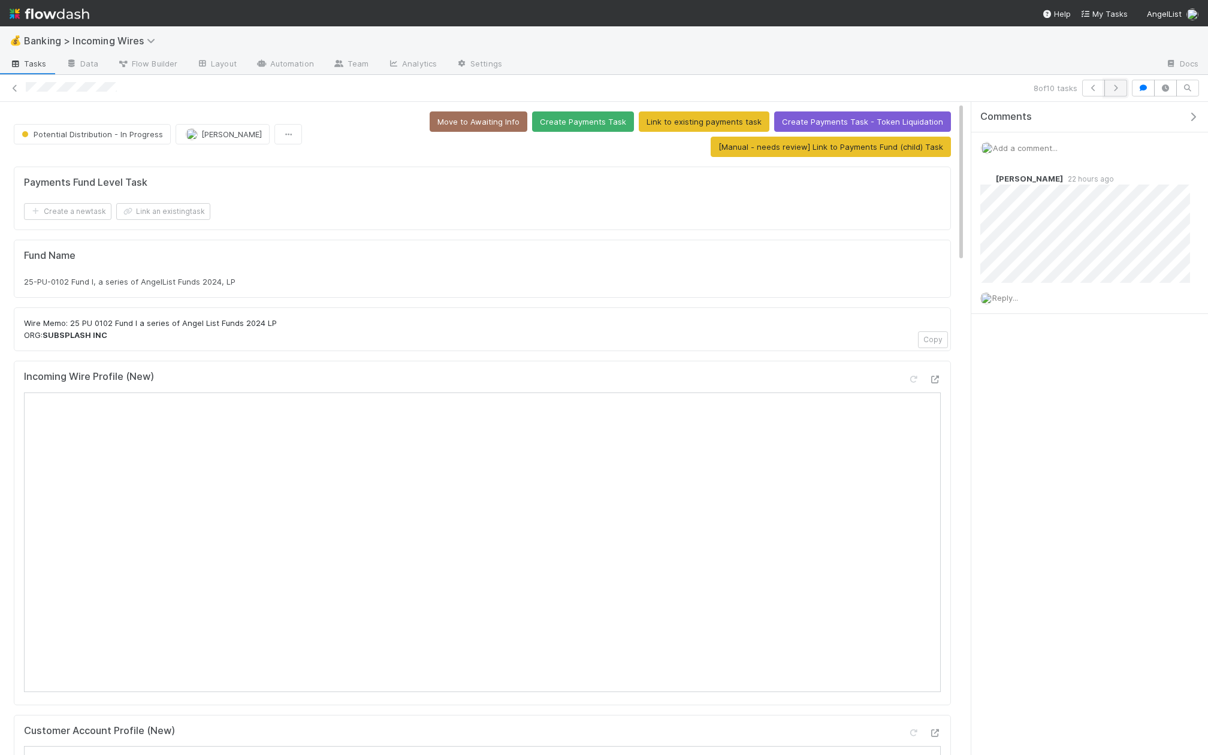
click at [1118, 88] on icon "button" at bounding box center [1115, 87] width 12 height 7
click at [1099, 91] on icon "button" at bounding box center [1093, 87] width 12 height 7
click at [1093, 95] on button "button" at bounding box center [1093, 88] width 23 height 17
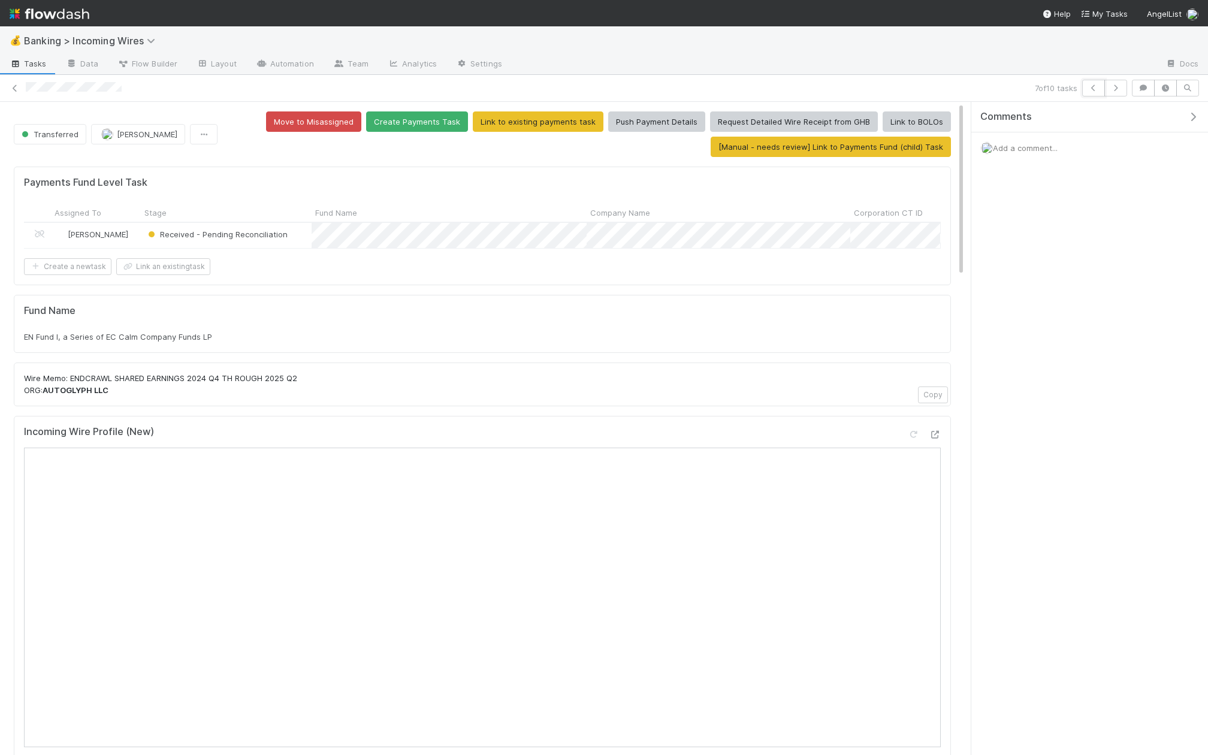
click at [1099, 89] on icon "button" at bounding box center [1093, 87] width 12 height 7
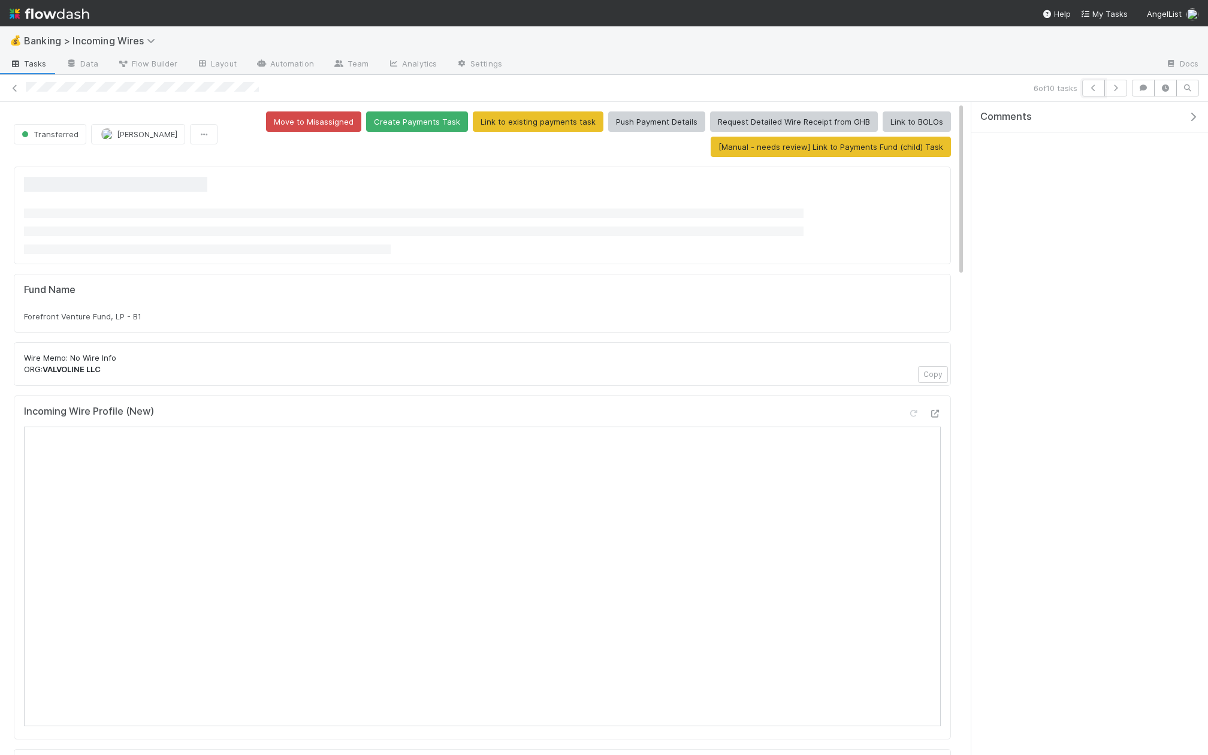
click at [1099, 89] on icon "button" at bounding box center [1093, 87] width 12 height 7
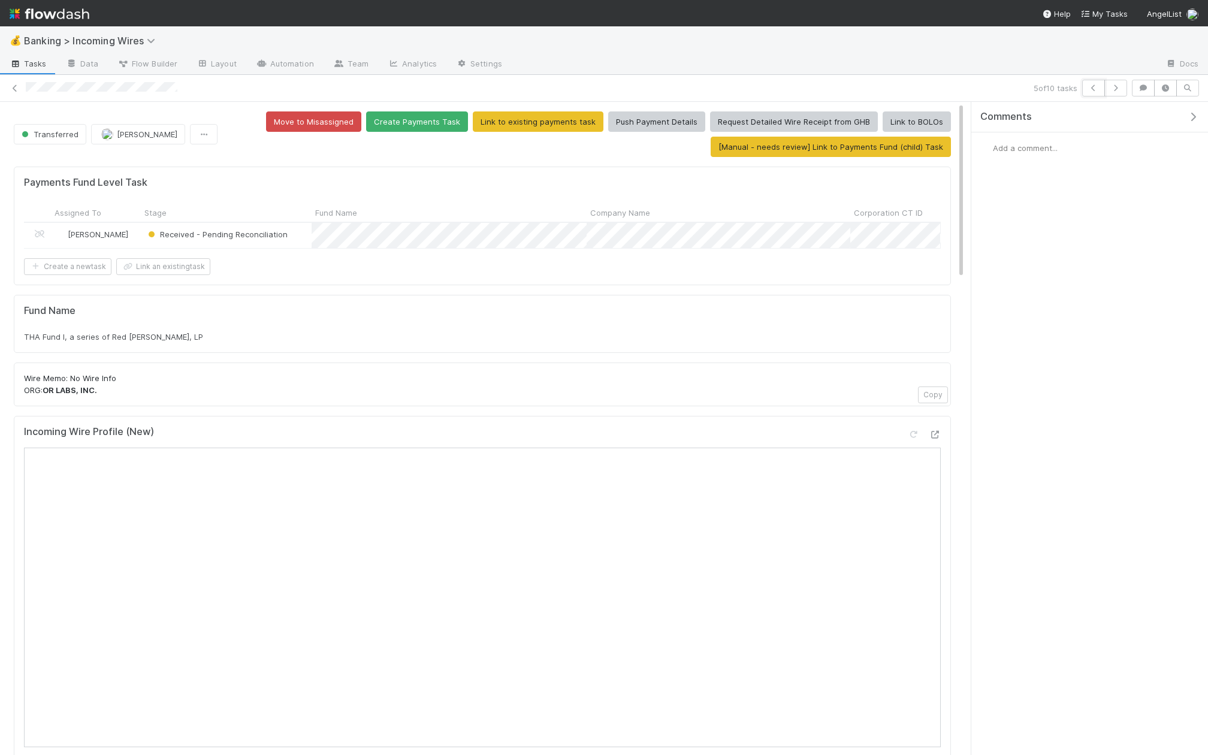
click at [1099, 89] on icon "button" at bounding box center [1093, 87] width 12 height 7
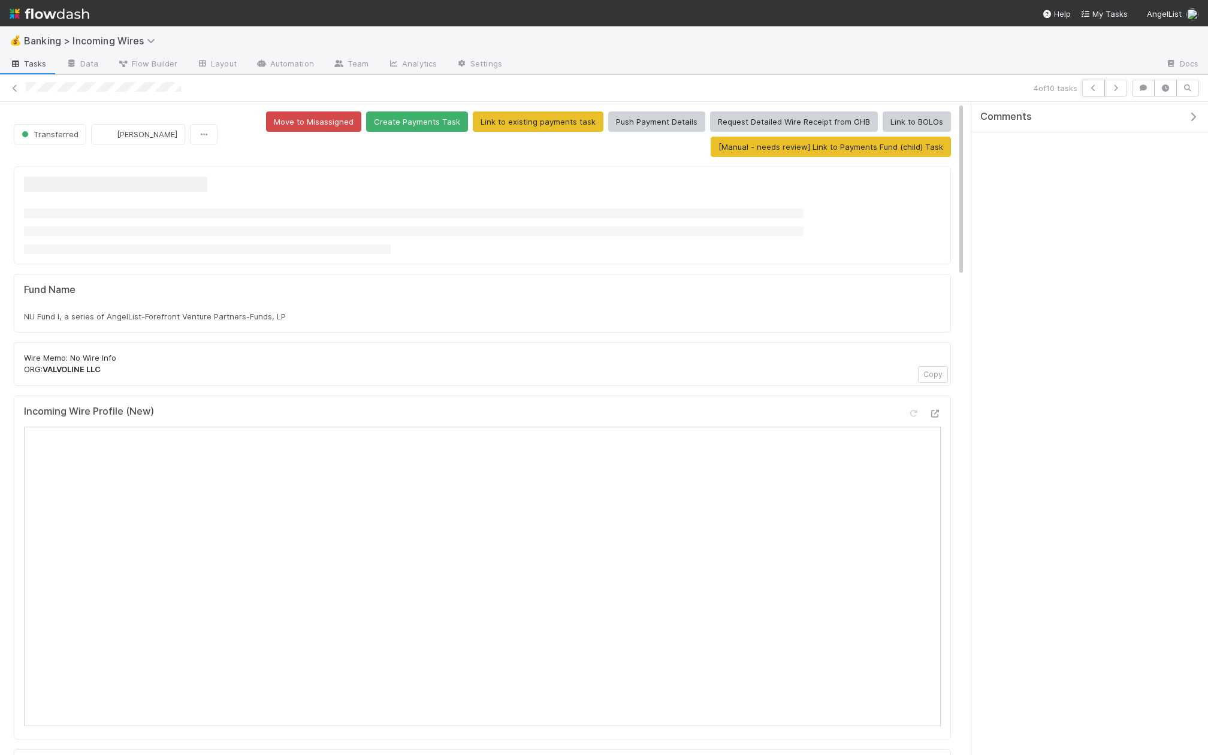
click at [1099, 89] on icon "button" at bounding box center [1093, 87] width 12 height 7
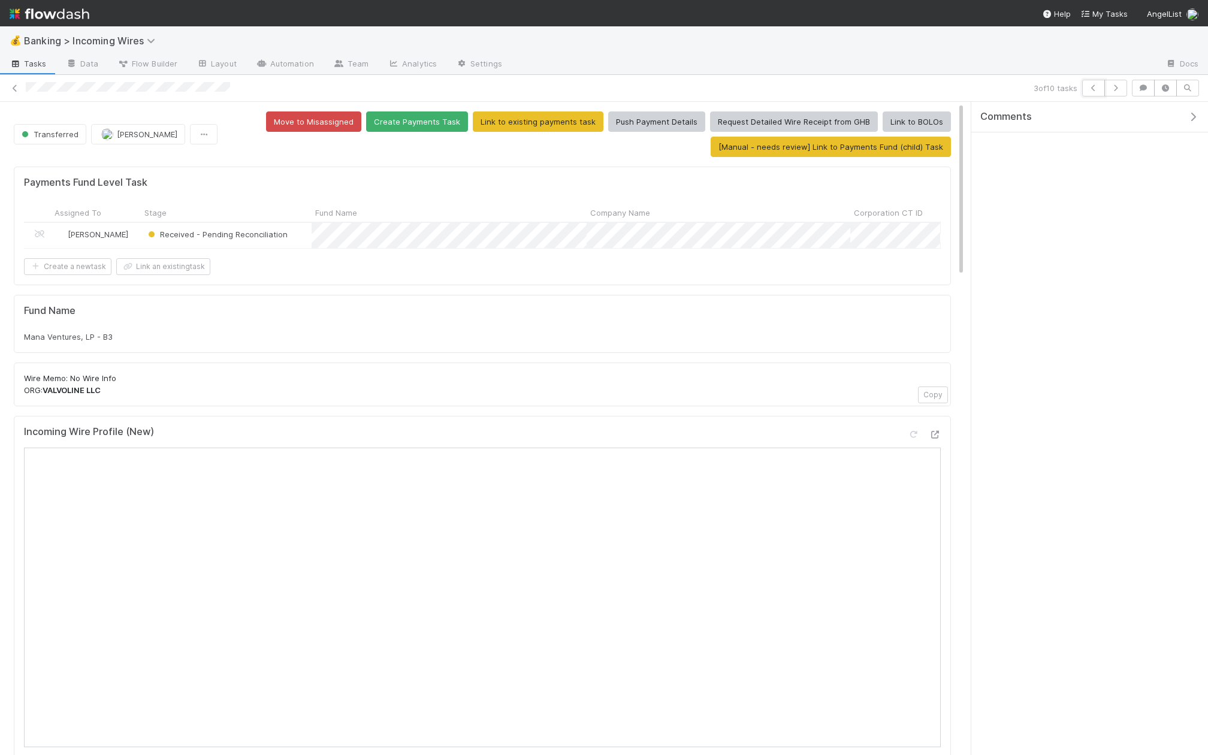
click at [1099, 89] on icon "button" at bounding box center [1093, 87] width 12 height 7
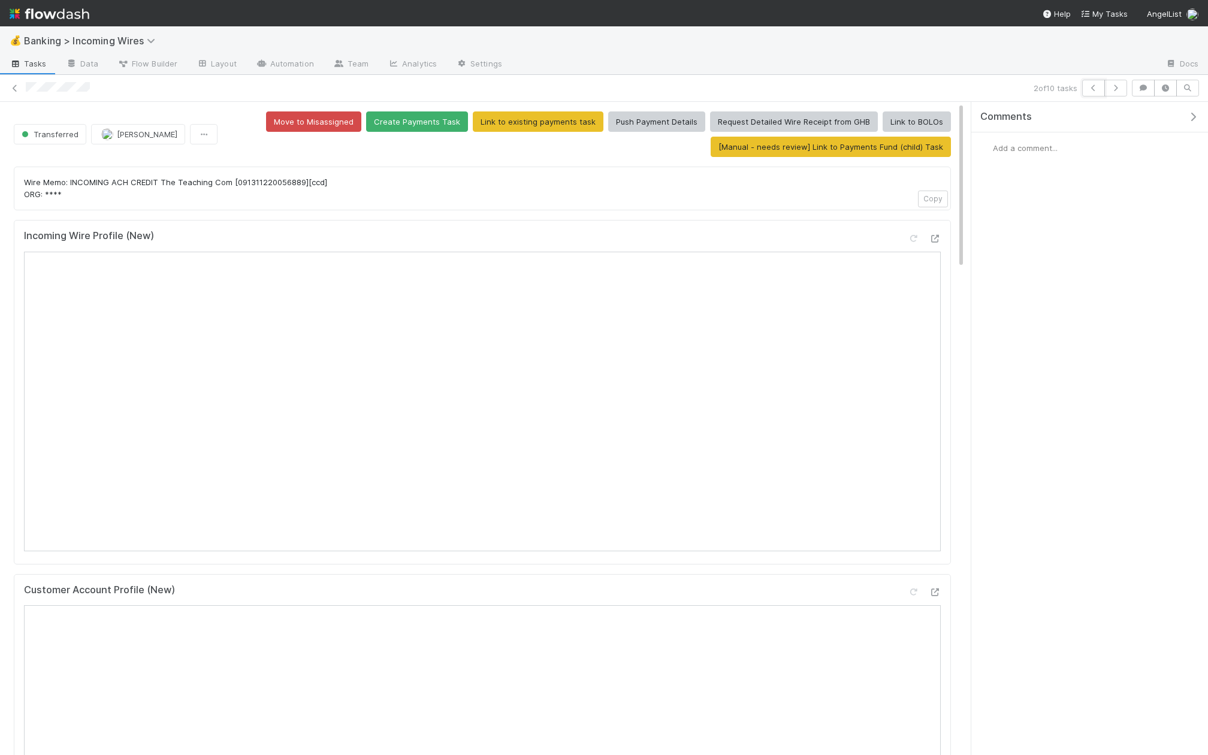
click at [1099, 89] on icon "button" at bounding box center [1093, 87] width 12 height 7
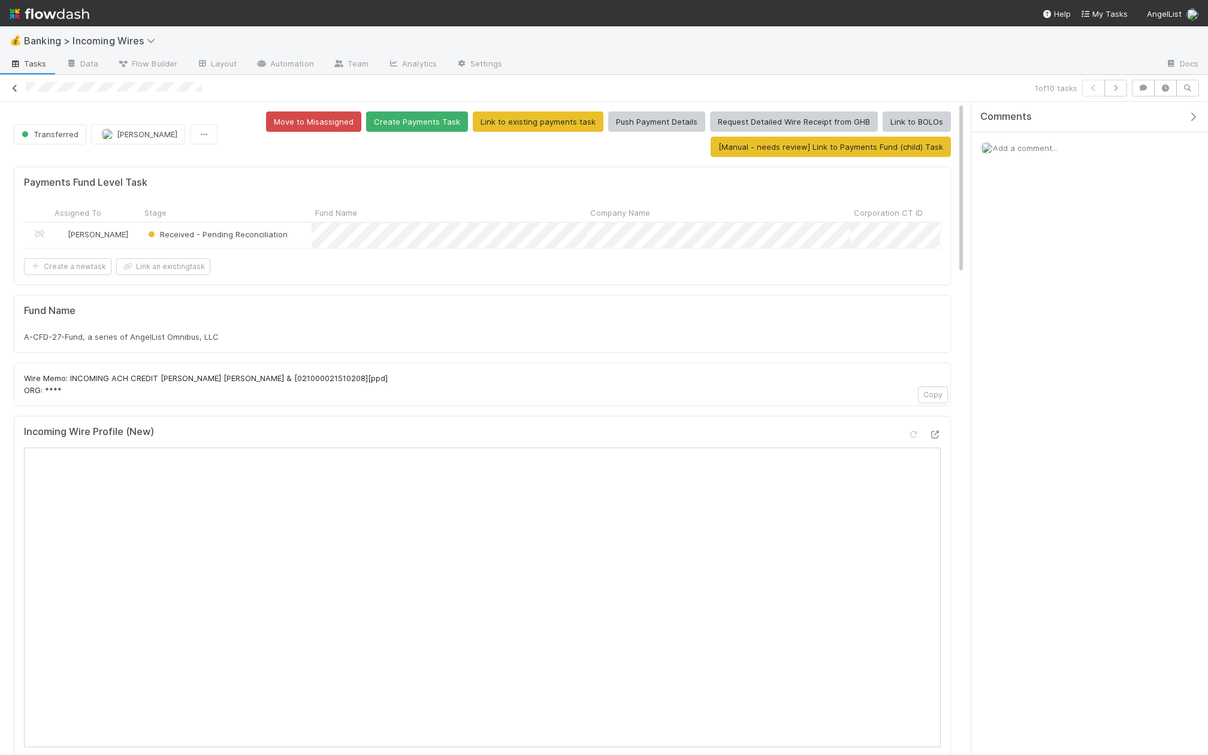
click at [15, 91] on icon at bounding box center [15, 88] width 12 height 8
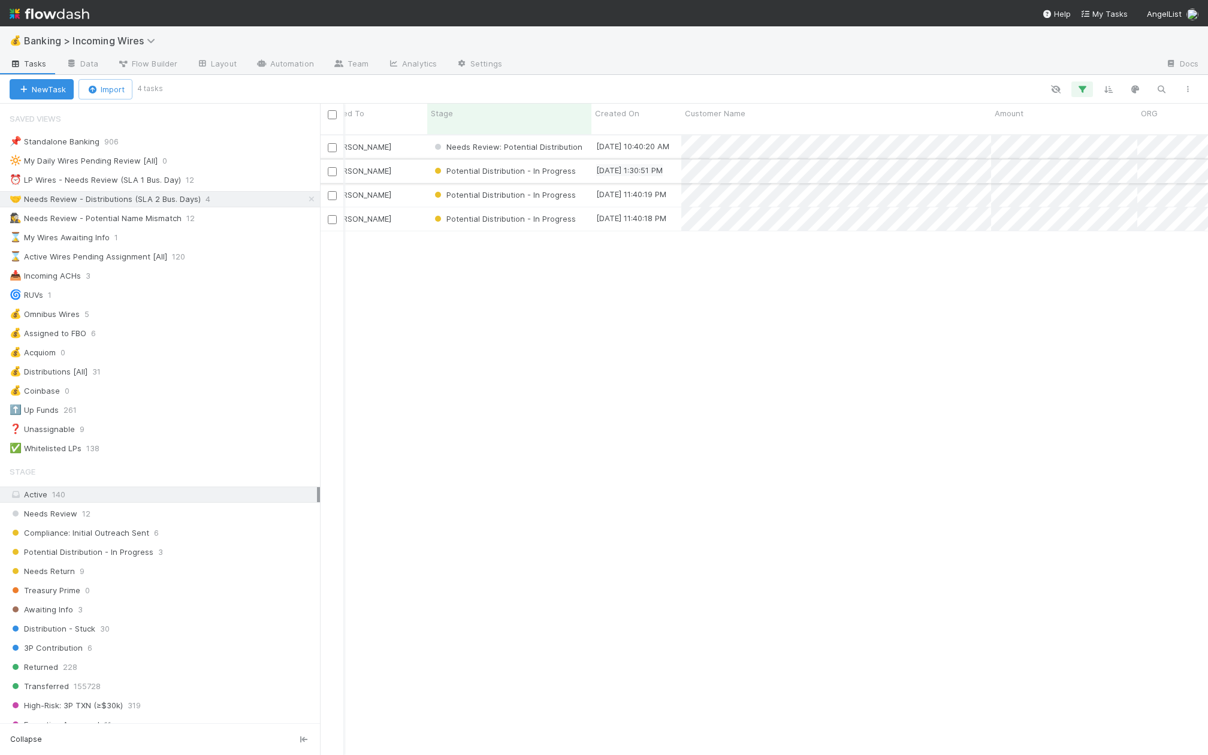
scroll to position [0, 32]
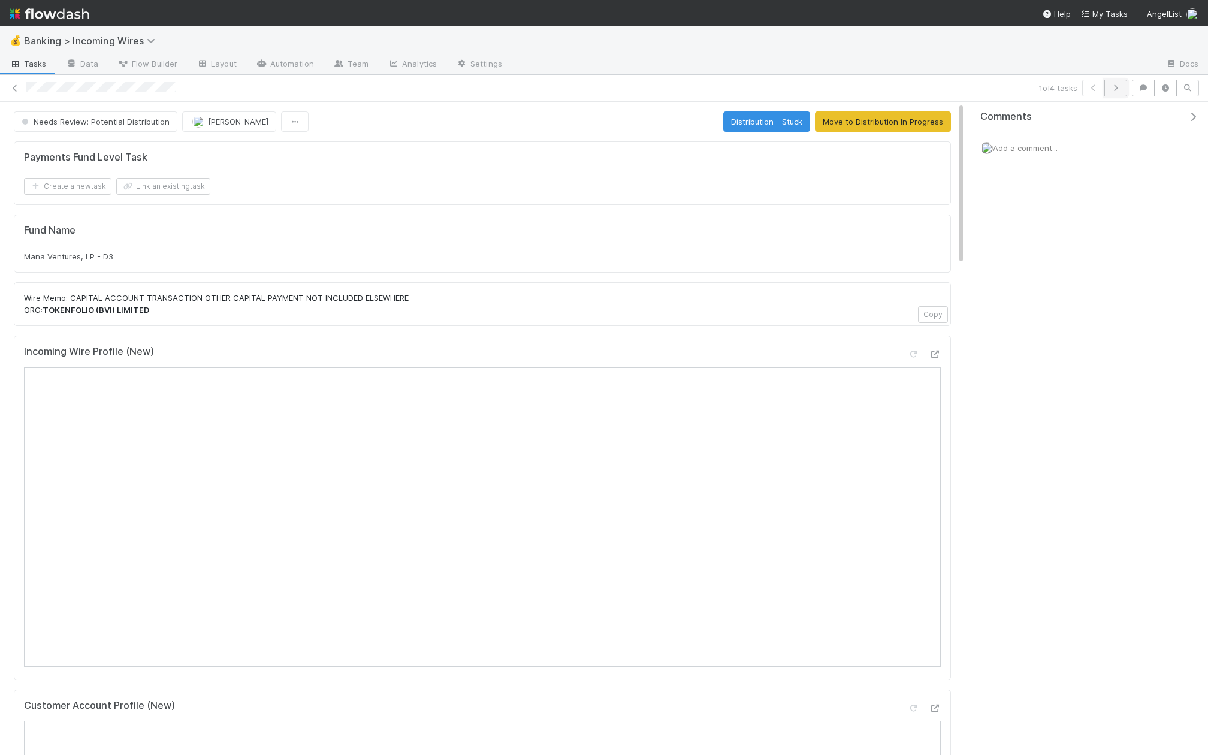
click at [1118, 91] on button "button" at bounding box center [1115, 88] width 23 height 17
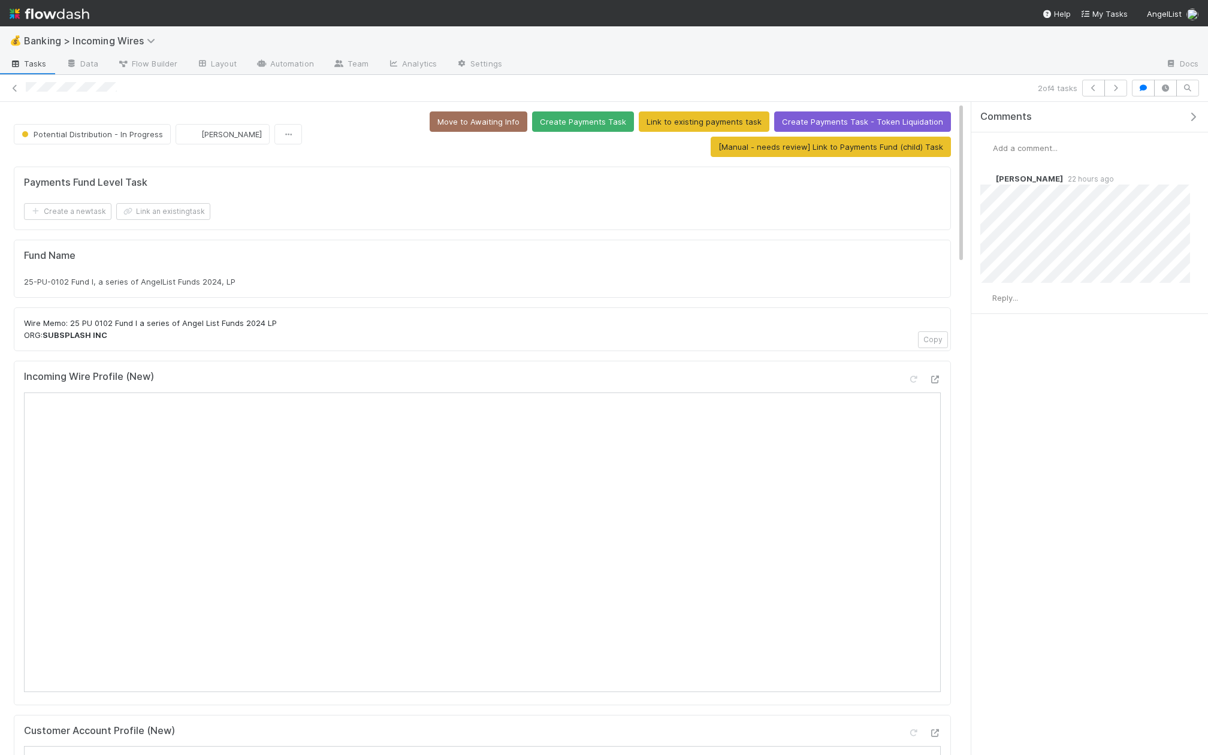
scroll to position [150, 0]
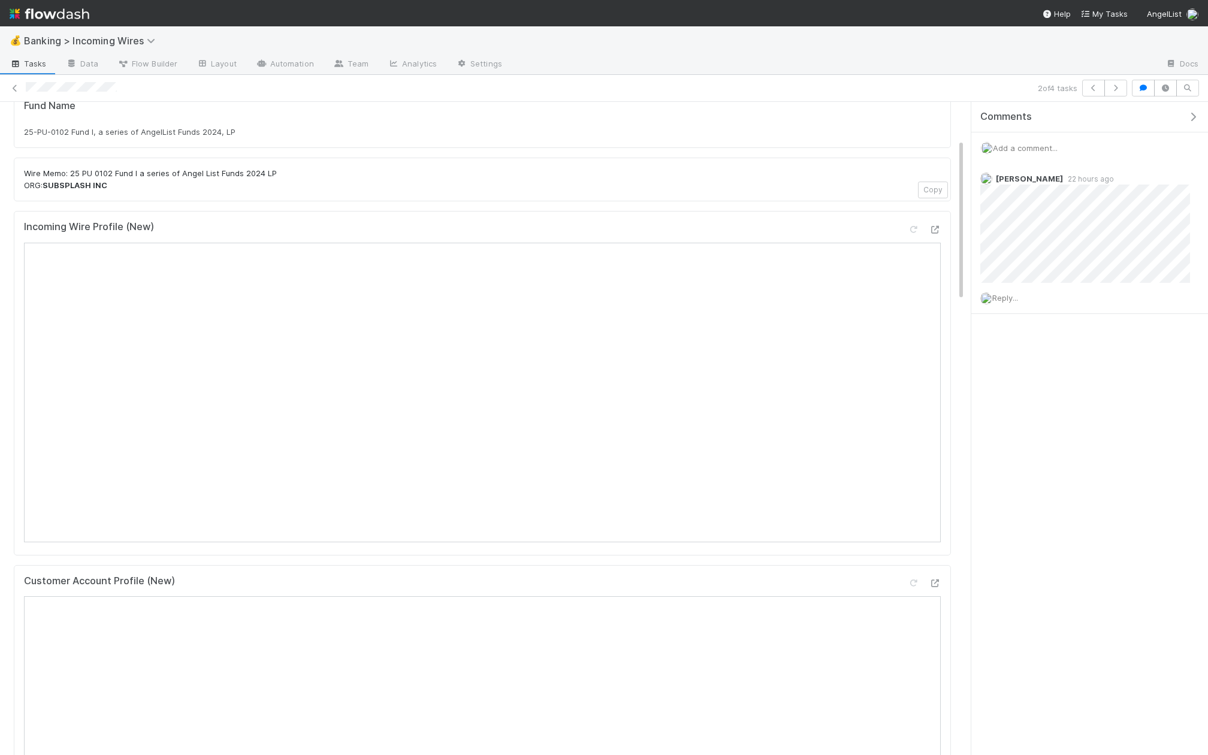
click at [72, 182] on strong "SUBSPLASH INC" at bounding box center [75, 185] width 65 height 10
copy strong "SUBSPLASH"
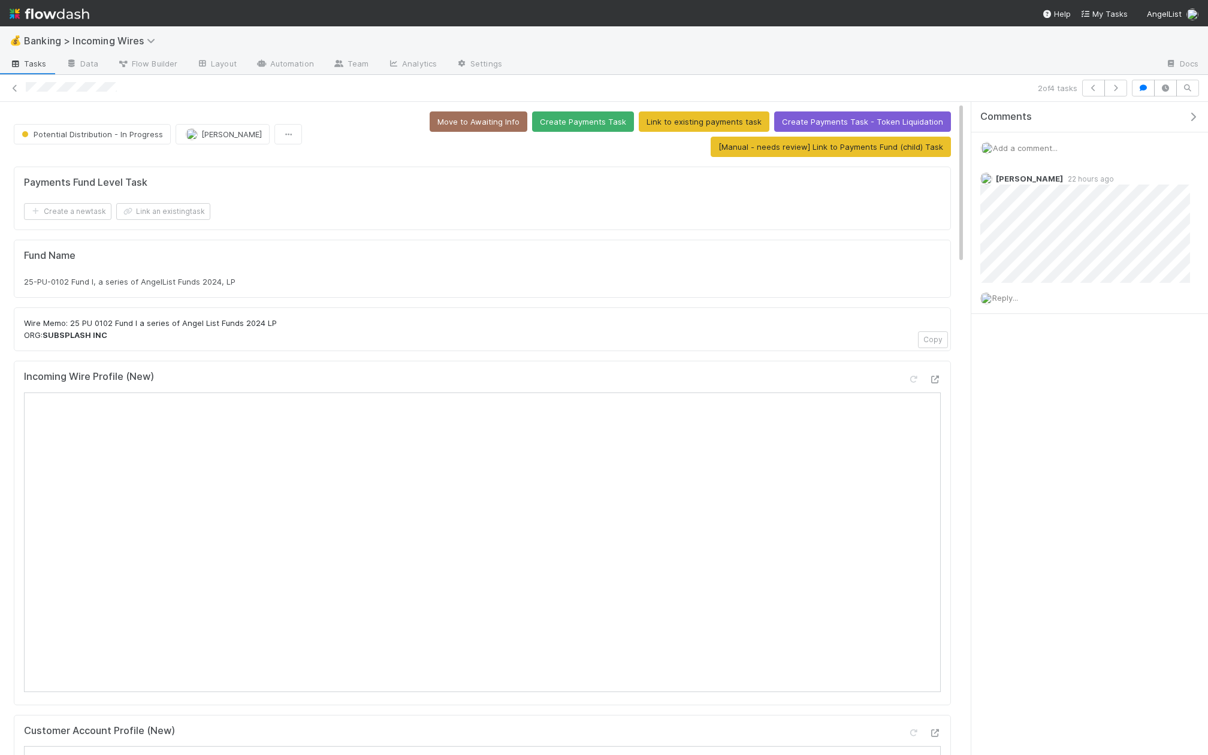
click at [178, 289] on div "Fund Name 25-PU-0102 Fund I, a series of AngelList Funds 2024, LP" at bounding box center [482, 269] width 937 height 59
copy div "25-PU-0102 Fund I, a series of AngelList Funds 2024, LP"
click at [173, 191] on form "Payments Fund Level Task Create a new task Link an existing task" at bounding box center [482, 198] width 917 height 43
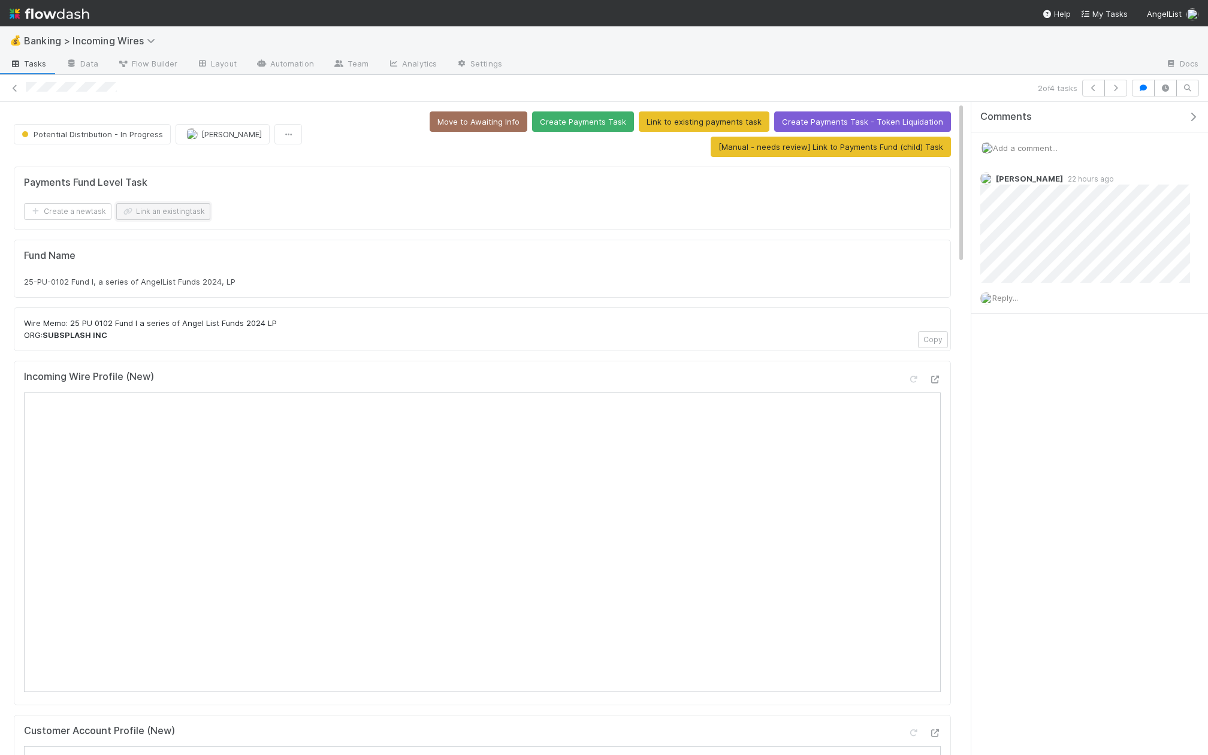
click at [175, 208] on button "Link an existing task" at bounding box center [163, 211] width 94 height 17
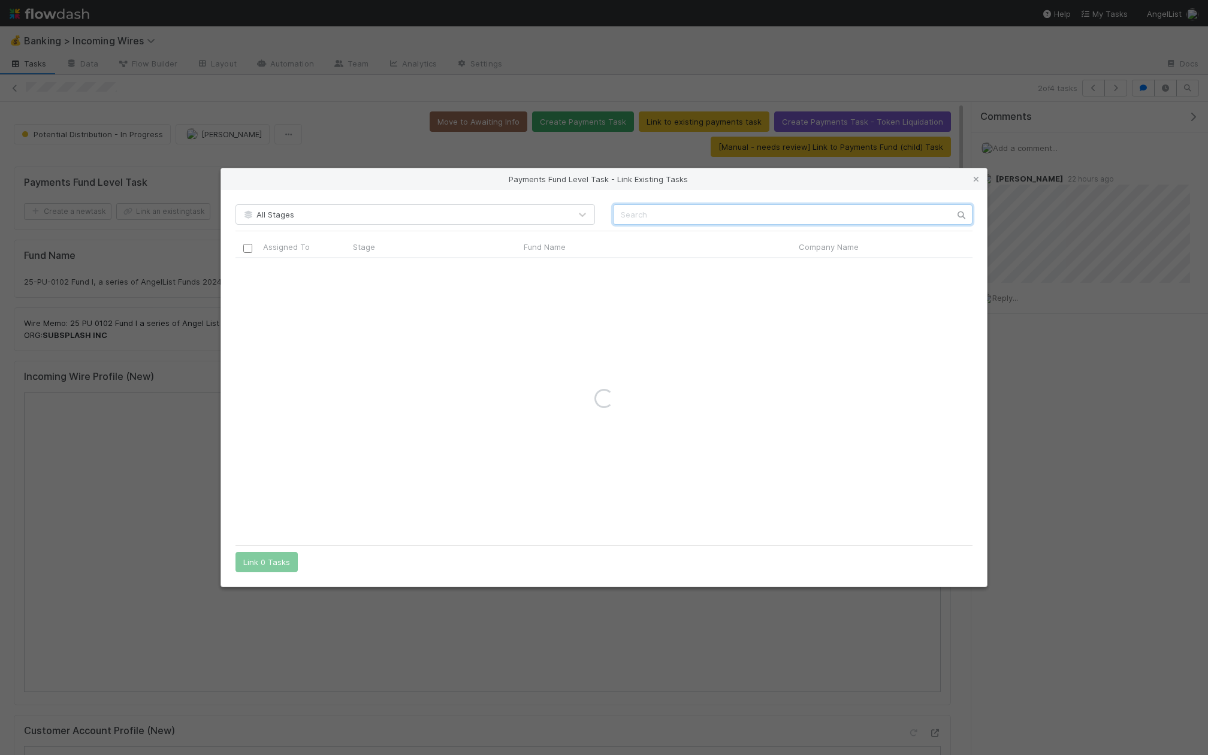
click at [684, 215] on input "text" at bounding box center [792, 214] width 359 height 20
paste input "25-PU-0102 Fund I, a series of AngelList Funds 2024, LP"
type input "25-PU-0102 Fund I, a series of AngelList Funds 2024, LP"
click at [971, 175] on link at bounding box center [976, 179] width 12 height 12
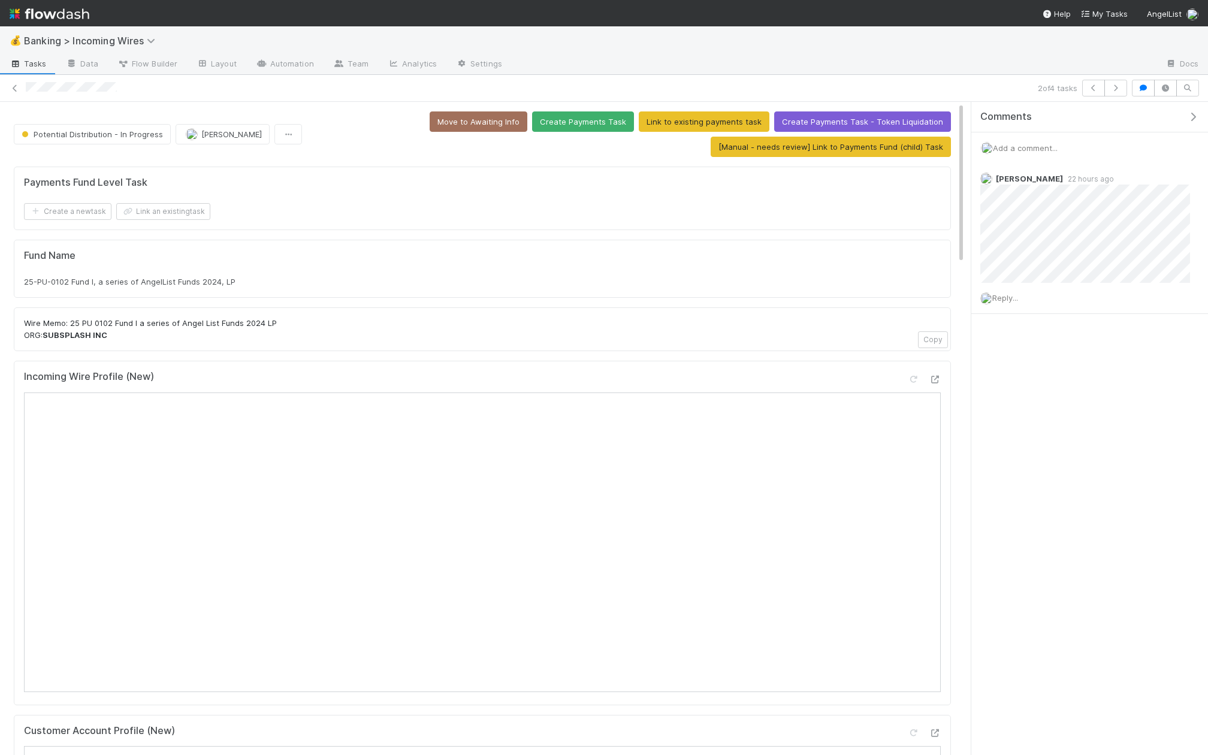
click at [52, 334] on strong "SUBSPLASH INC" at bounding box center [75, 335] width 65 height 10
copy strong "SUBSPLASH"
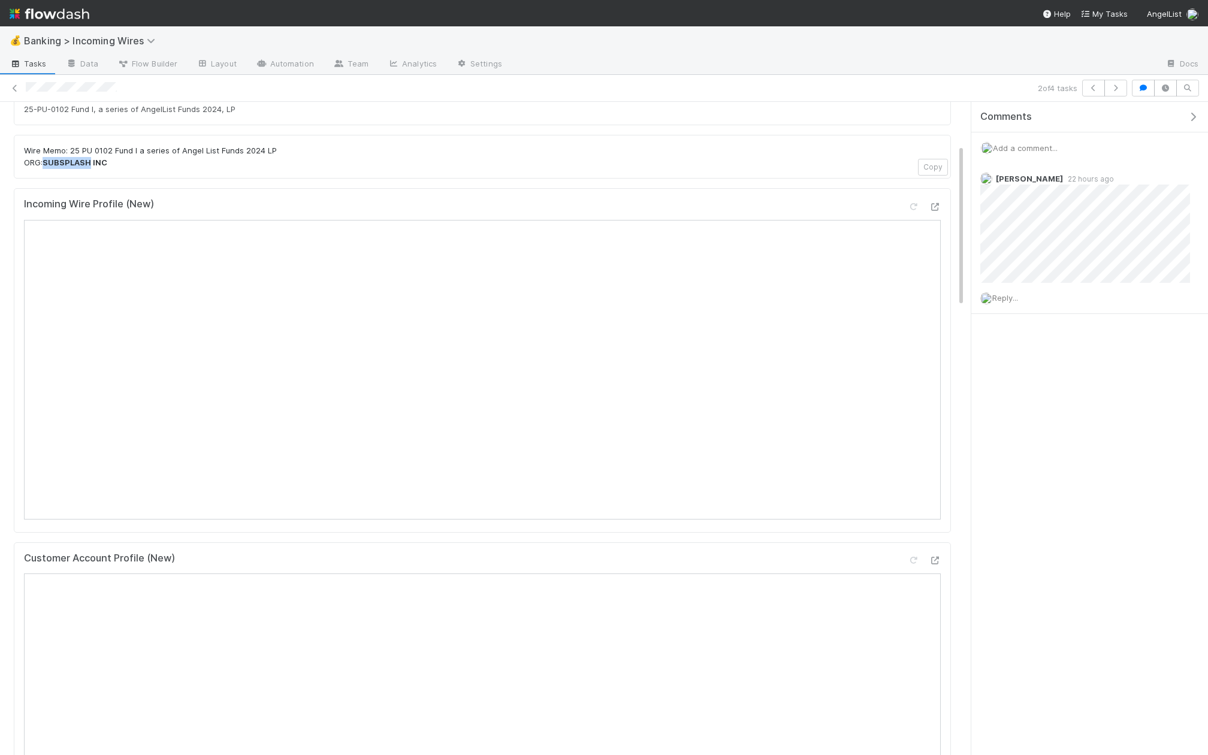
scroll to position [0, 0]
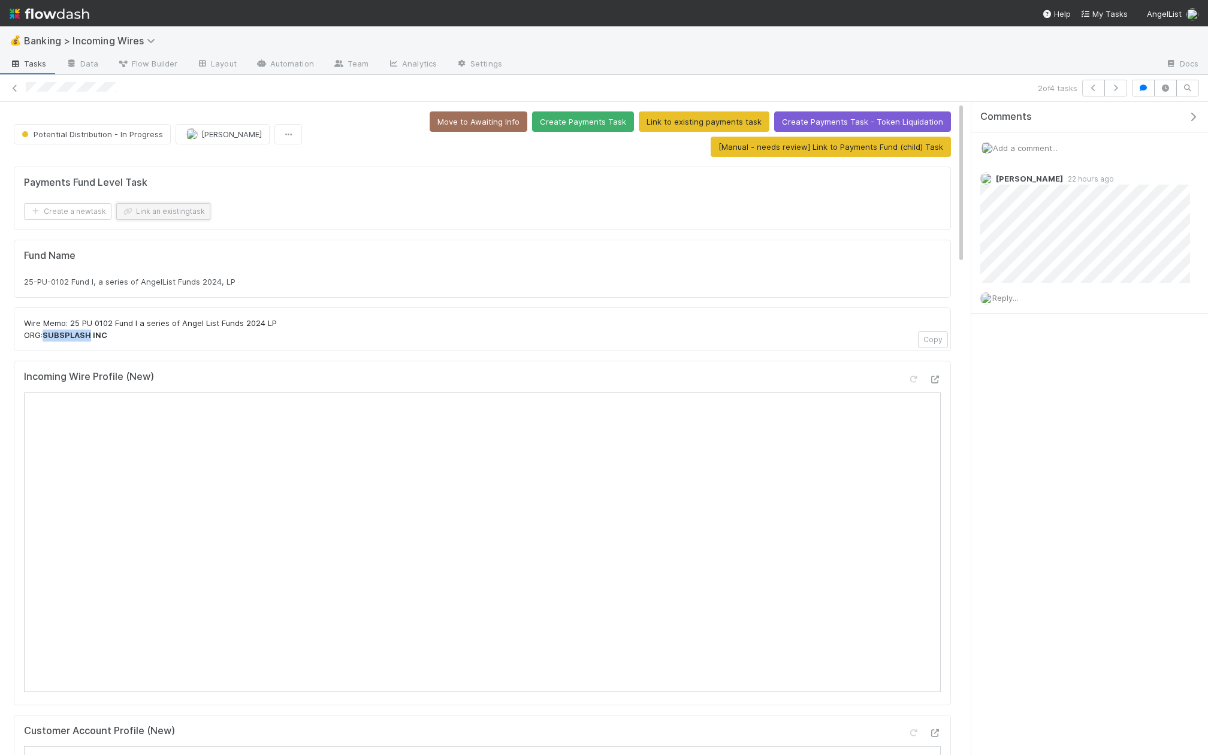
click at [162, 204] on button "Link an existing task" at bounding box center [163, 211] width 94 height 17
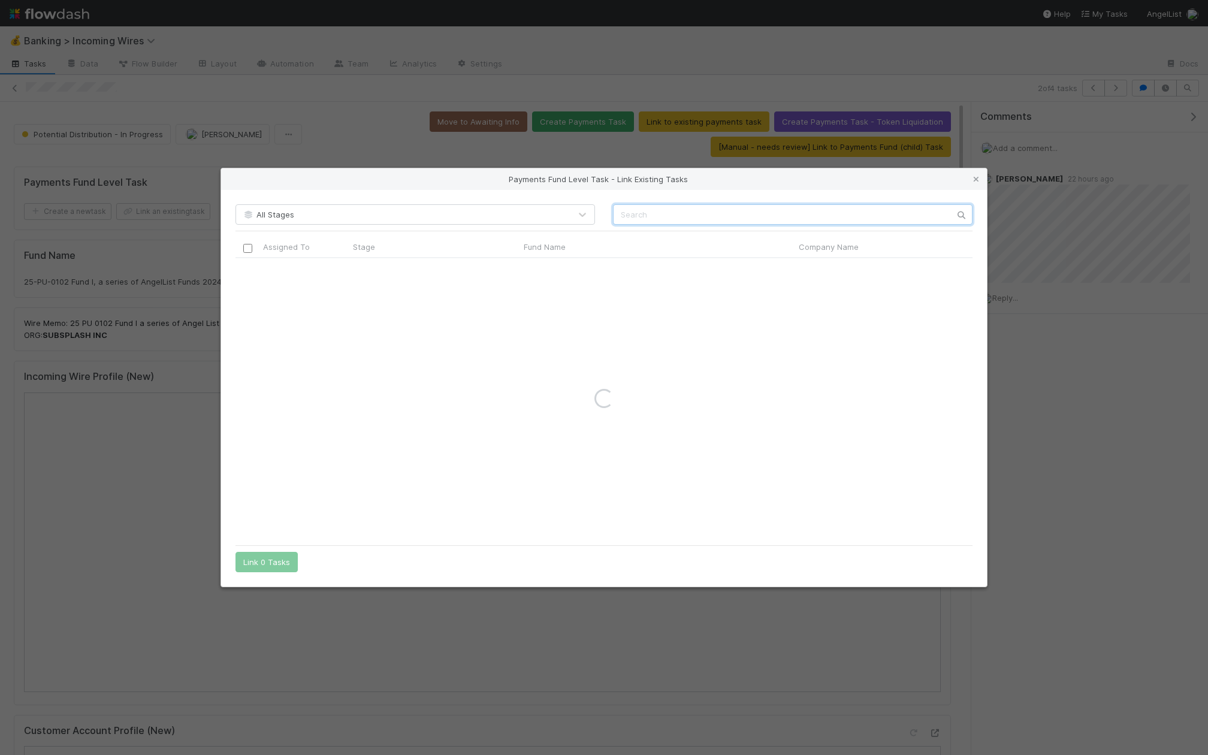
click at [654, 210] on input "text" at bounding box center [792, 214] width 359 height 20
type input "p"
click at [202, 226] on div "Payments Fund Level Task - Link Existing Tasks All Stages Assigned To Stage Fun…" at bounding box center [604, 377] width 1208 height 755
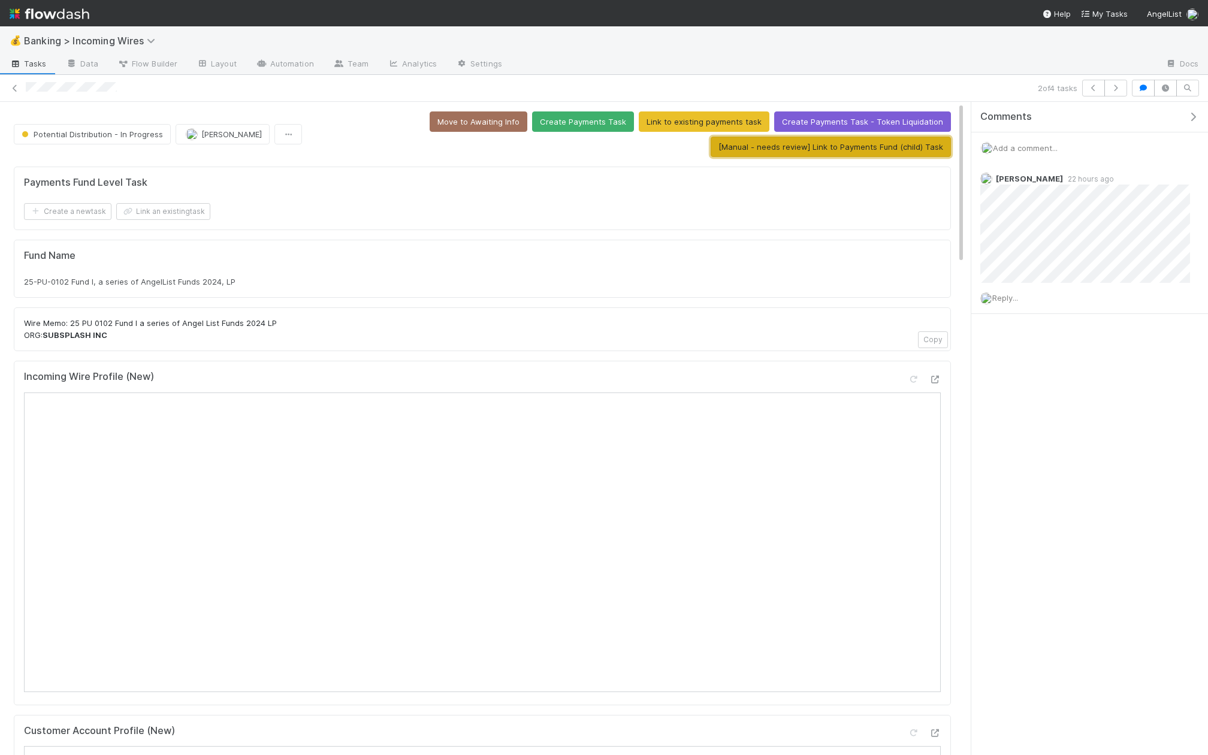
click at [855, 144] on button "[Manual - needs review] Link to Payments Fund (child) Task" at bounding box center [830, 147] width 240 height 20
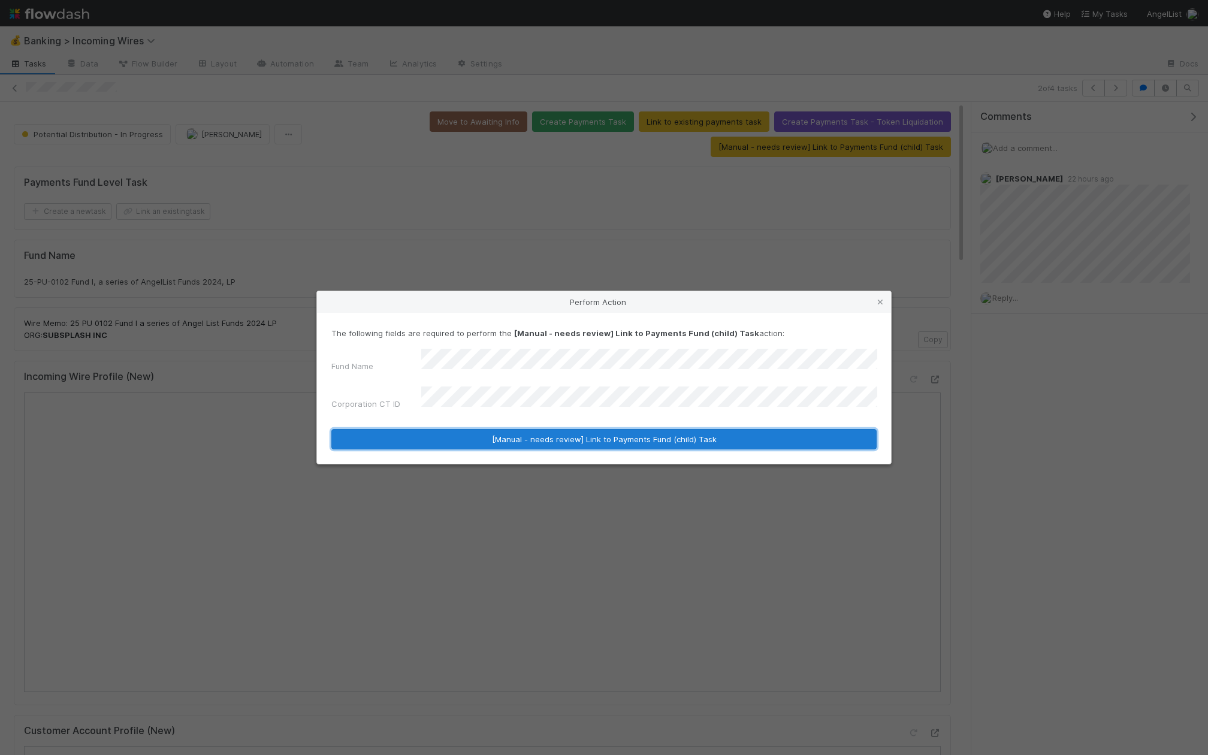
click at [582, 436] on button "[Manual - needs review] Link to Payments Fund (child) Task" at bounding box center [603, 439] width 545 height 20
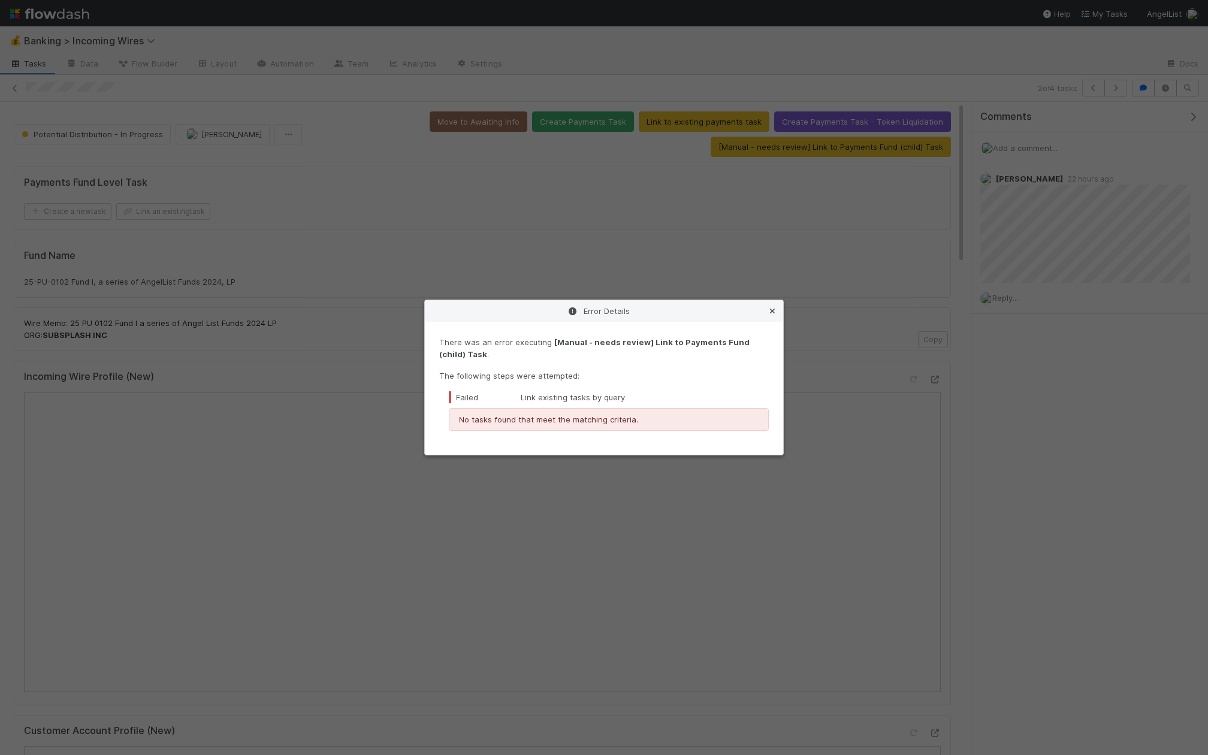
click at [772, 307] on icon at bounding box center [772, 311] width 12 height 8
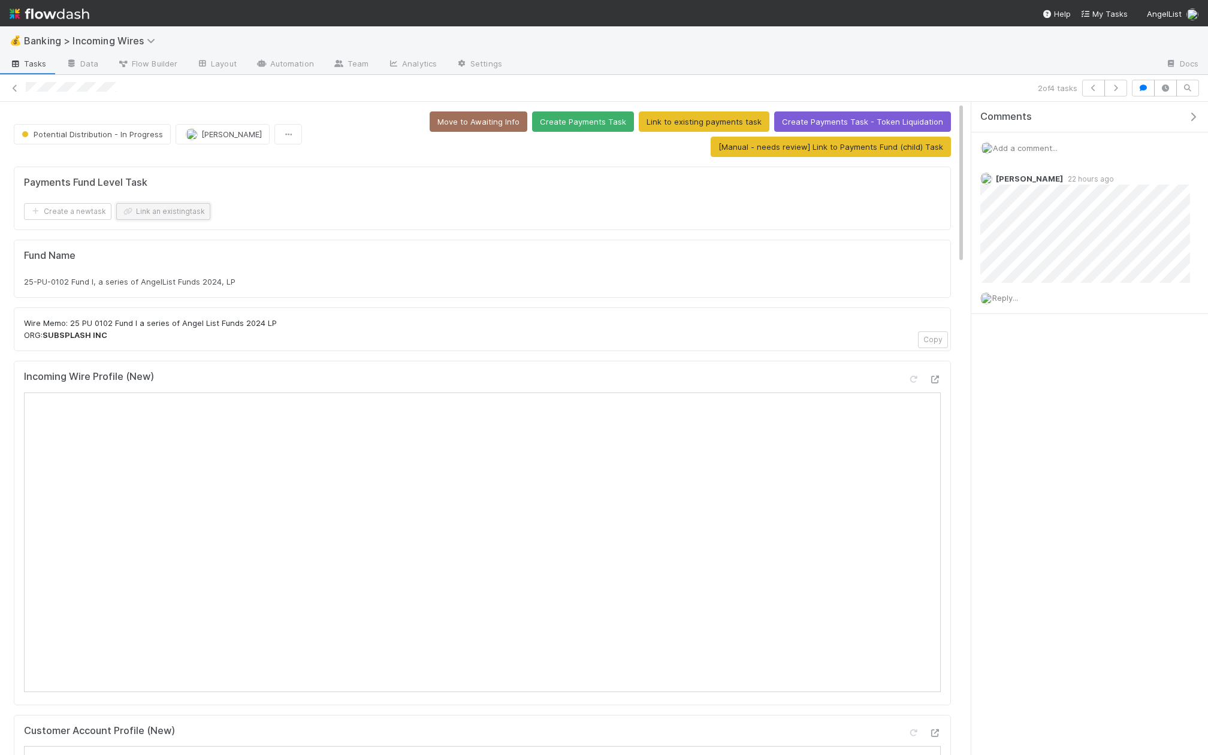
click at [174, 213] on button "Link an existing task" at bounding box center [163, 211] width 94 height 17
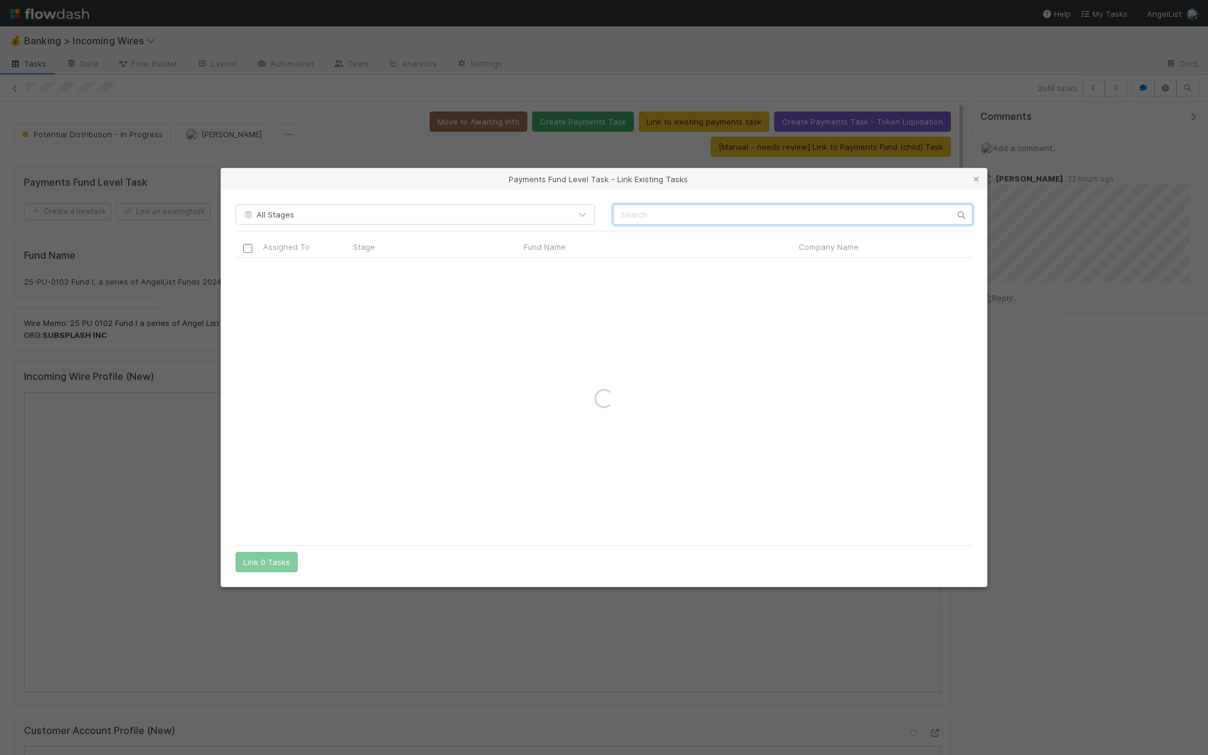
click at [708, 220] on input "text" at bounding box center [792, 214] width 359 height 20
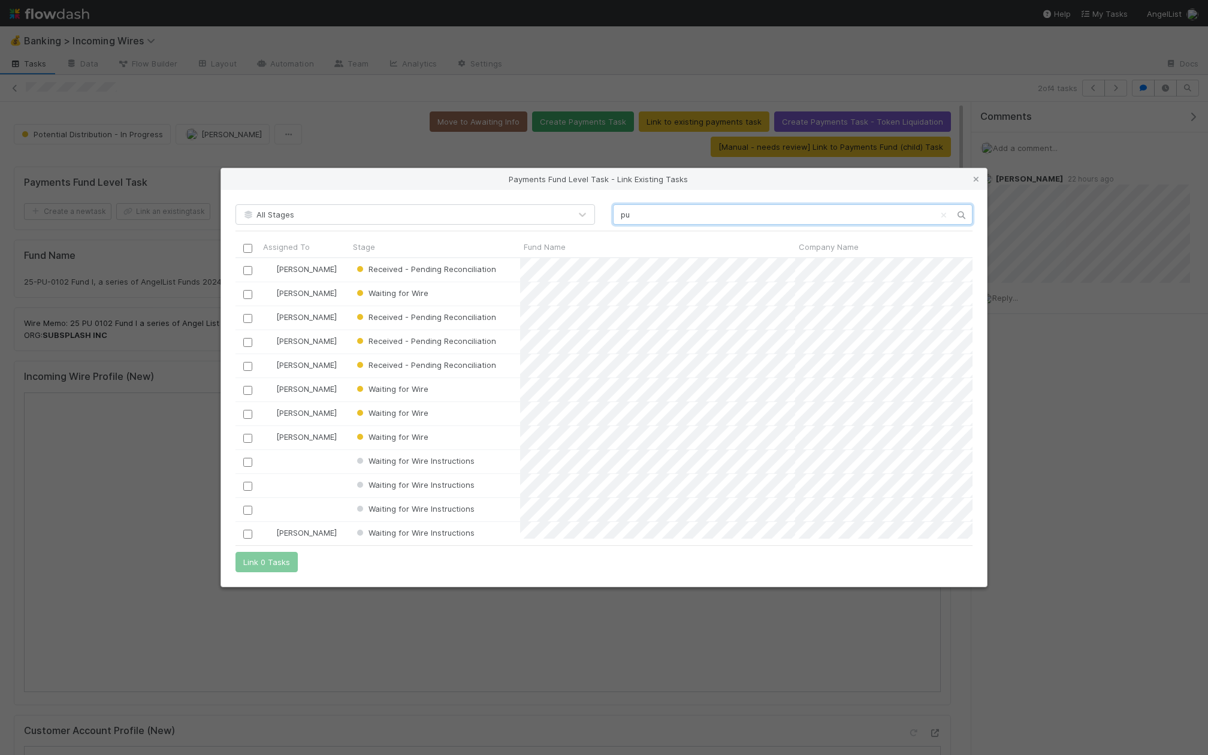
scroll to position [280, 737]
type input "p"
click at [77, 290] on div "Payments Fund Level Task - Link Existing Tasks All Stages Assigned To Stage Fun…" at bounding box center [604, 377] width 1208 height 755
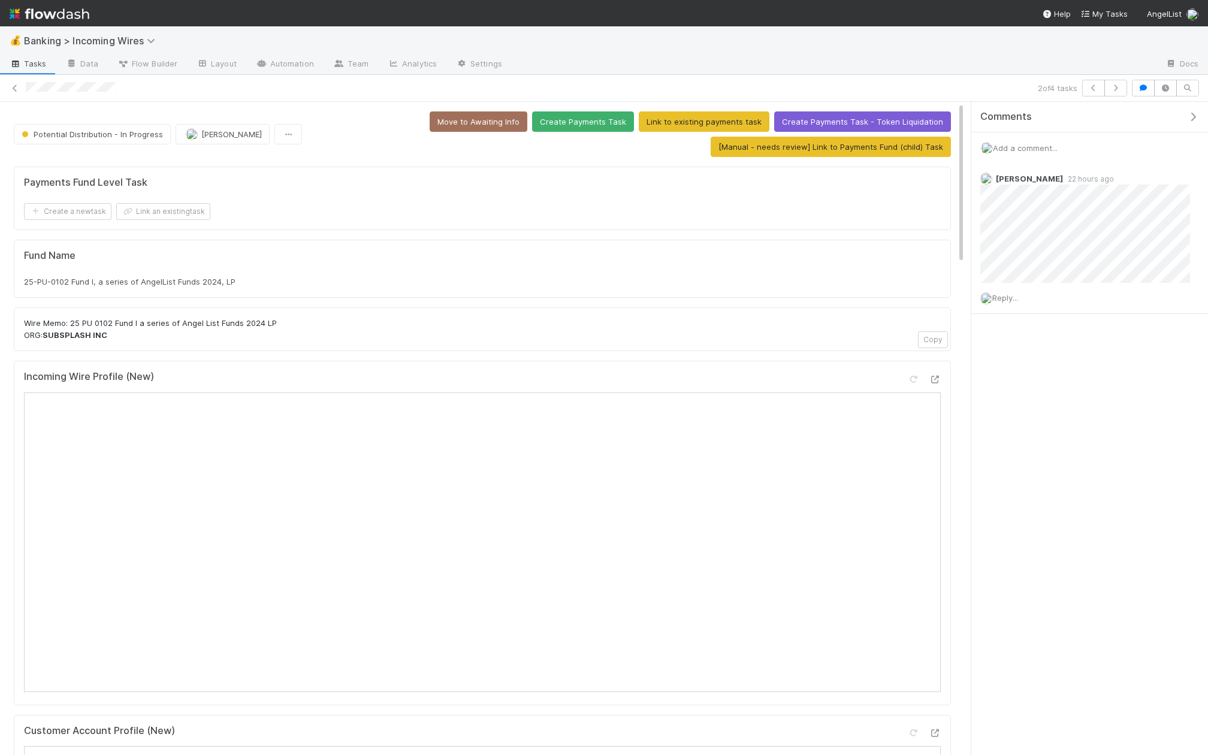
click at [131, 279] on span "25-PU-0102 Fund I, a series of AngelList Funds 2024, LP" at bounding box center [129, 282] width 211 height 10
click at [149, 211] on button "Link an existing task" at bounding box center [163, 211] width 94 height 17
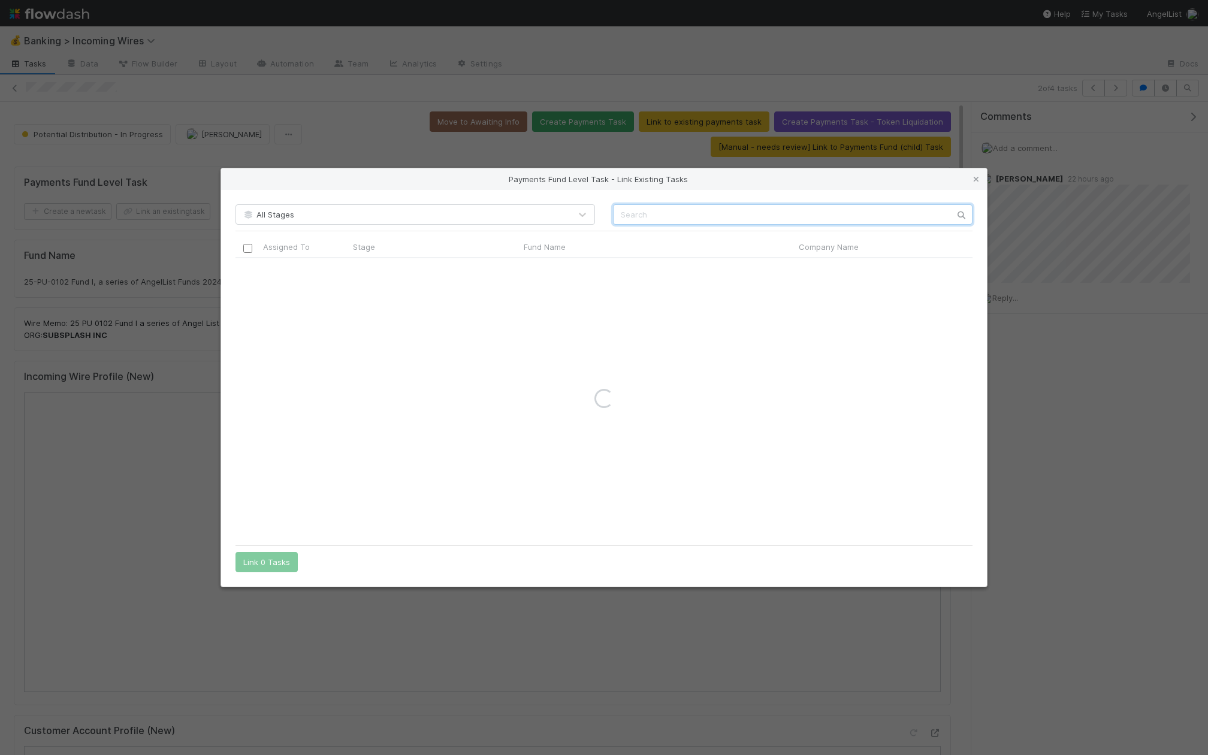
click at [670, 215] on input "text" at bounding box center [792, 214] width 359 height 20
type input "pulpit"
click at [246, 273] on input "checkbox" at bounding box center [247, 270] width 9 height 9
click at [277, 561] on button "Link 1 Task" at bounding box center [263, 562] width 57 height 20
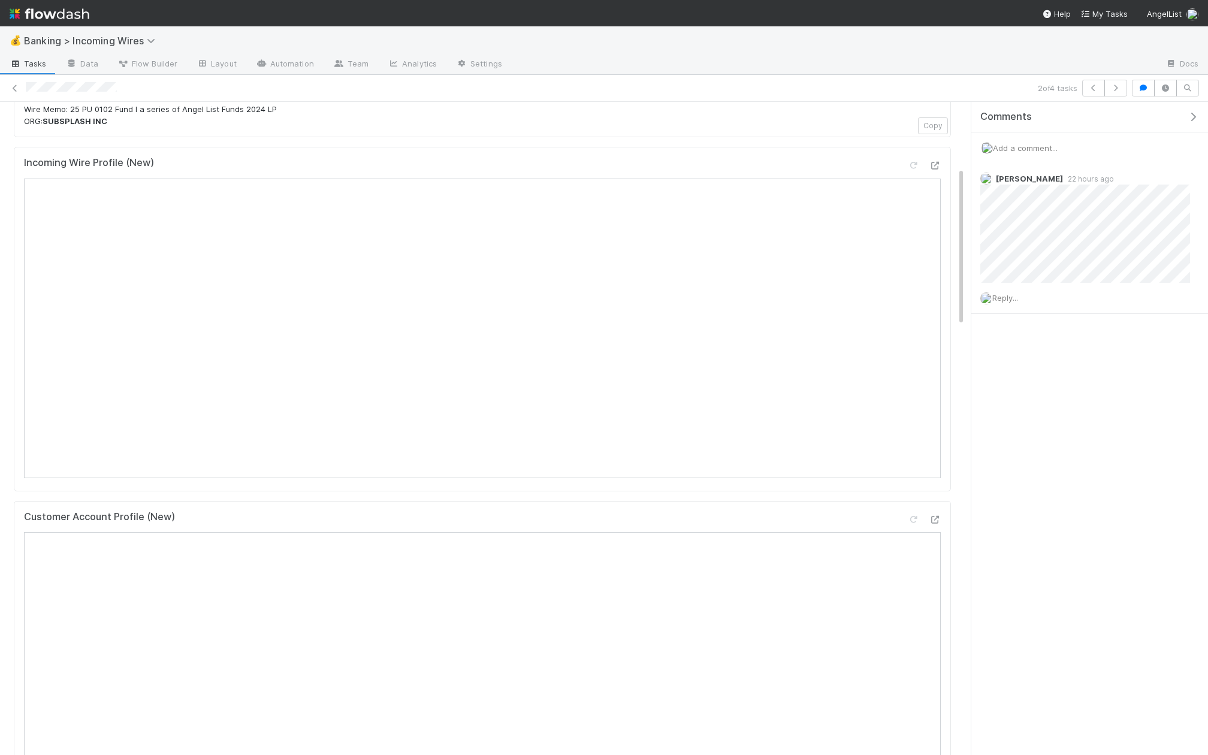
scroll to position [0, 0]
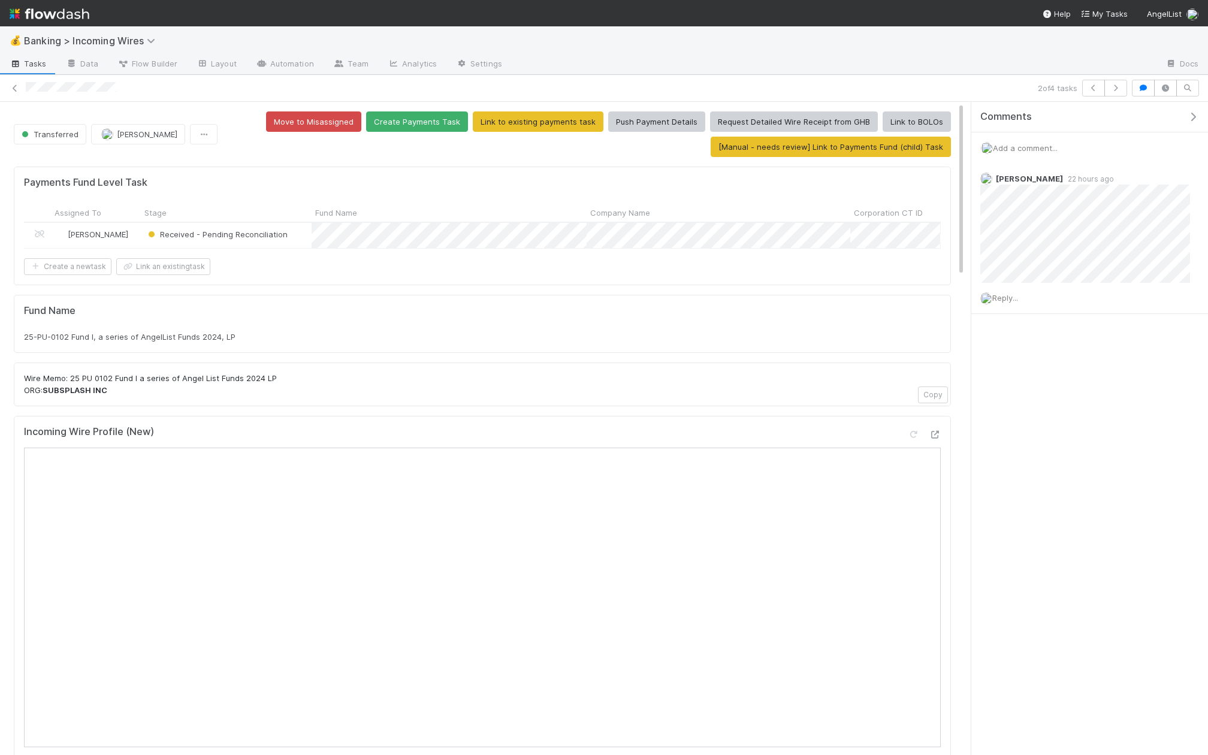
click at [310, 240] on div "Received - Pending Reconciliation" at bounding box center [226, 235] width 171 height 25
click at [298, 232] on div "Received - Pending Reconciliation" at bounding box center [226, 235] width 171 height 25
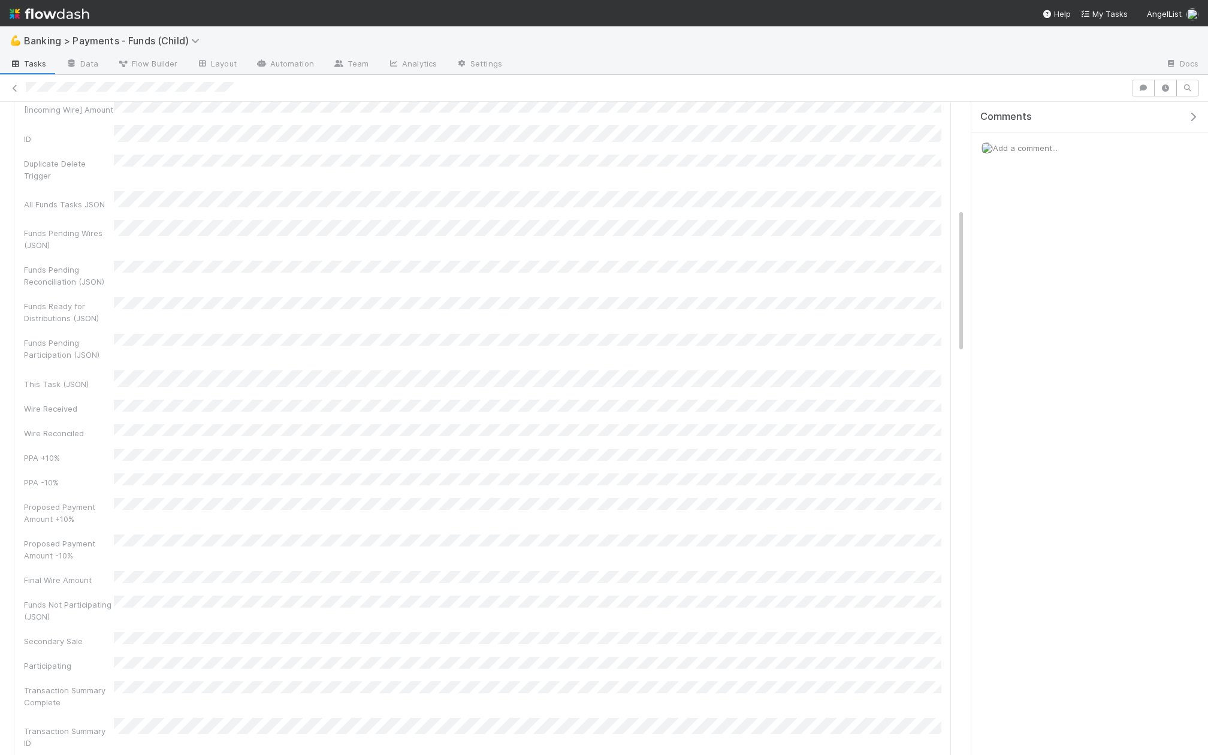
scroll to position [1531, 0]
click at [229, 59] on link "Layout" at bounding box center [216, 64] width 59 height 19
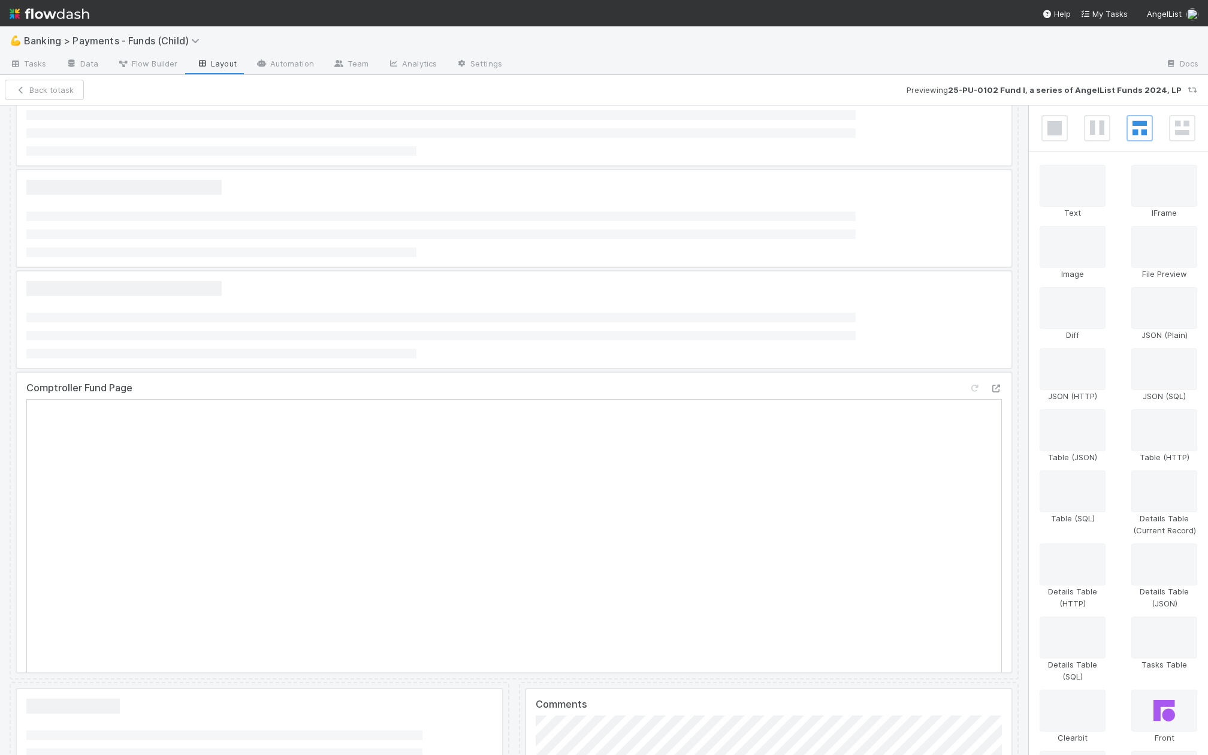
scroll to position [199, 0]
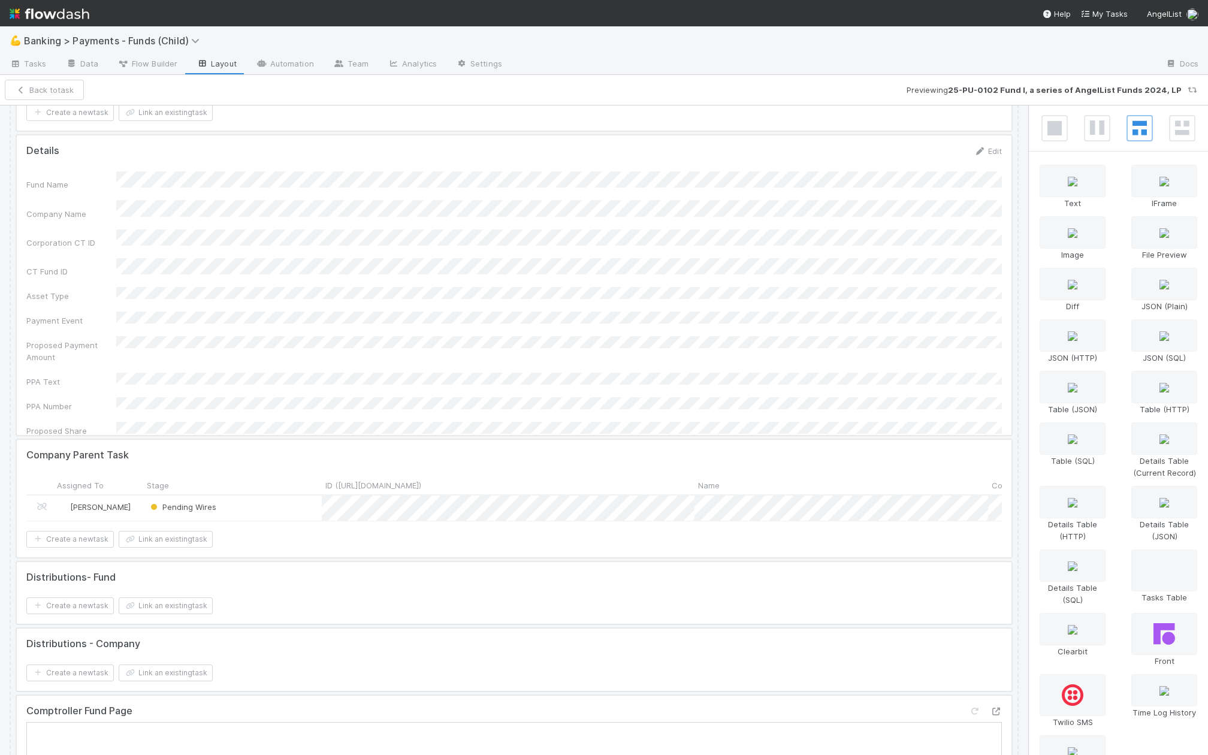
click at [273, 483] on div at bounding box center [514, 498] width 994 height 117
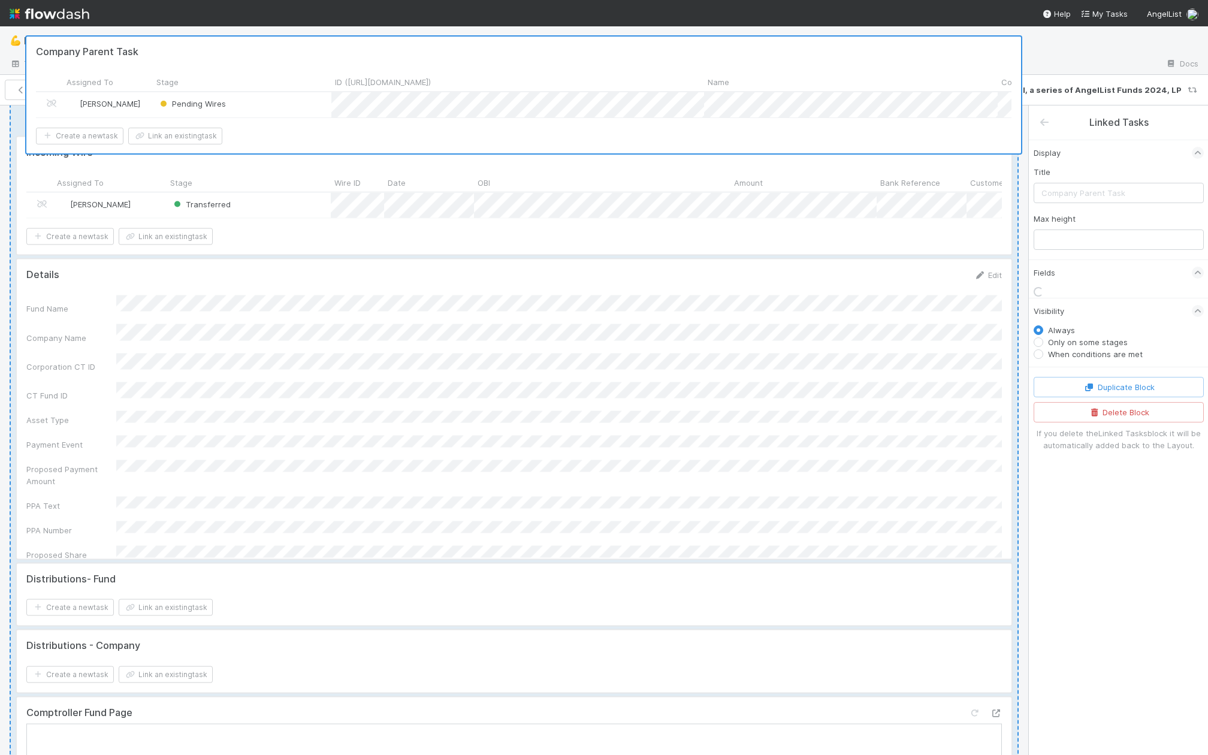
scroll to position [0, 0]
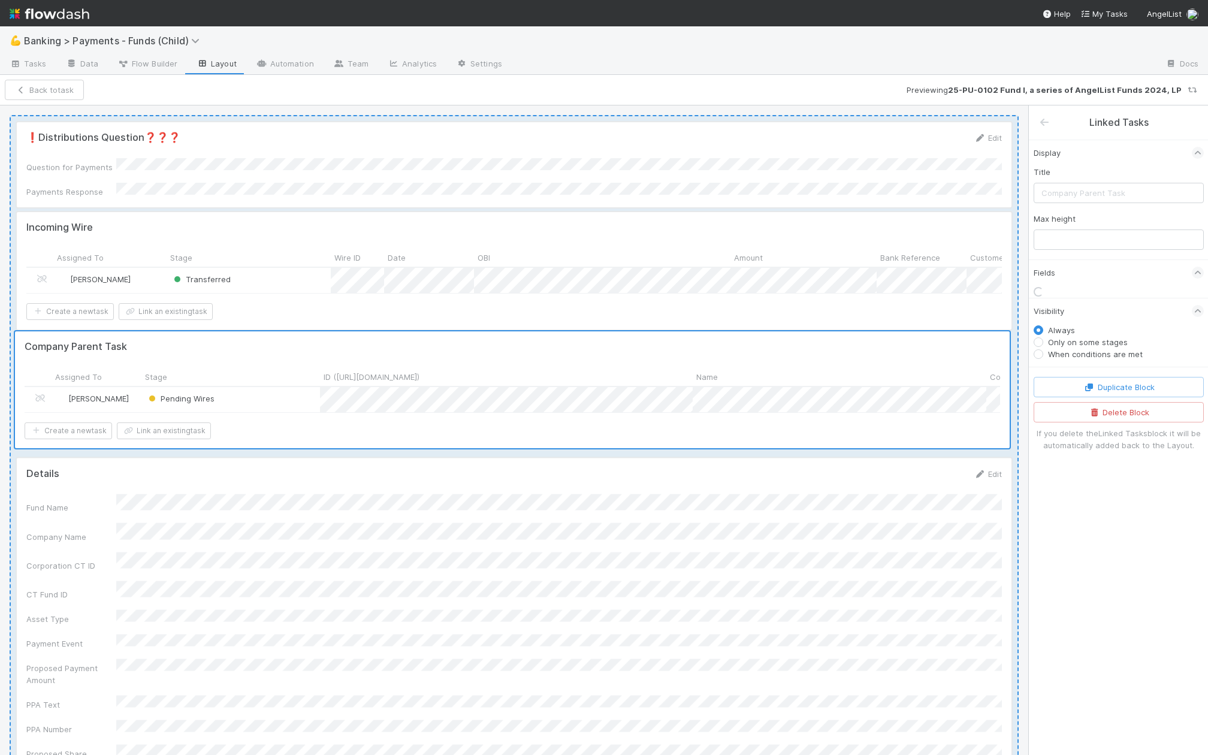
drag, startPoint x: 279, startPoint y: 458, endPoint x: 277, endPoint y: 355, distance: 103.7
click at [277, 355] on div "❗Distributions Question❓❓❓ Edit Question for Payments Payments Response Incomin…" at bounding box center [514, 657] width 1009 height 1085
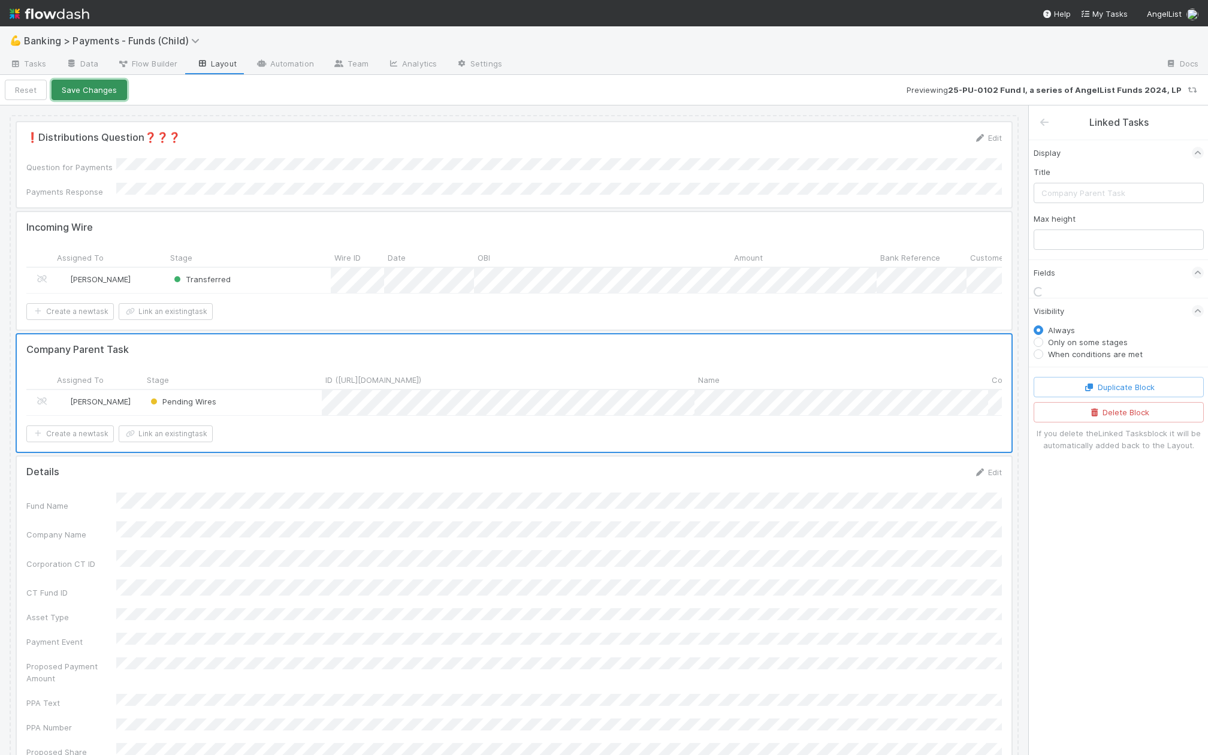
click at [108, 85] on button "Save Changes" at bounding box center [89, 90] width 75 height 20
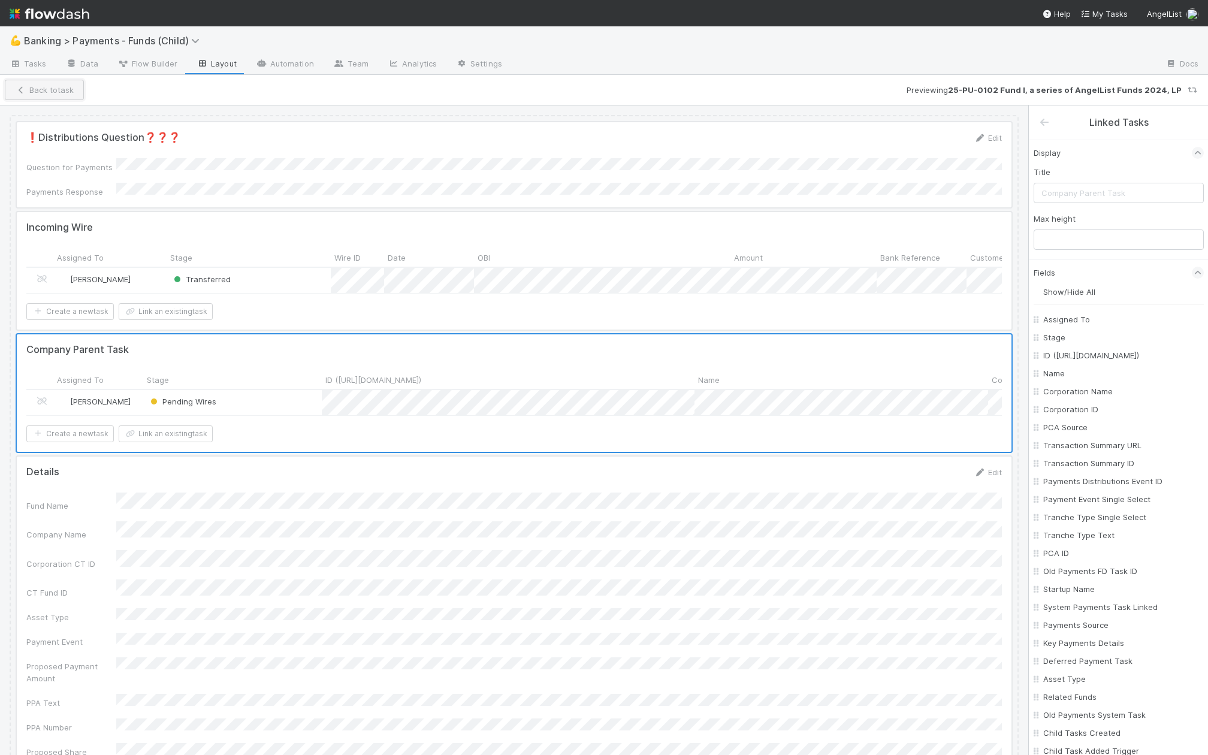
click at [72, 82] on button "Back to task" at bounding box center [44, 90] width 79 height 20
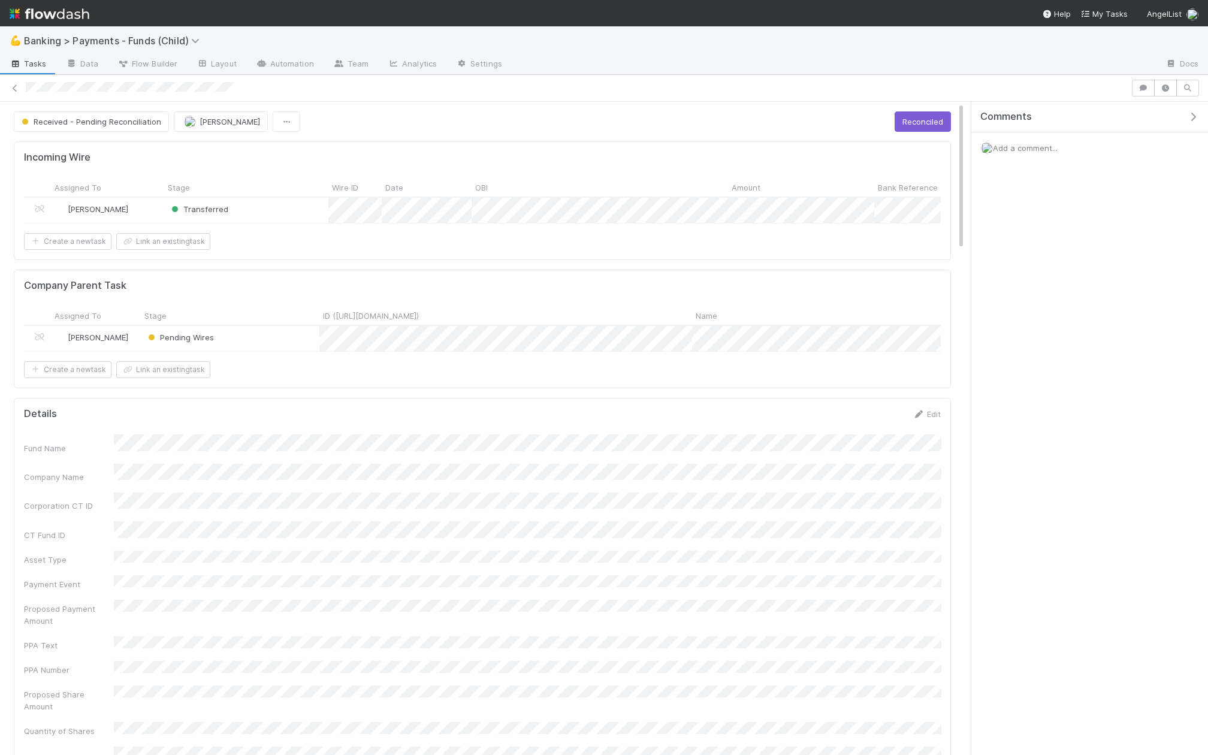
click at [277, 335] on div "Pending Wires" at bounding box center [230, 338] width 179 height 25
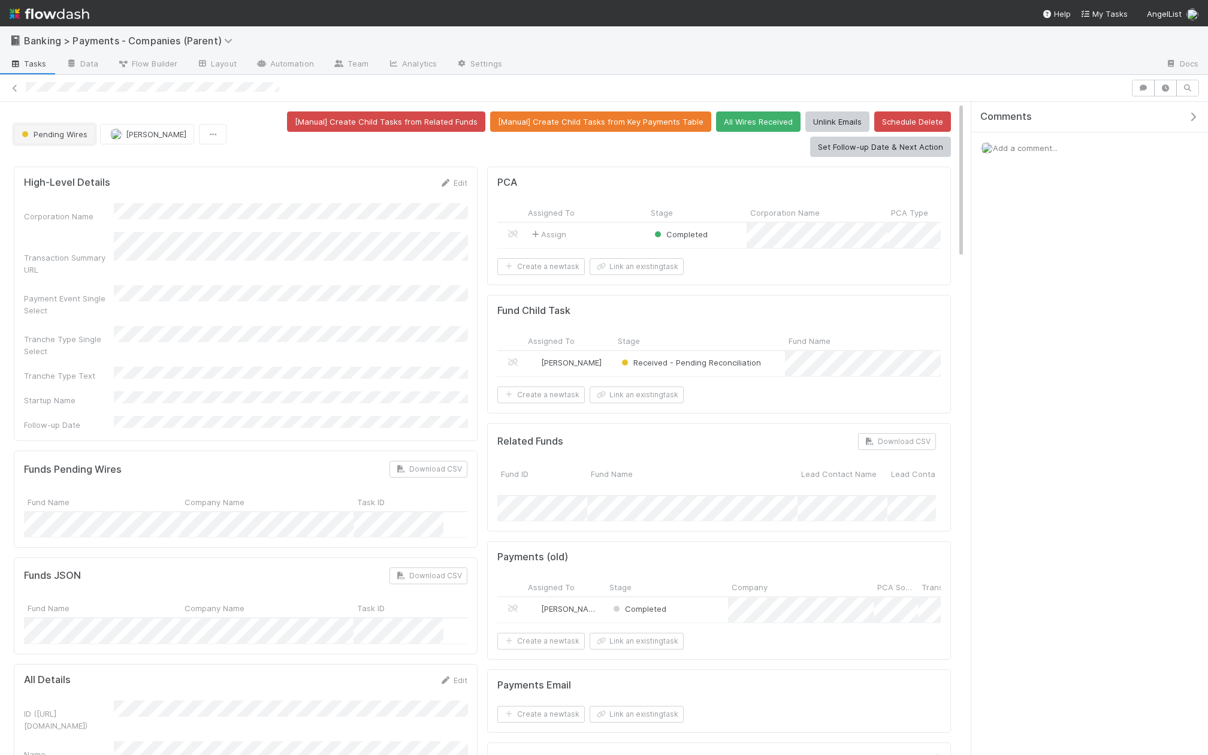
click at [68, 142] on button "Pending Wires" at bounding box center [54, 134] width 81 height 20
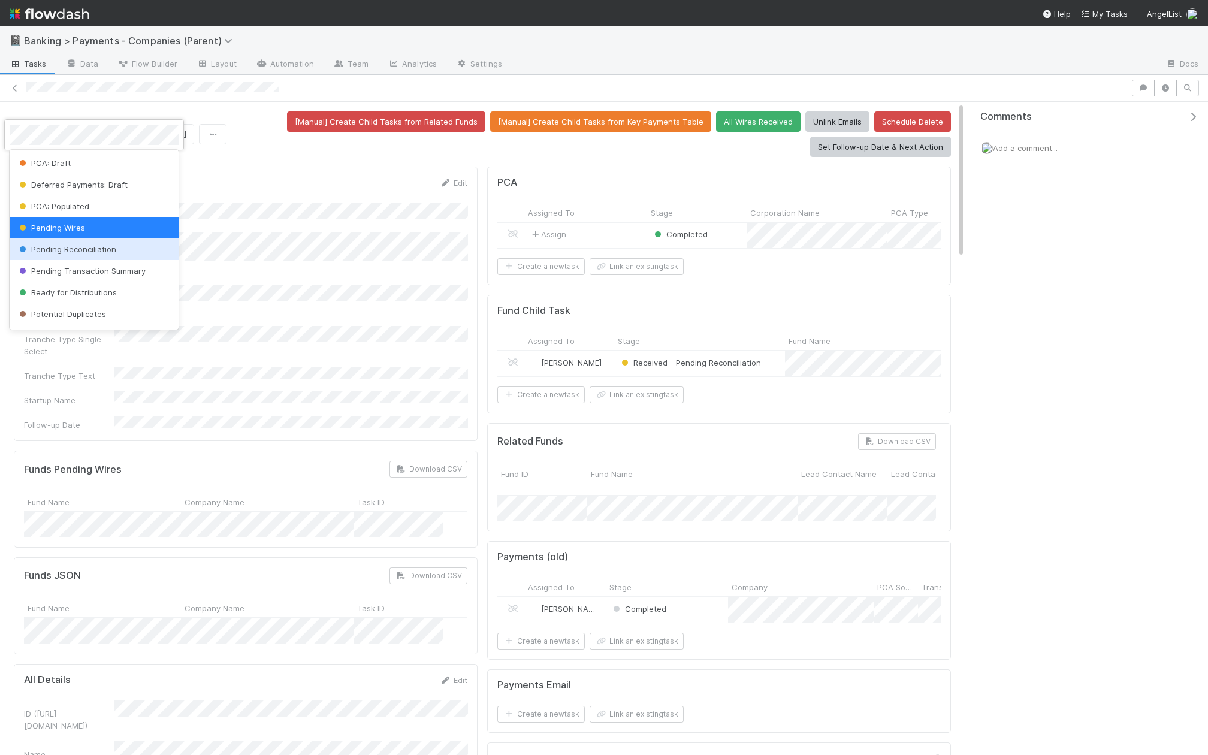
click at [99, 252] on span "Pending Reconciliation" at bounding box center [66, 249] width 99 height 10
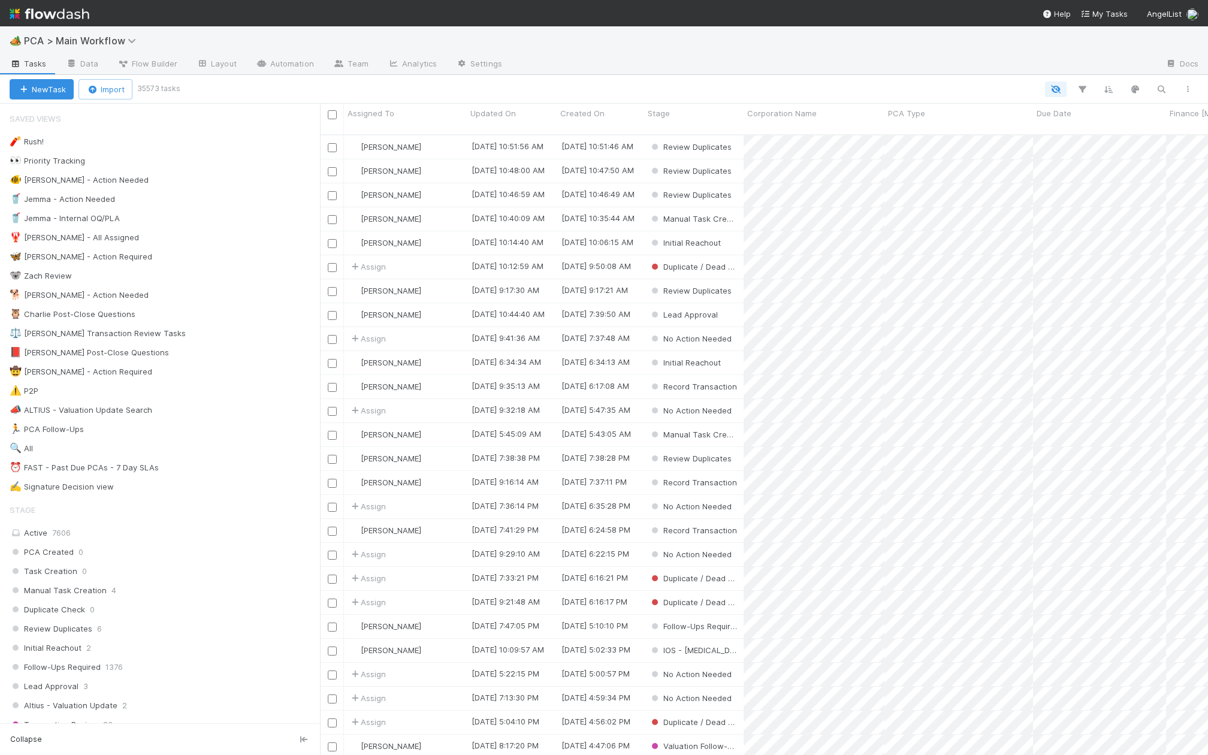
scroll to position [630, 888]
click at [1156, 85] on icon "button" at bounding box center [1161, 89] width 12 height 11
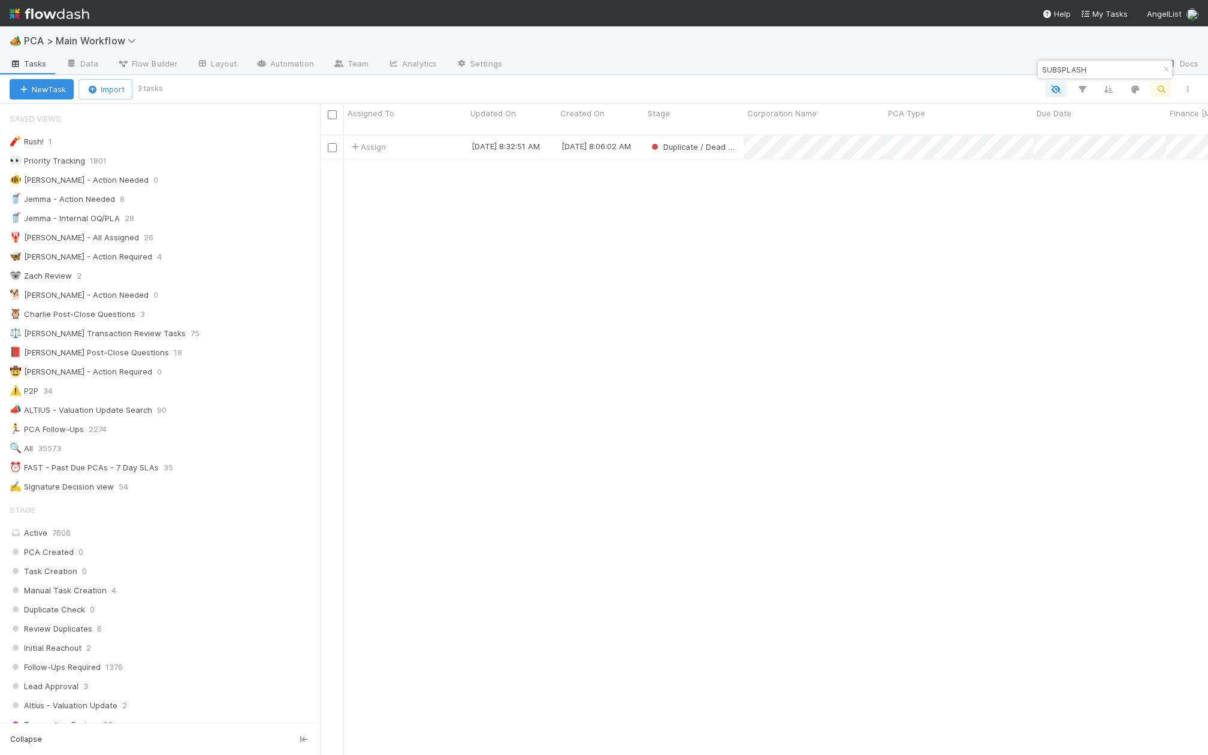
click at [1069, 62] on input "SUBSPLASH" at bounding box center [1099, 69] width 120 height 14
click at [1068, 72] on input "SUBSPLASH" at bounding box center [1099, 69] width 120 height 14
click at [476, 392] on div "Assign [DATE] 8:32:51 AM [DATE] 8:06:02 AM Duplicate / Dead PCAs 0 0 0 0 0 0 0 …" at bounding box center [764, 450] width 888 height 630
click at [1084, 71] on input "SUBSPLASH" at bounding box center [1099, 69] width 120 height 14
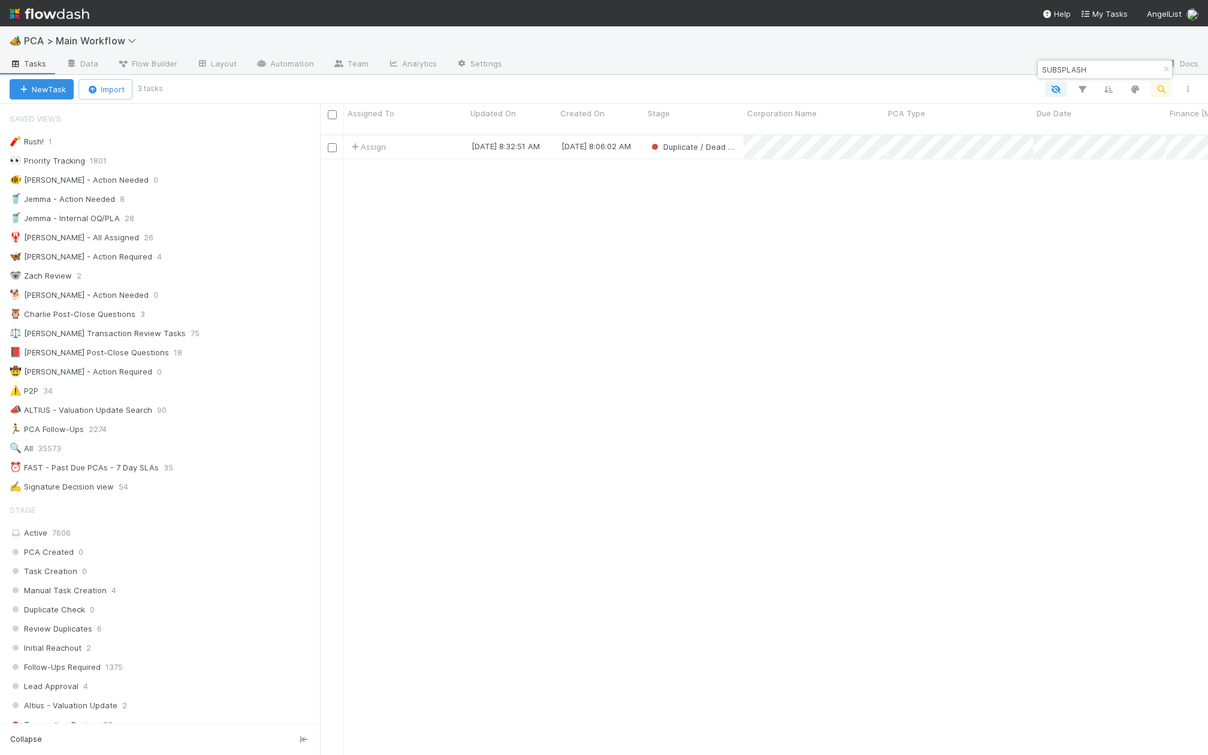
click at [1084, 71] on input "SUBSPLASH" at bounding box center [1099, 69] width 120 height 14
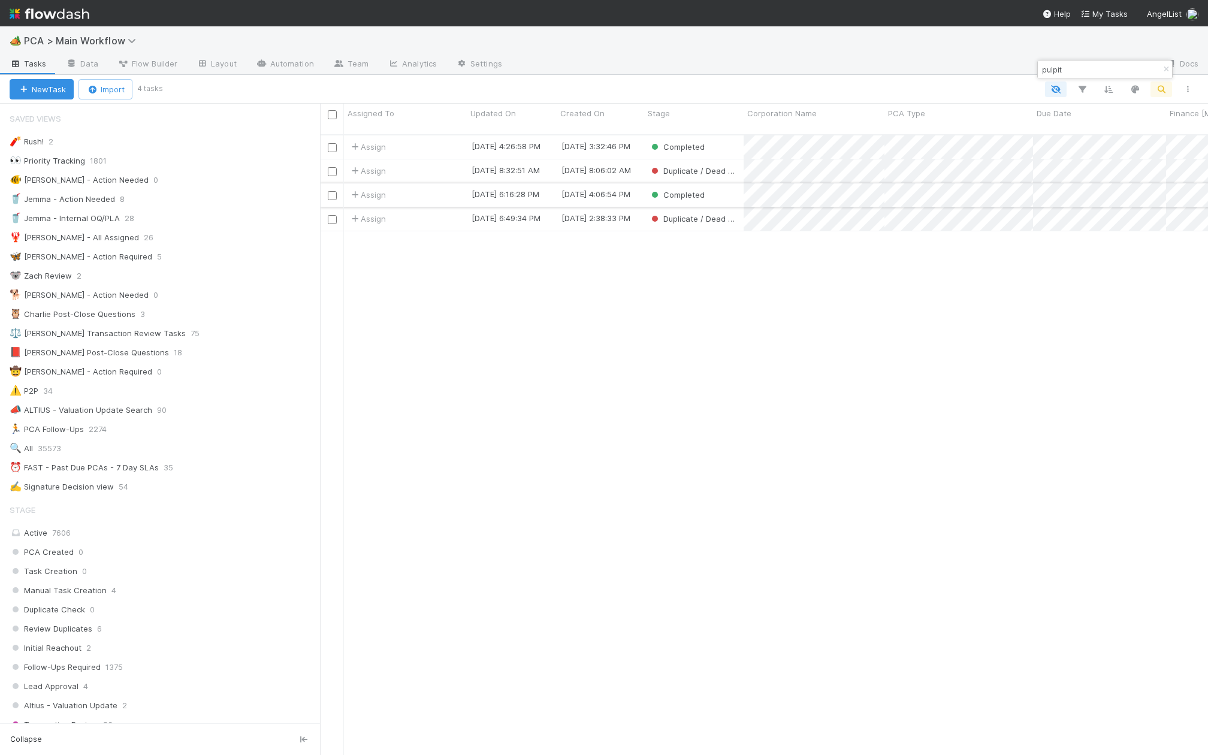
type input "pulpit"
click at [718, 183] on div "Completed" at bounding box center [693, 194] width 99 height 23
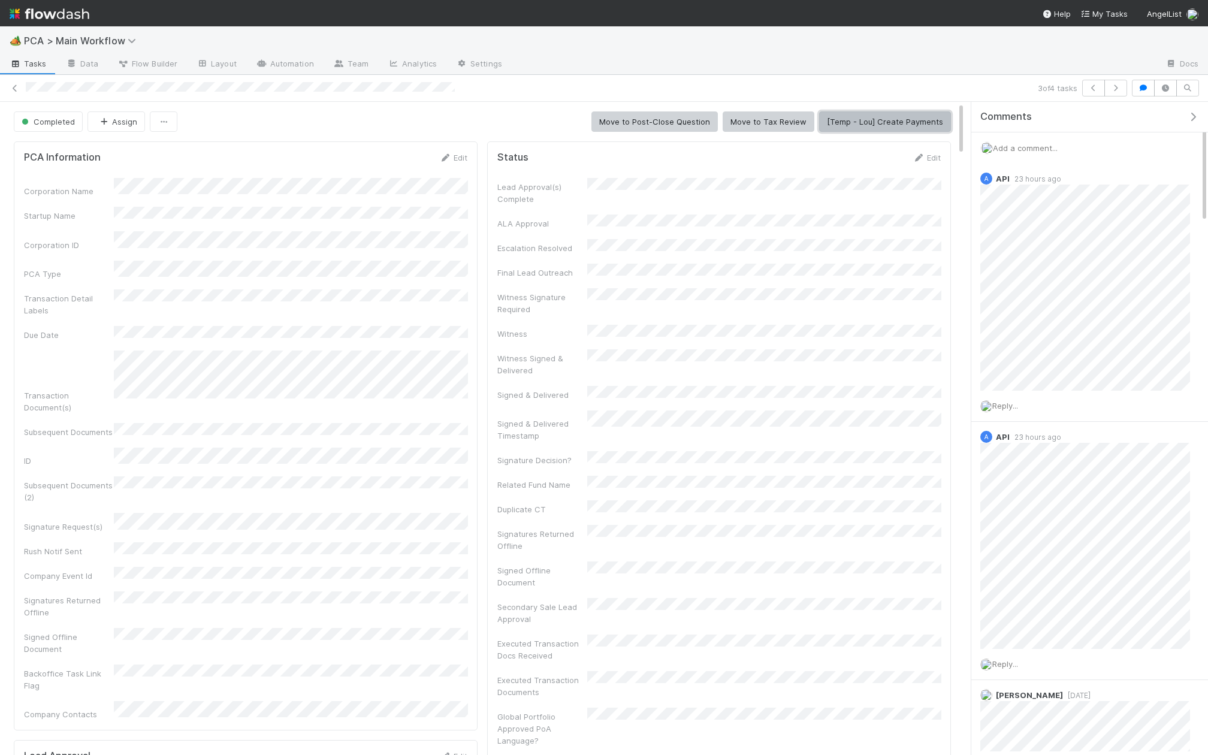
click at [884, 119] on button "[Temp - Lou] Create Payments" at bounding box center [885, 121] width 132 height 20
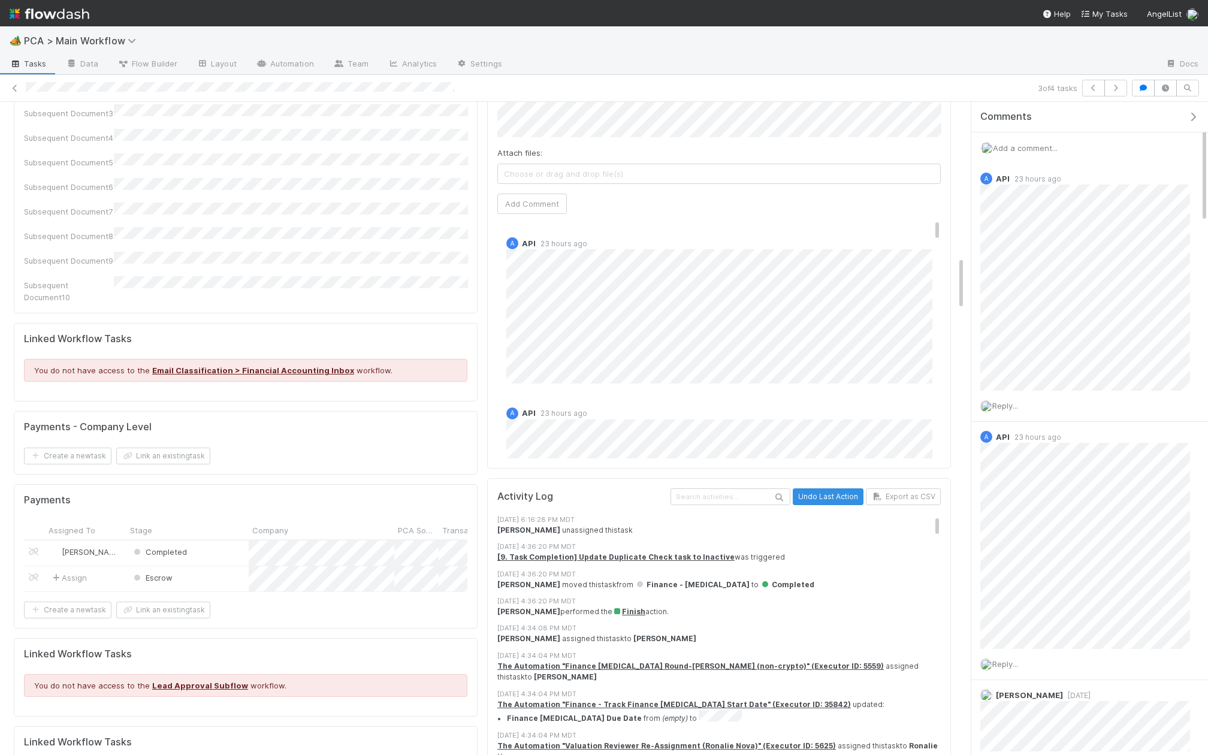
scroll to position [1855, 0]
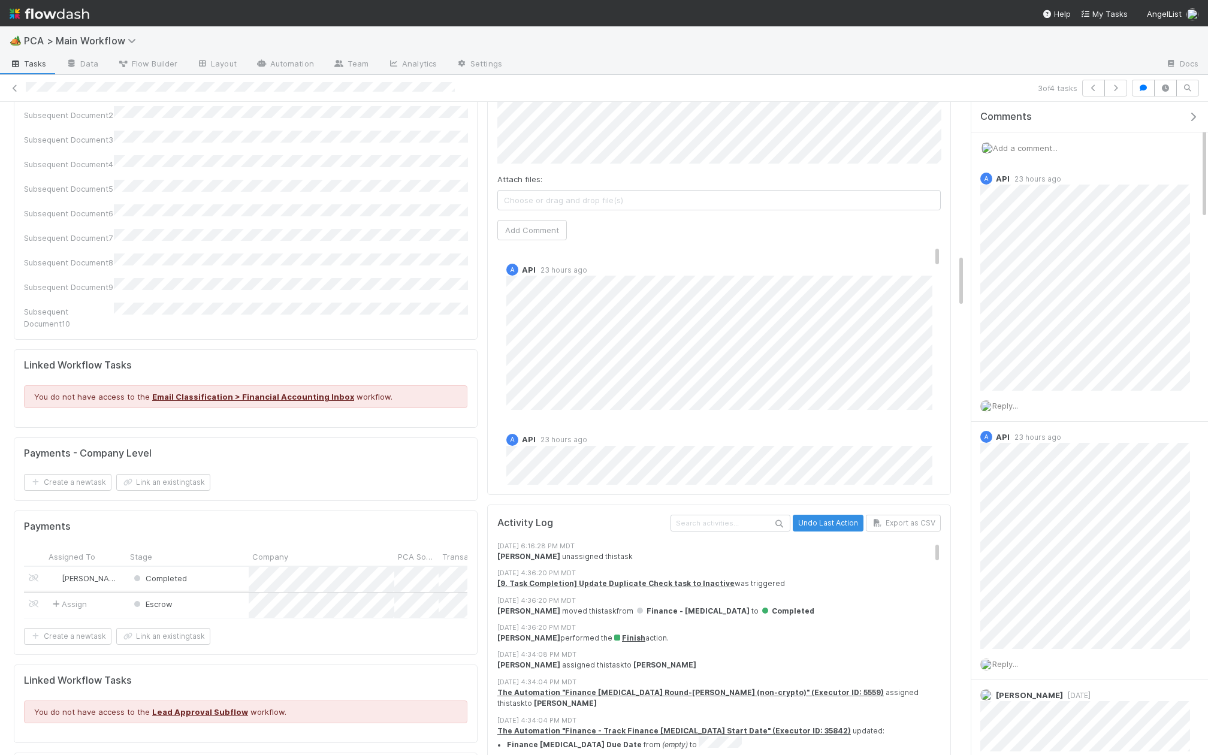
click at [208, 521] on form "Payments Assigned To Stage Company PCA Source Transaction Summary URL Follow Up…" at bounding box center [245, 583] width 443 height 124
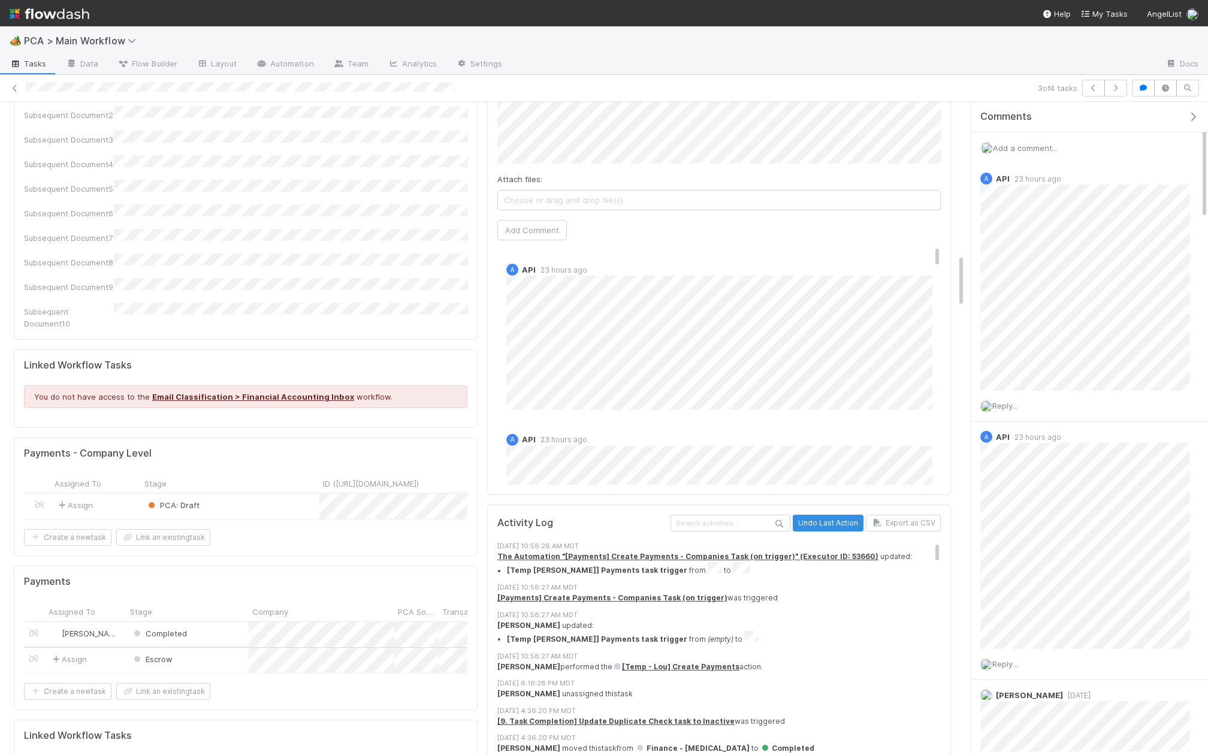
click at [202, 648] on div "Escrow" at bounding box center [187, 660] width 122 height 25
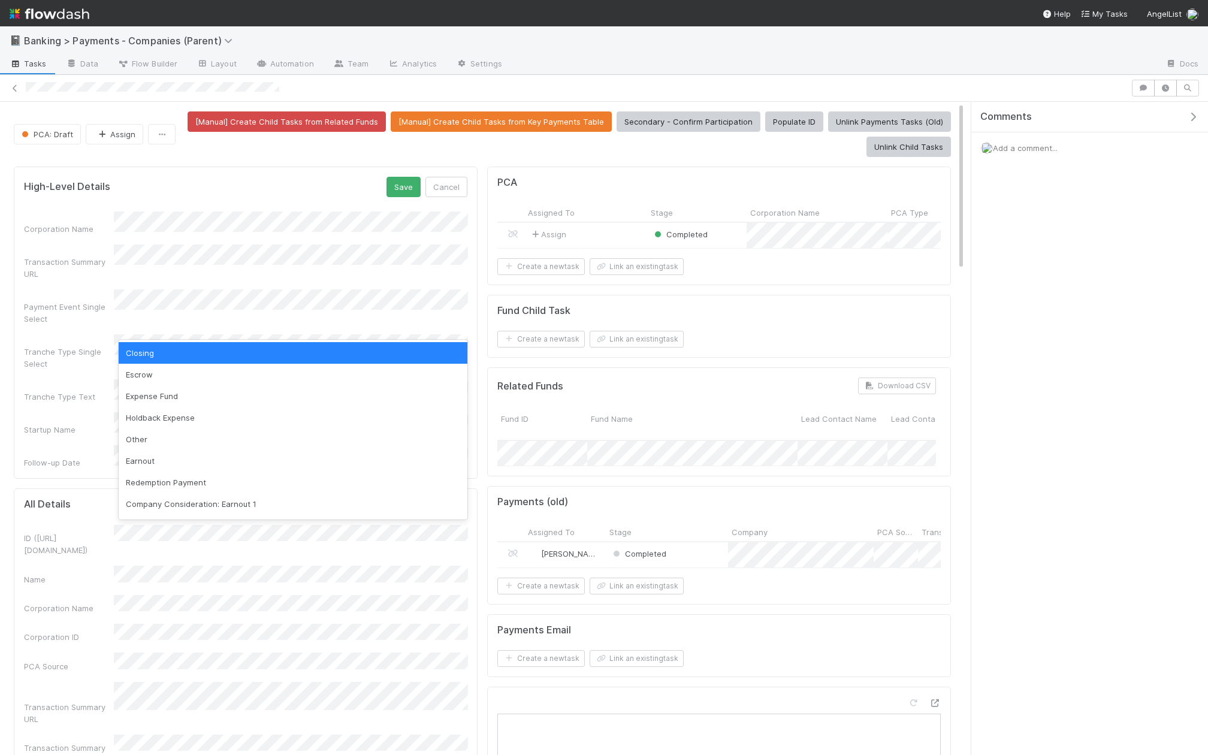
click at [154, 369] on div "Escrow" at bounding box center [293, 375] width 349 height 22
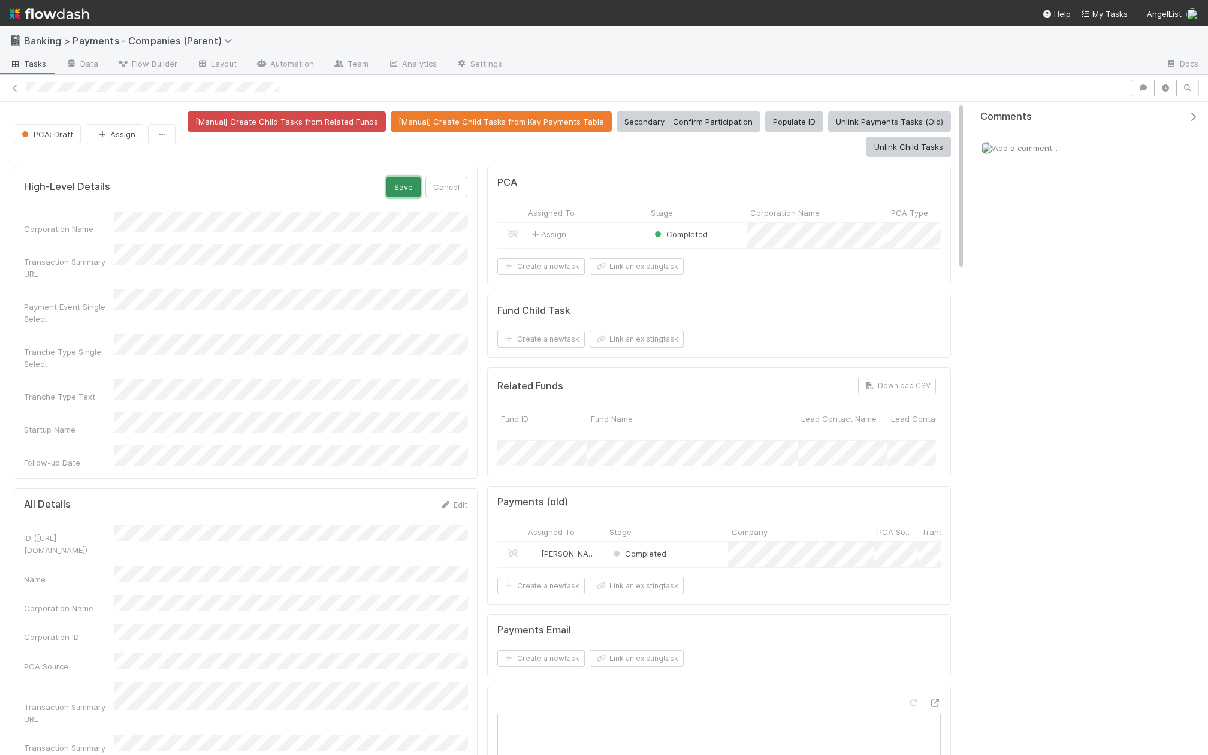
click at [402, 181] on button "Save" at bounding box center [403, 187] width 34 height 20
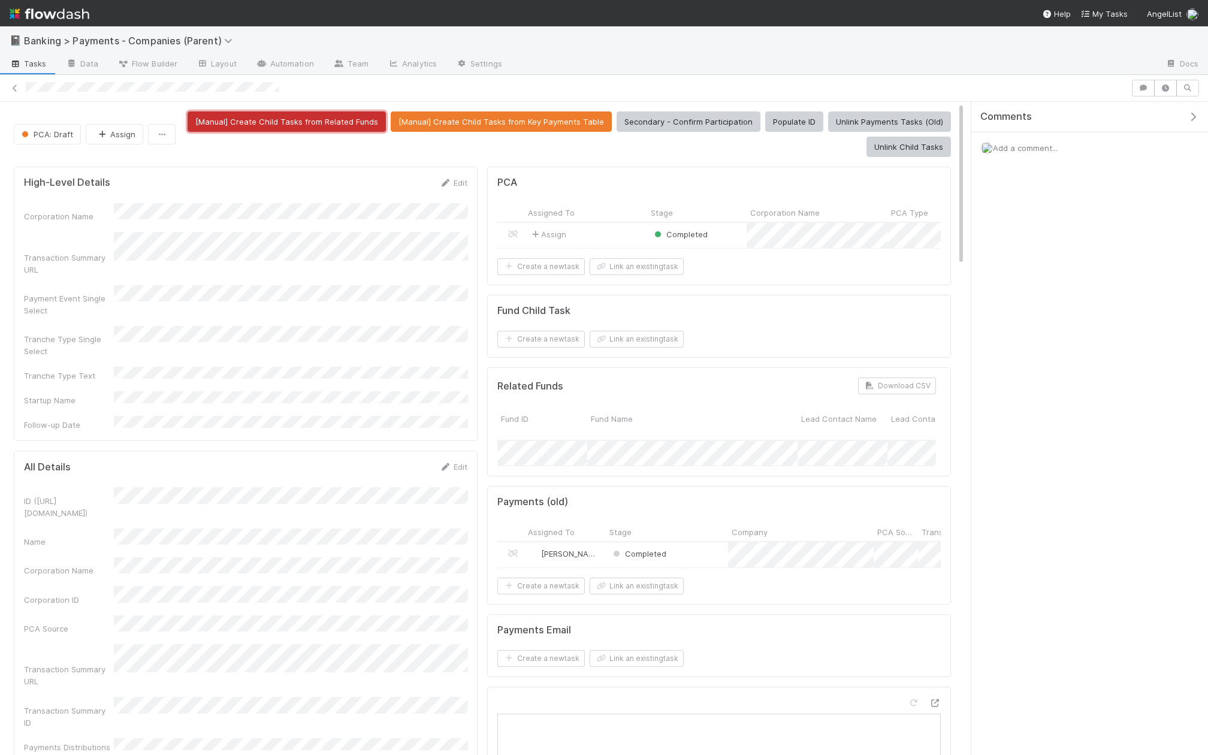
click at [313, 123] on button "[Manual] Create Child Tasks from Related Funds" at bounding box center [287, 121] width 198 height 20
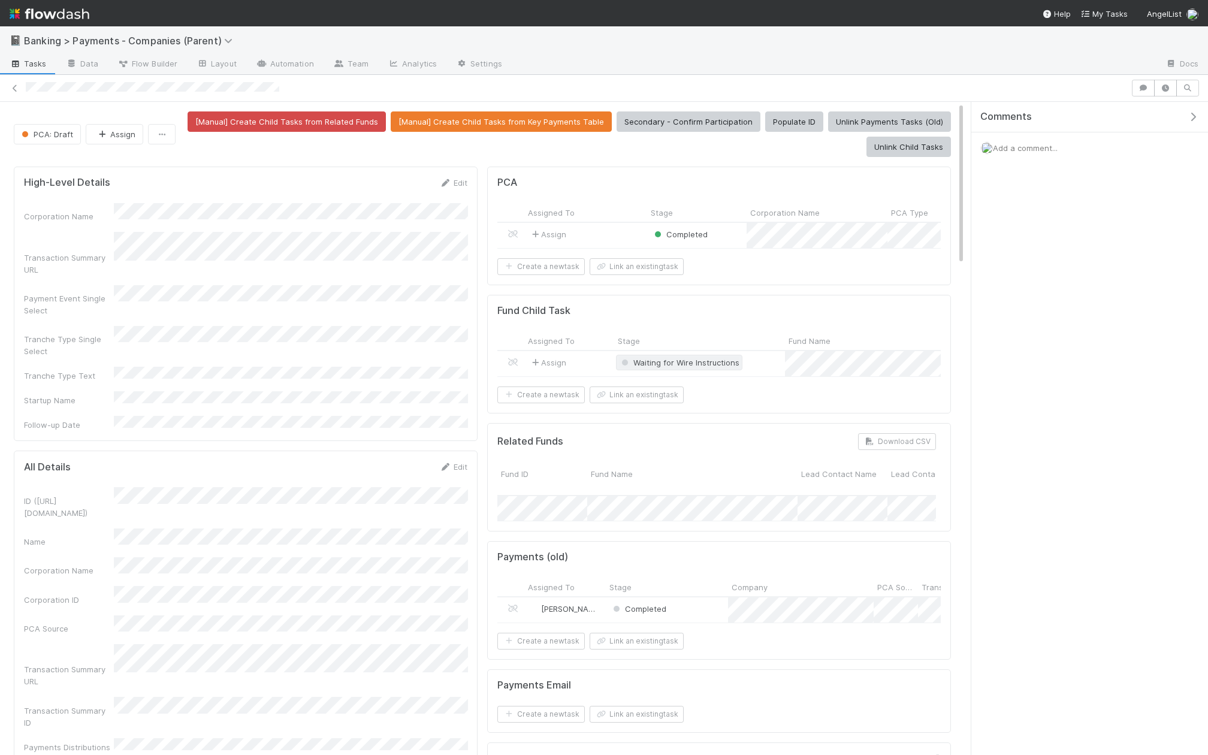
click at [684, 358] on span "Waiting for Wire Instructions" at bounding box center [679, 363] width 120 height 10
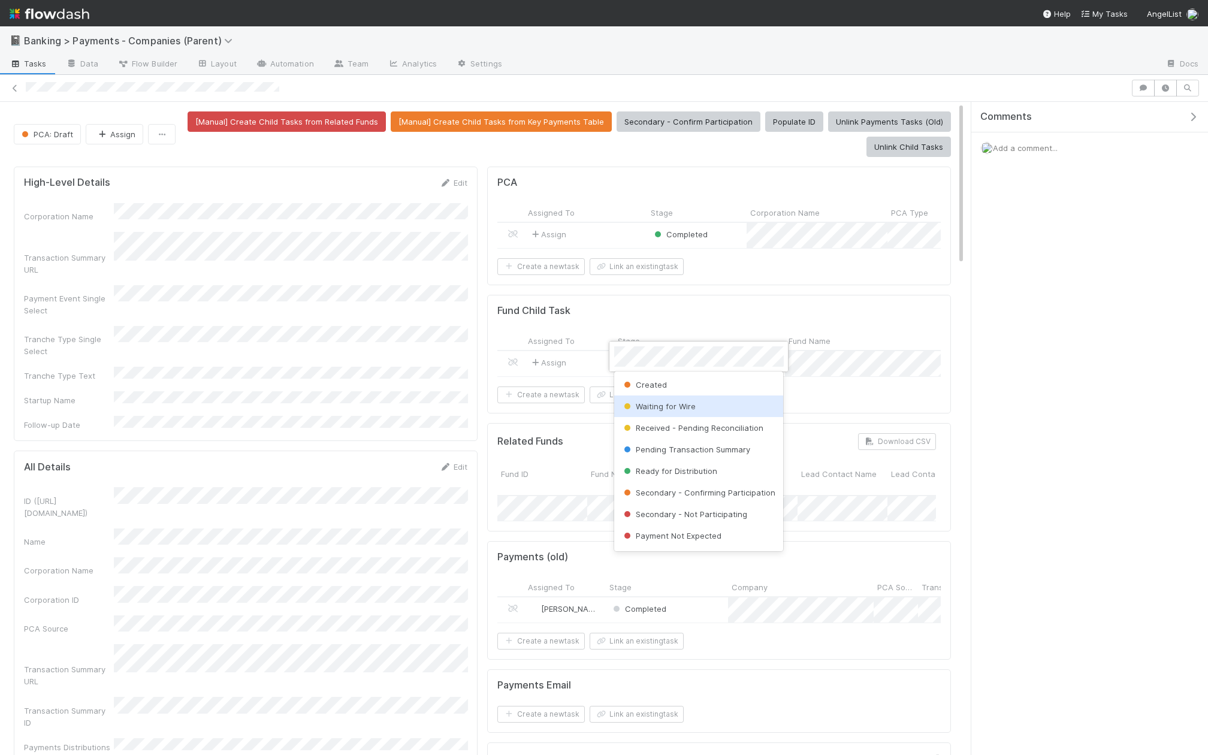
click at [674, 406] on span "Waiting for Wire" at bounding box center [658, 406] width 74 height 10
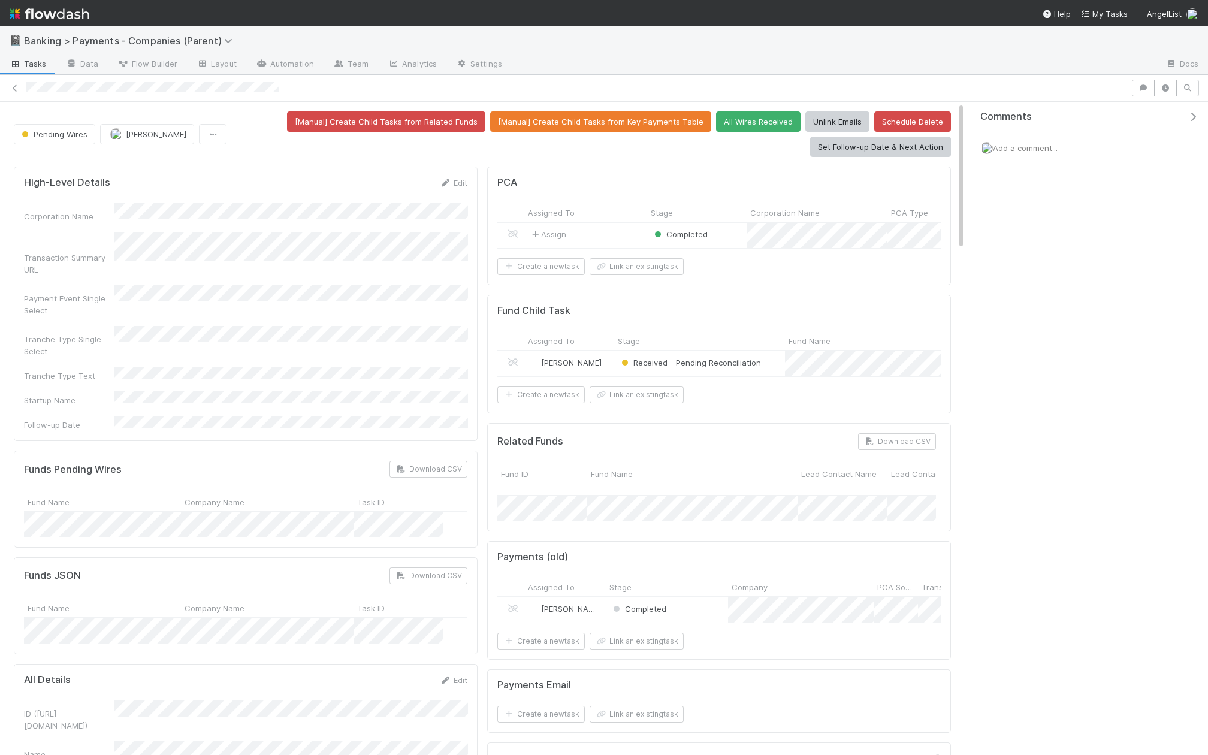
click at [770, 367] on div "Received - Pending Reconciliation" at bounding box center [699, 363] width 171 height 25
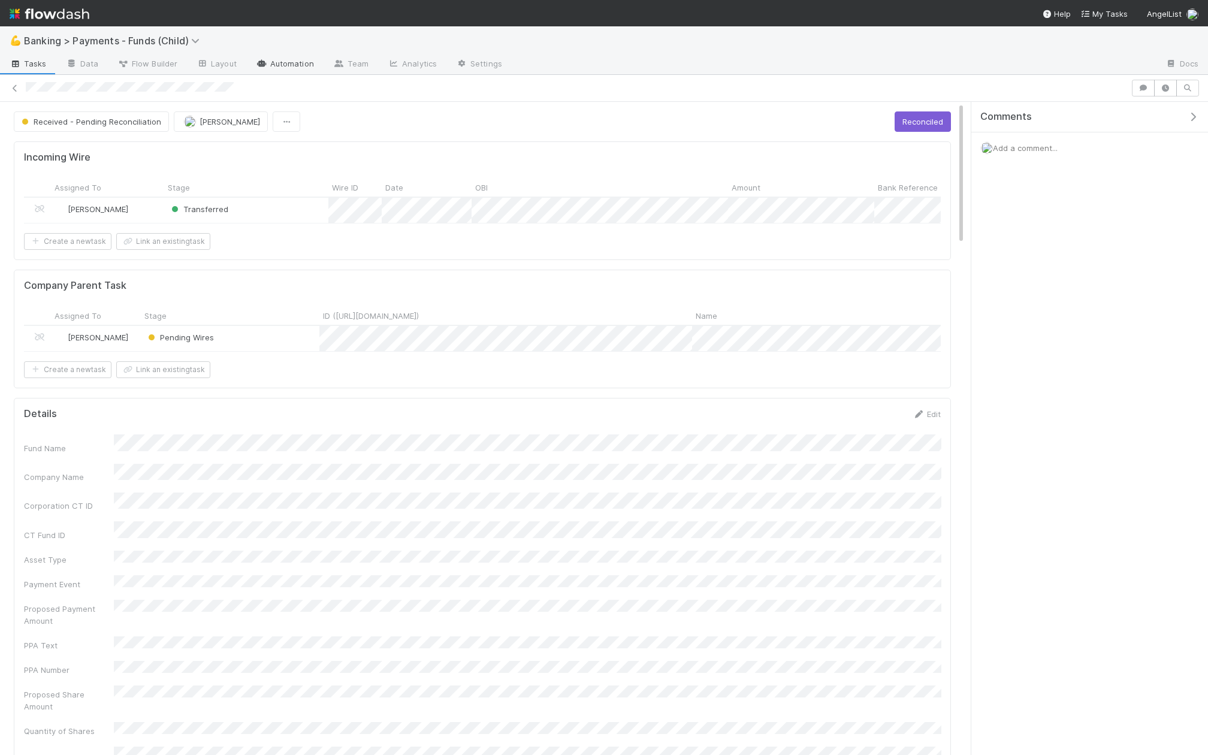
click at [282, 65] on link "Automation" at bounding box center [284, 64] width 77 height 19
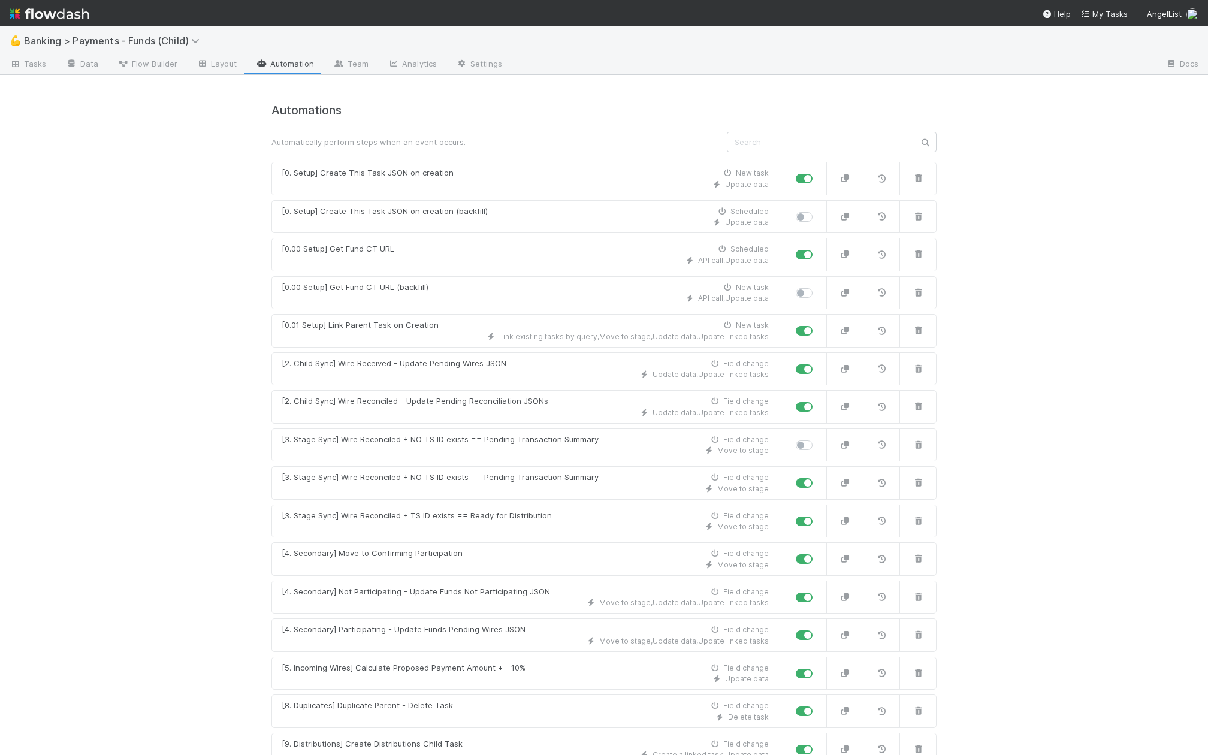
click at [790, 128] on div "Automations Automatically perform steps when an event occurs. [0. Setup] Create…" at bounding box center [603, 582] width 665 height 956
click at [790, 135] on input "text" at bounding box center [832, 142] width 210 height 20
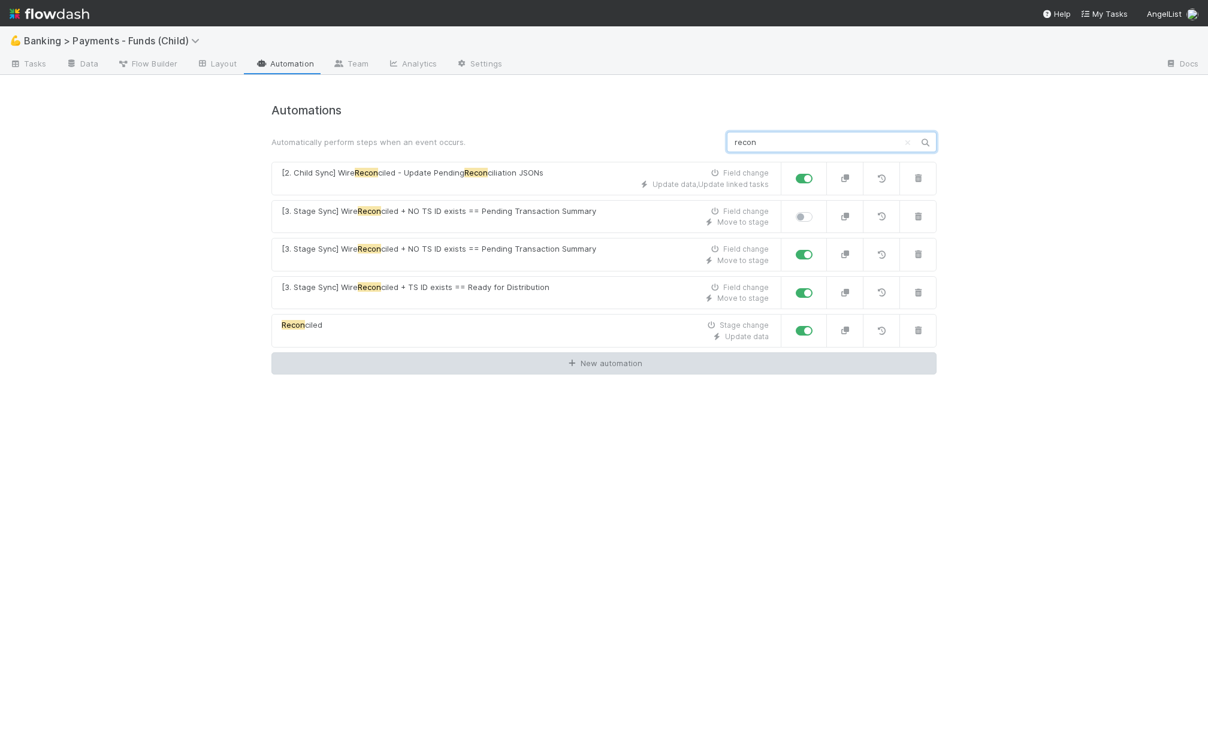
type input "recon"
click at [603, 365] on link "New automation" at bounding box center [603, 363] width 665 height 23
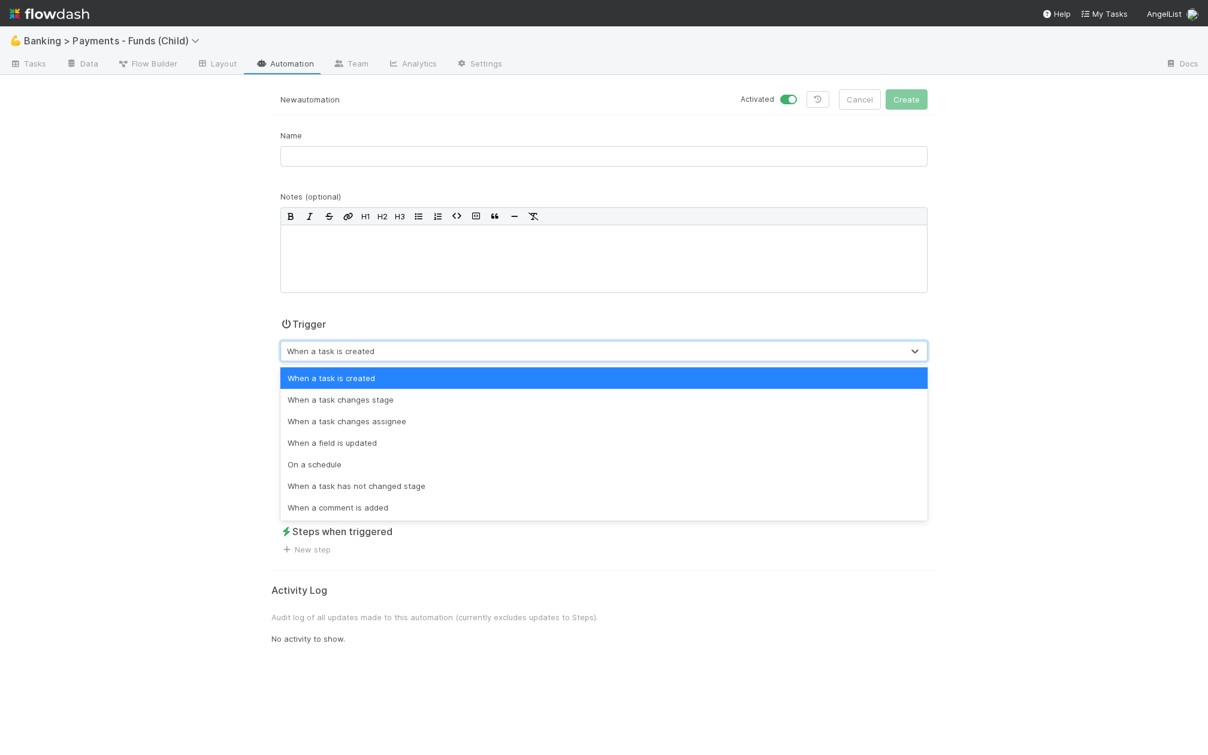
click at [463, 350] on div "When a task is created" at bounding box center [592, 350] width 622 height 19
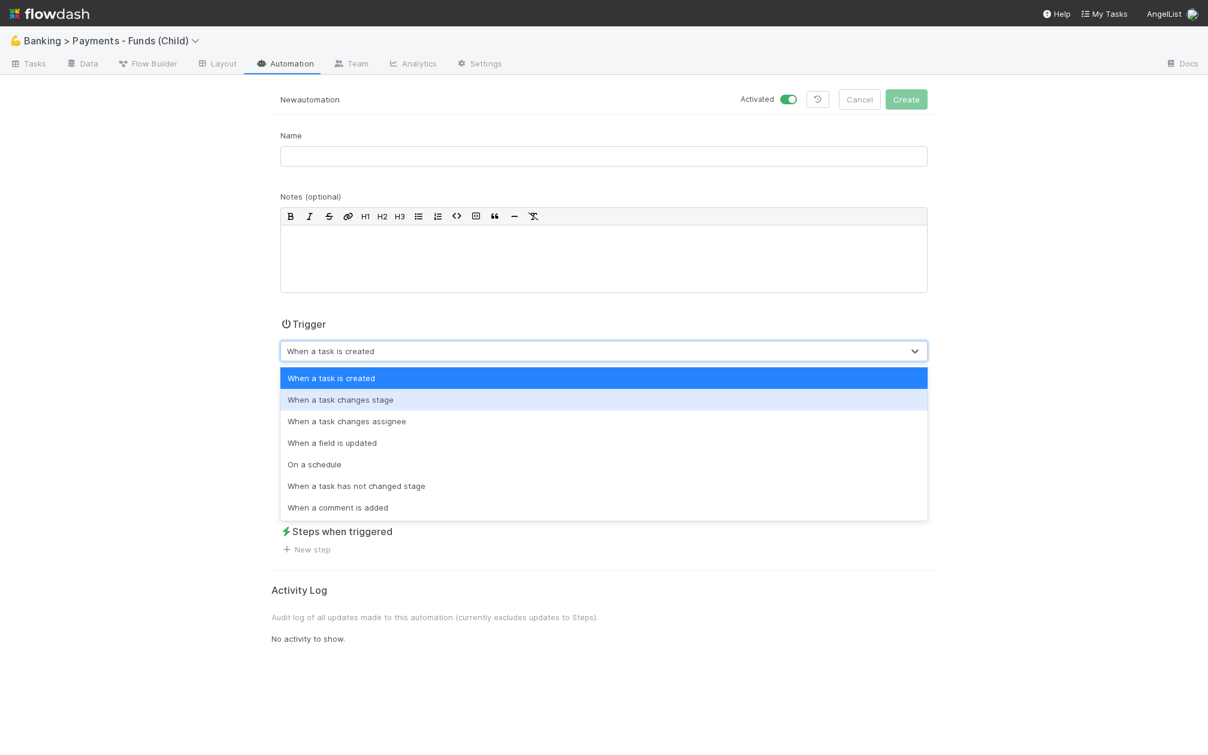
click at [442, 403] on div "When a task changes stage" at bounding box center [603, 400] width 647 height 22
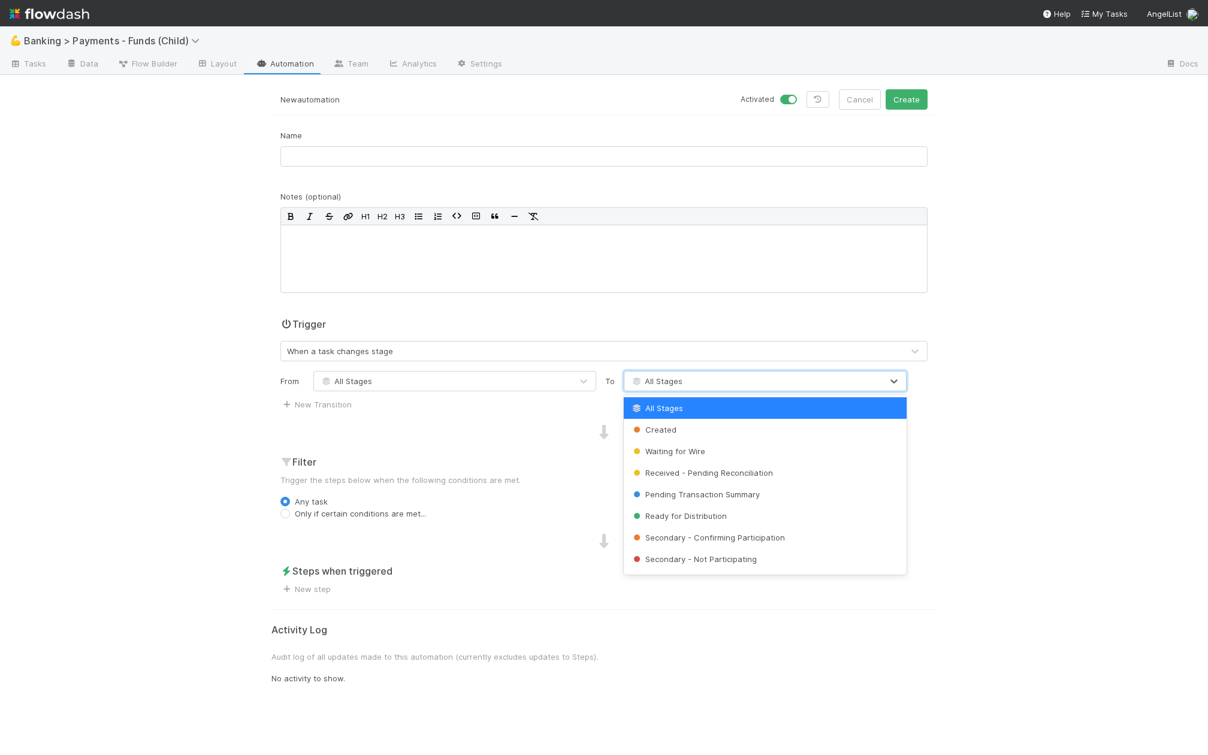
click at [671, 379] on span "All Stages" at bounding box center [656, 381] width 52 height 10
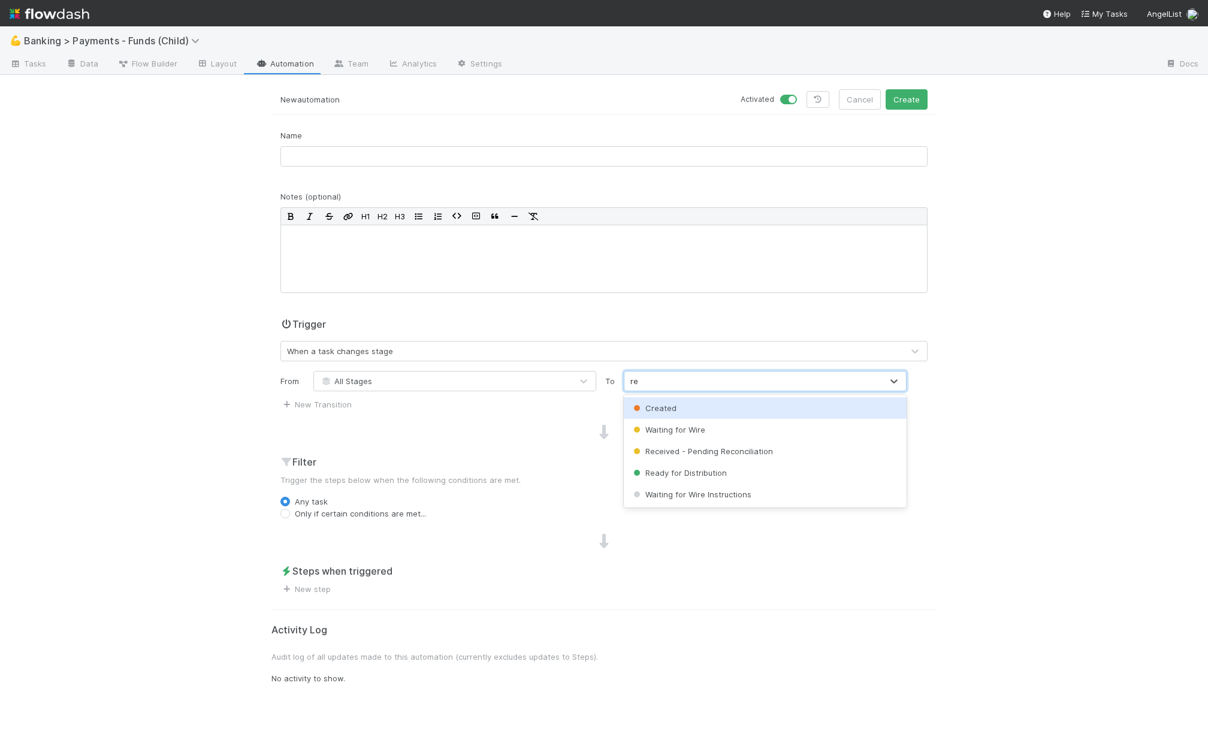
type input "rece"
click at [666, 403] on span "Received - Pending Reconciliation" at bounding box center [702, 408] width 142 height 10
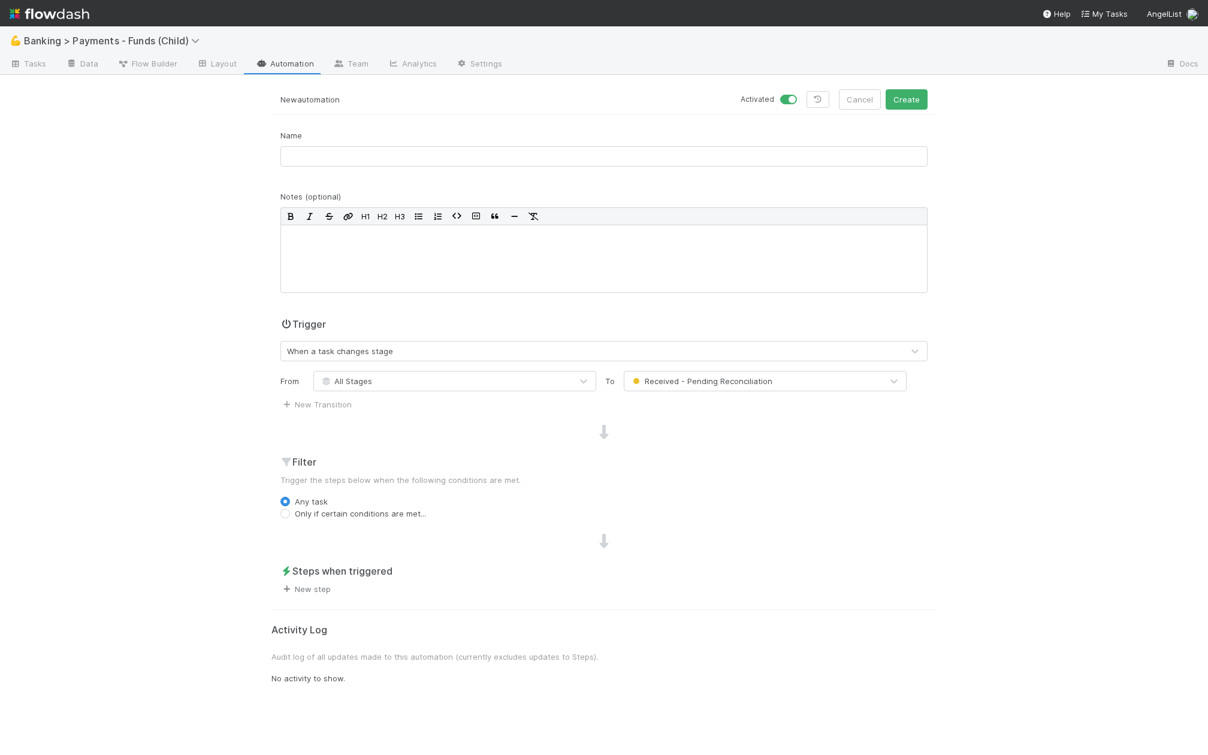
click at [315, 584] on link "New step" at bounding box center [305, 589] width 50 height 10
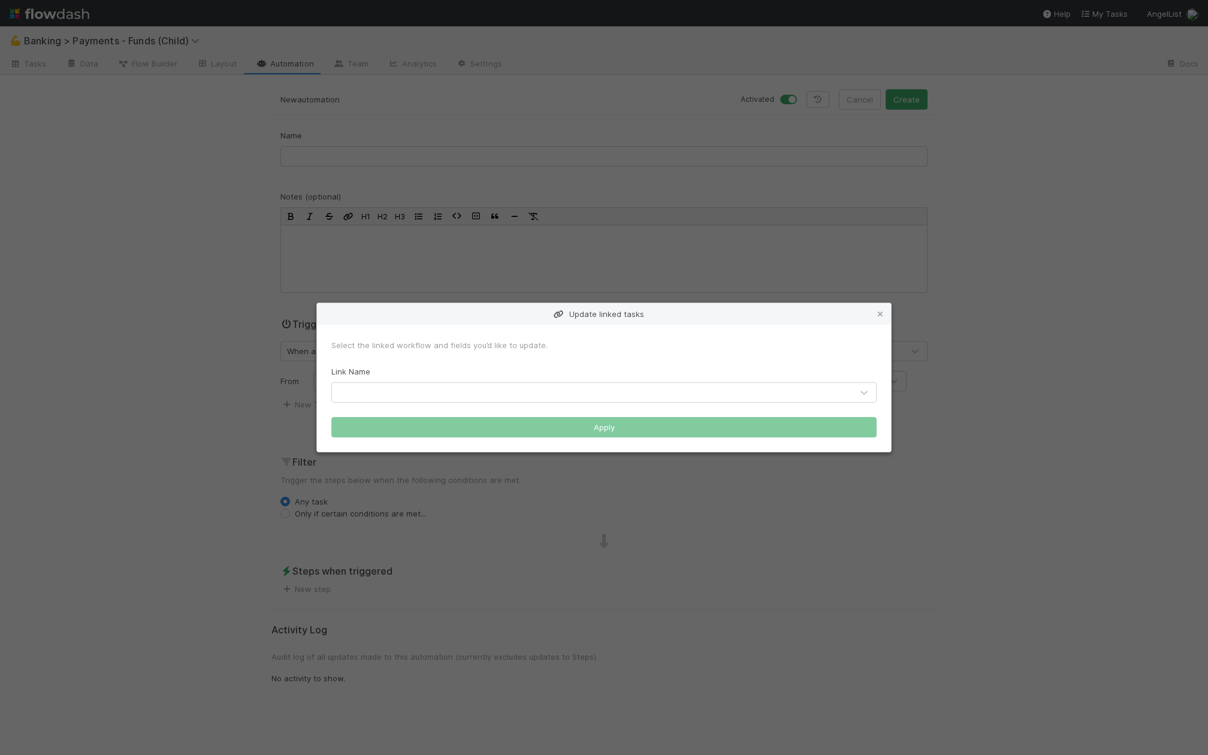
drag, startPoint x: 552, startPoint y: 385, endPoint x: 552, endPoint y: 378, distance: 7.2
click at [552, 385] on div at bounding box center [592, 392] width 520 height 19
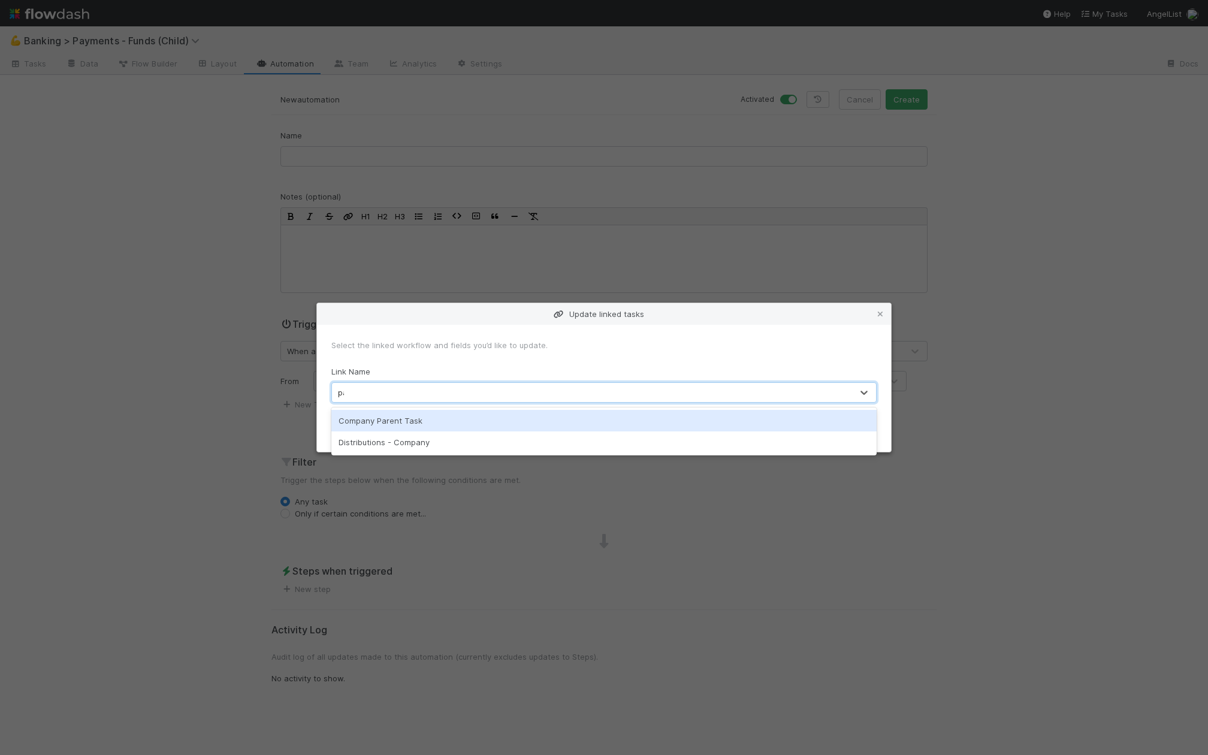
type input "pare"
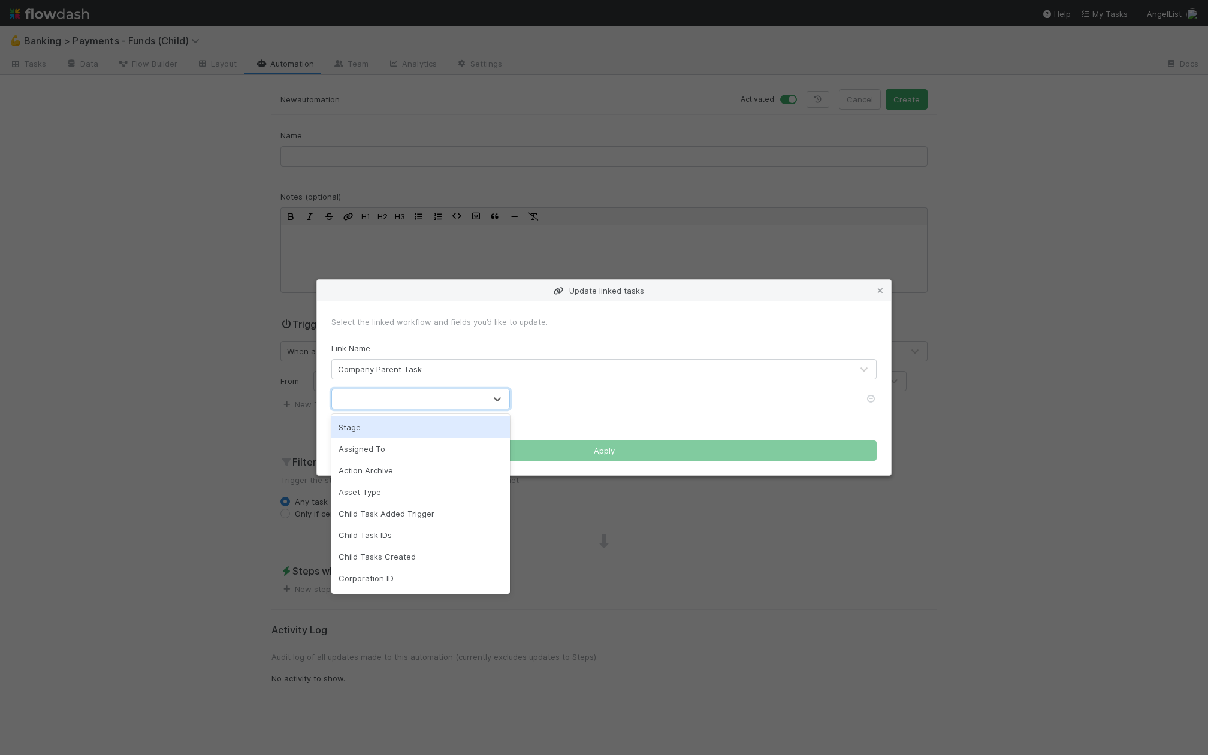
click at [409, 406] on div at bounding box center [408, 398] width 153 height 19
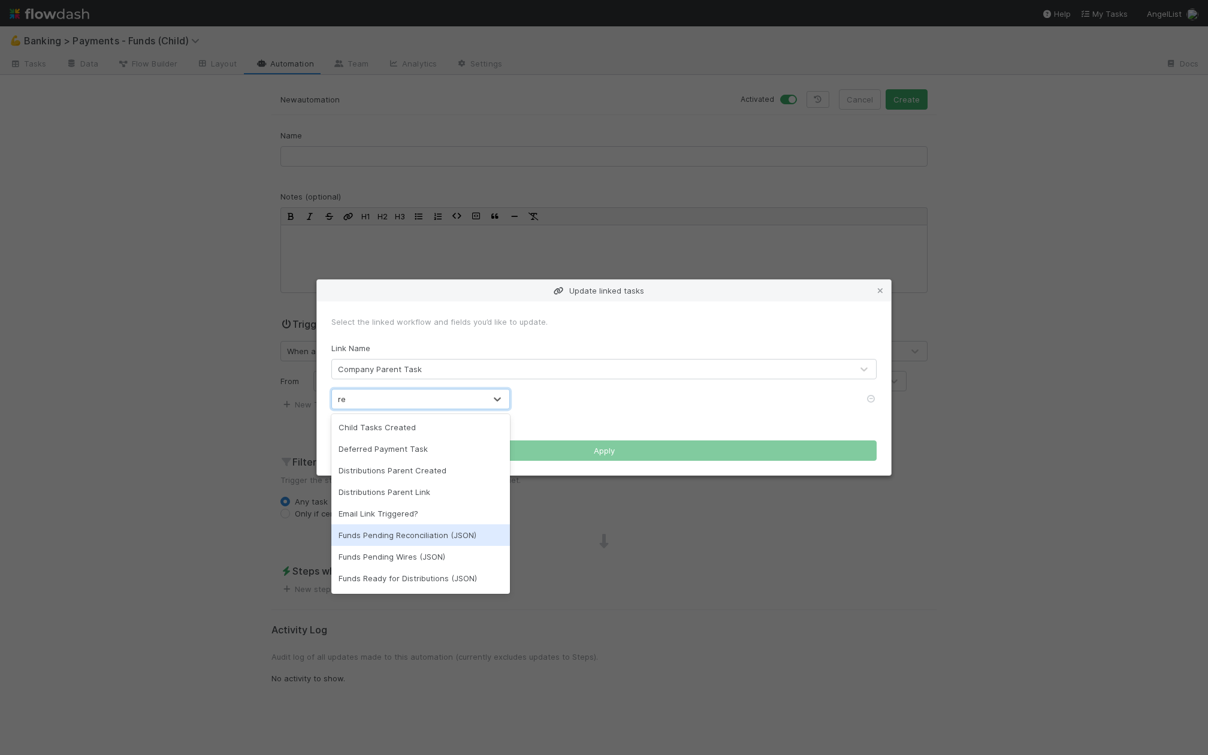
type input "r"
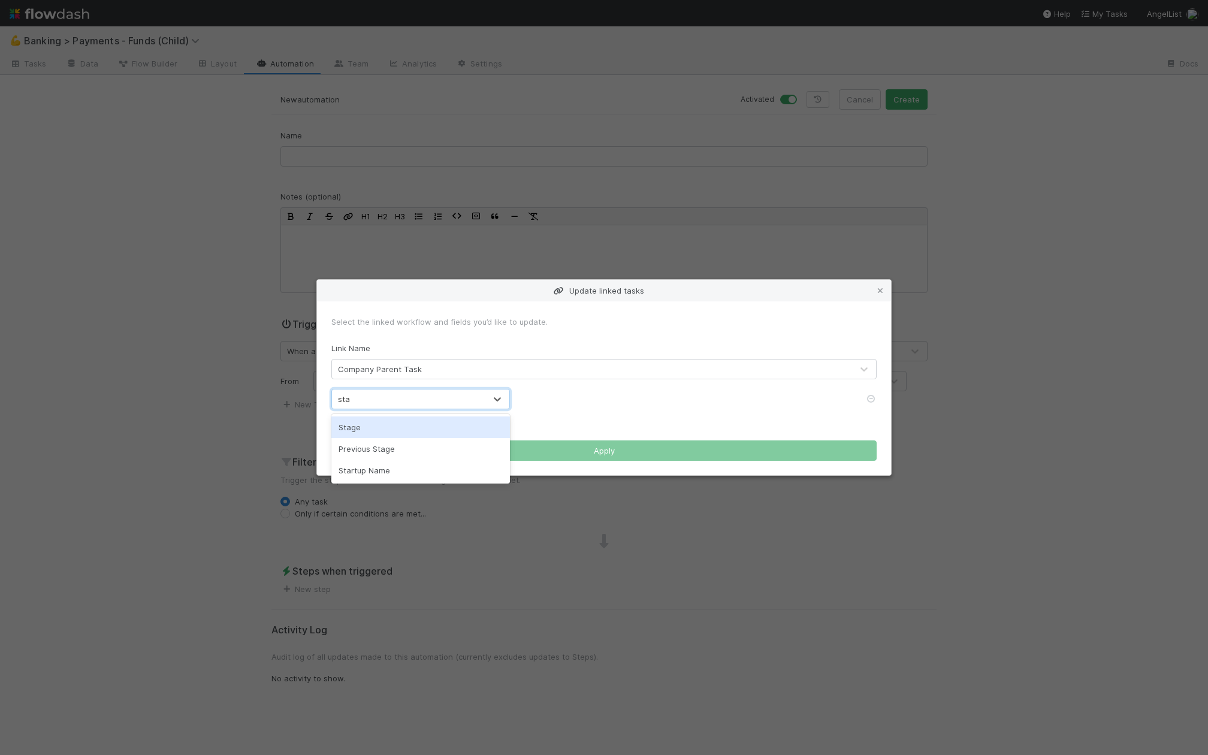
type input "stag"
click at [440, 430] on div "Stage" at bounding box center [420, 427] width 179 height 22
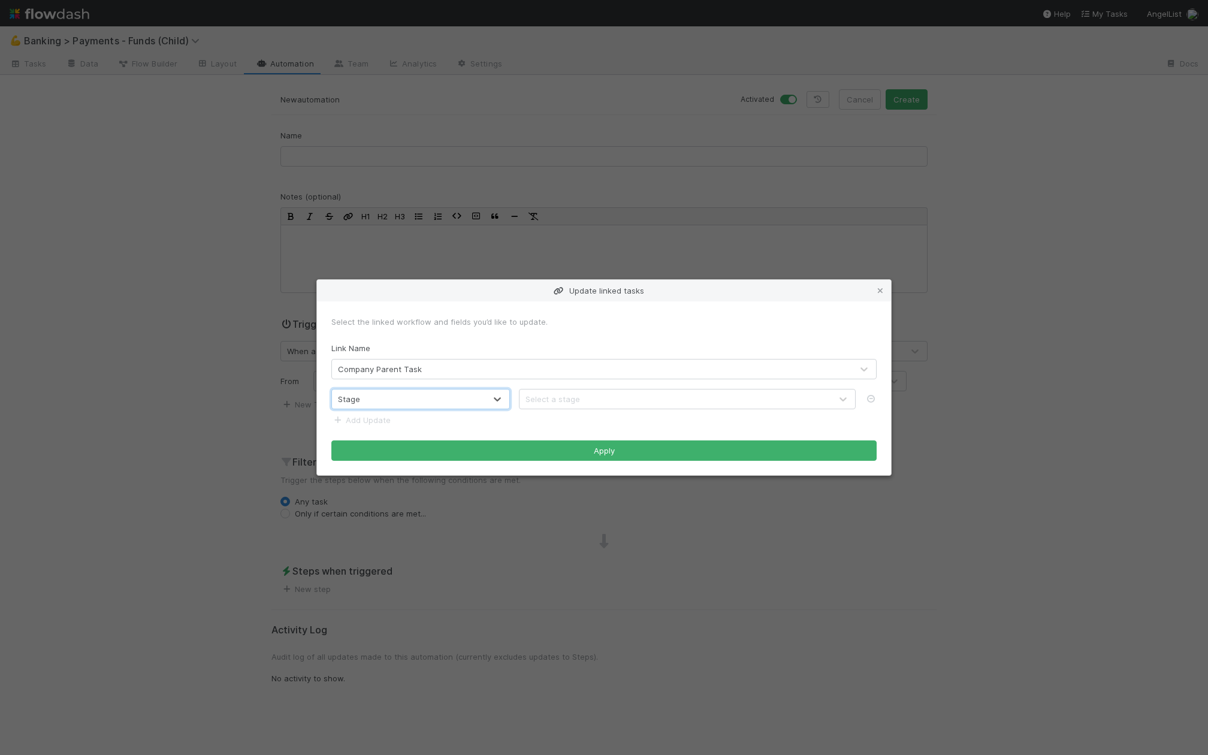
click at [560, 400] on div "Select a stage" at bounding box center [552, 399] width 55 height 12
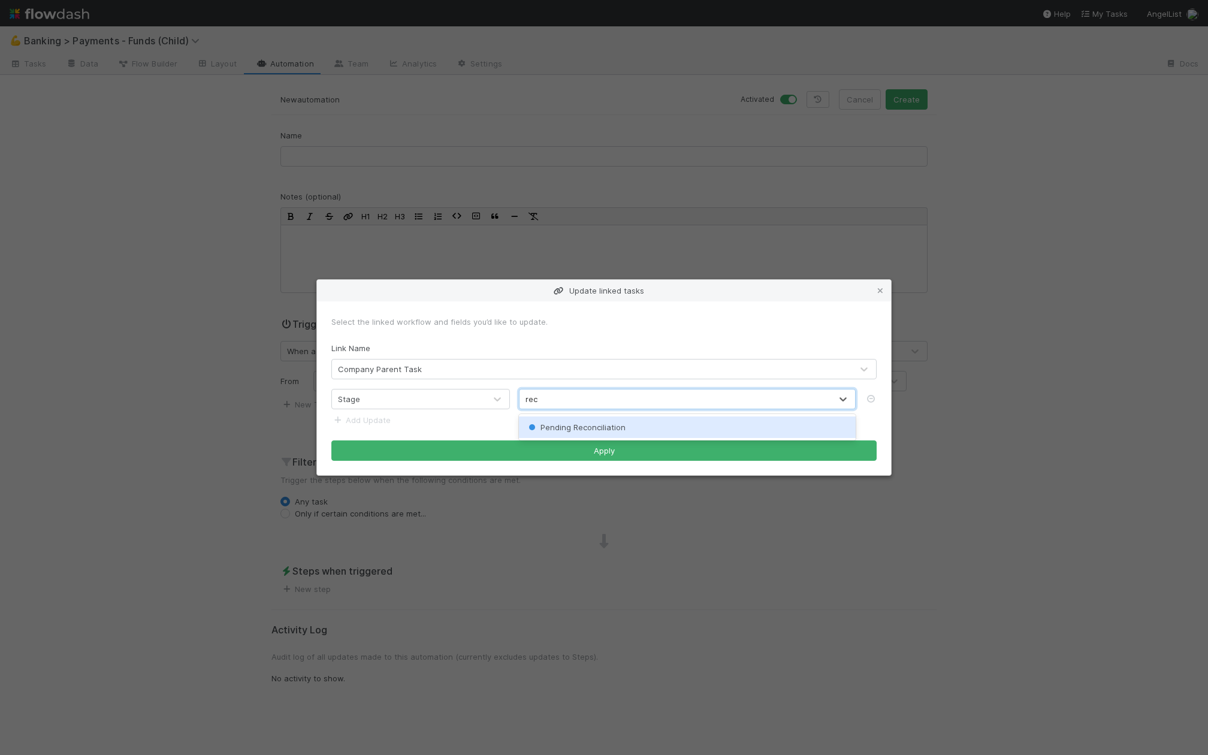
type input "re"
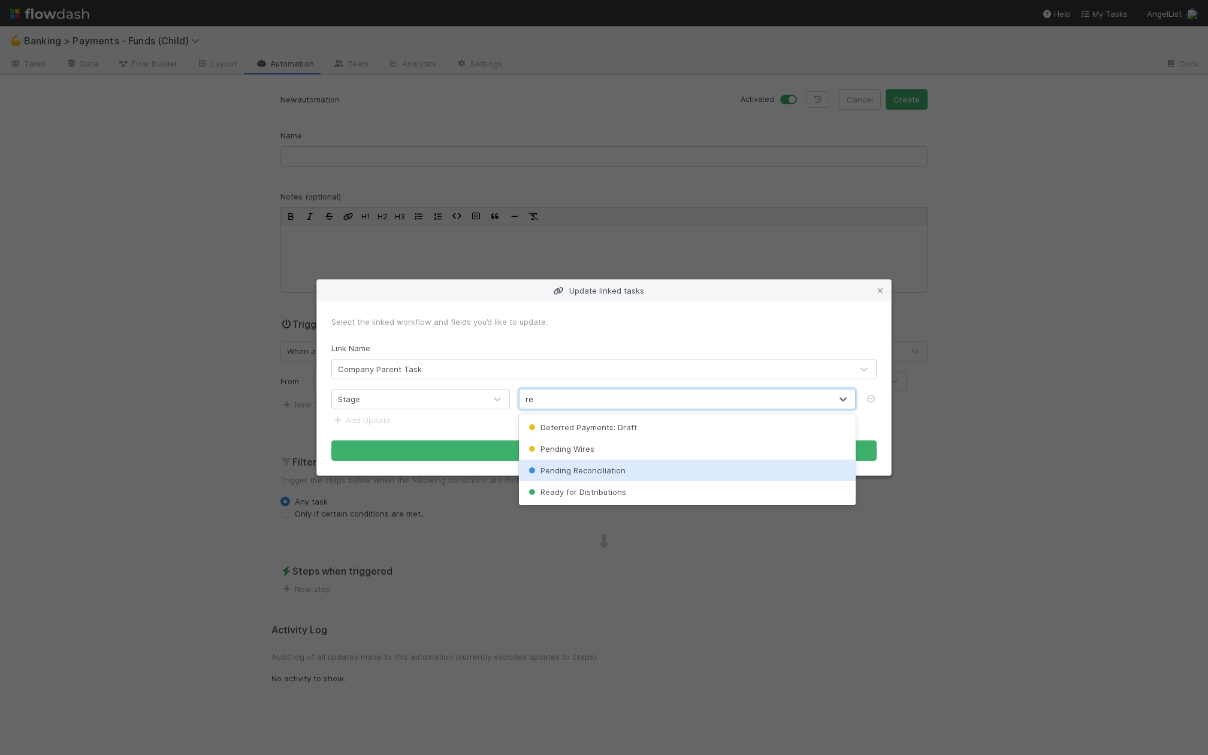
click at [625, 467] on div "Pending Reconciliation" at bounding box center [687, 470] width 337 height 22
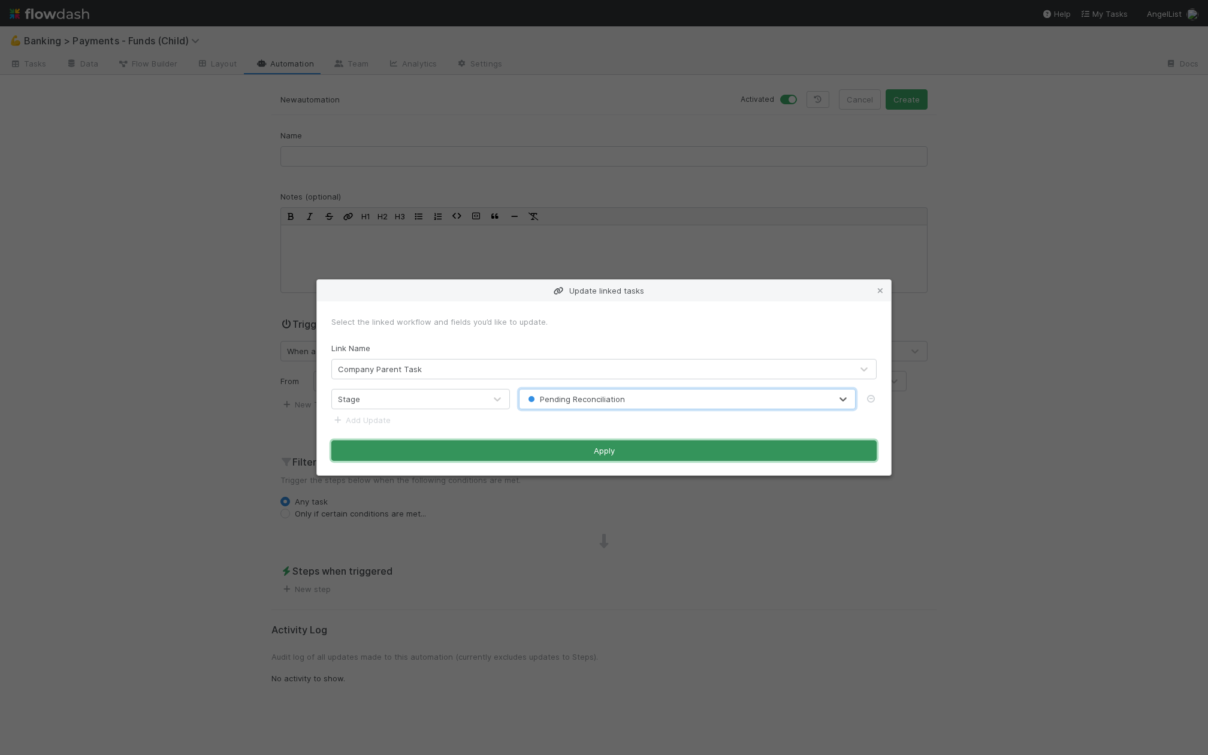
click at [601, 451] on button "Apply" at bounding box center [603, 450] width 545 height 20
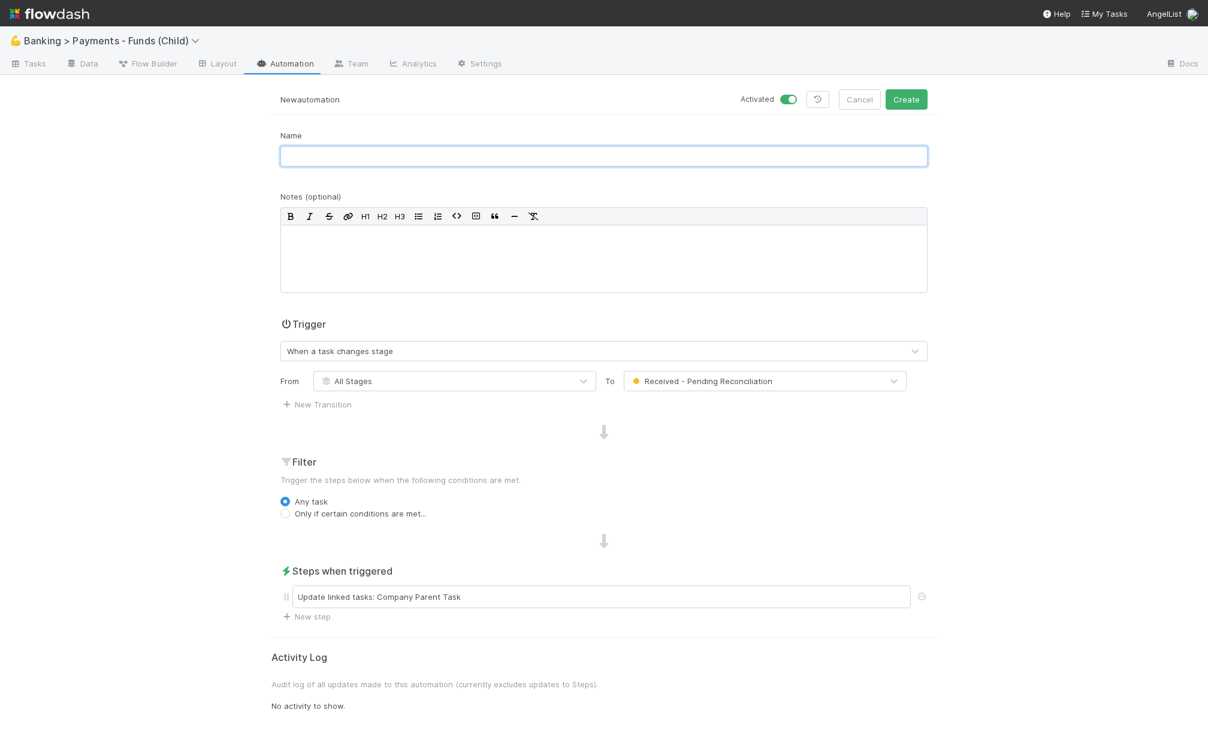
click at [721, 159] on input "text" at bounding box center [603, 156] width 647 height 20
type input "P"
type input "Received -> Pending Recon Parent"
click at [900, 110] on div "New automation Activated Cancel Create" at bounding box center [603, 102] width 665 height 26
click at [908, 102] on button "Create" at bounding box center [906, 99] width 42 height 20
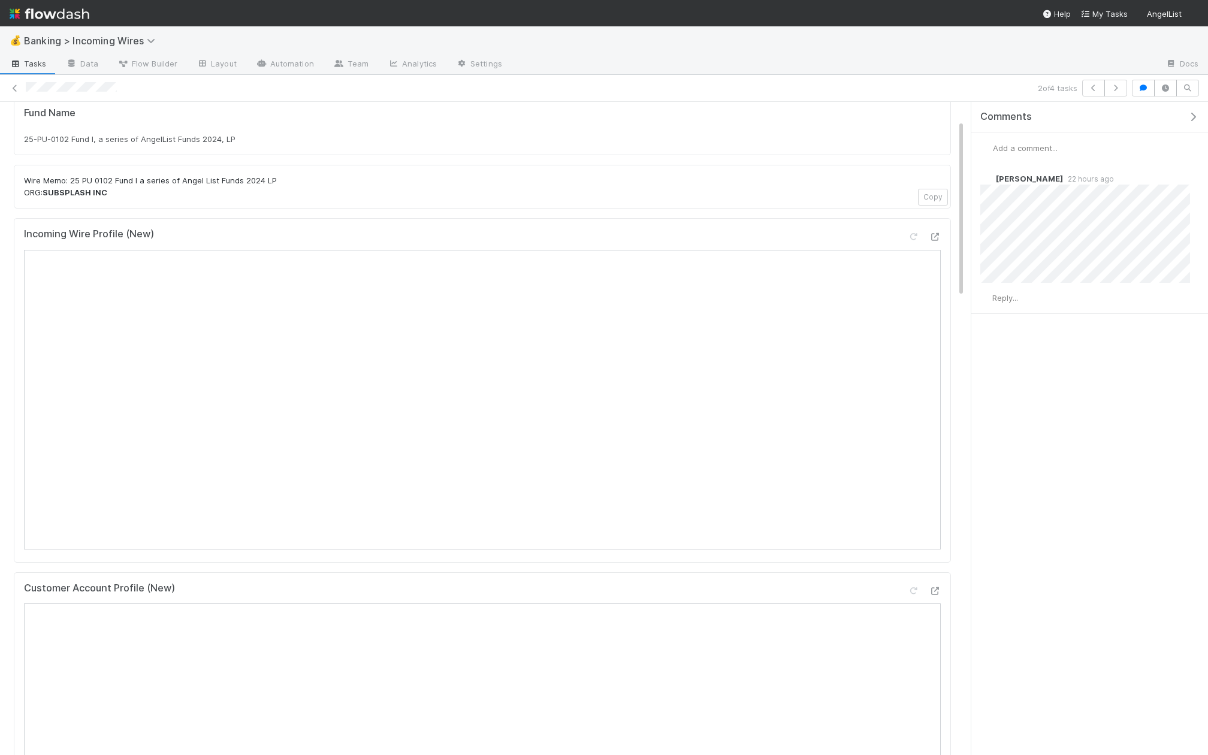
scroll to position [66, 0]
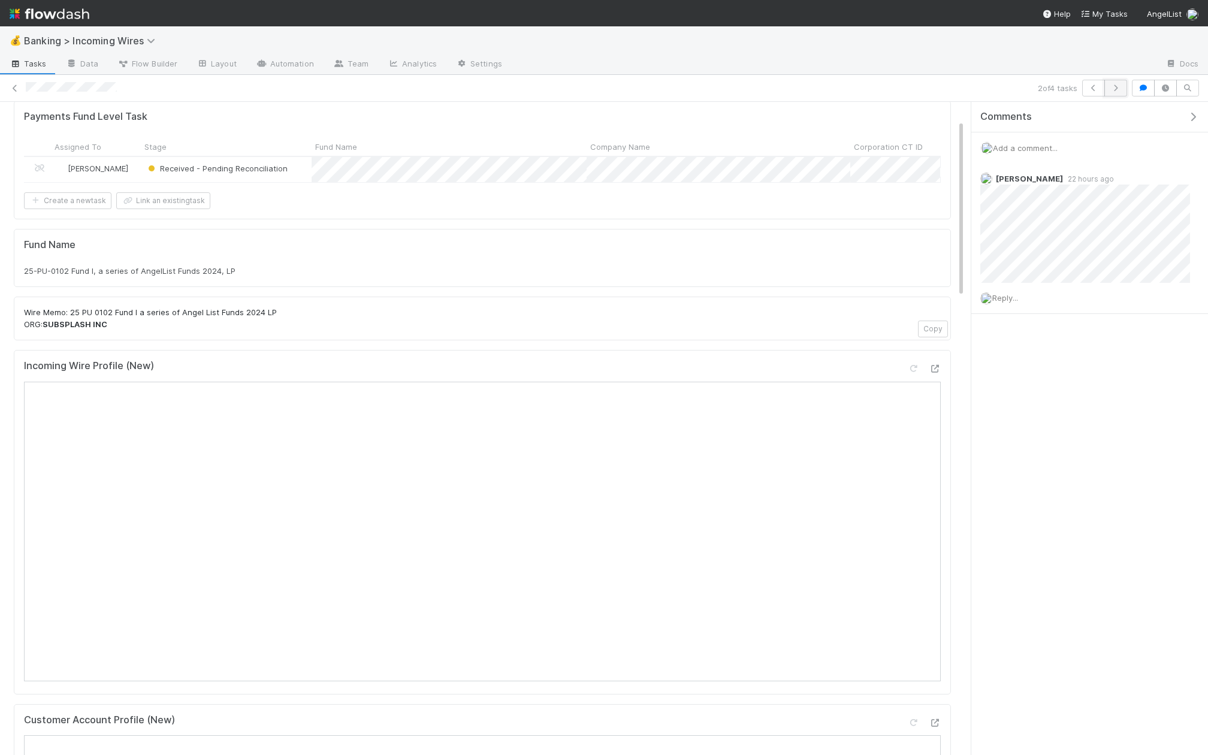
click at [1120, 87] on icon "button" at bounding box center [1115, 87] width 12 height 7
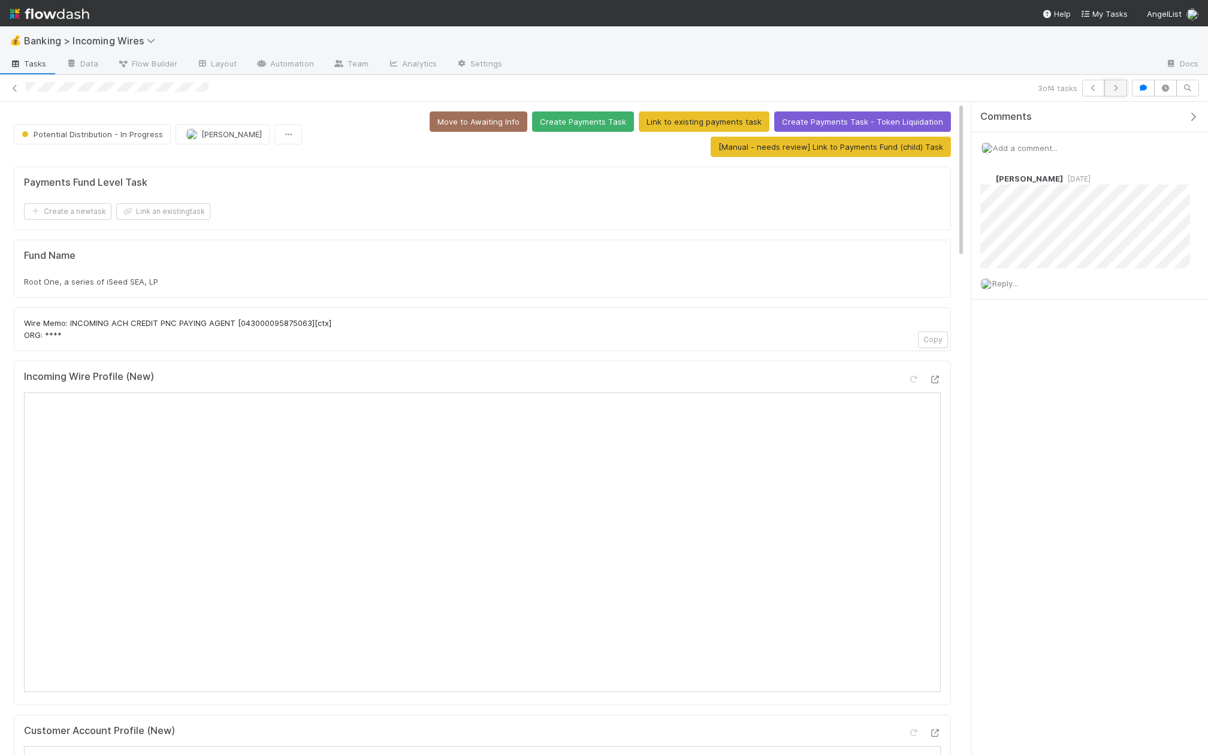
click at [1118, 89] on icon "button" at bounding box center [1115, 87] width 12 height 7
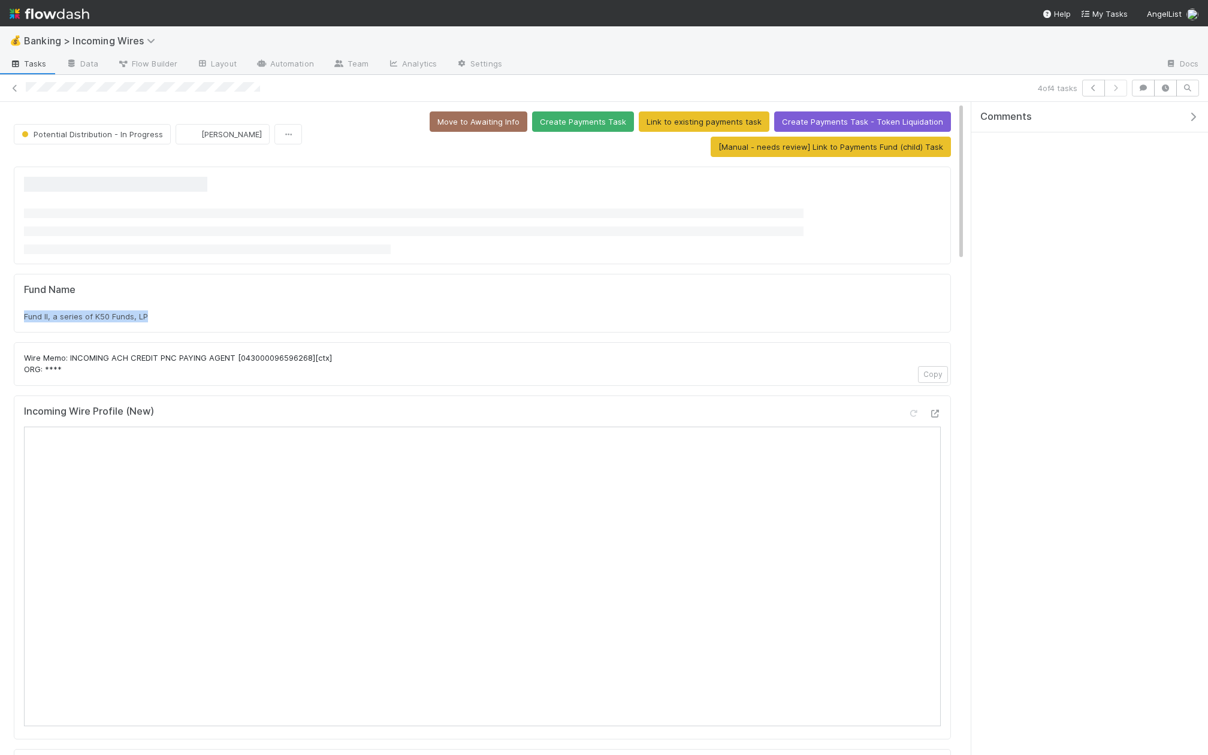
drag, startPoint x: 162, startPoint y: 317, endPoint x: 15, endPoint y: 316, distance: 146.8
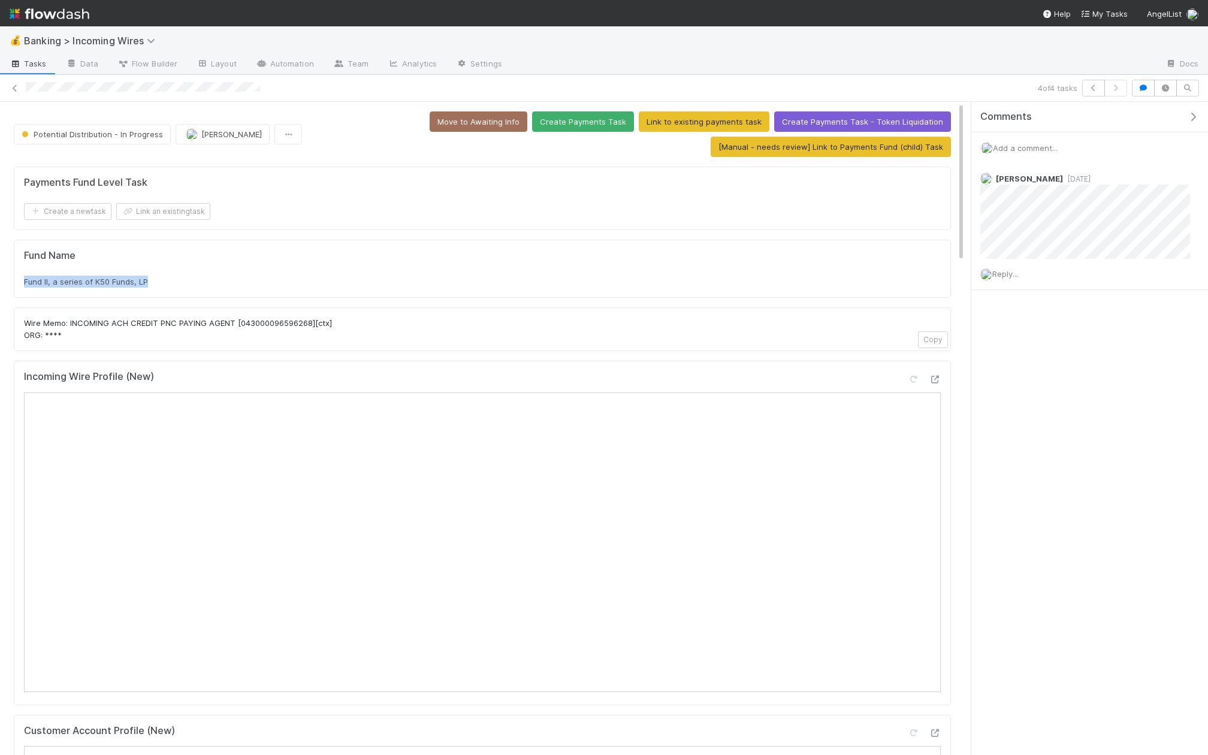
drag, startPoint x: 154, startPoint y: 283, endPoint x: 19, endPoint y: 282, distance: 135.4
click at [19, 282] on div "Fund Name Fund II, a series of K50 Funds, LP" at bounding box center [482, 269] width 937 height 59
copy span "Fund II, a series of K50 Funds, LP"
click at [171, 210] on button "Link an existing task" at bounding box center [163, 211] width 94 height 17
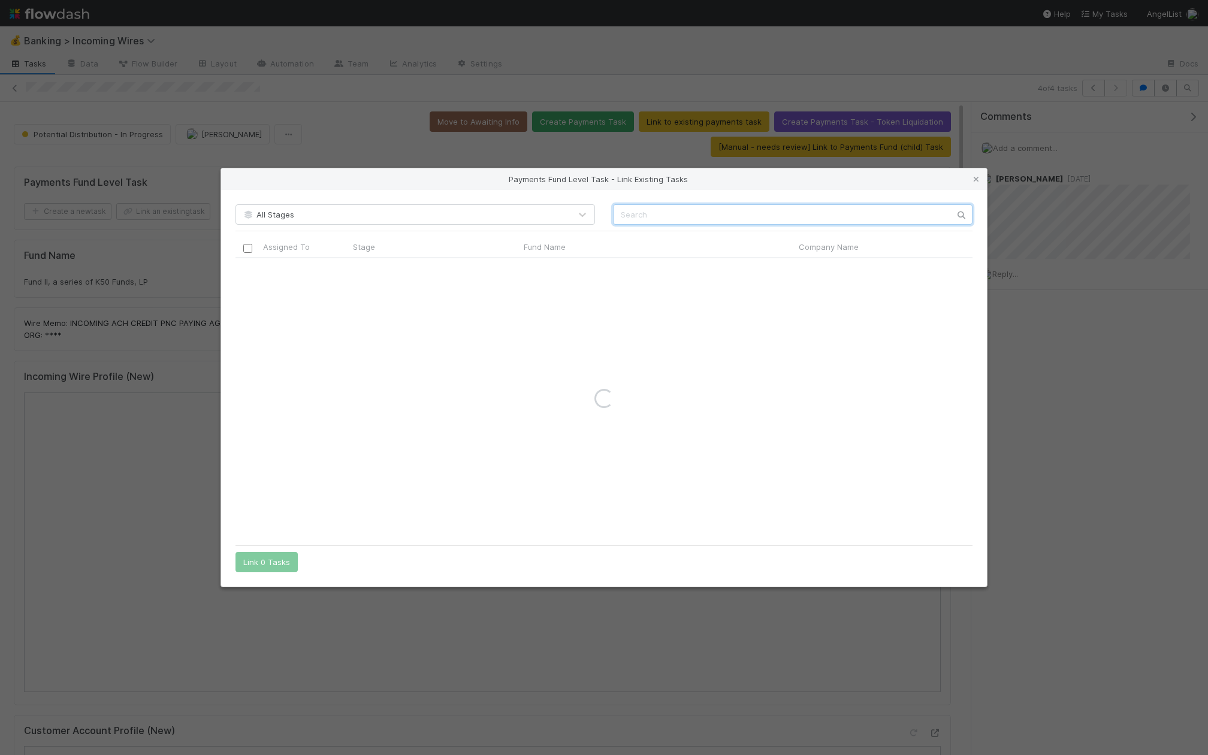
click at [631, 208] on input "text" at bounding box center [792, 214] width 359 height 20
paste input "Fund II, a series of K50 Funds, LP"
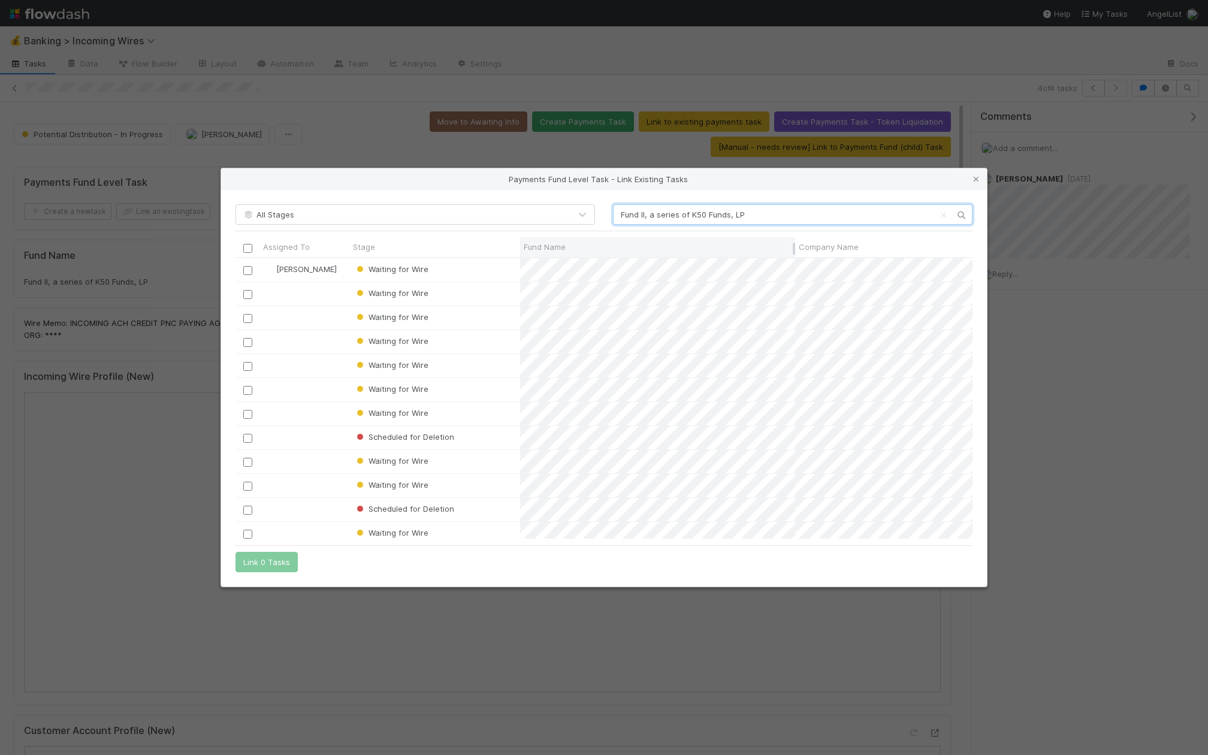
scroll to position [175, 0]
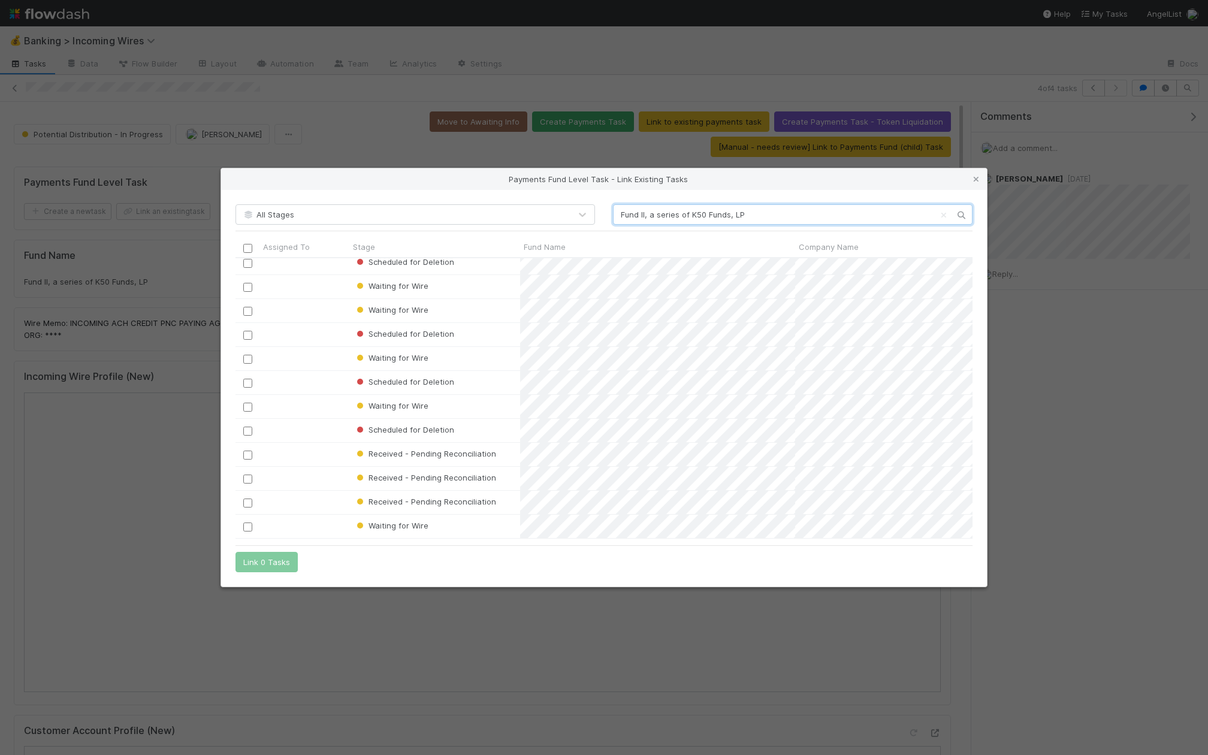
type input "Fund II, a series of K50 Funds, LP"
click at [141, 277] on div "Payments Fund Level Task - Link Existing Tasks All Stages Fund II, a series of …" at bounding box center [604, 377] width 1208 height 755
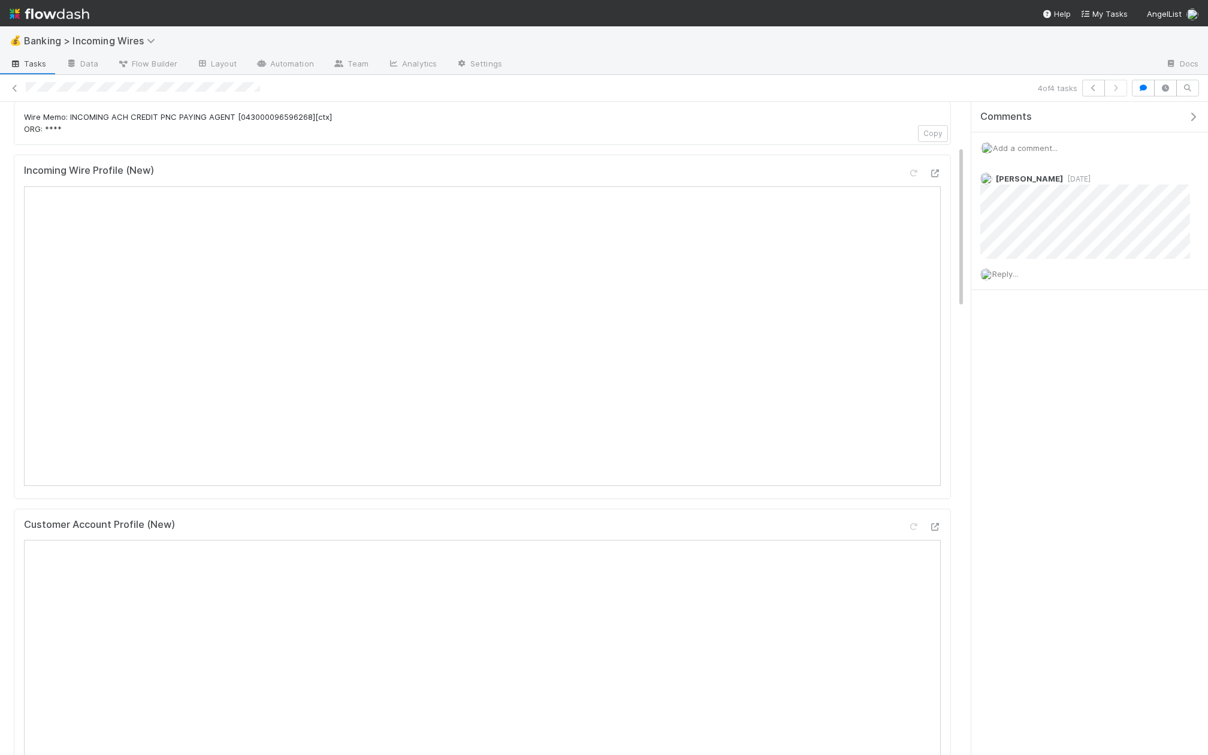
scroll to position [0, 0]
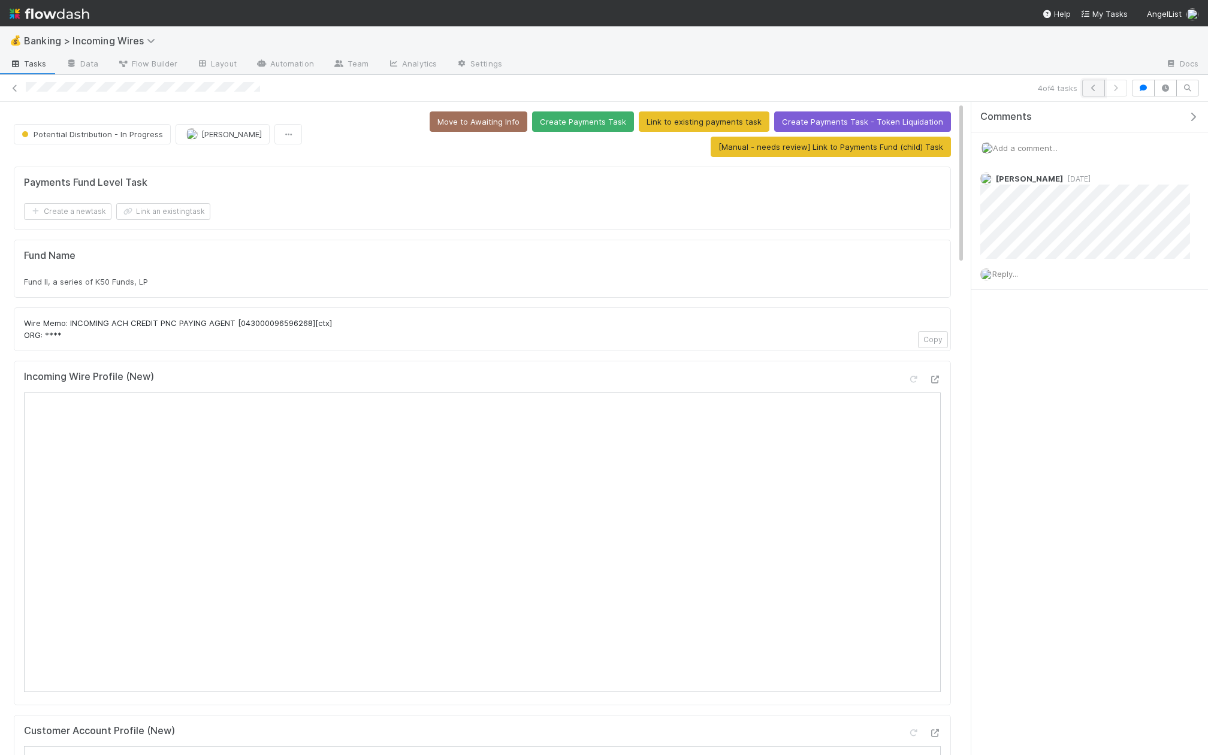
click at [1101, 89] on button "button" at bounding box center [1093, 88] width 23 height 17
click at [1092, 83] on button "button" at bounding box center [1093, 88] width 23 height 17
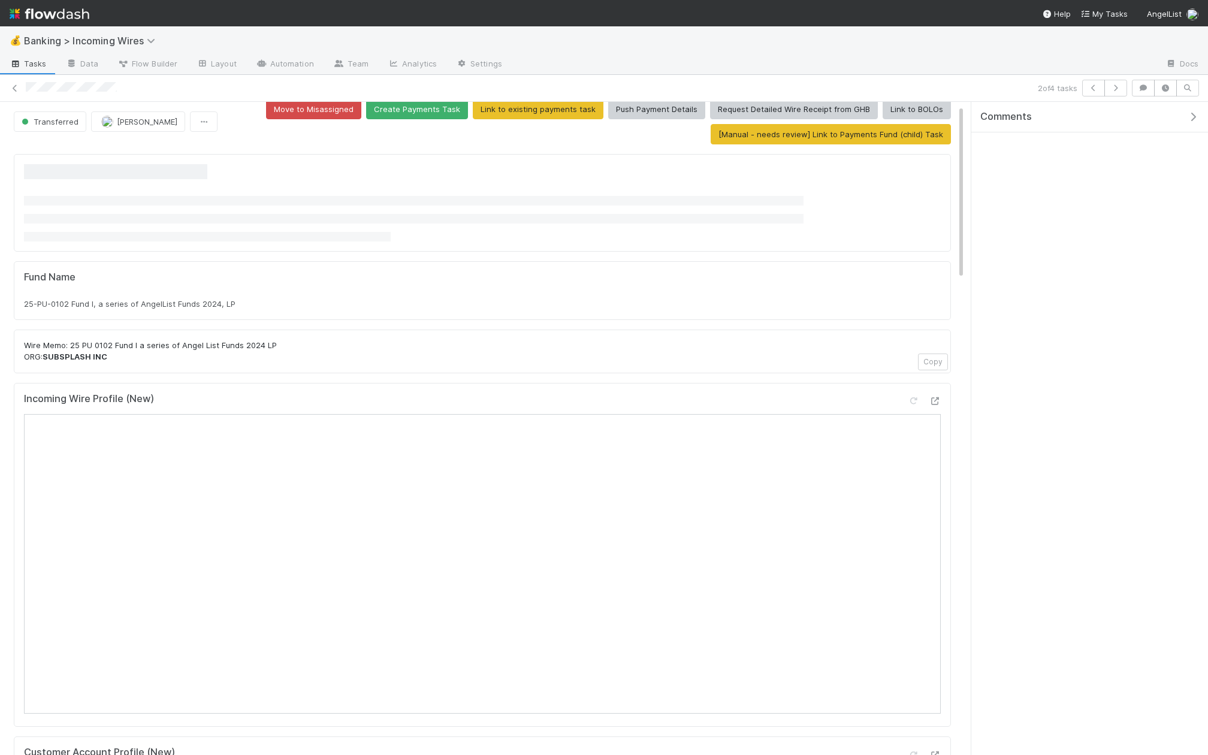
scroll to position [13, 0]
click at [1132, 87] on div "2 of 4 tasks" at bounding box center [604, 88] width 1208 height 17
click at [1126, 87] on button "button" at bounding box center [1115, 88] width 23 height 17
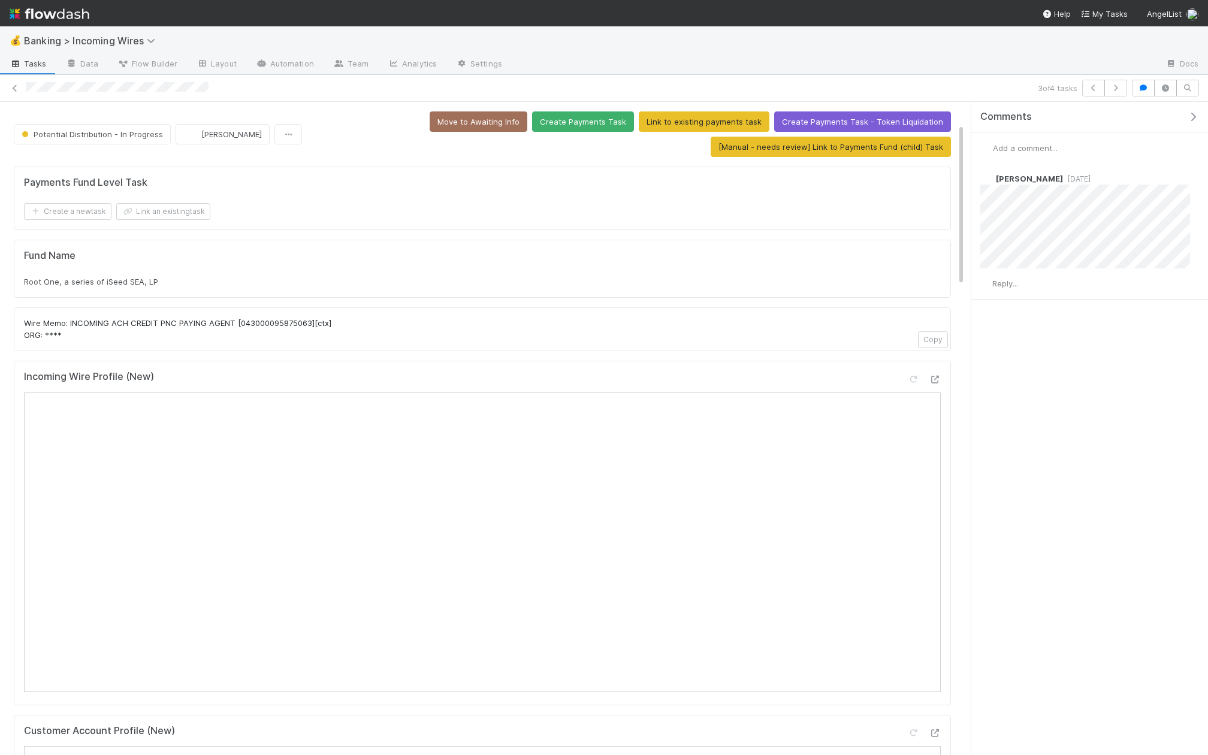
scroll to position [121, 0]
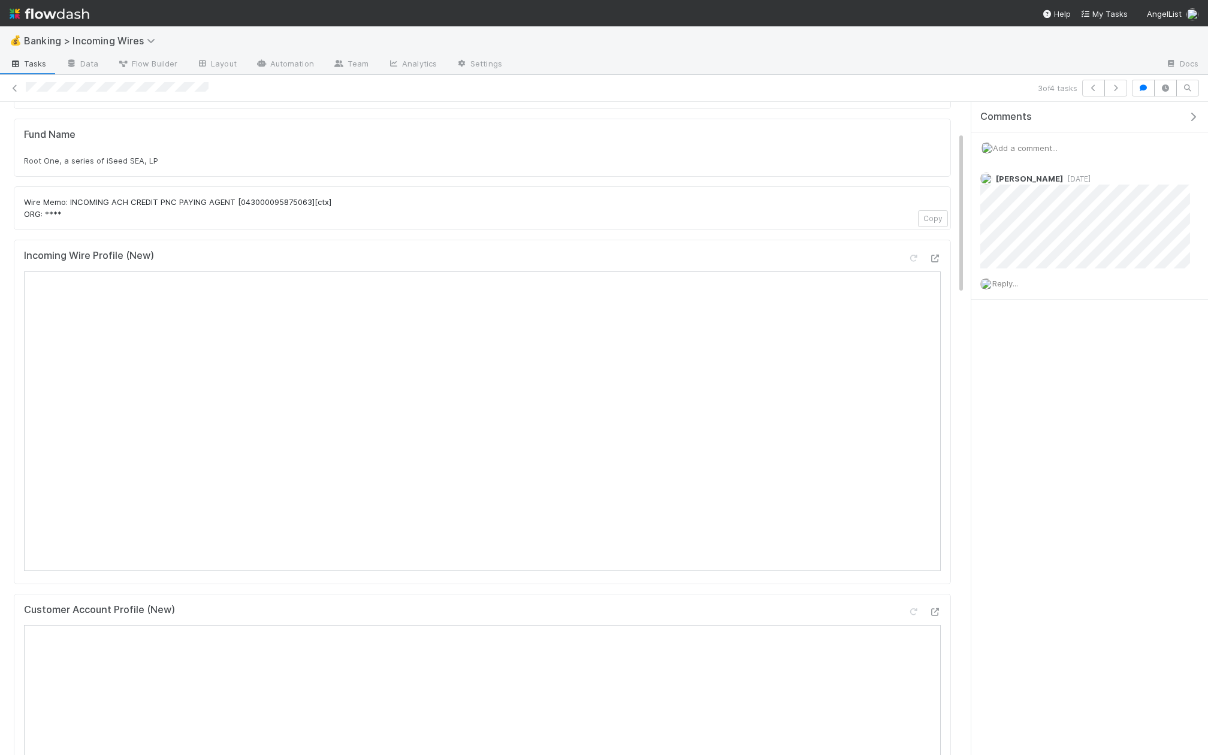
click at [97, 156] on span "Root One, a series of iSeed SEA, LP" at bounding box center [91, 161] width 134 height 10
copy div "Root One, a series of iSeed SEA, LP"
click at [133, 156] on span "Root One, a series of iSeed SEA, LP" at bounding box center [91, 161] width 134 height 10
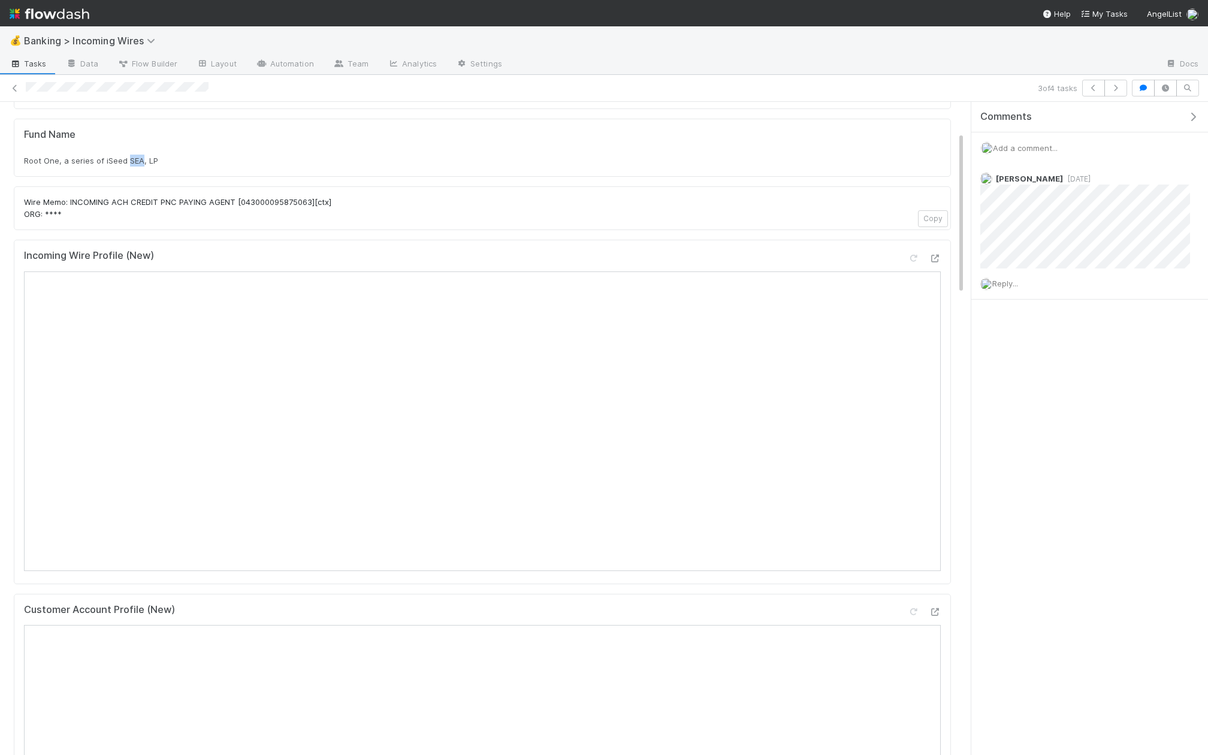
click at [133, 156] on span "Root One, a series of iSeed SEA, LP" at bounding box center [91, 161] width 134 height 10
copy div "Root One, a series of iSeed SEA, LP"
click at [740, 213] on p "Wire Memo: INCOMING ACH CREDIT PNC PAYING AGENT [043000095875063][ctx] ORG: ****" at bounding box center [482, 207] width 917 height 23
click at [1114, 87] on icon "button" at bounding box center [1115, 87] width 12 height 7
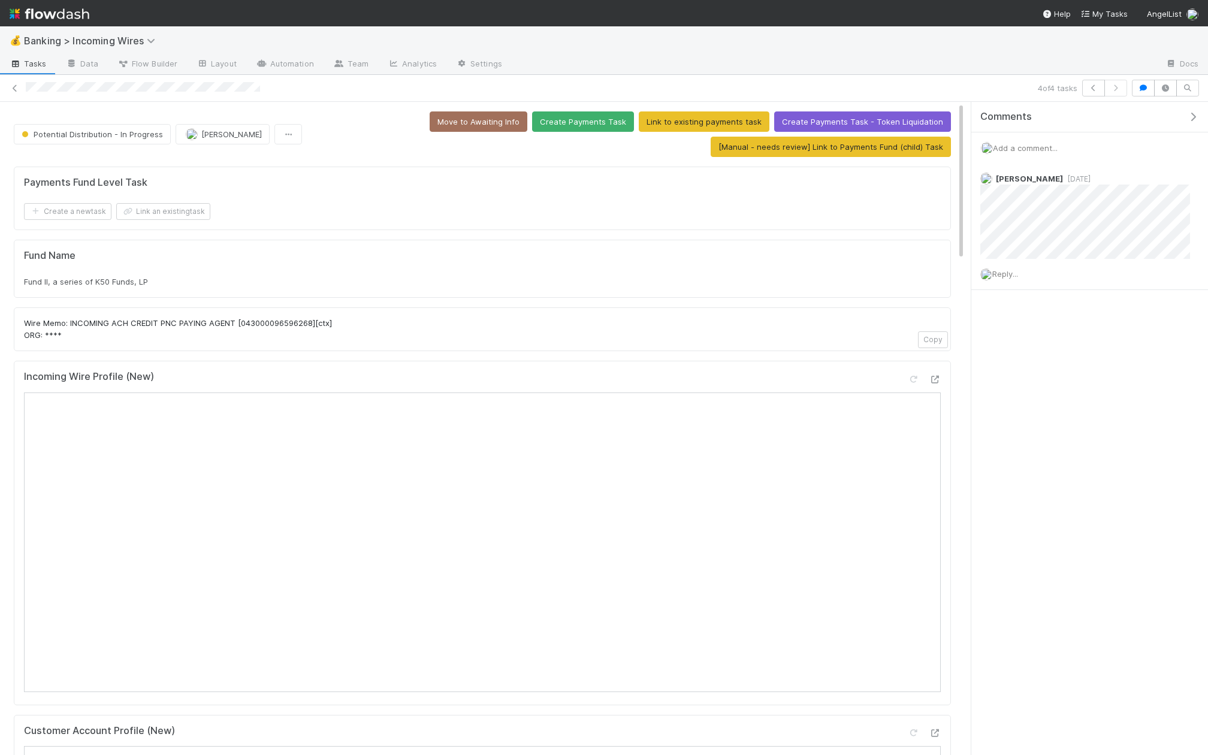
click at [104, 277] on span "Fund II, a series of K50 Funds, LP" at bounding box center [86, 282] width 124 height 10
copy div "Fund II, a series of K50 Funds, LP"
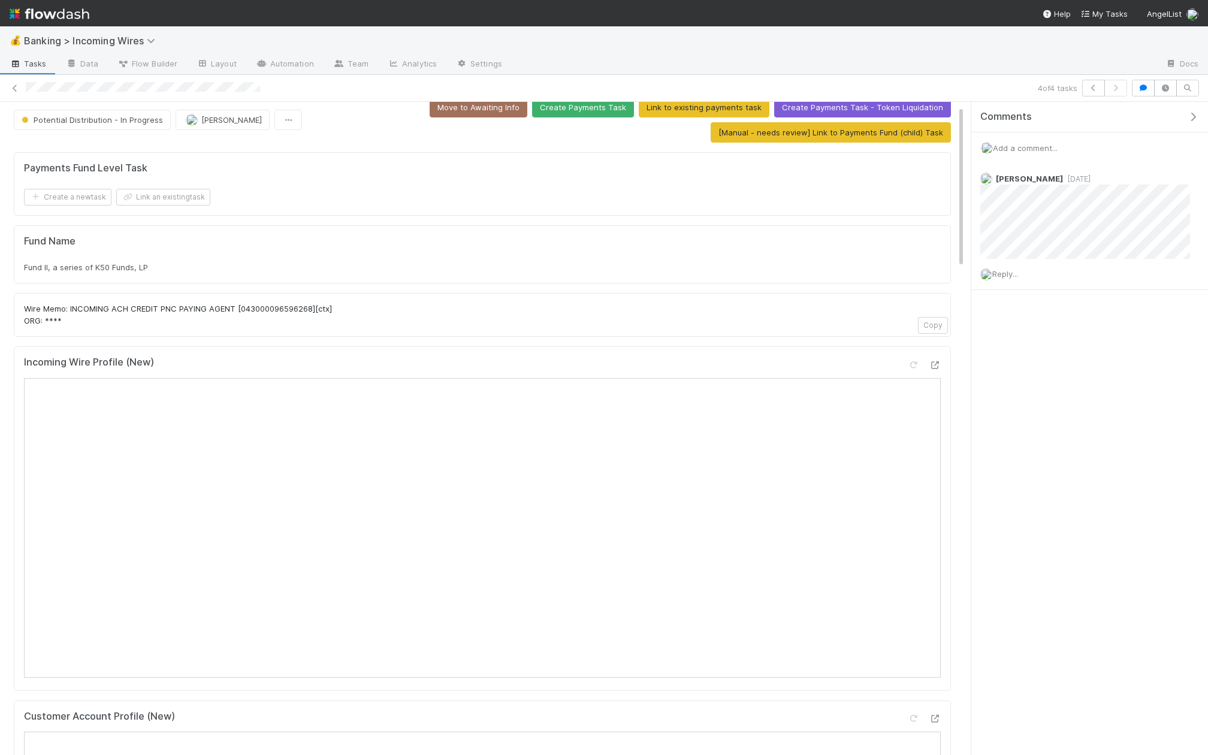
click at [556, 318] on p "Wire Memo: INCOMING ACH CREDIT PNC PAYING AGENT [043000096596268][ctx] ORG: ****" at bounding box center [482, 314] width 917 height 23
click at [1015, 148] on span "Add a comment..." at bounding box center [1025, 148] width 65 height 10
click at [1026, 325] on button "Add Comment" at bounding box center [1024, 332] width 69 height 20
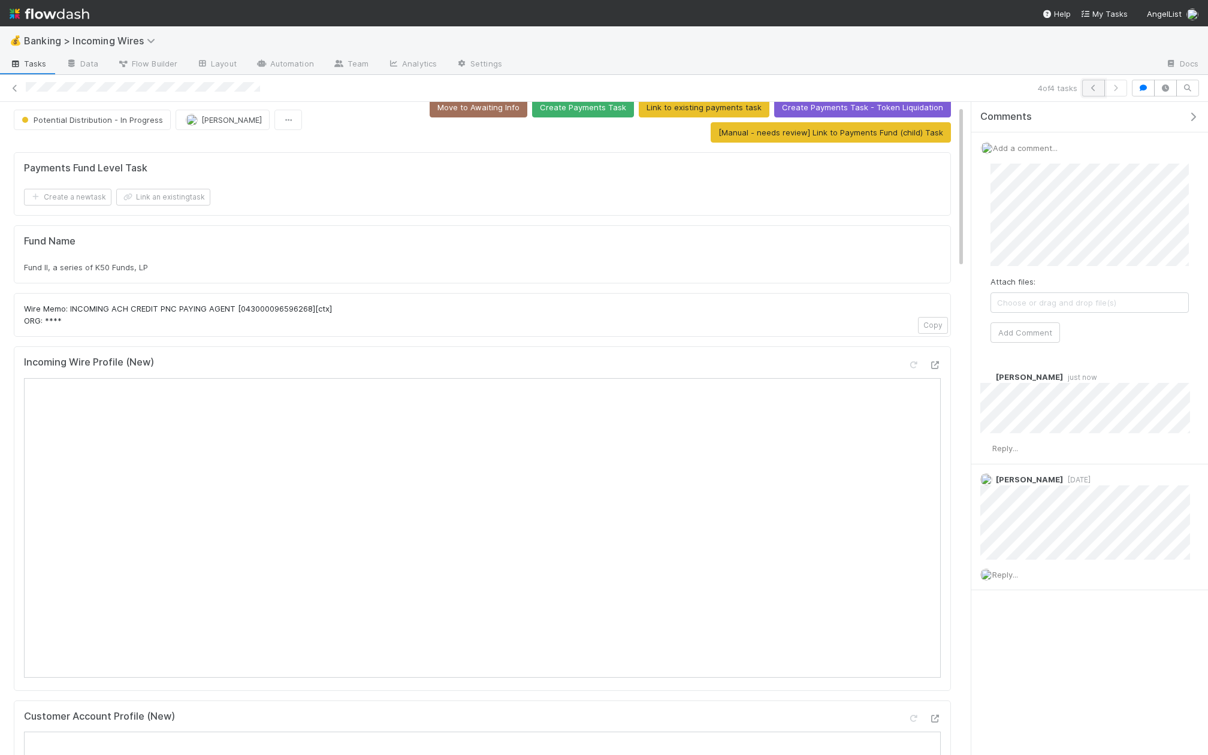
click at [1102, 86] on button "button" at bounding box center [1093, 88] width 23 height 17
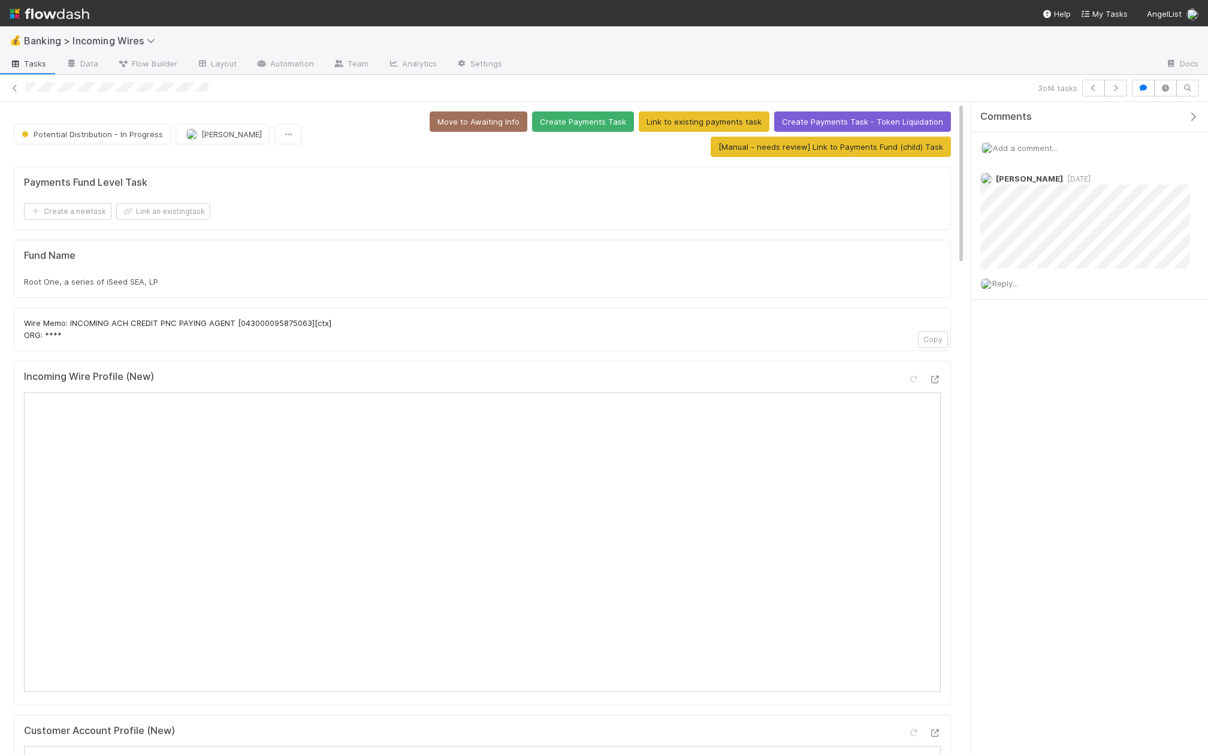
click at [1041, 143] on span "Add a comment..." at bounding box center [1025, 148] width 65 height 10
click at [1037, 327] on button "Add Comment" at bounding box center [1024, 332] width 69 height 20
click at [501, 126] on button "Move to Awaiting Info" at bounding box center [479, 121] width 98 height 20
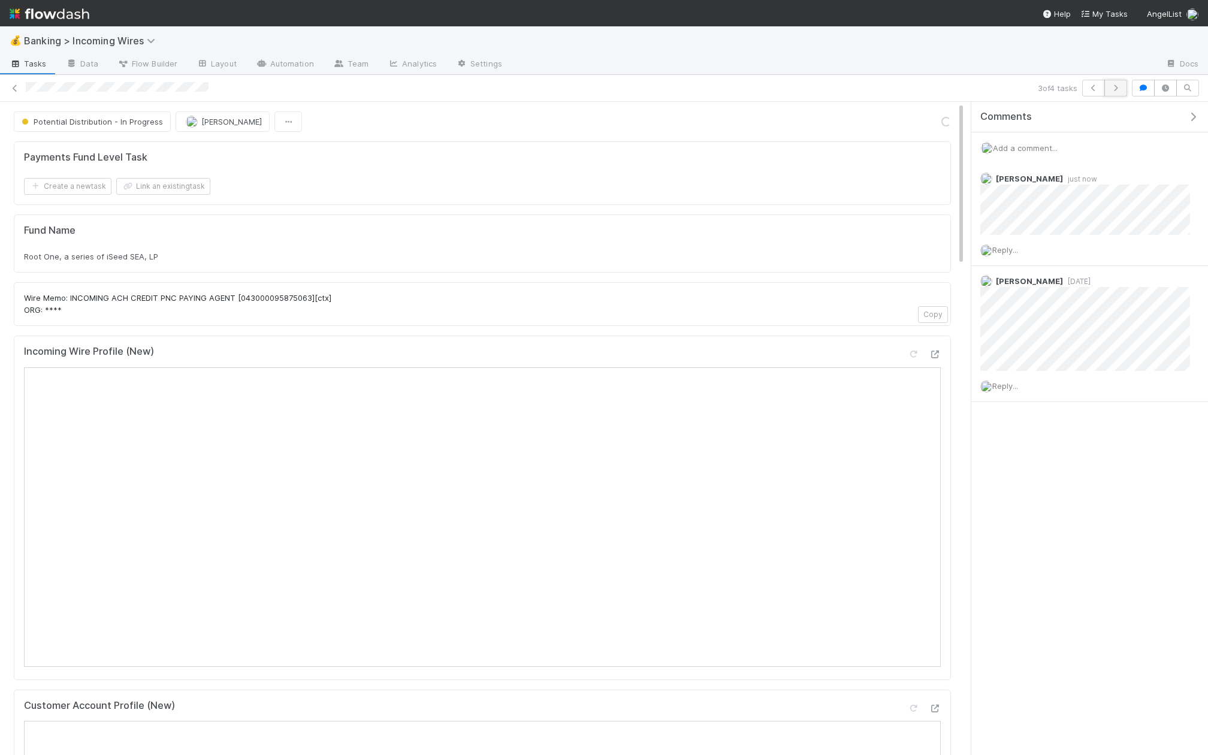
click at [1116, 82] on button "button" at bounding box center [1115, 88] width 23 height 17
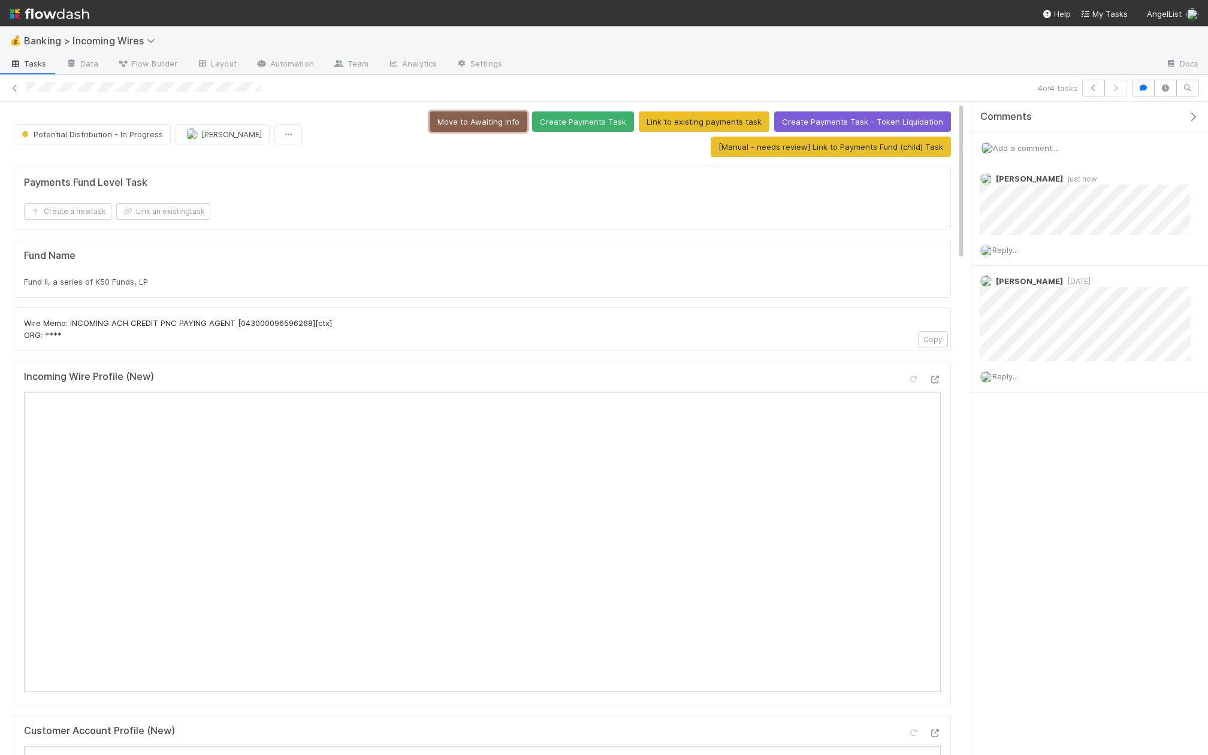
click at [491, 123] on button "Move to Awaiting Info" at bounding box center [479, 121] width 98 height 20
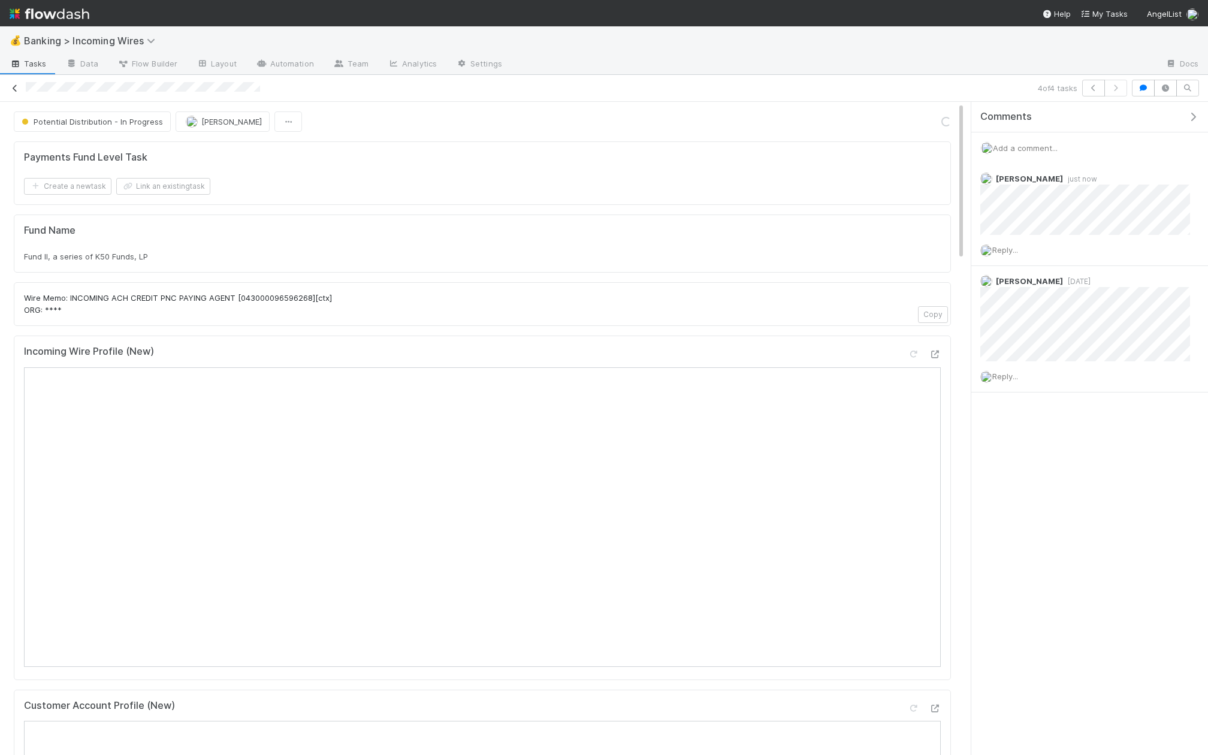
click at [14, 82] on link at bounding box center [15, 88] width 12 height 12
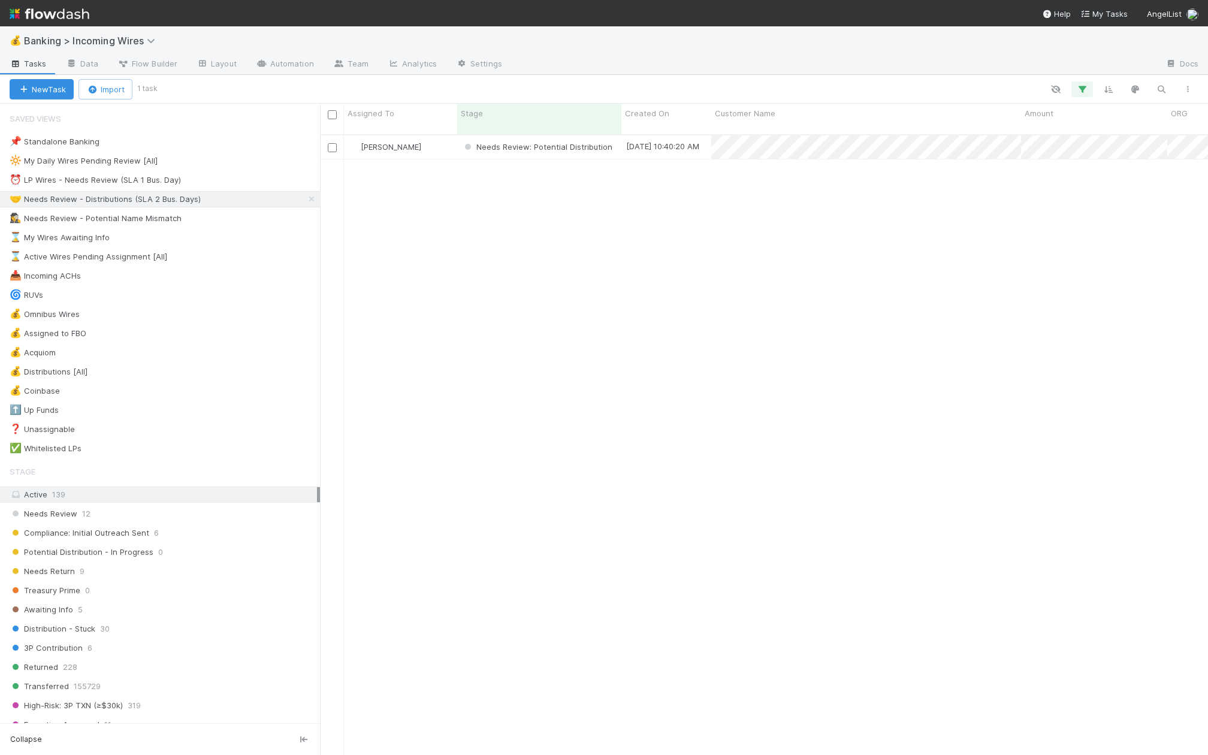
scroll to position [630, 888]
click at [448, 135] on div "[PERSON_NAME]" at bounding box center [400, 146] width 113 height 23
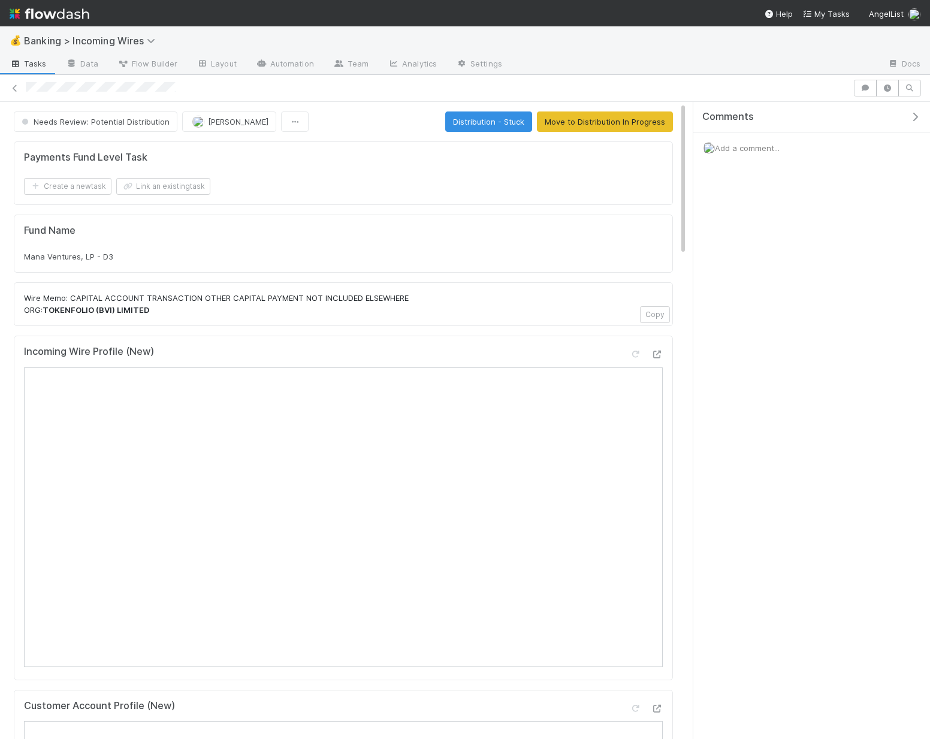
click at [71, 308] on strong "TOKENFOLIO (BVI) LIMITED" at bounding box center [96, 310] width 107 height 10
copy strong "TOKENFOLIO"
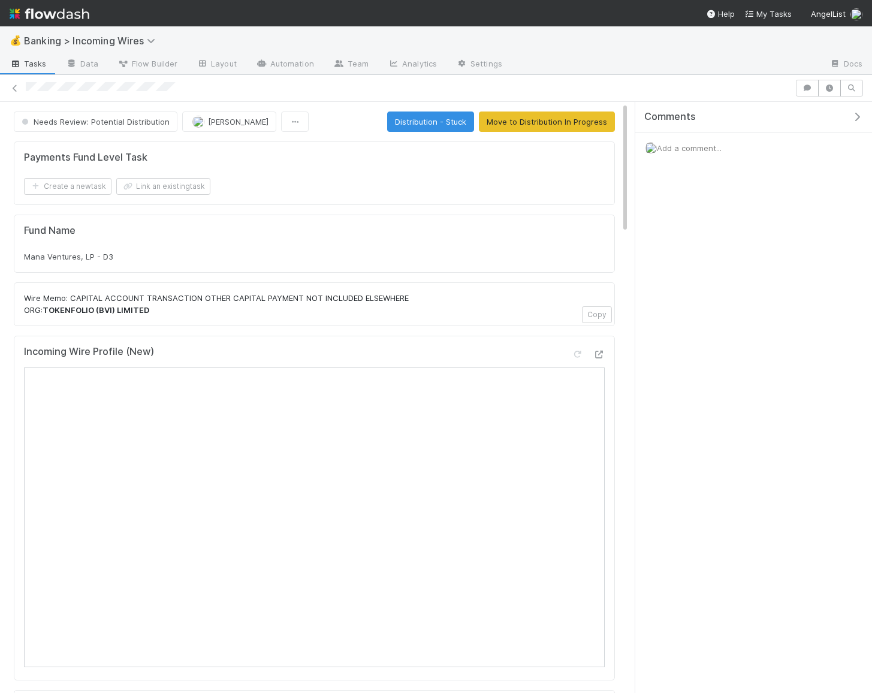
click at [171, 252] on div "Mana Ventures, LP - D3" at bounding box center [314, 256] width 580 height 12
click at [548, 119] on button "Move to Distribution In Progress" at bounding box center [547, 121] width 136 height 20
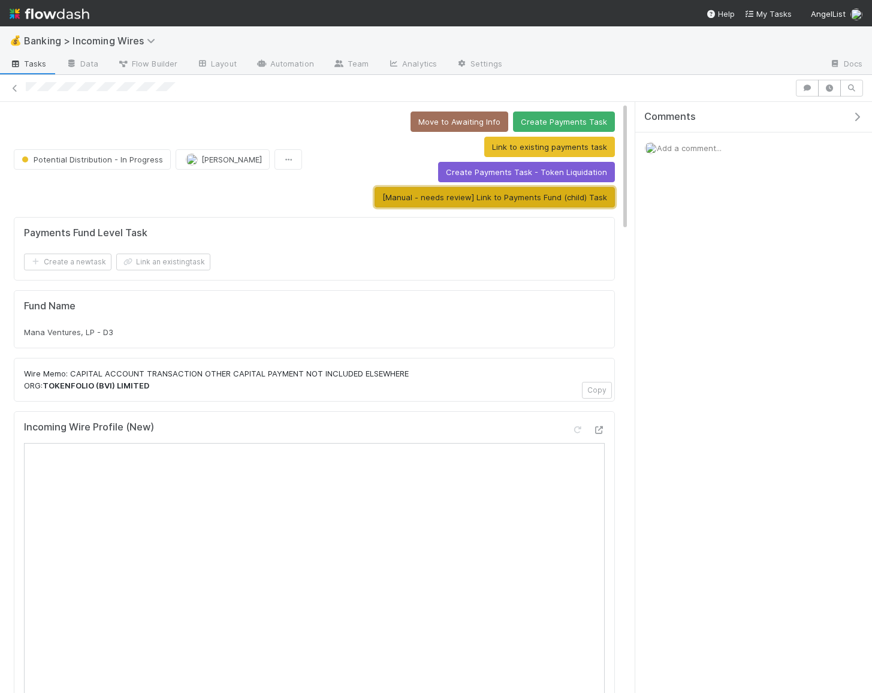
click at [511, 187] on button "[Manual - needs review] Link to Payments Fund (child) Task" at bounding box center [494, 197] width 240 height 20
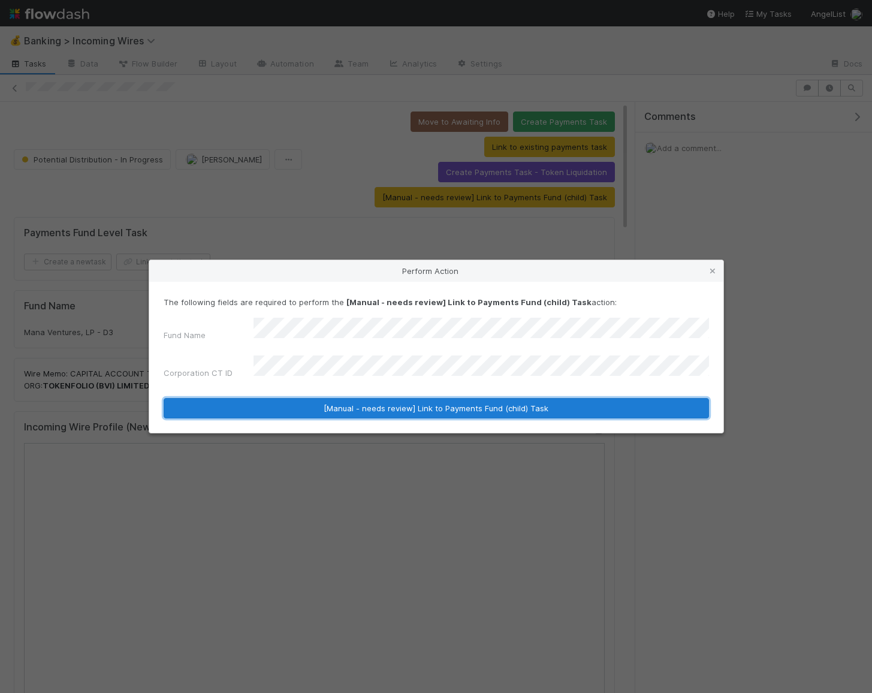
click at [370, 405] on button "[Manual - needs review] Link to Payments Fund (child) Task" at bounding box center [436, 408] width 545 height 20
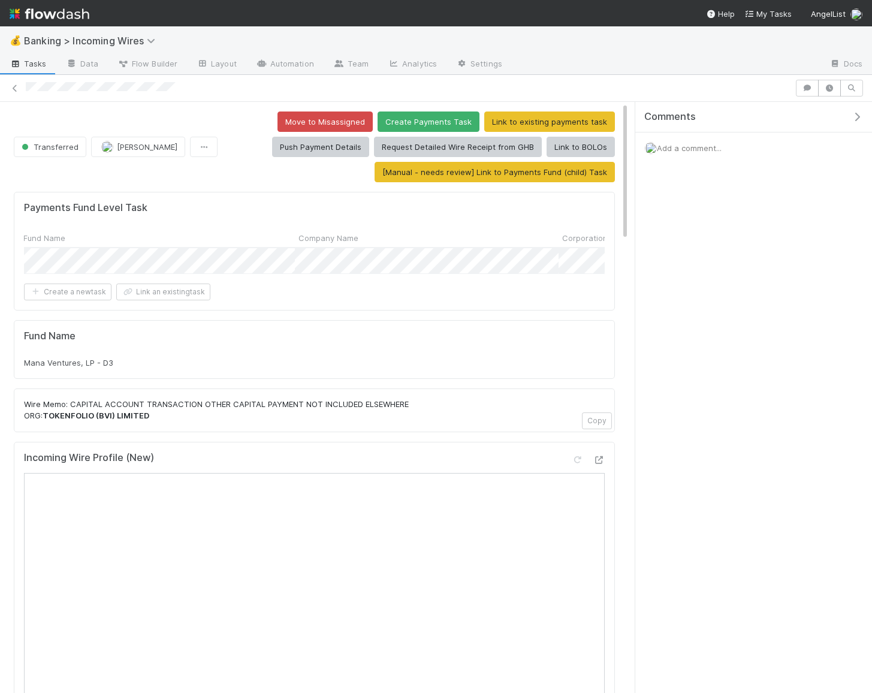
scroll to position [0, 304]
click at [11, 88] on icon at bounding box center [15, 88] width 12 height 8
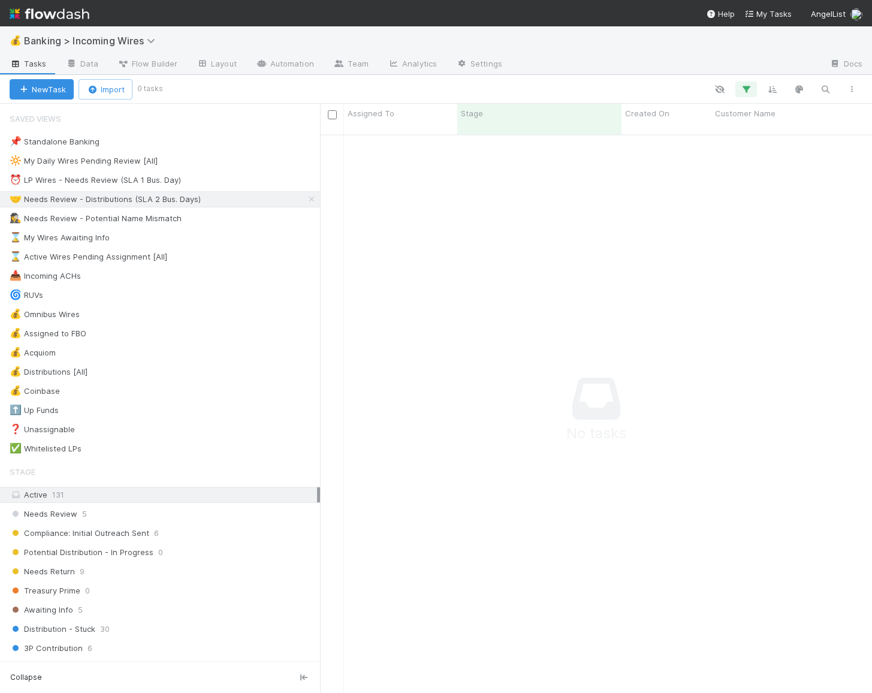
scroll to position [568, 551]
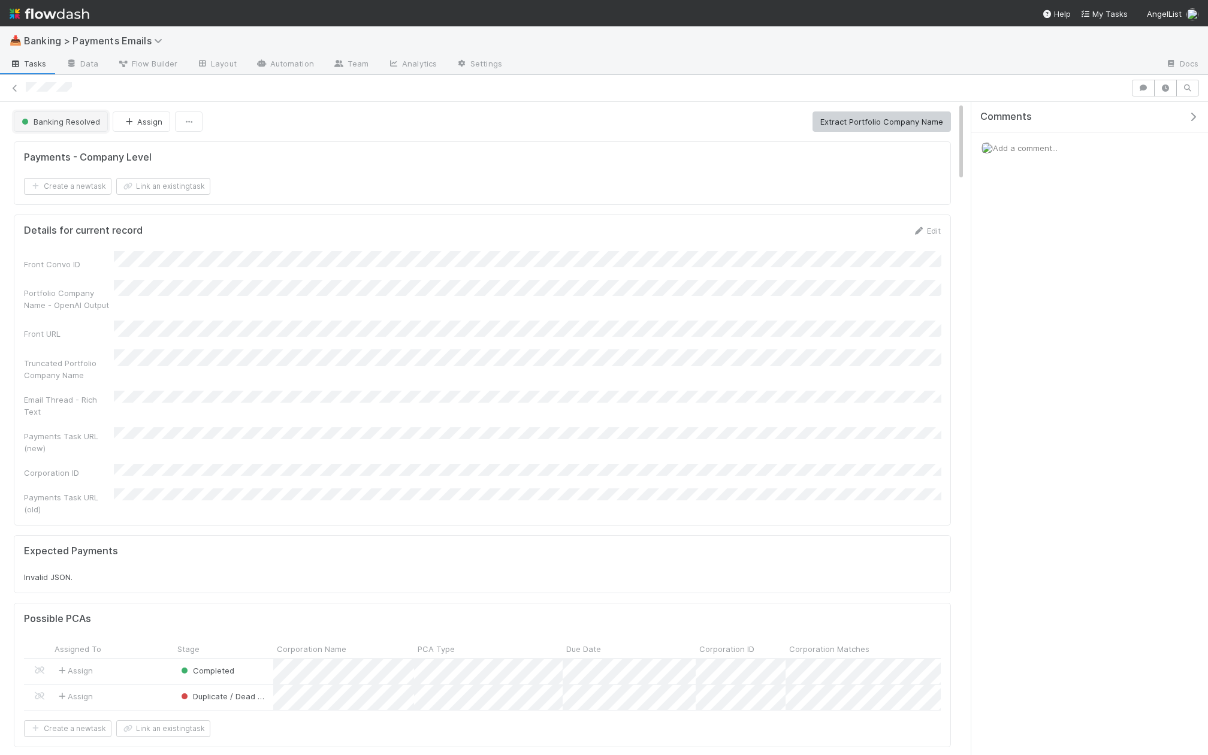
click at [75, 120] on span "Banking Resolved" at bounding box center [59, 122] width 81 height 10
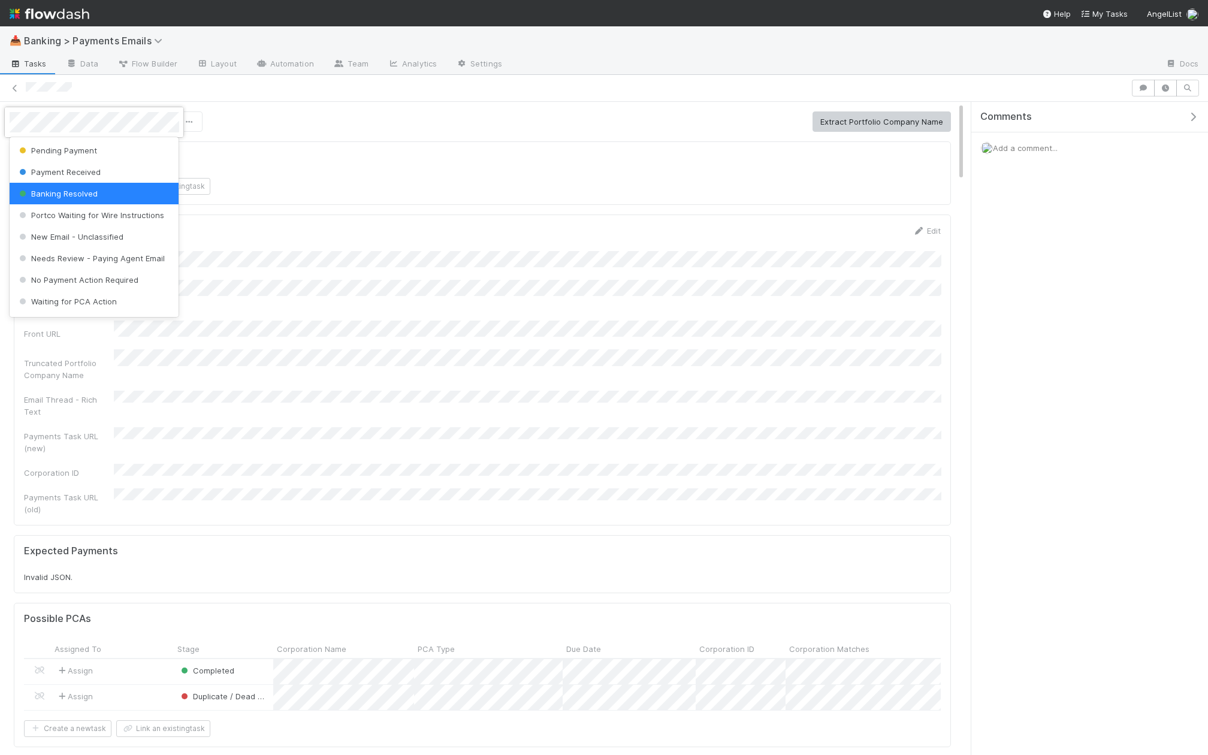
click at [325, 291] on div at bounding box center [604, 377] width 1208 height 755
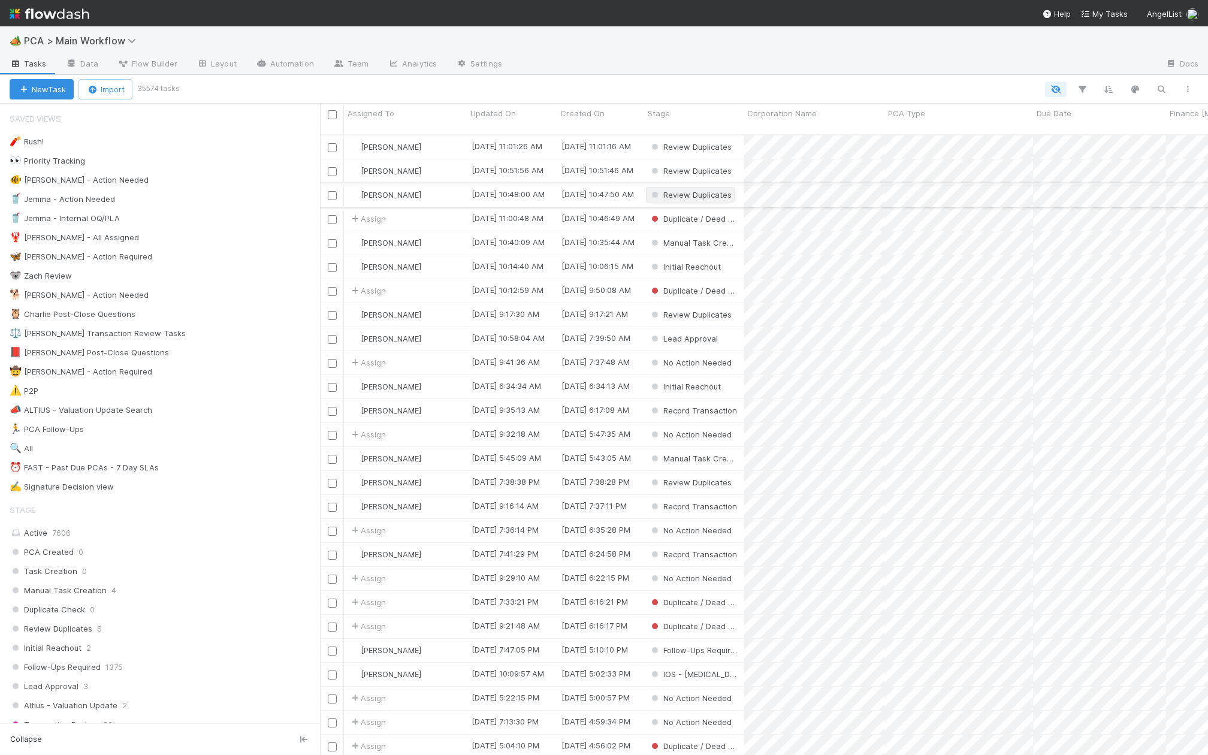
scroll to position [630, 888]
click at [1148, 97] on div "New Task Import 35574 tasks Search Search Search Search Search" at bounding box center [604, 89] width 1208 height 29
click at [1160, 92] on icon "button" at bounding box center [1161, 89] width 12 height 11
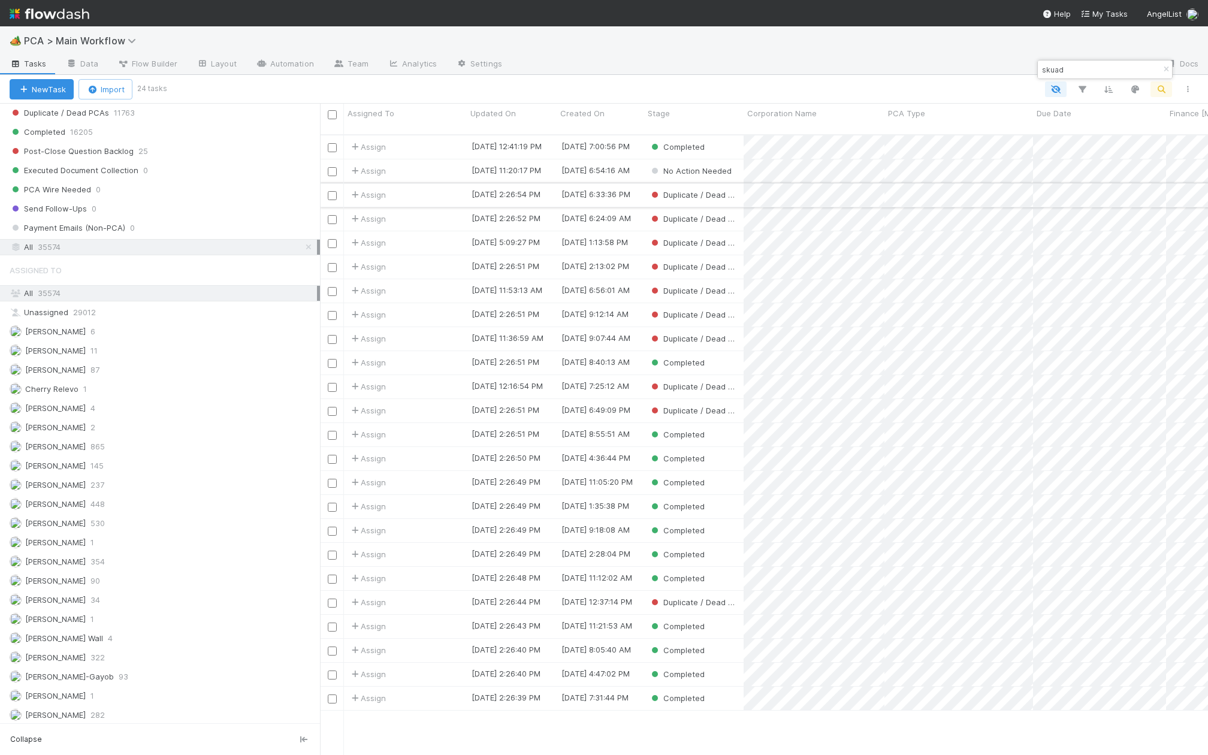
type input "skuad"
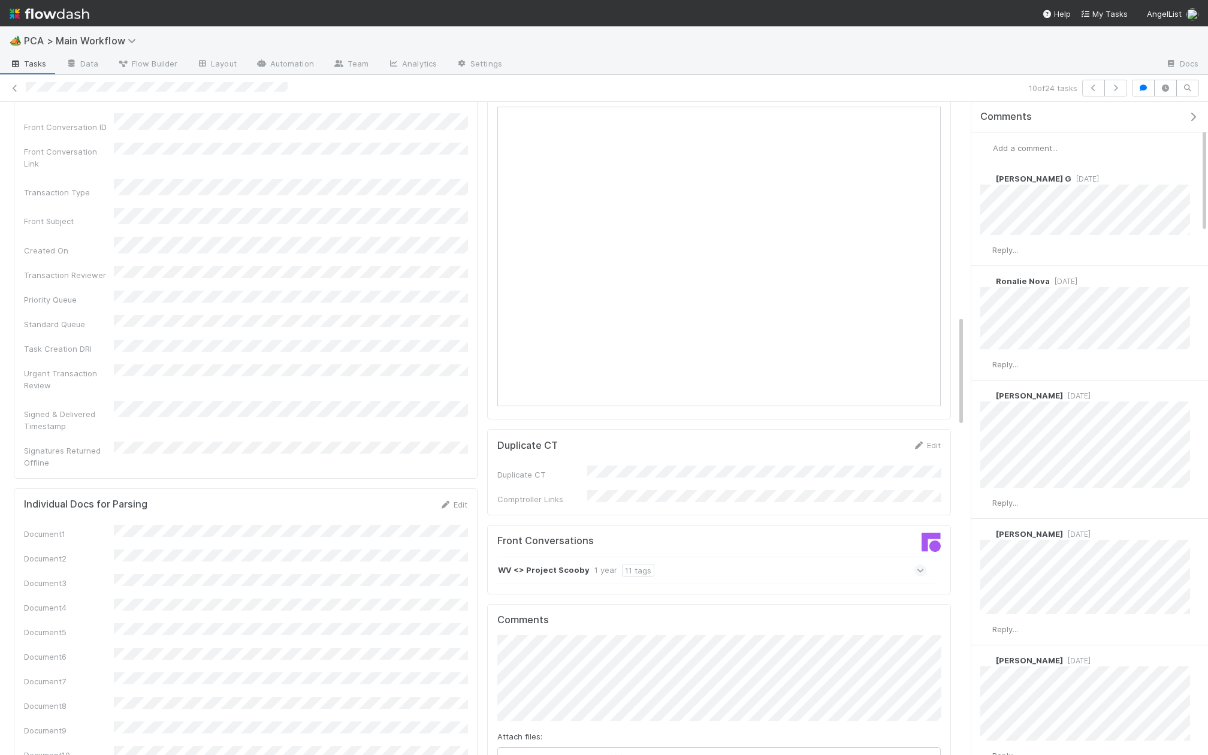
scroll to position [1108, 0]
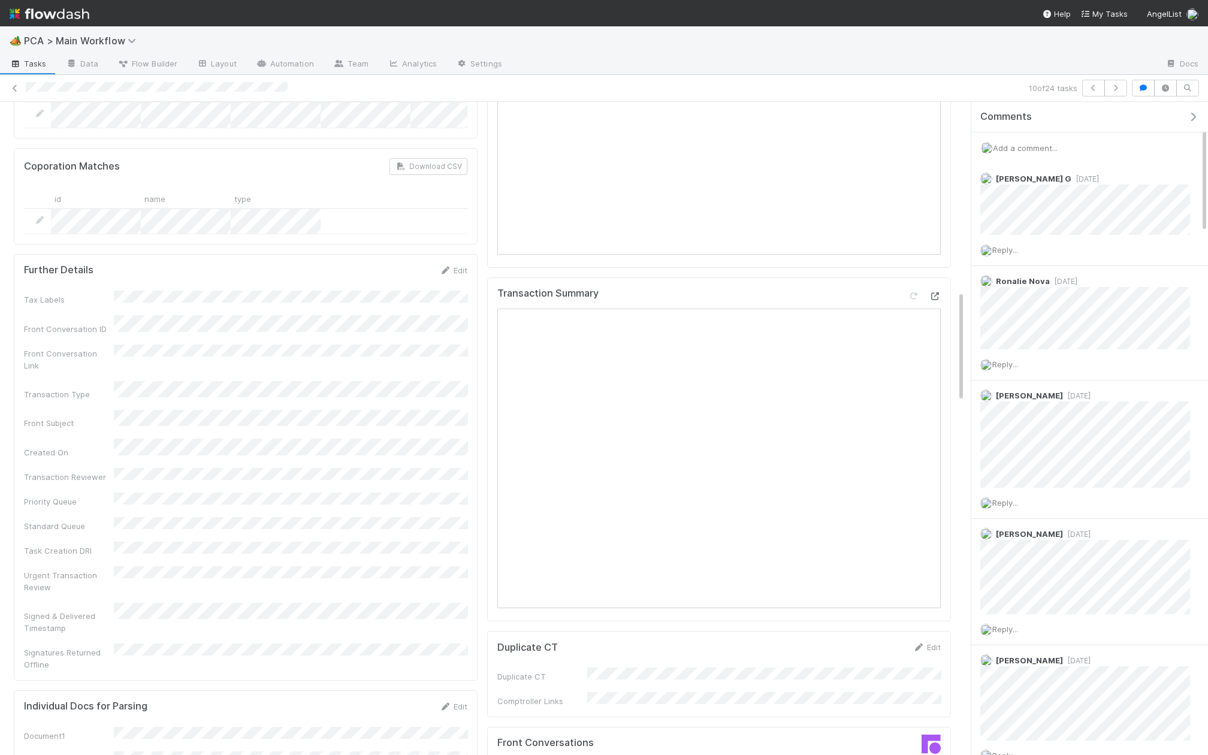
click at [938, 292] on icon at bounding box center [935, 296] width 12 height 8
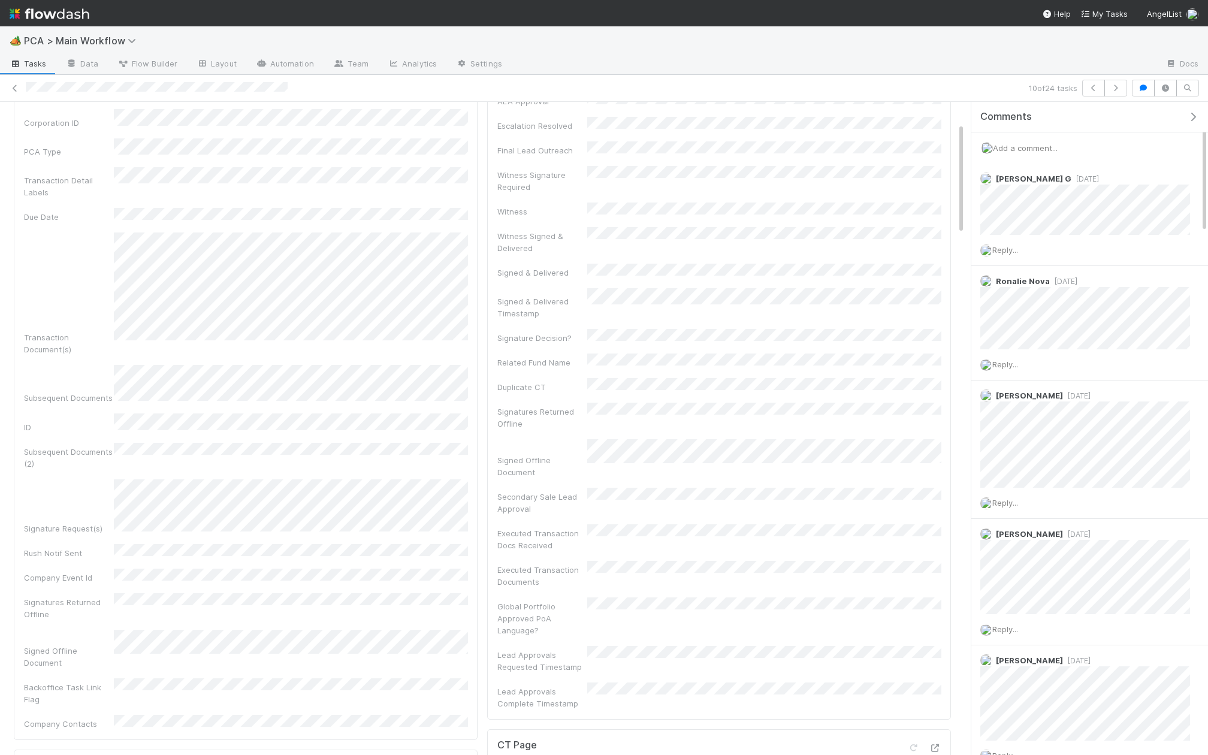
scroll to position [0, 0]
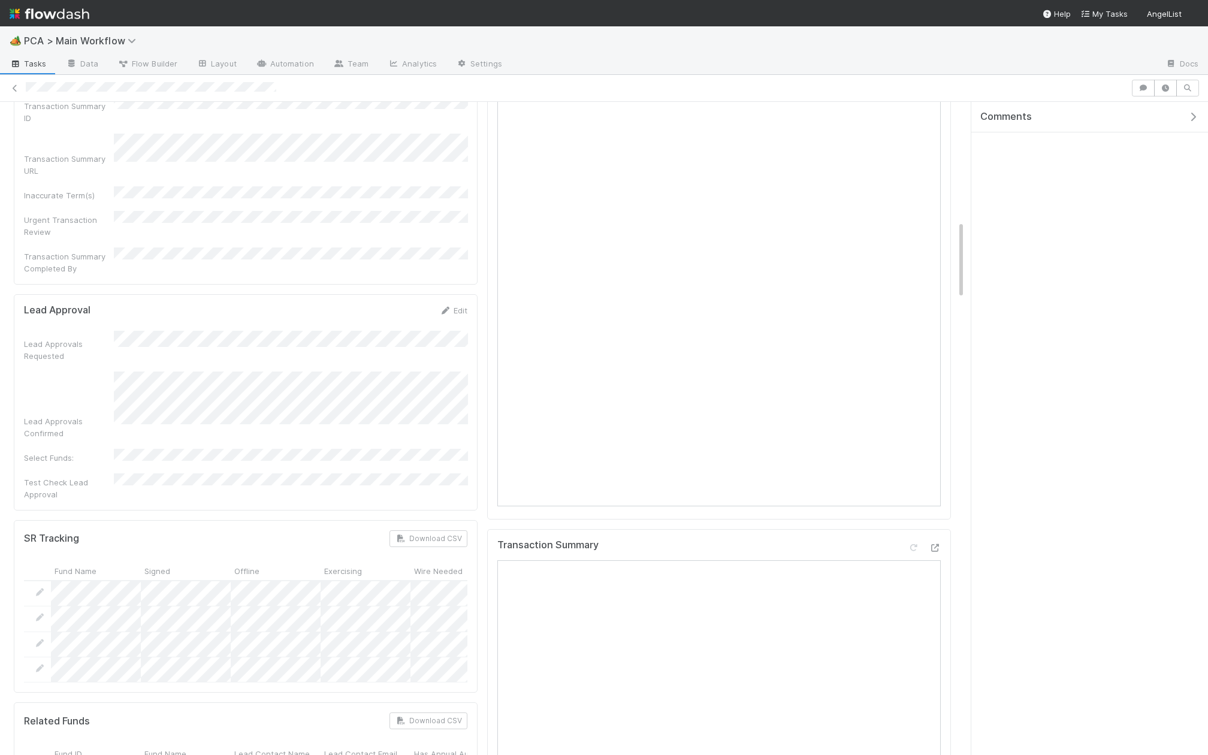
scroll to position [987, 0]
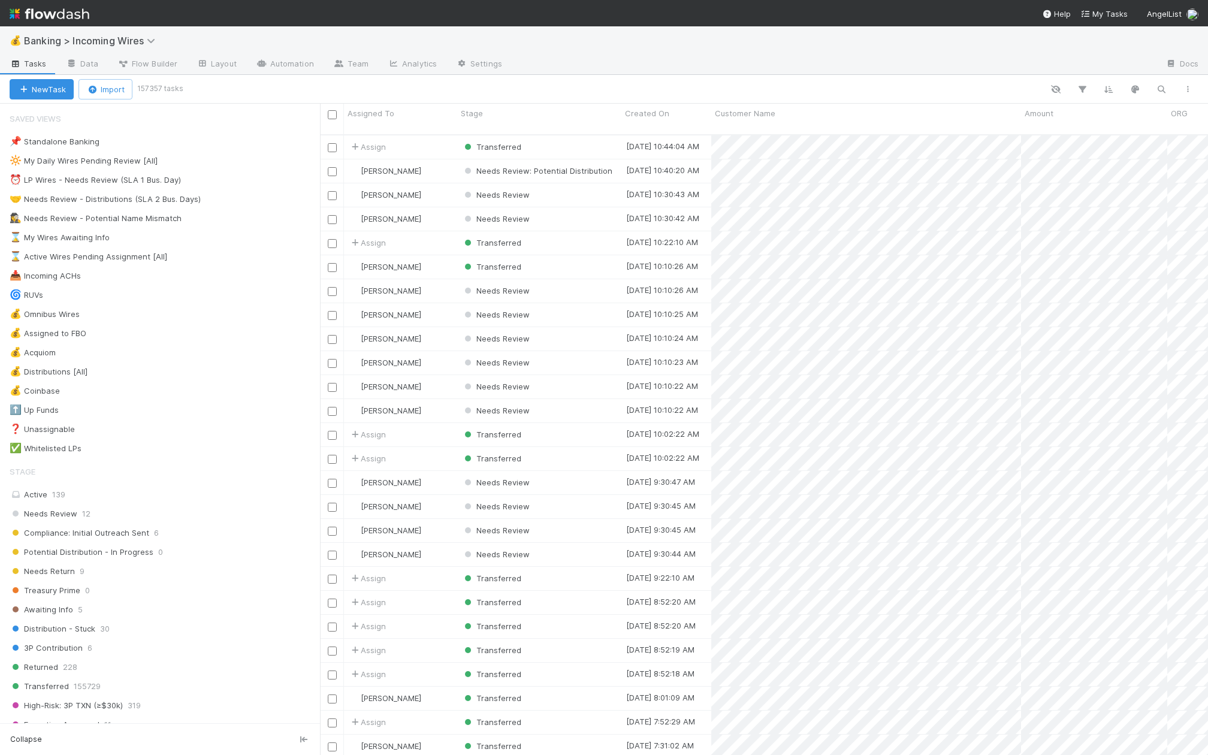
scroll to position [630, 888]
click at [1162, 85] on icon "button" at bounding box center [1161, 89] width 12 height 11
type input "TOKENFOLIO"
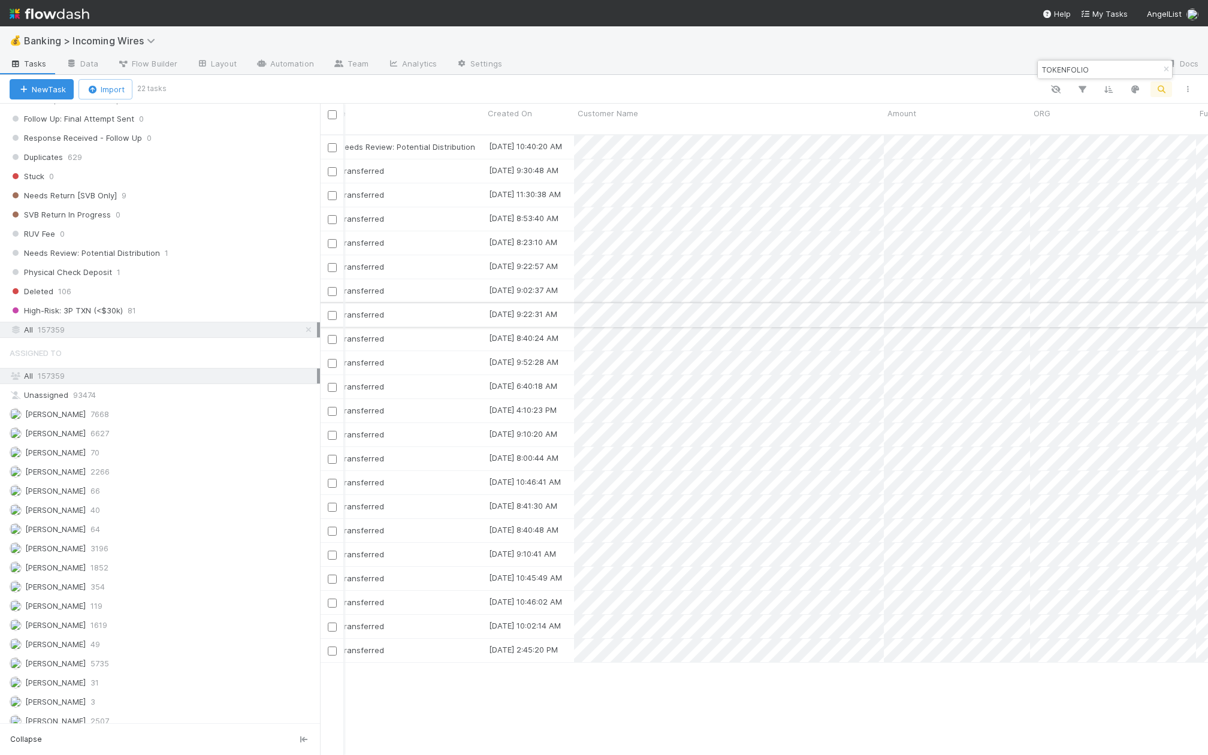
scroll to position [0, 149]
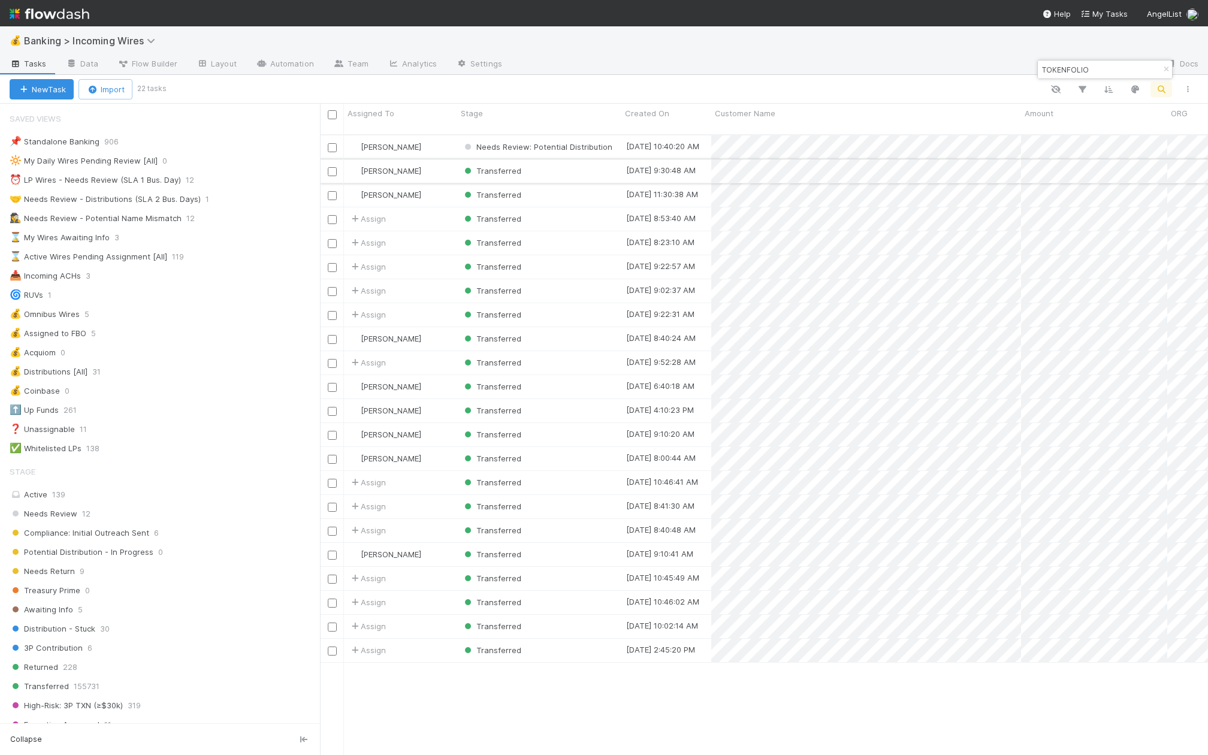
click at [581, 164] on div "Transferred" at bounding box center [539, 170] width 164 height 23
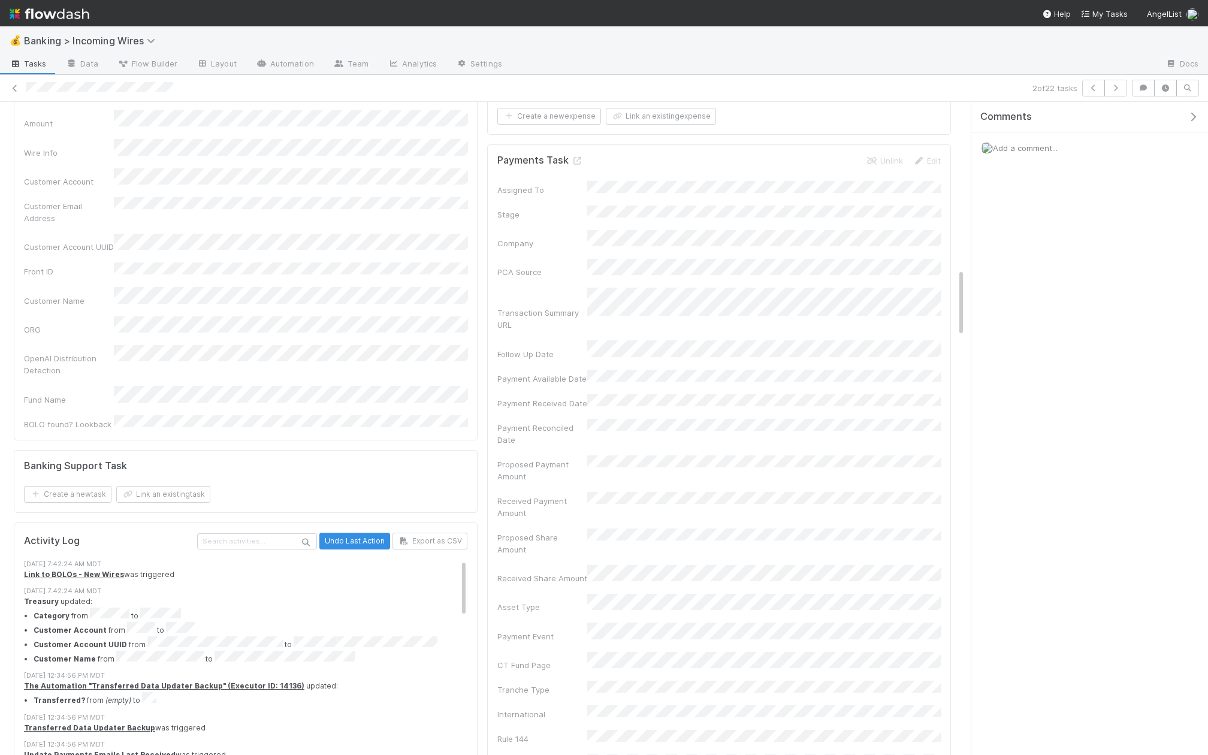
scroll to position [1558, 0]
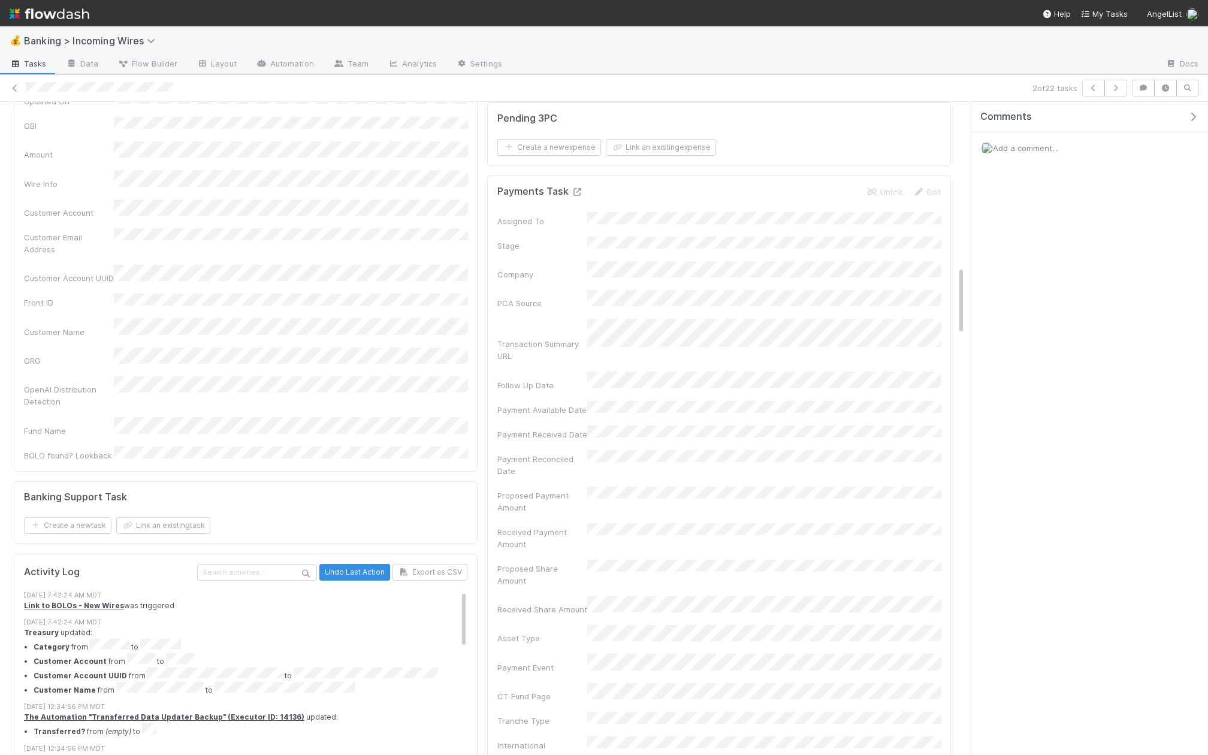
click at [575, 188] on icon at bounding box center [577, 192] width 12 height 8
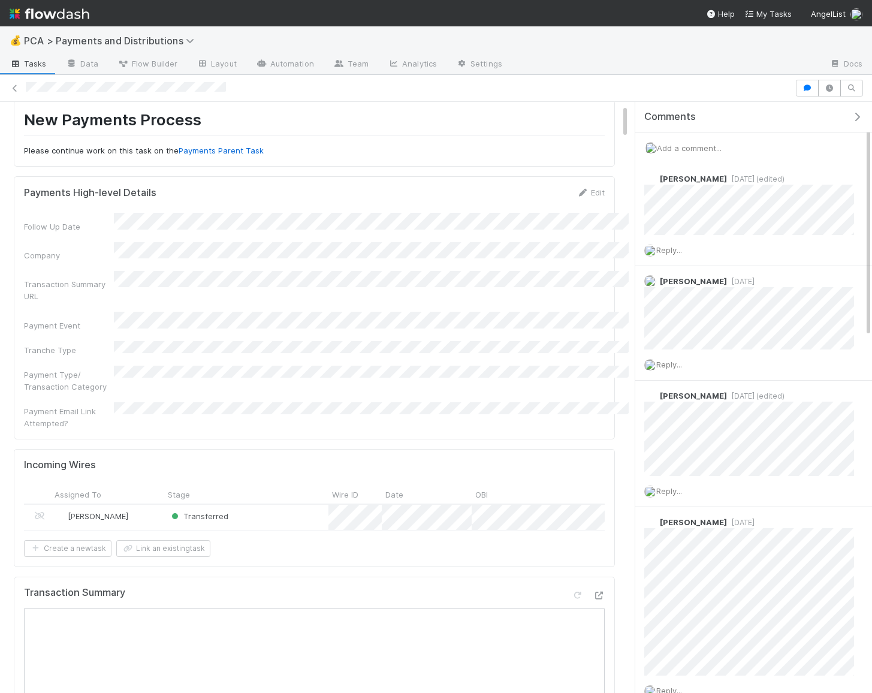
scroll to position [41, 0]
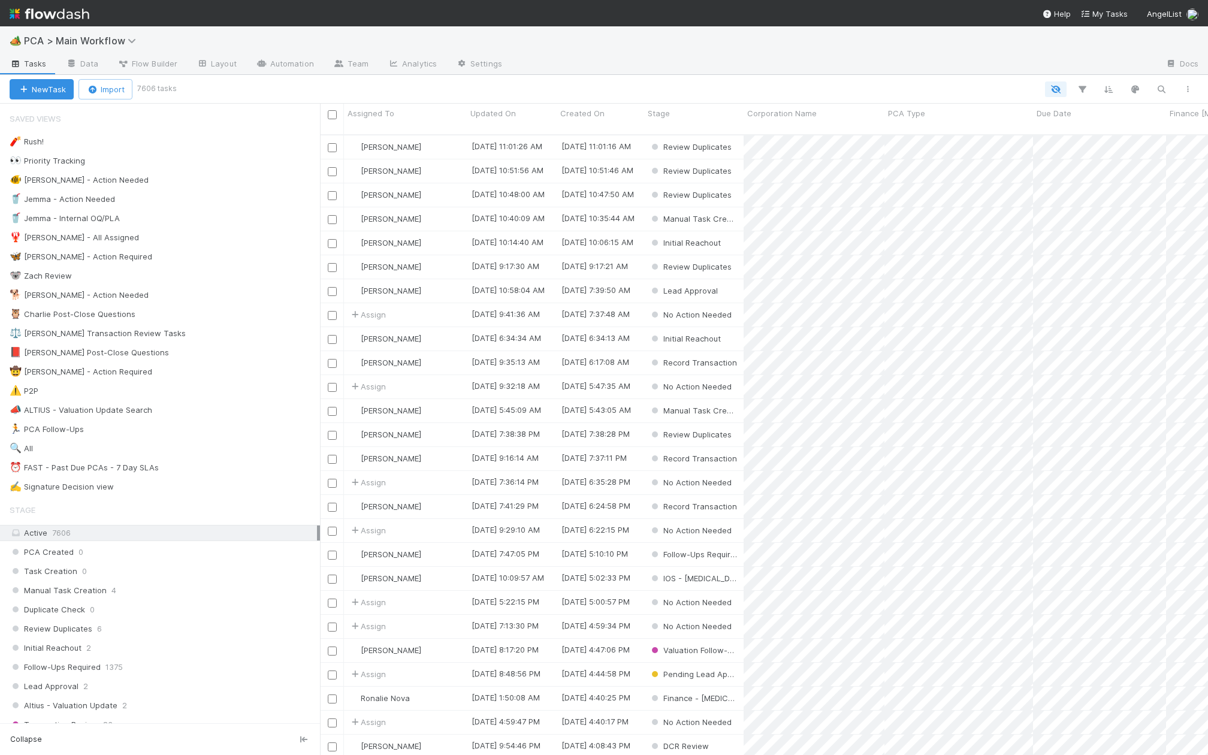
scroll to position [630, 888]
click at [1166, 84] on icon "button" at bounding box center [1161, 89] width 12 height 11
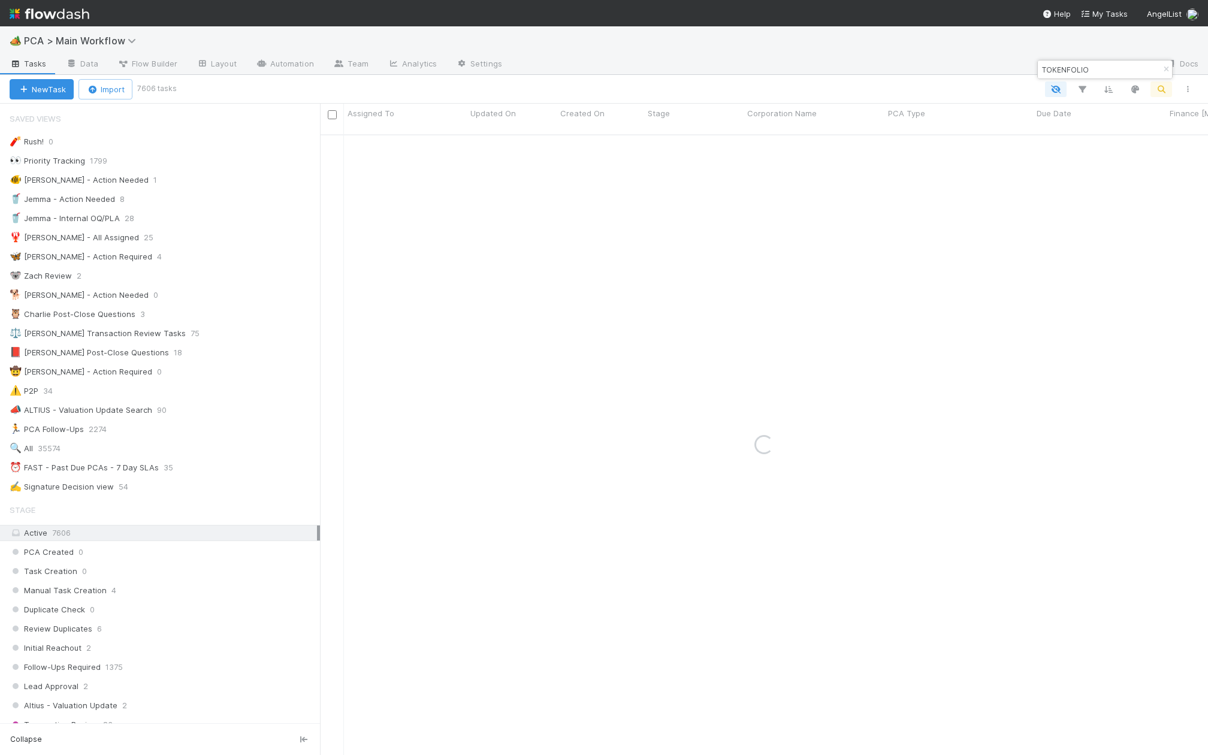
click at [1098, 61] on div "TOKENFOLIO" at bounding box center [1105, 70] width 134 height 18
click at [1086, 72] on input "TOKENFOLIO" at bounding box center [1099, 69] width 120 height 14
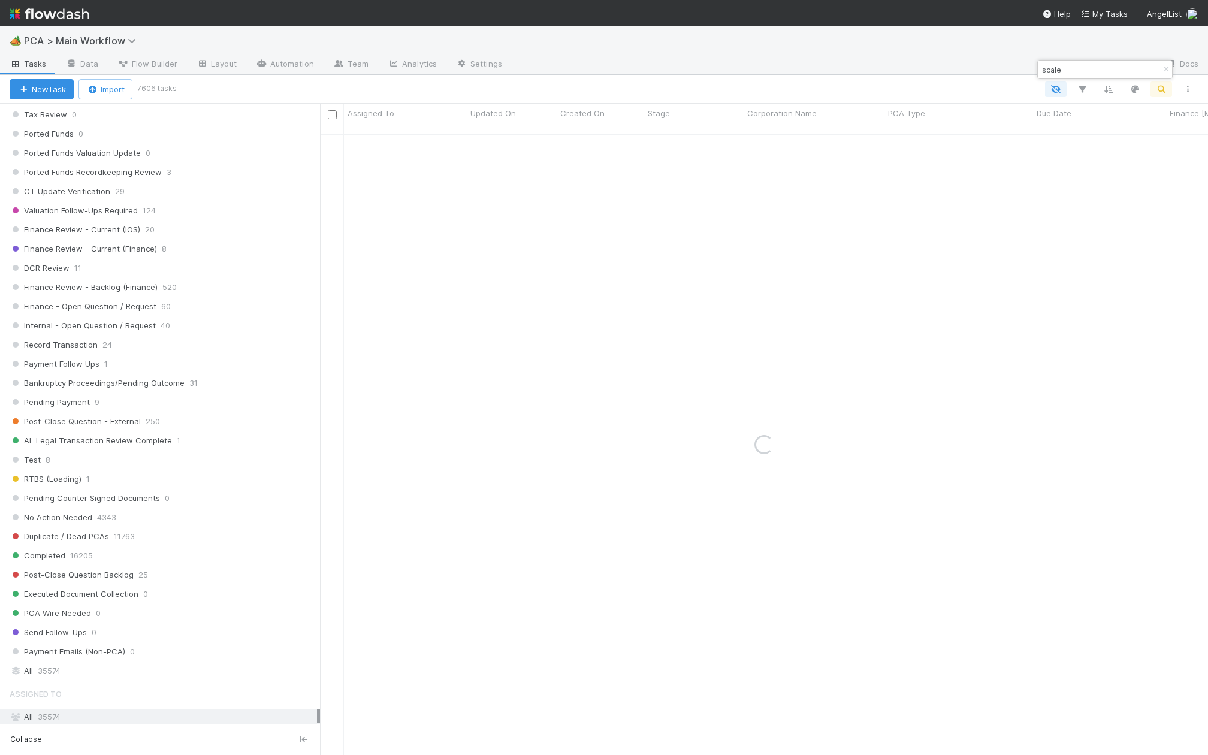
scroll to position [1342, 0]
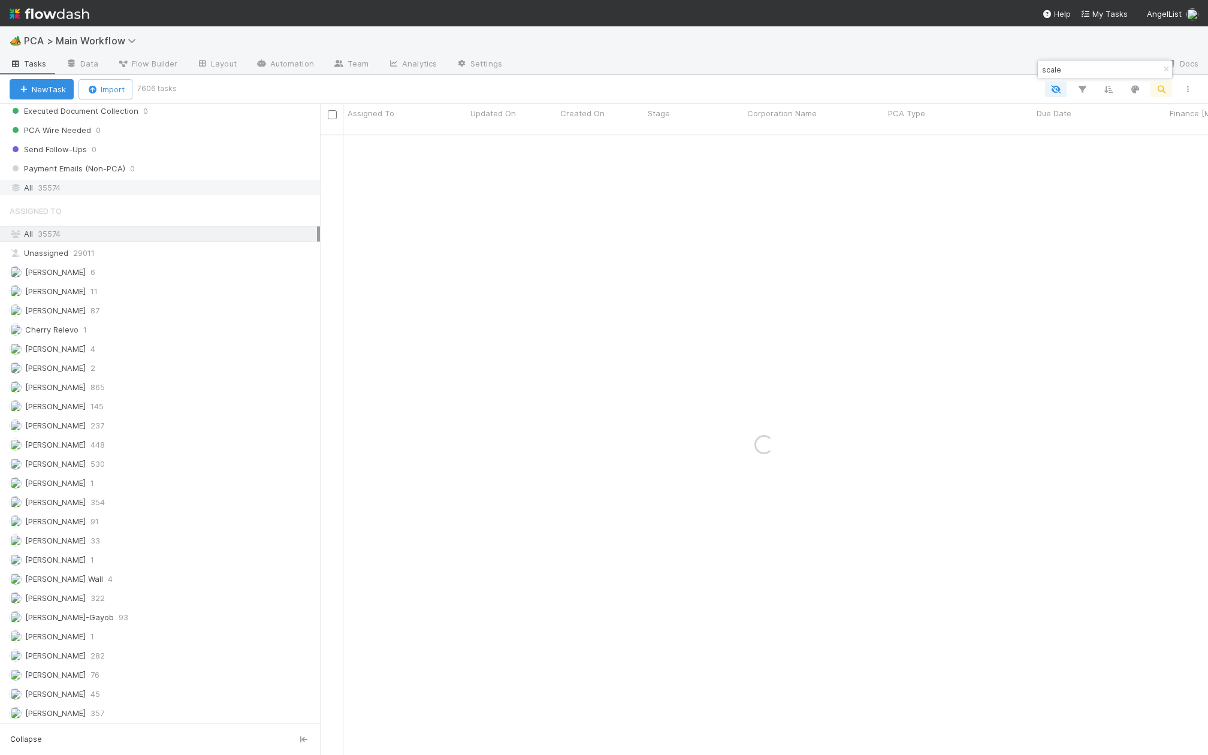
click at [258, 180] on div "All 35574" at bounding box center [163, 187] width 307 height 15
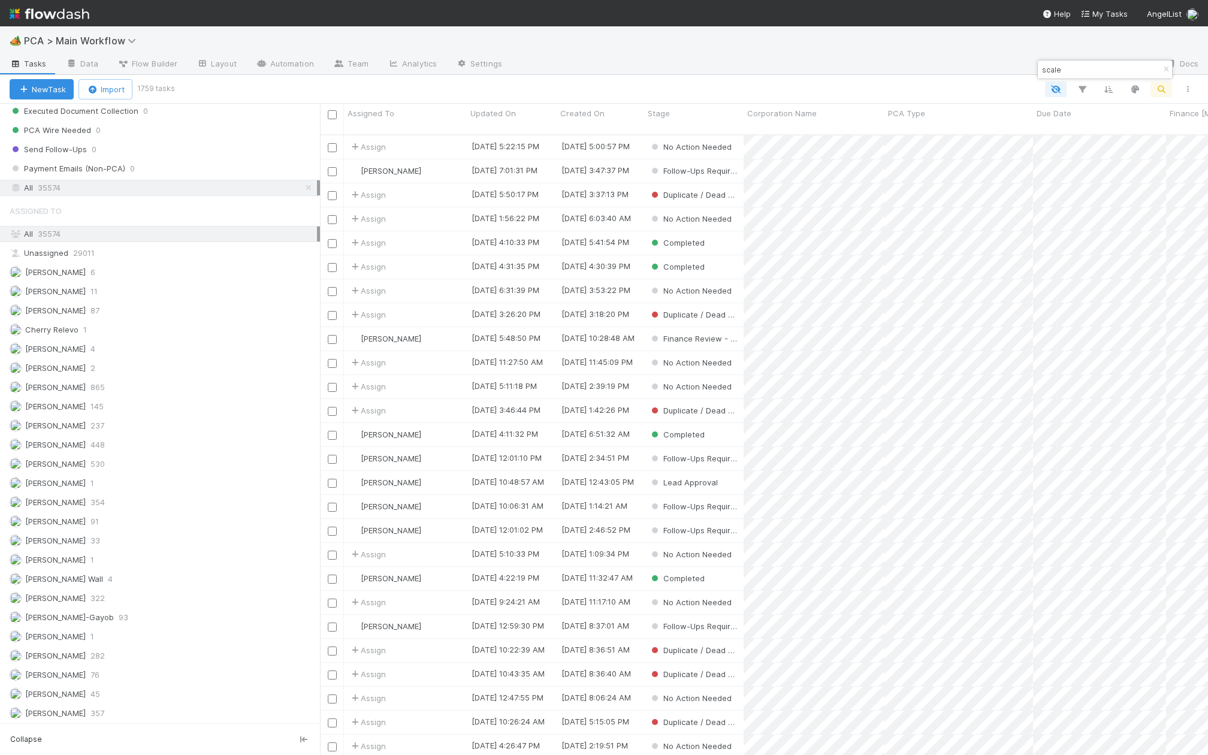
scroll to position [630, 888]
click at [784, 111] on span "Corporation Name" at bounding box center [781, 113] width 69 height 12
click at [791, 131] on div "Sort A → Z" at bounding box center [816, 136] width 137 height 18
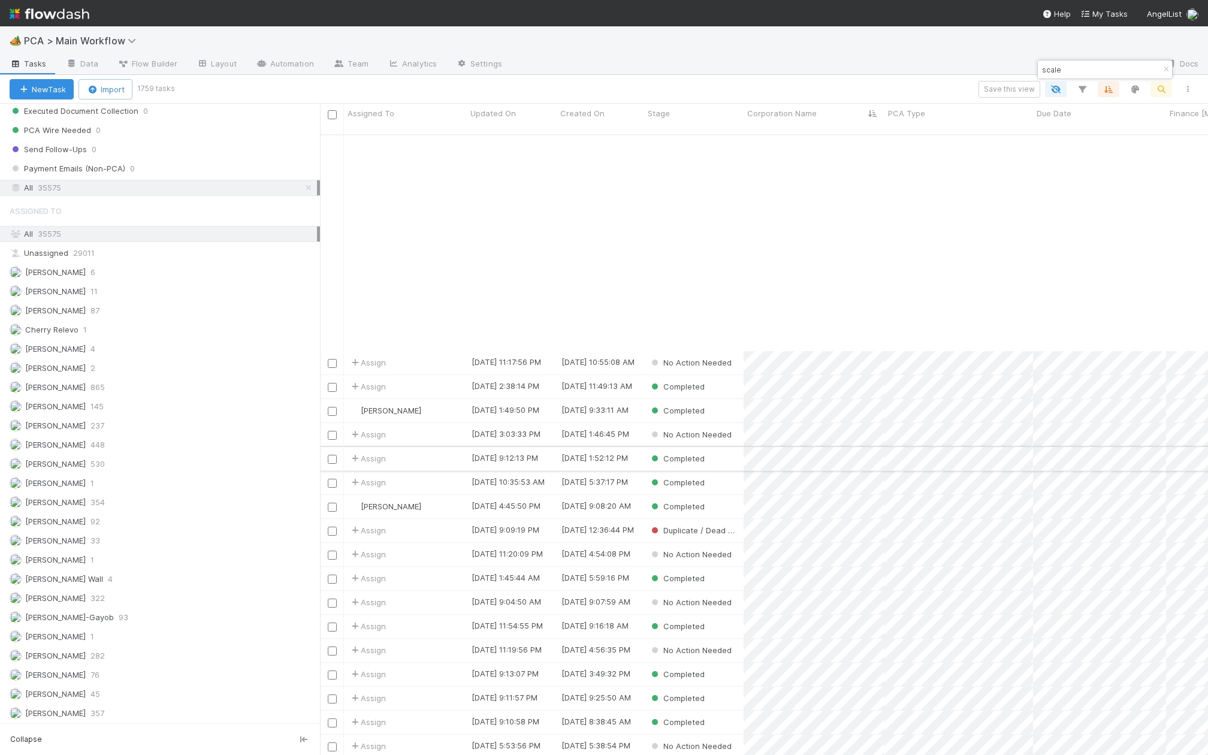
scroll to position [283, 0]
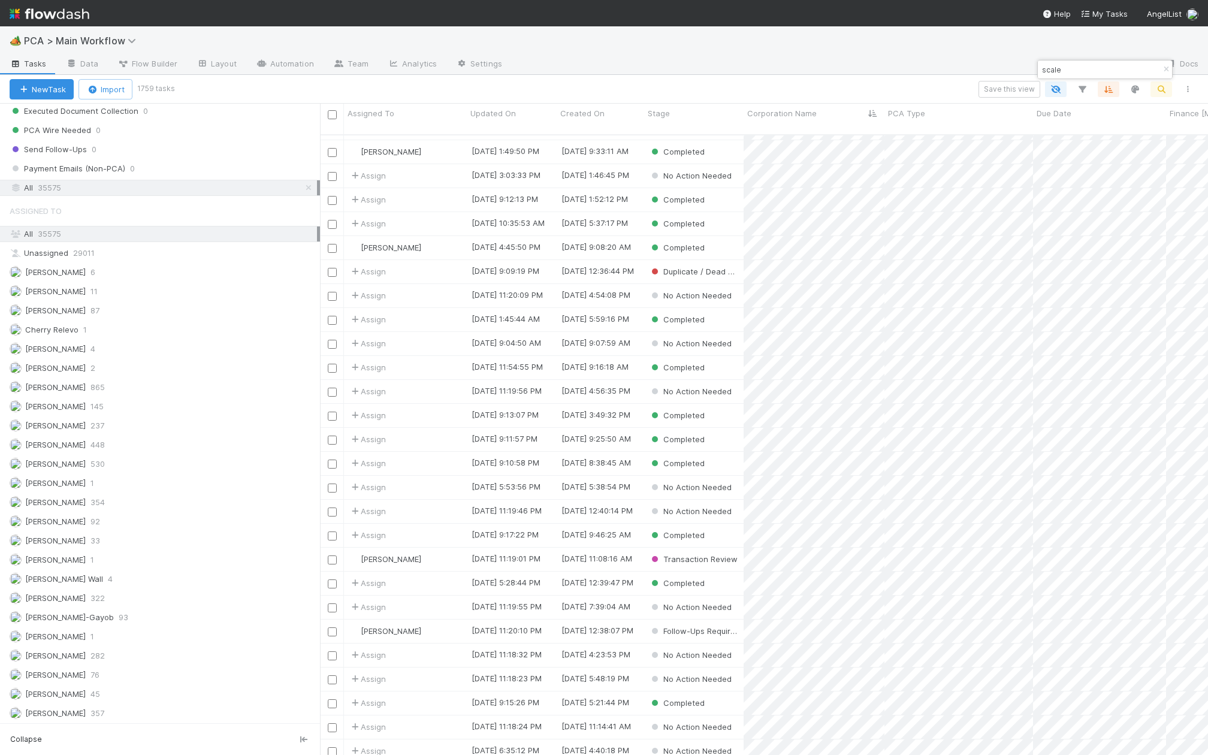
click at [1102, 70] on input "scale" at bounding box center [1099, 69] width 120 height 14
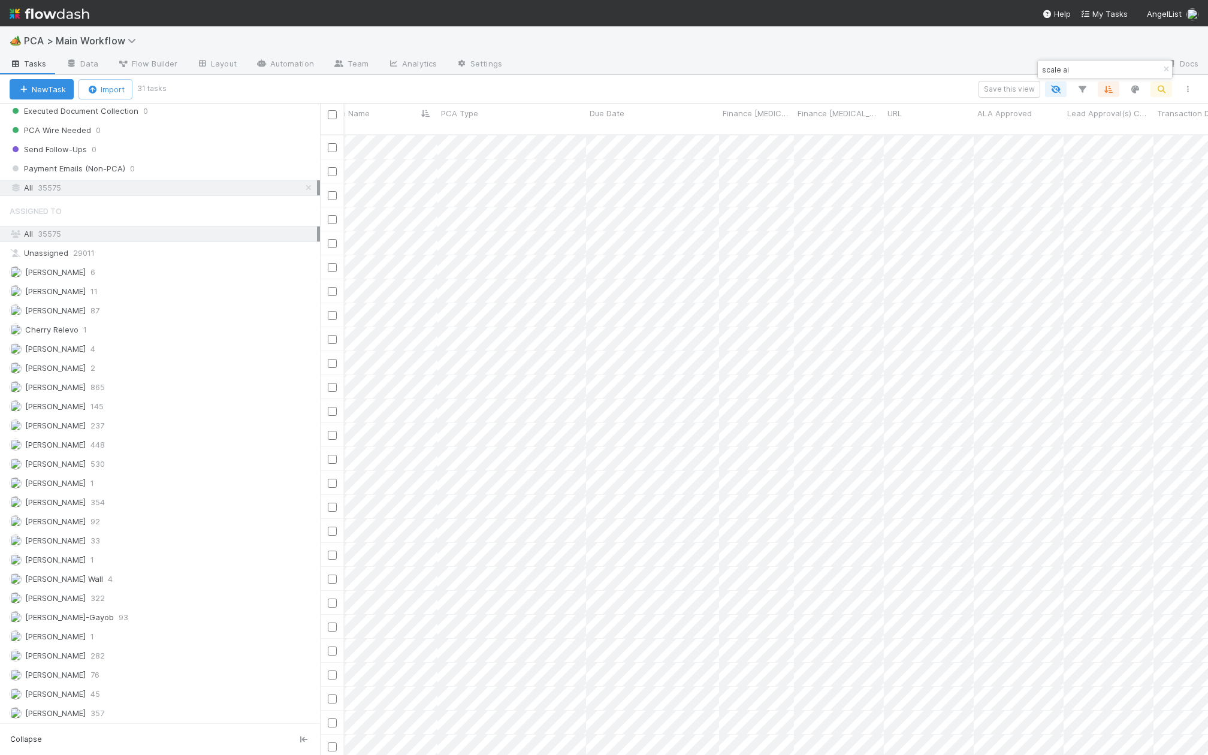
scroll to position [0, 0]
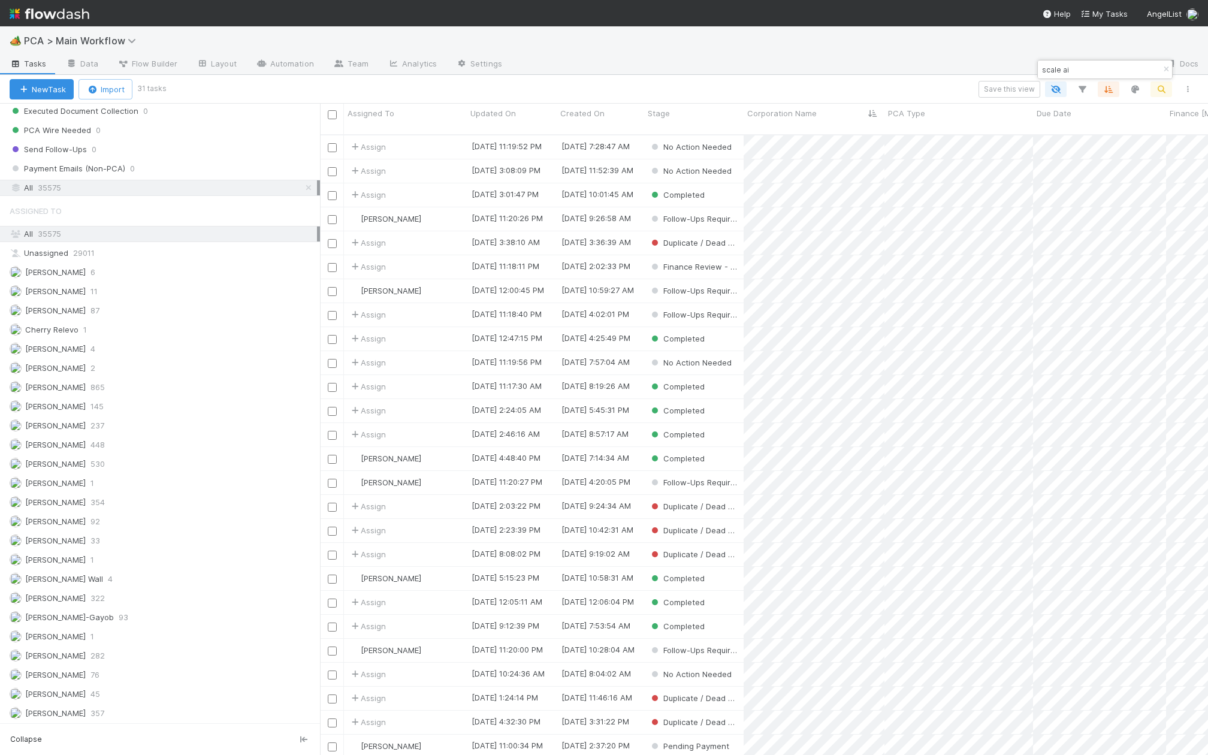
type input "scale ai"
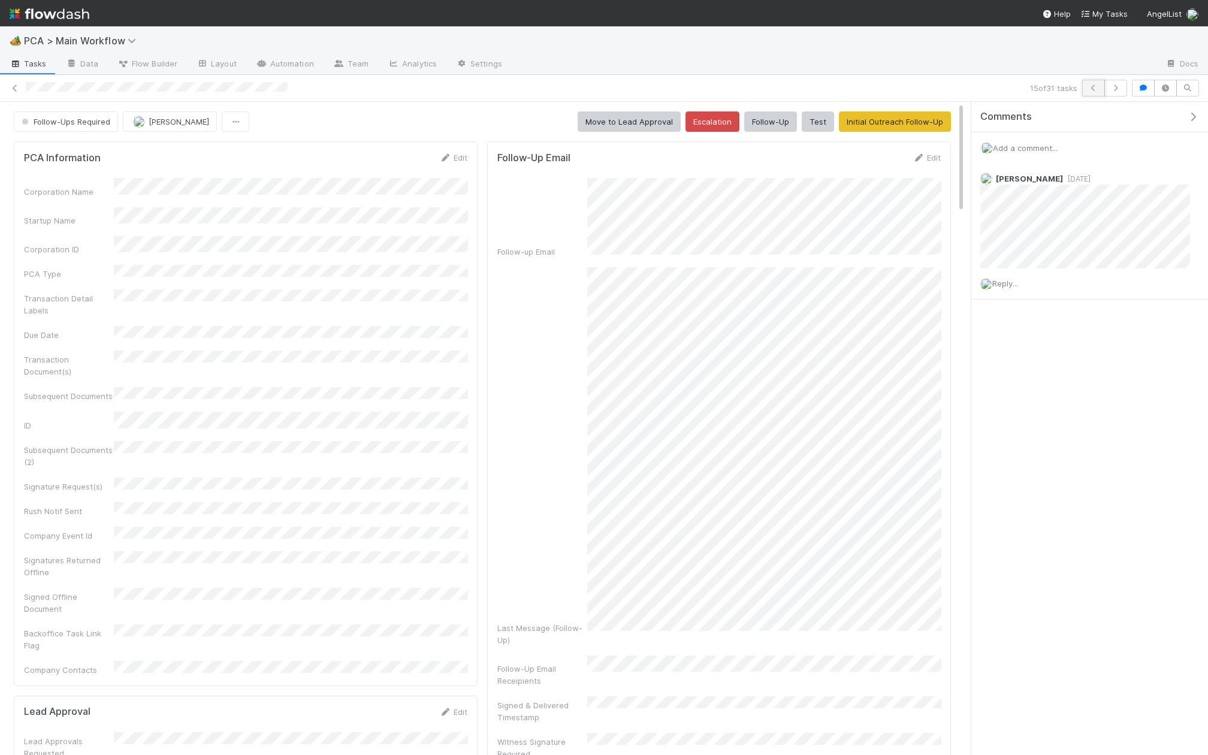
click at [1097, 86] on icon "button" at bounding box center [1093, 87] width 12 height 7
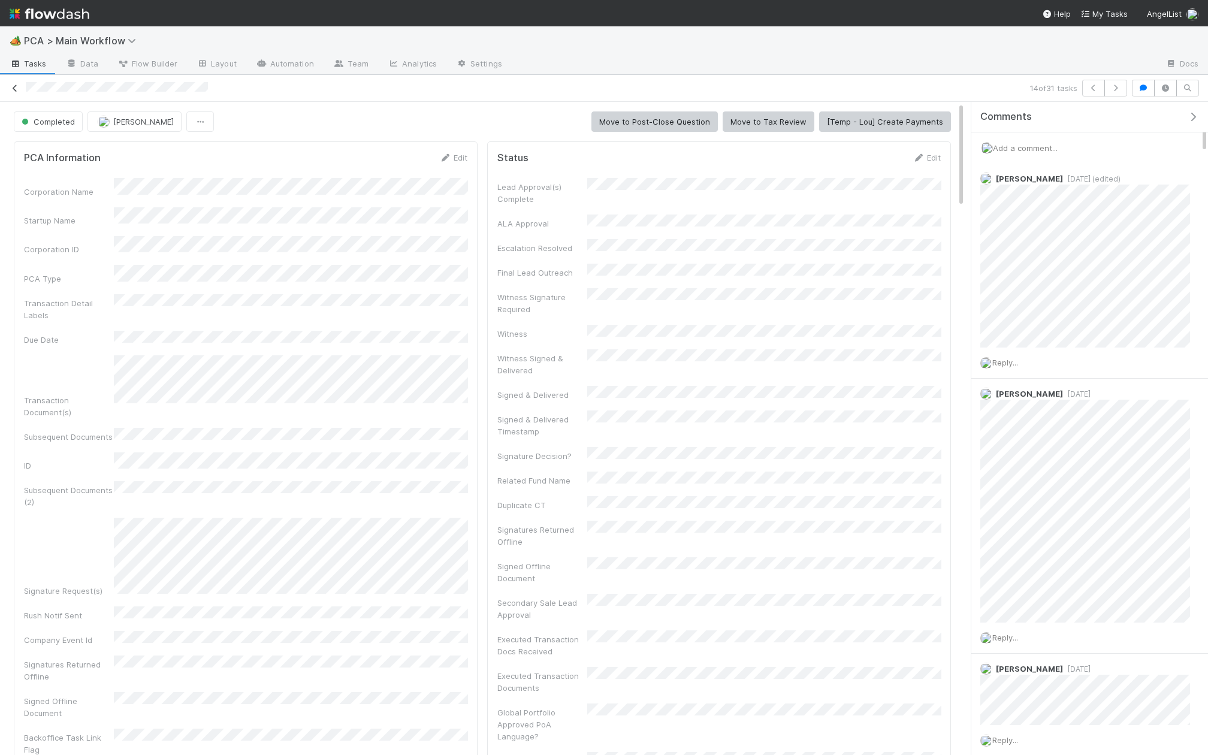
click at [11, 90] on icon at bounding box center [15, 88] width 12 height 8
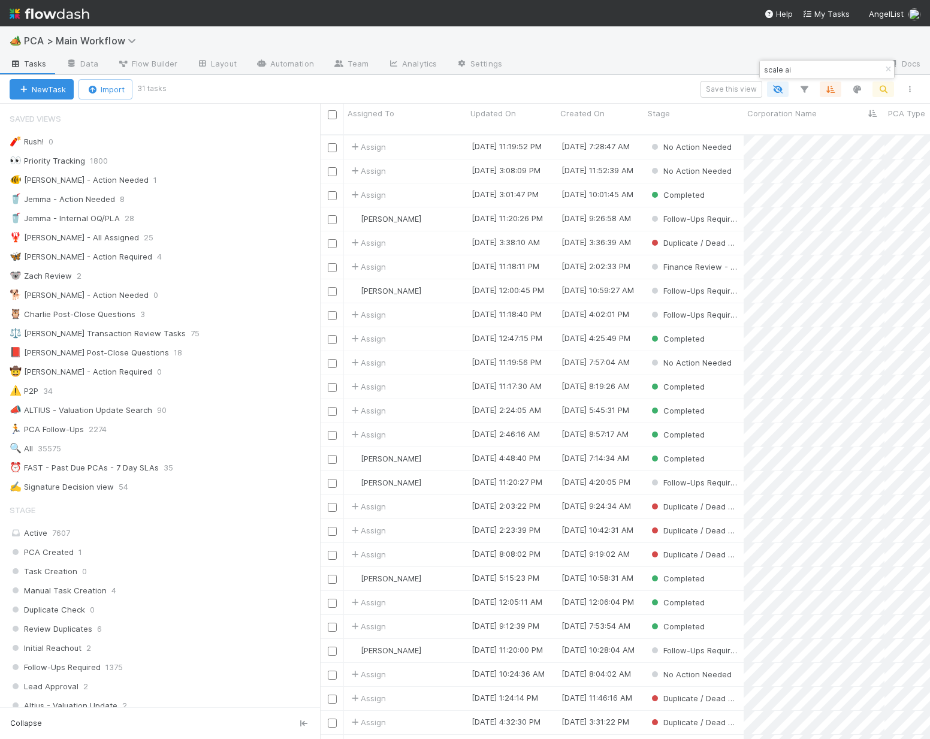
click at [803, 61] on div "scale ai" at bounding box center [827, 70] width 134 height 18
click at [802, 68] on input "scale ai" at bounding box center [821, 69] width 120 height 14
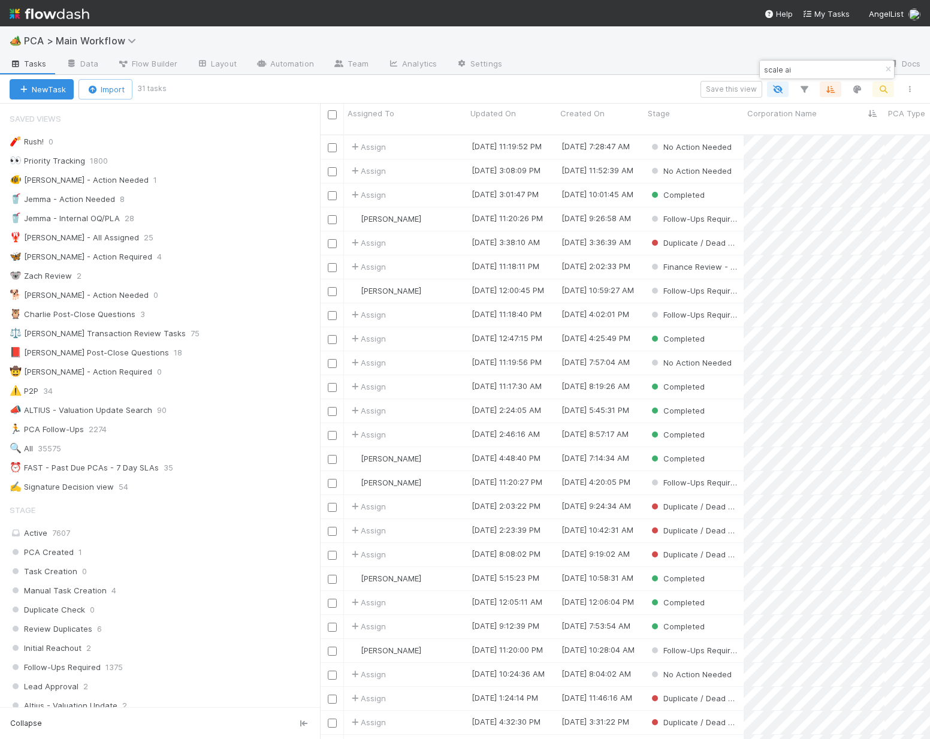
paste input "TOKENFOLIO"
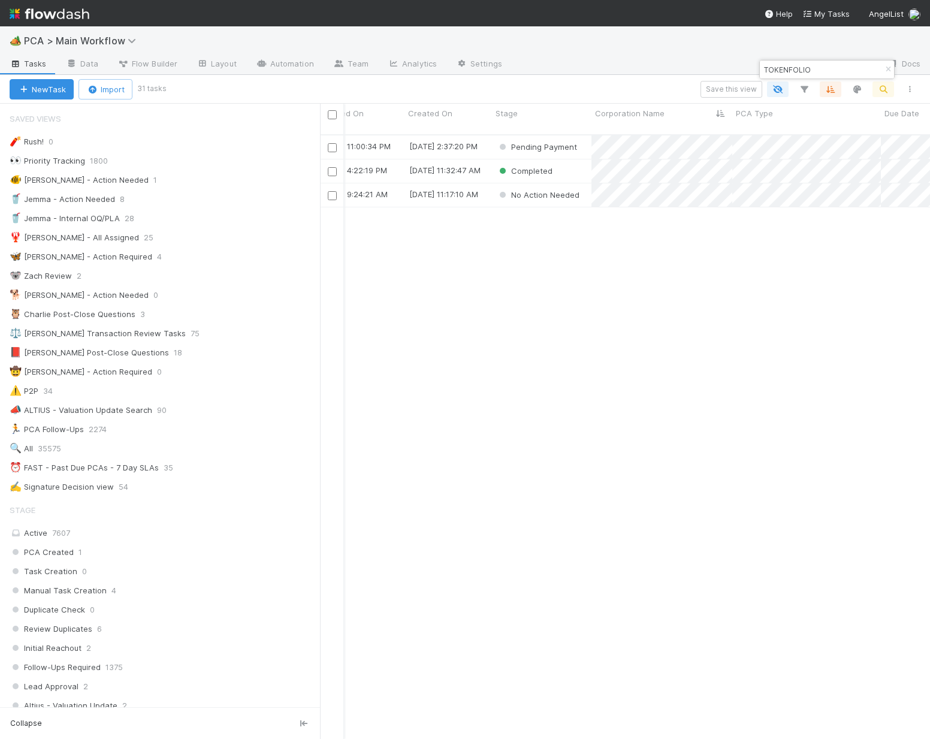
scroll to position [0, 212]
type input "TOKENFOLIO"
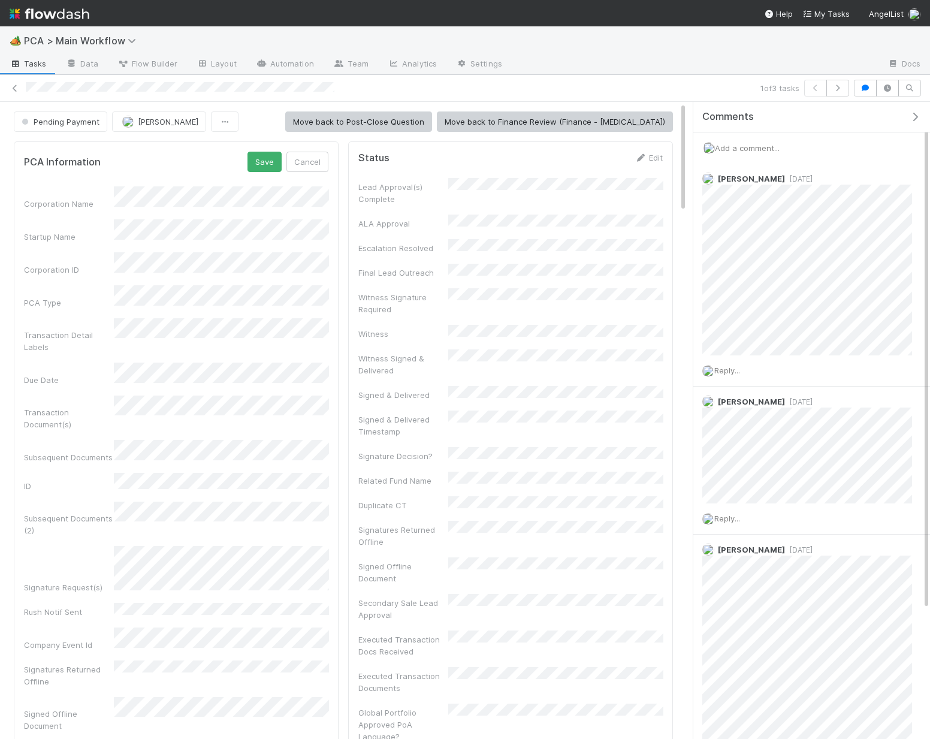
click at [259, 174] on form "PCA Information Save Cancel Corporation Name Startup Name Corporation ID PCA Ty…" at bounding box center [176, 476] width 304 height 649
click at [261, 165] on button "Save" at bounding box center [264, 162] width 34 height 20
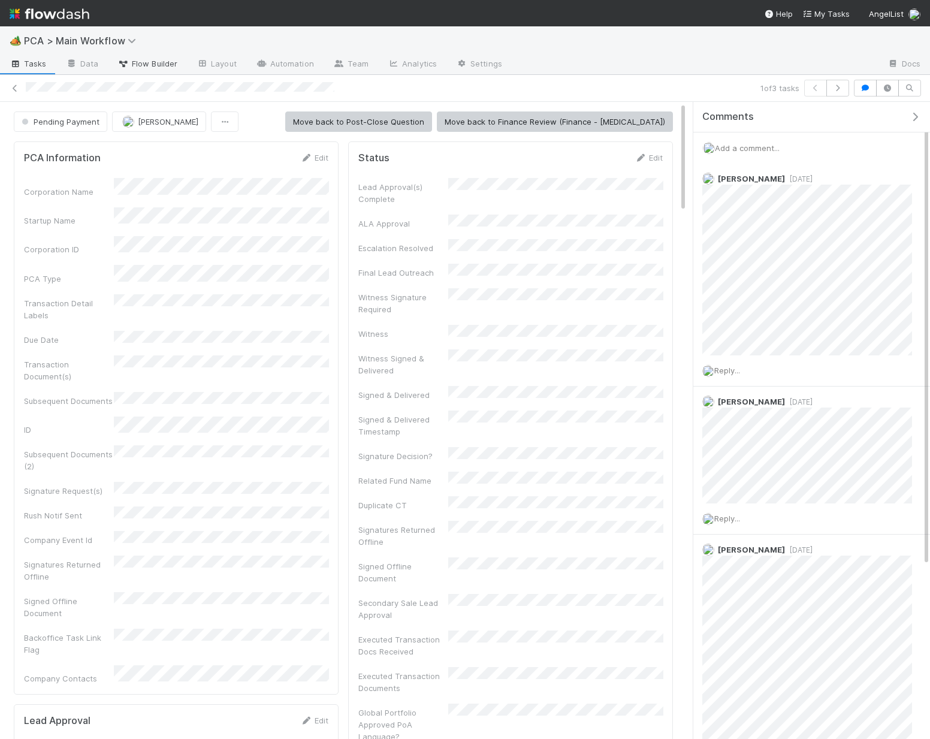
click at [153, 67] on span "Flow Builder" at bounding box center [147, 64] width 60 height 12
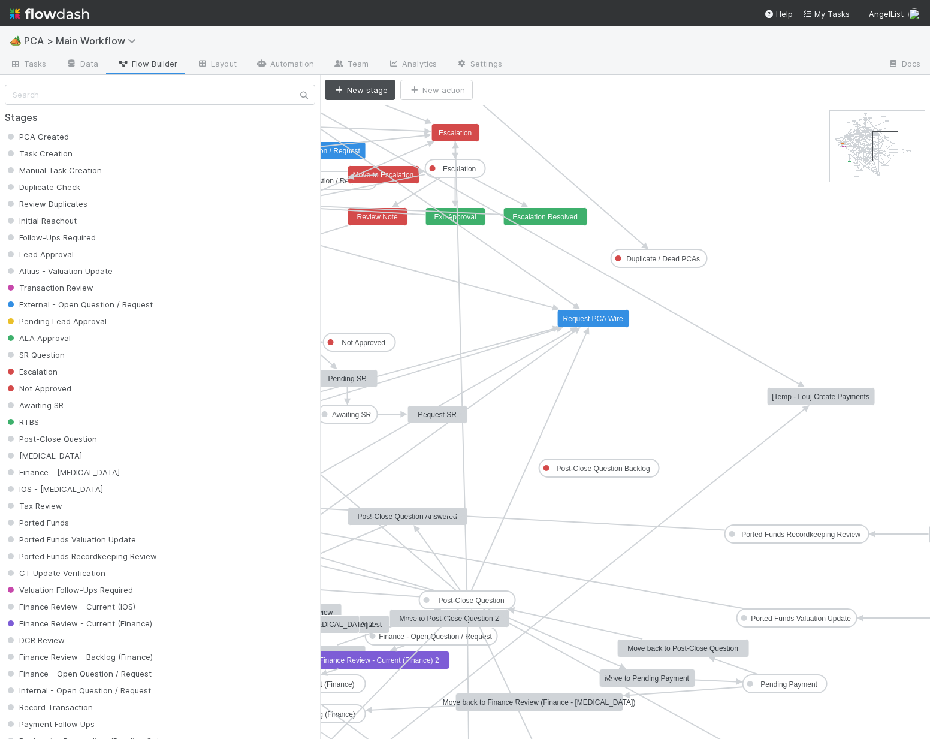
drag, startPoint x: 851, startPoint y: 124, endPoint x: 894, endPoint y: 145, distance: 48.0
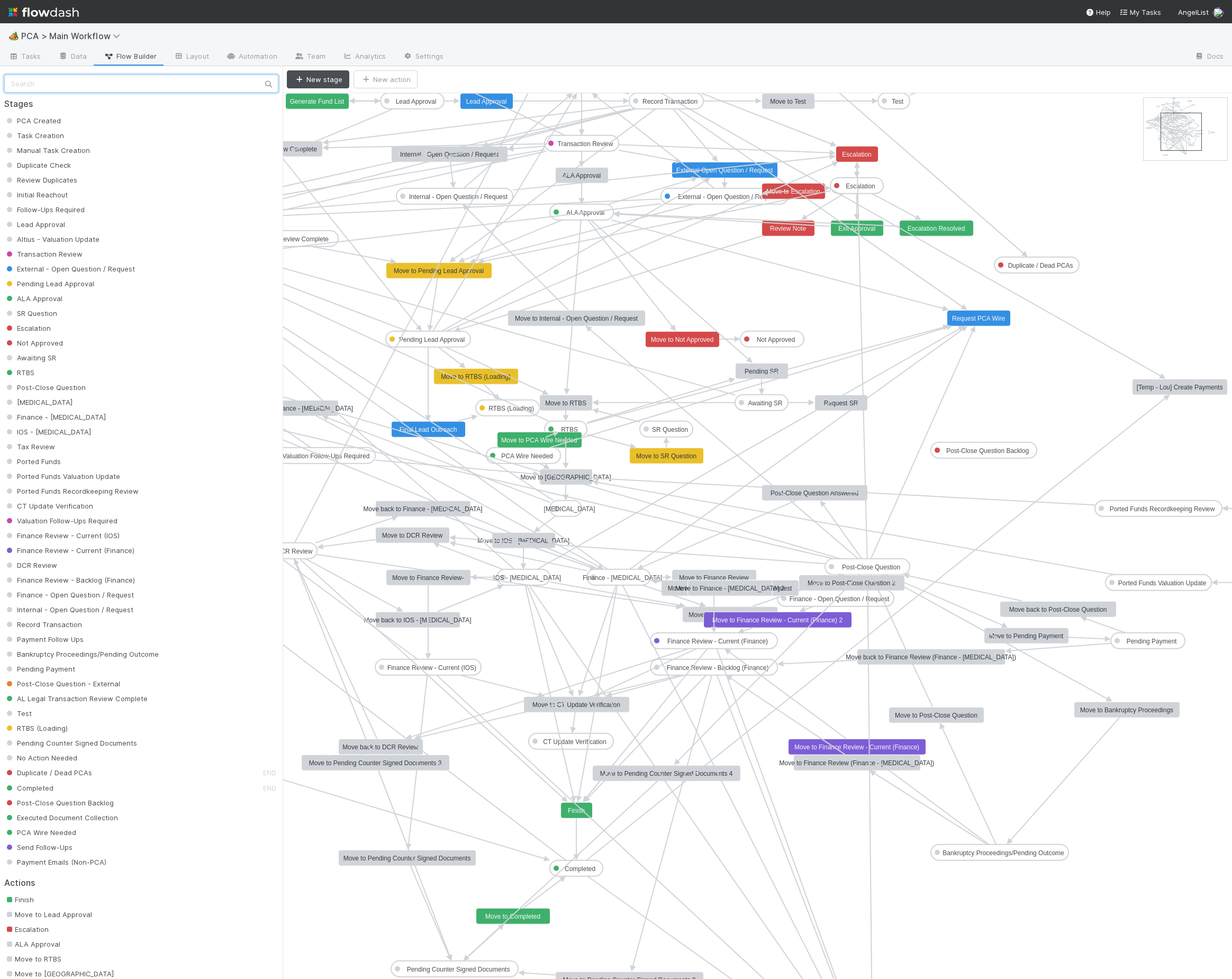
click at [130, 79] on input "text" at bounding box center [141, 83] width 274 height 18
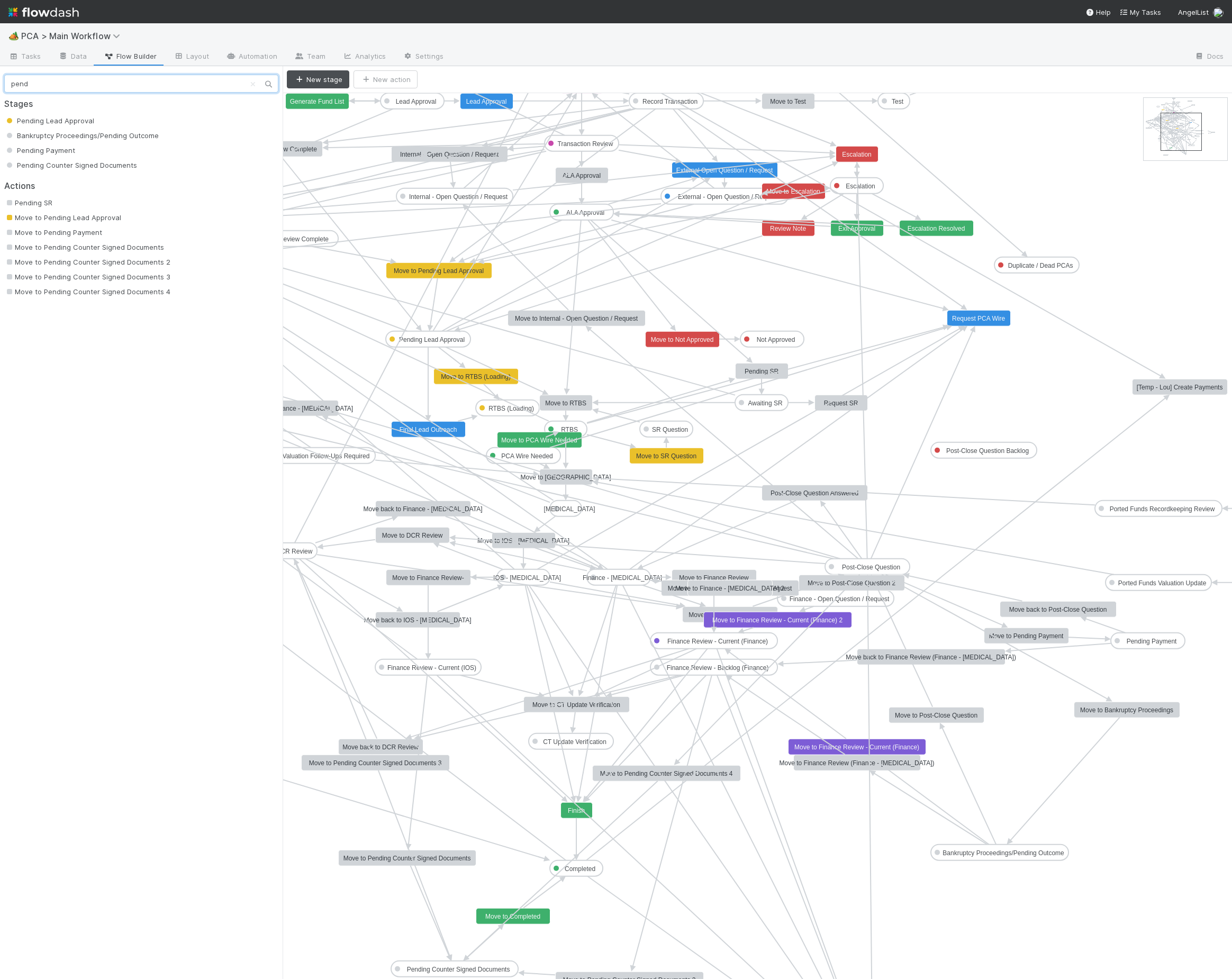
type input "pend"
click at [49, 151] on span "Pending Payment" at bounding box center [40, 150] width 71 height 9
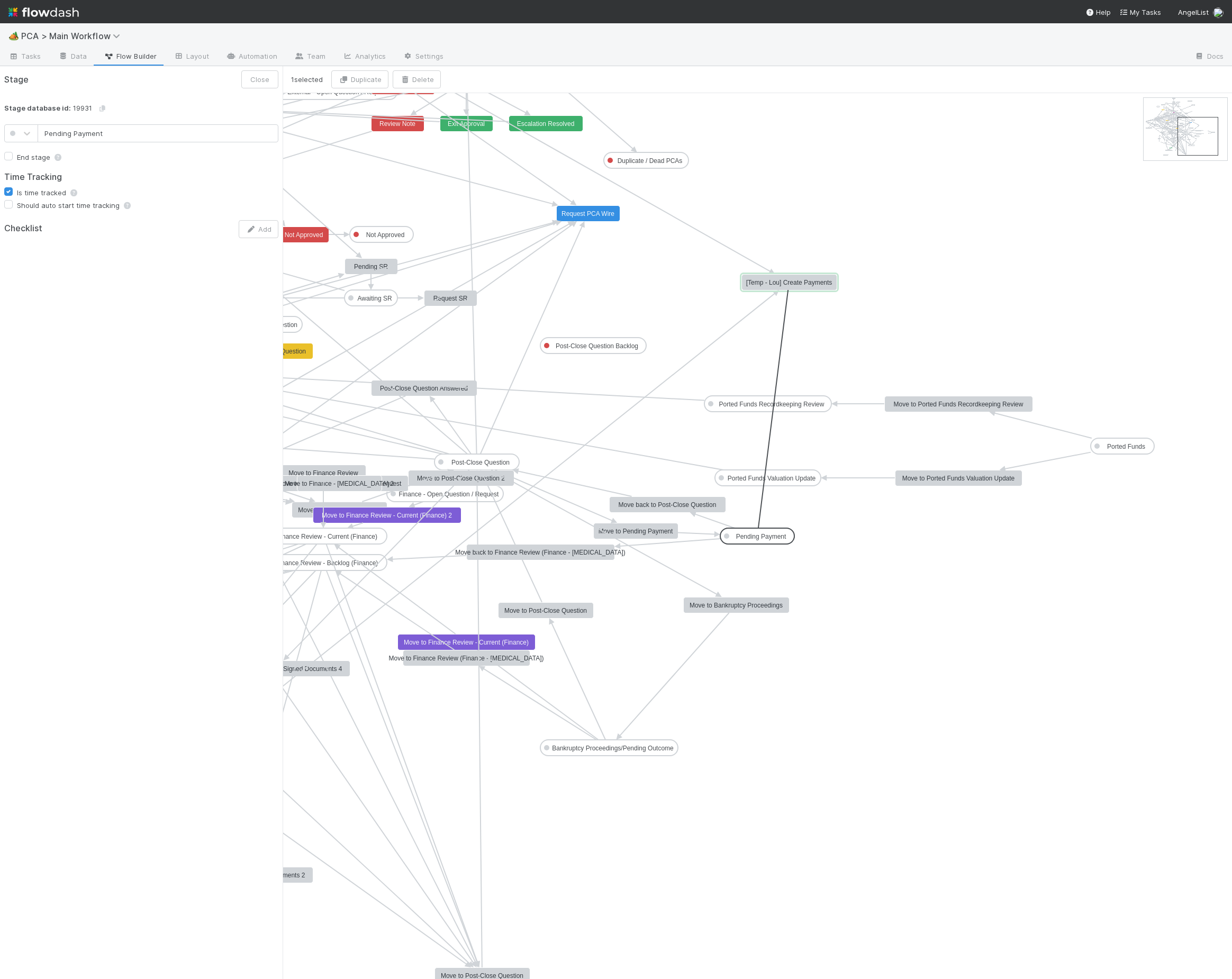
drag, startPoint x: 757, startPoint y: 548, endPoint x: 764, endPoint y: 283, distance: 265.1
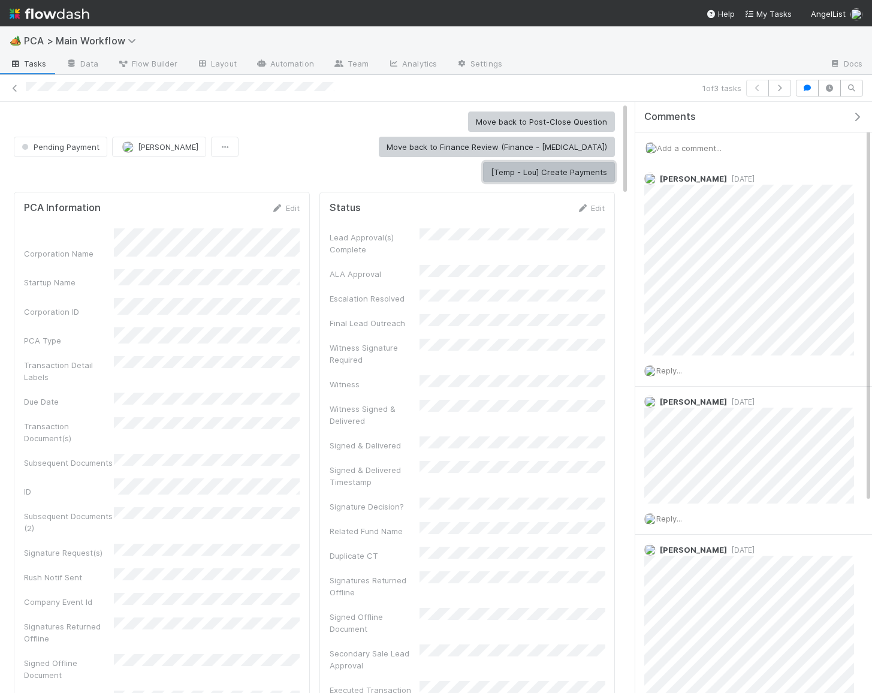
click at [544, 162] on button "[Temp - Lou] Create Payments" at bounding box center [549, 172] width 132 height 20
click at [291, 62] on link "Automation" at bounding box center [284, 64] width 77 height 19
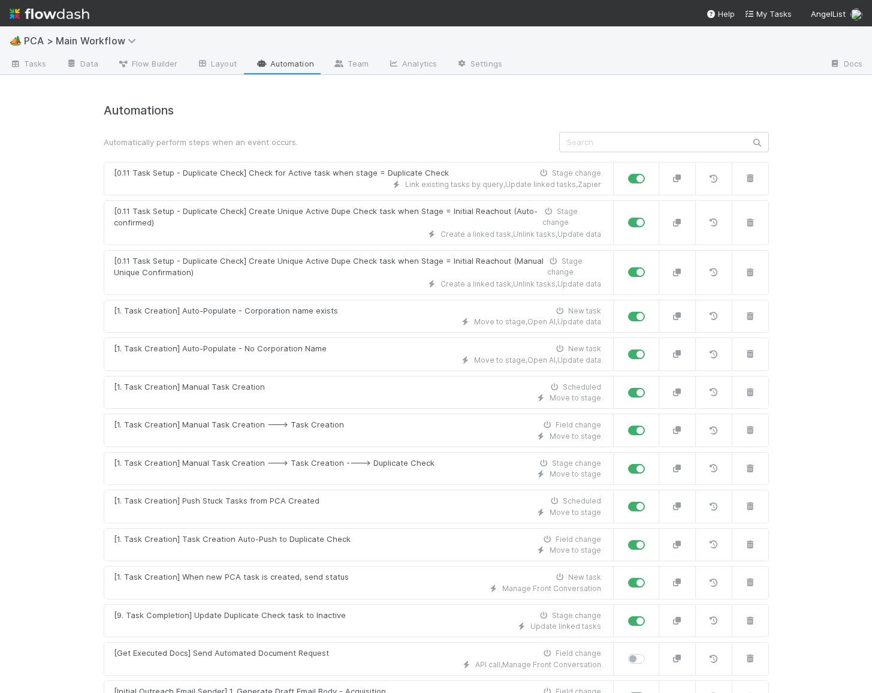
click at [629, 140] on input "text" at bounding box center [664, 142] width 210 height 20
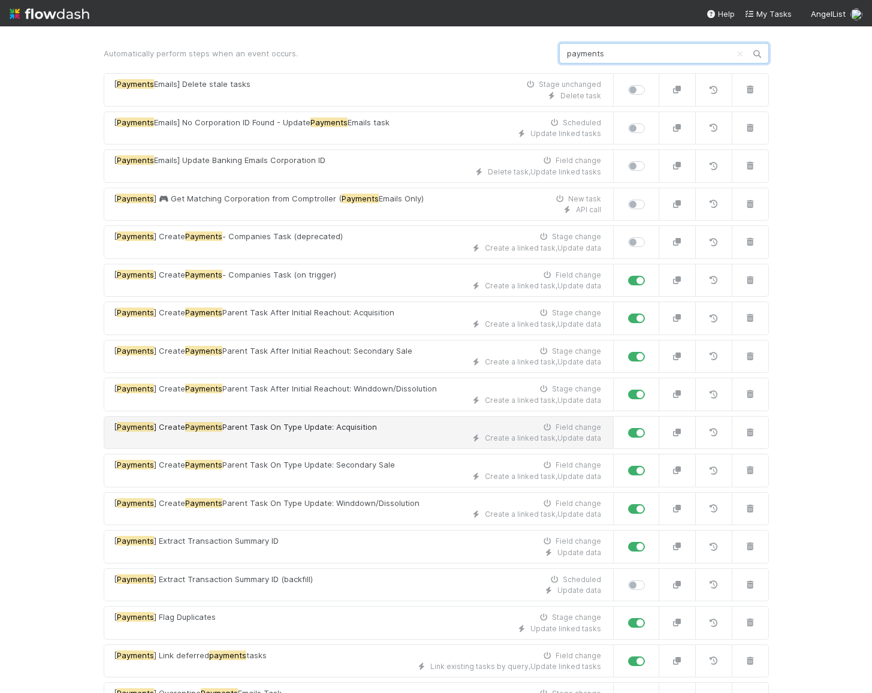
scroll to position [90, 0]
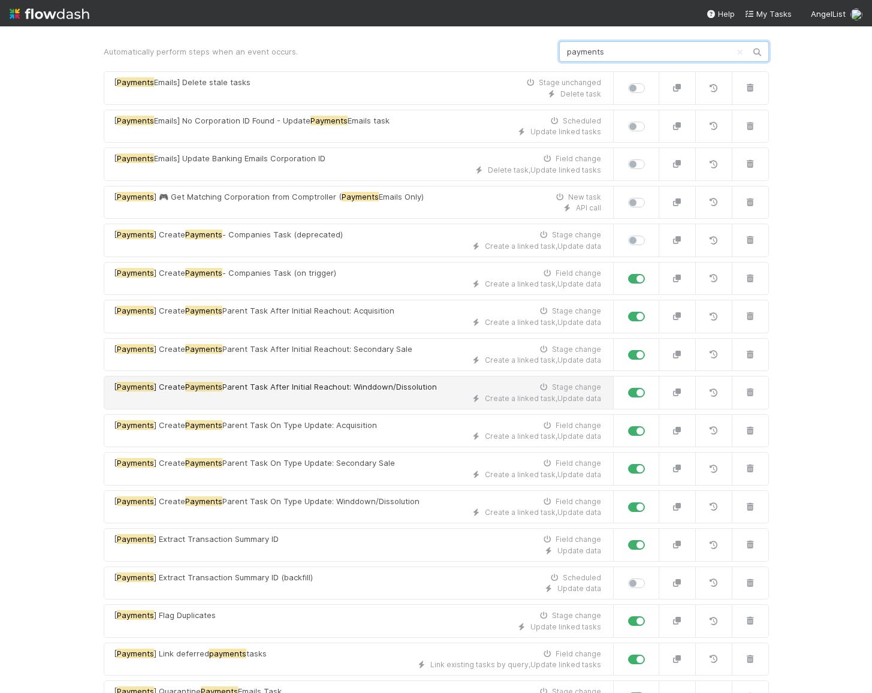
type input "payments"
click at [416, 393] on div "Create a linked task , Update data" at bounding box center [357, 398] width 487 height 11
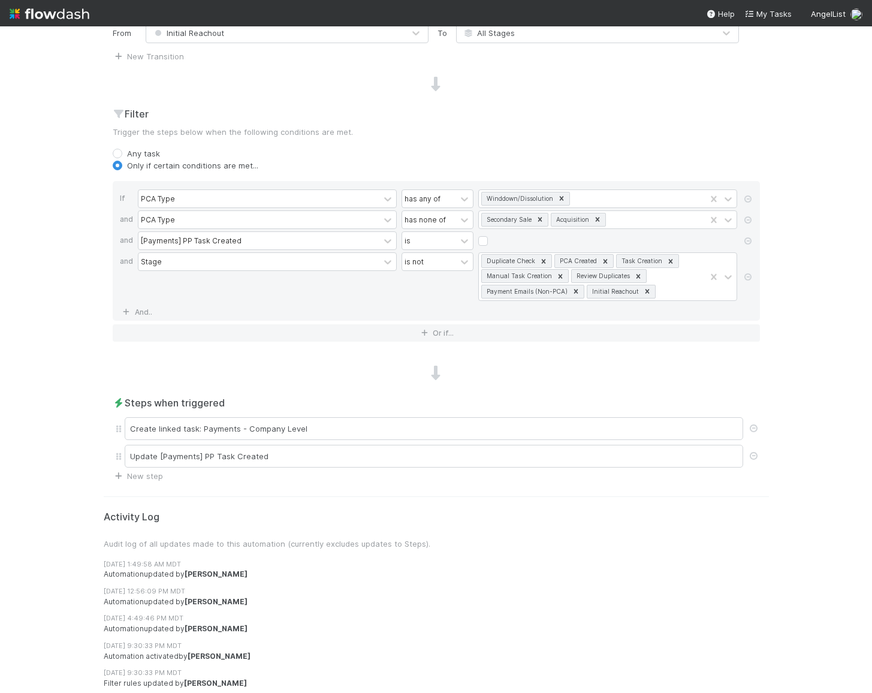
scroll to position [367, 0]
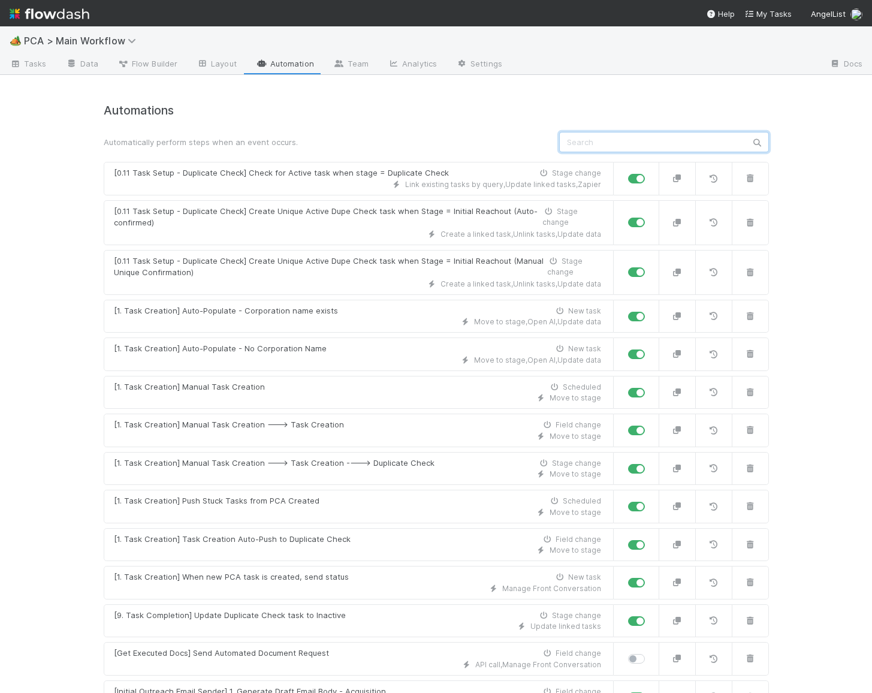
click at [601, 141] on input "text" at bounding box center [664, 142] width 210 height 20
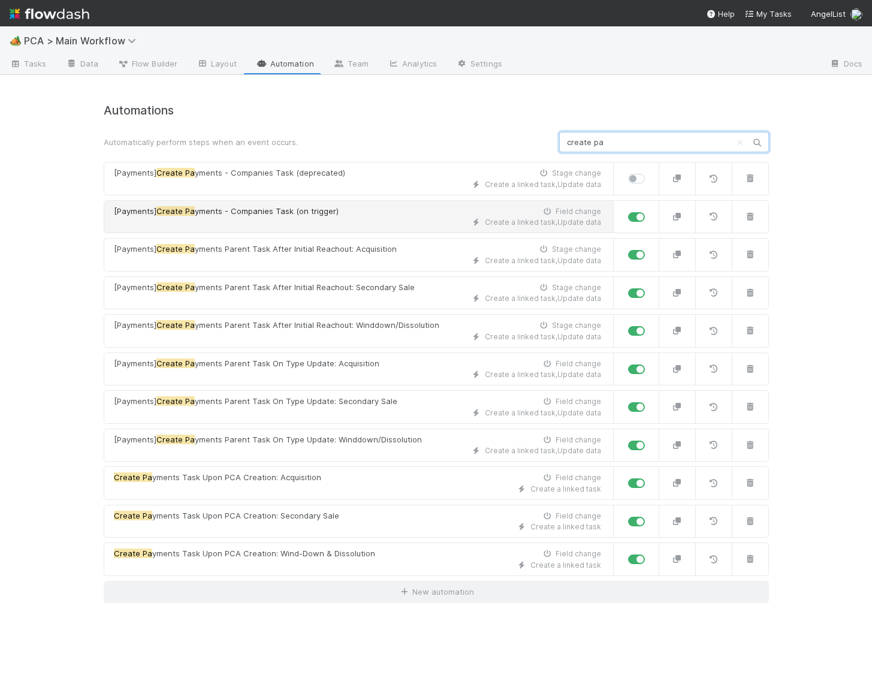
type input "create pa"
click at [401, 217] on div "Create a linked task , Update data" at bounding box center [357, 222] width 487 height 11
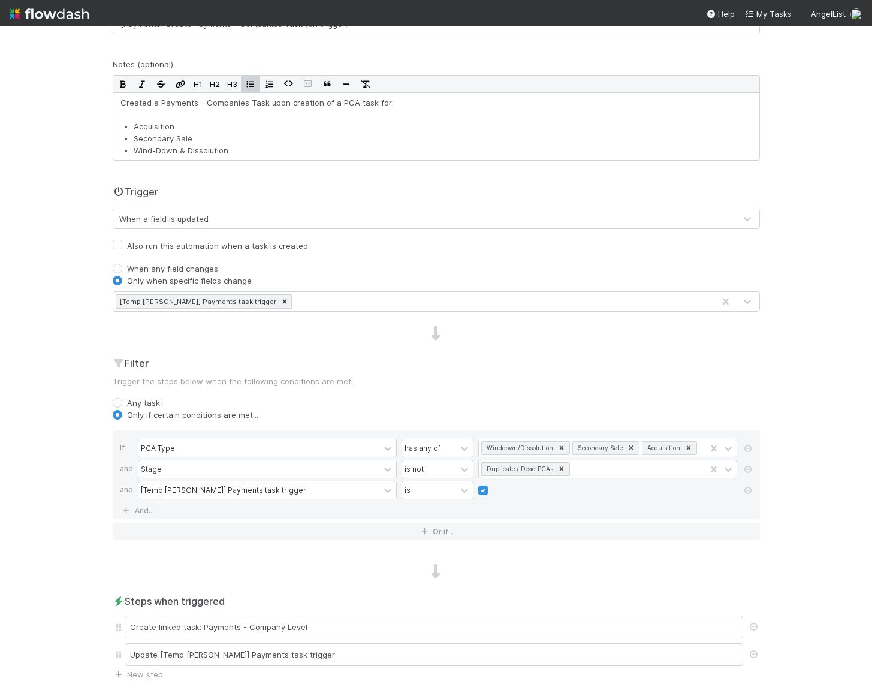
scroll to position [192, 0]
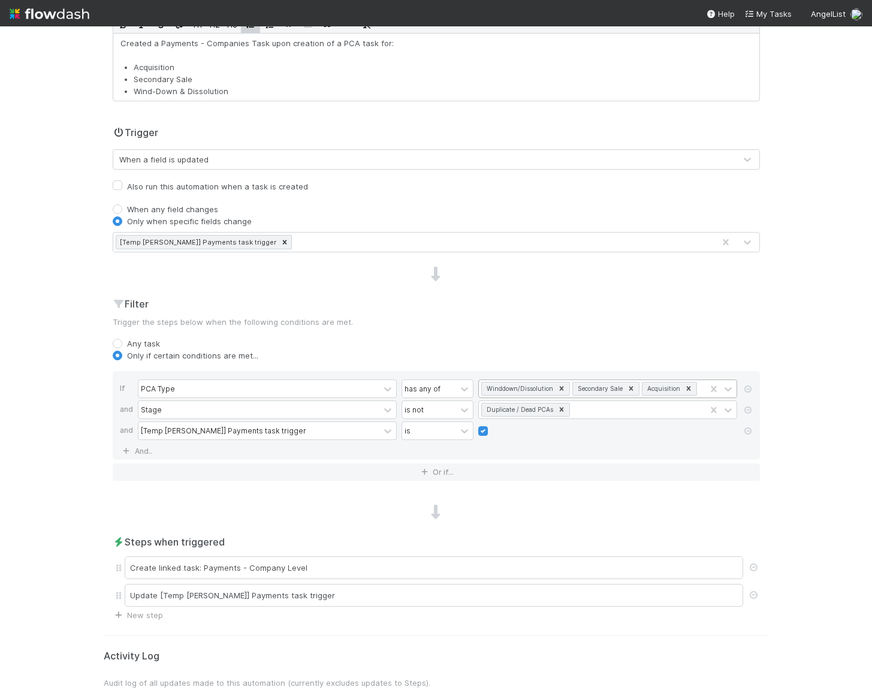
click at [701, 390] on div "Winddown/Dissolution Secondary Sale Acquisition" at bounding box center [592, 388] width 226 height 17
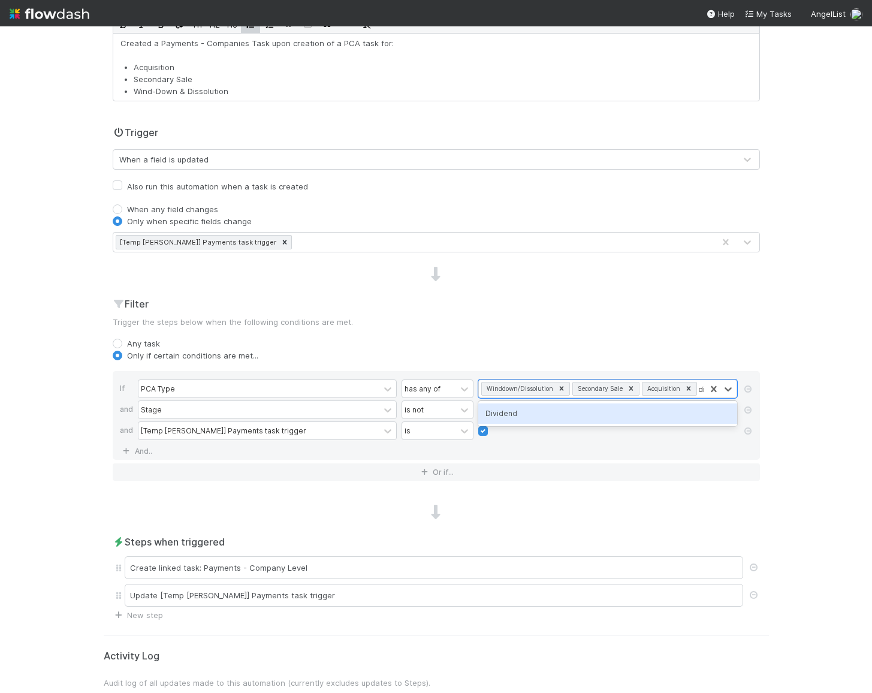
type input "div"
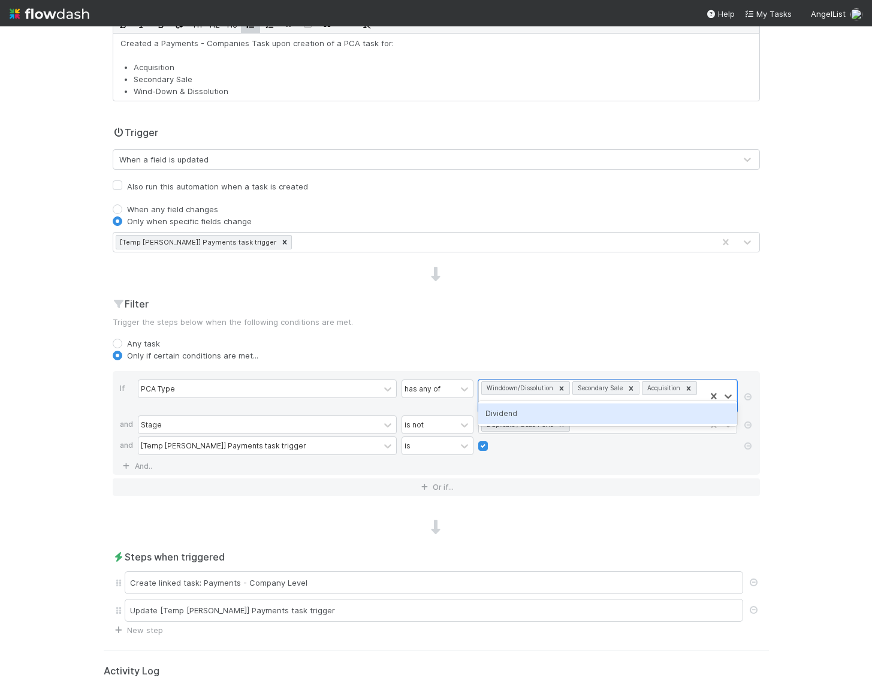
click at [621, 410] on div "Dividend" at bounding box center [607, 413] width 259 height 20
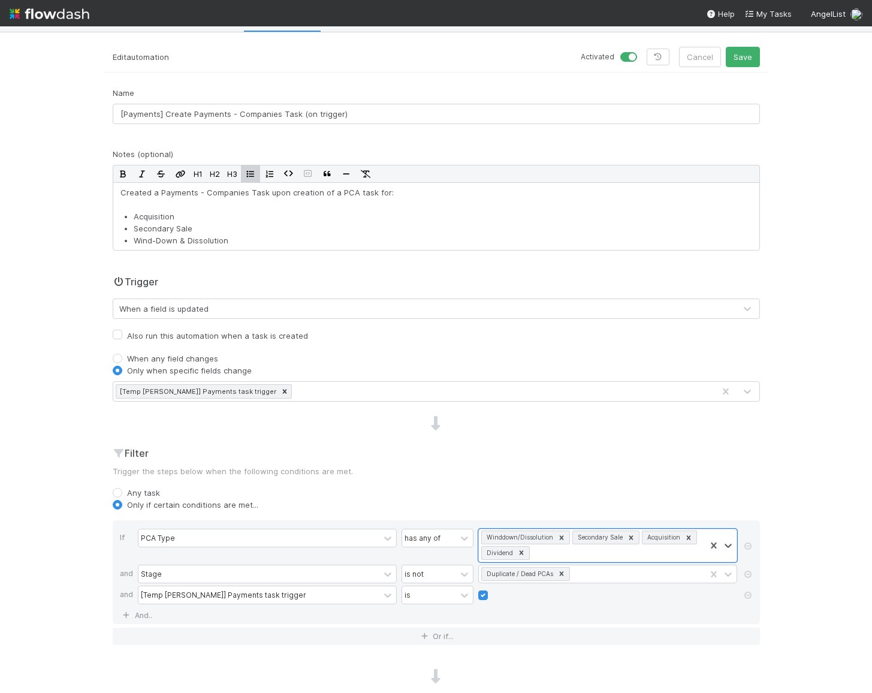
scroll to position [0, 0]
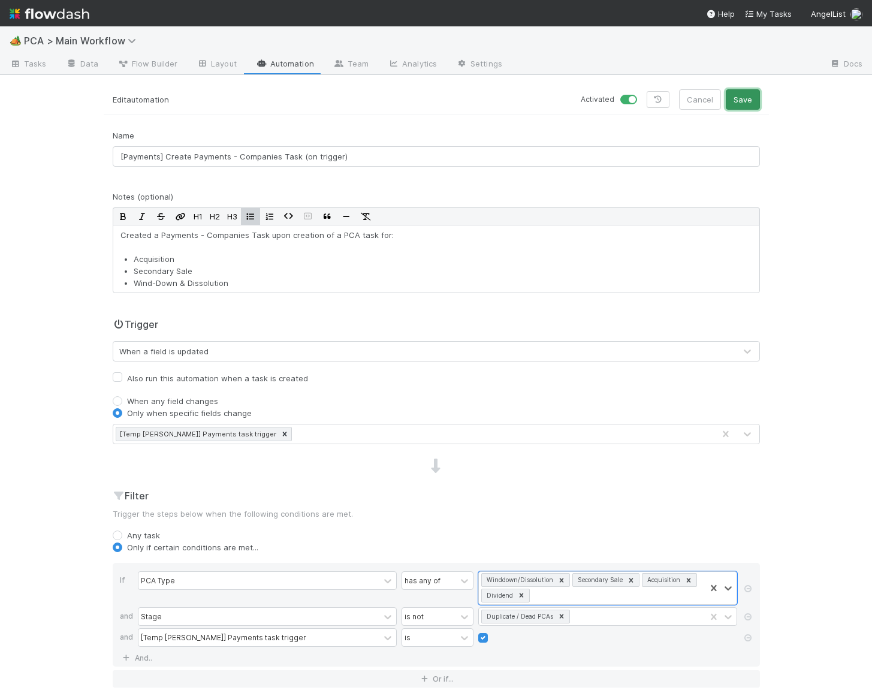
click at [746, 102] on button "Save" at bounding box center [742, 99] width 34 height 20
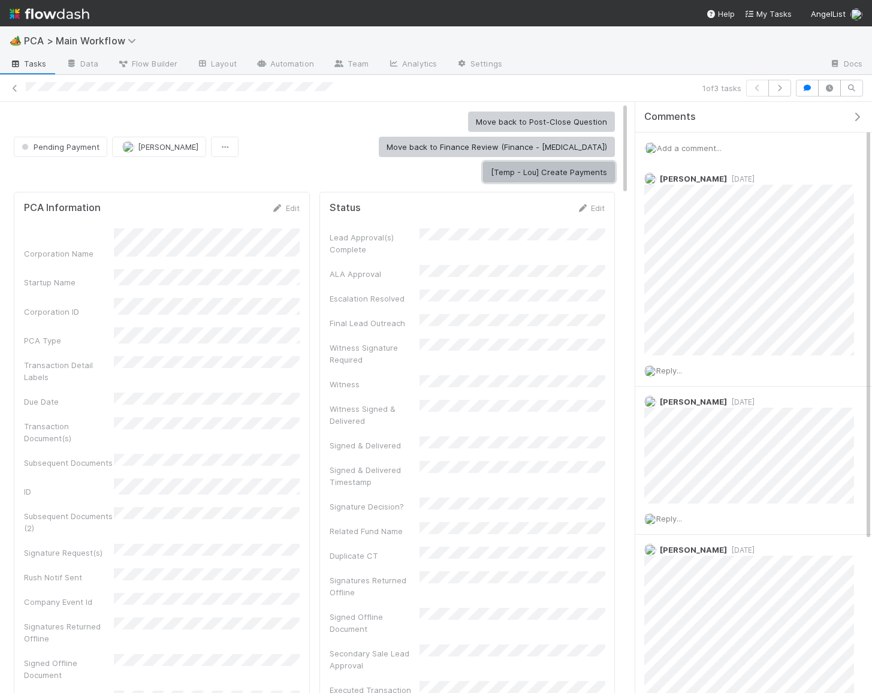
click at [554, 162] on button "[Temp - Lou] Create Payments" at bounding box center [549, 172] width 132 height 20
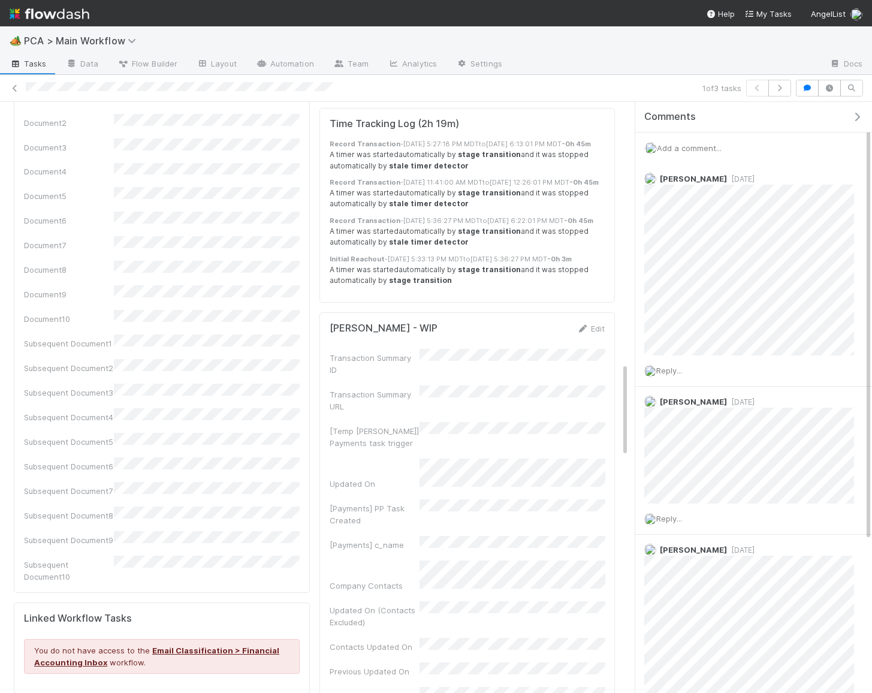
scroll to position [1750, 0]
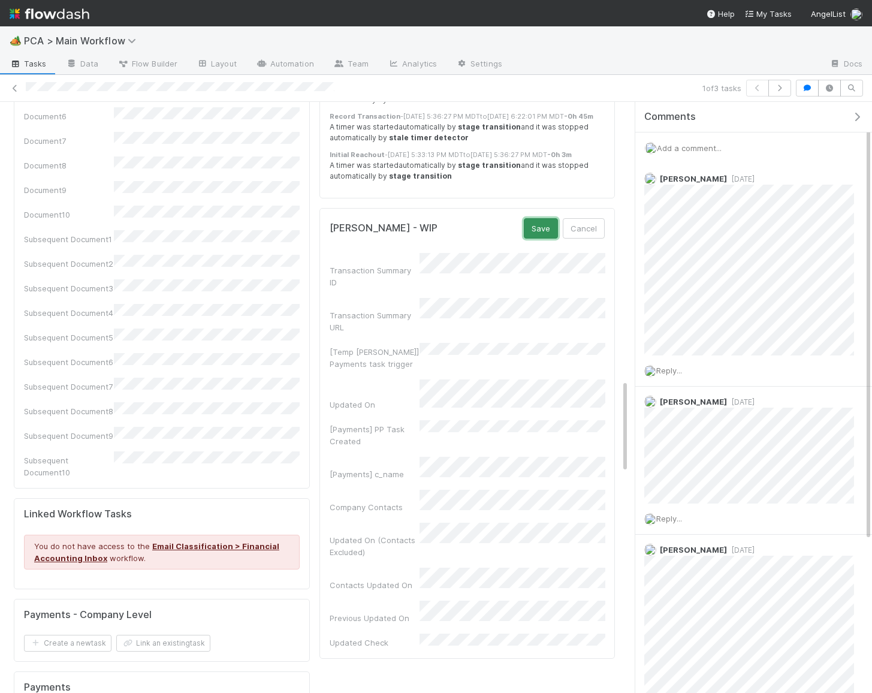
click at [557, 218] on button "Save" at bounding box center [541, 228] width 34 height 20
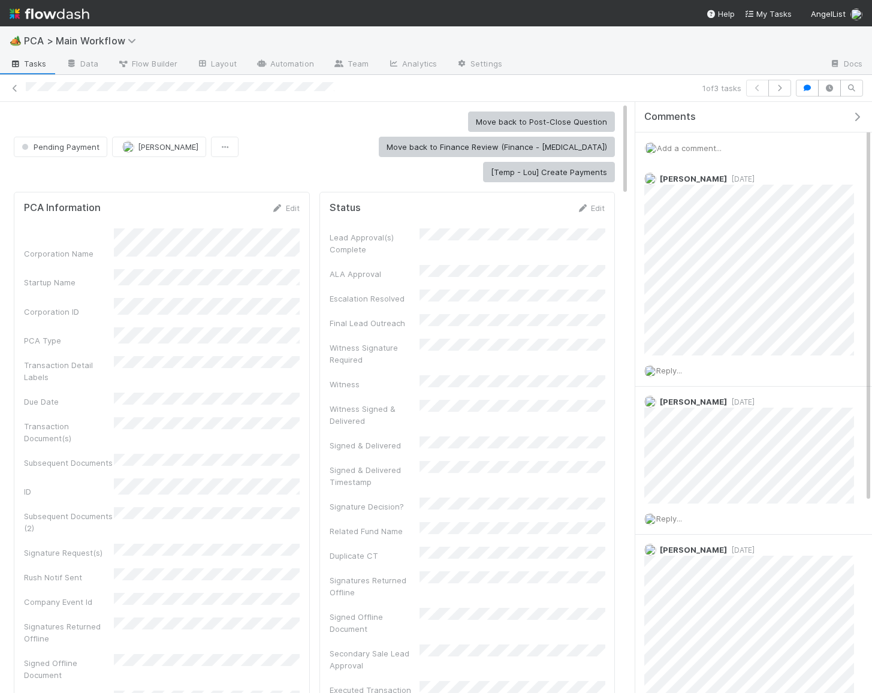
scroll to position [564, 0]
click at [540, 162] on button "[Temp - Lou] Create Payments" at bounding box center [549, 172] width 132 height 20
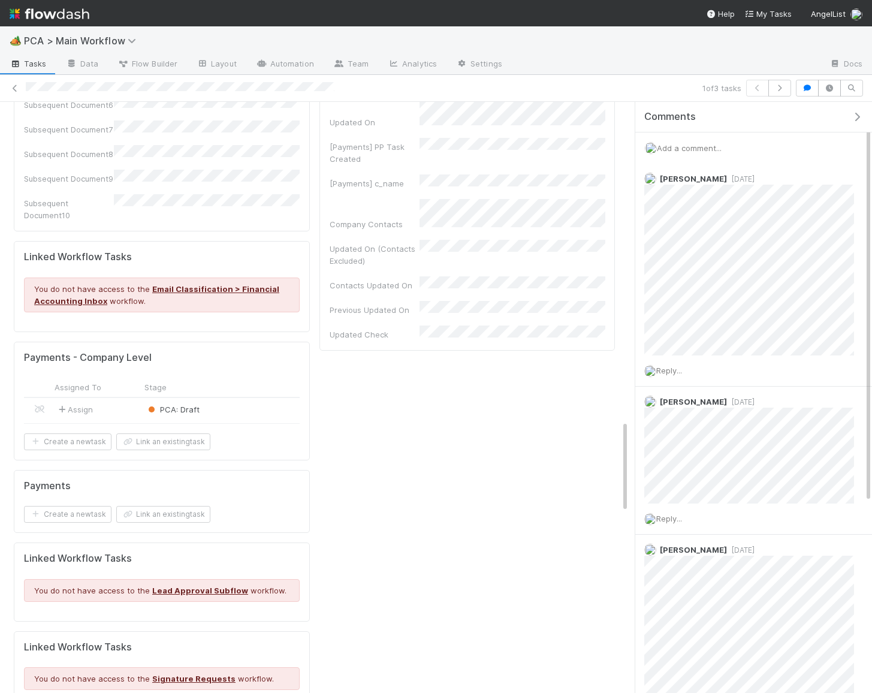
scroll to position [2037, 0]
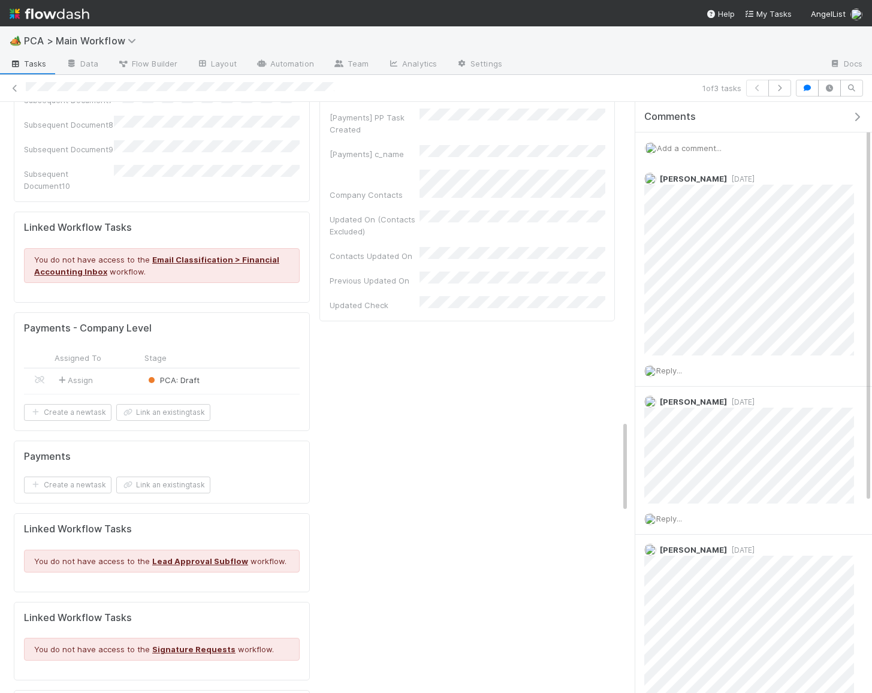
click at [232, 368] on div "PCA: Draft" at bounding box center [230, 380] width 179 height 25
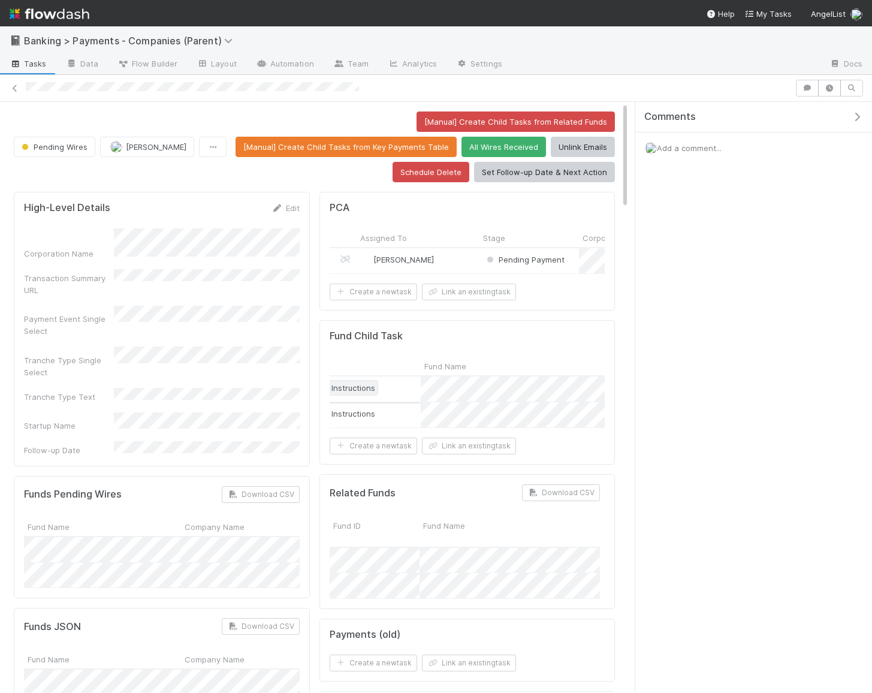
scroll to position [0, 208]
click at [394, 378] on div "Waiting for Wire Instructions" at bounding box center [323, 388] width 171 height 25
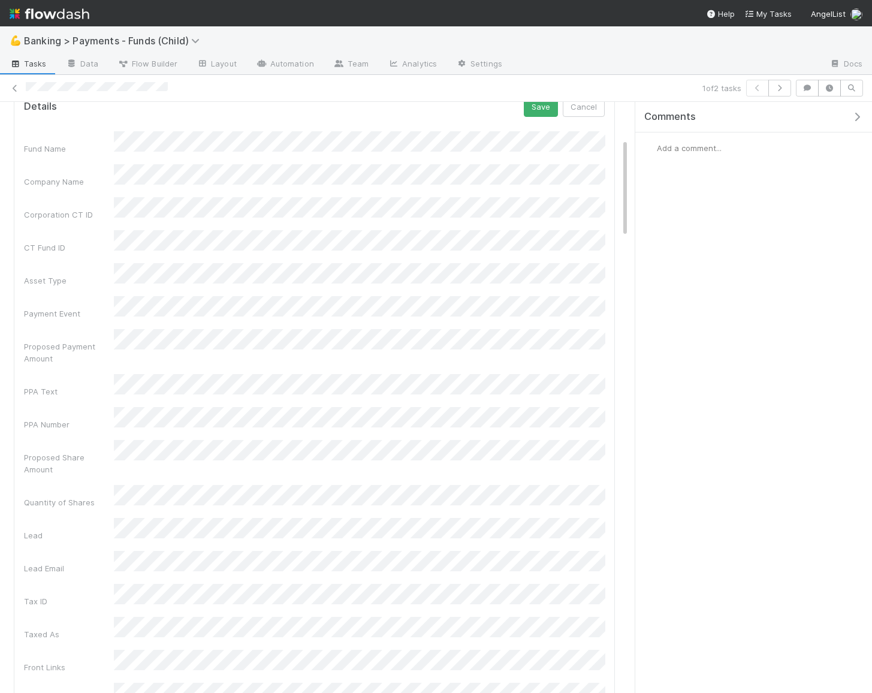
scroll to position [111, 0]
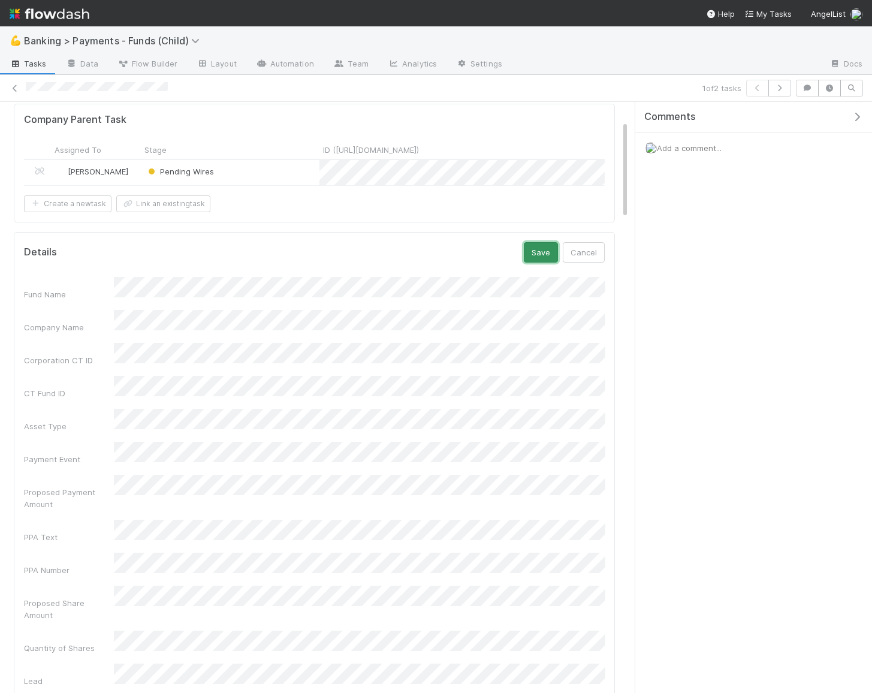
click at [548, 243] on button "Save" at bounding box center [541, 252] width 34 height 20
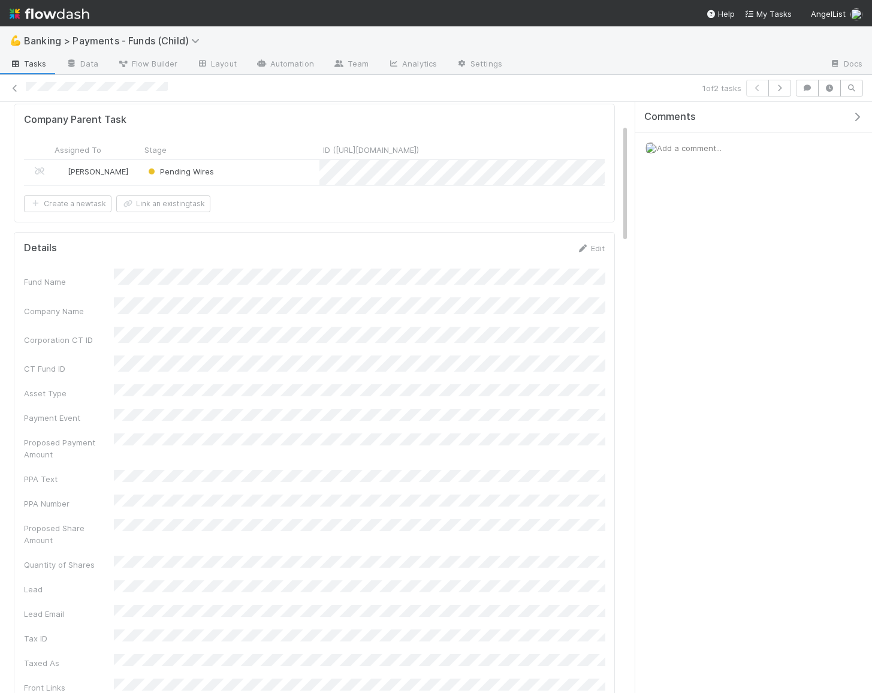
scroll to position [0, 0]
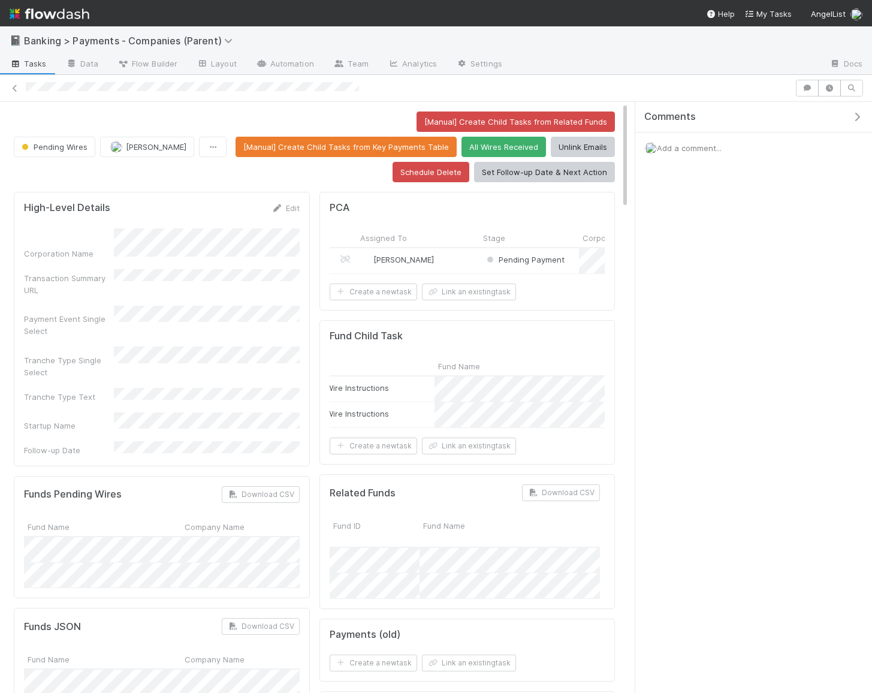
scroll to position [0, 155]
click at [392, 409] on span "Waiting for Wire Instructions" at bounding box center [357, 414] width 120 height 10
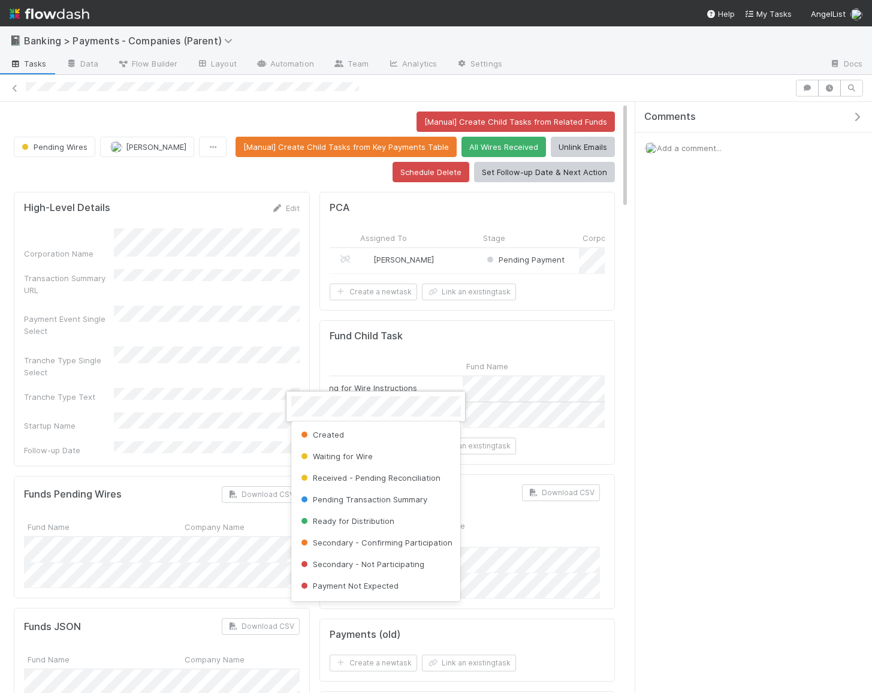
scroll to position [66, 0]
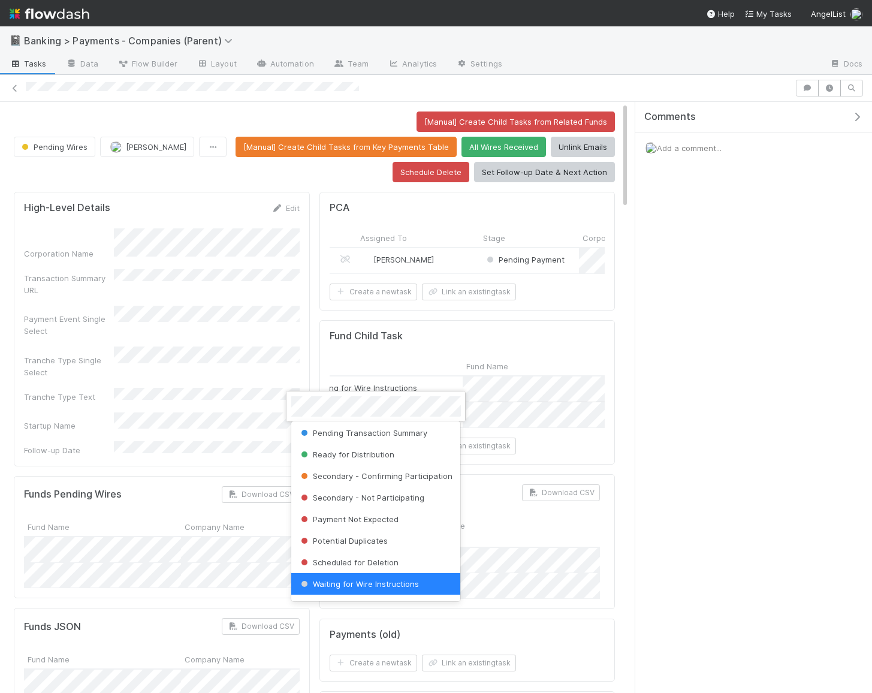
click at [359, 517] on span "Payment Not Expected" at bounding box center [348, 519] width 100 height 10
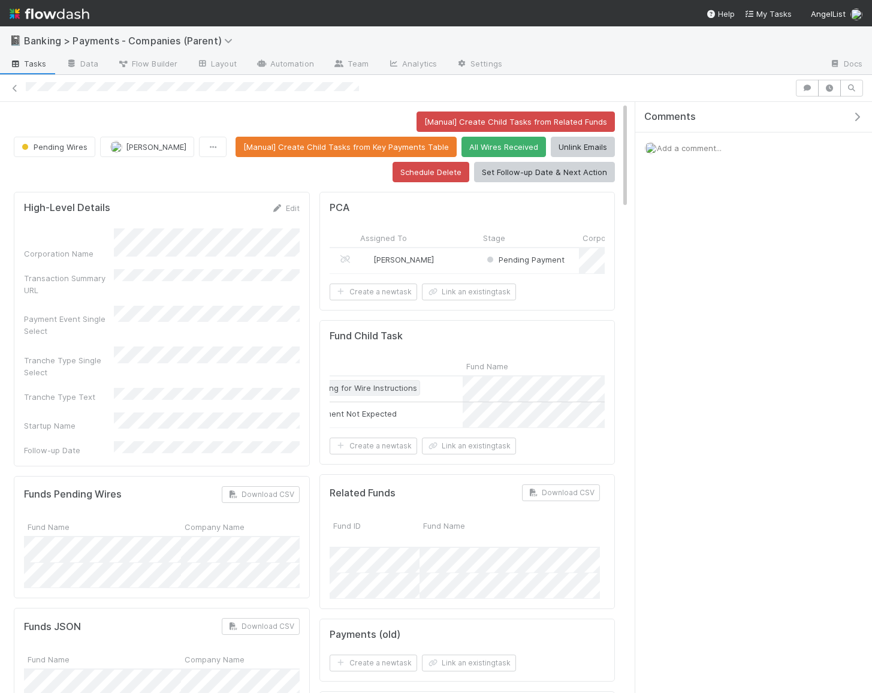
drag, startPoint x: 392, startPoint y: 405, endPoint x: 389, endPoint y: 382, distance: 23.5
click at [389, 383] on span "Waiting for Wire Instructions" at bounding box center [357, 388] width 120 height 10
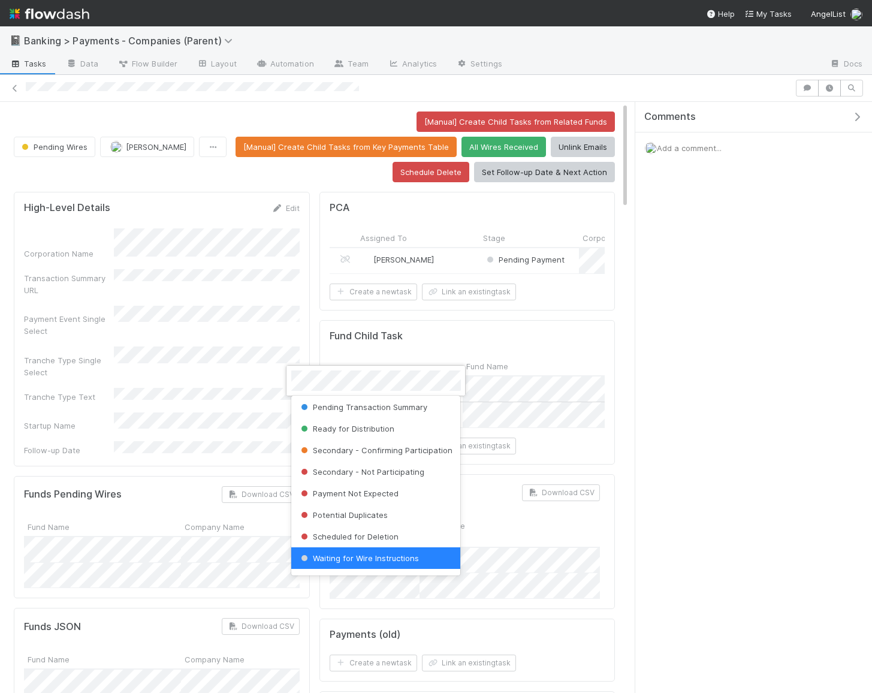
scroll to position [0, 0]
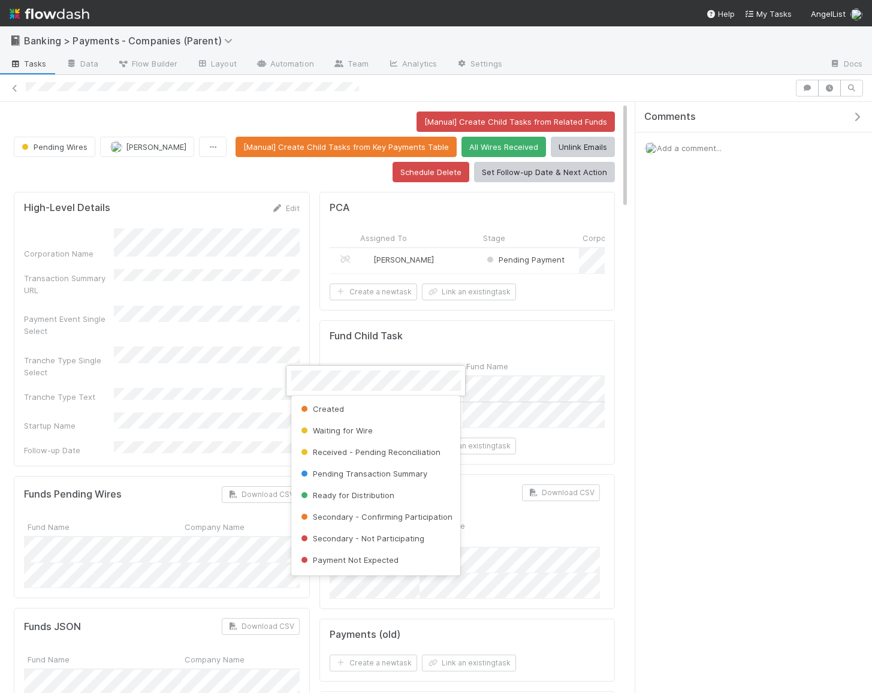
click at [384, 433] on div "Waiting for Wire" at bounding box center [376, 430] width 170 height 22
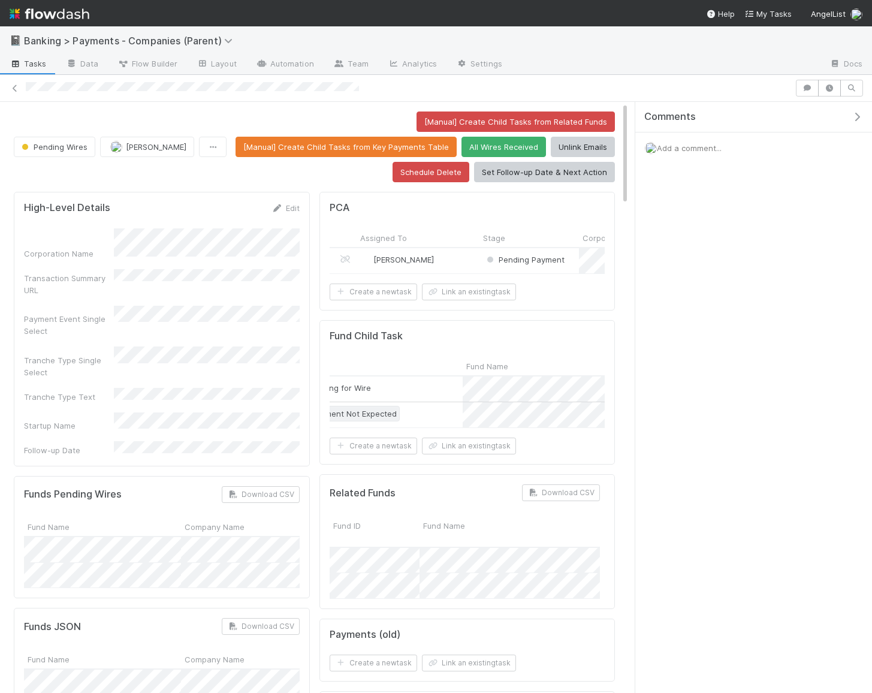
click at [371, 413] on span "Payment Not Expected" at bounding box center [347, 414] width 100 height 10
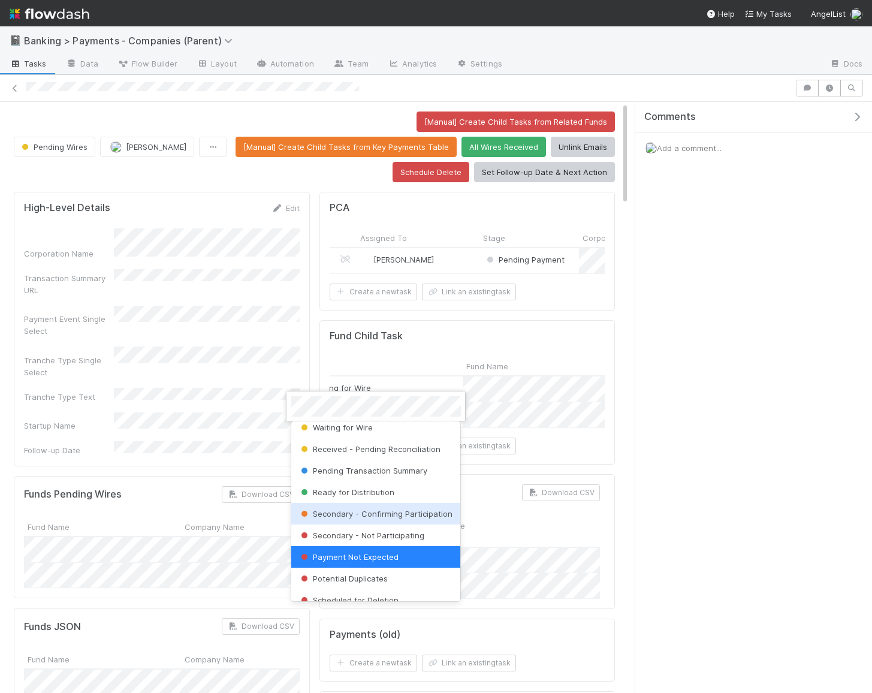
scroll to position [34, 0]
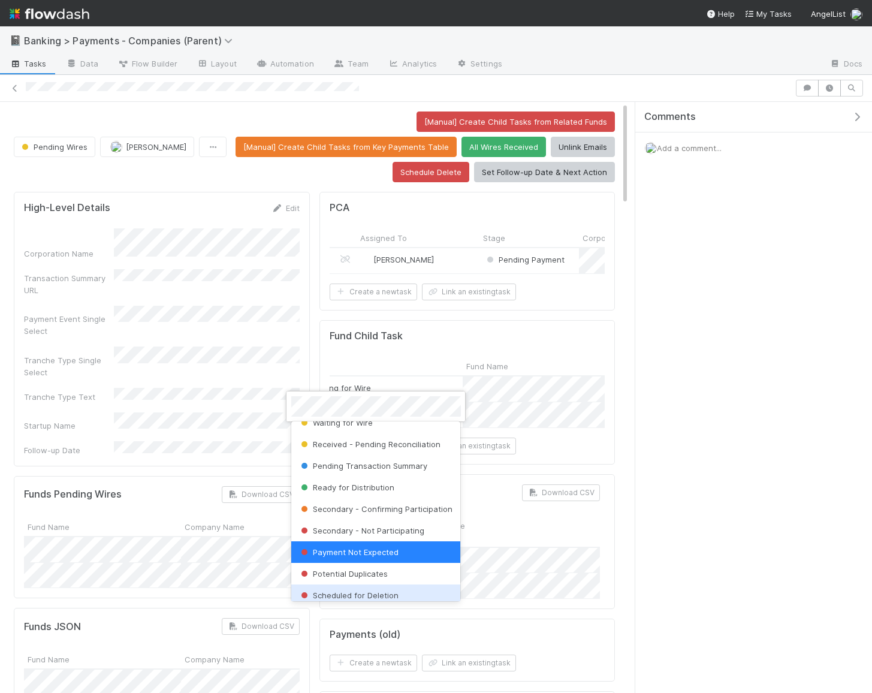
click at [352, 588] on div "Scheduled for Deletion" at bounding box center [376, 595] width 170 height 22
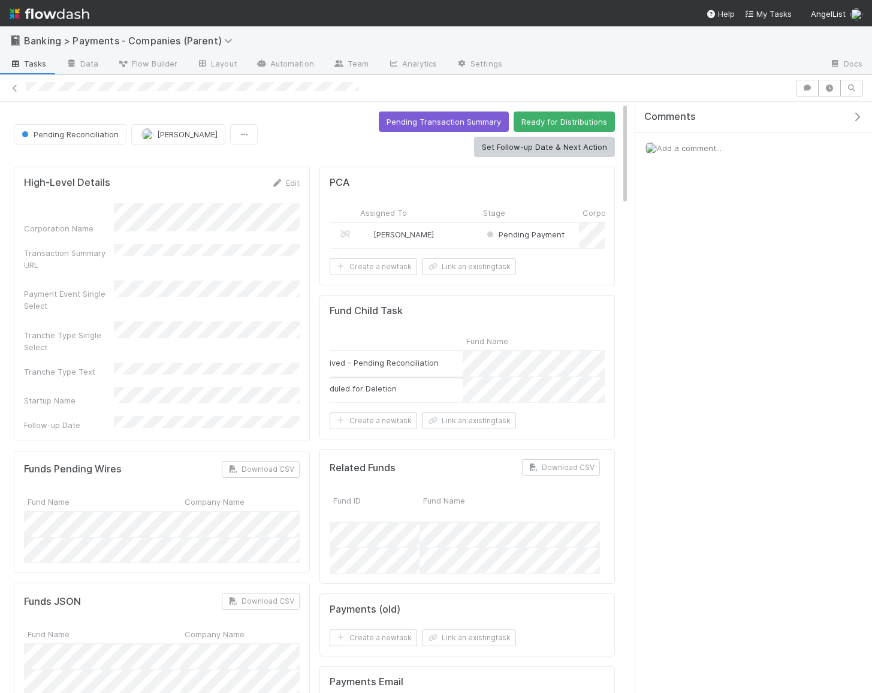
click at [452, 231] on div "Meg Castanare" at bounding box center [417, 235] width 123 height 25
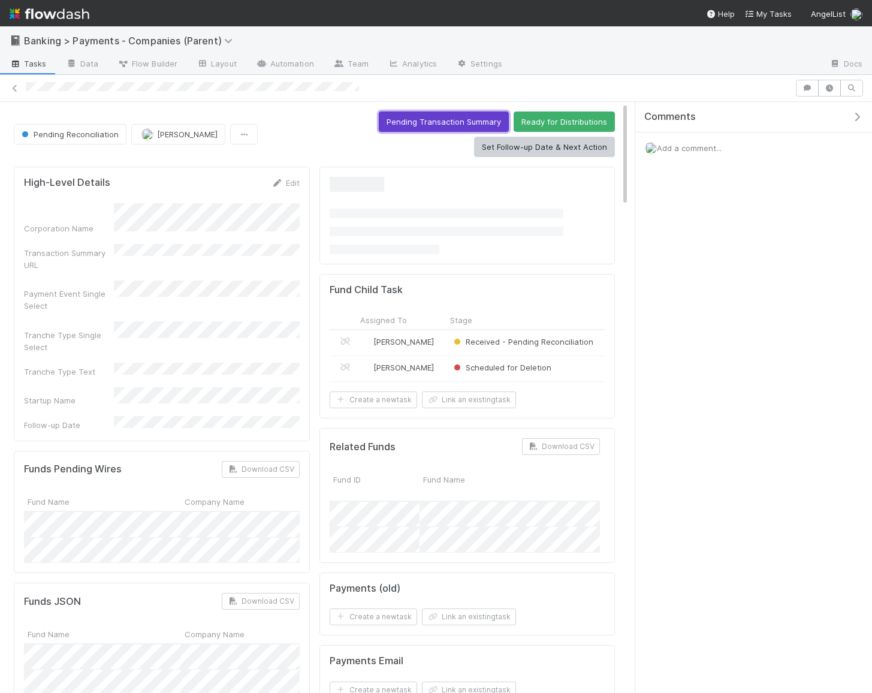
click at [429, 120] on button "Pending Transaction Summary" at bounding box center [444, 121] width 130 height 20
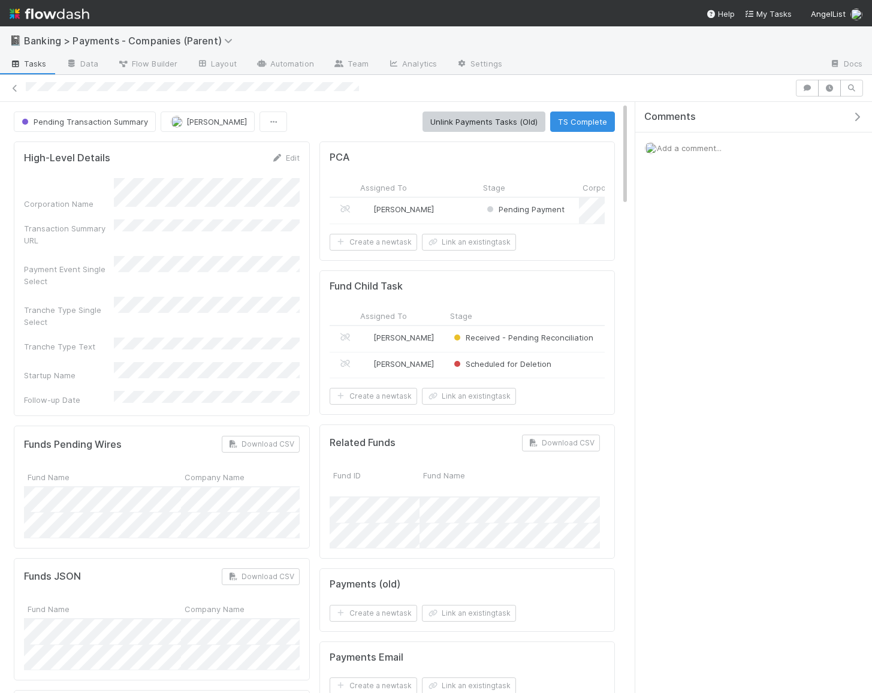
click at [31, 65] on span "Tasks" at bounding box center [28, 64] width 37 height 12
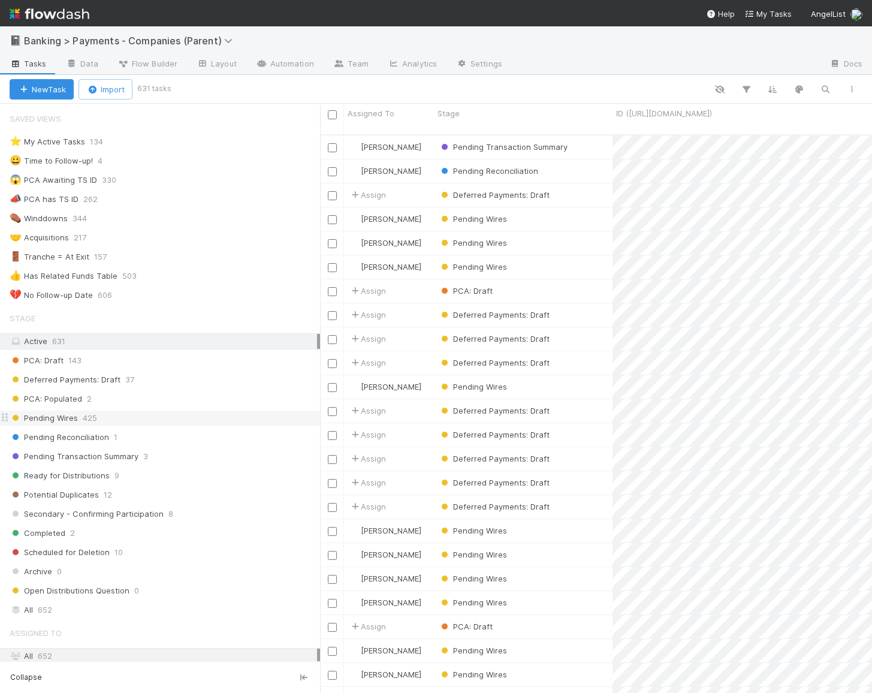
scroll to position [69, 0]
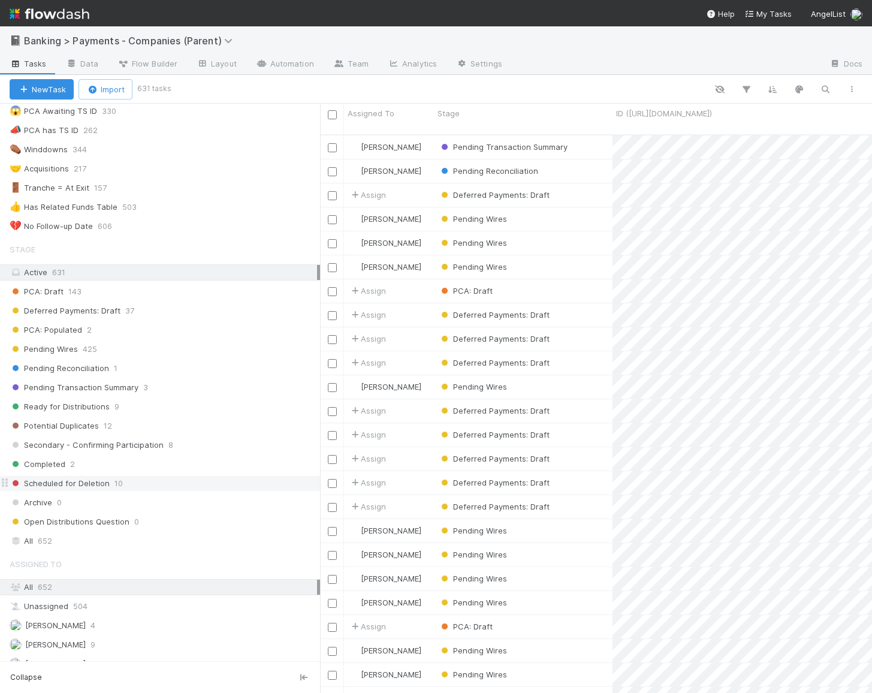
click at [136, 476] on div "Scheduled for Deletion 10" at bounding box center [165, 483] width 310 height 15
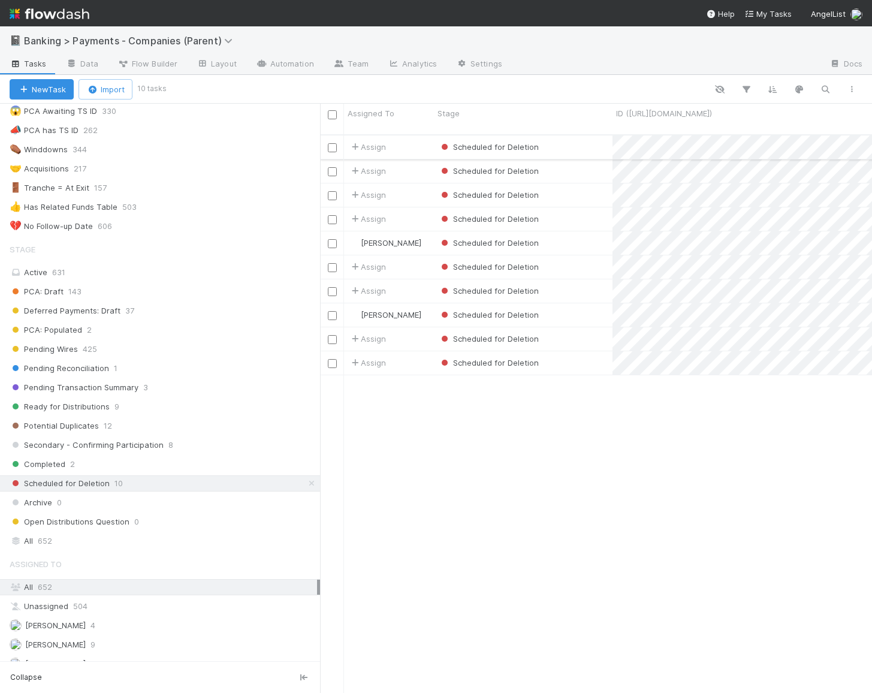
scroll to position [568, 551]
click at [430, 136] on div "Assign" at bounding box center [389, 146] width 90 height 23
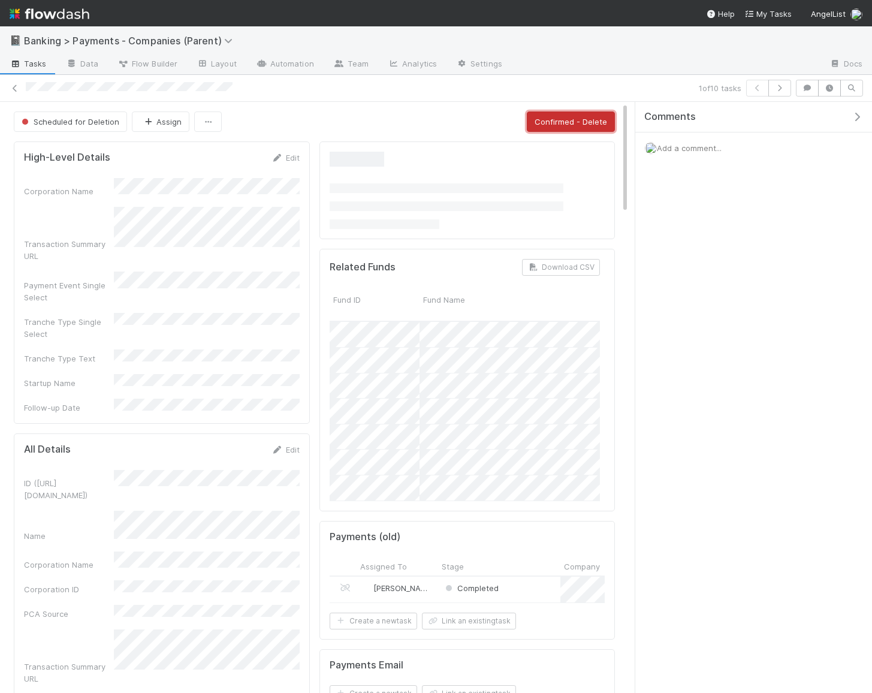
click at [549, 116] on button "Confirmed - Delete" at bounding box center [571, 121] width 88 height 20
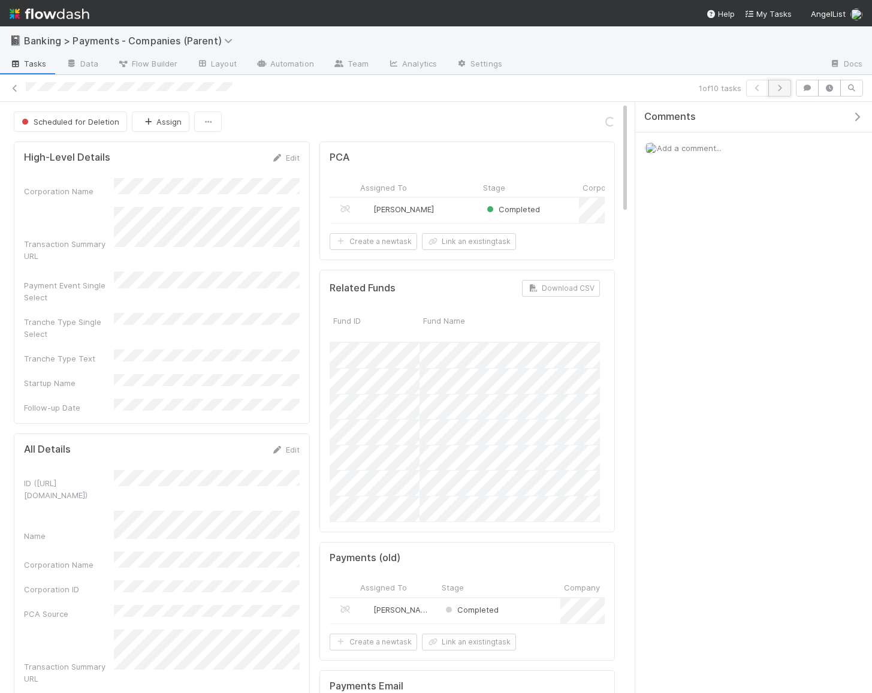
click at [772, 84] on button "button" at bounding box center [779, 88] width 23 height 17
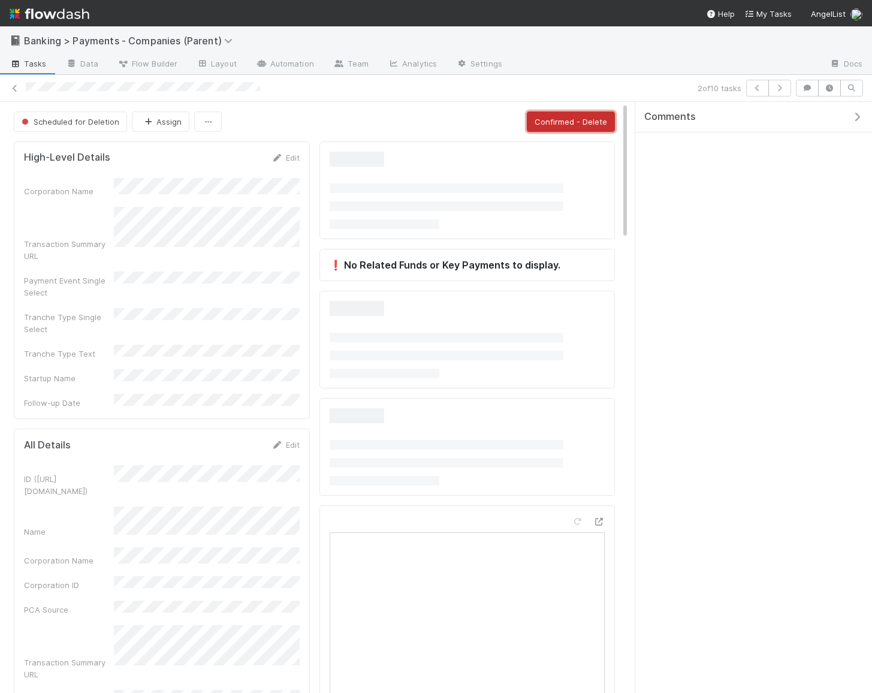
click at [604, 116] on button "Confirmed - Delete" at bounding box center [571, 121] width 88 height 20
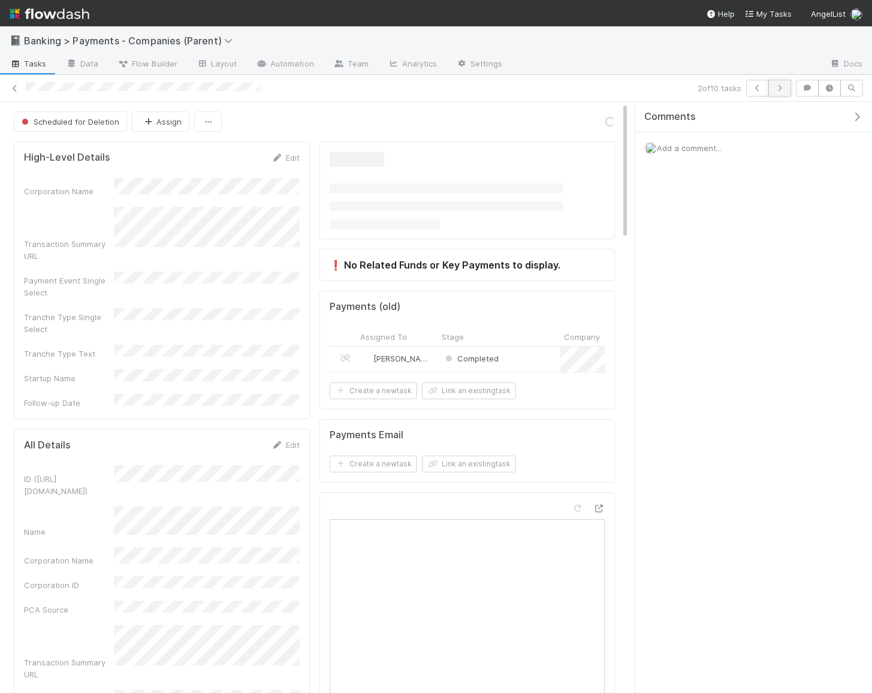
click at [784, 89] on icon "button" at bounding box center [779, 87] width 12 height 7
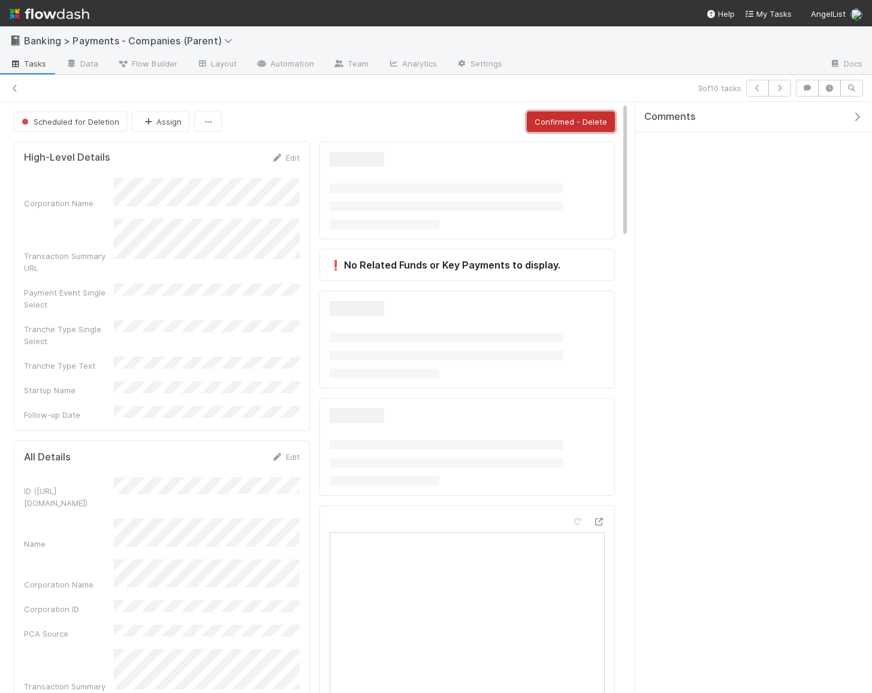
click at [576, 122] on button "Confirmed - Delete" at bounding box center [571, 121] width 88 height 20
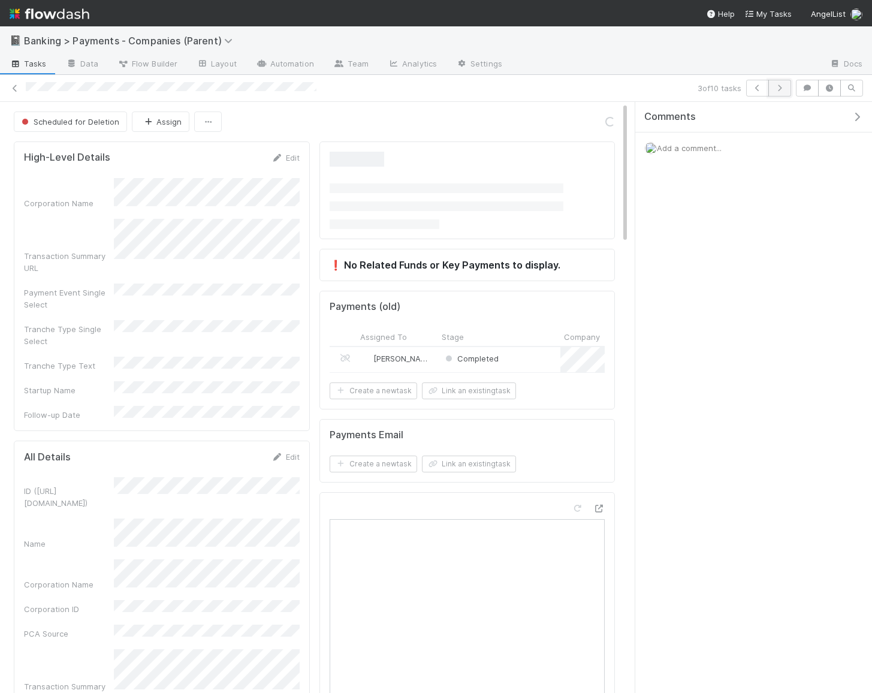
click at [775, 86] on icon "button" at bounding box center [779, 87] width 12 height 7
click at [586, 117] on button "Confirmed - Delete" at bounding box center [571, 121] width 88 height 20
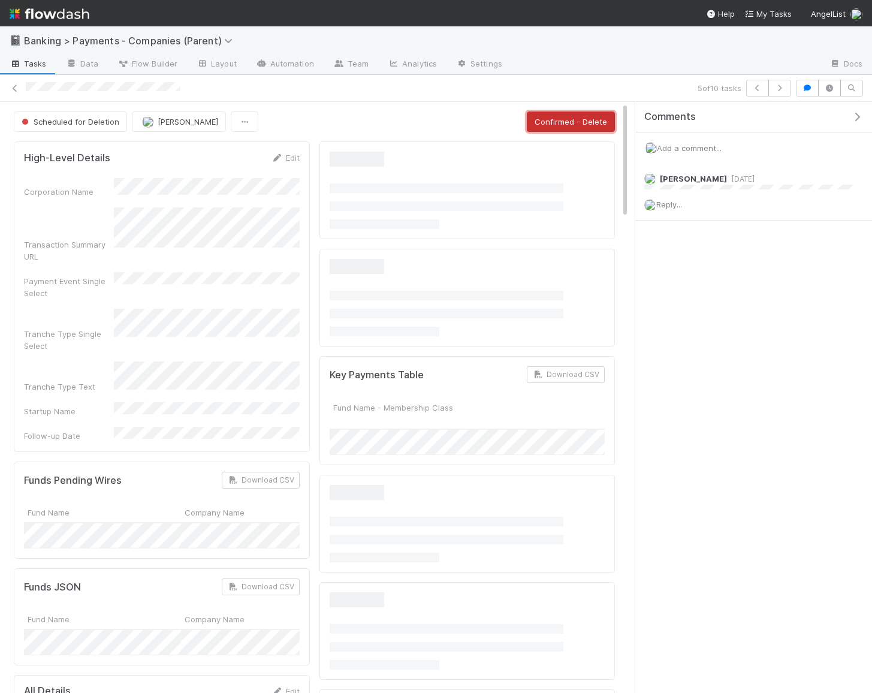
click at [586, 119] on button "Confirmed - Delete" at bounding box center [571, 121] width 88 height 20
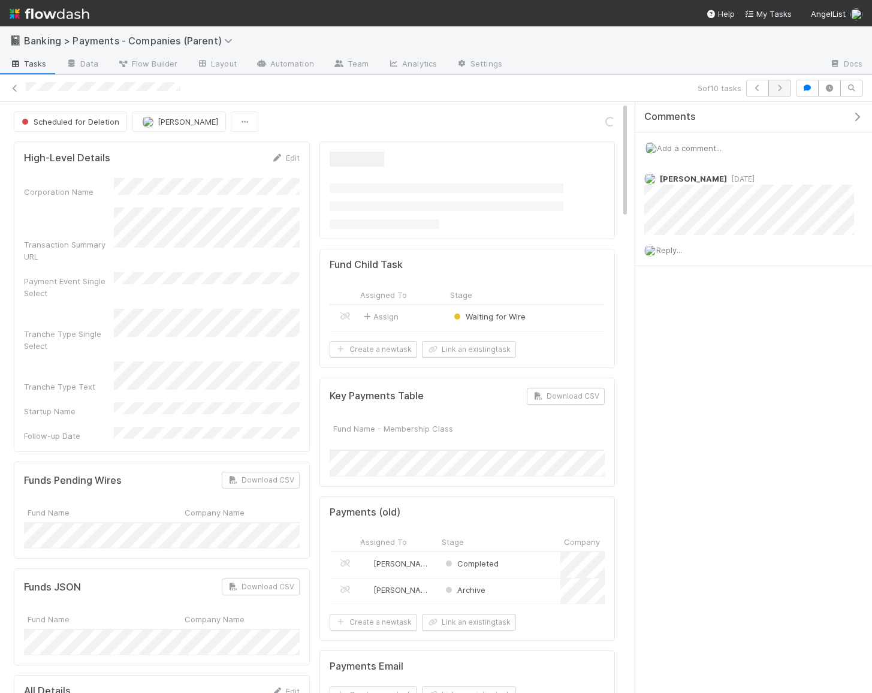
click at [775, 91] on button "button" at bounding box center [779, 88] width 23 height 17
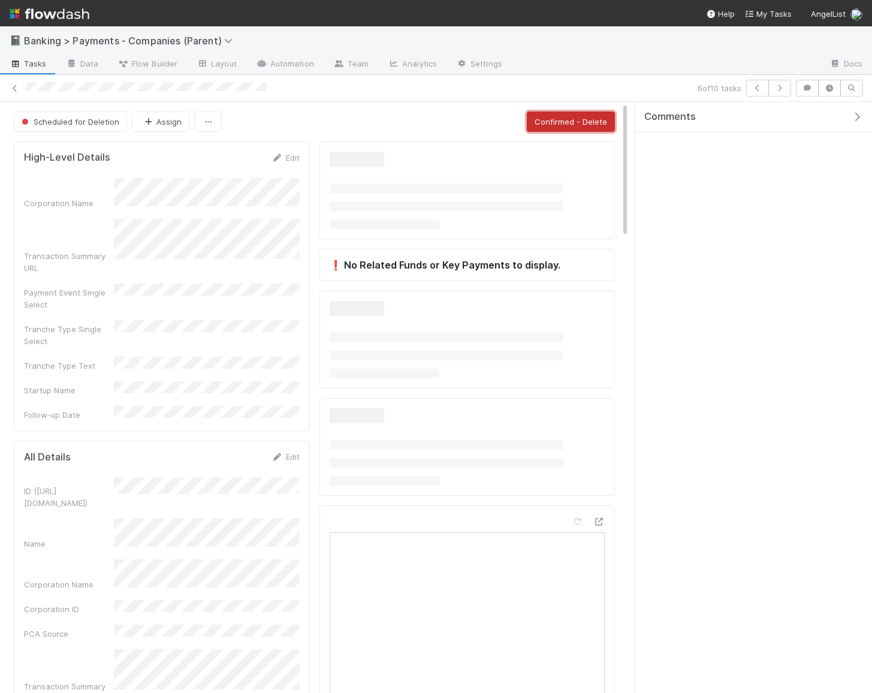
click at [554, 119] on button "Confirmed - Delete" at bounding box center [571, 121] width 88 height 20
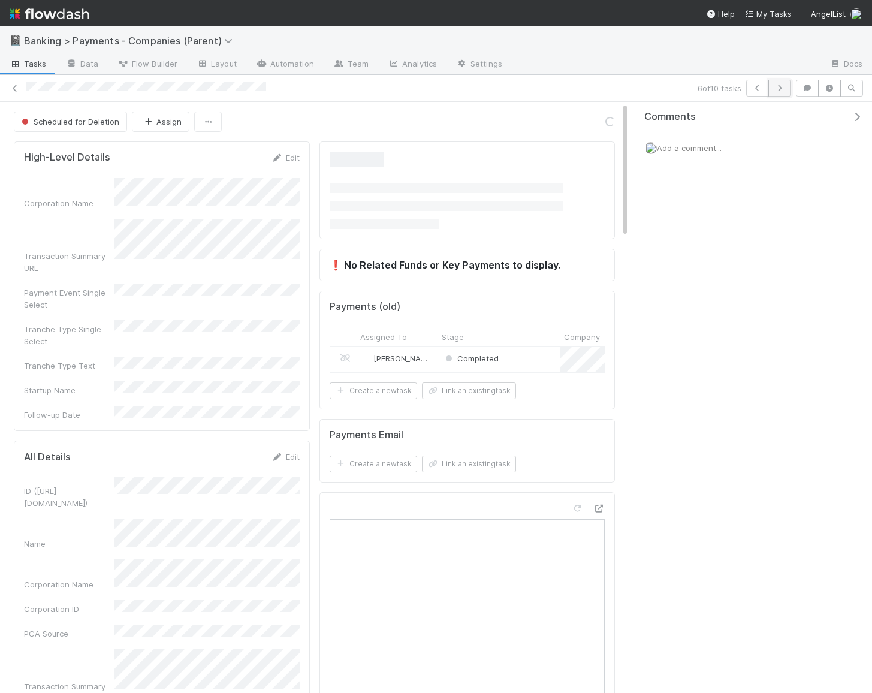
click at [781, 91] on button "button" at bounding box center [779, 88] width 23 height 17
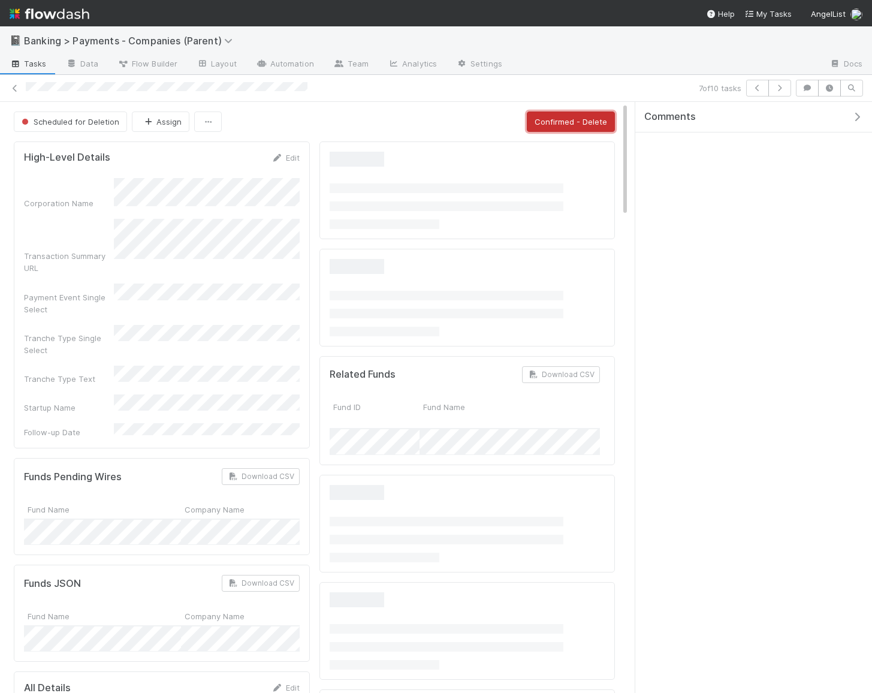
click at [563, 121] on button "Confirmed - Delete" at bounding box center [571, 121] width 88 height 20
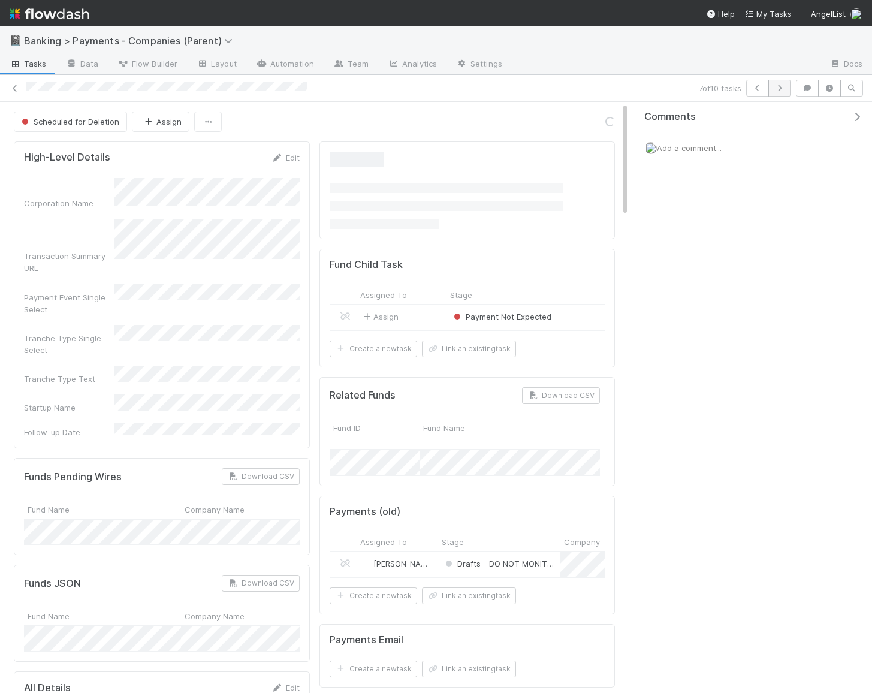
click at [784, 85] on icon "button" at bounding box center [779, 87] width 12 height 7
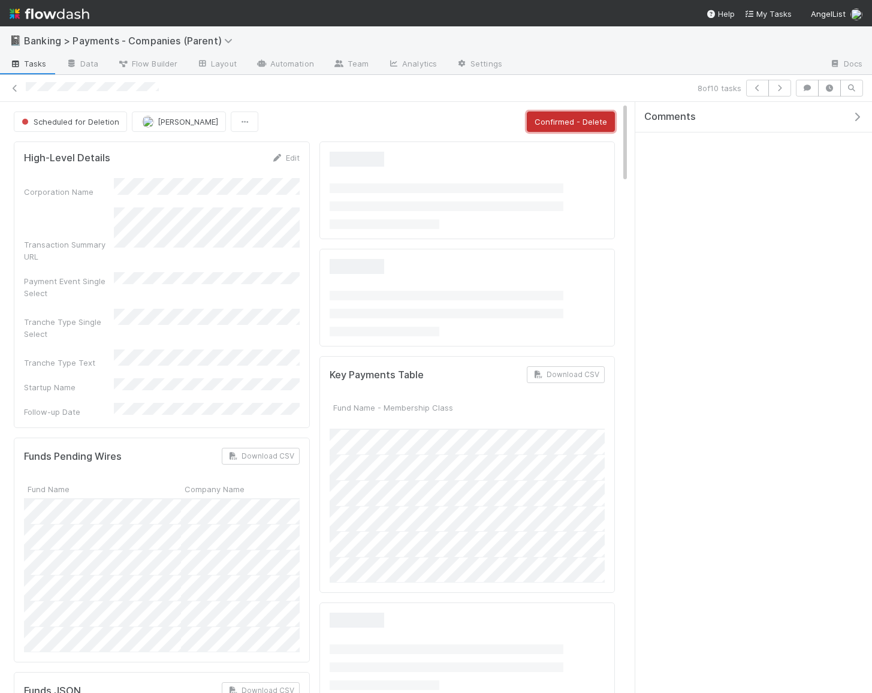
click at [557, 123] on button "Confirmed - Delete" at bounding box center [571, 121] width 88 height 20
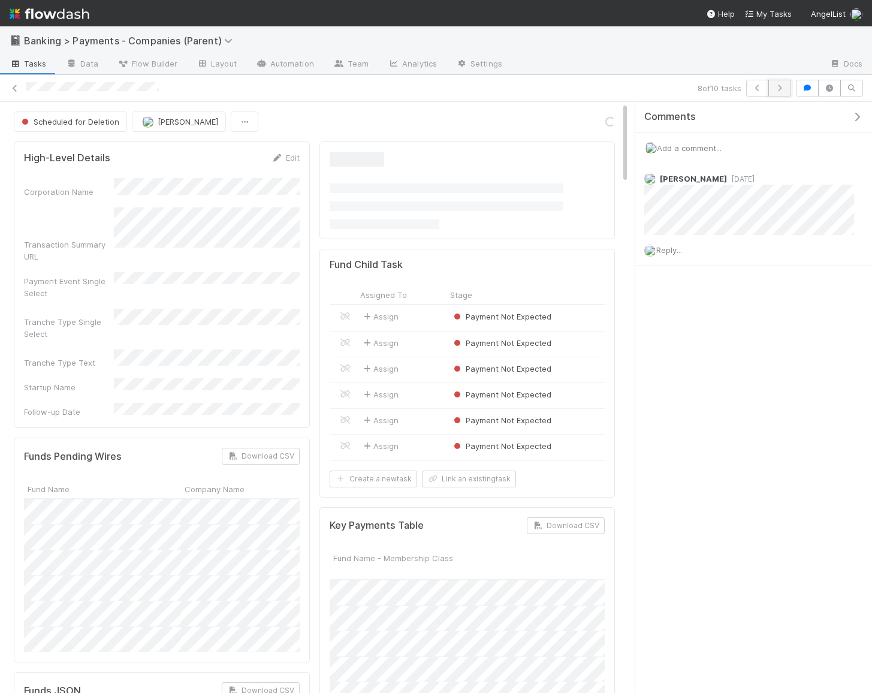
click at [781, 81] on button "button" at bounding box center [779, 88] width 23 height 17
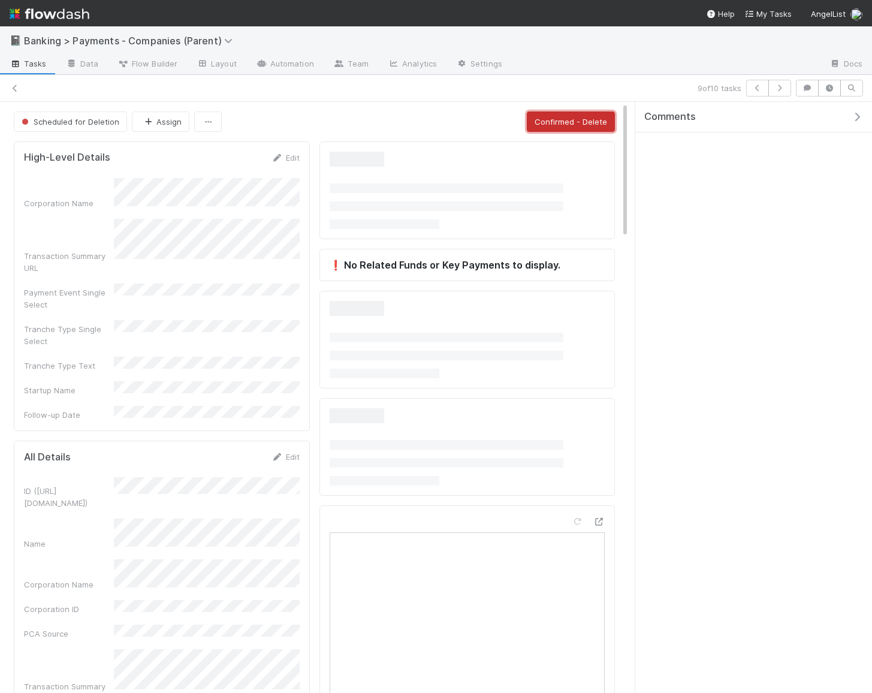
click at [561, 125] on button "Confirmed - Delete" at bounding box center [571, 121] width 88 height 20
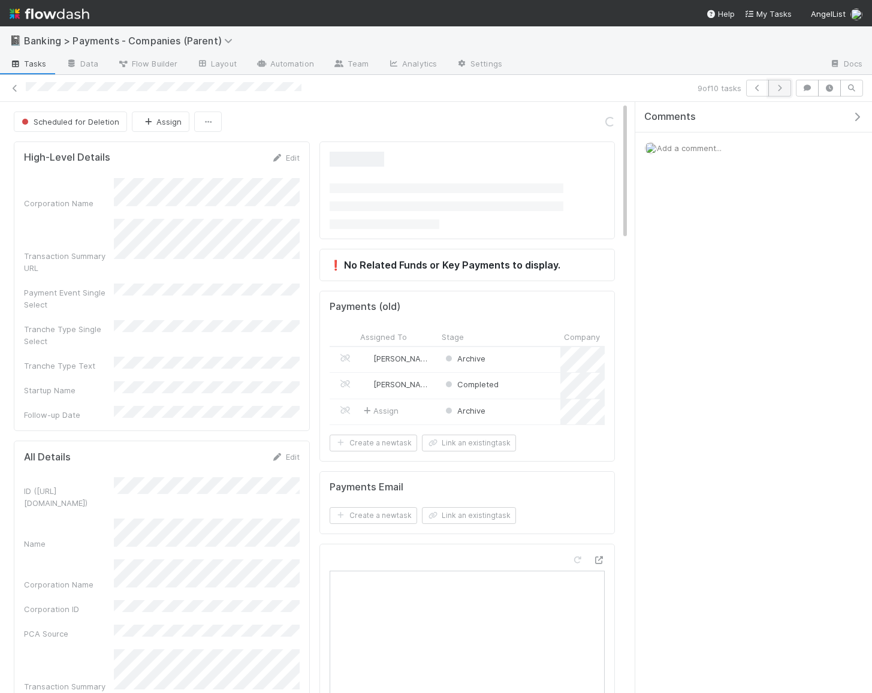
click at [774, 89] on button "button" at bounding box center [779, 88] width 23 height 17
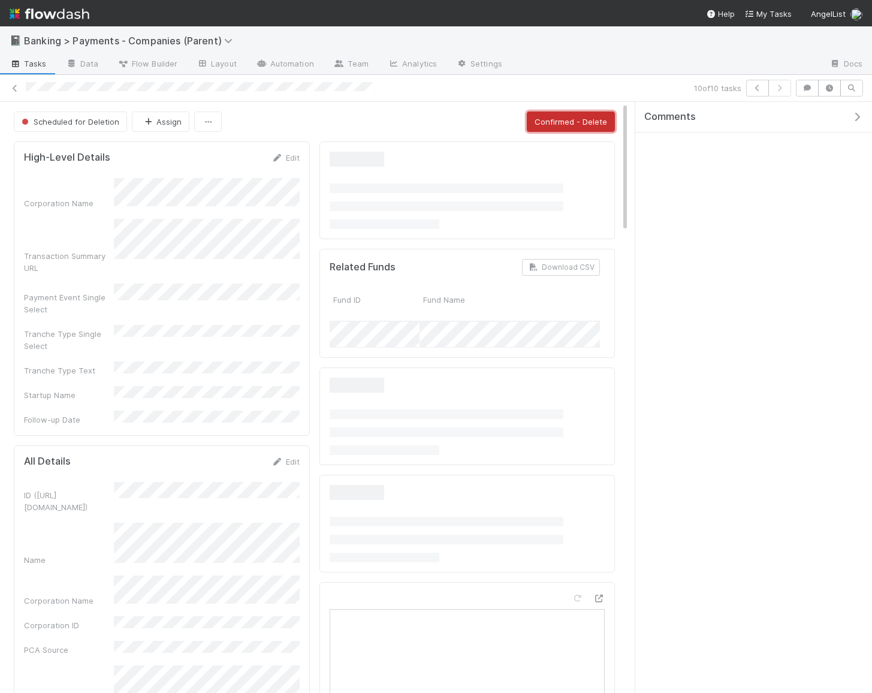
click at [586, 111] on button "Confirmed - Delete" at bounding box center [571, 121] width 88 height 20
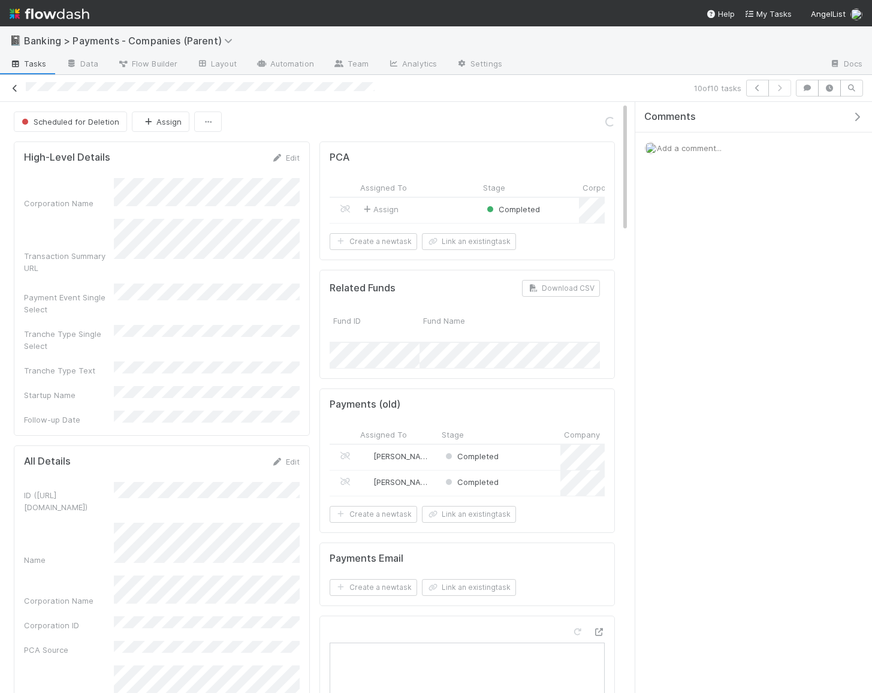
click at [13, 86] on icon at bounding box center [15, 88] width 12 height 8
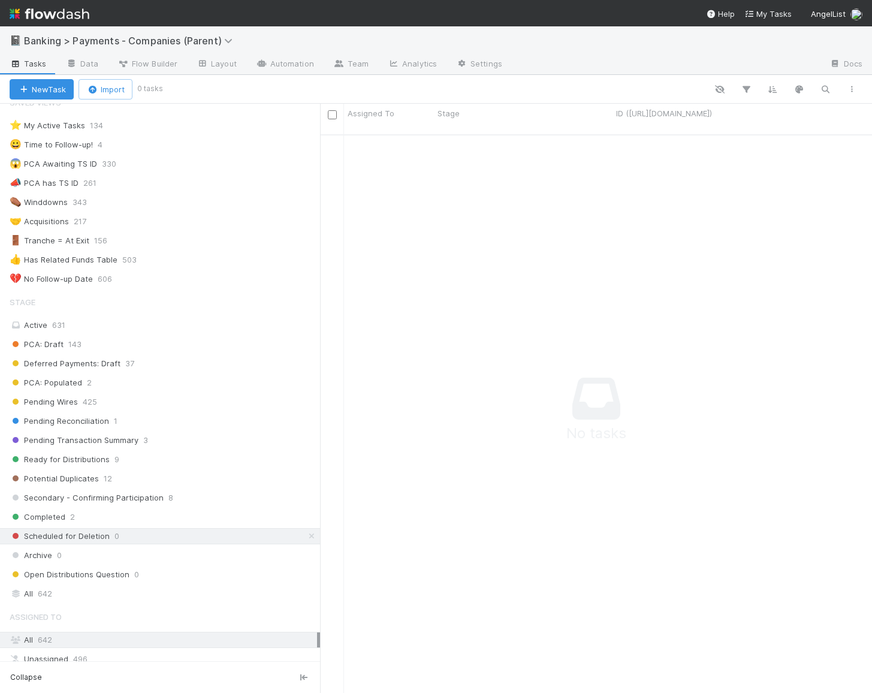
scroll to position [21, 0]
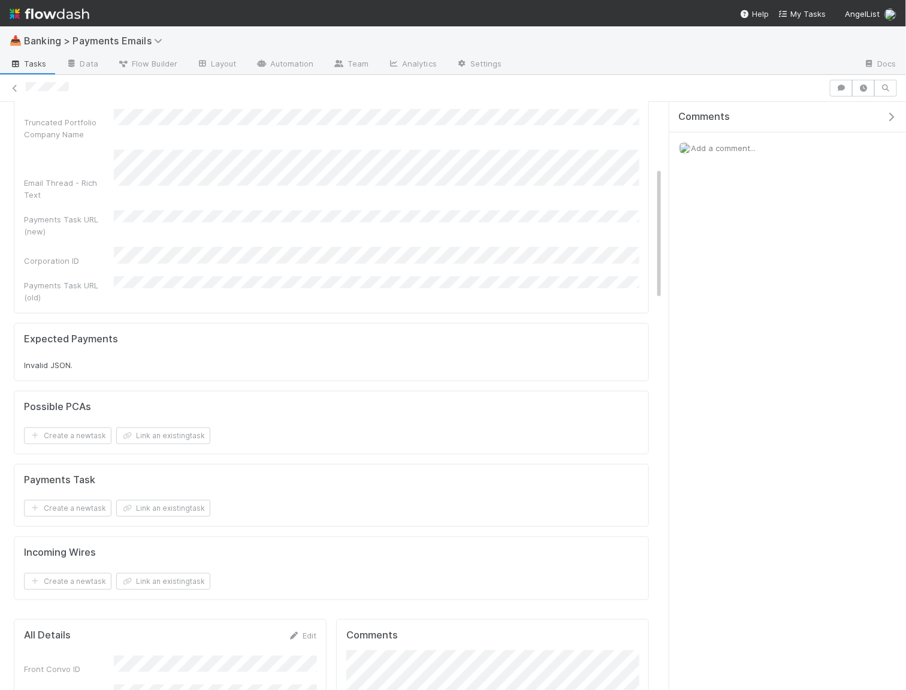
scroll to position [354, 0]
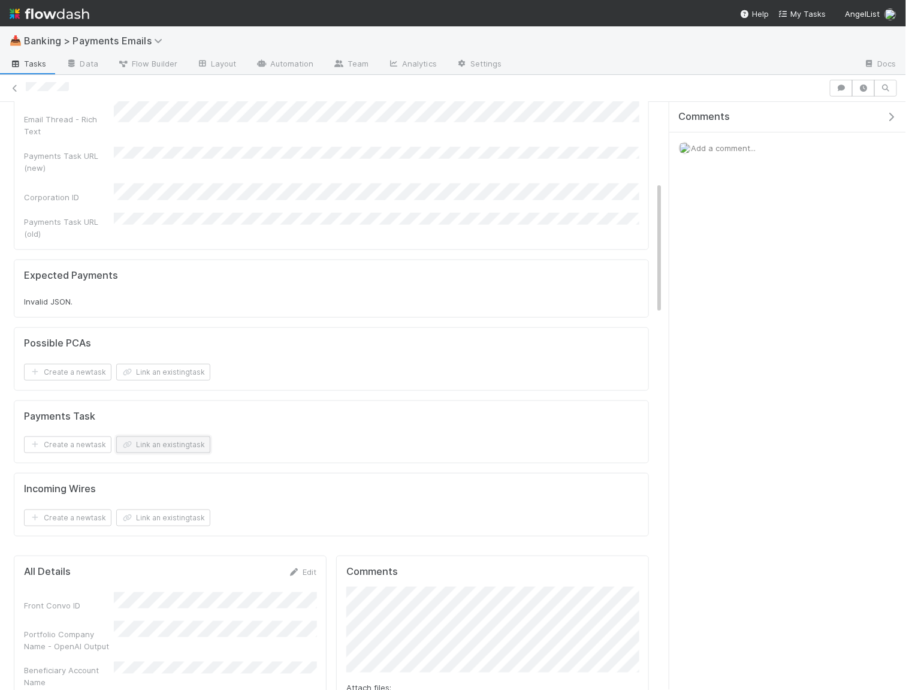
click at [173, 436] on button "Link an existing task" at bounding box center [163, 444] width 94 height 17
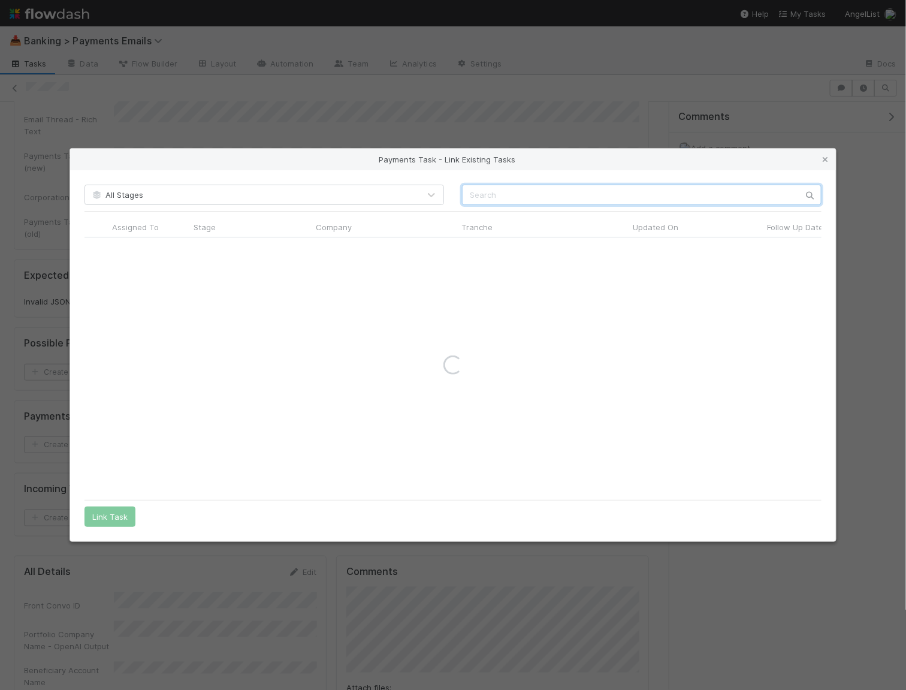
click at [533, 198] on input "text" at bounding box center [641, 195] width 359 height 20
paste input "Polychain Partners LLC"
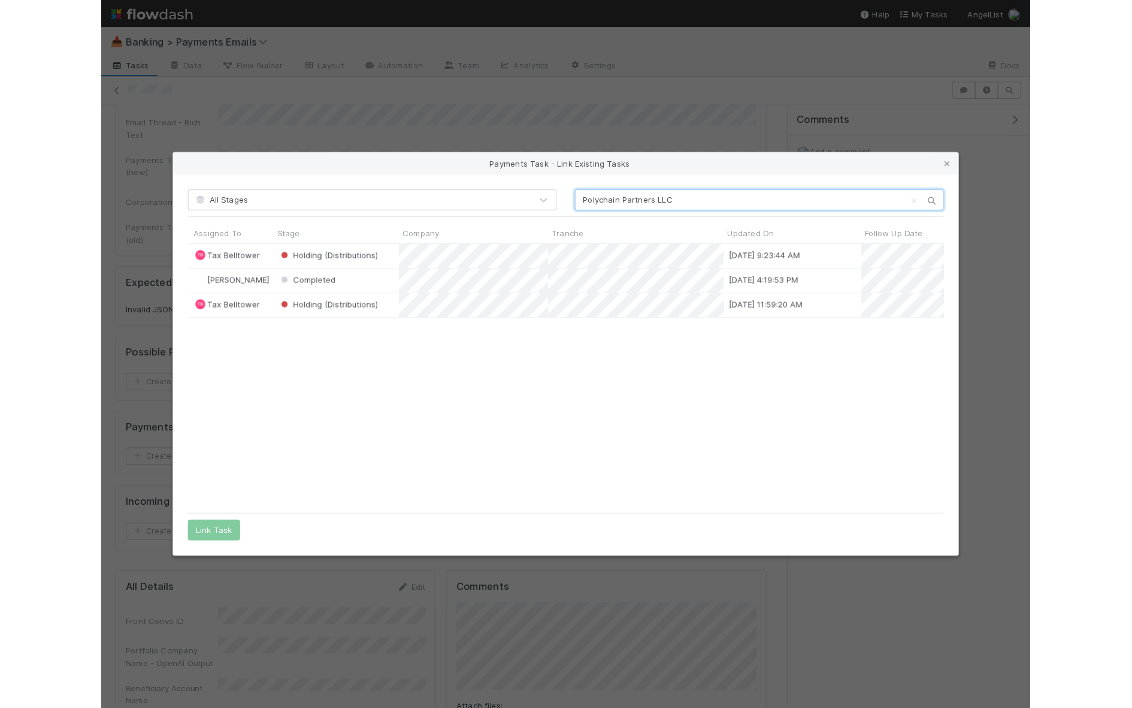
scroll to position [0, 0]
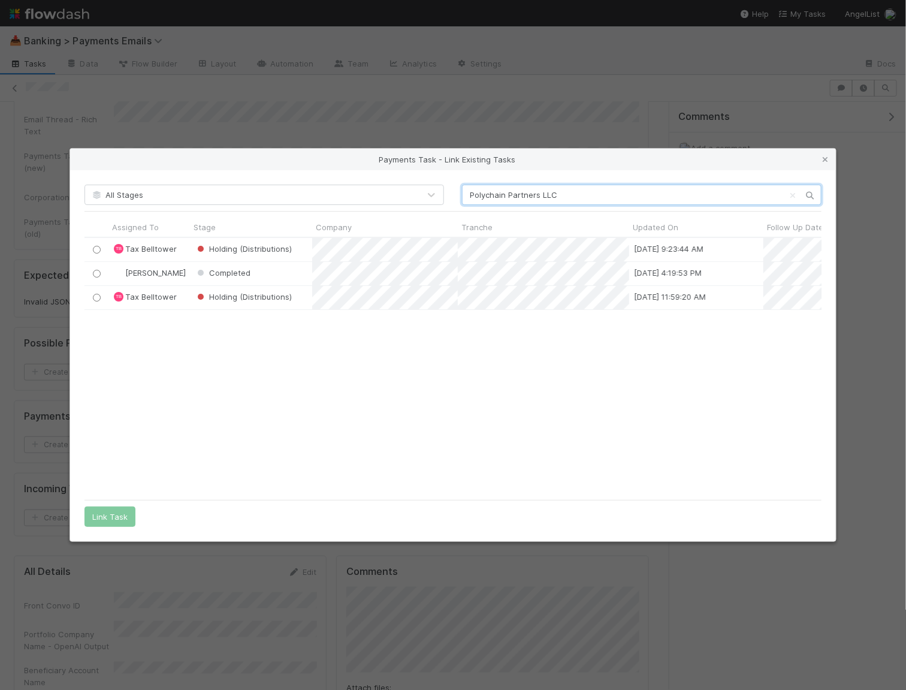
type input "Polychain Partners LLC"
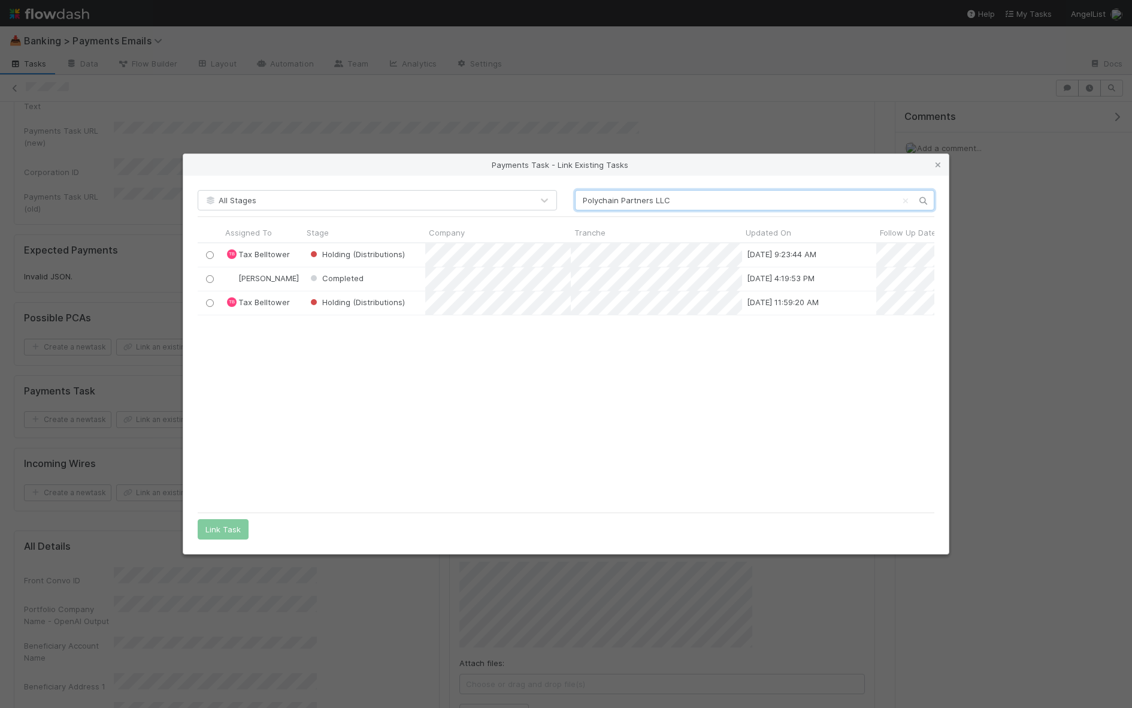
scroll to position [264, 737]
click at [210, 258] on div at bounding box center [209, 255] width 14 height 14
click at [210, 256] on input "radio" at bounding box center [210, 254] width 8 height 8
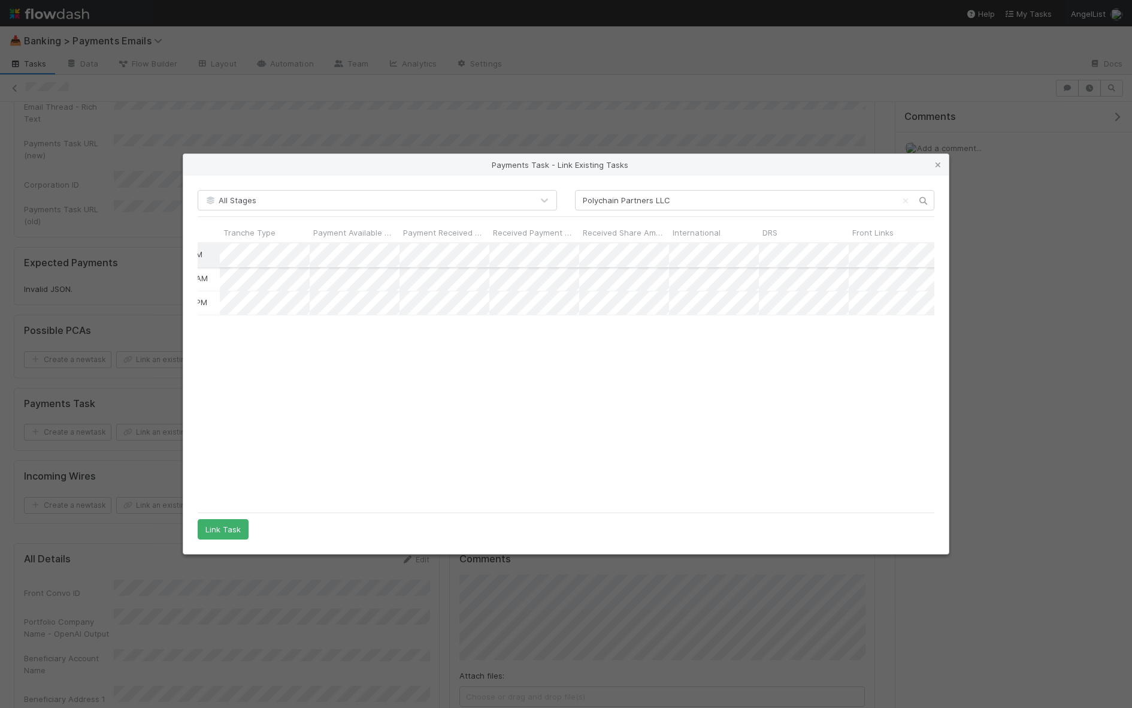
scroll to position [0, 0]
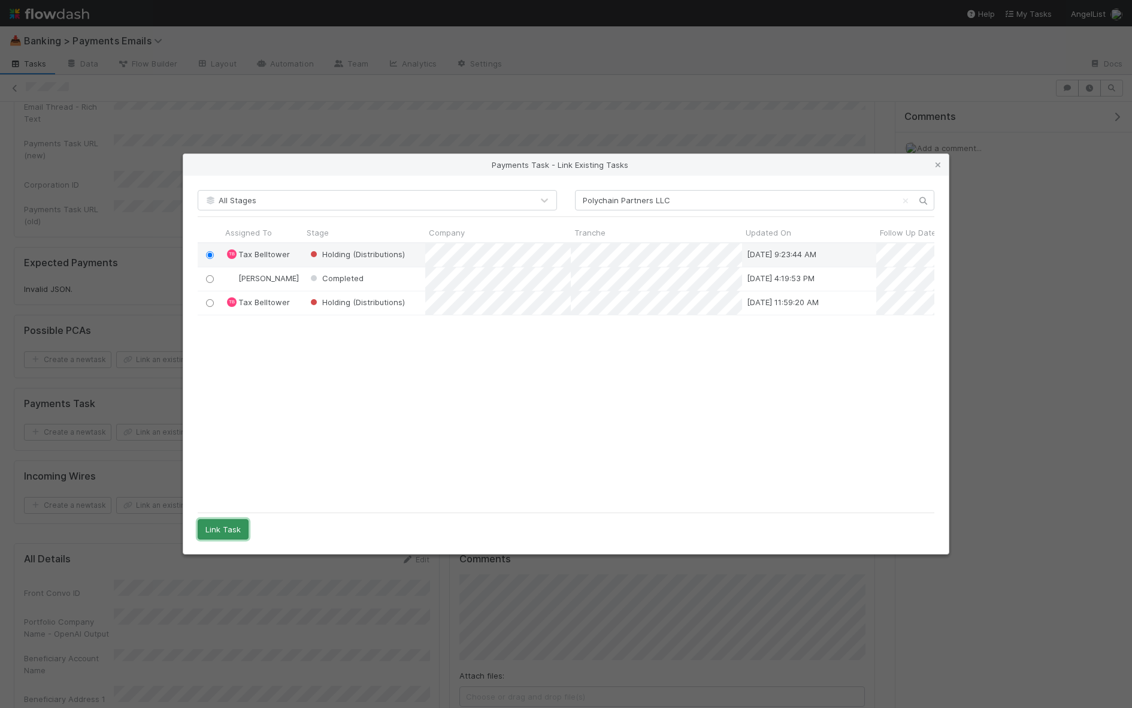
click at [225, 526] on button "Link Task" at bounding box center [223, 529] width 51 height 20
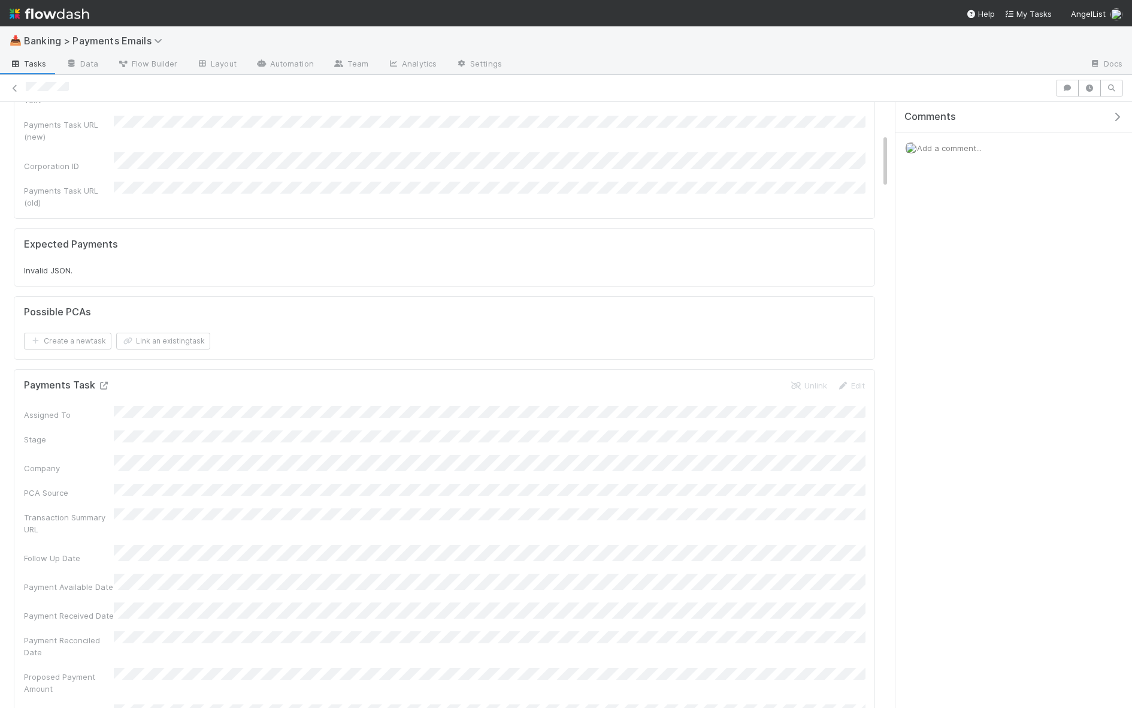
click at [104, 382] on icon at bounding box center [104, 386] width 12 height 8
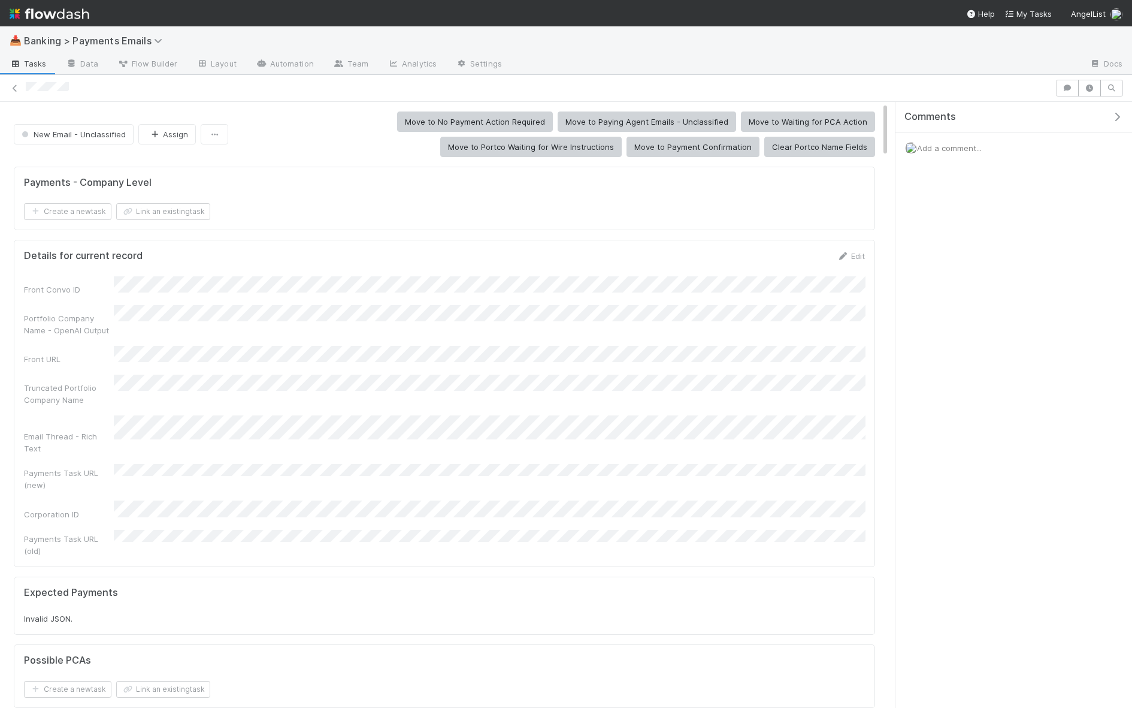
scroll to position [286, 0]
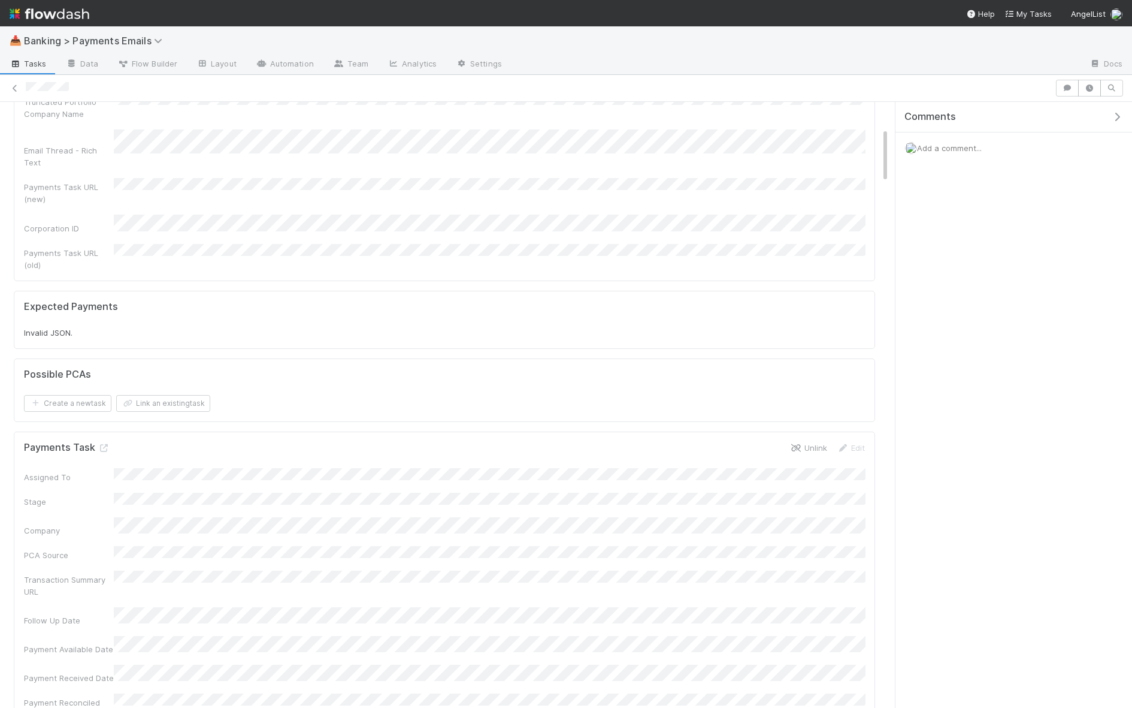
click at [801, 444] on icon at bounding box center [796, 448] width 12 height 8
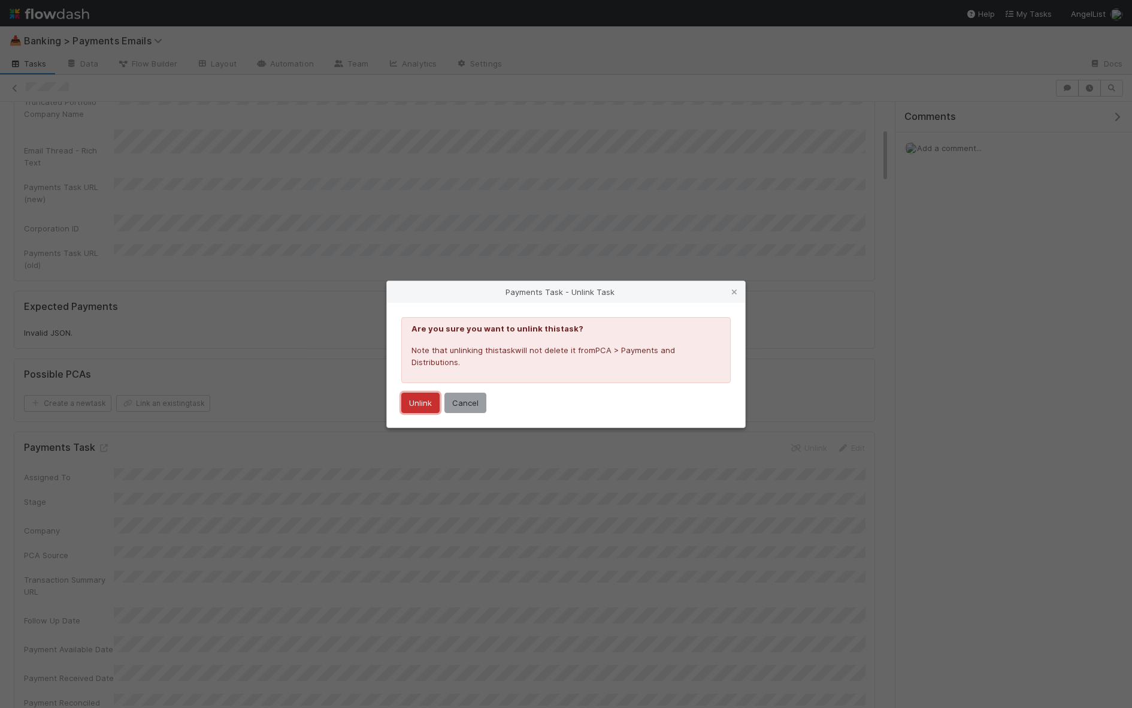
click at [405, 403] on button "Unlink" at bounding box center [420, 402] width 38 height 20
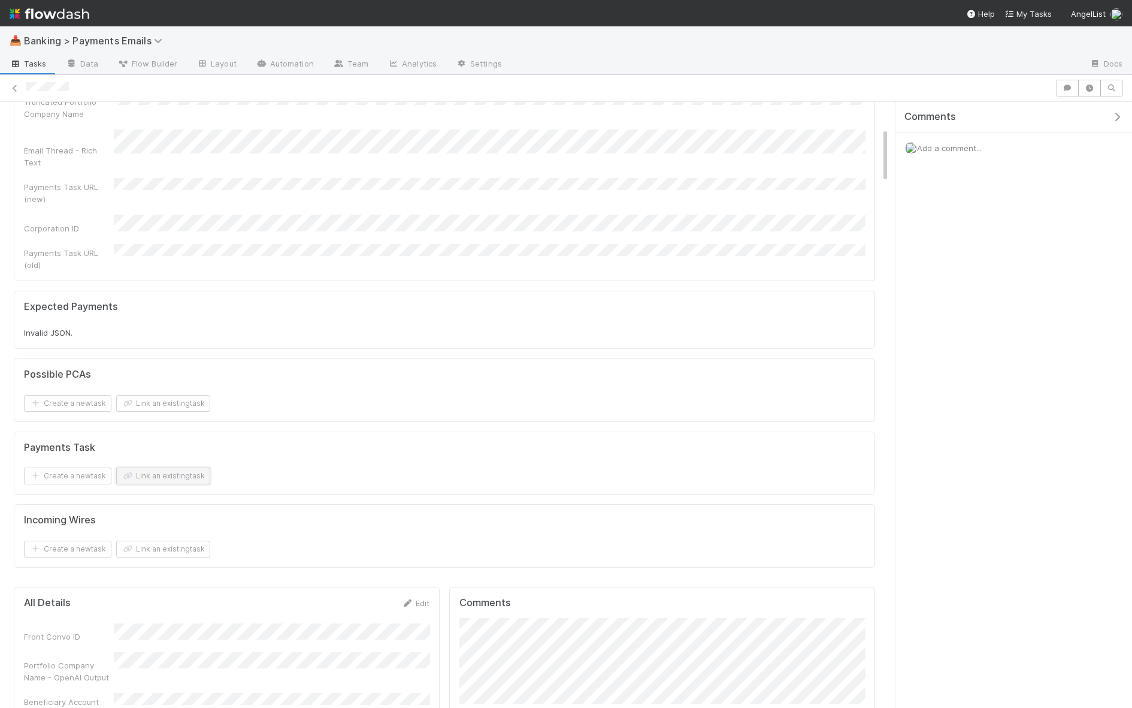
click at [162, 467] on button "Link an existing task" at bounding box center [163, 475] width 94 height 17
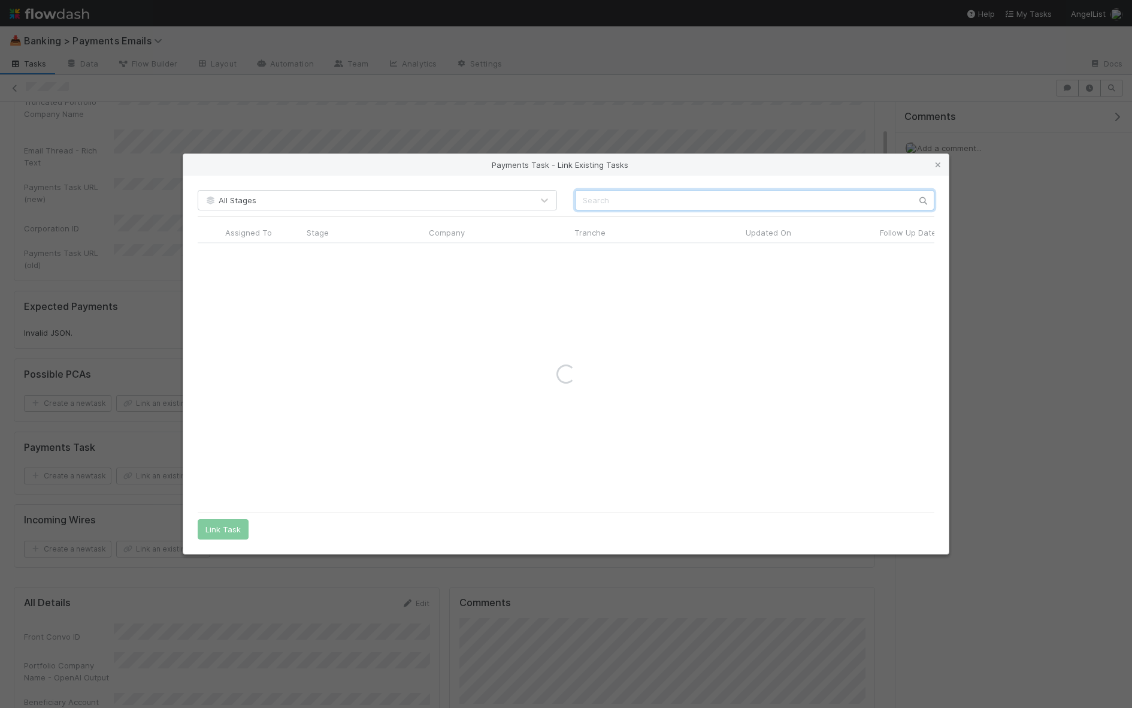
click at [610, 203] on input "text" at bounding box center [754, 200] width 359 height 20
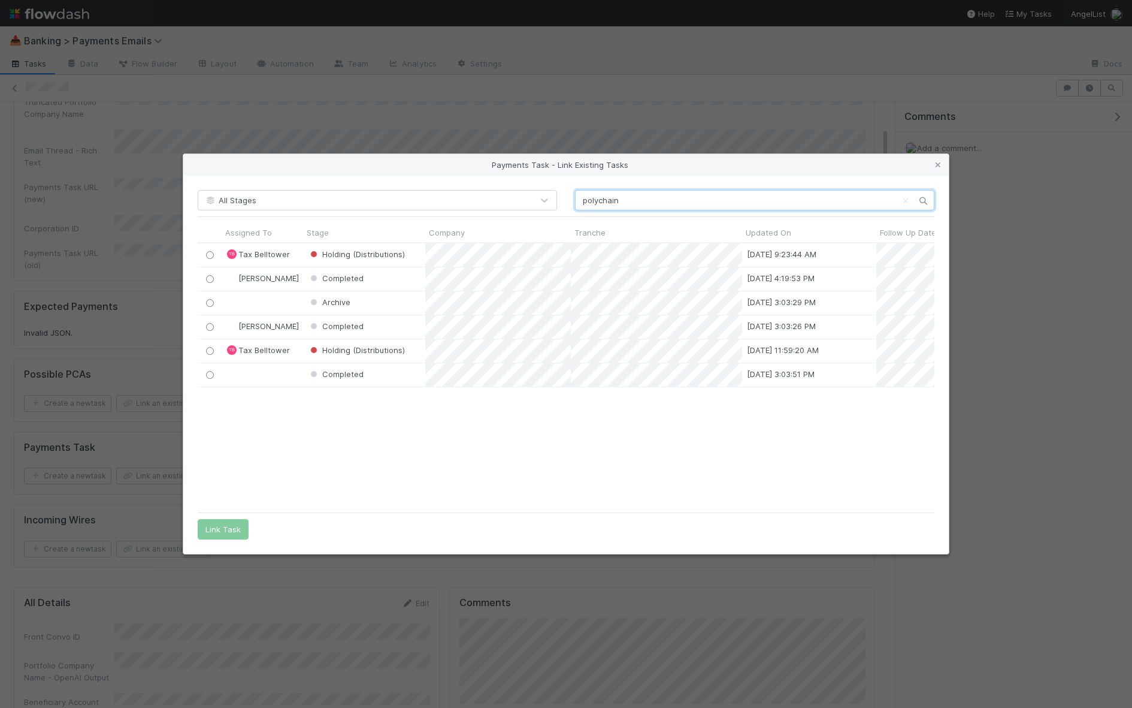
scroll to position [264, 737]
type input "polychain"
click at [206, 349] on input "radio" at bounding box center [210, 350] width 8 height 8
click at [225, 527] on button "Link Task" at bounding box center [223, 529] width 51 height 20
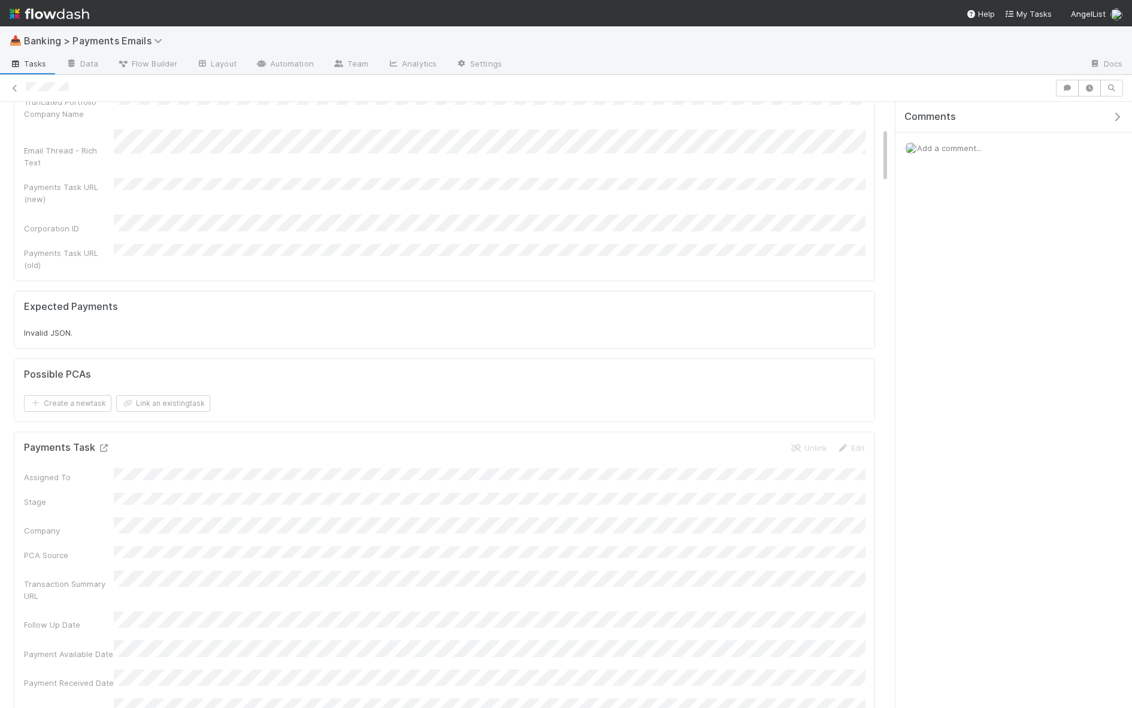
click at [99, 444] on icon at bounding box center [104, 448] width 12 height 8
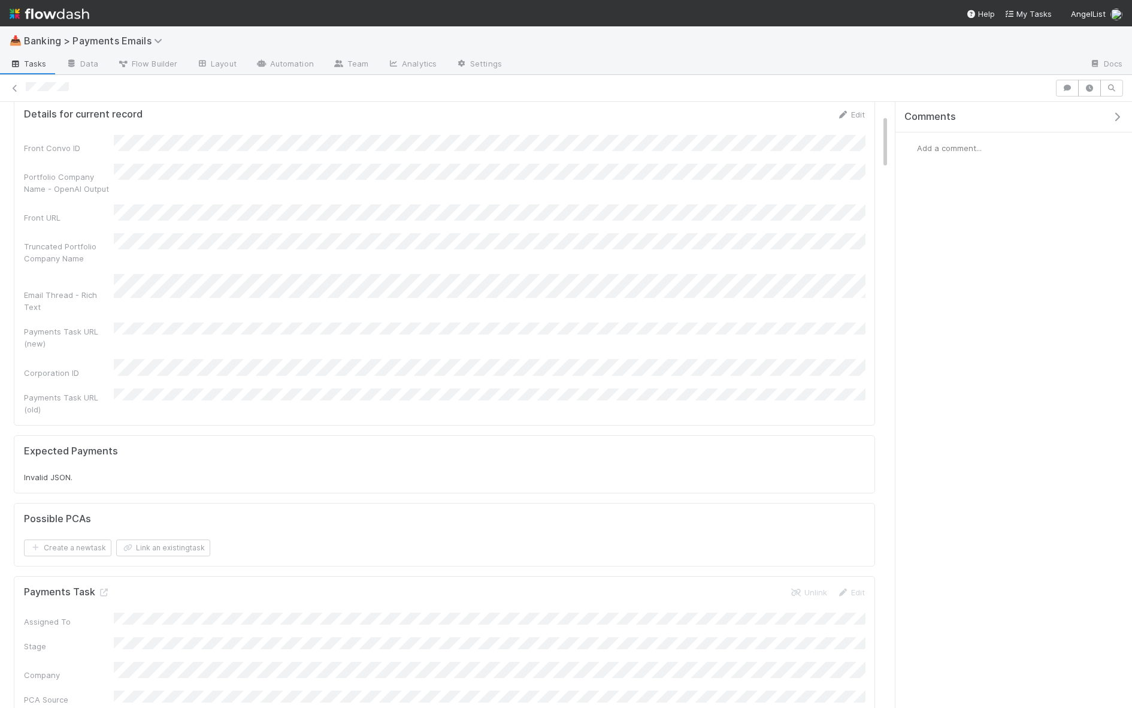
scroll to position [141, 0]
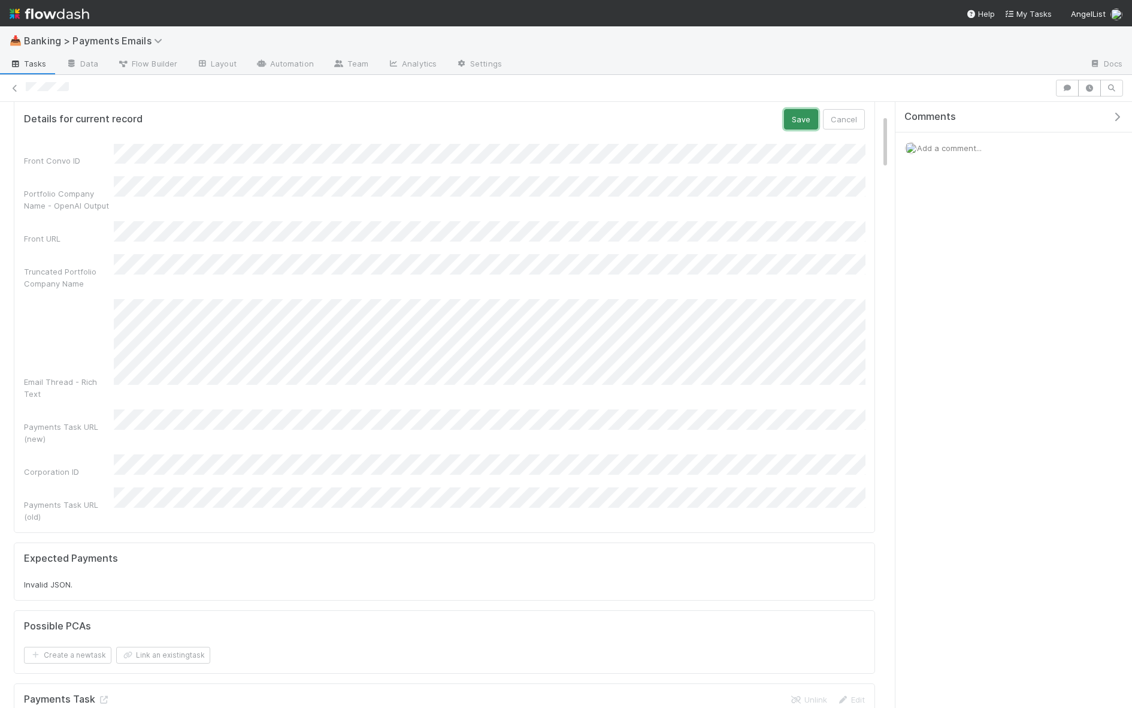
click at [804, 116] on button "Save" at bounding box center [801, 119] width 34 height 20
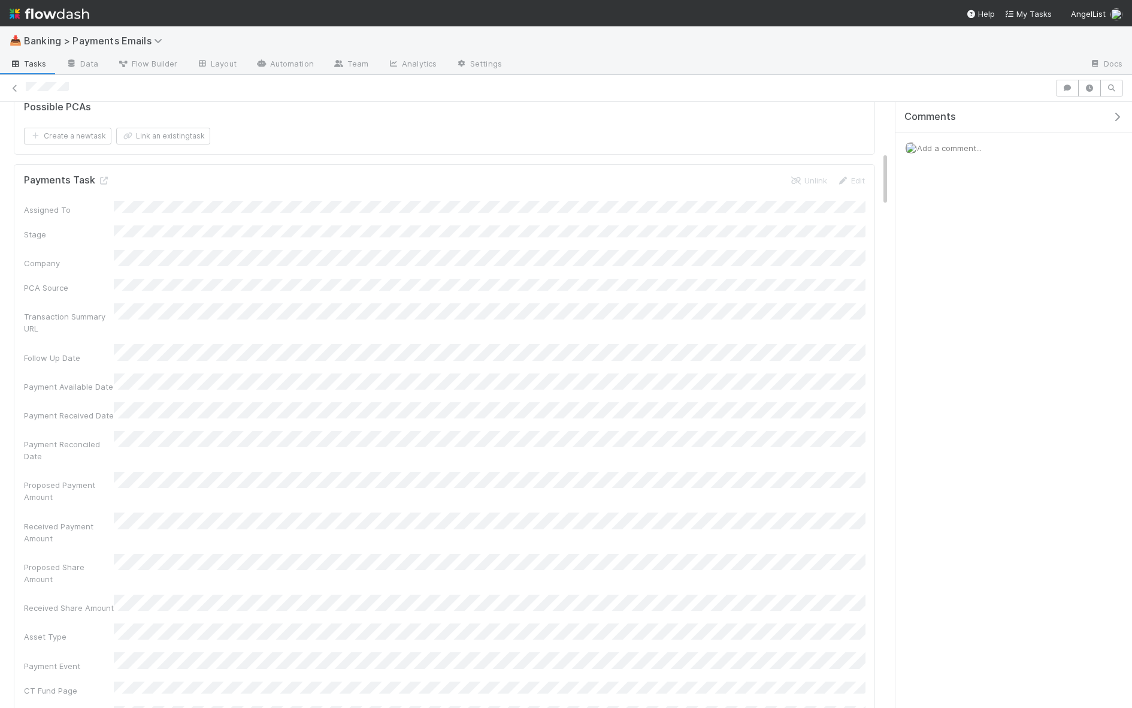
scroll to position [0, 0]
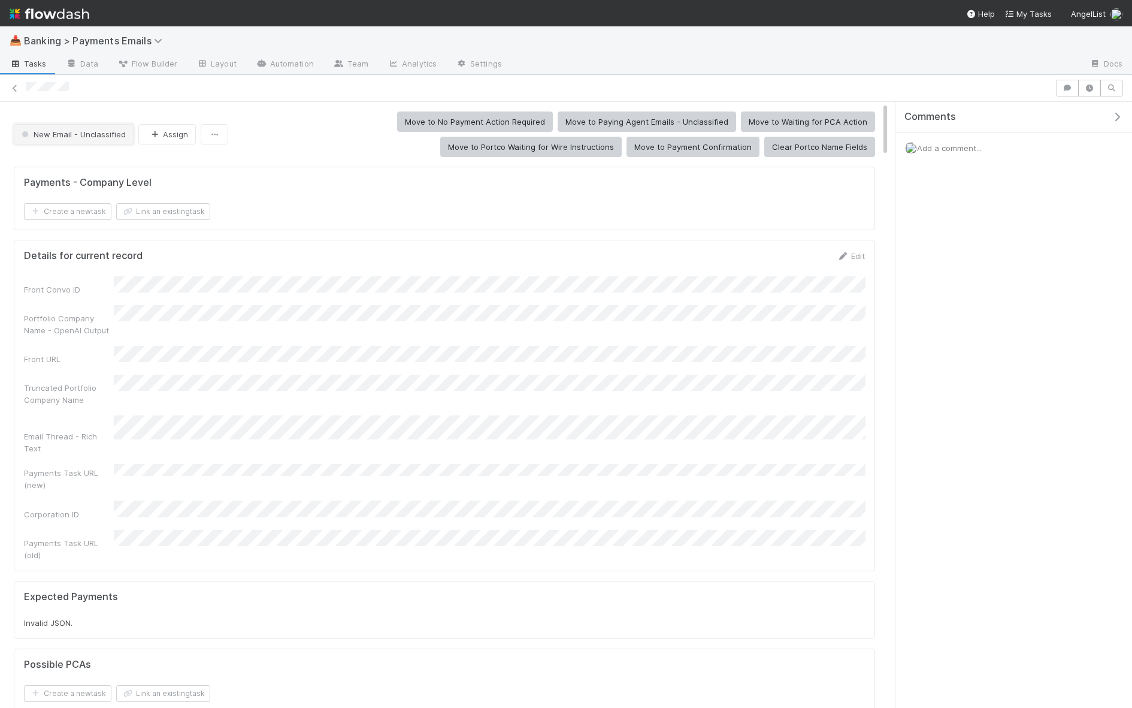
click at [102, 131] on span "New Email - Unclassified" at bounding box center [72, 134] width 107 height 10
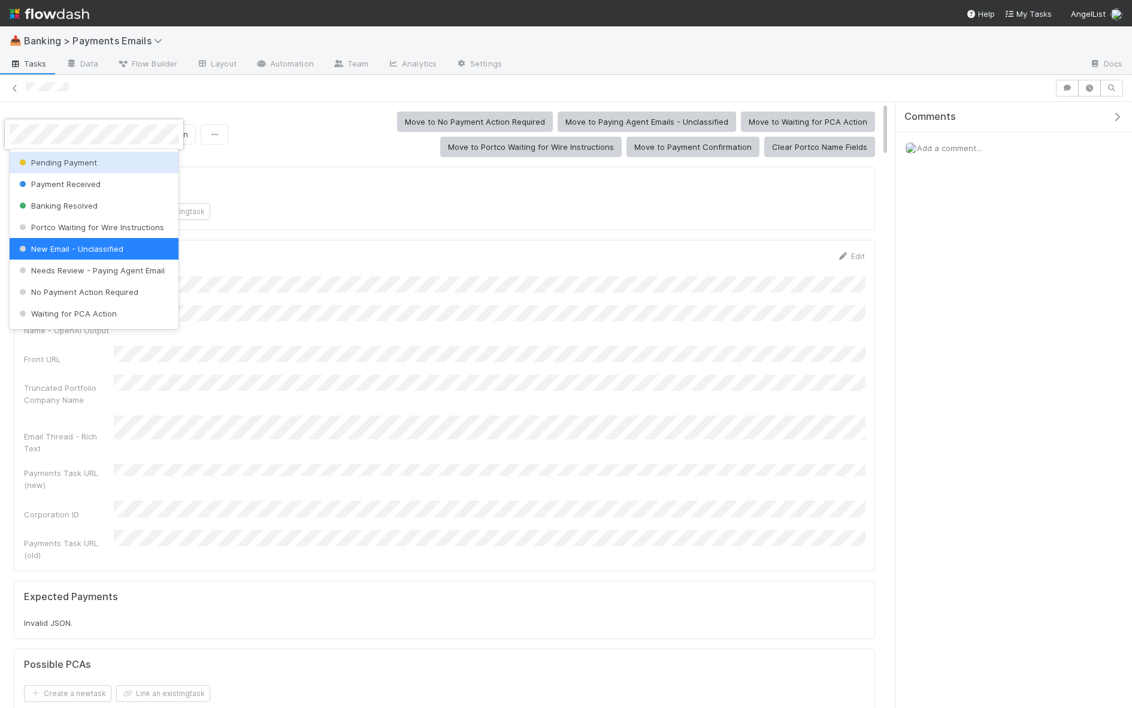
click at [107, 164] on div "Pending Payment" at bounding box center [95, 163] width 170 height 22
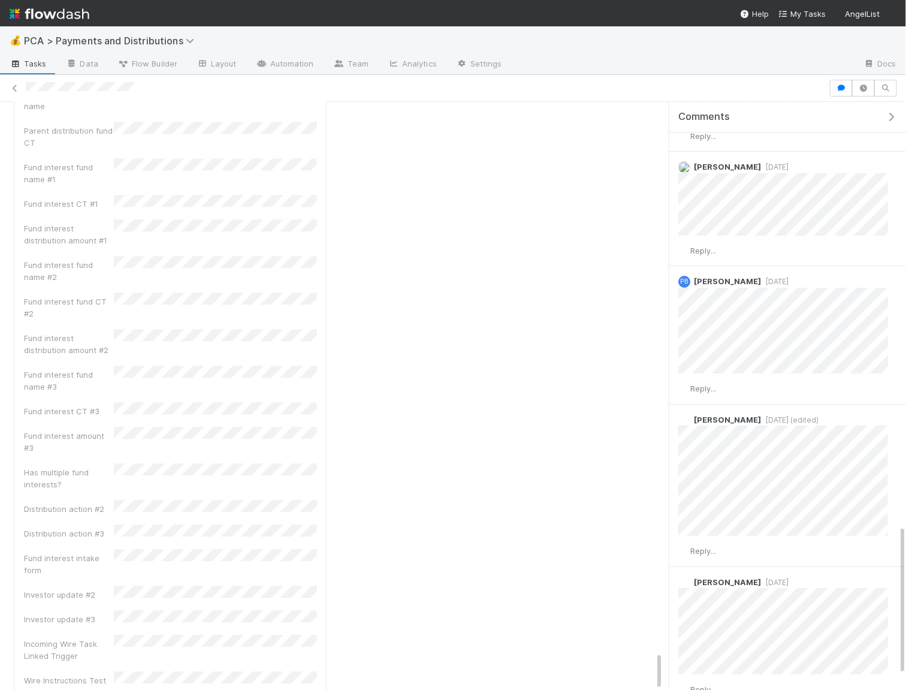
scroll to position [8364, 0]
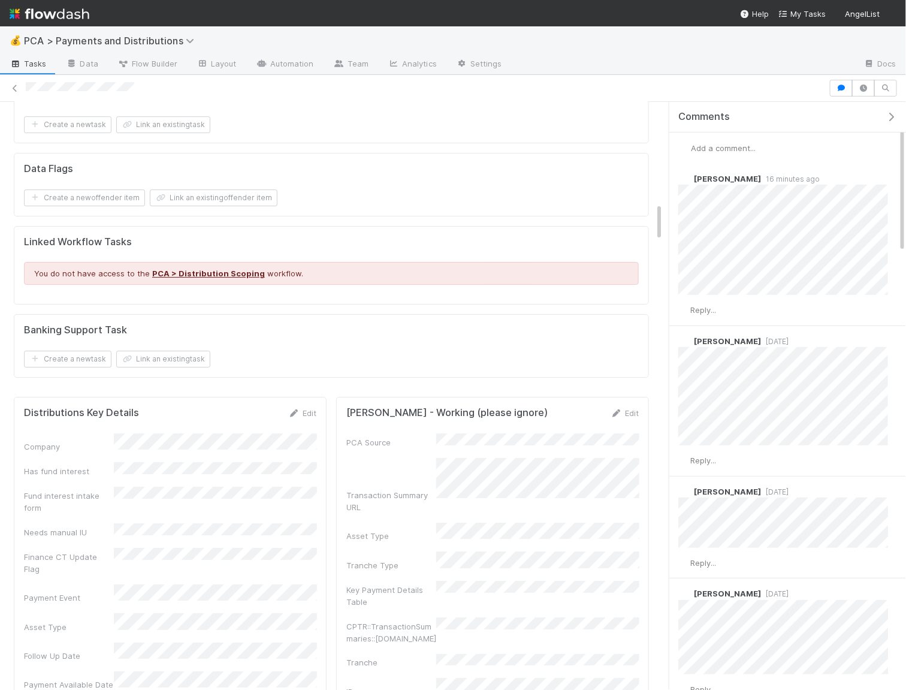
scroll to position [1805, 0]
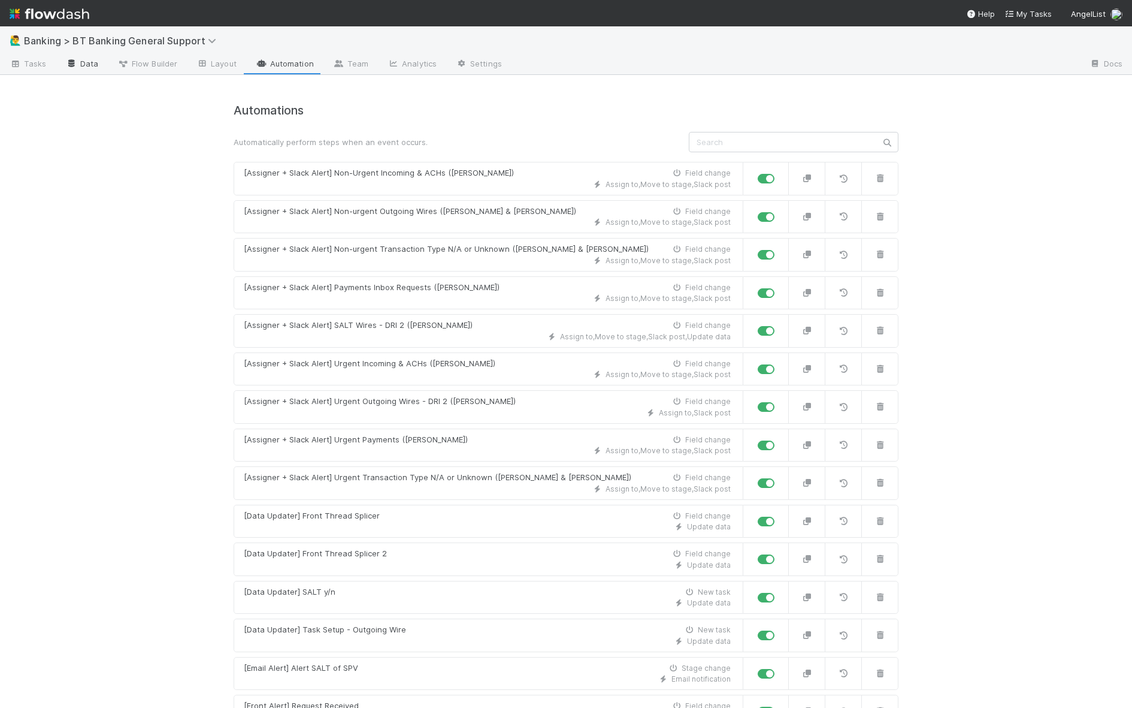
click at [77, 62] on link "Data" at bounding box center [82, 64] width 52 height 19
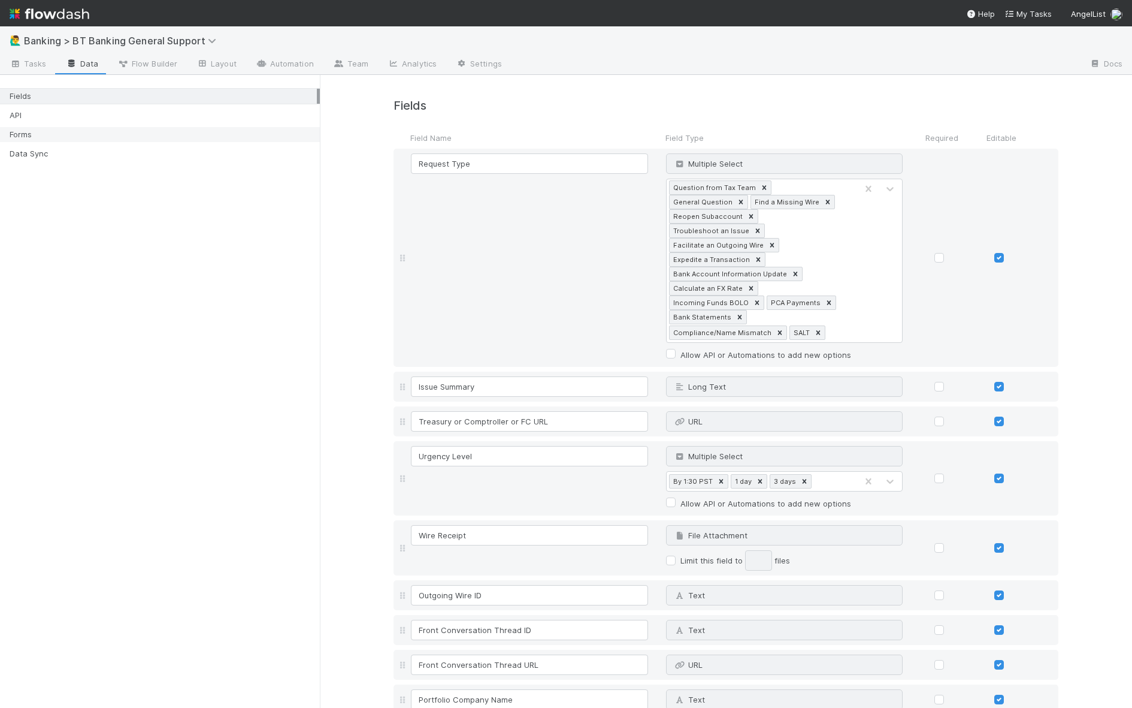
click at [123, 126] on div "Forms" at bounding box center [160, 134] width 320 height 16
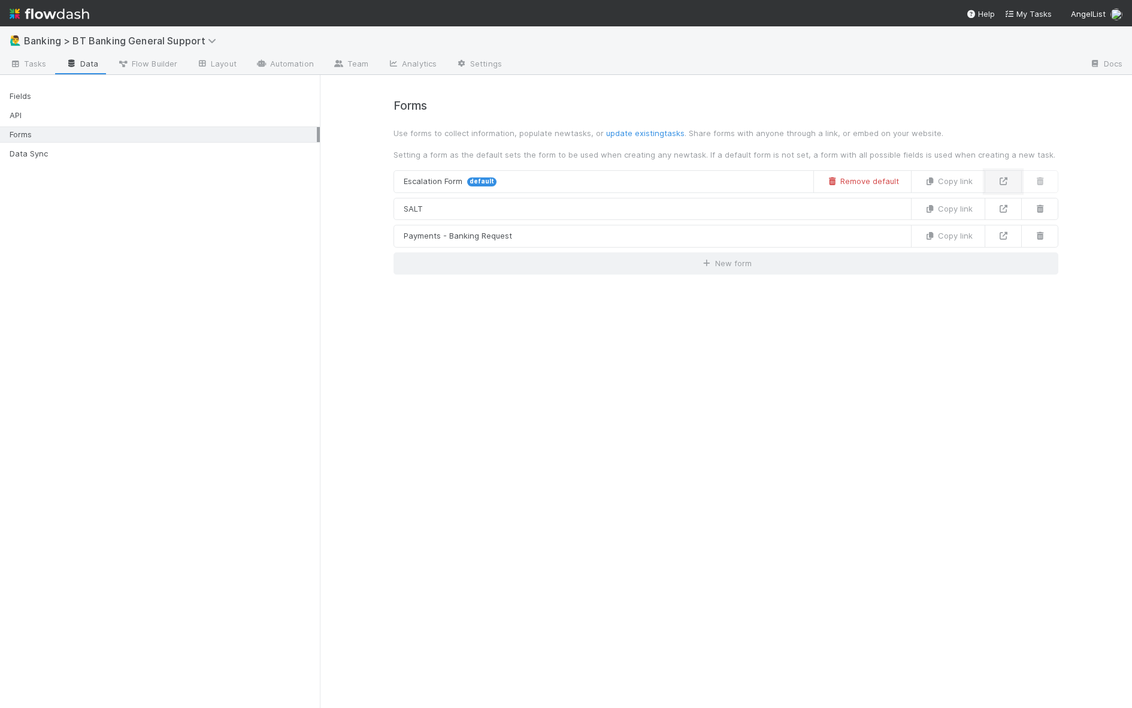
click at [1006, 181] on icon at bounding box center [1003, 181] width 12 height 8
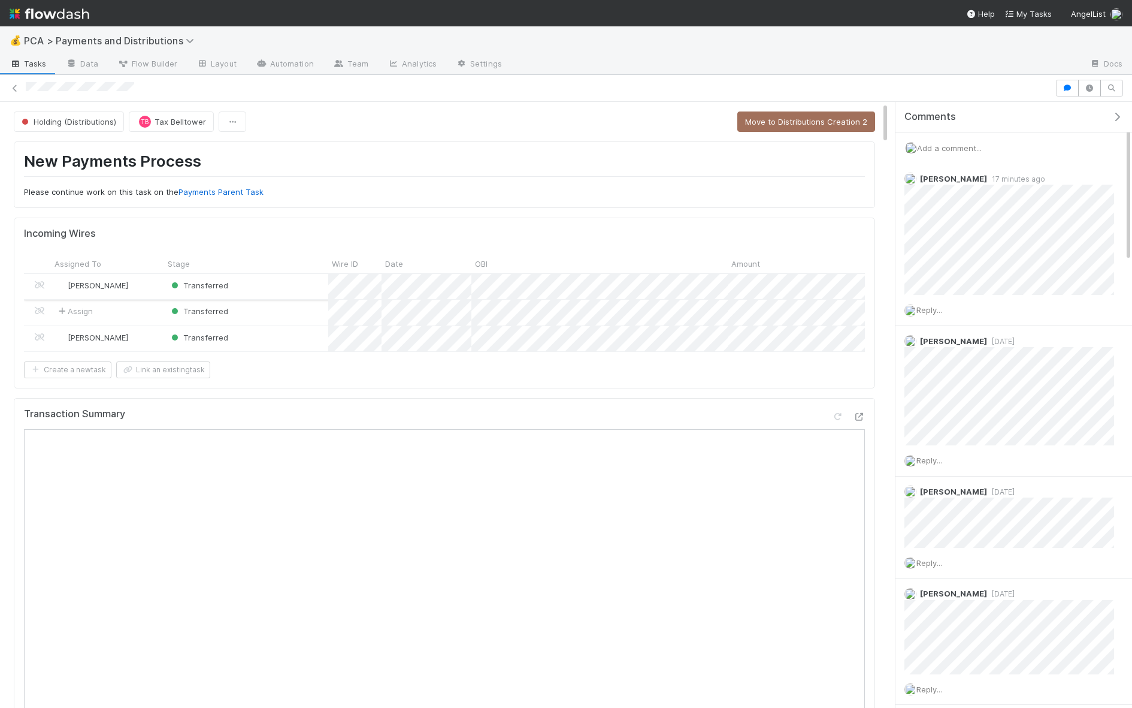
click at [264, 282] on div "Transferred" at bounding box center [246, 286] width 164 height 25
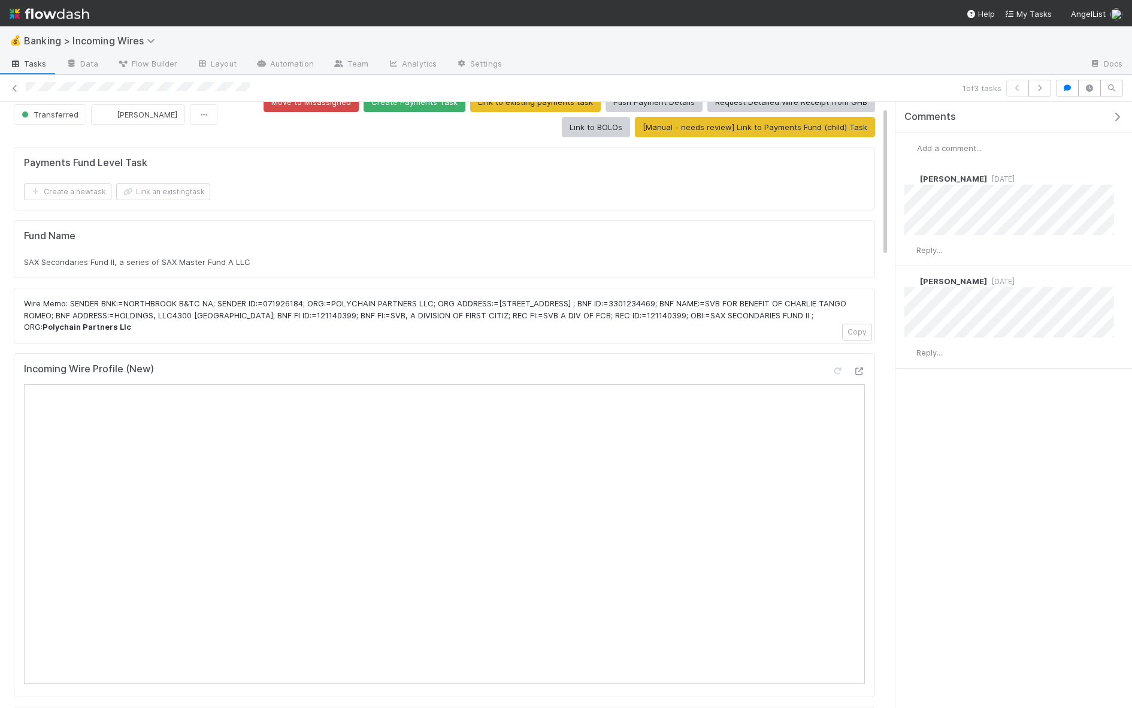
scroll to position [21, 0]
click at [143, 250] on div "Fund Name SAX Secondaries Fund II, a series of SAX Master Fund A LLC" at bounding box center [444, 248] width 841 height 38
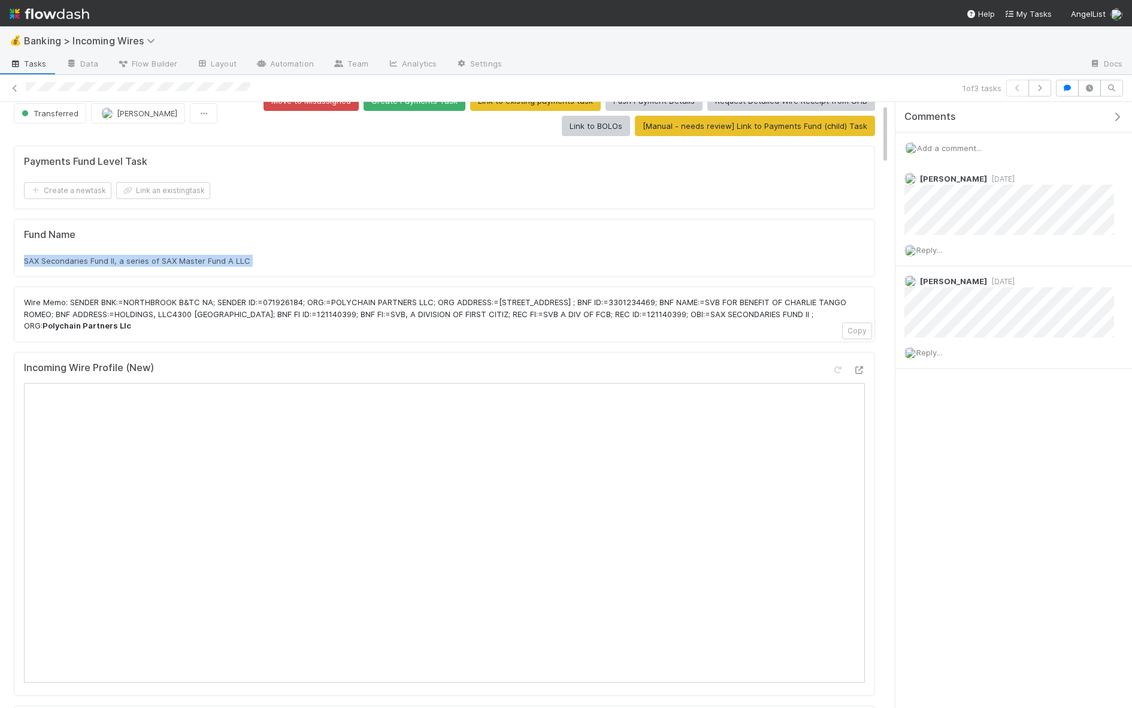
click at [143, 250] on div "Fund Name SAX Secondaries Fund II, a series of SAX Master Fund A LLC" at bounding box center [444, 248] width 841 height 38
copy div "SAX Secondaries Fund II, a series of SAX Master Fund A LLC"
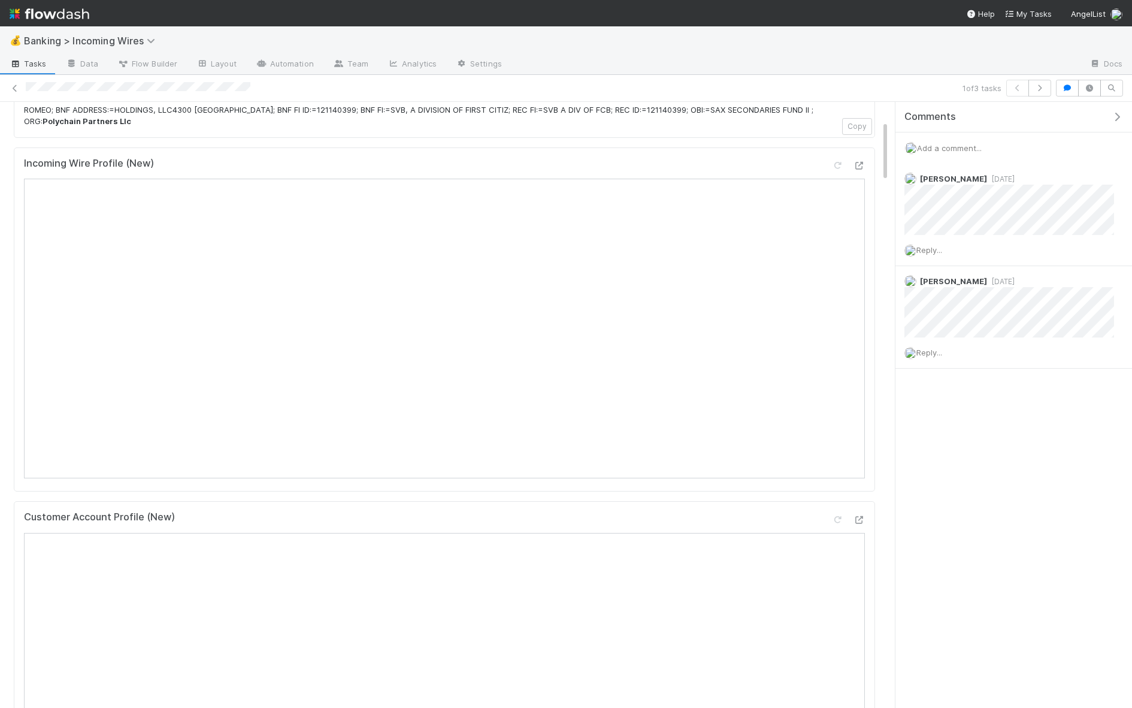
scroll to position [0, 0]
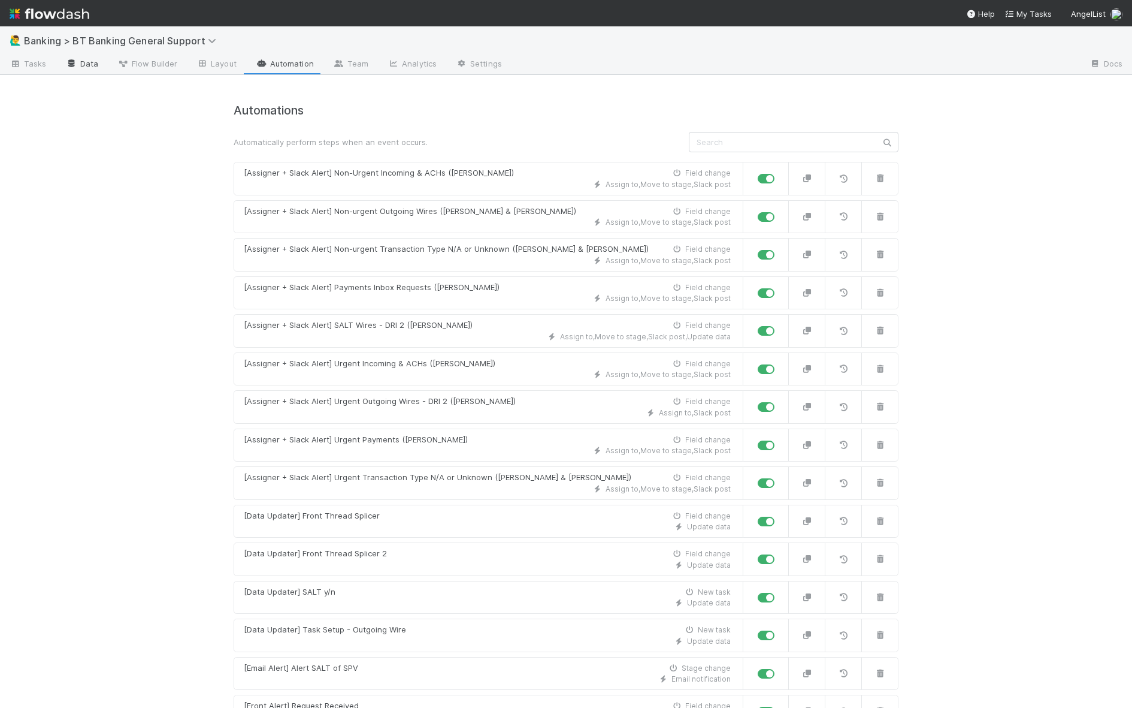
click at [92, 64] on link "Data" at bounding box center [82, 64] width 52 height 19
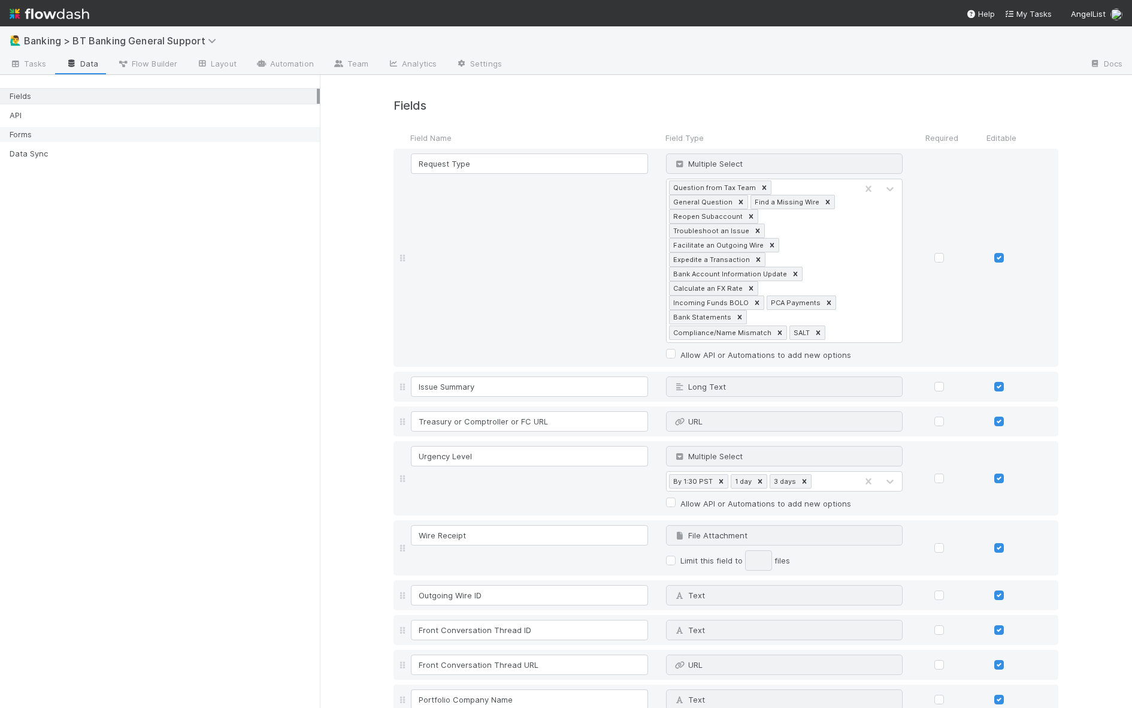
click at [202, 134] on div "Forms" at bounding box center [163, 134] width 307 height 15
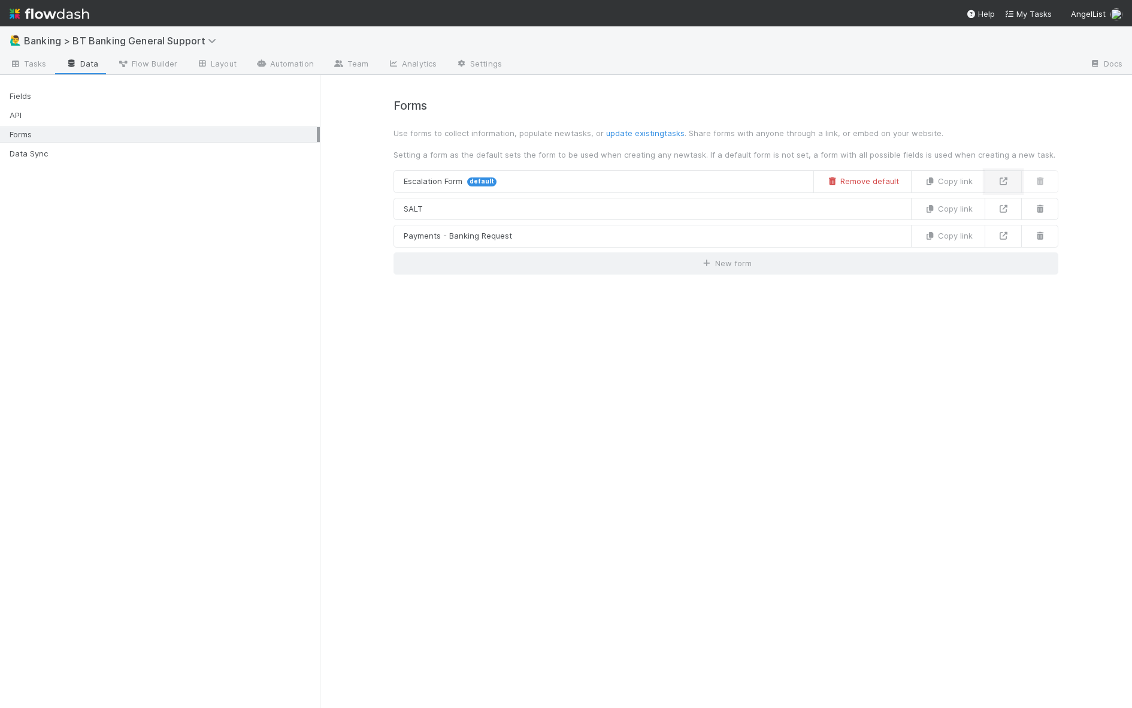
click at [1005, 182] on icon at bounding box center [1003, 181] width 12 height 8
click at [994, 178] on link at bounding box center [1003, 181] width 37 height 23
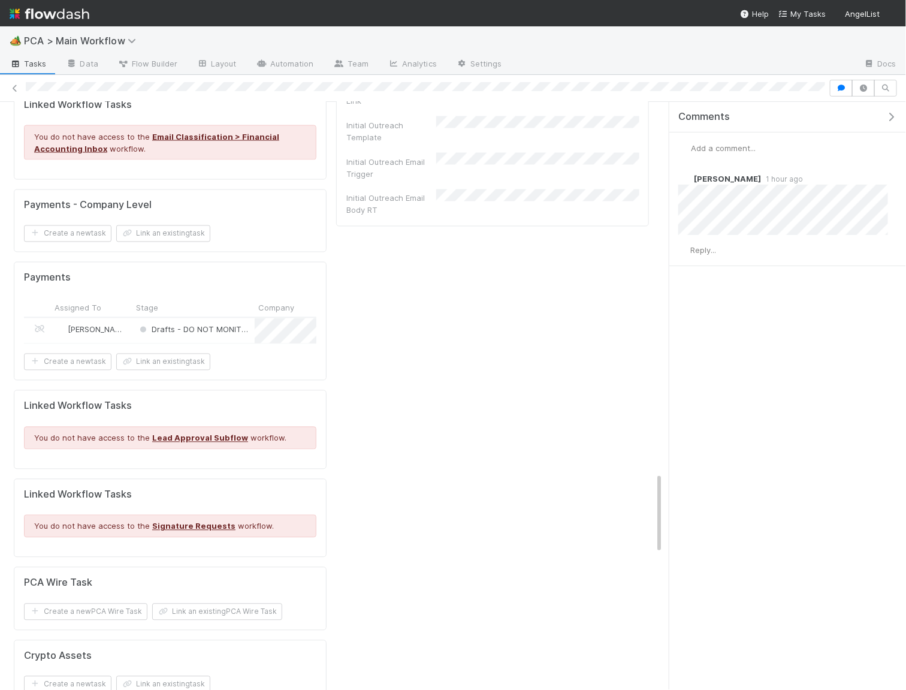
scroll to position [2678, 0]
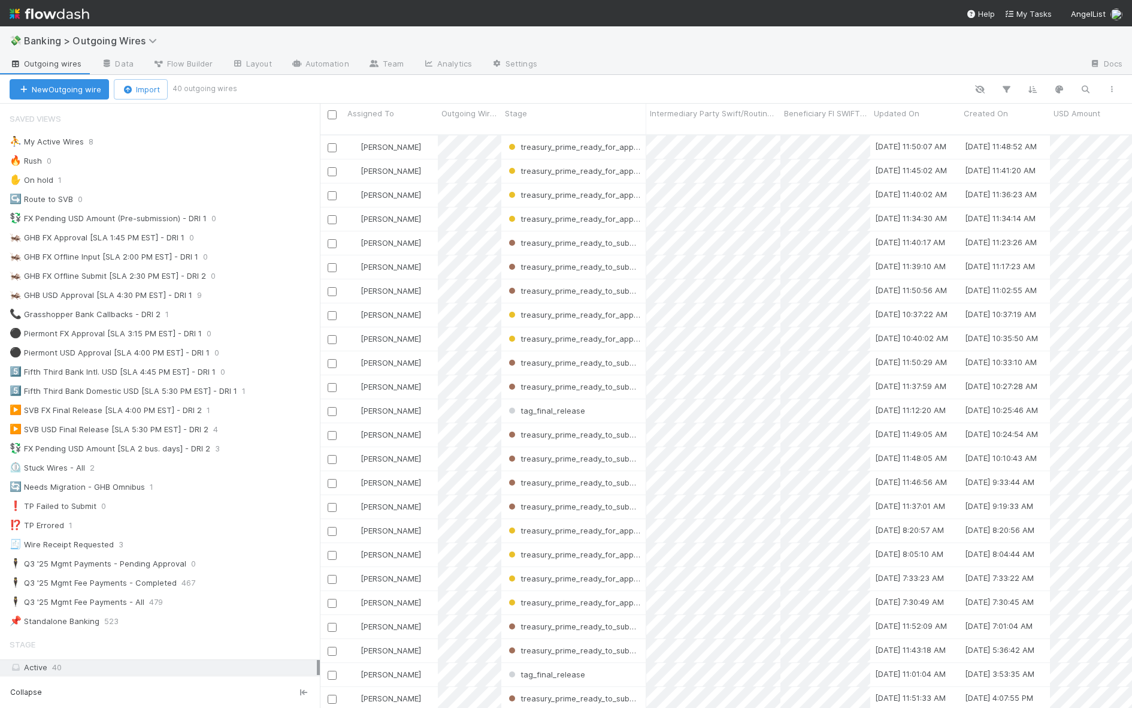
click at [156, 128] on div "Saved Views" at bounding box center [160, 119] width 320 height 24
click at [156, 140] on div "⛹️ My Active Wires 8" at bounding box center [165, 141] width 310 height 15
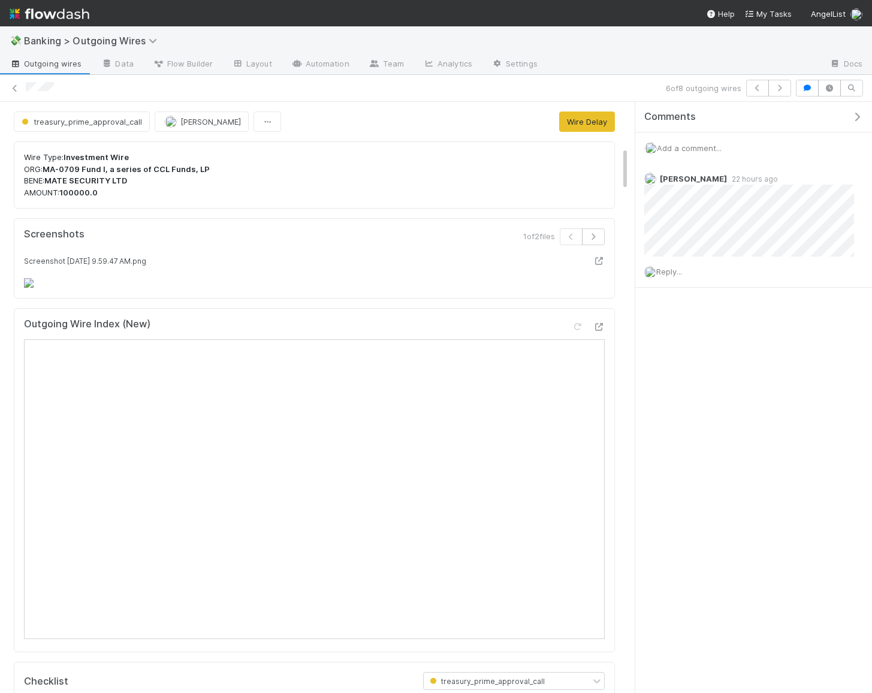
click at [326, 340] on div "Outgoing Wire Index (New)" at bounding box center [314, 329] width 580 height 22
click at [374, 252] on div "1 of 2 files" at bounding box center [465, 241] width 300 height 26
click at [779, 84] on icon "button" at bounding box center [779, 87] width 12 height 7
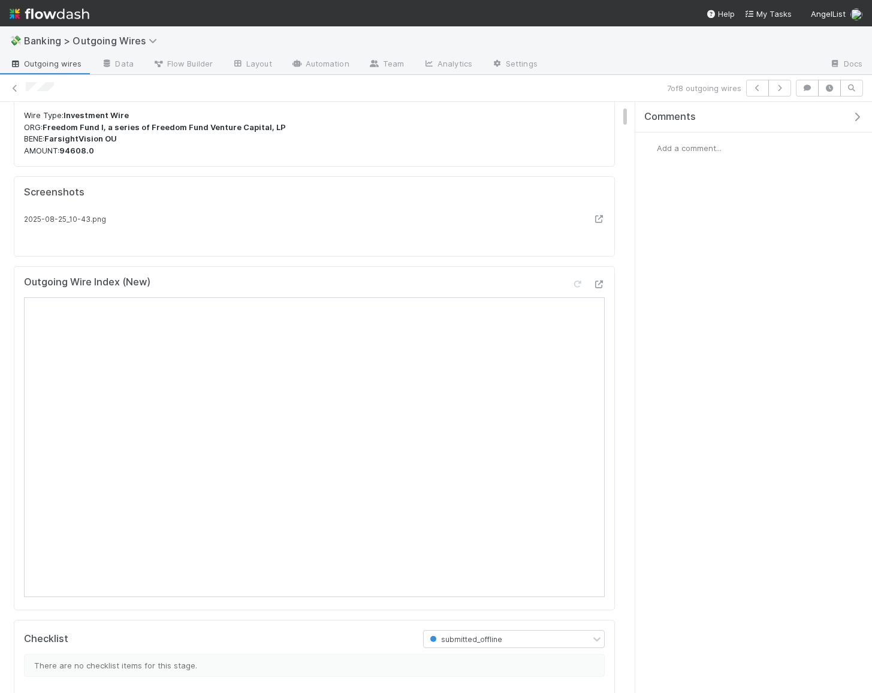
scroll to position [63, 0]
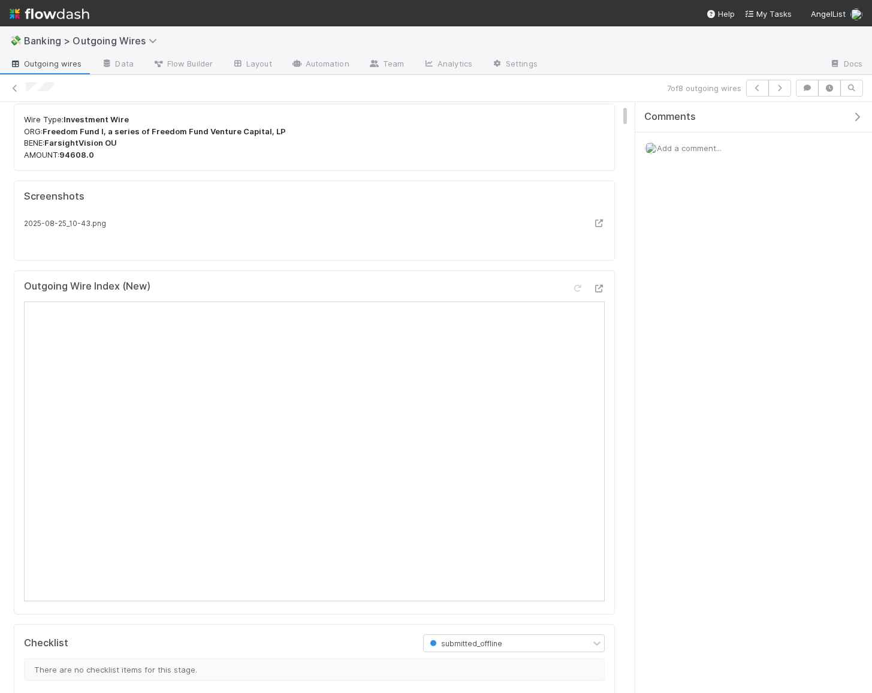
click at [83, 145] on strong "FarsightVision OU" at bounding box center [80, 143] width 72 height 10
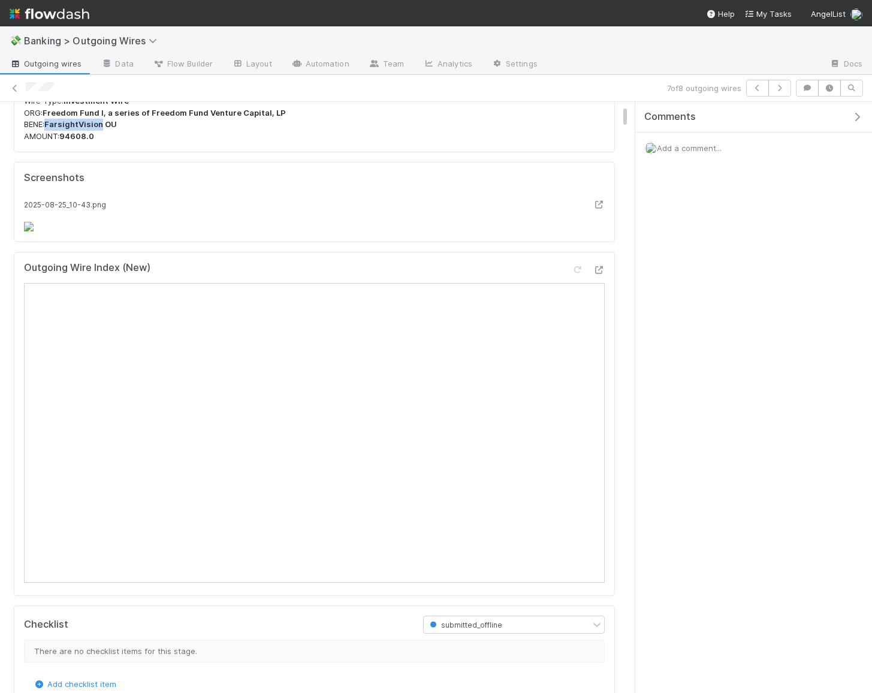
scroll to position [0, 0]
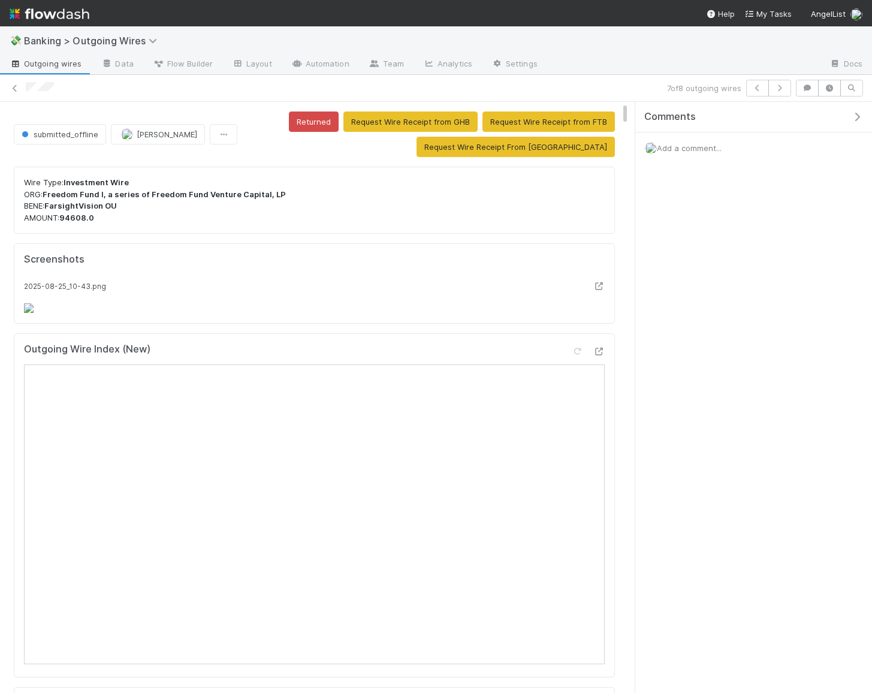
click at [250, 214] on p "Wire Type: Investment Wire ORG: Freedom Fund I, a series of Freedom Fund Ventur…" at bounding box center [314, 200] width 580 height 47
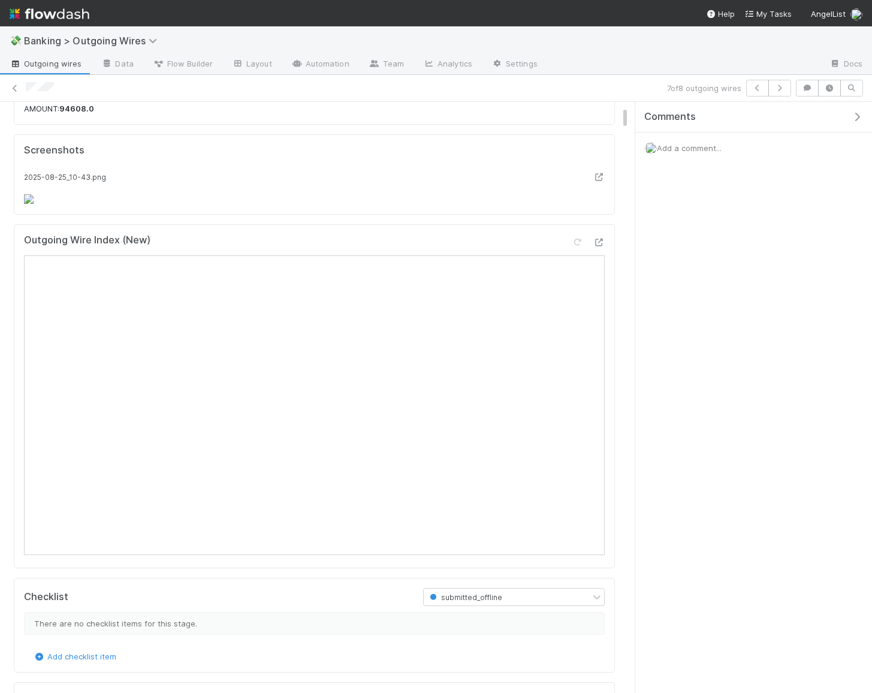
scroll to position [117, 0]
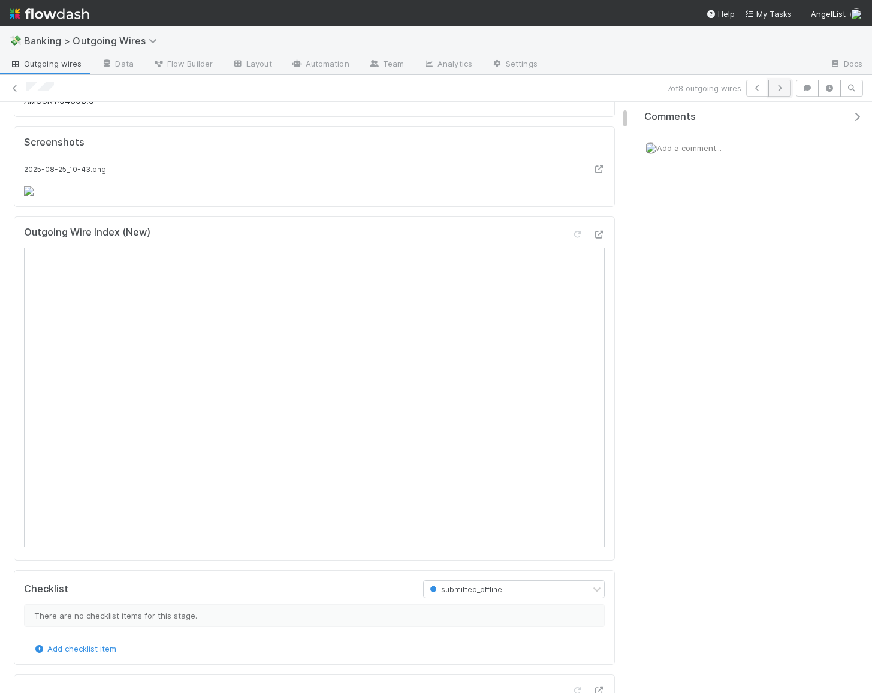
click at [782, 88] on icon "button" at bounding box center [779, 87] width 12 height 7
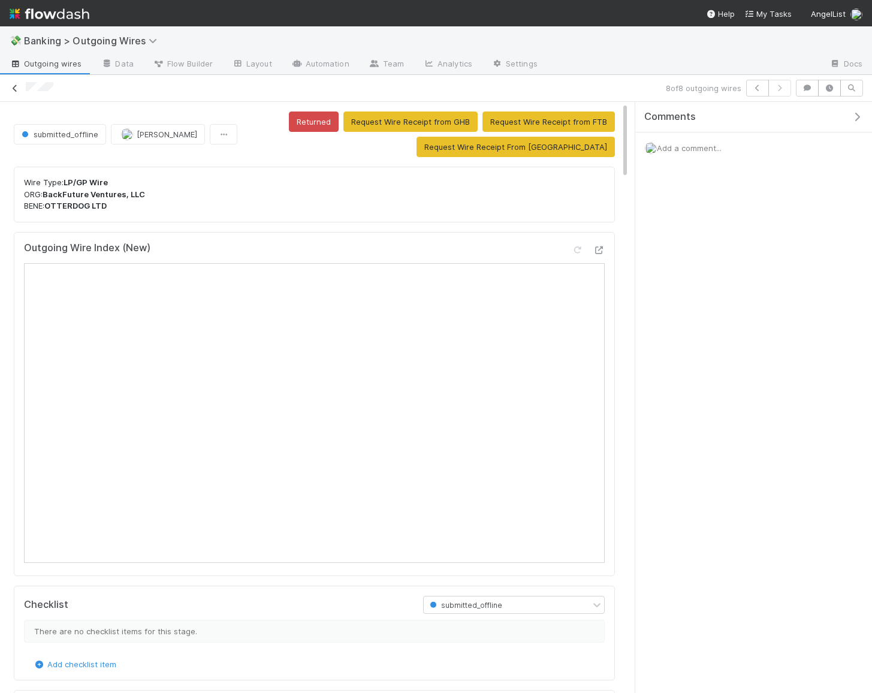
click at [13, 90] on icon at bounding box center [15, 88] width 12 height 8
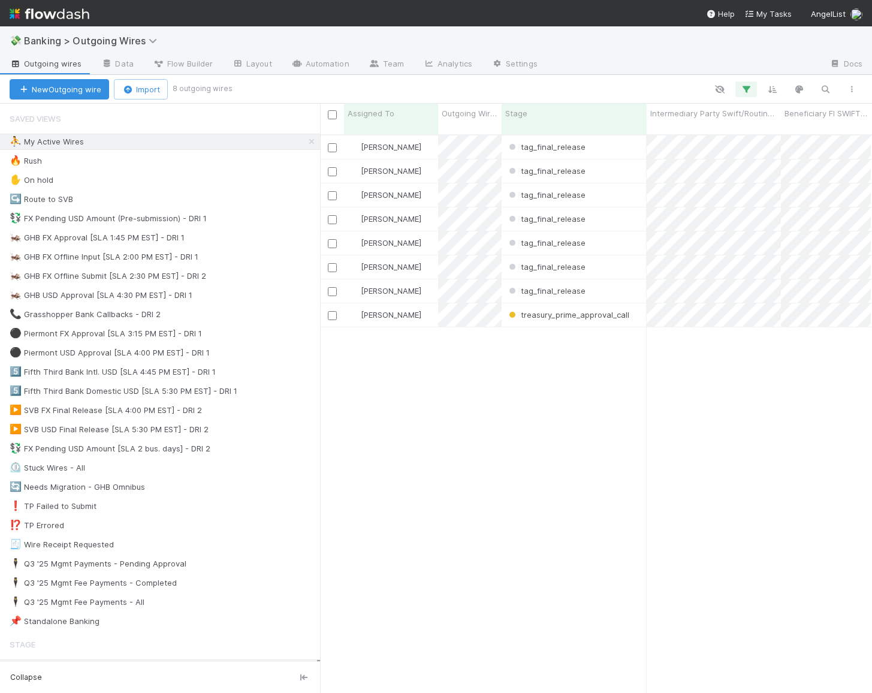
scroll to position [568, 551]
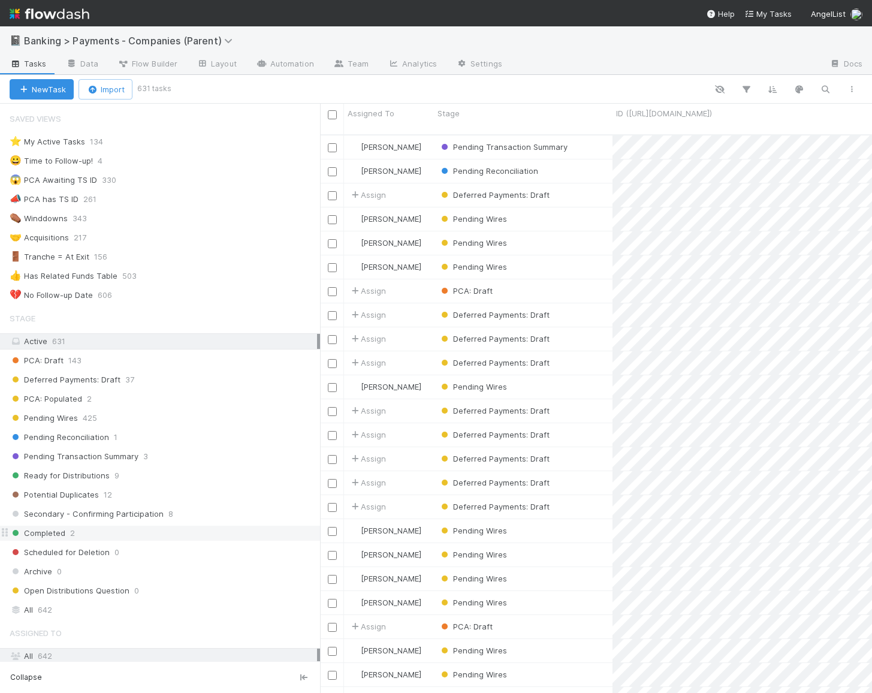
scroll to position [11, 0]
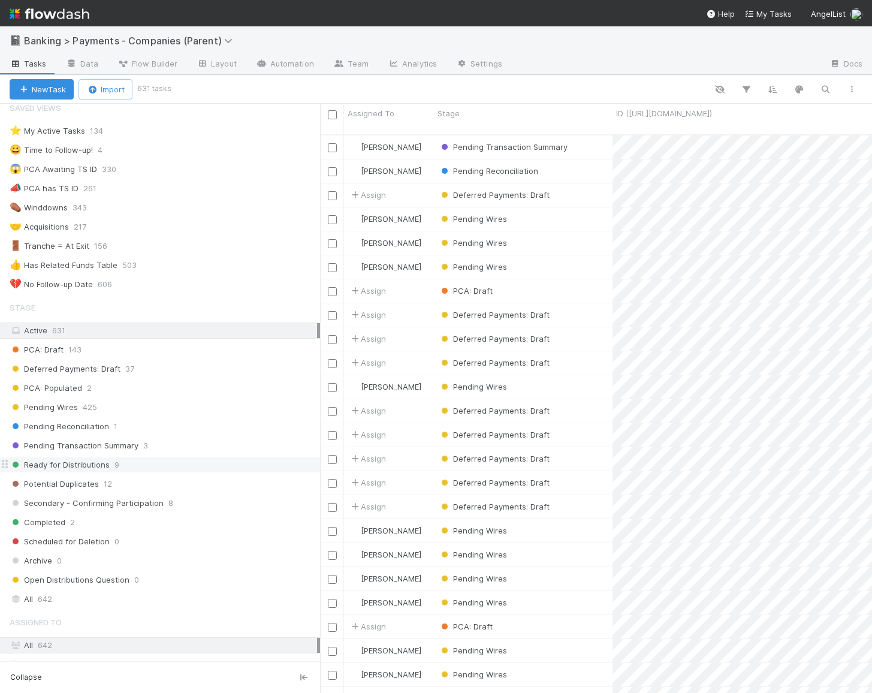
click at [96, 460] on span "Ready for Distributions" at bounding box center [60, 464] width 100 height 15
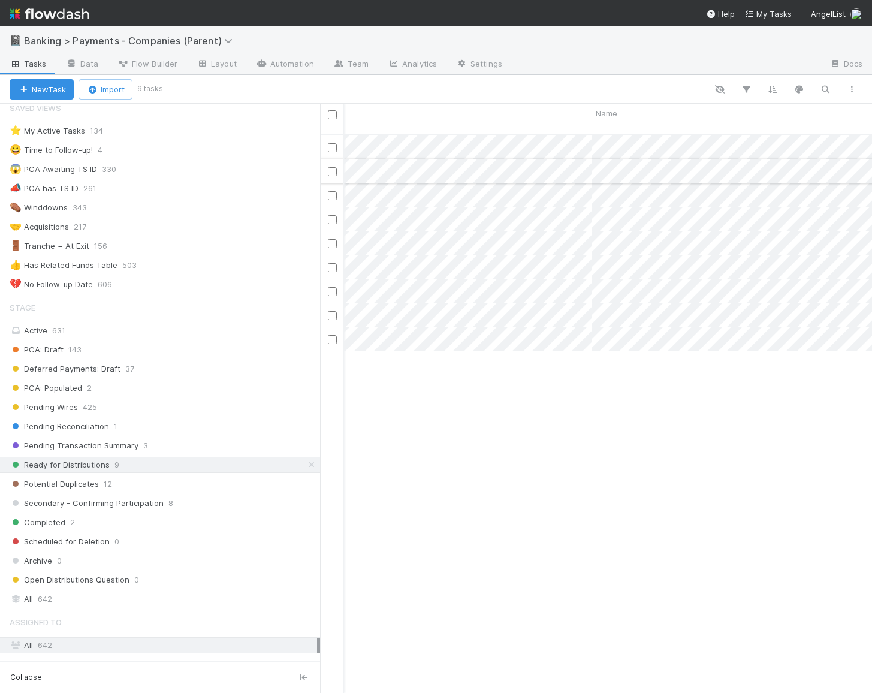
scroll to position [0, 440]
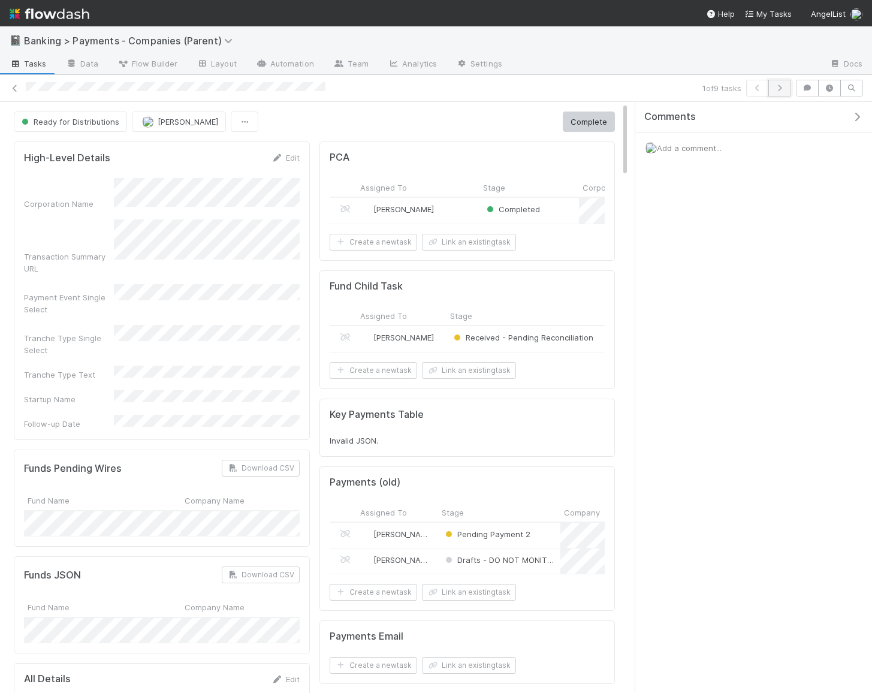
click at [782, 90] on icon "button" at bounding box center [779, 87] width 12 height 7
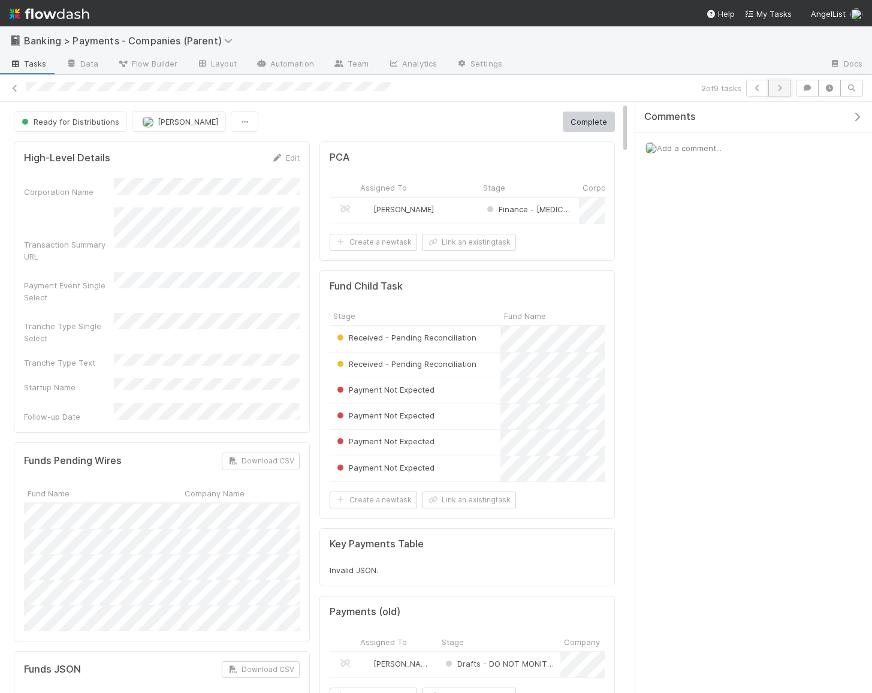
click at [779, 90] on icon "button" at bounding box center [779, 87] width 12 height 7
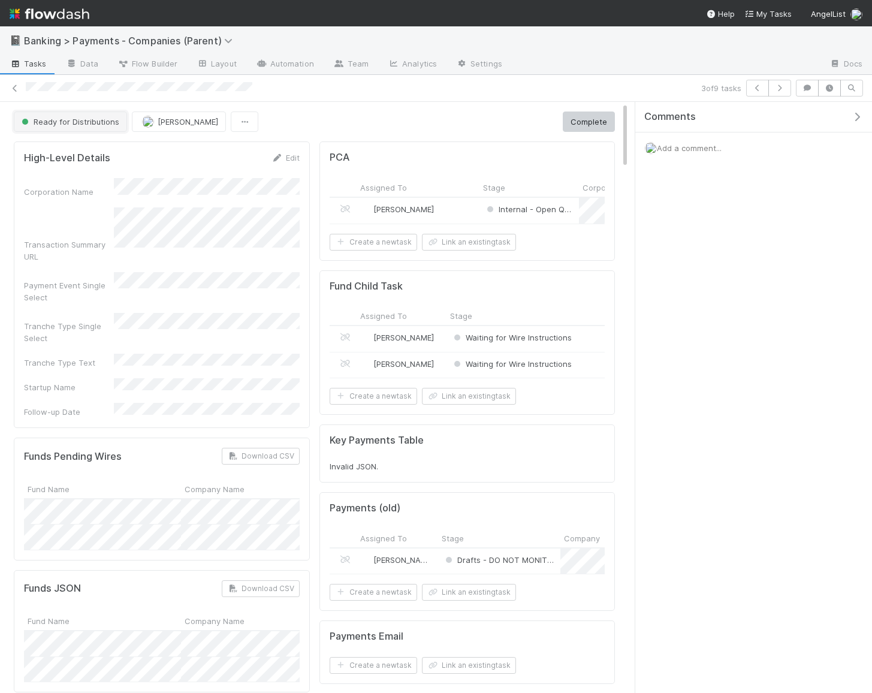
click at [75, 113] on button "Ready for Distributions" at bounding box center [70, 121] width 113 height 20
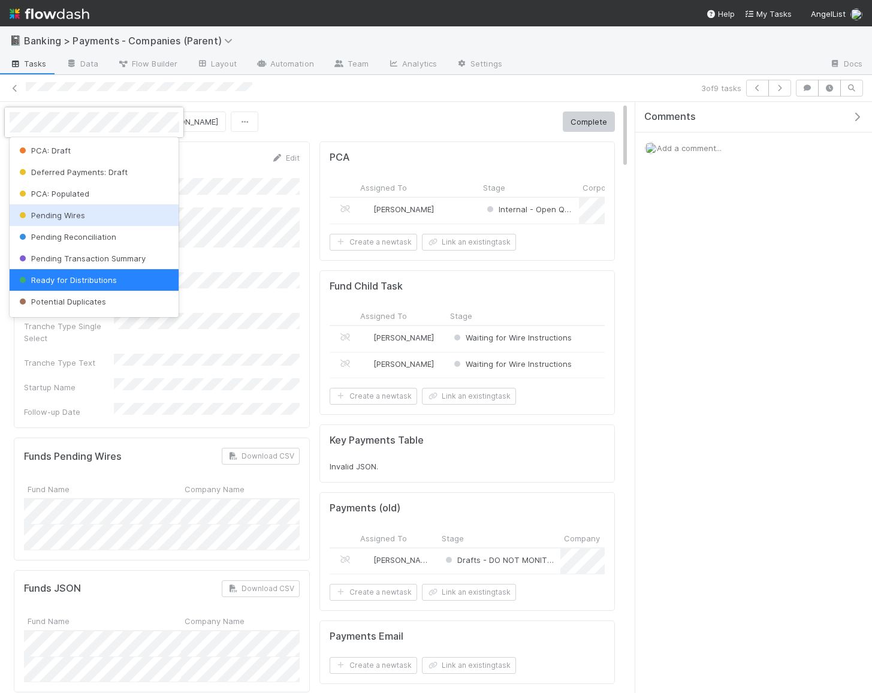
click at [78, 211] on span "Pending Wires" at bounding box center [51, 215] width 68 height 10
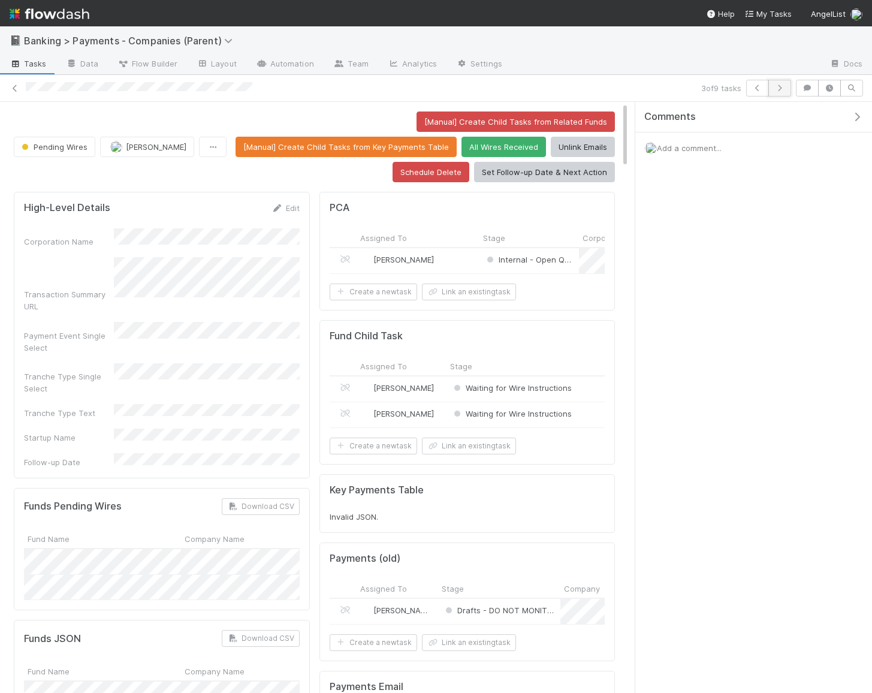
click at [781, 81] on button "button" at bounding box center [779, 88] width 23 height 17
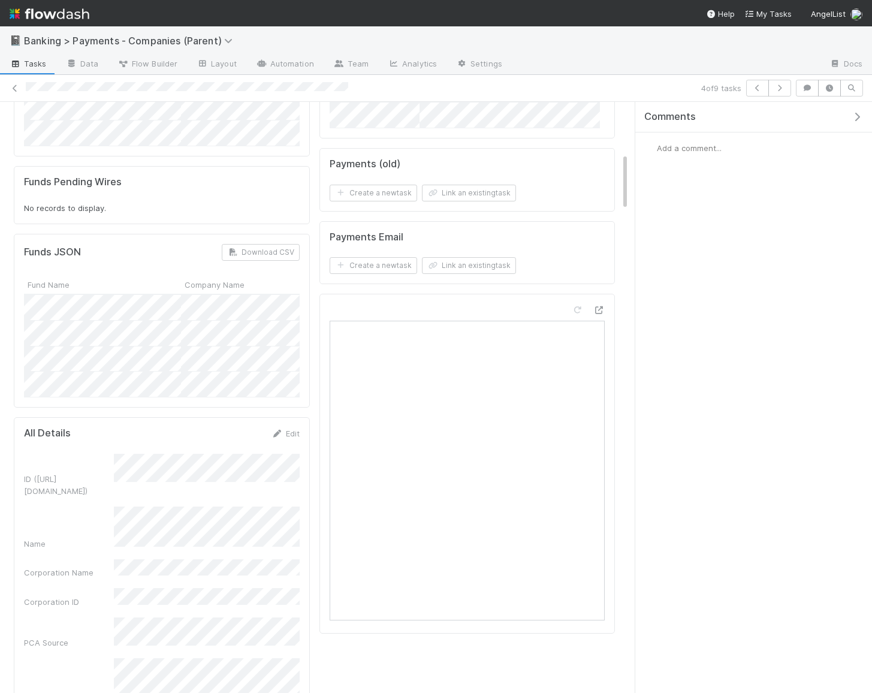
scroll to position [353, 0]
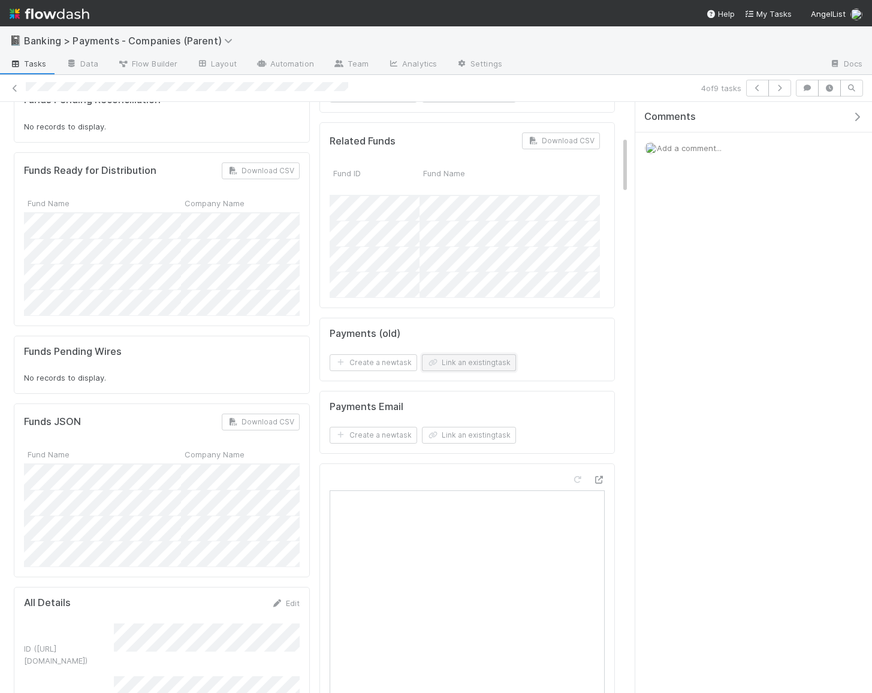
click at [484, 359] on button "Link an existing task" at bounding box center [469, 362] width 94 height 17
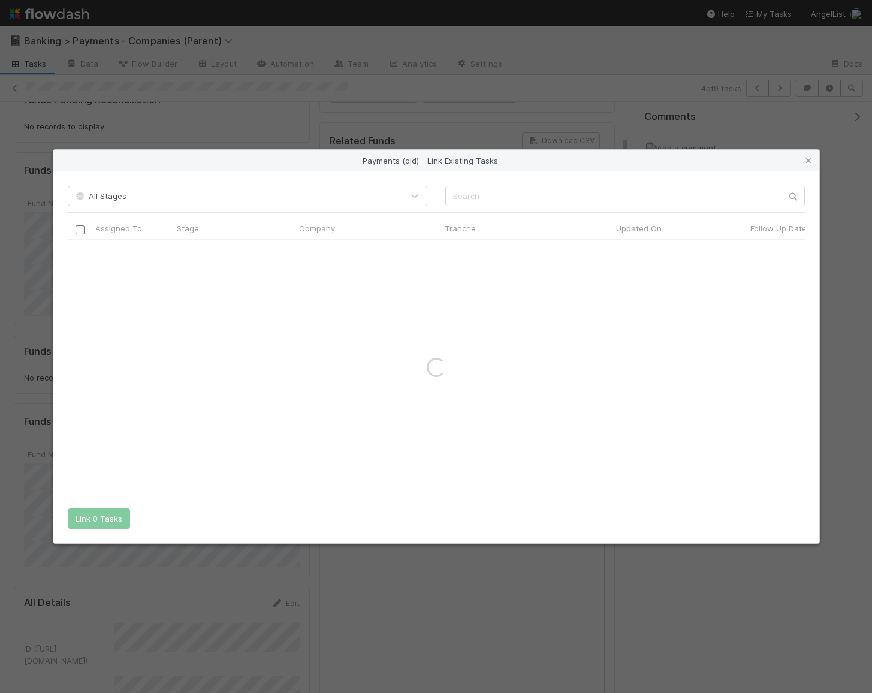
click at [473, 185] on div "All Stages Assigned To Stage Company Tranche Updated On Follow Up Date PCA Sour…" at bounding box center [436, 356] width 766 height 371
click at [473, 188] on input "text" at bounding box center [624, 196] width 359 height 20
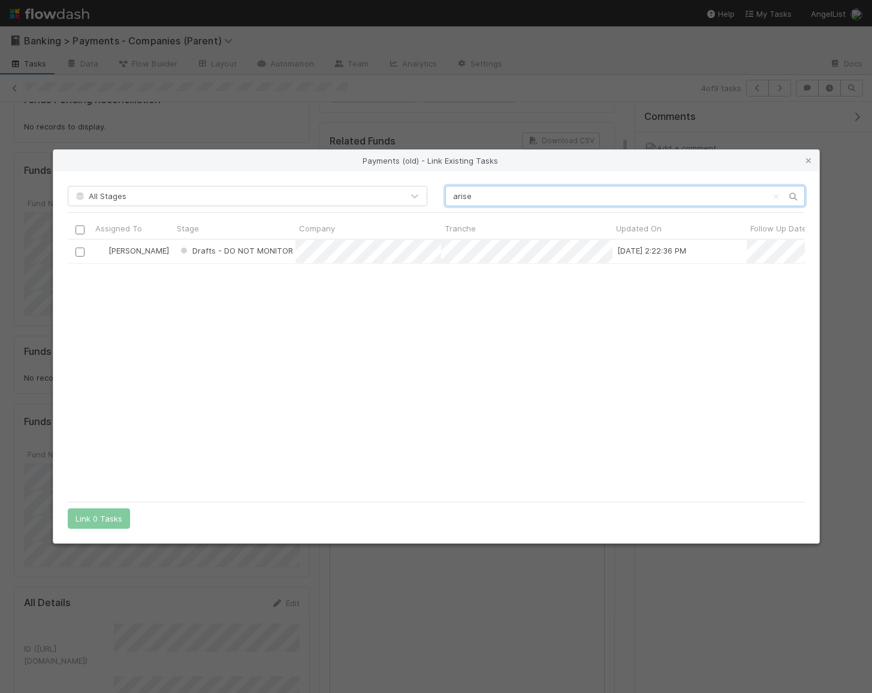
scroll to position [255, 737]
type input "arise"
click at [80, 251] on input "checkbox" at bounding box center [79, 251] width 9 height 9
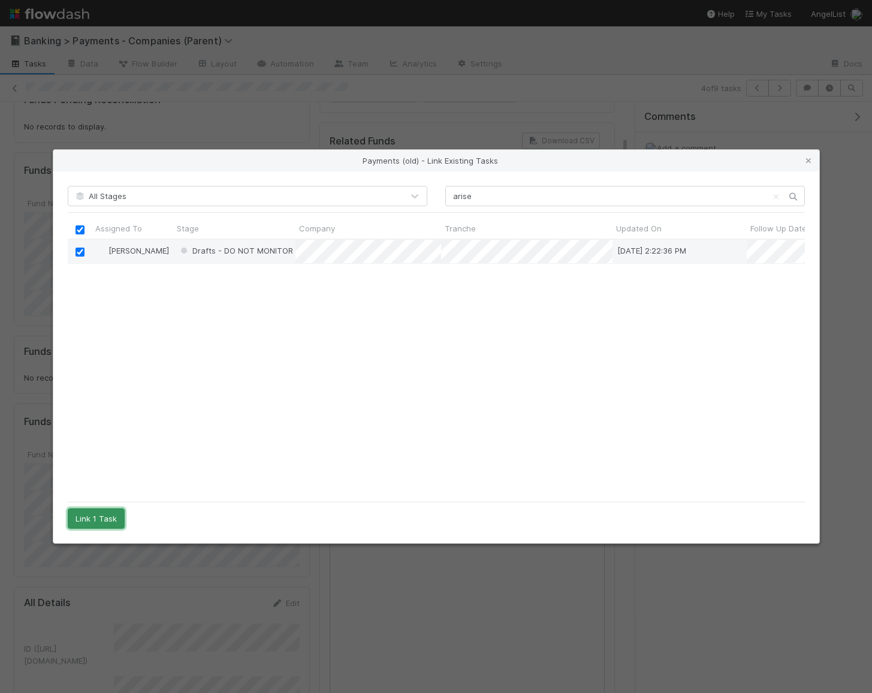
click at [107, 525] on button "Link 1 Task" at bounding box center [96, 518] width 57 height 20
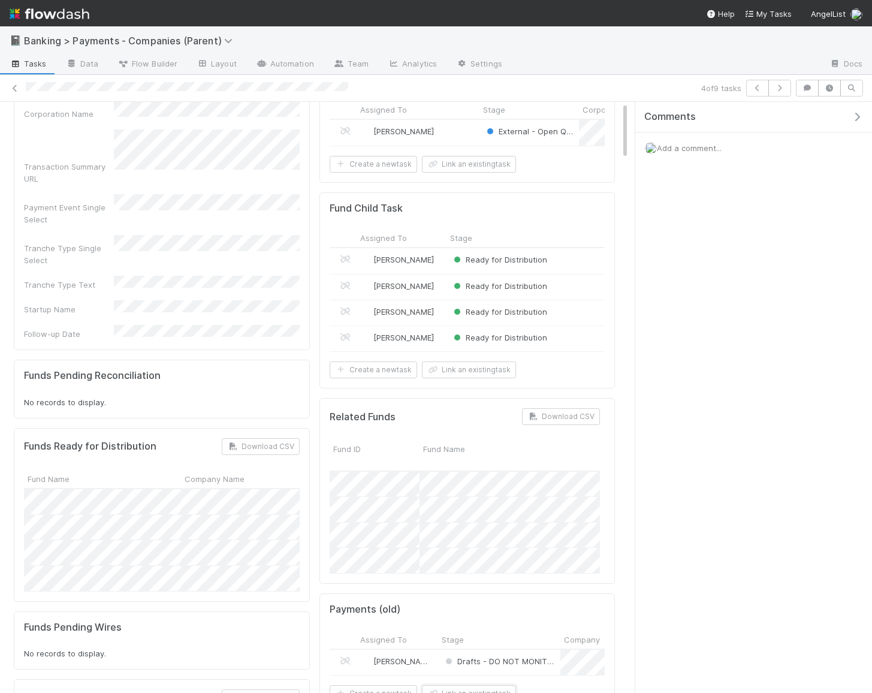
scroll to position [0, 0]
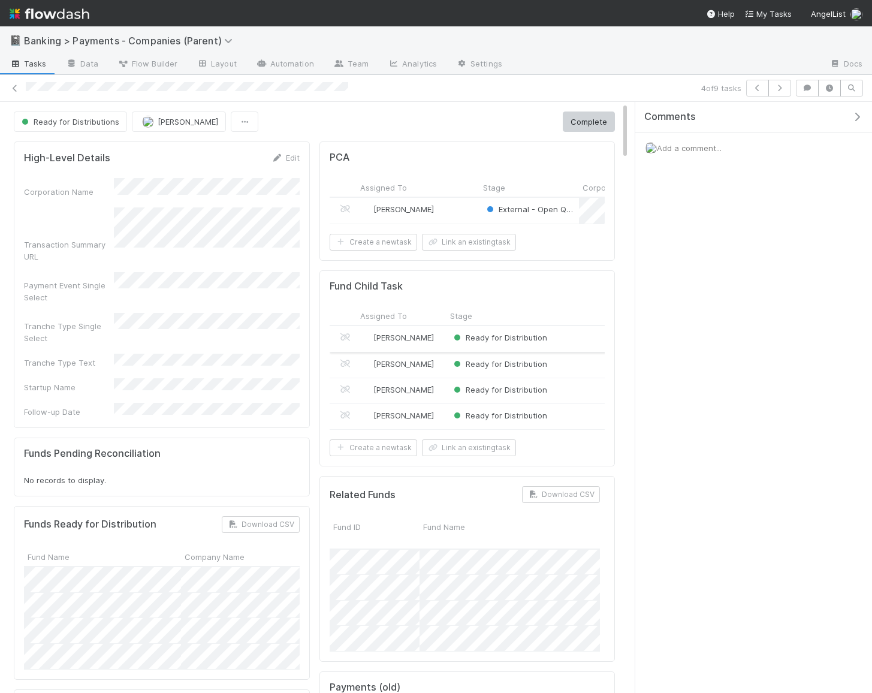
click at [570, 337] on div "Ready for Distribution" at bounding box center [531, 338] width 171 height 25
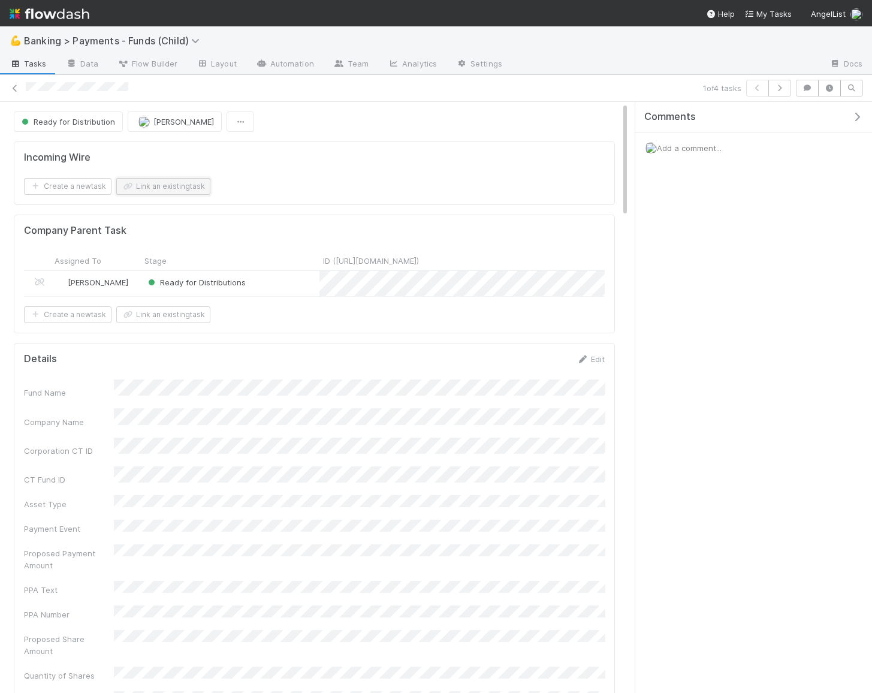
click at [181, 179] on button "Link an existing task" at bounding box center [163, 186] width 94 height 17
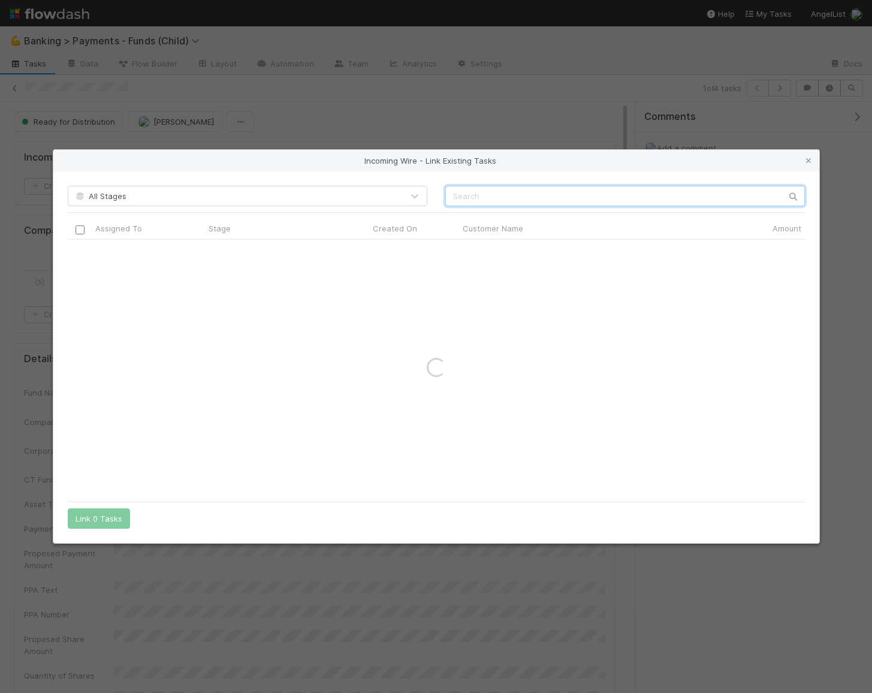
click at [463, 193] on input "text" at bounding box center [624, 196] width 359 height 20
paste input "Jay Desai Holdings II, LP – II"
type input "Jay Desai Holdings II, LP – II"
click at [799, 170] on div "Incoming Wire - Link Existing Tasks" at bounding box center [436, 161] width 766 height 22
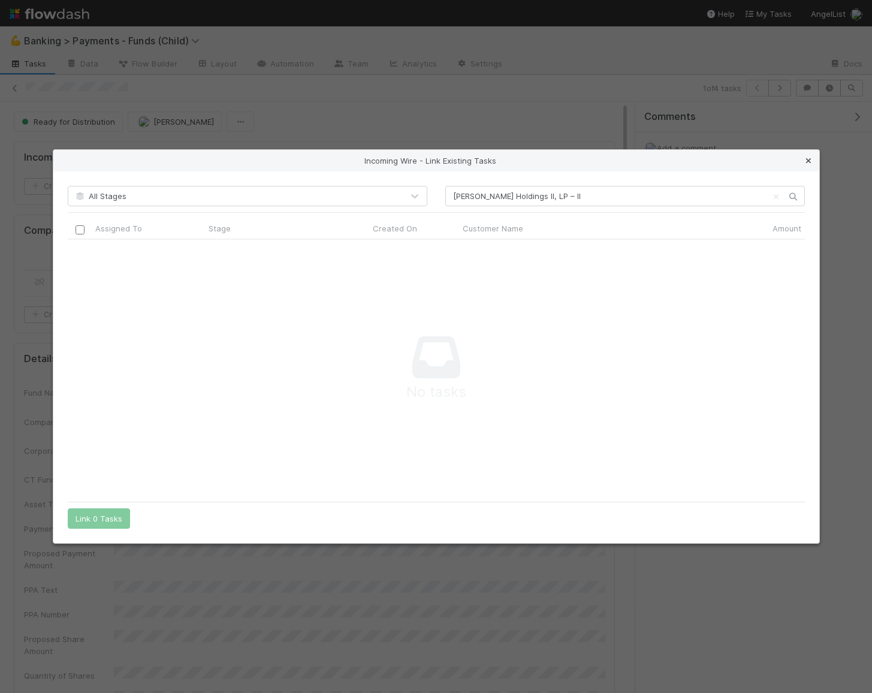
click at [806, 161] on icon at bounding box center [808, 161] width 12 height 8
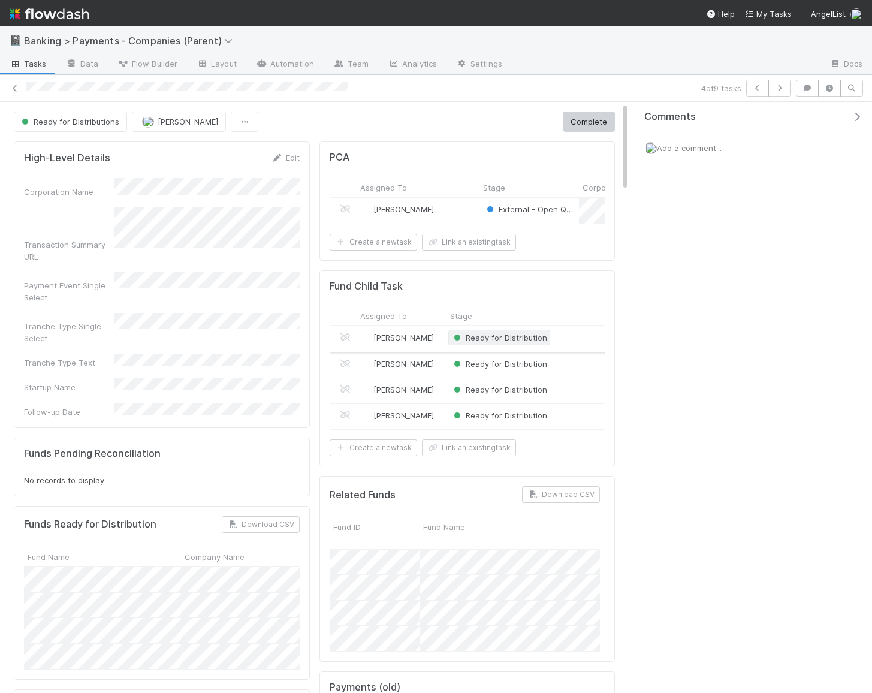
click at [488, 337] on span "Ready for Distribution" at bounding box center [499, 337] width 96 height 10
click at [500, 359] on span "Ready for Distribution" at bounding box center [499, 364] width 96 height 10
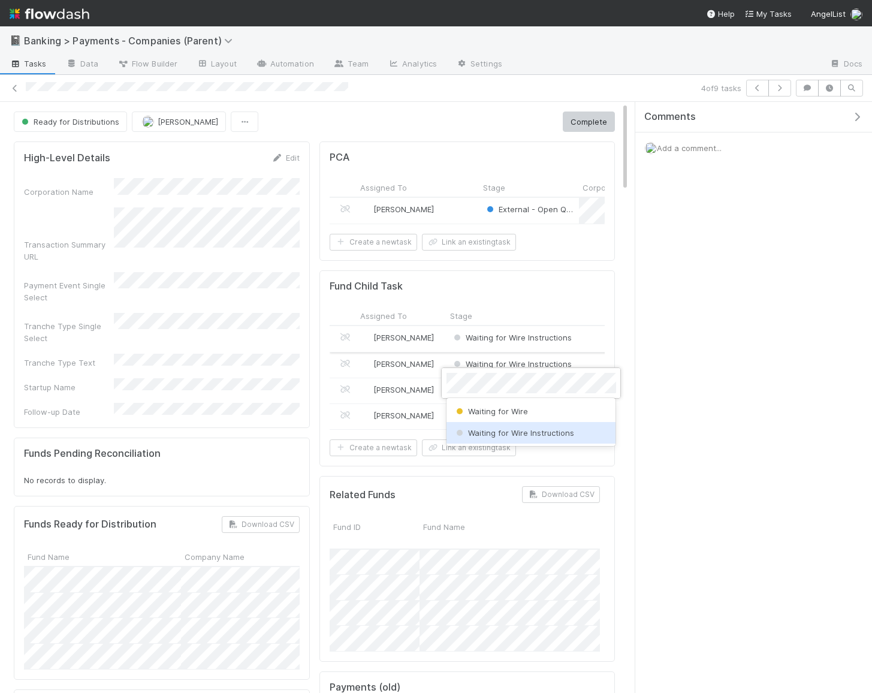
click at [528, 430] on span "Waiting for Wire Instructions" at bounding box center [513, 433] width 120 height 10
click at [511, 416] on div "Ready for Distribution" at bounding box center [499, 415] width 96 height 12
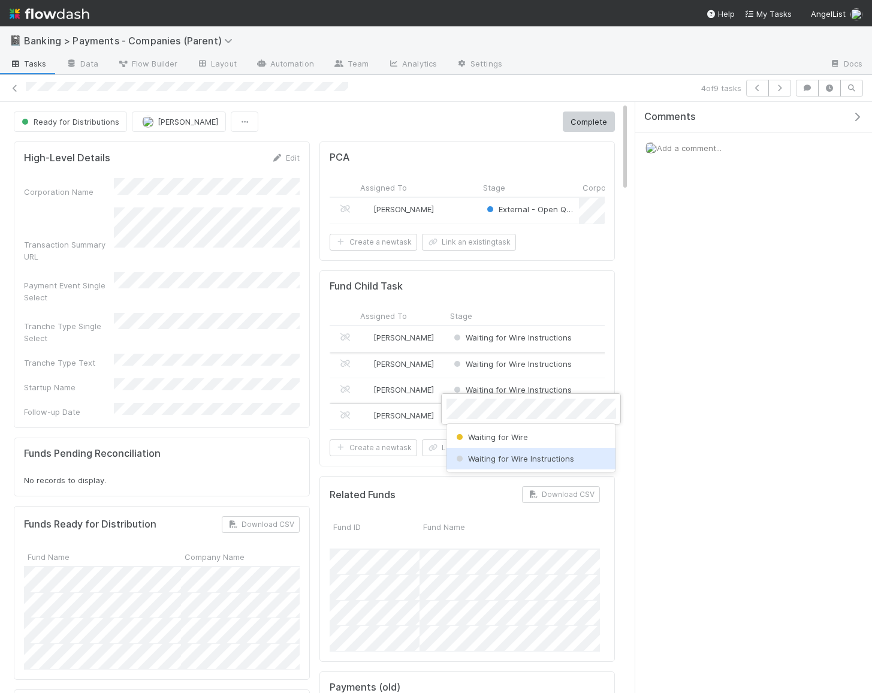
click at [513, 467] on div "Waiting for Wire Instructions" at bounding box center [531, 459] width 170 height 22
click at [77, 130] on button "Ready for Distributions" at bounding box center [70, 121] width 113 height 20
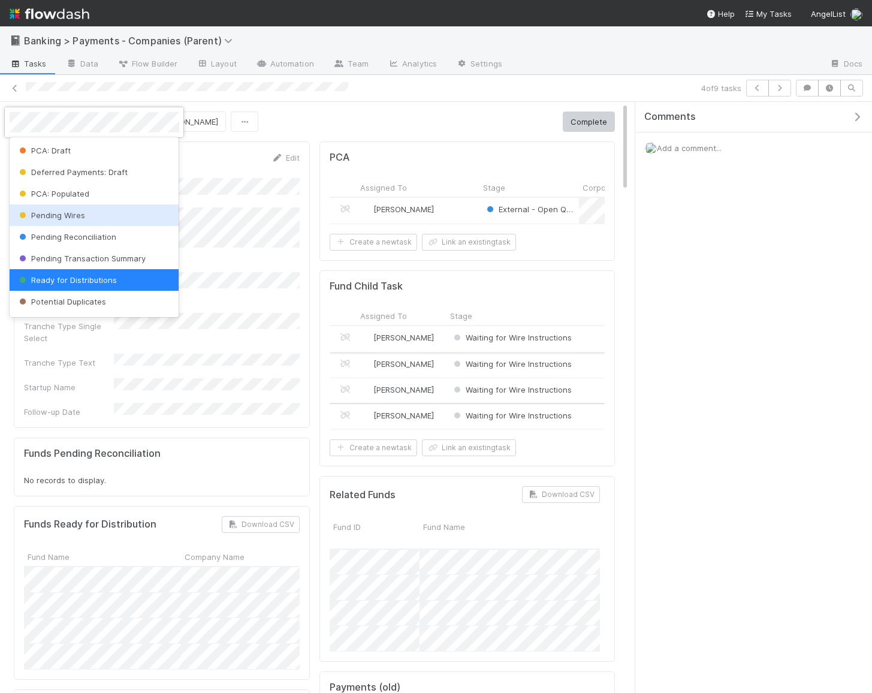
click at [83, 213] on span "Pending Wires" at bounding box center [51, 215] width 68 height 10
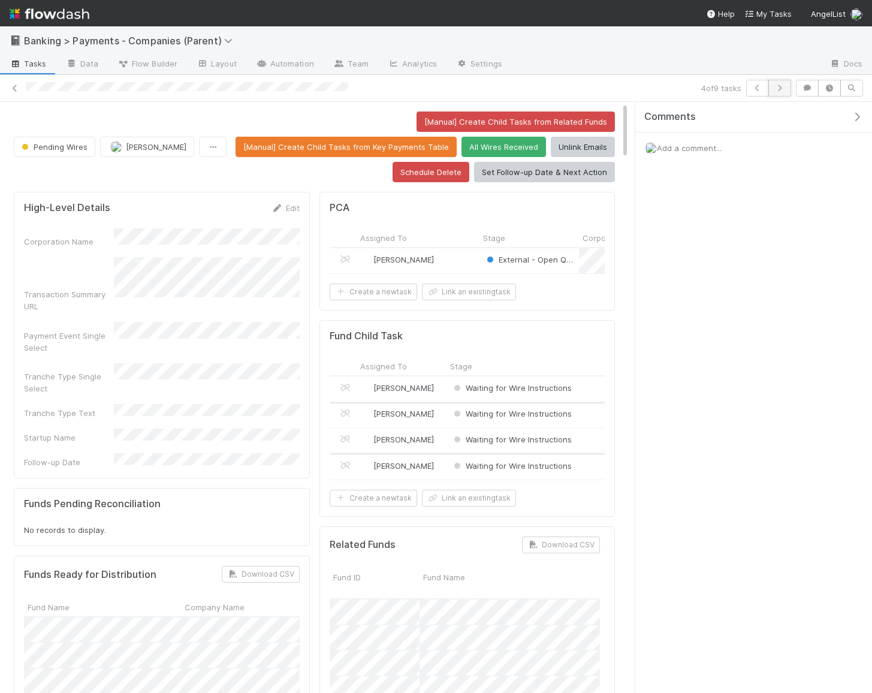
click at [781, 87] on icon "button" at bounding box center [779, 87] width 12 height 7
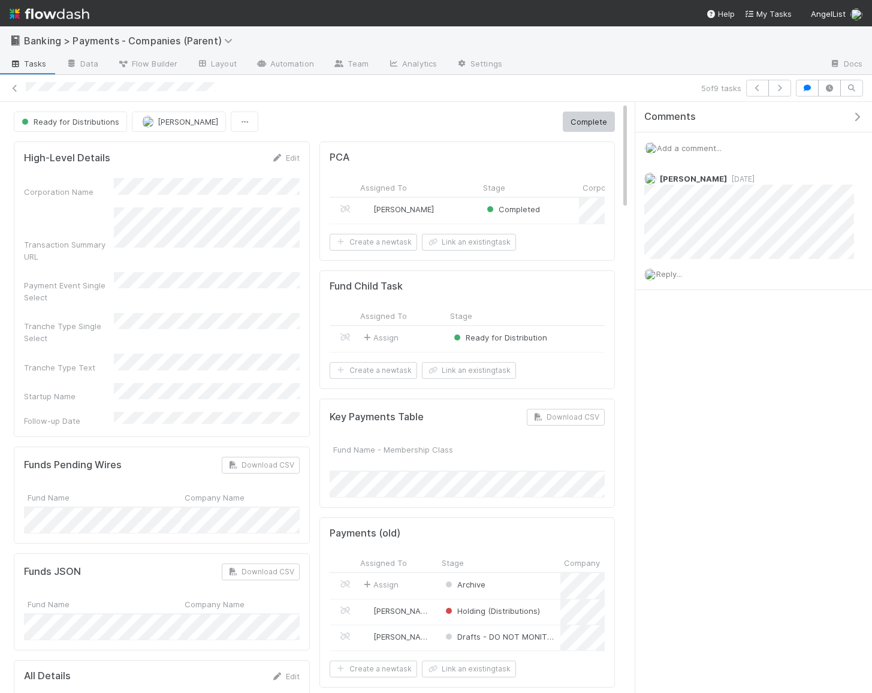
scroll to position [0, 316]
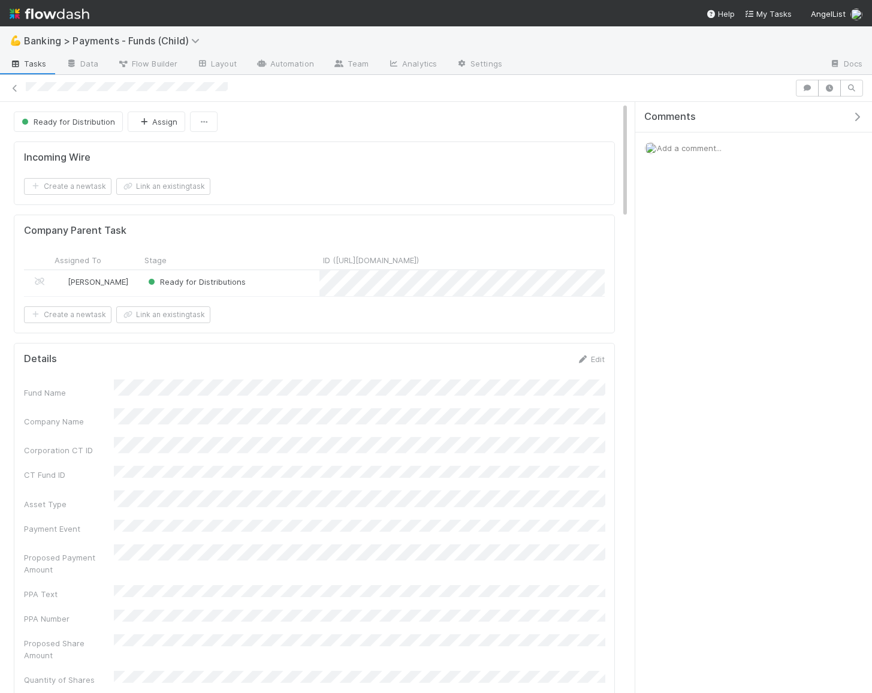
click at [175, 192] on div "Incoming Wire Create a new task Link an existing task" at bounding box center [314, 173] width 601 height 64
click at [192, 185] on button "Link an existing task" at bounding box center [163, 186] width 94 height 17
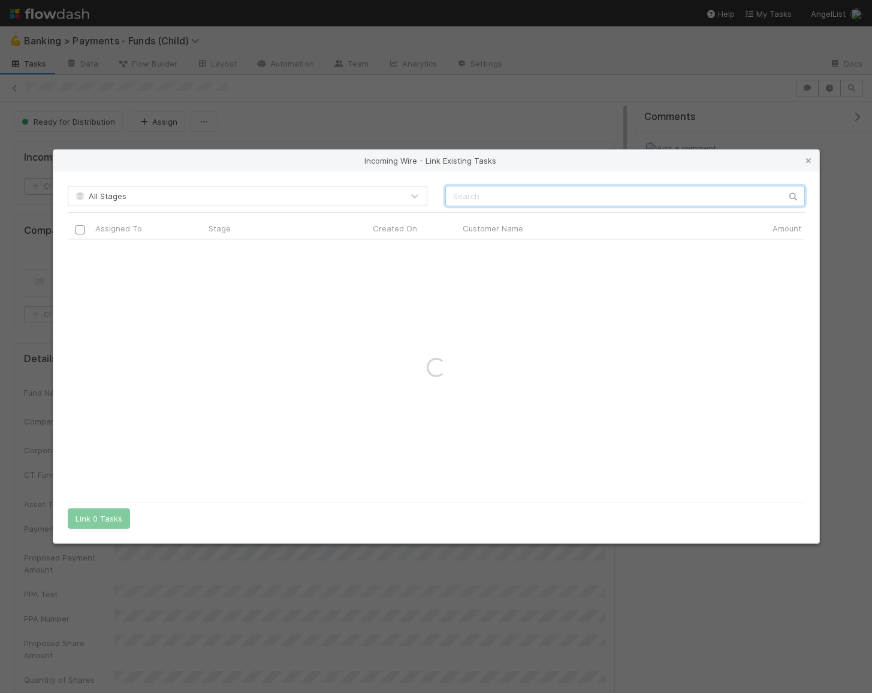
click at [491, 193] on input "text" at bounding box center [624, 196] width 359 height 20
paste input "Robot Ventures I, a series of Robot Ventures, LP"
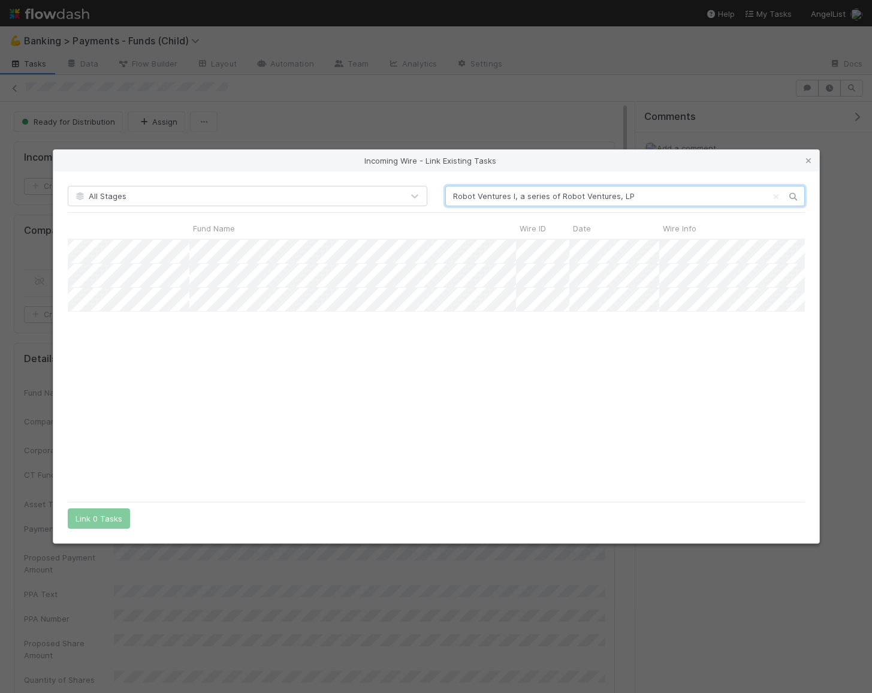
scroll to position [0, 956]
type input "Robot Ventures I, a series of Robot Ventures, LP"
click at [806, 162] on icon at bounding box center [808, 161] width 12 height 8
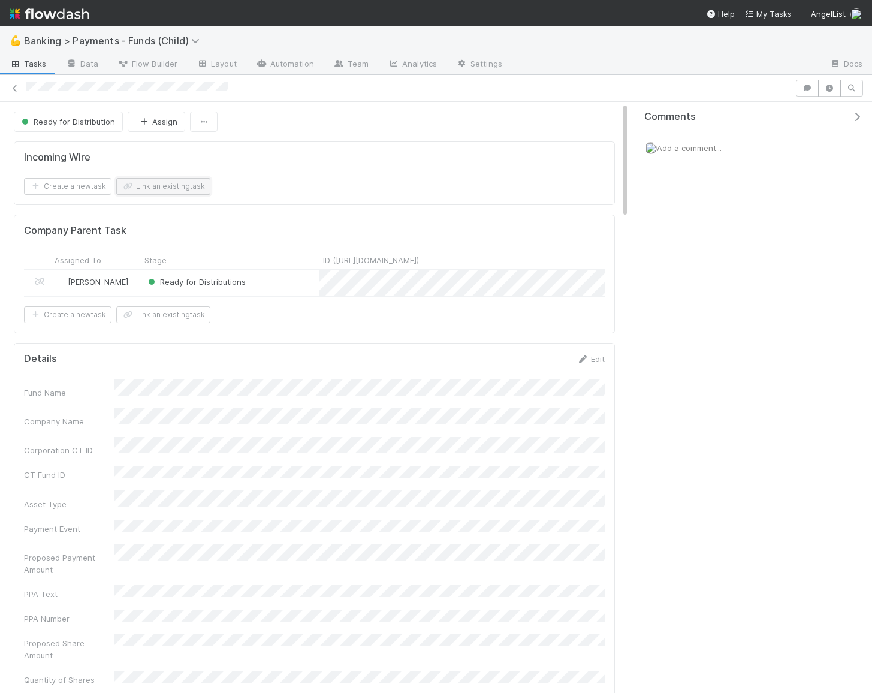
click at [188, 178] on button "Link an existing task" at bounding box center [163, 186] width 94 height 17
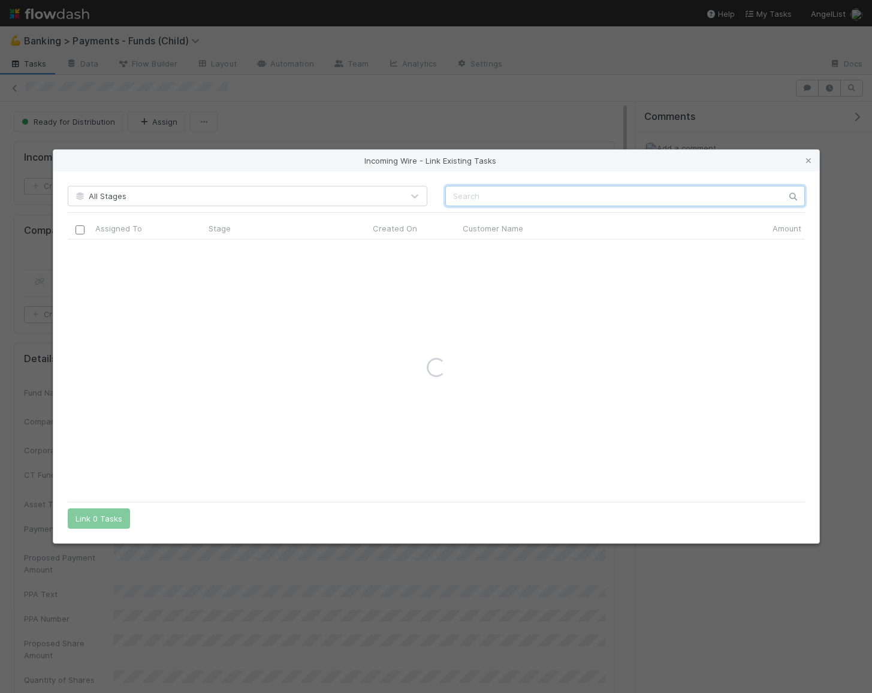
click at [530, 202] on input "text" at bounding box center [624, 196] width 359 height 20
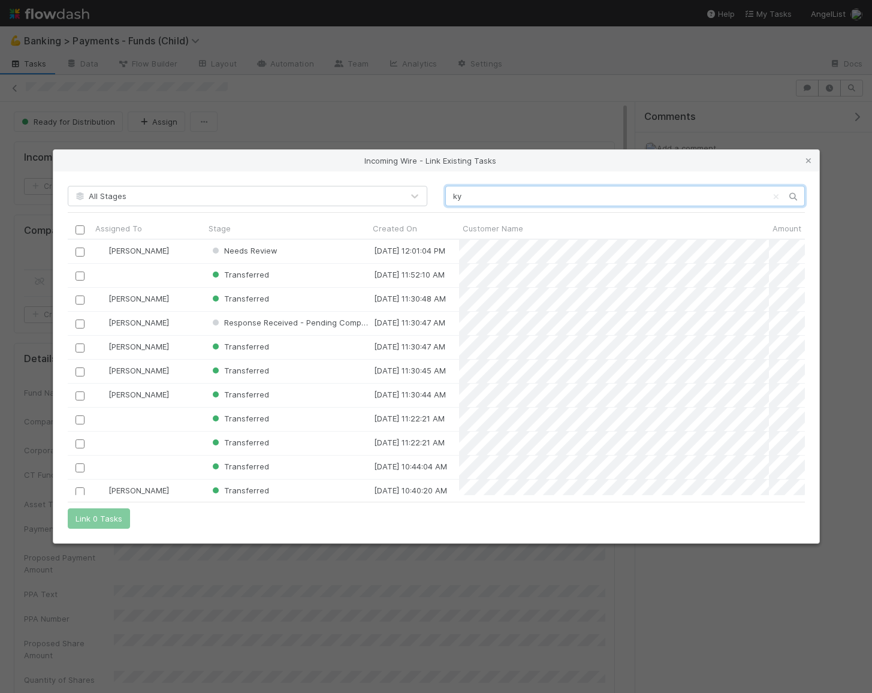
scroll to position [255, 737]
type input "k"
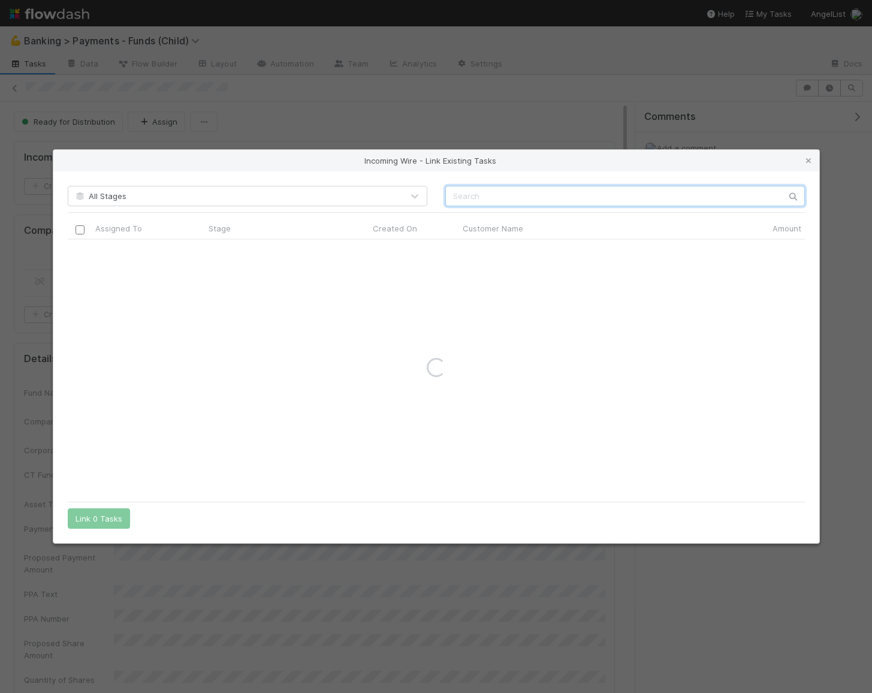
paste input "Robot Ventures I, a series of Robot Ventures, LP"
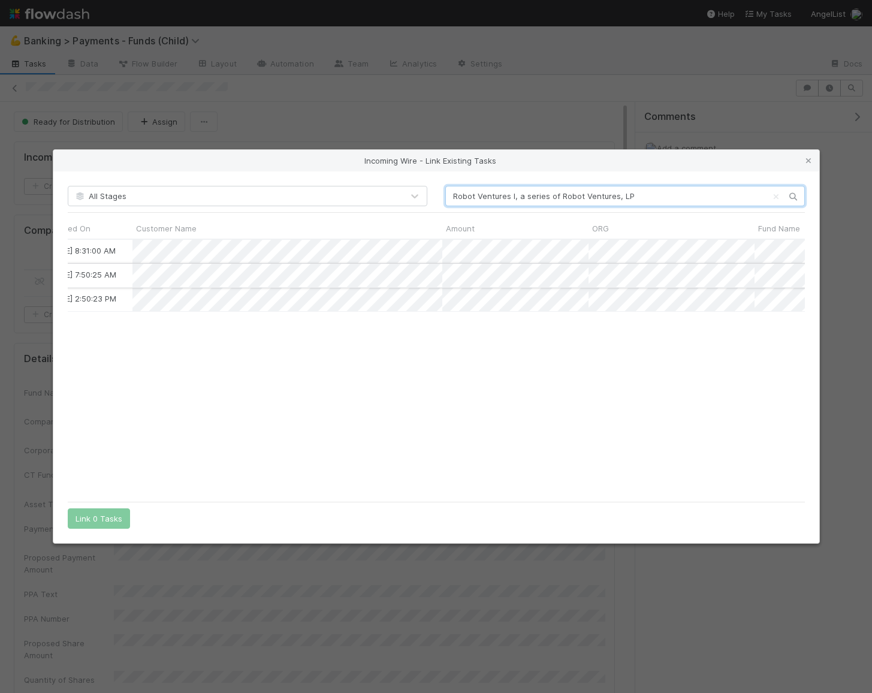
scroll to position [0, 0]
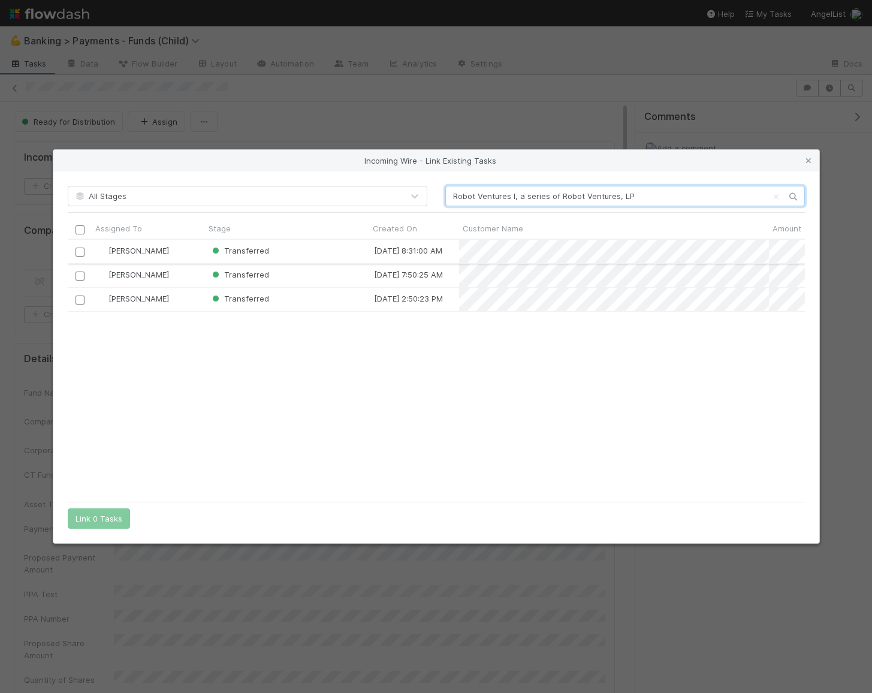
type input "Robot Ventures I, a series of Robot Ventures, LP"
click at [79, 253] on input "checkbox" at bounding box center [79, 251] width 9 height 9
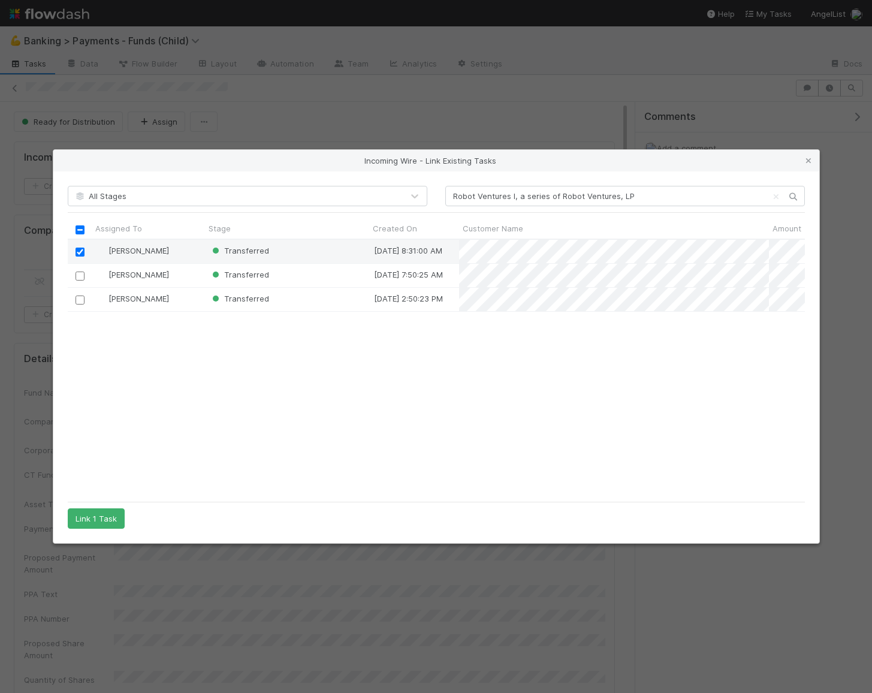
click at [106, 528] on div "All Stages Robot Ventures I, a series of Robot Ventures, LP Assigned To Stage C…" at bounding box center [436, 356] width 766 height 371
click at [109, 519] on button "Link 1 Task" at bounding box center [96, 518] width 57 height 20
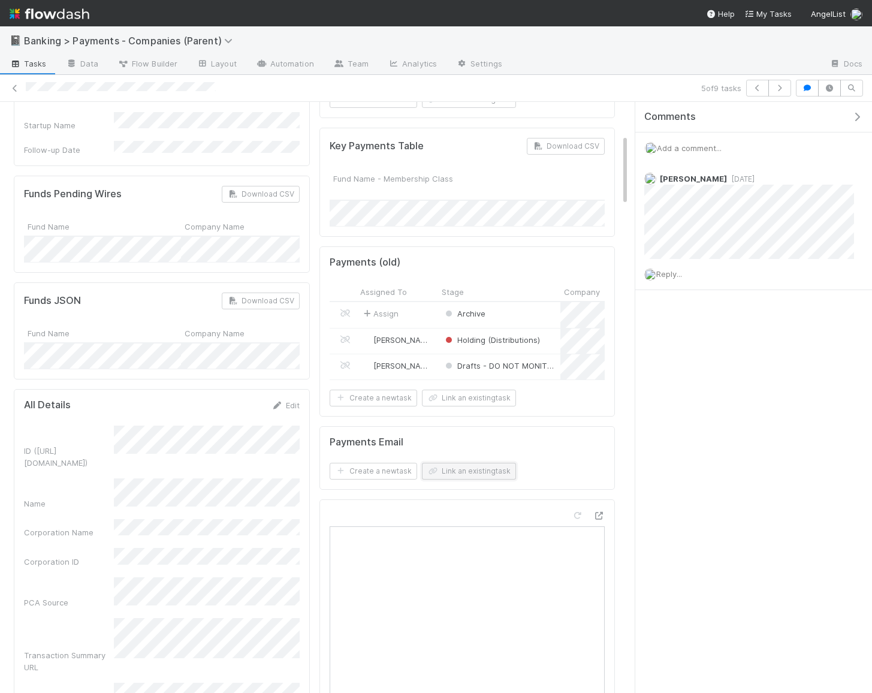
click at [454, 462] on button "Link an existing task" at bounding box center [469, 470] width 94 height 17
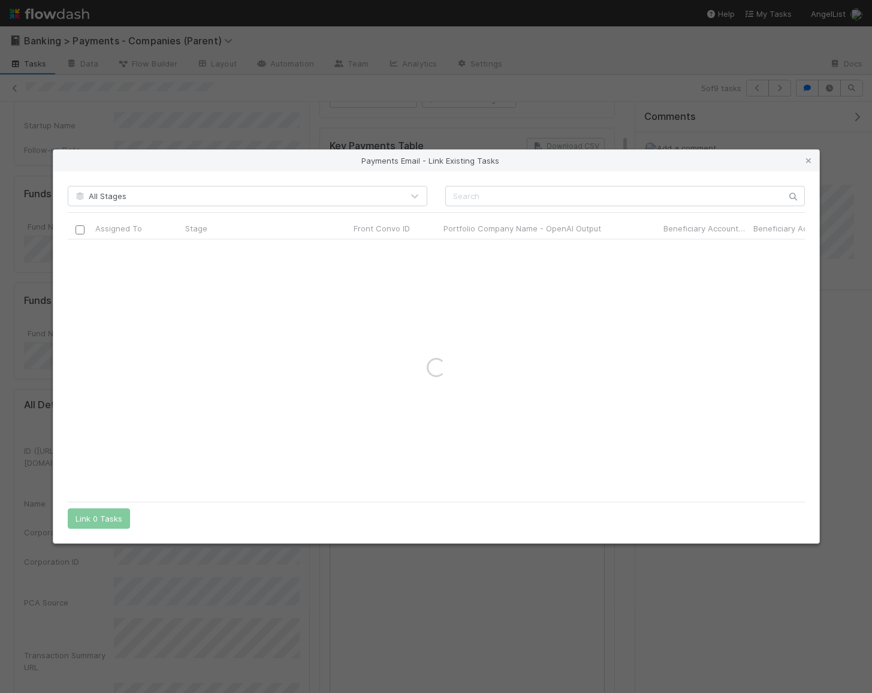
click at [304, 126] on div "Payments Email - Link Existing Tasks All Stages Assigned To Stage Front Convo I…" at bounding box center [436, 346] width 872 height 693
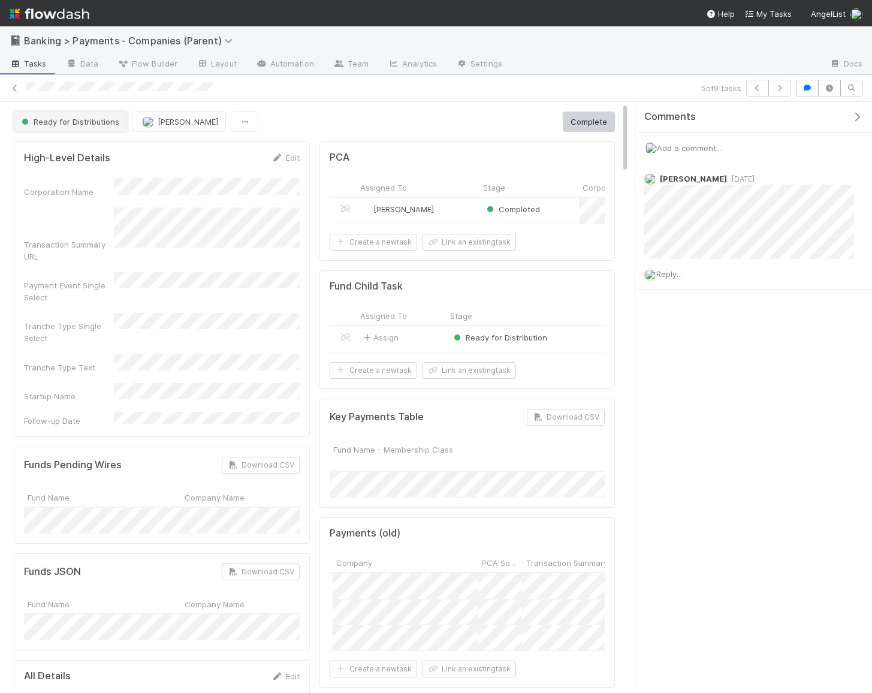
click at [57, 125] on button "Ready for Distributions" at bounding box center [70, 121] width 113 height 20
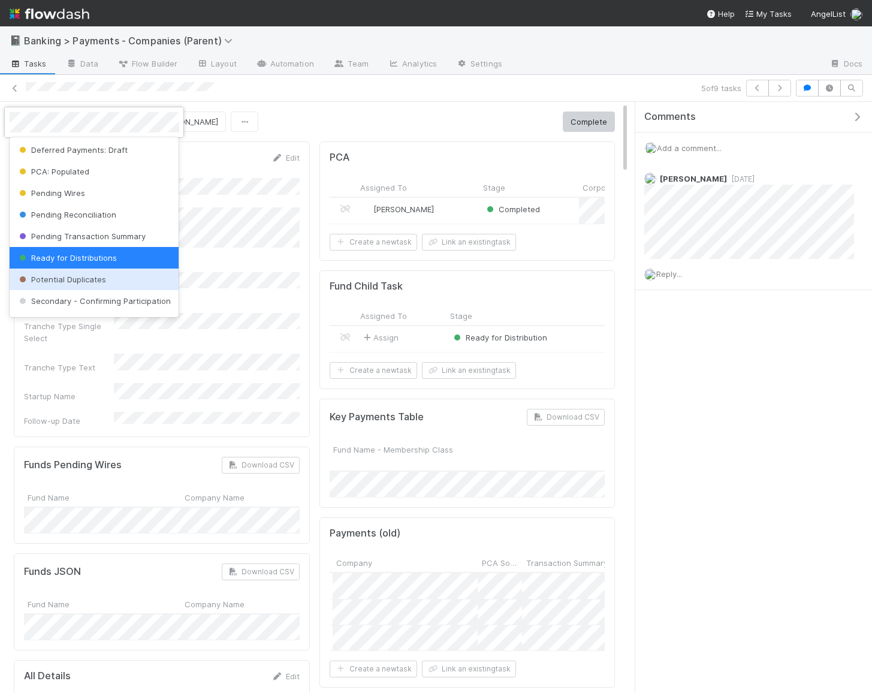
click at [287, 300] on div at bounding box center [436, 346] width 872 height 693
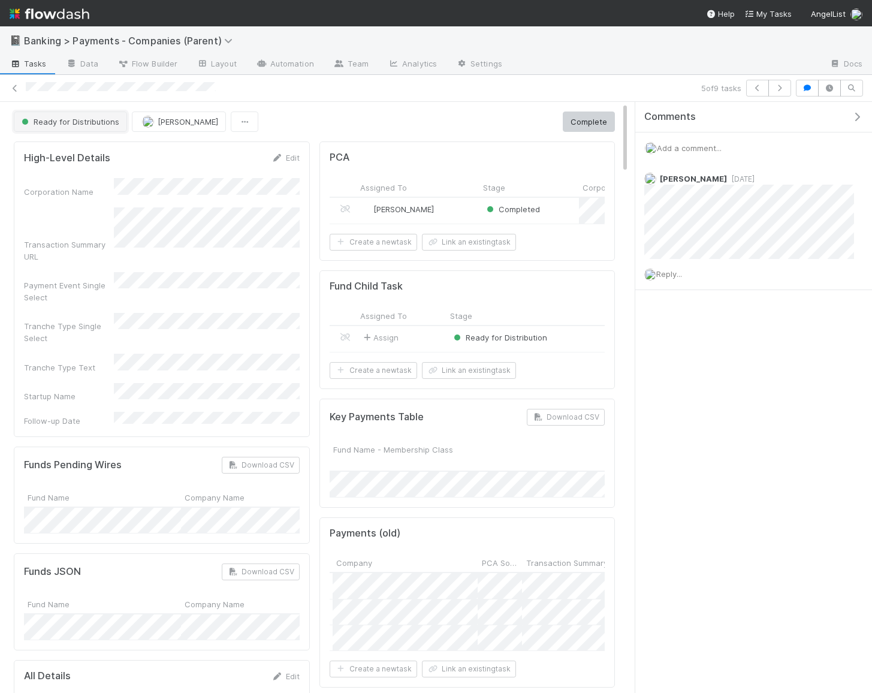
click at [72, 119] on span "Ready for Distributions" at bounding box center [69, 122] width 100 height 10
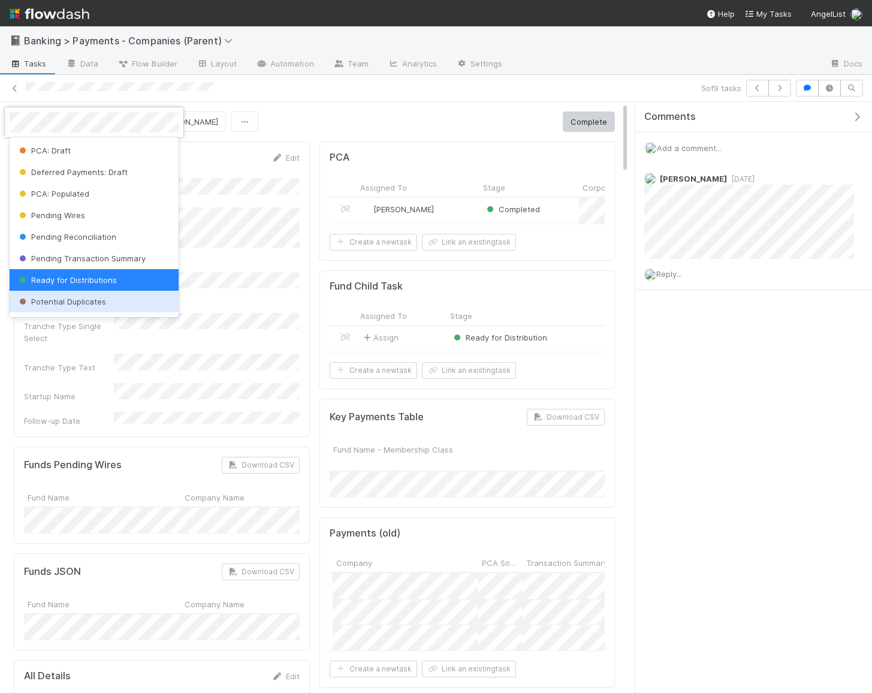
click at [86, 299] on span "Potential Duplicates" at bounding box center [61, 302] width 89 height 10
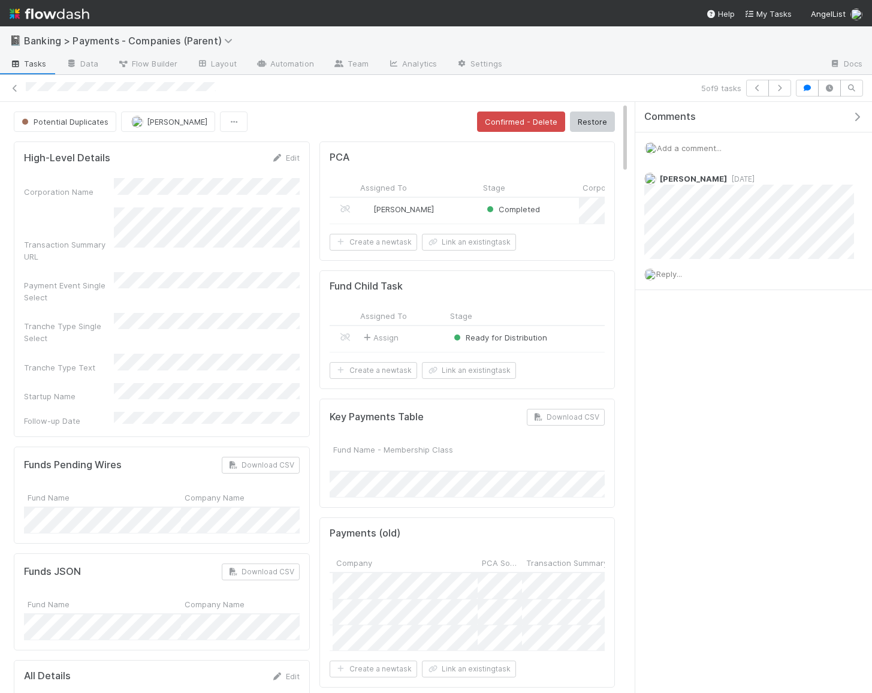
click at [700, 146] on span "Add a comment..." at bounding box center [689, 148] width 65 height 10
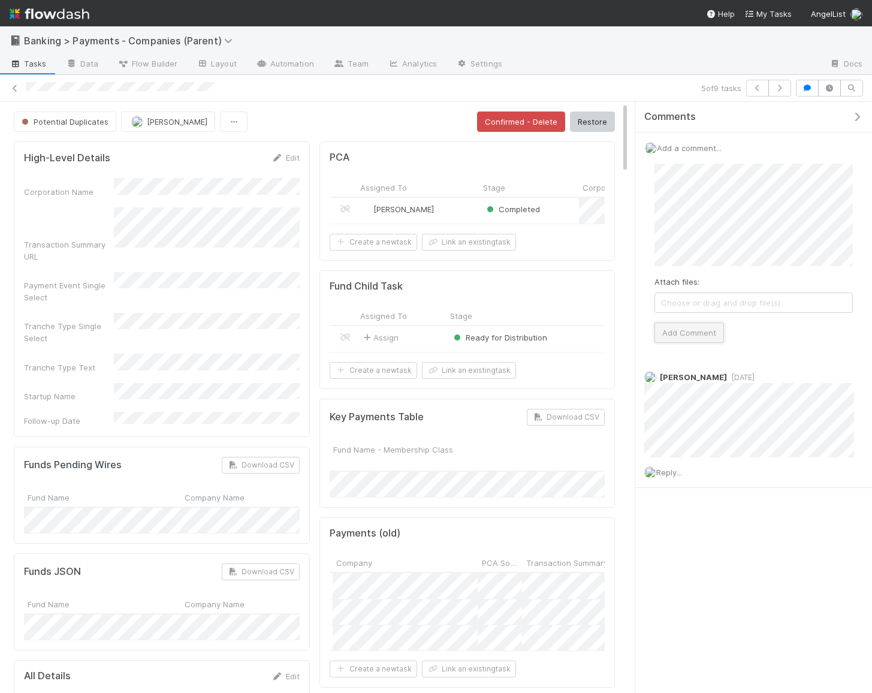
click at [696, 332] on button "Add Comment" at bounding box center [688, 332] width 69 height 20
click at [785, 94] on button "button" at bounding box center [779, 88] width 23 height 17
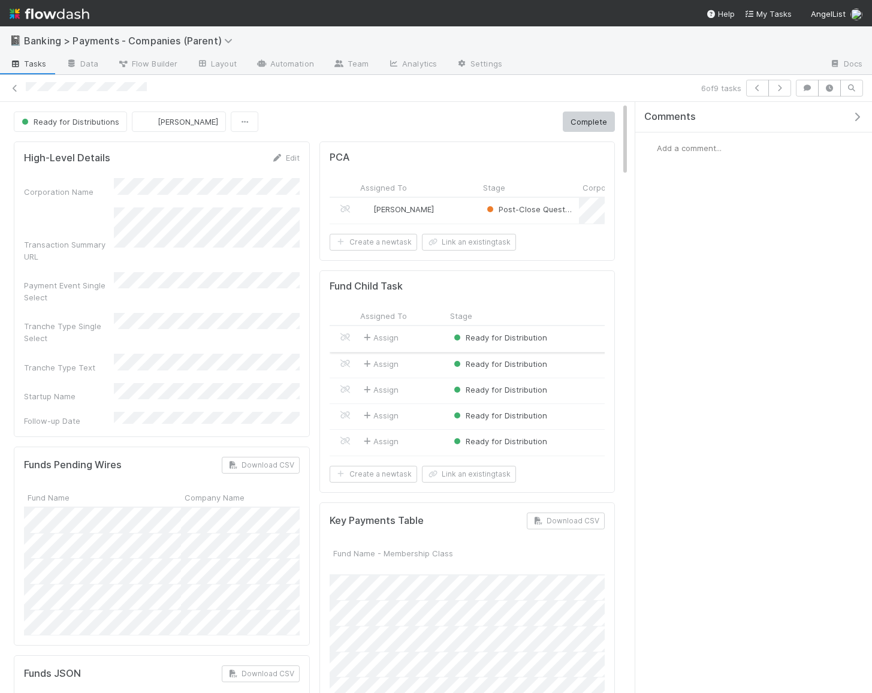
click at [439, 340] on div "Assign" at bounding box center [401, 338] width 90 height 25
click at [474, 343] on div "Ready for Distribution" at bounding box center [531, 338] width 171 height 25
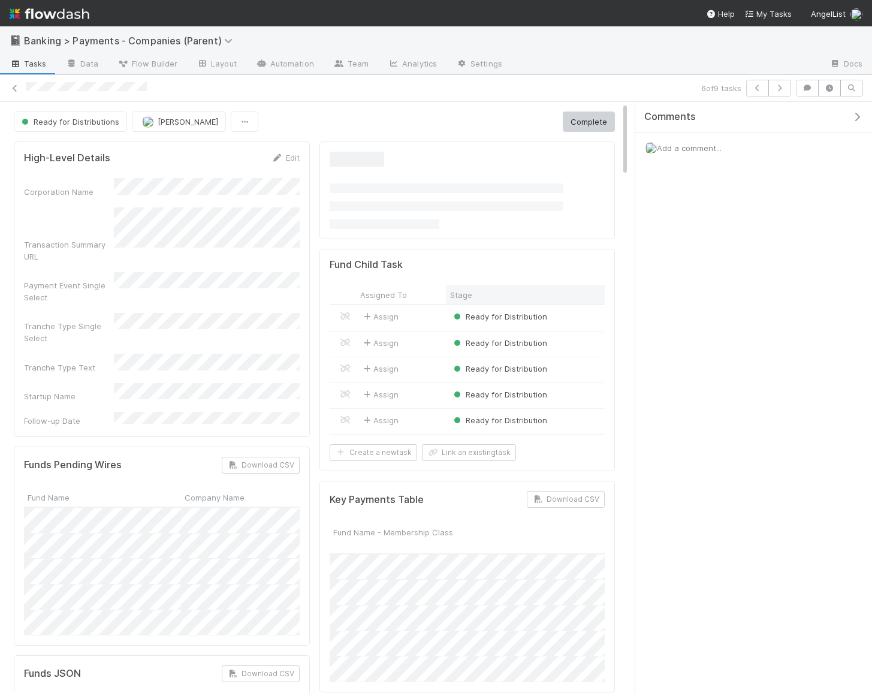
click at [509, 301] on div "Stage" at bounding box center [532, 295] width 164 height 12
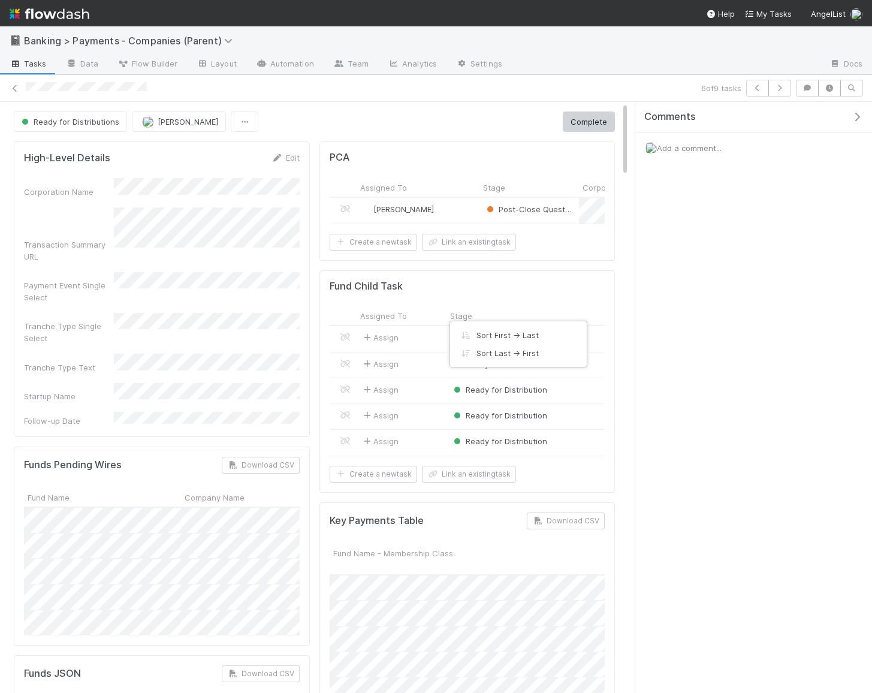
click at [518, 306] on div "Sort First → Last Sort Last → First" at bounding box center [436, 346] width 872 height 693
click at [504, 333] on span "Ready for Distribution" at bounding box center [499, 337] width 96 height 10
click at [516, 360] on span "Ready for Distribution" at bounding box center [499, 364] width 96 height 10
click at [509, 385] on span "Ready for Distribution" at bounding box center [499, 390] width 96 height 10
click at [508, 410] on span "Ready for Distribution" at bounding box center [499, 415] width 96 height 10
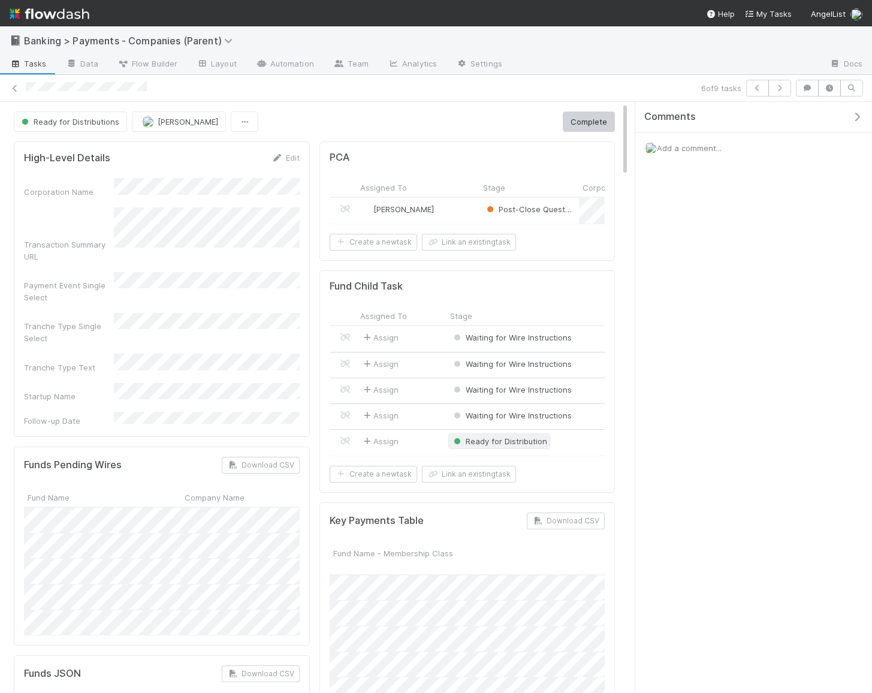
click at [512, 438] on span "Ready for Distribution" at bounding box center [499, 441] width 96 height 10
click at [100, 122] on span "Ready for Distributions" at bounding box center [69, 122] width 100 height 10
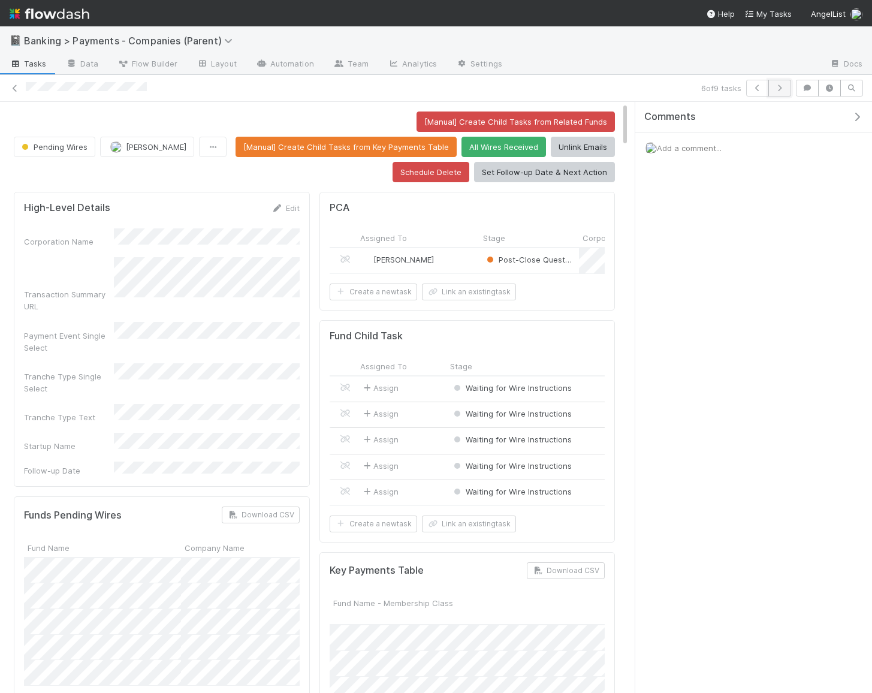
click at [786, 83] on button "button" at bounding box center [779, 88] width 23 height 17
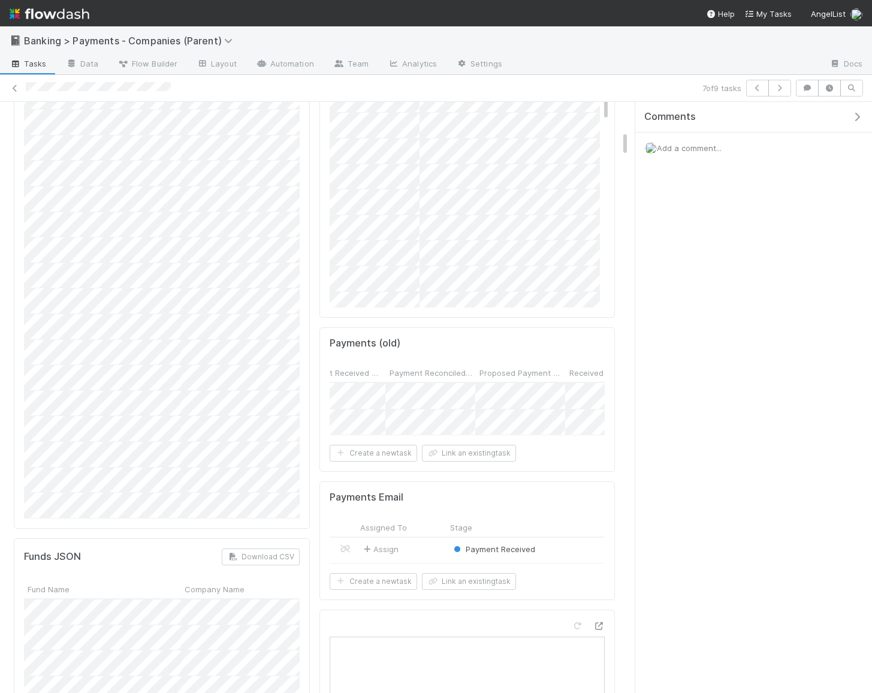
scroll to position [0, 1008]
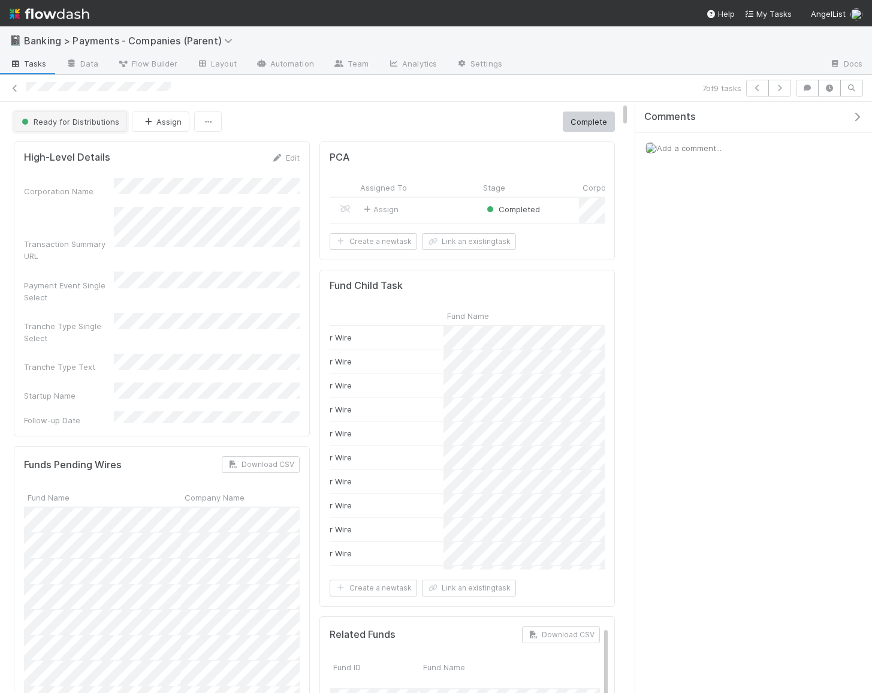
click at [80, 117] on span "Ready for Distributions" at bounding box center [69, 122] width 100 height 10
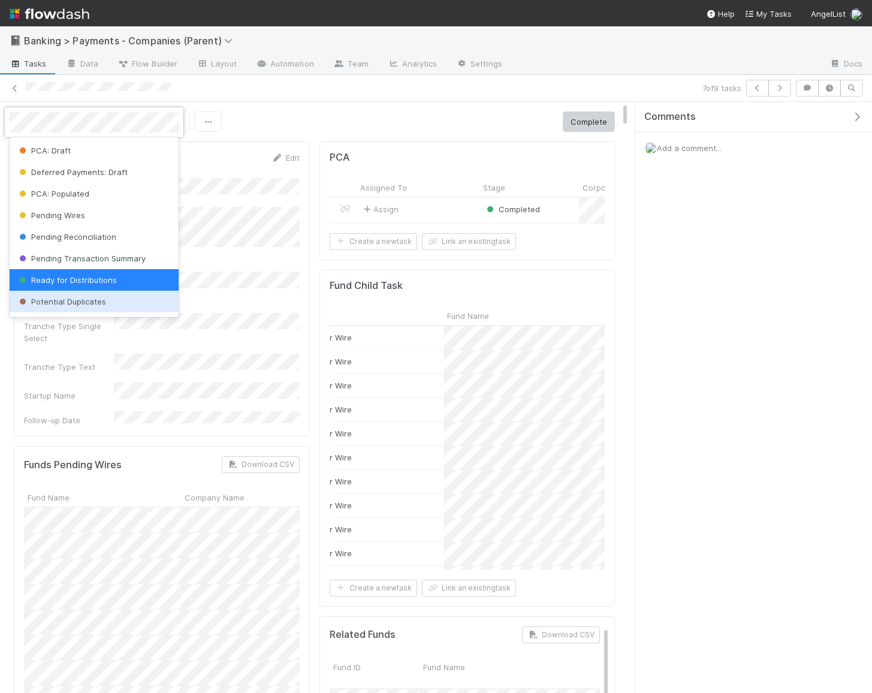
click at [119, 303] on div "Potential Duplicates" at bounding box center [95, 302] width 170 height 22
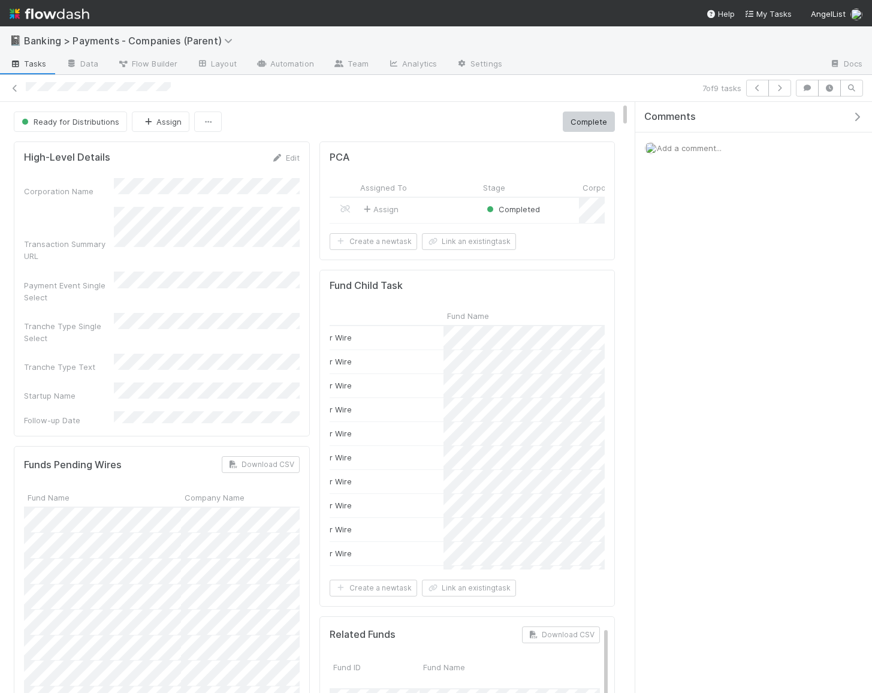
click at [701, 149] on span "Add a comment..." at bounding box center [689, 148] width 65 height 10
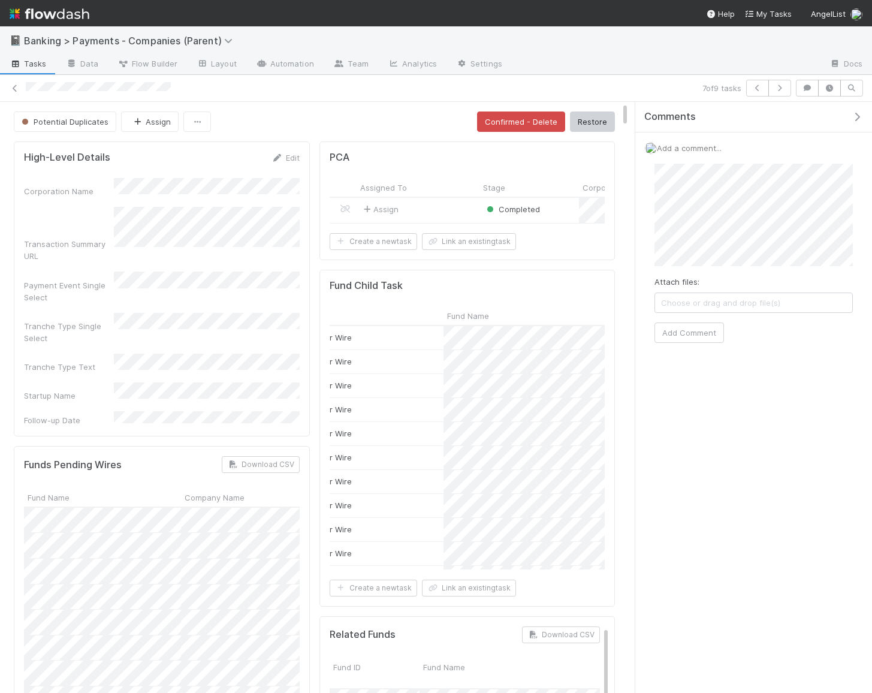
click at [708, 143] on span "Add a comment..." at bounding box center [689, 148] width 65 height 10
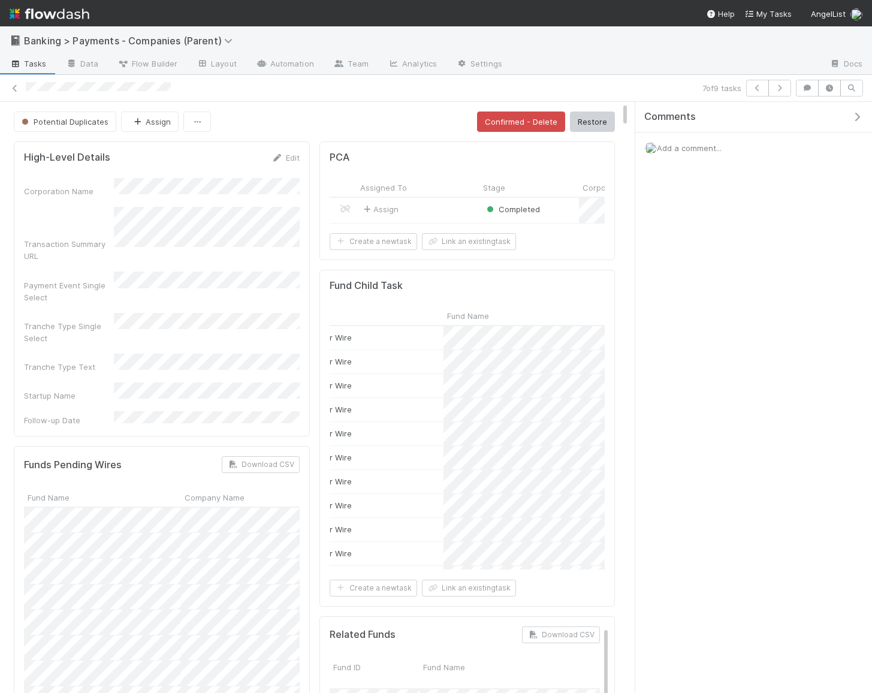
click at [708, 143] on span "Add a comment..." at bounding box center [689, 148] width 65 height 10
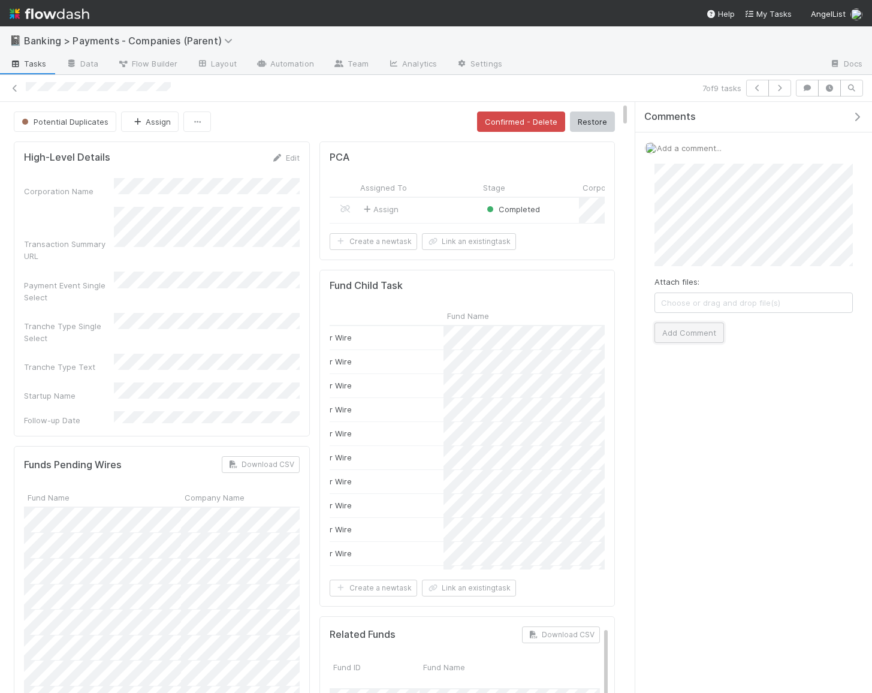
click at [690, 331] on button "Add Comment" at bounding box center [688, 332] width 69 height 20
click at [780, 90] on icon "button" at bounding box center [779, 87] width 12 height 7
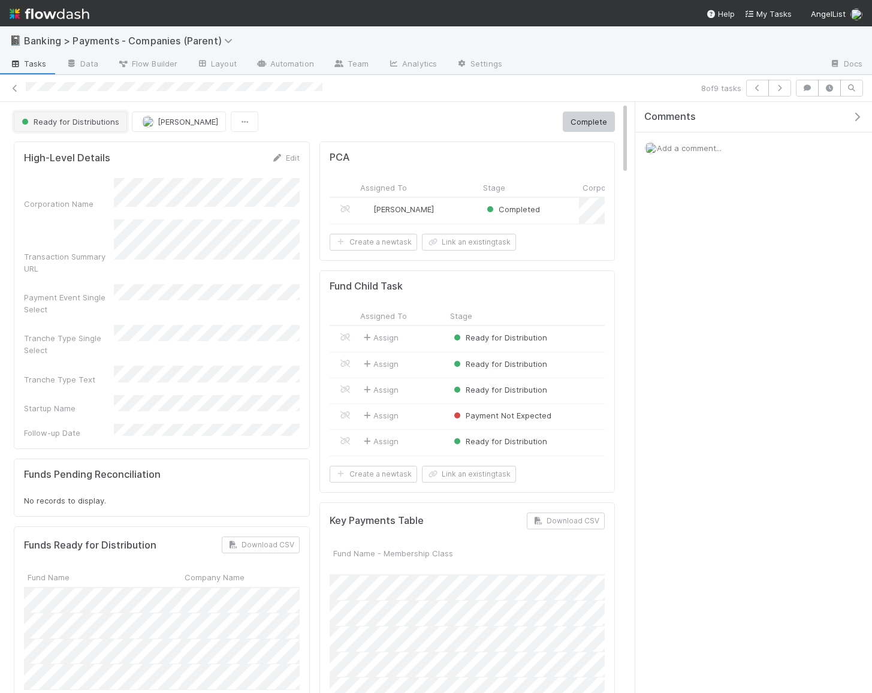
click at [89, 118] on span "Ready for Distributions" at bounding box center [69, 122] width 100 height 10
click at [702, 143] on span "Add a comment..." at bounding box center [689, 148] width 65 height 10
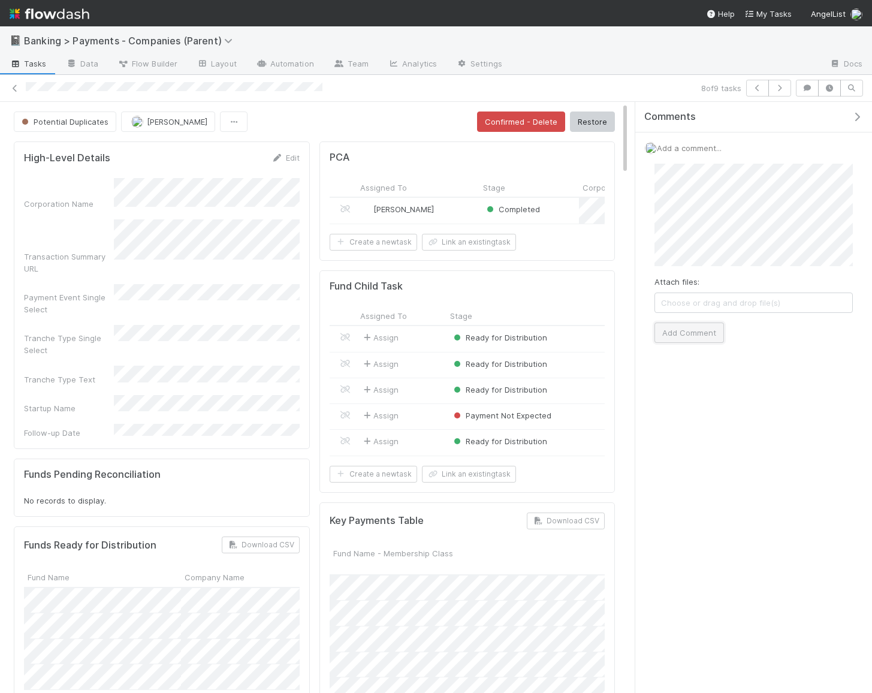
click at [700, 329] on button "Add Comment" at bounding box center [688, 332] width 69 height 20
click at [518, 332] on span "Ready for Distribution" at bounding box center [499, 337] width 96 height 10
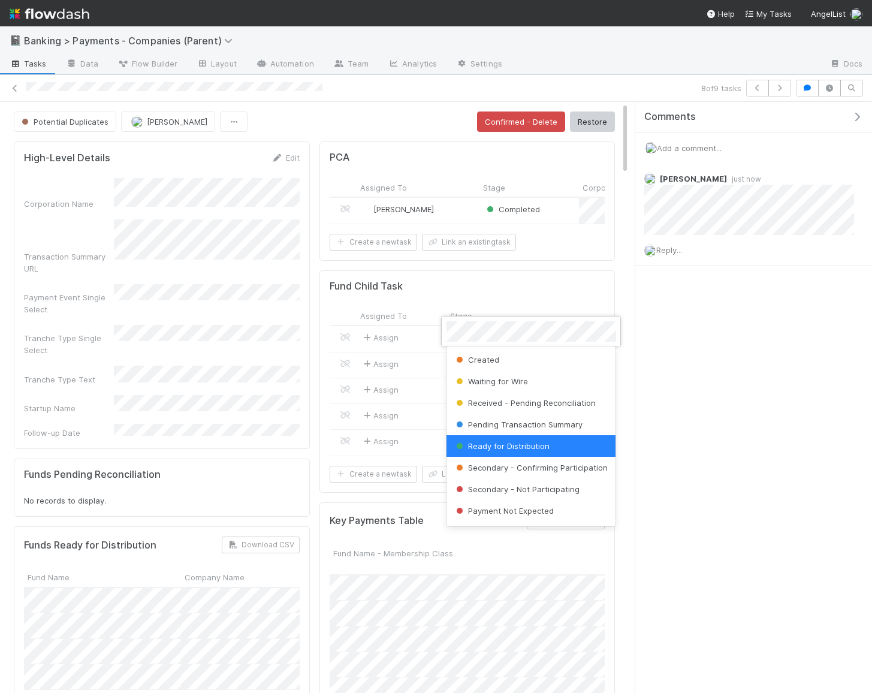
click at [499, 303] on div at bounding box center [436, 346] width 872 height 693
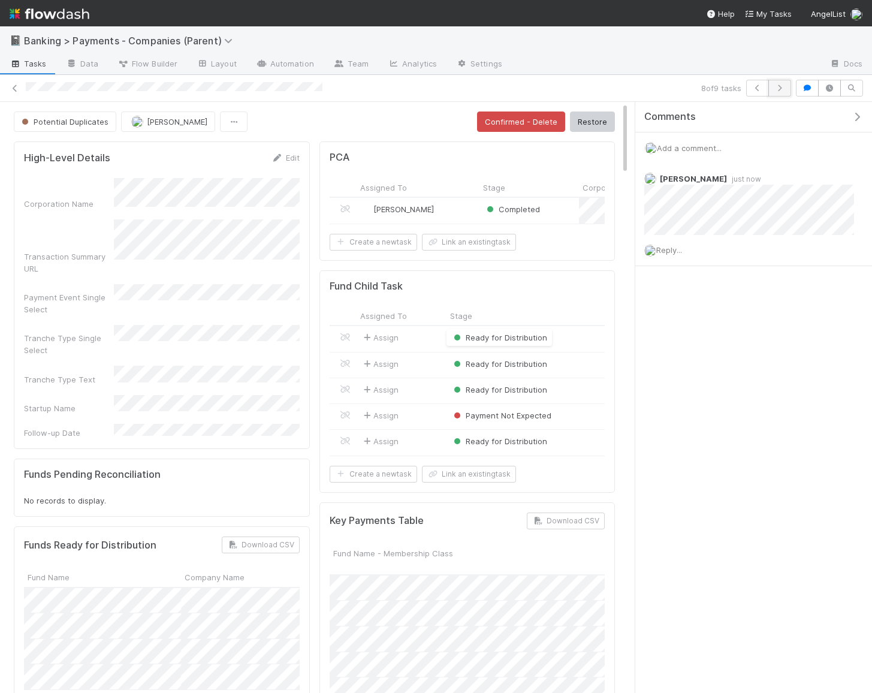
click at [785, 86] on icon "button" at bounding box center [779, 87] width 12 height 7
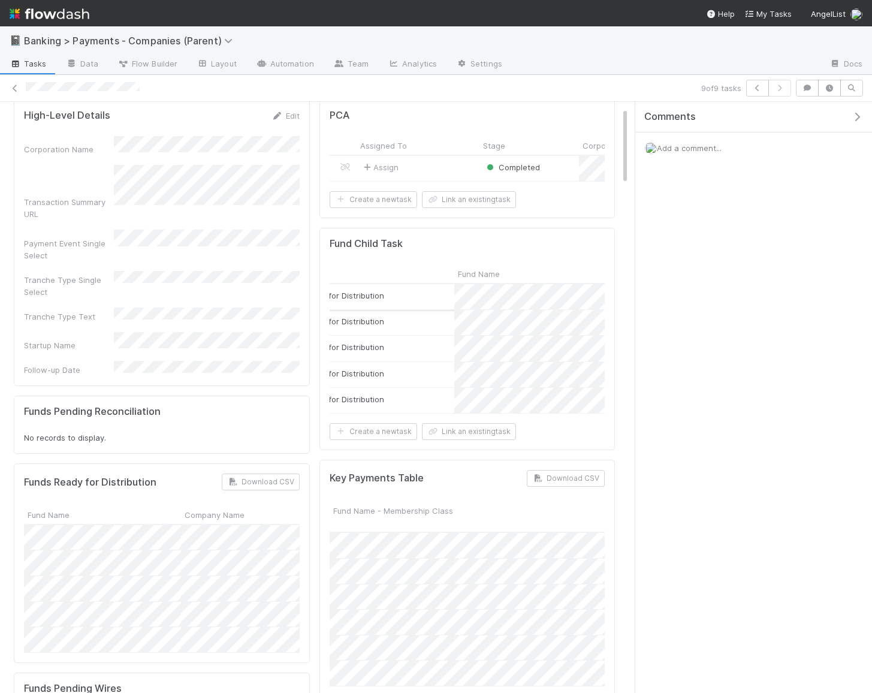
click at [425, 286] on div "Ready for Distribution" at bounding box center [368, 296] width 171 height 25
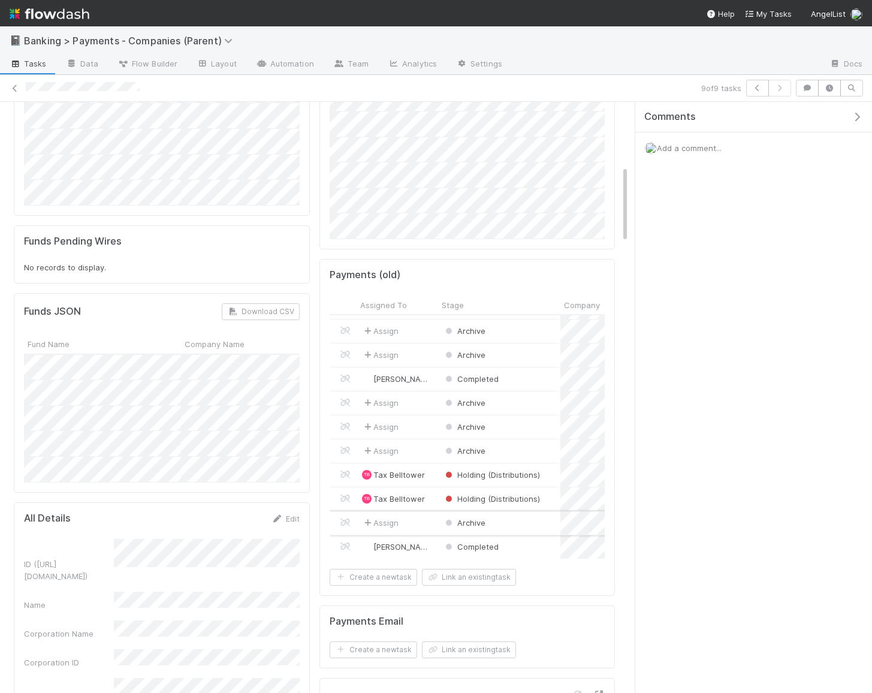
click at [530, 519] on div "Archive" at bounding box center [499, 522] width 122 height 23
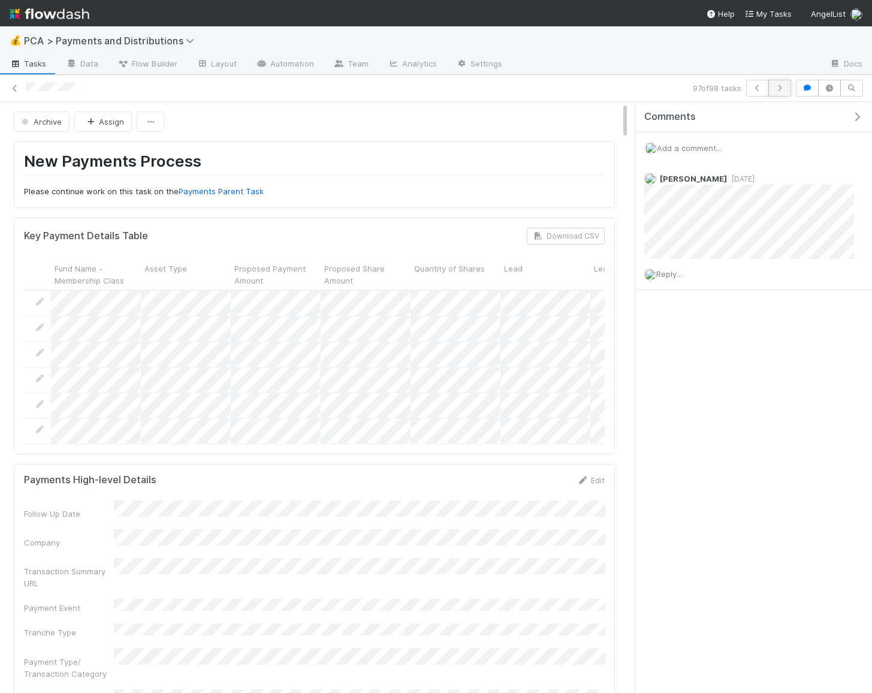
click at [783, 83] on button "button" at bounding box center [779, 88] width 23 height 17
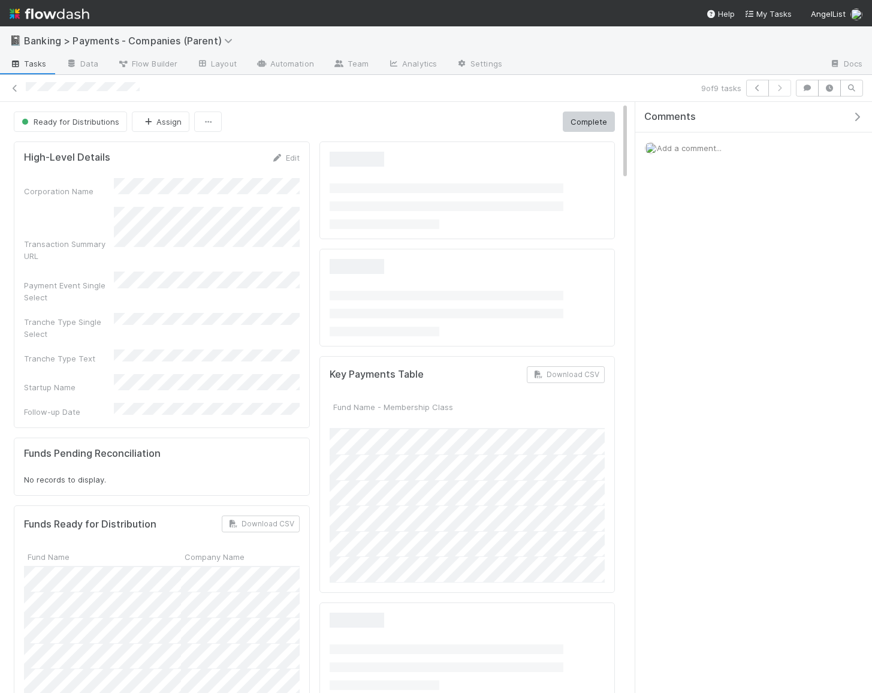
click at [699, 149] on span "Add a comment..." at bounding box center [689, 148] width 65 height 10
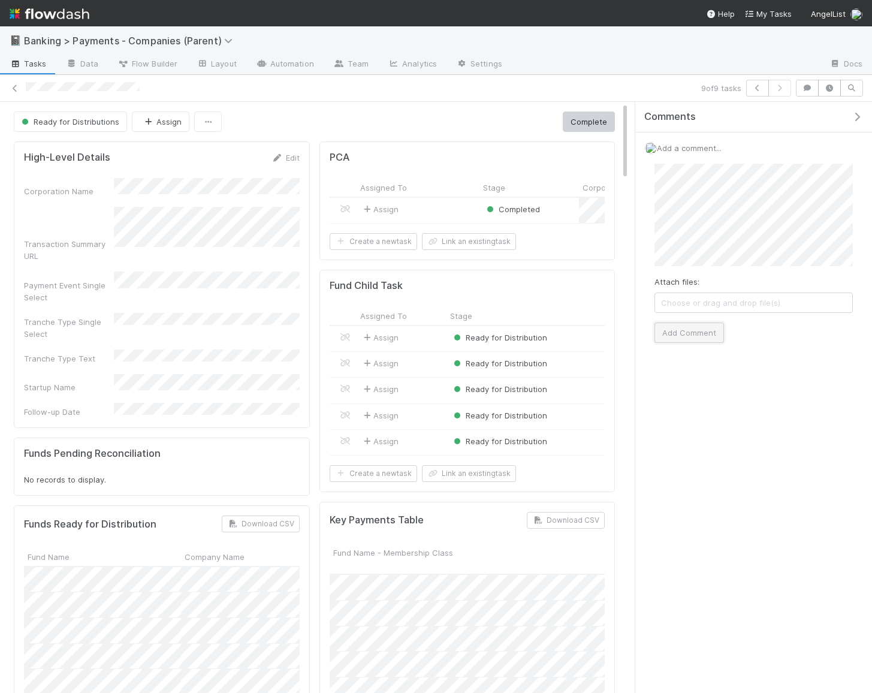
click at [675, 328] on button "Add Comment" at bounding box center [688, 332] width 69 height 20
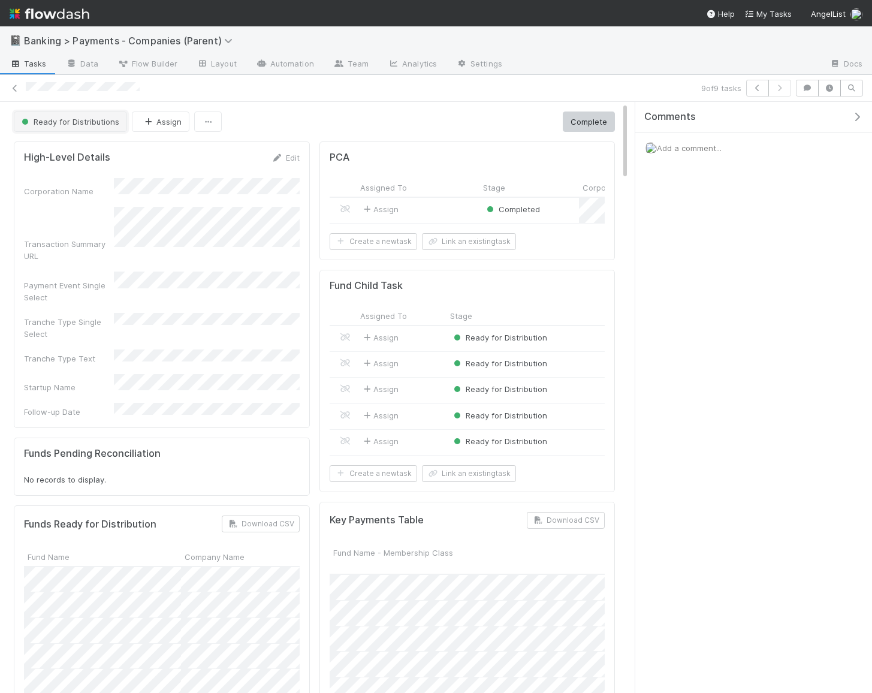
click at [53, 120] on span "Ready for Distributions" at bounding box center [69, 122] width 100 height 10
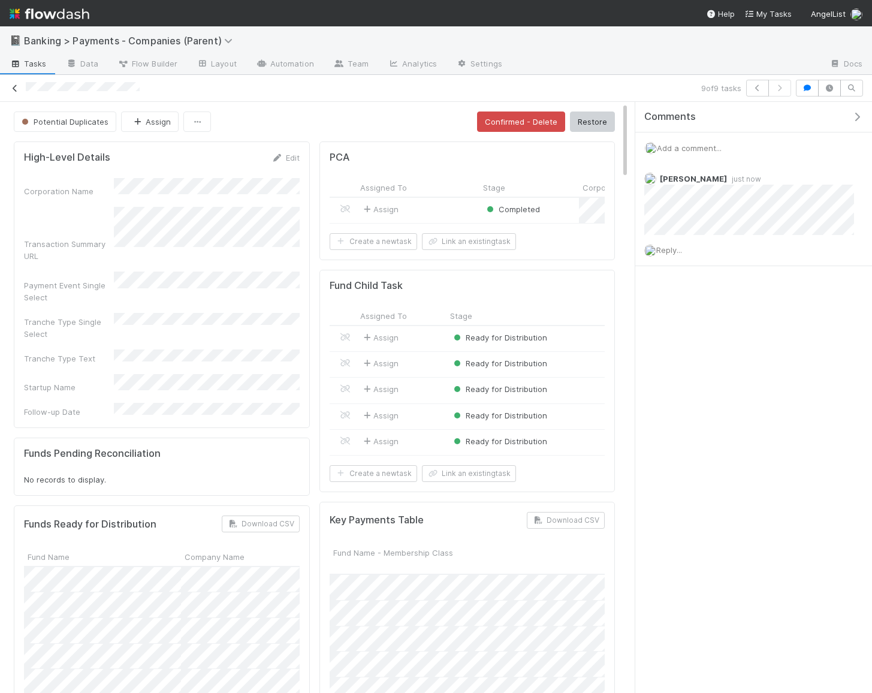
click at [19, 82] on link at bounding box center [15, 88] width 12 height 12
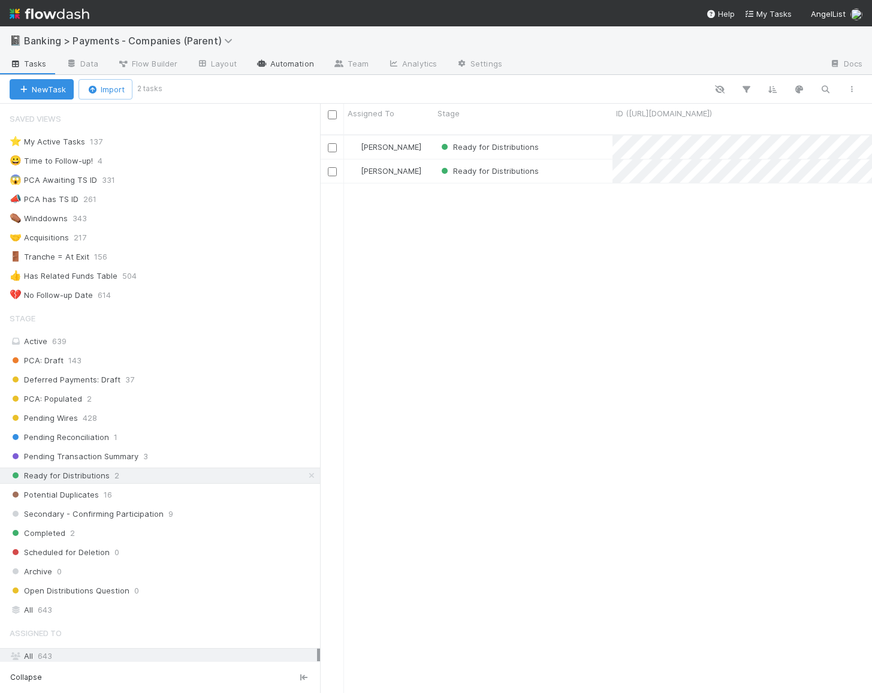
click at [276, 66] on link "Automation" at bounding box center [284, 64] width 77 height 19
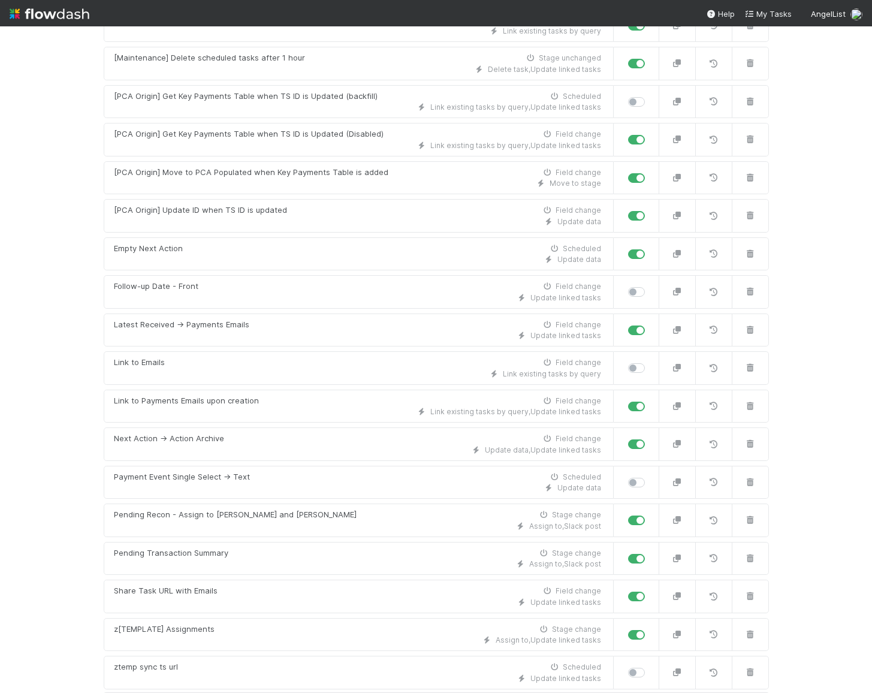
click at [407, 692] on link "New automation" at bounding box center [436, 705] width 665 height 23
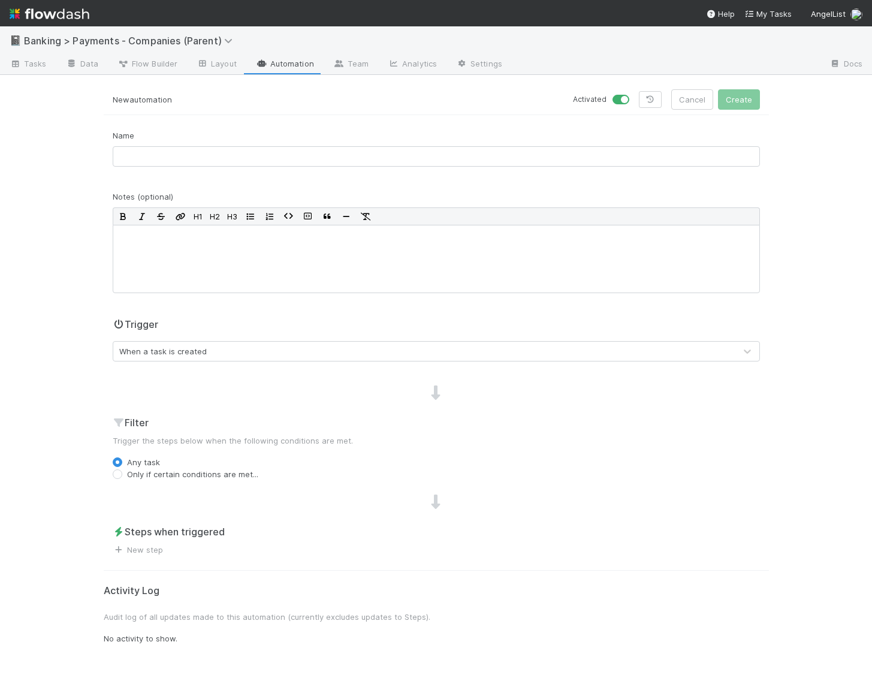
click at [192, 351] on div "When a task is created" at bounding box center [162, 351] width 87 height 12
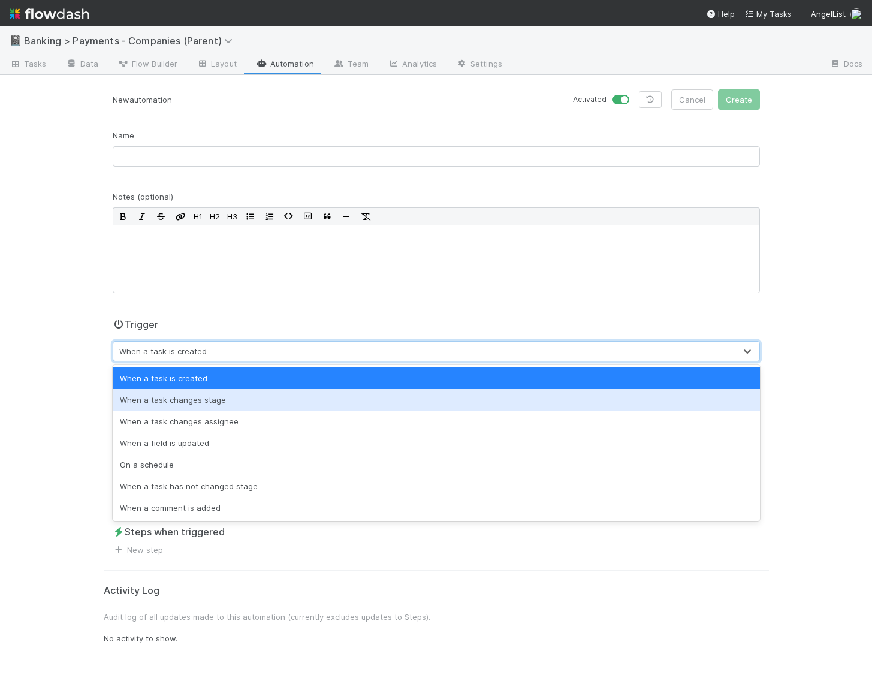
click at [239, 409] on div "When a task changes stage" at bounding box center [436, 400] width 647 height 22
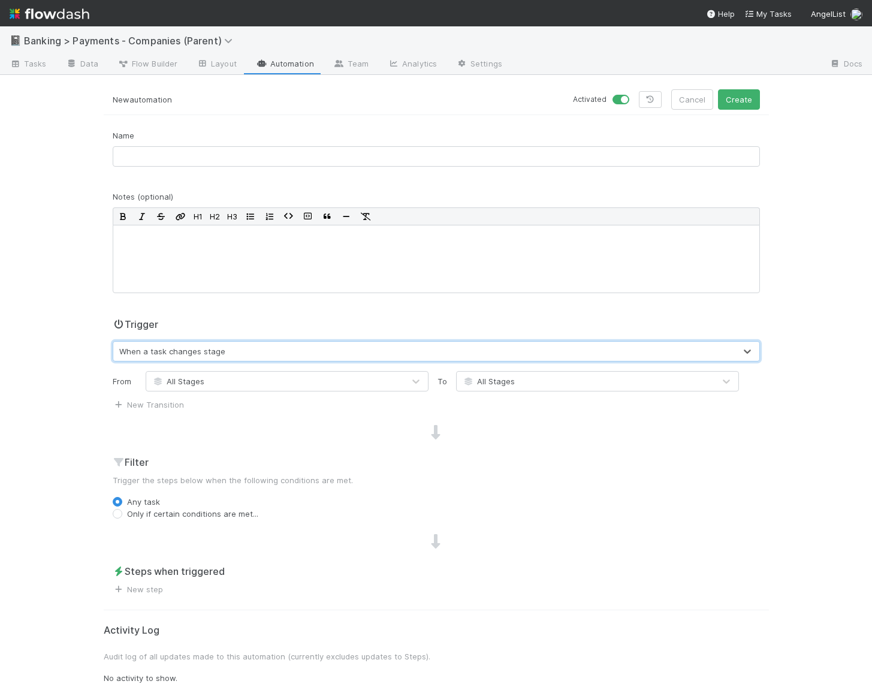
click at [527, 373] on div "All Stages" at bounding box center [585, 380] width 258 height 19
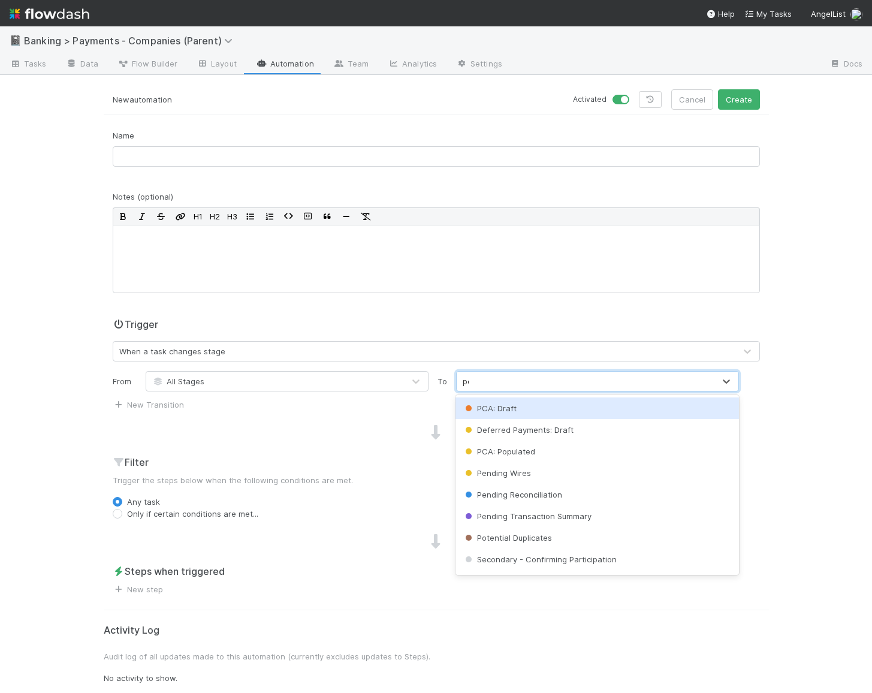
type input "pot"
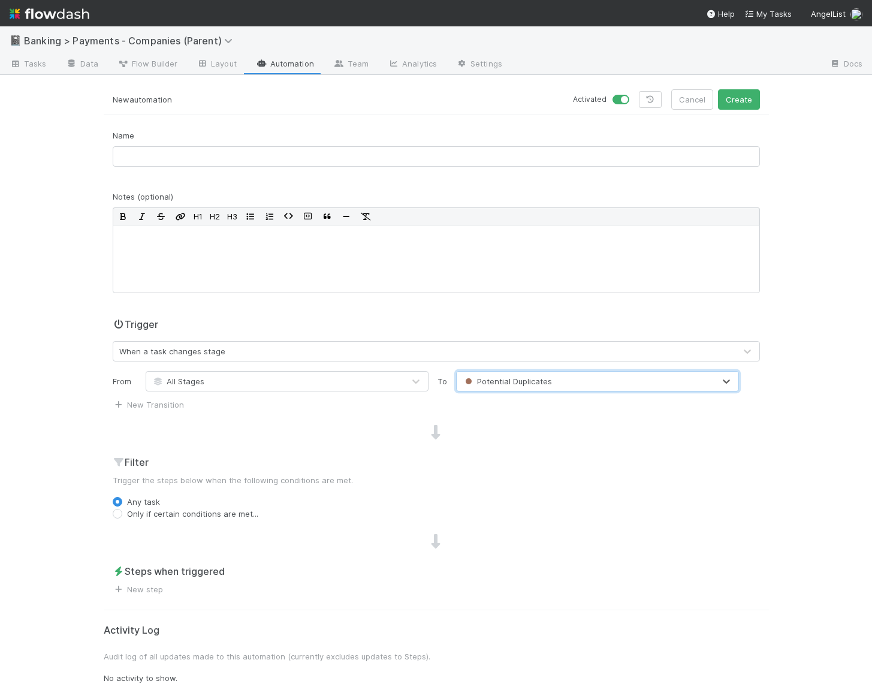
click at [140, 593] on span "New step" at bounding box center [138, 589] width 50 height 12
click at [143, 586] on link "New step" at bounding box center [138, 589] width 50 height 10
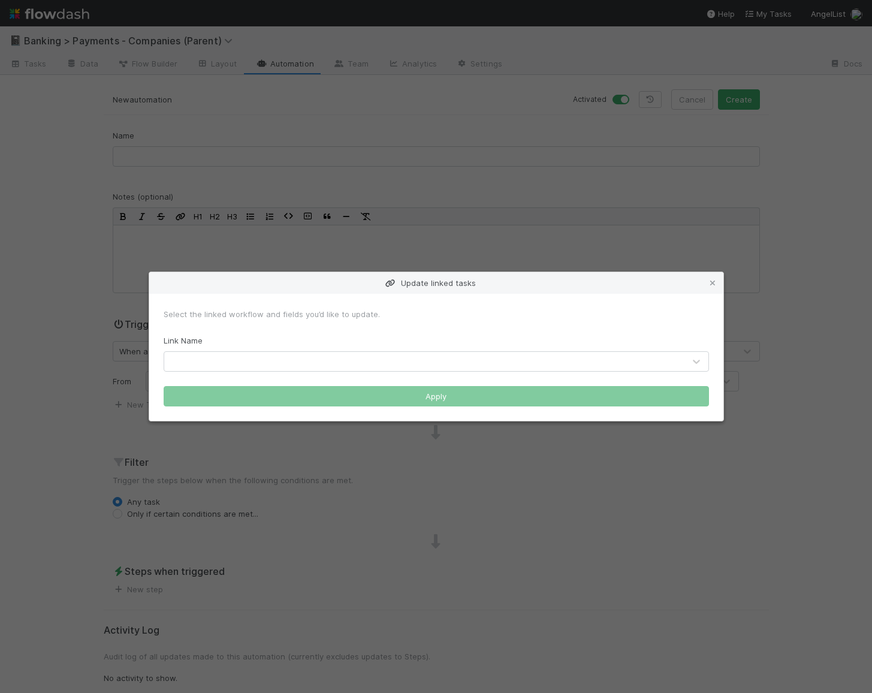
click at [323, 361] on div at bounding box center [424, 361] width 520 height 19
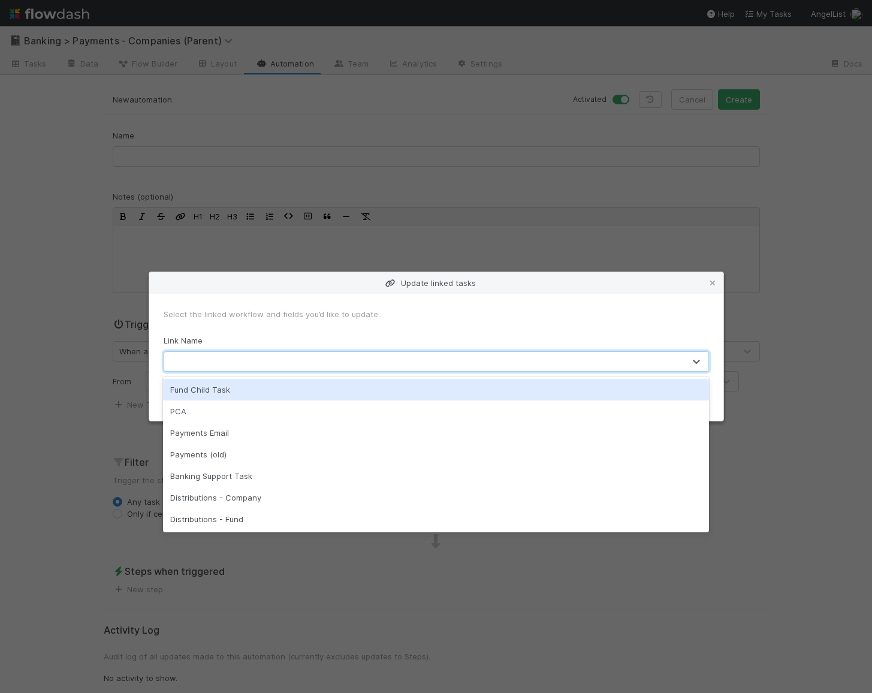
click at [320, 380] on div "Fund Child Task" at bounding box center [436, 390] width 546 height 22
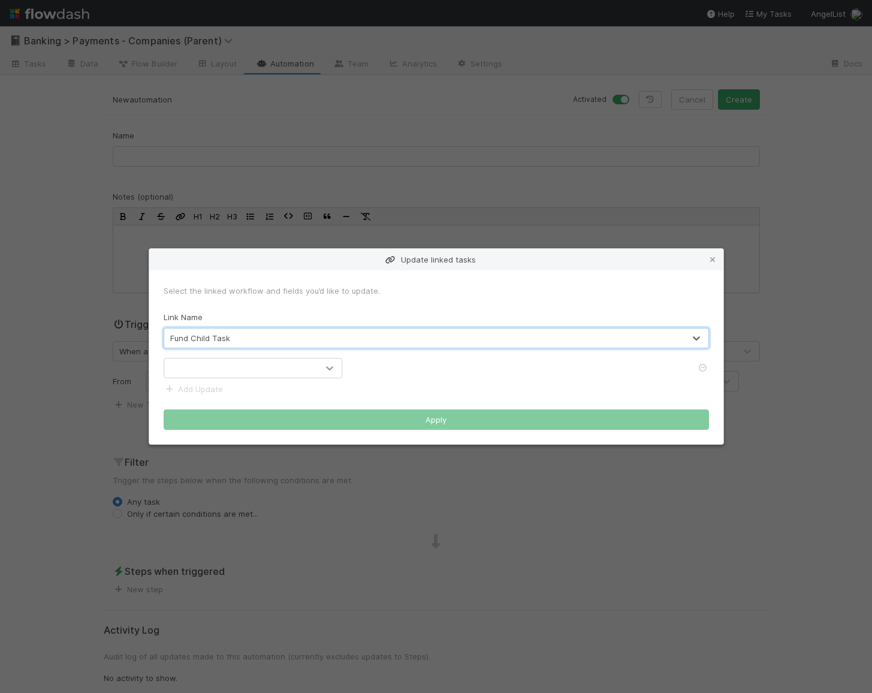
click at [321, 369] on div at bounding box center [330, 368] width 22 height 12
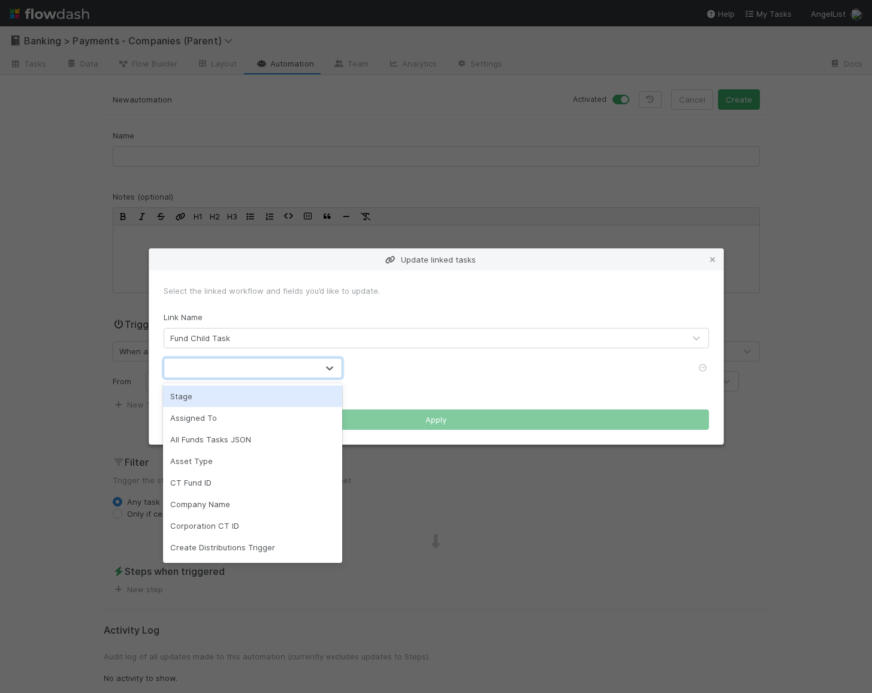
click at [313, 395] on div "Stage" at bounding box center [252, 396] width 179 height 22
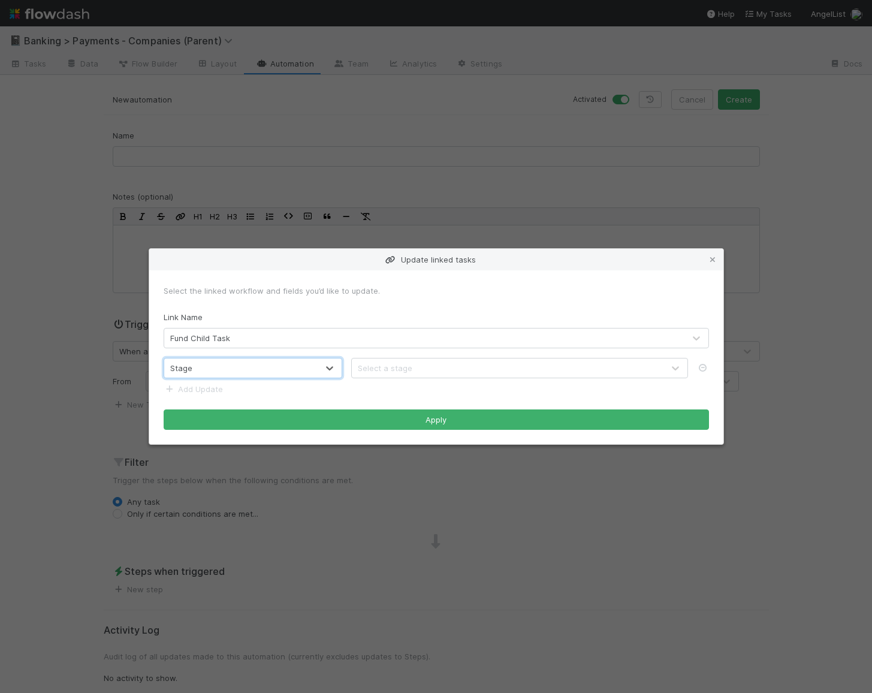
click at [418, 365] on div "Select a stage" at bounding box center [508, 367] width 312 height 19
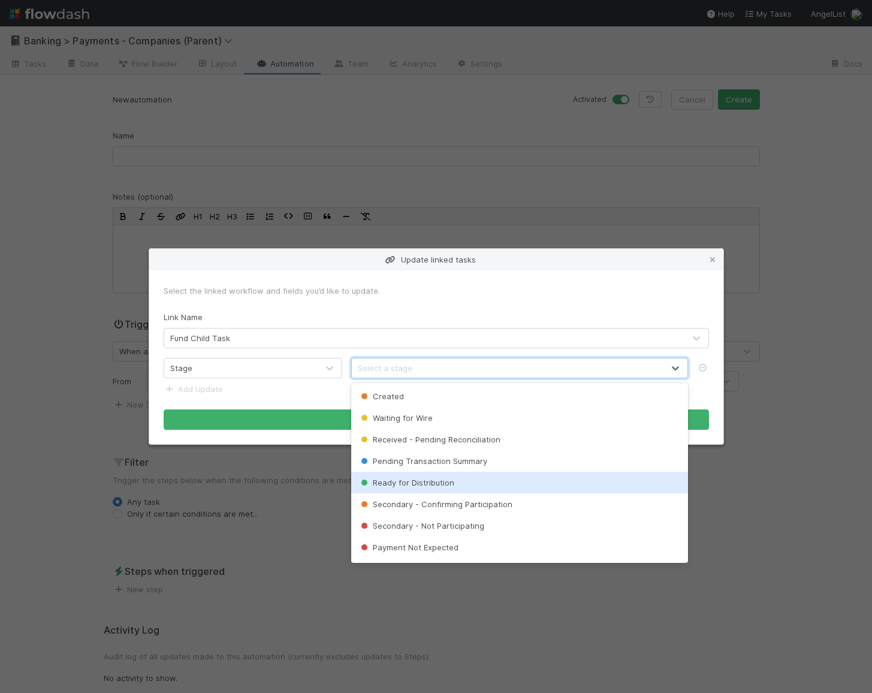
scroll to position [84, 0]
click at [426, 485] on span "Potential Duplicates" at bounding box center [402, 485] width 89 height 10
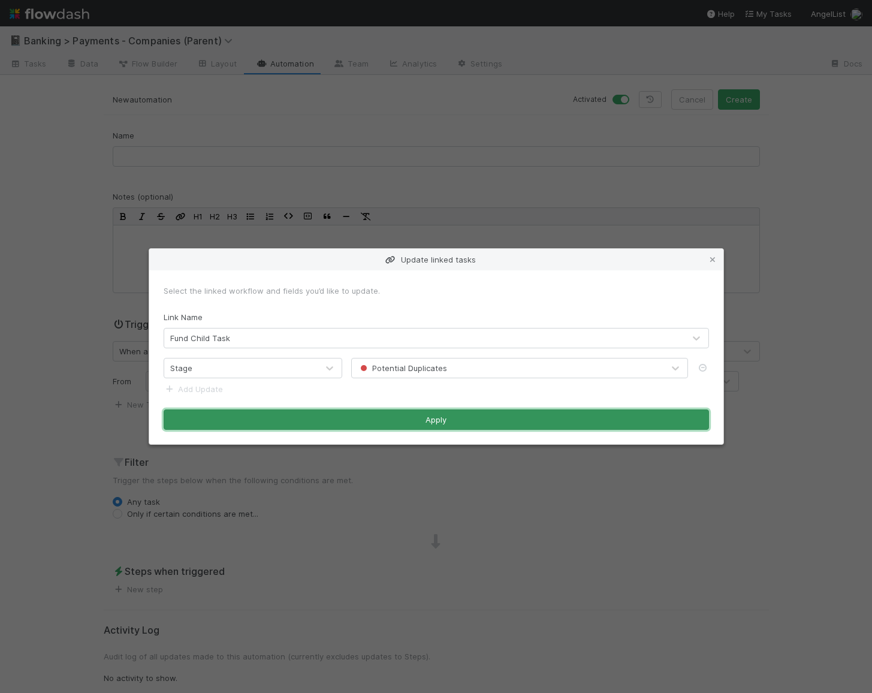
click at [428, 427] on button "Apply" at bounding box center [436, 419] width 545 height 20
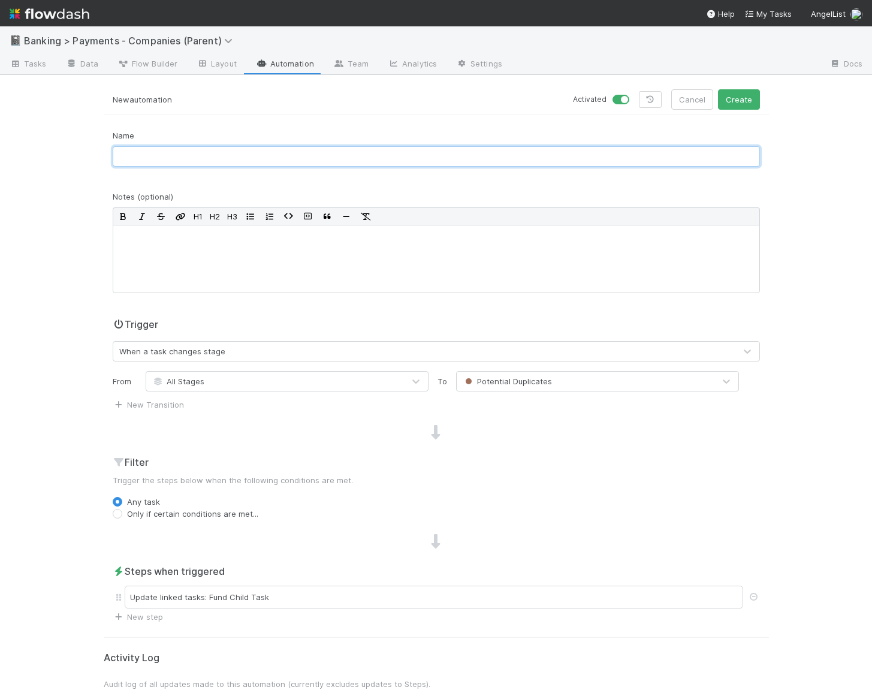
click at [184, 162] on input "text" at bounding box center [436, 156] width 647 height 20
type input "Potential Duplicates - Update Child Tasks"
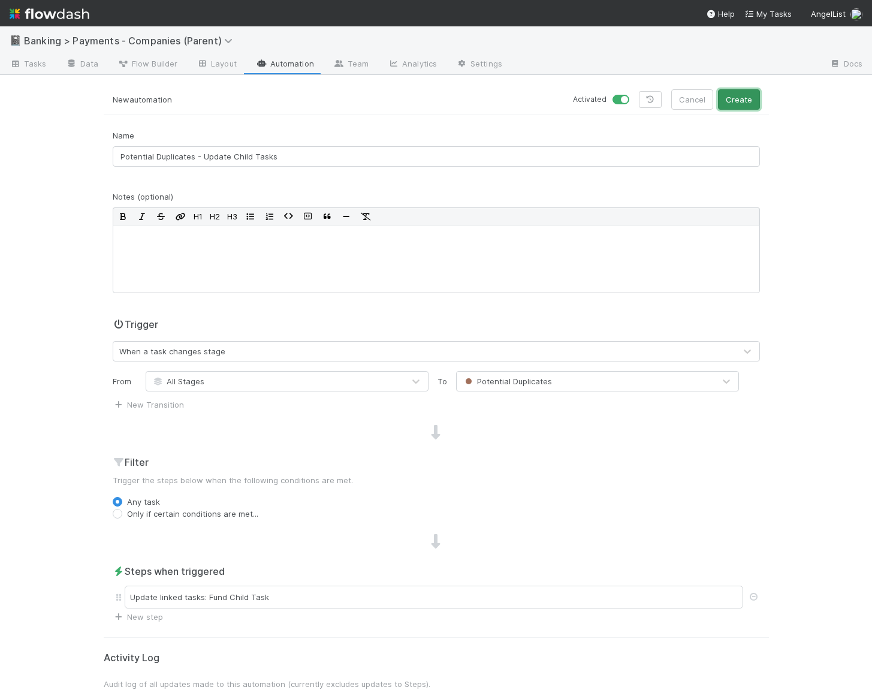
click at [742, 90] on button "Create" at bounding box center [739, 99] width 42 height 20
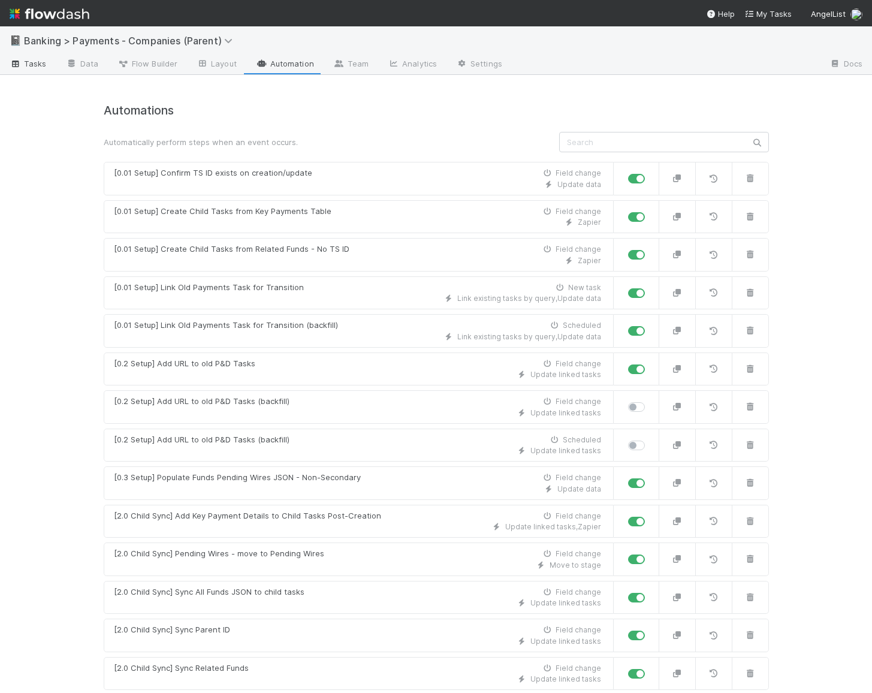
click at [38, 66] on span "Tasks" at bounding box center [28, 64] width 37 height 12
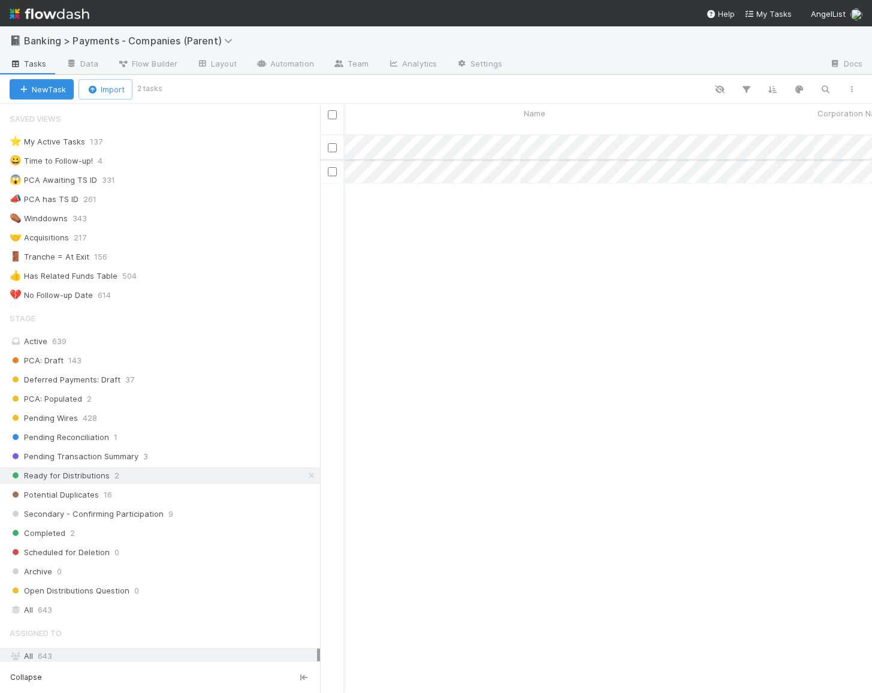
scroll to position [0, 465]
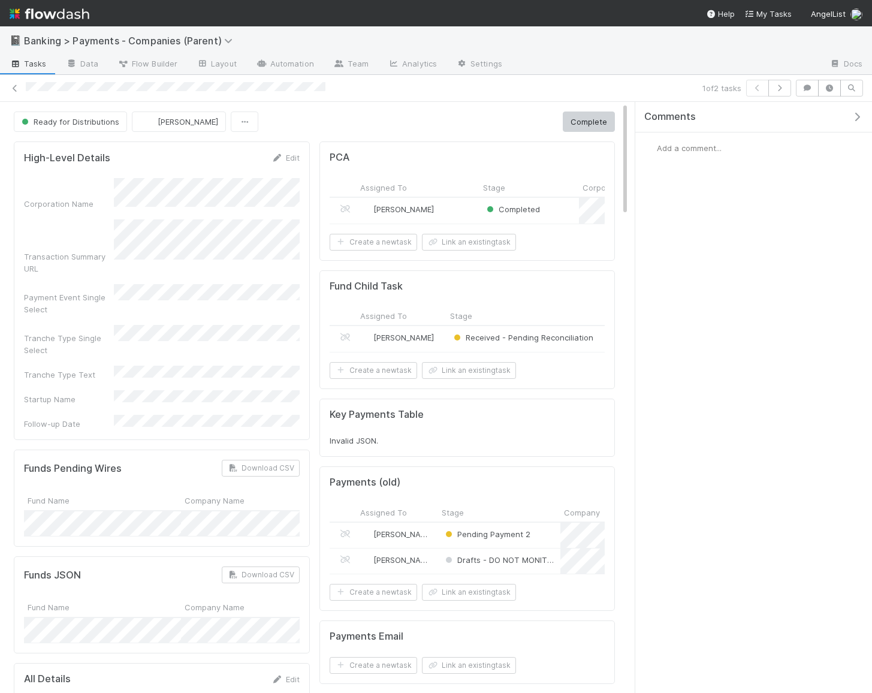
scroll to position [66, 0]
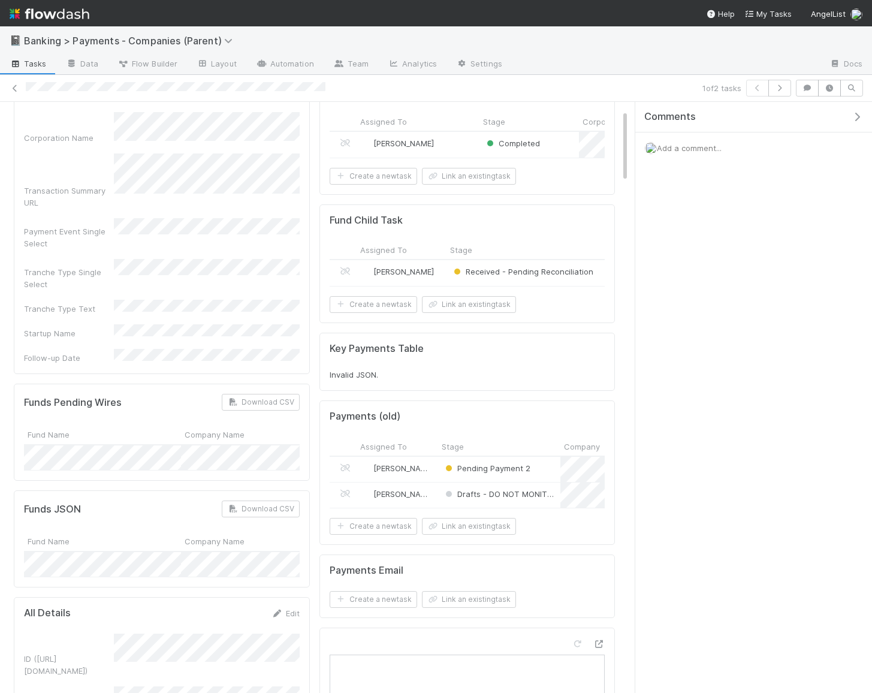
click at [710, 144] on span "Add a comment..." at bounding box center [689, 148] width 65 height 10
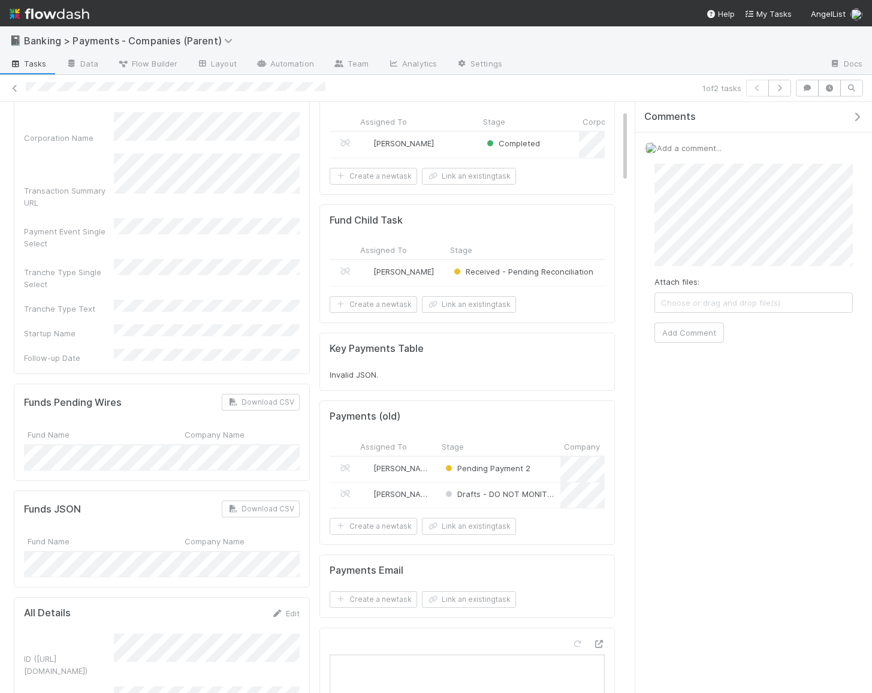
click at [301, 210] on div "High-Level Details Edit Corporation Name Transaction Summary URL Payment Event …" at bounding box center [162, 224] width 296 height 298
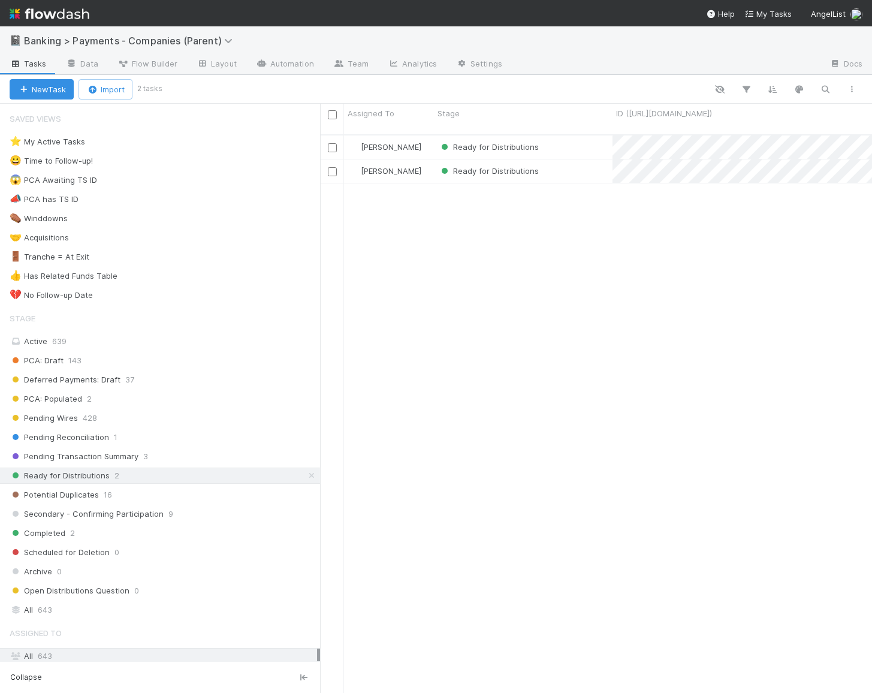
scroll to position [568, 551]
click at [192, 487] on div "Potential Duplicates 16" at bounding box center [165, 494] width 310 height 15
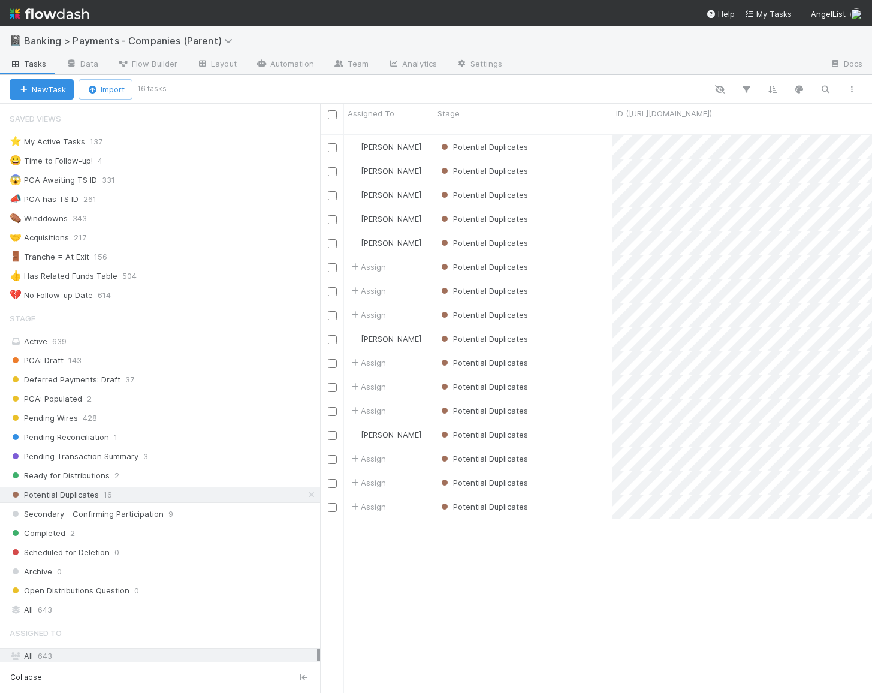
scroll to position [568, 551]
click at [334, 113] on input "checkbox" at bounding box center [332, 114] width 9 height 9
checkbox input "true"
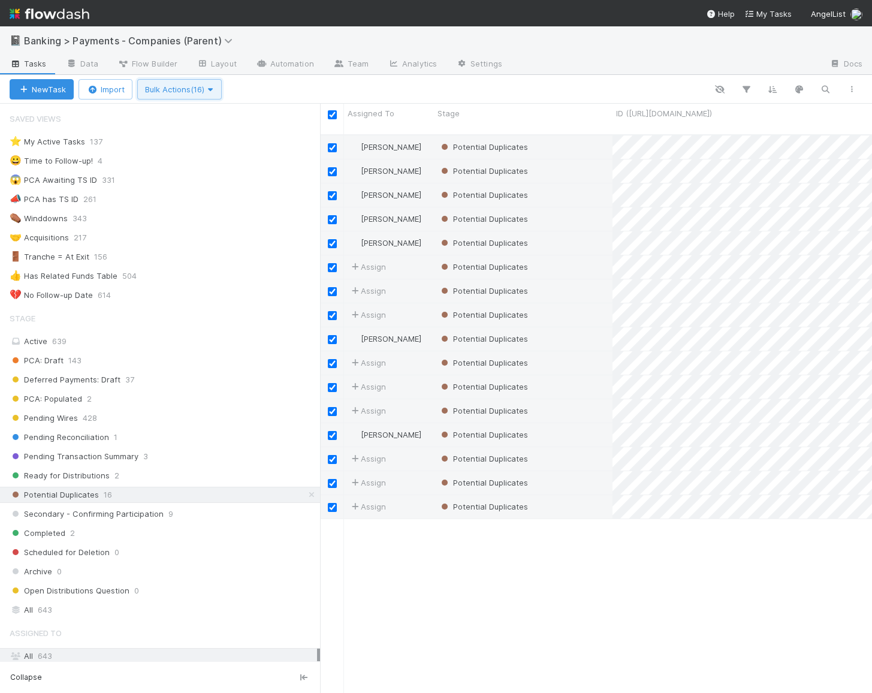
click at [216, 87] on icon "button" at bounding box center [210, 90] width 12 height 8
click at [391, 86] on div "Assign to Update data Move to stage Confirmed - Delete Restore Delete" at bounding box center [436, 346] width 872 height 693
click at [531, 83] on div at bounding box center [544, 89] width 640 height 16
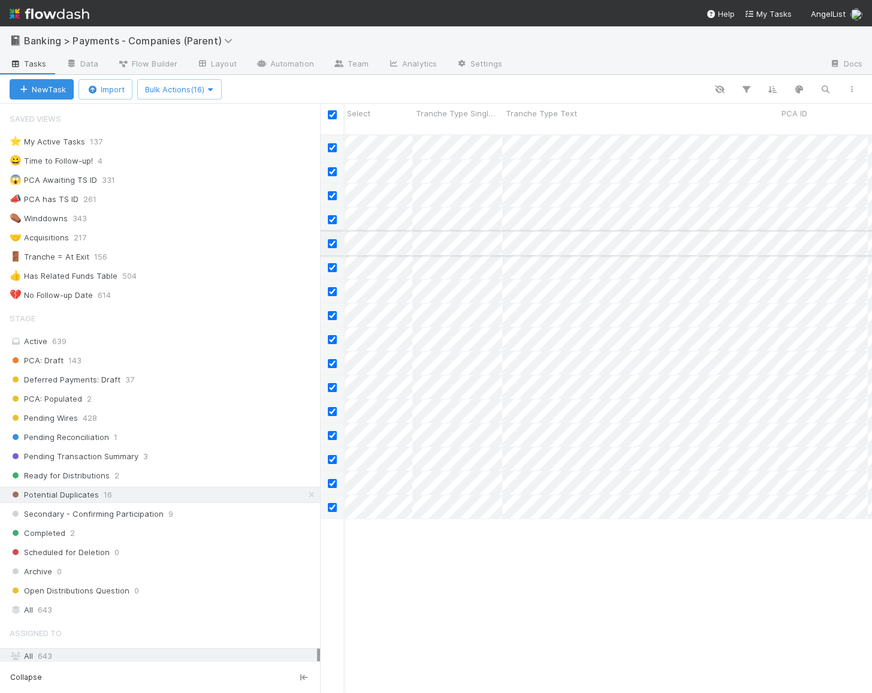
scroll to position [0, 2037]
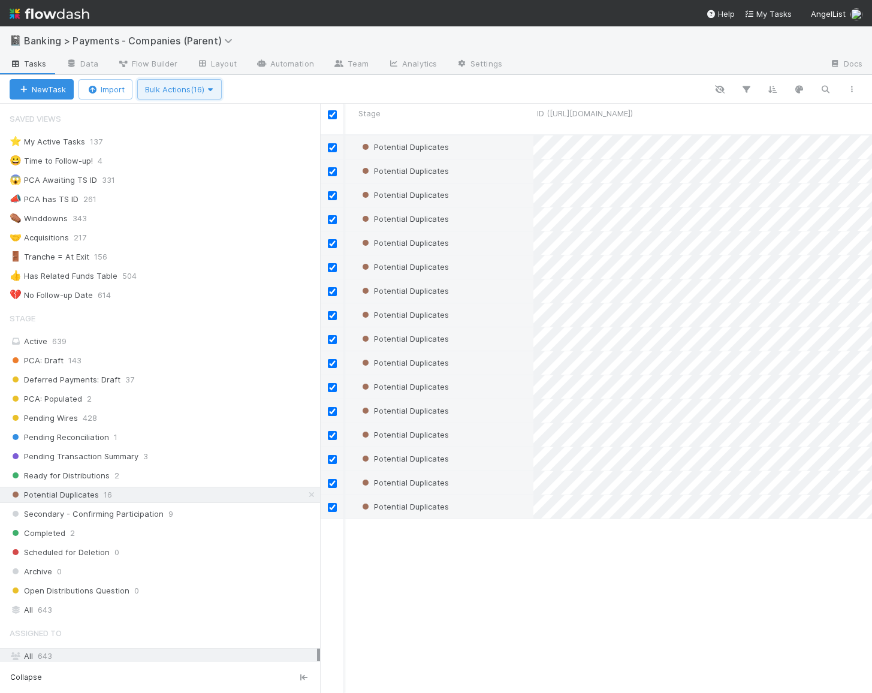
click at [204, 86] on span "Bulk Actions (16)" at bounding box center [179, 89] width 69 height 10
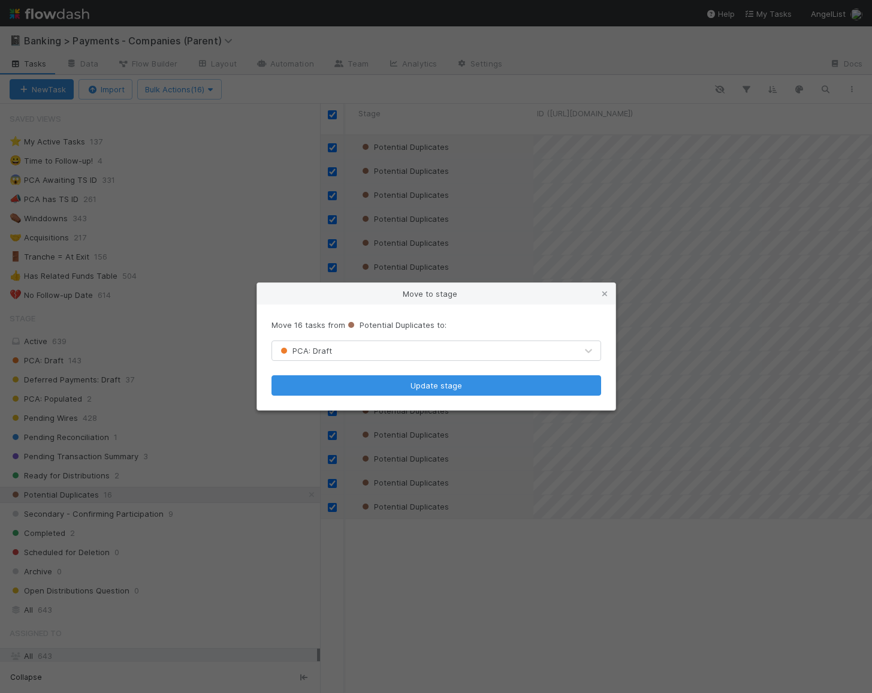
click at [430, 333] on div "Move 16 tasks from Potential Duplicates to: PCA: Draft Update stage" at bounding box center [436, 356] width 358 height 105
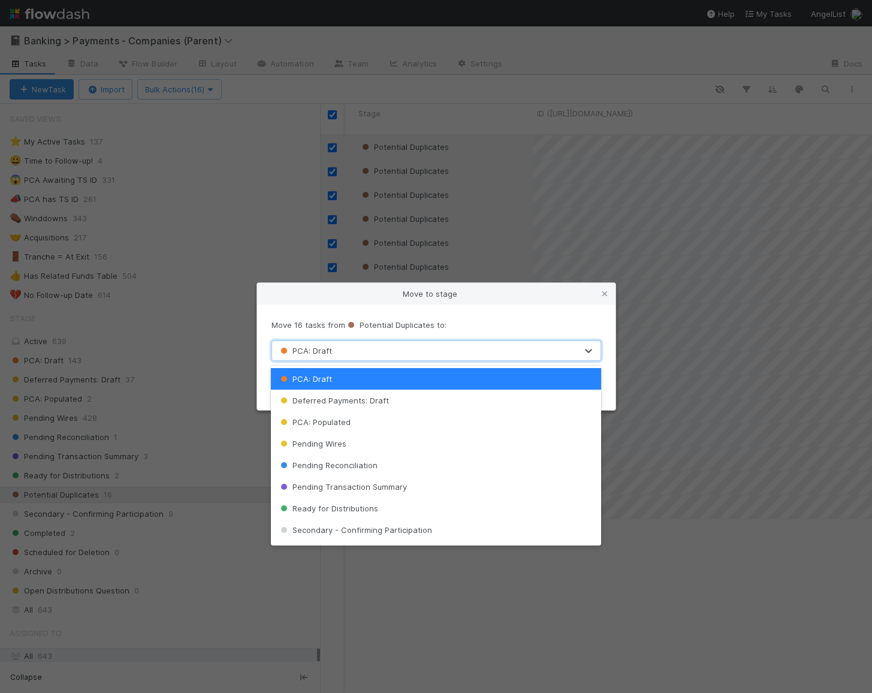
click at [430, 342] on div "PCA: Draft" at bounding box center [424, 350] width 304 height 19
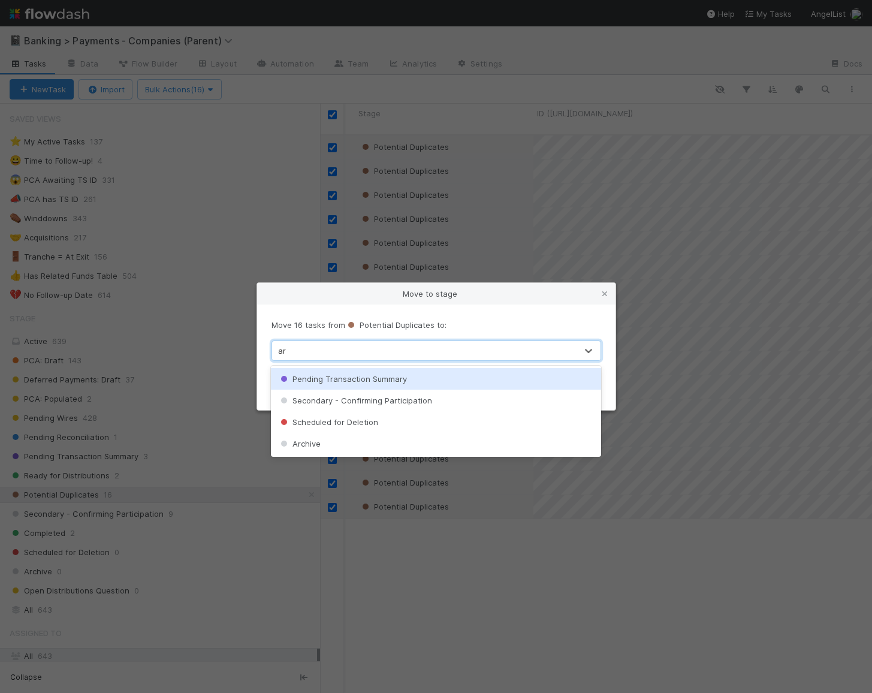
type input "arc"
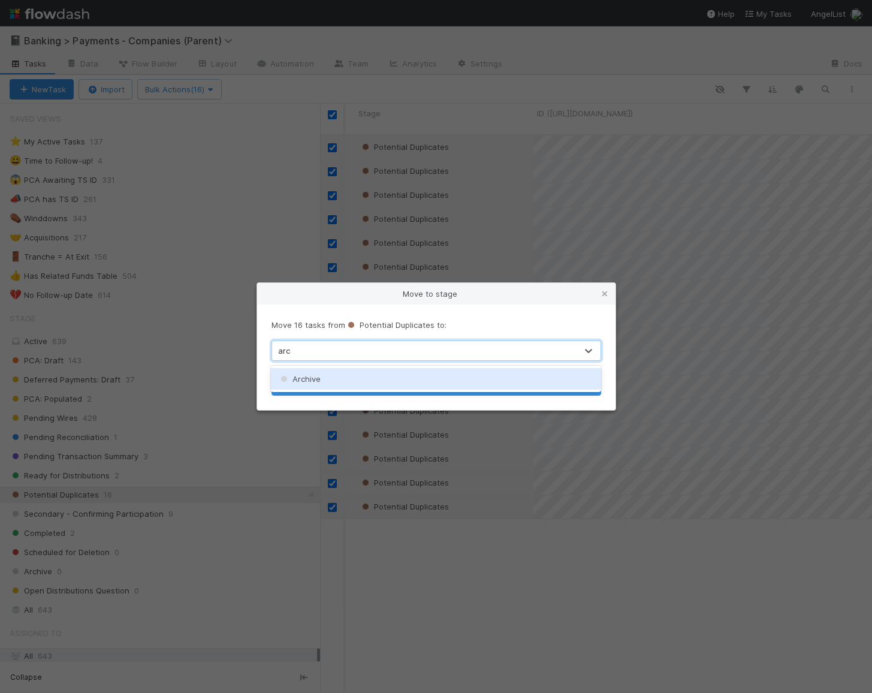
click at [404, 376] on div "Archive" at bounding box center [436, 379] width 330 height 22
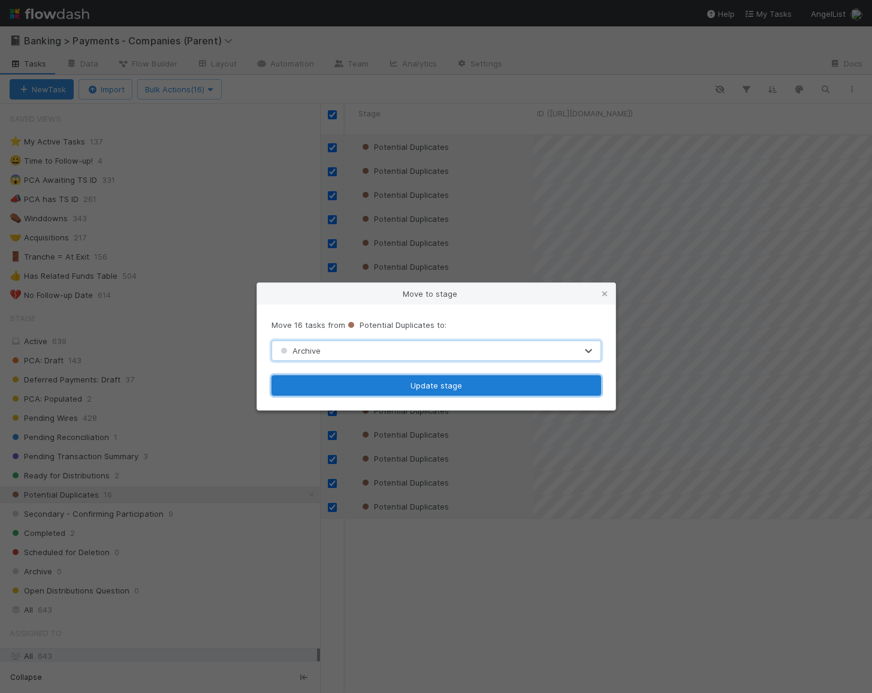
click at [415, 383] on button "Update stage" at bounding box center [435, 385] width 329 height 20
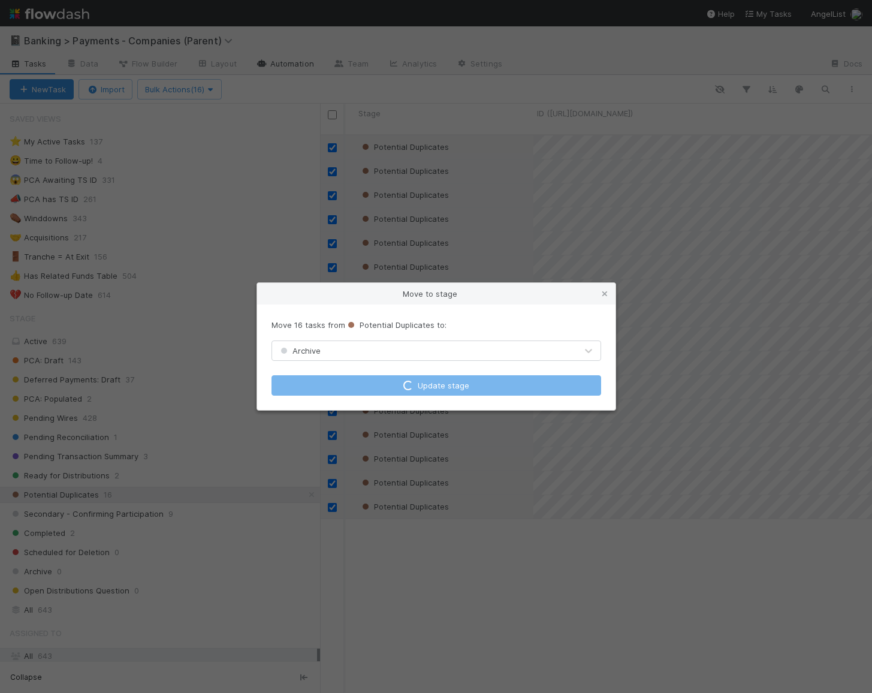
checkbox input "false"
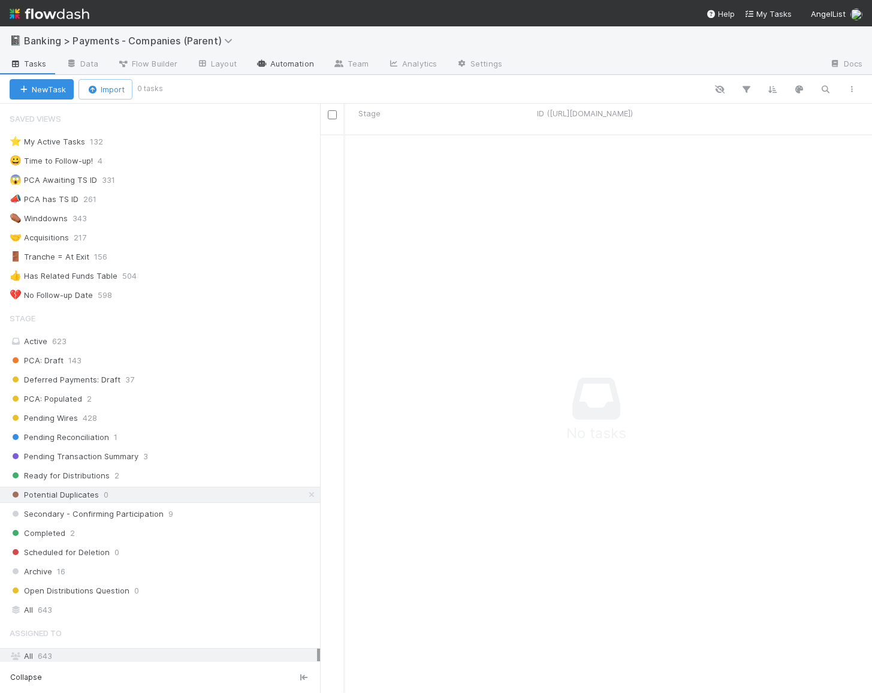
click at [289, 62] on link "Automation" at bounding box center [284, 64] width 77 height 19
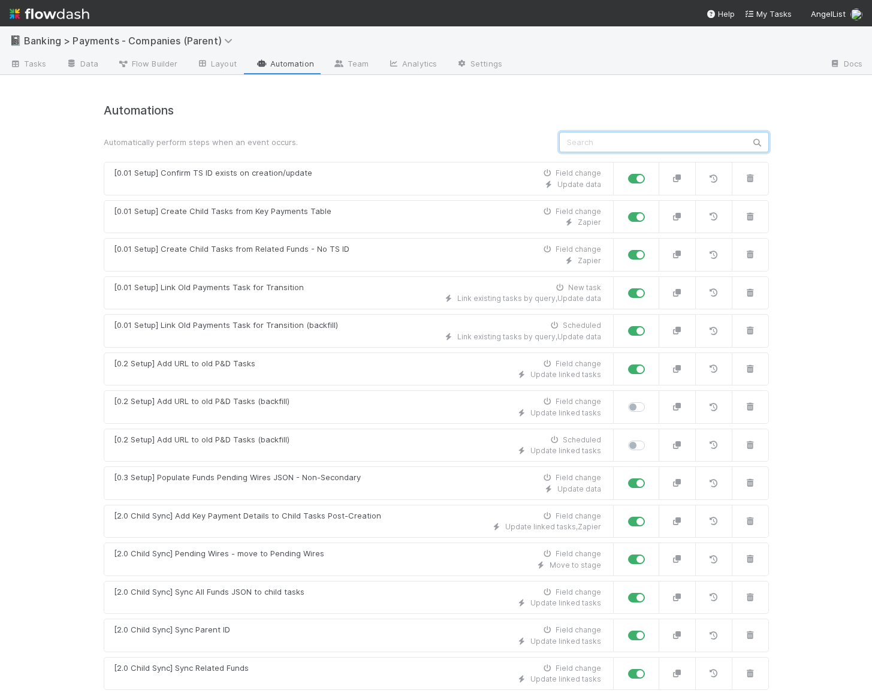
click at [570, 137] on input "text" at bounding box center [664, 142] width 210 height 20
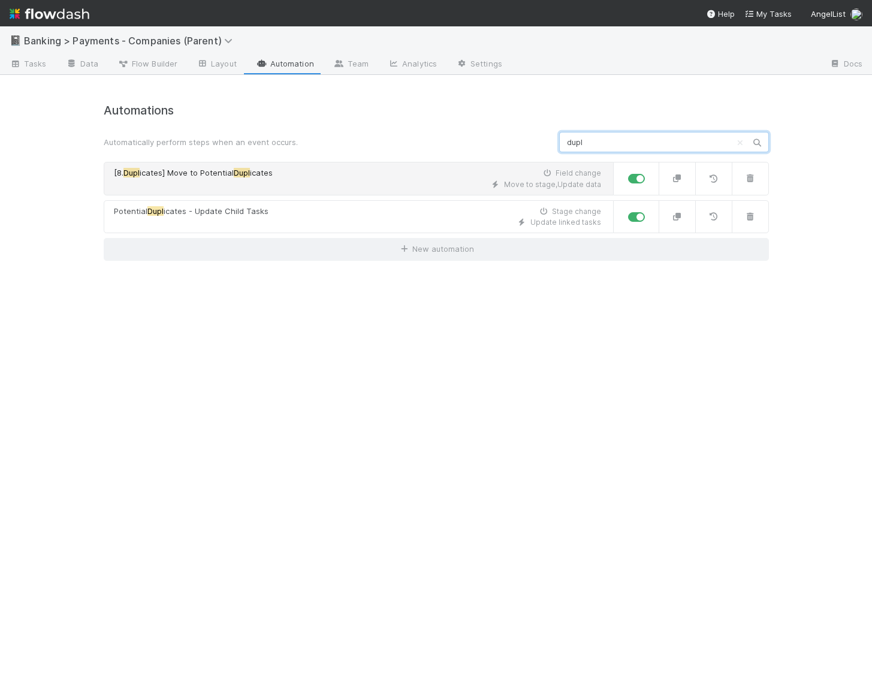
type input "dupl"
click at [520, 177] on div "[8. Dupl icates] Move to Potential Dupl icates Field change" at bounding box center [357, 173] width 487 height 12
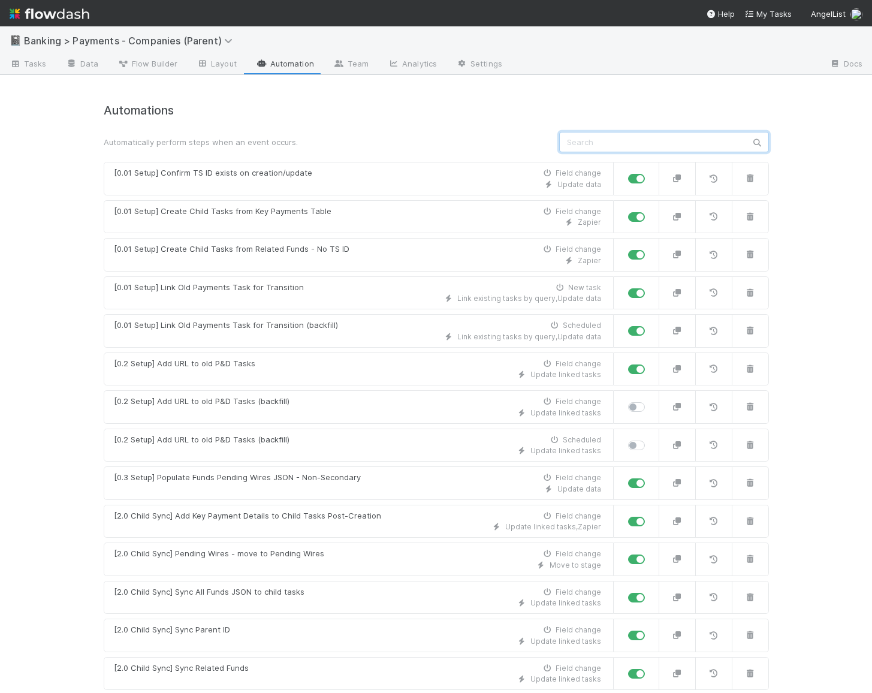
click at [621, 145] on input "text" at bounding box center [664, 142] width 210 height 20
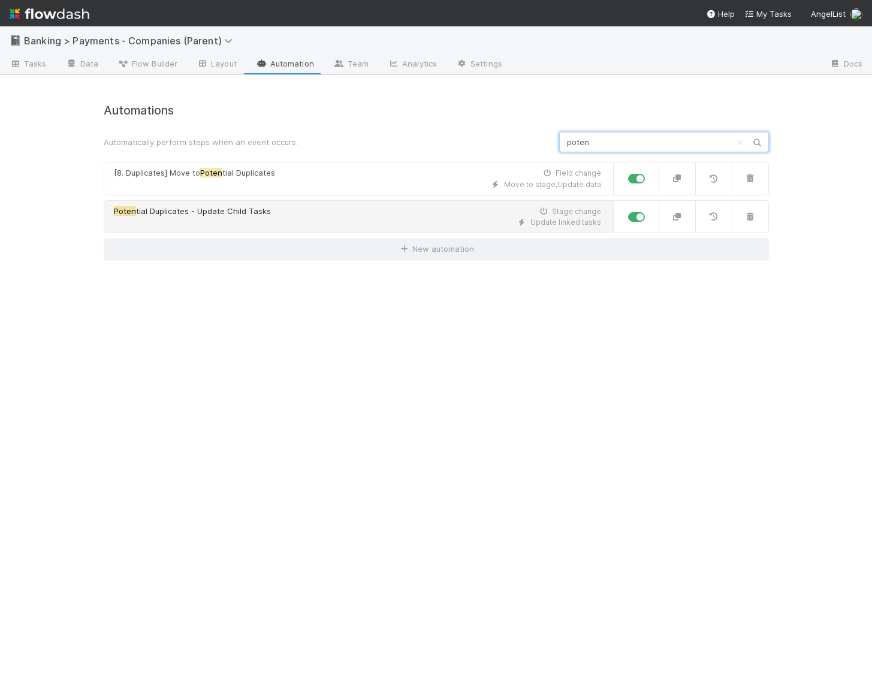
type input "poten"
click at [532, 206] on div "Poten tial Duplicates - Update Child Tasks Stage change" at bounding box center [357, 211] width 487 height 12
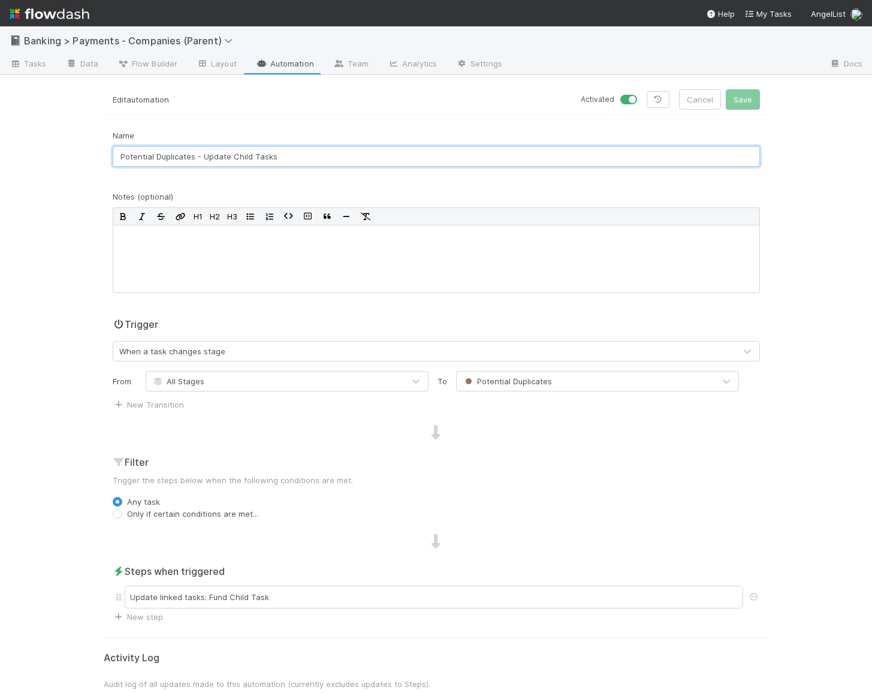
drag, startPoint x: 124, startPoint y: 156, endPoint x: 195, endPoint y: 156, distance: 71.3
click at [195, 156] on input "Potential Duplicates - Update Child Tasks" at bounding box center [436, 156] width 647 height 20
type input "Archive - Update Child Tasks"
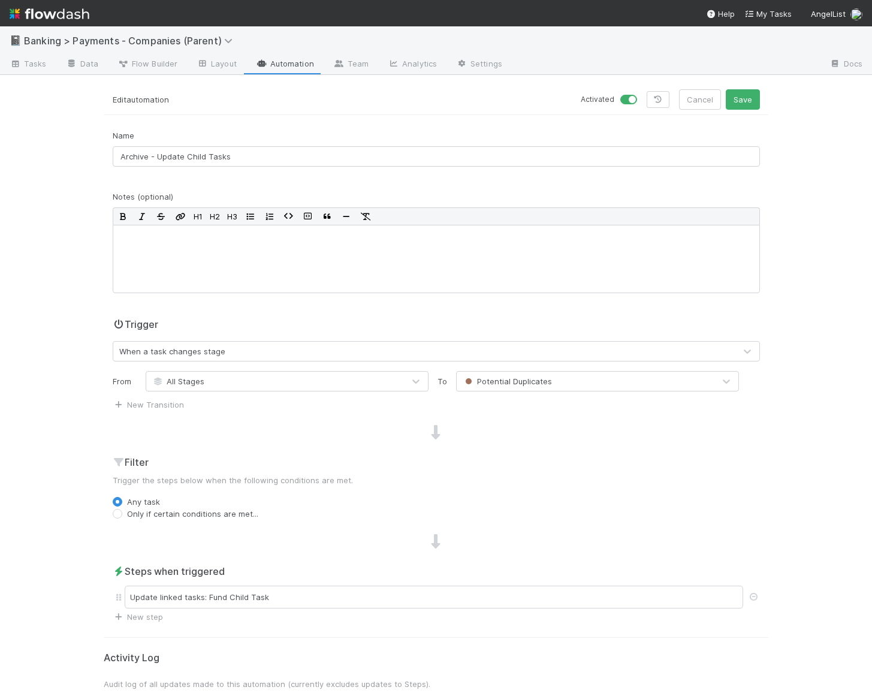
click at [512, 380] on span "Potential Duplicates" at bounding box center [506, 381] width 89 height 10
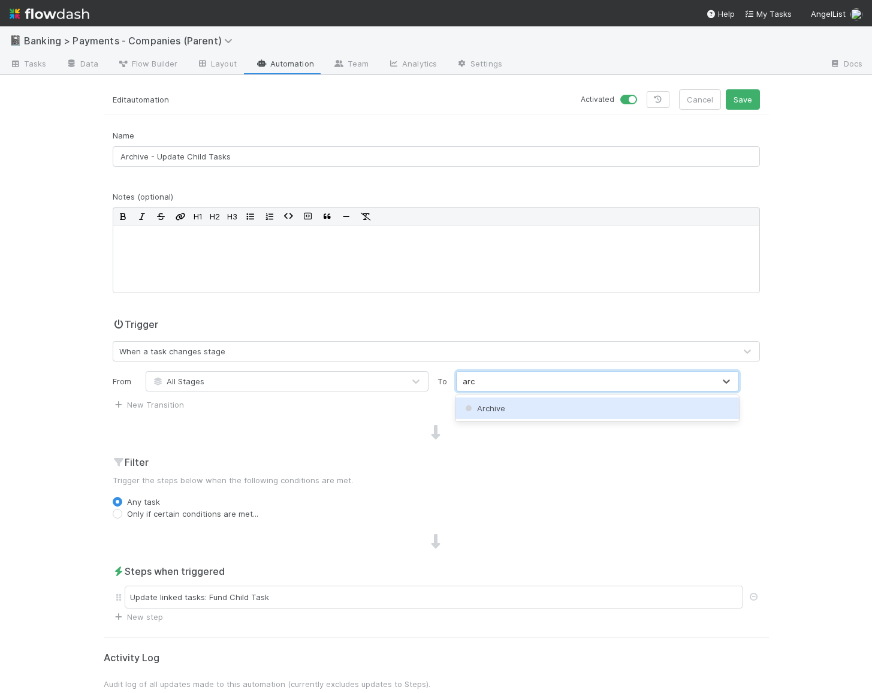
type input "arch"
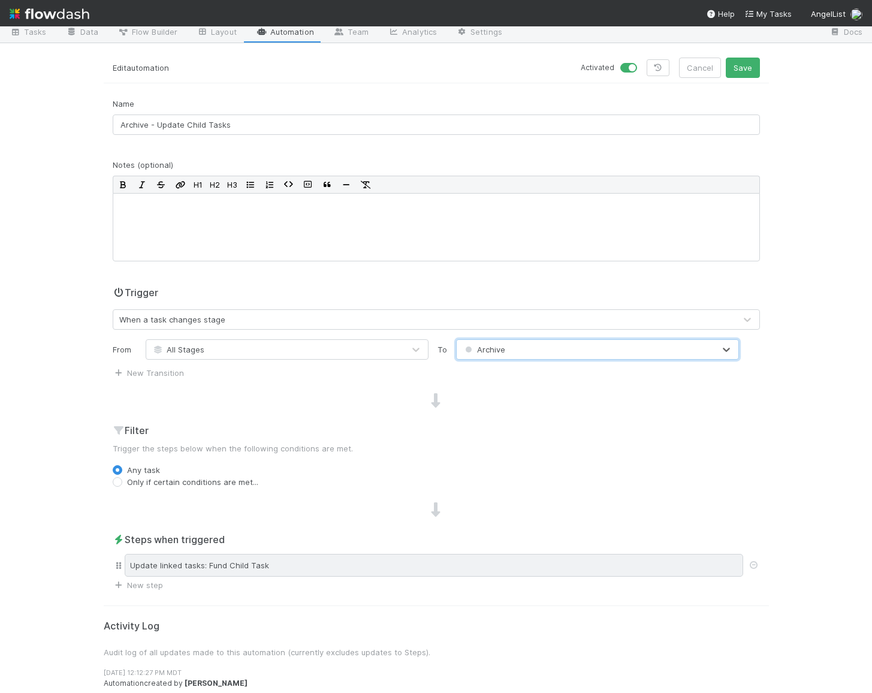
click at [393, 566] on div "Update linked tasks: Fund Child Task" at bounding box center [434, 565] width 618 height 23
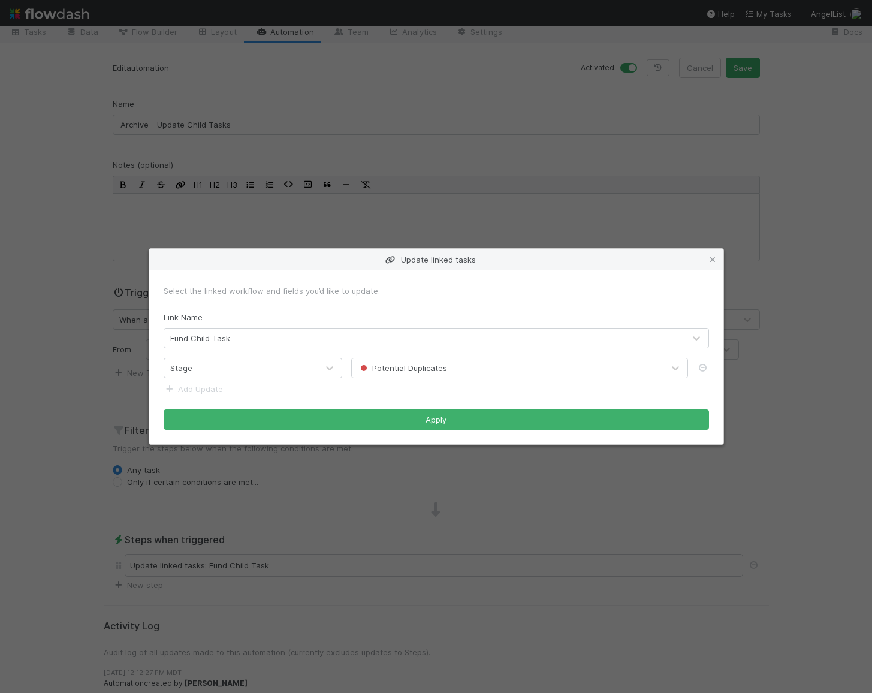
click at [410, 373] on div "Potential Duplicates" at bounding box center [402, 368] width 89 height 12
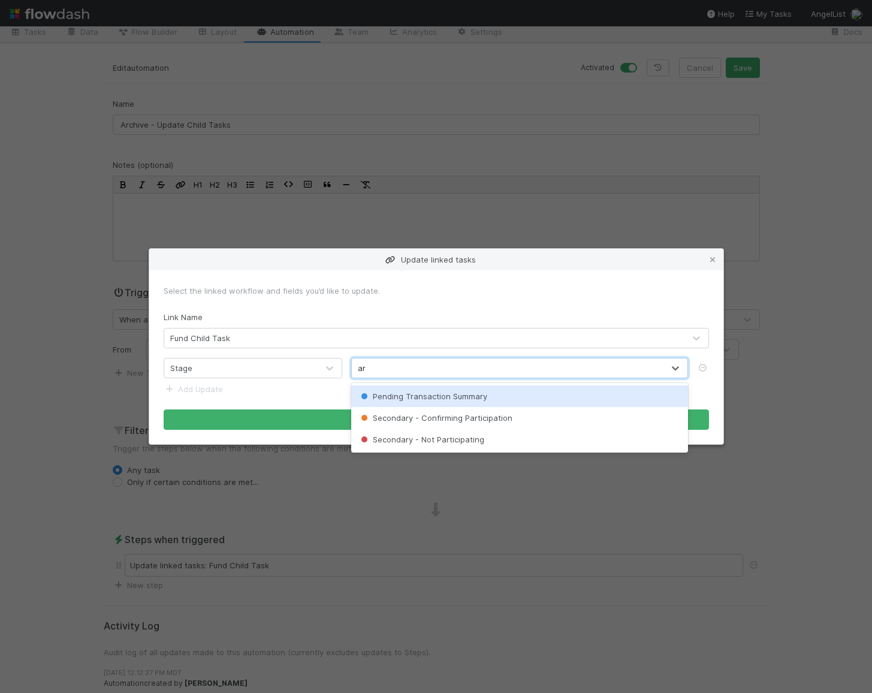
type input "a"
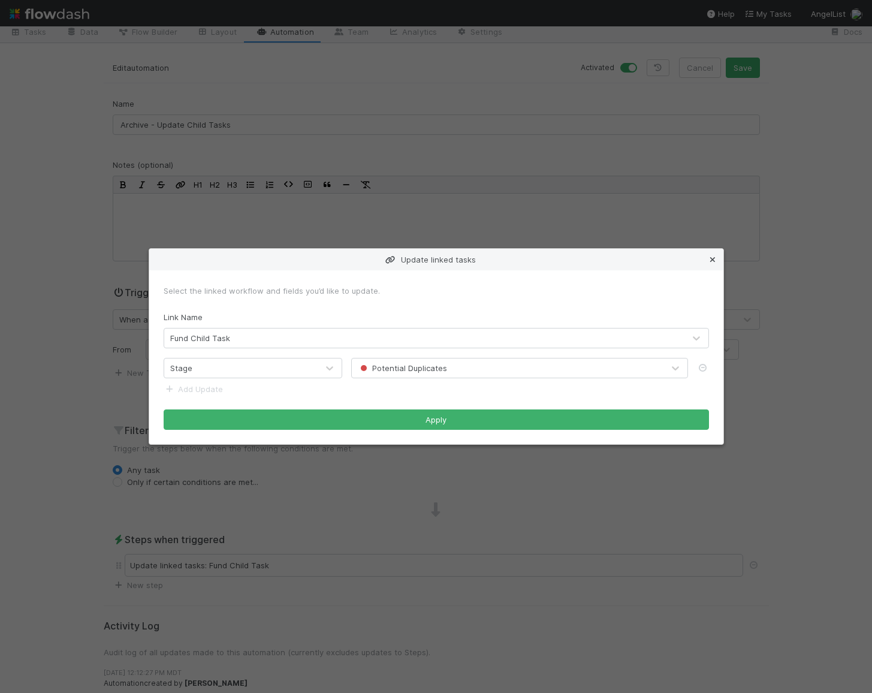
click at [712, 254] on link at bounding box center [712, 259] width 12 height 12
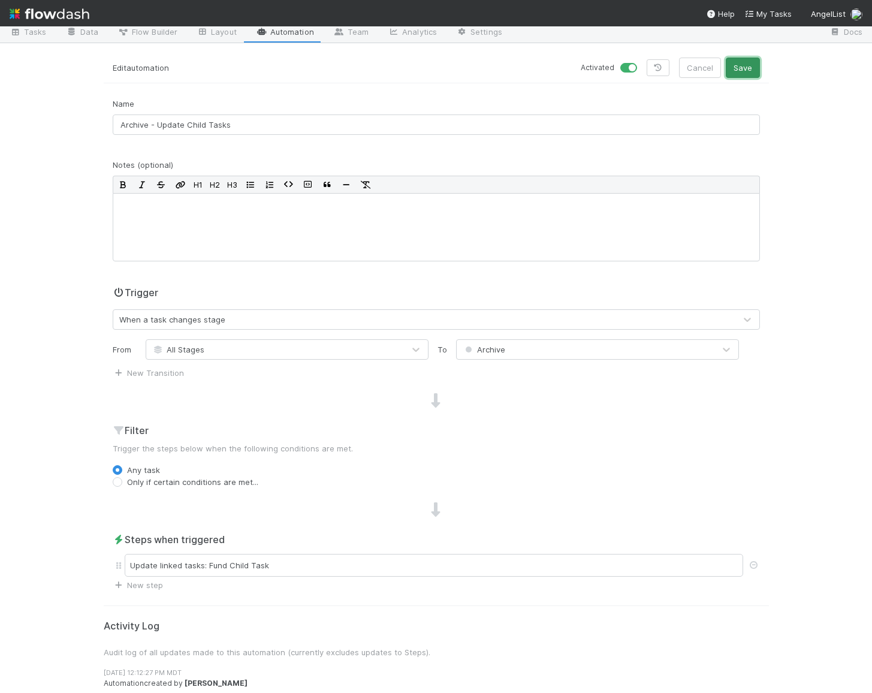
drag, startPoint x: 712, startPoint y: 254, endPoint x: 743, endPoint y: 74, distance: 182.5
click at [743, 74] on button "Save" at bounding box center [742, 68] width 34 height 20
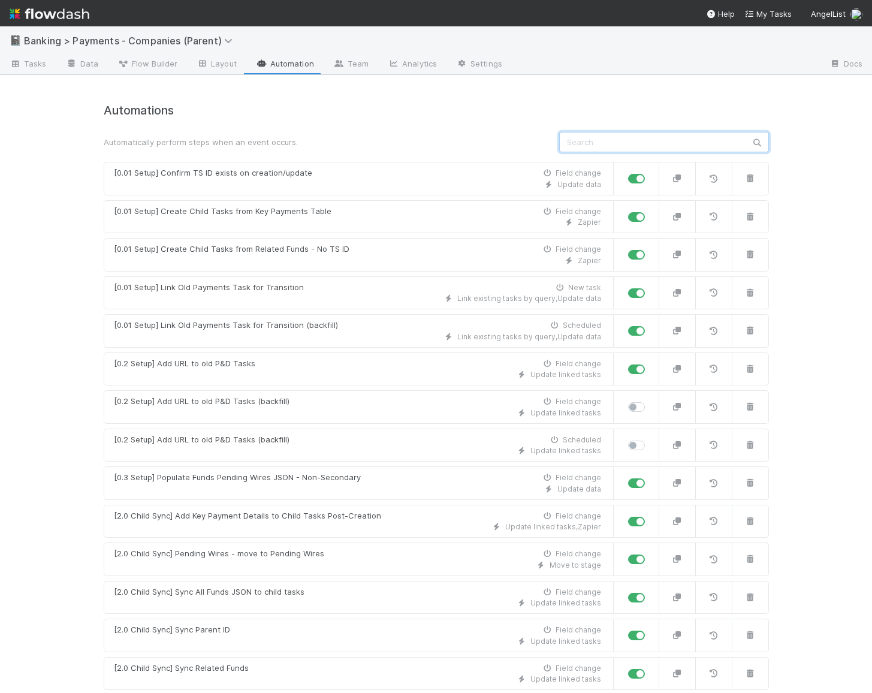
click at [638, 145] on input "text" at bounding box center [664, 142] width 210 height 20
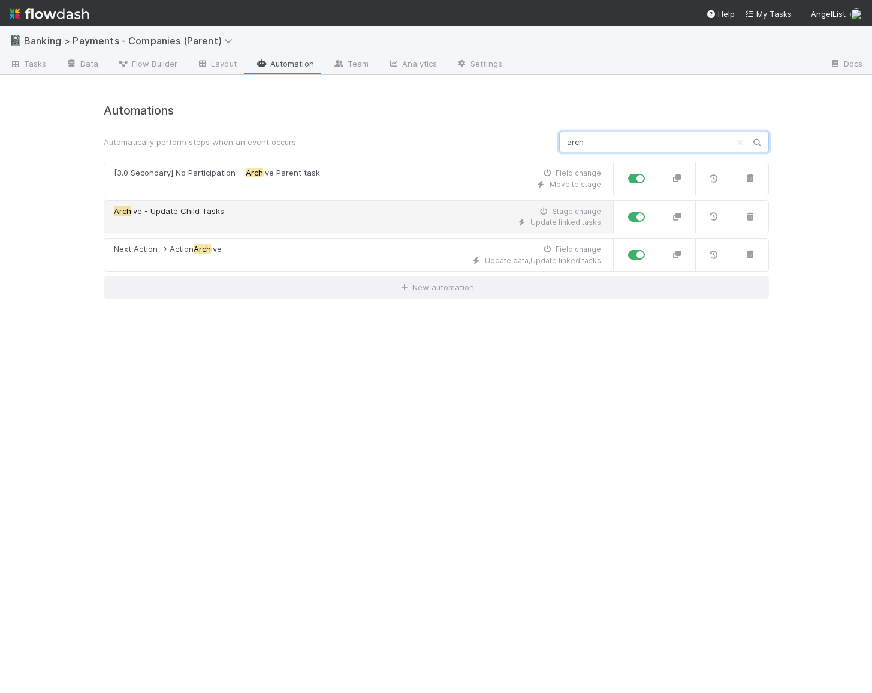
type input "arch"
click at [453, 218] on div "Update linked tasks" at bounding box center [357, 222] width 487 height 11
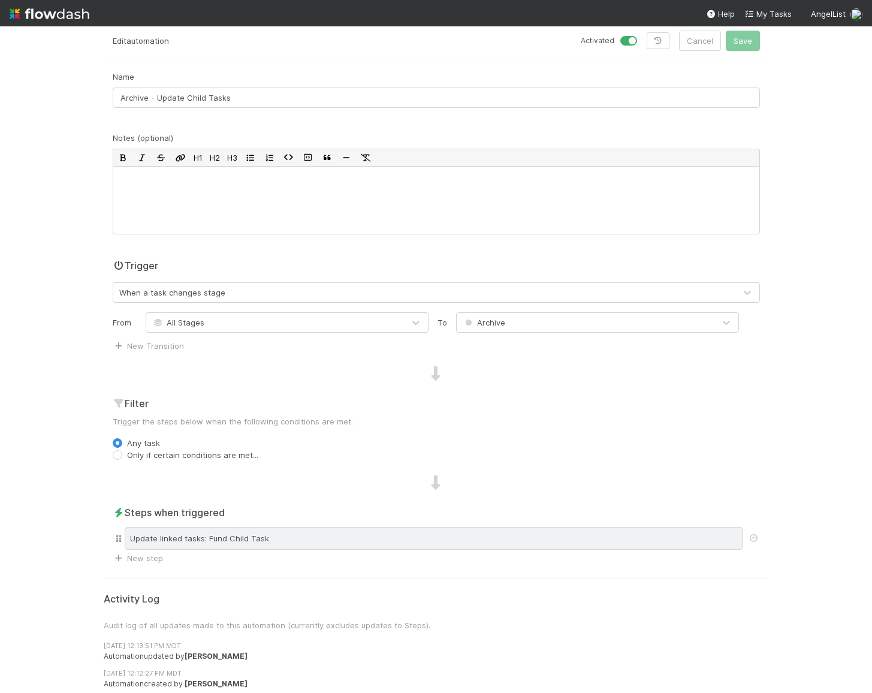
click at [233, 528] on div "Update linked tasks: Fund Child Task" at bounding box center [434, 538] width 618 height 23
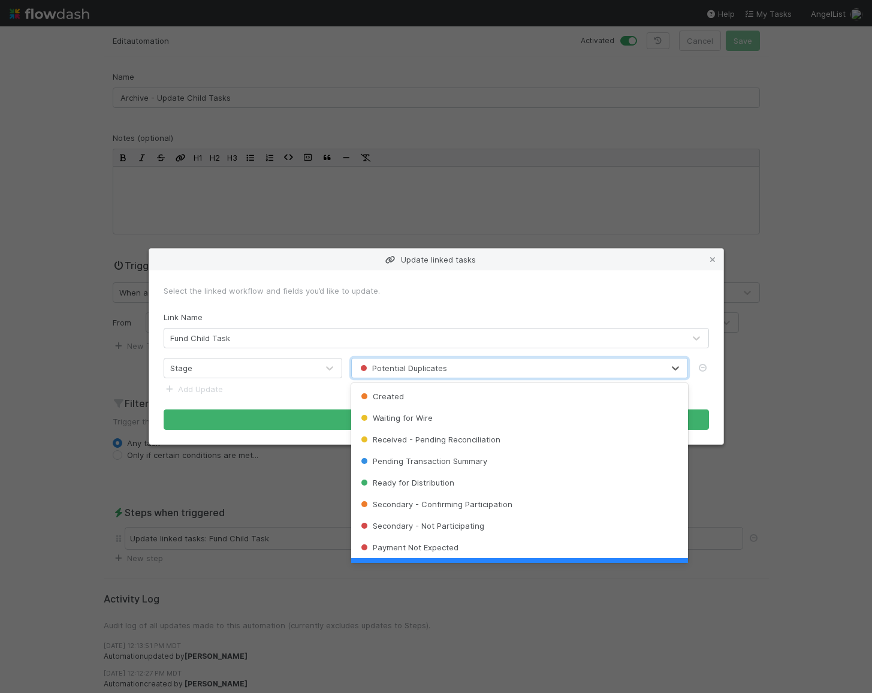
click at [446, 374] on div "Potential Duplicates" at bounding box center [508, 367] width 312 height 19
type input "arc"
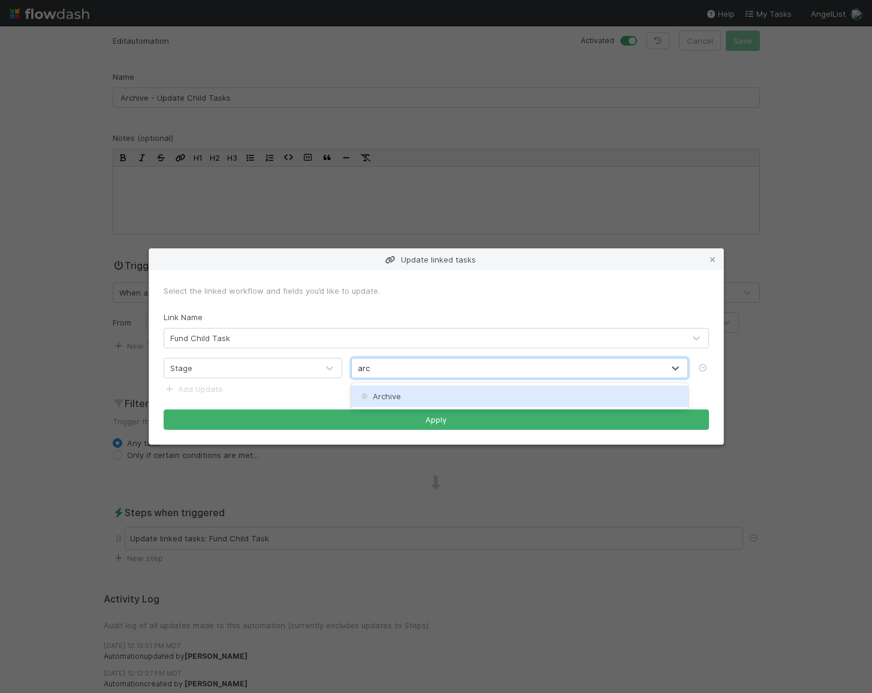
click at [440, 404] on div "Archive" at bounding box center [519, 396] width 337 height 22
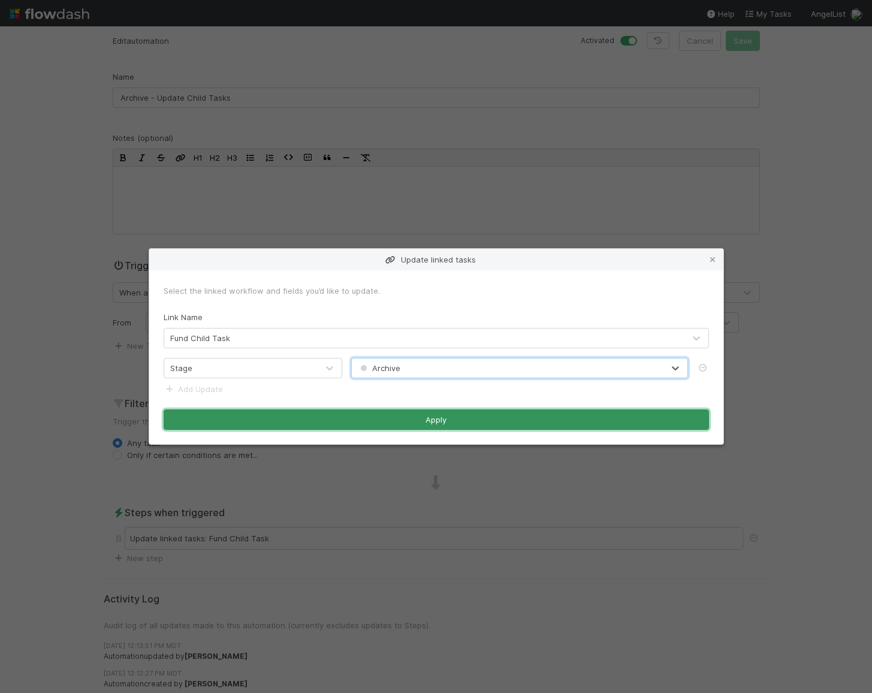
click at [439, 413] on button "Apply" at bounding box center [436, 419] width 545 height 20
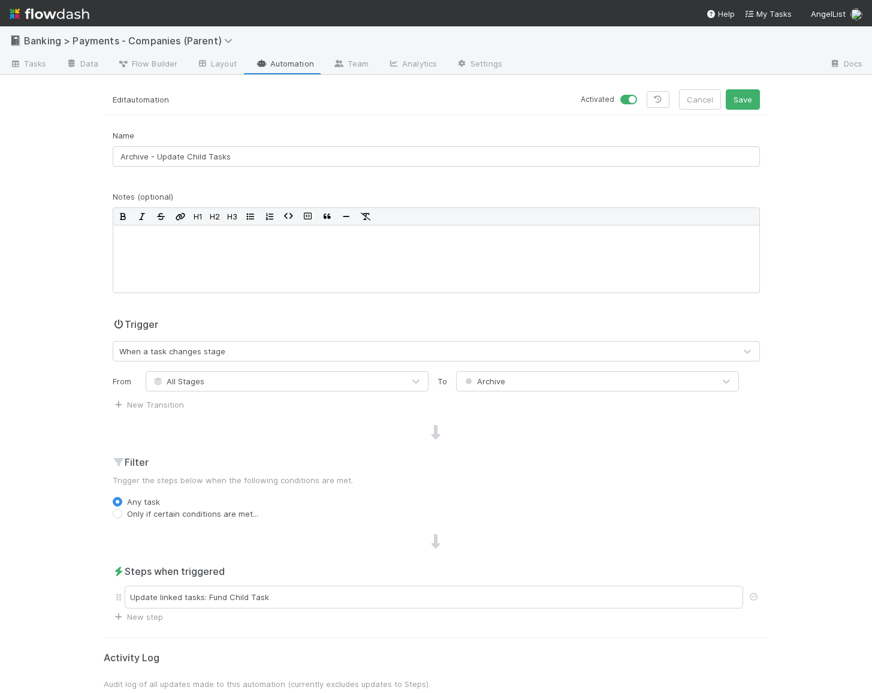
click at [749, 73] on div at bounding box center [666, 64] width 308 height 19
click at [745, 96] on button "Save" at bounding box center [742, 99] width 34 height 20
click at [8, 58] on link "Tasks" at bounding box center [28, 64] width 56 height 19
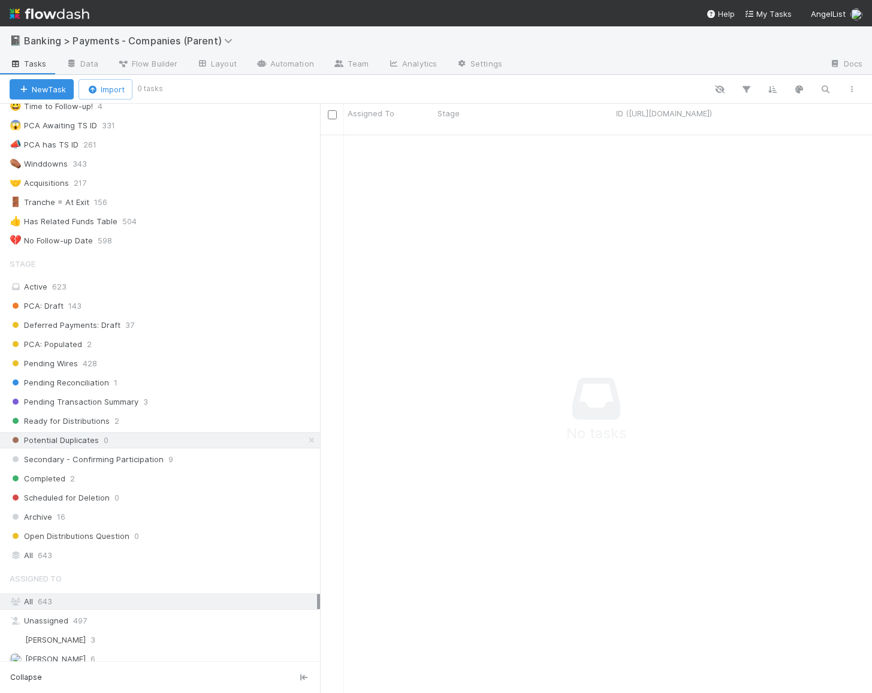
scroll to position [69, 0]
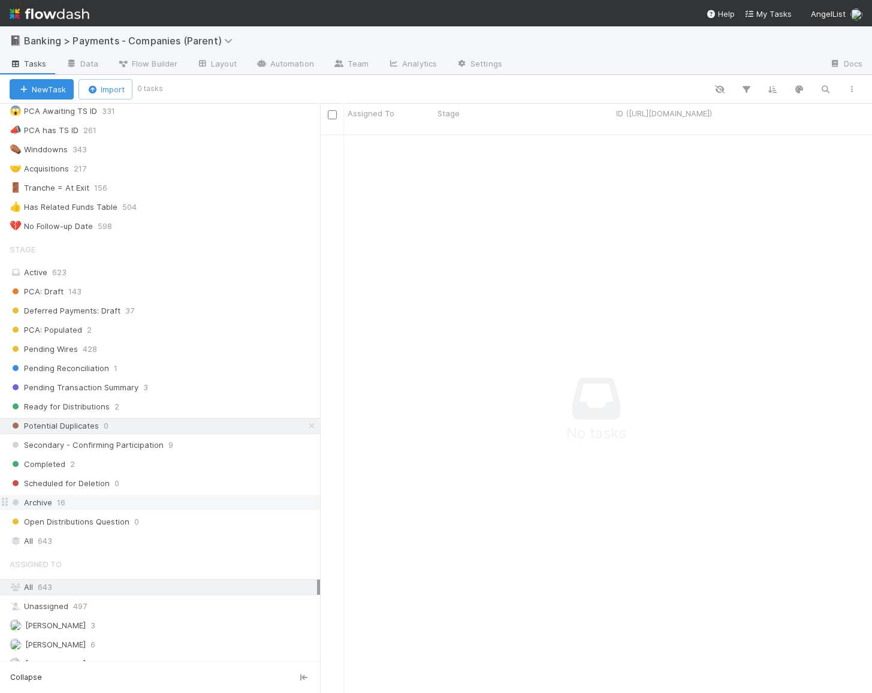
click at [247, 495] on div "Archive 16" at bounding box center [165, 502] width 310 height 15
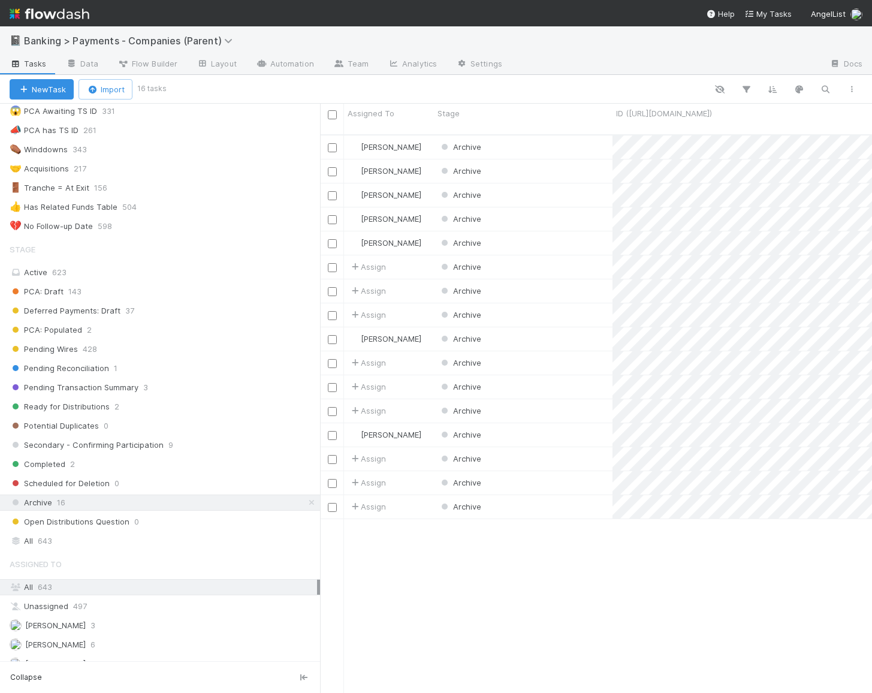
scroll to position [568, 551]
click at [333, 116] on input "checkbox" at bounding box center [332, 114] width 9 height 9
checkbox input "true"
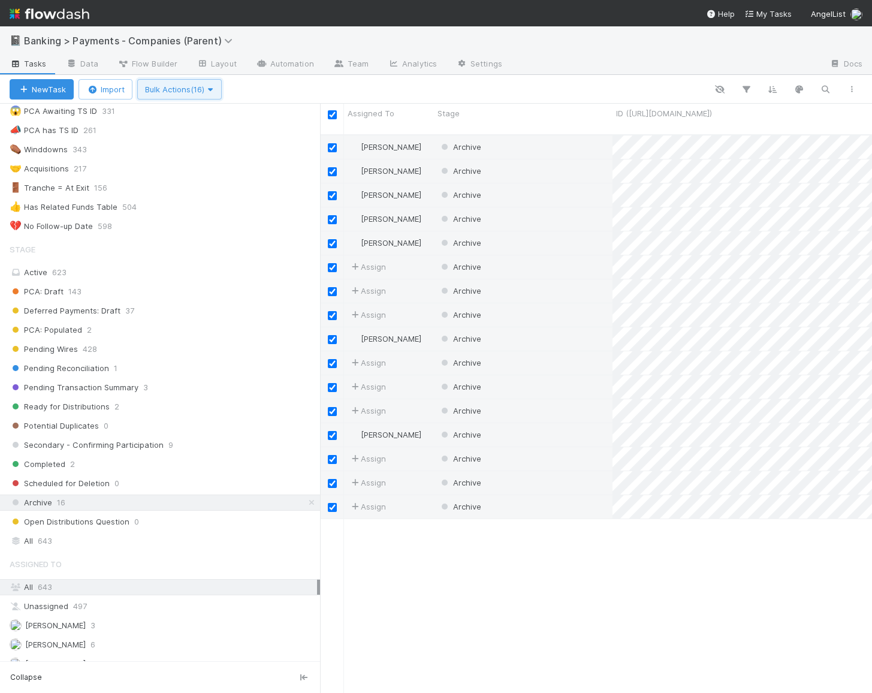
click at [194, 86] on span "Bulk Actions (16)" at bounding box center [179, 89] width 69 height 10
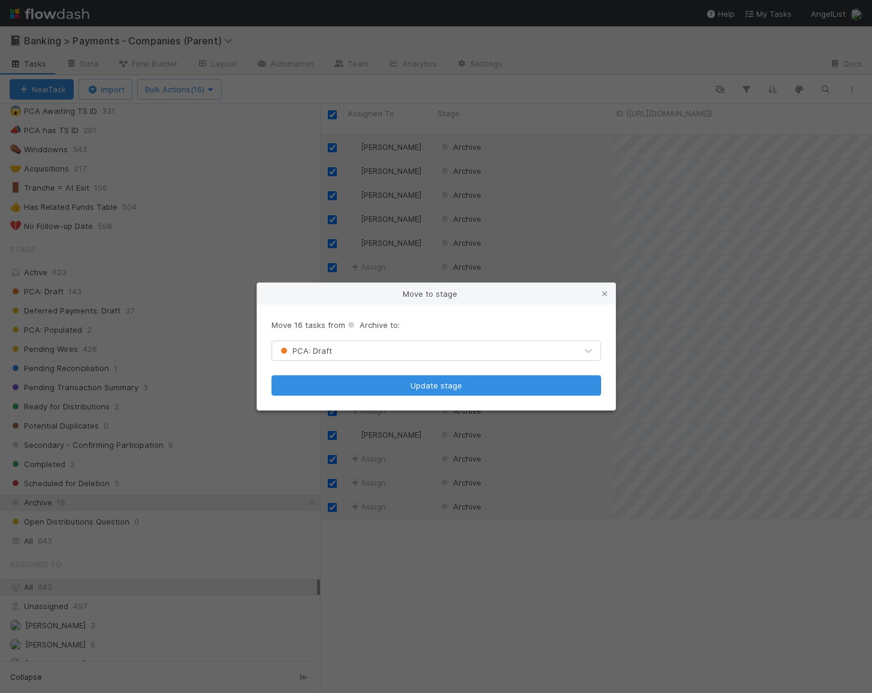
click at [428, 352] on div "PCA: Draft" at bounding box center [424, 350] width 304 height 19
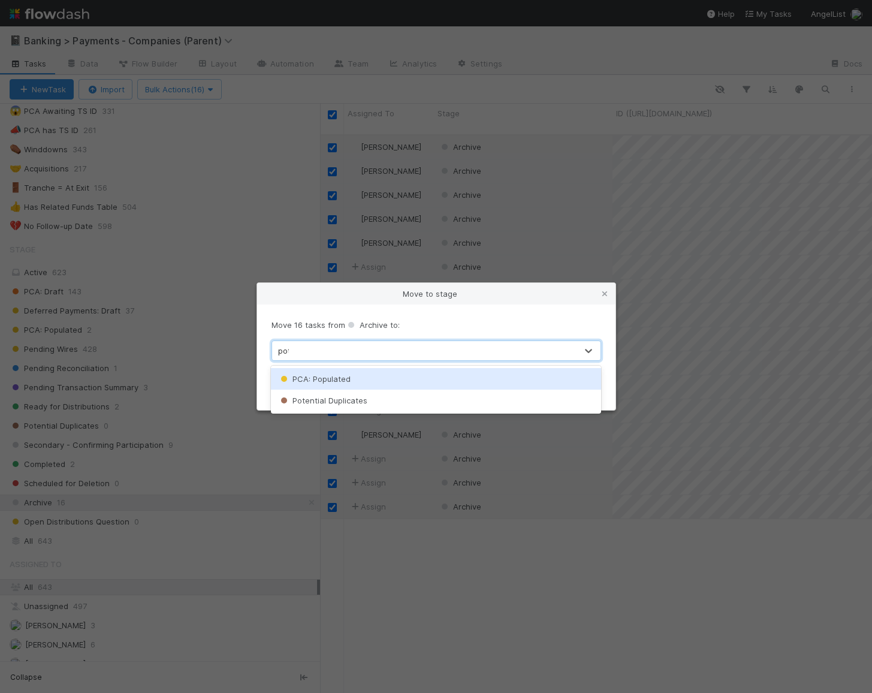
type input "pote"
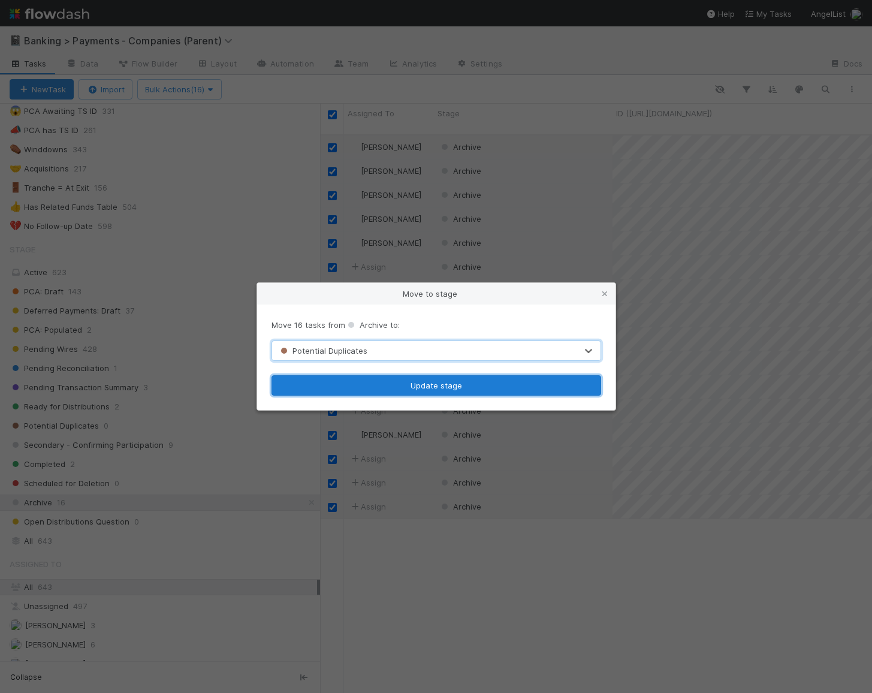
click at [444, 386] on button "Update stage" at bounding box center [435, 385] width 329 height 20
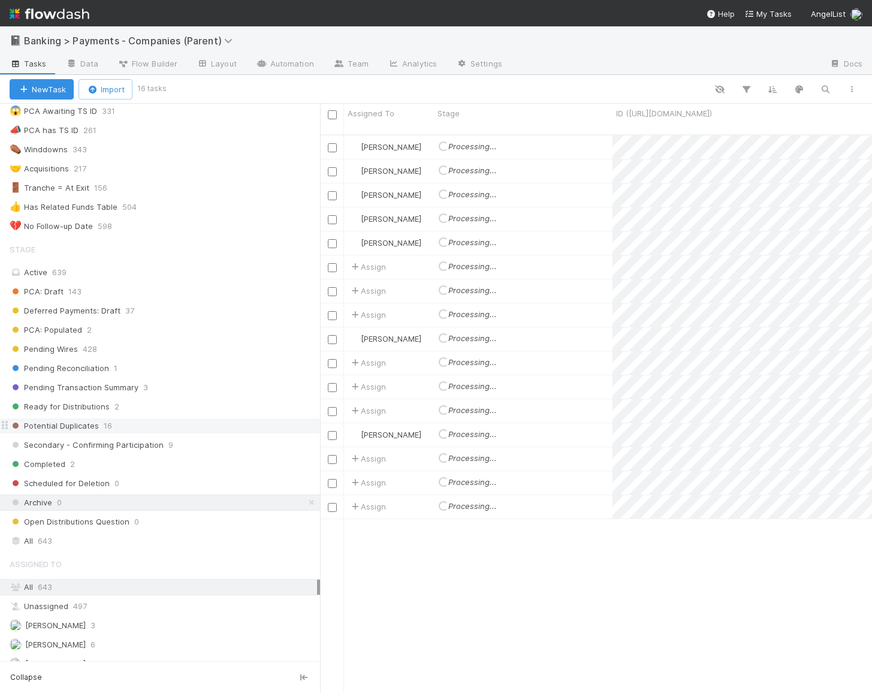
click at [210, 420] on div "Potential Duplicates 16" at bounding box center [165, 425] width 310 height 15
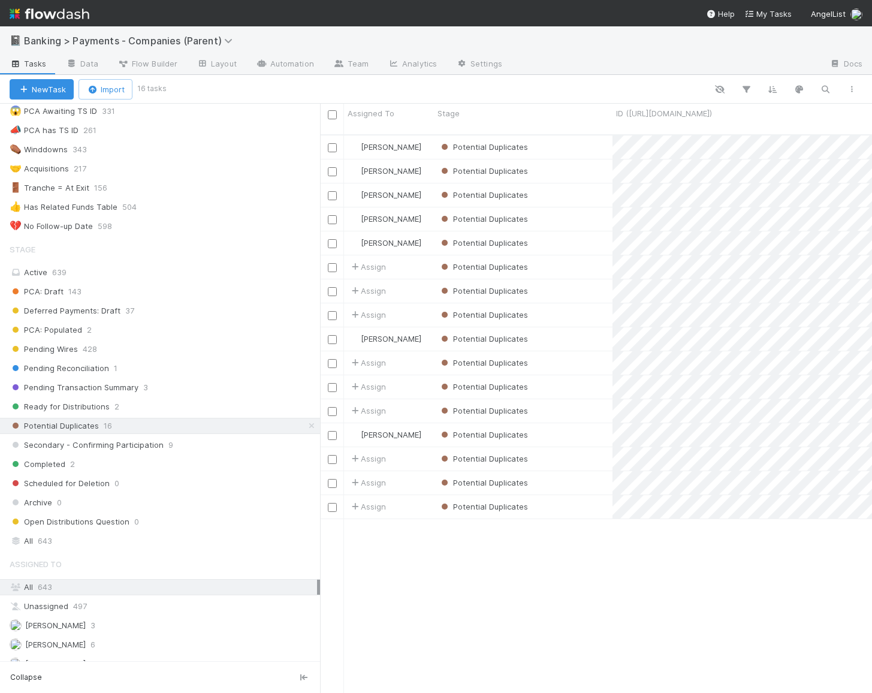
scroll to position [568, 551]
click at [334, 114] on input "checkbox" at bounding box center [332, 114] width 9 height 9
checkbox input "true"
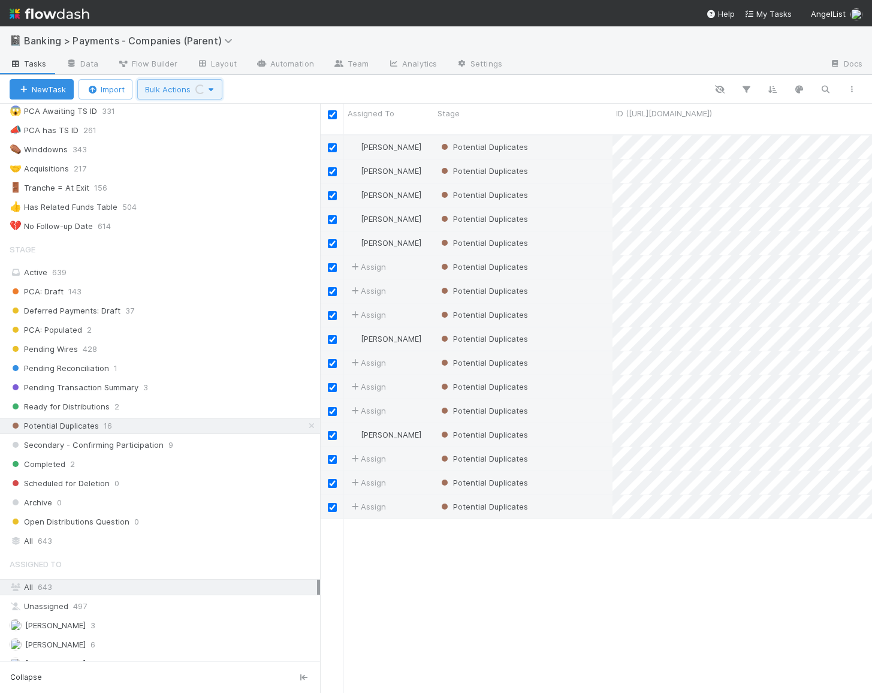
click at [216, 90] on icon "button" at bounding box center [211, 90] width 12 height 8
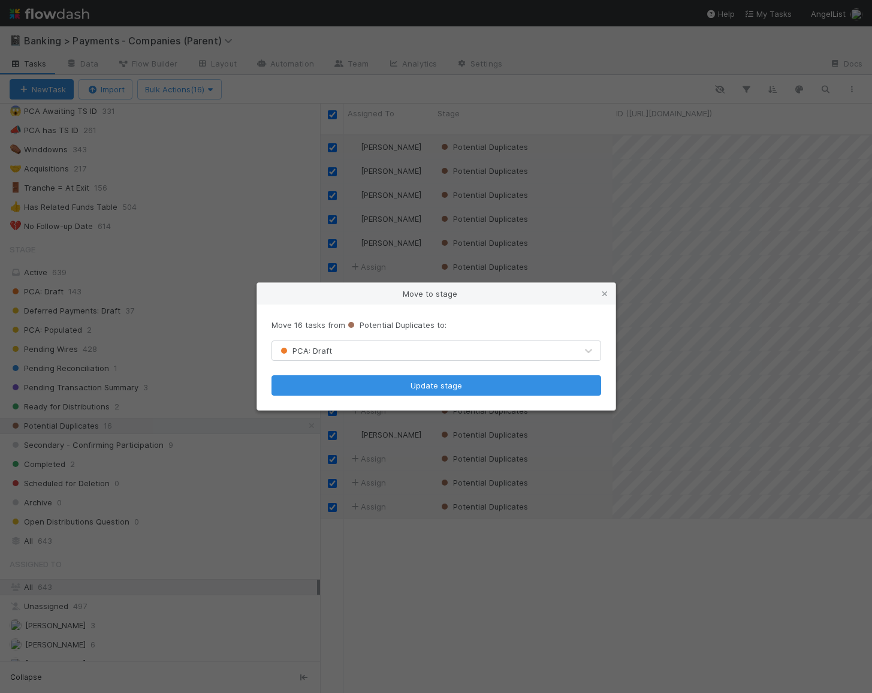
click at [416, 349] on div "PCA: Draft" at bounding box center [424, 350] width 304 height 19
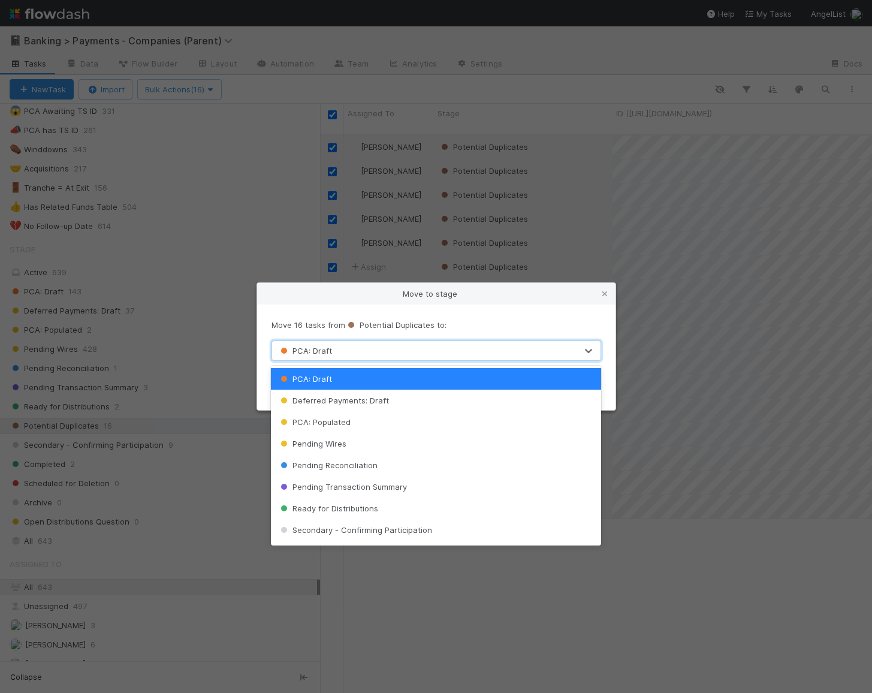
type input "s"
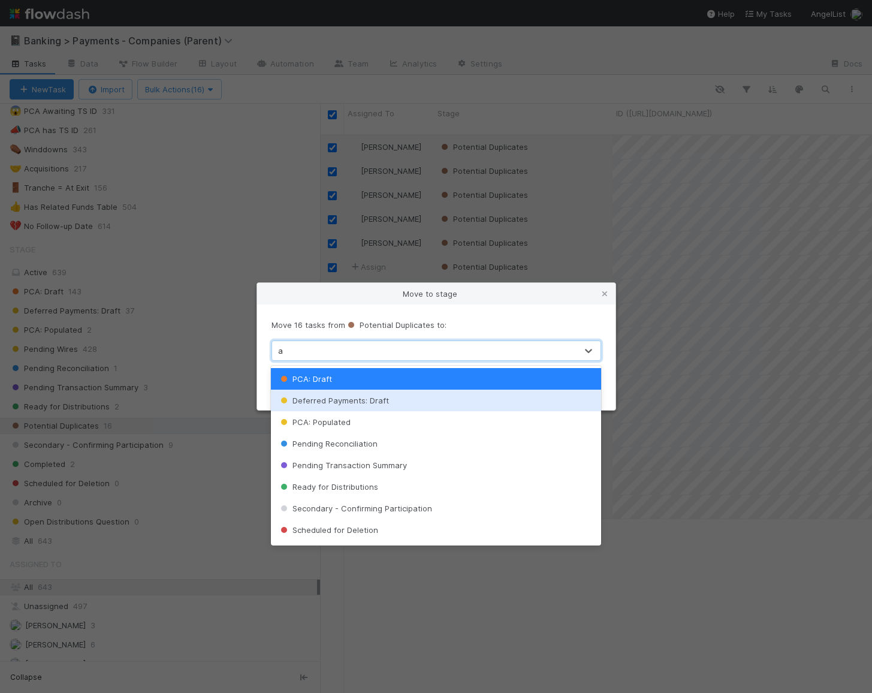
type input "ar"
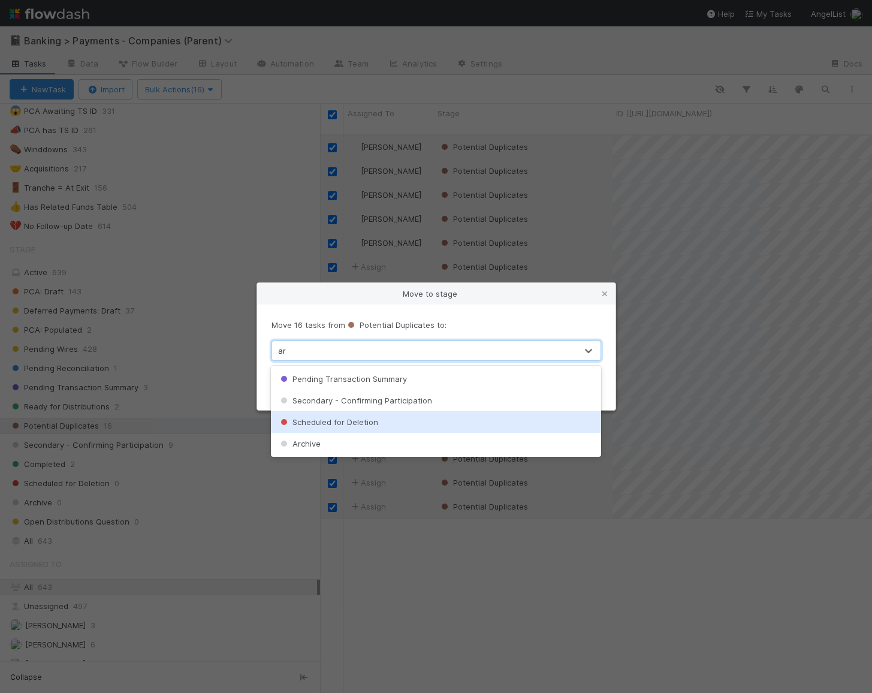
click at [373, 436] on div "Archive" at bounding box center [436, 444] width 330 height 22
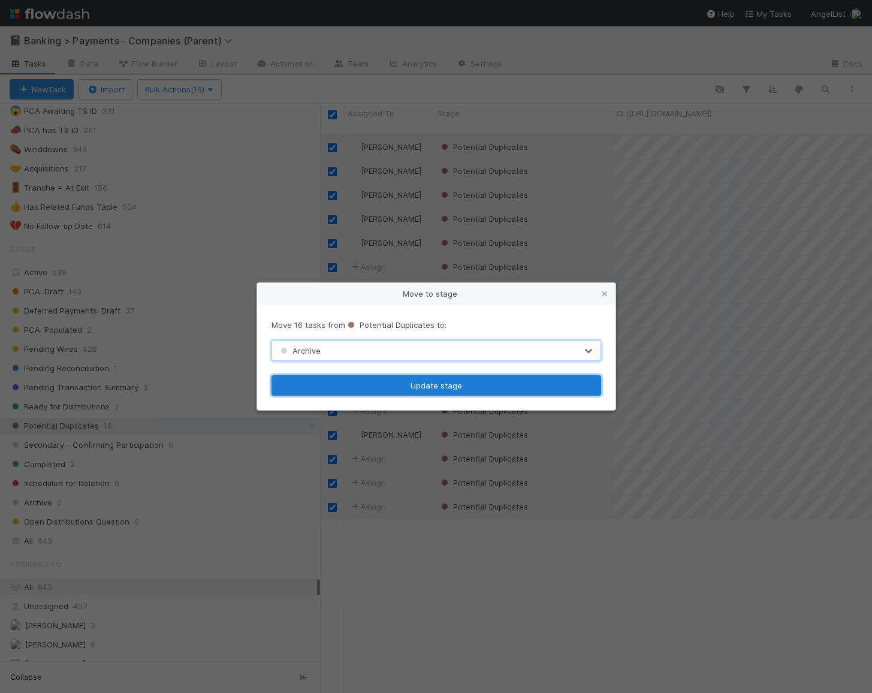
click at [414, 381] on button "Update stage" at bounding box center [435, 385] width 329 height 20
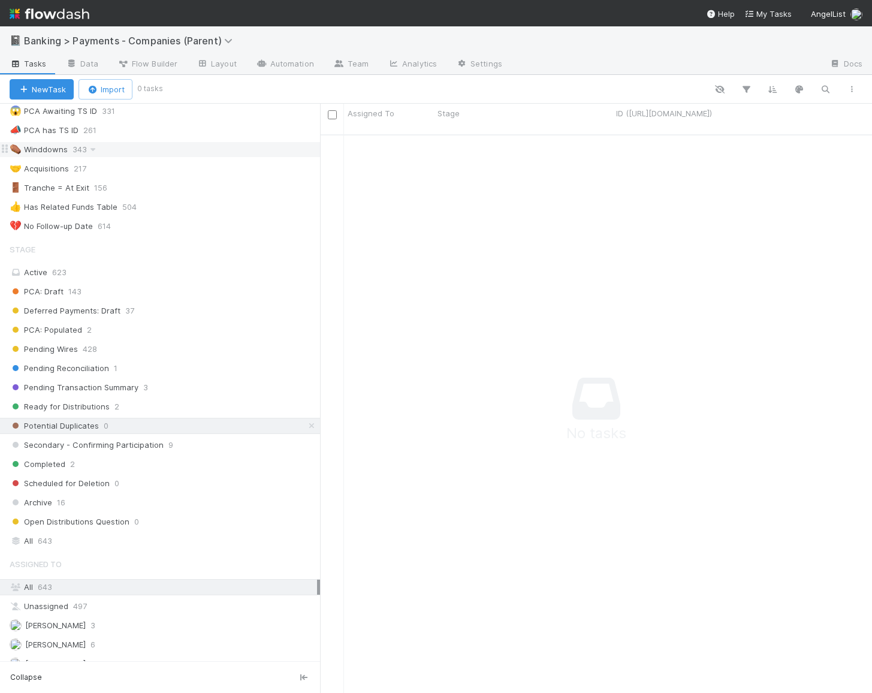
scroll to position [0, 0]
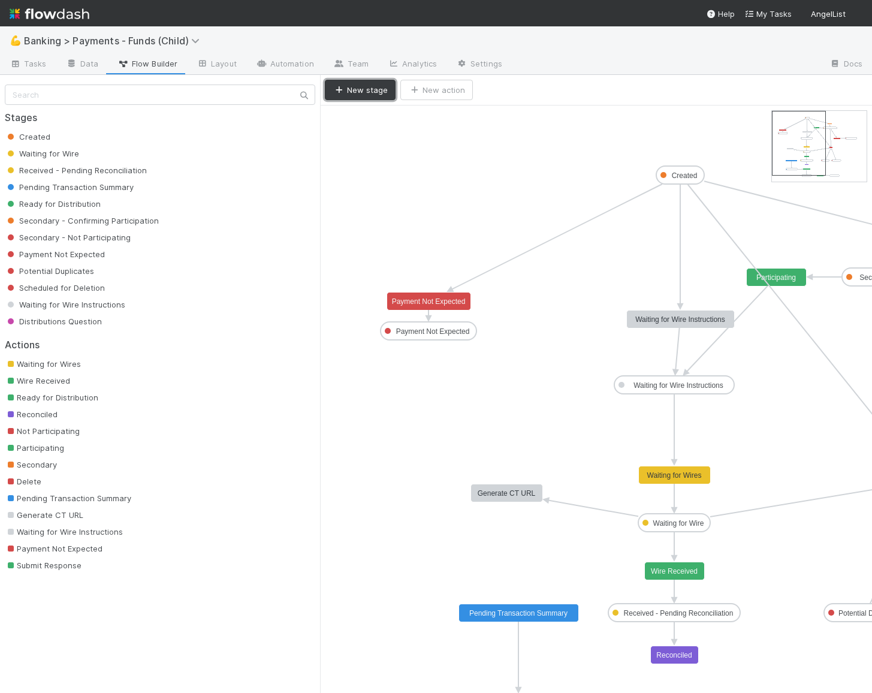
click at [363, 89] on button "New stage" at bounding box center [360, 90] width 71 height 20
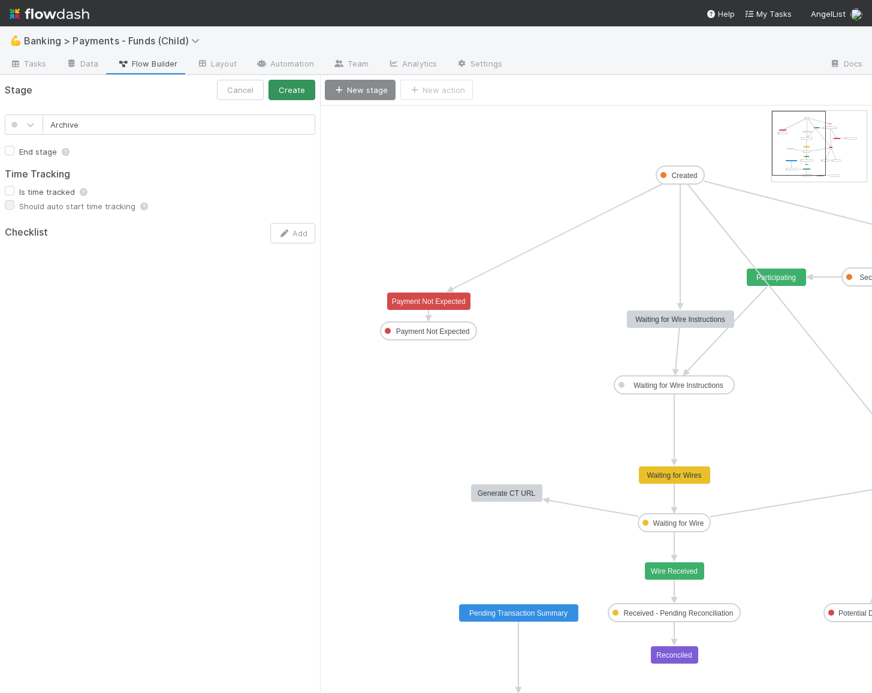
type input "Archive"
click at [283, 89] on button "Create" at bounding box center [291, 90] width 47 height 20
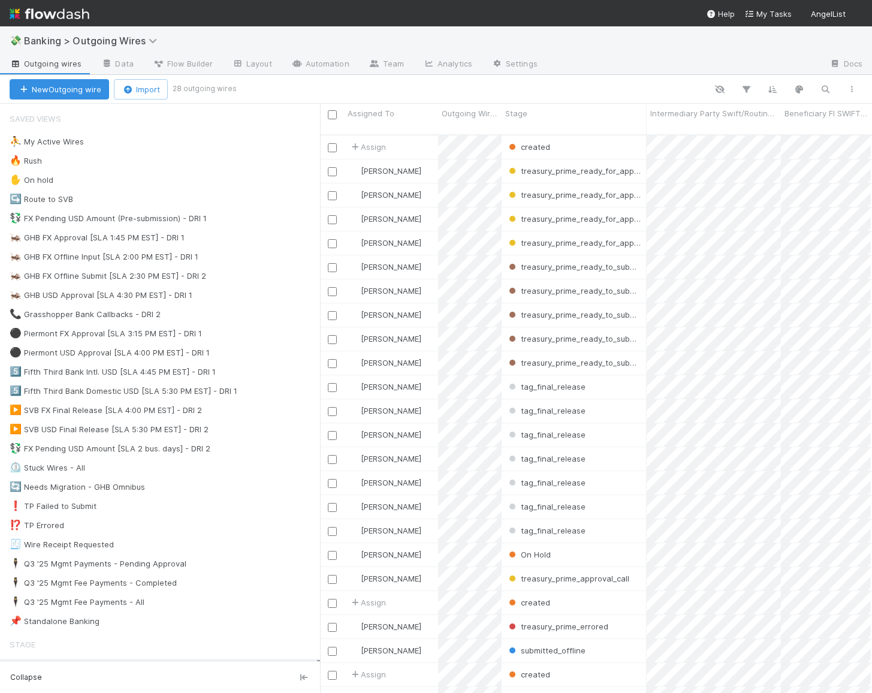
scroll to position [568, 551]
click at [181, 134] on div "⛹️ My Active Wires 8" at bounding box center [165, 141] width 310 height 15
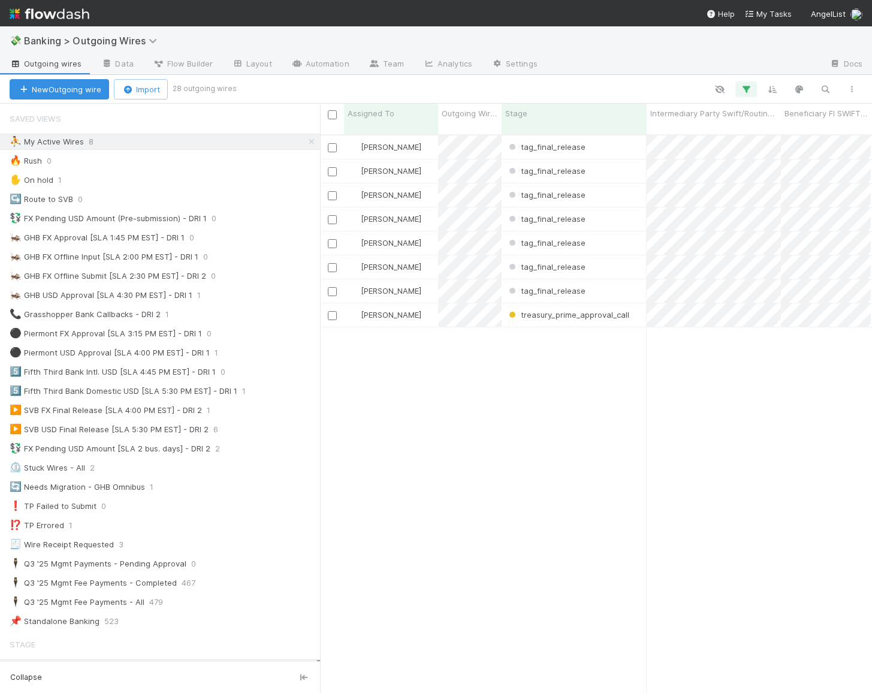
scroll to position [568, 551]
click at [614, 141] on div "tag_final_release" at bounding box center [573, 146] width 145 height 23
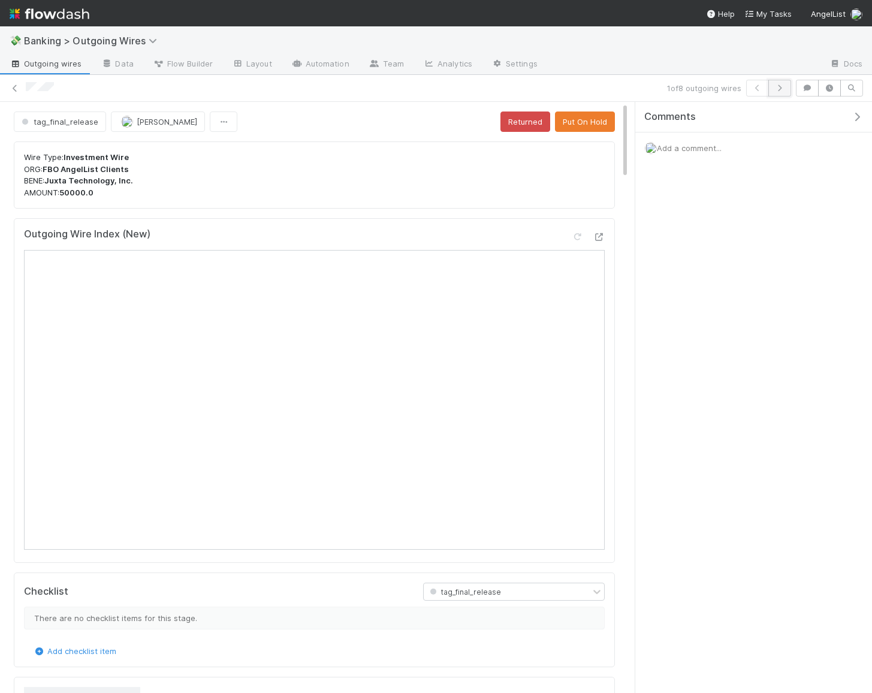
click at [785, 86] on icon "button" at bounding box center [779, 87] width 12 height 7
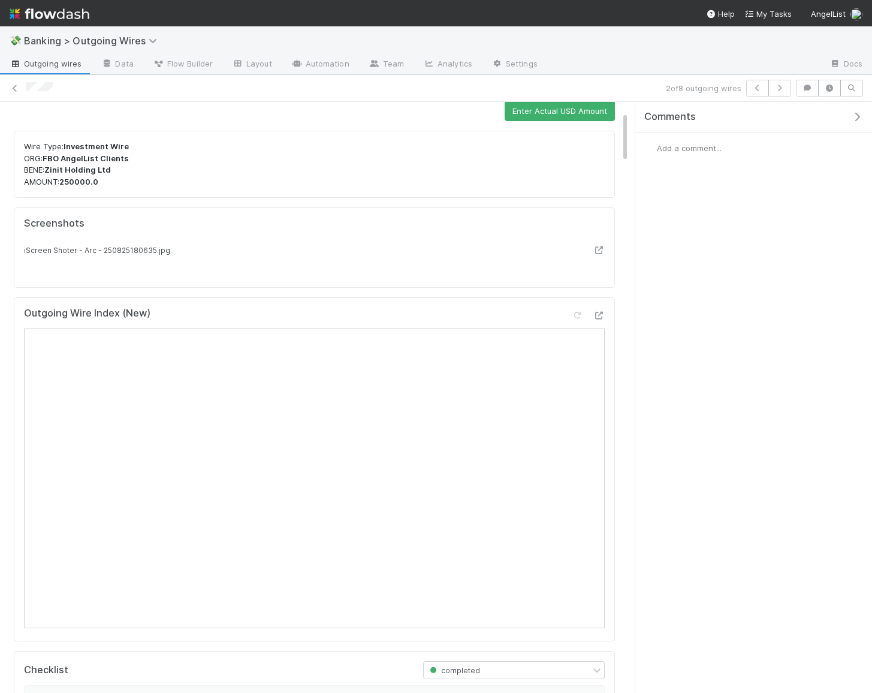
scroll to position [111, 0]
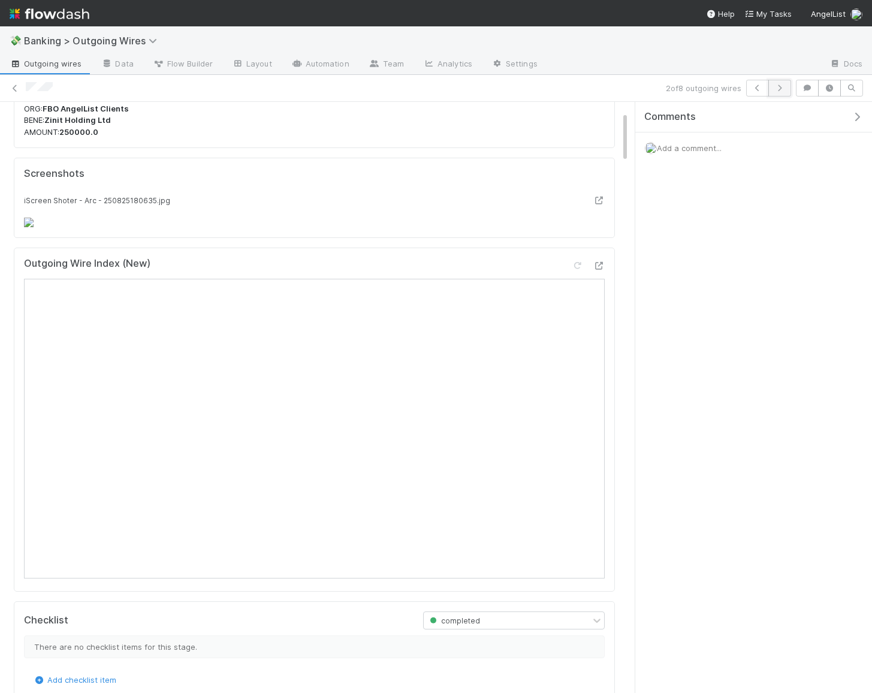
click at [785, 89] on icon "button" at bounding box center [779, 87] width 12 height 7
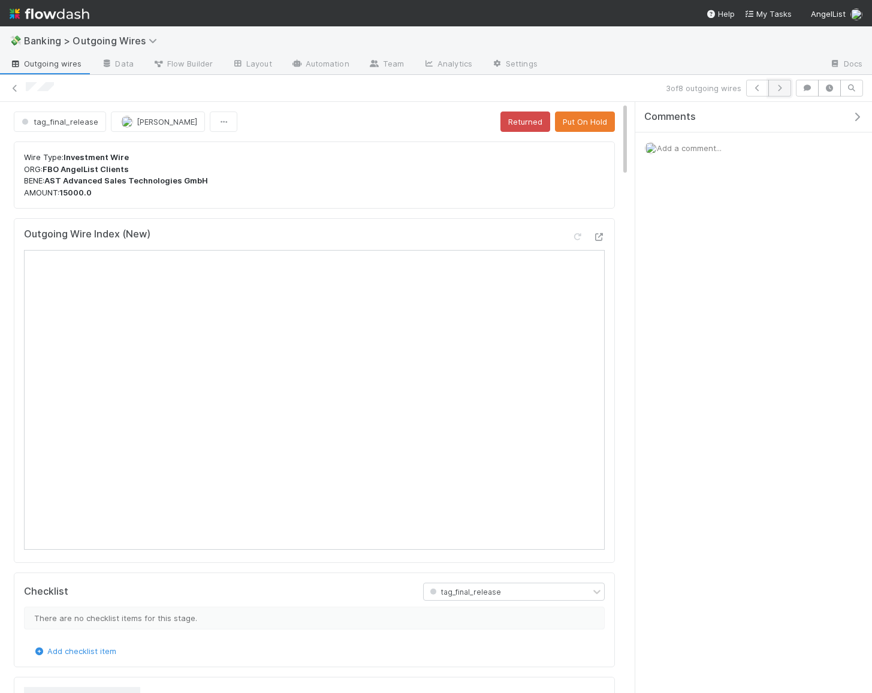
click at [784, 88] on icon "button" at bounding box center [779, 87] width 12 height 7
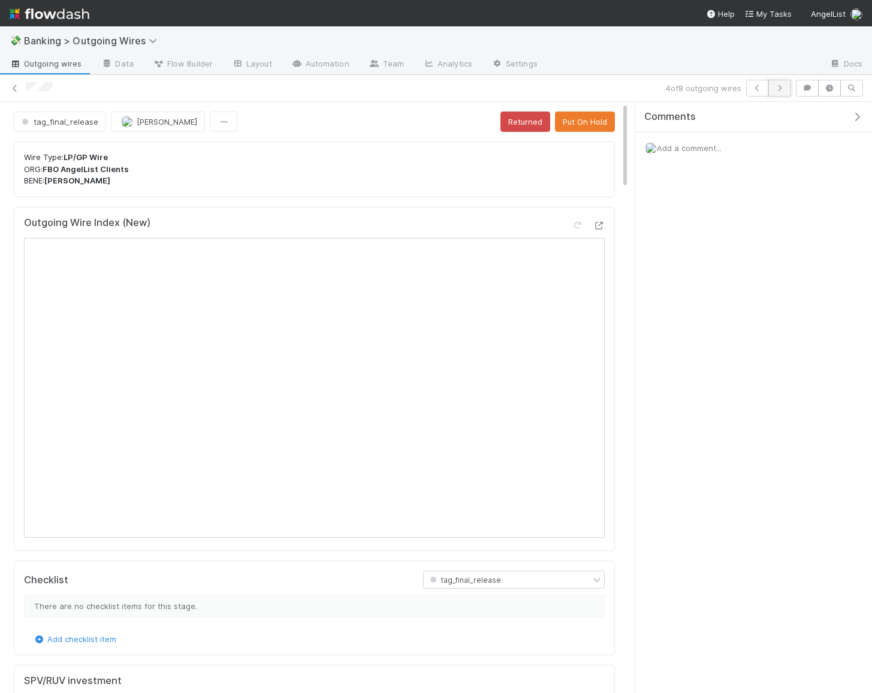
click at [788, 91] on button "button" at bounding box center [779, 88] width 23 height 17
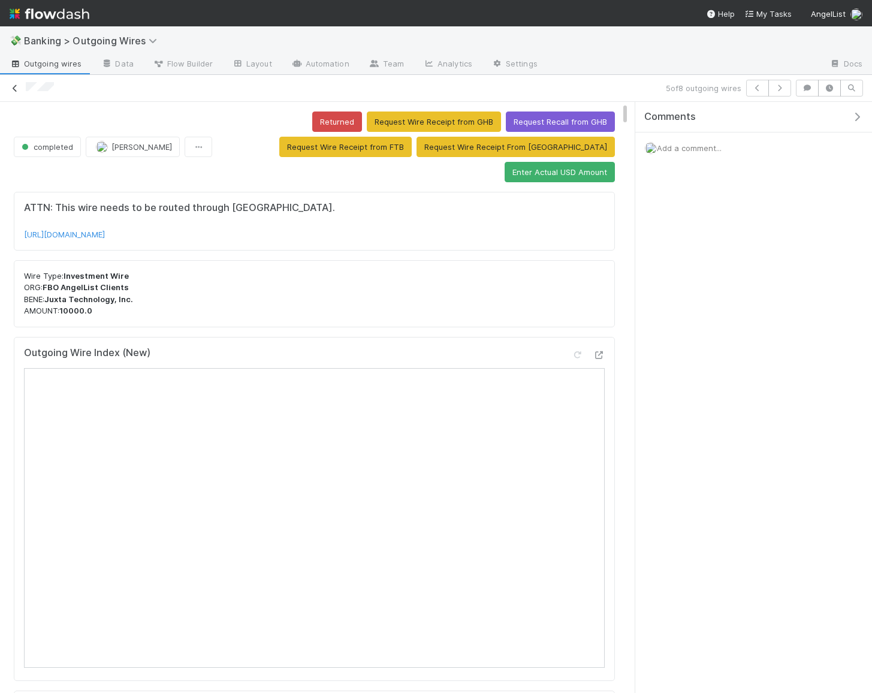
click at [9, 87] on icon at bounding box center [15, 88] width 12 height 8
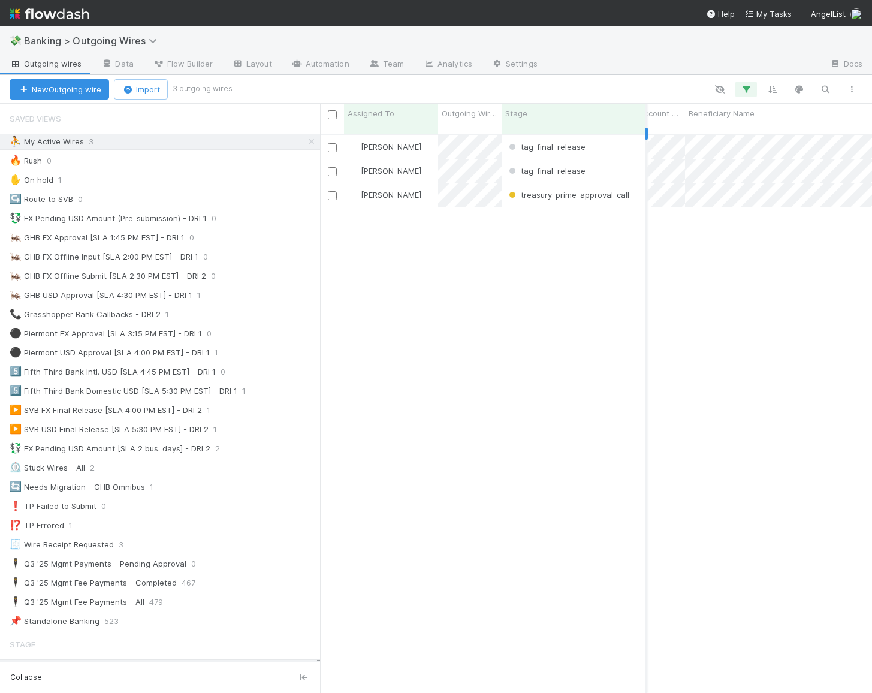
scroll to position [0, 725]
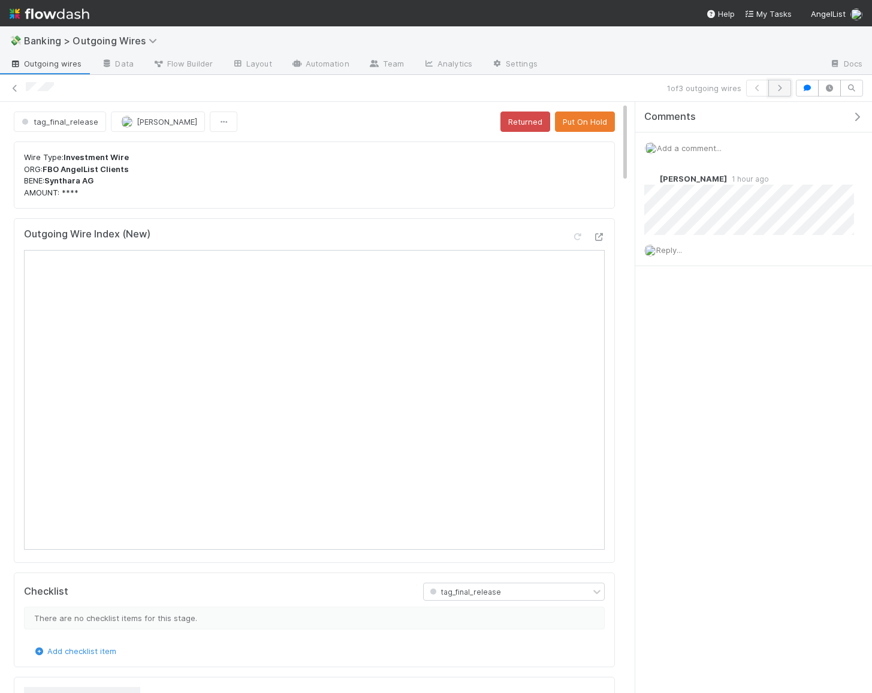
click at [775, 92] on button "button" at bounding box center [779, 88] width 23 height 17
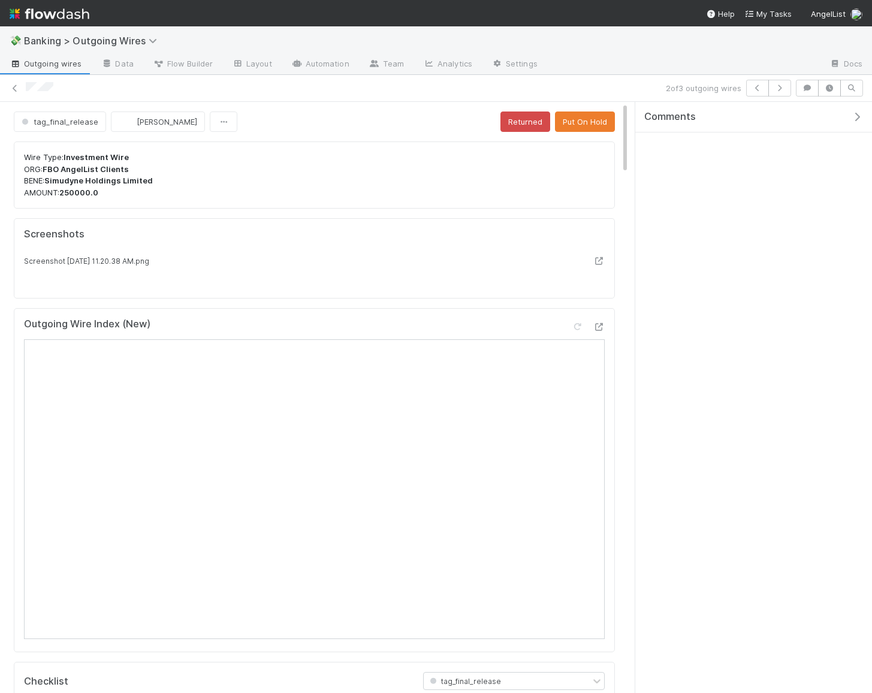
scroll to position [112, 0]
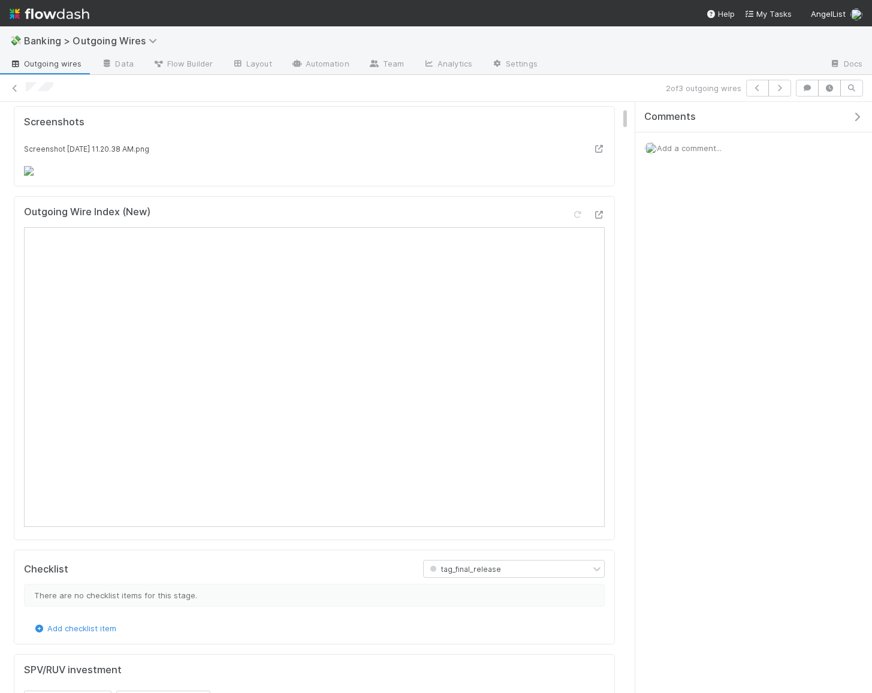
click at [698, 137] on div "Add a comment..." at bounding box center [753, 147] width 237 height 31
click at [694, 143] on span "Add a comment..." at bounding box center [689, 148] width 65 height 10
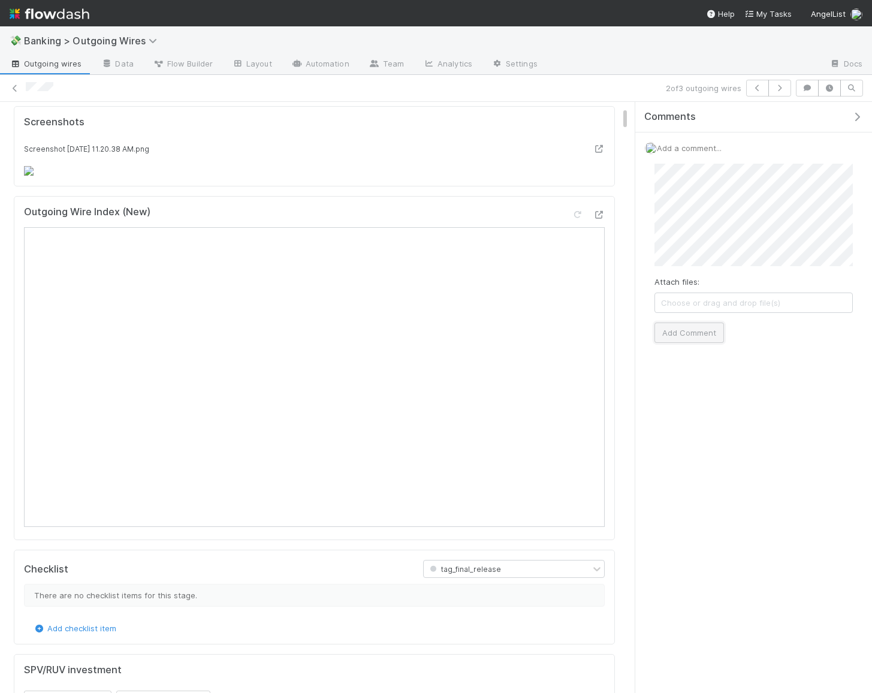
click at [694, 333] on button "Add Comment" at bounding box center [688, 332] width 69 height 20
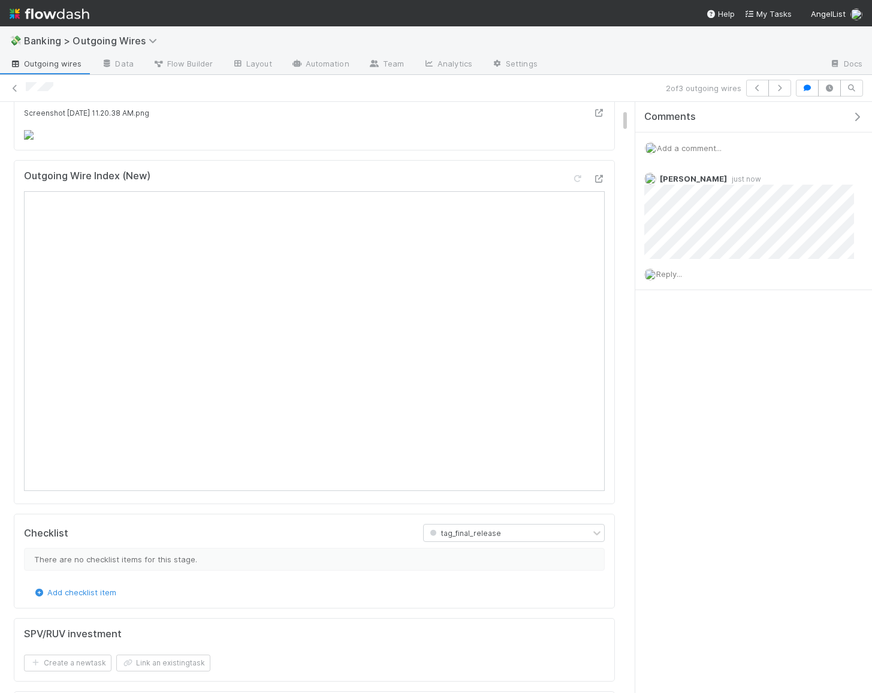
scroll to position [165, 0]
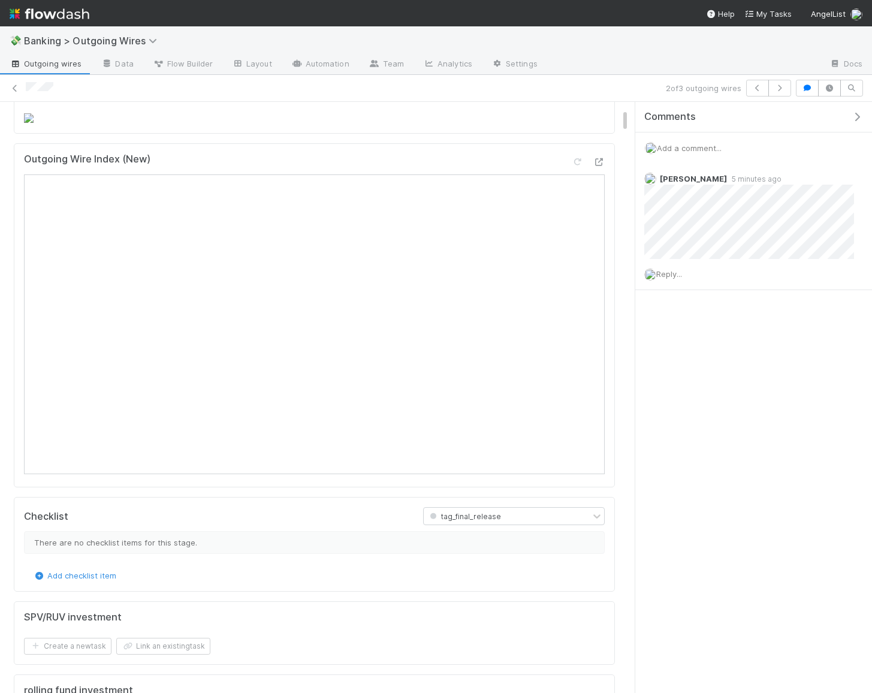
click at [510, 123] on div "Screenshot 2025-08-25 at 11.20.38 AM.png" at bounding box center [314, 107] width 580 height 34
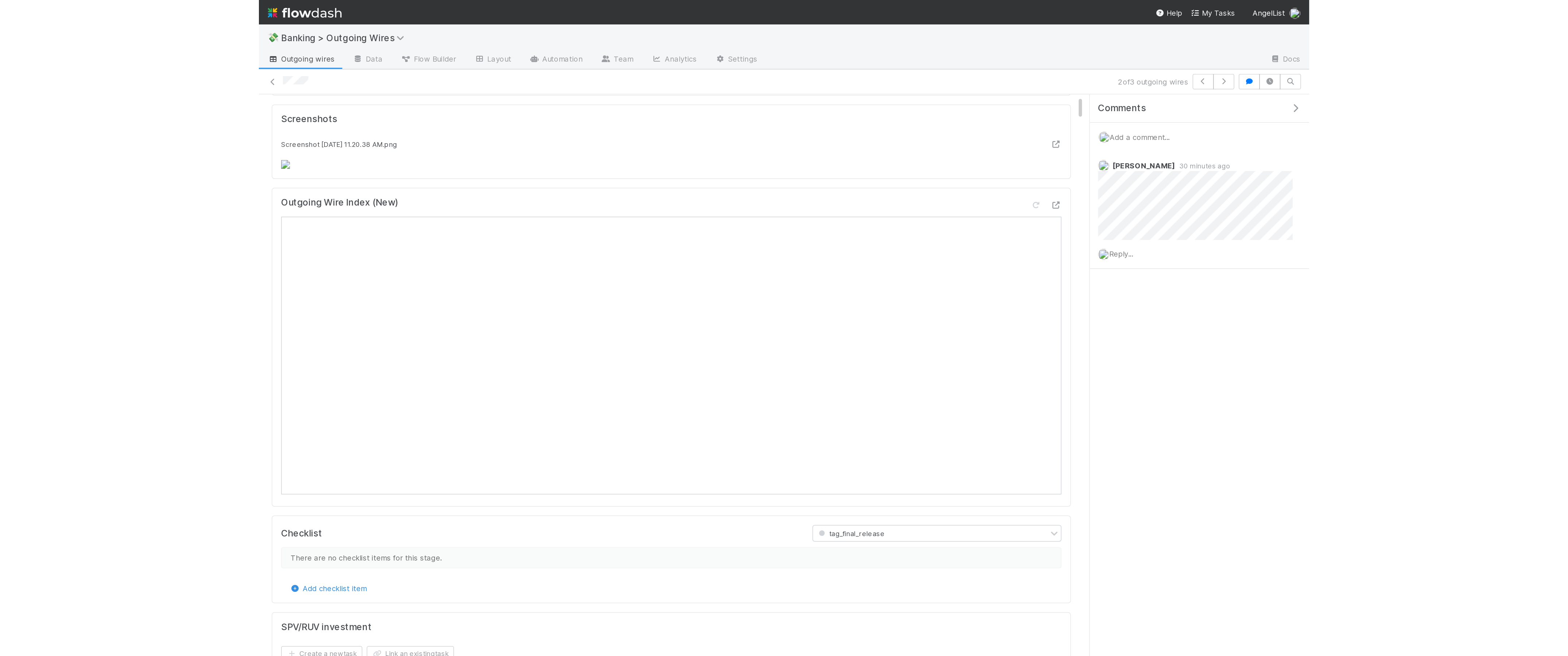
scroll to position [0, 0]
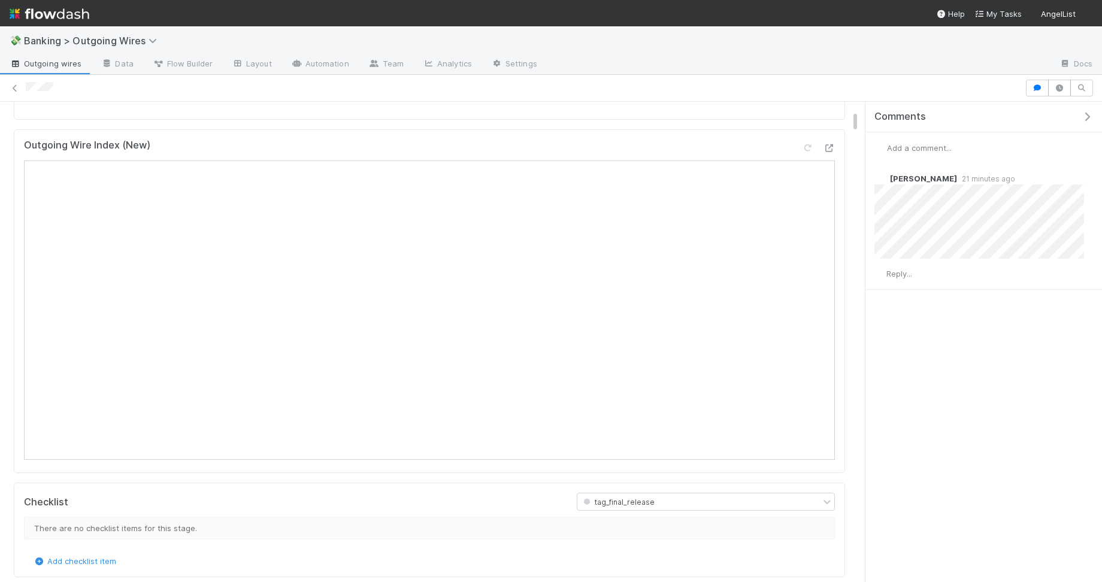
scroll to position [268, 0]
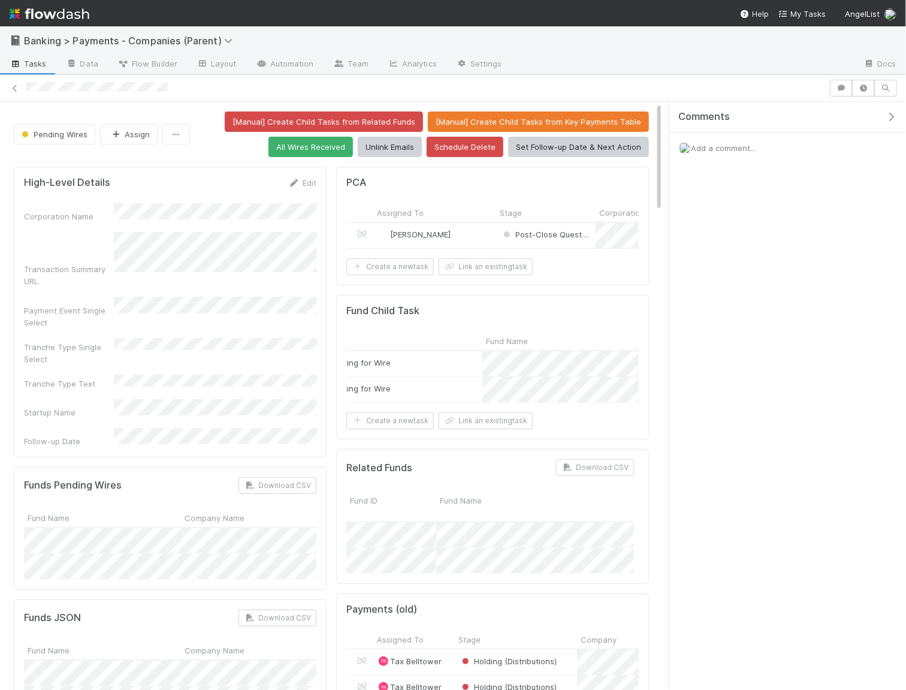
scroll to position [1, 0]
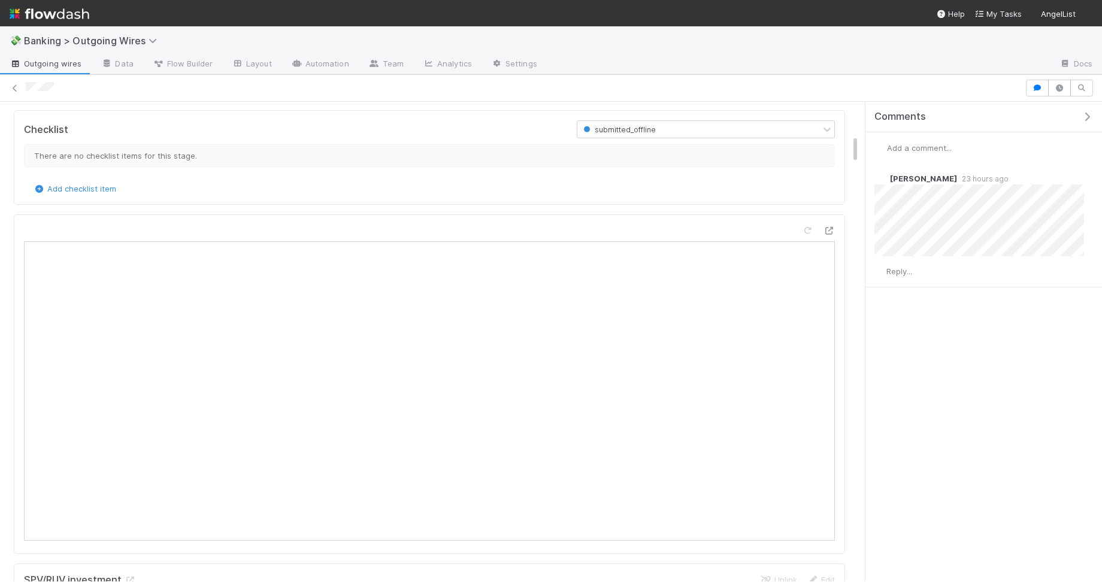
scroll to position [551, 0]
click at [524, 95] on div at bounding box center [551, 88] width 1102 height 17
